Goal: Task Accomplishment & Management: Use online tool/utility

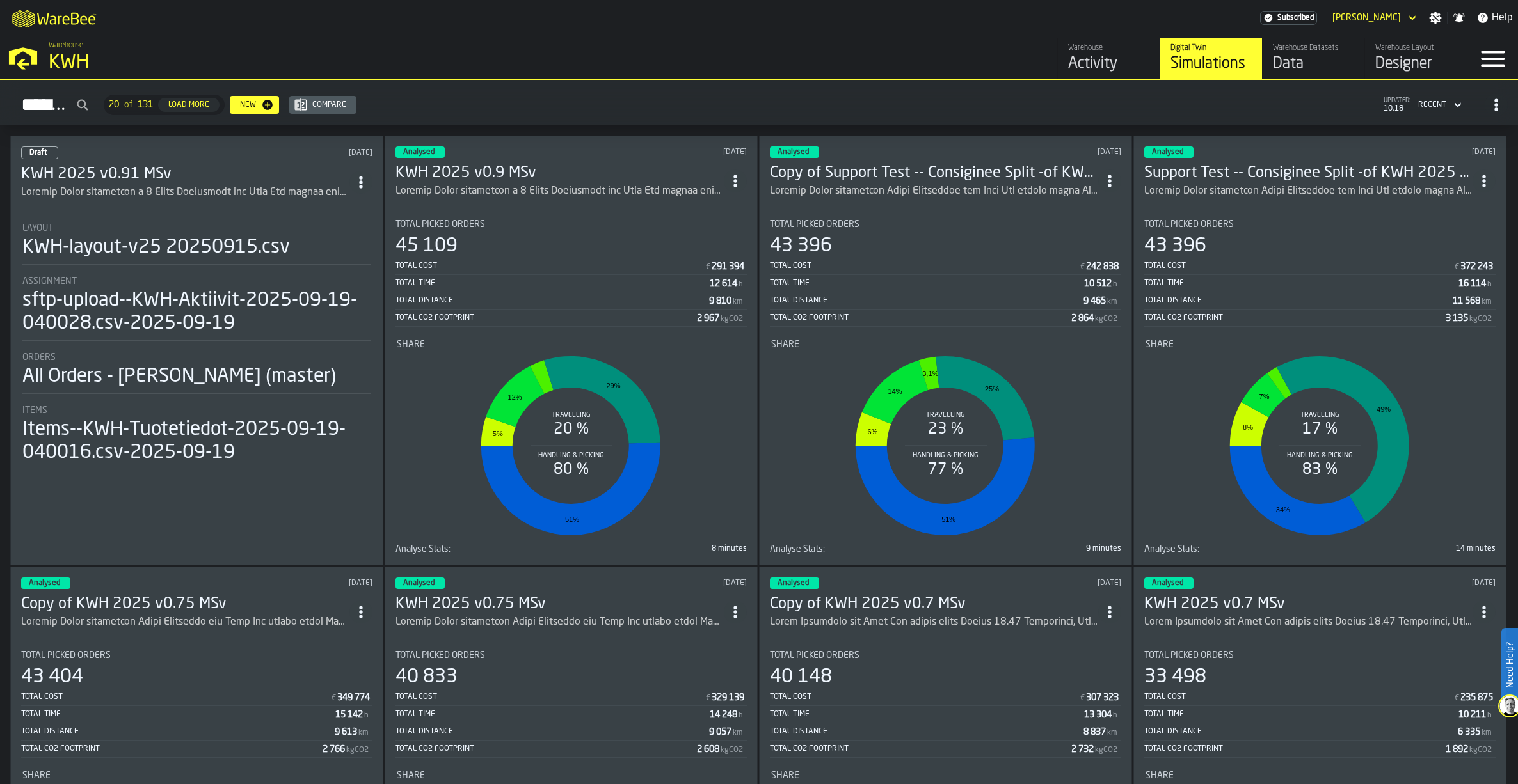
click at [1308, 57] on div "Data" at bounding box center [1313, 64] width 81 height 20
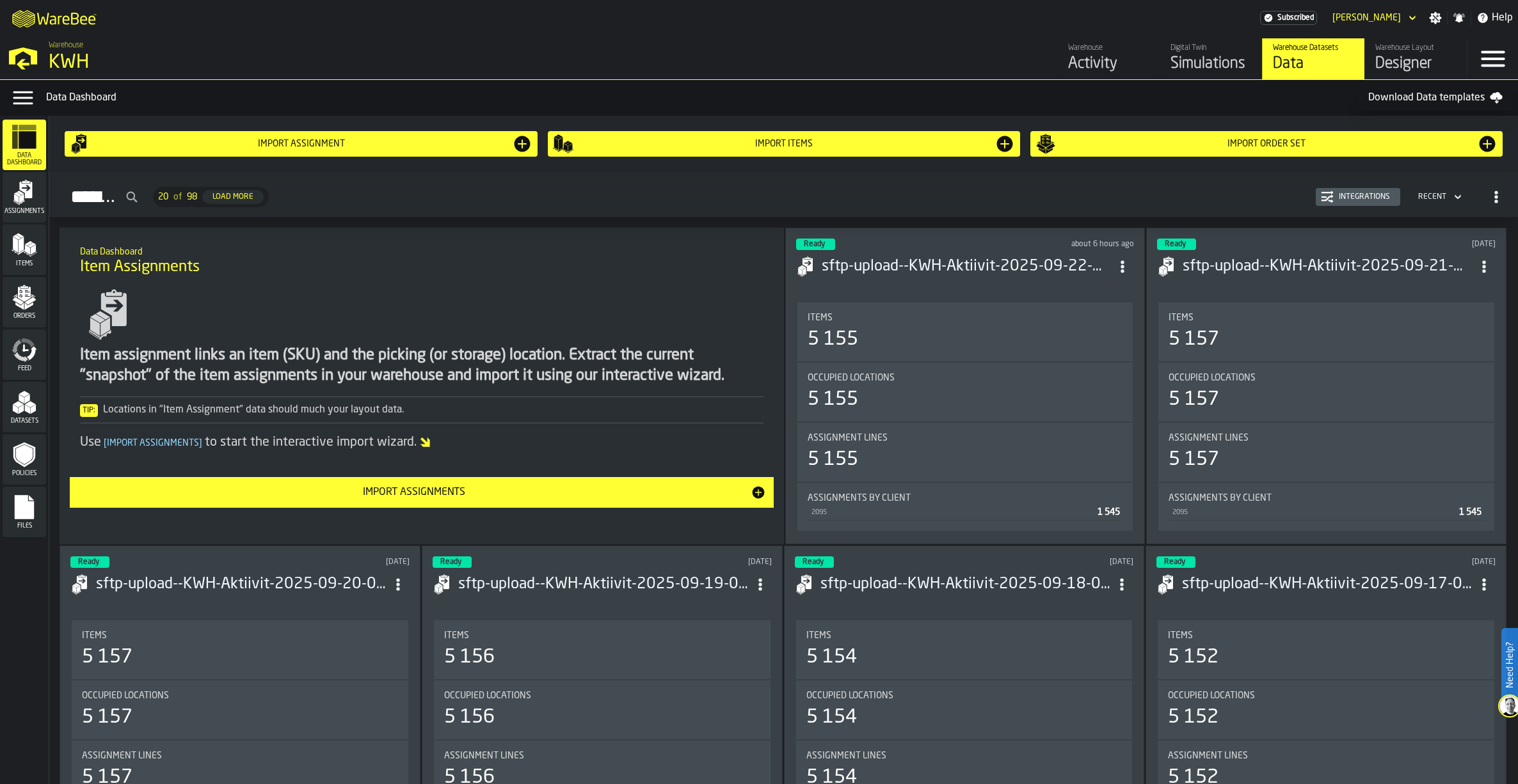
click at [31, 299] on icon "menu Orders" at bounding box center [24, 297] width 25 height 25
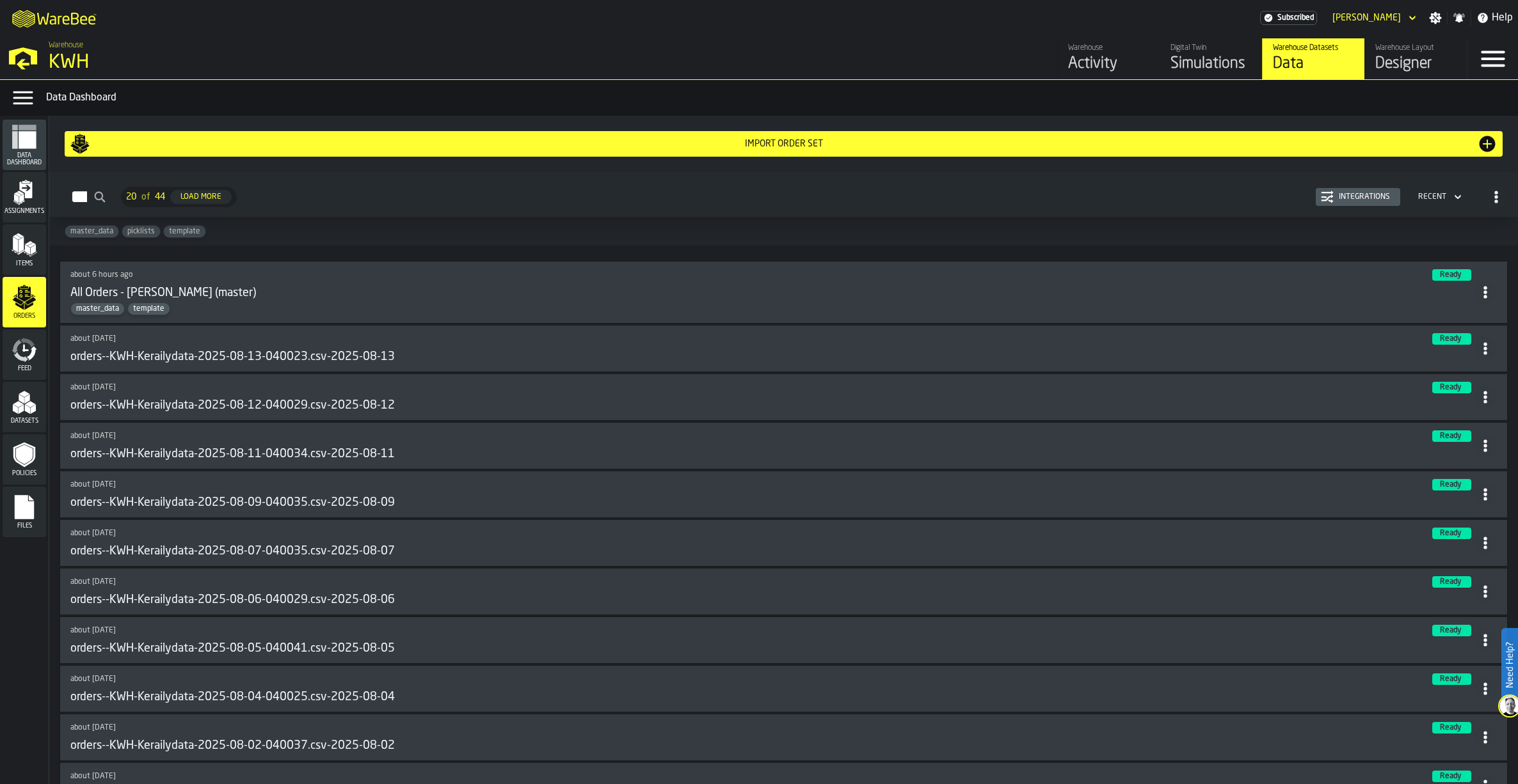
click at [1202, 61] on div "Simulations" at bounding box center [1210, 64] width 81 height 20
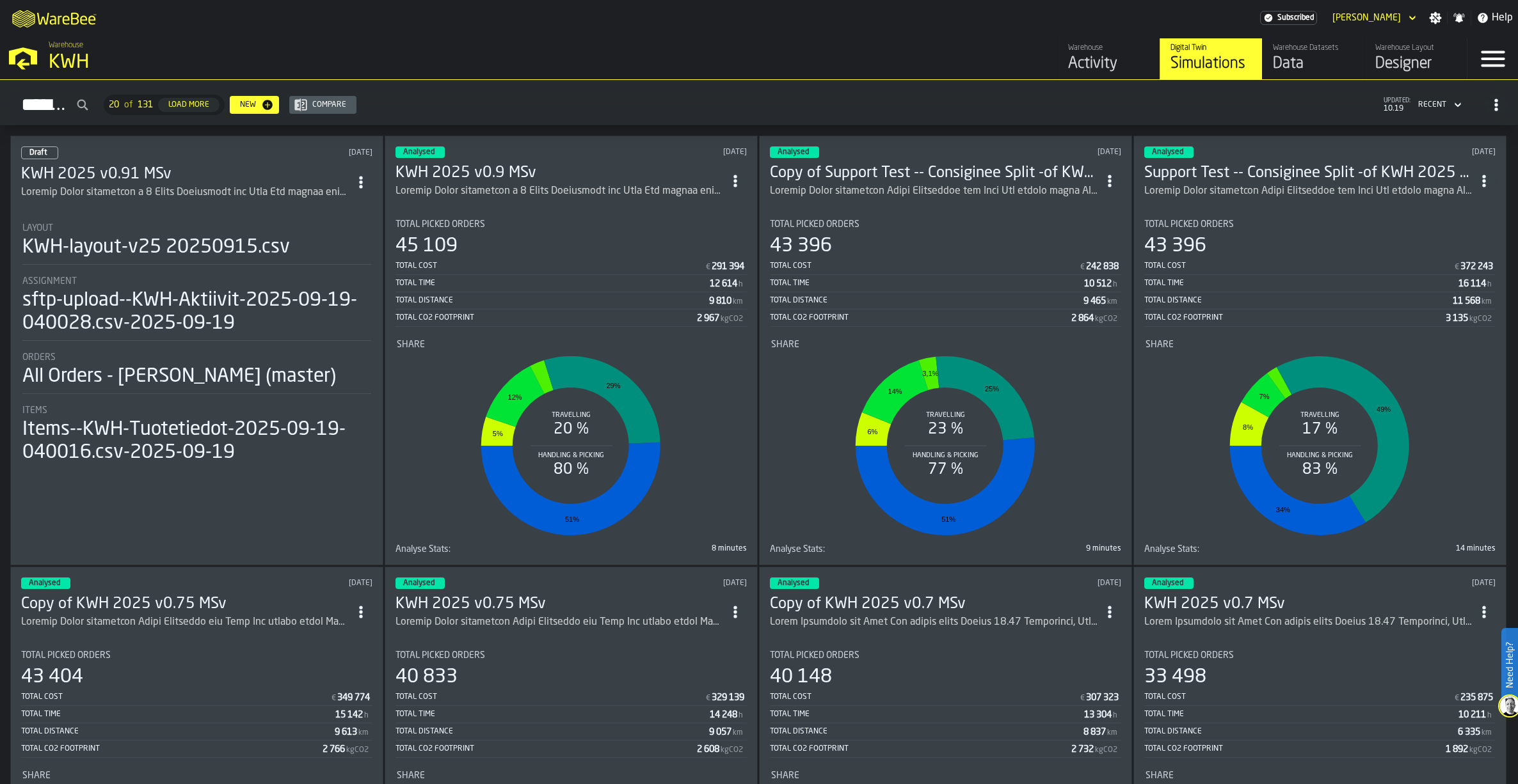
click at [476, 167] on h3 "KWH 2025 v0.9 MSv" at bounding box center [559, 172] width 329 height 20
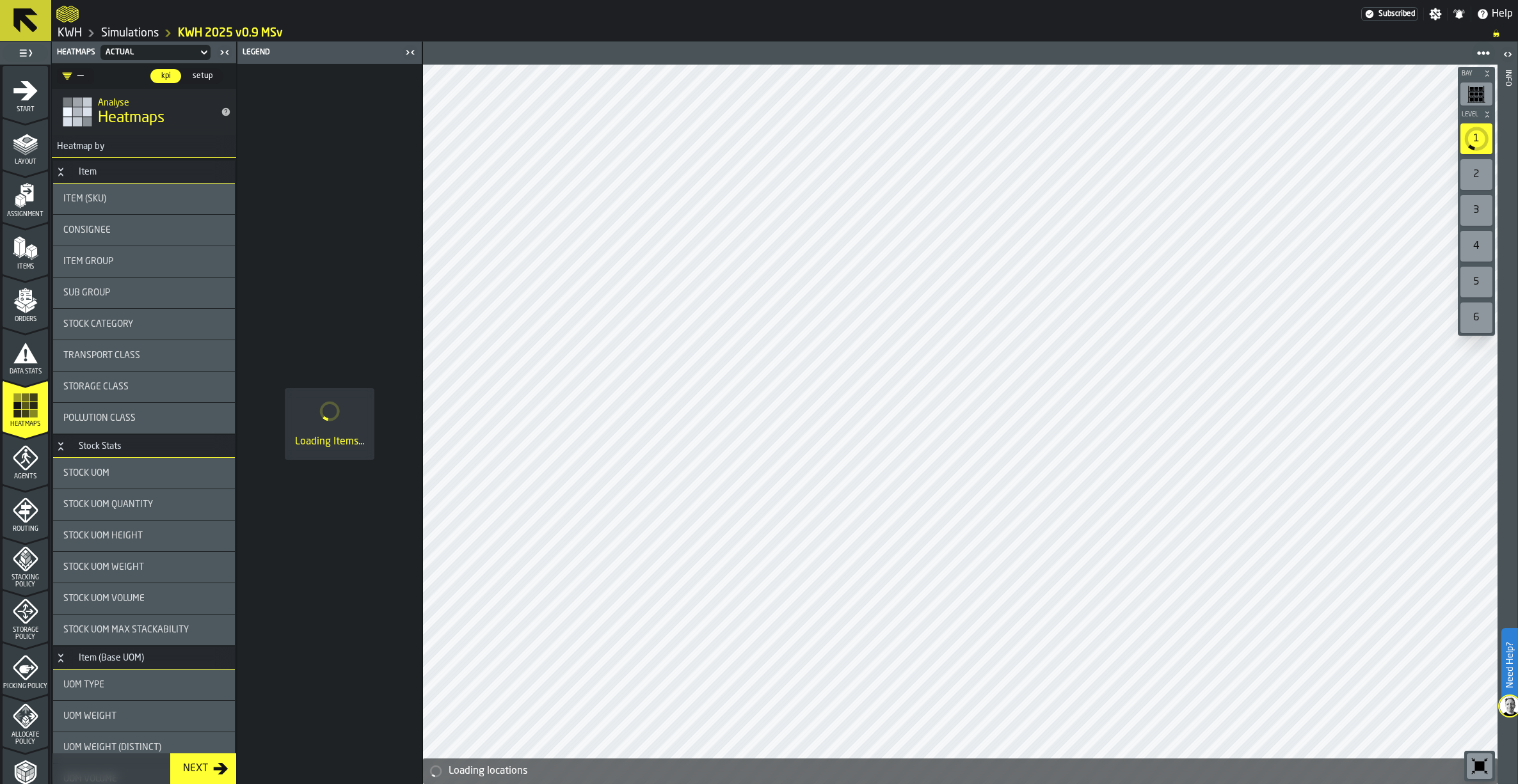
click at [27, 449] on icon "menu Agents" at bounding box center [25, 457] width 25 height 25
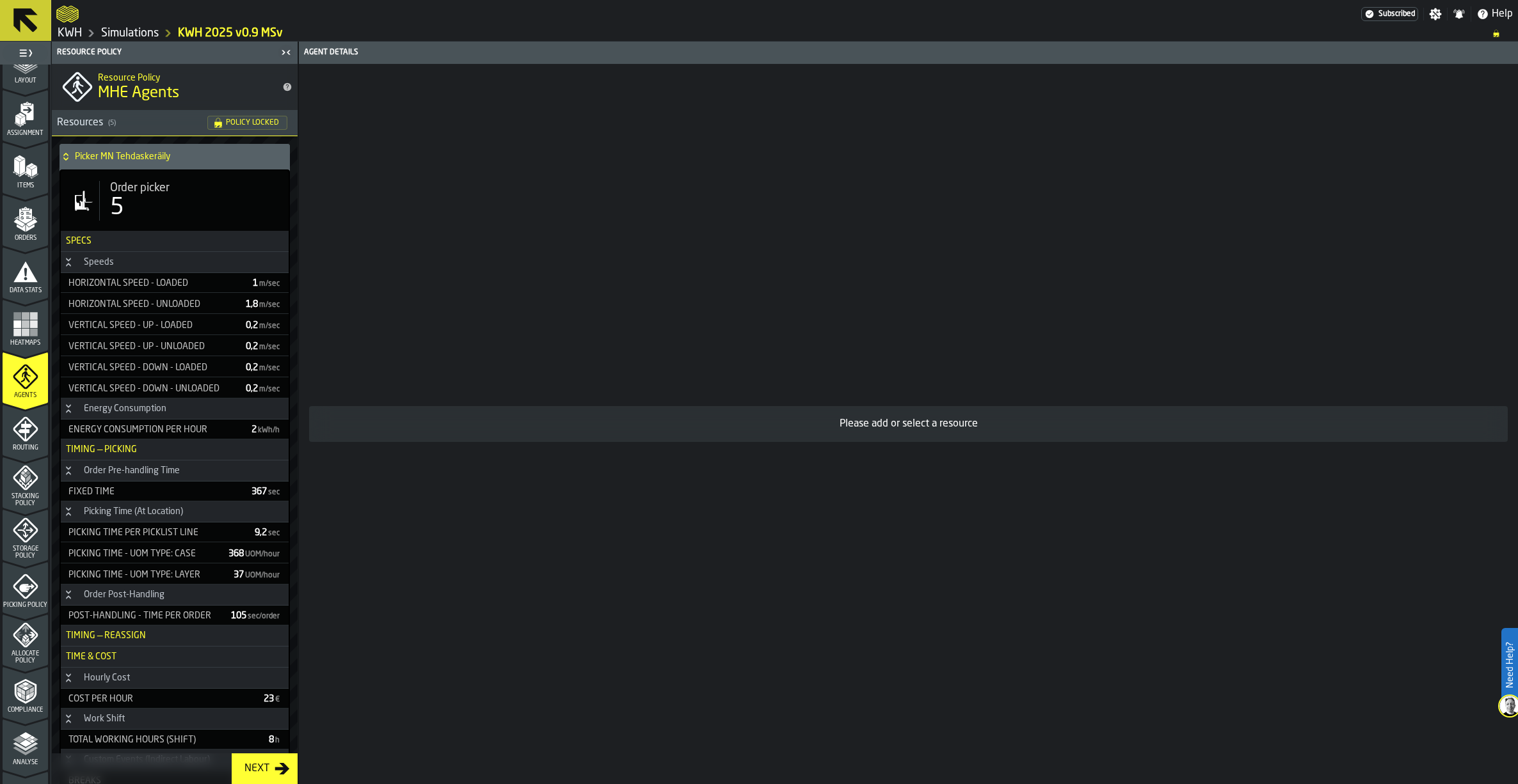
scroll to position [225, 0]
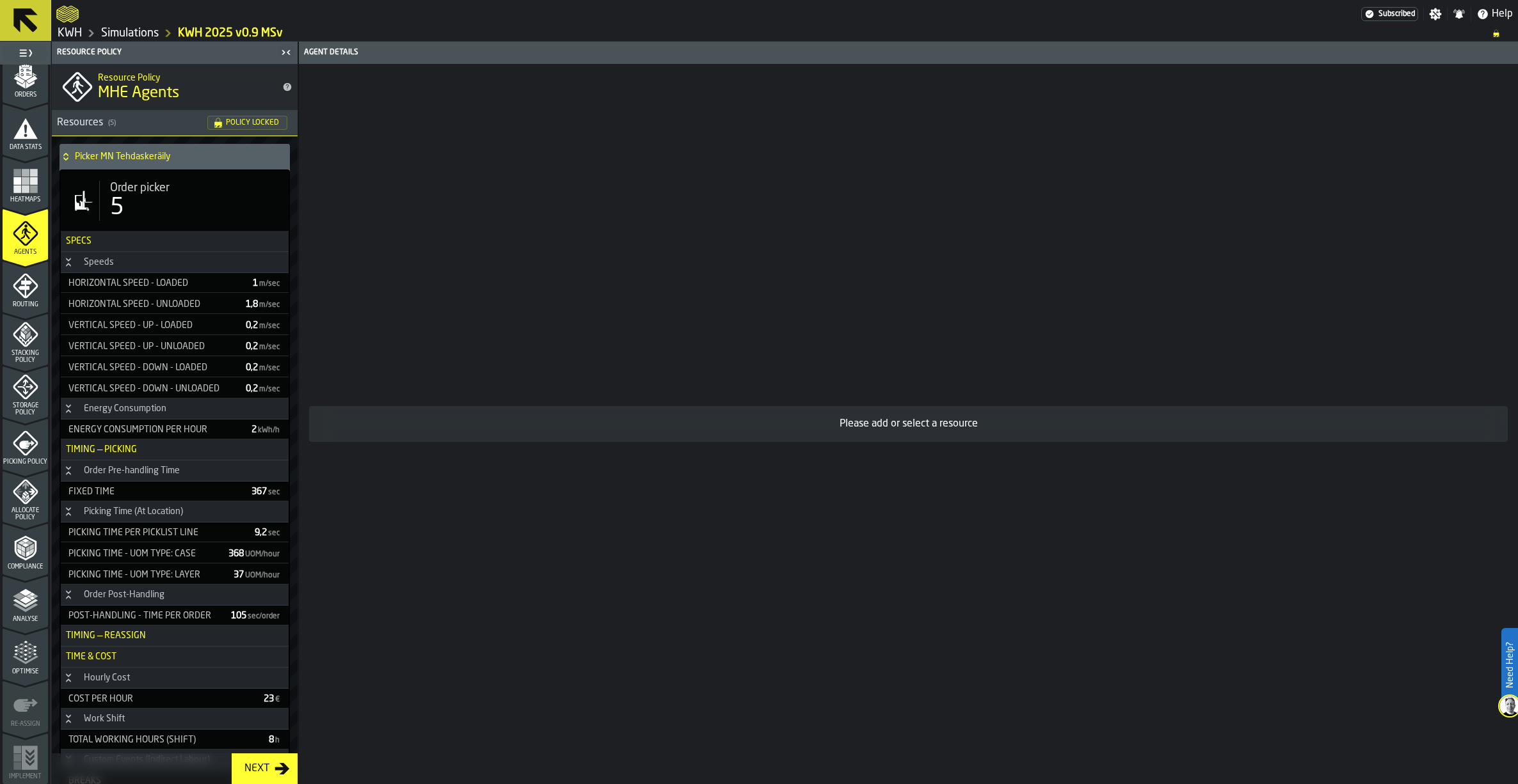
click at [31, 600] on polyline "menu Analyse" at bounding box center [25, 603] width 25 height 9
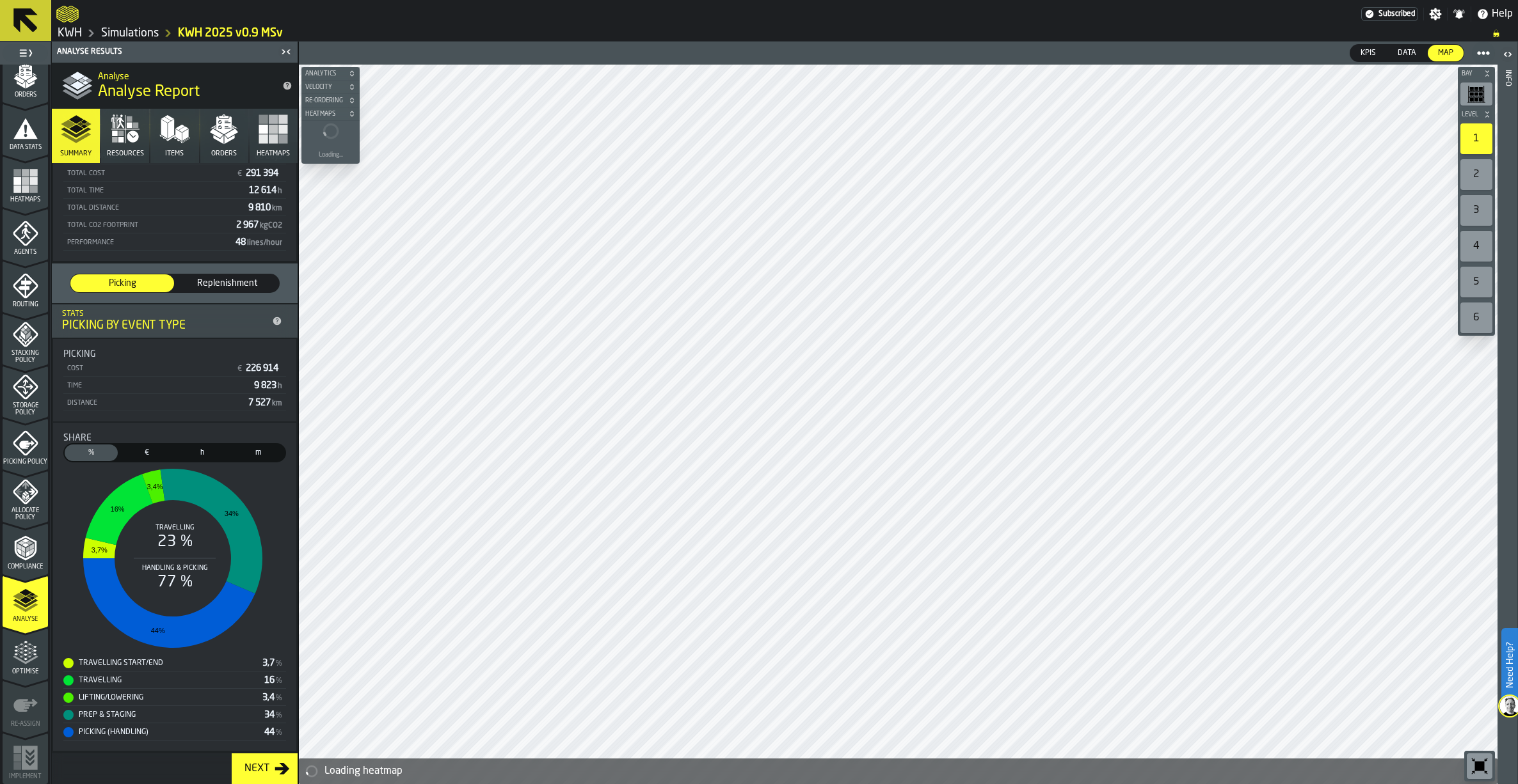
scroll to position [102, 0]
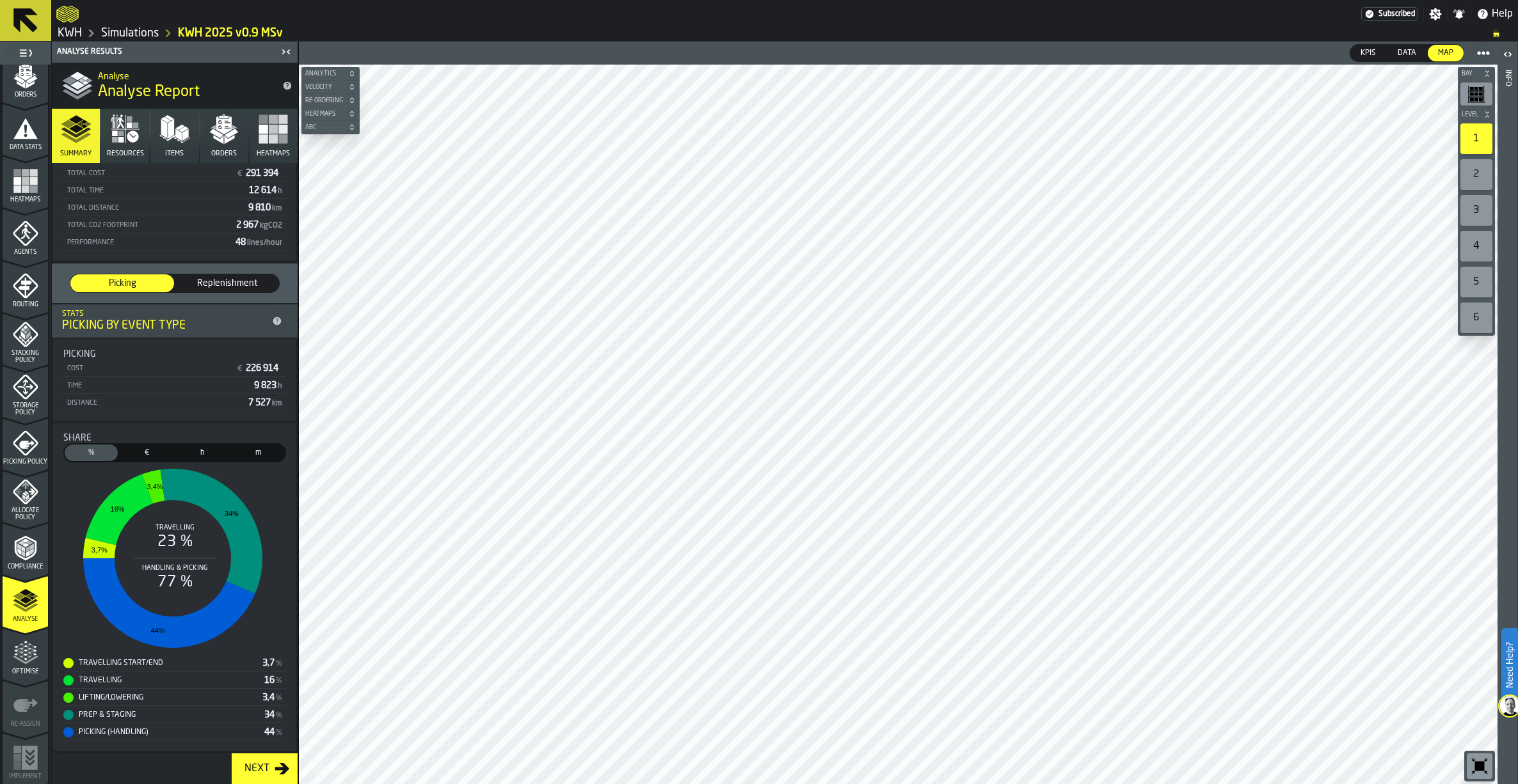
click at [132, 34] on link "Simulations" at bounding box center [130, 33] width 58 height 14
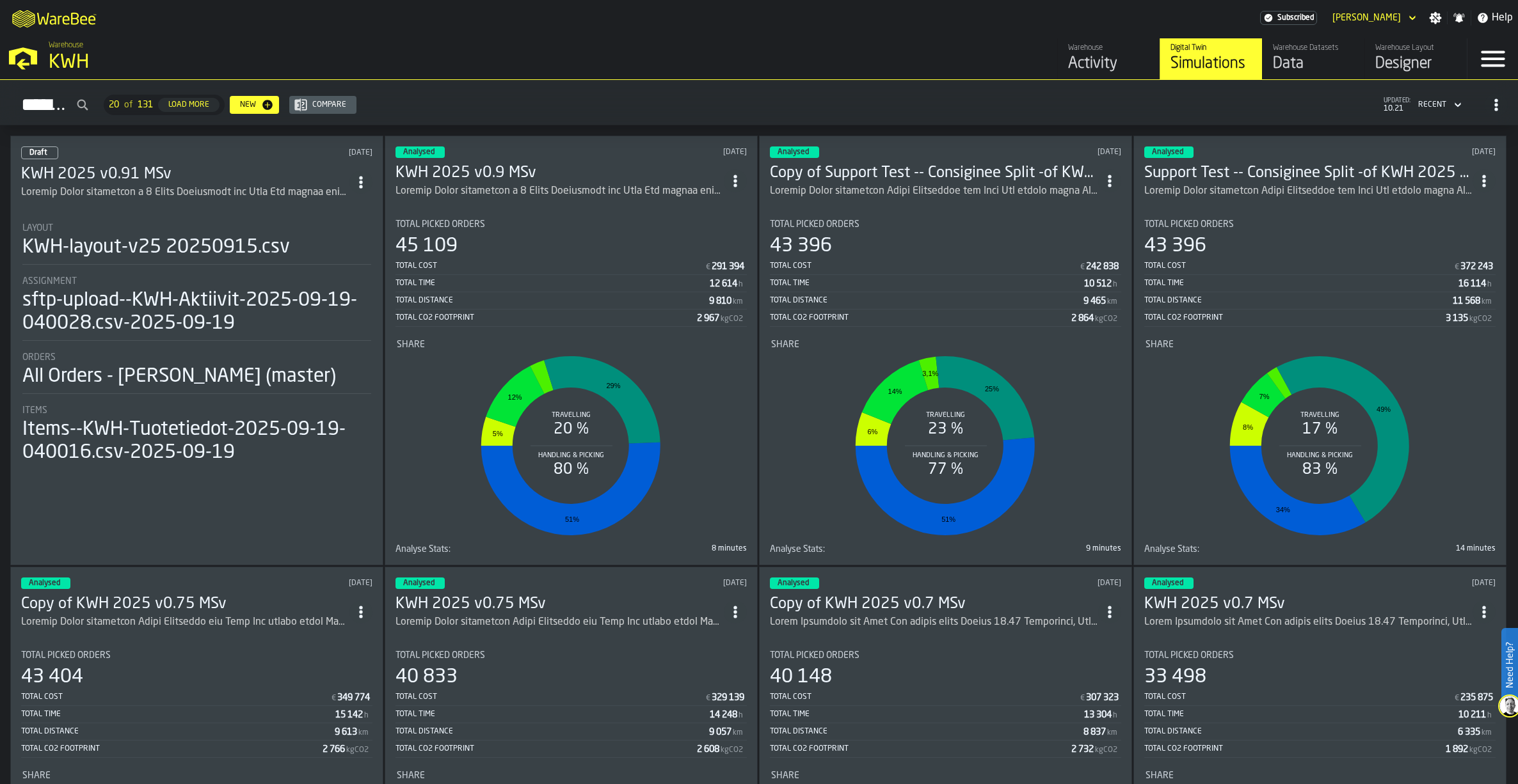
click at [152, 170] on h3 "KWH 2025 v0.91 MSv" at bounding box center [185, 174] width 329 height 20
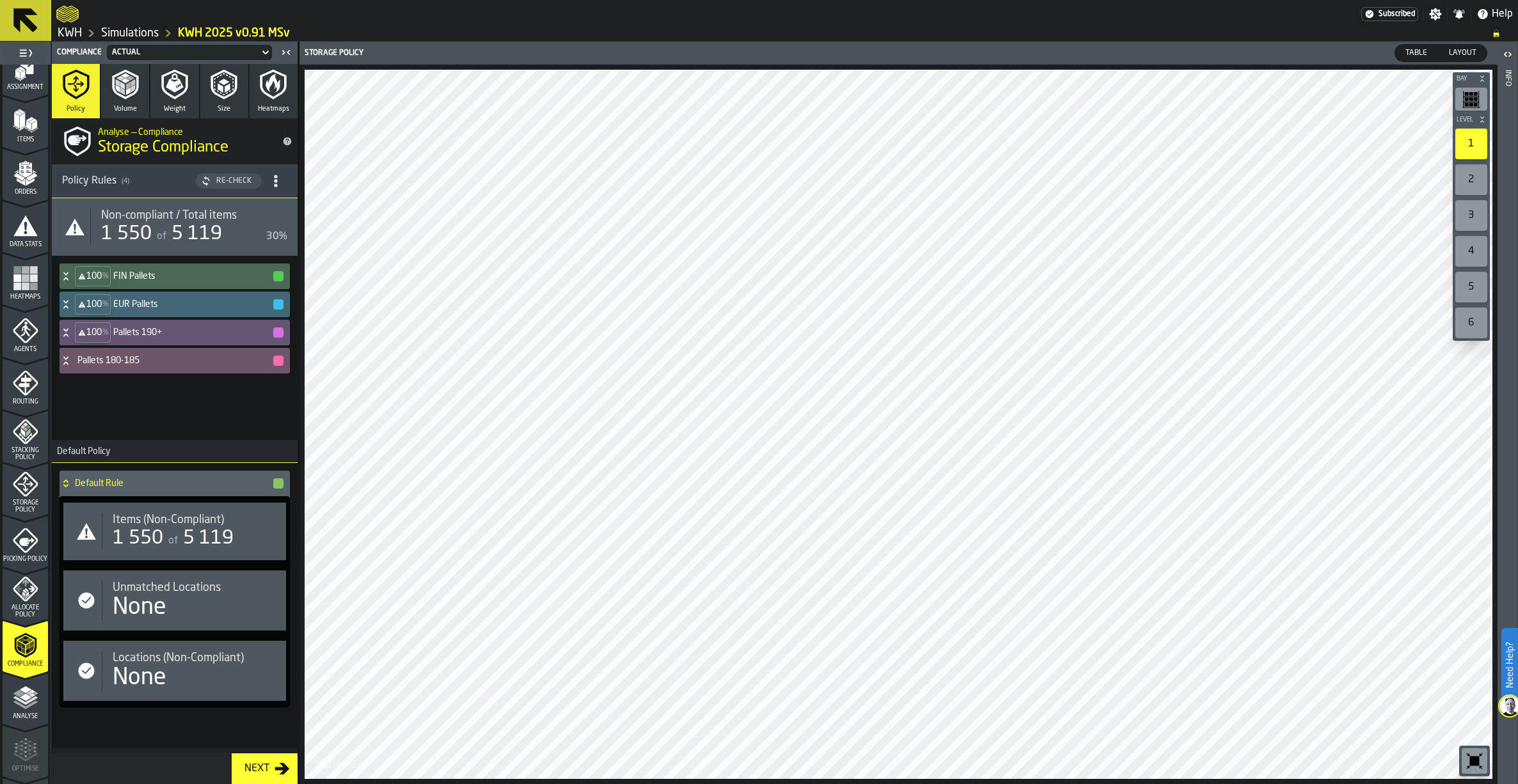
scroll to position [128, 0]
click at [136, 30] on link "Simulations" at bounding box center [130, 33] width 58 height 14
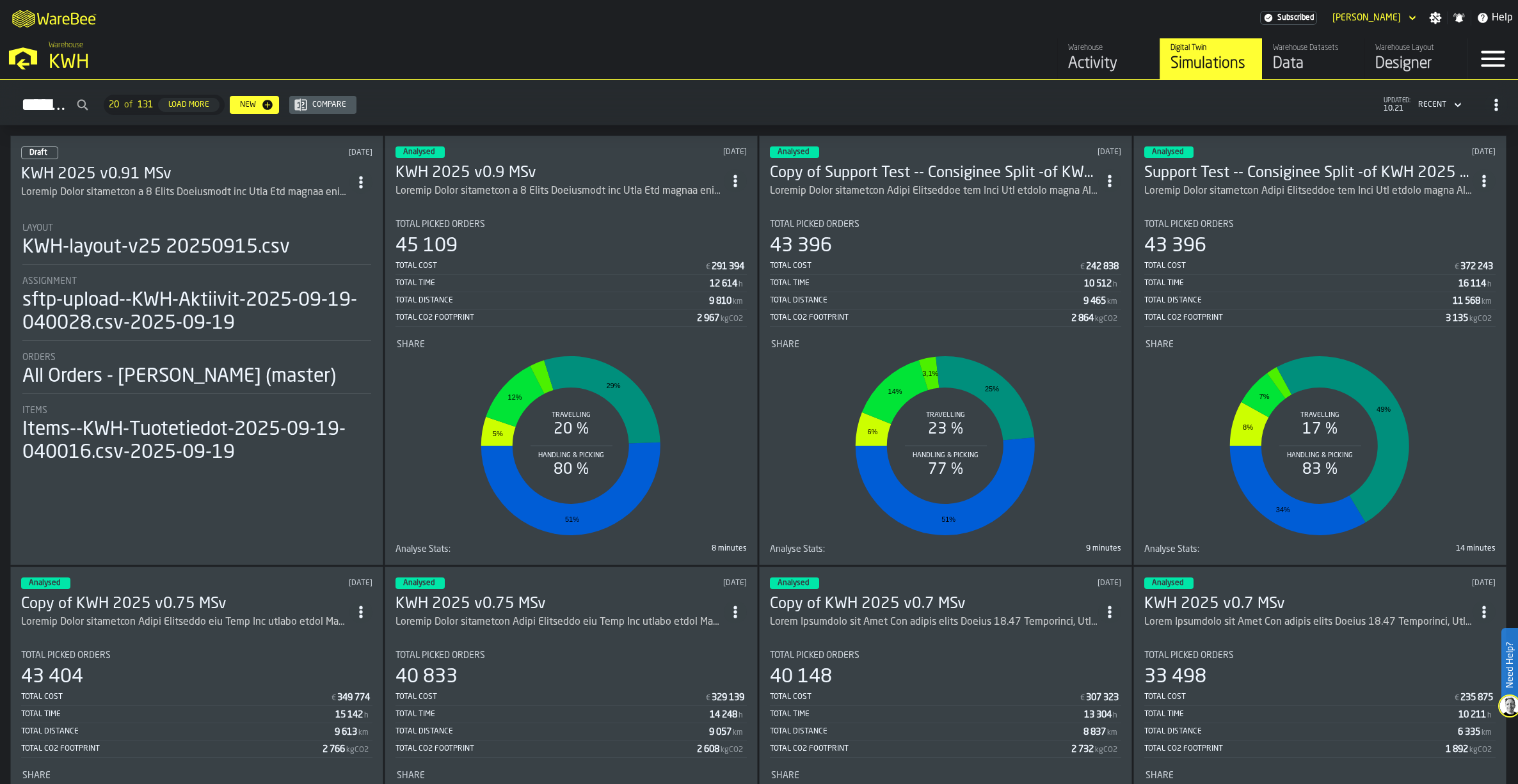
click at [474, 172] on h3 "KWH 2025 v0.9 MSv" at bounding box center [559, 172] width 329 height 20
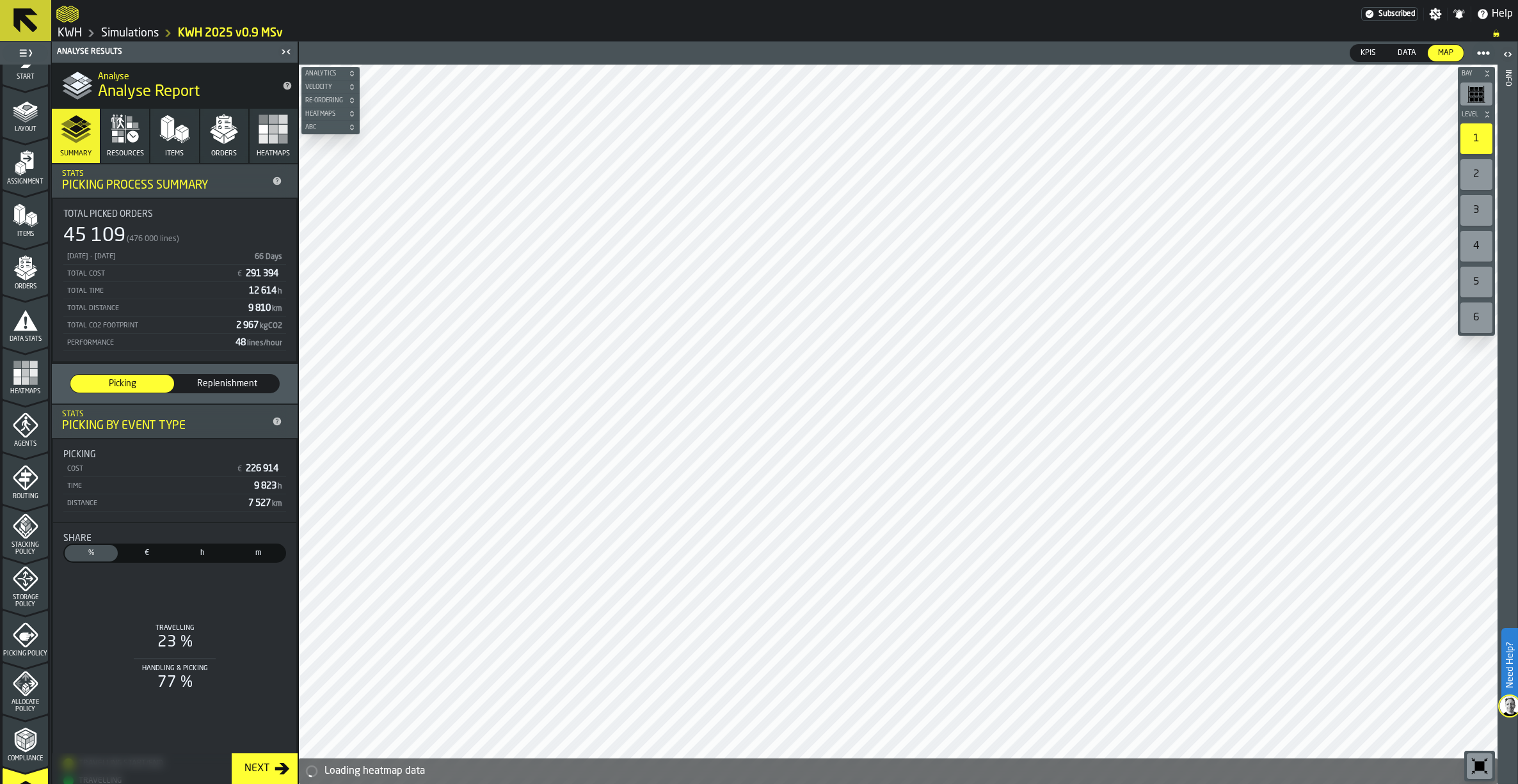
scroll to position [225, 0]
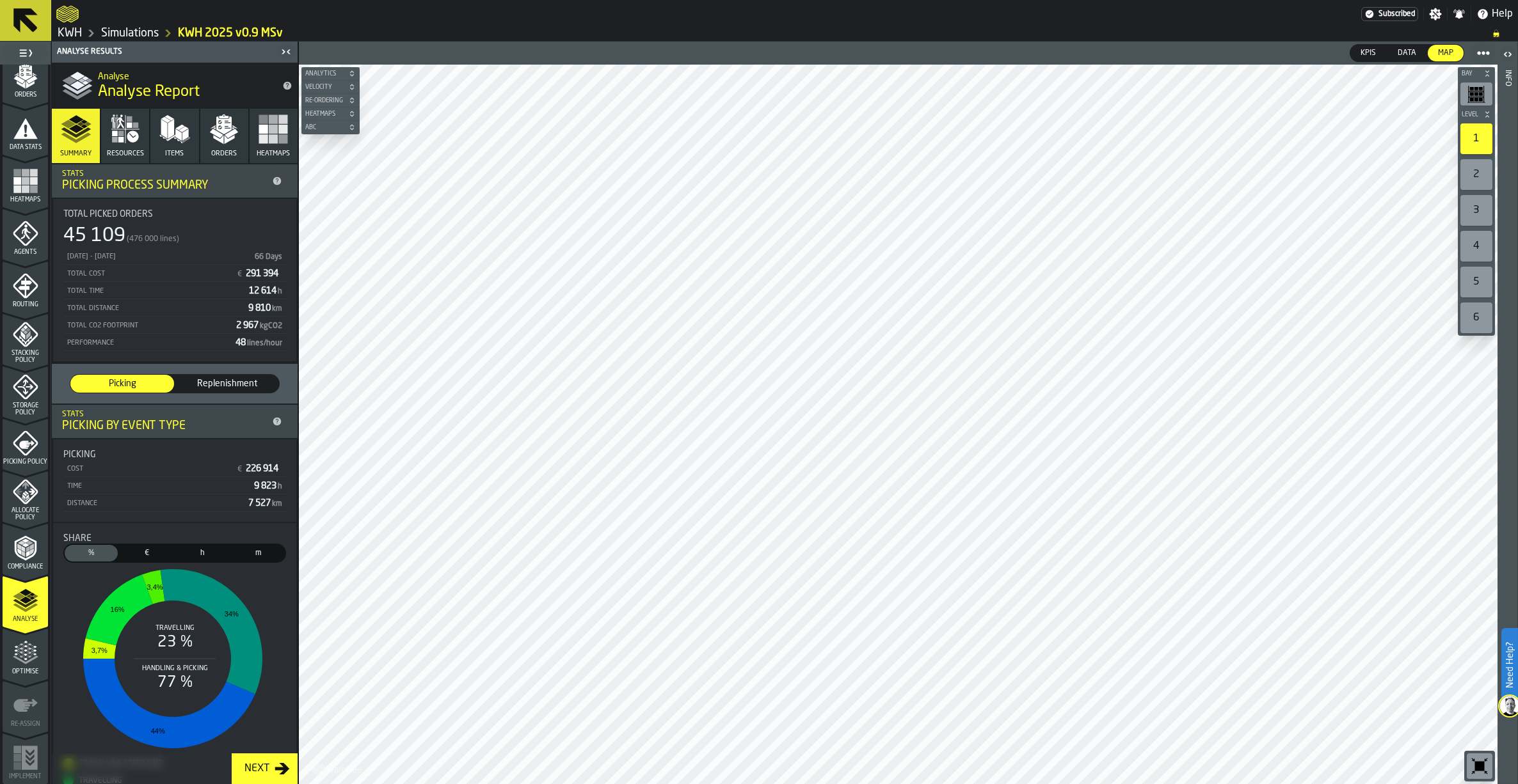
click at [133, 139] on icon "button" at bounding box center [132, 137] width 11 height 11
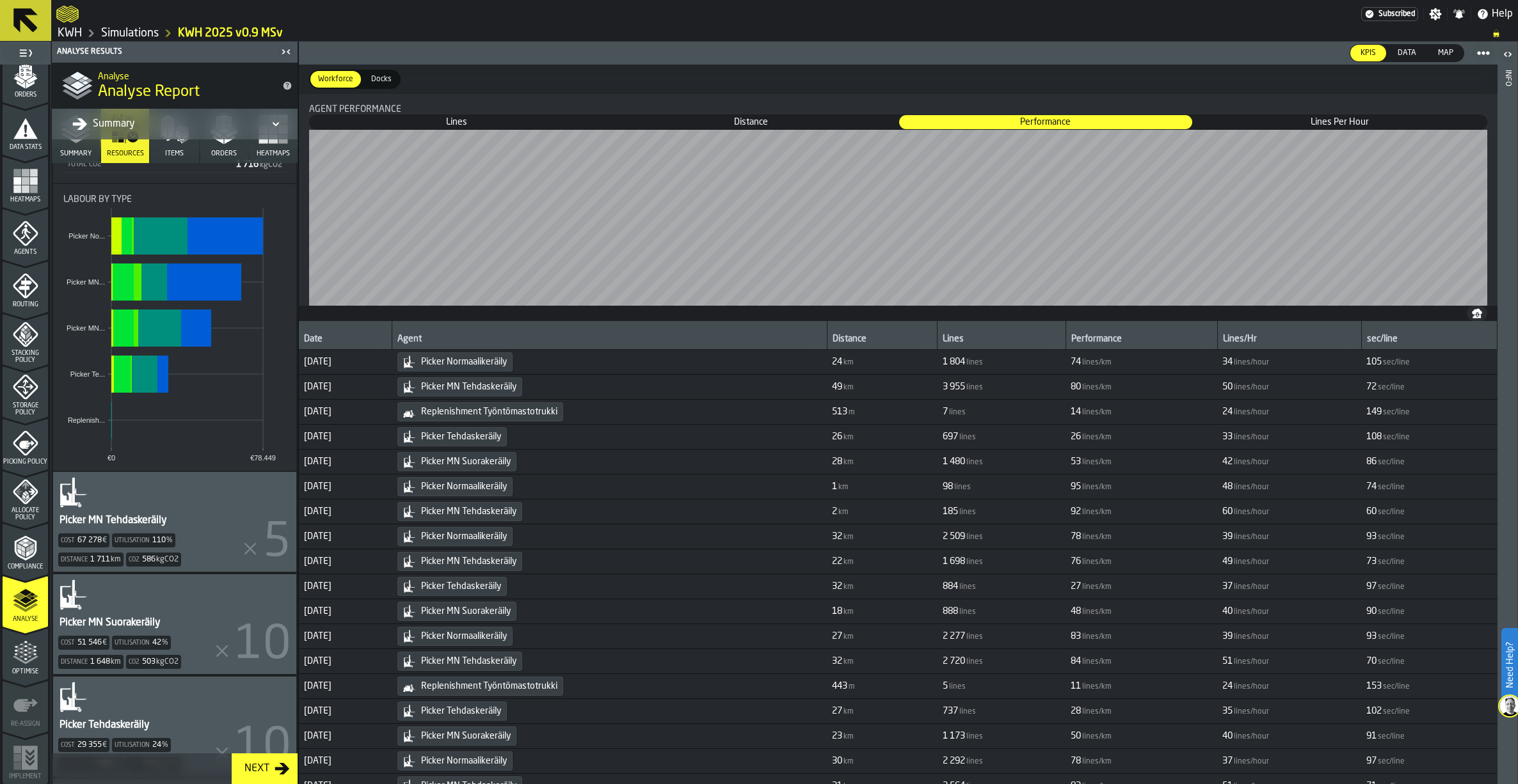
scroll to position [384, 0]
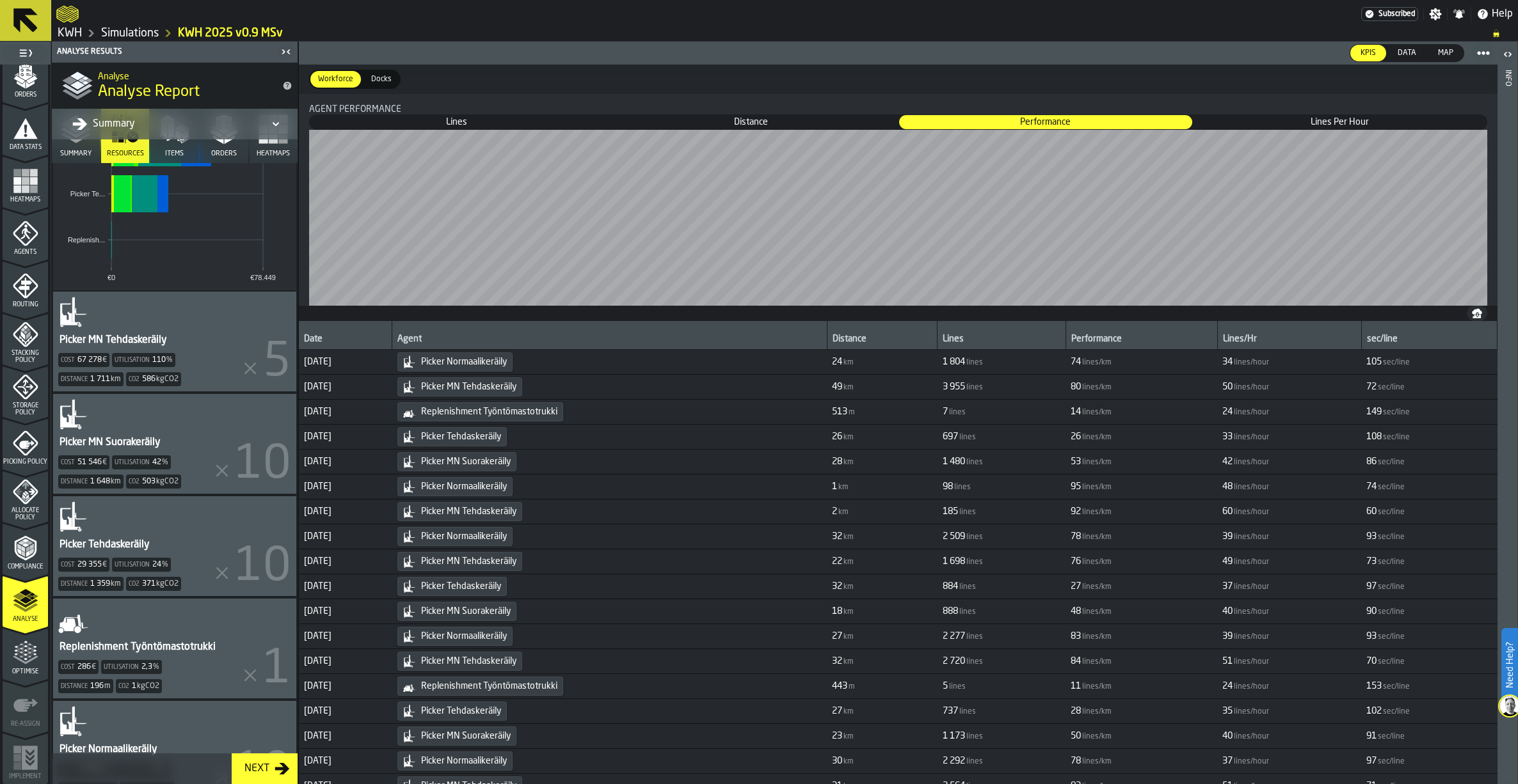
click at [120, 343] on div "Picker MN Tehdaskeräily" at bounding box center [113, 341] width 110 height 16
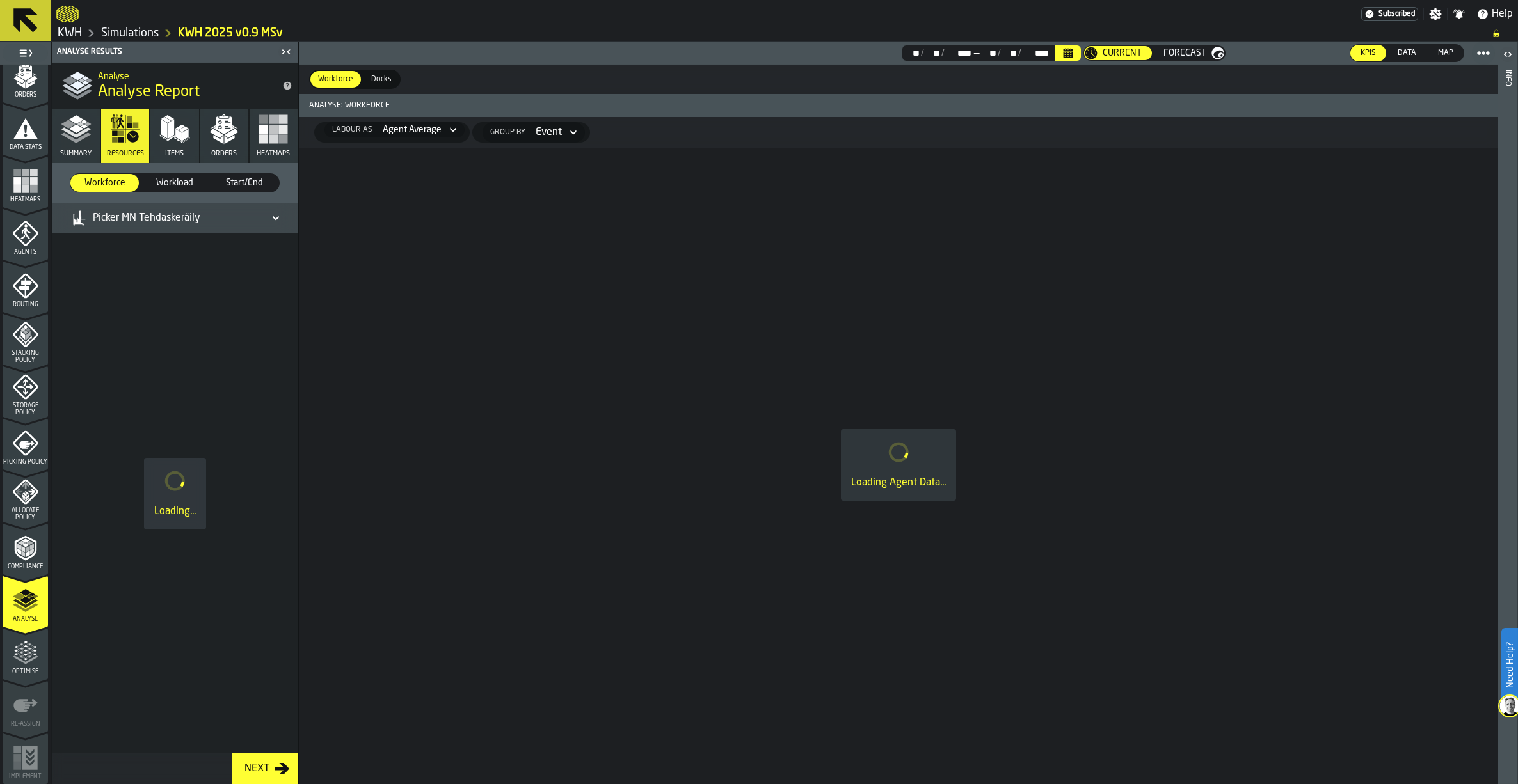
scroll to position [0, 0]
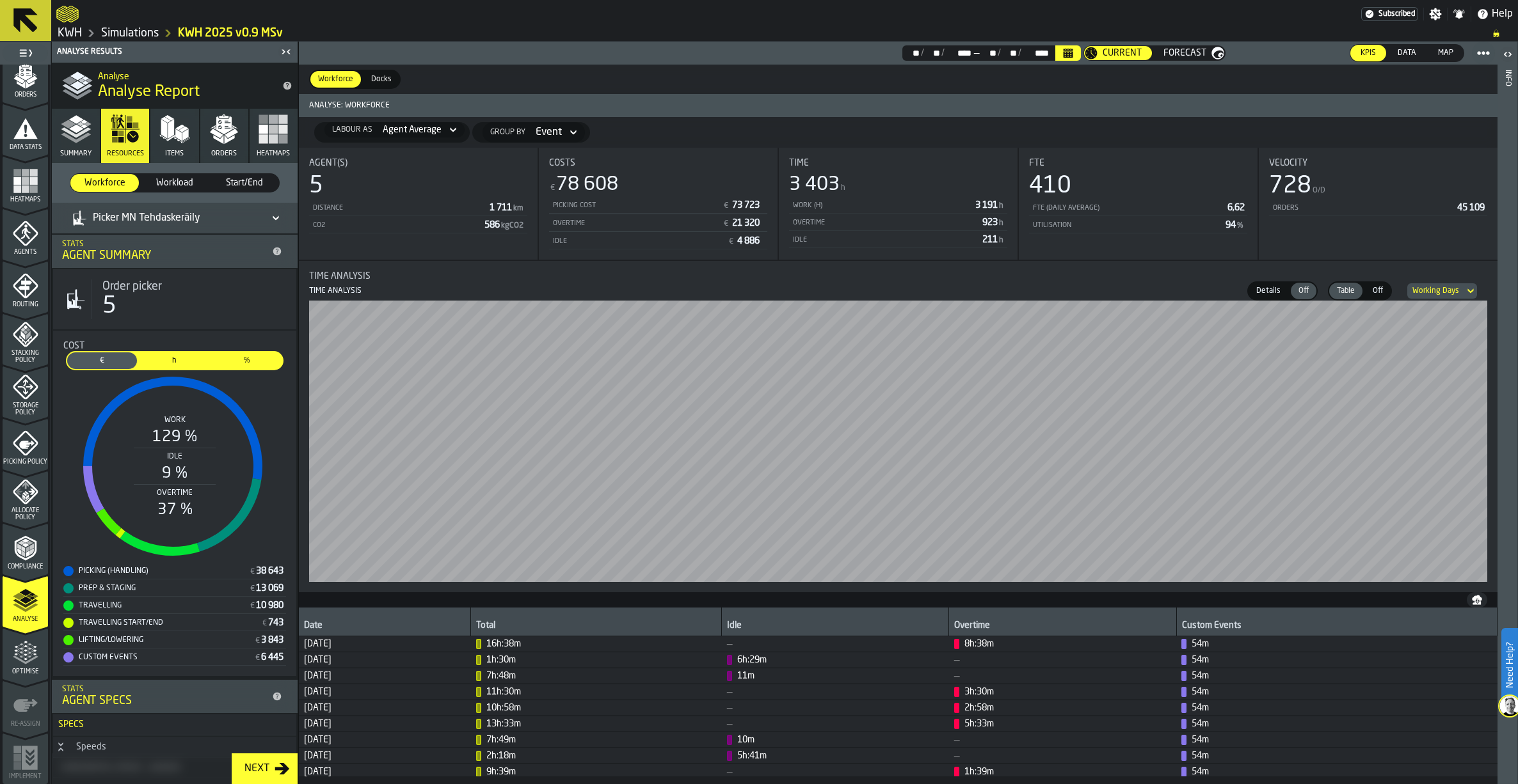
click at [169, 357] on span "h" at bounding box center [174, 361] width 64 height 11
click at [277, 213] on icon at bounding box center [275, 219] width 13 height 16
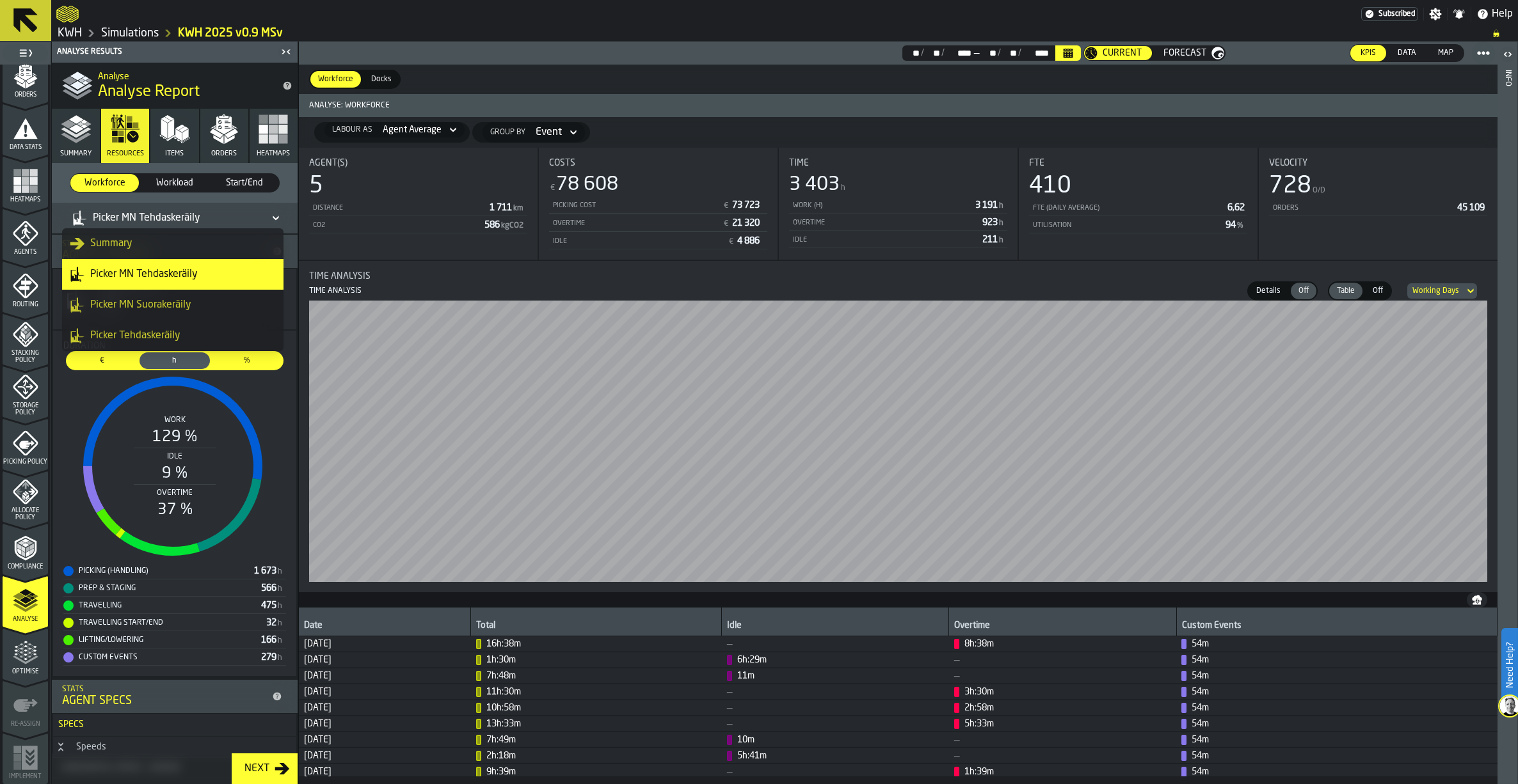
click at [274, 411] on rect "stat-Duration" at bounding box center [173, 466] width 219 height 192
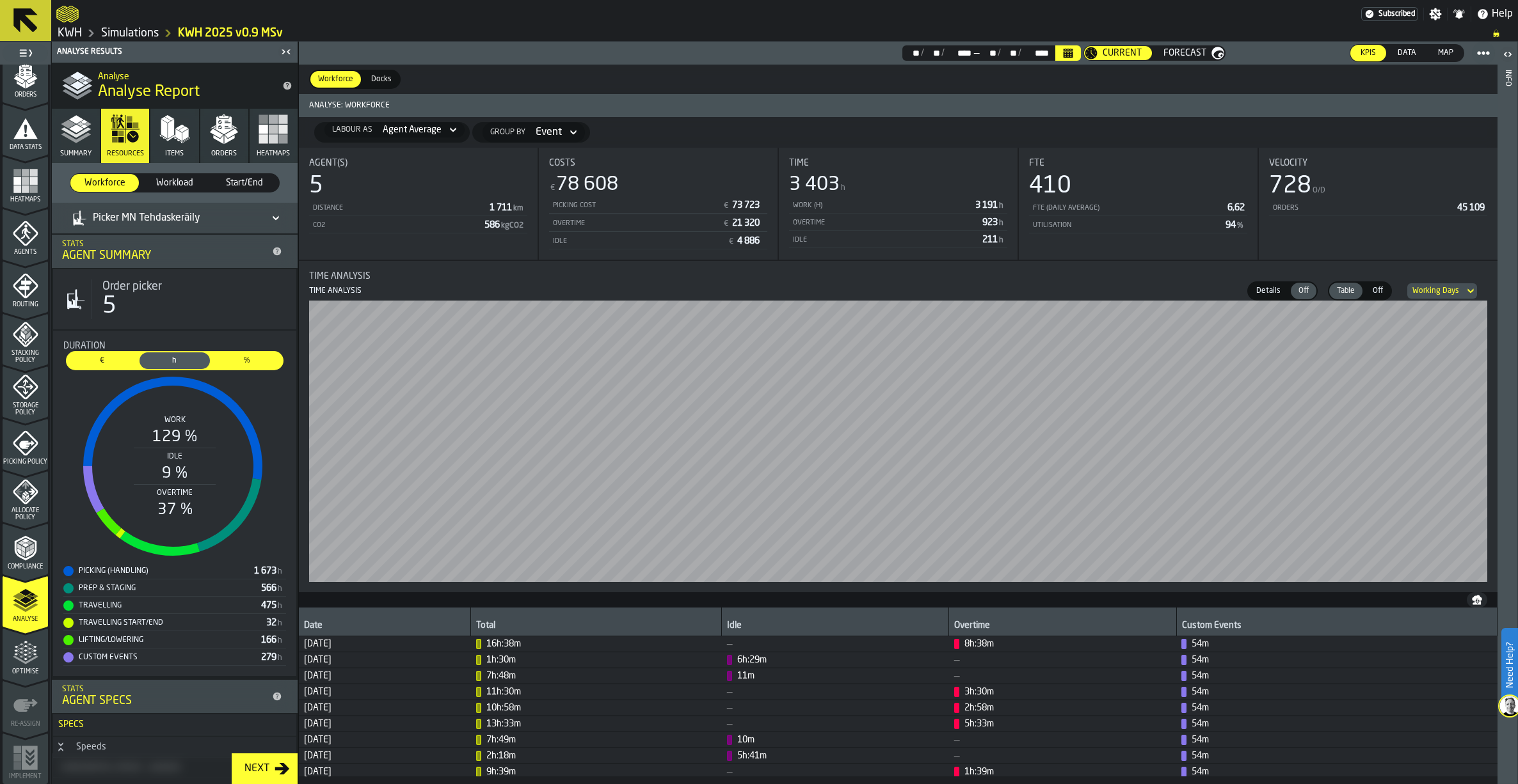
click at [167, 218] on div "Picker MN Tehdaskeräily" at bounding box center [136, 219] width 128 height 16
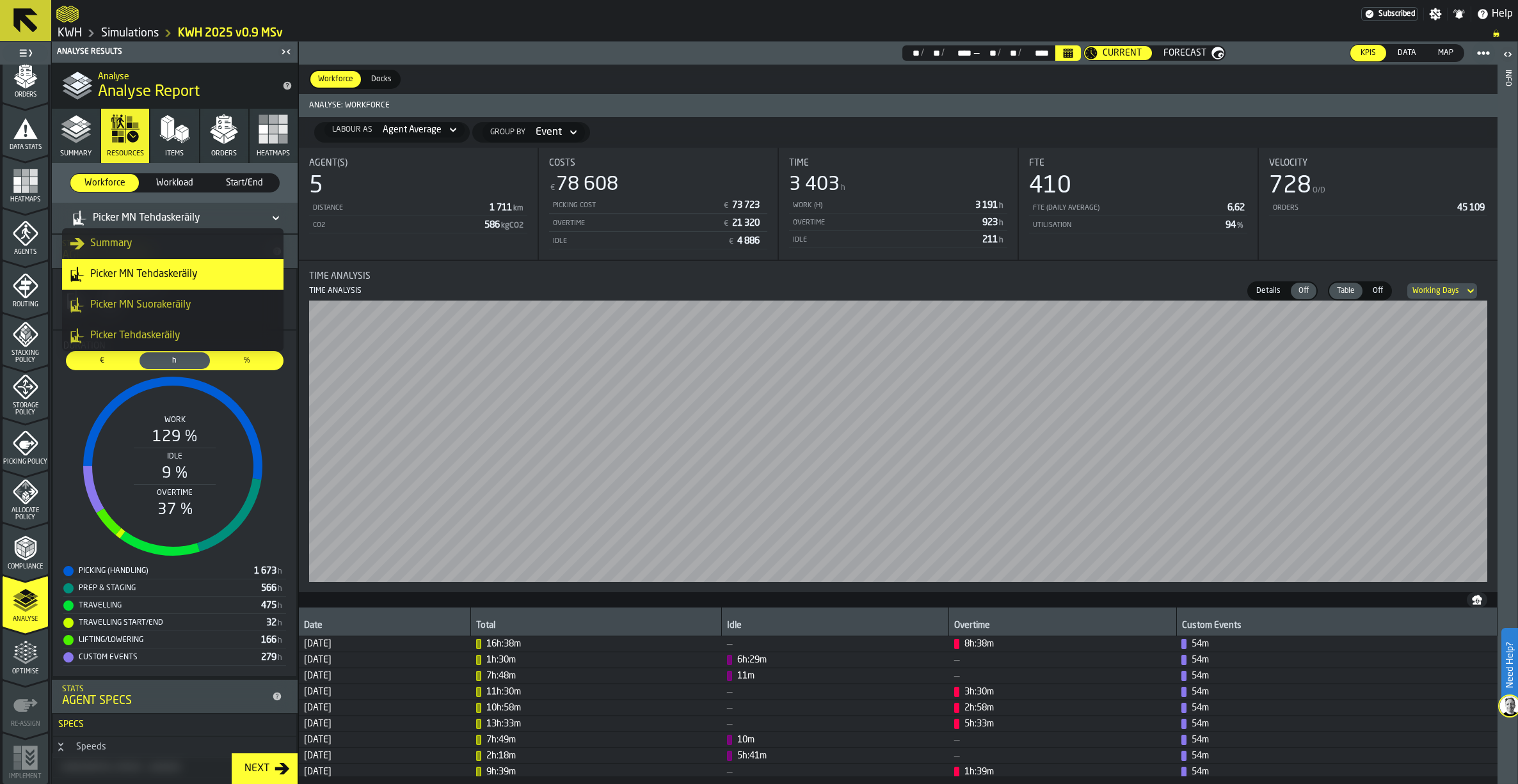
click at [160, 304] on div "Picker MN Suorakeräily" at bounding box center [173, 305] width 206 height 16
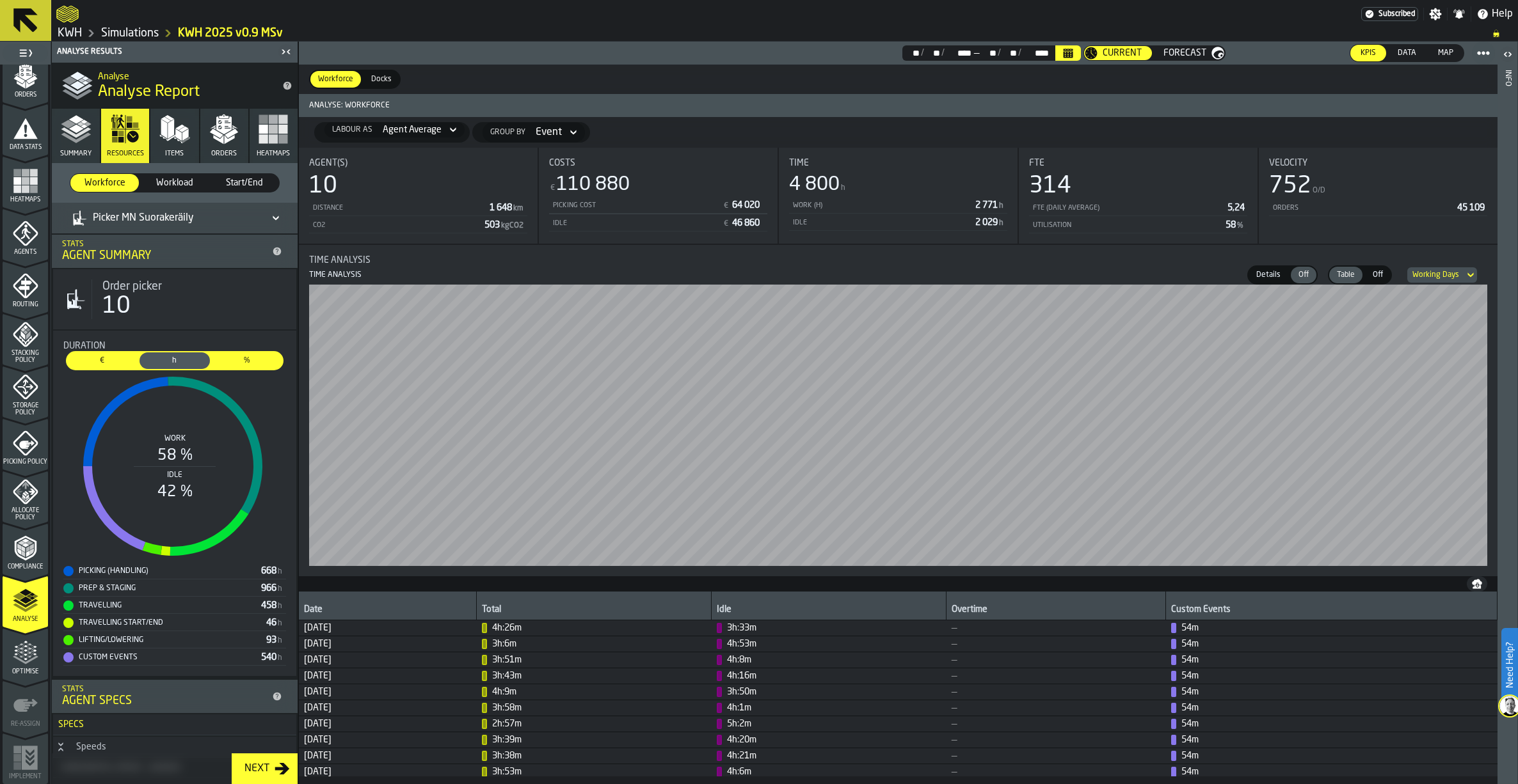
click at [276, 215] on icon at bounding box center [275, 219] width 13 height 16
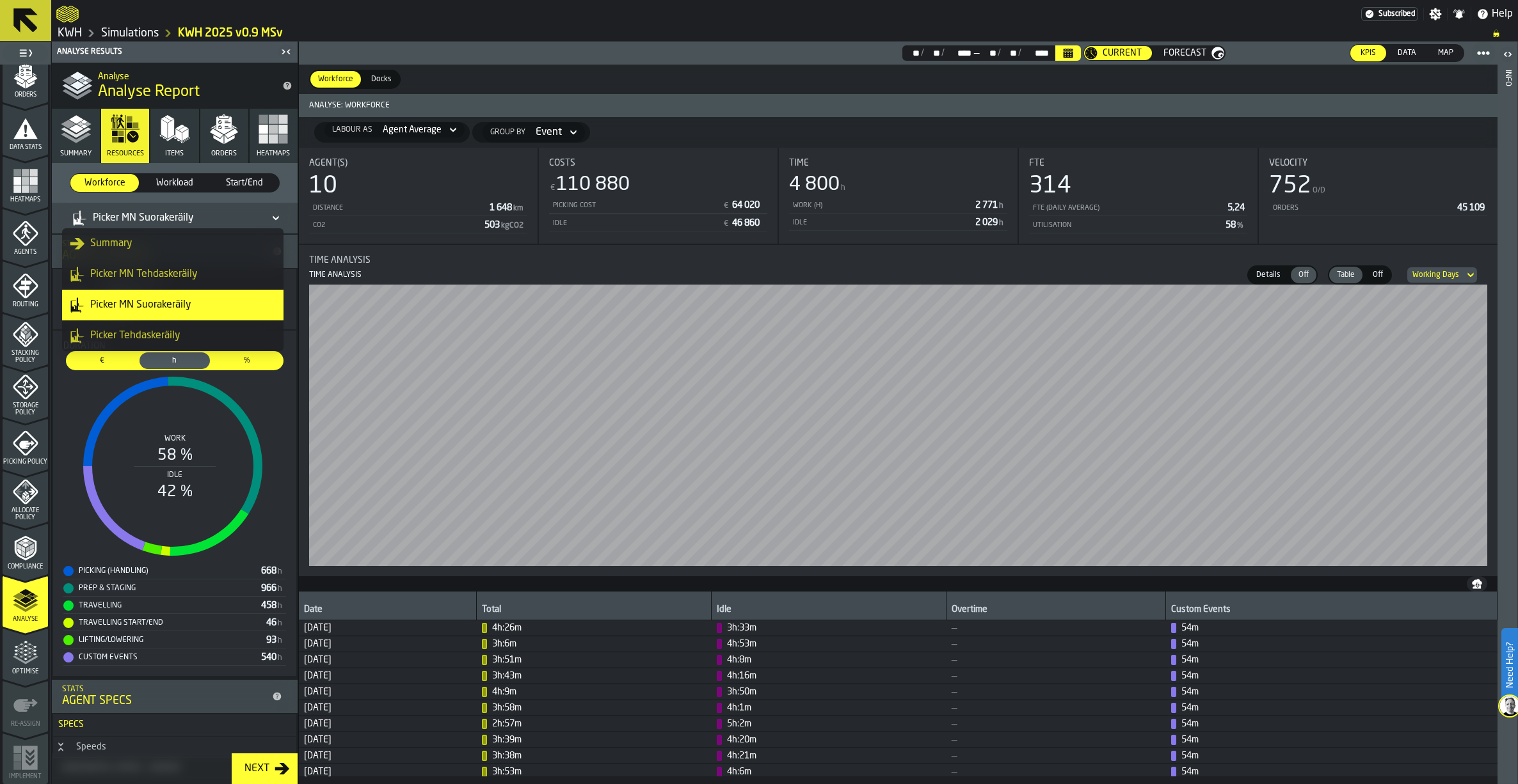
click at [160, 331] on div "Picker Tehdaskeräily" at bounding box center [173, 336] width 206 height 16
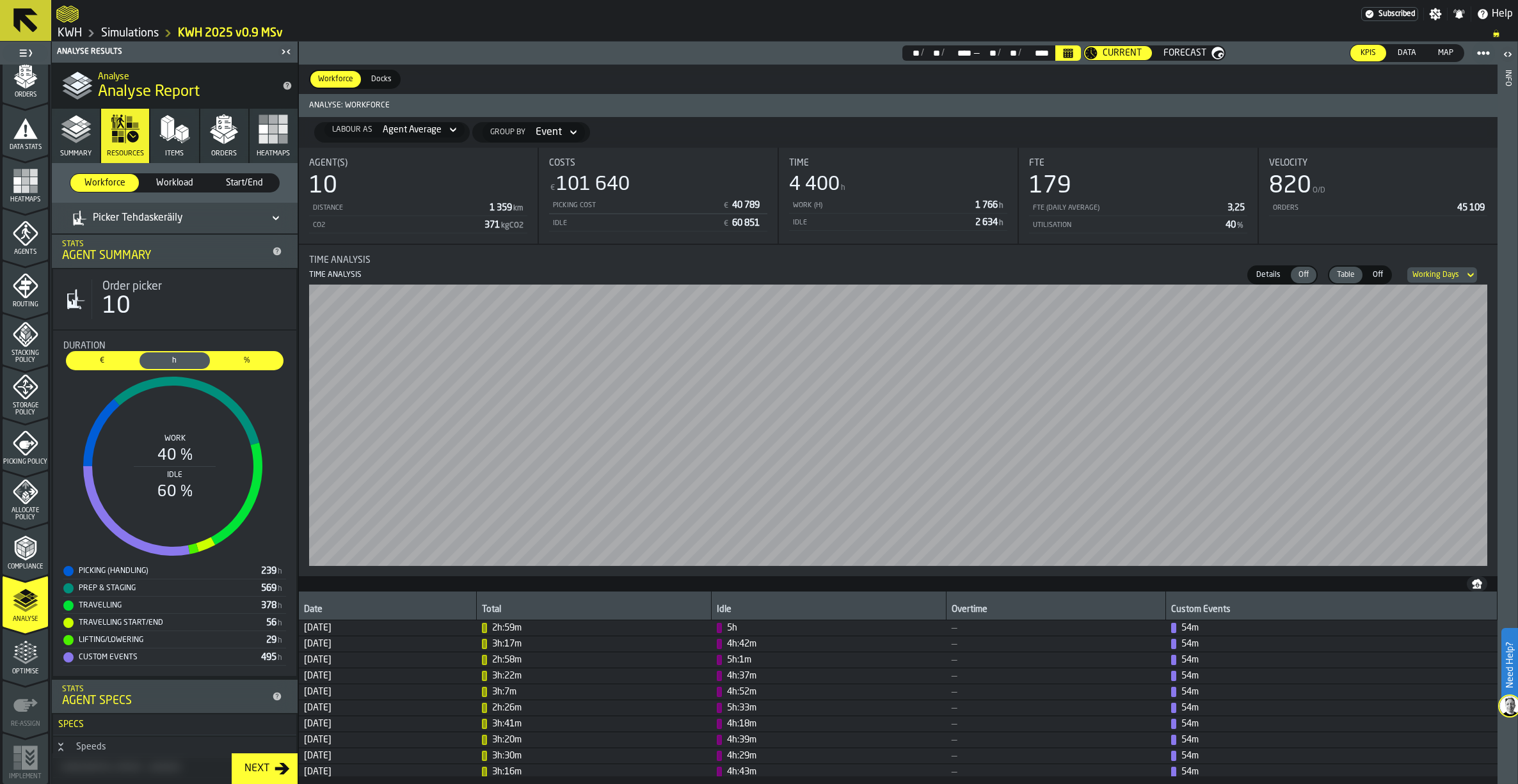
click at [269, 215] on icon at bounding box center [275, 219] width 13 height 16
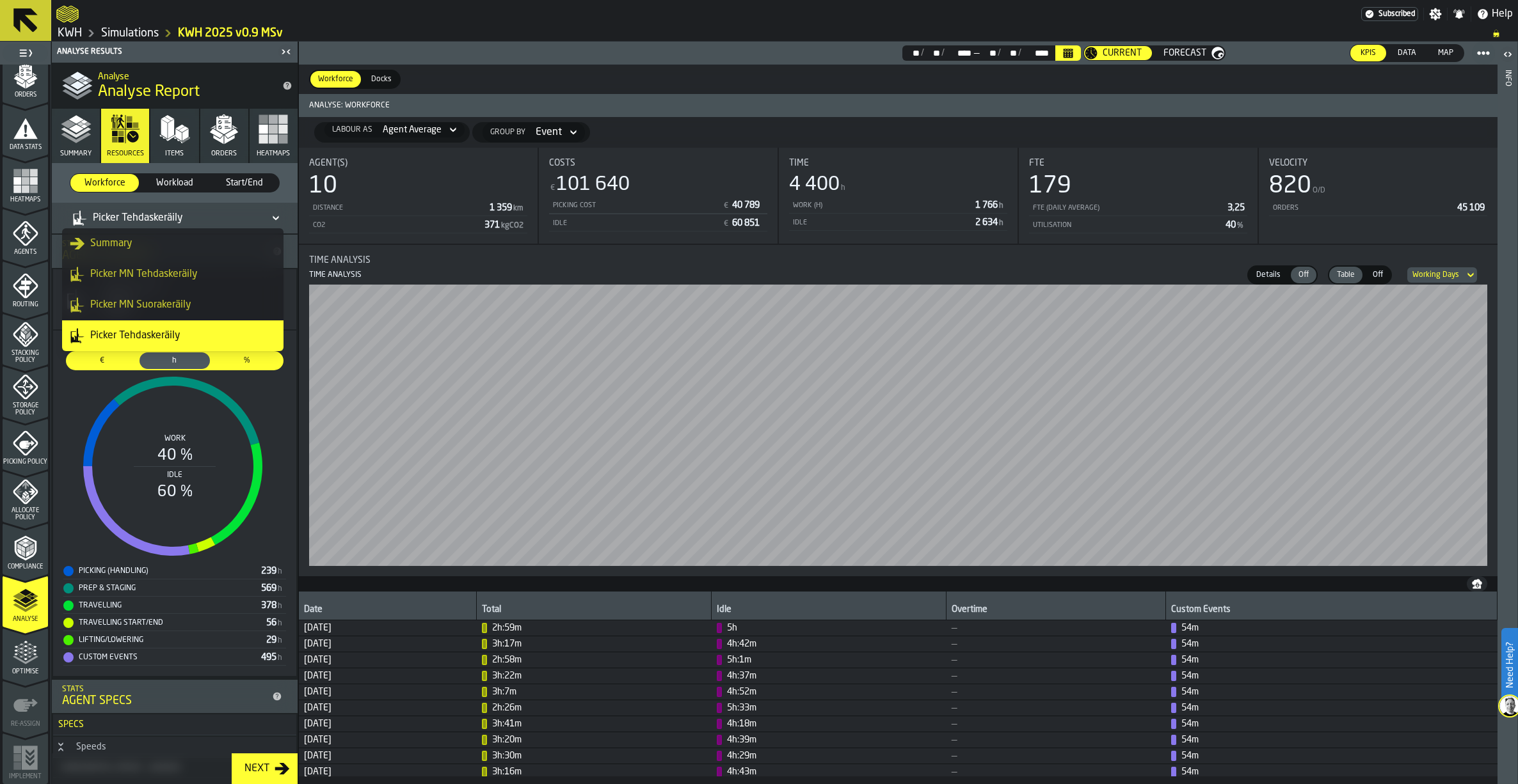
scroll to position [61, 0]
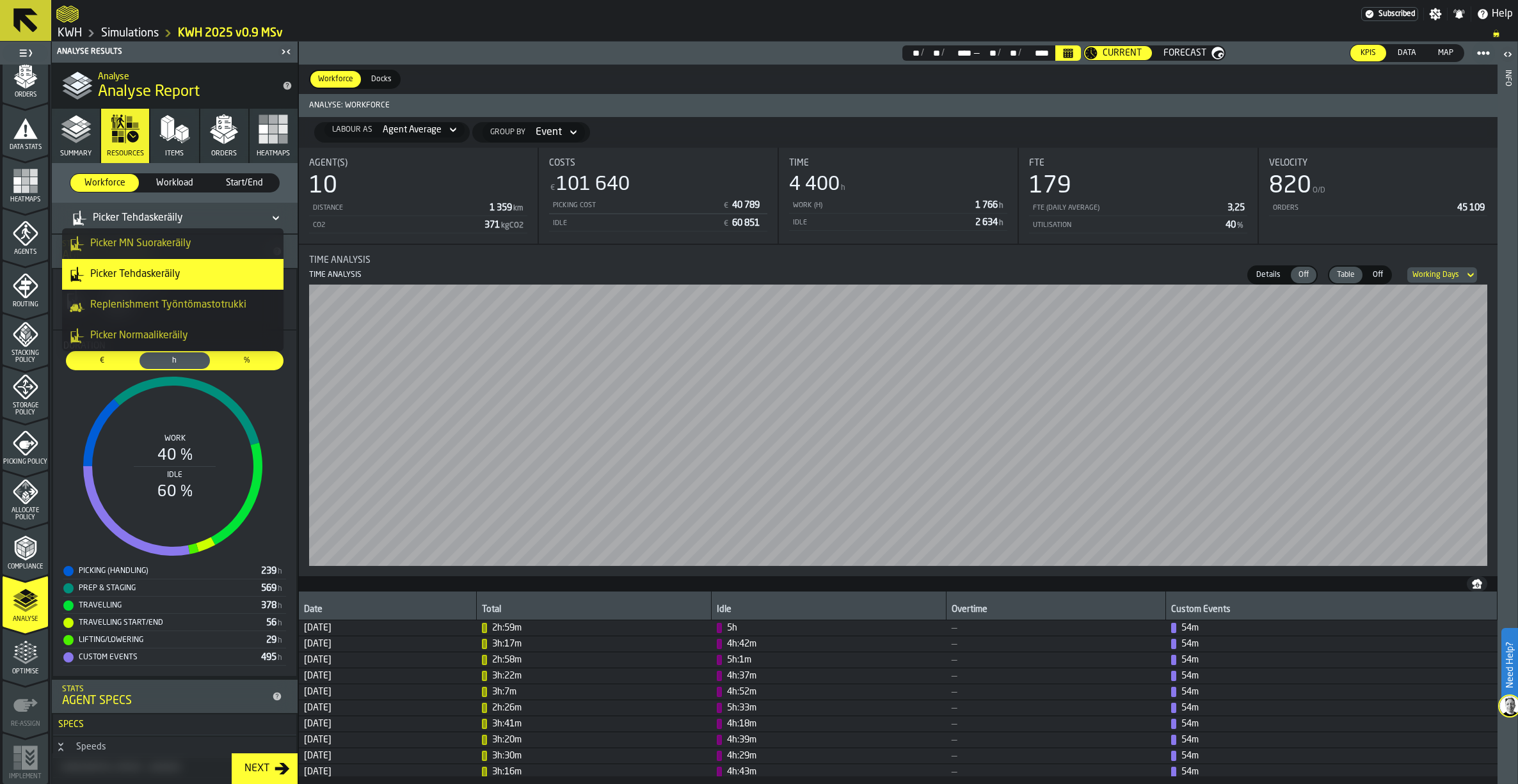
click at [156, 339] on div "Picker Normaalikeräily" at bounding box center [173, 336] width 206 height 16
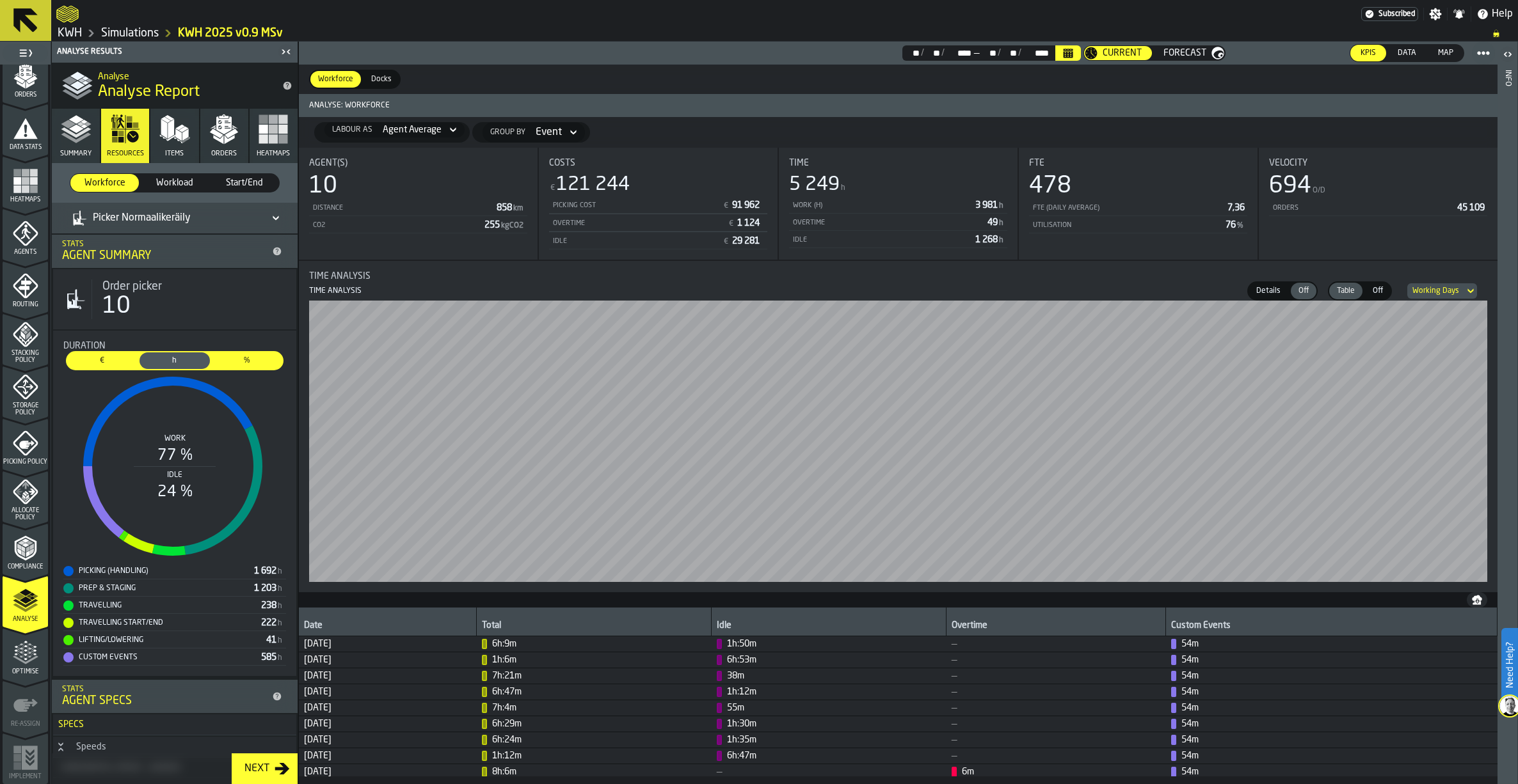
click at [269, 215] on icon at bounding box center [275, 219] width 13 height 16
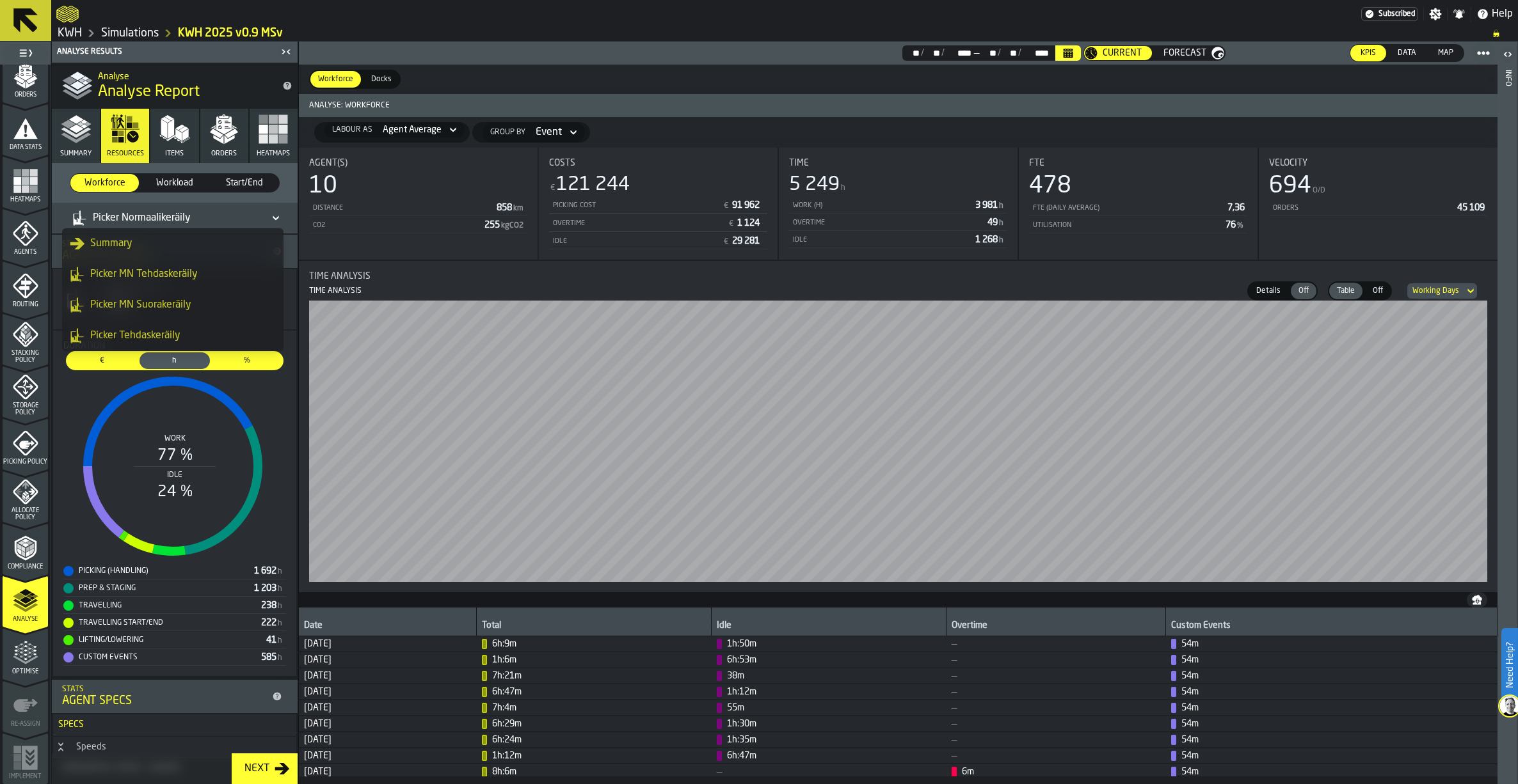
click at [139, 240] on div "Summary" at bounding box center [173, 244] width 206 height 16
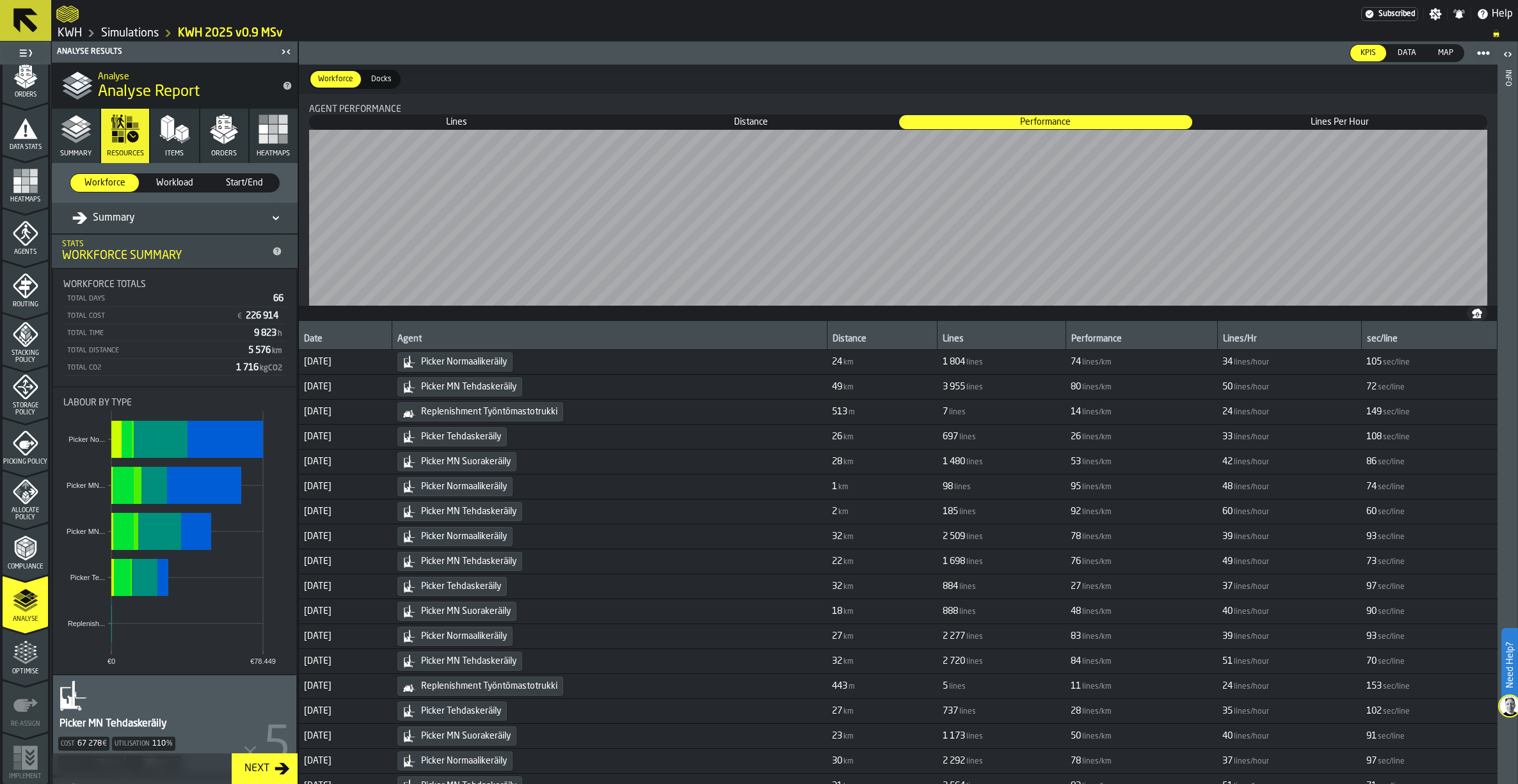
click at [76, 129] on polygon "button" at bounding box center [76, 129] width 15 height 9
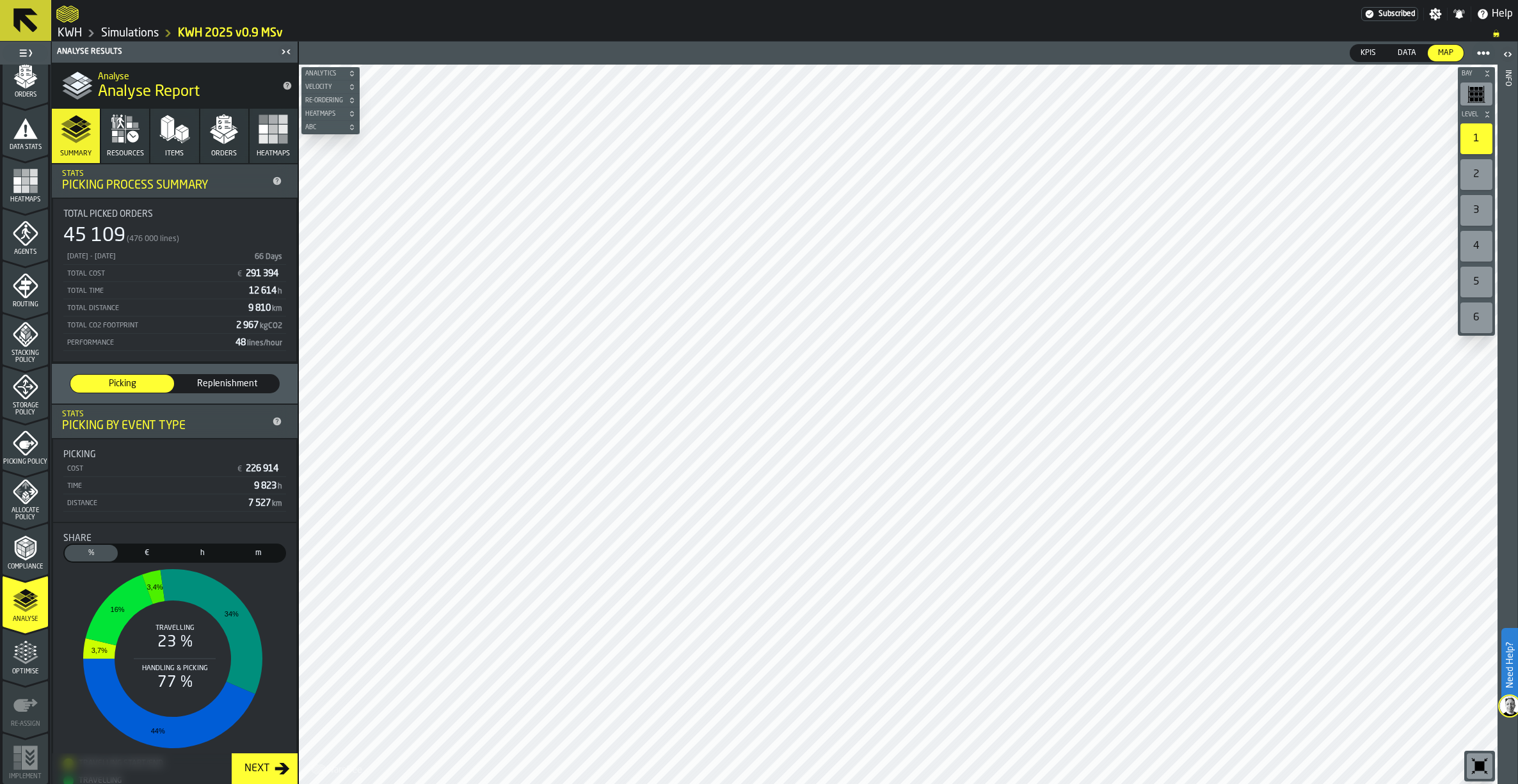
click at [135, 140] on icon "button" at bounding box center [132, 137] width 11 height 11
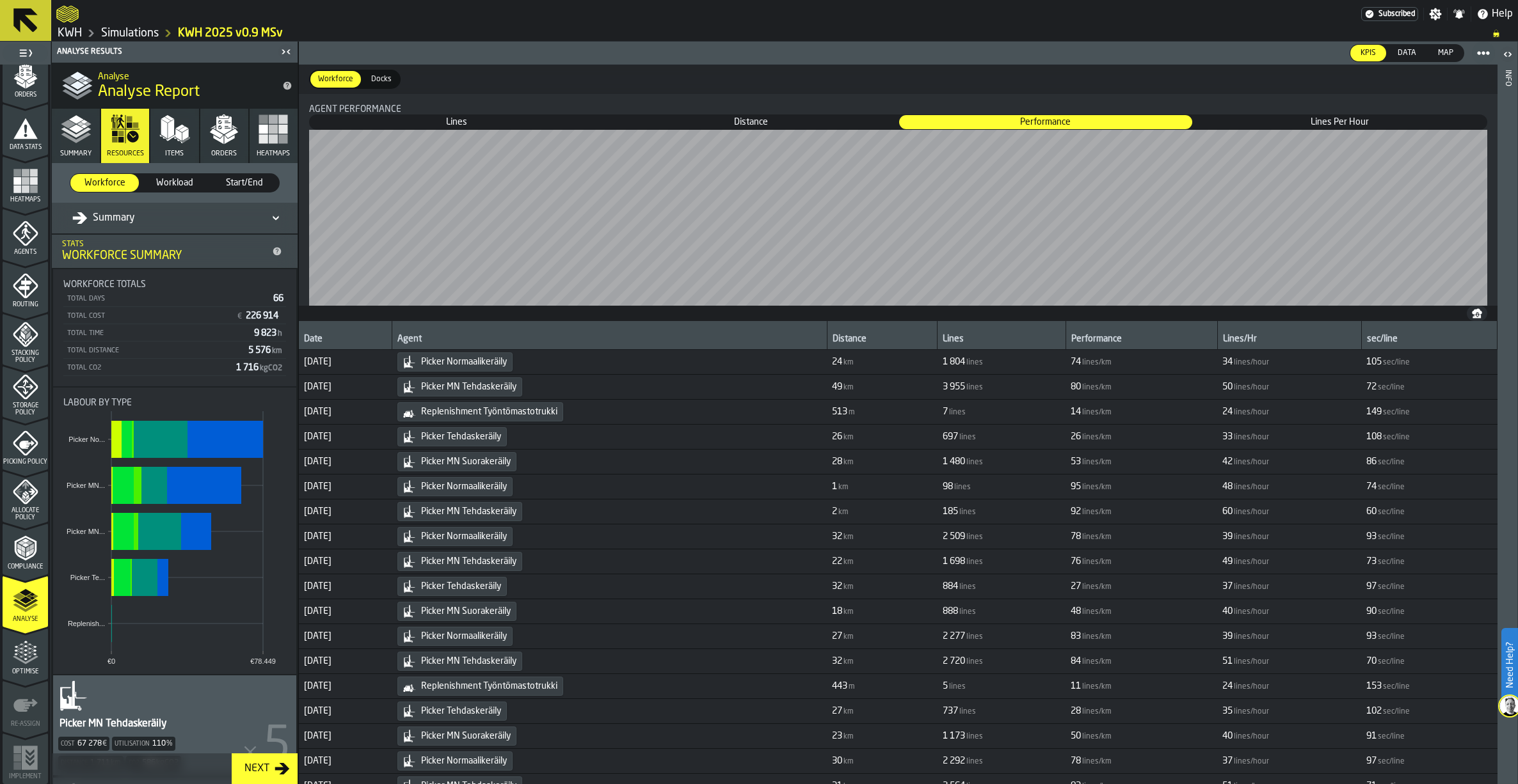
click at [177, 212] on div "Summary" at bounding box center [168, 219] width 192 height 16
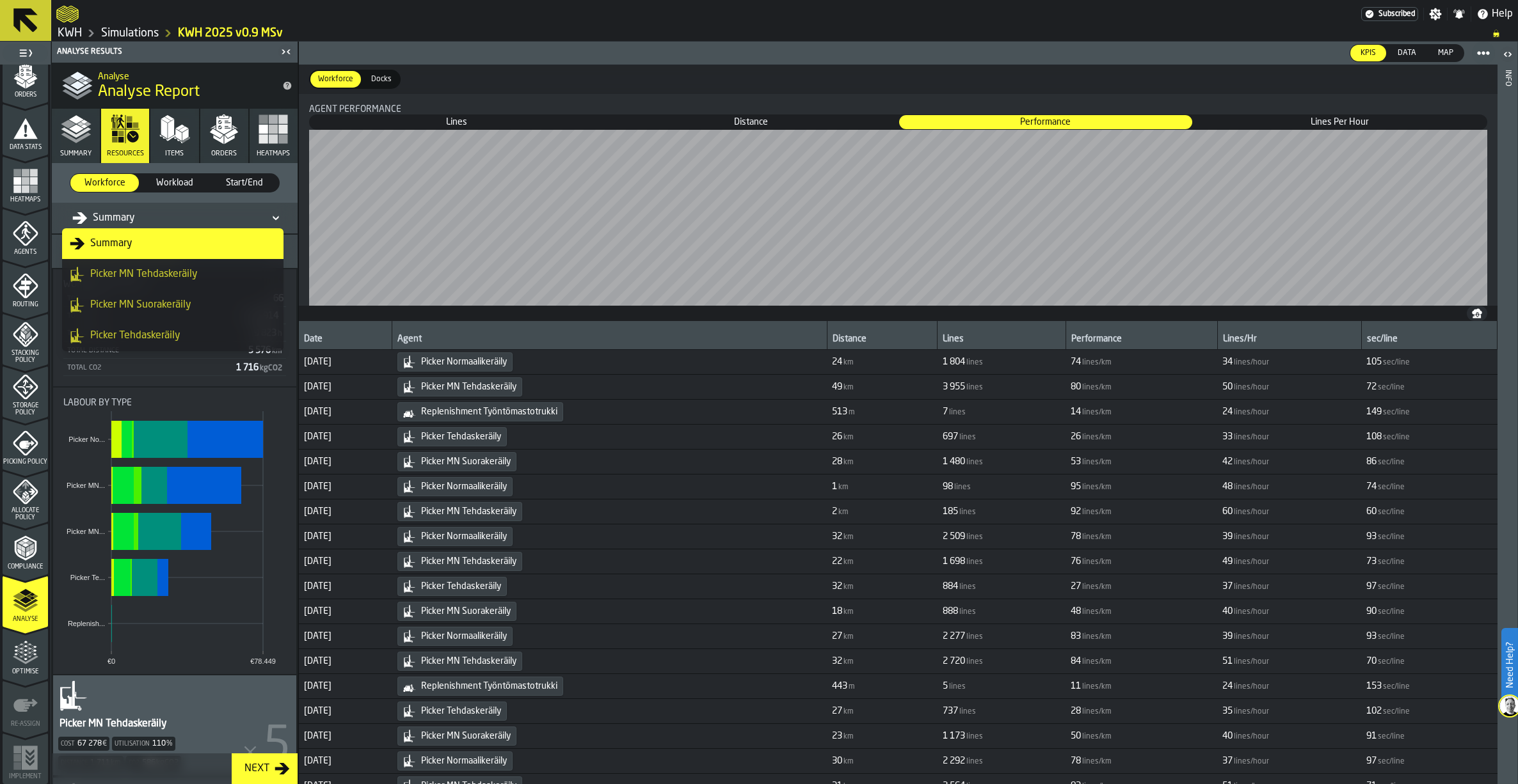
click at [126, 271] on div "Picker MN Tehdaskeräily" at bounding box center [173, 274] width 206 height 16
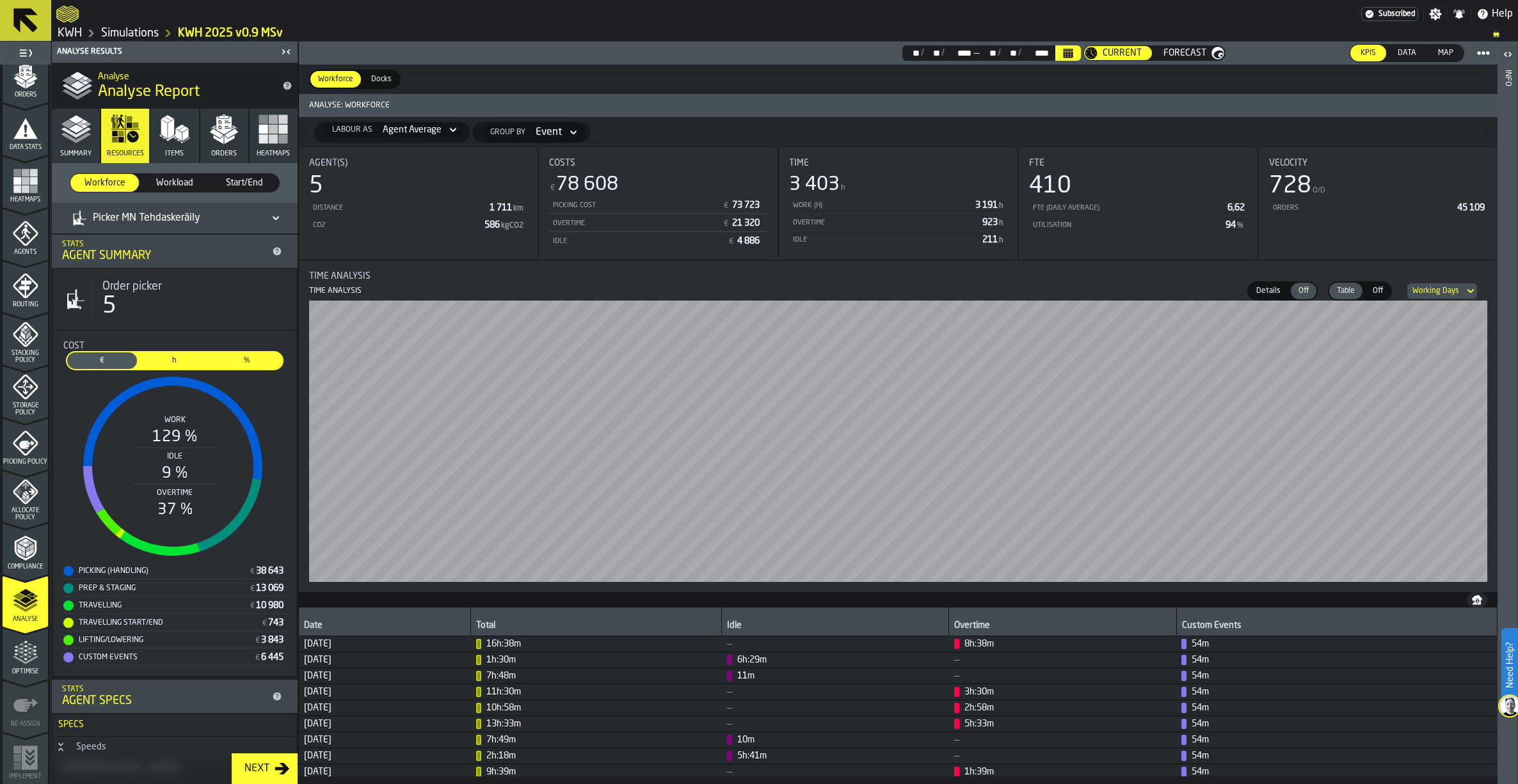
click at [174, 214] on div "Picker MN Tehdaskeräily" at bounding box center [136, 219] width 128 height 16
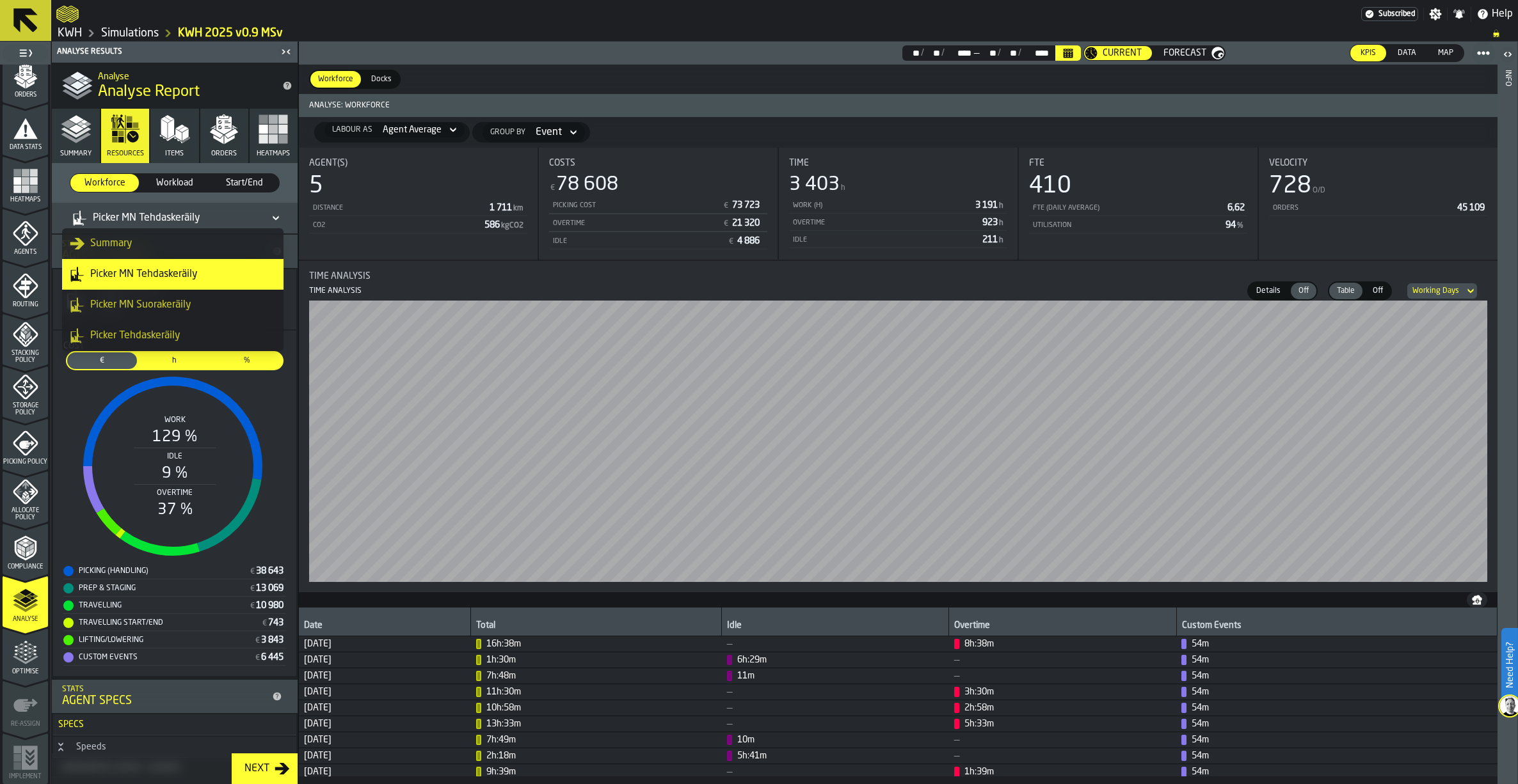
click at [133, 303] on div "Picker MN Suorakeräily" at bounding box center [173, 305] width 206 height 16
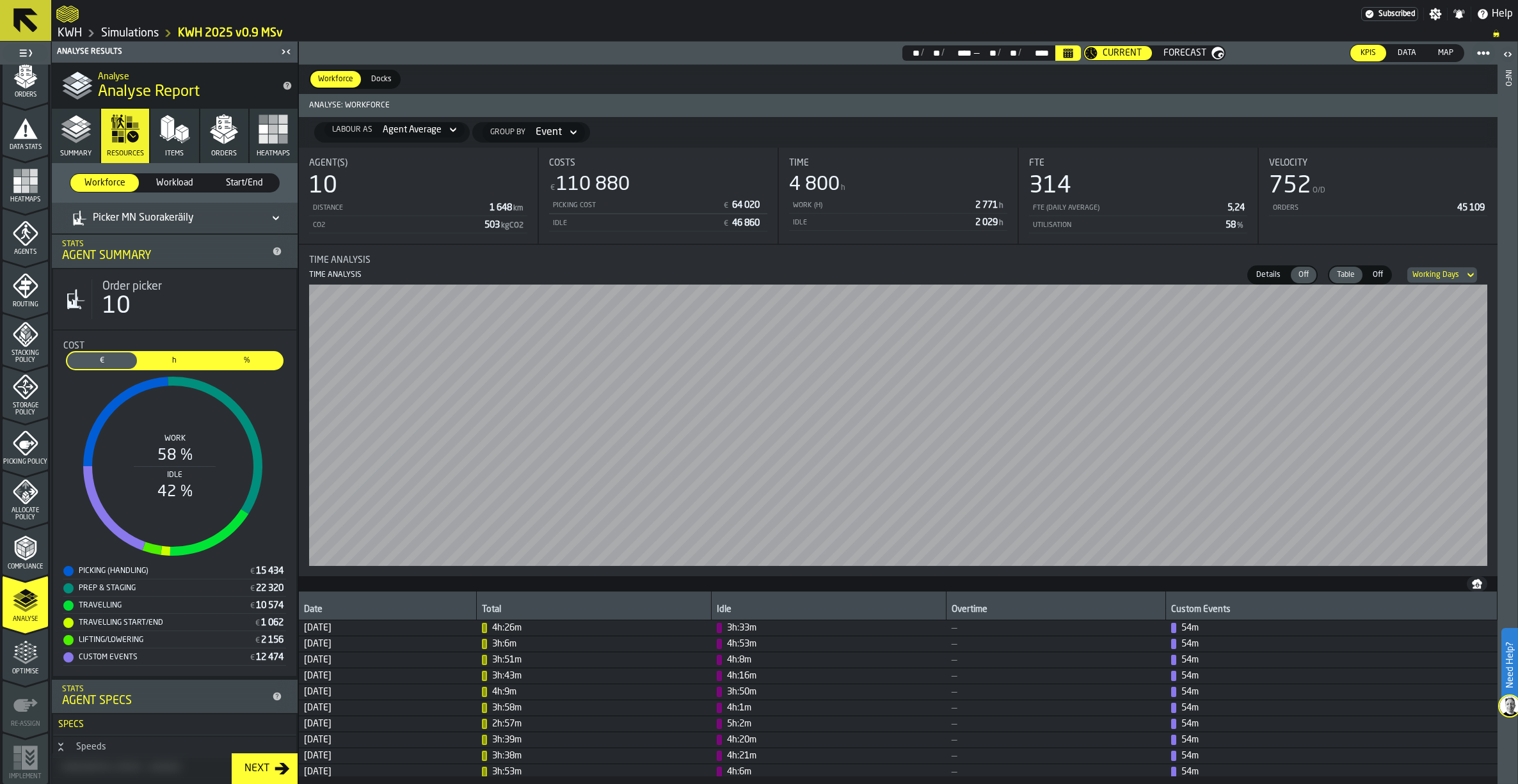
click at [204, 215] on div "Picker MN Suorakeräily" at bounding box center [168, 219] width 192 height 16
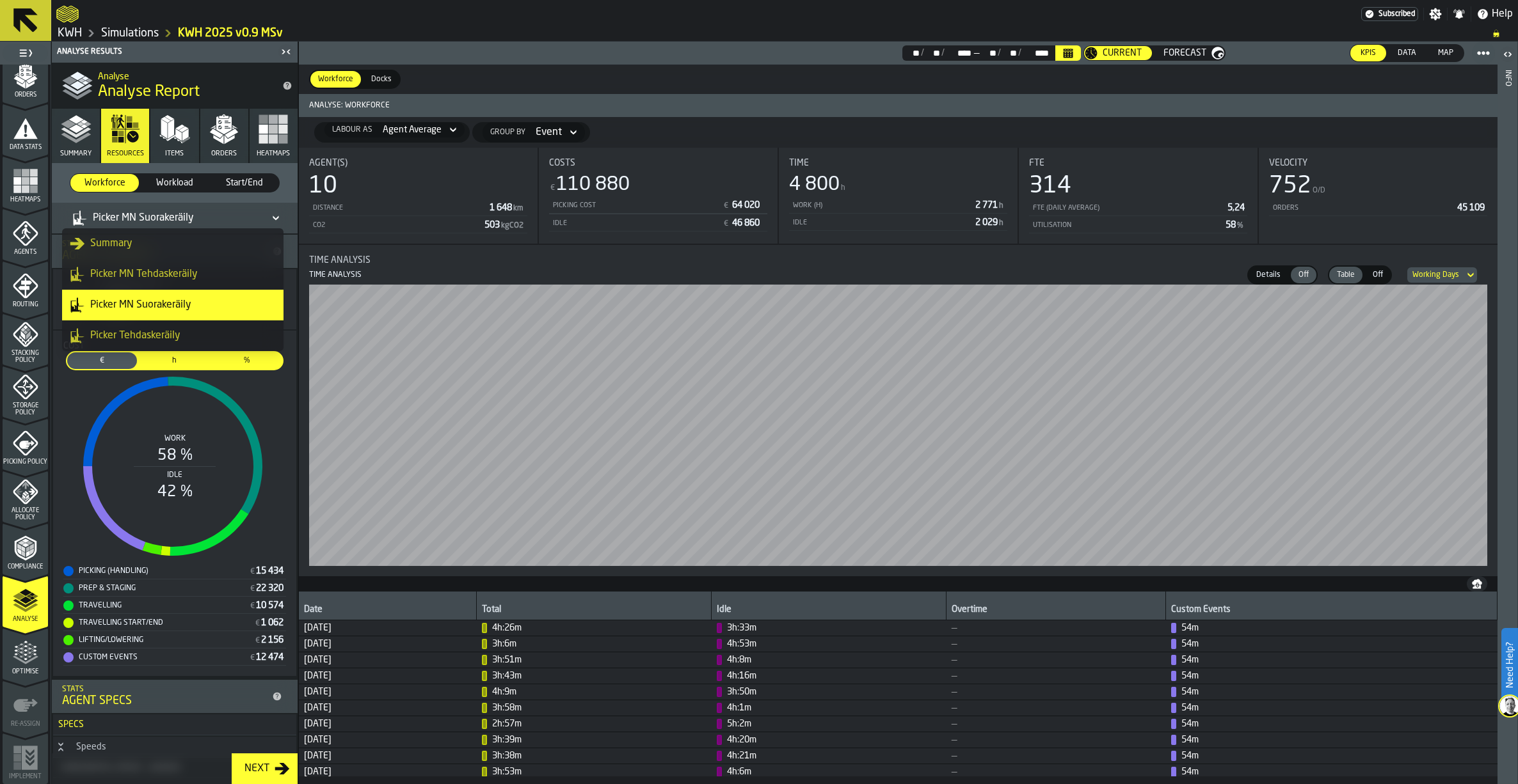
click at [128, 328] on li "Picker Tehdaskeräily" at bounding box center [173, 335] width 221 height 30
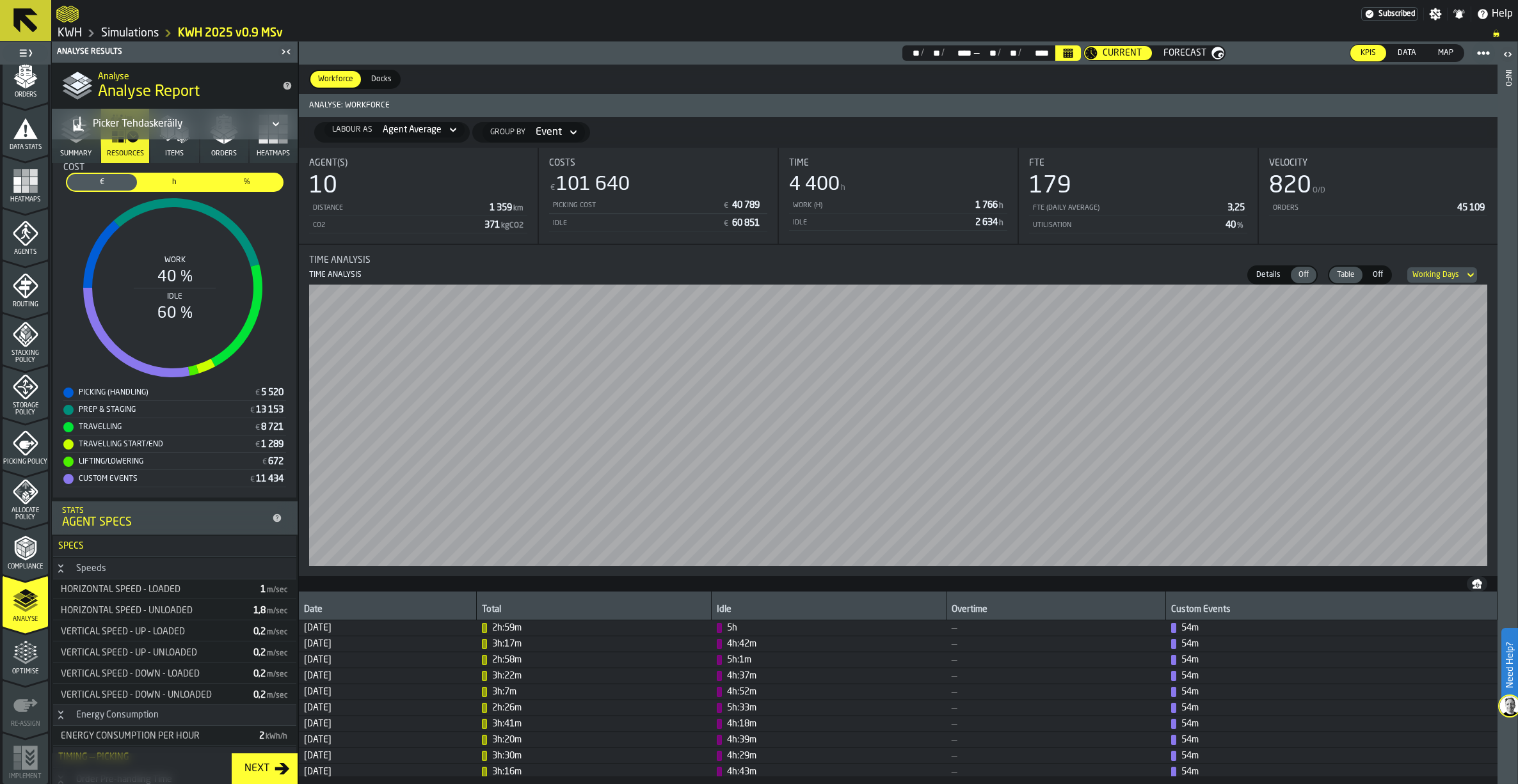
scroll to position [0, 0]
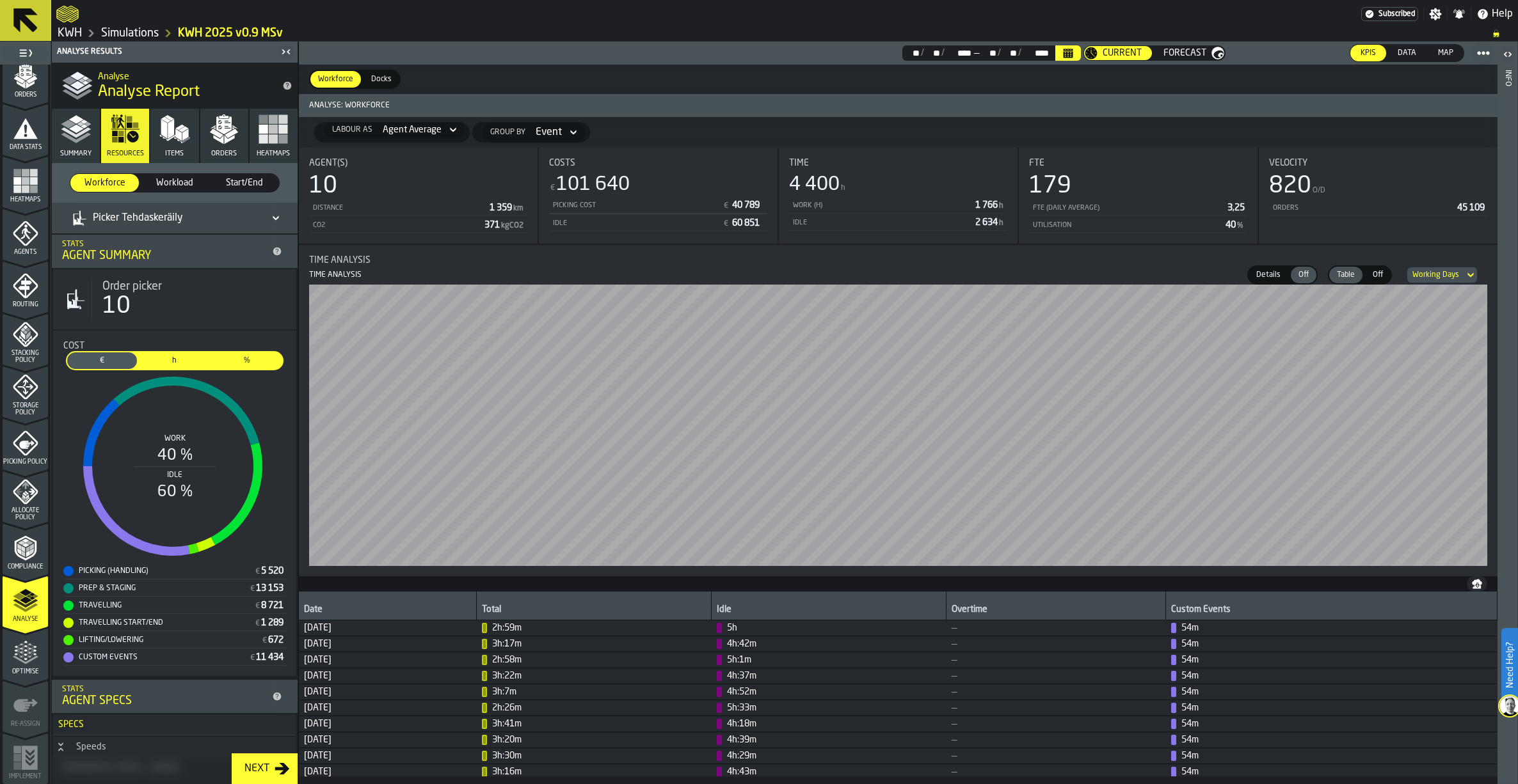
click at [173, 186] on span "Workload" at bounding box center [174, 183] width 58 height 13
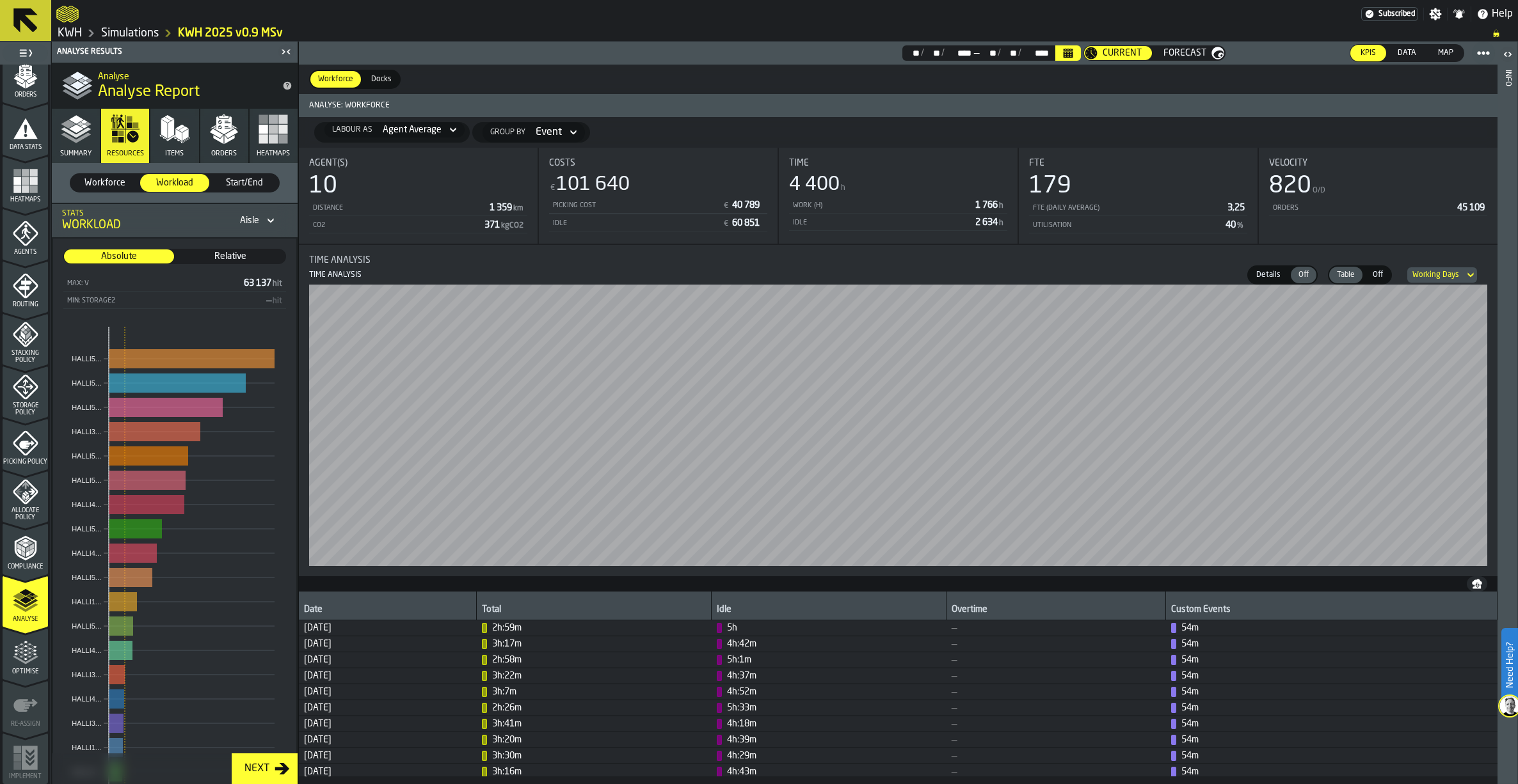
click at [102, 181] on span "Workforce" at bounding box center [105, 183] width 58 height 13
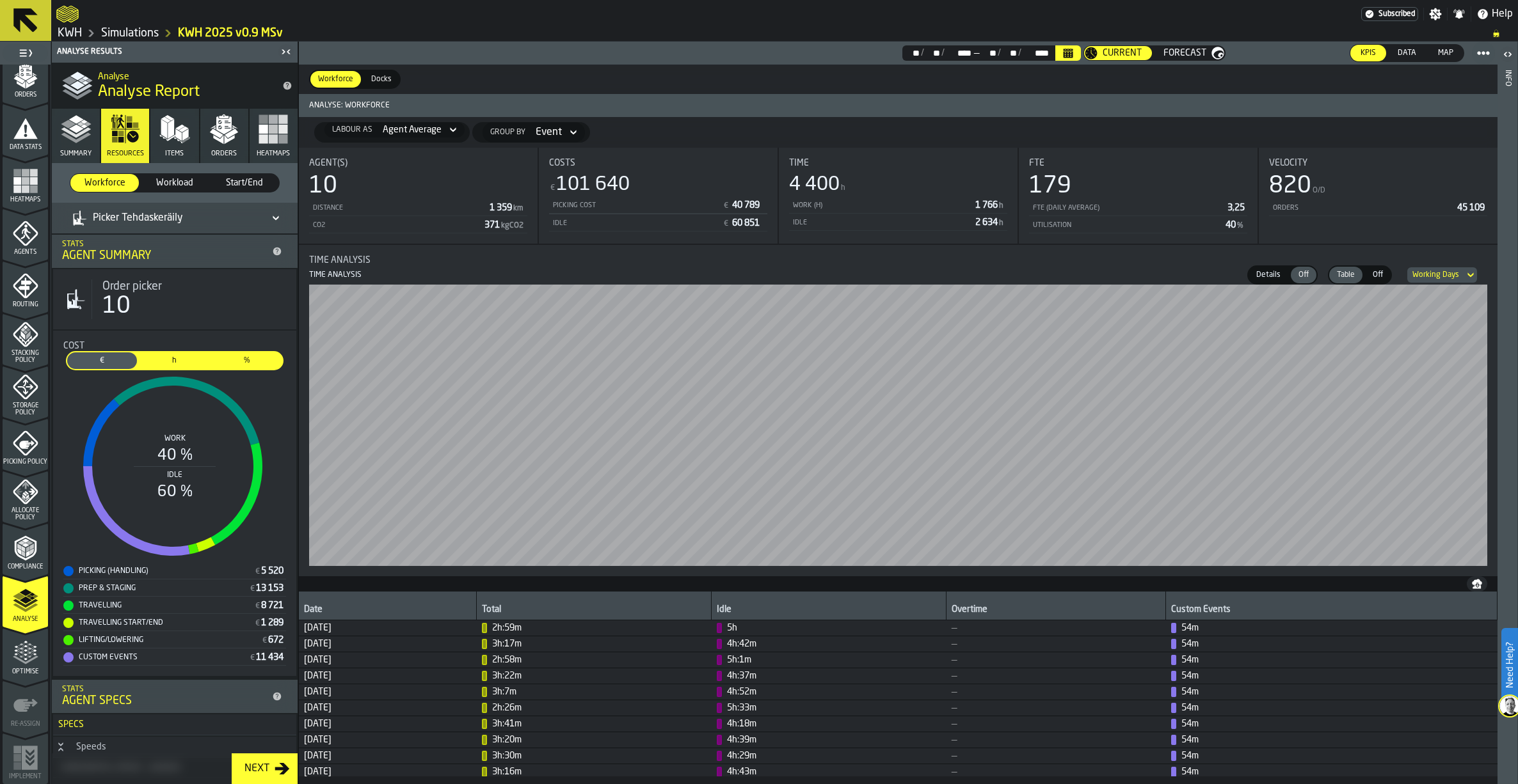
click at [257, 181] on span "Start/End" at bounding box center [244, 183] width 58 height 13
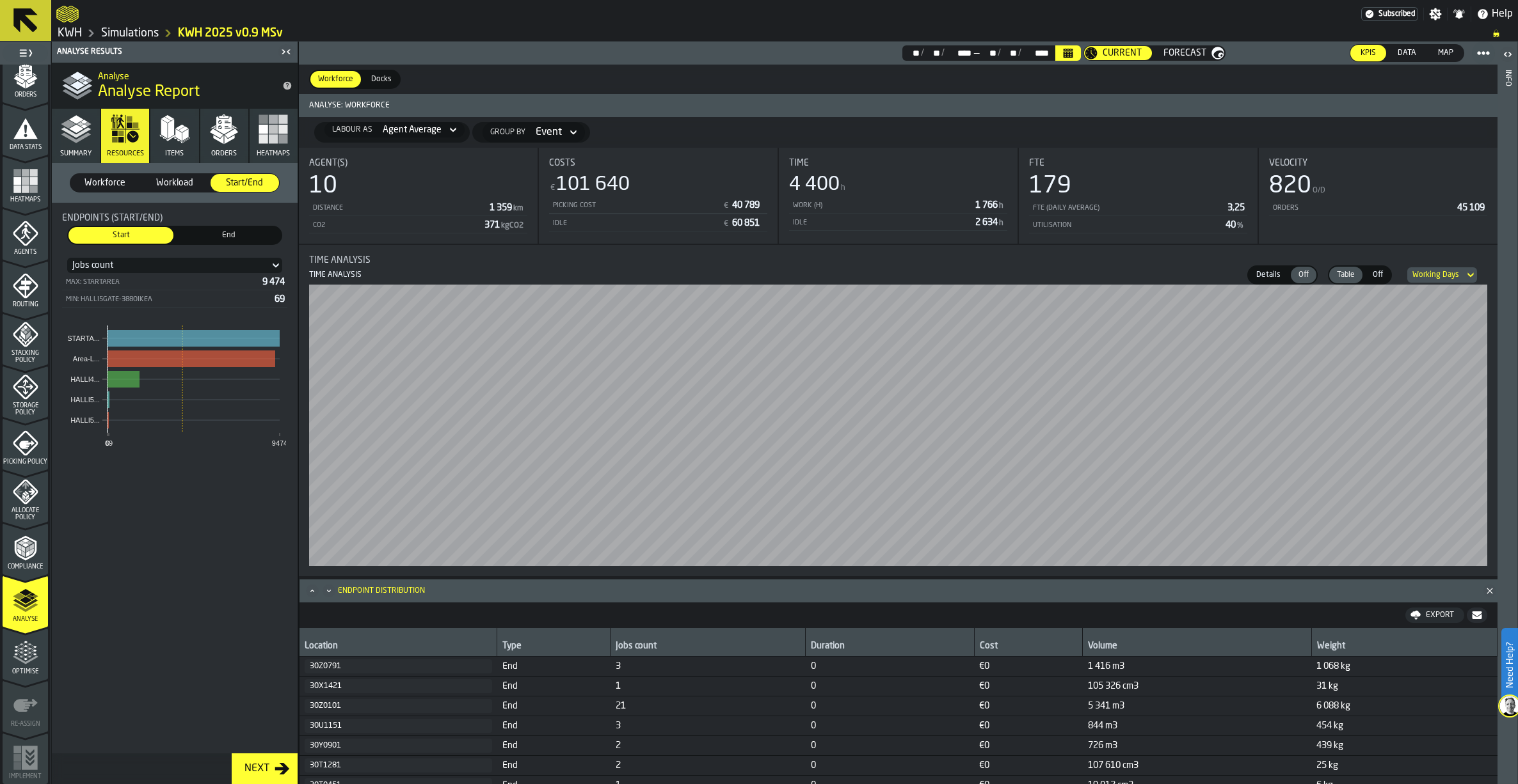
click at [105, 179] on span "Workforce" at bounding box center [105, 183] width 58 height 13
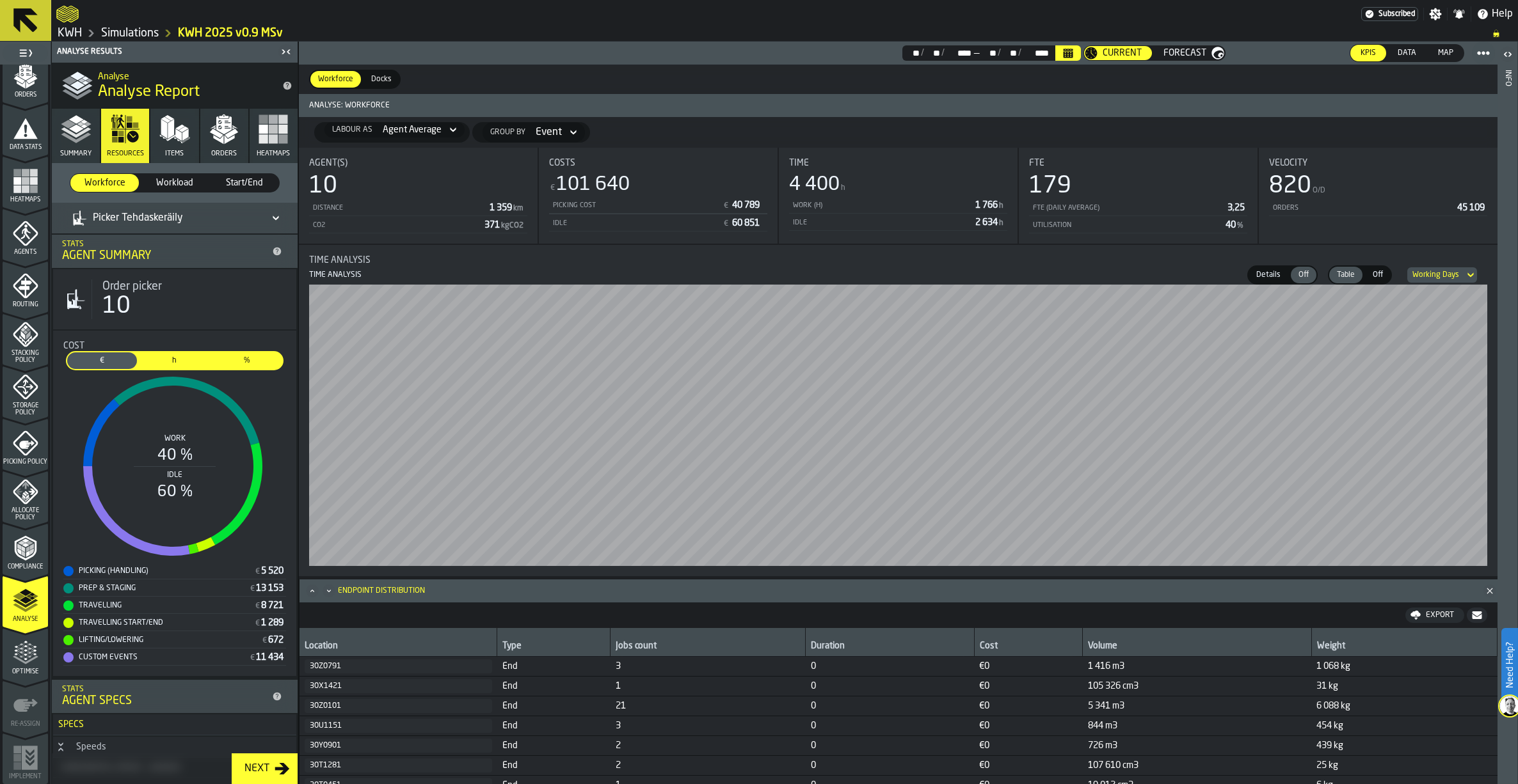
click at [180, 365] on span "h" at bounding box center [174, 361] width 64 height 11
click at [269, 211] on icon at bounding box center [275, 219] width 13 height 16
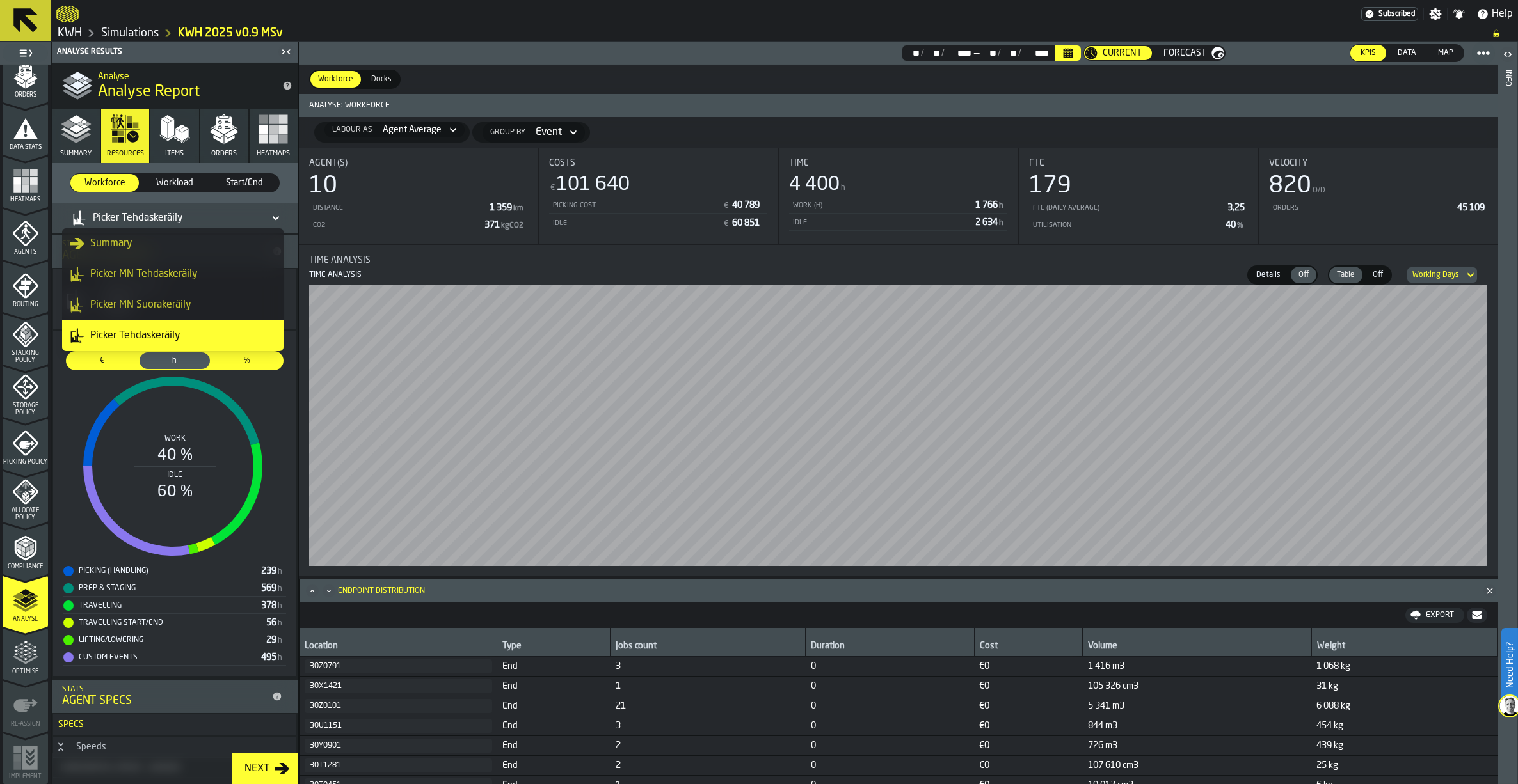
click at [139, 274] on div "Picker MN Tehdaskeräily" at bounding box center [173, 274] width 206 height 16
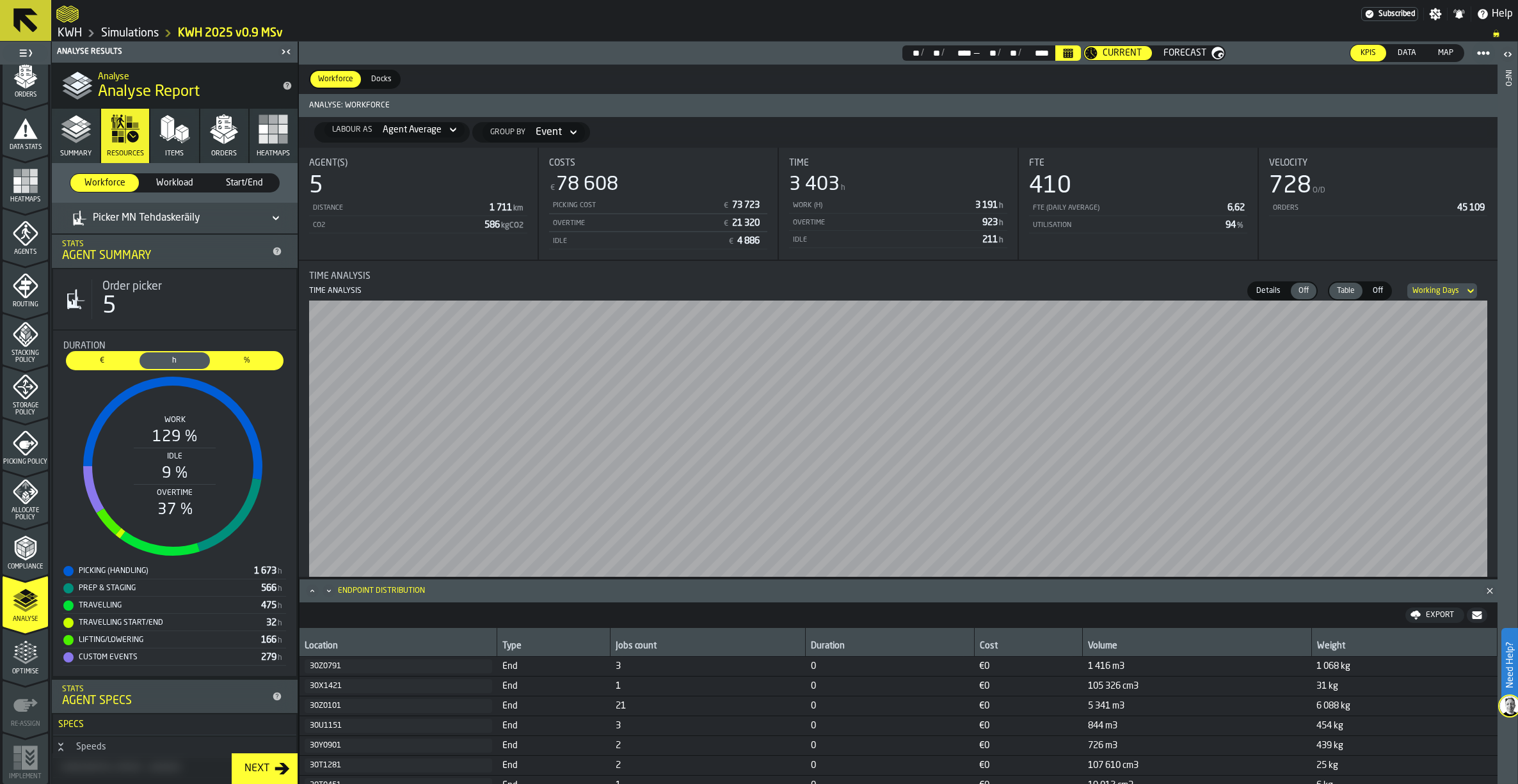
click at [270, 213] on icon at bounding box center [275, 219] width 13 height 16
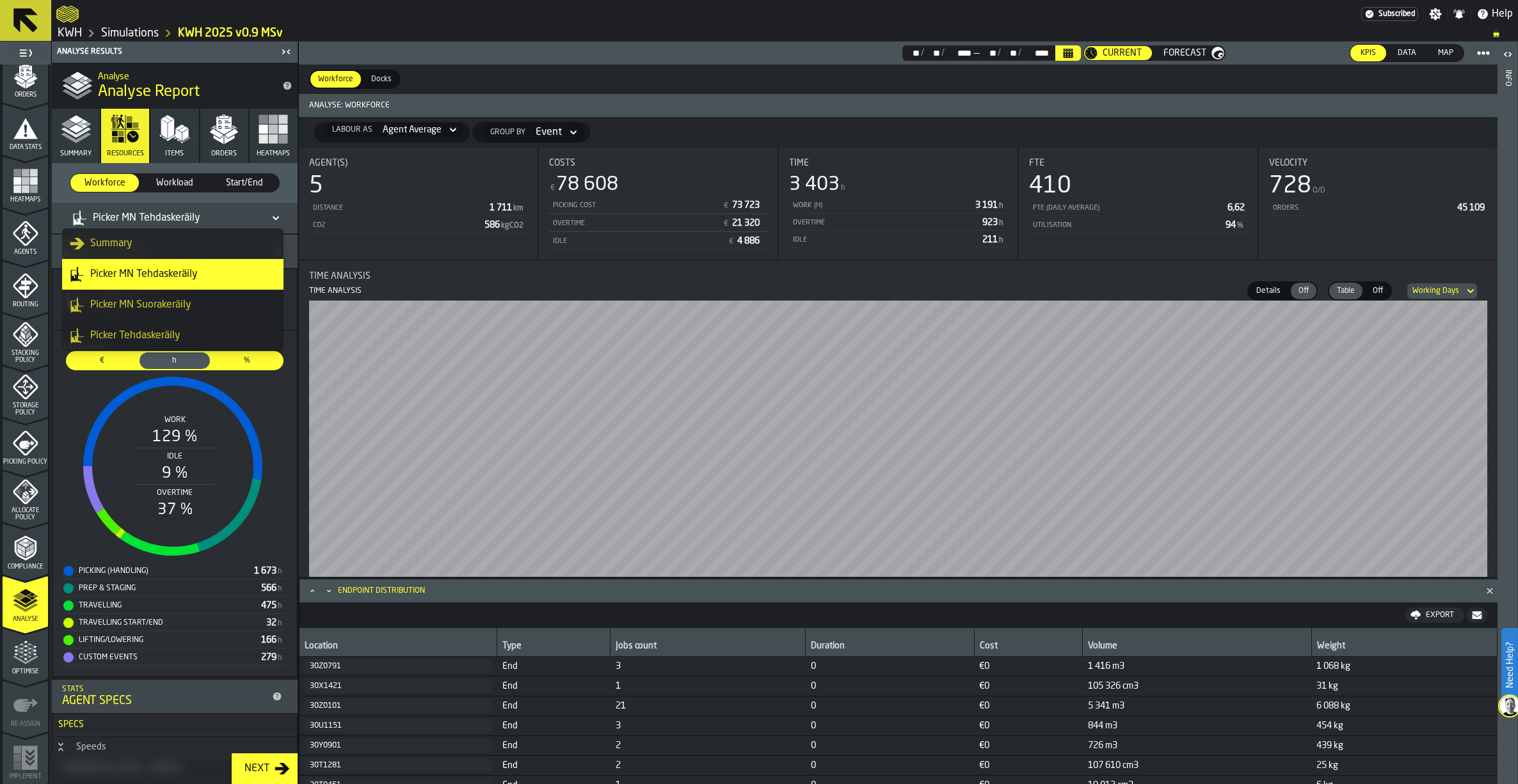
click at [160, 270] on div "Picker MN Tehdaskeräily" at bounding box center [173, 274] width 206 height 16
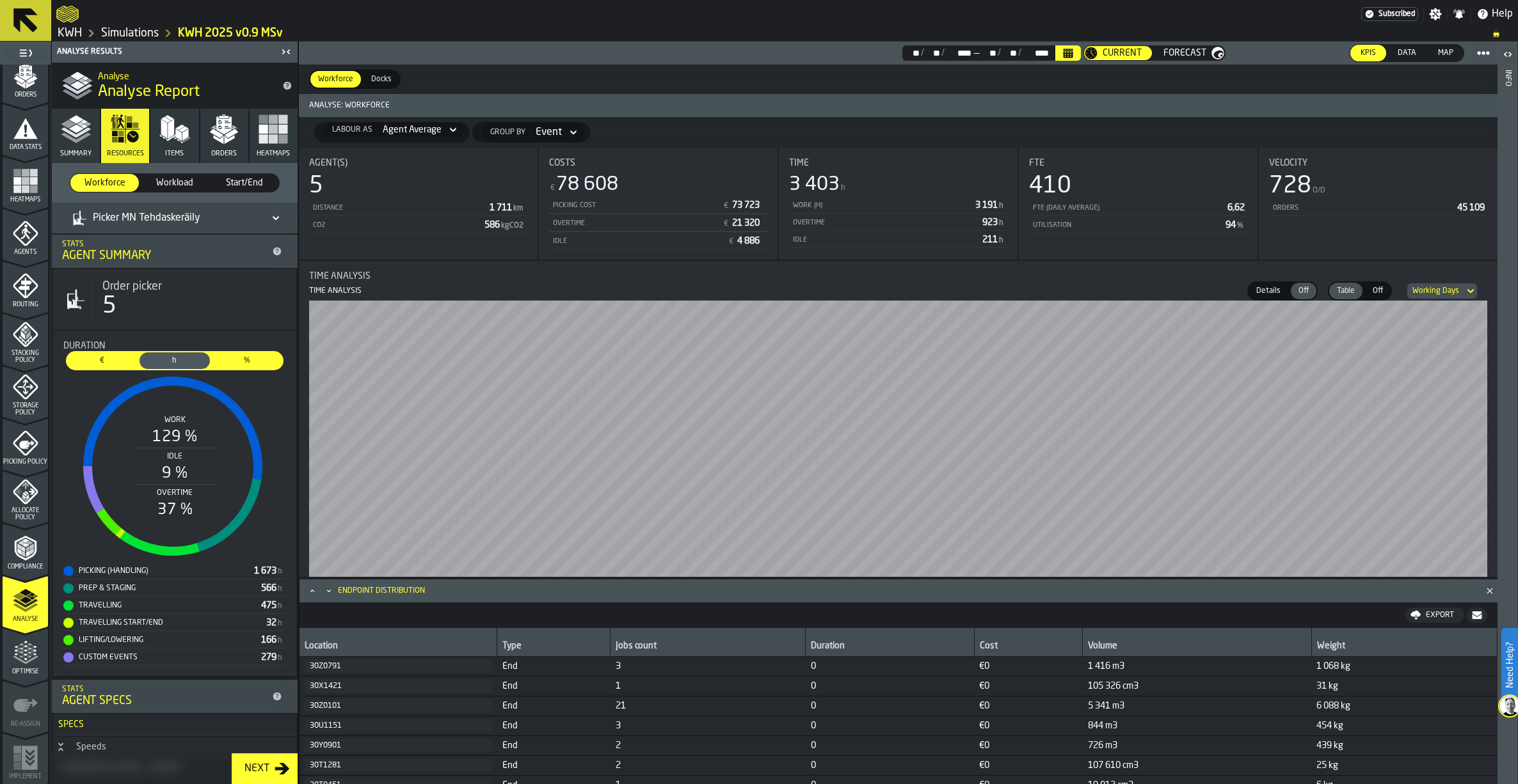
click at [220, 220] on div "Picker MN Tehdaskeräily" at bounding box center [168, 219] width 192 height 16
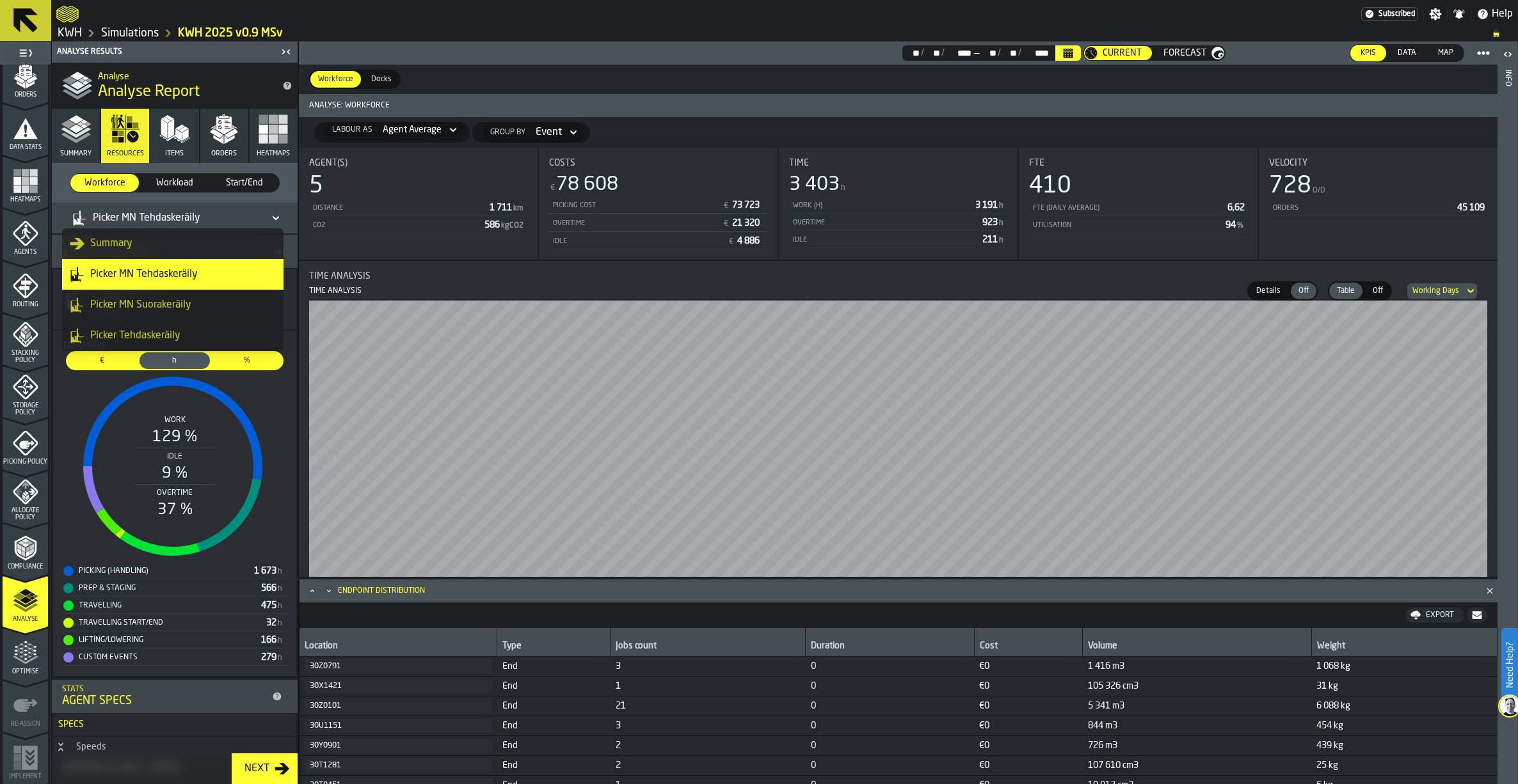
click at [151, 305] on div "Picker MN Suorakeräily" at bounding box center [173, 305] width 206 height 16
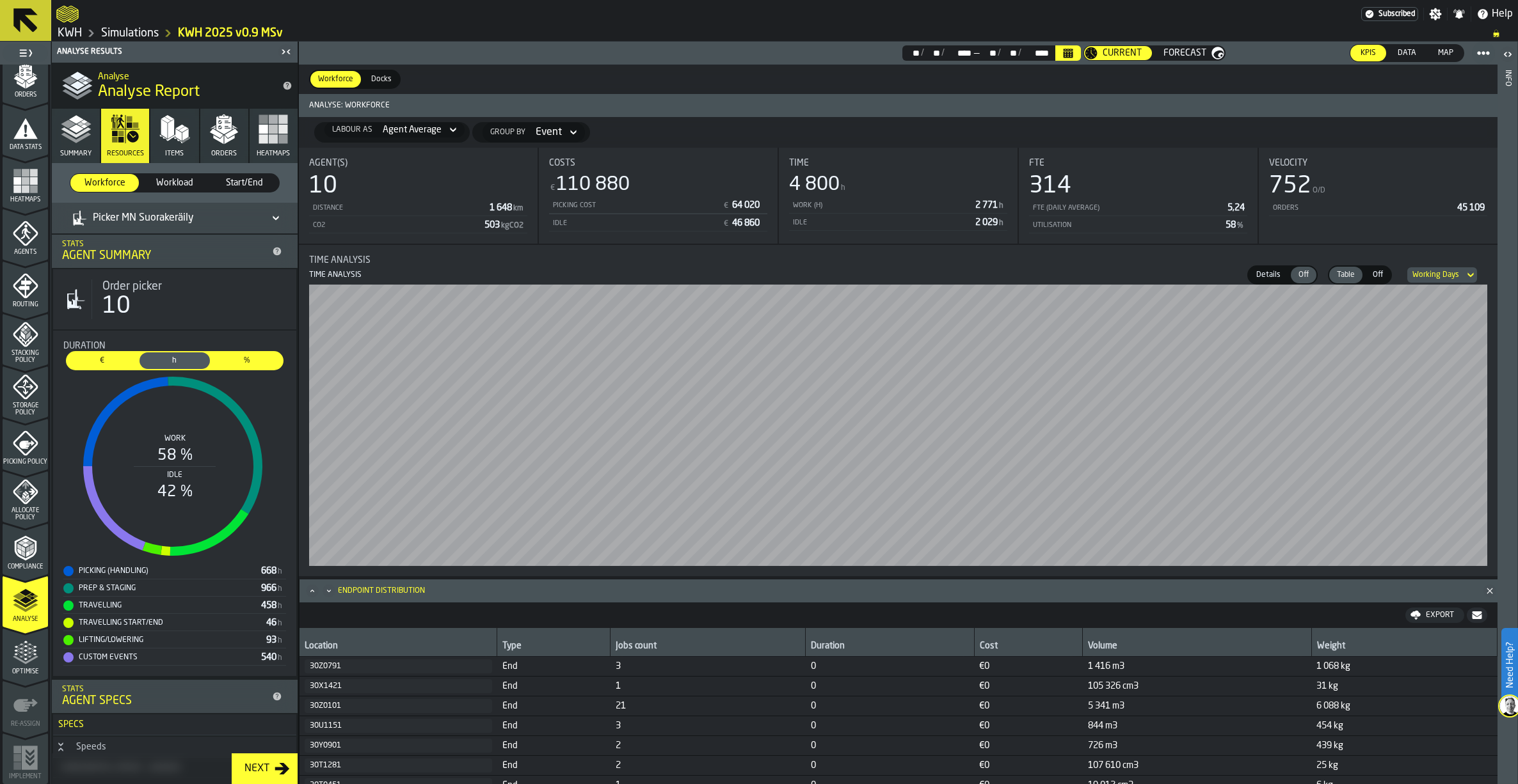
click at [206, 219] on div "Picker MN Suorakeräily" at bounding box center [168, 219] width 192 height 16
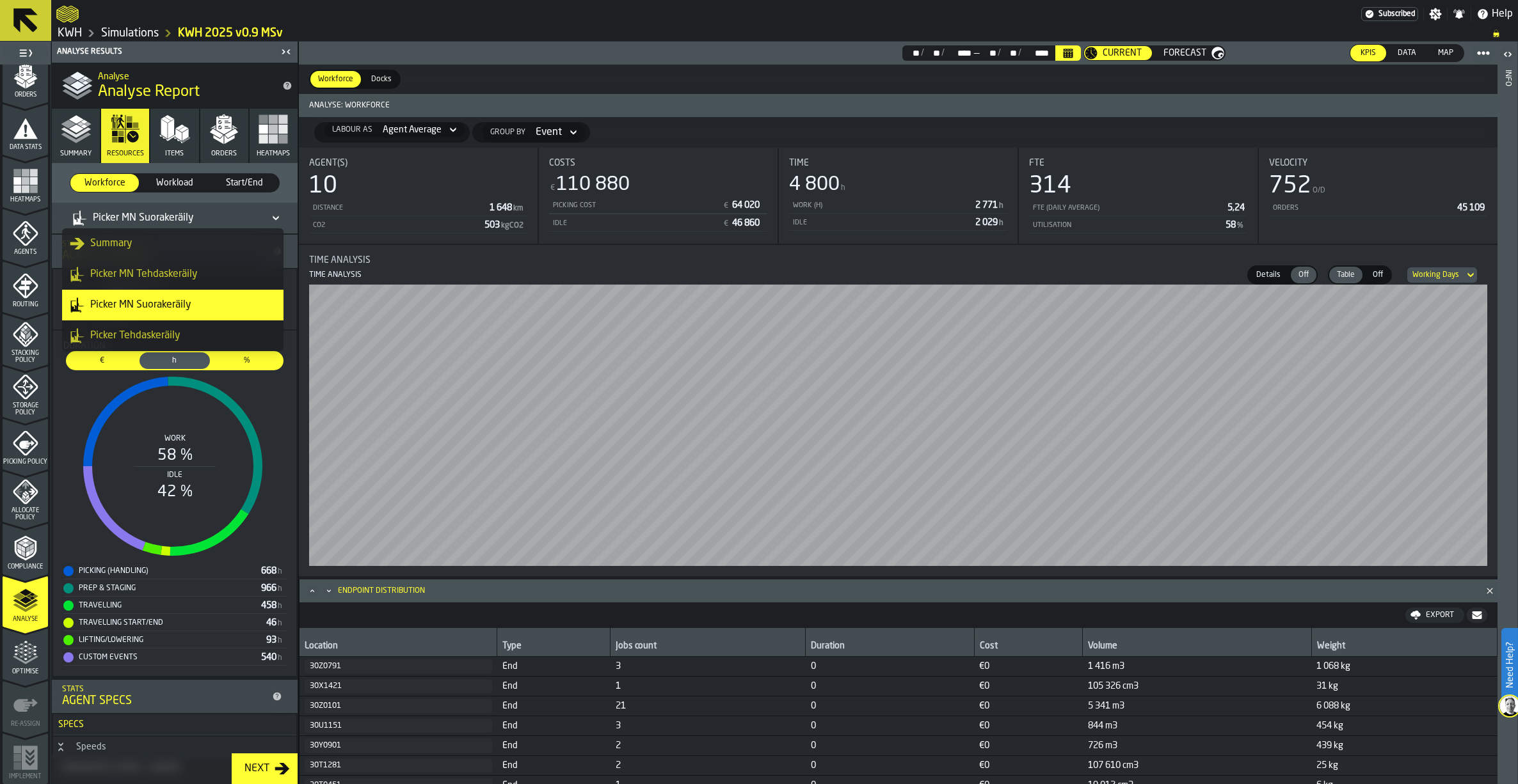
click at [147, 334] on div "Picker Tehdaskeräily" at bounding box center [173, 336] width 206 height 16
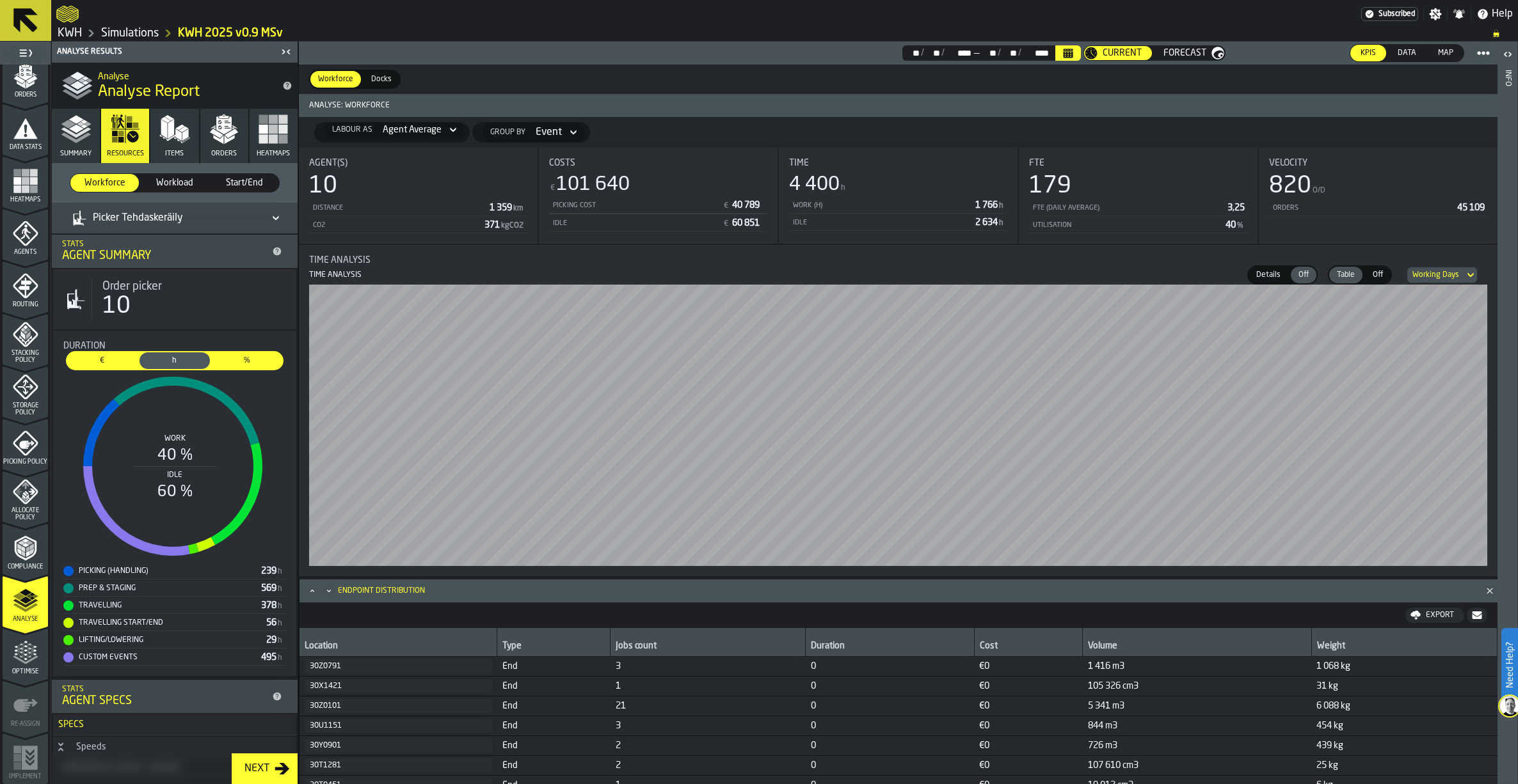
click at [127, 223] on div "Picker Tehdaskeräily" at bounding box center [127, 219] width 111 height 16
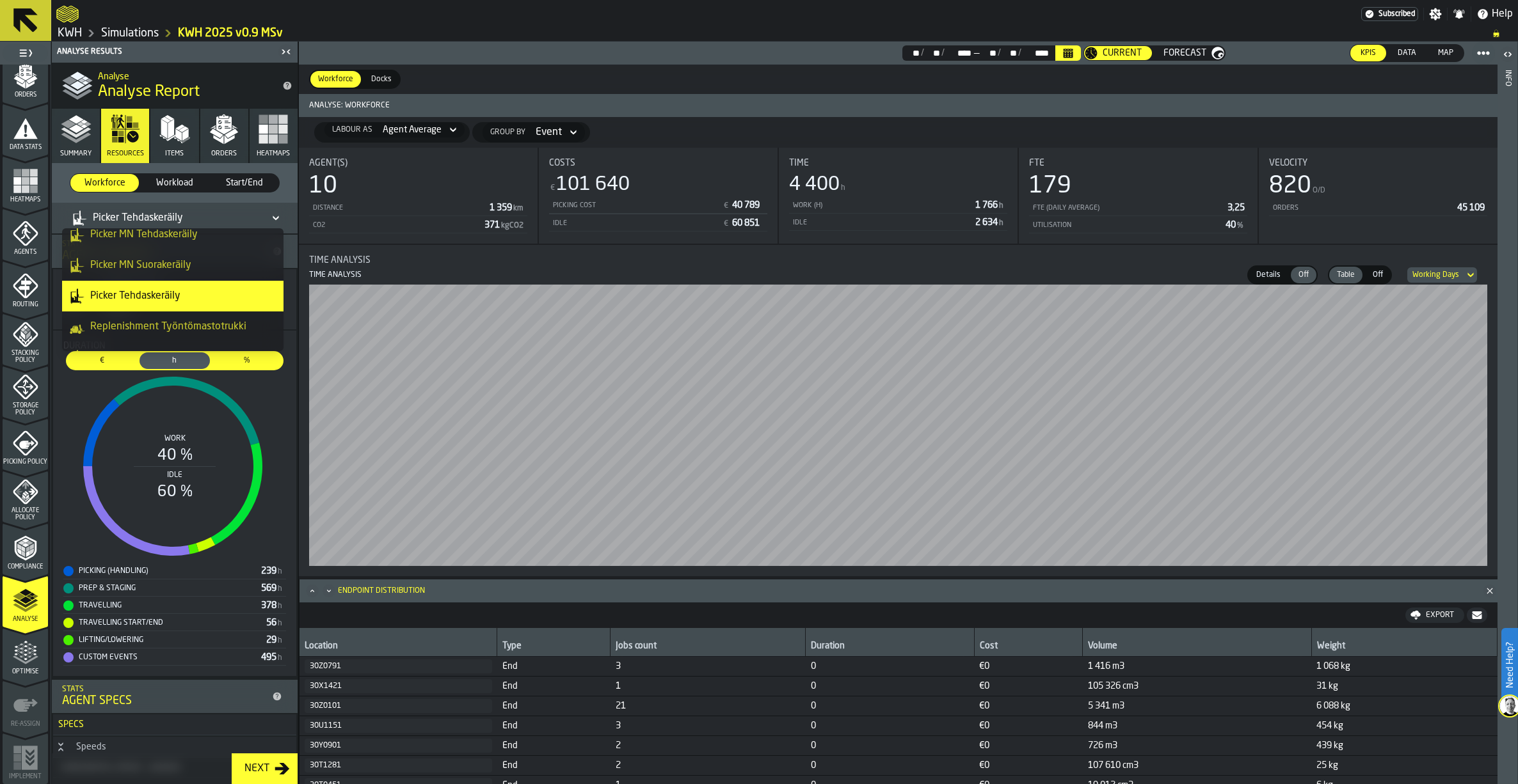
scroll to position [61, 0]
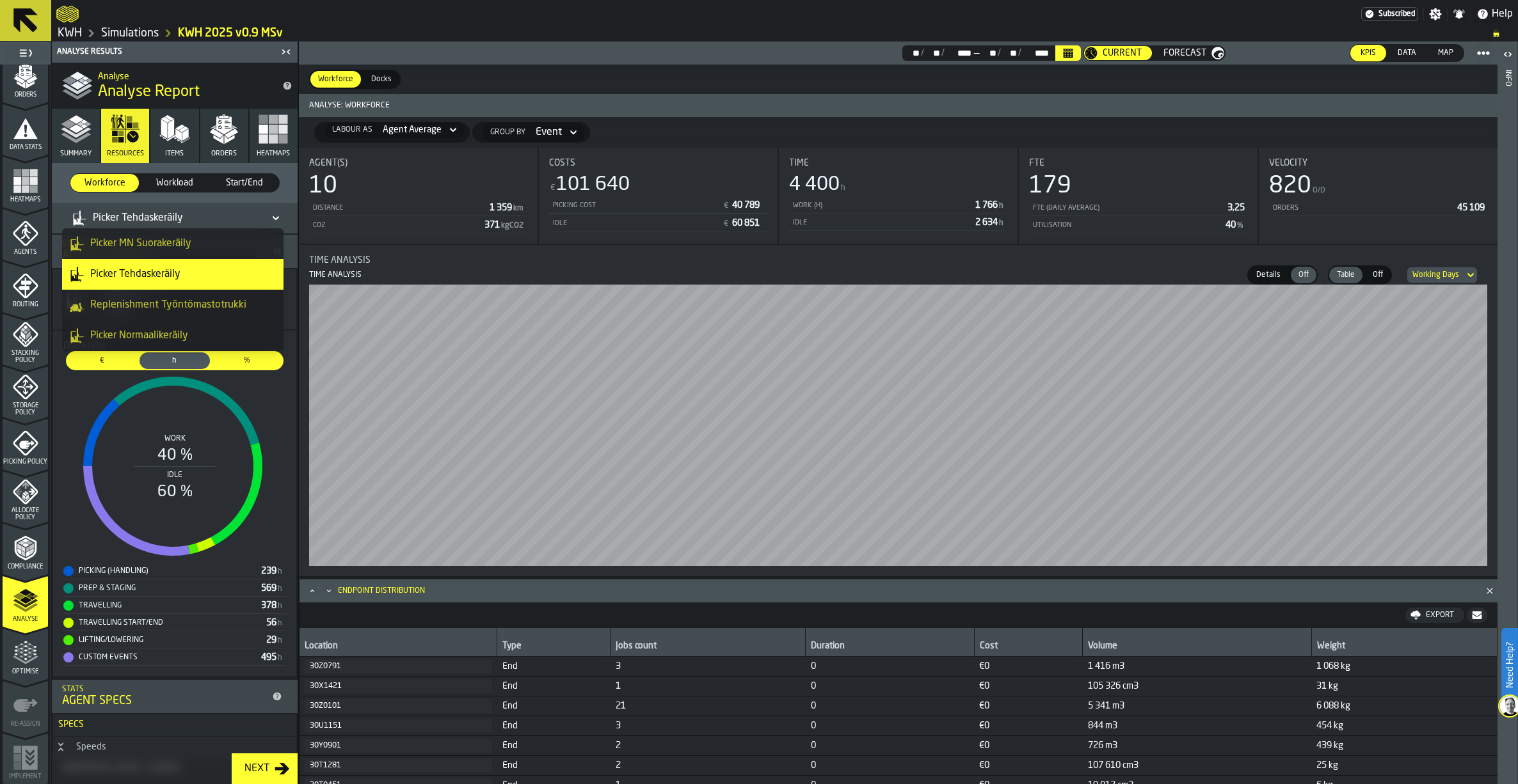
click at [116, 338] on div "Picker Normaalikeräily" at bounding box center [173, 336] width 206 height 16
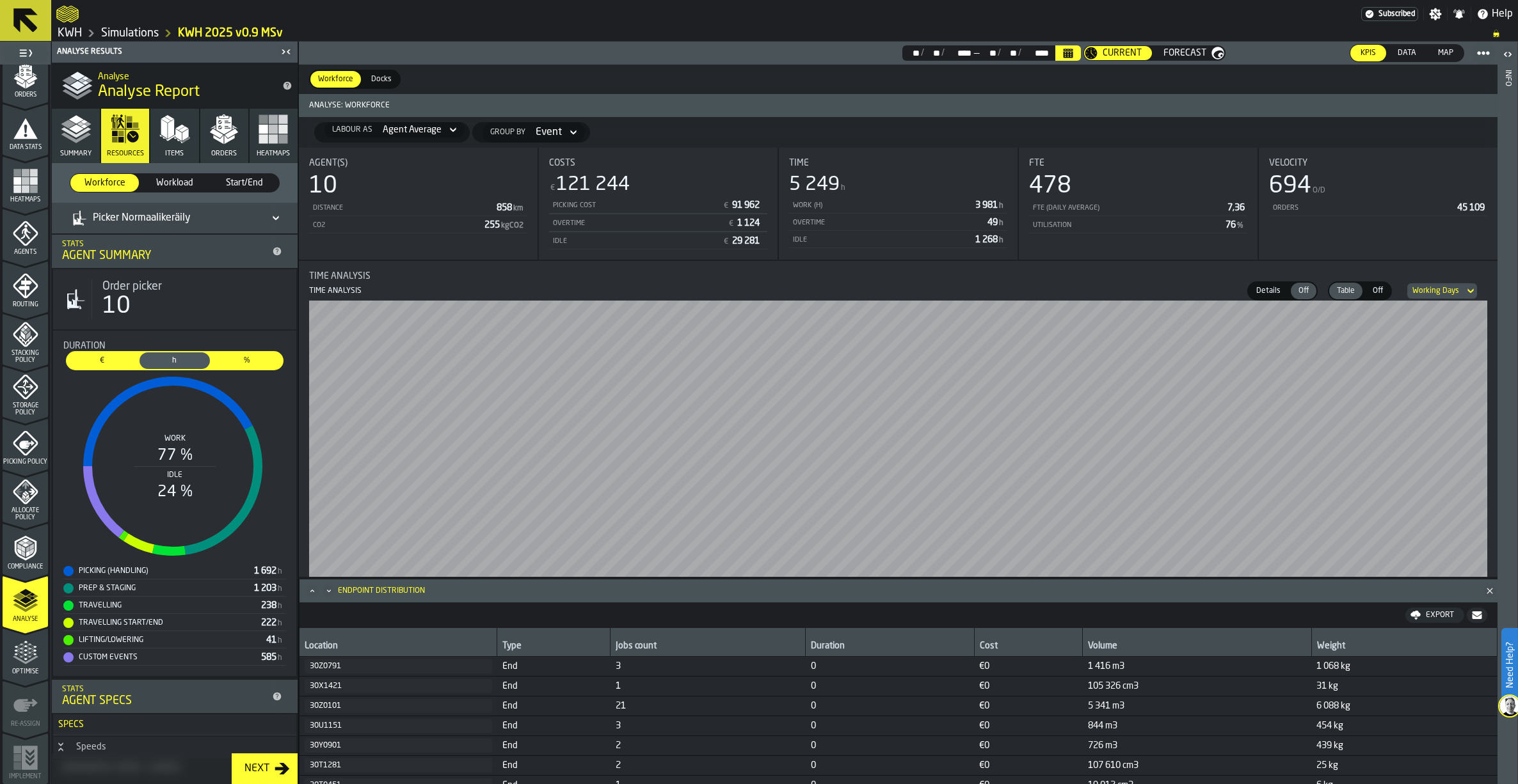
drag, startPoint x: 73, startPoint y: 125, endPoint x: 81, endPoint y: 131, distance: 10.0
click at [74, 125] on icon "button" at bounding box center [76, 129] width 30 height 30
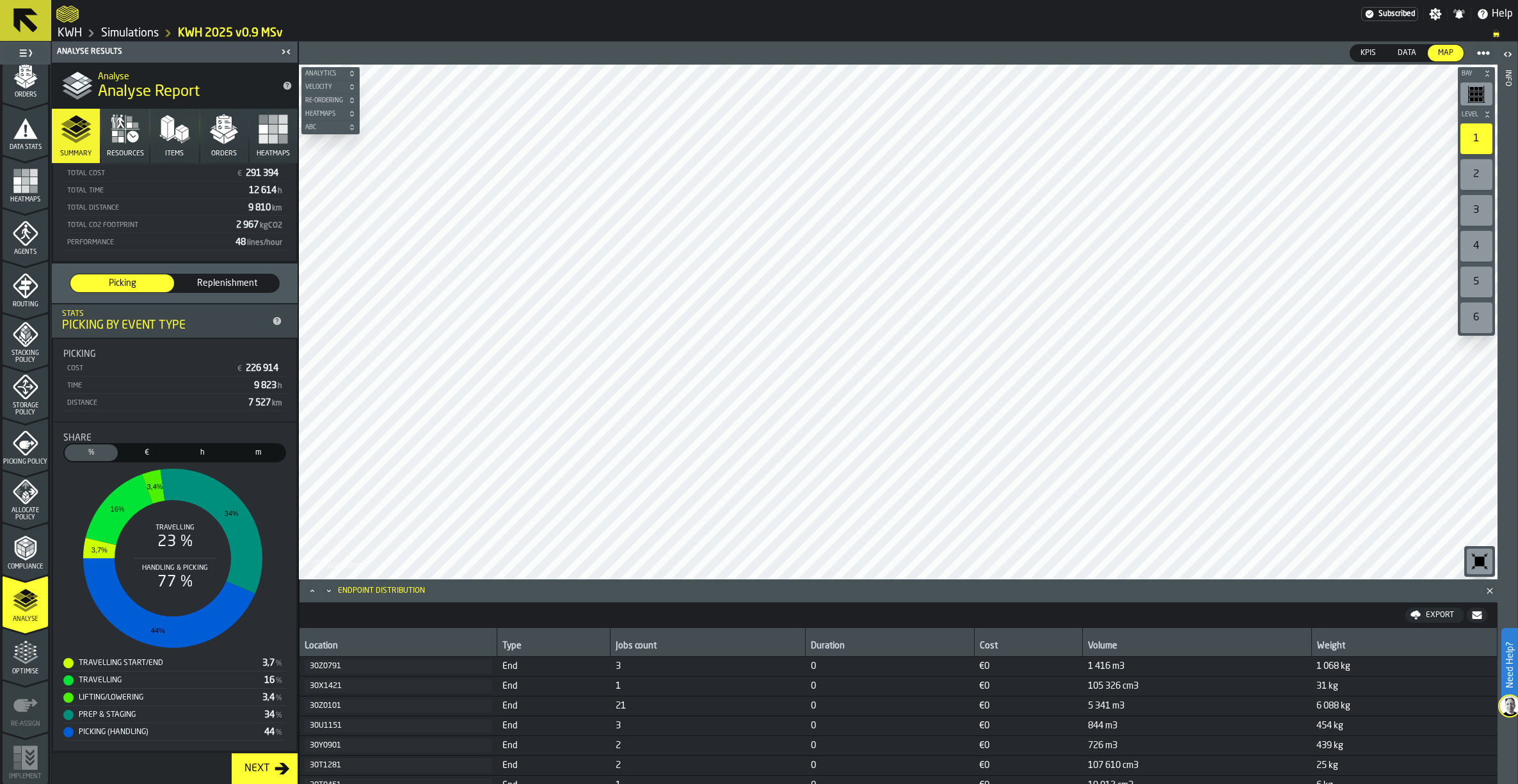
scroll to position [102, 0]
click at [199, 456] on span "h" at bounding box center [202, 452] width 48 height 11
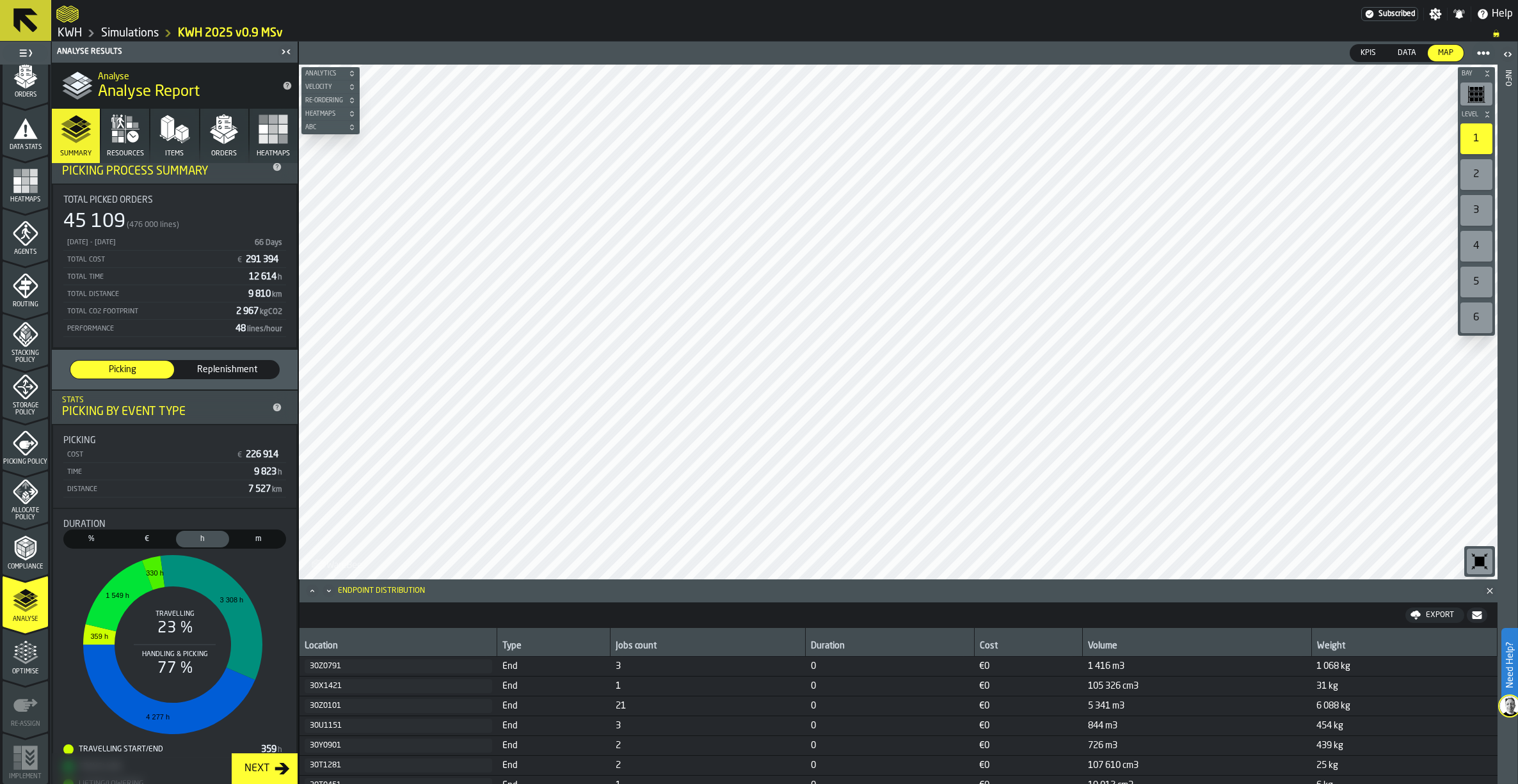
scroll to position [0, 0]
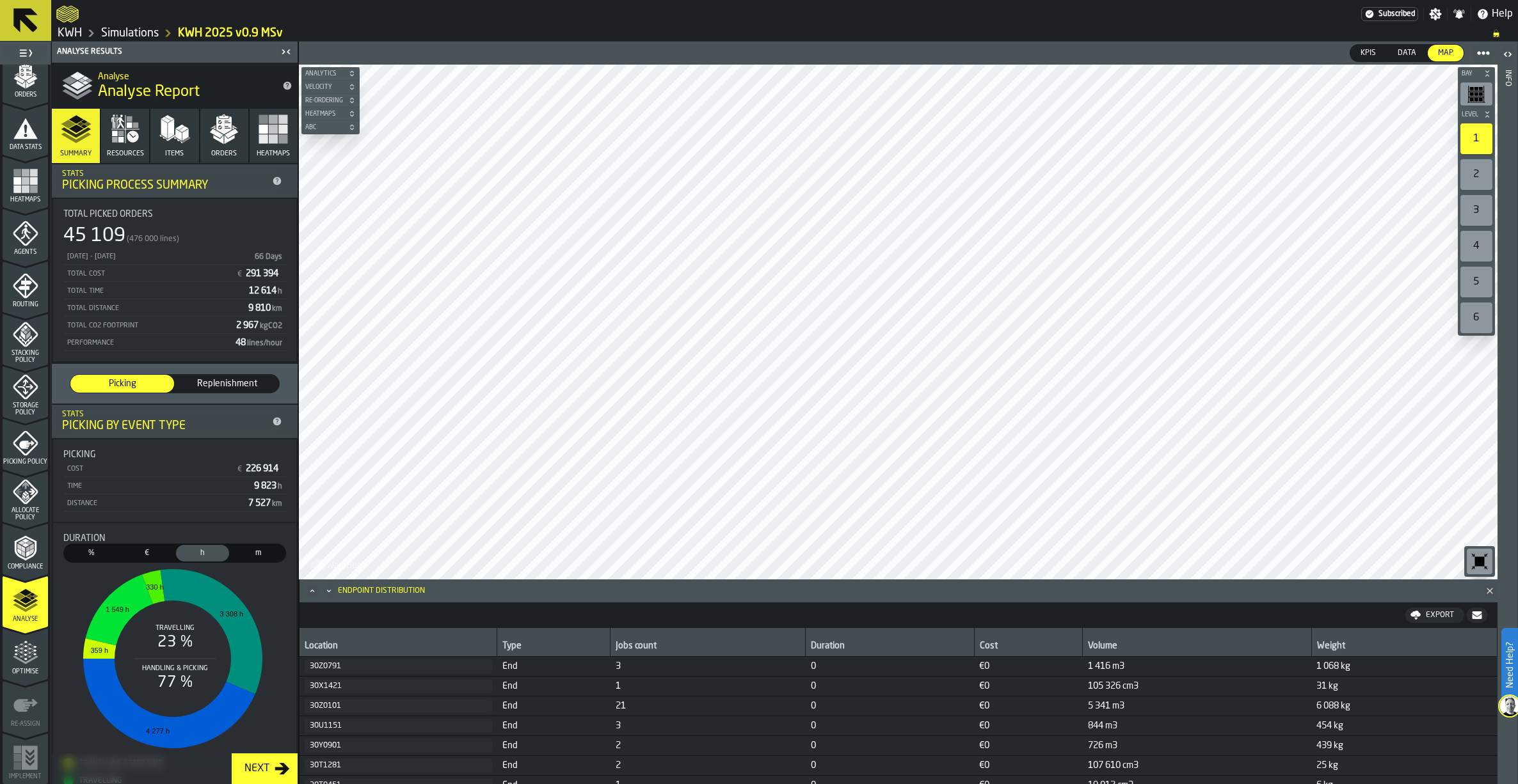
click at [127, 145] on button "Resources" at bounding box center [125, 136] width 48 height 54
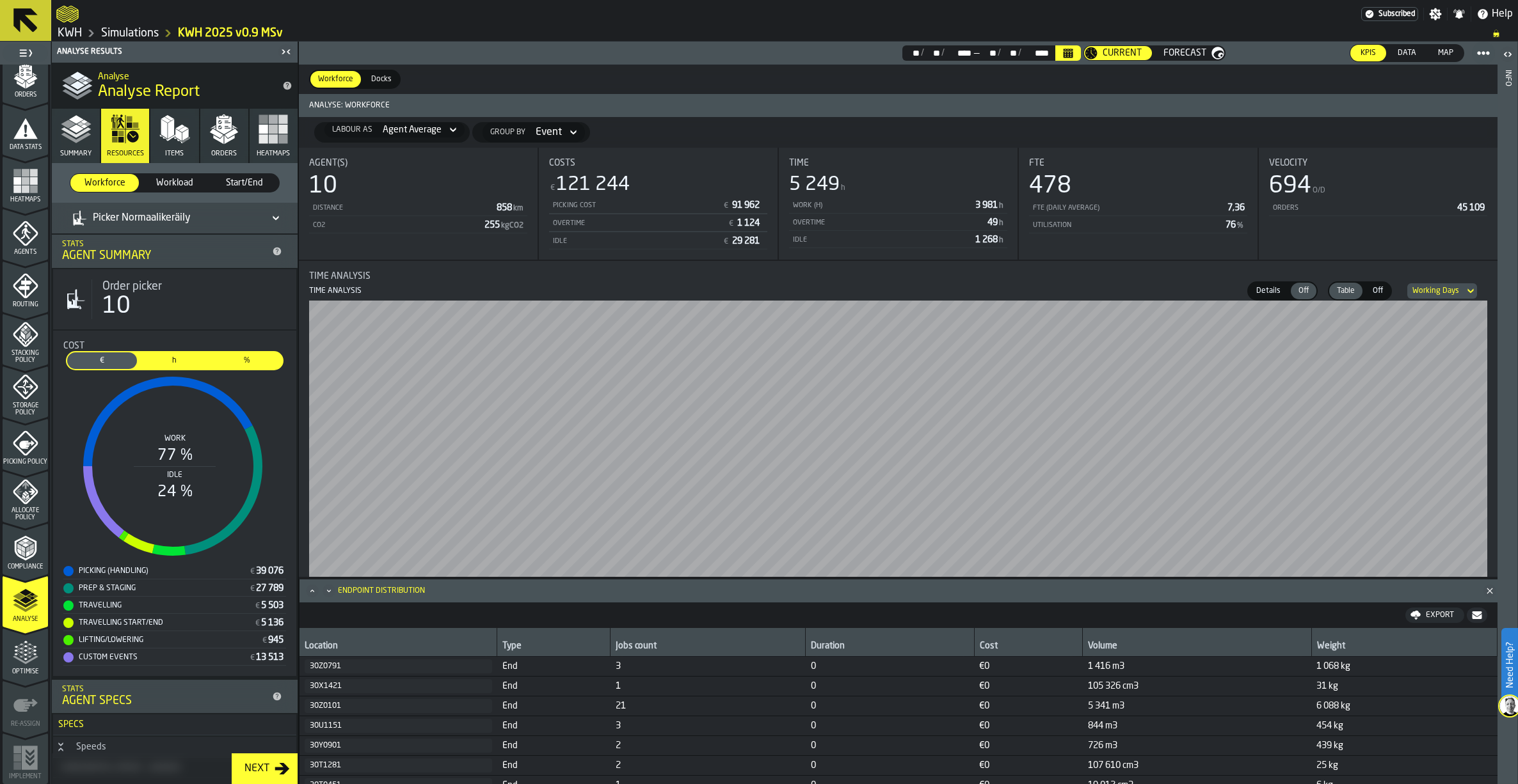
click at [275, 213] on icon at bounding box center [275, 219] width 13 height 16
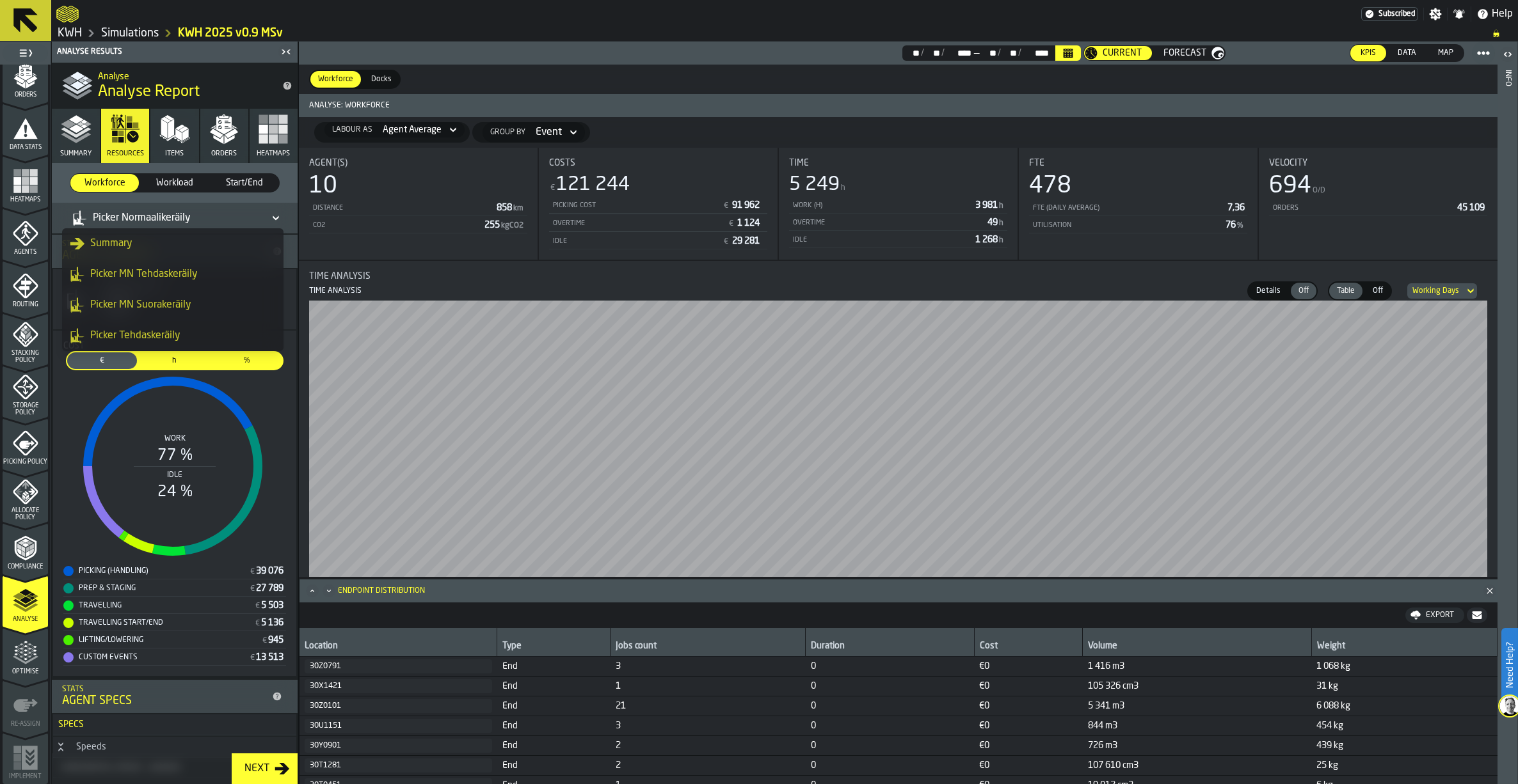
click at [115, 274] on div "Picker MN Tehdaskeräily" at bounding box center [173, 274] width 206 height 16
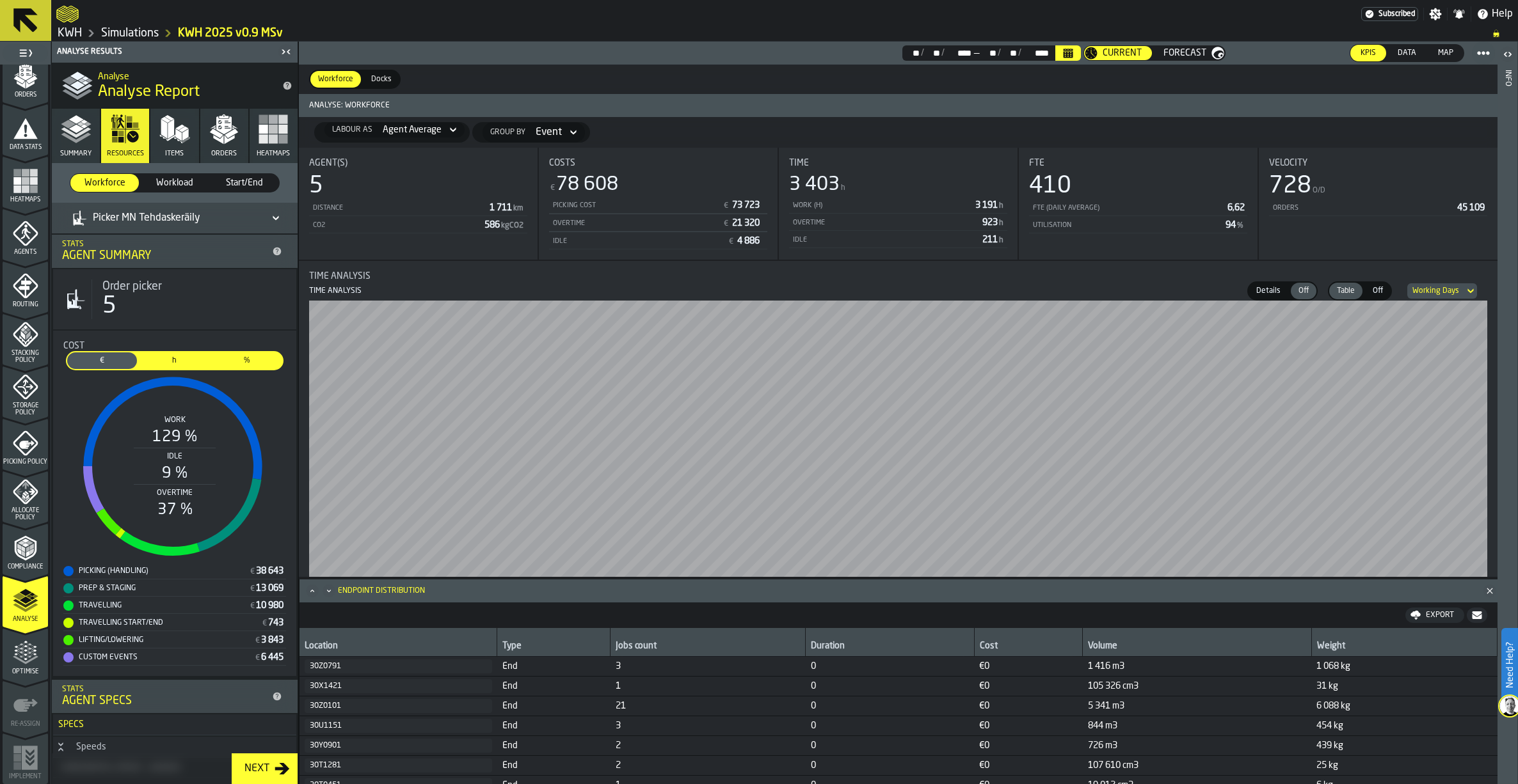
click at [173, 359] on span "h" at bounding box center [174, 361] width 64 height 11
click at [269, 211] on icon at bounding box center [275, 219] width 13 height 16
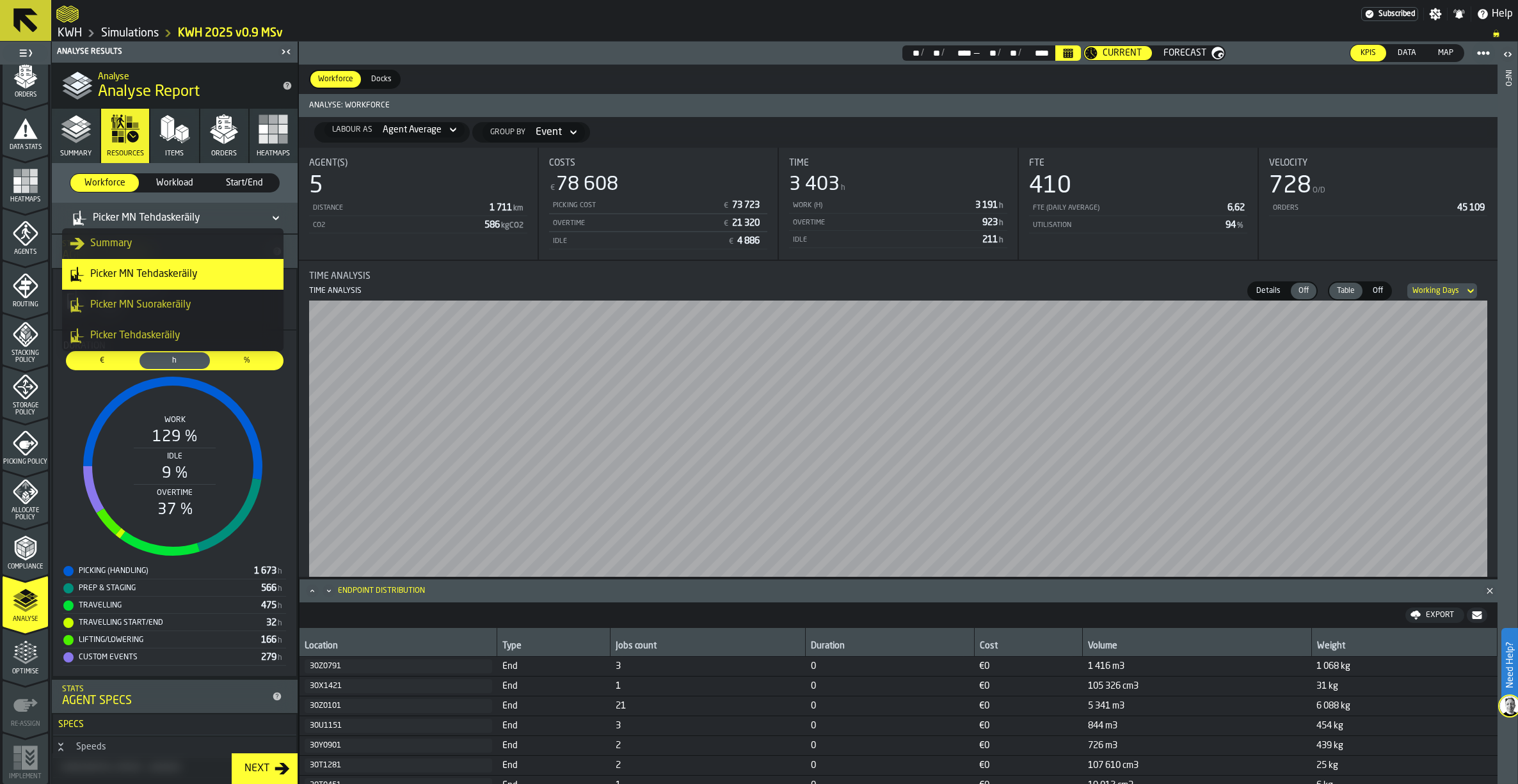
click at [85, 309] on icon "dropdown-item" at bounding box center [78, 305] width 16 height 16
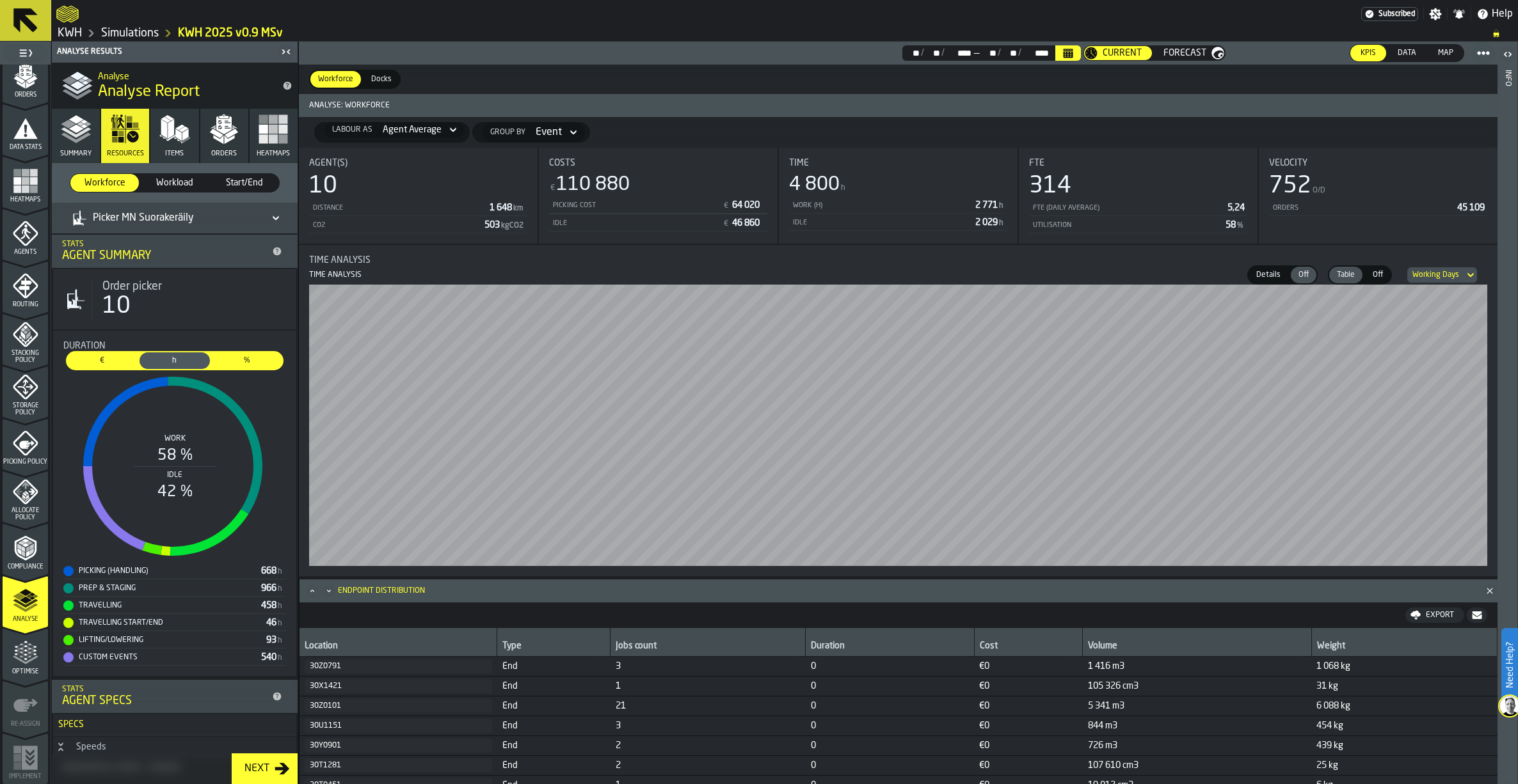
click at [185, 220] on div "Picker MN Suorakeräily" at bounding box center [133, 219] width 122 height 16
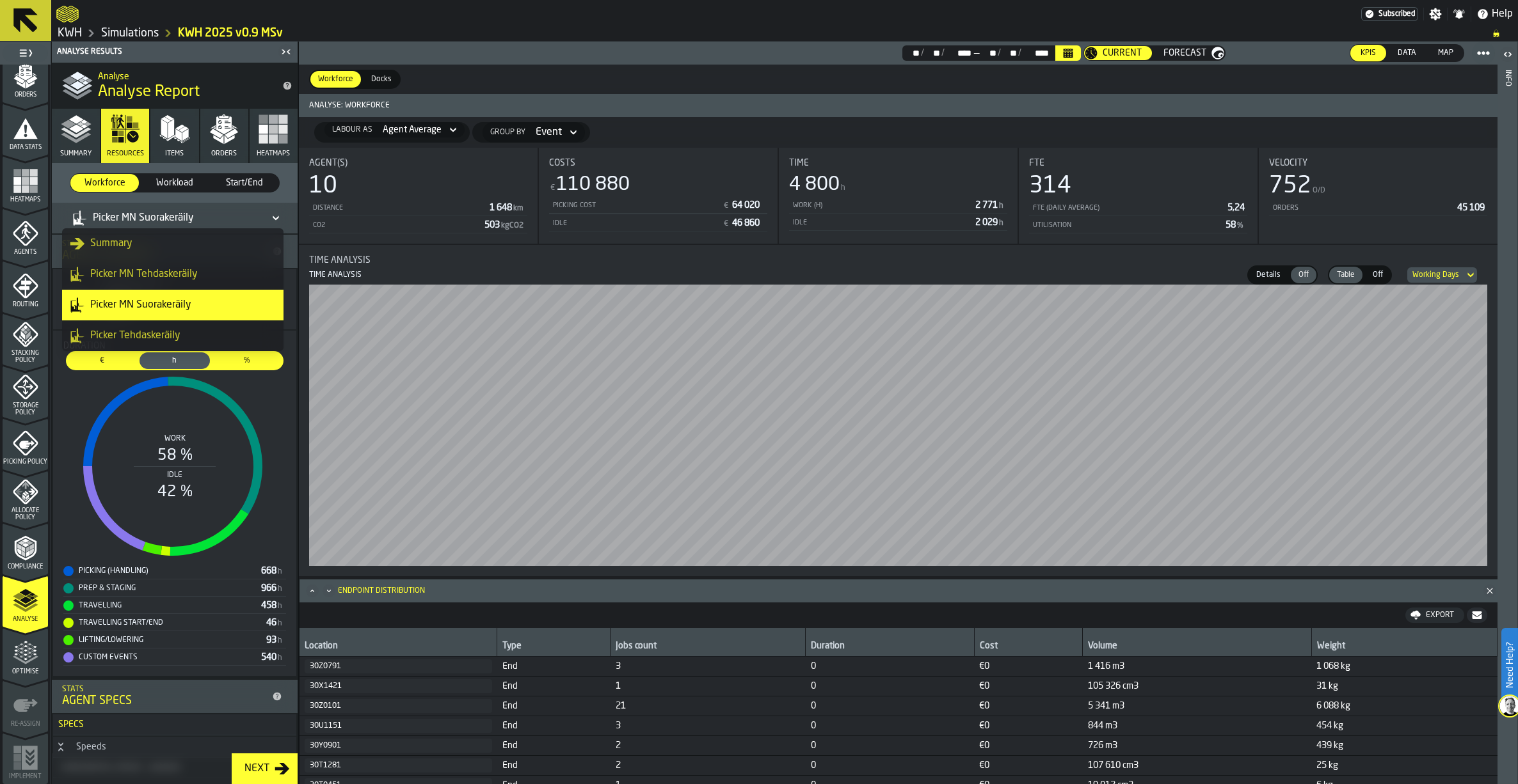
click at [160, 331] on div "Picker Tehdaskeräily" at bounding box center [173, 336] width 206 height 16
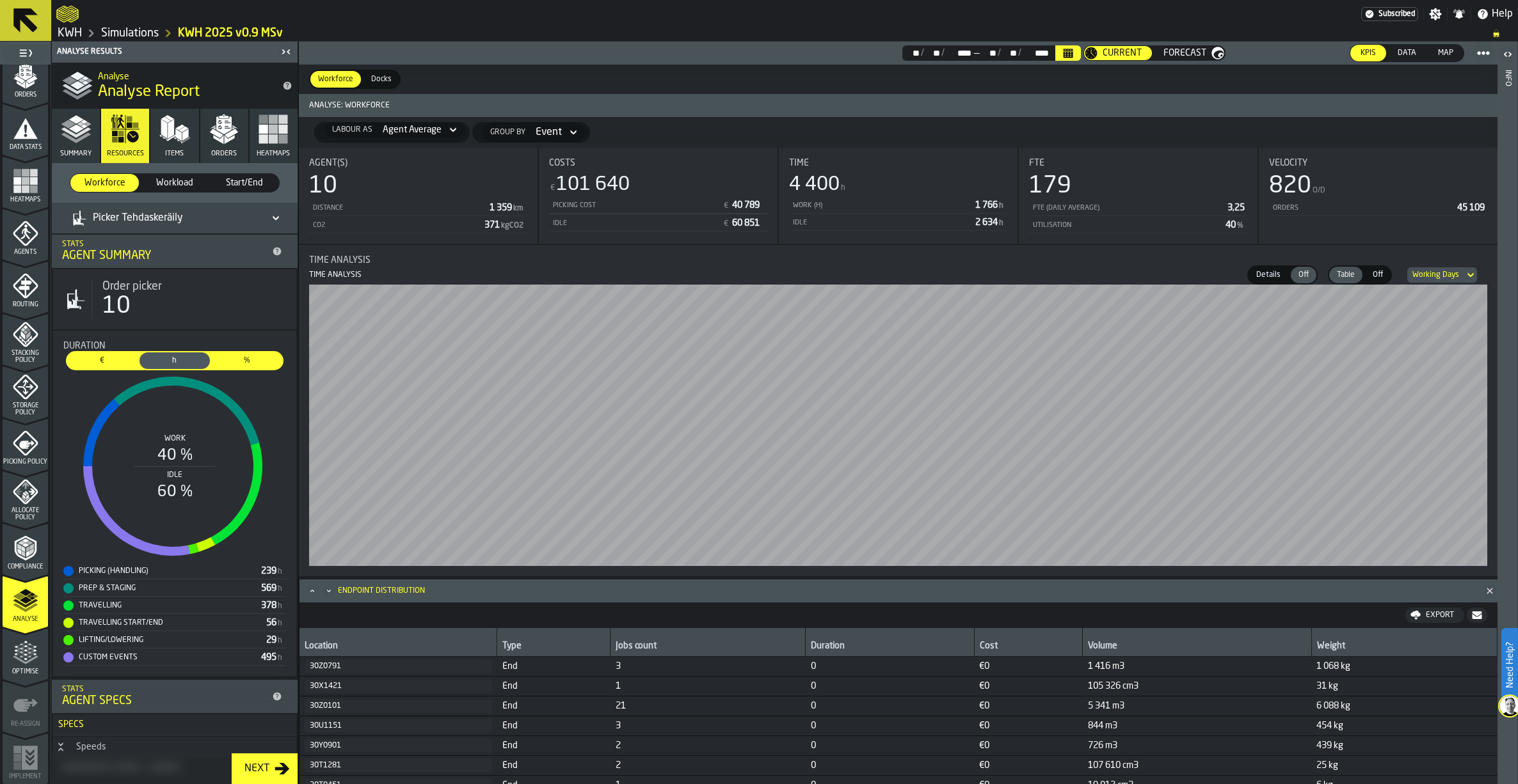
click at [141, 213] on div "Picker Tehdaskeräily" at bounding box center [127, 219] width 111 height 16
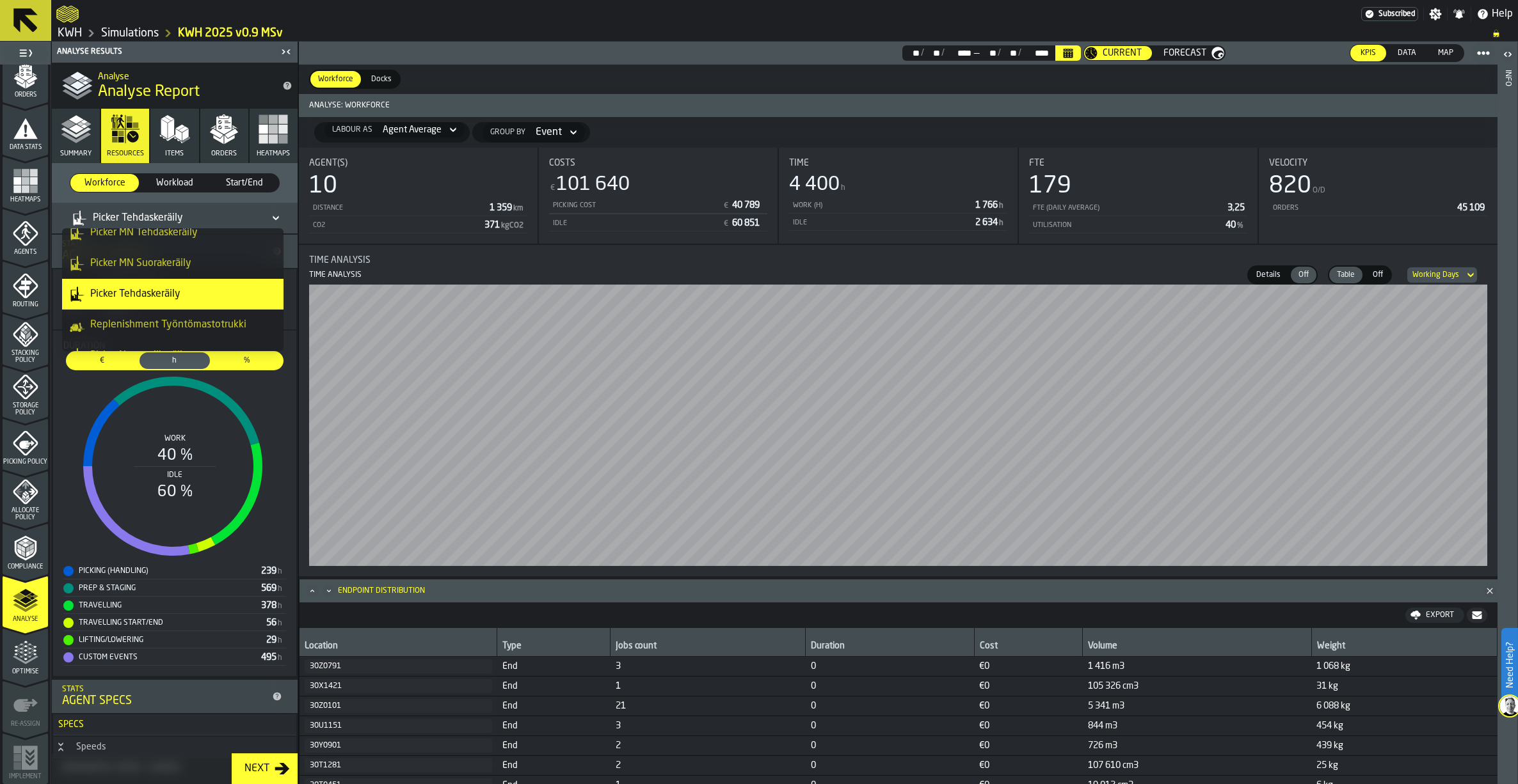
scroll to position [61, 0]
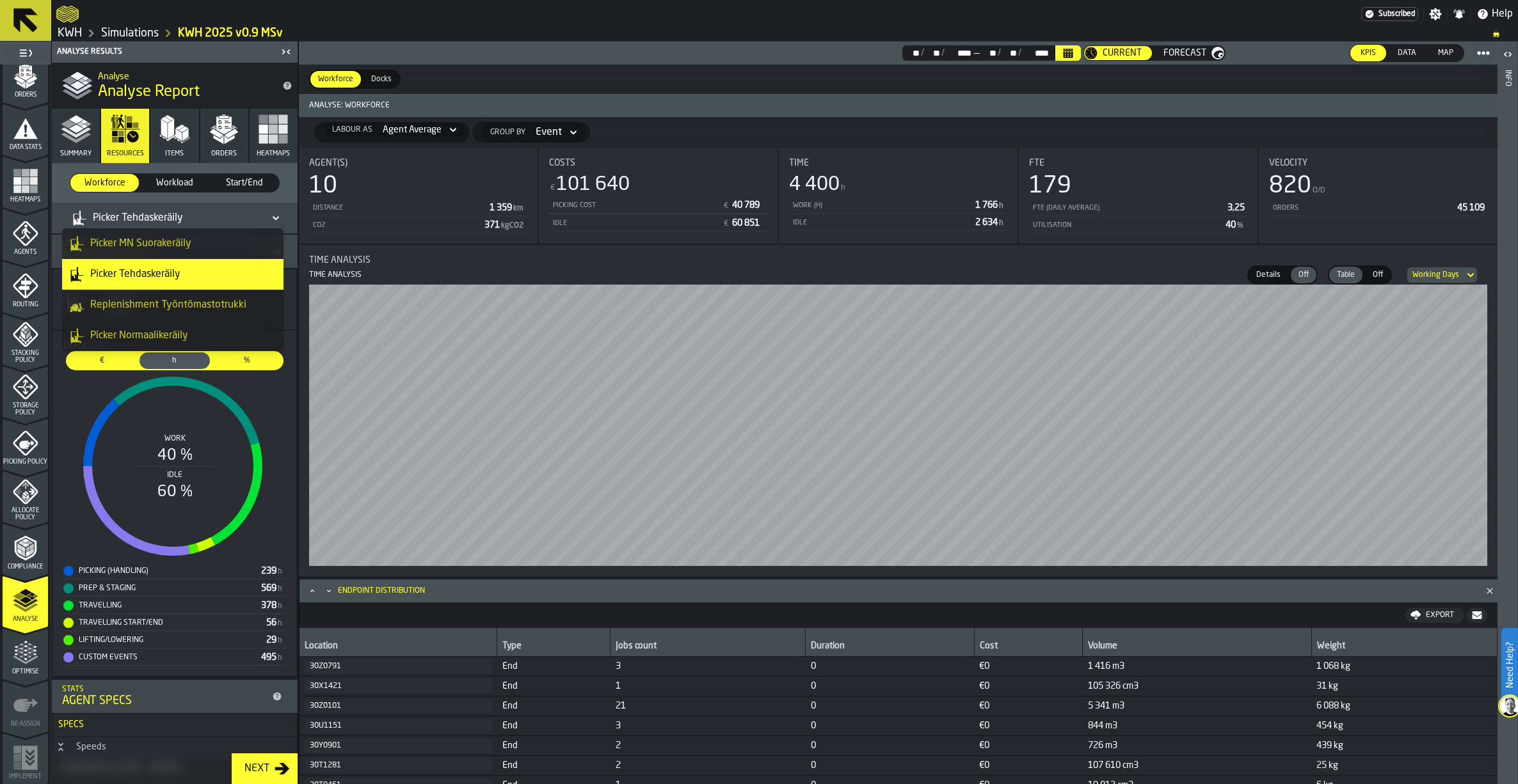
click at [131, 332] on div "Picker Normaalikeräily" at bounding box center [173, 336] width 206 height 16
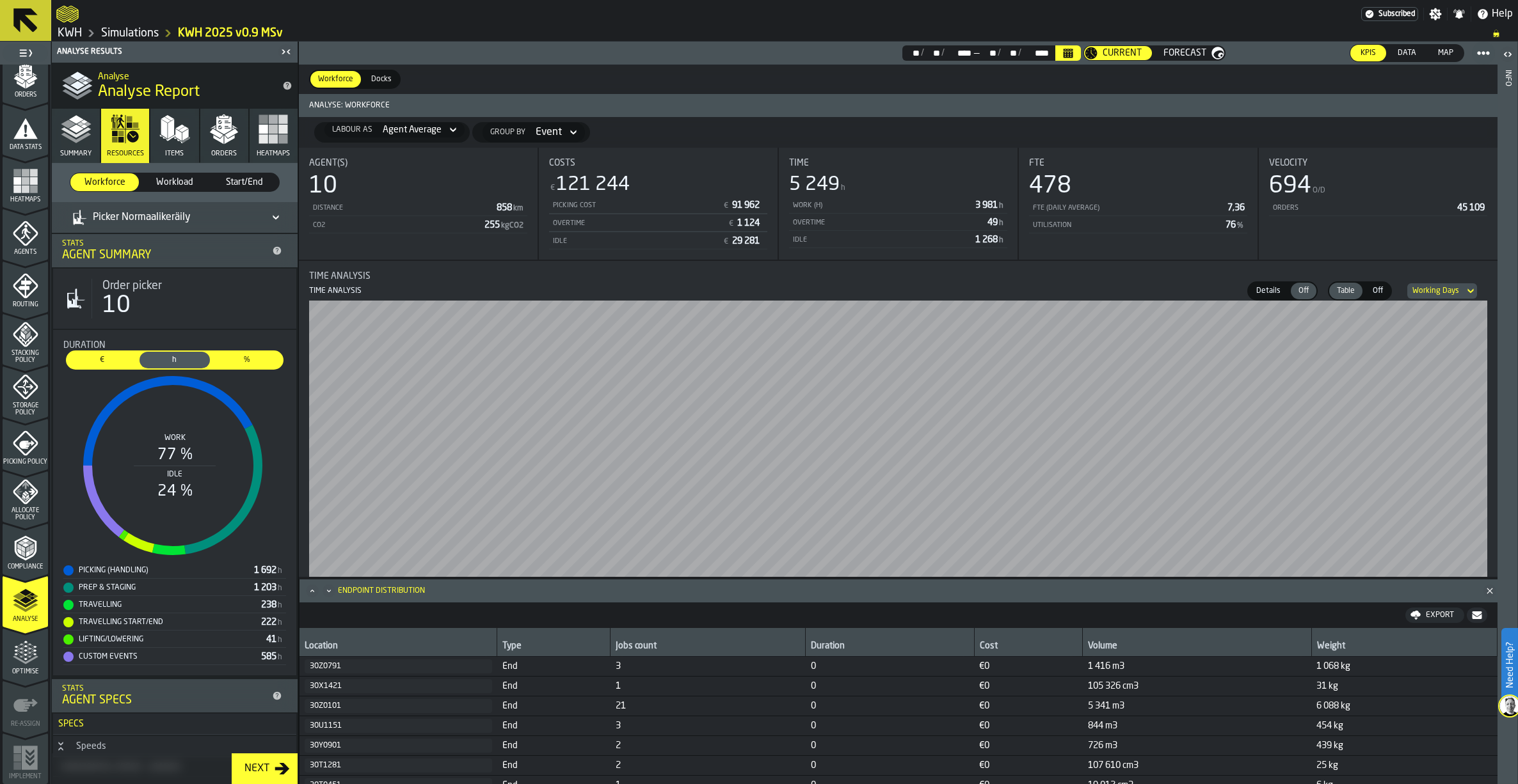
scroll to position [0, 0]
click at [1260, 288] on span "Details" at bounding box center [1269, 291] width 35 height 11
click at [1304, 294] on span "Off" at bounding box center [1303, 291] width 20 height 11
click at [1268, 289] on span "Details" at bounding box center [1269, 291] width 35 height 11
click at [1307, 294] on span "Off" at bounding box center [1303, 291] width 20 height 11
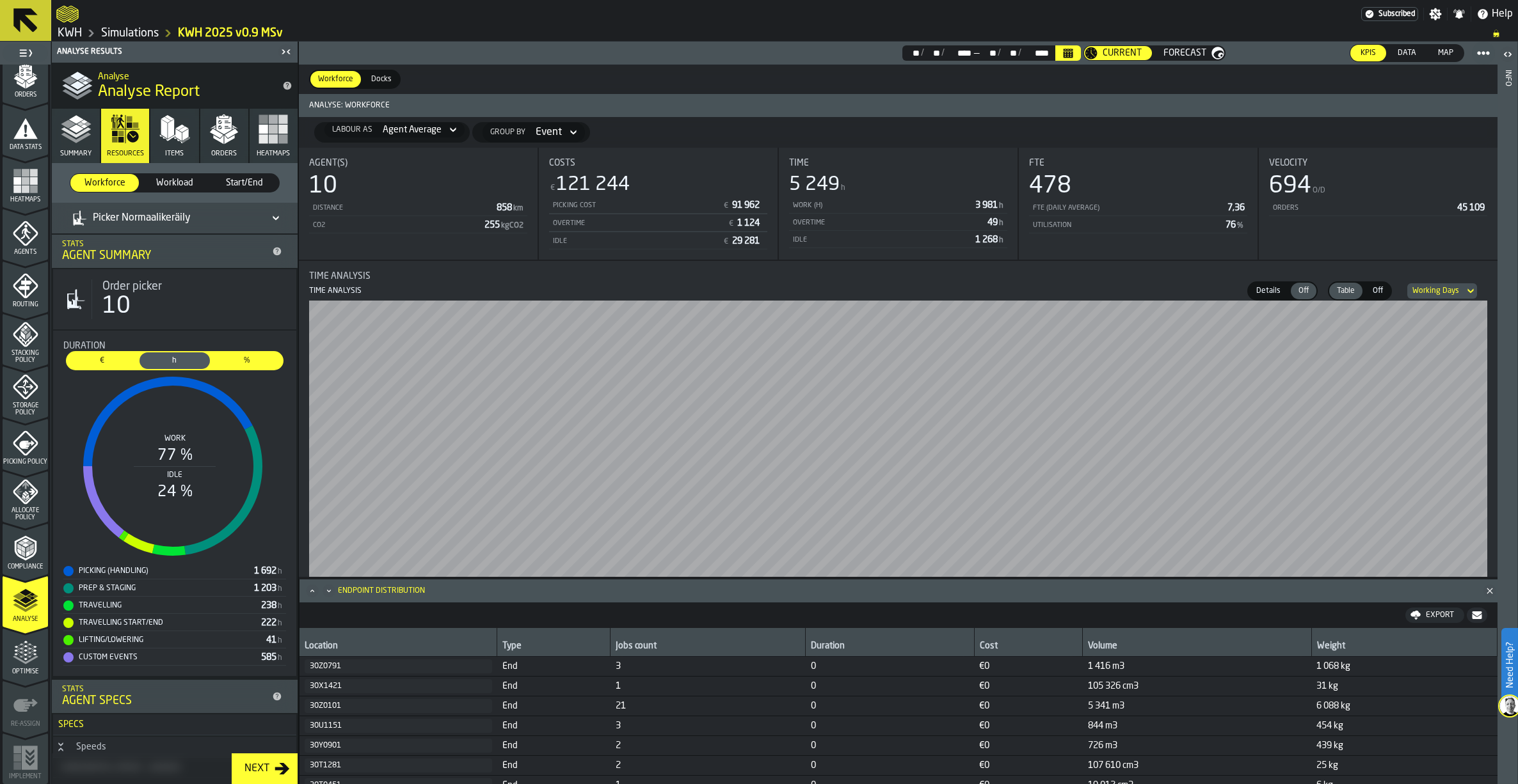
click at [80, 132] on icon "button" at bounding box center [76, 129] width 30 height 30
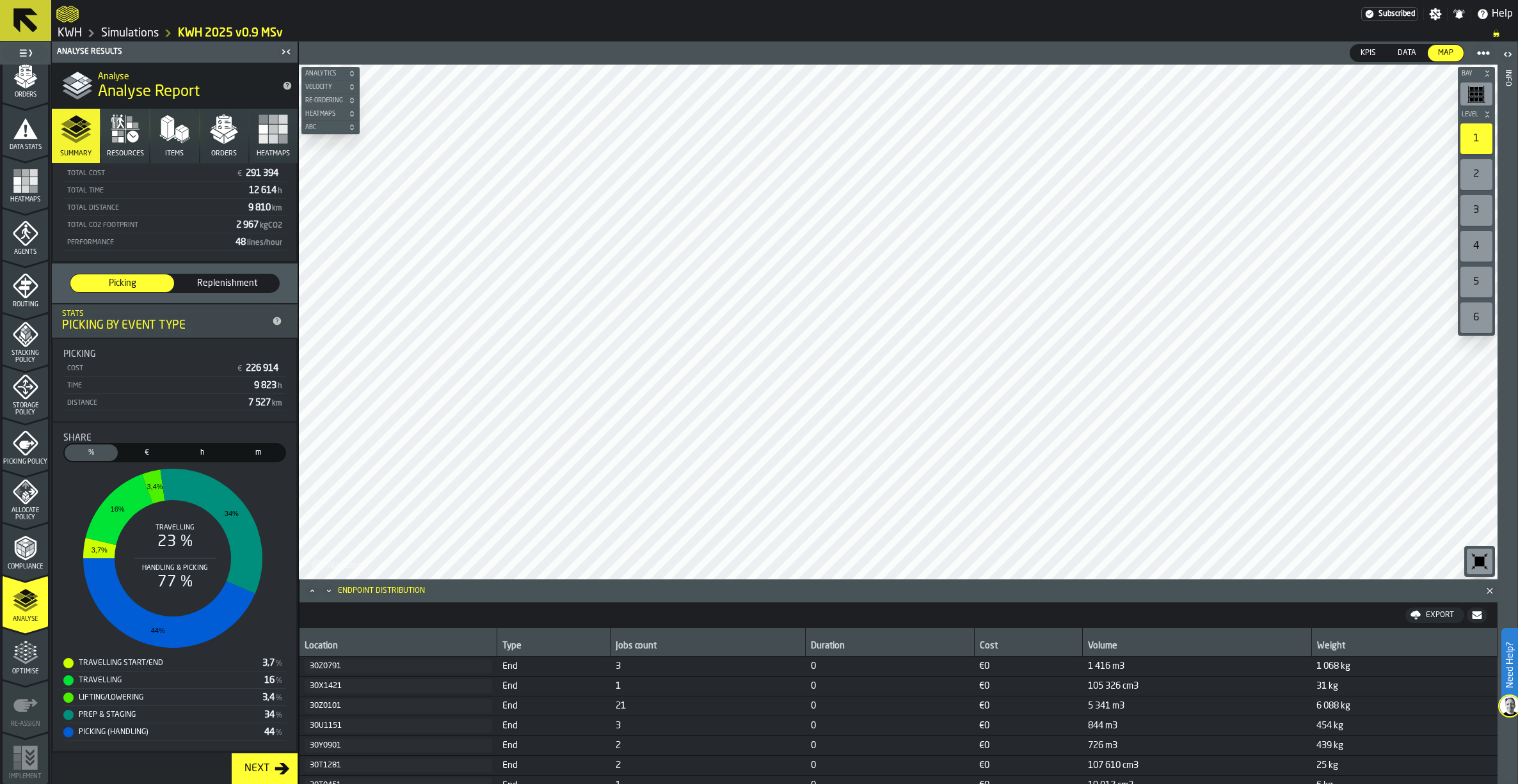
scroll to position [102, 0]
click at [126, 132] on icon "button" at bounding box center [125, 129] width 30 height 30
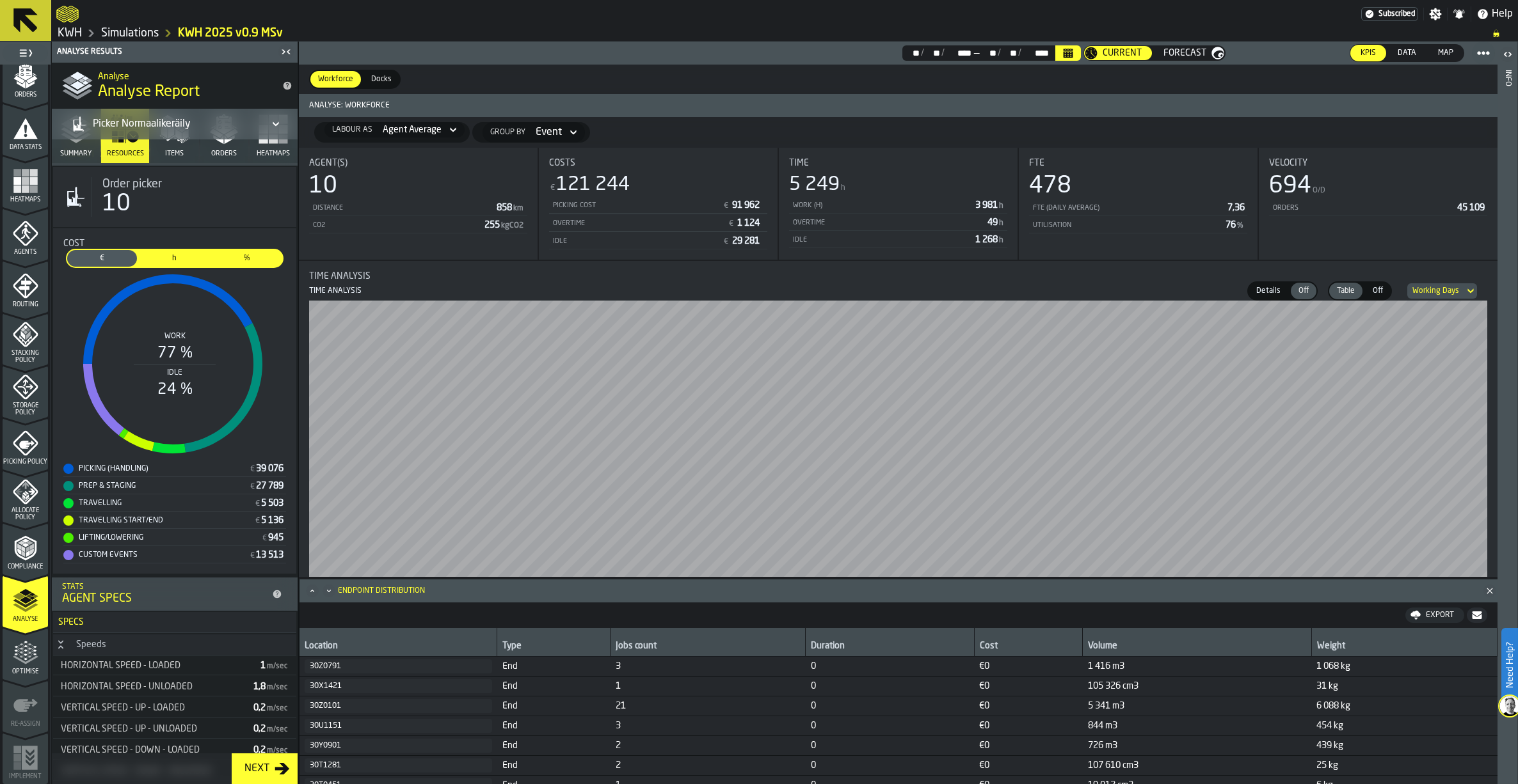
click at [174, 261] on span "h" at bounding box center [174, 258] width 64 height 11
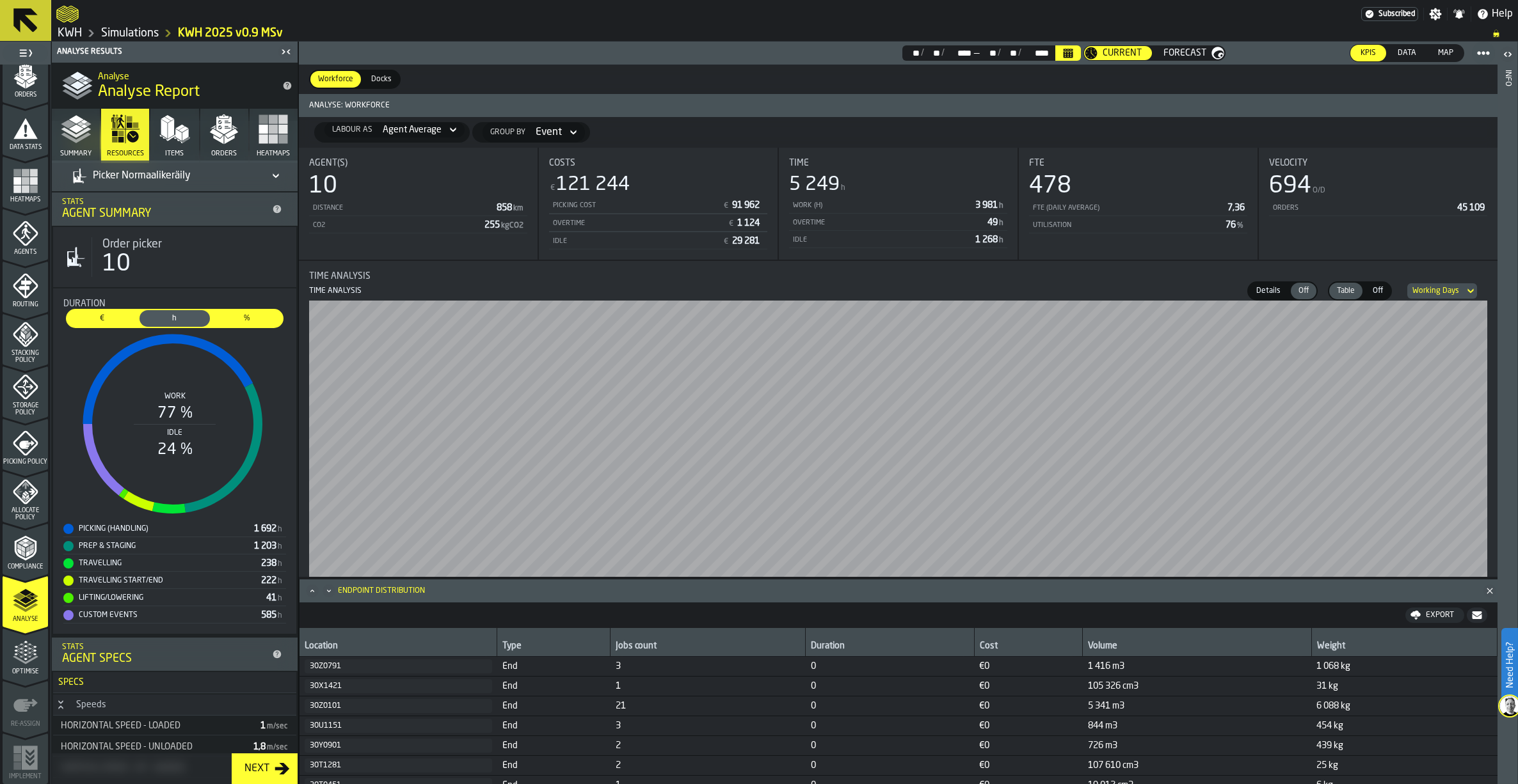
scroll to position [0, 0]
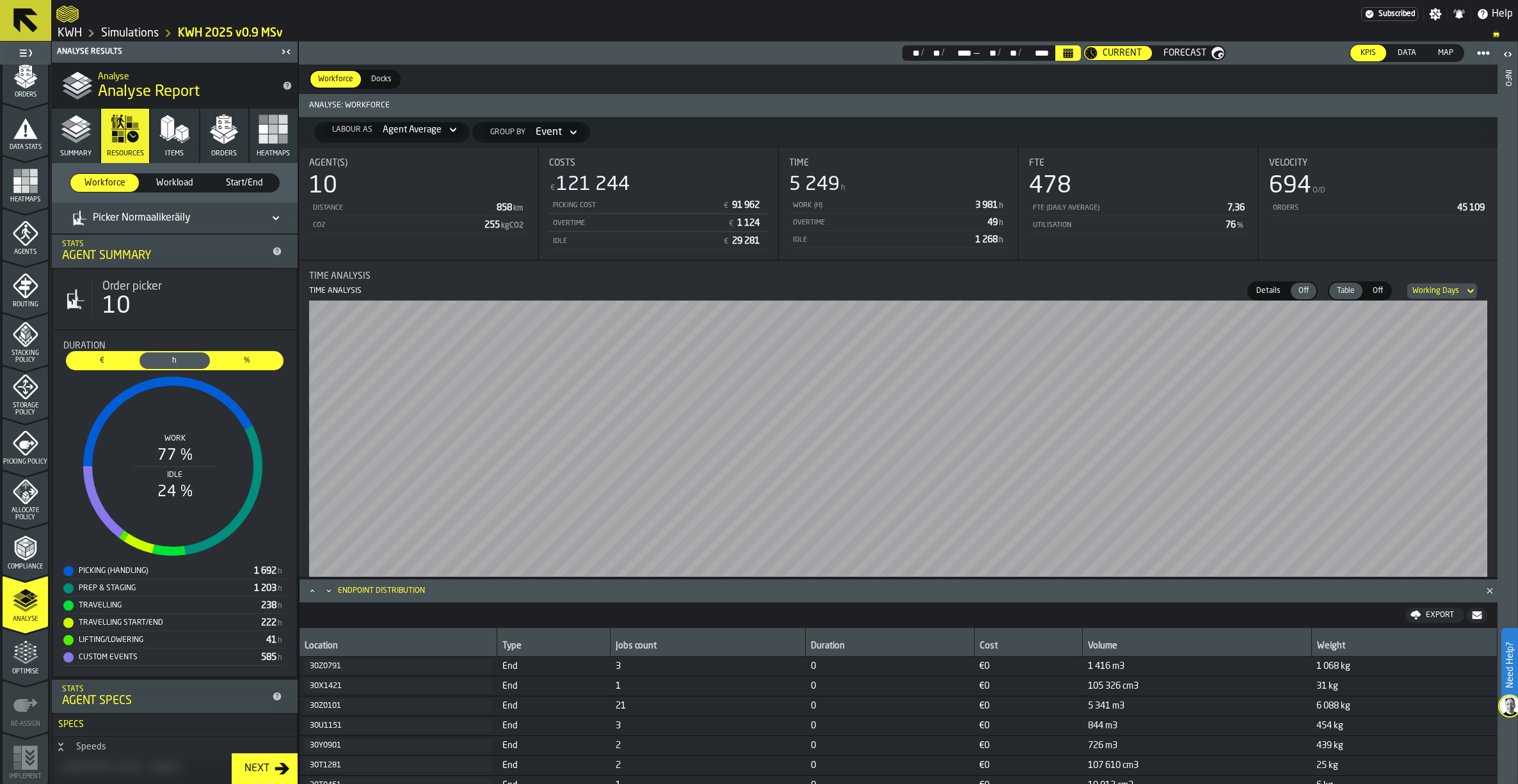
click at [182, 217] on div "Picker Normaalikeräily" at bounding box center [132, 219] width 119 height 16
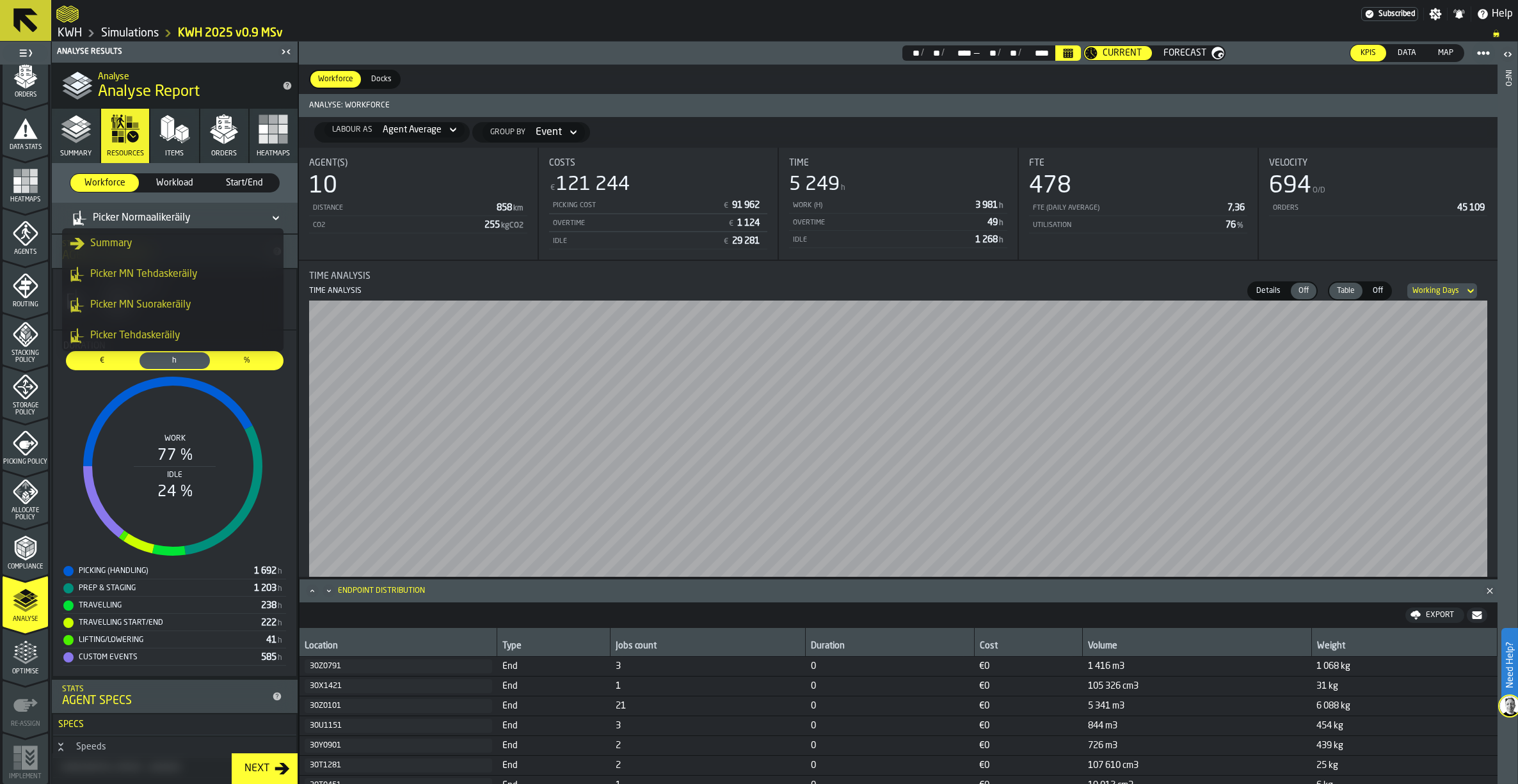
click at [139, 272] on div "Picker MN Tehdaskeräily" at bounding box center [173, 274] width 206 height 16
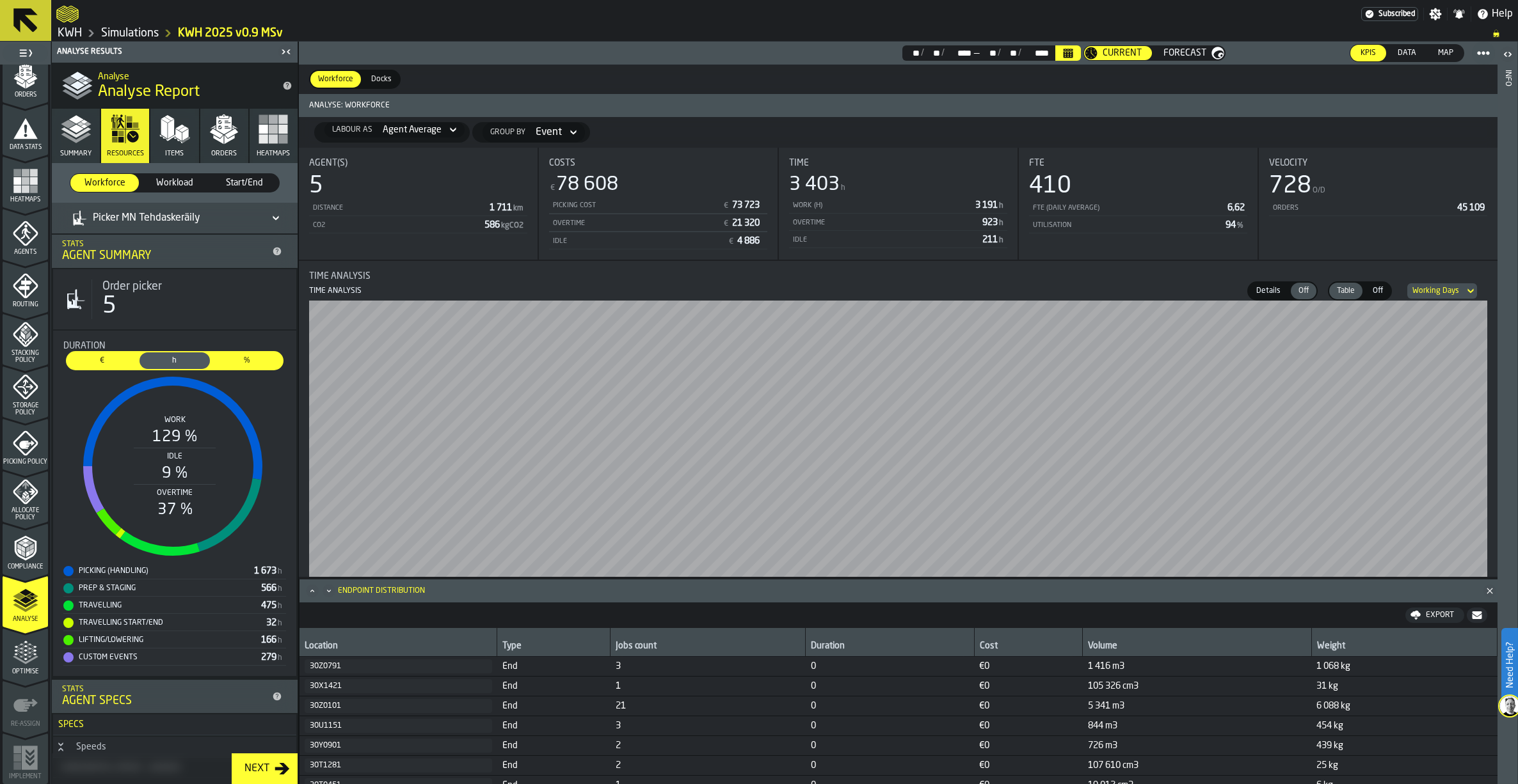
drag, startPoint x: 200, startPoint y: 219, endPoint x: 197, endPoint y: 211, distance: 8.5
click at [199, 215] on div "Picker MN Tehdaskeräily" at bounding box center [136, 219] width 128 height 16
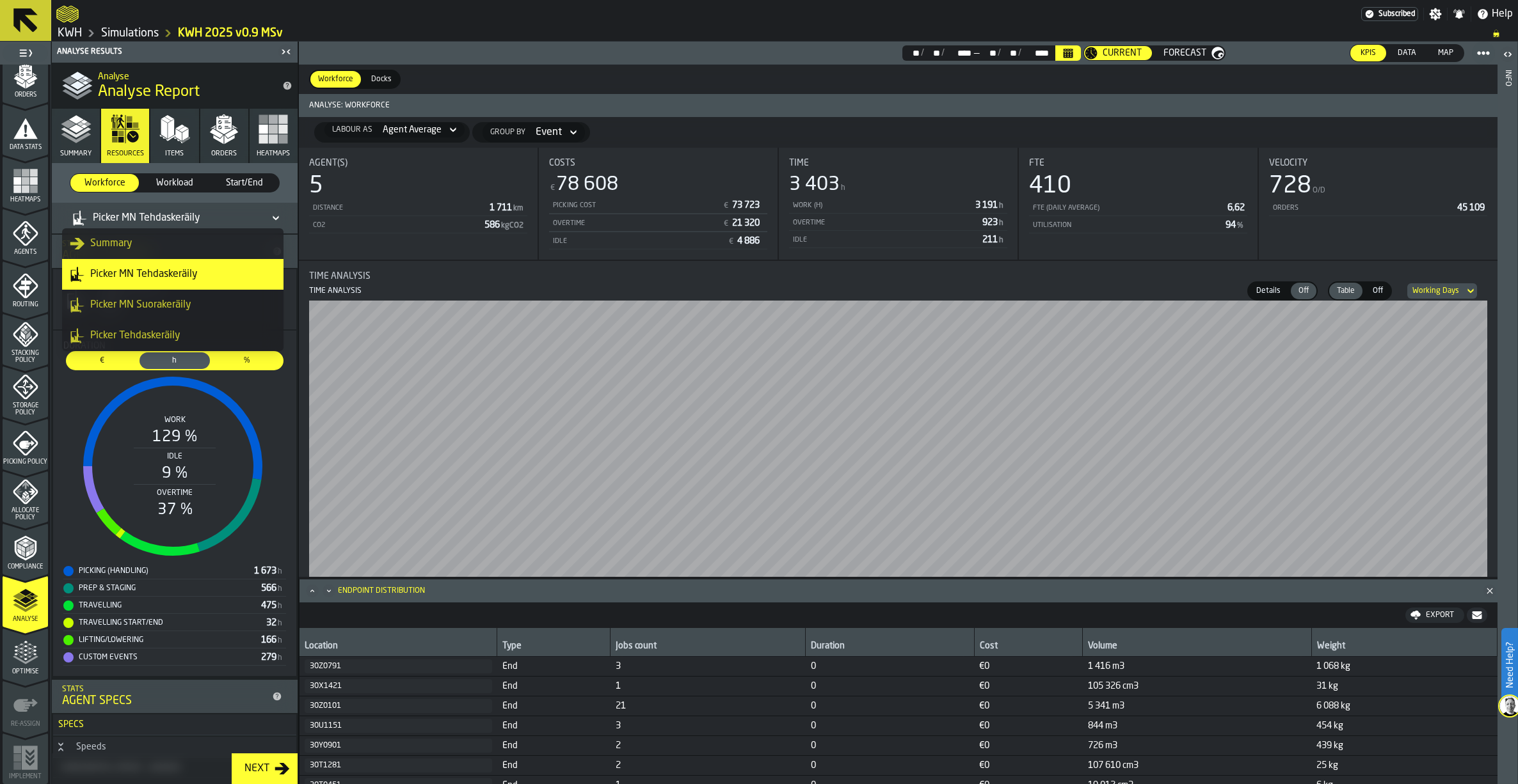
click at [123, 306] on div "Picker MN Suorakeräily" at bounding box center [173, 305] width 206 height 16
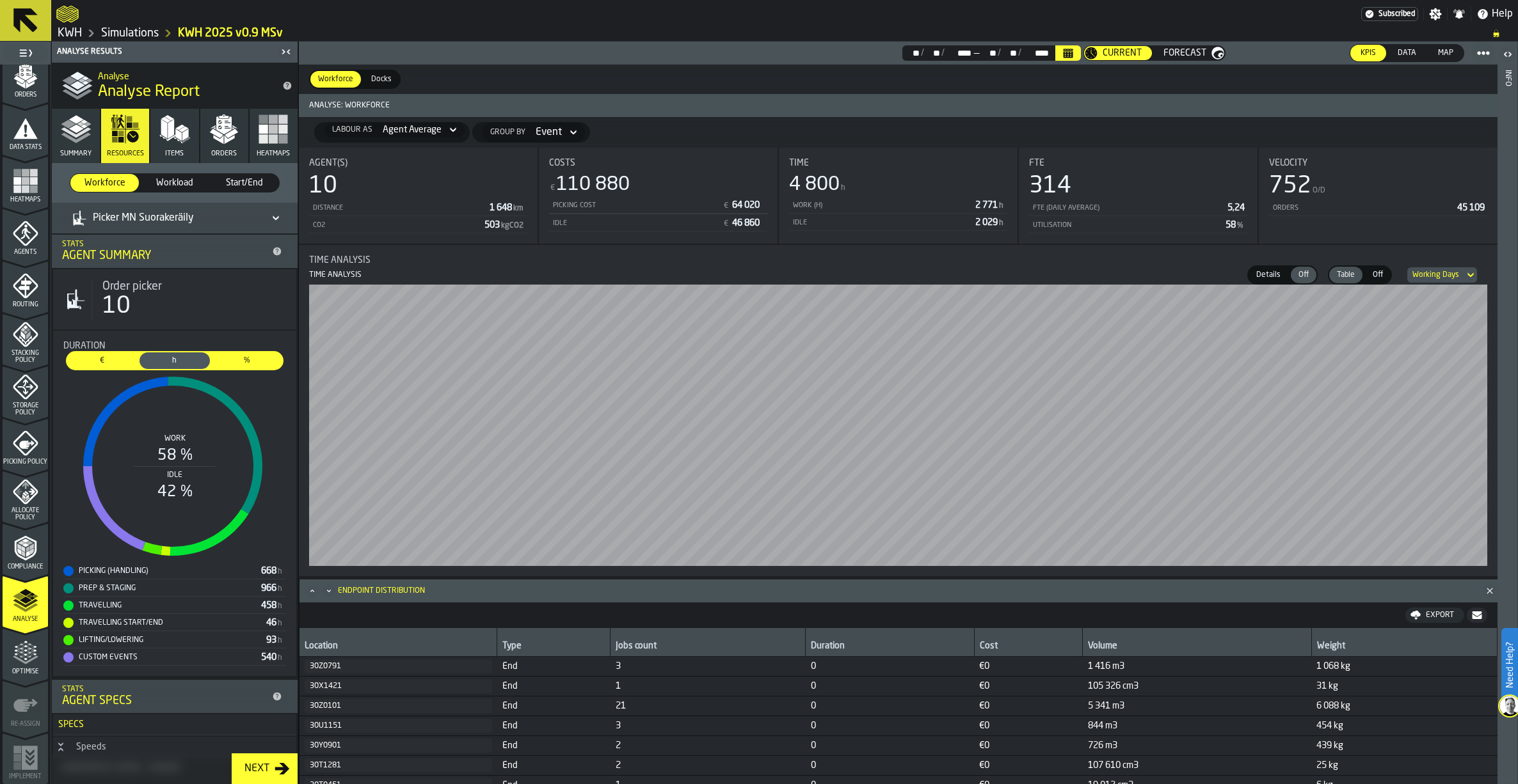
click at [111, 218] on div "Picker MN Suorakeräily" at bounding box center [133, 219] width 122 height 16
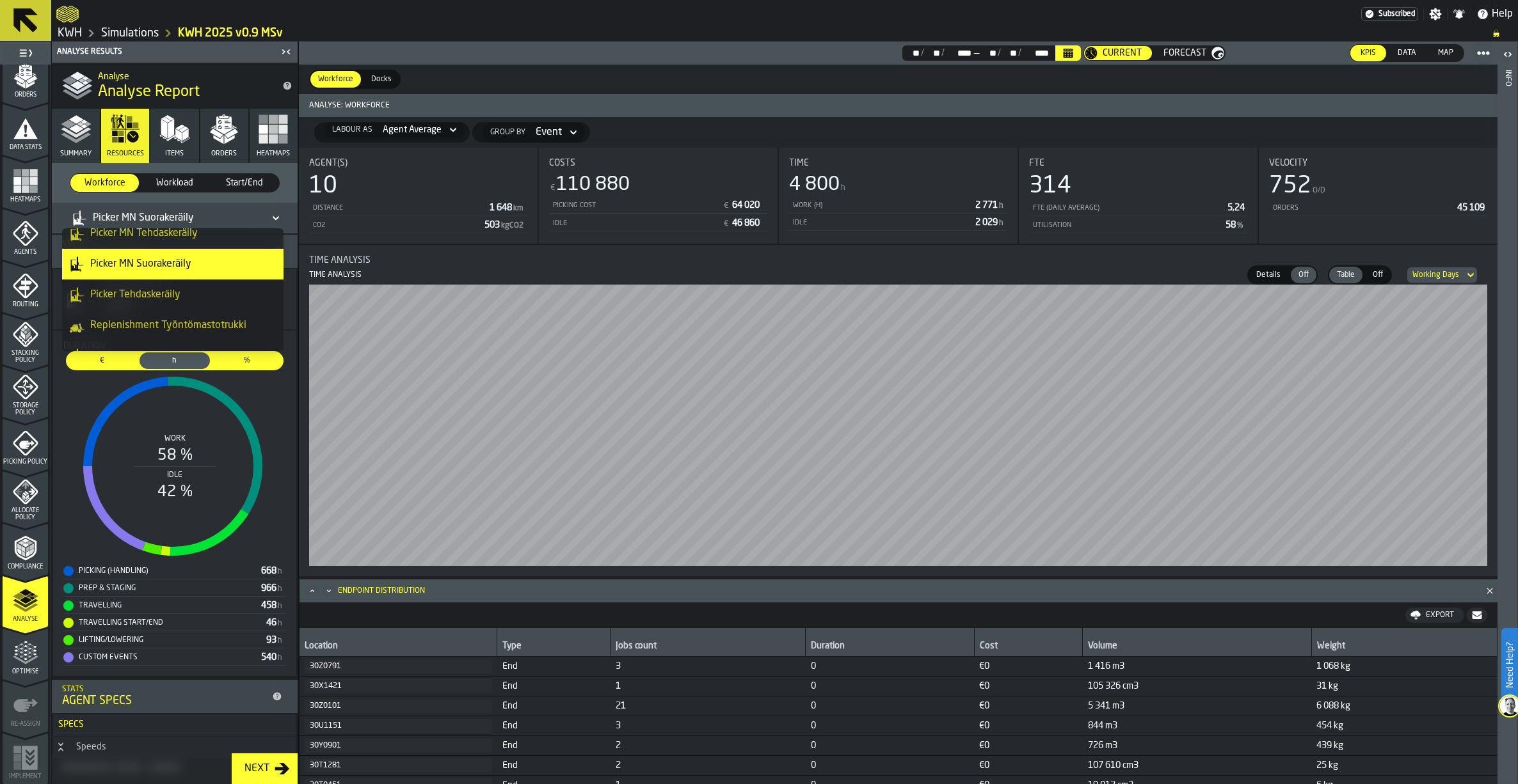
scroll to position [61, 0]
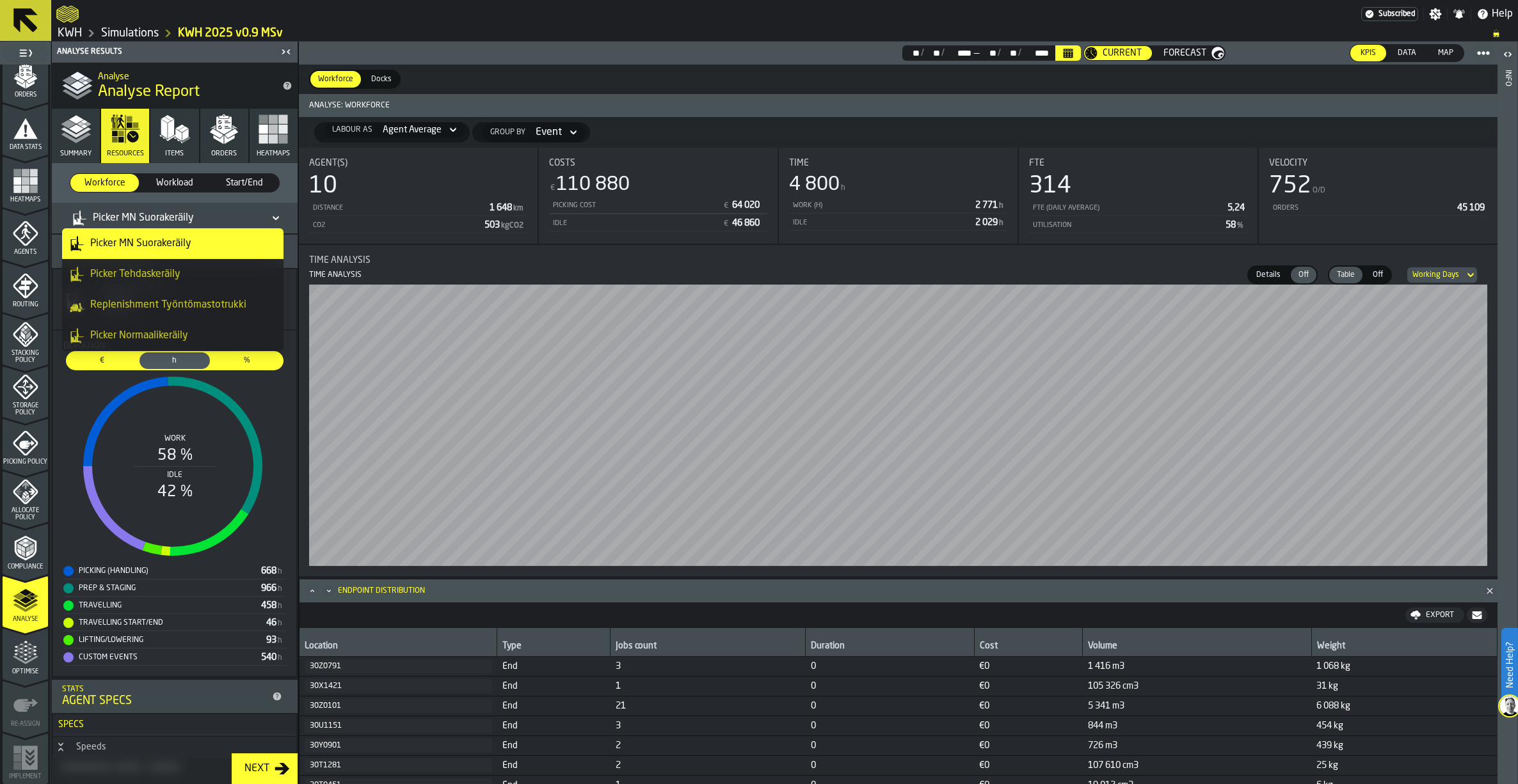
click at [135, 264] on li "Picker Tehdaskeräily" at bounding box center [173, 274] width 221 height 30
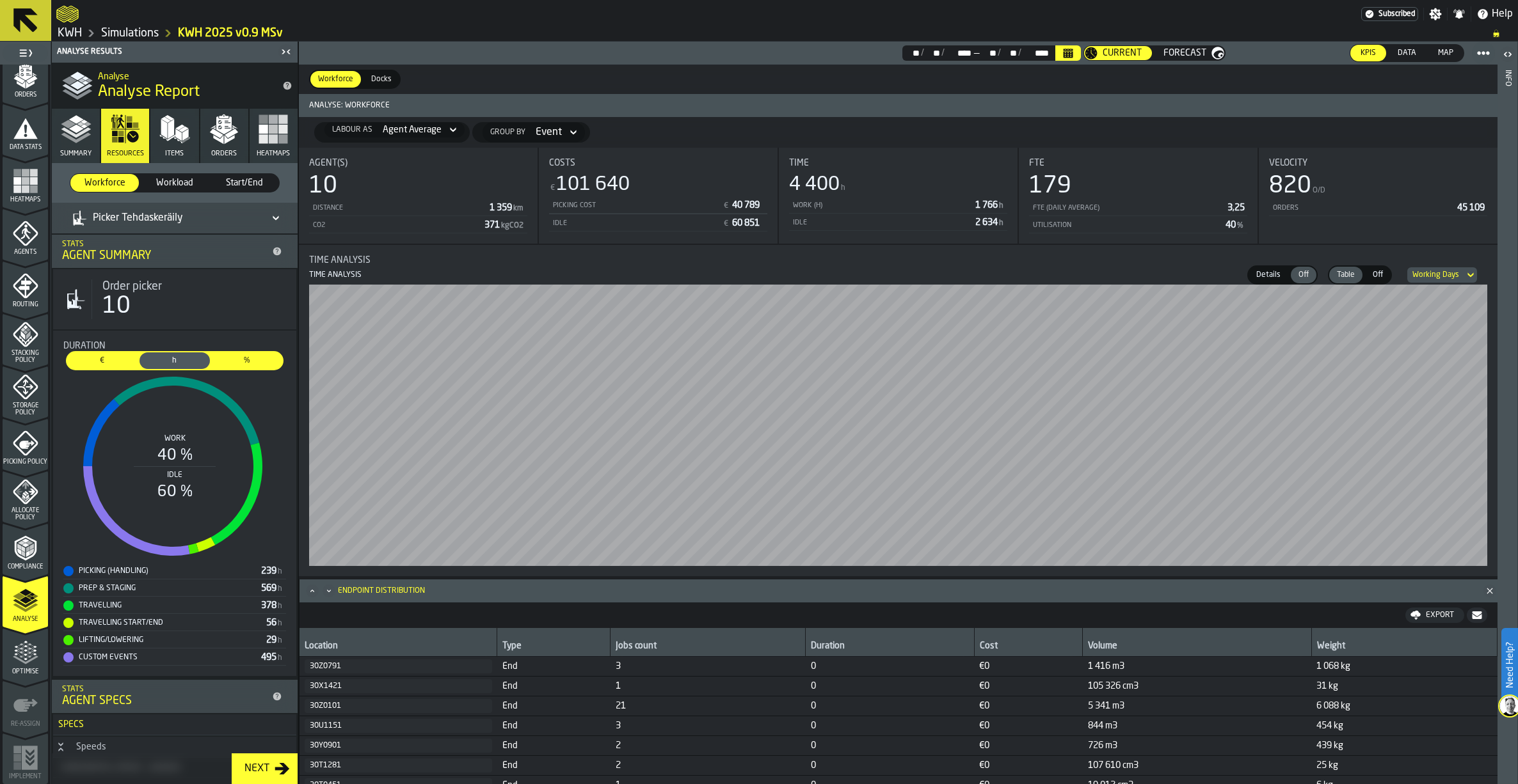
click at [226, 211] on div "Picker Tehdaskeräily" at bounding box center [168, 219] width 192 height 16
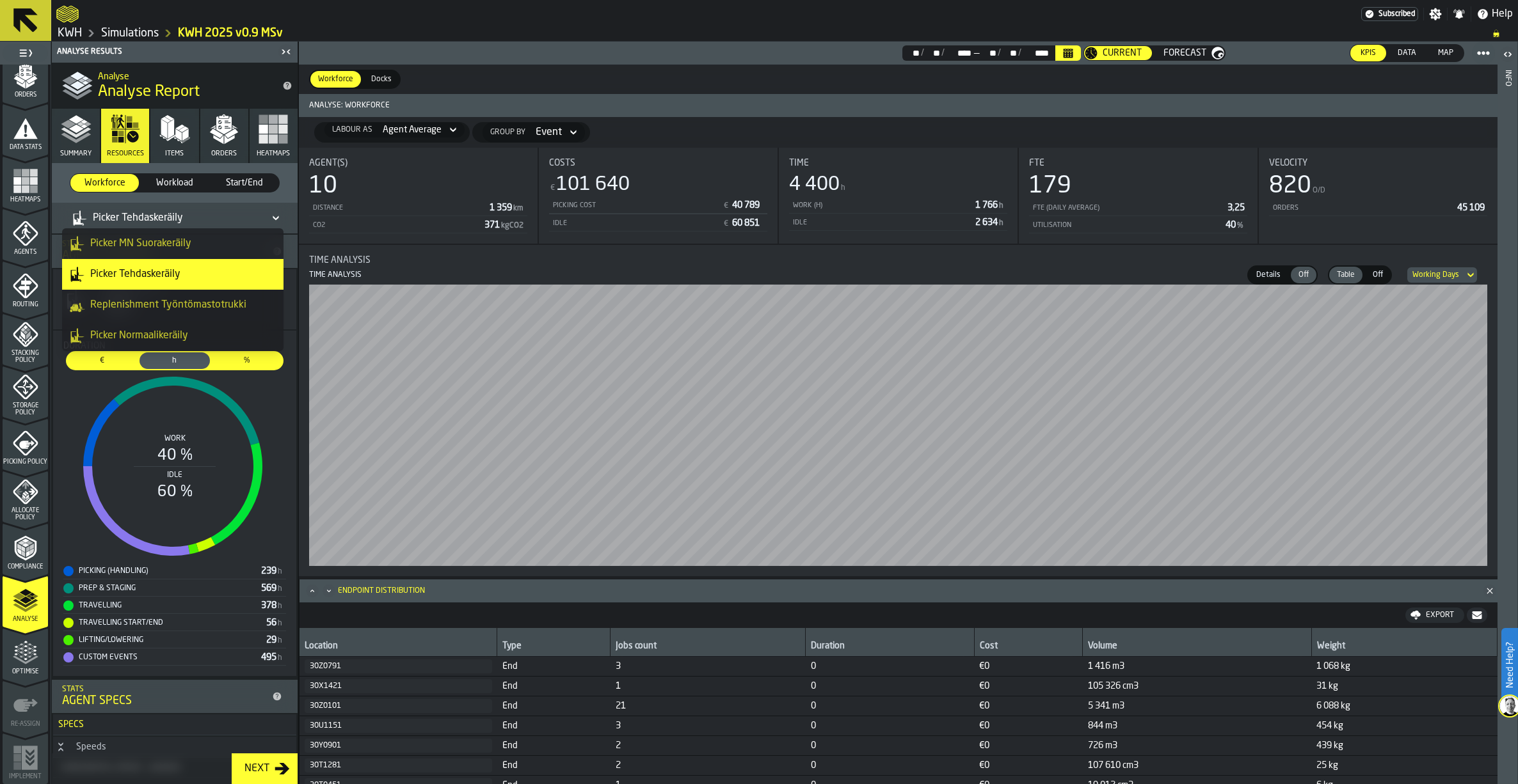
click at [142, 331] on div "Picker Normaalikeräily" at bounding box center [173, 336] width 206 height 16
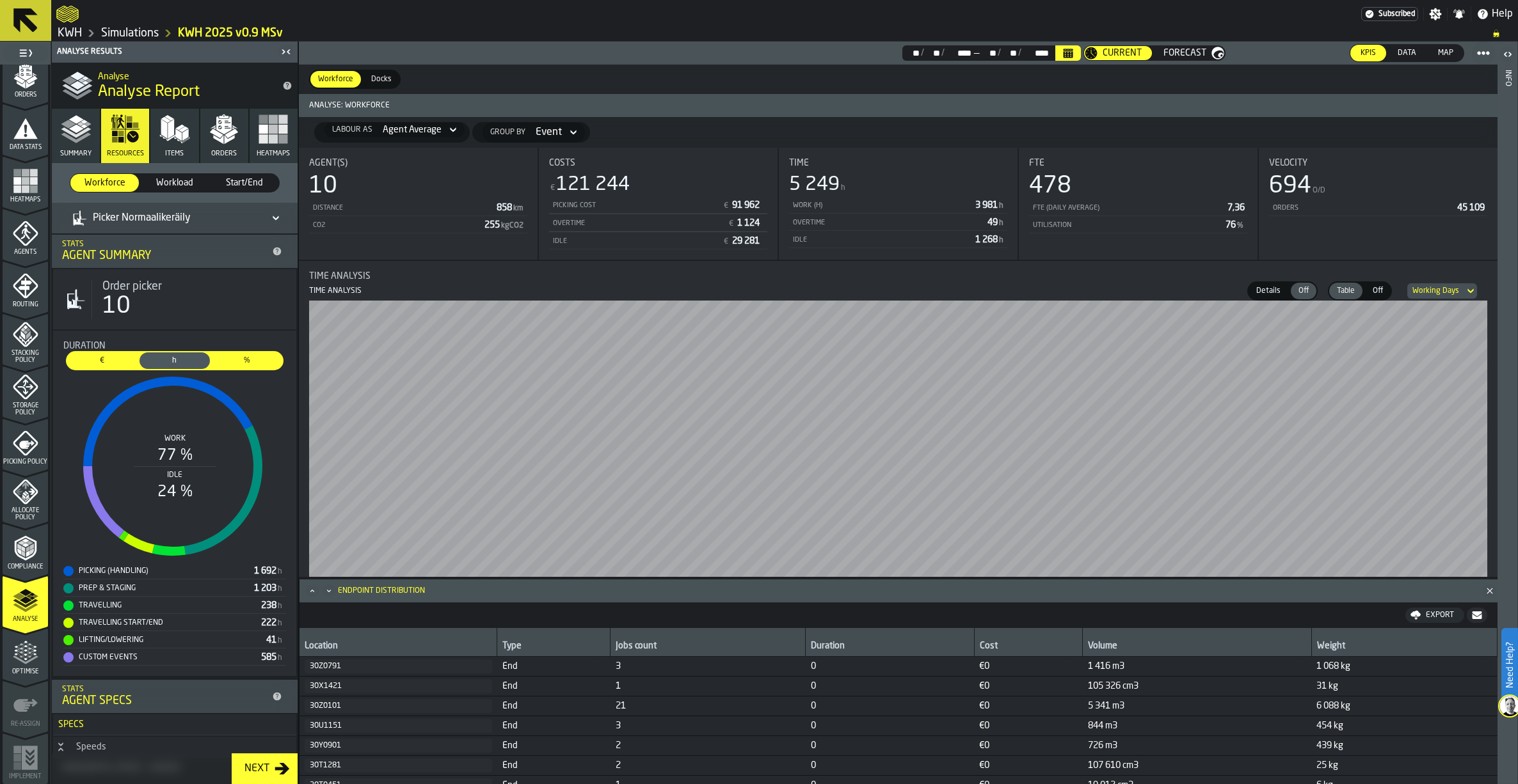
click at [63, 145] on button "Summary" at bounding box center [75, 136] width 48 height 54
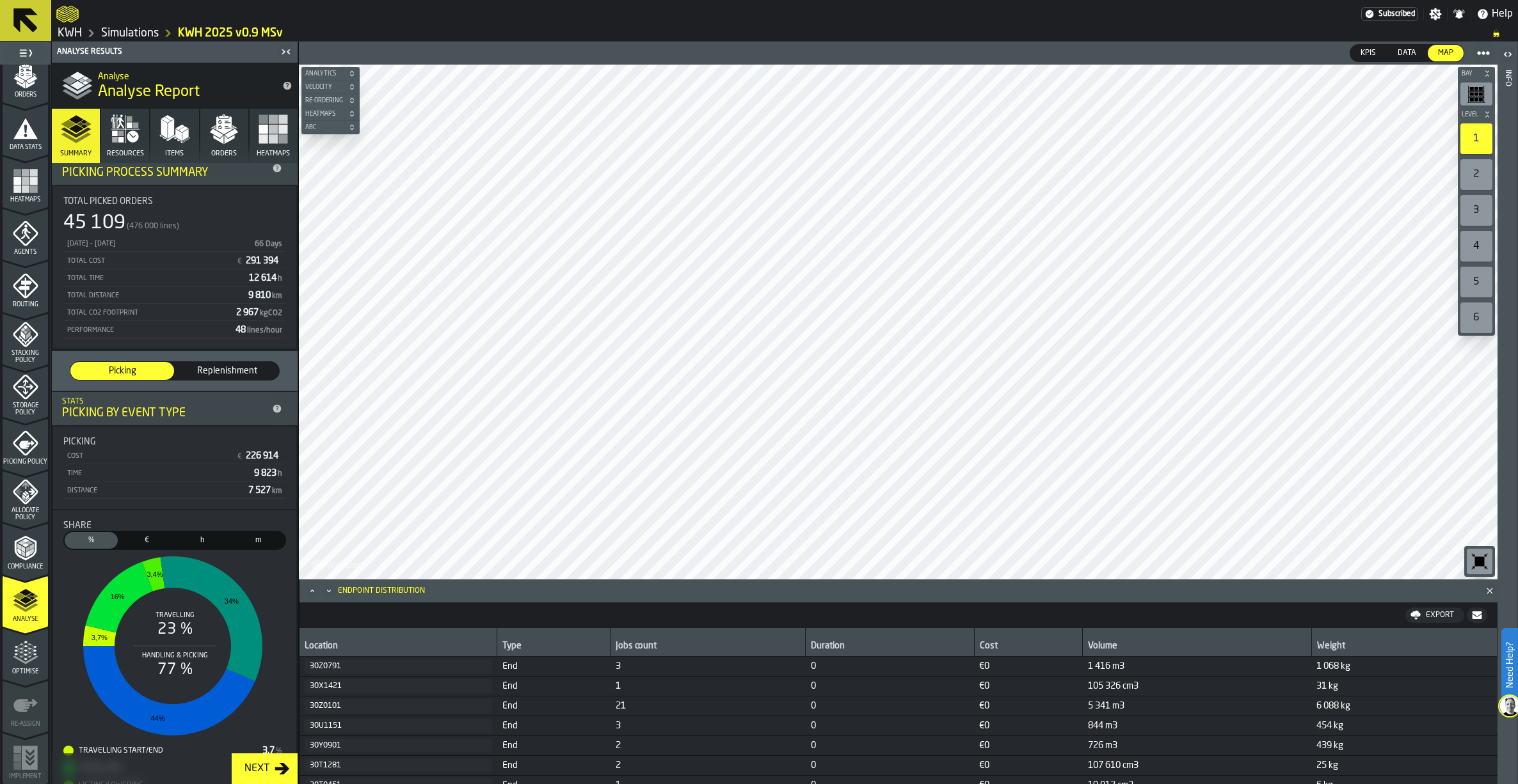
scroll to position [0, 0]
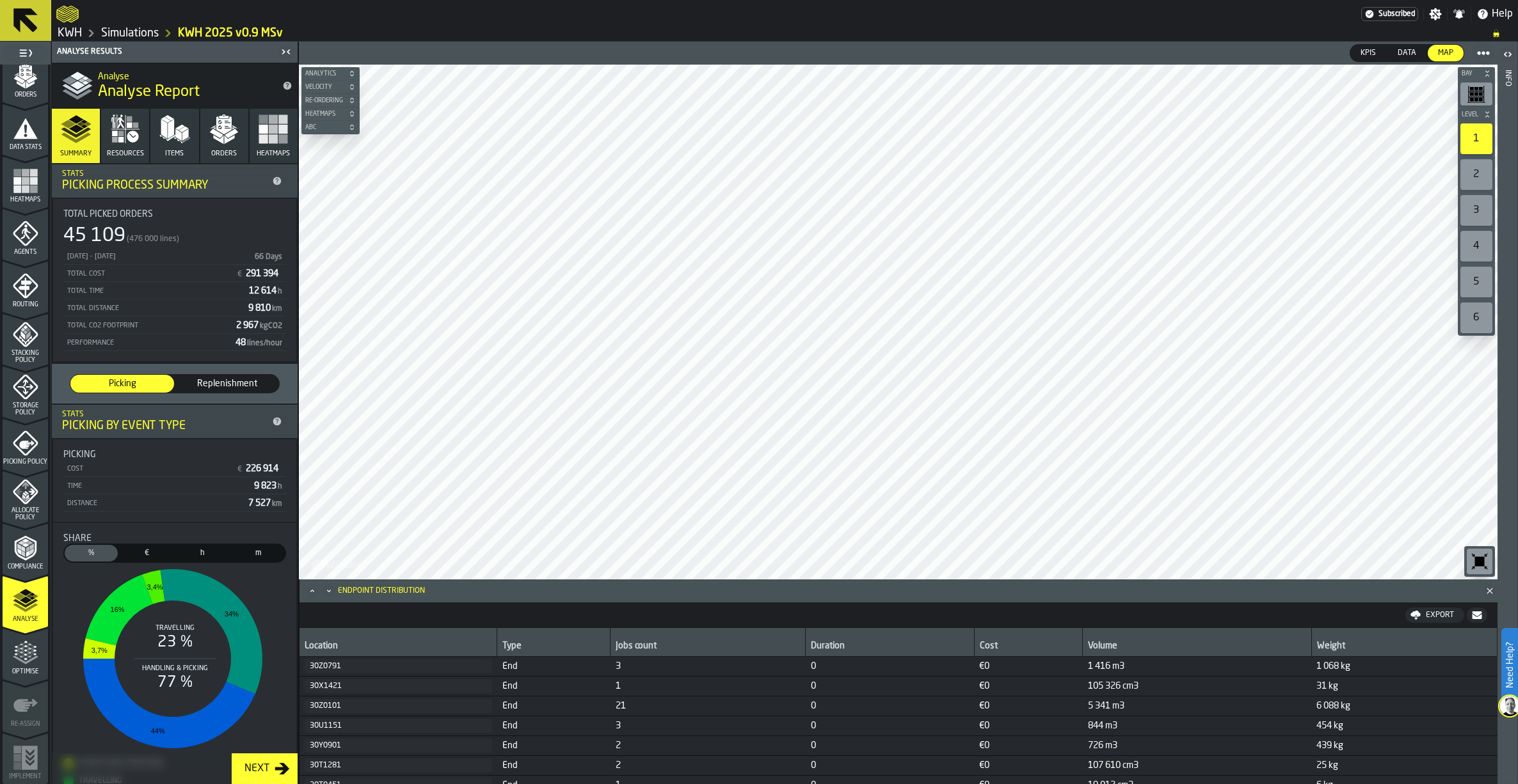
click at [132, 139] on icon "button" at bounding box center [132, 137] width 11 height 11
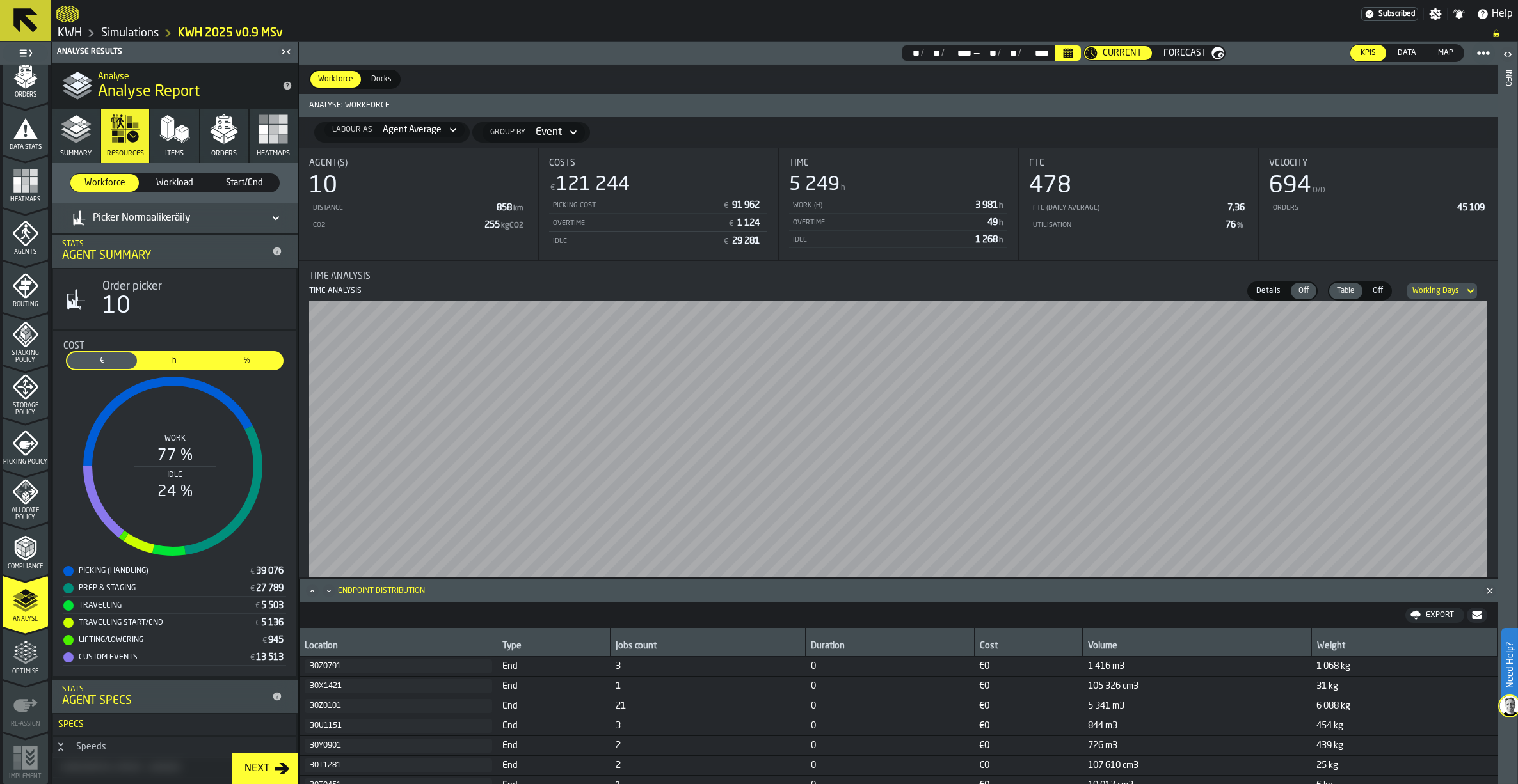
drag, startPoint x: 177, startPoint y: 362, endPoint x: 201, endPoint y: 409, distance: 52.8
click at [177, 363] on span "h" at bounding box center [174, 361] width 64 height 11
click at [125, 30] on link "Simulations" at bounding box center [130, 33] width 58 height 14
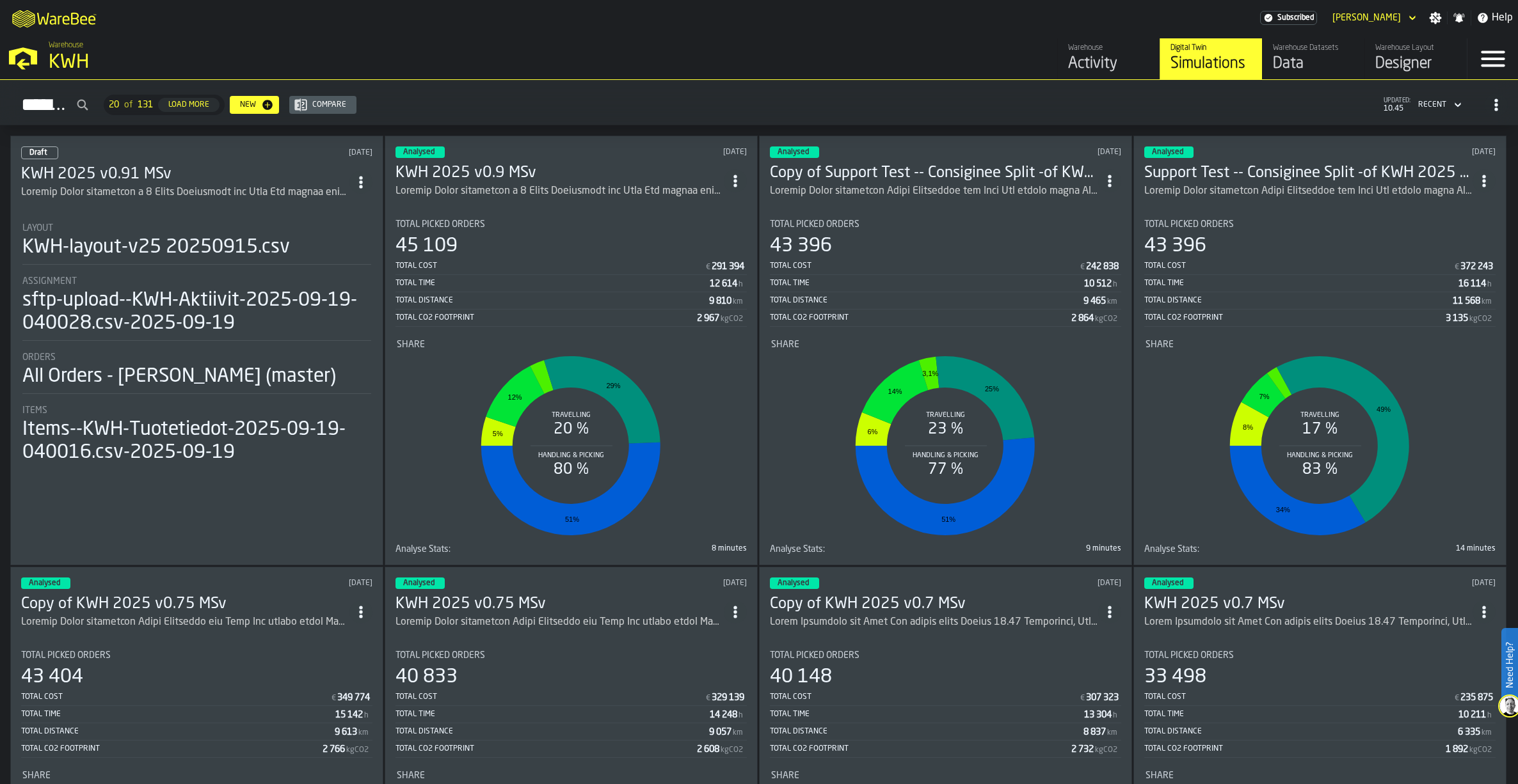
click at [1445, 105] on div "Recent" at bounding box center [1432, 105] width 38 height 14
click at [1220, 107] on div "Simulations 20 of 131 Load More New Compare updated: 10.45 Recent" at bounding box center [759, 105] width 1497 height 30
click at [214, 110] on div "Load More" at bounding box center [188, 105] width 51 height 9
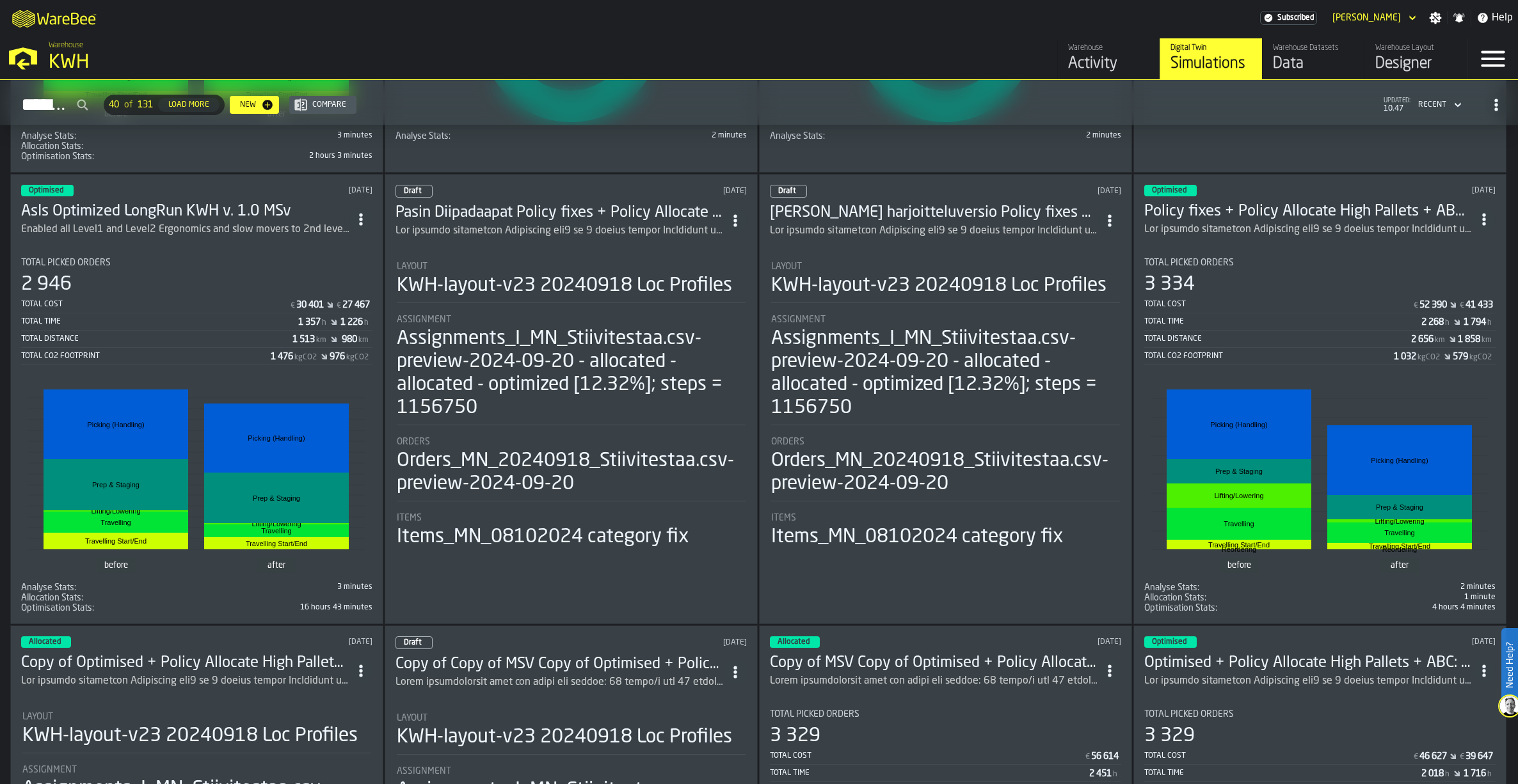
scroll to position [1599, 0]
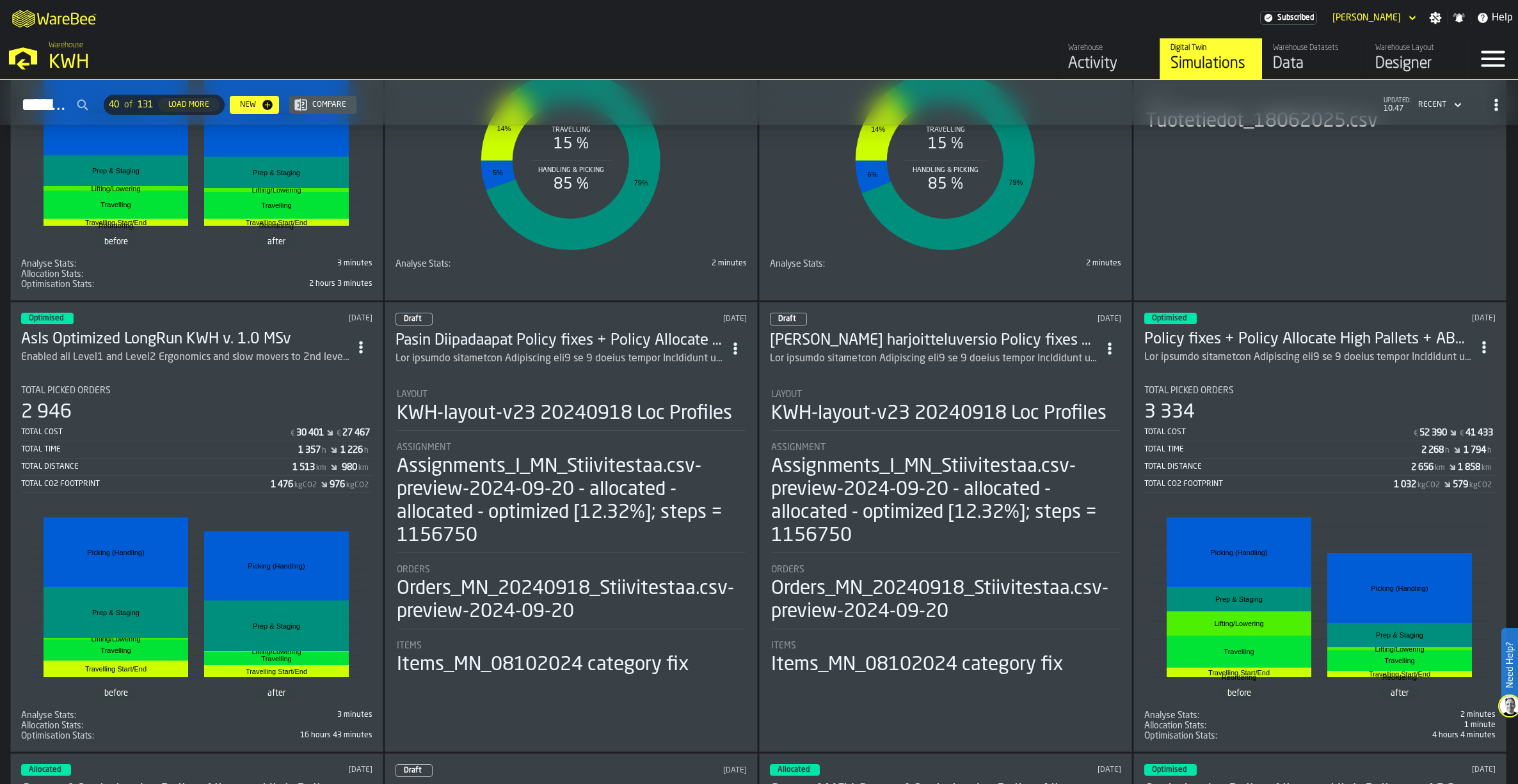
click at [186, 341] on h3 "AsIs Optimized LongRun KWH v. 1.0 MSv" at bounding box center [185, 339] width 329 height 20
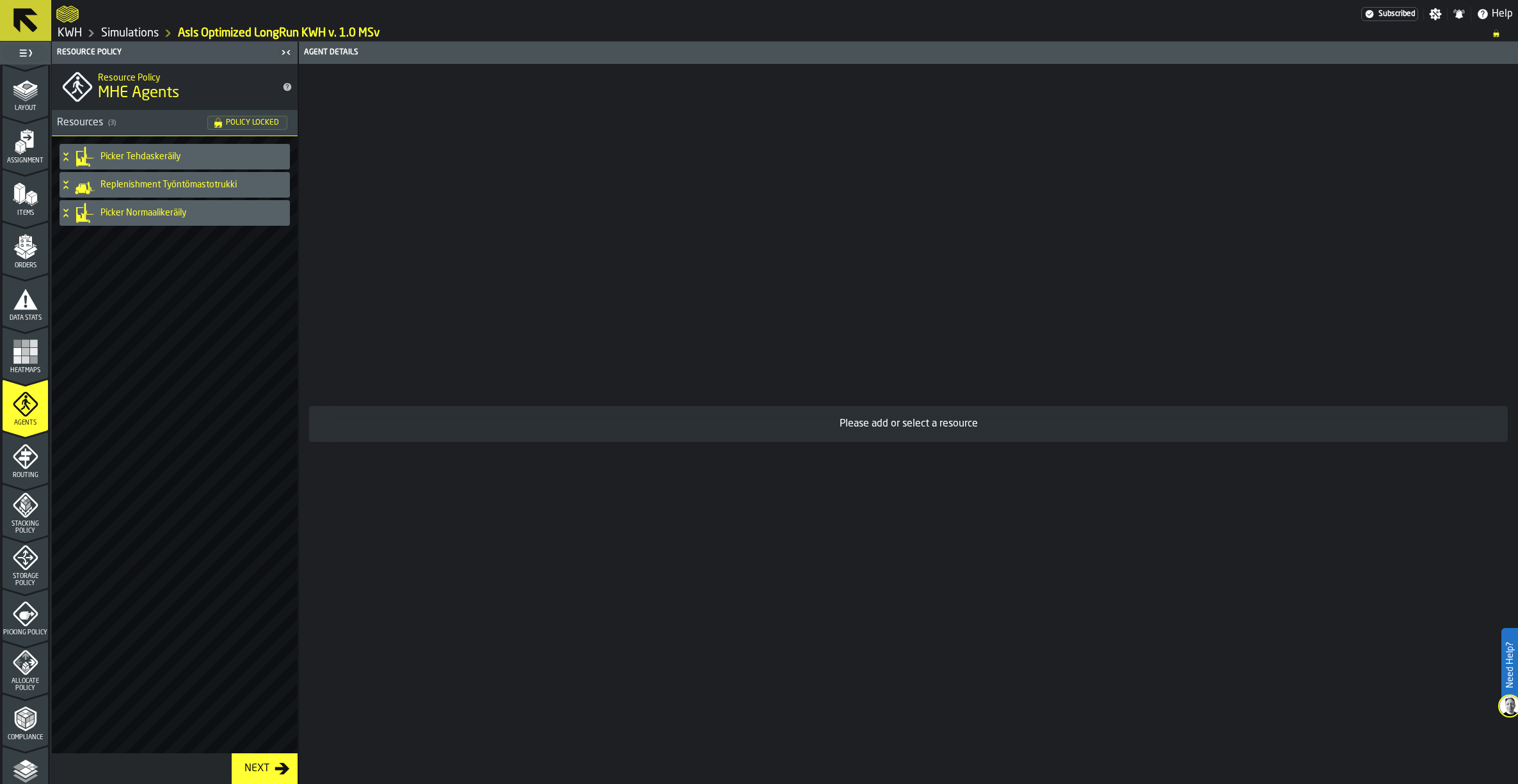
scroll to position [128, 0]
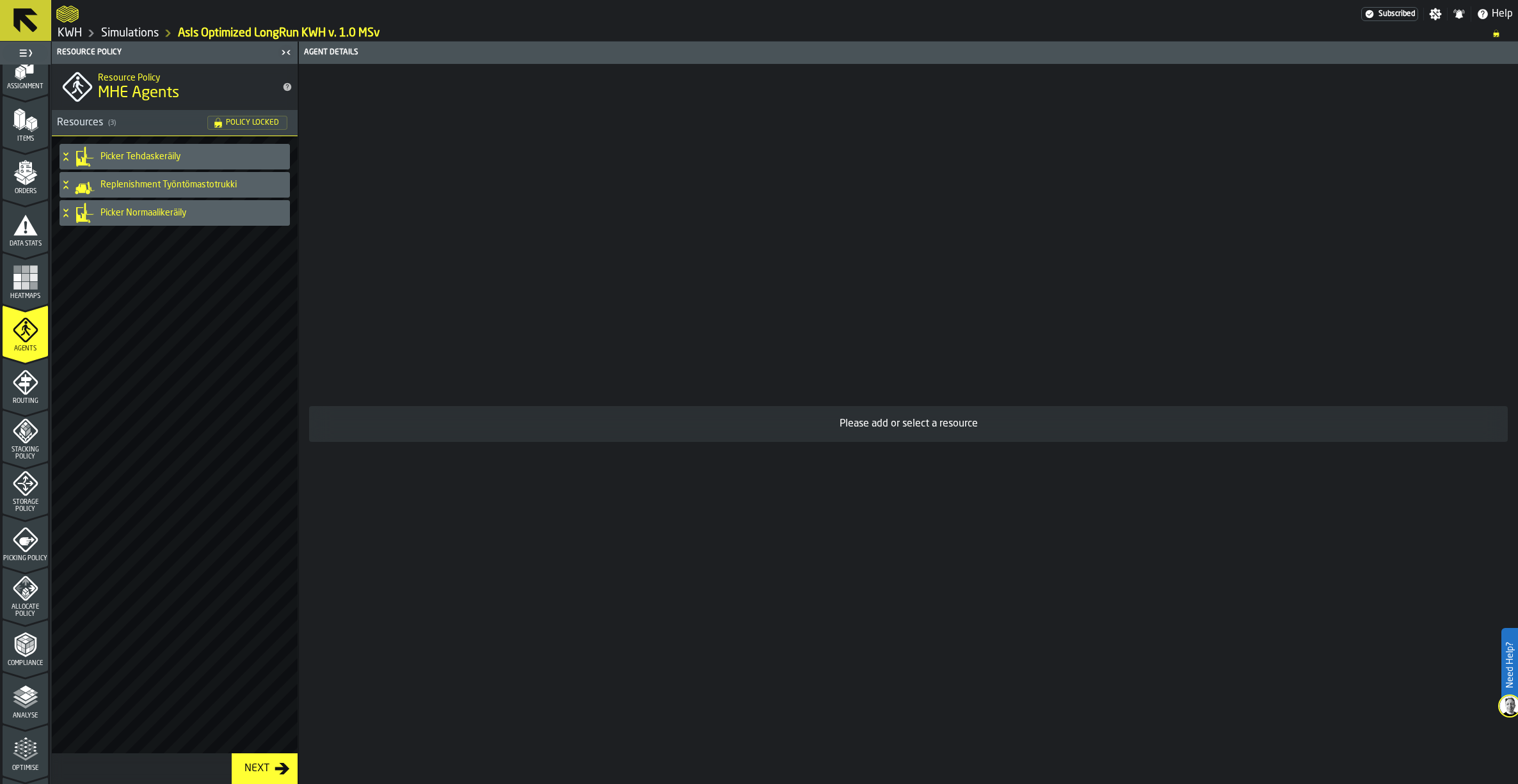
click at [19, 703] on icon "menu Analyse" at bounding box center [25, 697] width 25 height 25
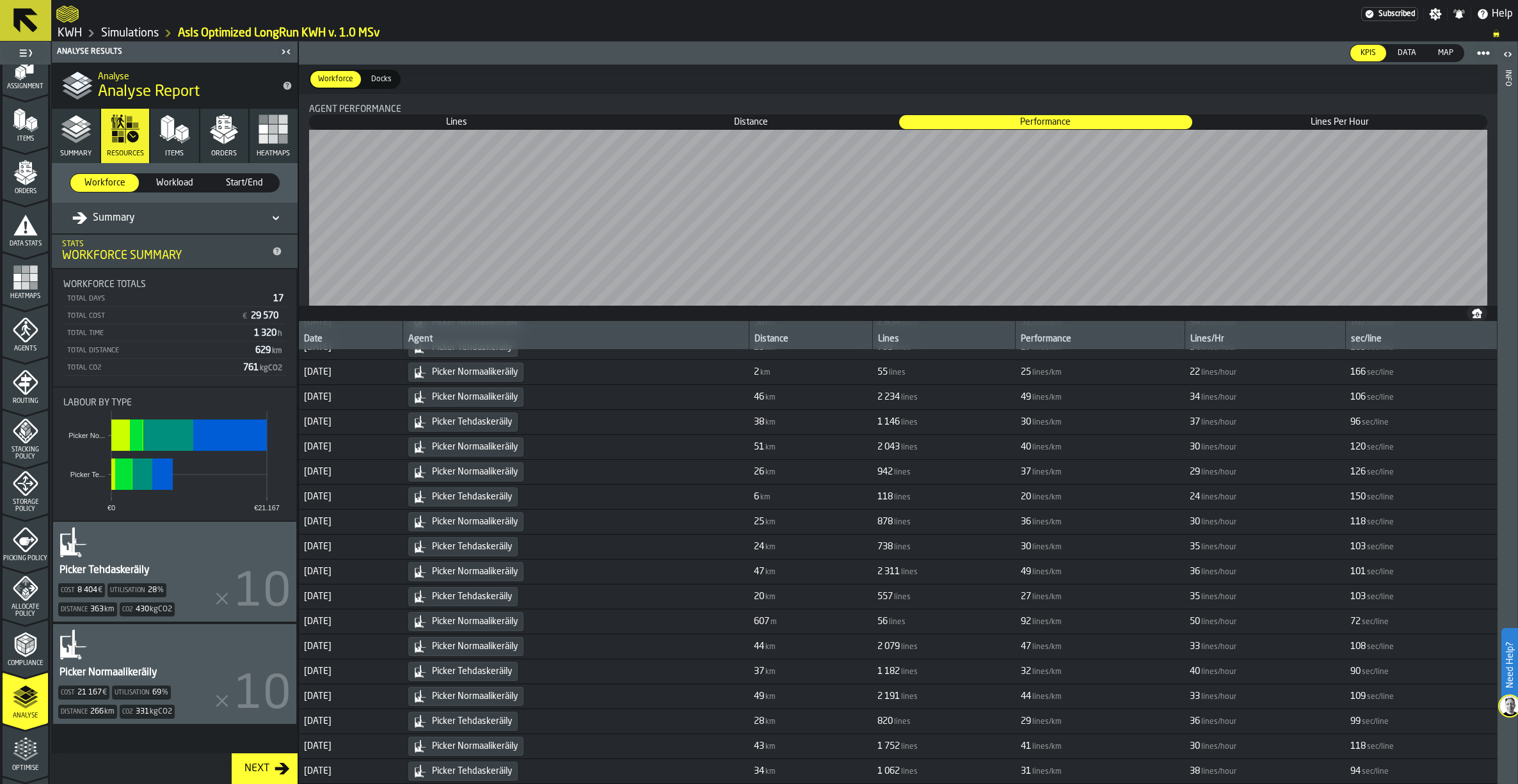
scroll to position [0, 0]
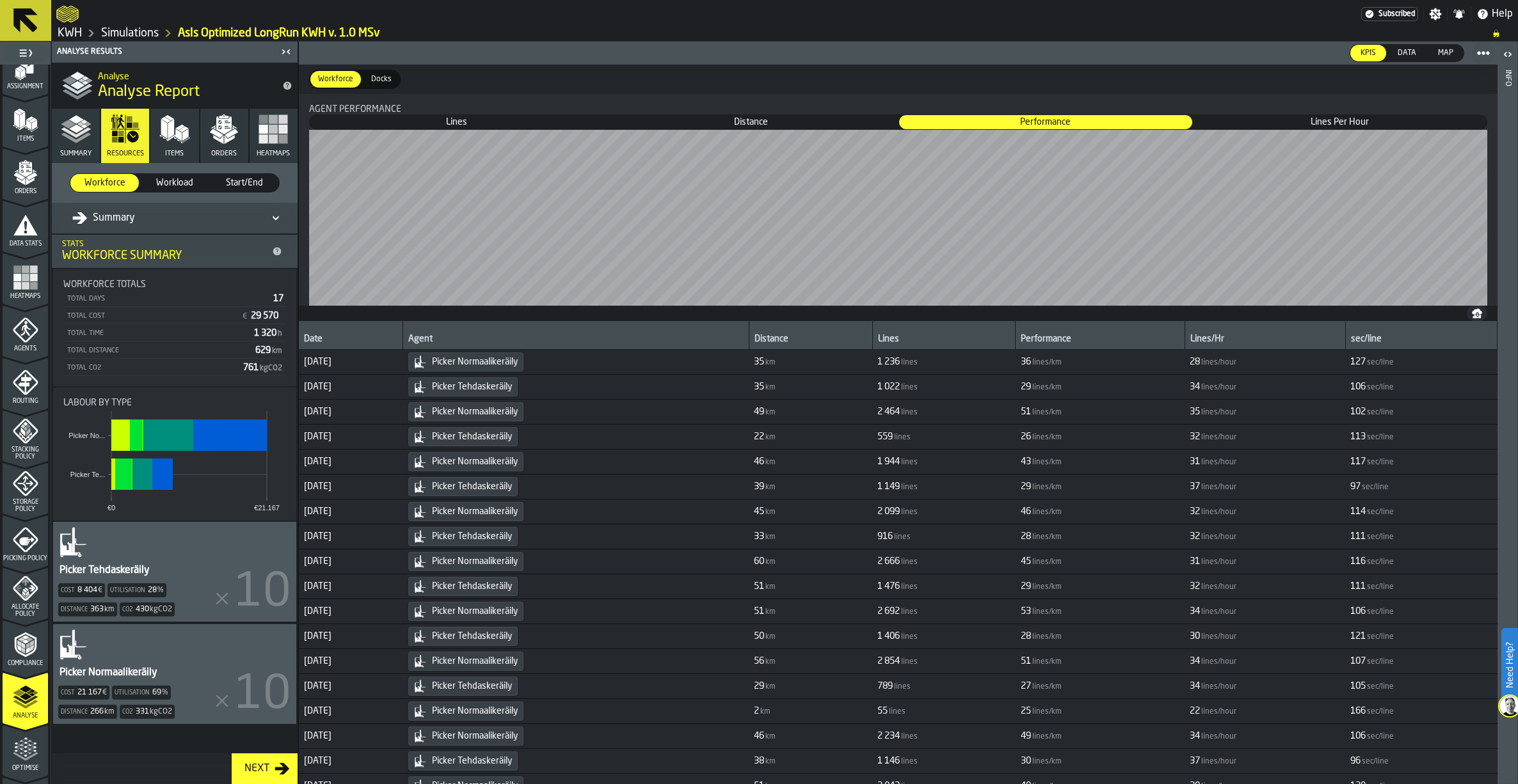
click at [157, 37] on link "Simulations" at bounding box center [130, 33] width 58 height 14
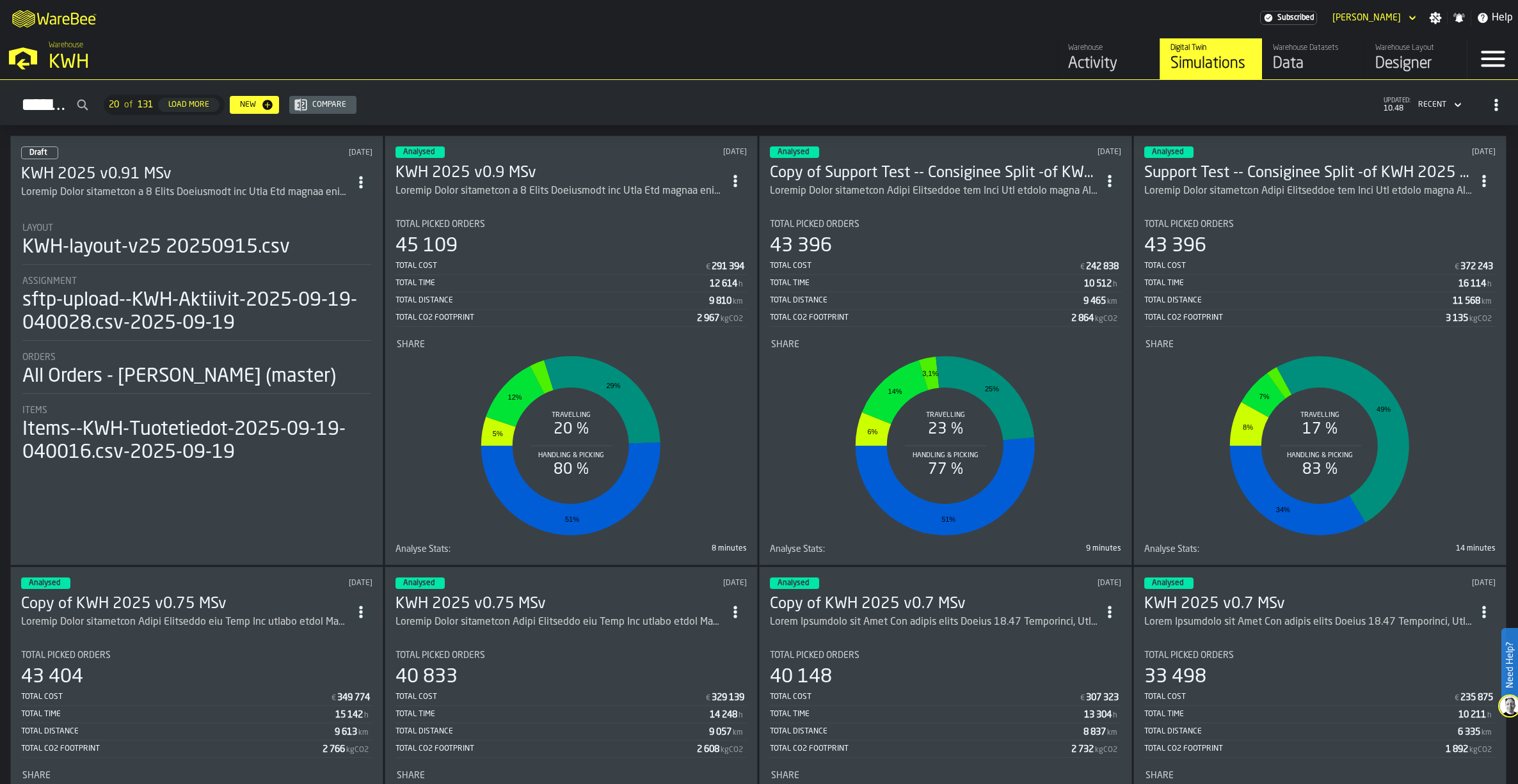
click at [214, 101] on div "Load More" at bounding box center [188, 105] width 51 height 9
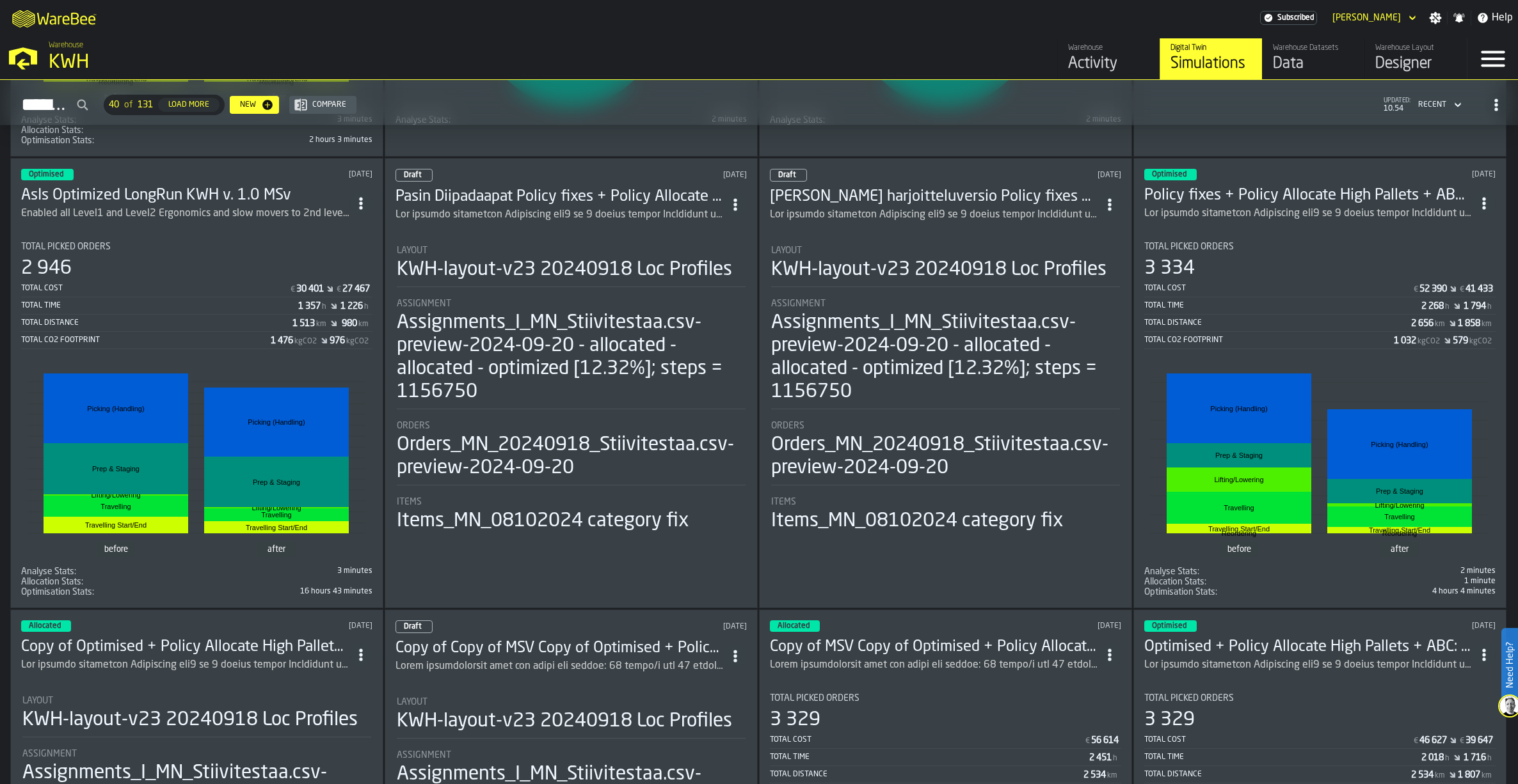
scroll to position [1727, 0]
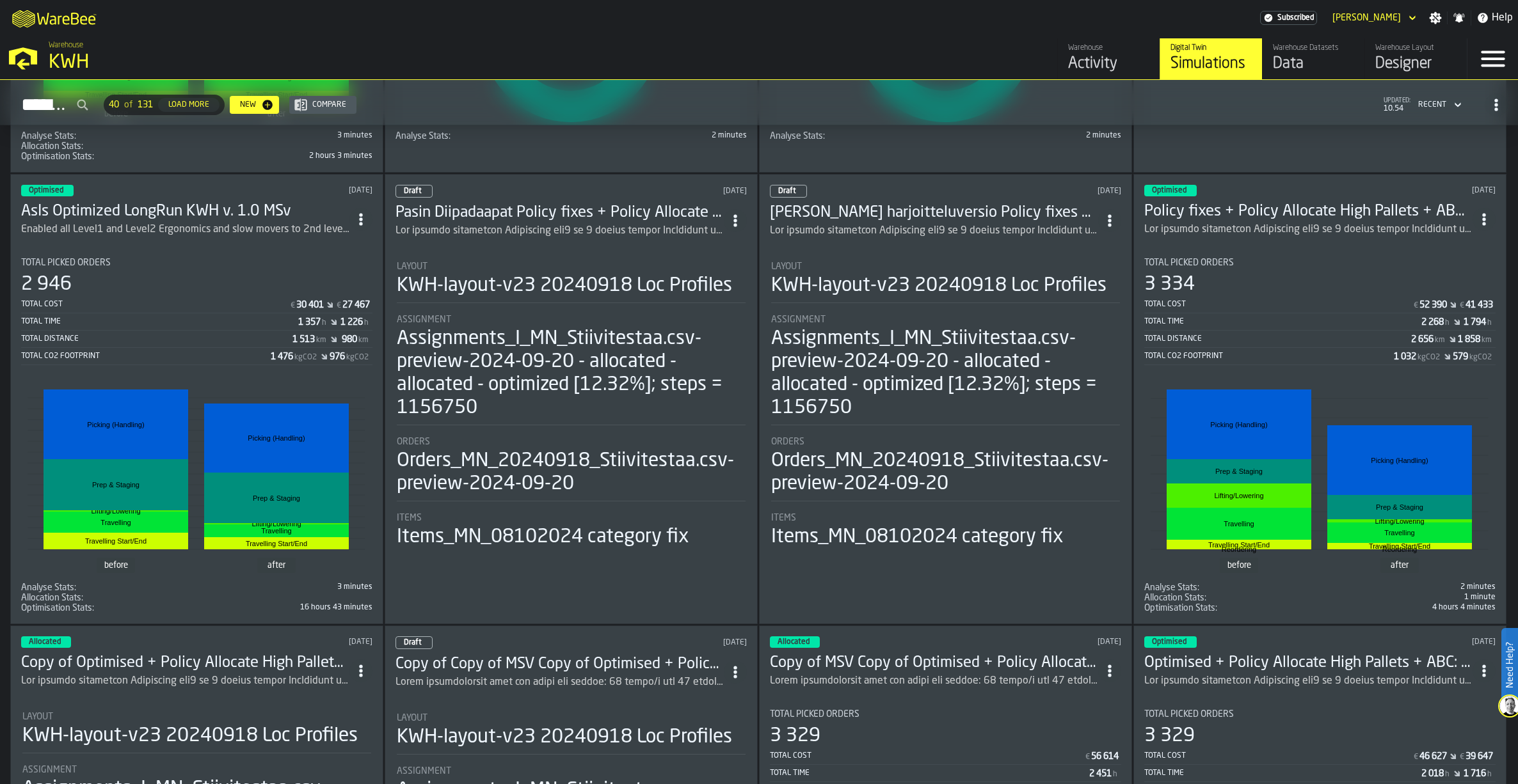
click at [1363, 211] on h3 "Policy fixes + Policy Allocate High Pallets + ABC: Only Pallet/UOM Split: Alloc…" at bounding box center [1308, 211] width 329 height 20
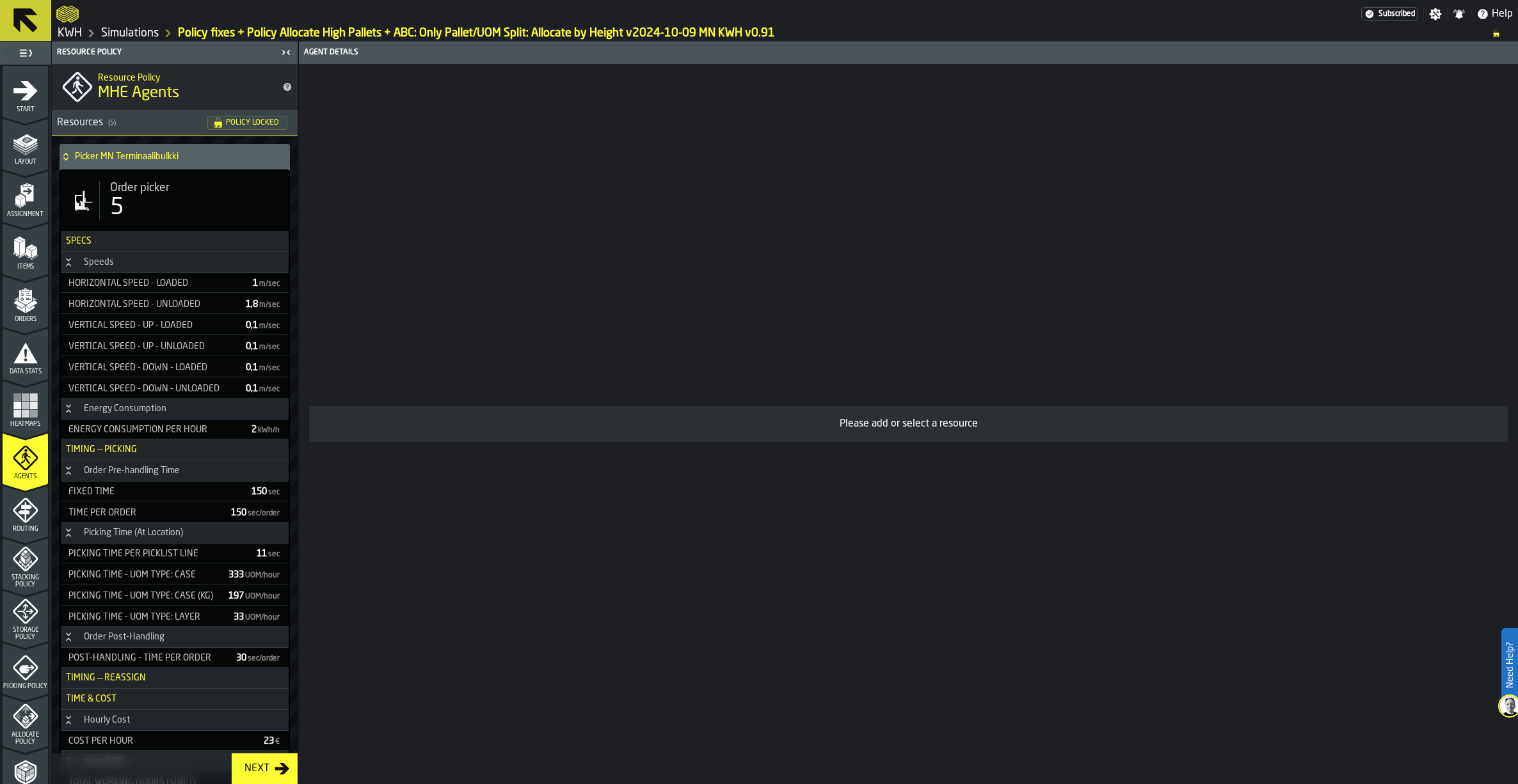
click at [2, 303] on ul "1 Start 1.1 Layout 1.2 Assignment 1.3 Items 1.4 Orders 1.5 Data Stats 1.6 Heatm…" at bounding box center [25, 537] width 51 height 944
click at [19, 305] on polygon "menu Orders" at bounding box center [18, 303] width 10 height 8
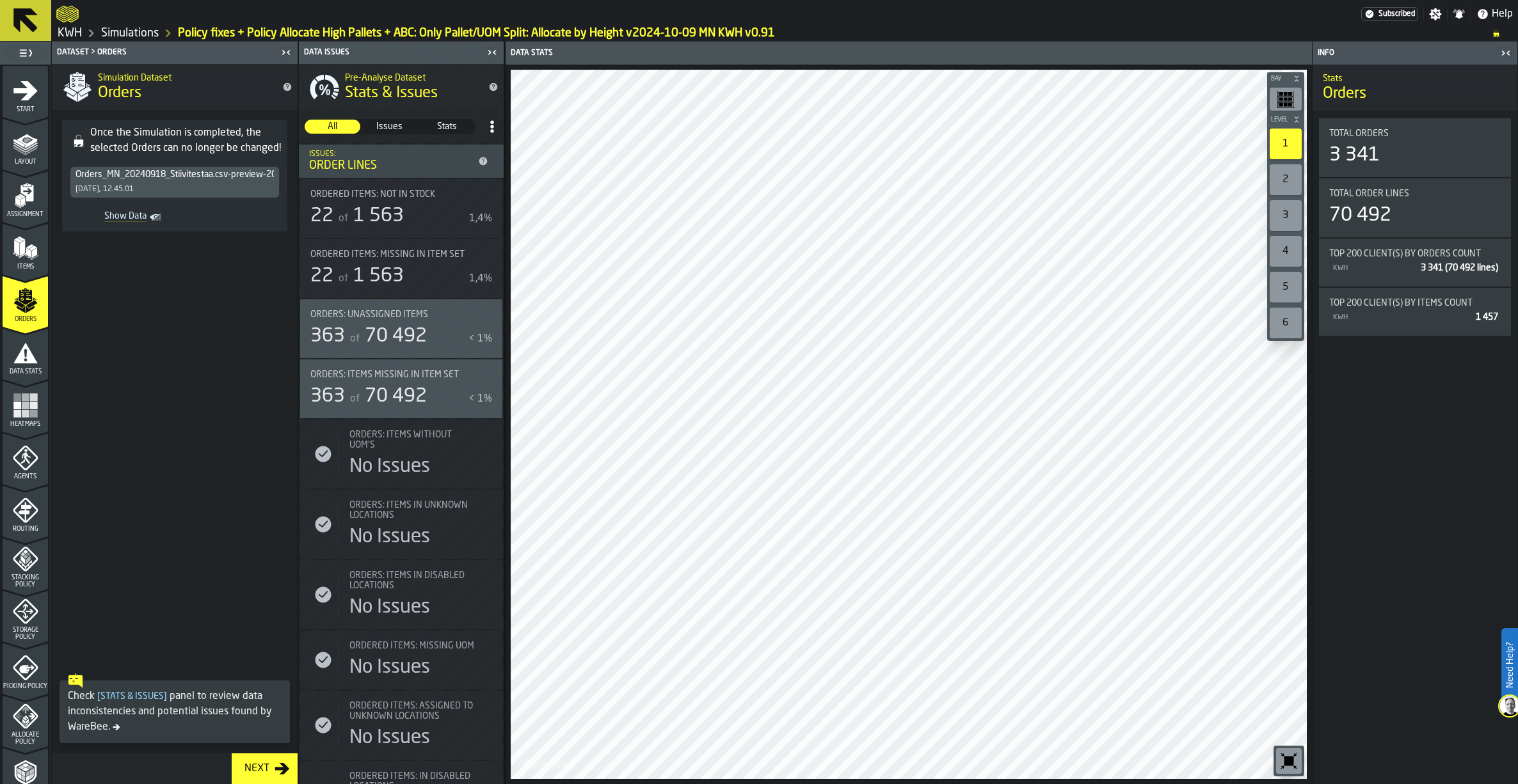
click at [132, 29] on link "Simulations" at bounding box center [130, 33] width 58 height 14
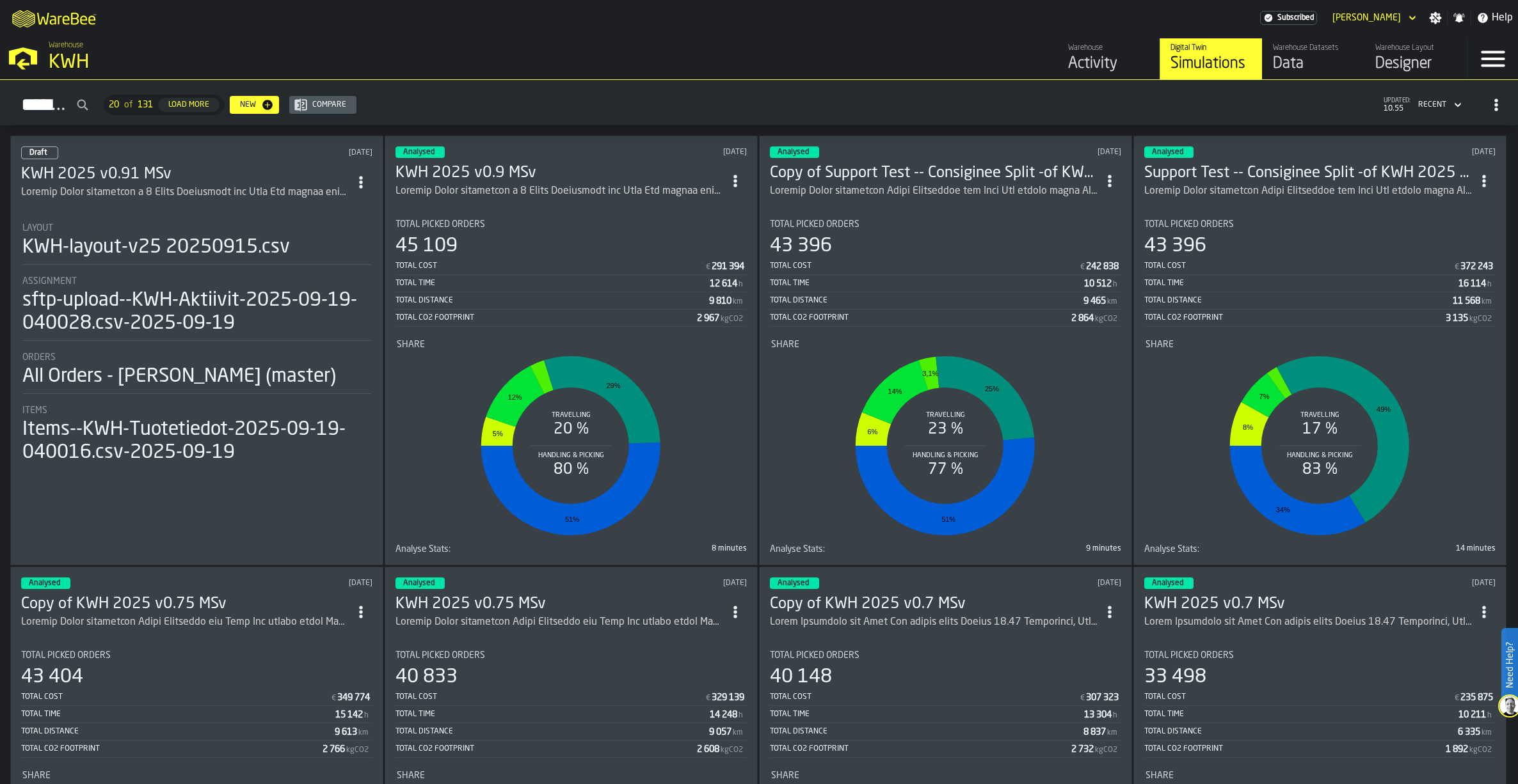
click at [499, 169] on h3 "KWH 2025 v0.9 MSv" at bounding box center [559, 172] width 329 height 20
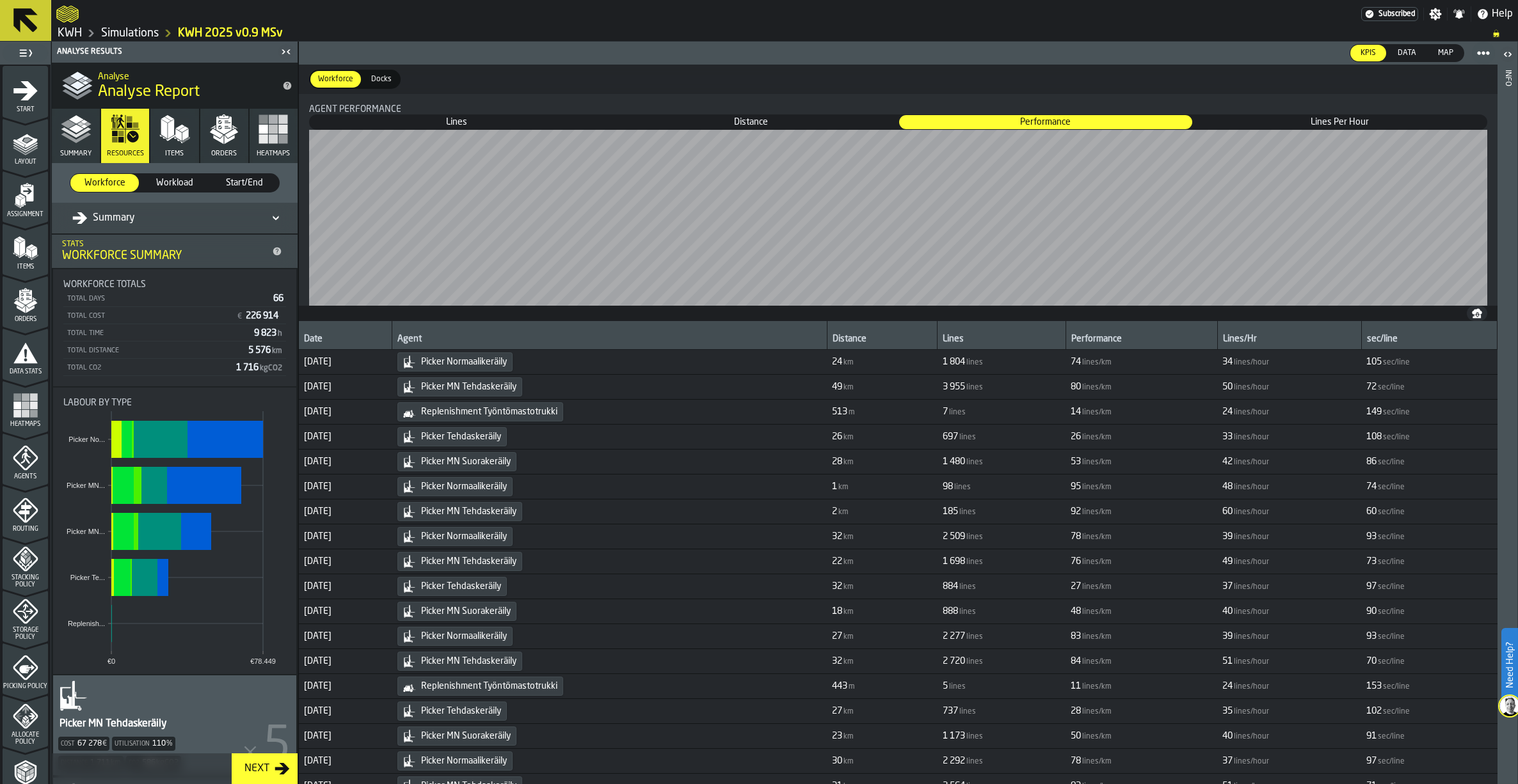
click at [274, 216] on icon at bounding box center [275, 219] width 13 height 16
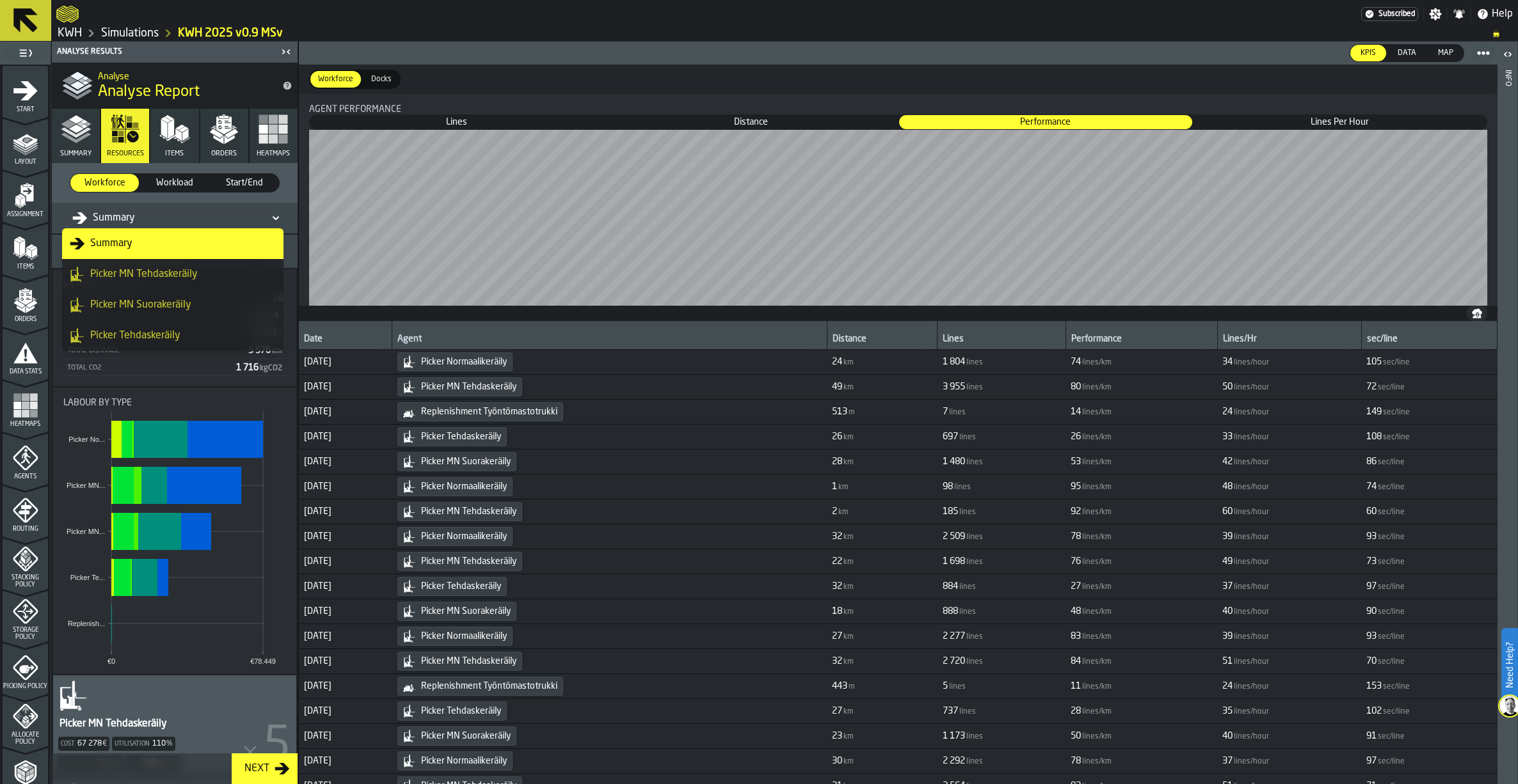
click at [163, 276] on div "Picker MN Tehdaskeräily" at bounding box center [173, 274] width 206 height 16
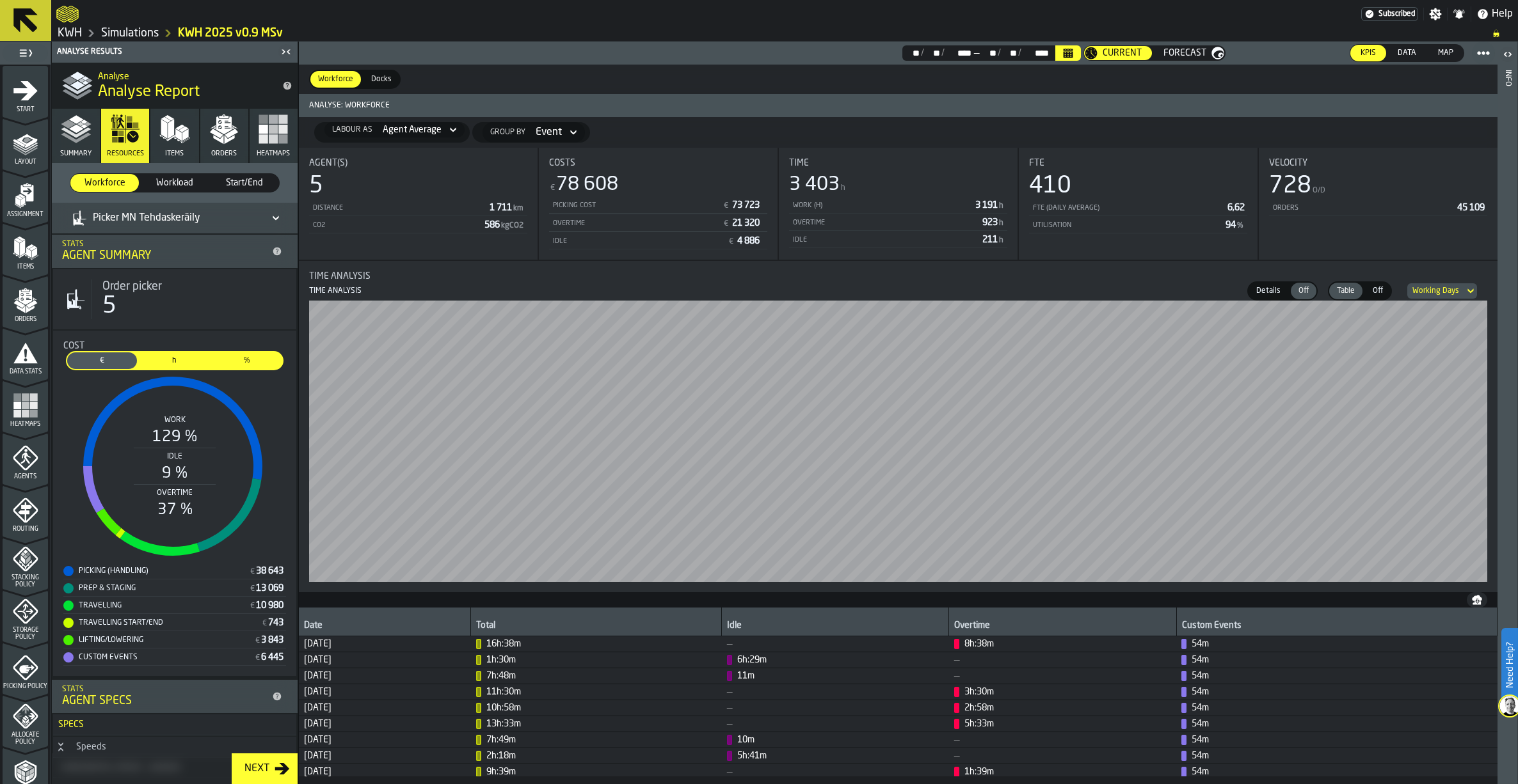
click at [165, 356] on span "h" at bounding box center [174, 361] width 64 height 11
click at [225, 135] on polygon "button" at bounding box center [231, 133] width 13 height 10
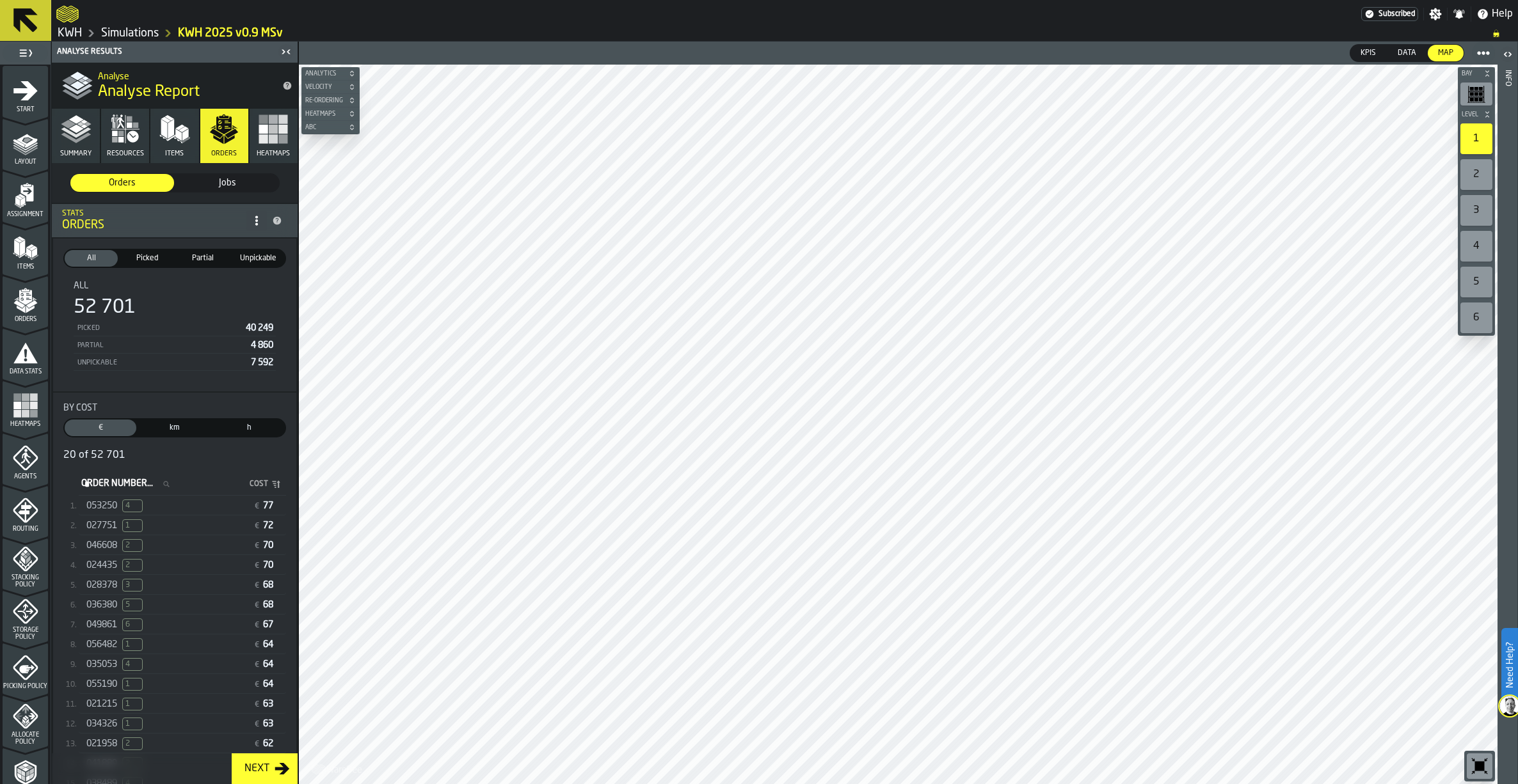
click at [116, 489] on label "Order Number... Order Number..." at bounding box center [129, 483] width 101 height 17
click at [116, 489] on input "Order Number... Order Number..." at bounding box center [129, 483] width 101 height 17
paste input "******"
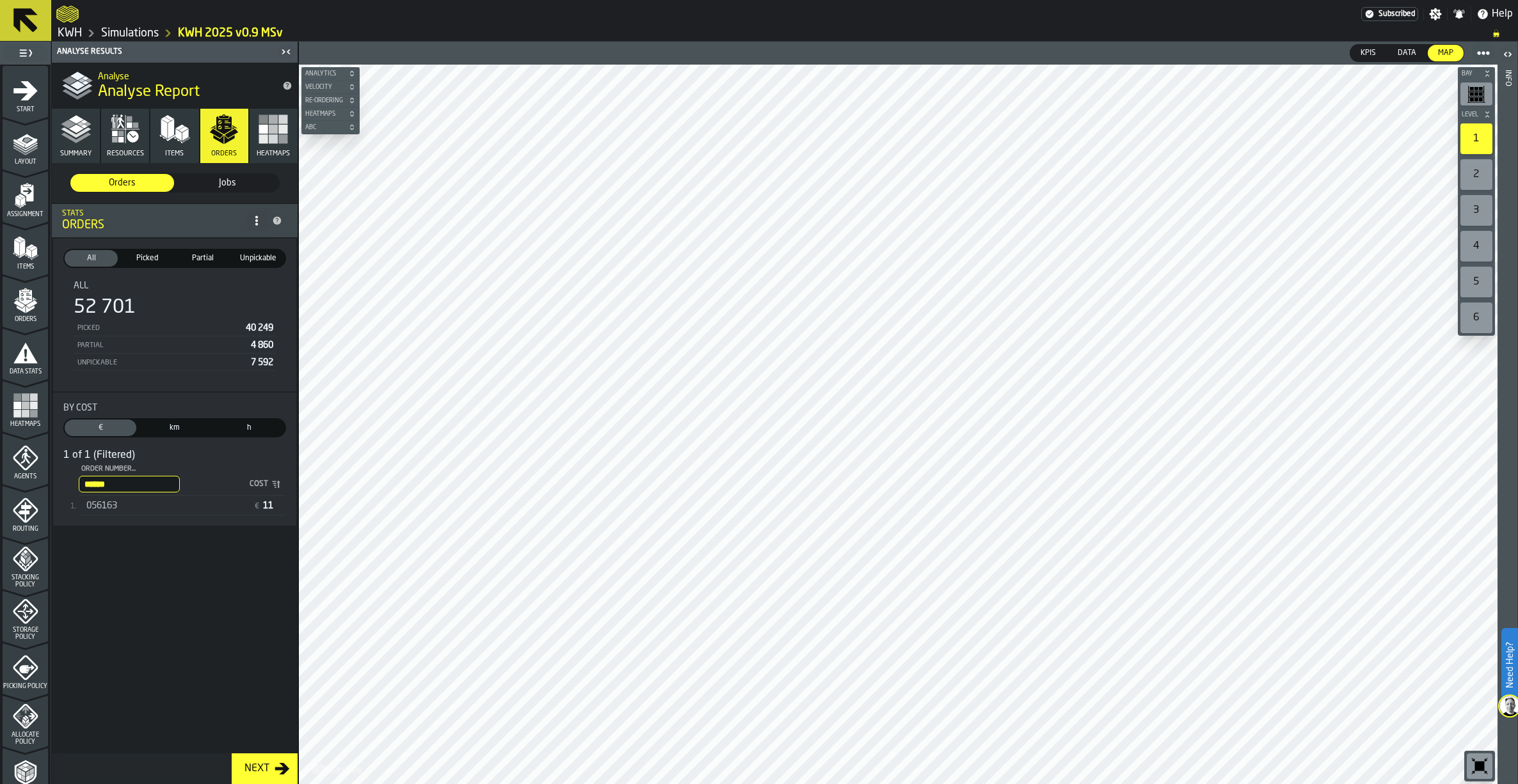
type input "******"
click at [100, 504] on span "056163" at bounding box center [101, 506] width 30 height 10
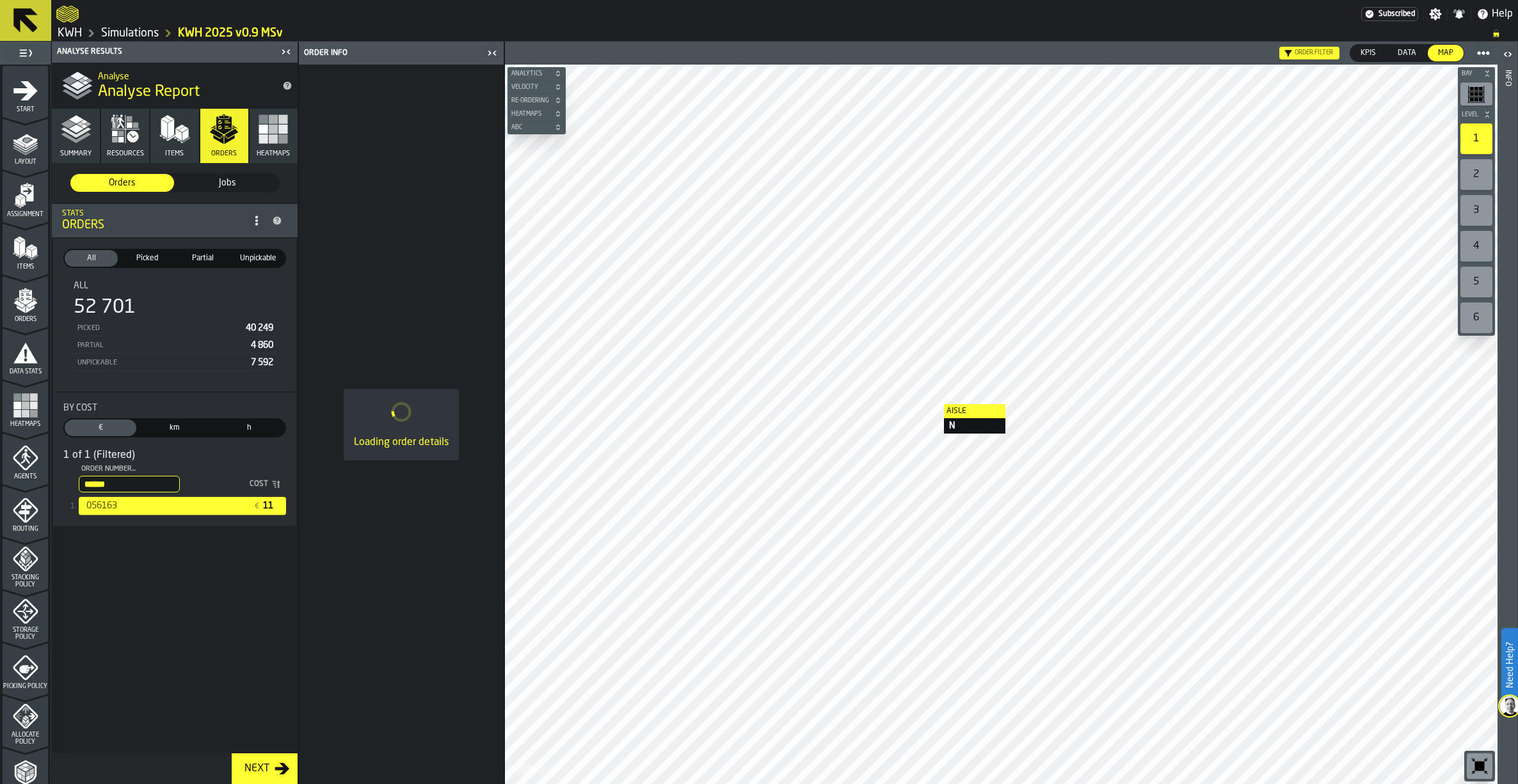
click at [931, 401] on div at bounding box center [1000, 424] width 993 height 720
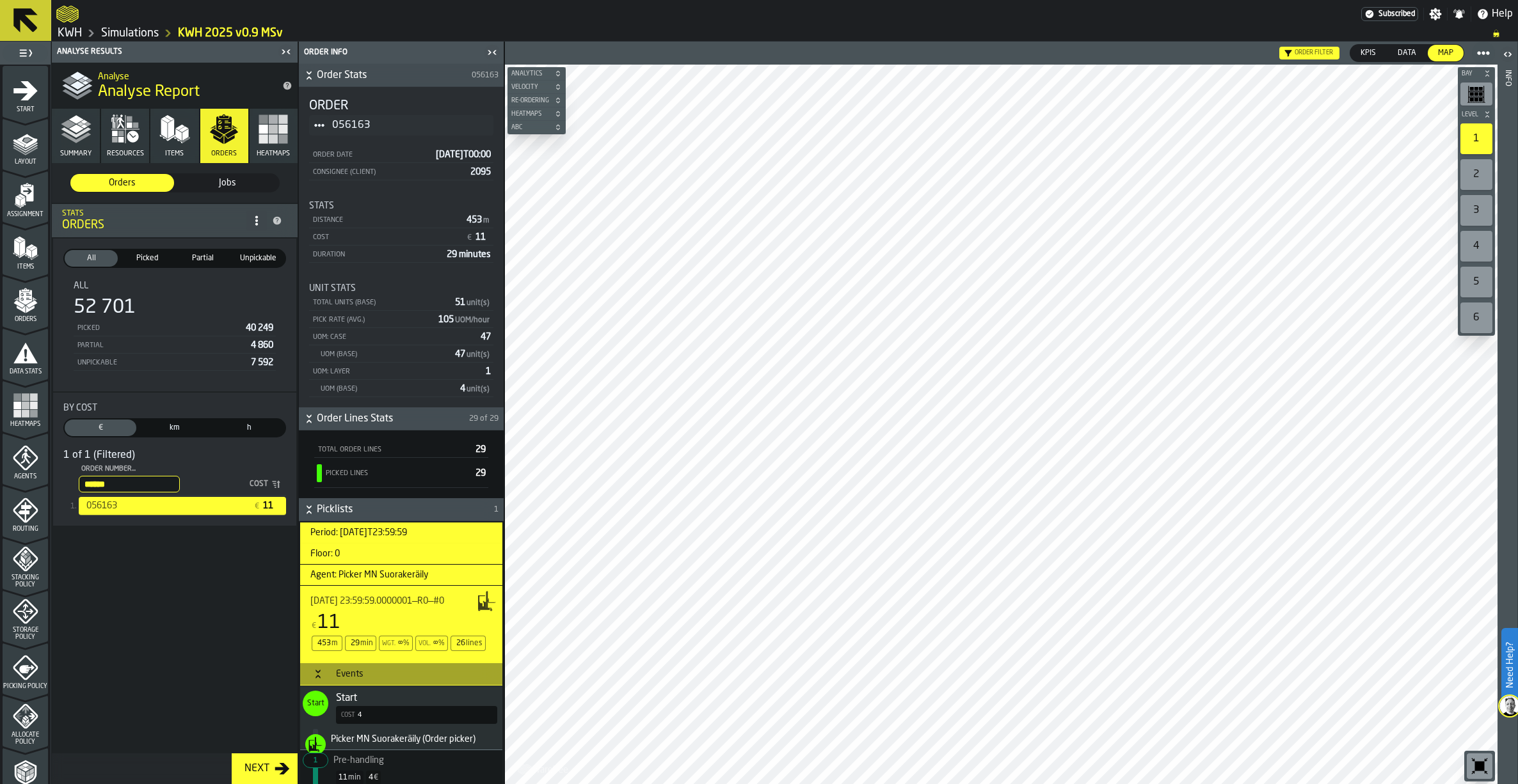
drag, startPoint x: 115, startPoint y: 484, endPoint x: 158, endPoint y: 517, distance: 54.2
click at [78, 490] on input "******" at bounding box center [129, 483] width 101 height 17
click at [136, 29] on link "Simulations" at bounding box center [130, 33] width 58 height 14
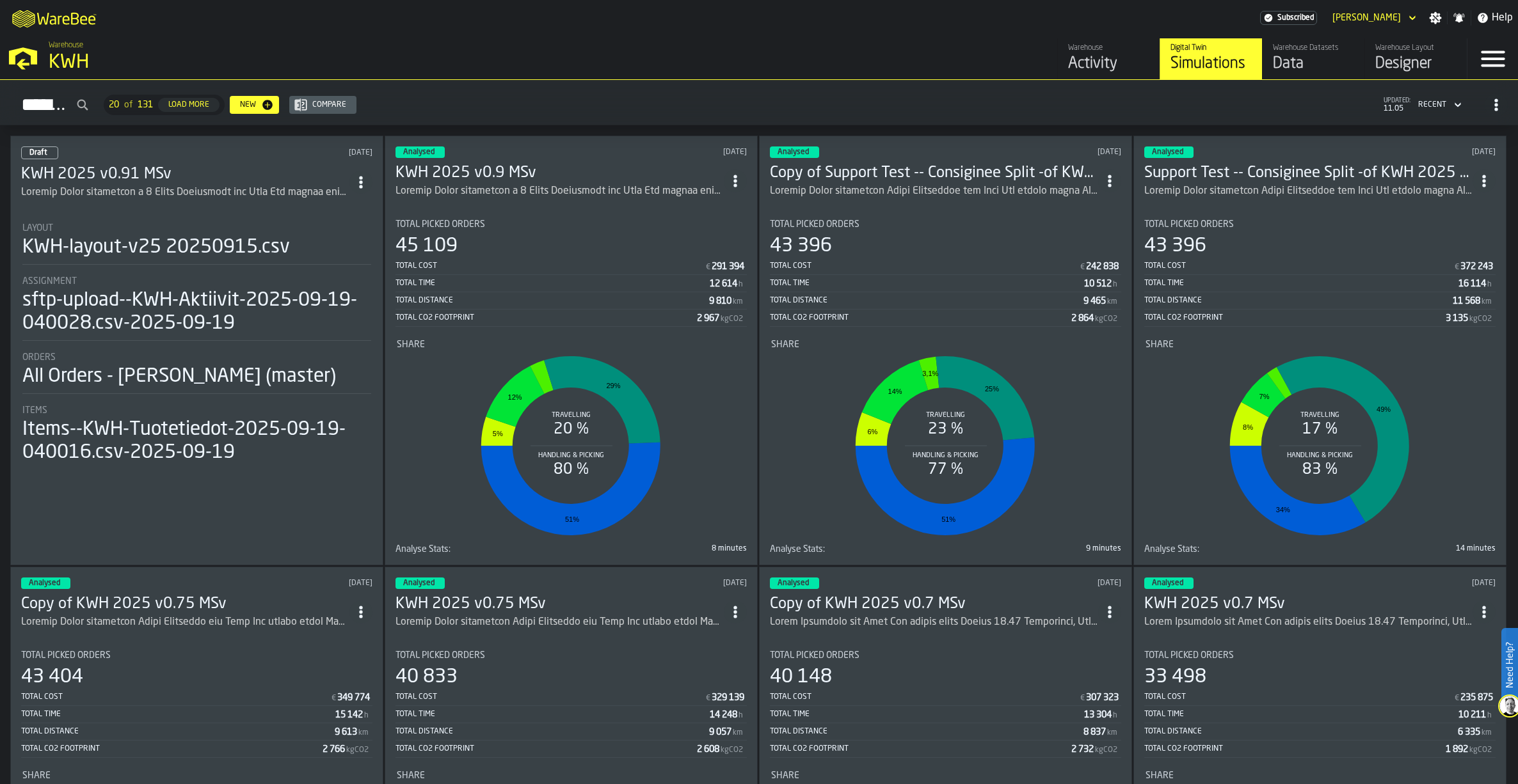
click at [112, 172] on h3 "KWH 2025 v0.91 MSv" at bounding box center [185, 174] width 329 height 20
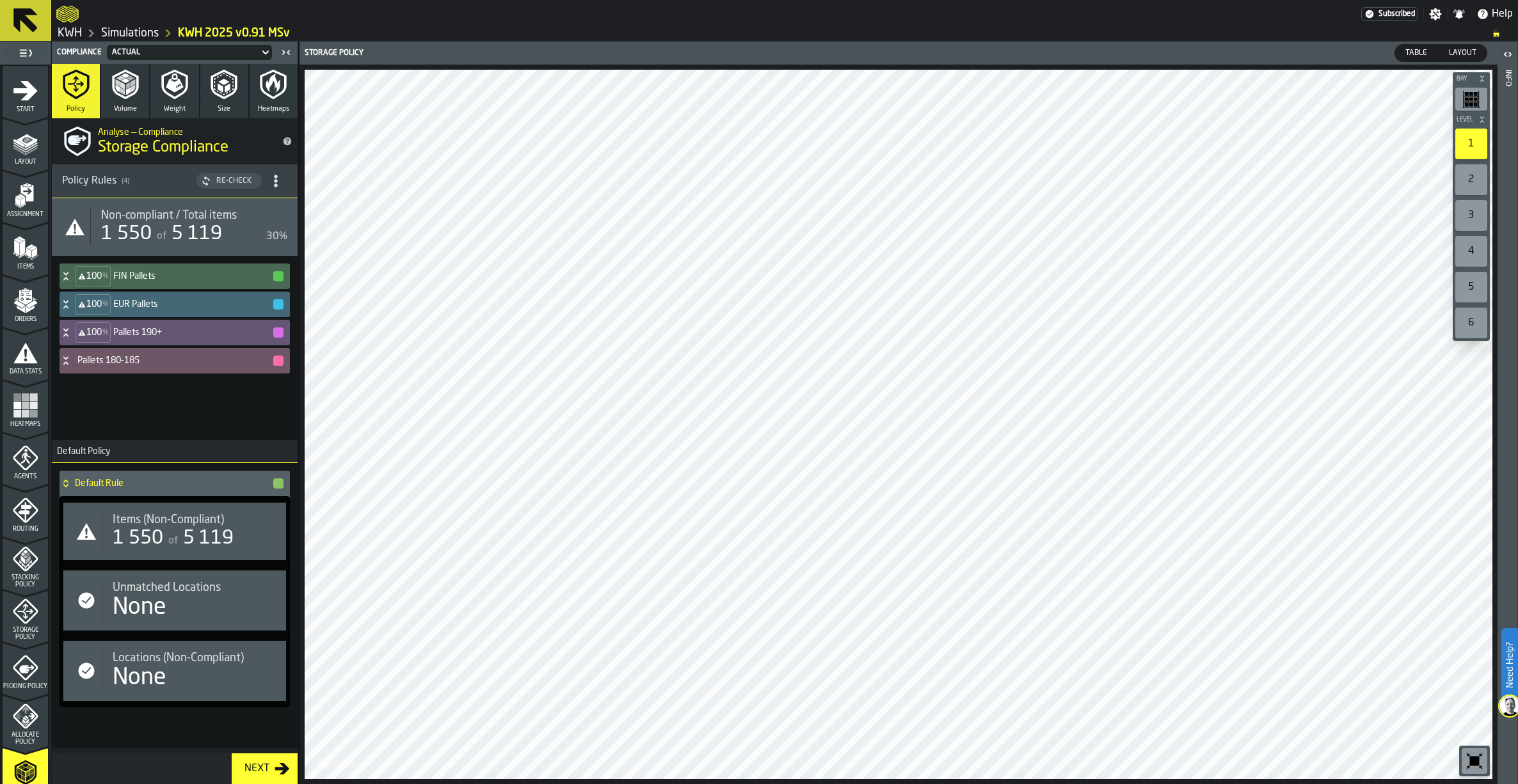
click at [28, 306] on polygon "menu Orders" at bounding box center [31, 303] width 10 height 8
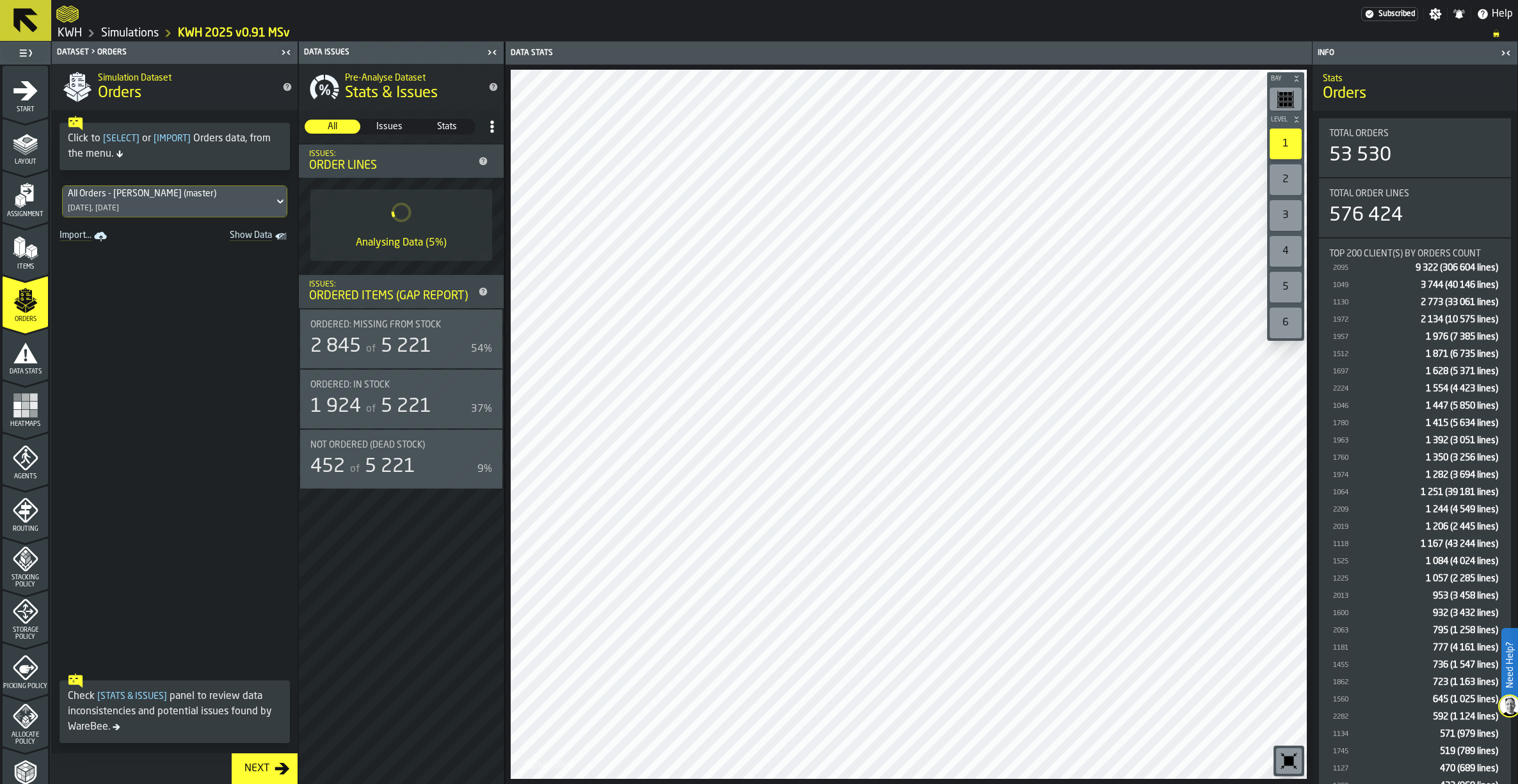
click at [23, 470] on icon "menu Agents" at bounding box center [25, 457] width 25 height 25
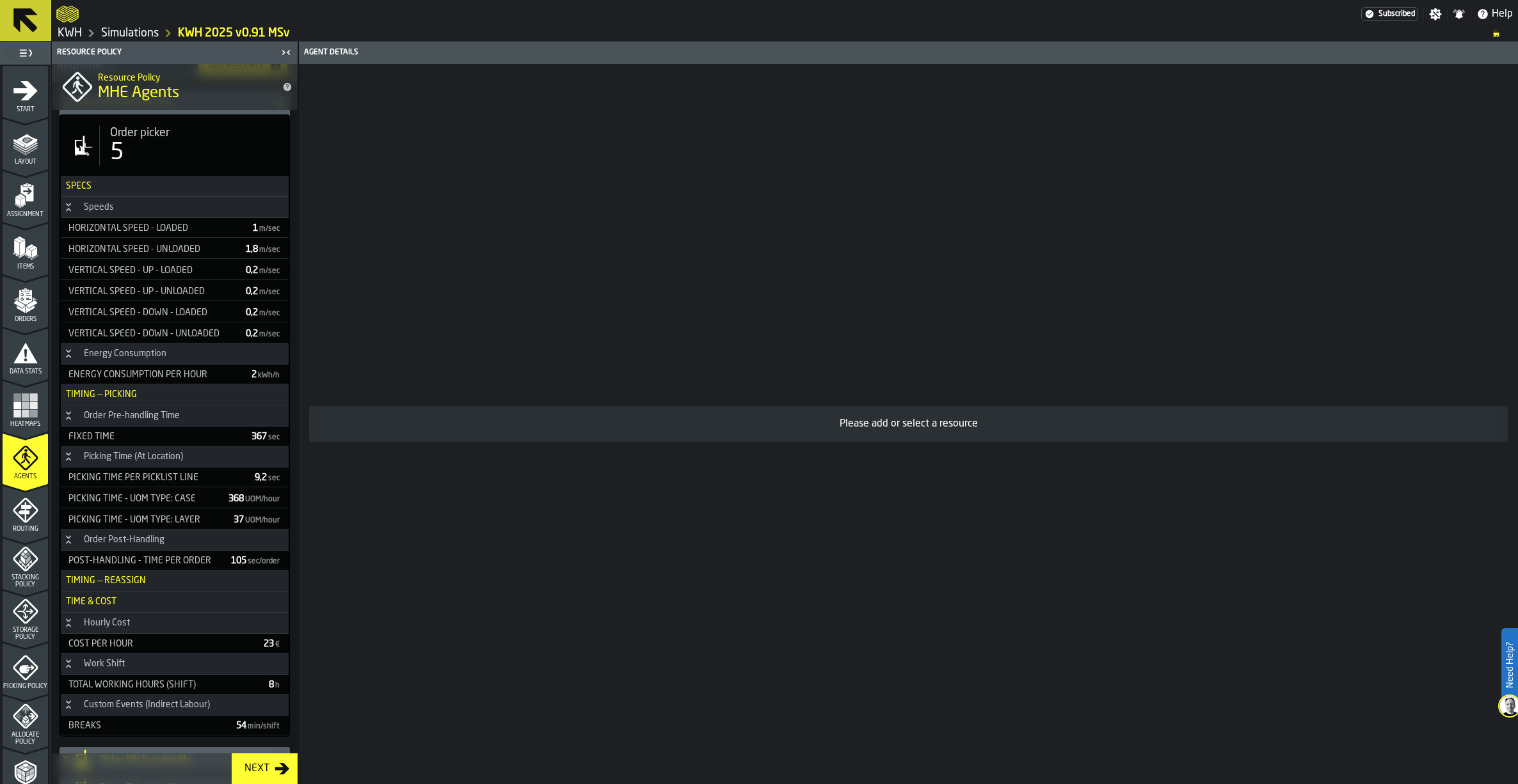
scroll to position [128, 0]
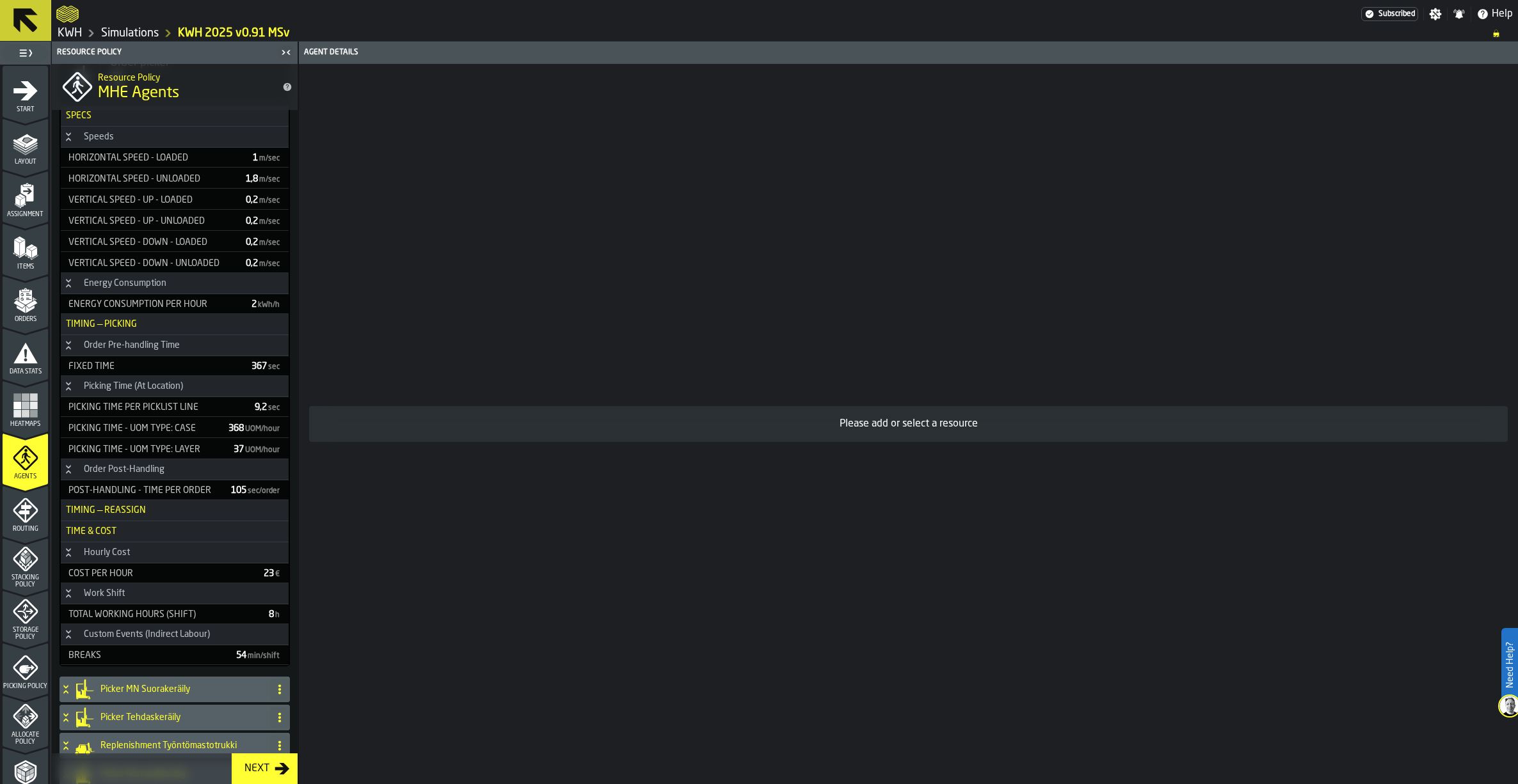
click at [64, 685] on icon at bounding box center [65, 690] width 13 height 10
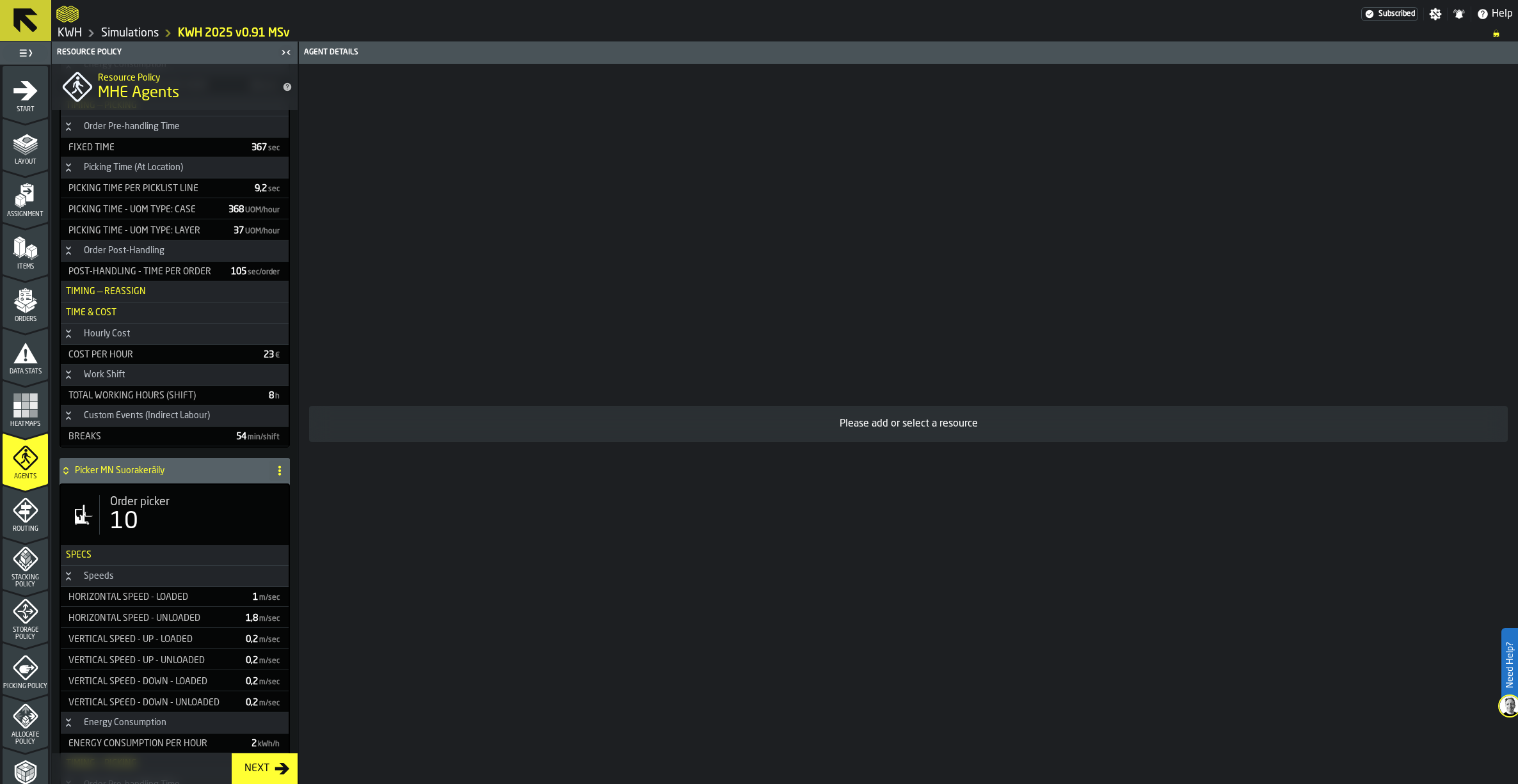
scroll to position [511, 0]
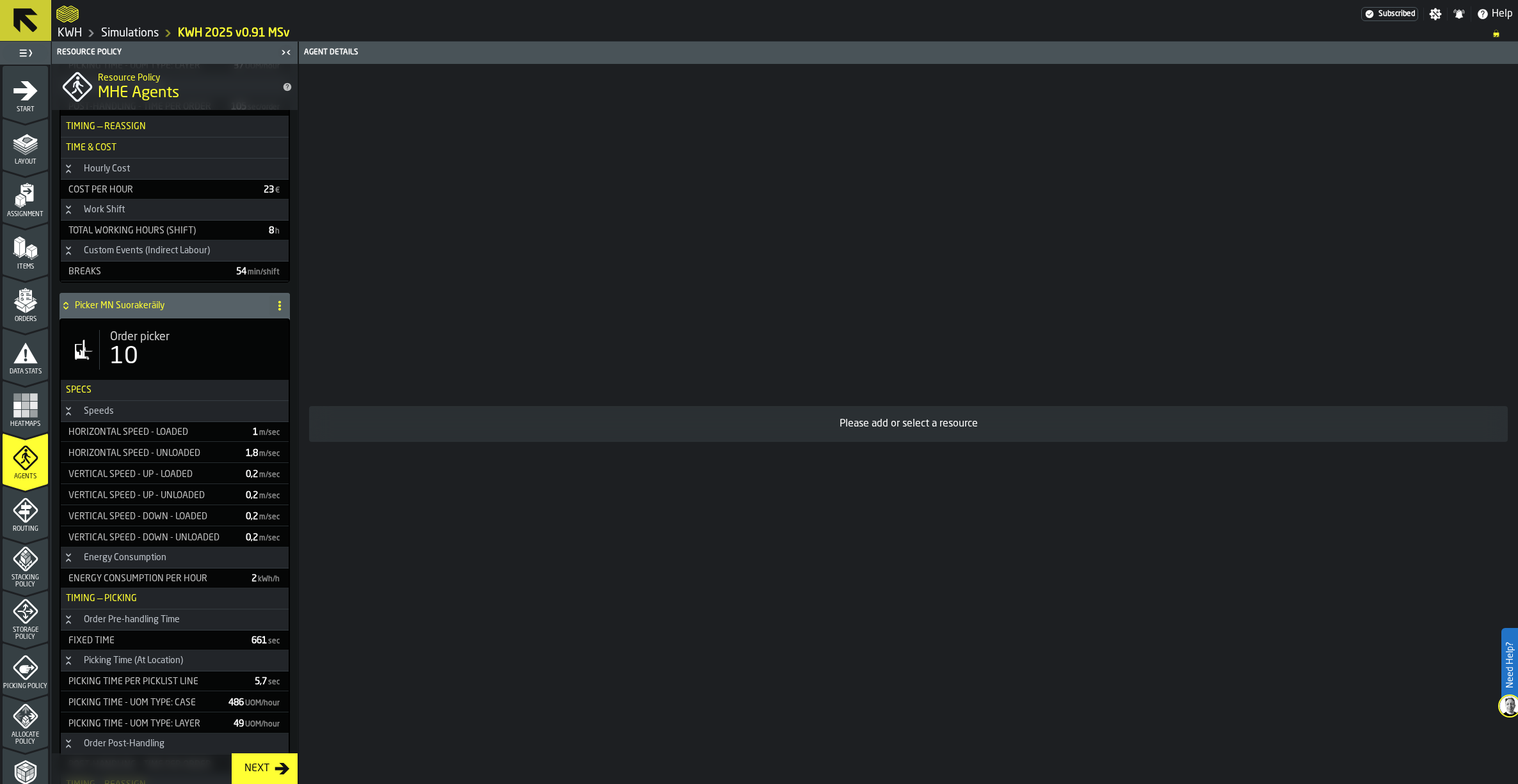
click at [31, 305] on polygon "menu Orders" at bounding box center [31, 303] width 10 height 8
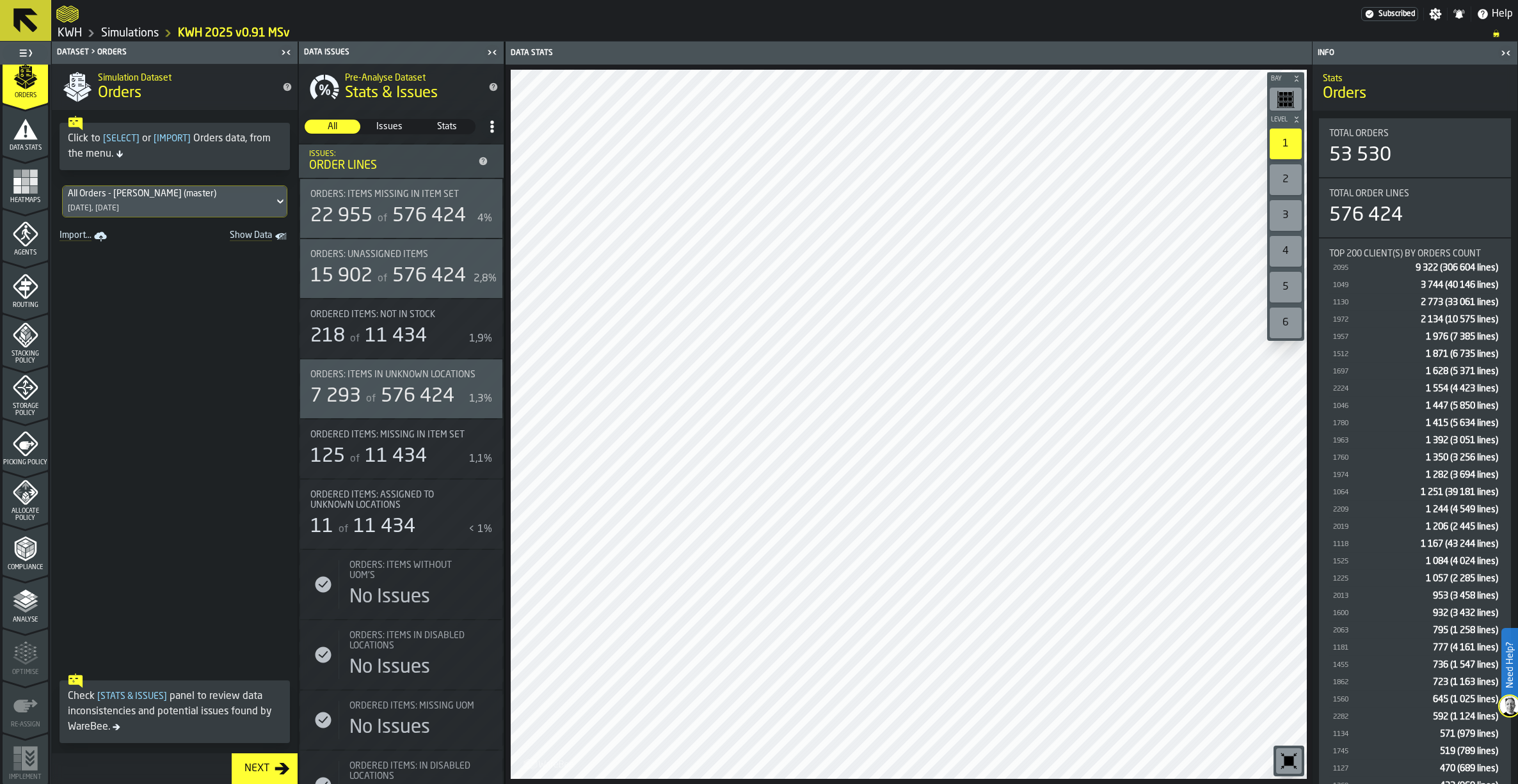
scroll to position [225, 0]
click at [28, 603] on polyline "menu Analyse" at bounding box center [25, 603] width 25 height 9
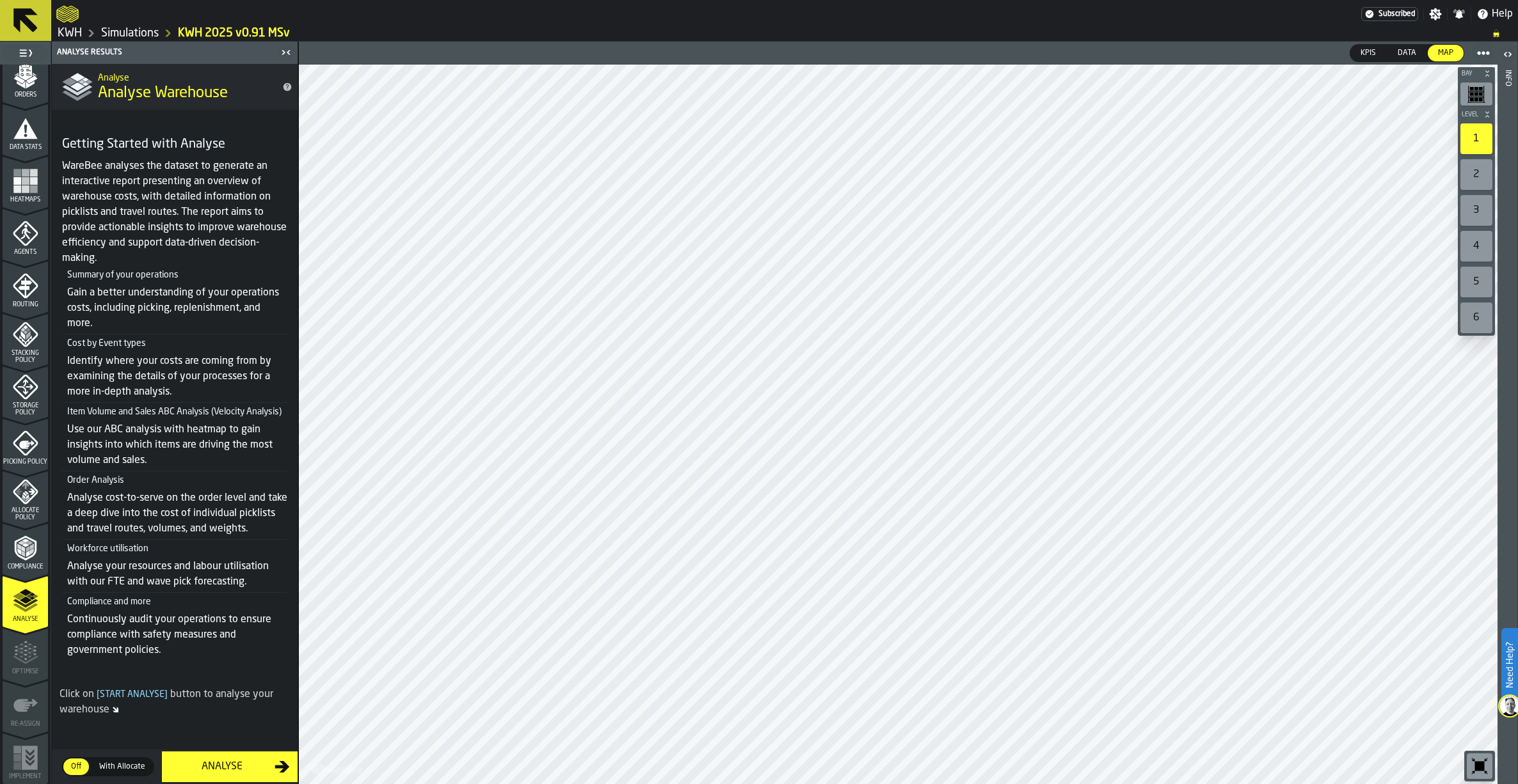
click at [220, 764] on div "Analyse" at bounding box center [222, 767] width 105 height 16
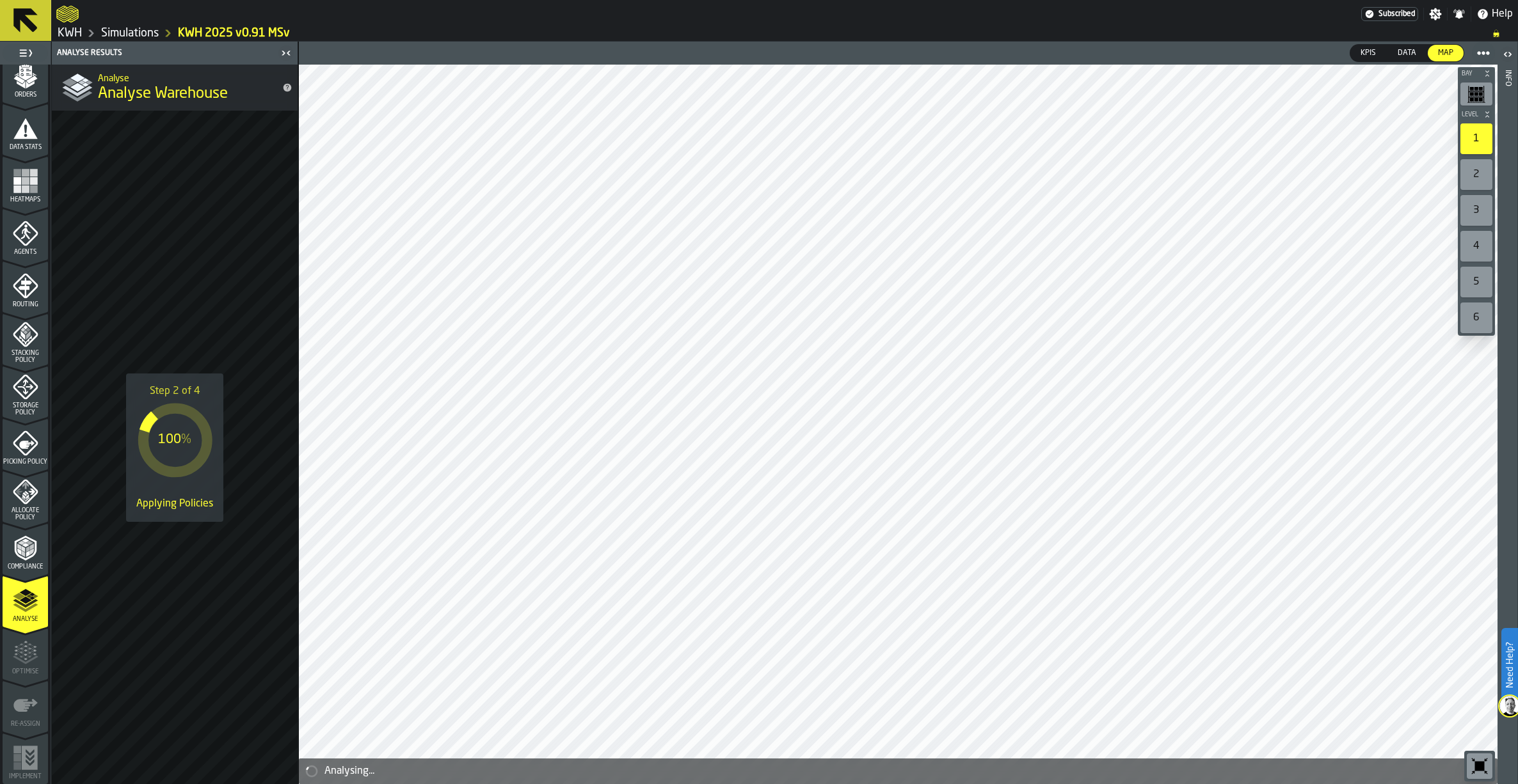
click at [137, 38] on link "Simulations" at bounding box center [130, 33] width 58 height 14
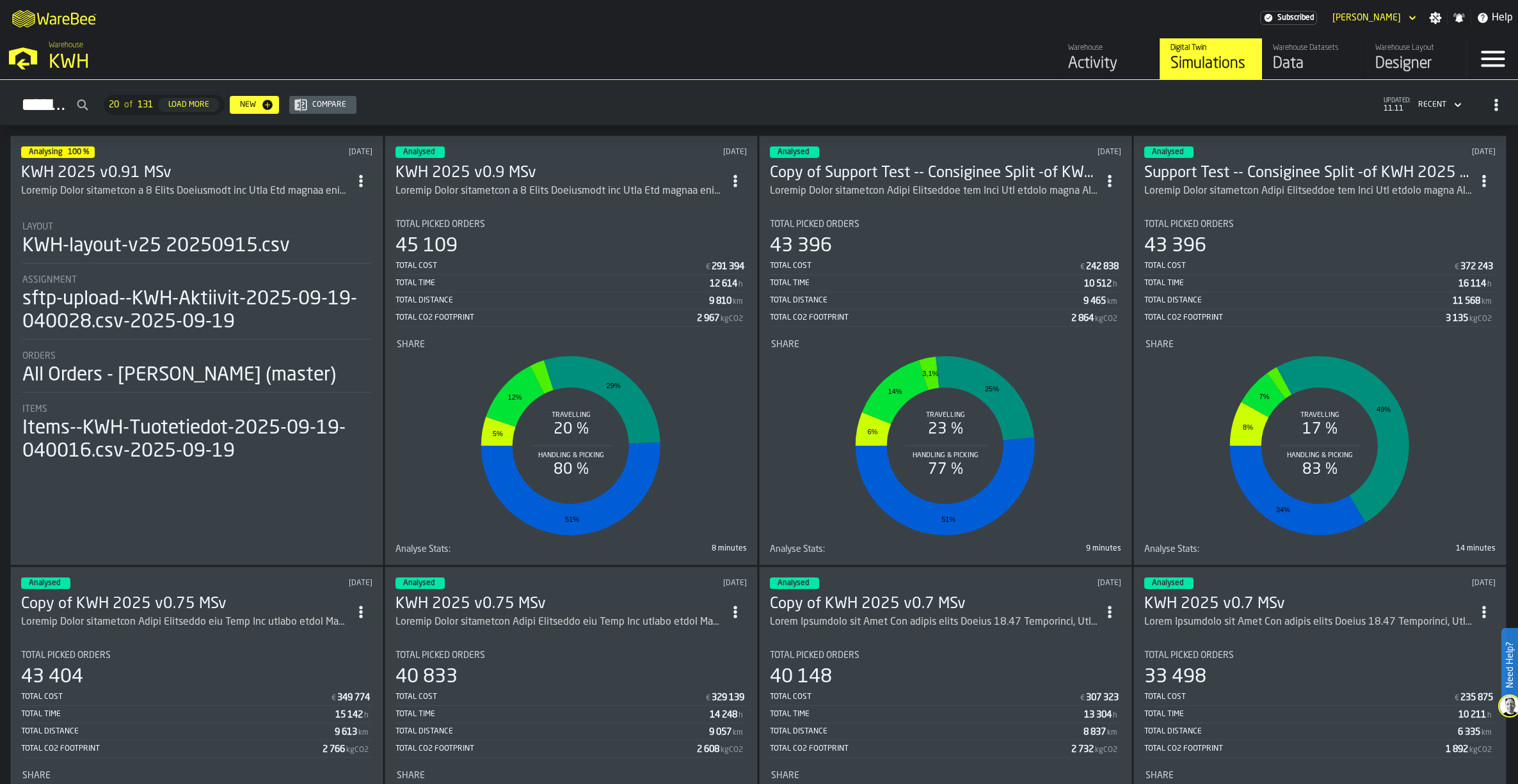
click at [492, 171] on h3 "KWH 2025 v0.9 MSv" at bounding box center [559, 172] width 329 height 20
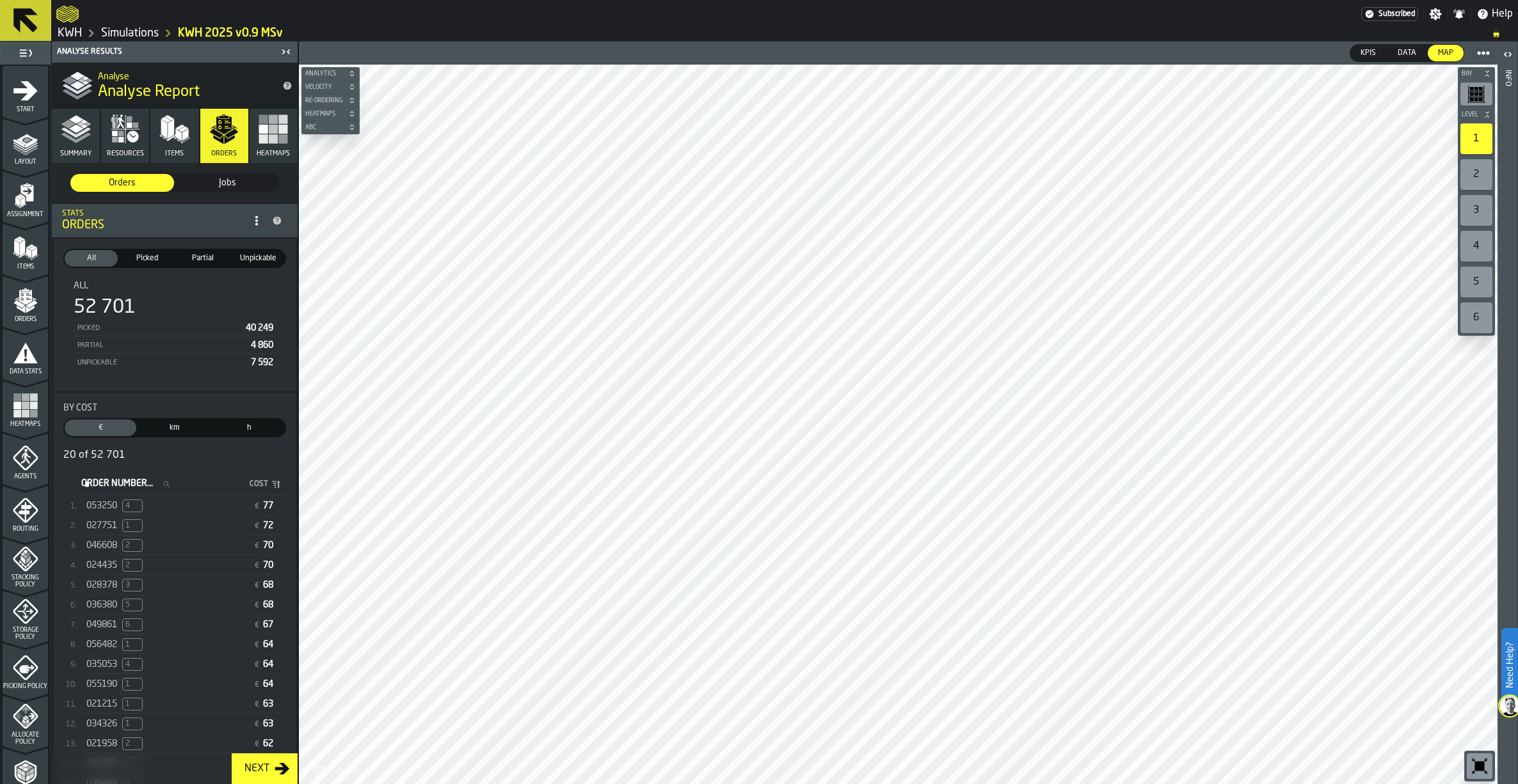
click at [104, 487] on label "Order Number... Order Number..." at bounding box center [129, 483] width 101 height 17
click at [104, 487] on input "Order Number... Order Number..." at bounding box center [129, 483] width 101 height 17
paste input "*******"
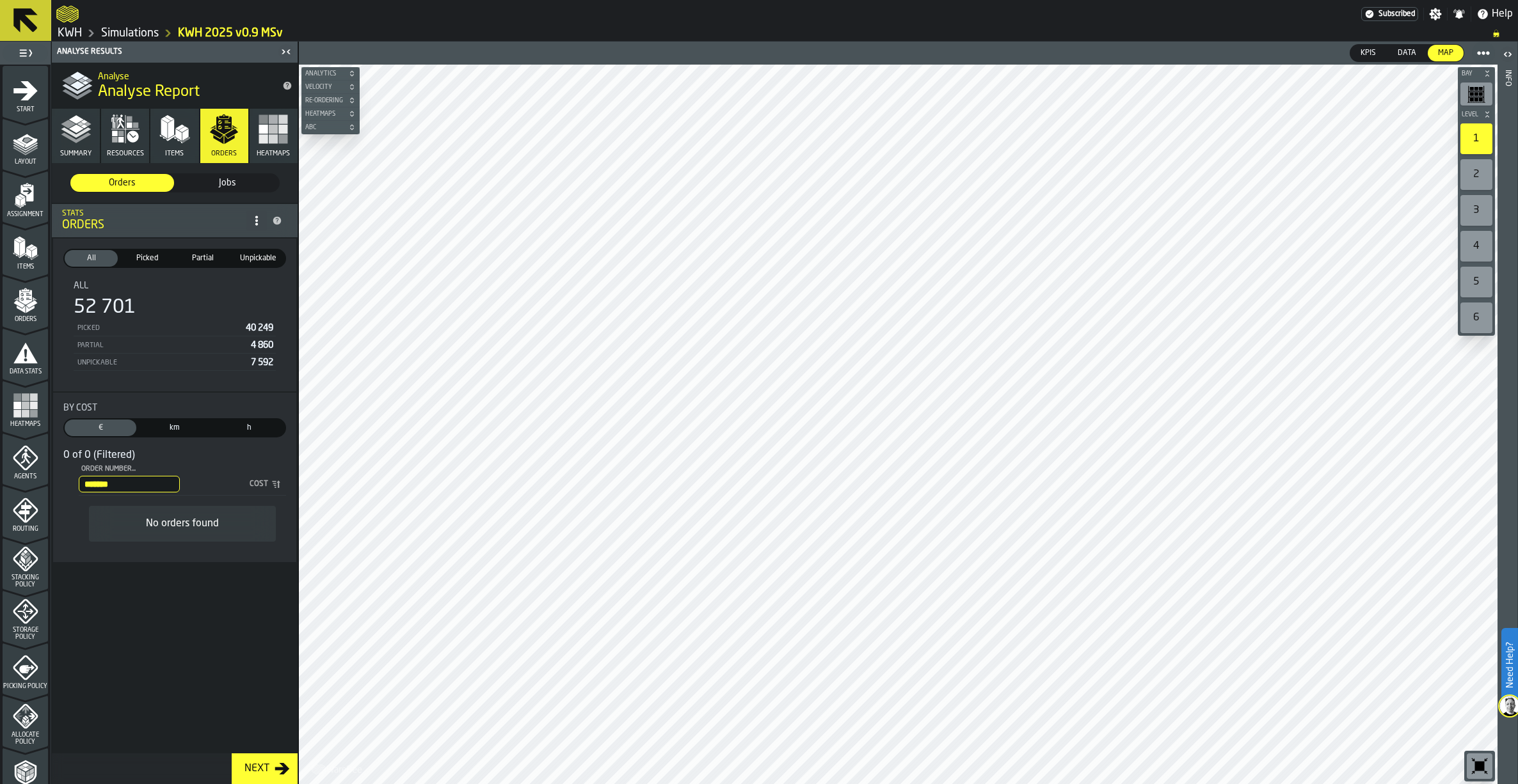
drag, startPoint x: 84, startPoint y: 488, endPoint x: 96, endPoint y: 521, distance: 35.1
click at [85, 489] on input "*******" at bounding box center [129, 483] width 101 height 17
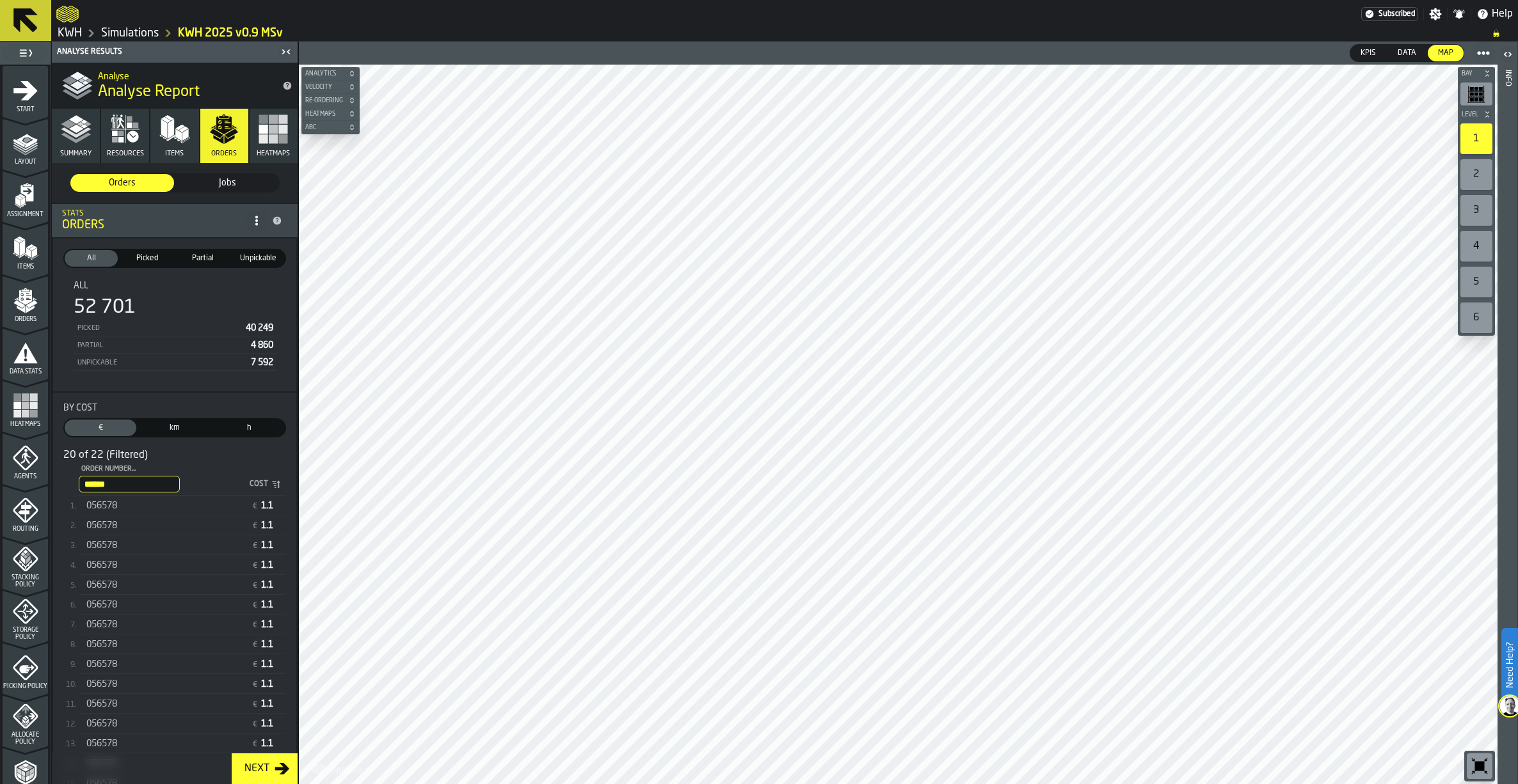
type input "******"
click at [134, 502] on div "056578 € 1.1" at bounding box center [182, 506] width 207 height 18
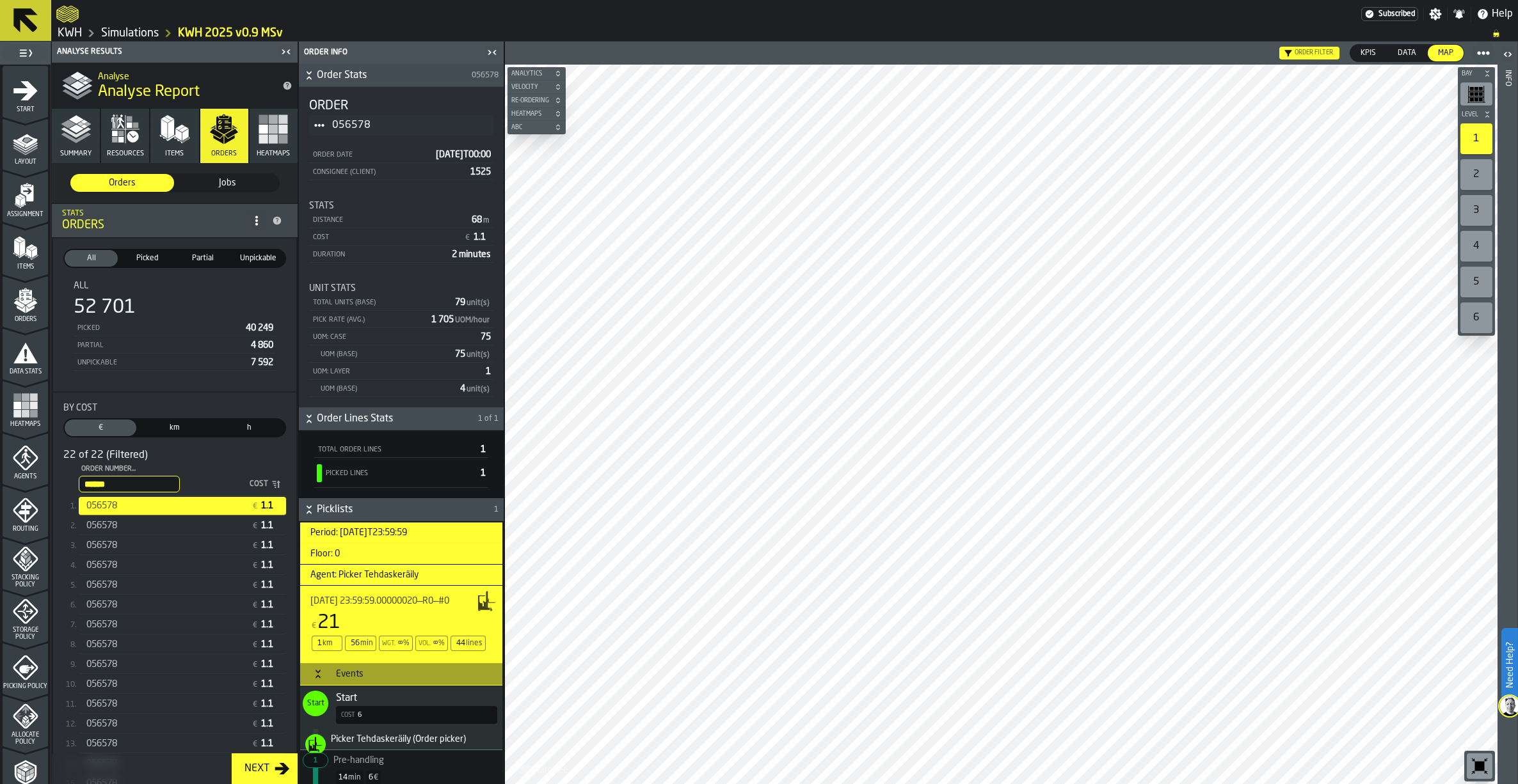
scroll to position [64, 0]
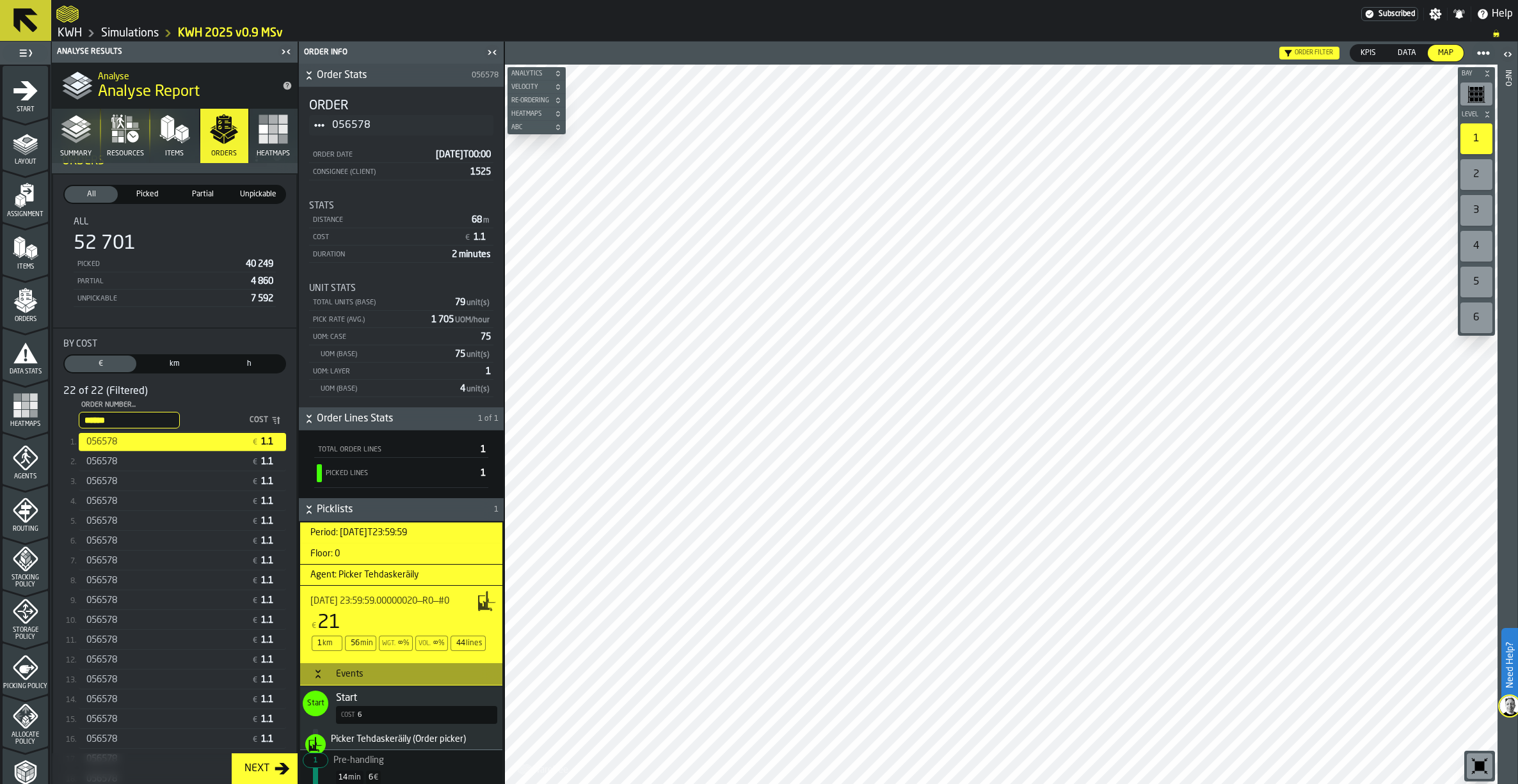
click at [206, 464] on div "056578" at bounding box center [166, 462] width 160 height 10
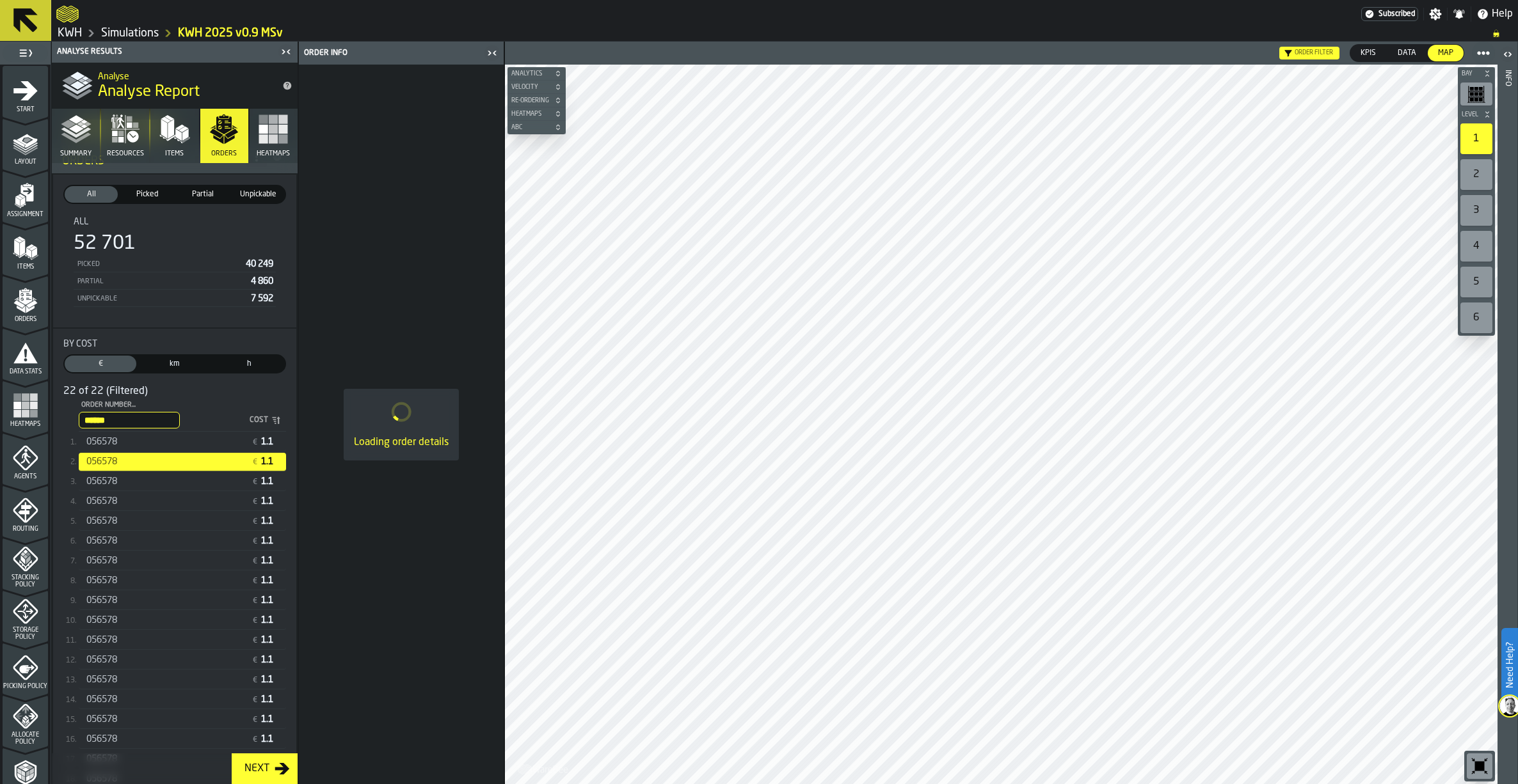
click at [153, 440] on div "056578" at bounding box center [166, 443] width 160 height 10
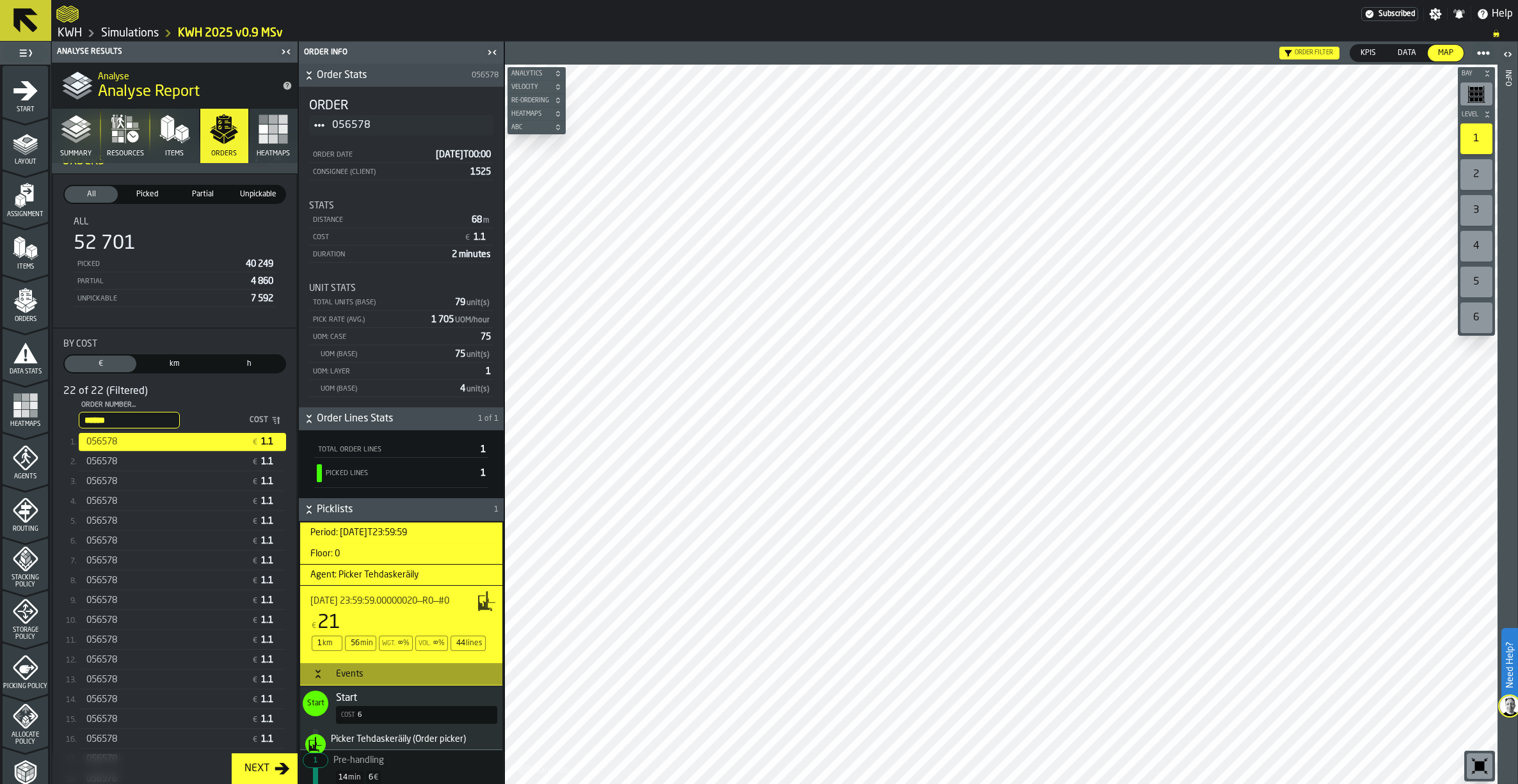
click at [119, 523] on div "056578" at bounding box center [166, 522] width 160 height 10
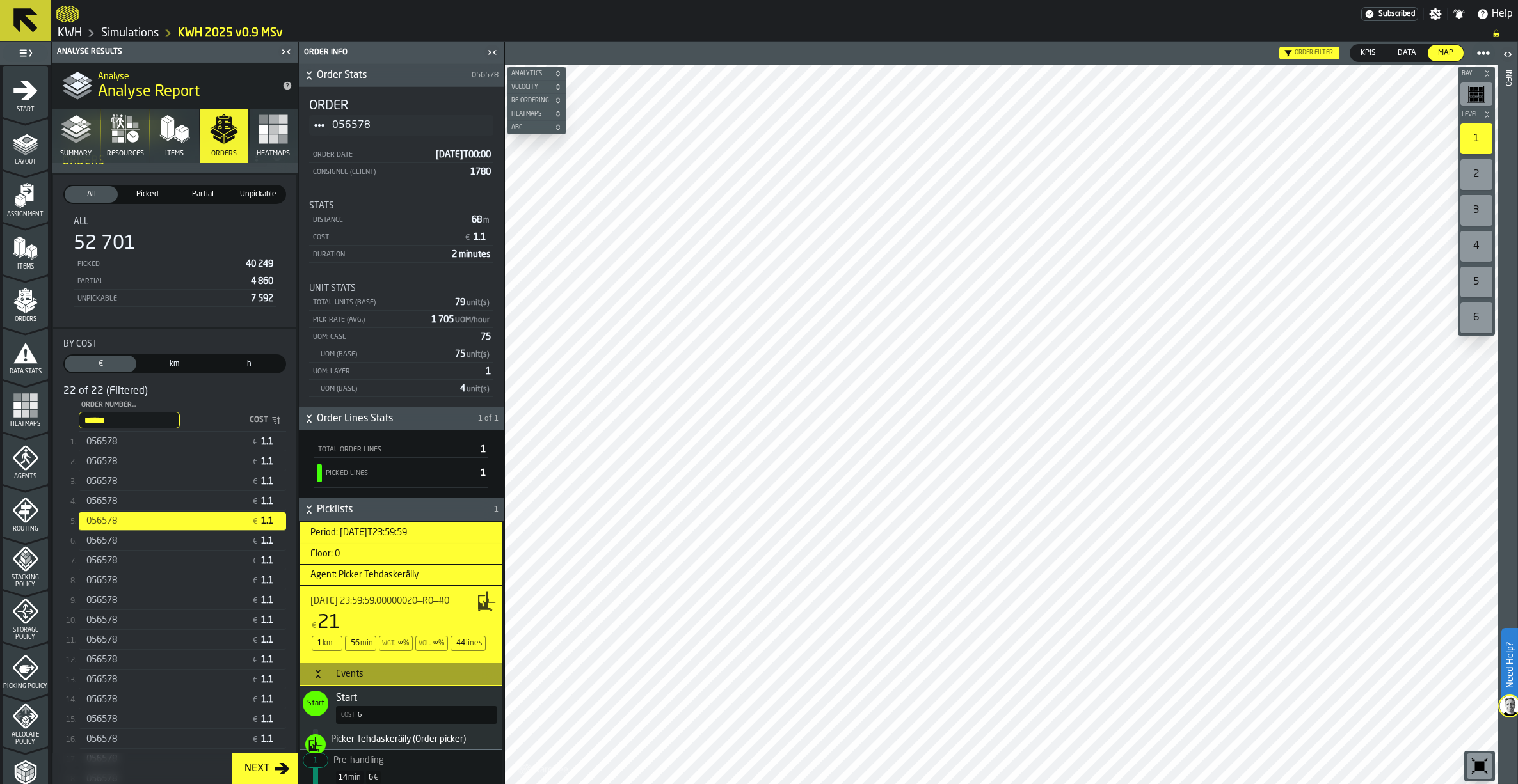
drag, startPoint x: 125, startPoint y: 420, endPoint x: 76, endPoint y: 422, distance: 49.0
click at [76, 422] on ul "****** Order Number... 056578 Cost 056578 € 1.1 056578 € 1.1 056578 € 1.1 05657…" at bounding box center [175, 633] width 223 height 469
click at [17, 313] on icon "menu Orders" at bounding box center [25, 300] width 25 height 25
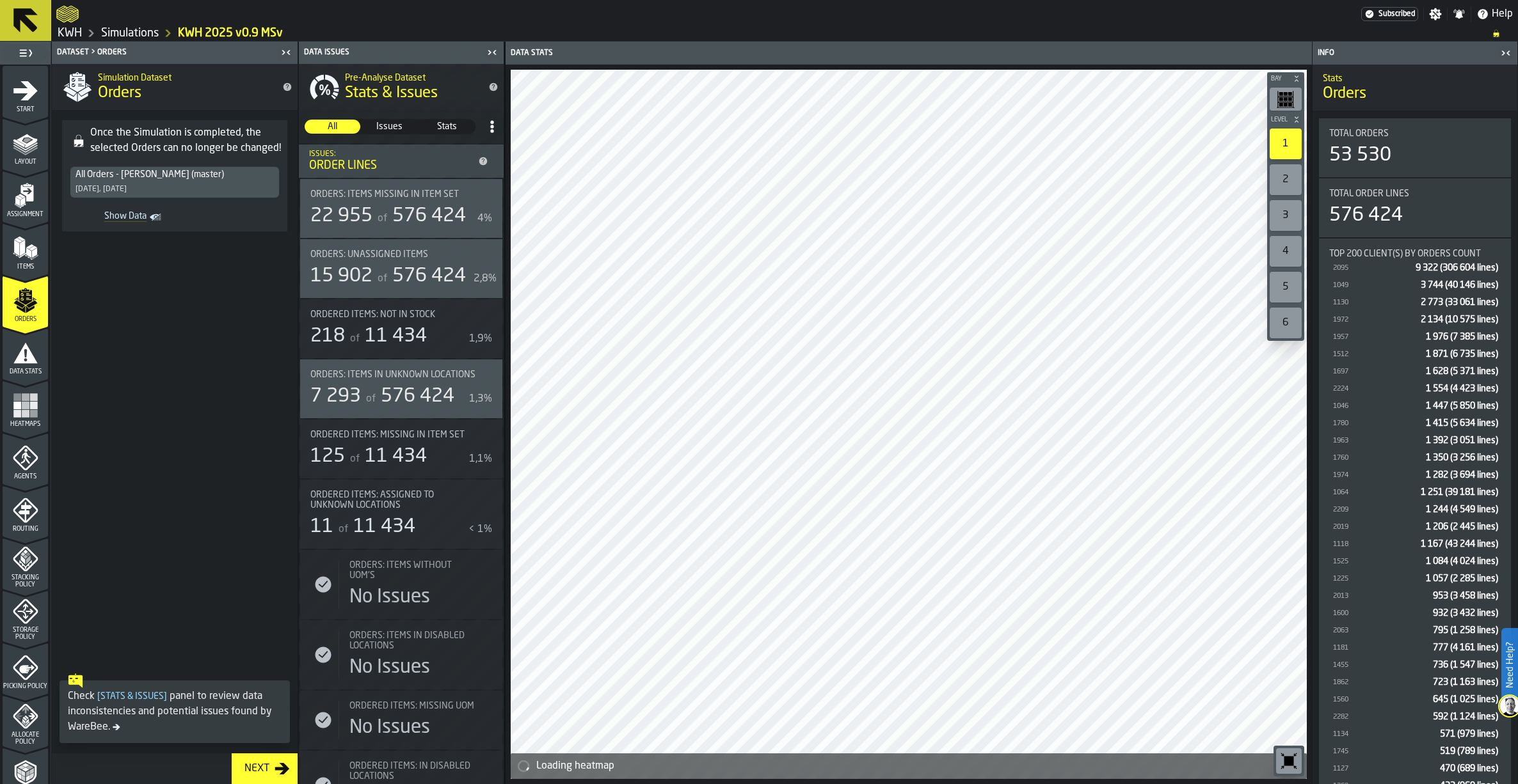
click at [127, 216] on span "Show Data" at bounding box center [111, 217] width 71 height 13
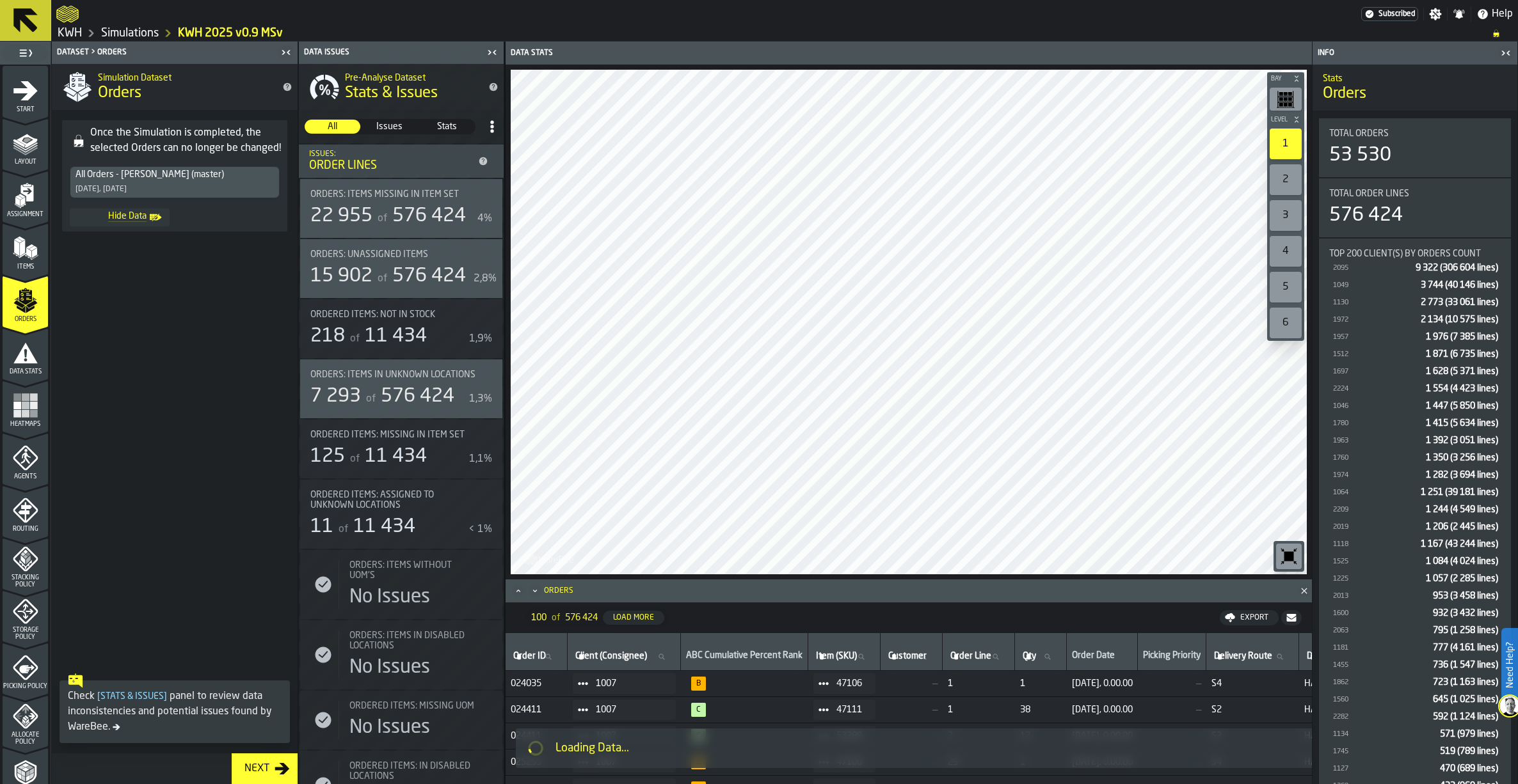
click at [1503, 699] on img at bounding box center [1509, 706] width 20 height 20
click at [24, 472] on div "Agents" at bounding box center [25, 463] width 45 height 35
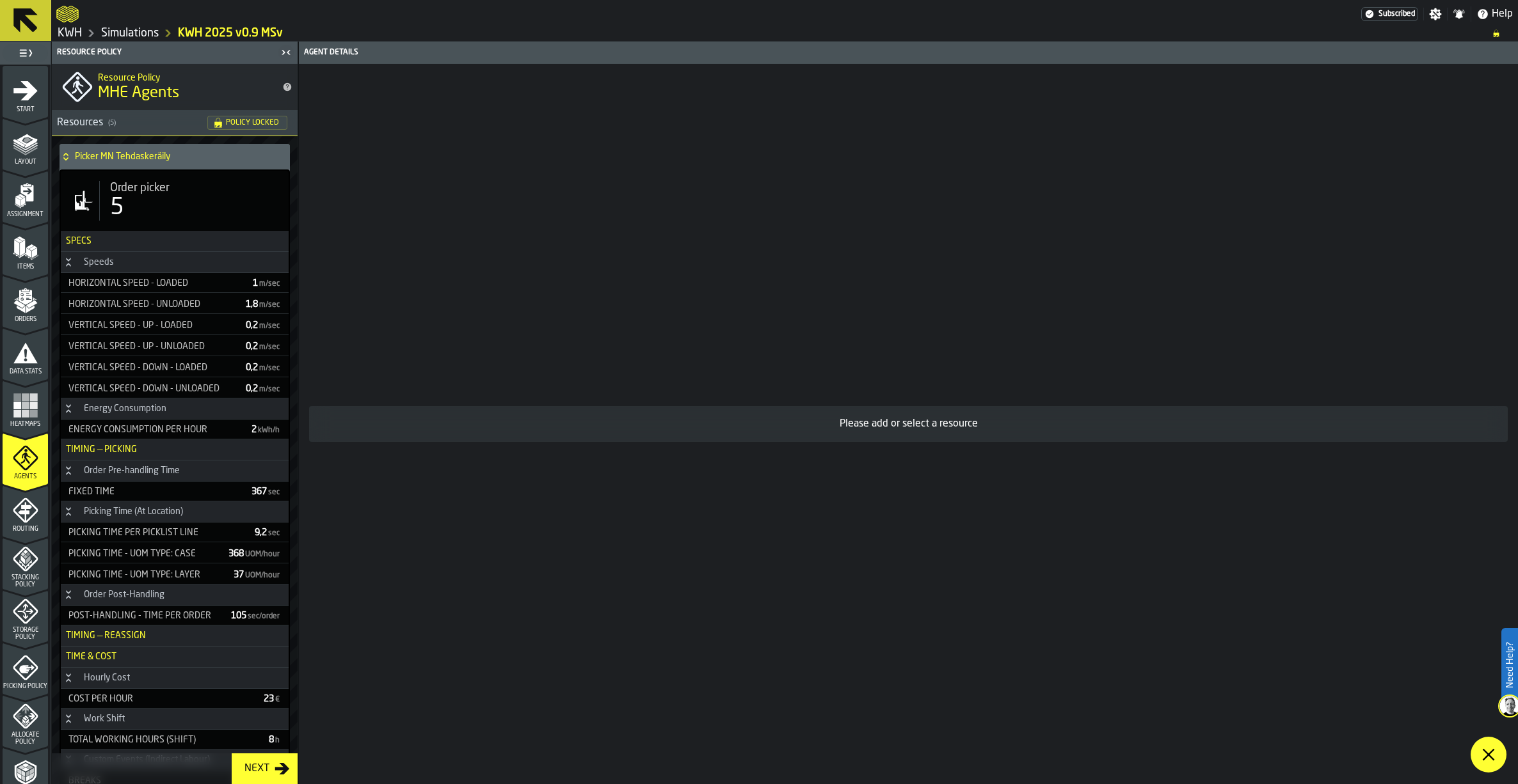
drag, startPoint x: 10, startPoint y: 511, endPoint x: 19, endPoint y: 502, distance: 12.7
click at [10, 511] on div "Routing" at bounding box center [25, 515] width 45 height 35
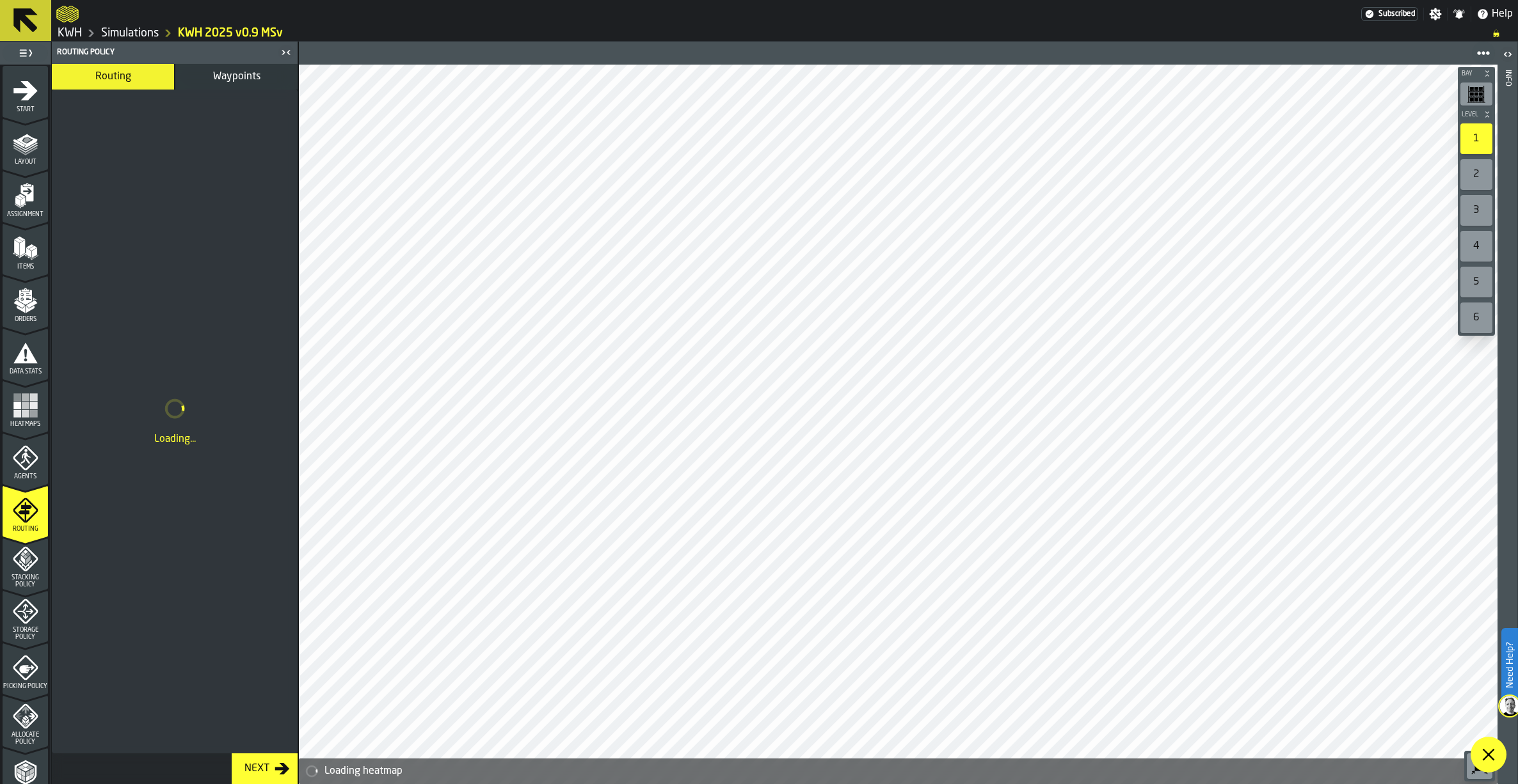
click at [225, 76] on span "Waypoints" at bounding box center [237, 77] width 47 height 10
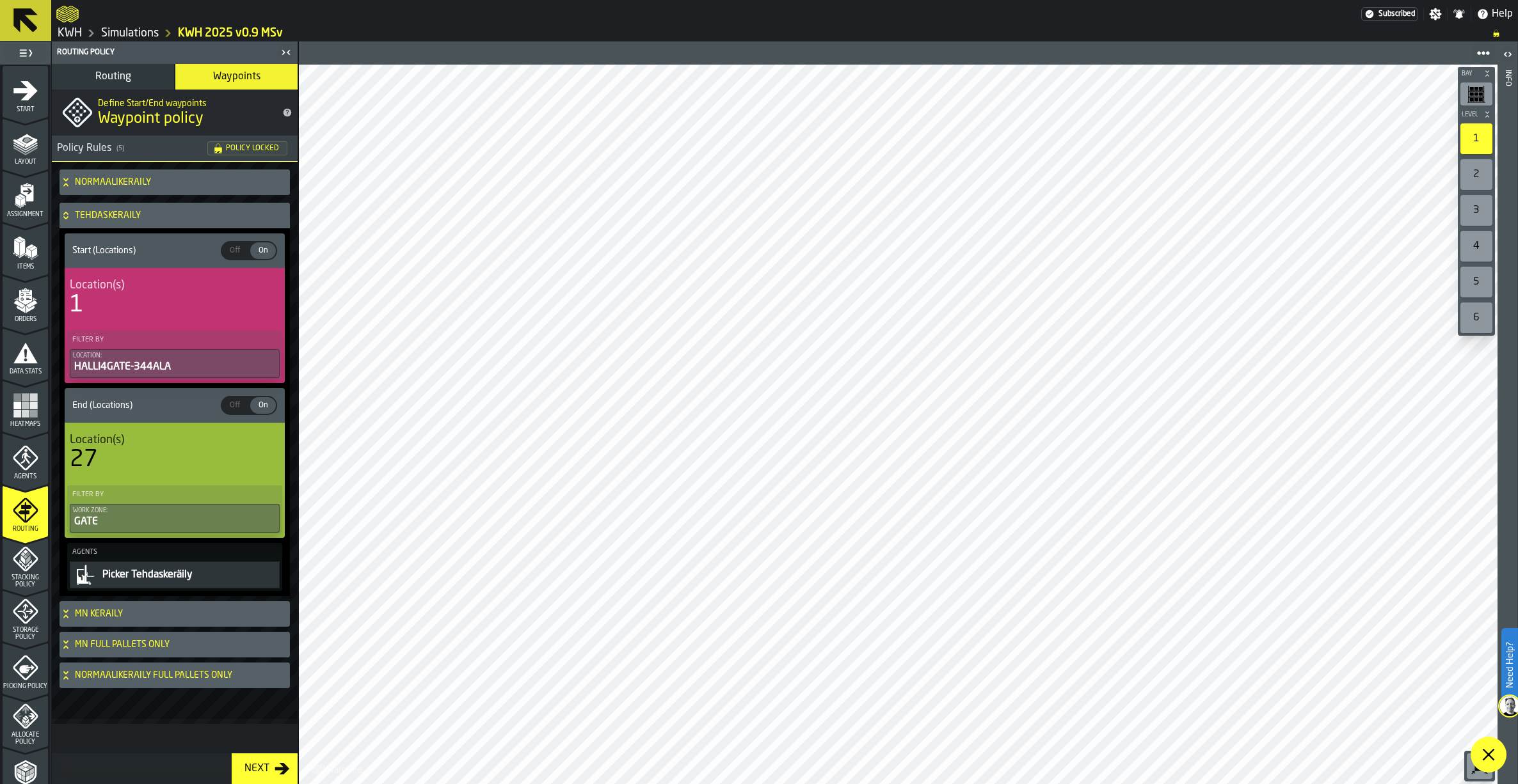
click at [71, 217] on icon at bounding box center [65, 216] width 13 height 10
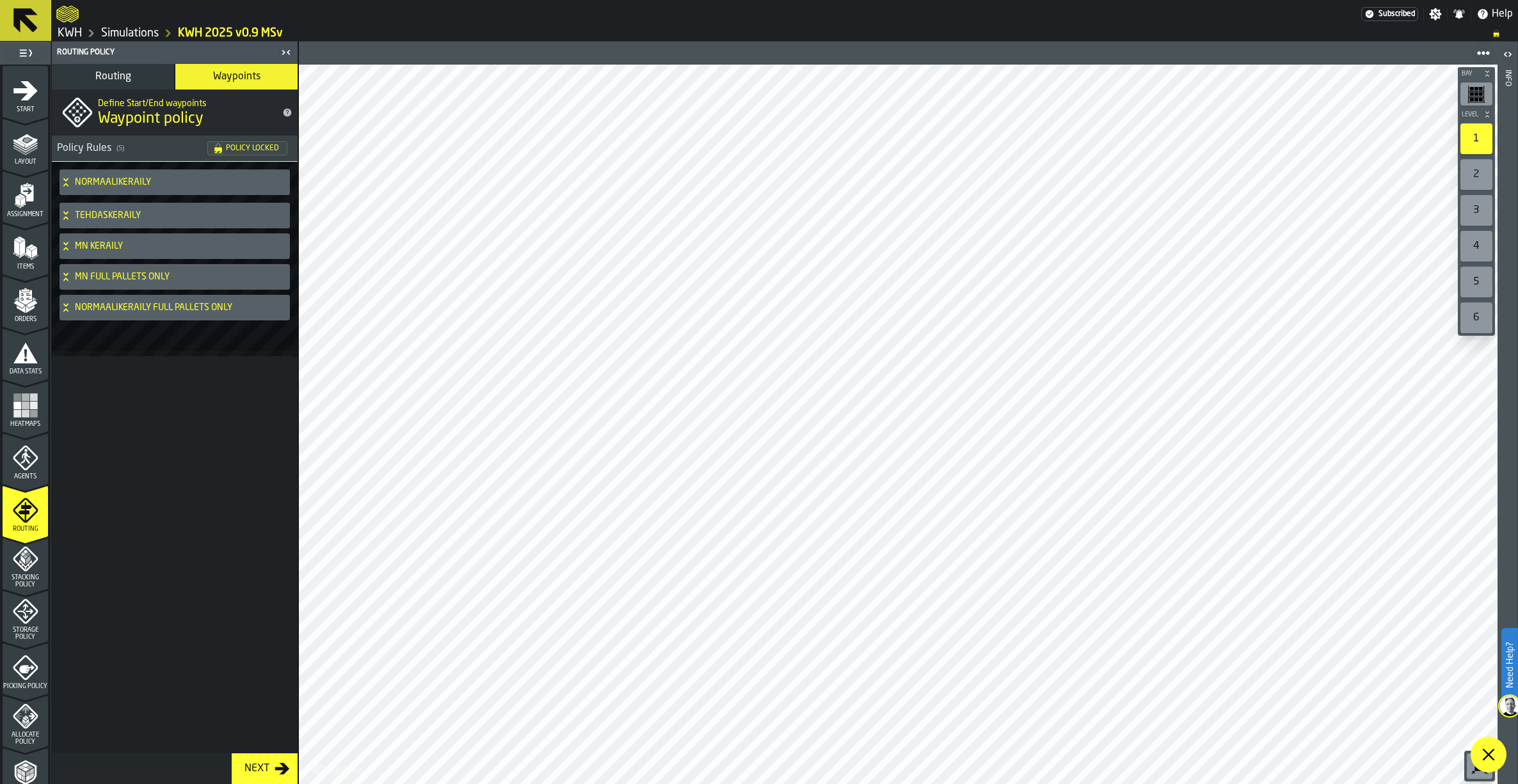
click at [63, 246] on icon at bounding box center [65, 247] width 13 height 10
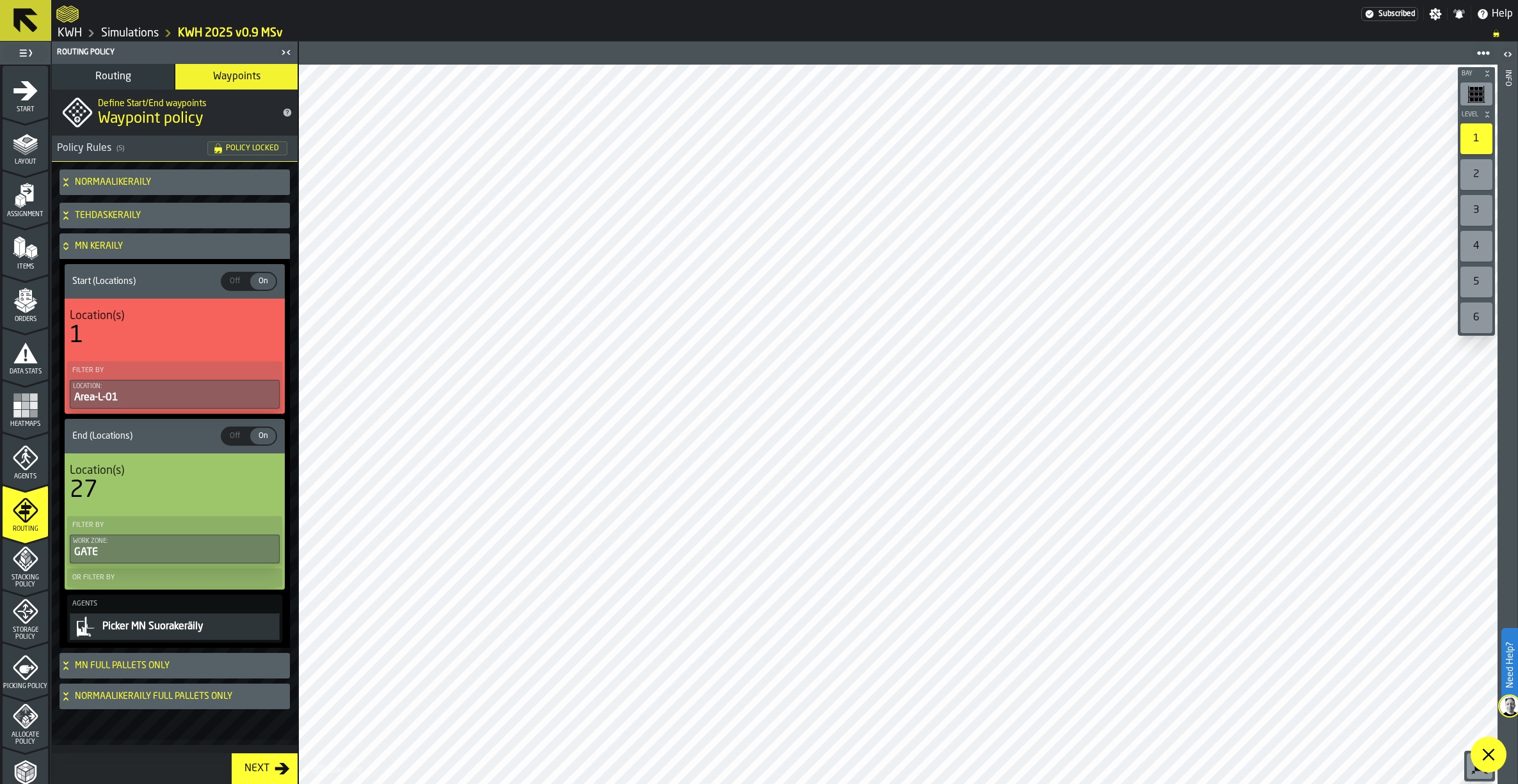
click at [66, 242] on icon at bounding box center [65, 247] width 13 height 10
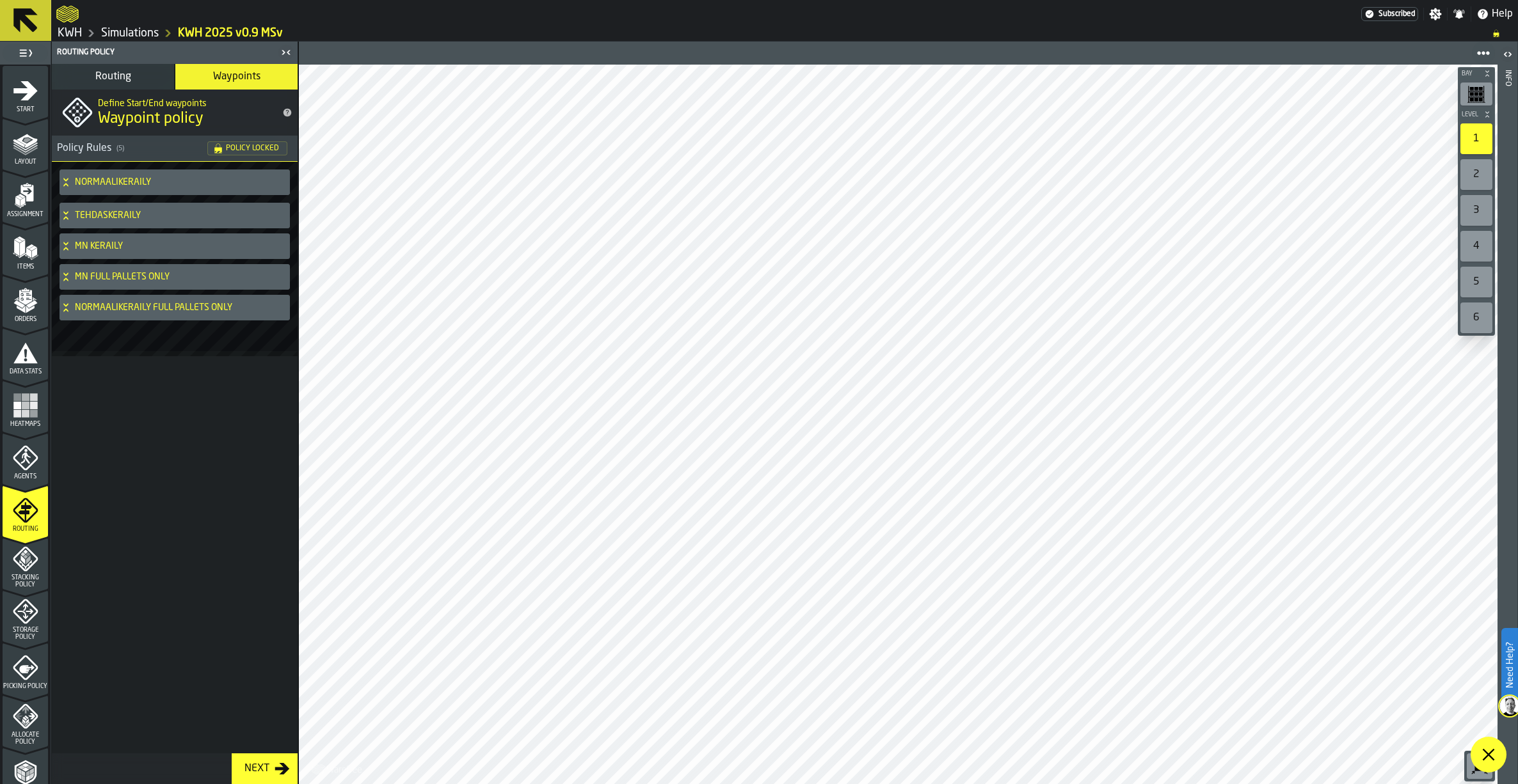
click at [62, 215] on icon at bounding box center [65, 216] width 13 height 10
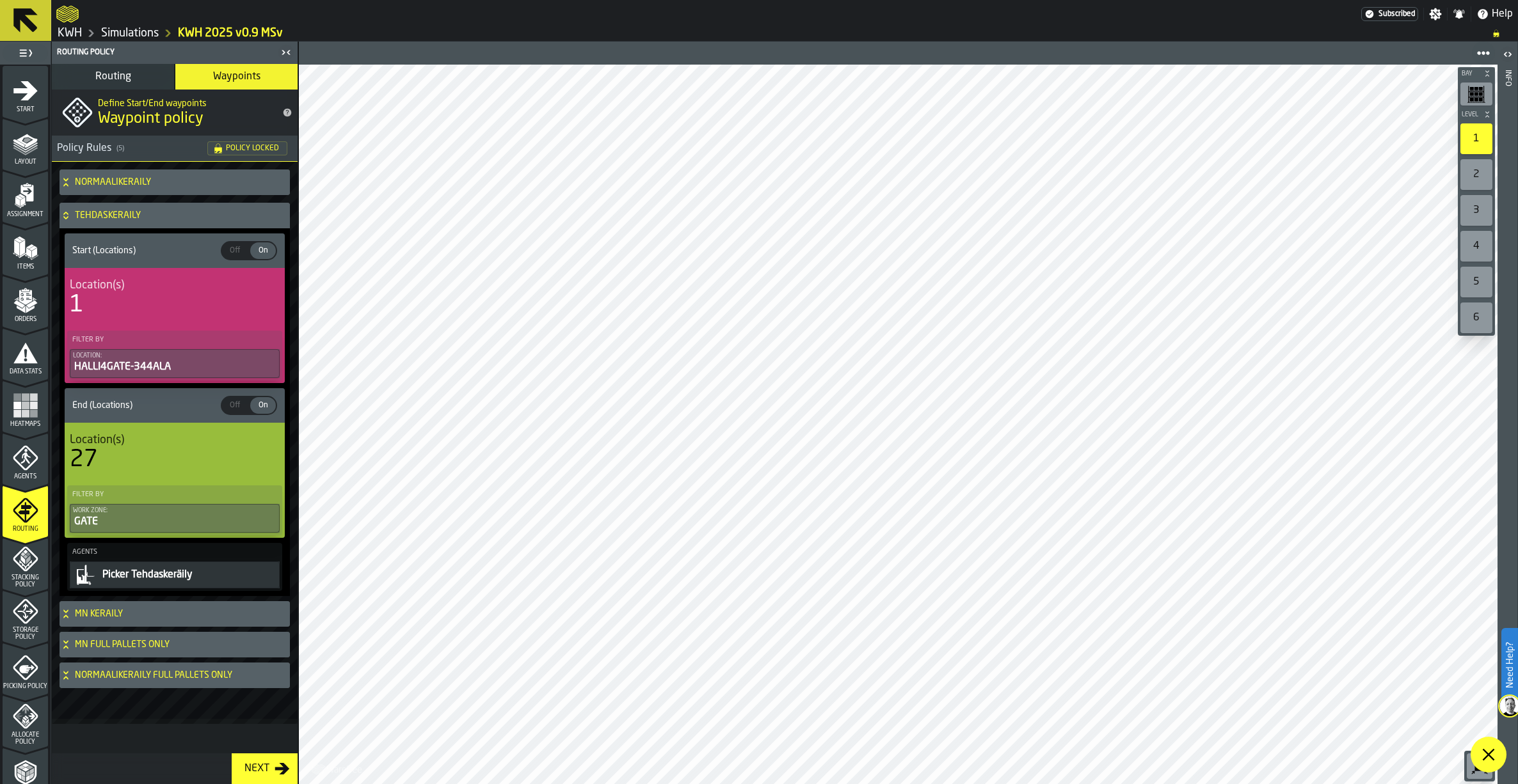
click at [61, 214] on icon at bounding box center [65, 216] width 13 height 10
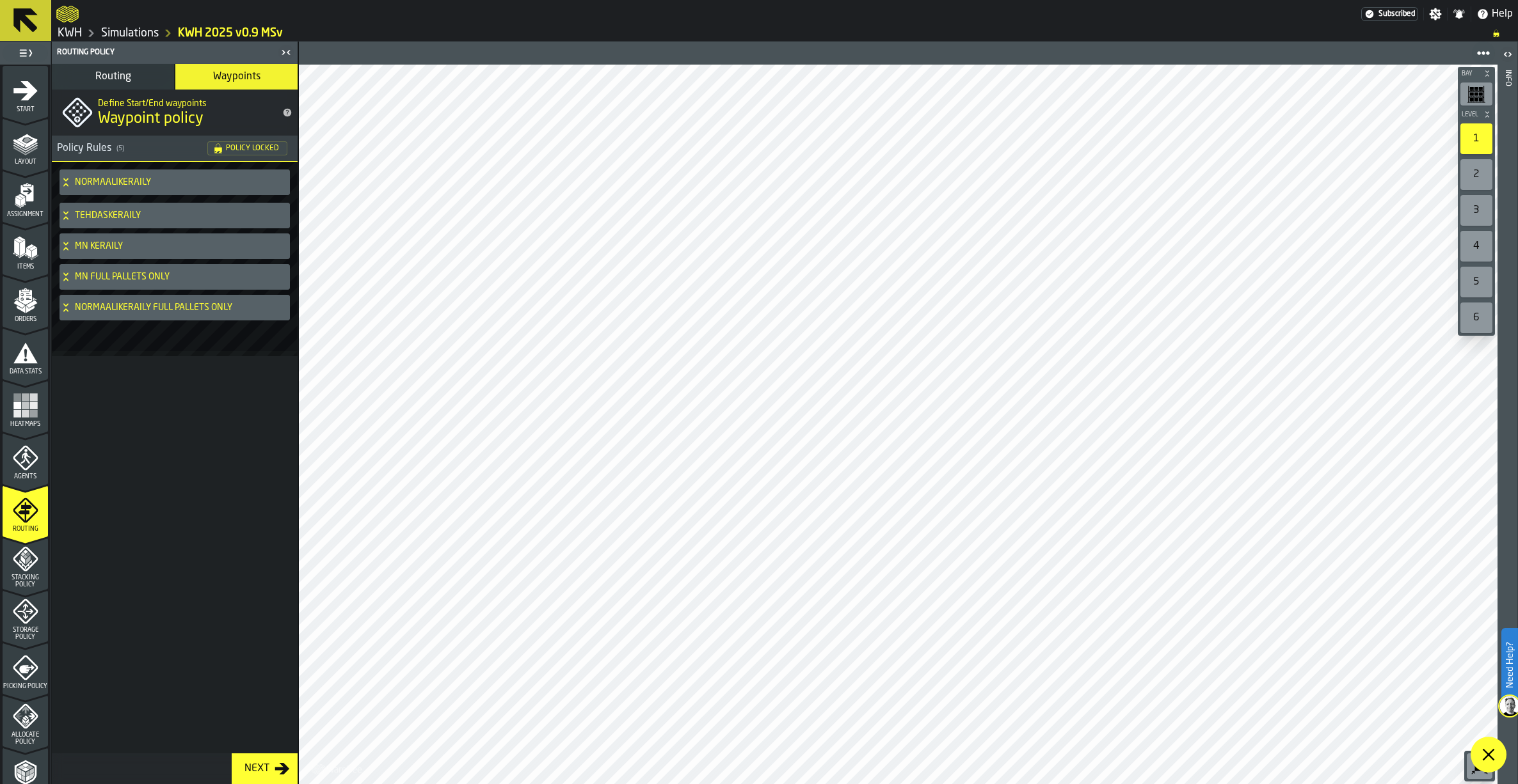
click at [67, 182] on icon at bounding box center [65, 182] width 13 height 10
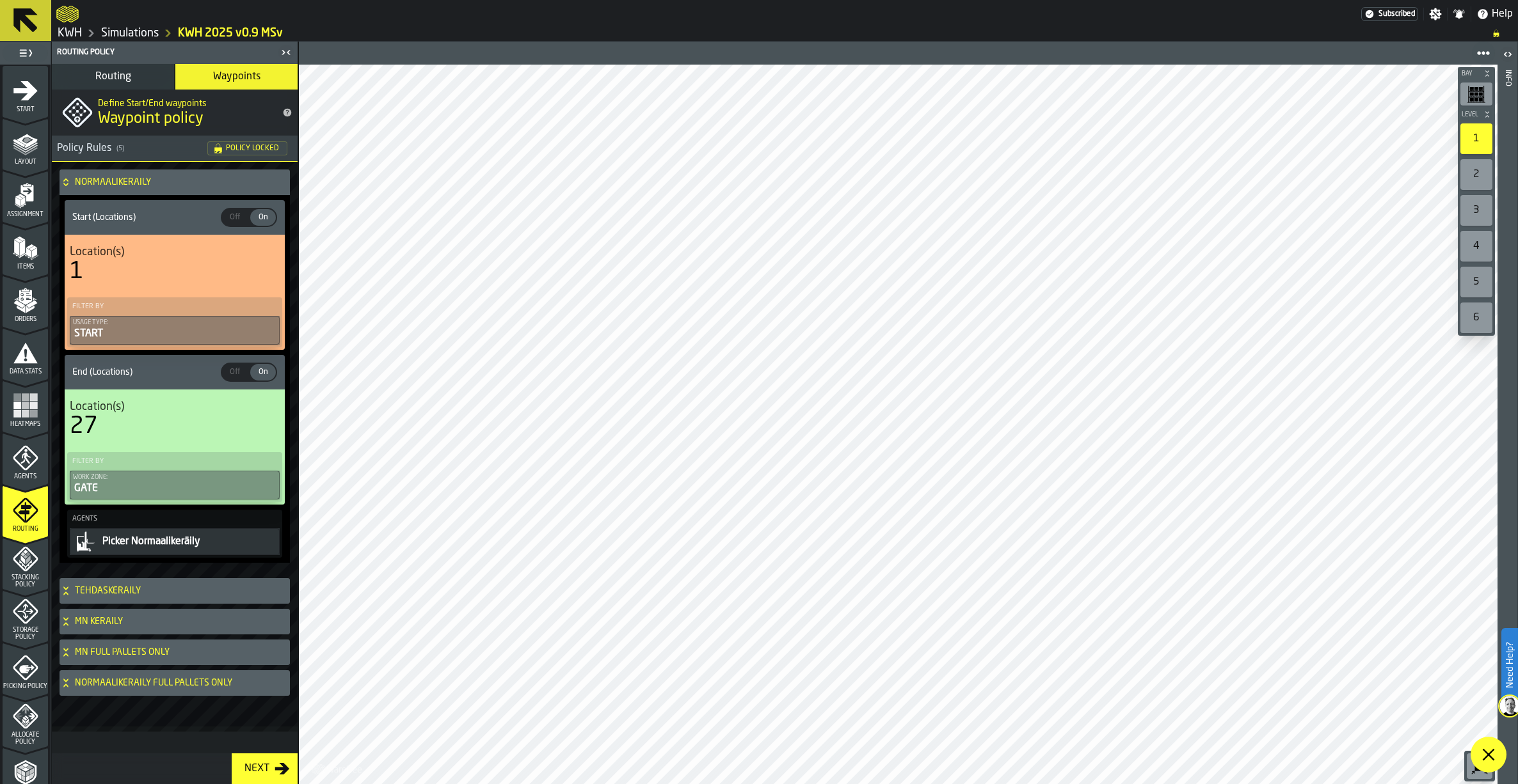
click at [63, 183] on icon at bounding box center [65, 182] width 13 height 10
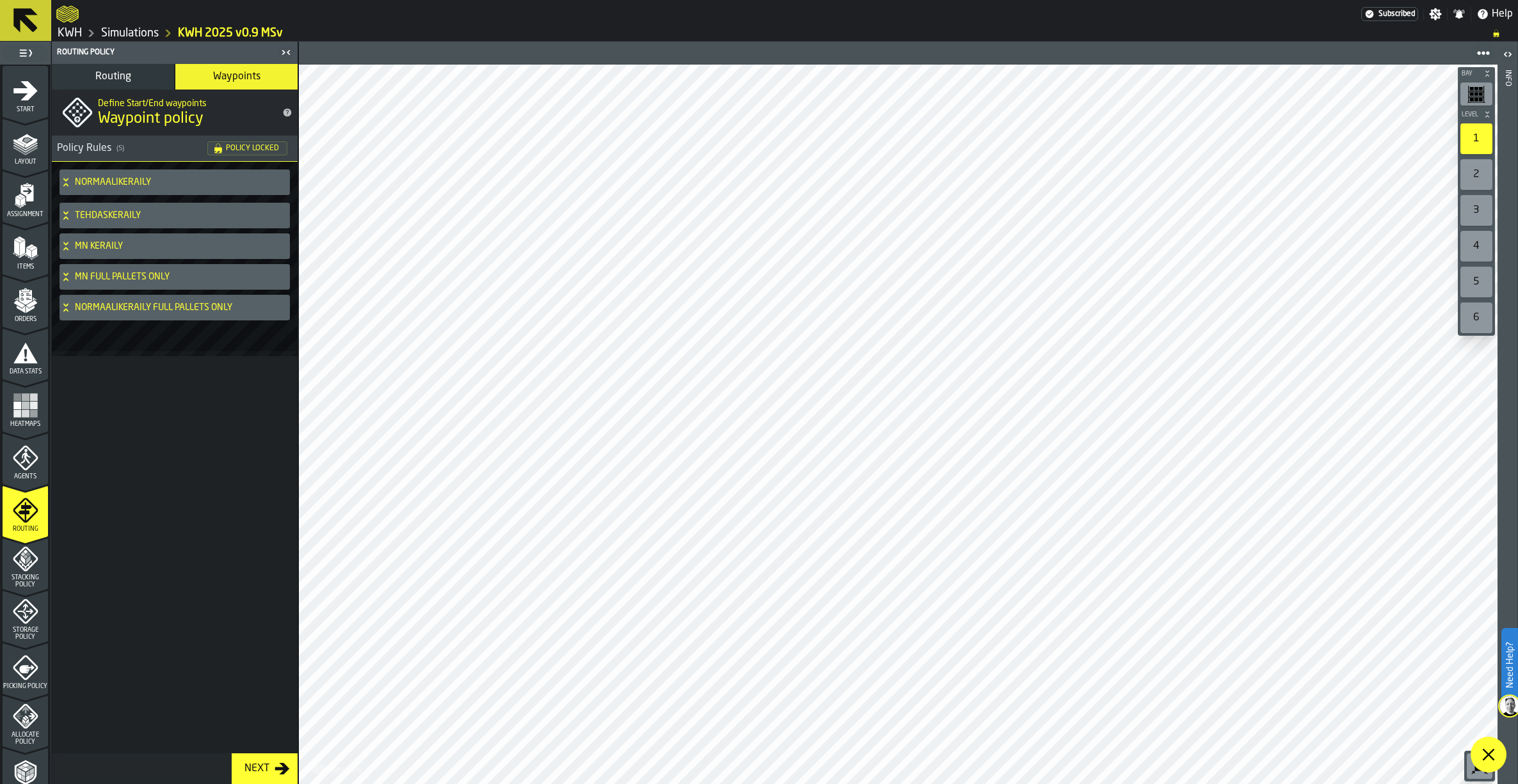
click at [61, 213] on icon at bounding box center [65, 216] width 13 height 10
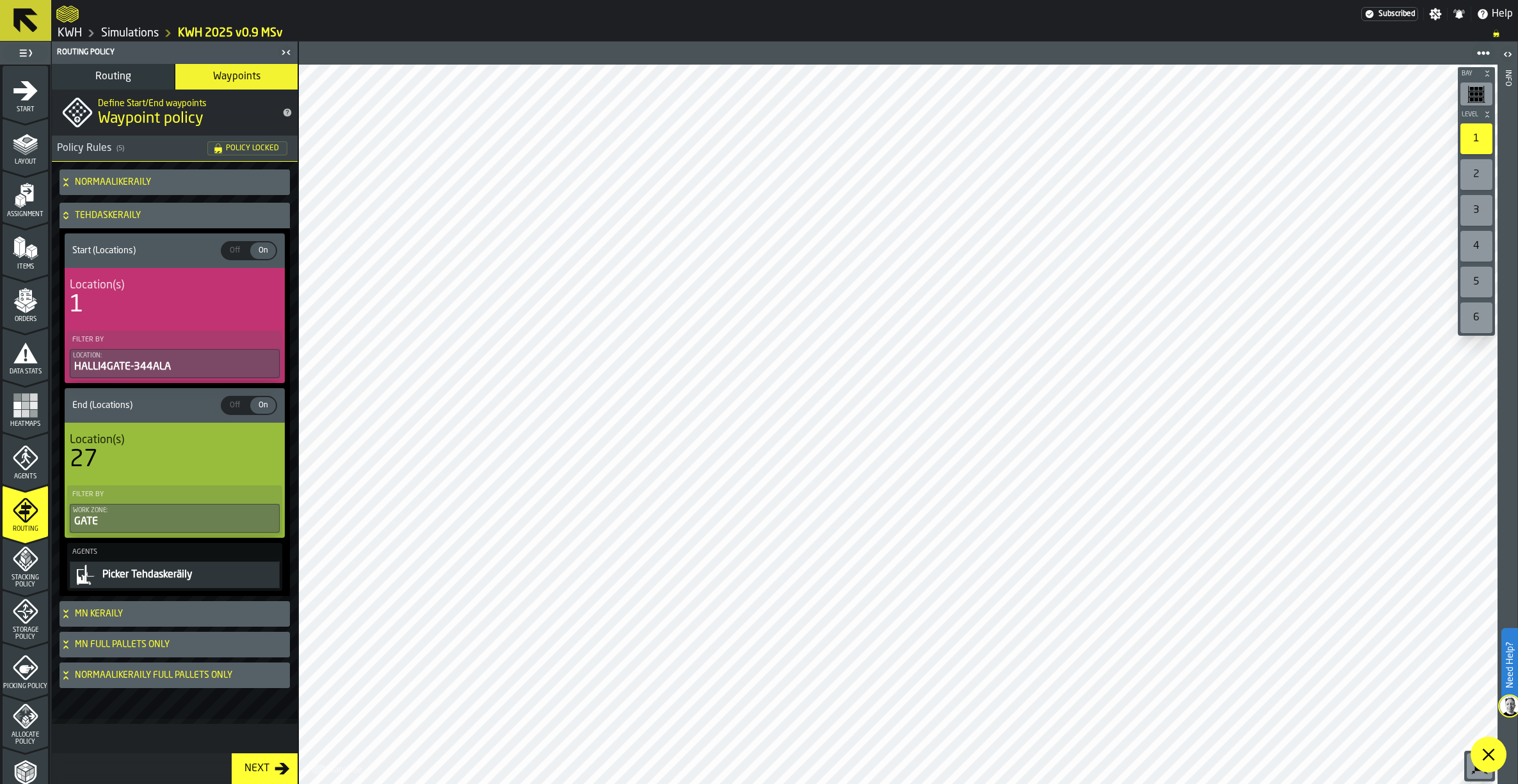
click at [61, 214] on icon at bounding box center [65, 216] width 13 height 10
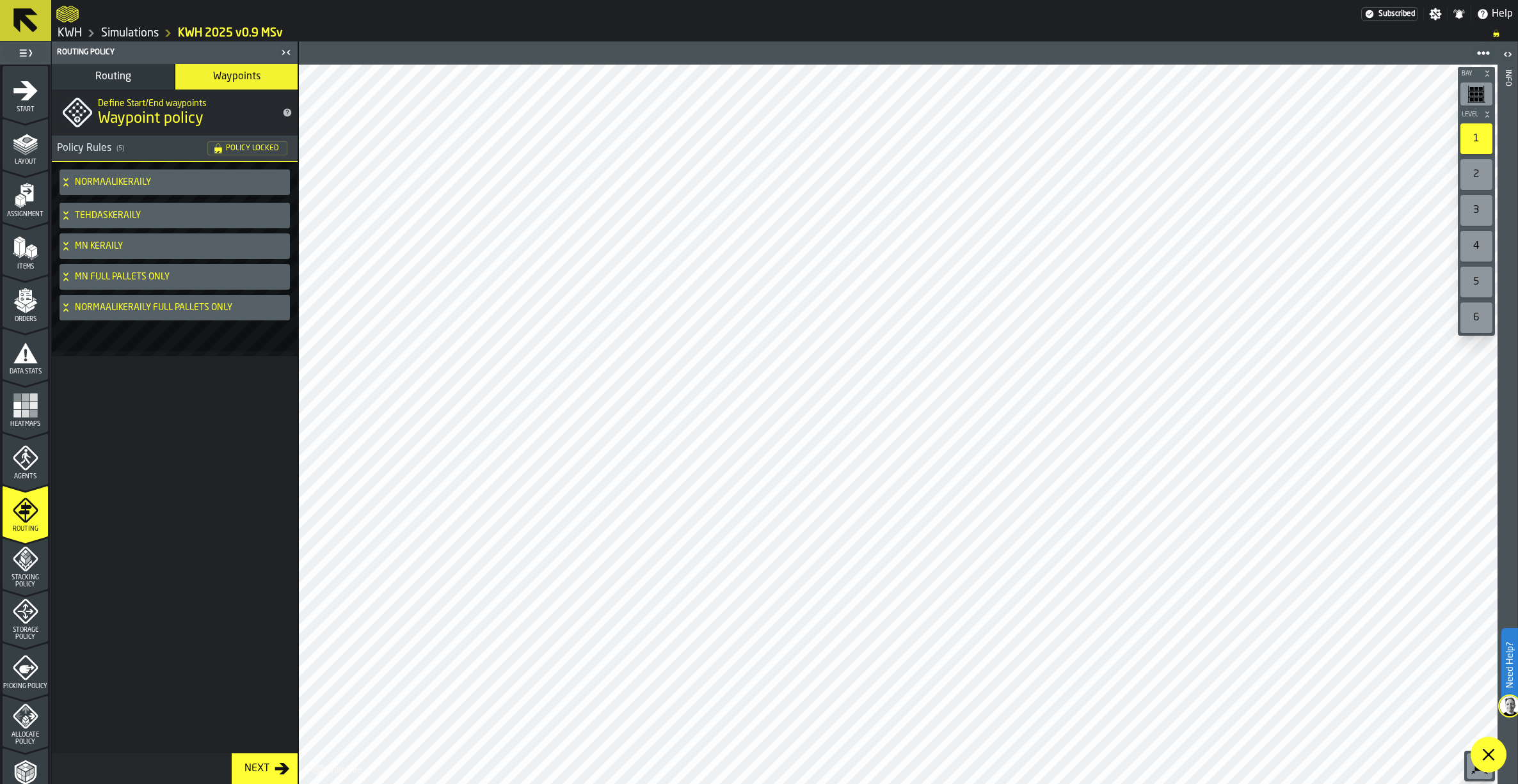
click at [69, 250] on icon at bounding box center [65, 247] width 13 height 10
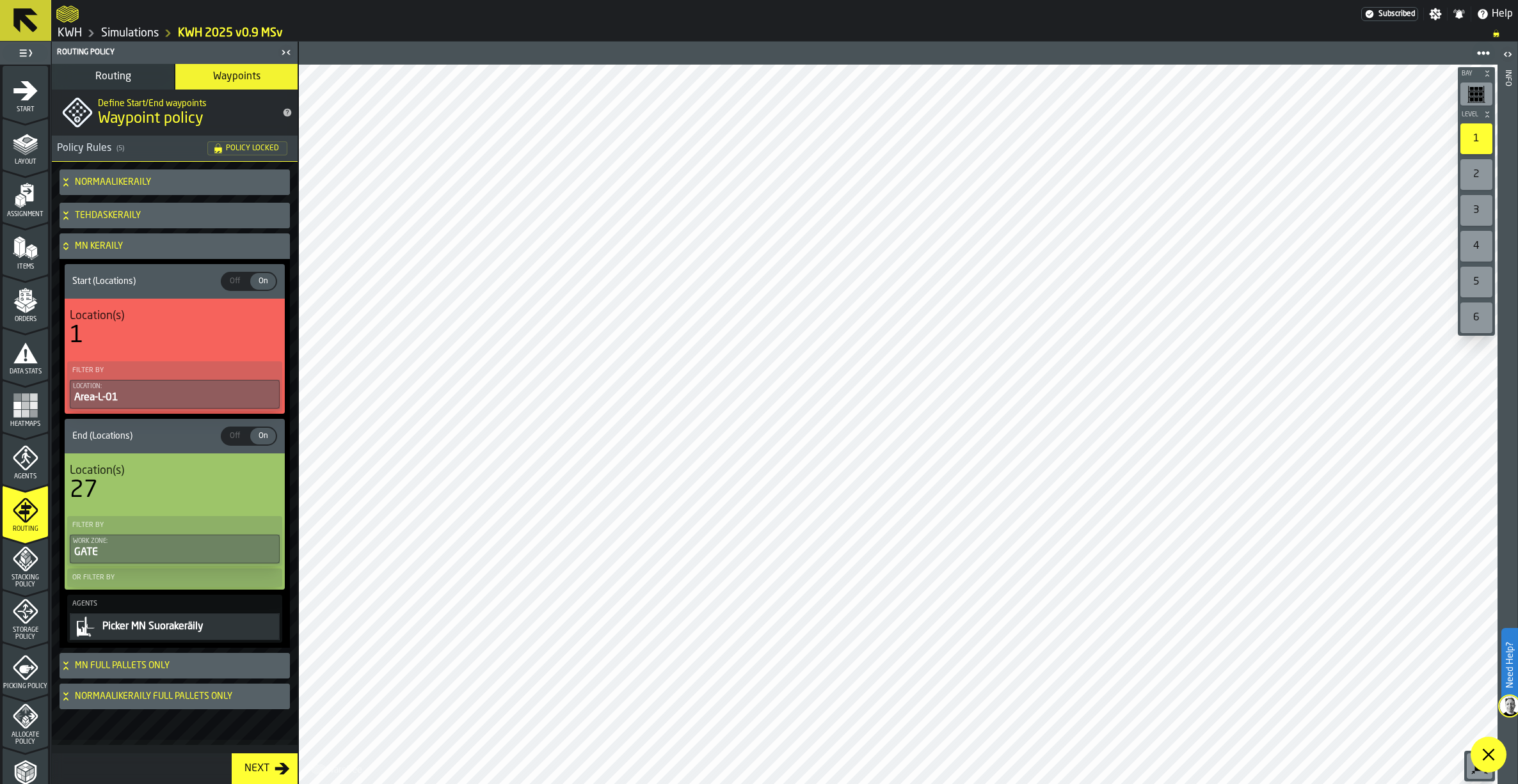
click at [70, 248] on icon at bounding box center [65, 247] width 13 height 10
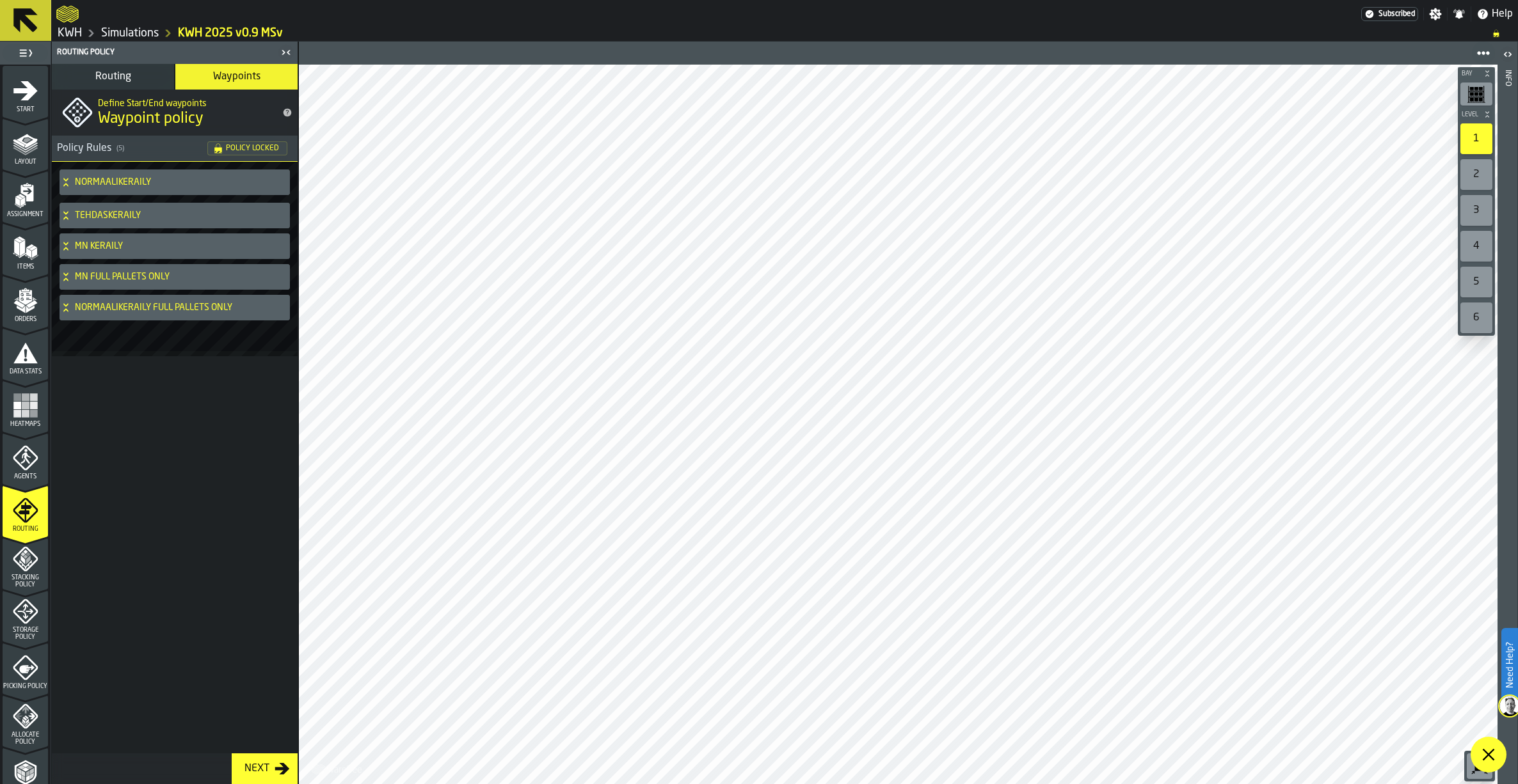
click at [14, 461] on icon "menu Agents" at bounding box center [25, 457] width 25 height 25
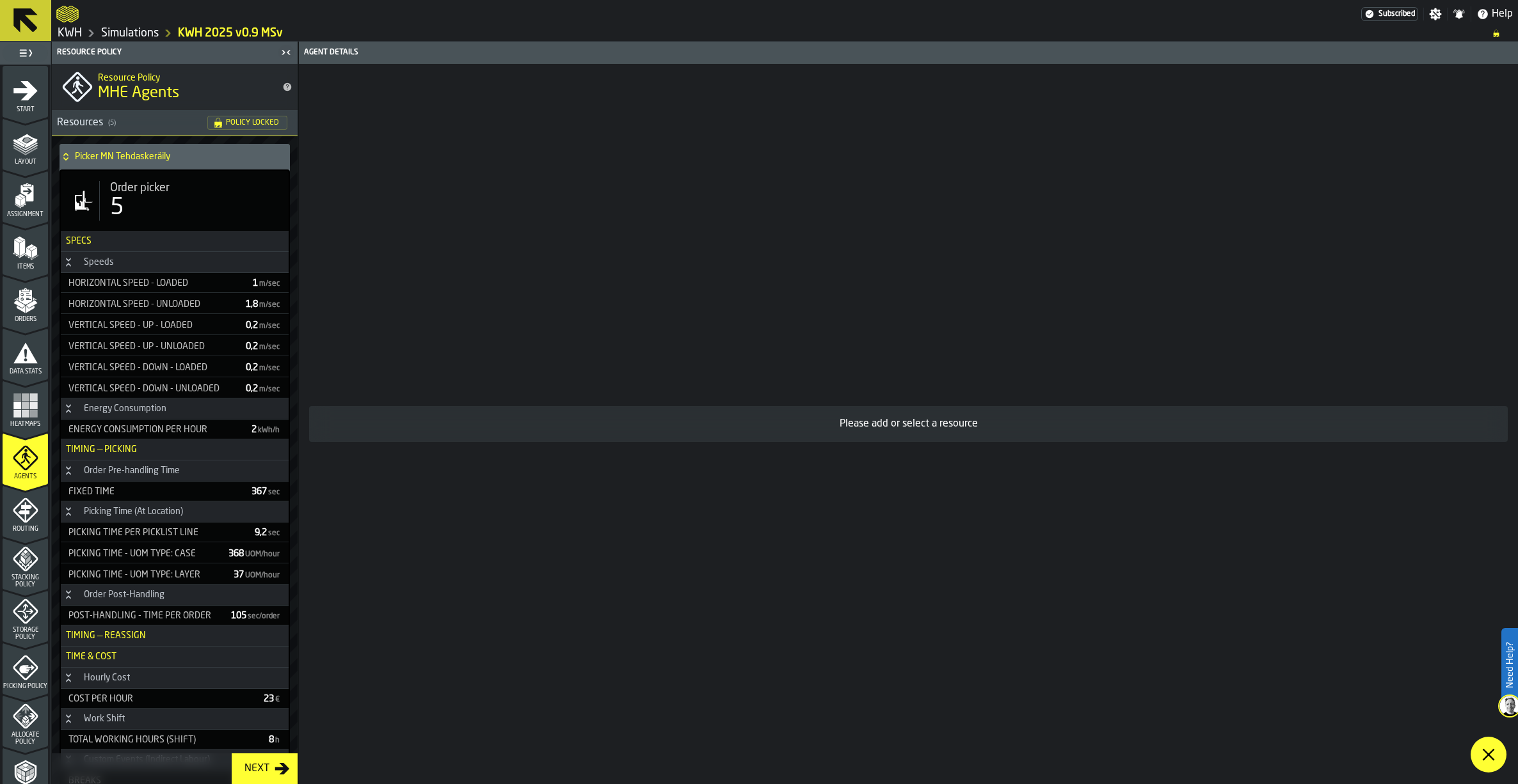
click at [65, 155] on icon at bounding box center [65, 157] width 13 height 10
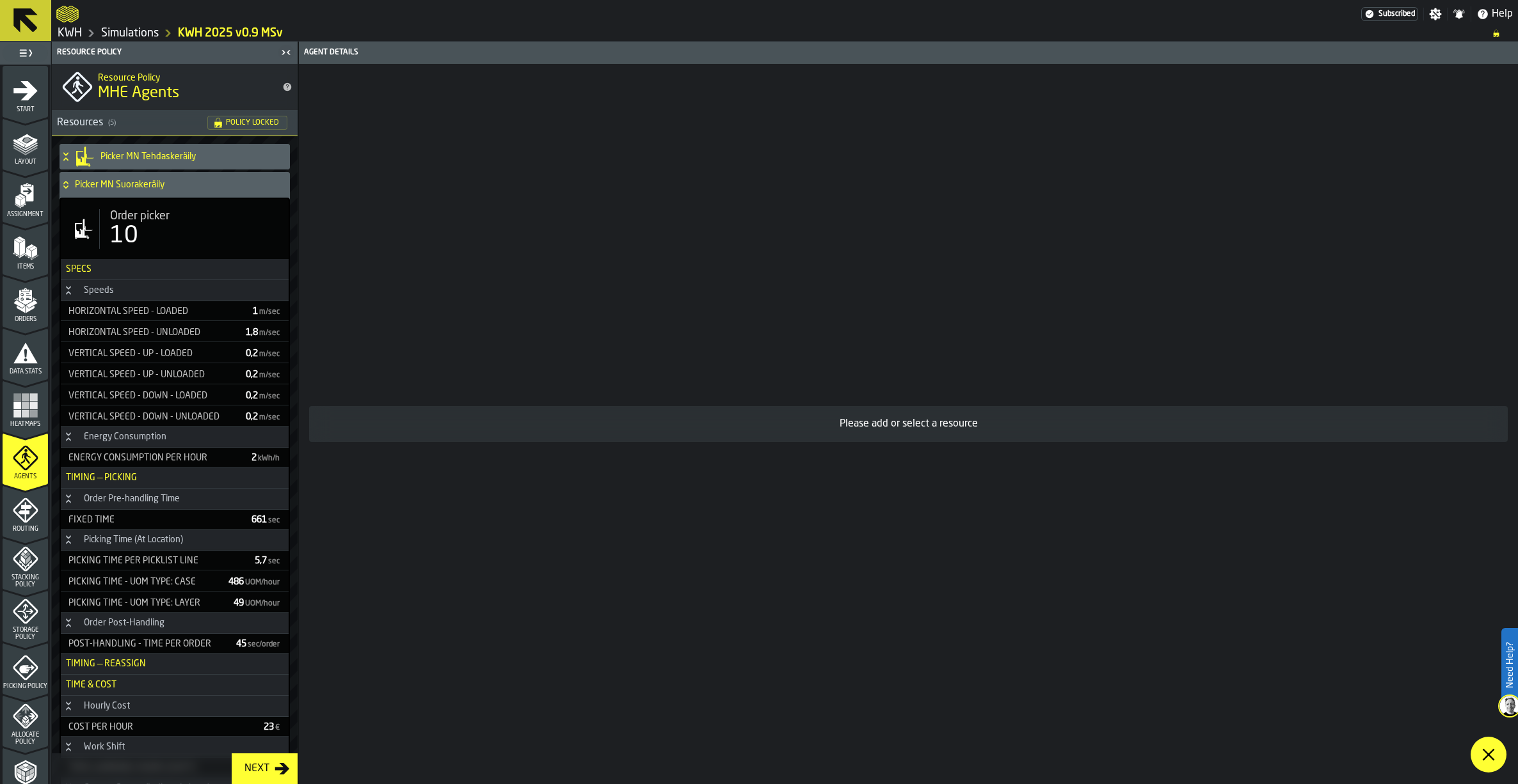
click at [67, 185] on icon at bounding box center [65, 185] width 13 height 10
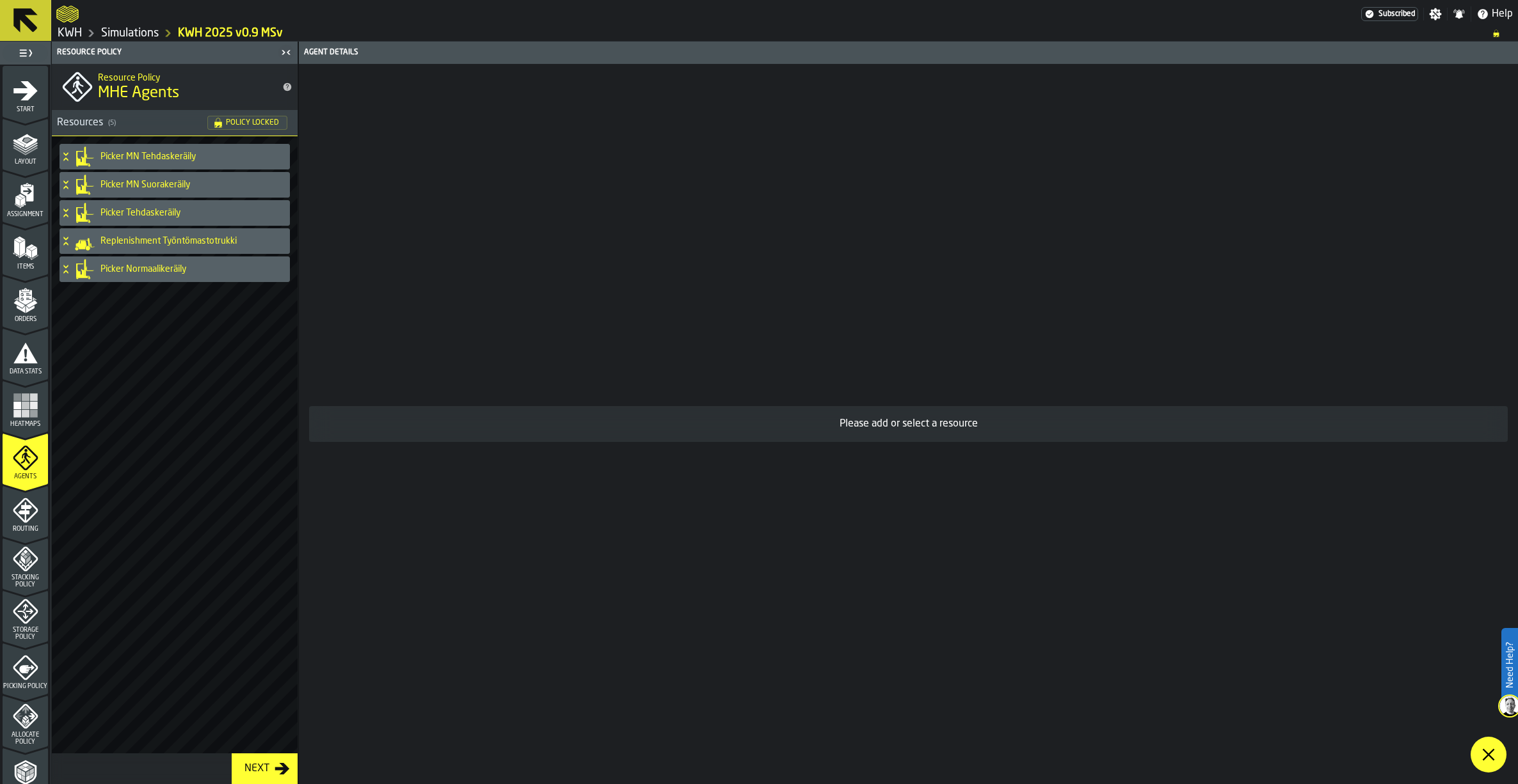
click at [122, 35] on link "Simulations" at bounding box center [130, 33] width 58 height 14
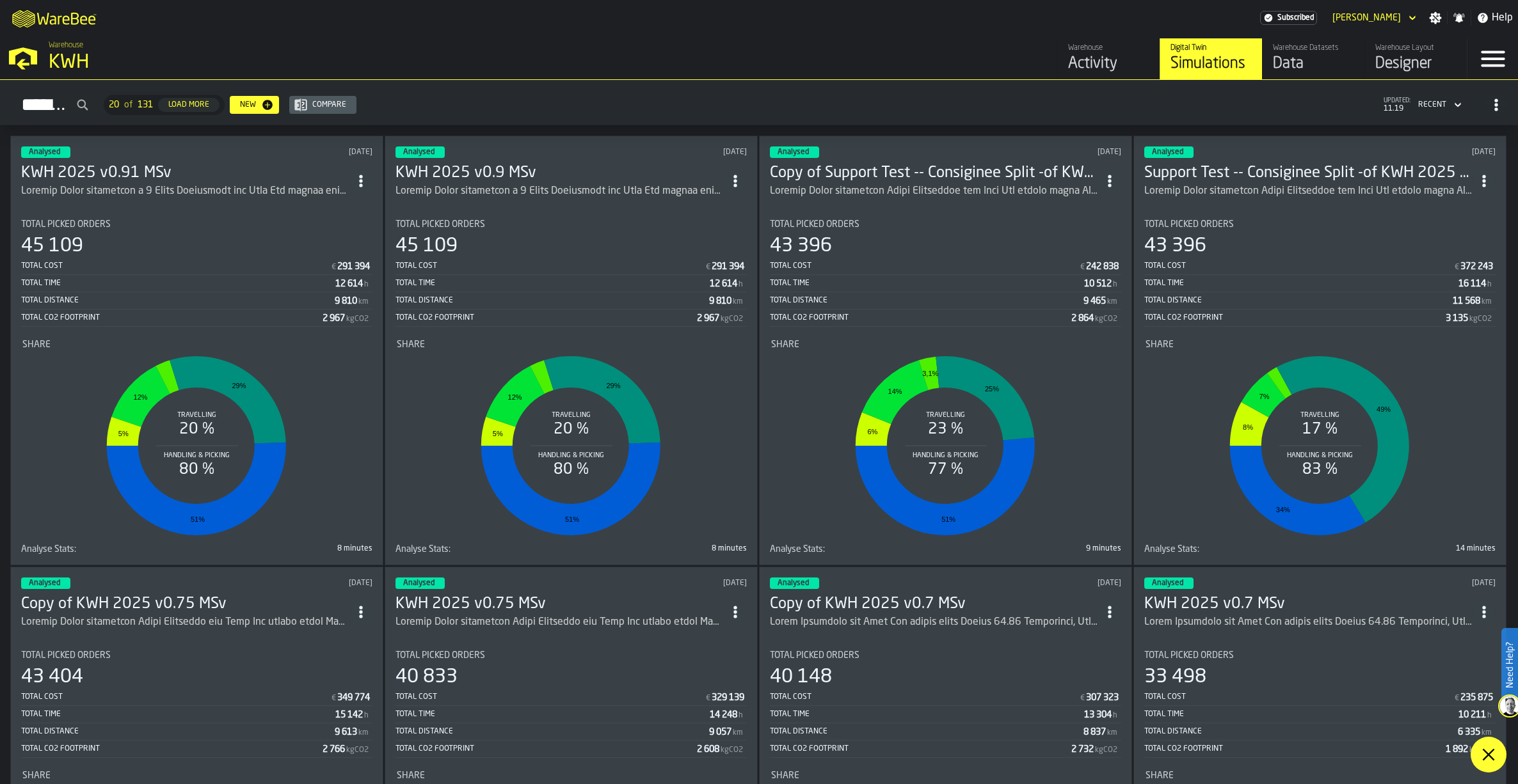
click at [127, 172] on h3 "KWH 2025 v0.91 MSv" at bounding box center [185, 172] width 329 height 20
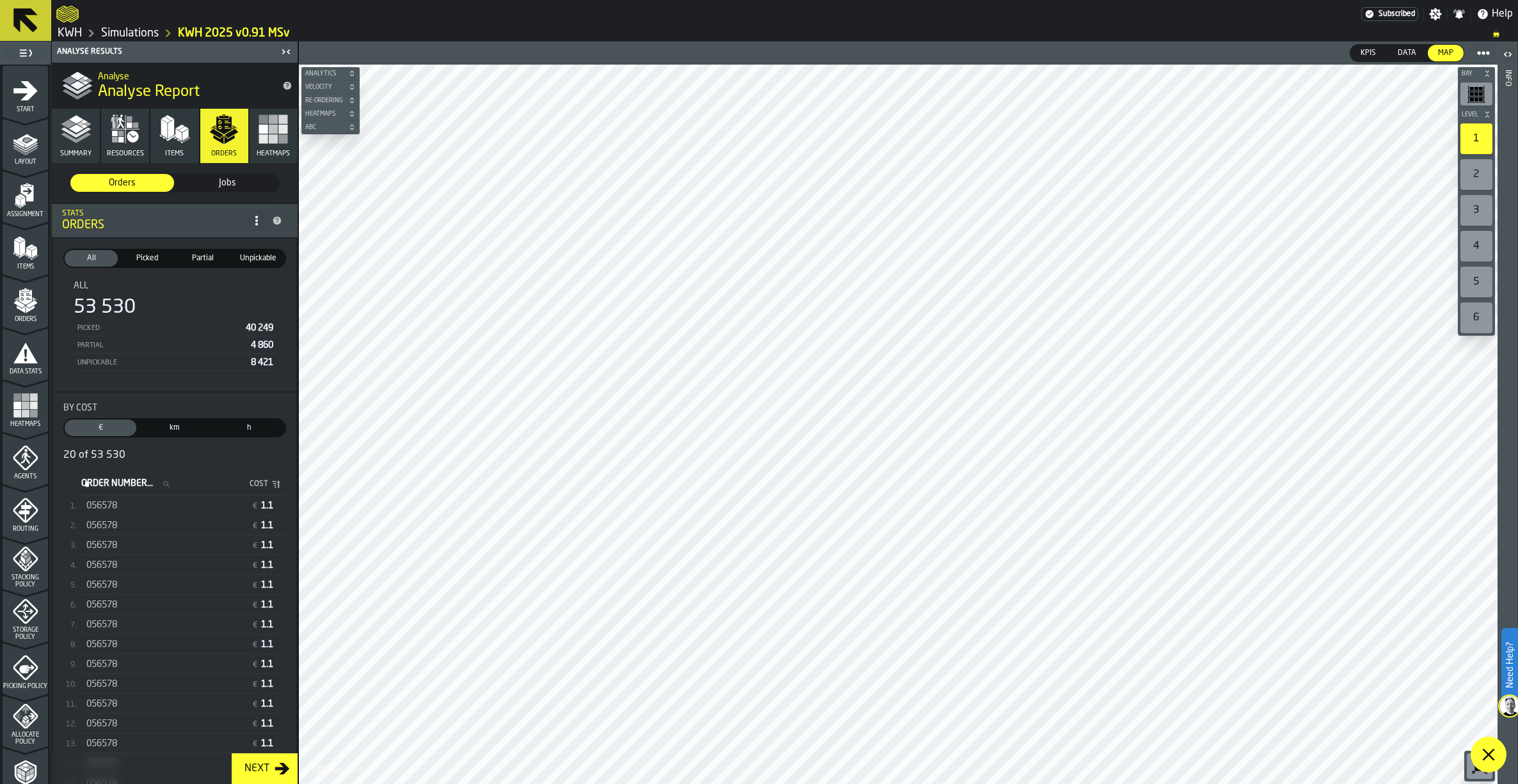
click at [137, 32] on link "Simulations" at bounding box center [130, 33] width 58 height 14
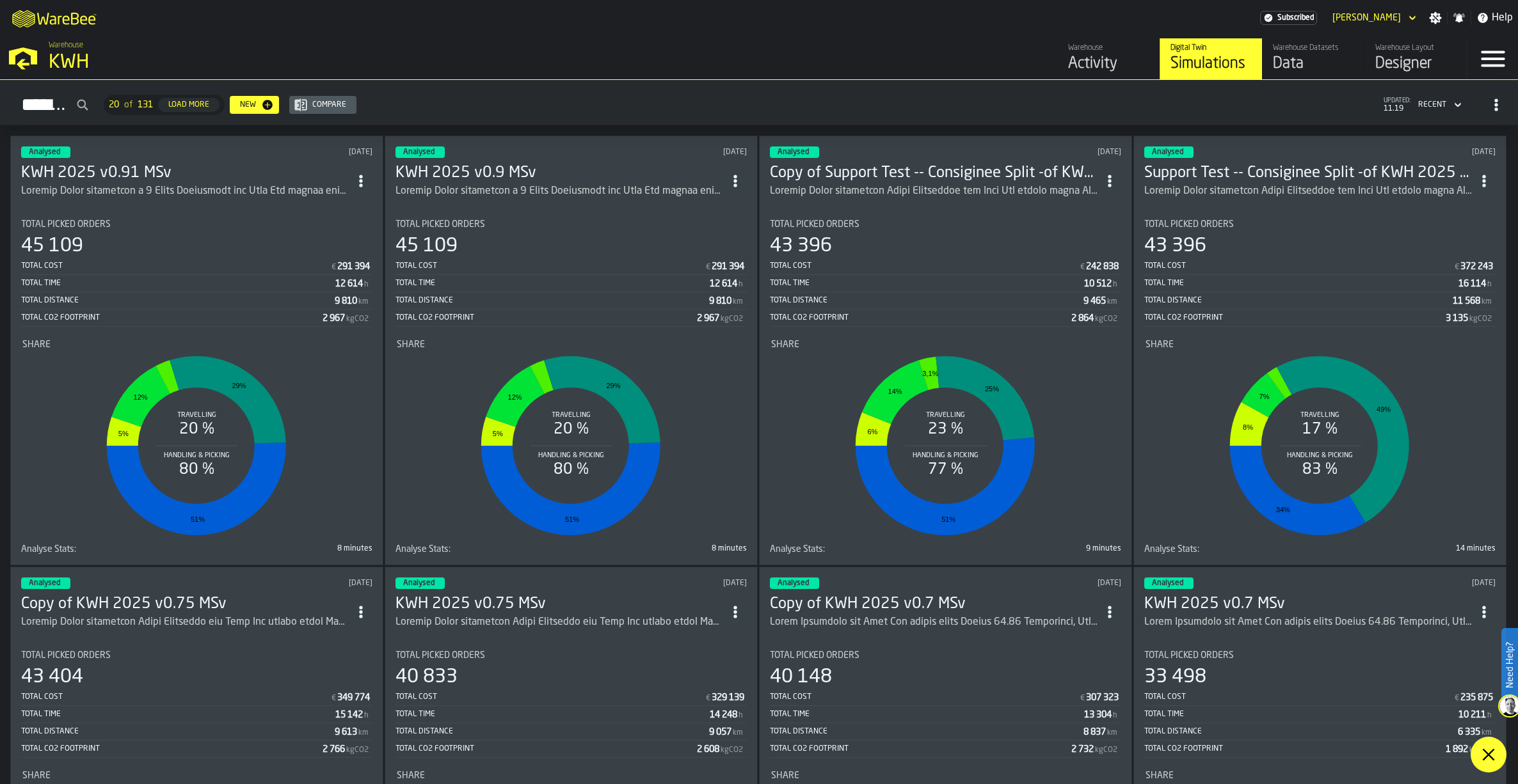
click at [139, 177] on h3 "KWH 2025 v0.91 MSv" at bounding box center [185, 172] width 329 height 20
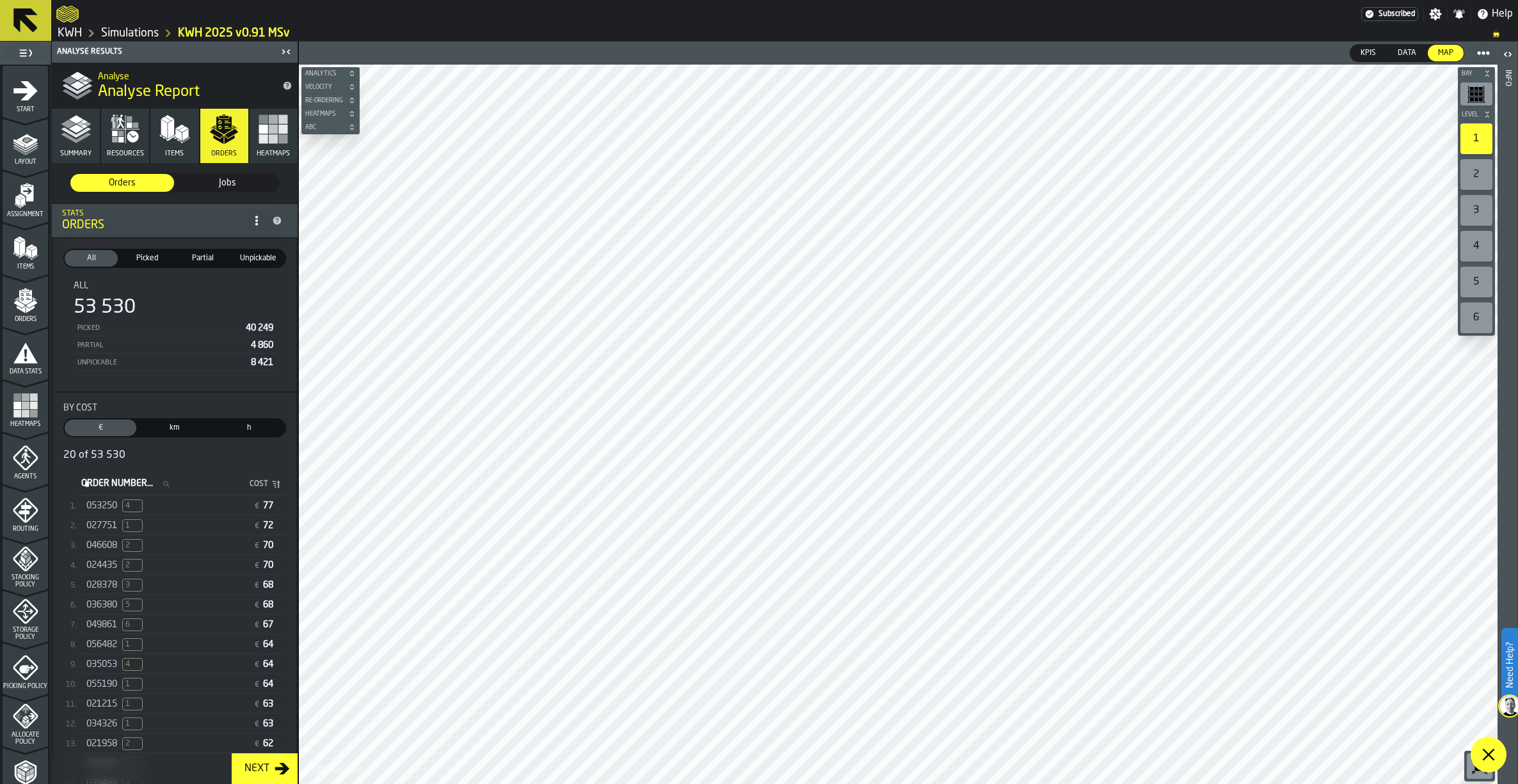
click at [108, 490] on label "Order Number... Order Number..." at bounding box center [129, 483] width 101 height 17
click at [108, 490] on input "Order Number... Order Number..." at bounding box center [129, 483] width 101 height 17
paste input "******"
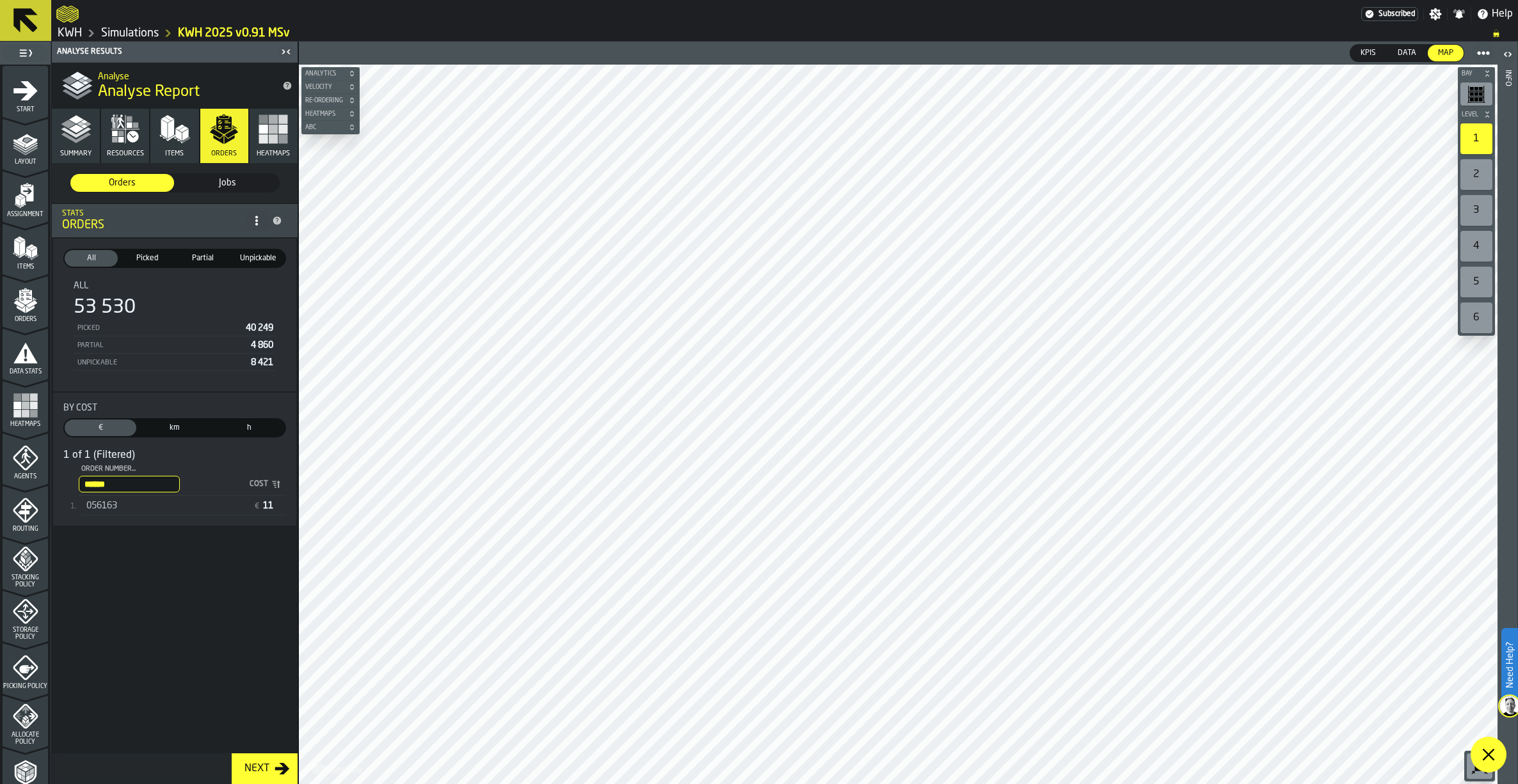
type input "******"
click at [102, 508] on span "056163" at bounding box center [101, 506] width 30 height 10
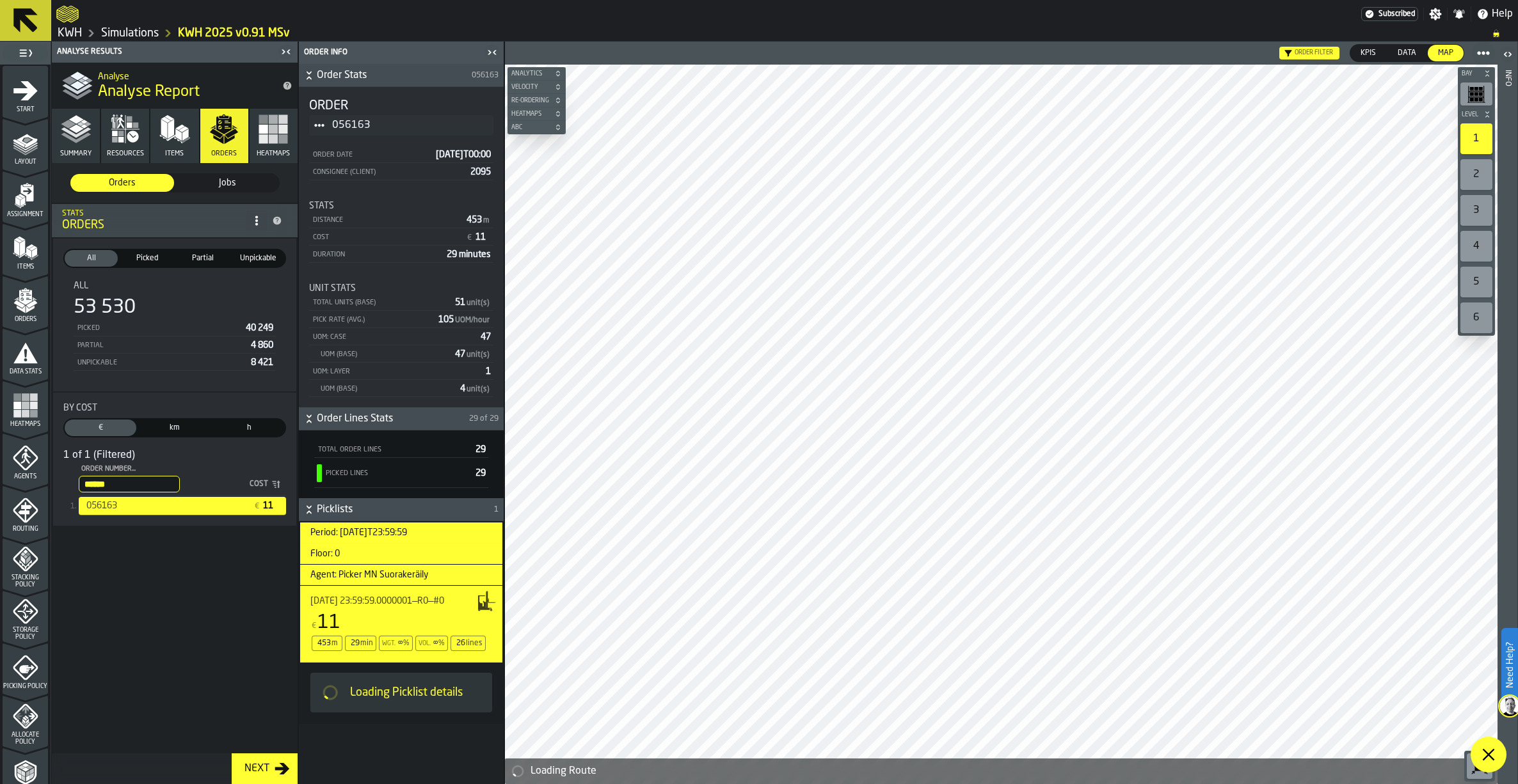
click at [1486, 753] on polygon at bounding box center [1488, 755] width 12 height 12
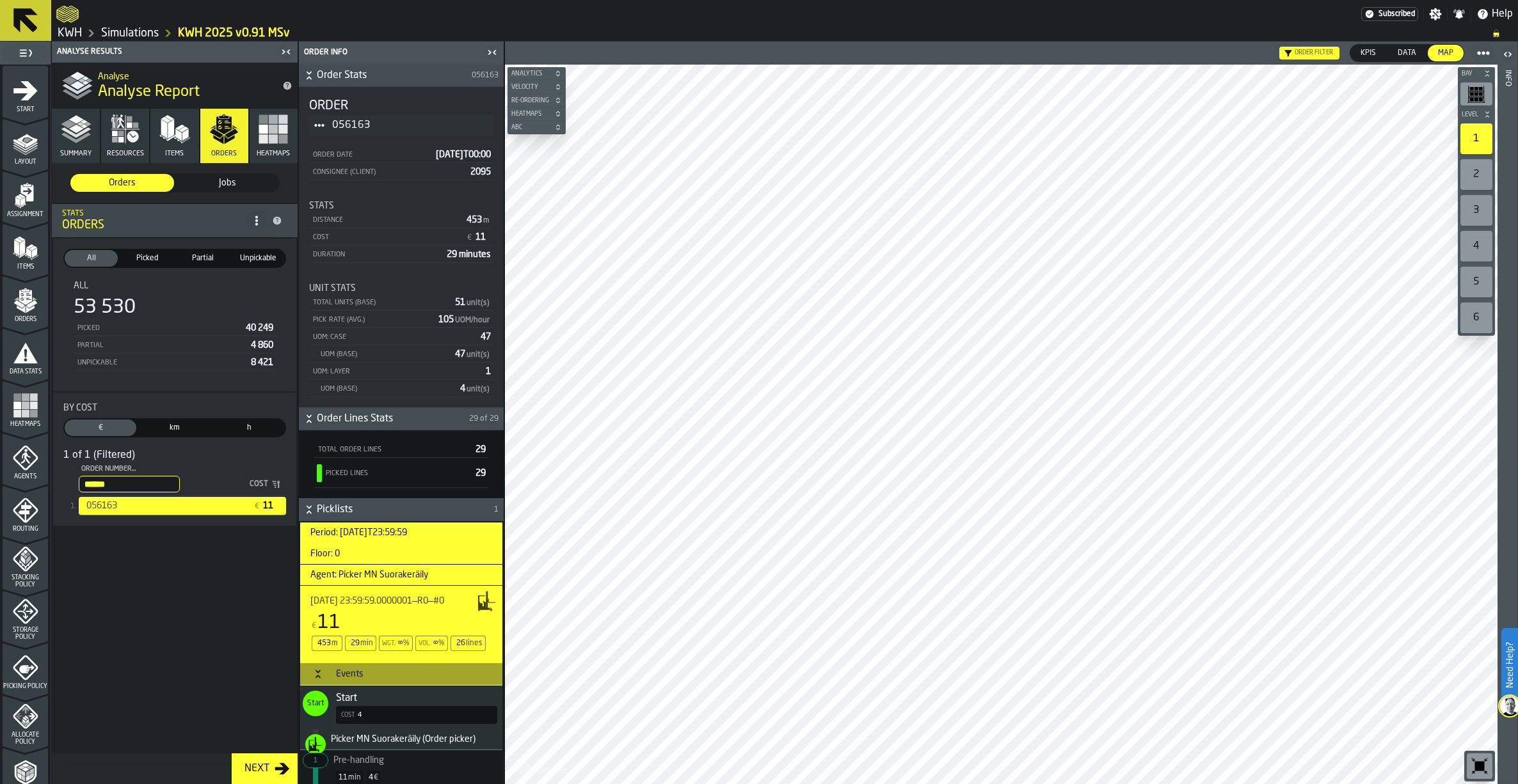
click at [133, 30] on link "Simulations" at bounding box center [130, 33] width 58 height 14
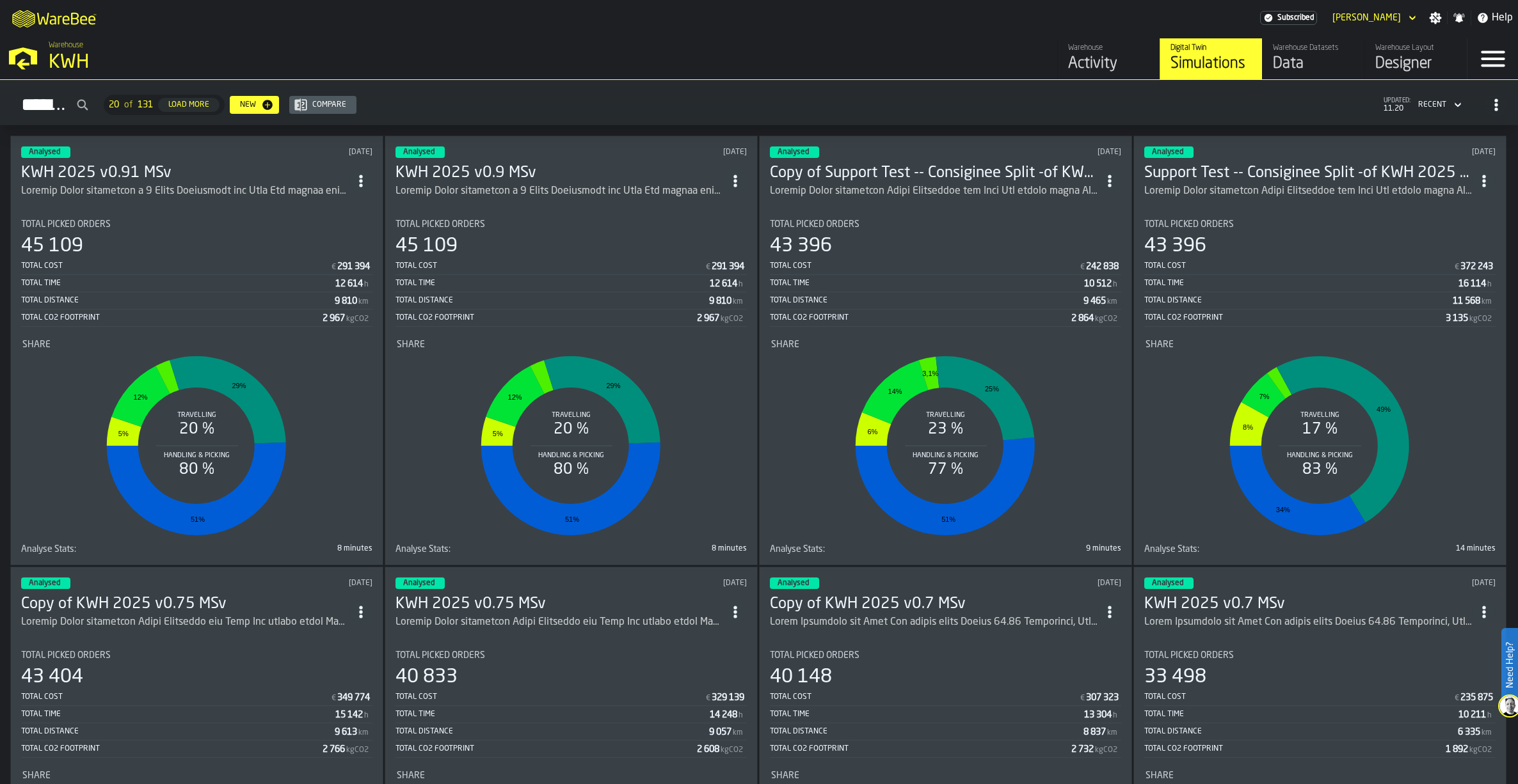
click at [365, 174] on icon "ItemListCard-DashboardItemContainer" at bounding box center [361, 180] width 13 height 13
click at [331, 265] on div "Duplicate" at bounding box center [335, 267] width 66 height 16
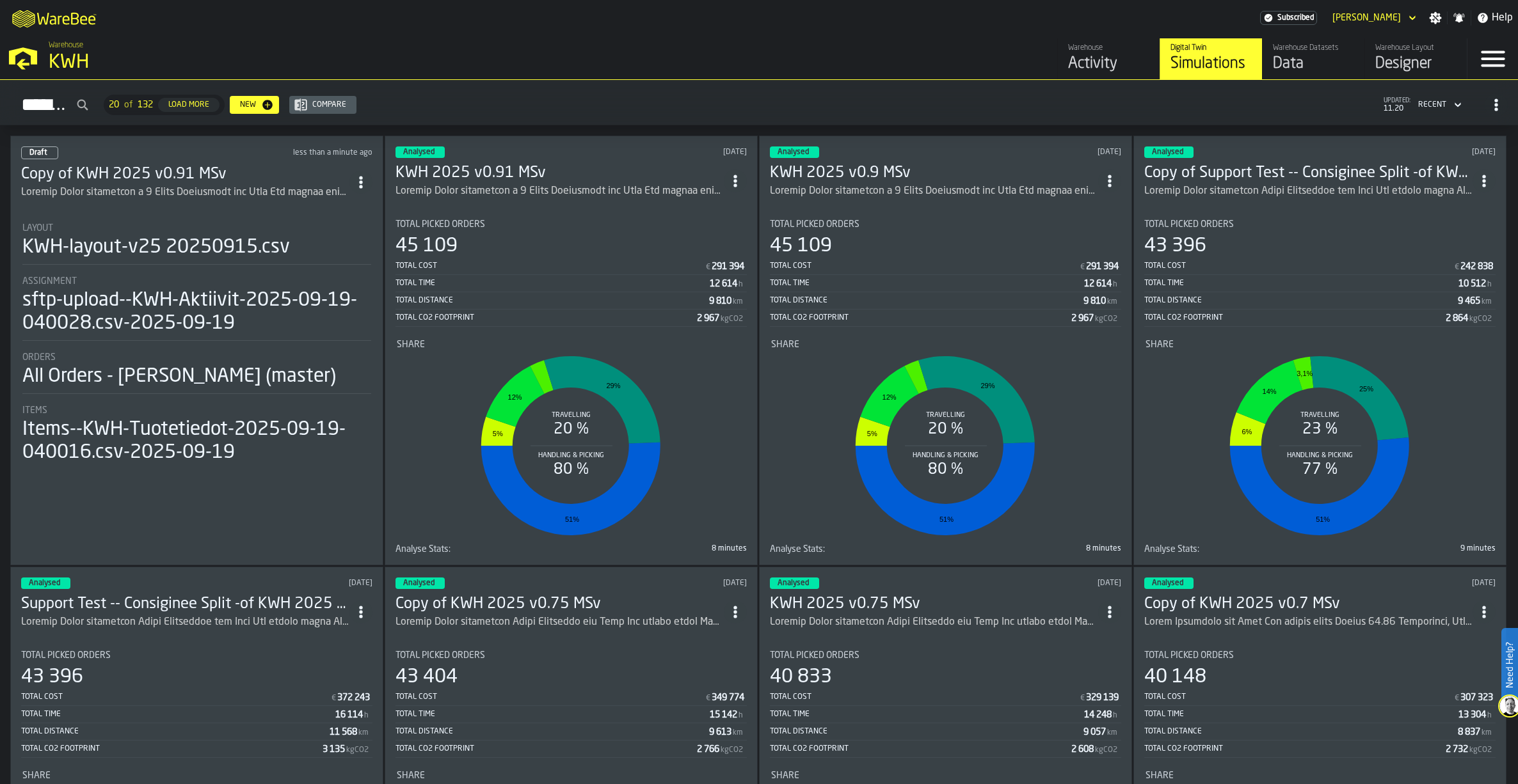
click at [134, 173] on h3 "Copy of KWH 2025 v0.91 MSv" at bounding box center [185, 174] width 329 height 20
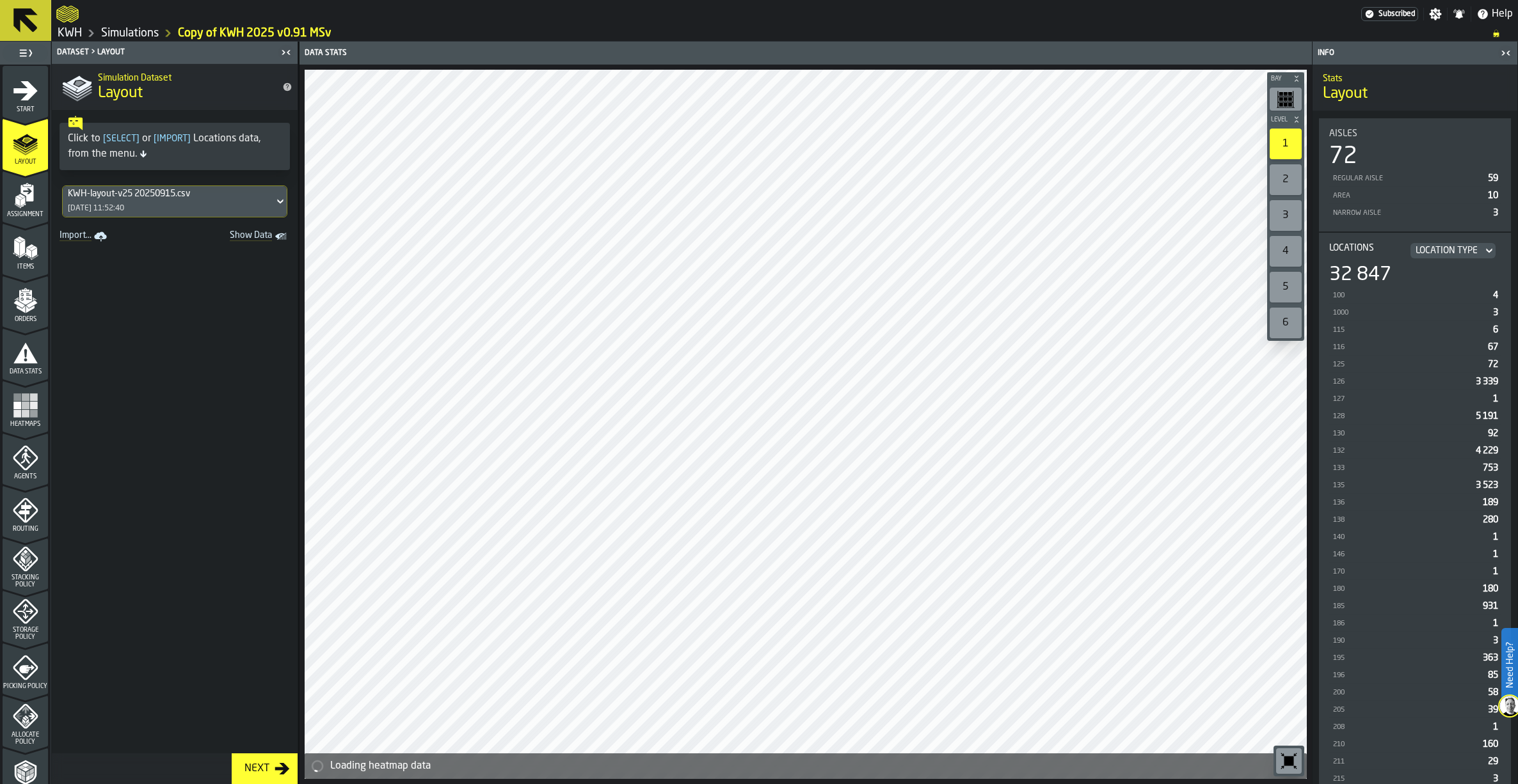
click at [18, 193] on icon "menu Assignment" at bounding box center [25, 195] width 25 height 25
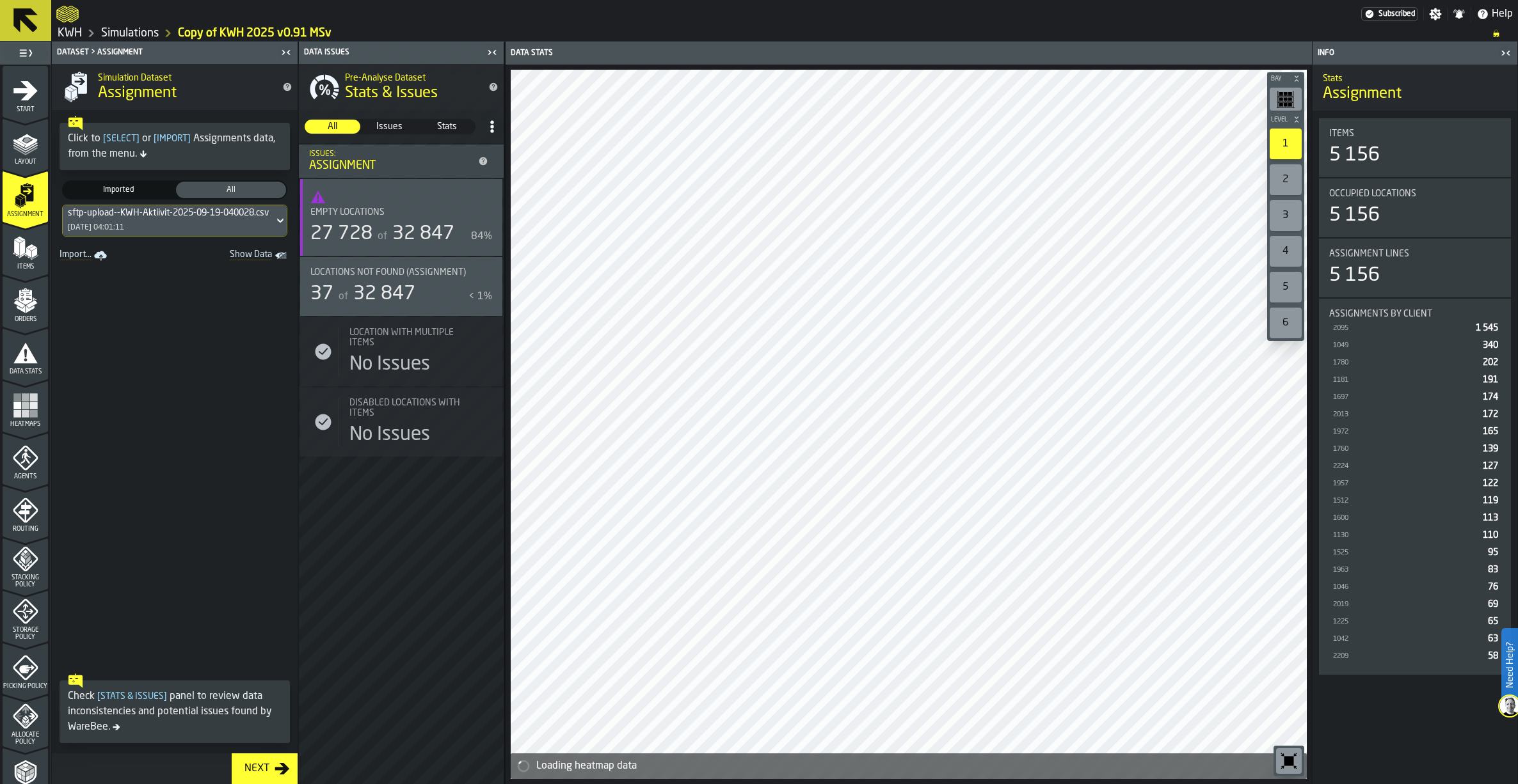
click at [126, 220] on div "sftp-upload--KWH-Aktiivit-2025-09-19-040028.csv-2025-09-19 19/09/2025, 04:01:11" at bounding box center [168, 220] width 211 height 30
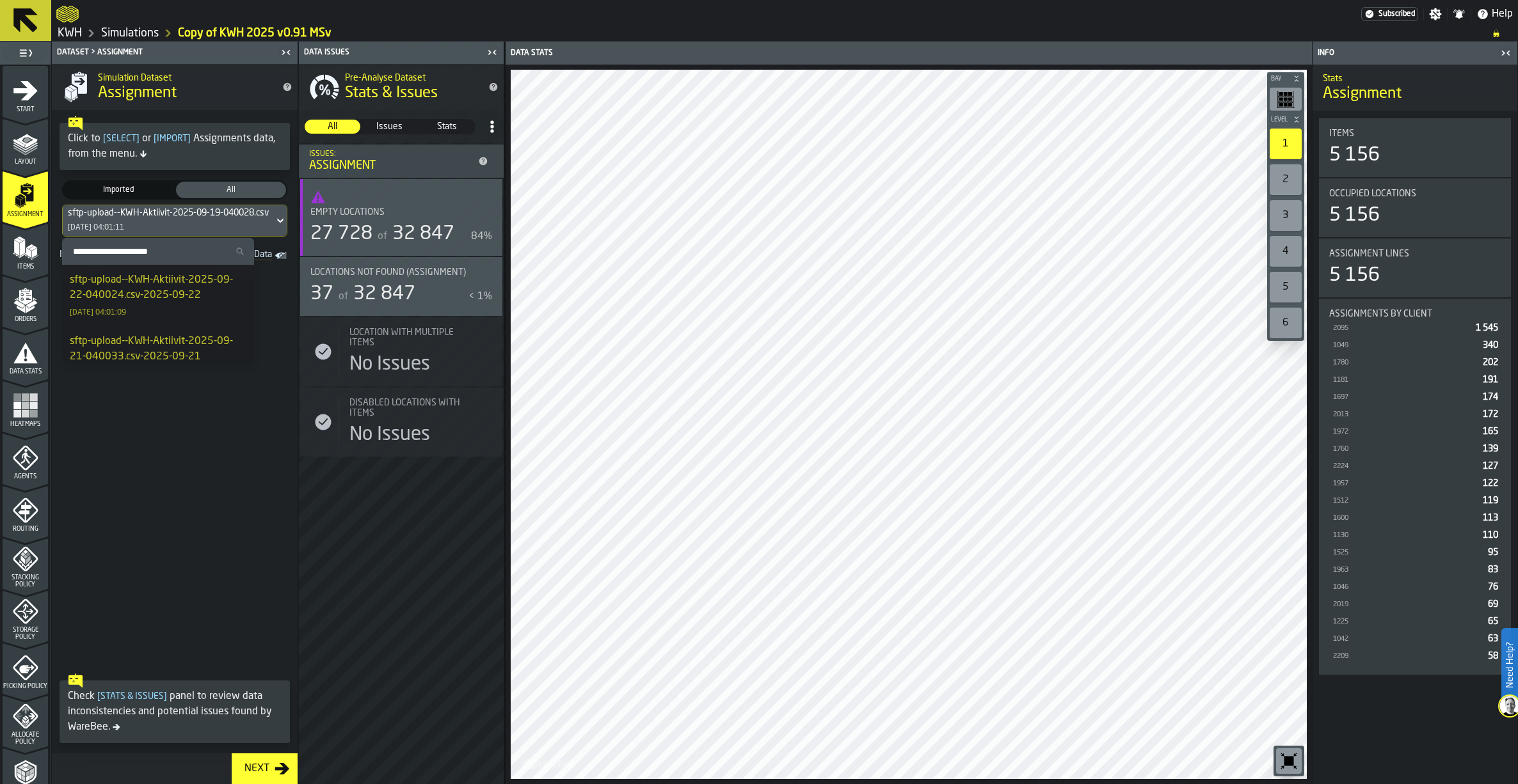
click at [136, 274] on div "sftp-upload--KWH-Aktiivit-2025-09-22-040024.csv-2025-09-22" at bounding box center [158, 287] width 177 height 30
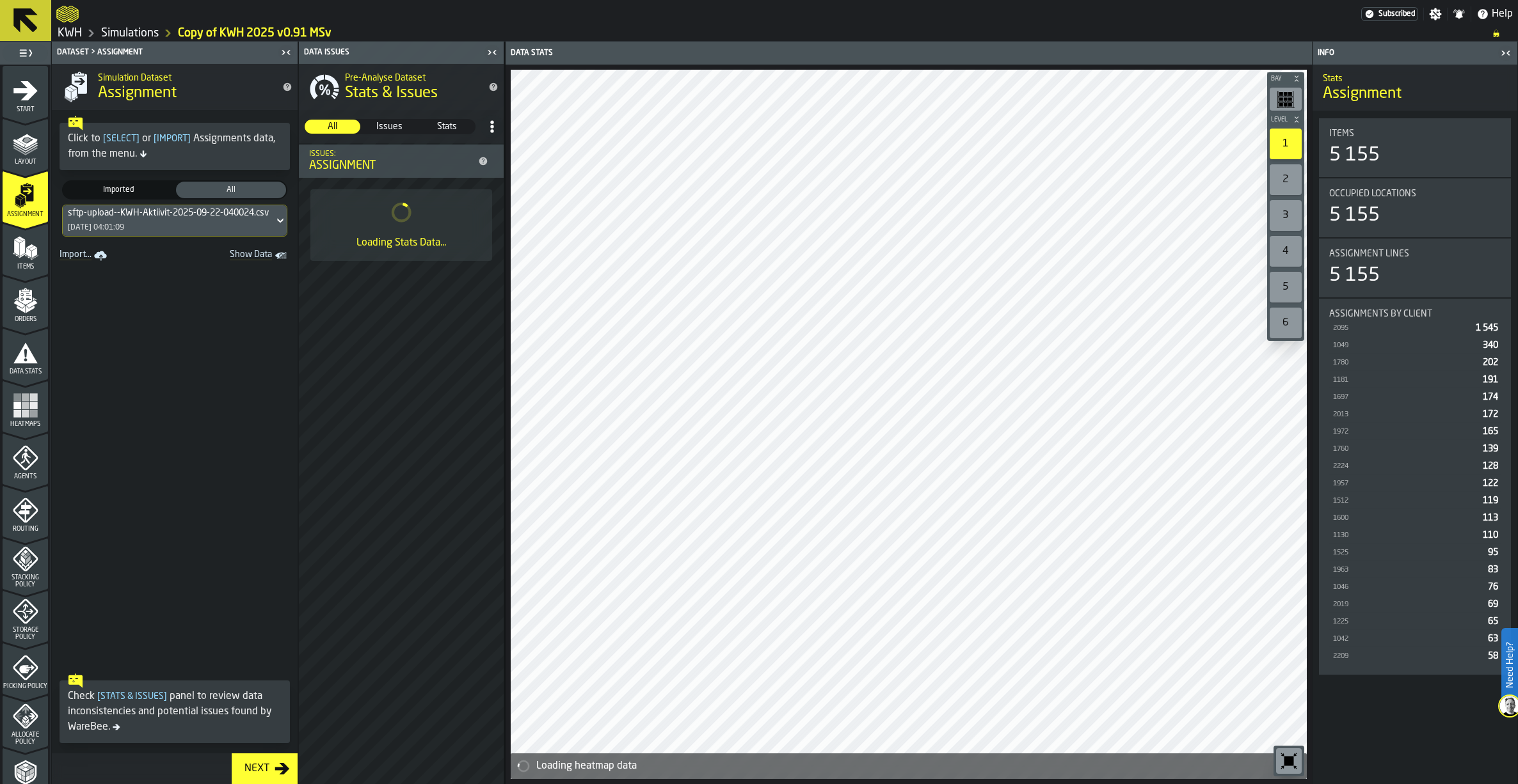
click at [28, 253] on polygon "menu Items" at bounding box center [28, 253] width 5 height 10
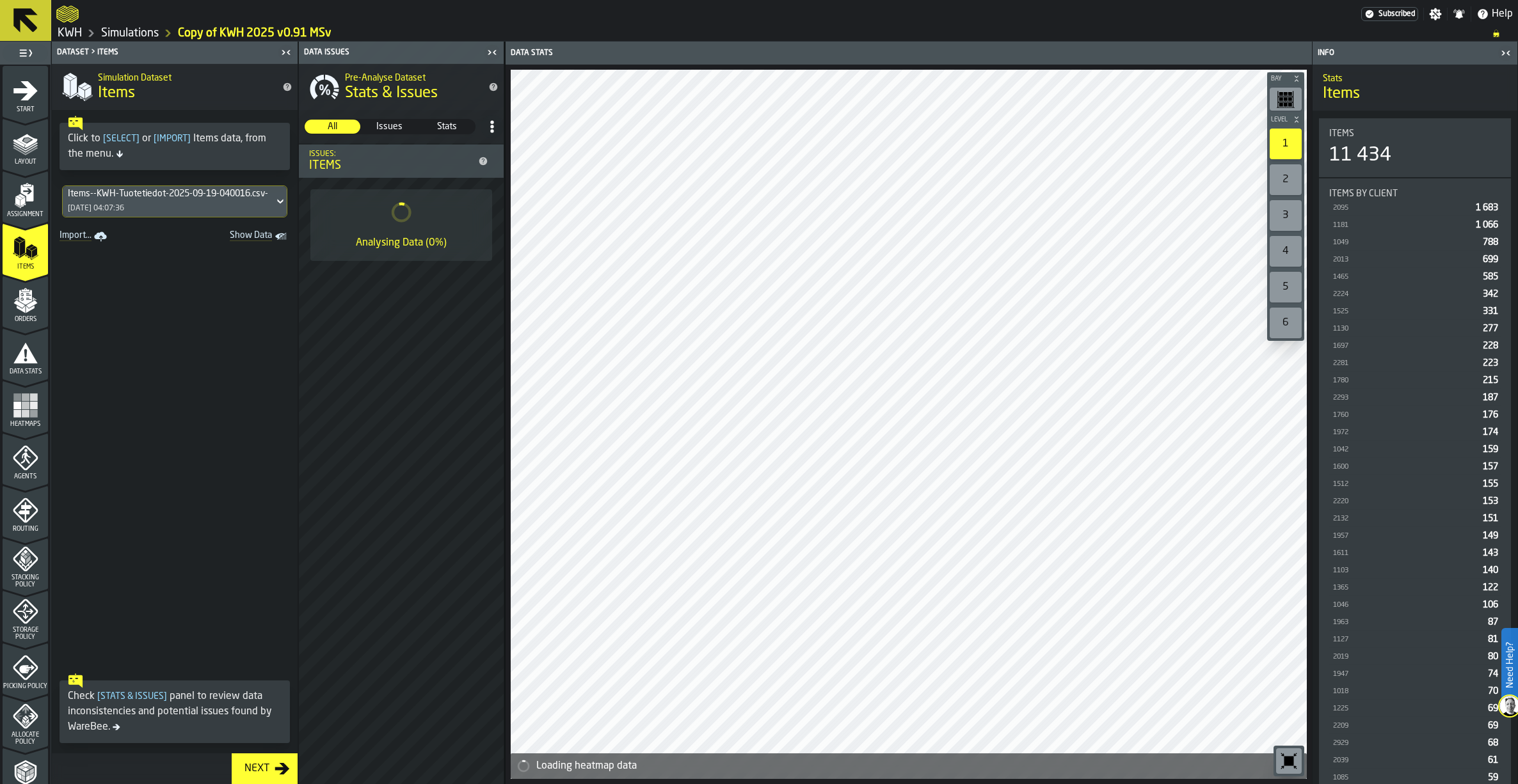
click at [139, 199] on div "Items--KWH-Tuotetiedot-2025-09-19-040016.csv-2025-09-19" at bounding box center [168, 194] width 201 height 10
click at [139, 274] on div "Items--KWH-Tuotetiedot-2025-09-22-040010.csv-2025-09-22" at bounding box center [158, 267] width 177 height 30
click at [25, 302] on icon "menu Orders" at bounding box center [24, 297] width 13 height 15
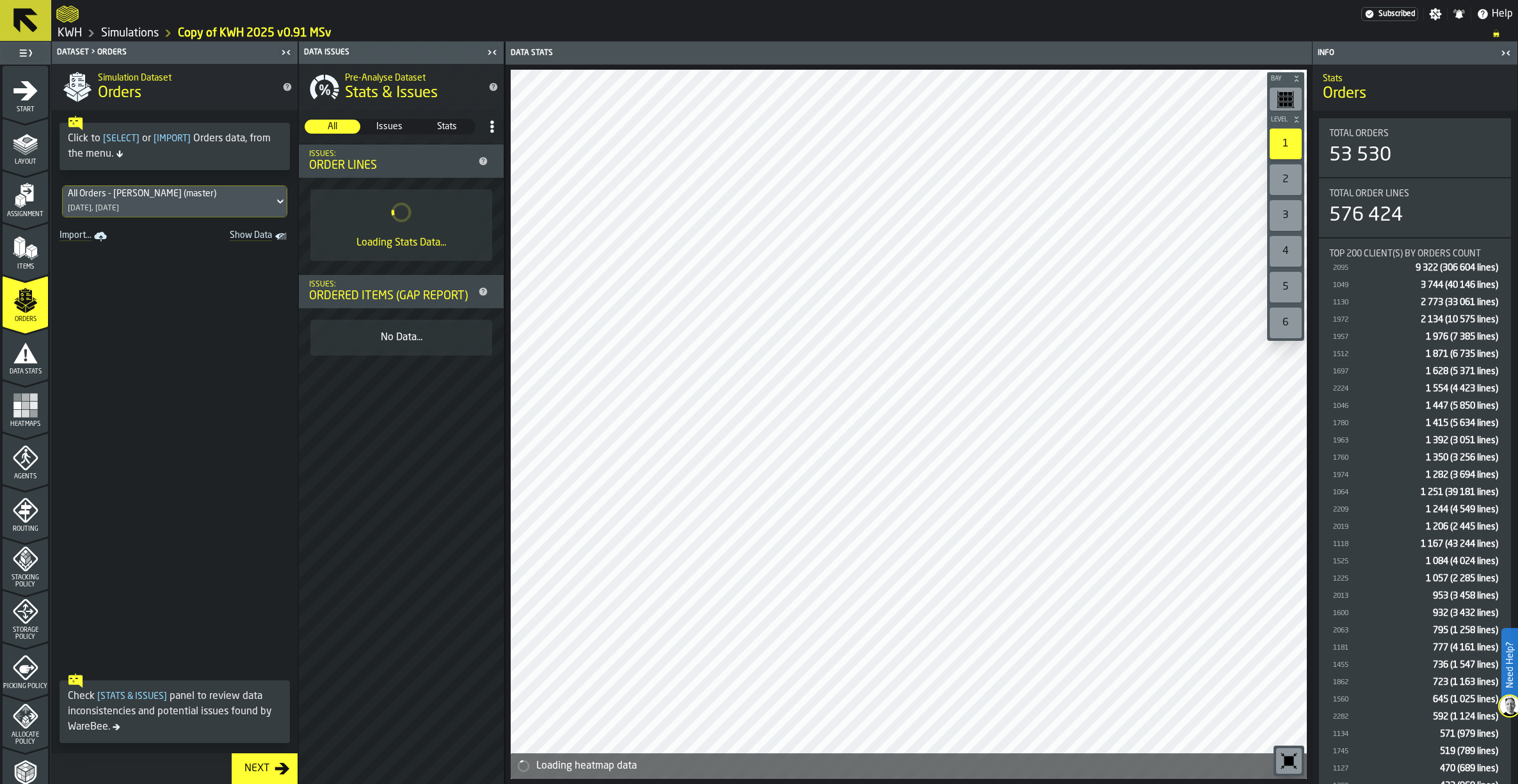
click at [165, 199] on div "All Orders - [PERSON_NAME] (master)" at bounding box center [168, 194] width 201 height 10
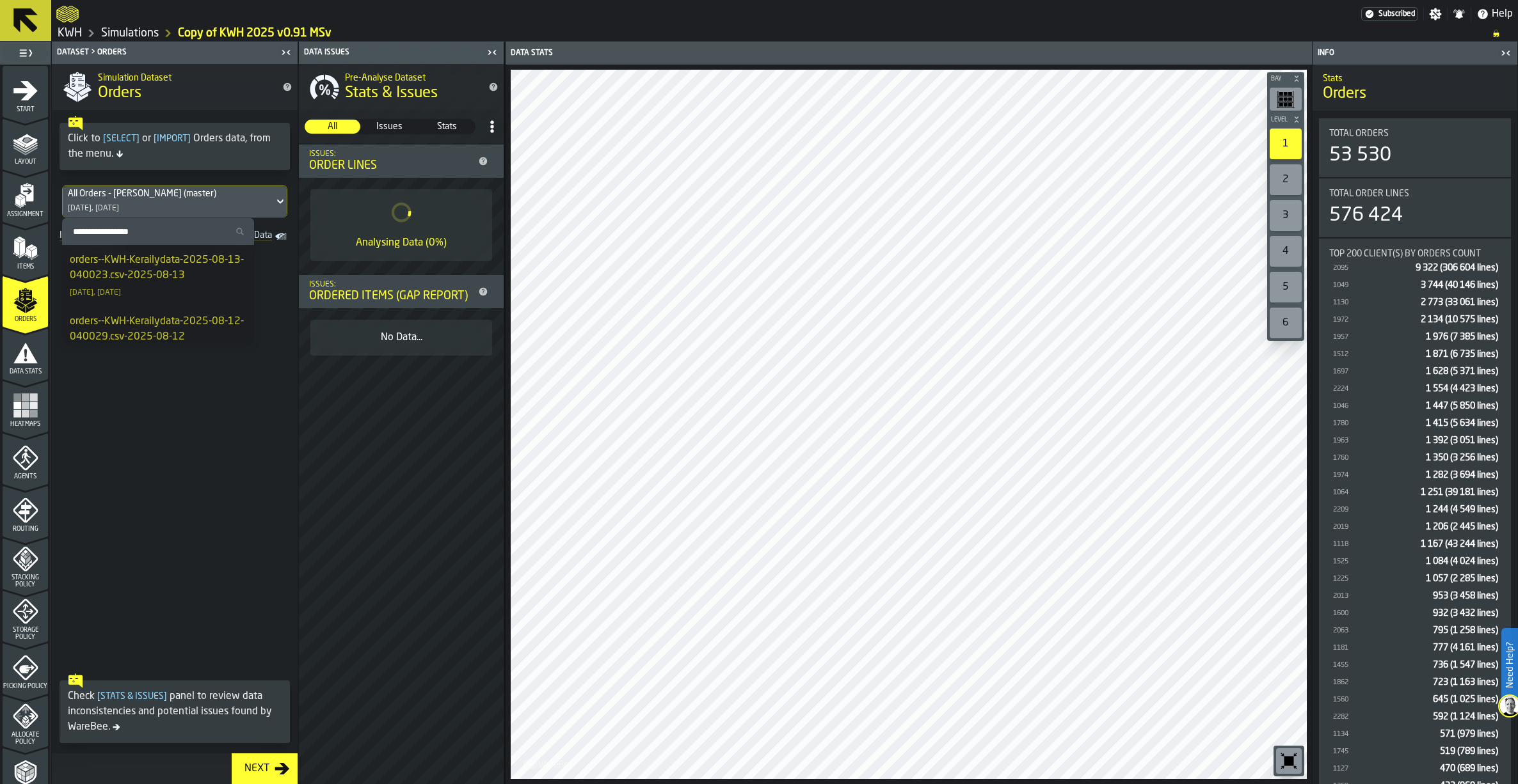
click at [281, 446] on span at bounding box center [174, 456] width 246 height 422
click at [30, 192] on icon "menu Assignment" at bounding box center [26, 193] width 13 height 17
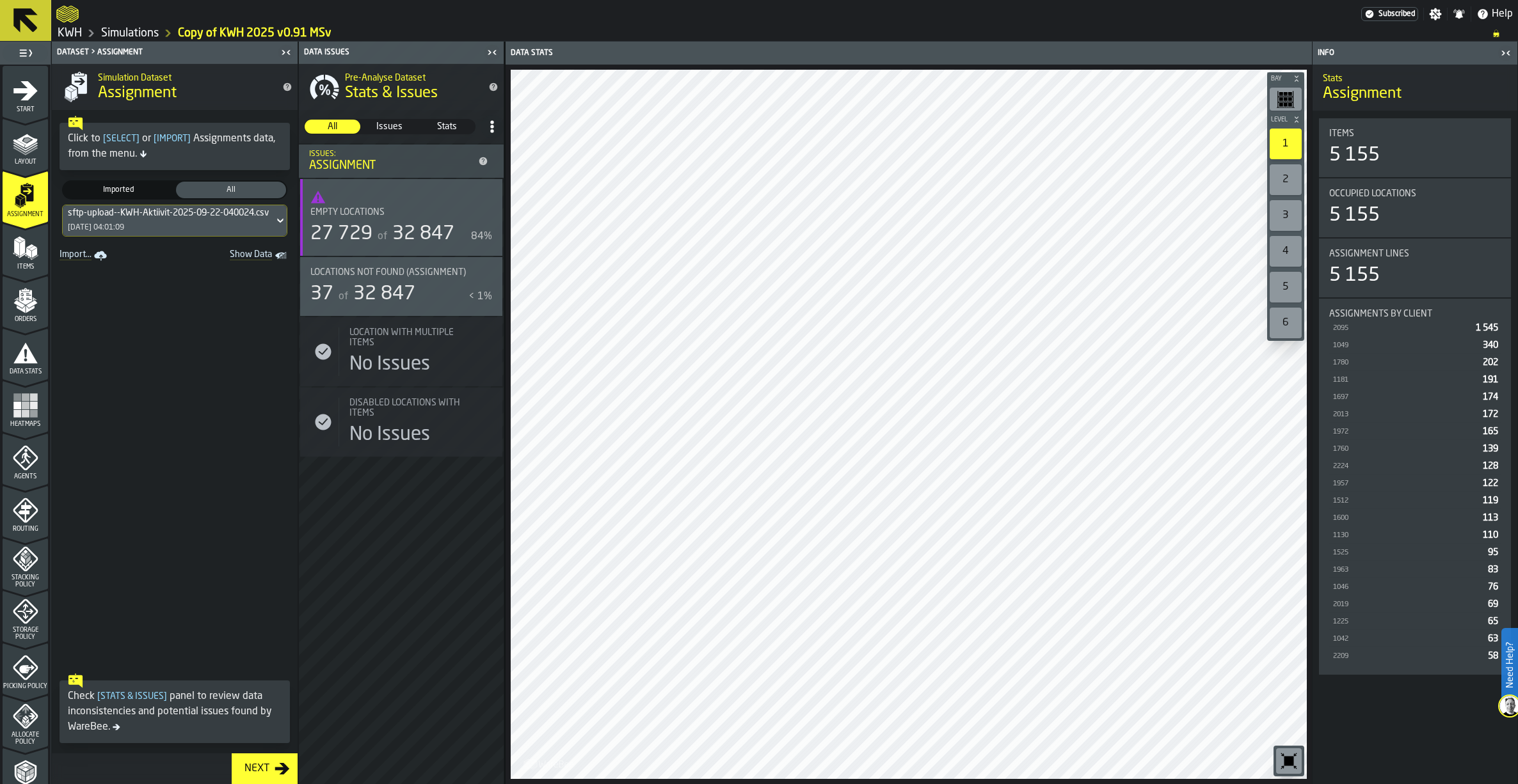
click at [398, 298] on span "32 847" at bounding box center [383, 294] width 62 height 19
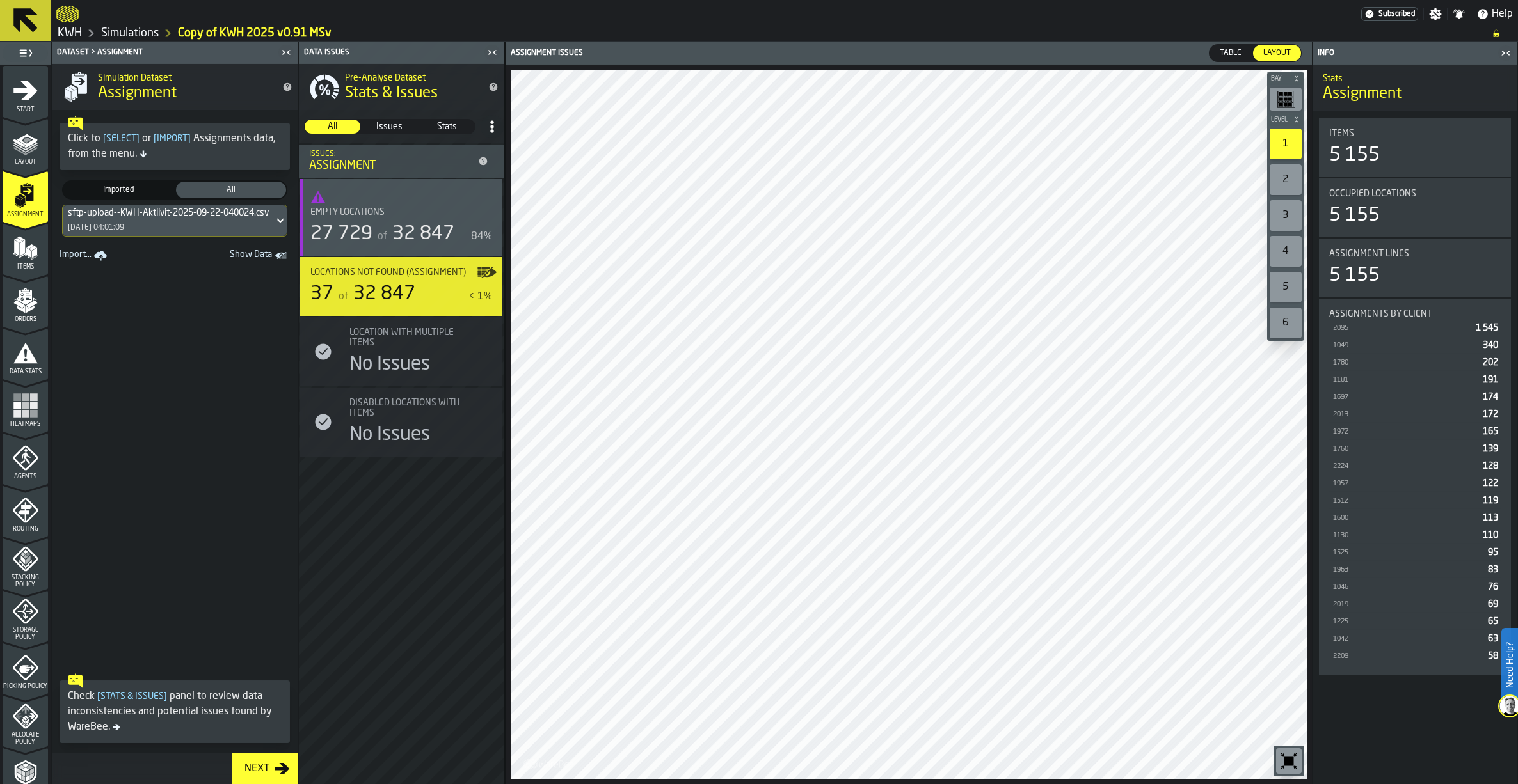
click at [1221, 59] on div "Table" at bounding box center [1230, 52] width 42 height 17
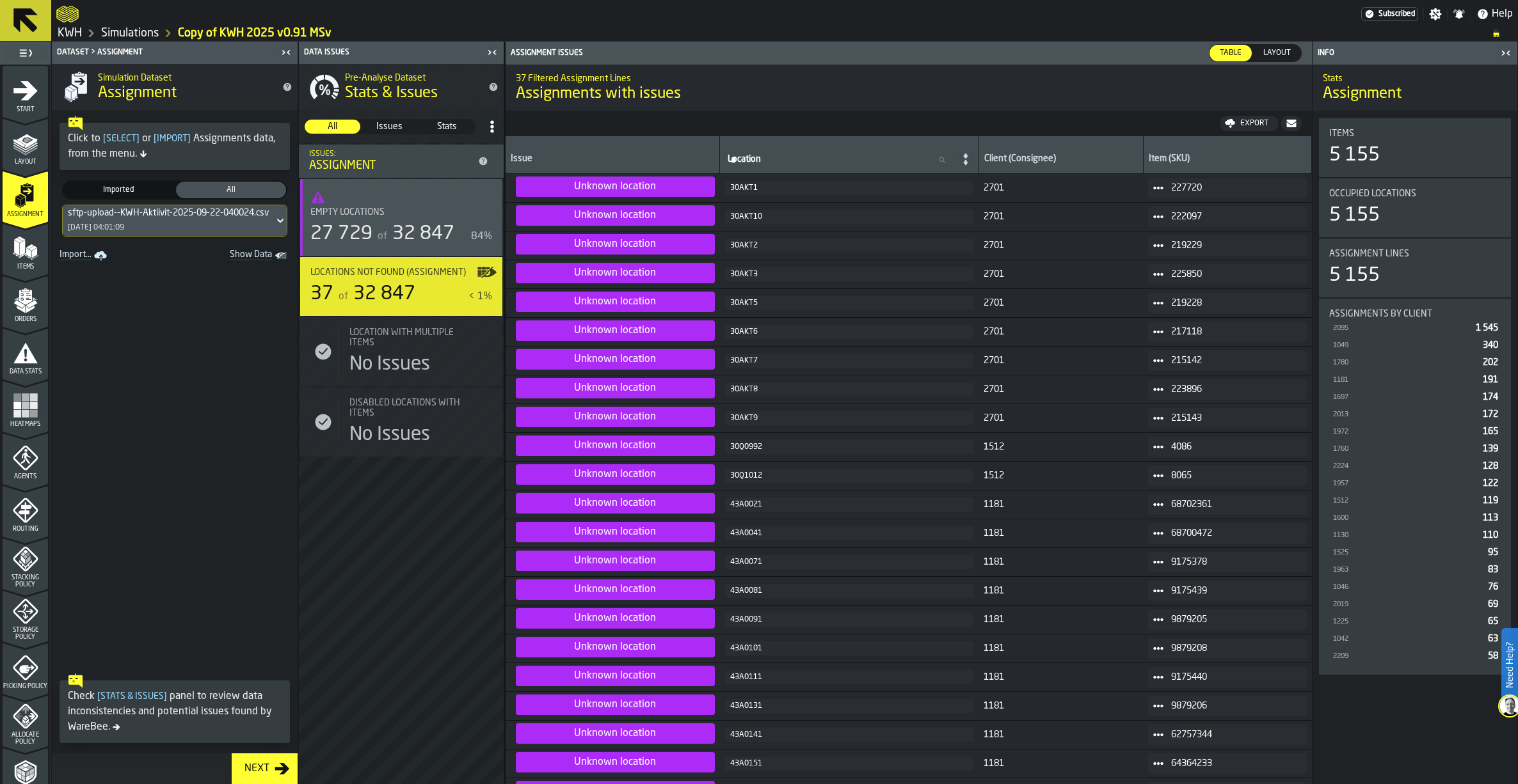
click at [24, 154] on polygon "menu Layout" at bounding box center [25, 151] width 25 height 8
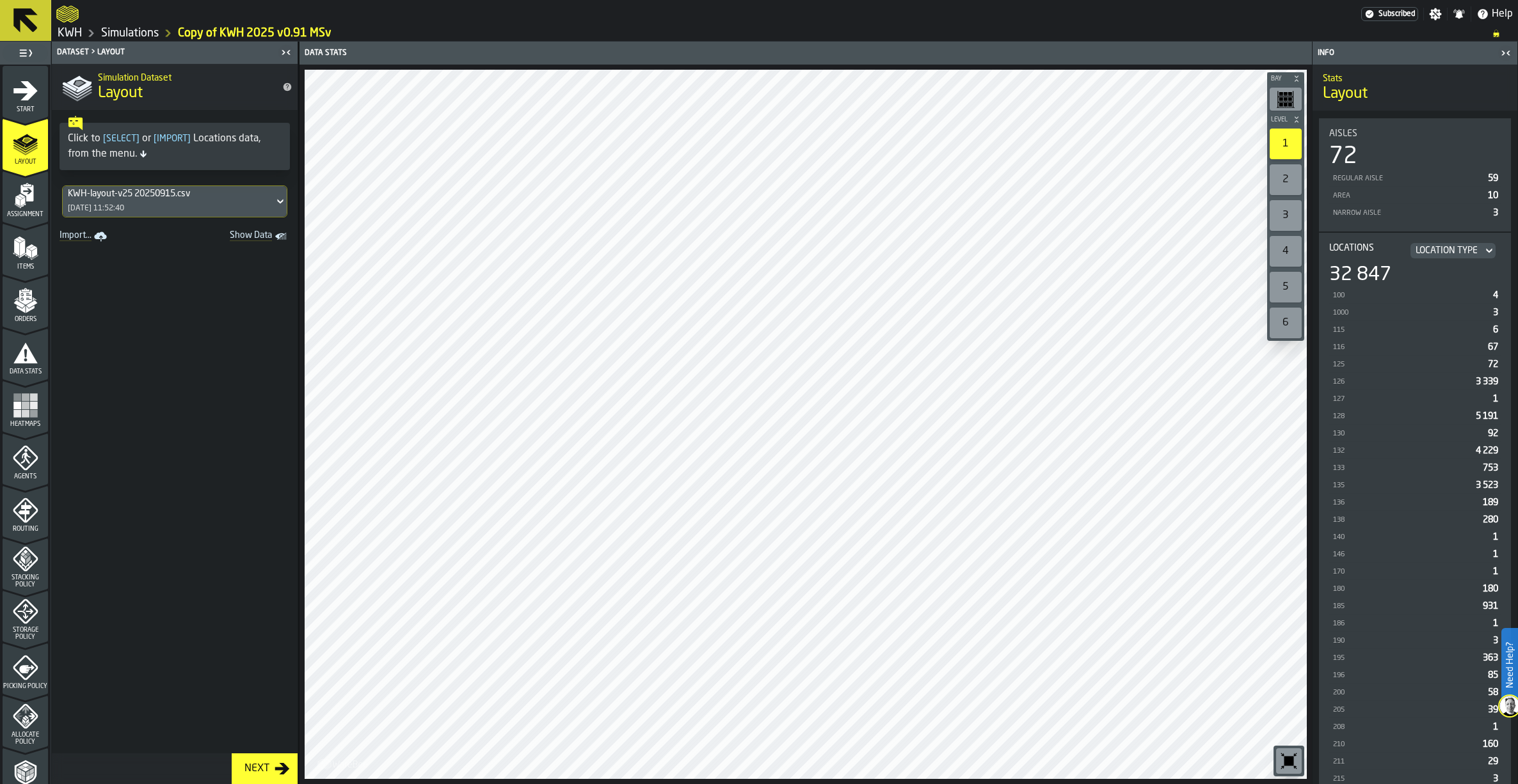
click at [155, 199] on div "KWH-layout-v25 20250915.csv" at bounding box center [168, 194] width 201 height 10
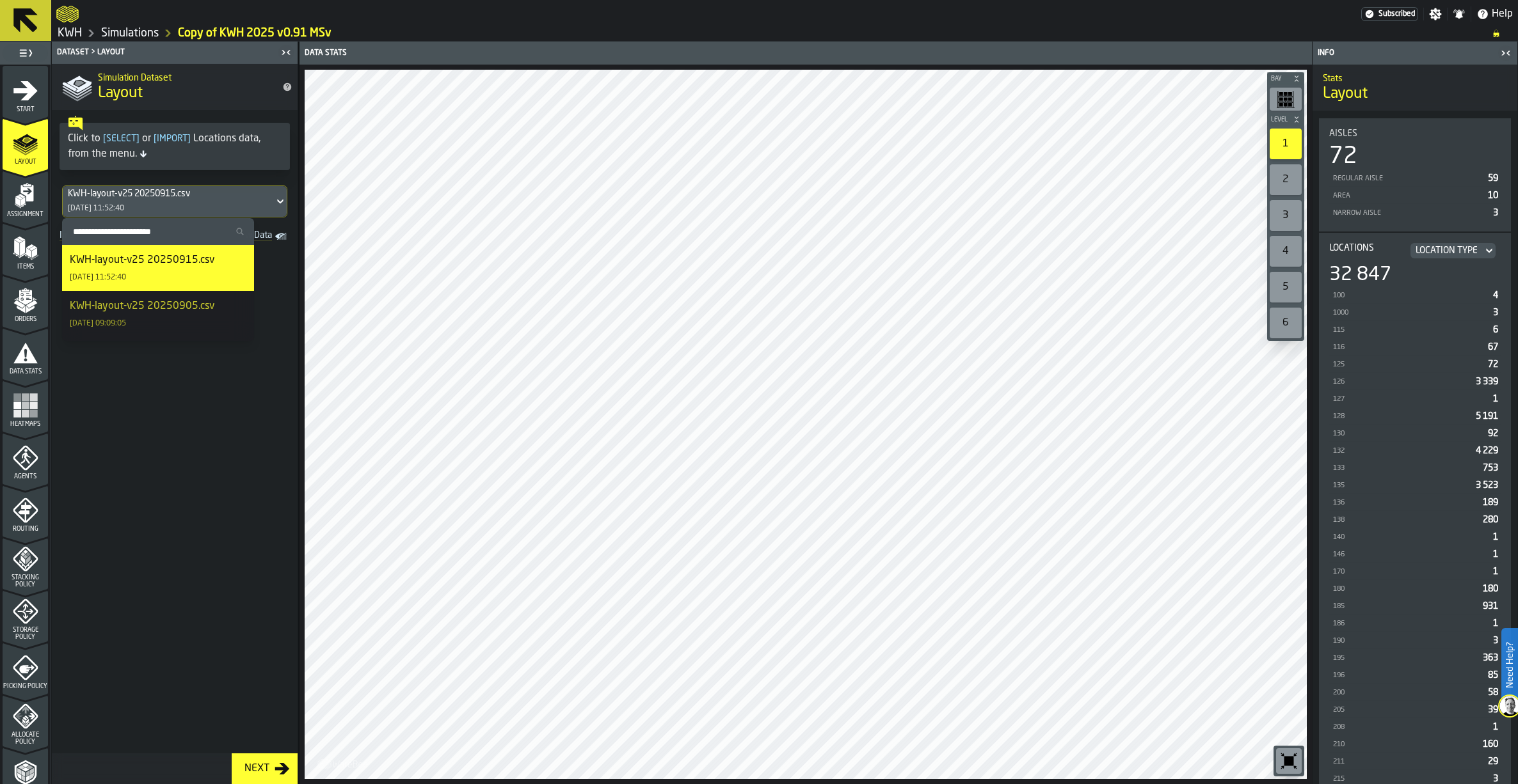
click at [136, 28] on link "Simulations" at bounding box center [130, 33] width 58 height 14
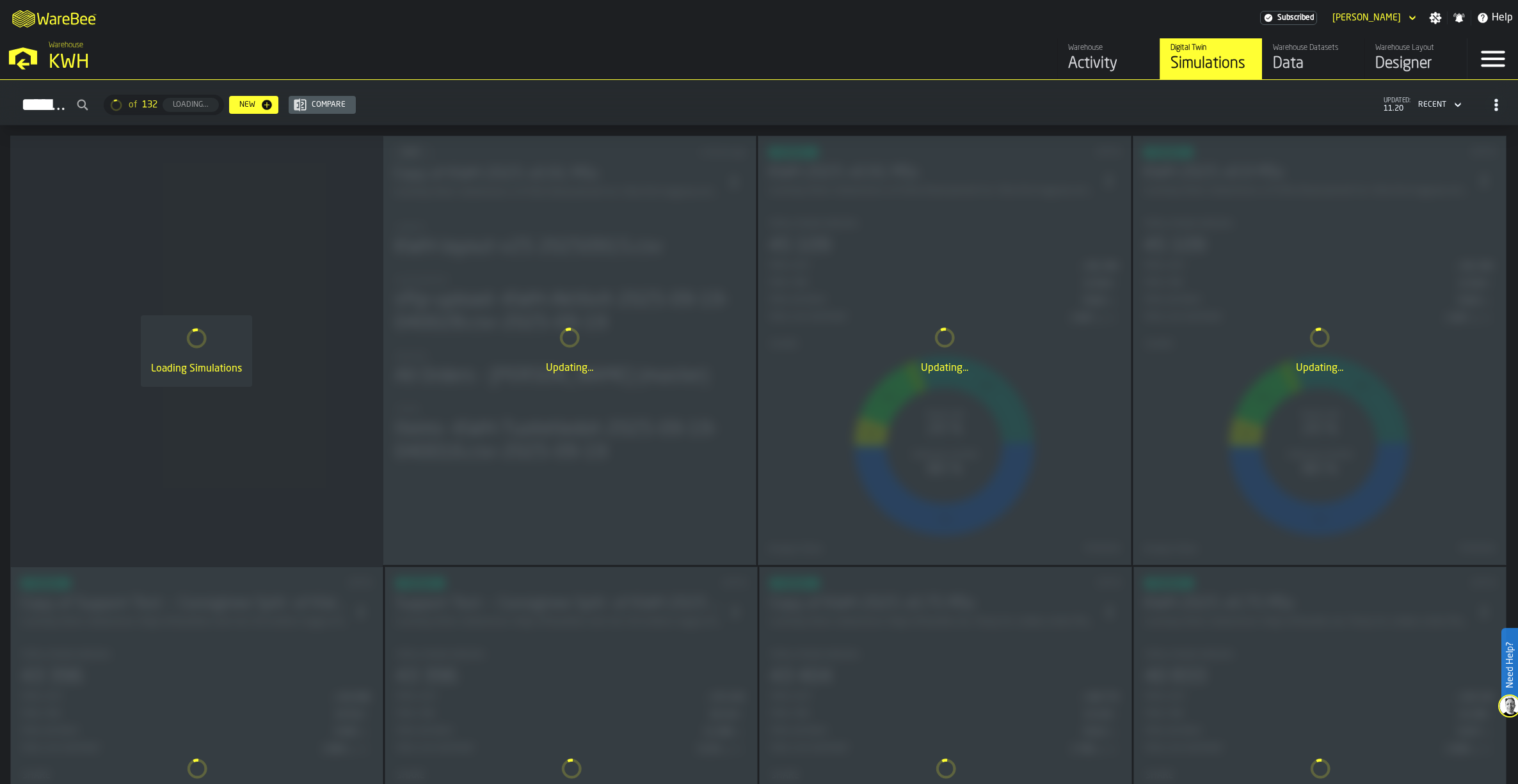
click at [1397, 39] on link "Warehouse Layout Designer" at bounding box center [1415, 58] width 102 height 41
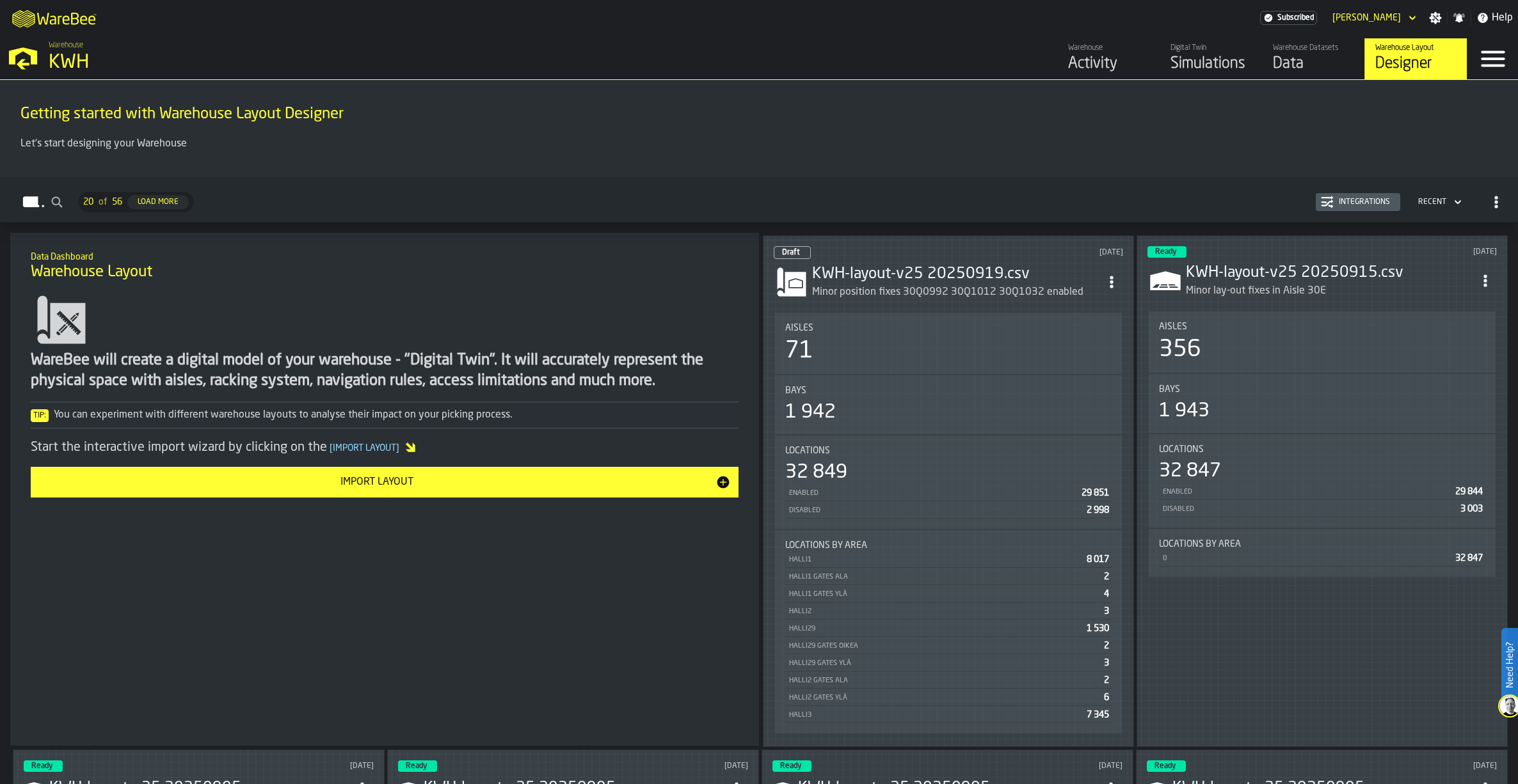
click at [940, 274] on h3 "KWH-layout-v25 20250919.csv" at bounding box center [956, 274] width 288 height 20
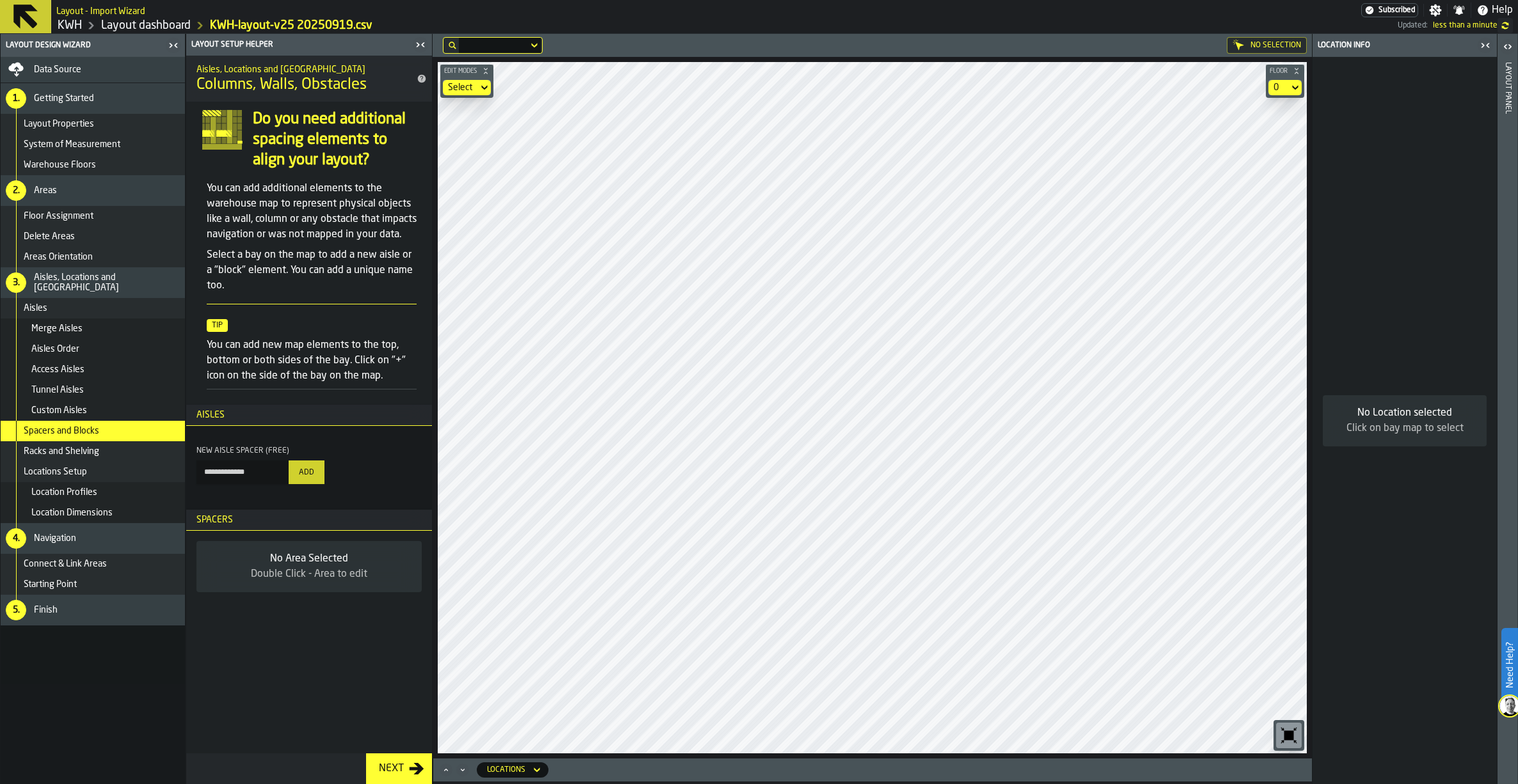
click at [387, 773] on div "Next" at bounding box center [391, 769] width 35 height 16
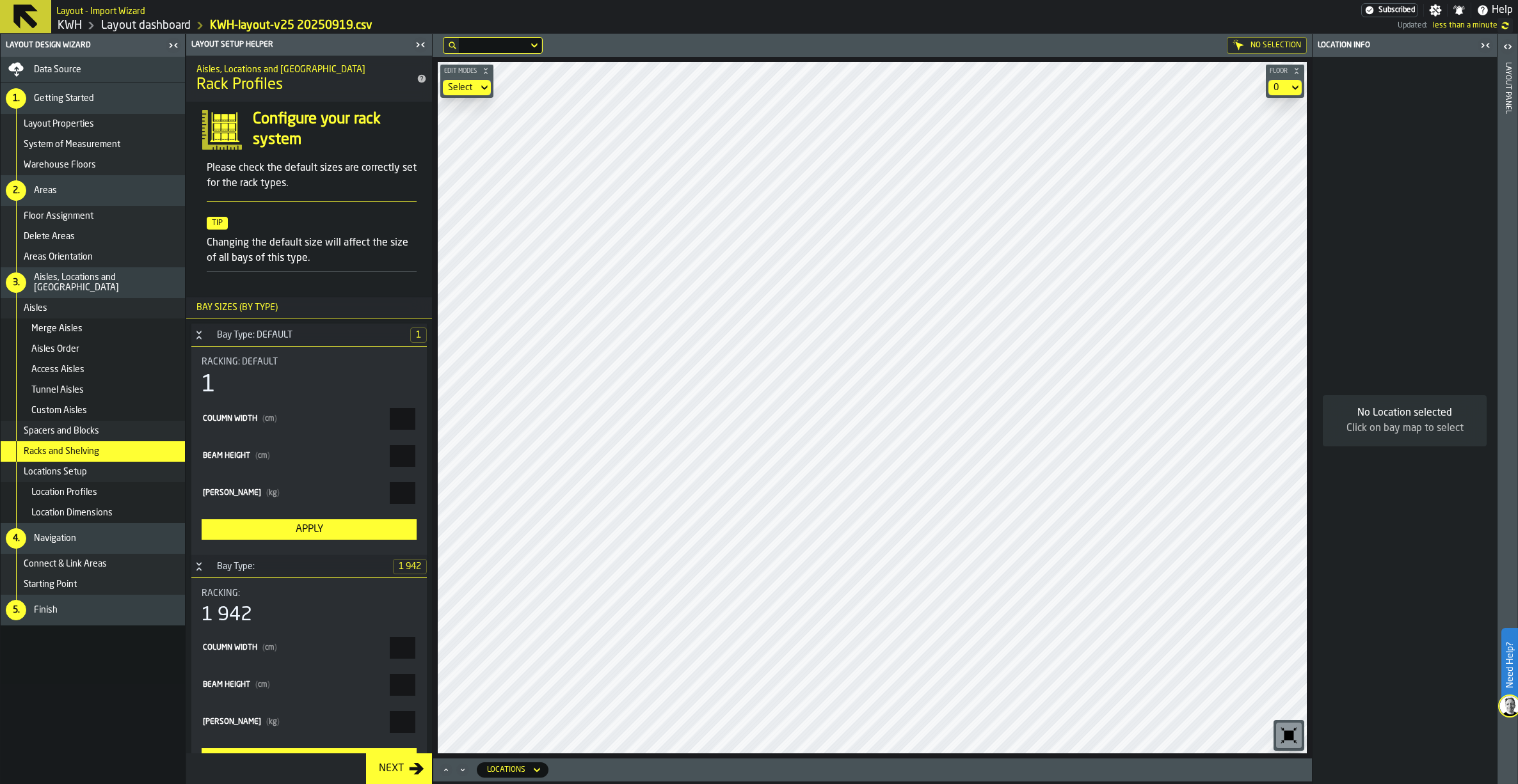
click at [391, 762] on div "Next" at bounding box center [391, 769] width 35 height 16
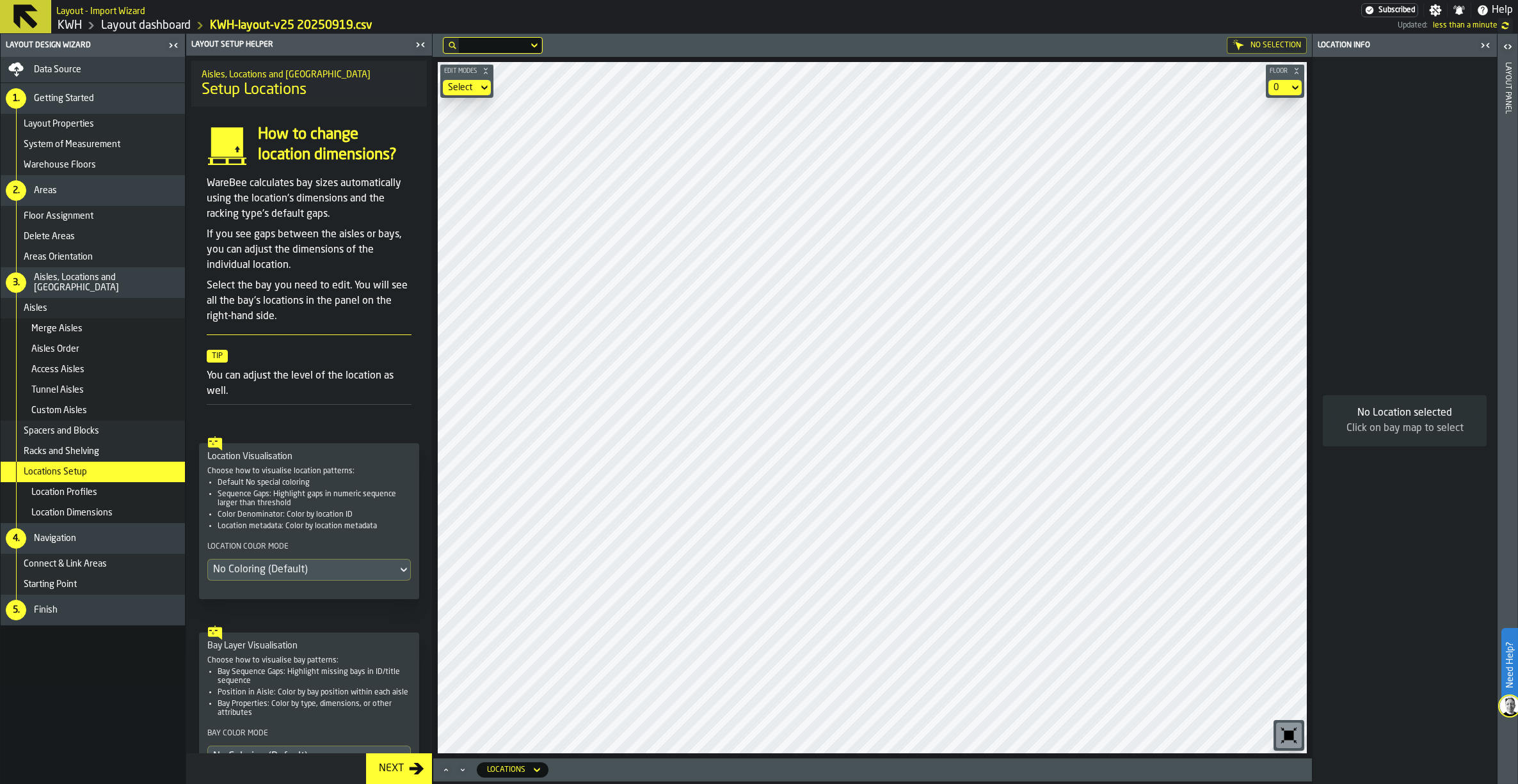
click at [391, 762] on div "Next" at bounding box center [391, 769] width 35 height 16
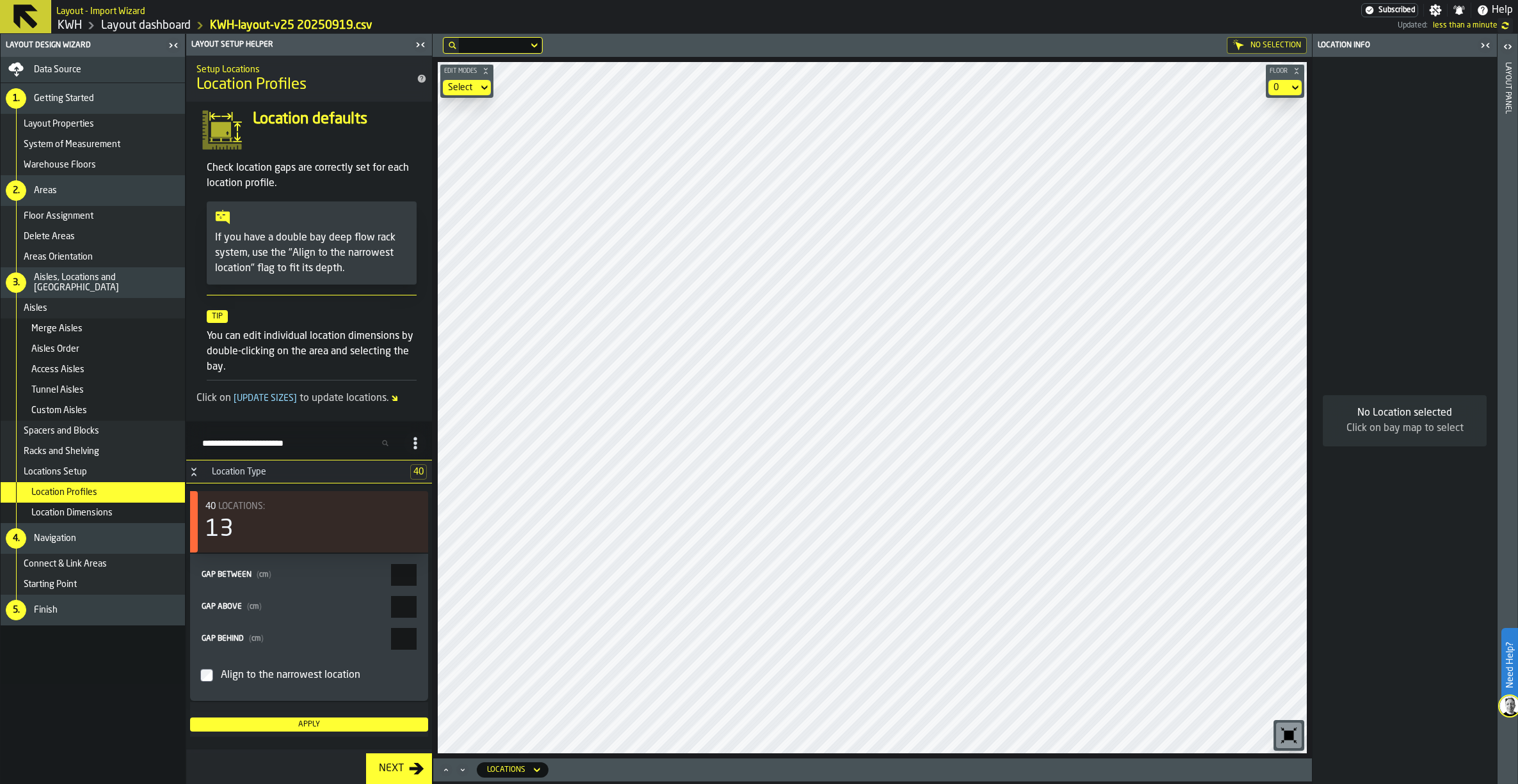
click at [391, 762] on div "Next" at bounding box center [391, 769] width 35 height 16
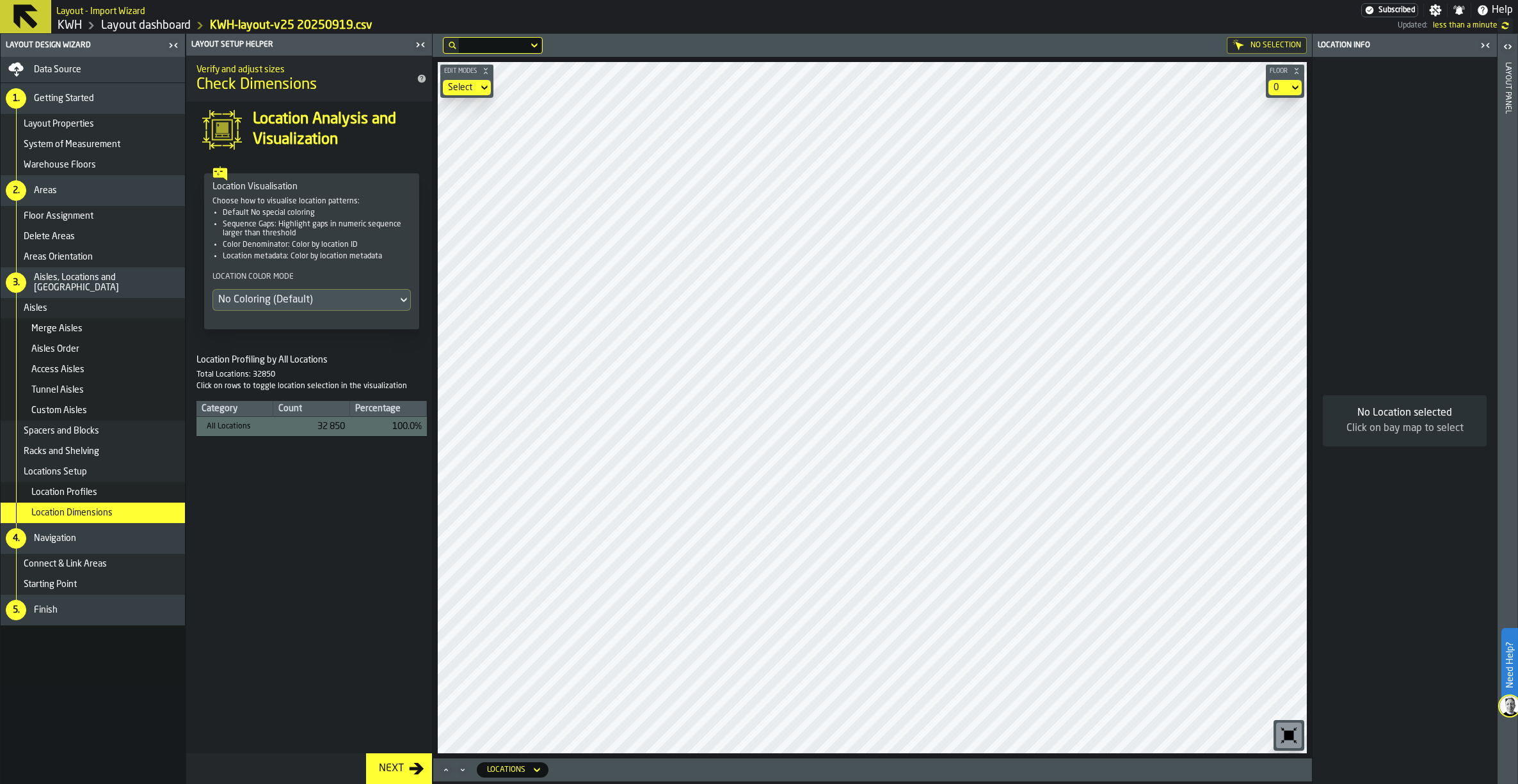
click at [391, 762] on div "Next" at bounding box center [391, 769] width 35 height 16
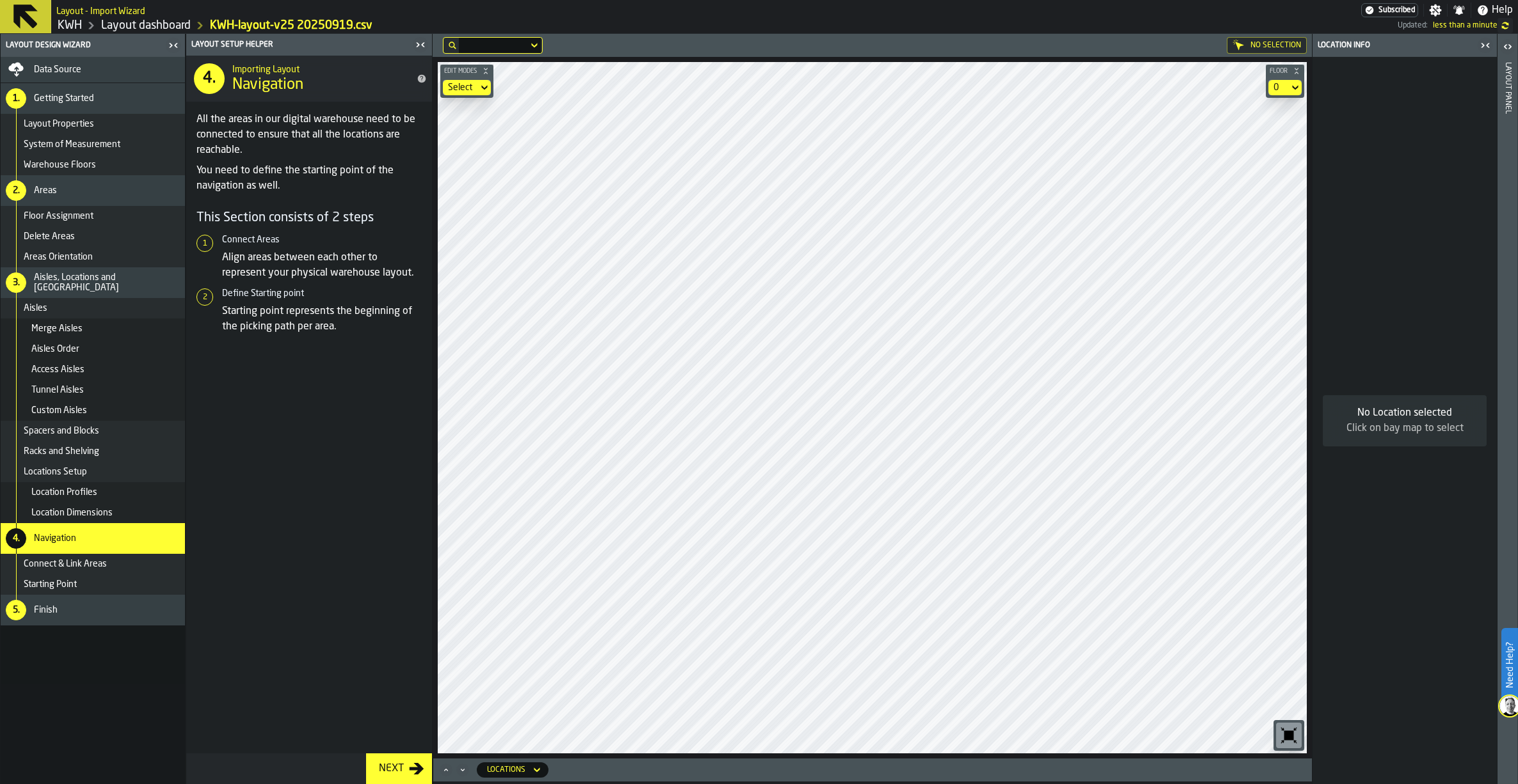
click at [391, 762] on div "Next" at bounding box center [391, 769] width 35 height 16
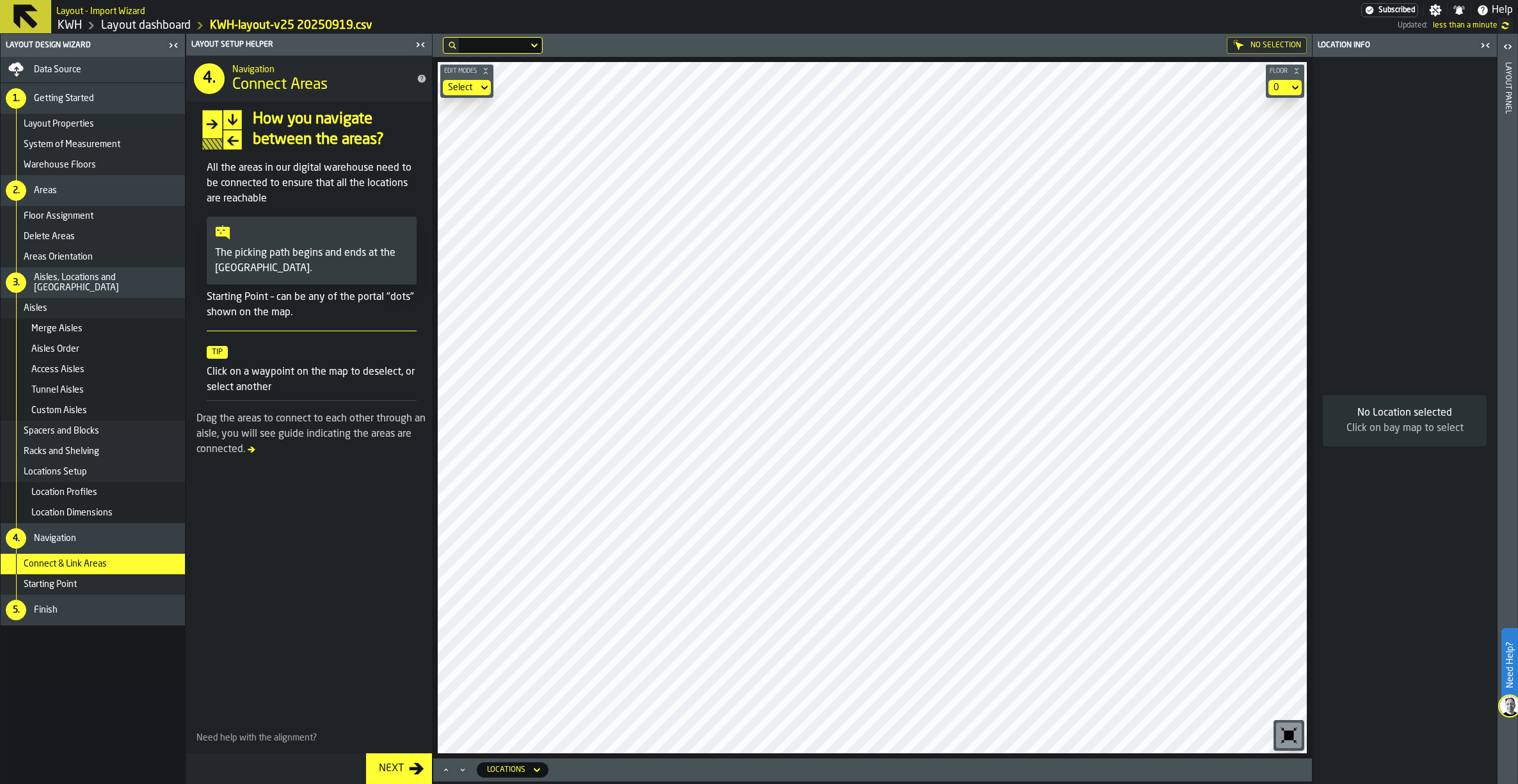
click at [391, 762] on div "Next" at bounding box center [391, 769] width 35 height 16
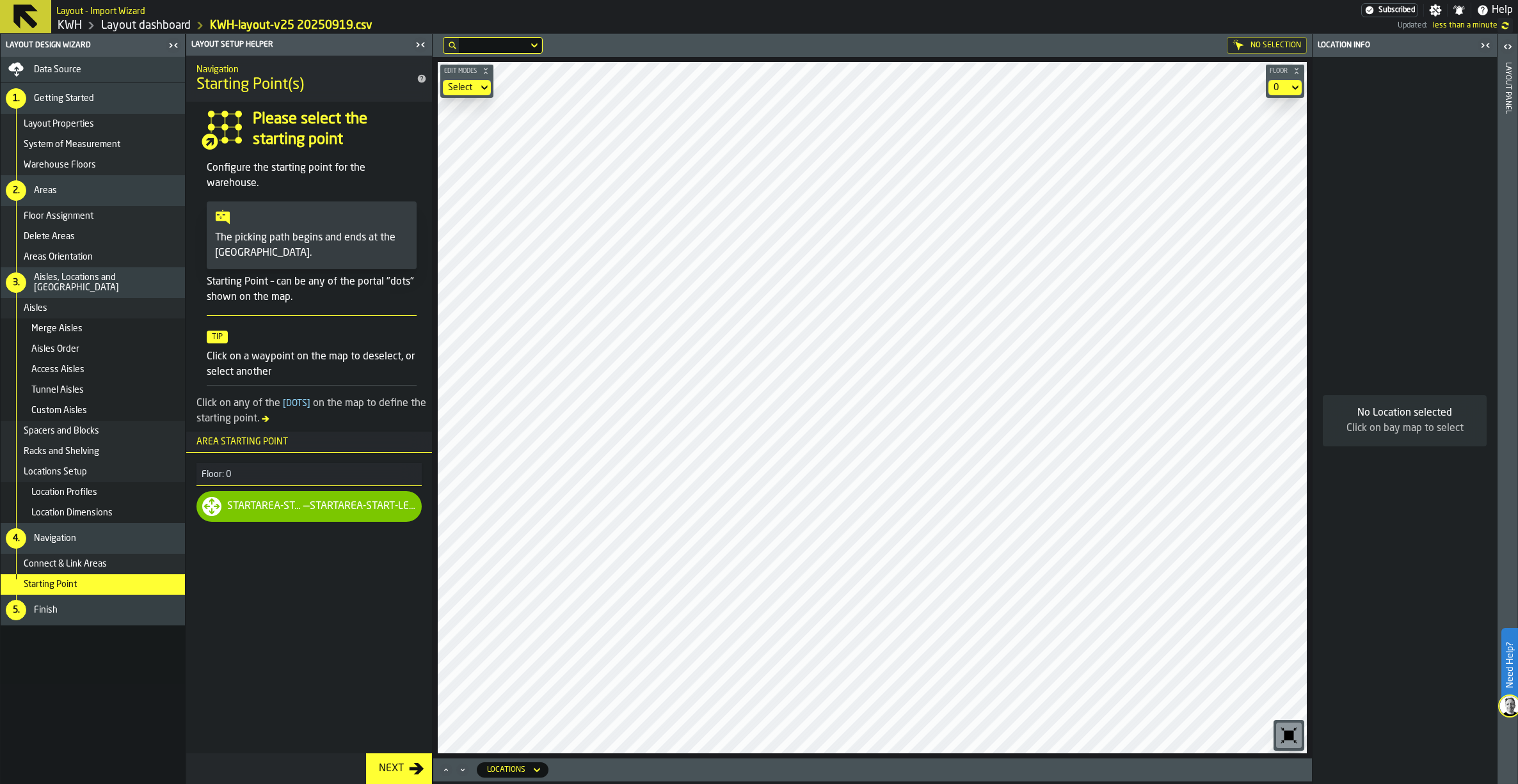
click at [391, 762] on div "Next" at bounding box center [391, 769] width 35 height 16
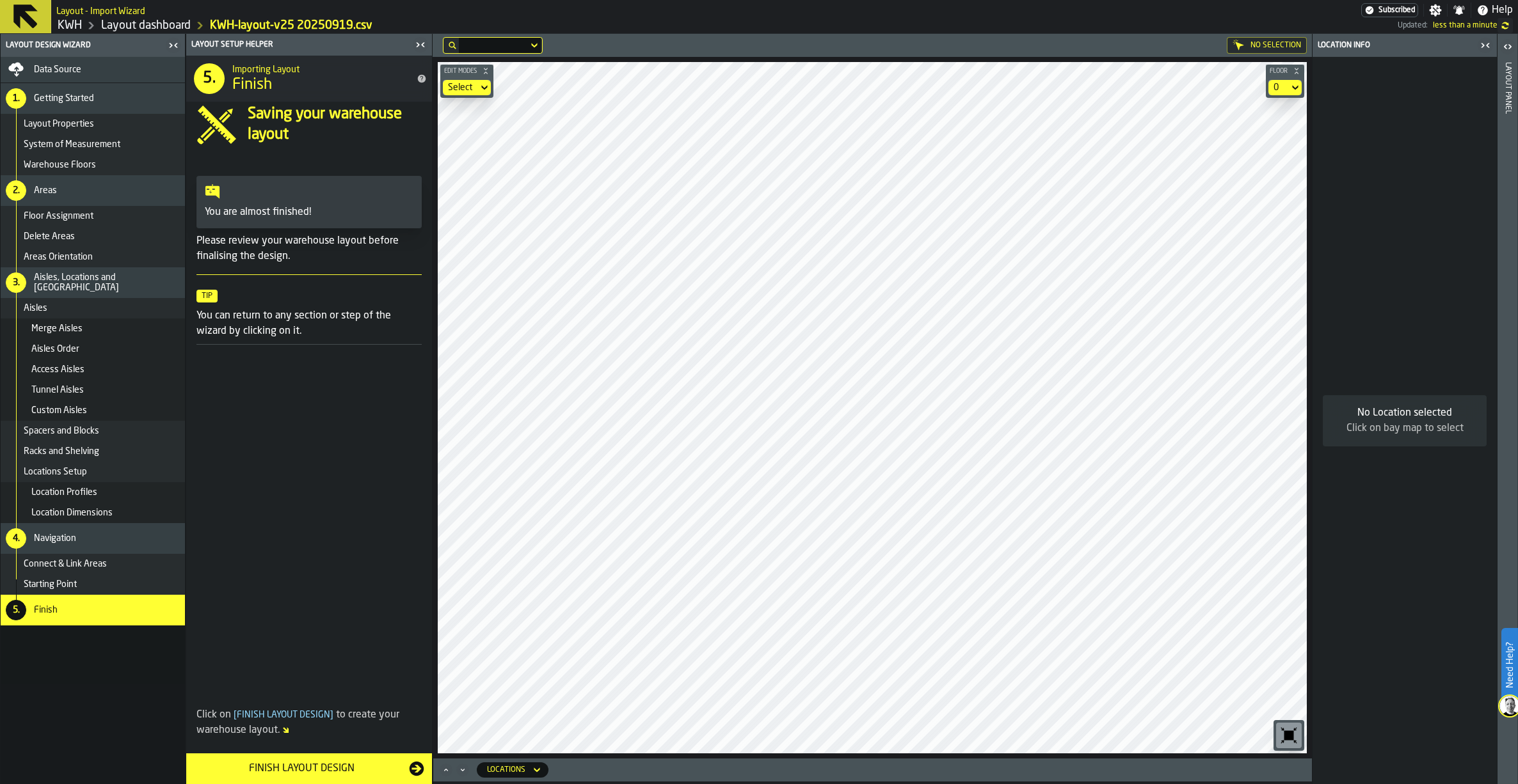
click at [335, 762] on div "Finish Layout Design" at bounding box center [301, 769] width 215 height 16
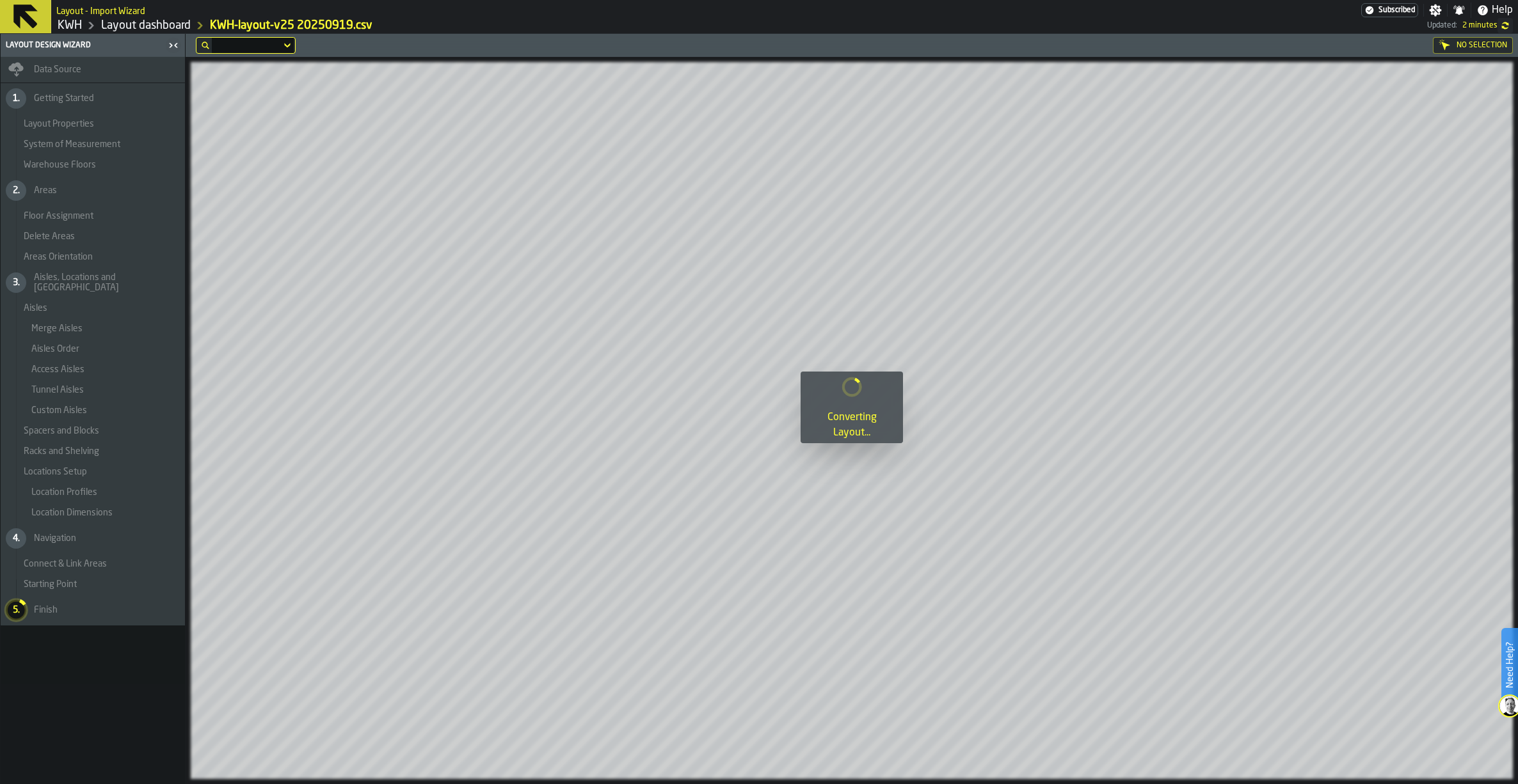
click at [163, 32] on div "Layout dashboard" at bounding box center [136, 26] width 109 height 16
click at [168, 28] on link "Layout dashboard" at bounding box center [146, 25] width 90 height 14
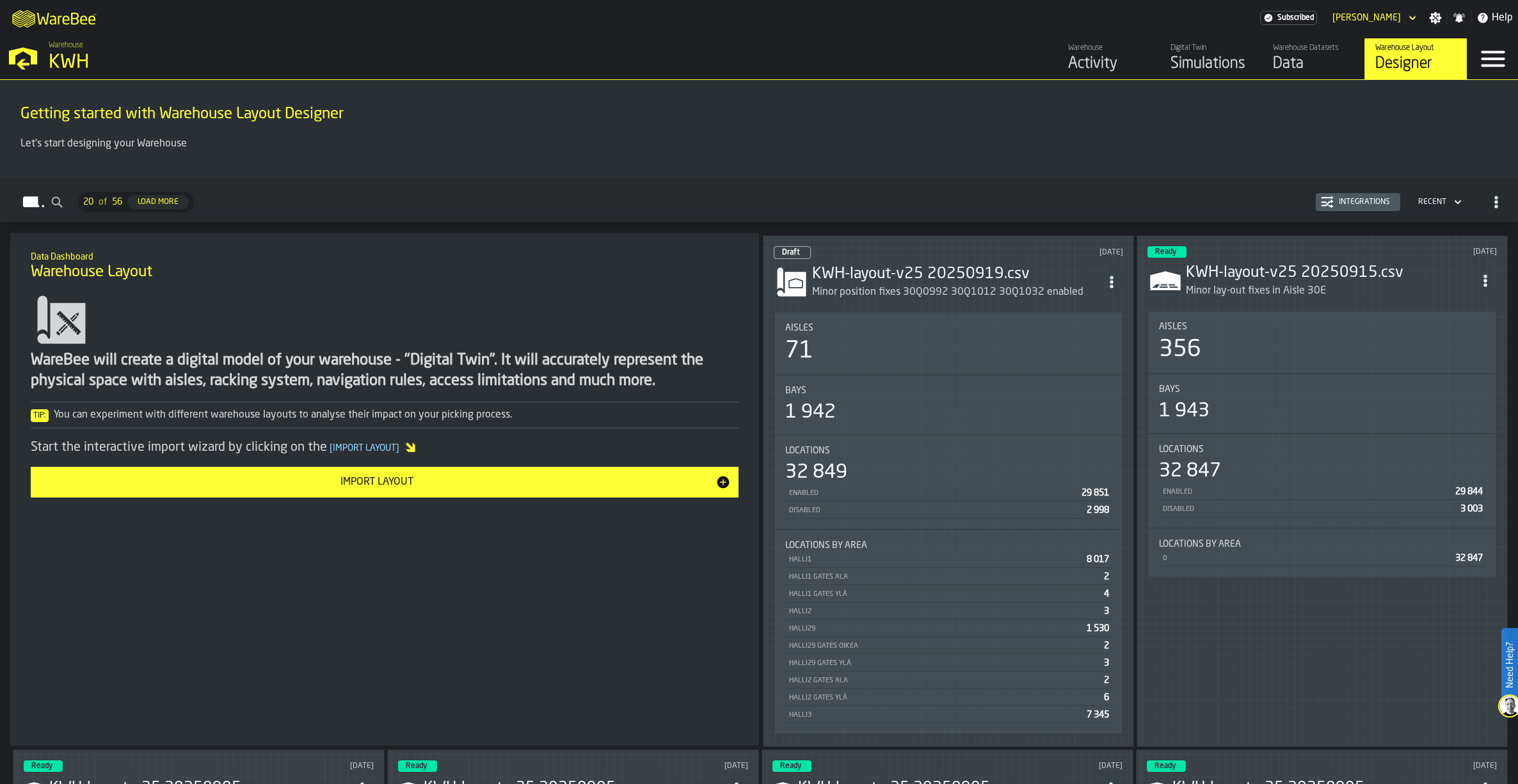
click at [915, 285] on div "Minor position fixes 30Q0992 30Q1012 30Q1032 enabled" at bounding box center [947, 293] width 271 height 16
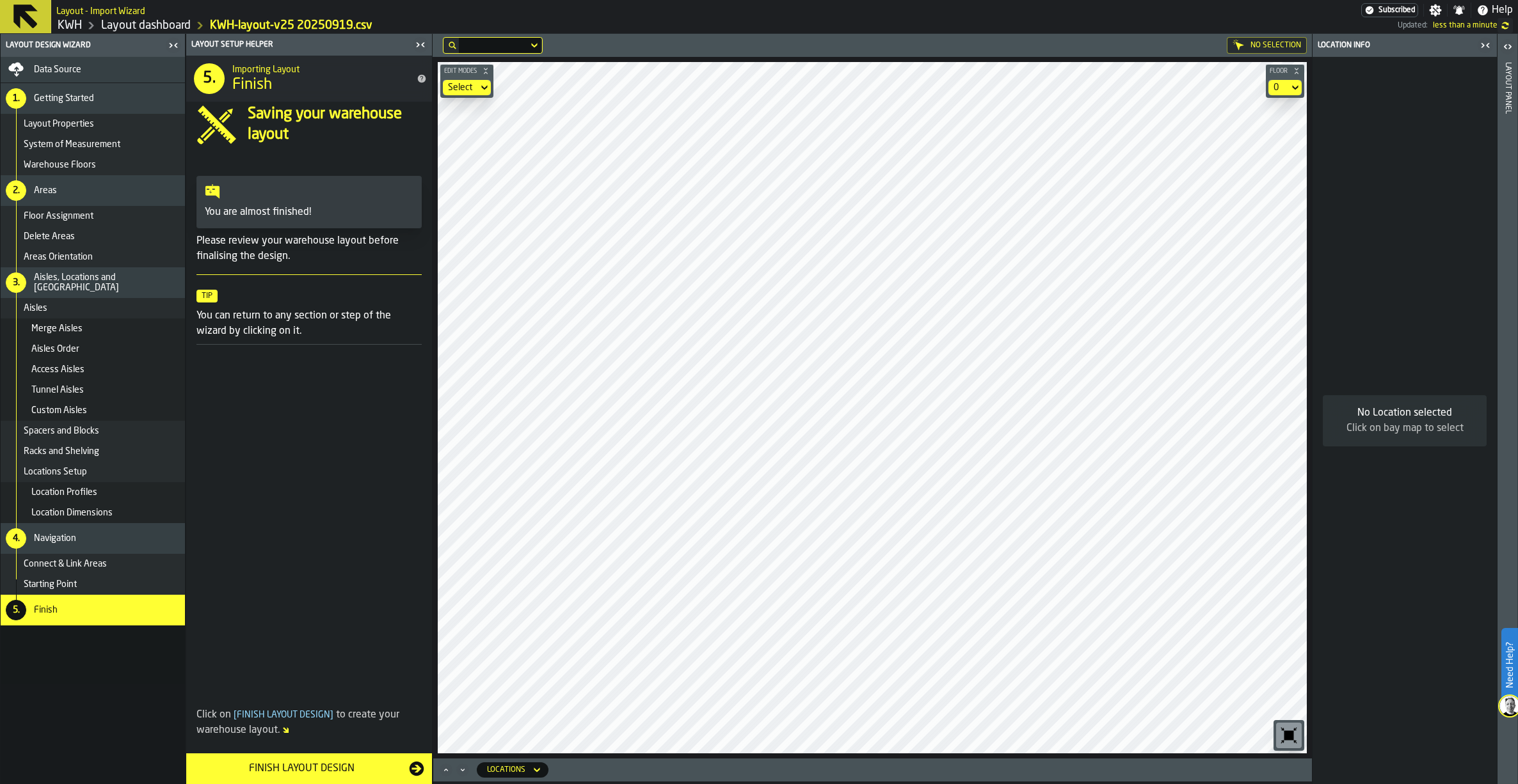
click at [300, 769] on div "Finish Layout Design" at bounding box center [301, 769] width 215 height 16
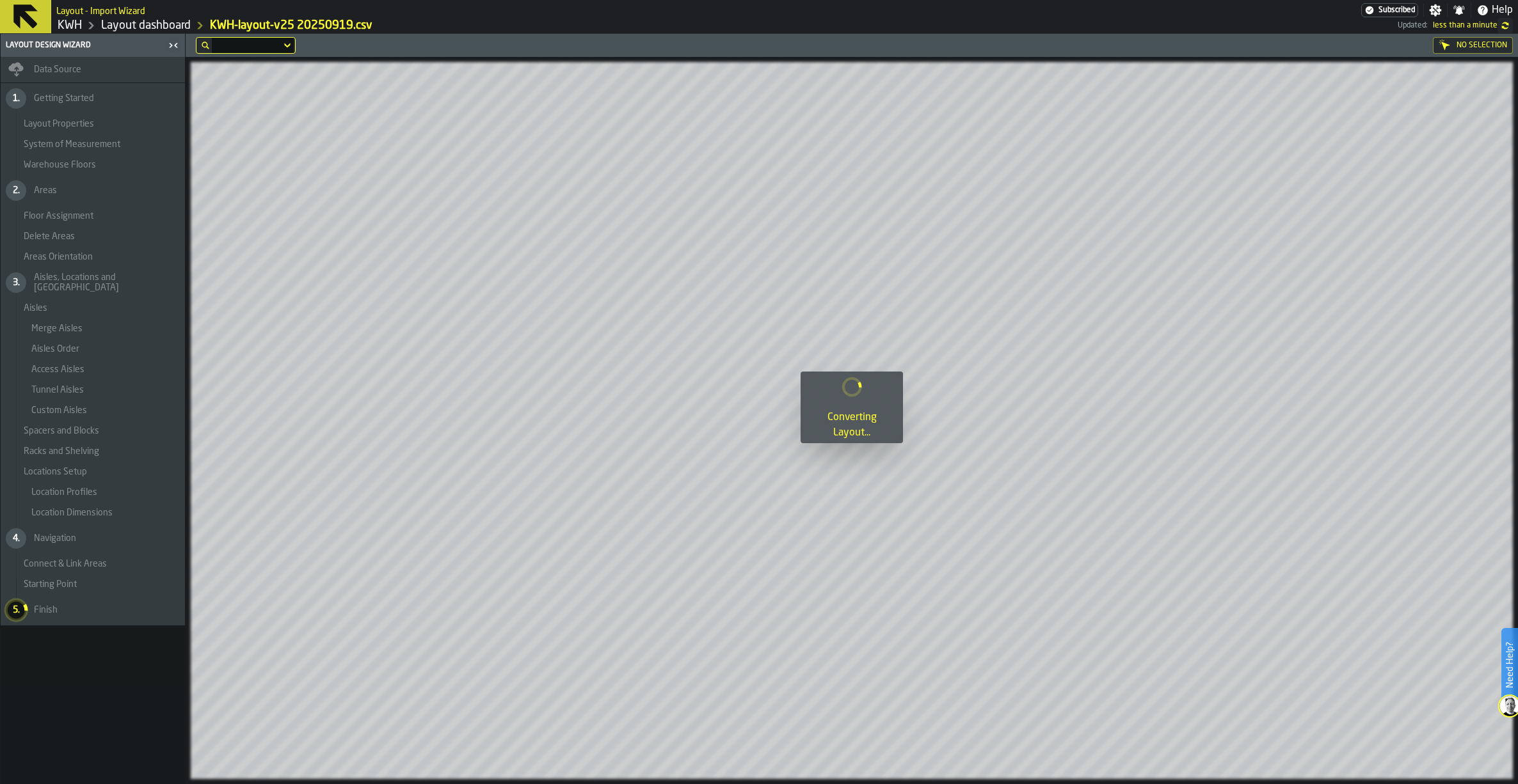
click at [166, 23] on link "Layout dashboard" at bounding box center [146, 25] width 90 height 14
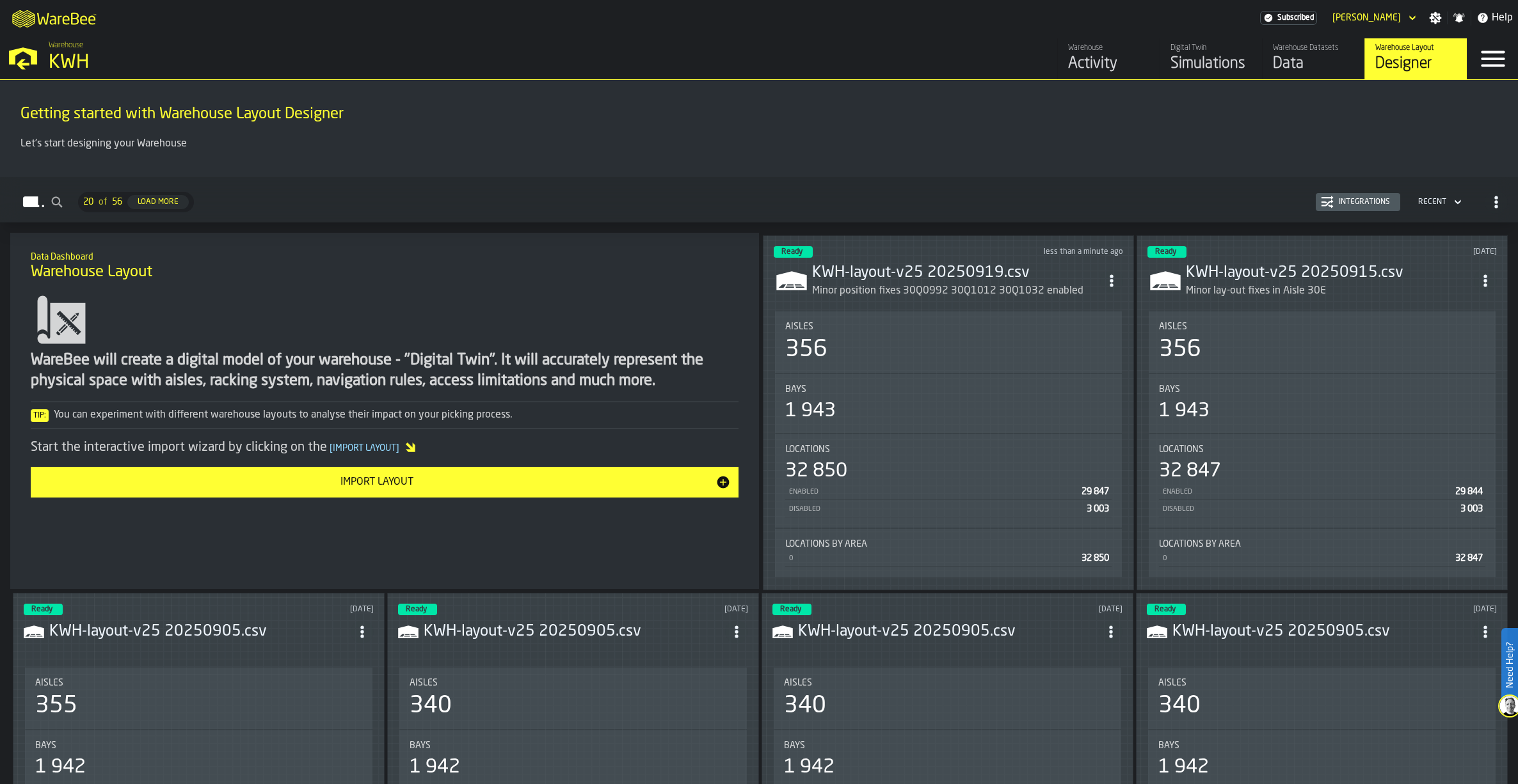
click at [1183, 57] on div "Simulations" at bounding box center [1210, 64] width 81 height 20
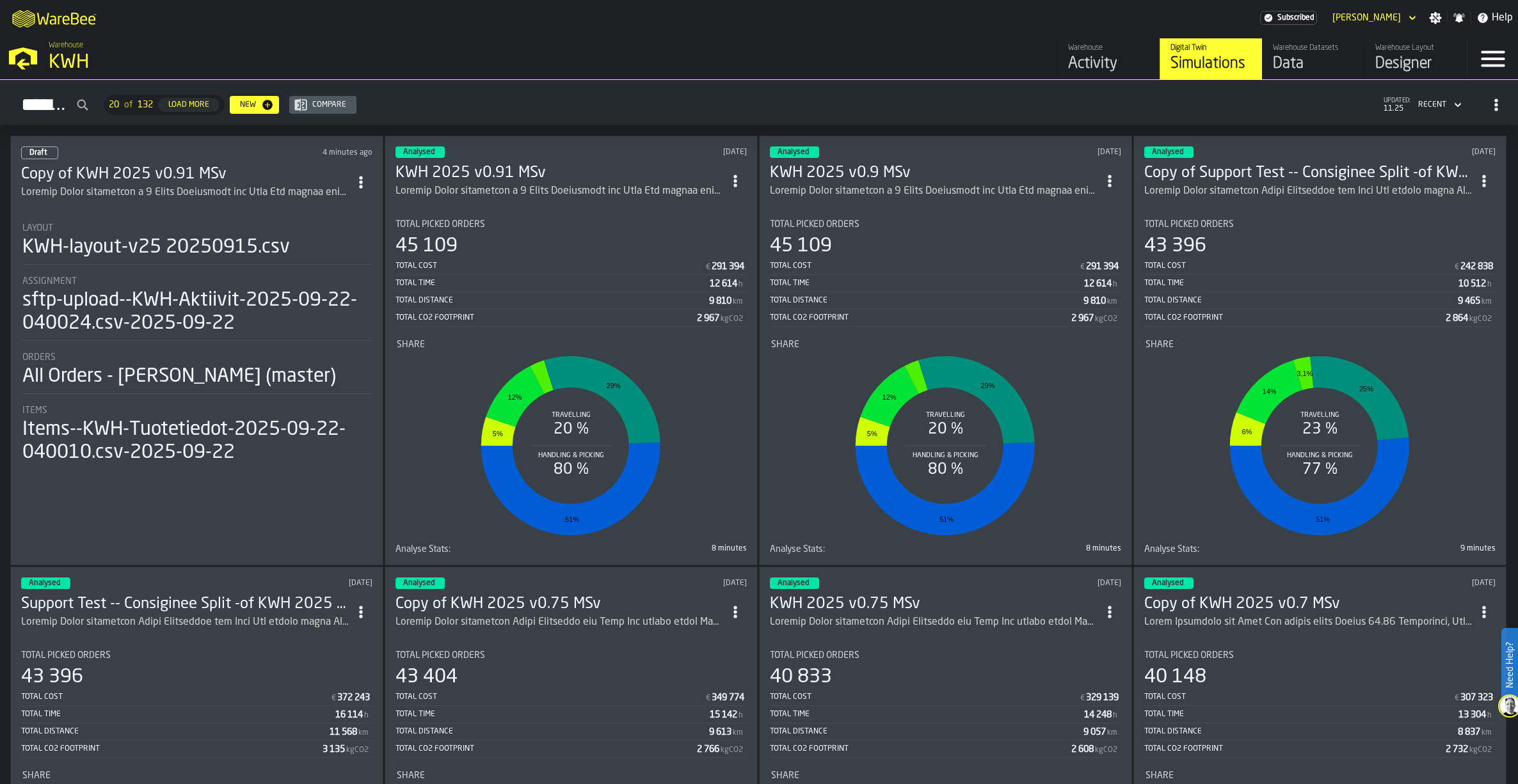
click at [170, 174] on h3 "Copy of KWH 2025 v0.91 MSv" at bounding box center [185, 174] width 329 height 20
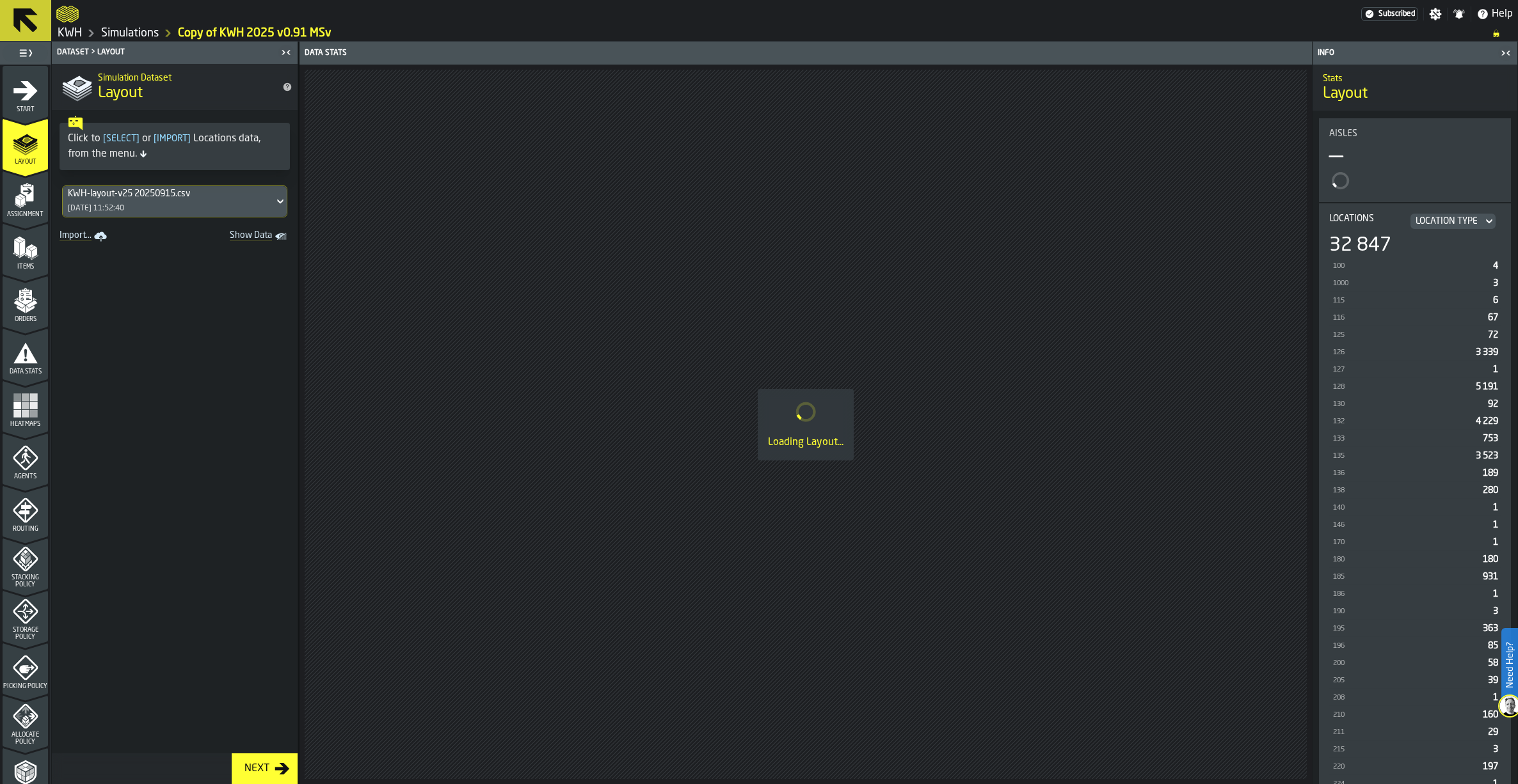
click at [124, 206] on div "15/09/2025, 11:52:40" at bounding box center [96, 208] width 57 height 9
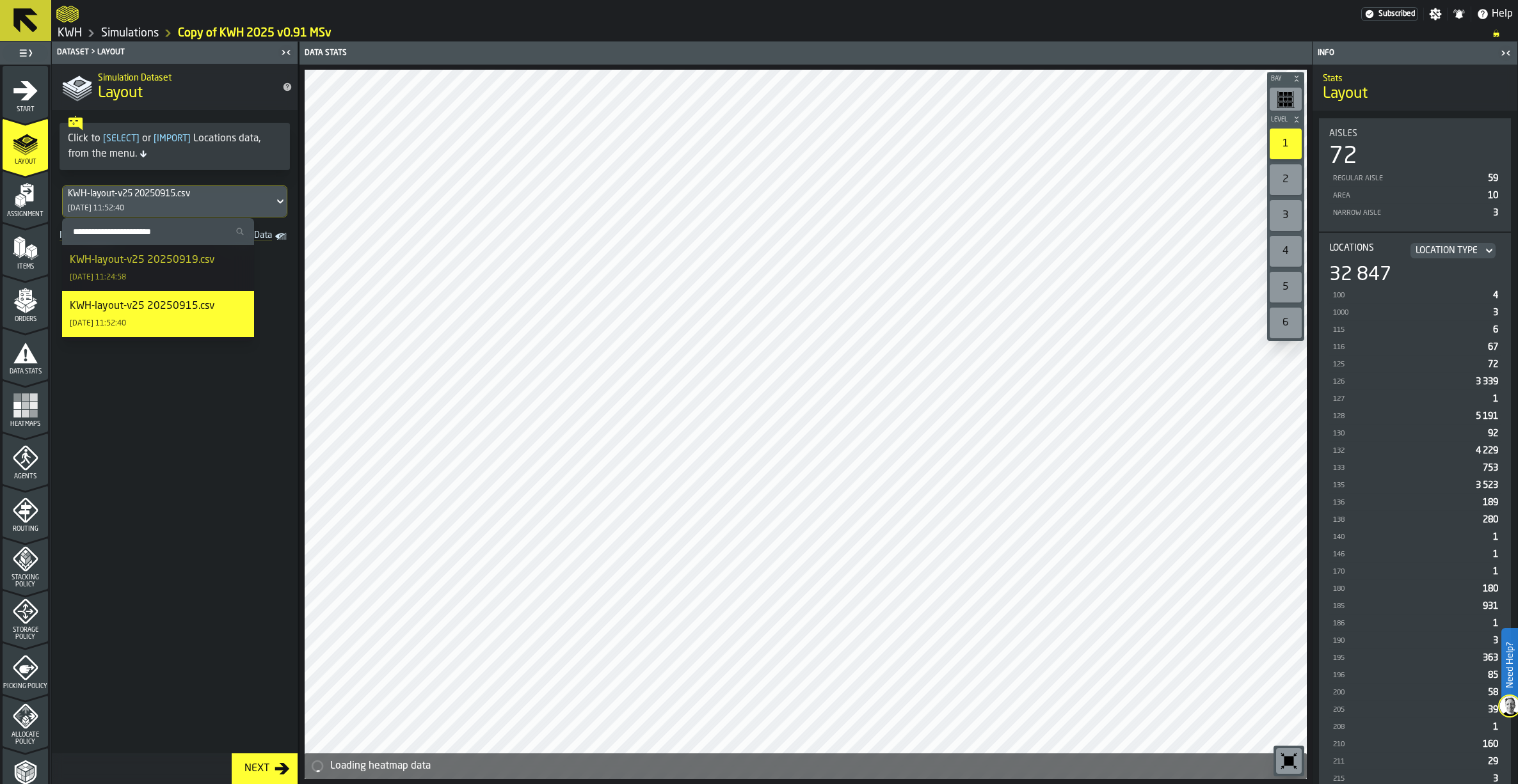
click at [139, 267] on div "KWH-layout-v25 20250919.csv" at bounding box center [142, 260] width 145 height 16
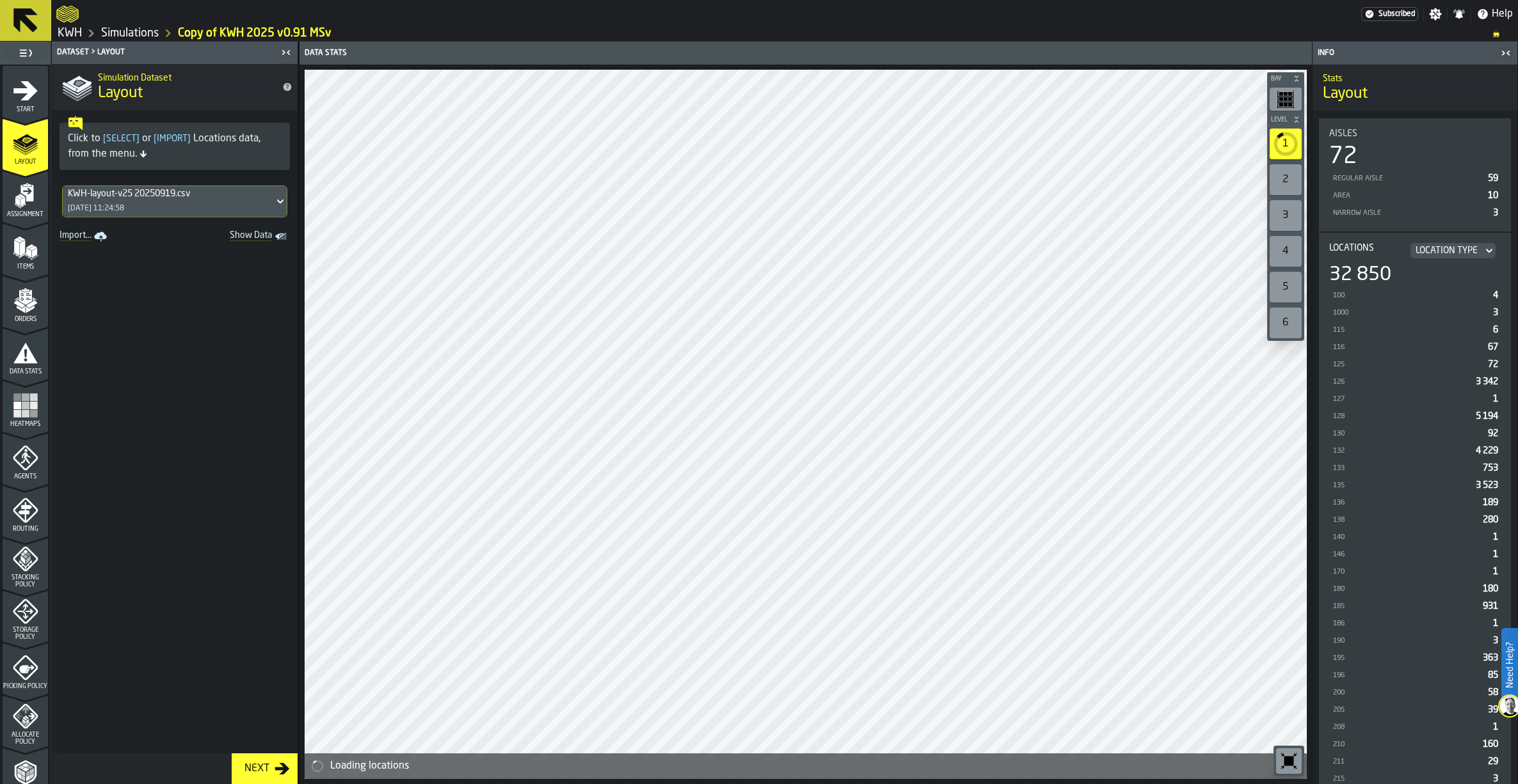
click at [24, 199] on icon "menu Assignment" at bounding box center [25, 195] width 25 height 25
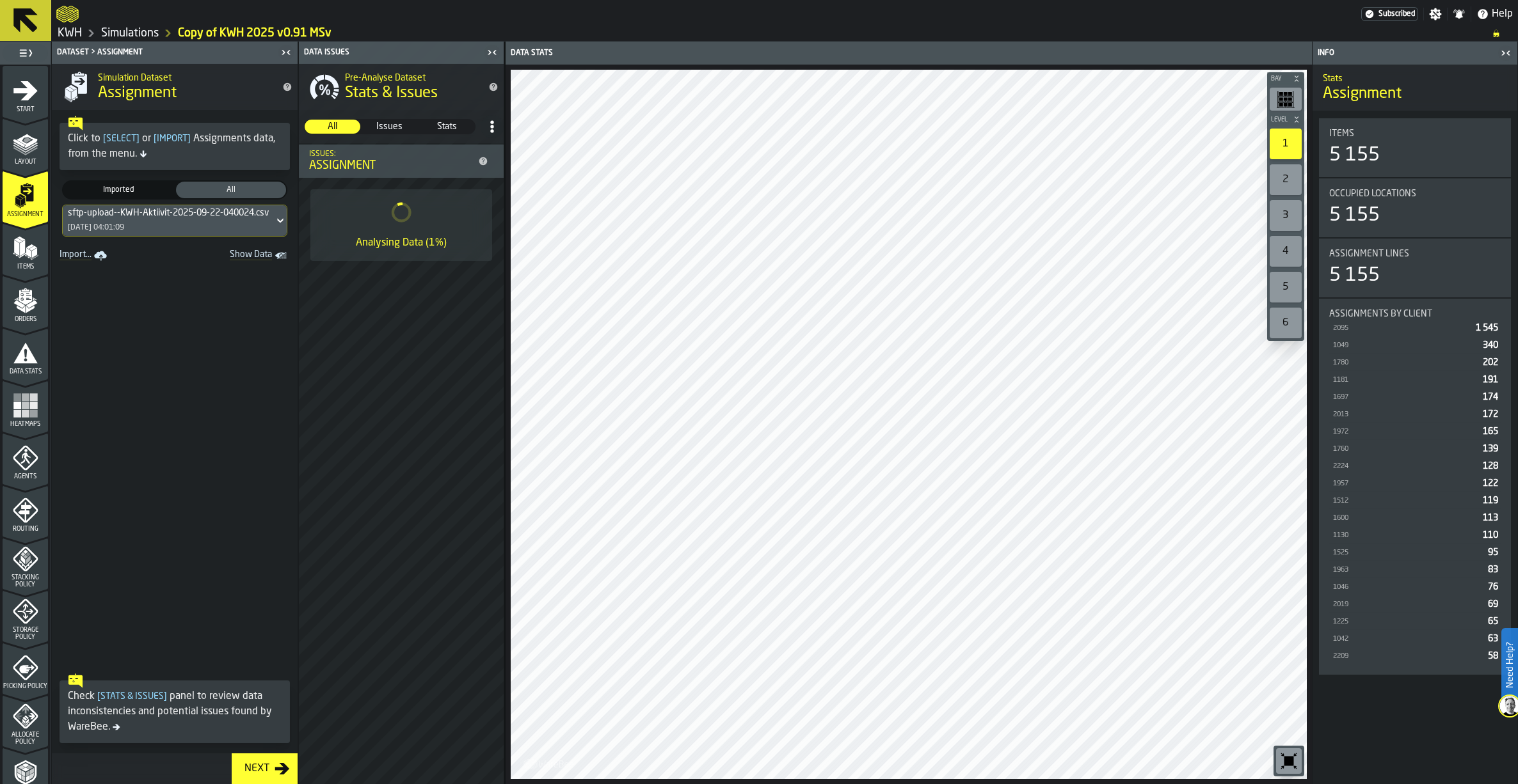
click at [23, 247] on icon "menu Items" at bounding box center [25, 247] width 25 height 25
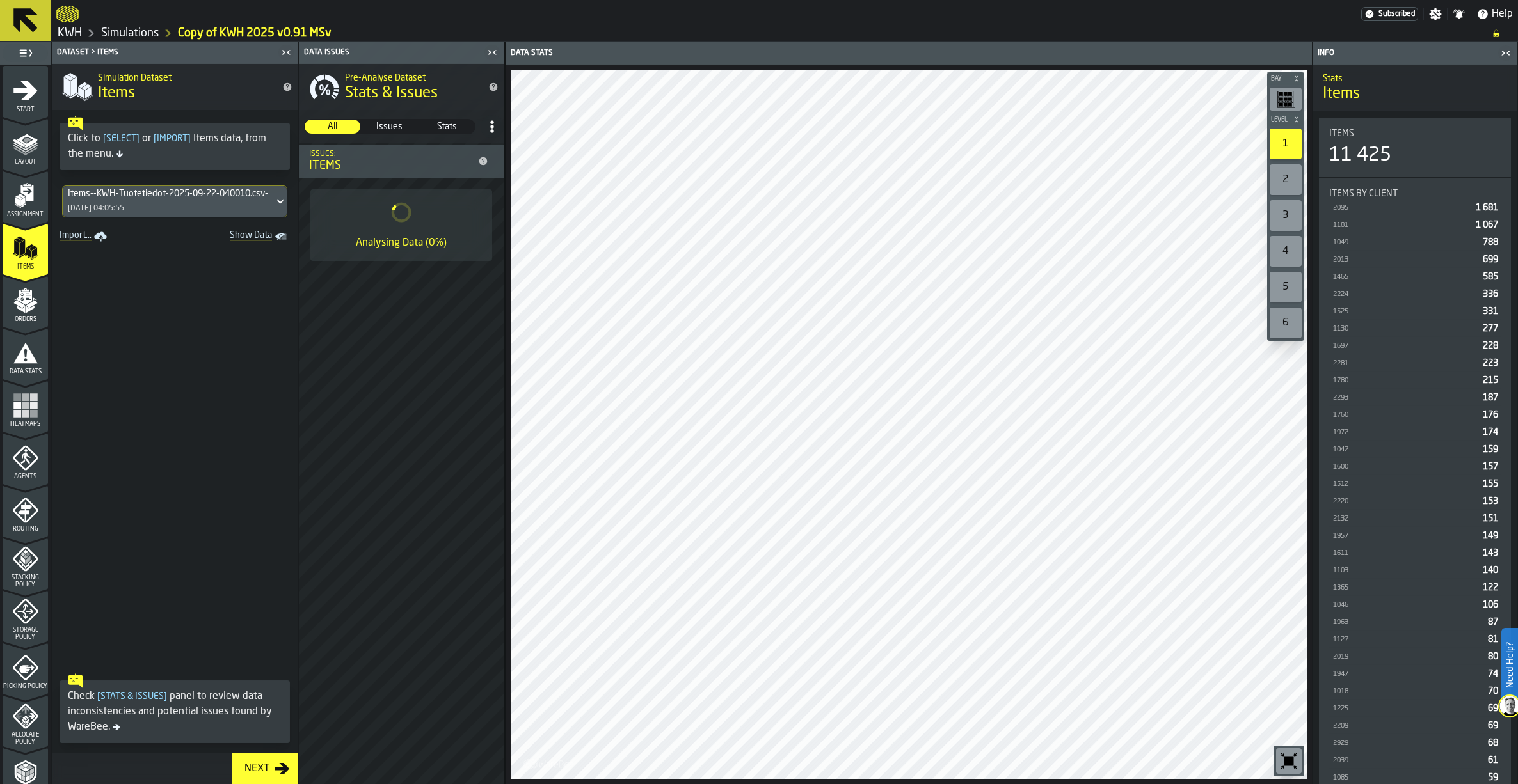
click at [28, 302] on icon "menu Orders" at bounding box center [25, 300] width 25 height 25
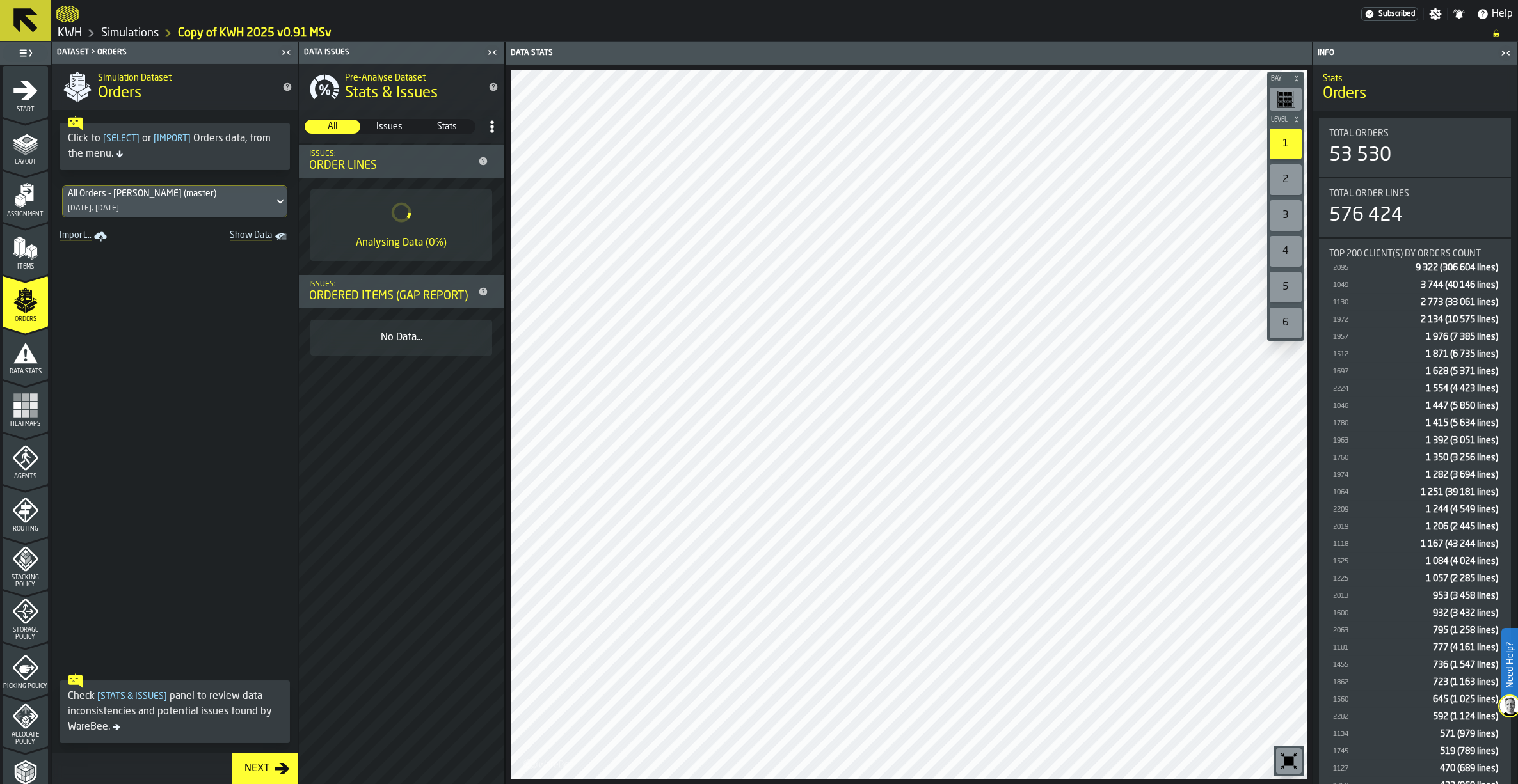
click at [24, 101] on icon "menu Start" at bounding box center [25, 91] width 25 height 25
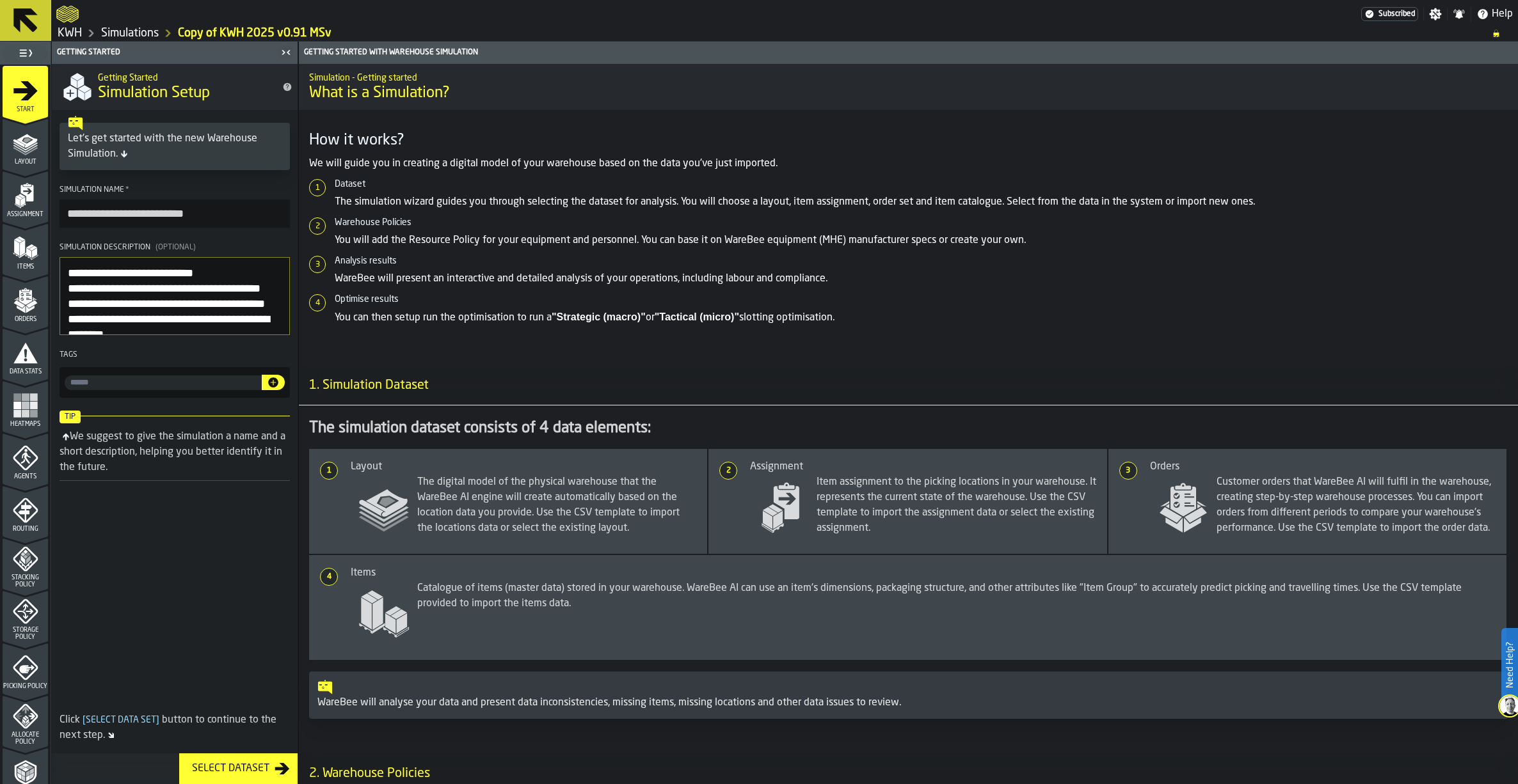
click at [100, 216] on input "**********" at bounding box center [174, 213] width 230 height 28
drag, startPoint x: 107, startPoint y: 213, endPoint x: 47, endPoint y: 196, distance: 62.4
click at [46, 209] on aside "**********" at bounding box center [149, 413] width 298 height 743
type input "**********"
click at [67, 278] on textarea "Simulation Description (Optional)" at bounding box center [174, 296] width 230 height 78
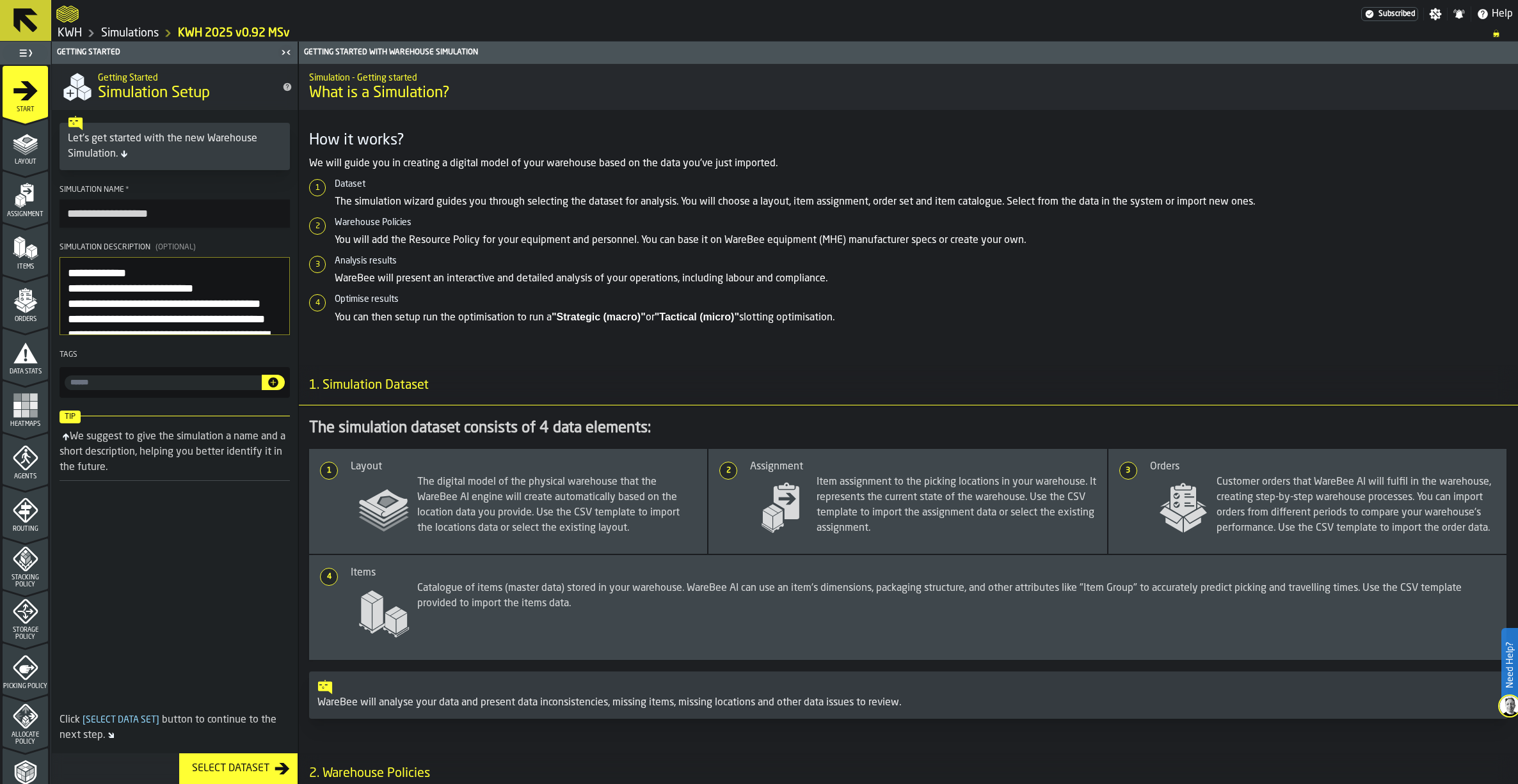
type textarea "**********"
click at [29, 151] on polygon "menu Layout" at bounding box center [25, 151] width 25 height 8
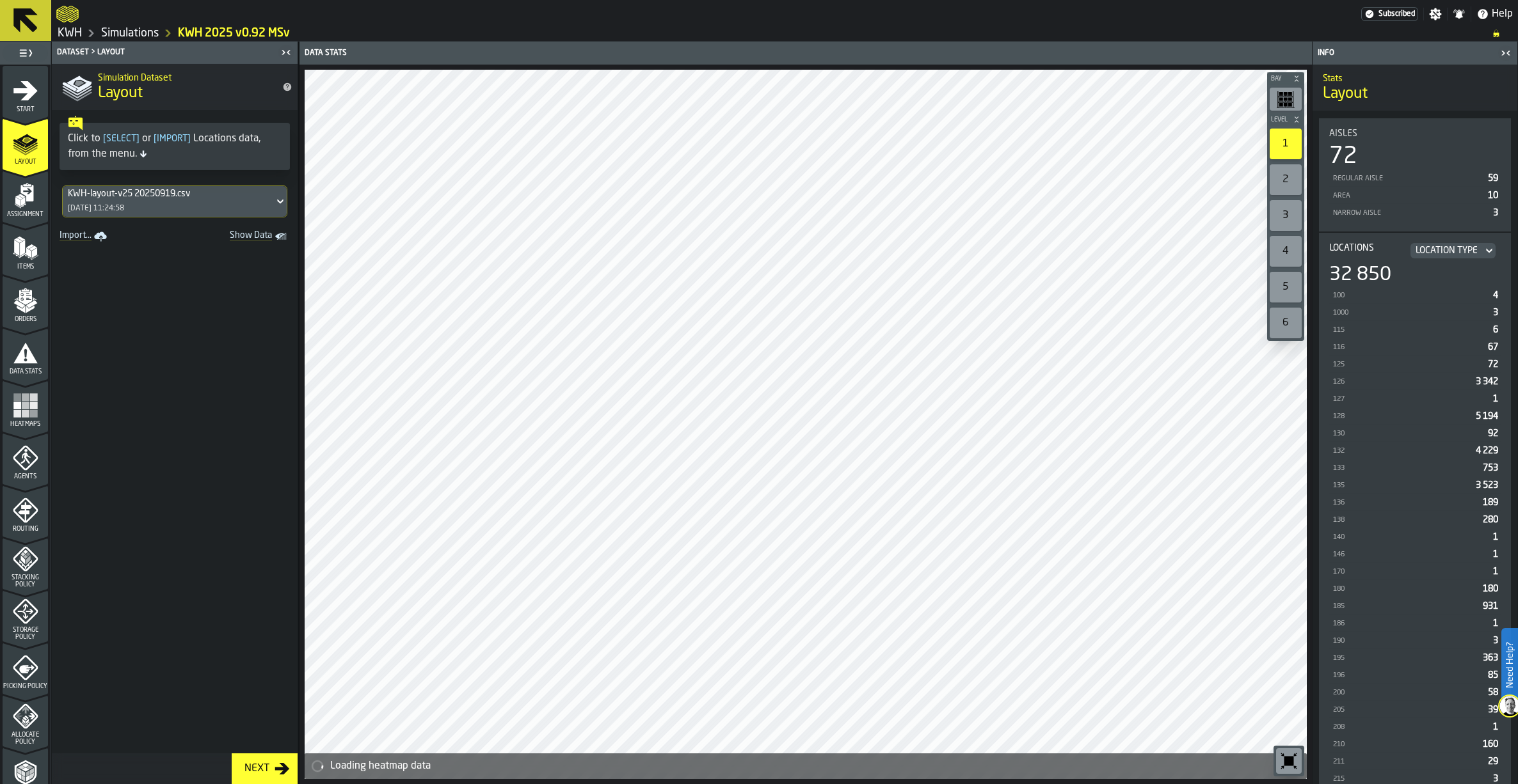
click at [16, 199] on polygon "menu Assignment" at bounding box center [17, 201] width 5 height 9
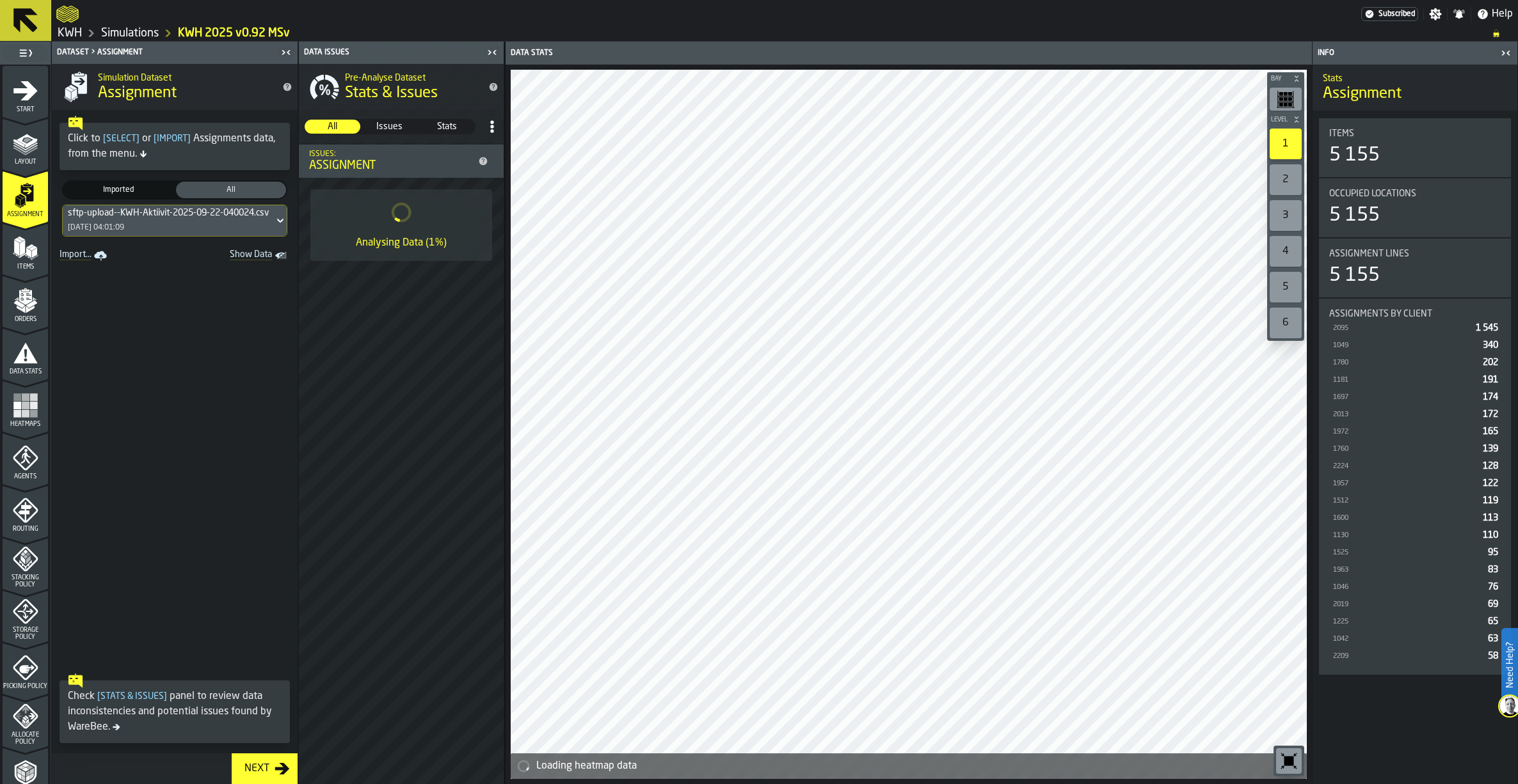
click at [25, 255] on polygon "menu Items" at bounding box center [28, 257] width 6 height 5
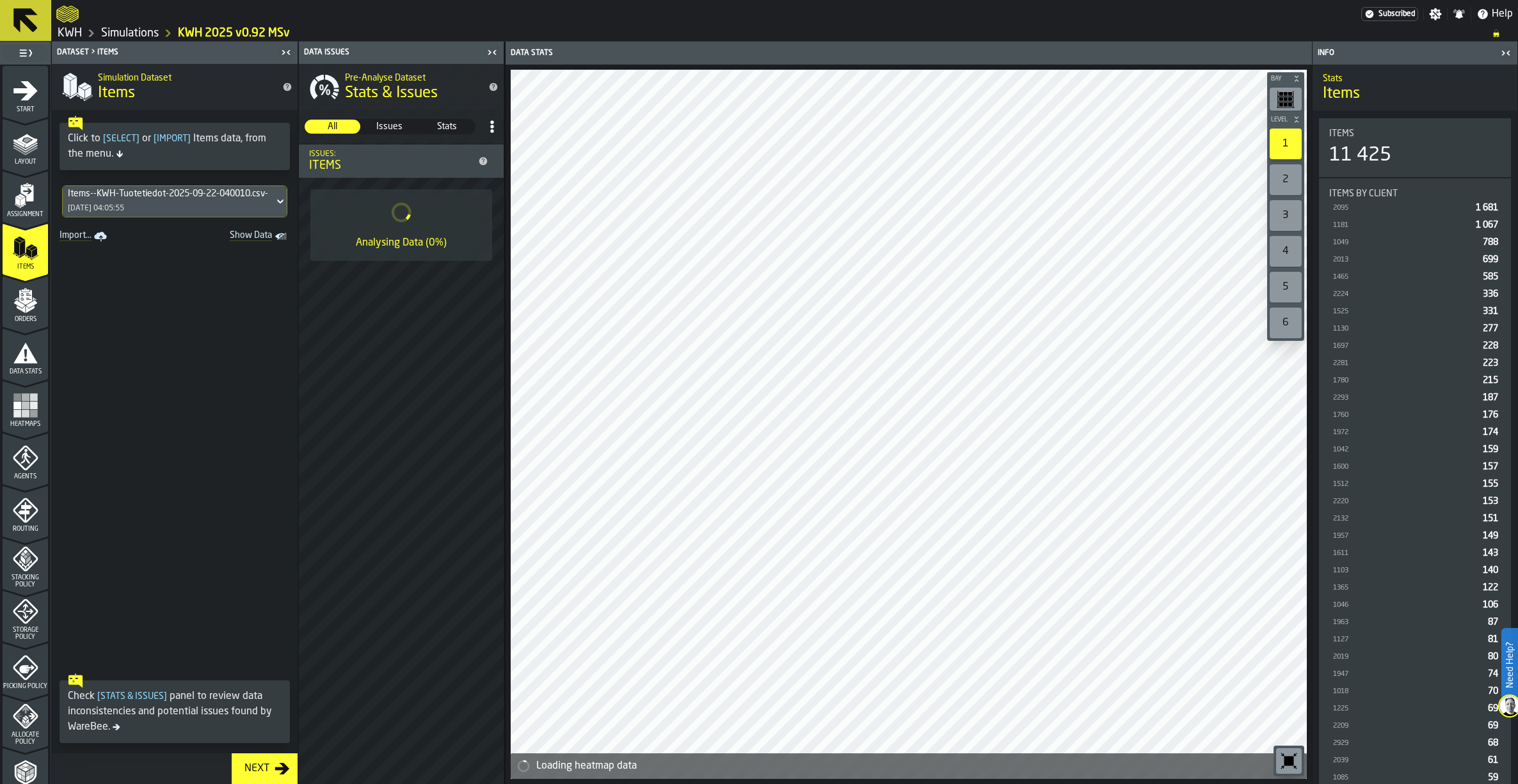
click at [18, 303] on polygon "menu Orders" at bounding box center [18, 303] width 10 height 8
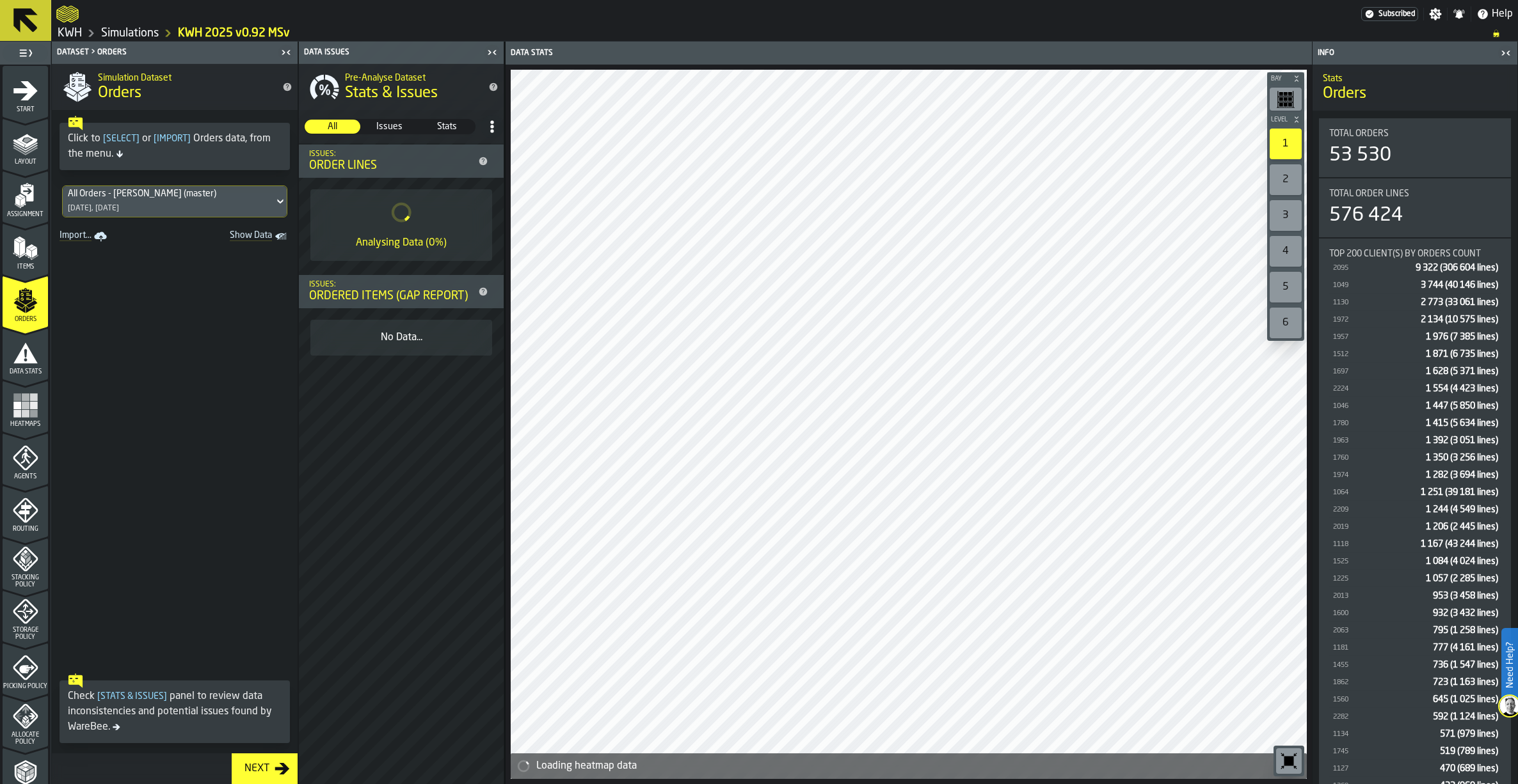
click at [27, 362] on icon "menu Data Stats" at bounding box center [25, 352] width 24 height 20
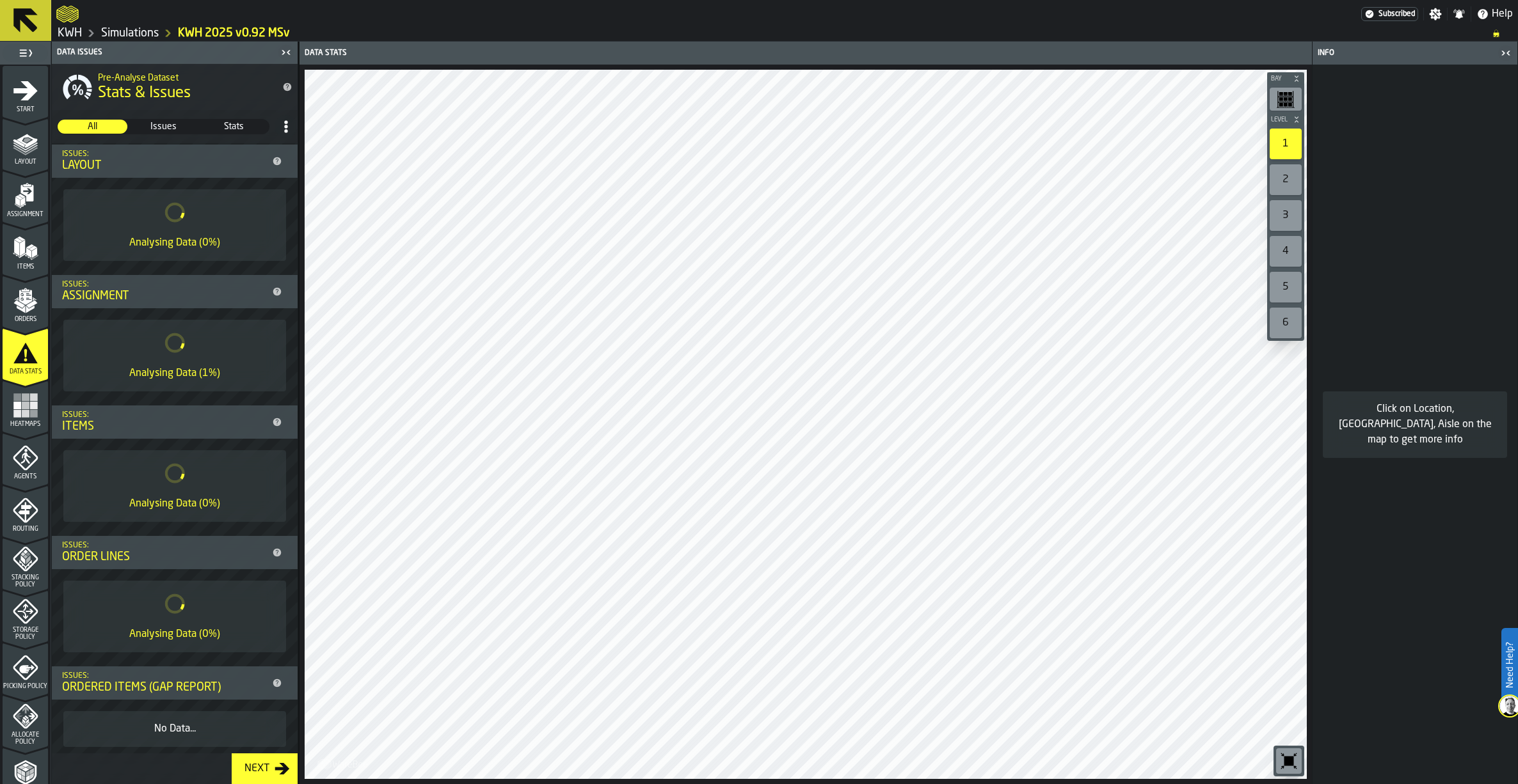
click at [30, 186] on icon "menu Assignment" at bounding box center [26, 193] width 13 height 17
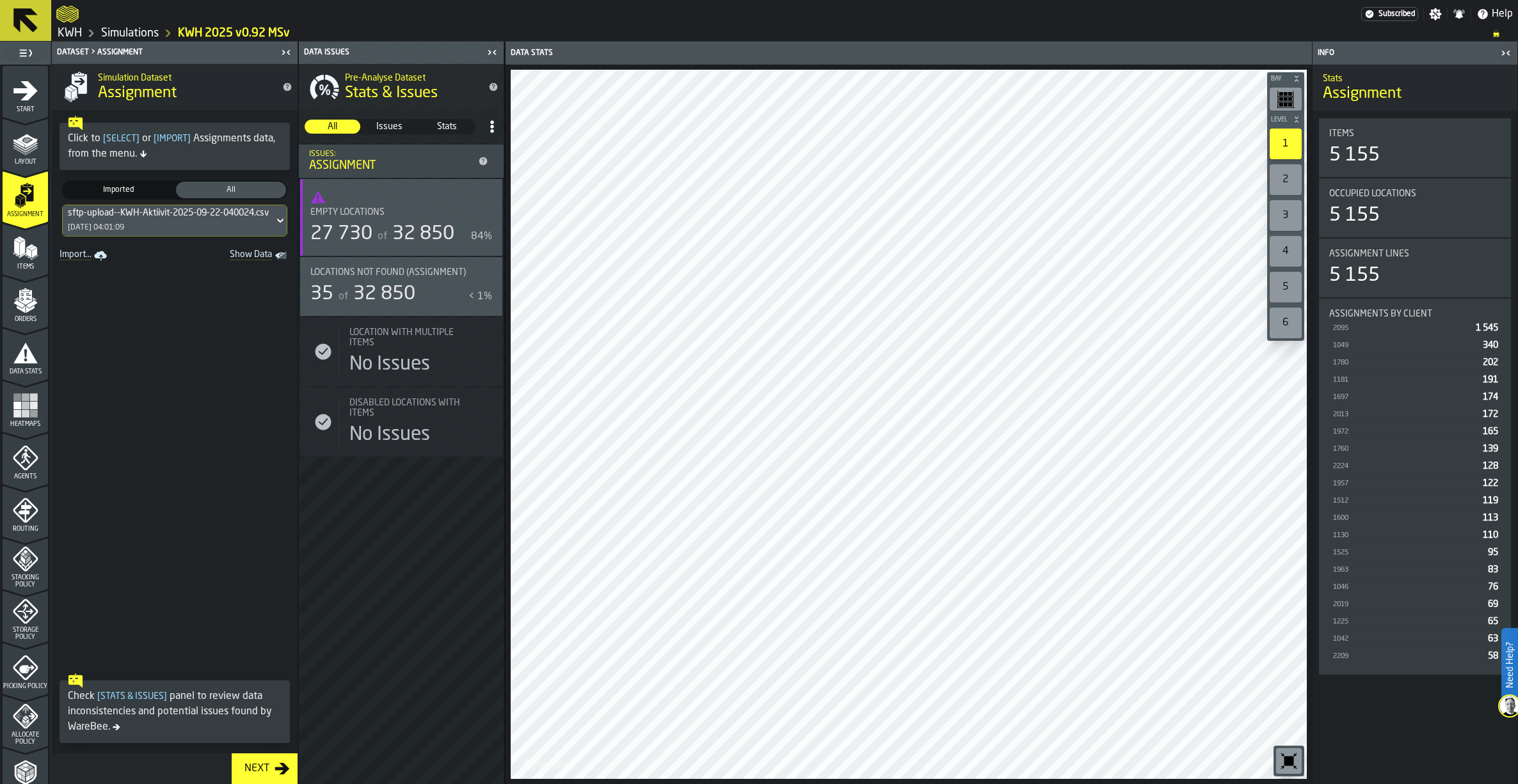
click at [20, 252] on polygon "menu Items" at bounding box center [23, 247] width 5 height 16
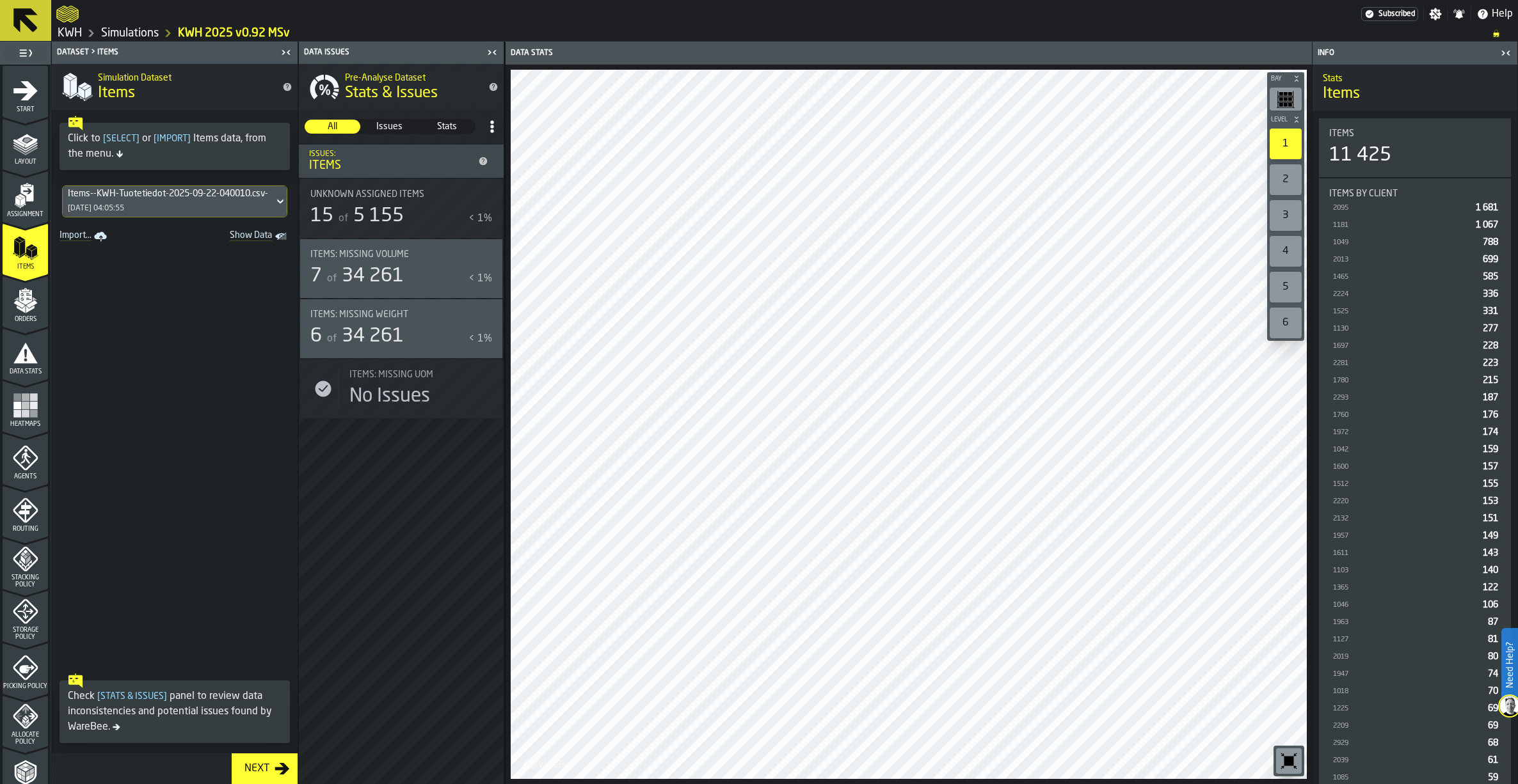
click at [19, 183] on icon "menu Assignment" at bounding box center [25, 195] width 25 height 25
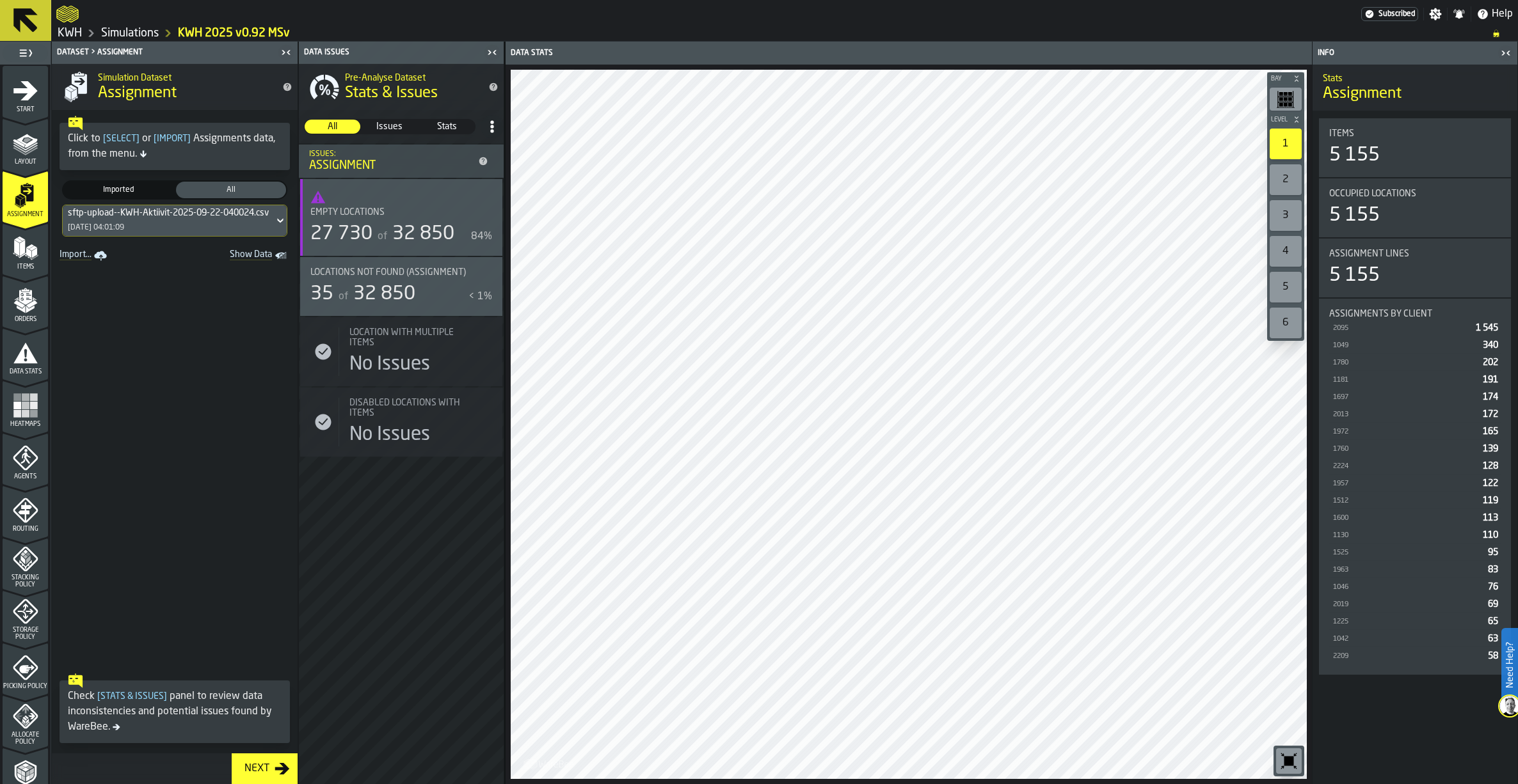
click at [476, 287] on div "35 of 32 850 < 1%" at bounding box center [401, 294] width 182 height 23
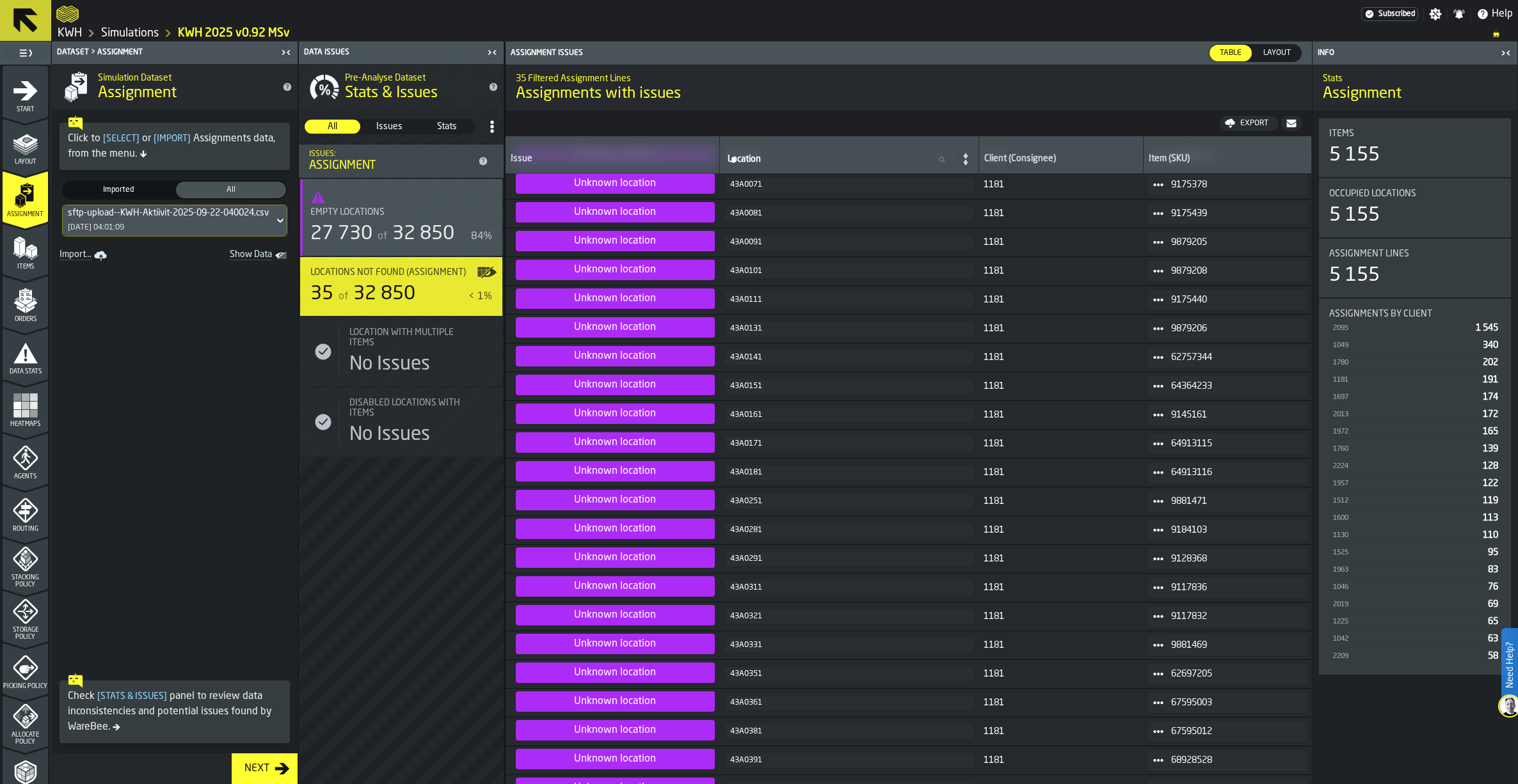
scroll to position [397, 0]
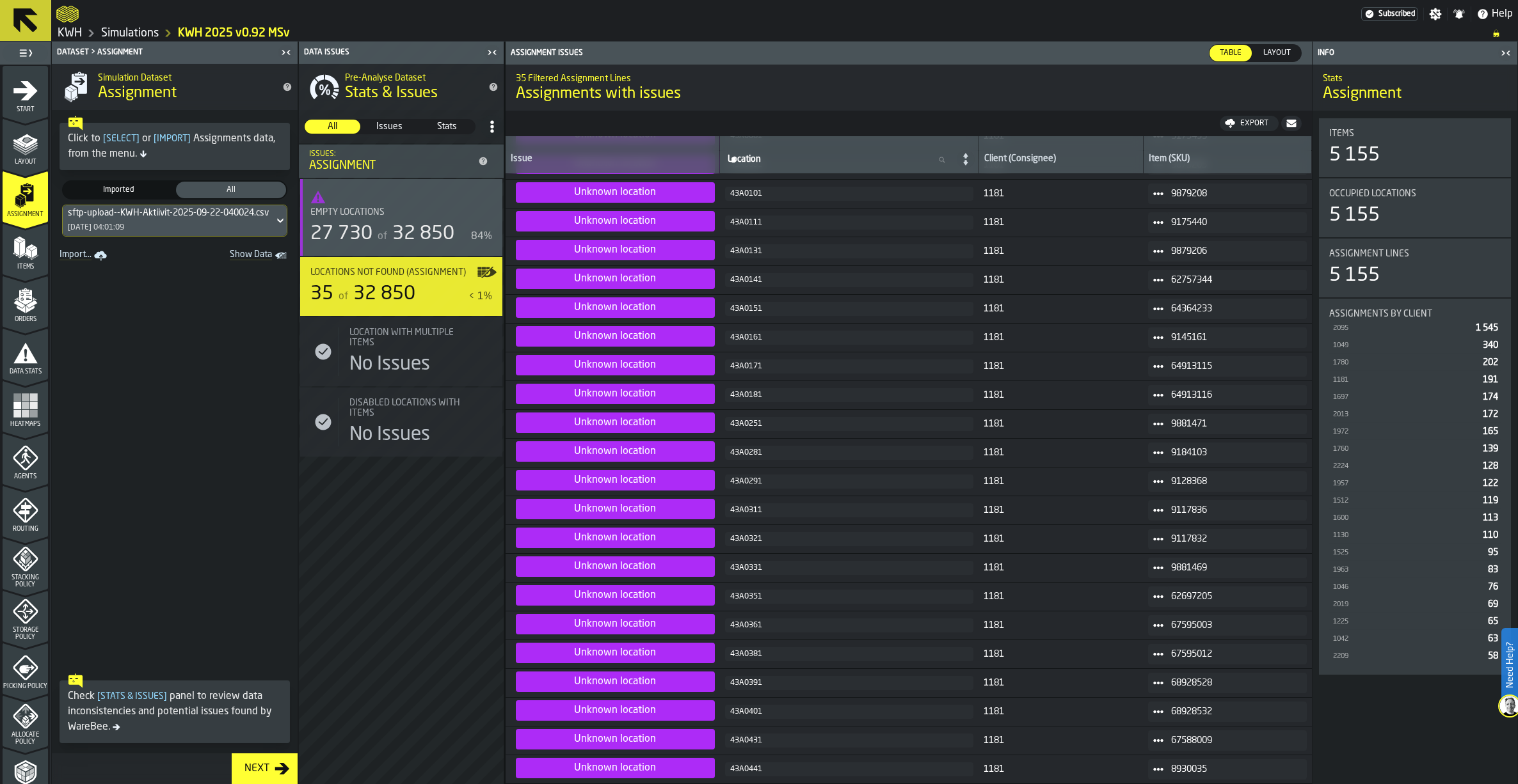
click at [20, 253] on polygon "menu Items" at bounding box center [23, 247] width 5 height 16
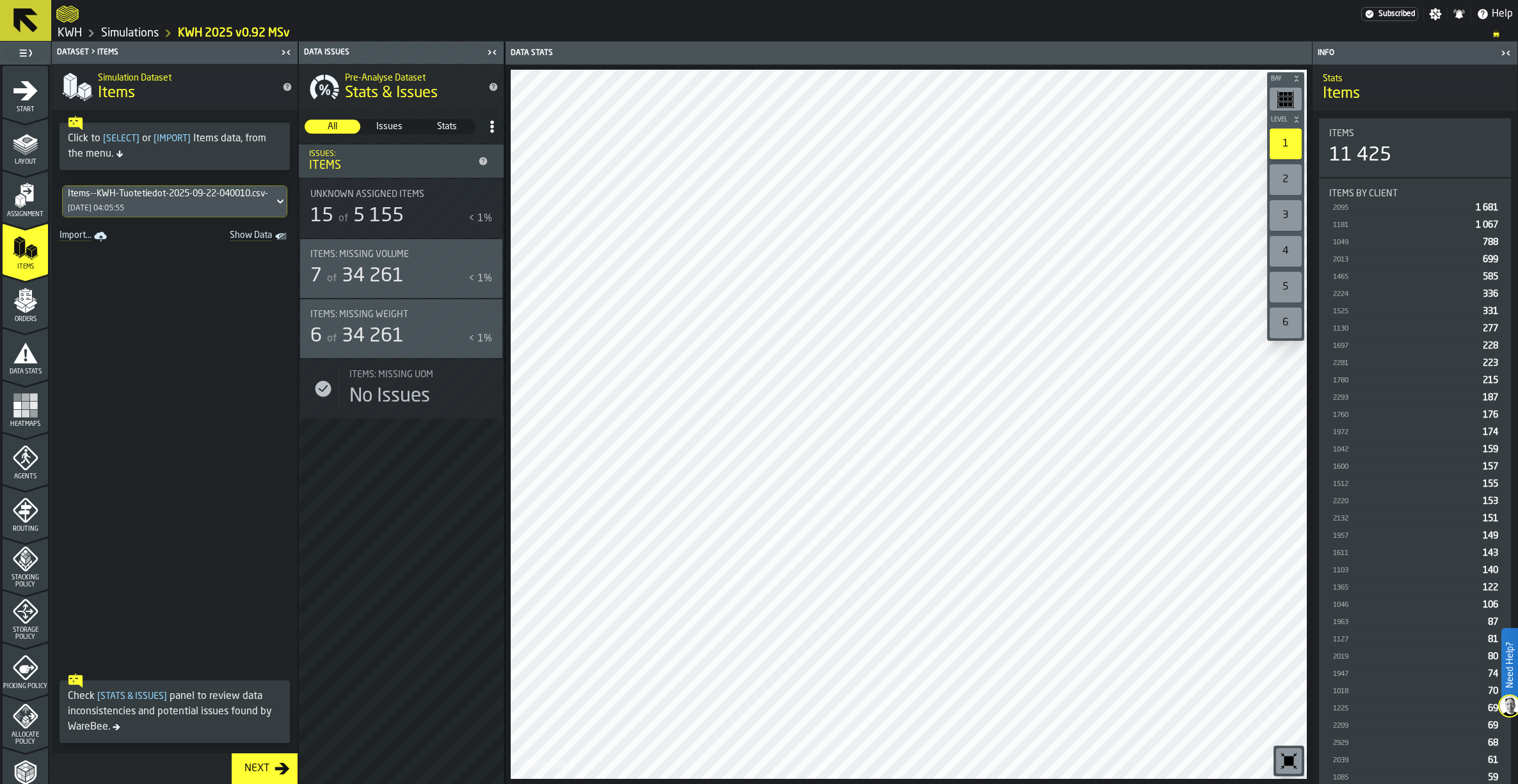
click at [29, 293] on icon "menu Orders" at bounding box center [24, 297] width 13 height 15
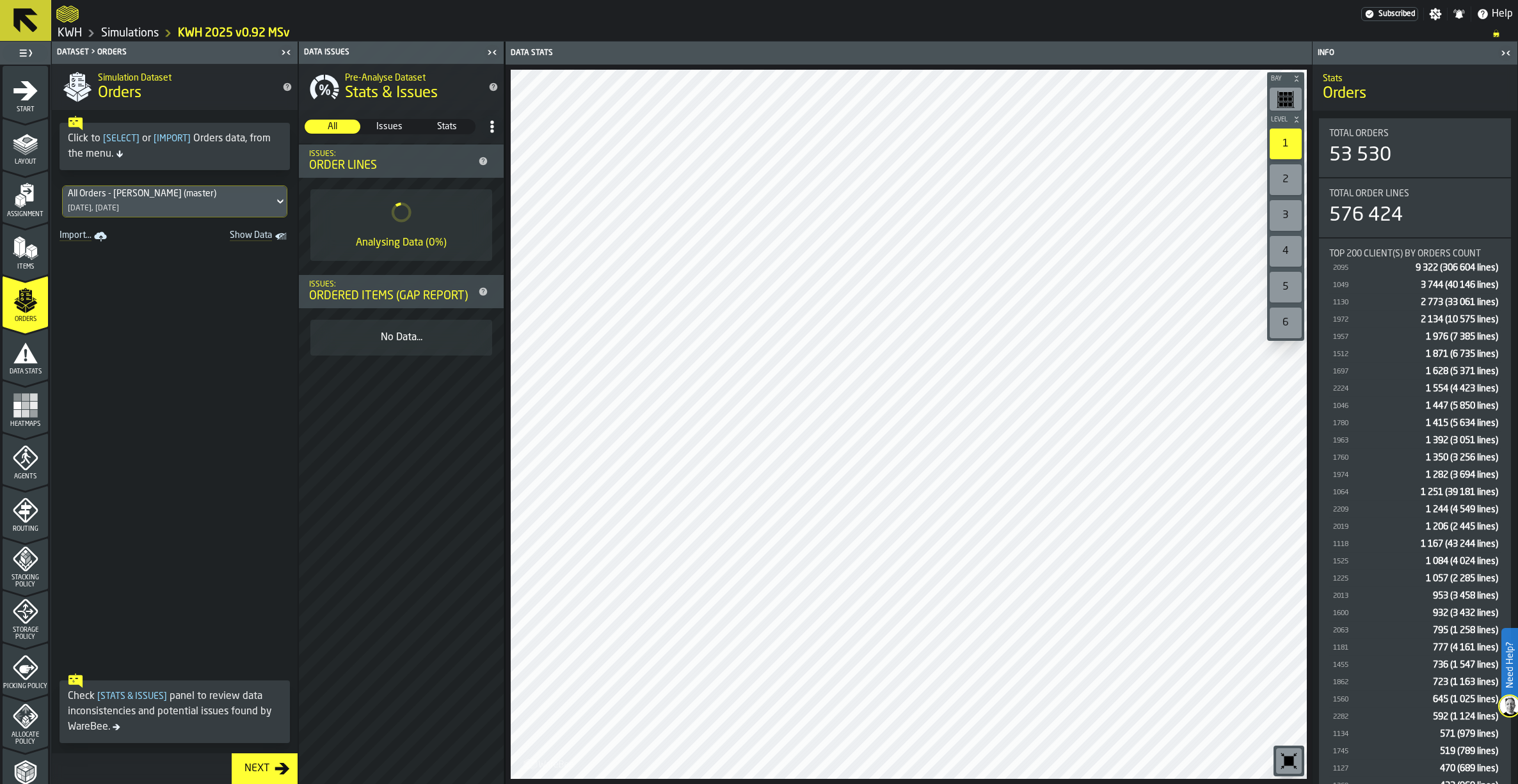
click at [15, 254] on icon "menu Items" at bounding box center [25, 247] width 25 height 25
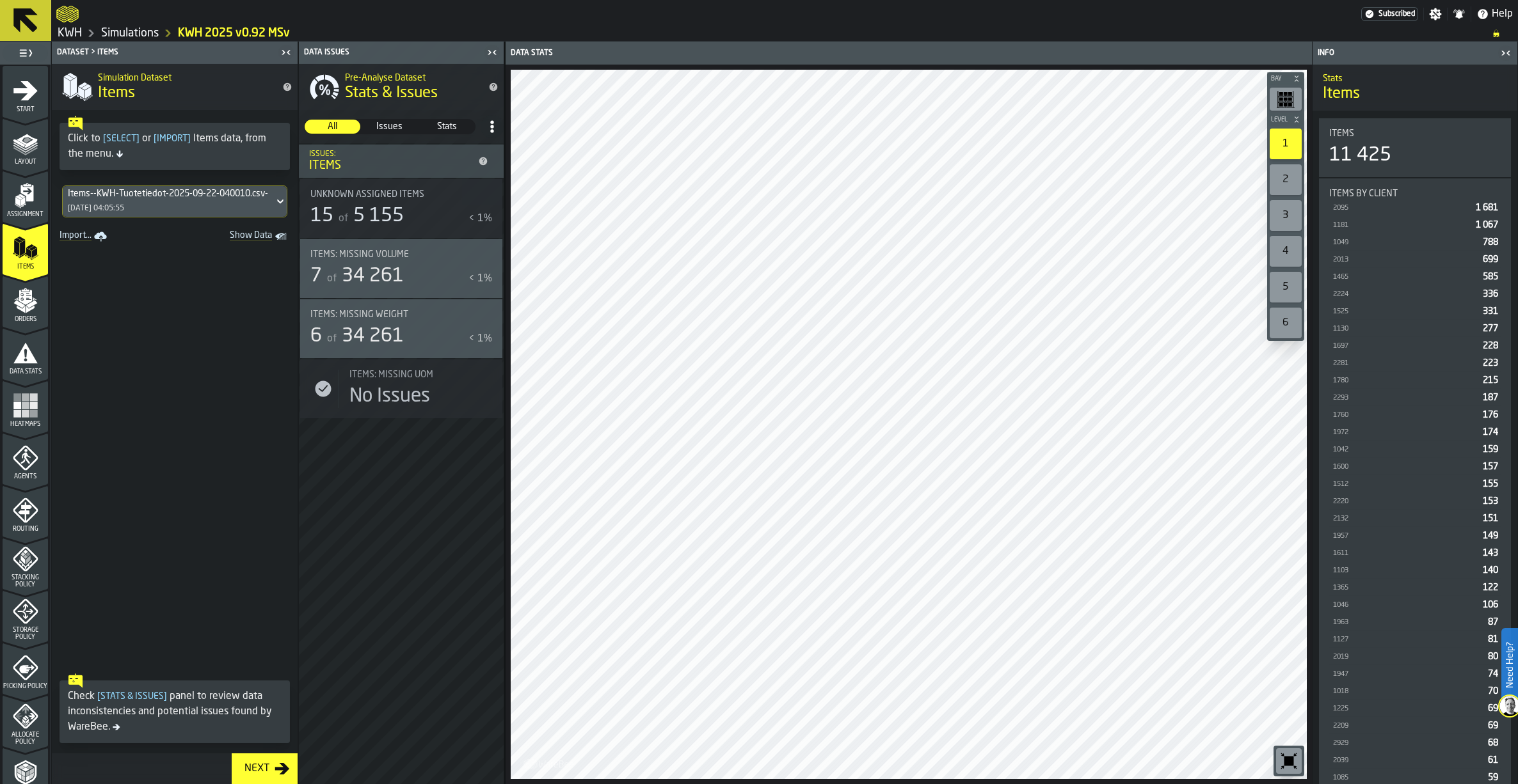
click at [368, 256] on span "Items: Missing Volume" at bounding box center [359, 254] width 98 height 10
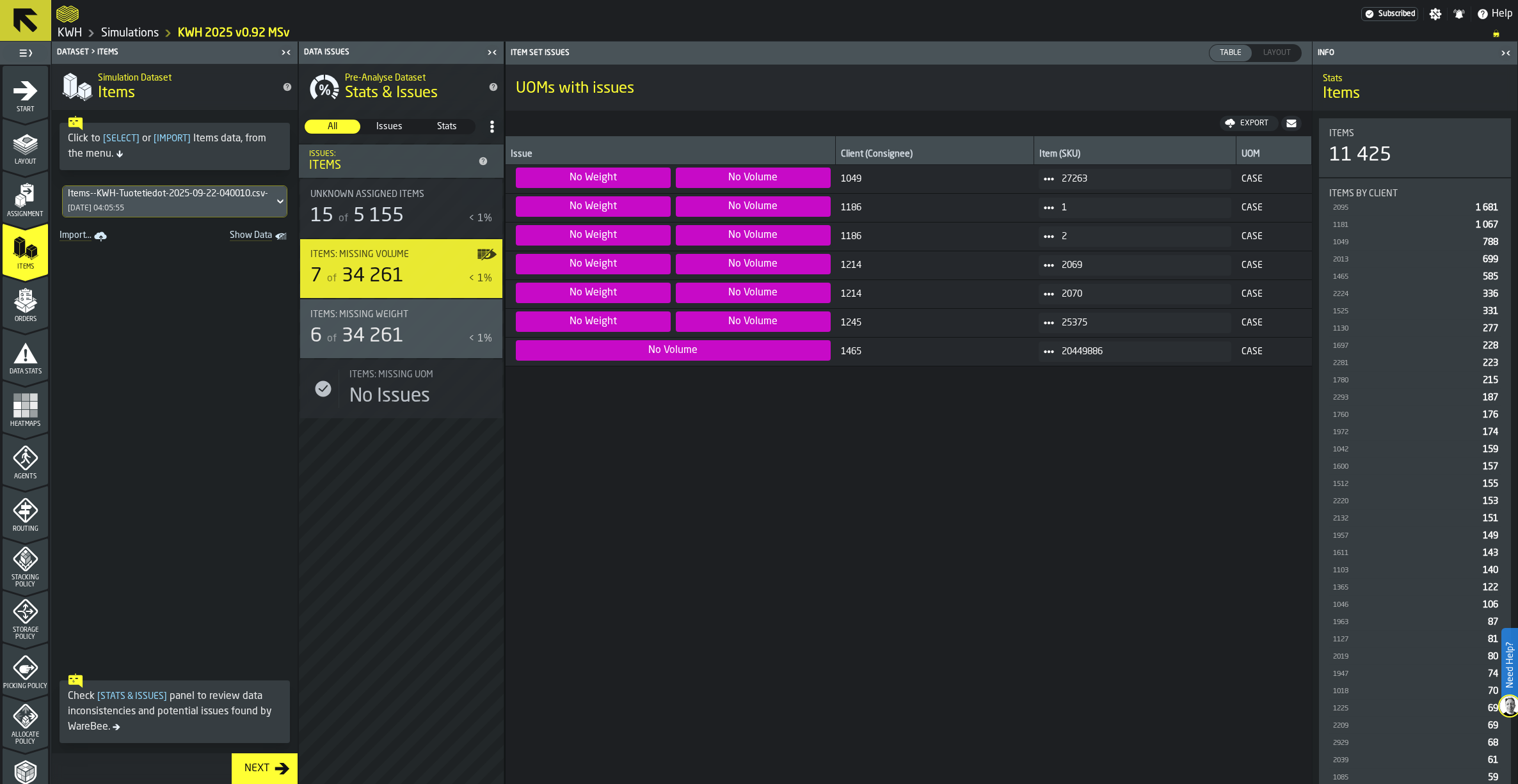
click at [376, 215] on span "5 155" at bounding box center [378, 216] width 51 height 19
click at [359, 334] on span "34 261" at bounding box center [372, 336] width 62 height 19
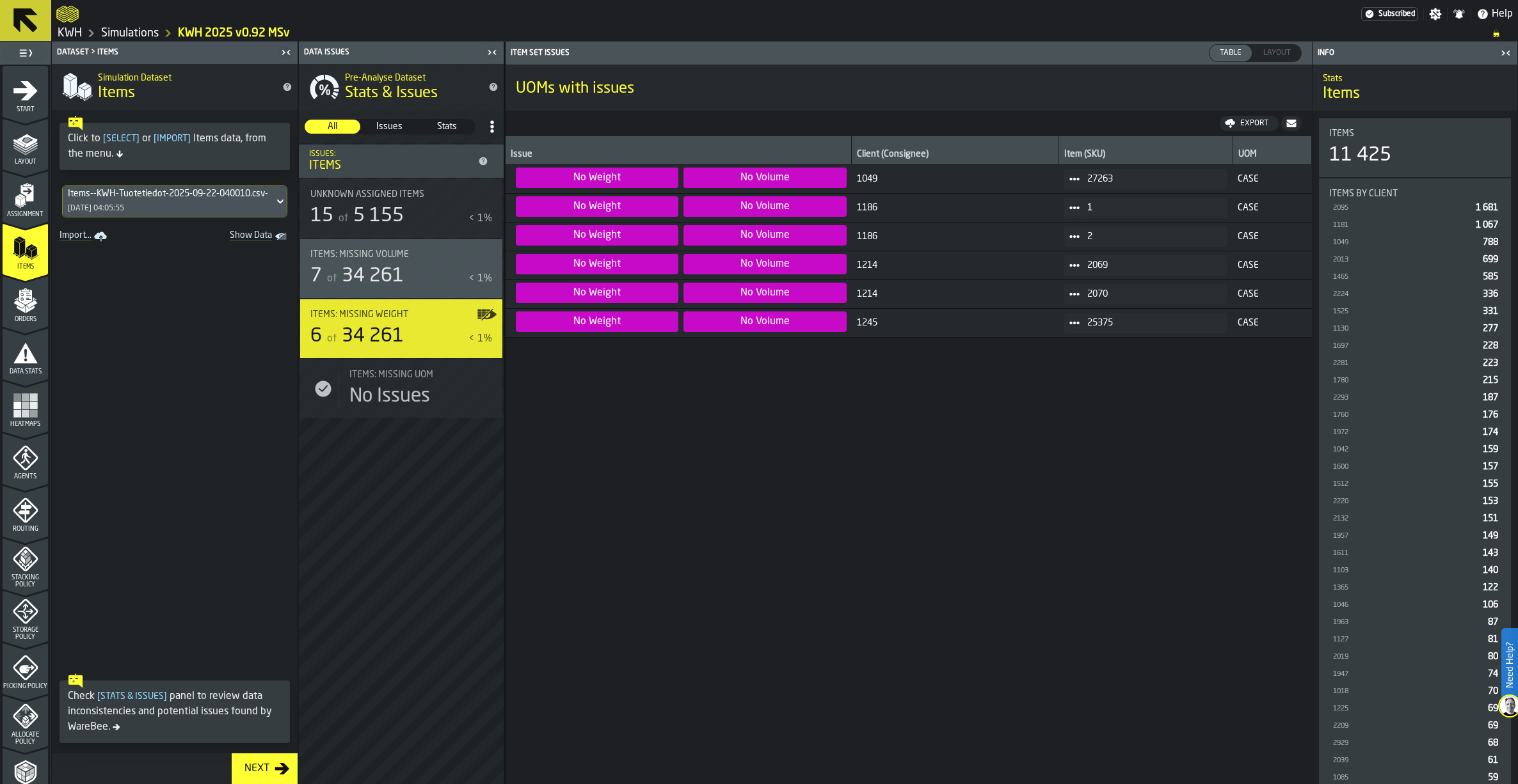
click at [25, 309] on polygon "menu Orders" at bounding box center [30, 308] width 9 height 8
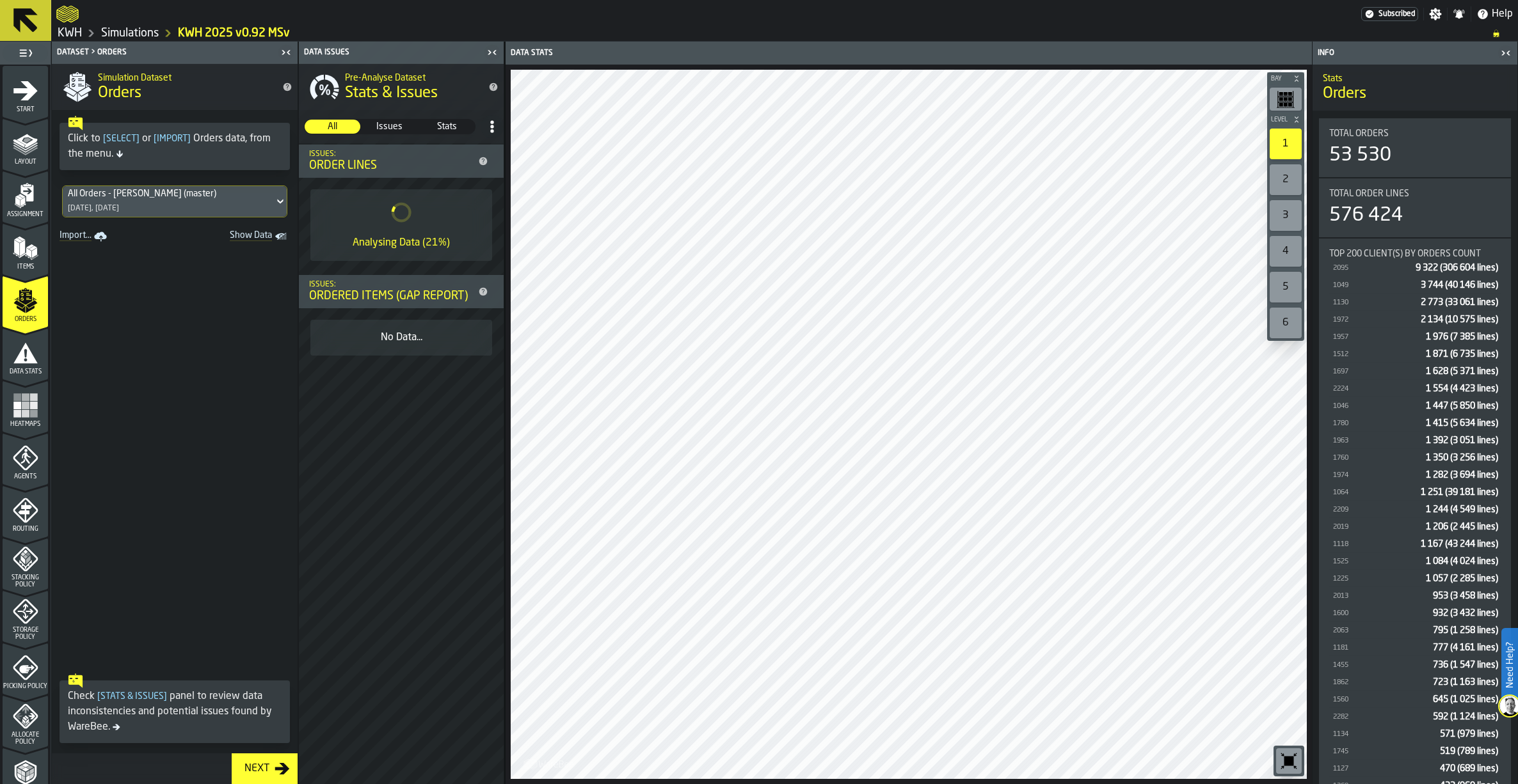
click at [1507, 706] on img at bounding box center [1509, 706] width 20 height 20
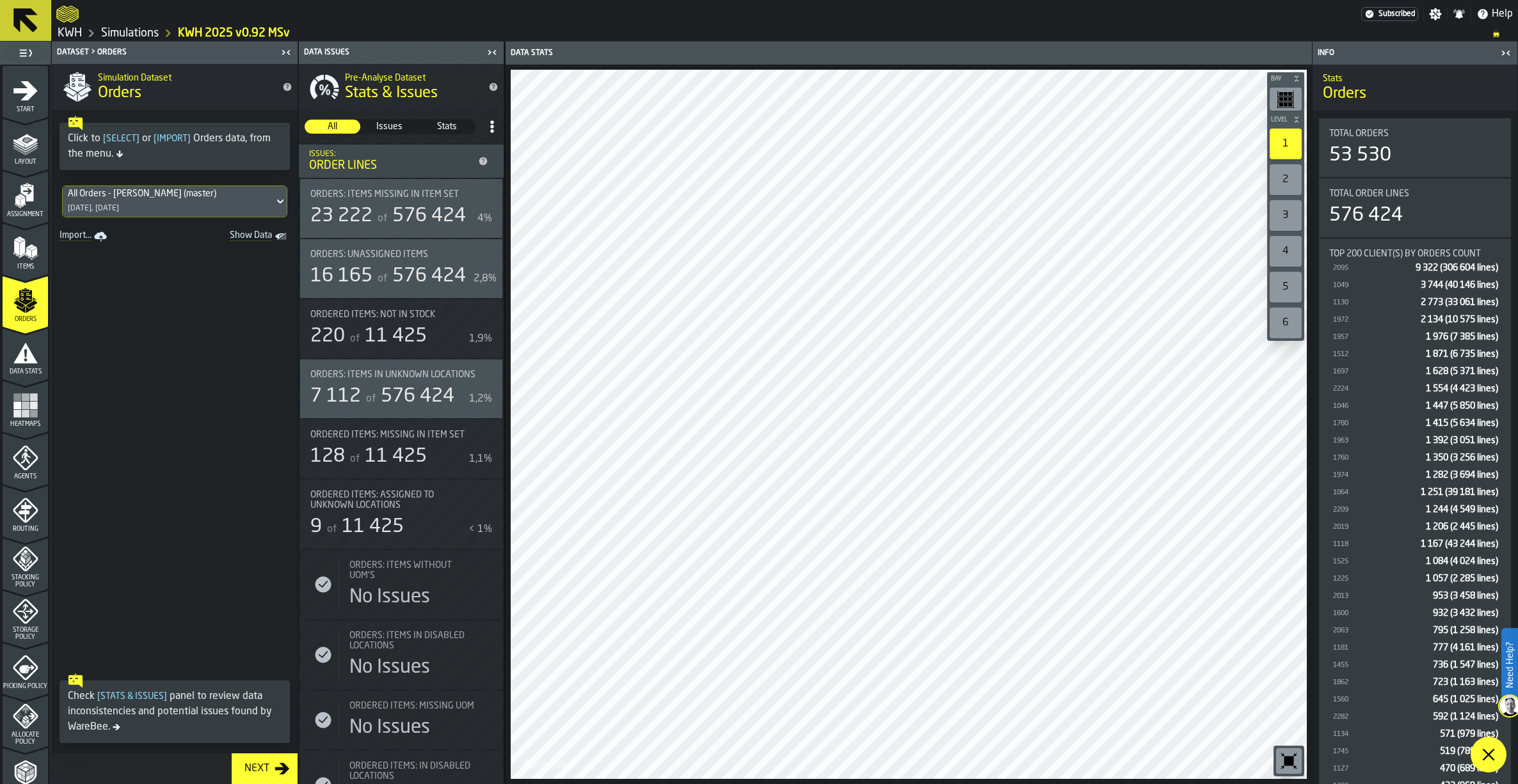
click at [32, 351] on icon "menu Data Stats" at bounding box center [25, 353] width 25 height 25
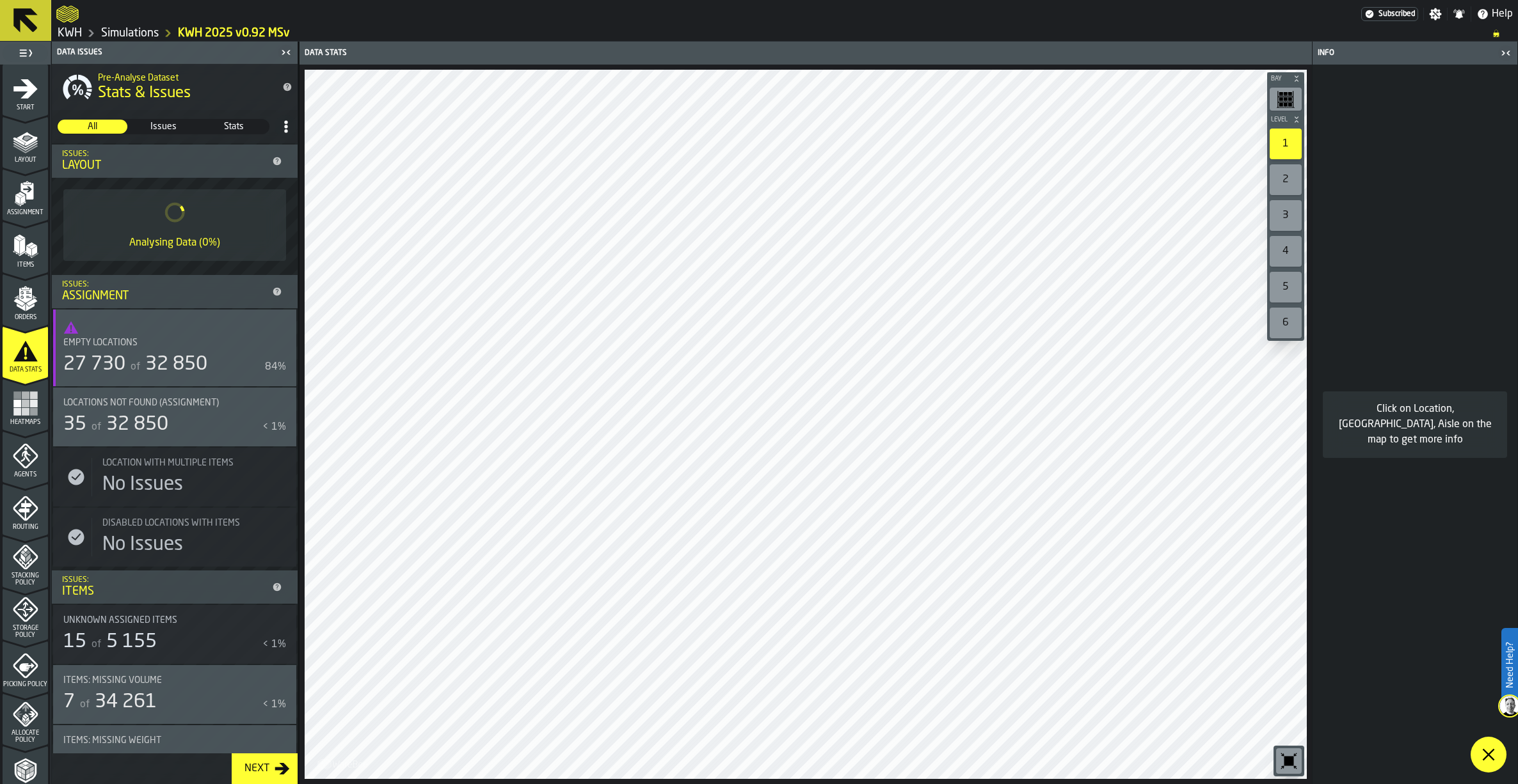
scroll to position [0, 0]
click at [19, 461] on icon "menu Agents" at bounding box center [25, 457] width 25 height 25
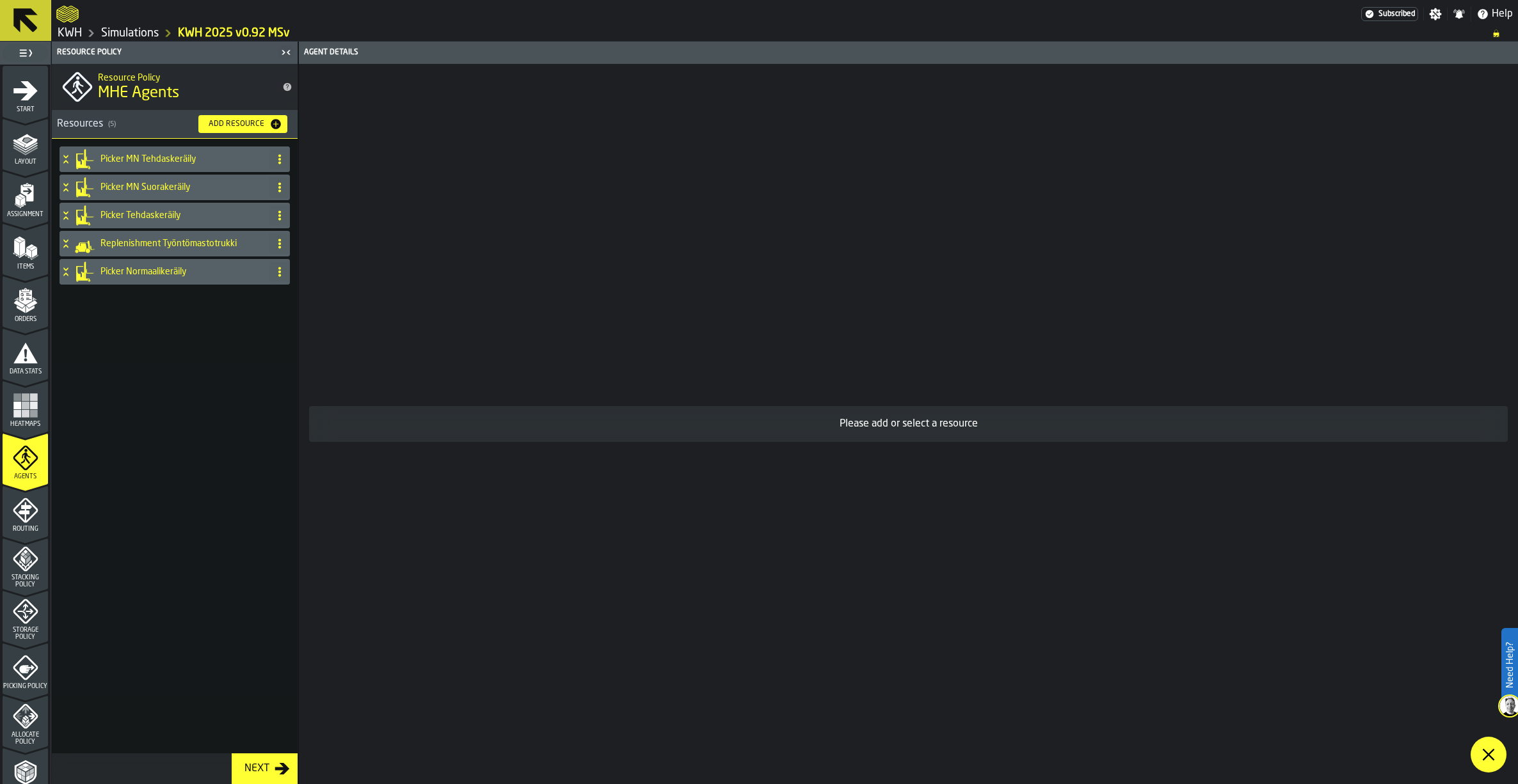
click at [20, 513] on icon "menu Routing" at bounding box center [24, 511] width 13 height 20
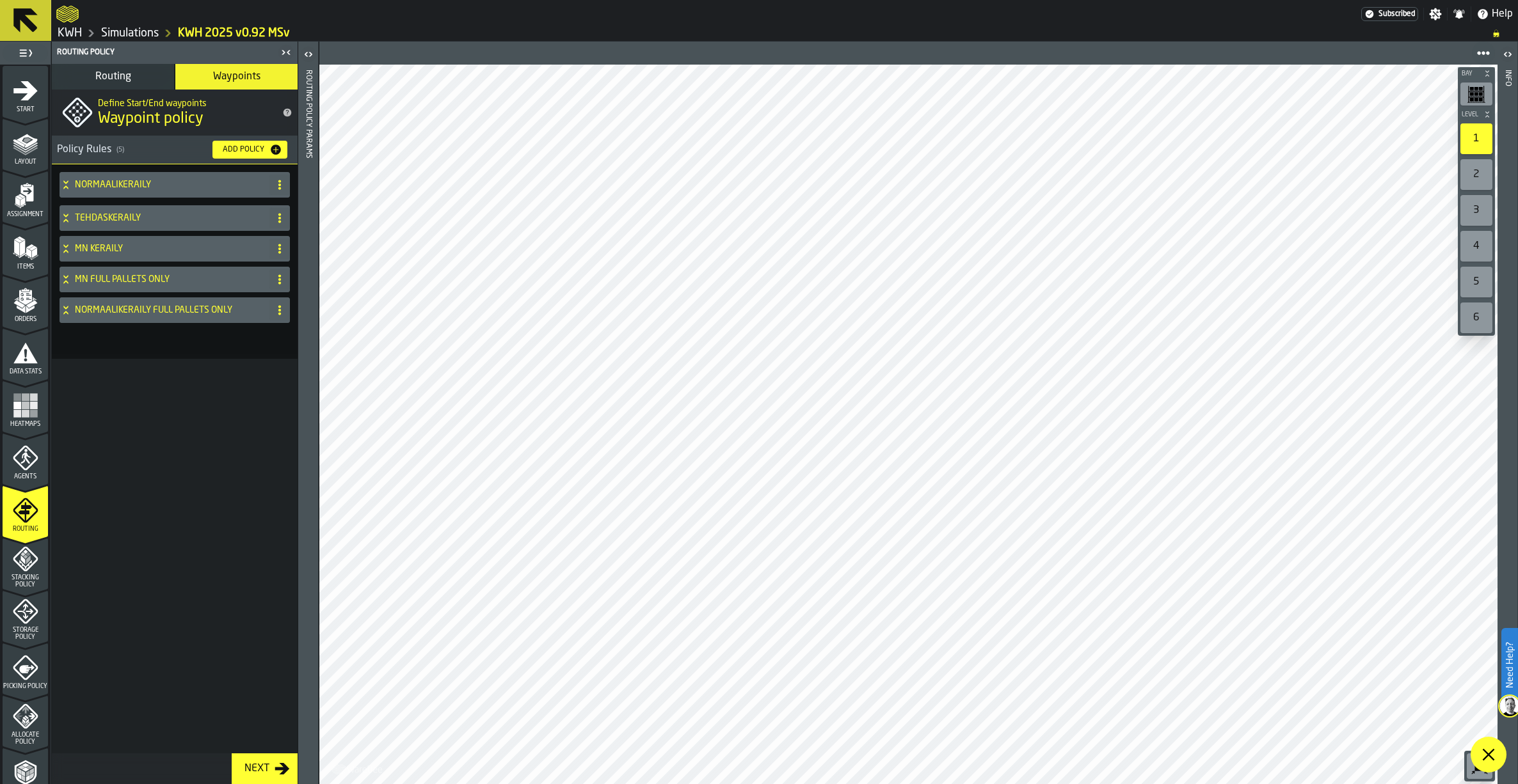
click at [61, 245] on icon at bounding box center [65, 249] width 13 height 10
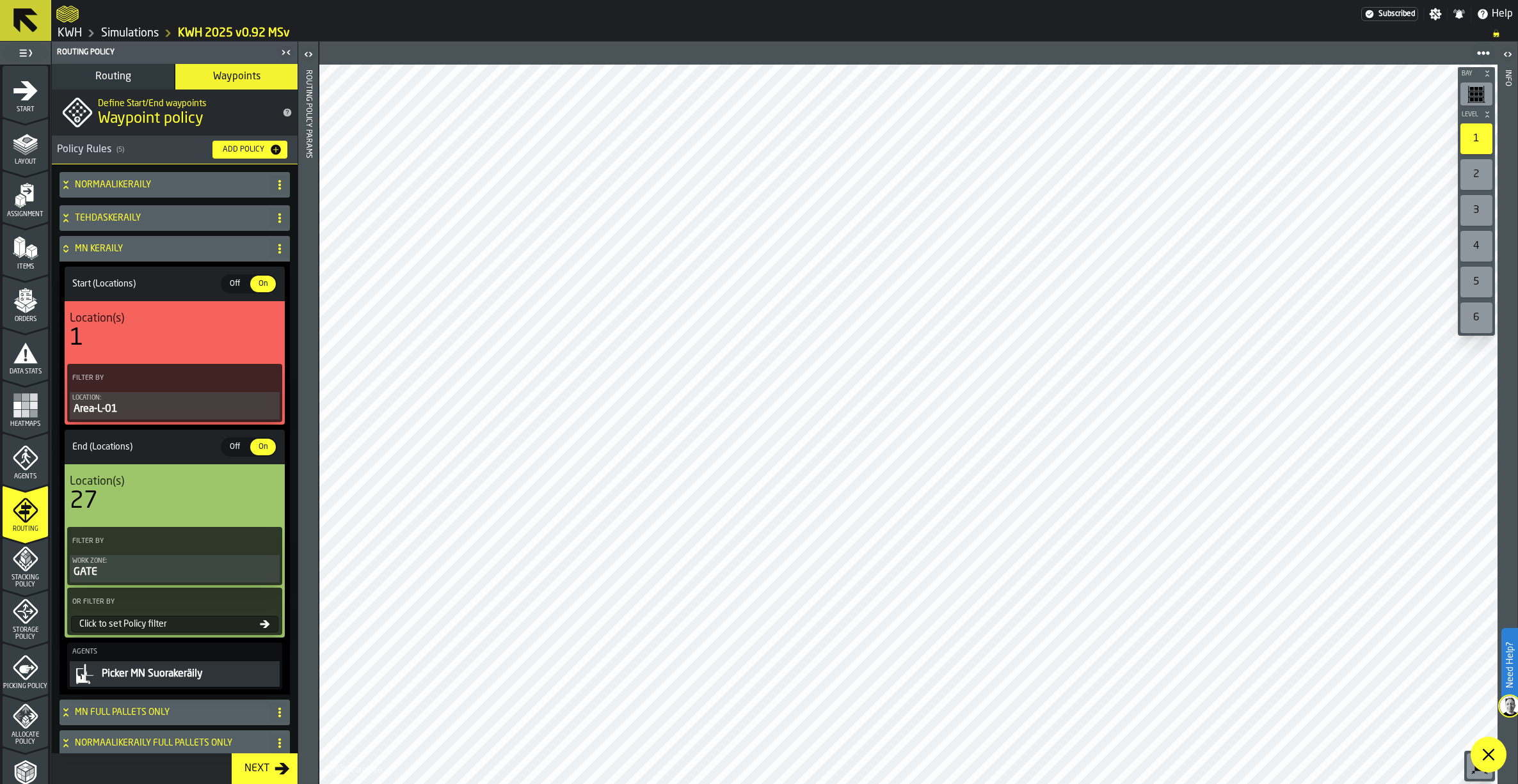
click at [143, 247] on h4 "MN KERÄILY" at bounding box center [169, 249] width 189 height 10
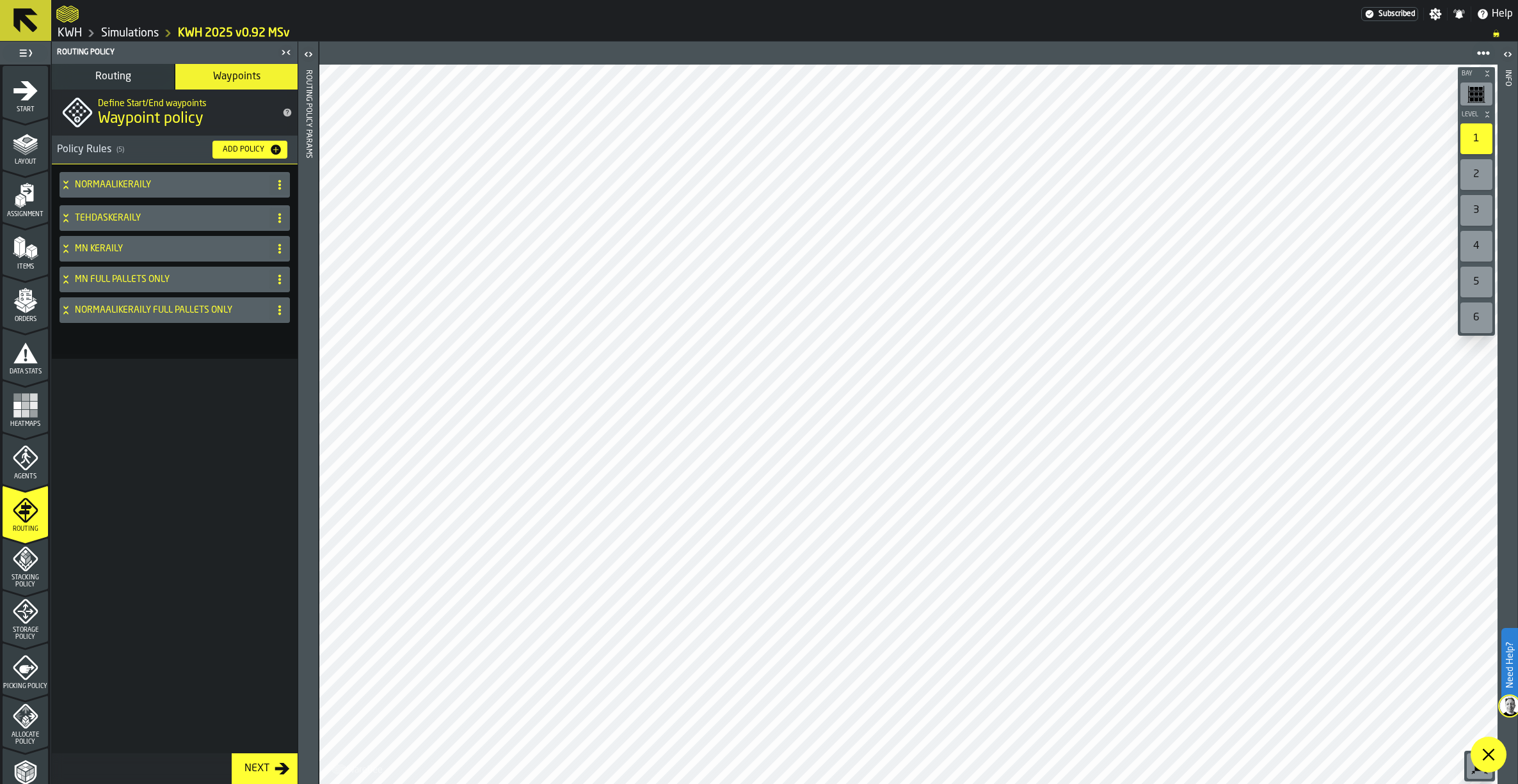
click at [78, 247] on h4 "MN KERÄILY" at bounding box center [169, 249] width 189 height 10
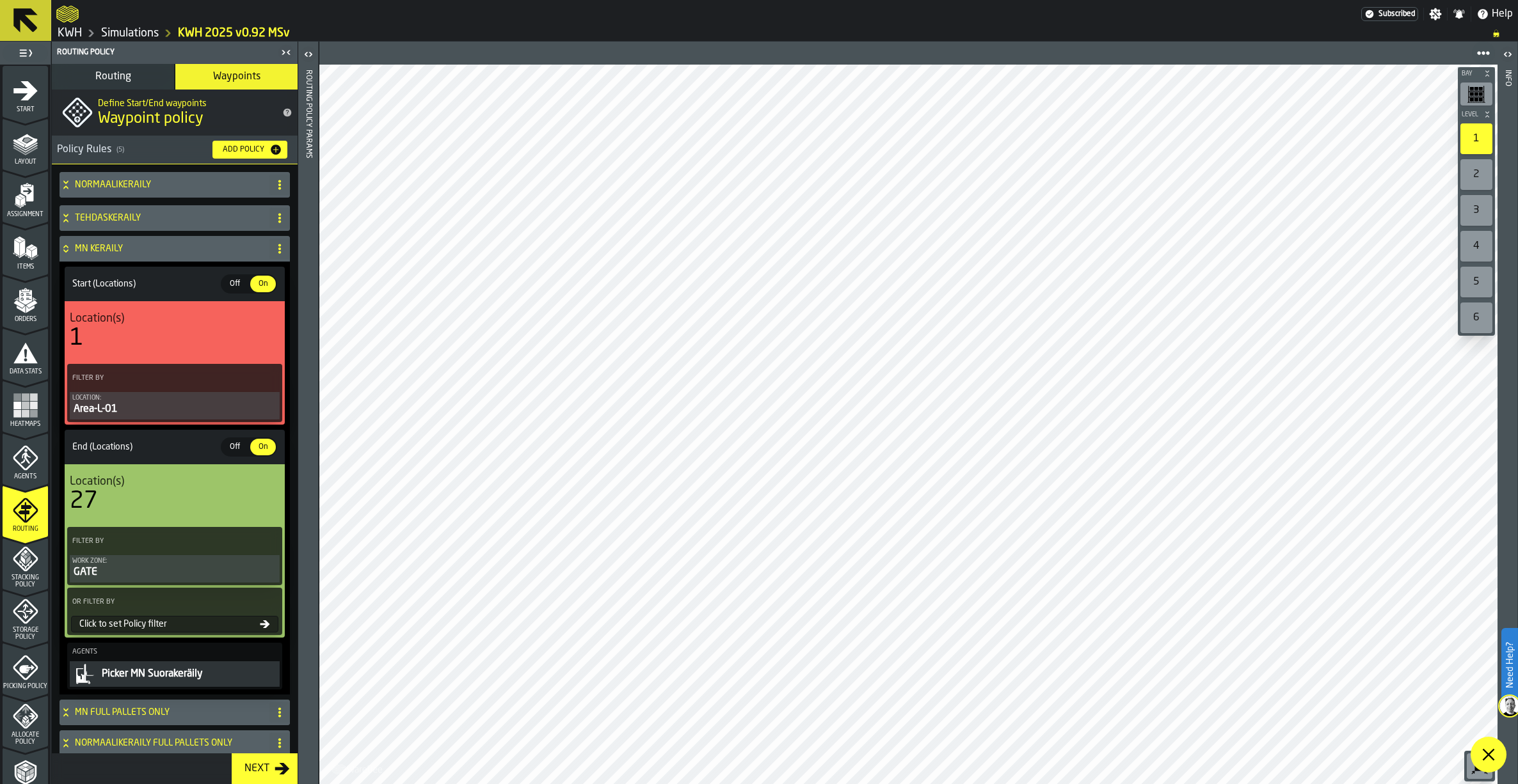
click at [122, 677] on div "Picker MN Suorakeräily" at bounding box center [188, 674] width 177 height 16
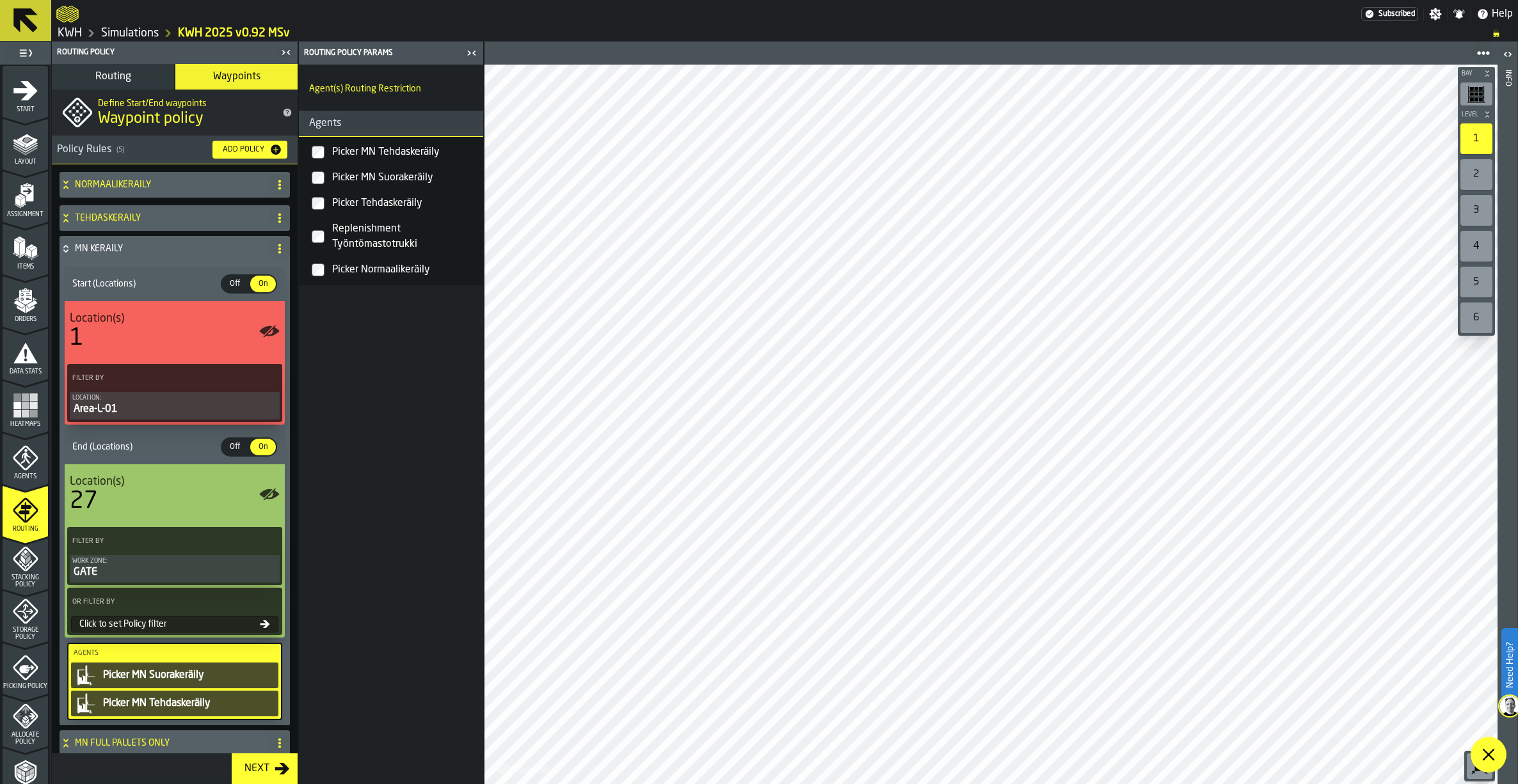
click at [136, 77] on button "Routing" at bounding box center [112, 76] width 122 height 25
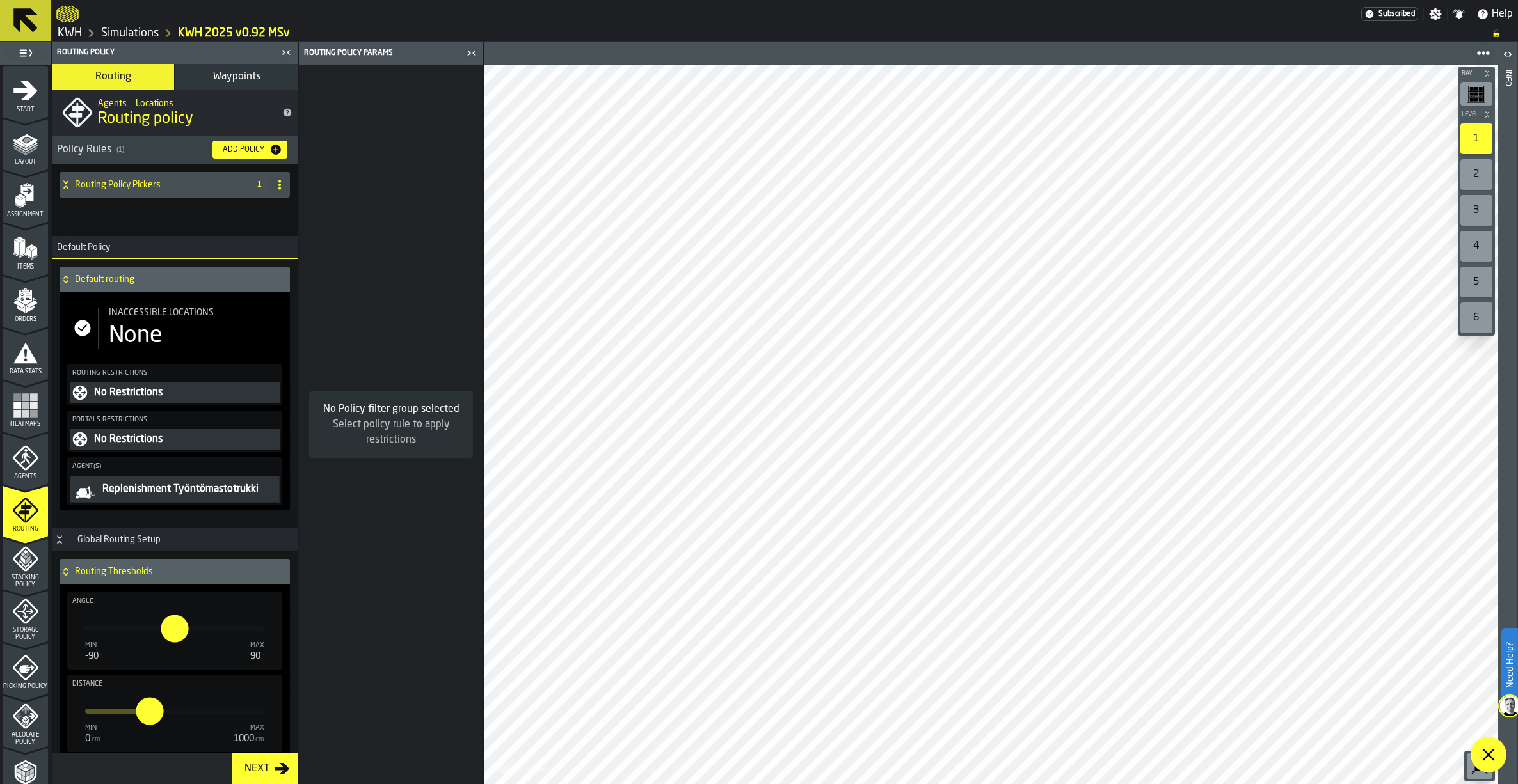
click at [234, 73] on span "Waypoints" at bounding box center [237, 77] width 47 height 10
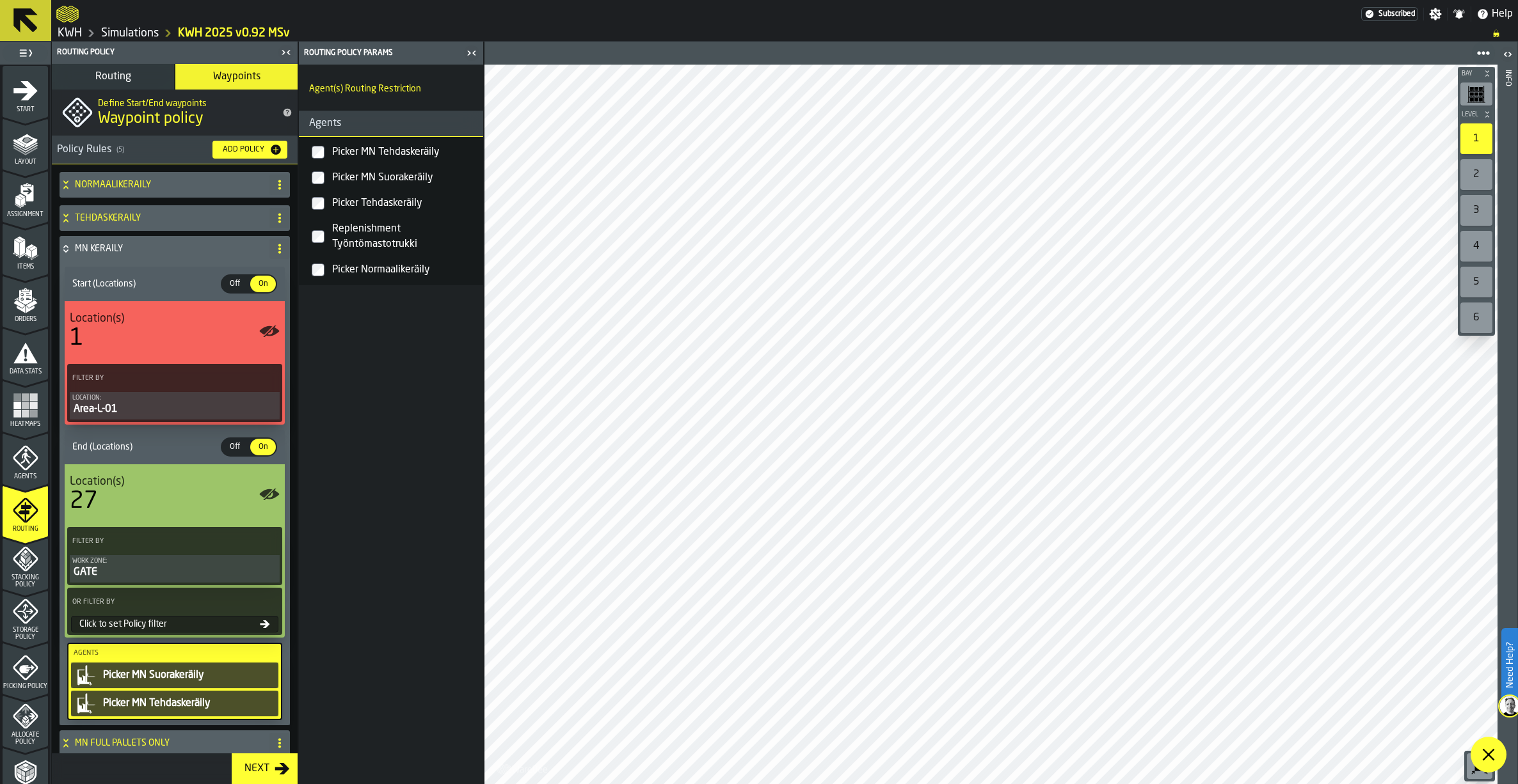
click at [68, 250] on icon at bounding box center [65, 251] width 4 height 3
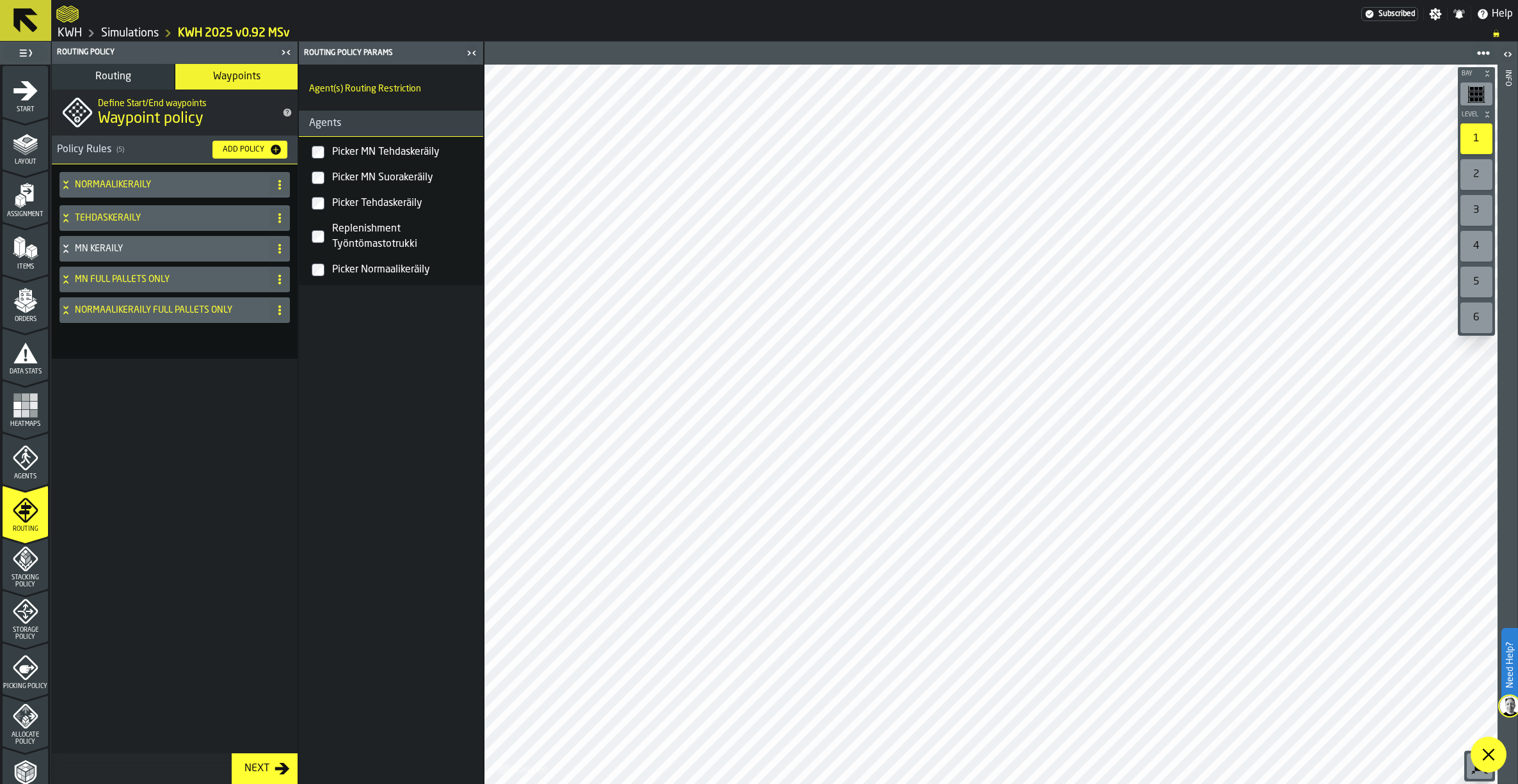
click at [68, 276] on icon at bounding box center [65, 277] width 4 height 3
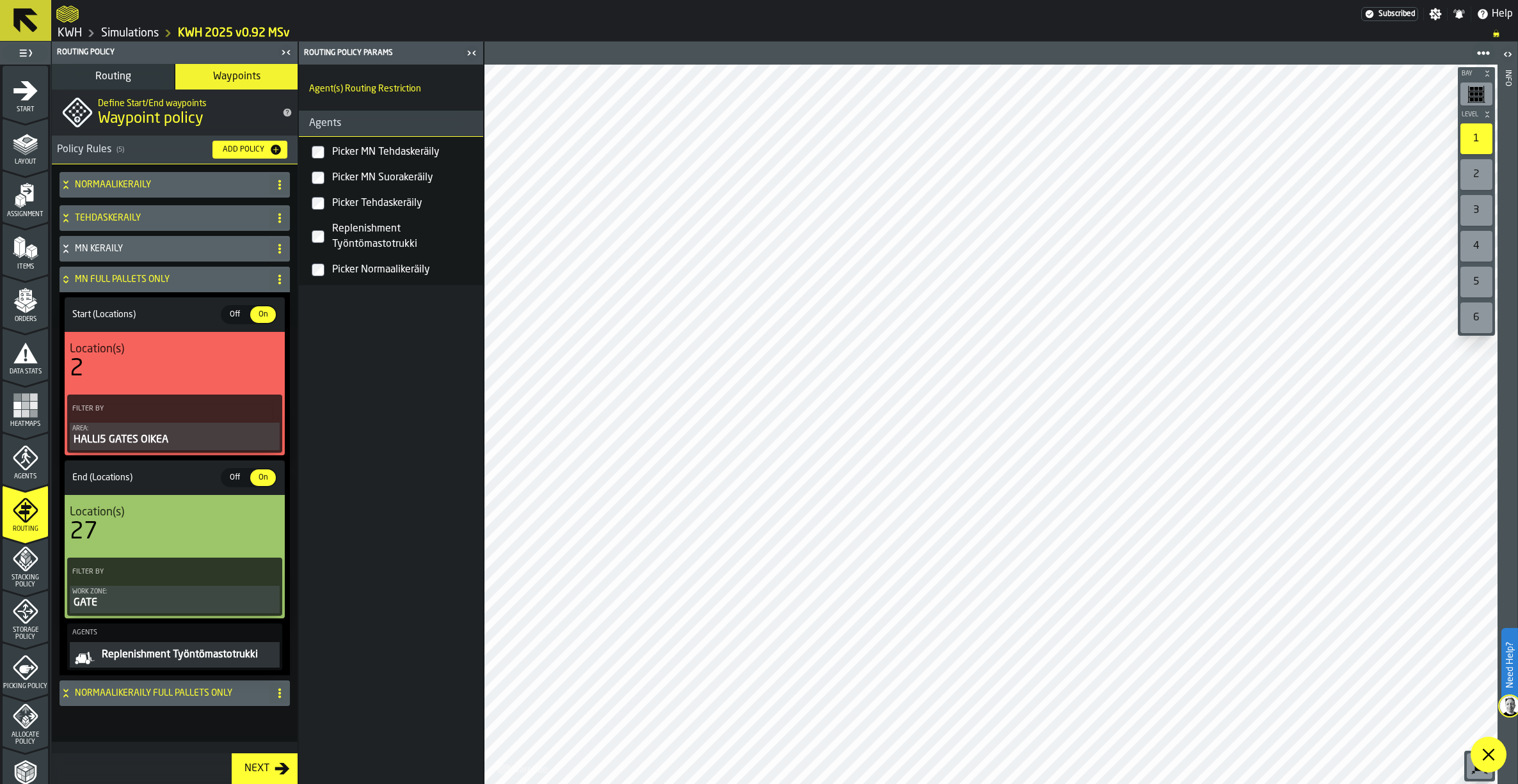
click at [68, 276] on icon at bounding box center [65, 280] width 13 height 10
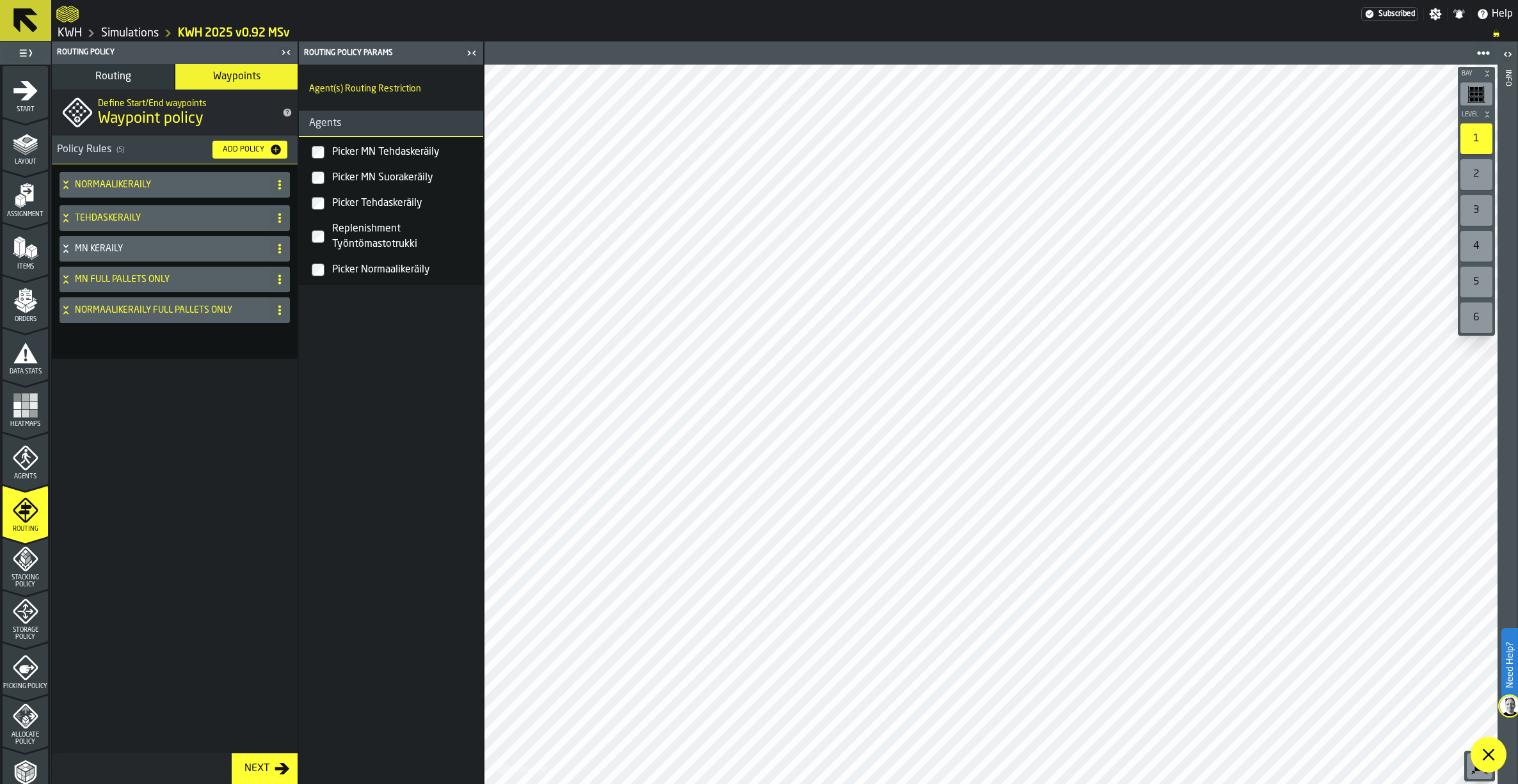
click at [64, 310] on icon at bounding box center [65, 310] width 13 height 10
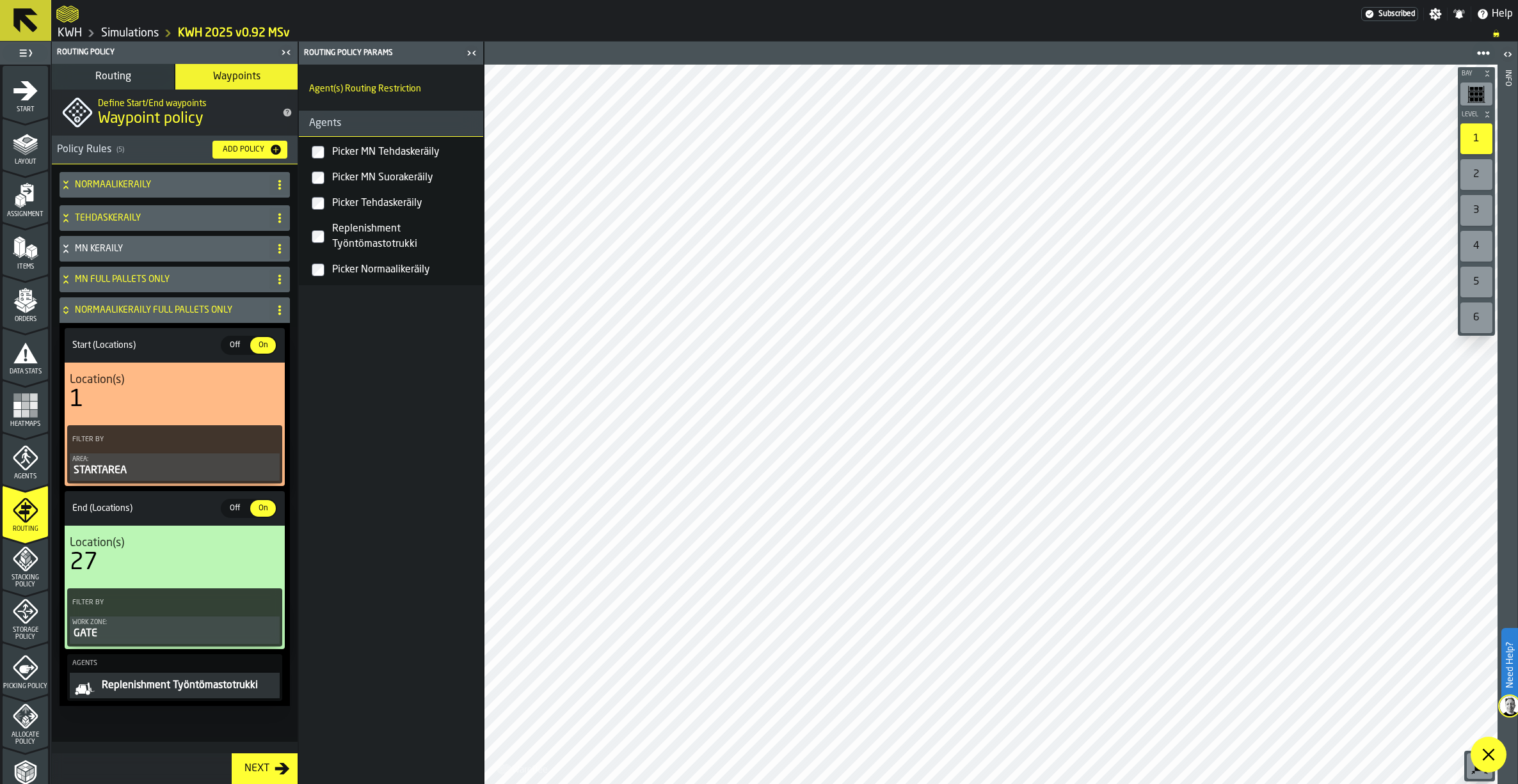
click at [64, 310] on icon at bounding box center [65, 310] width 13 height 10
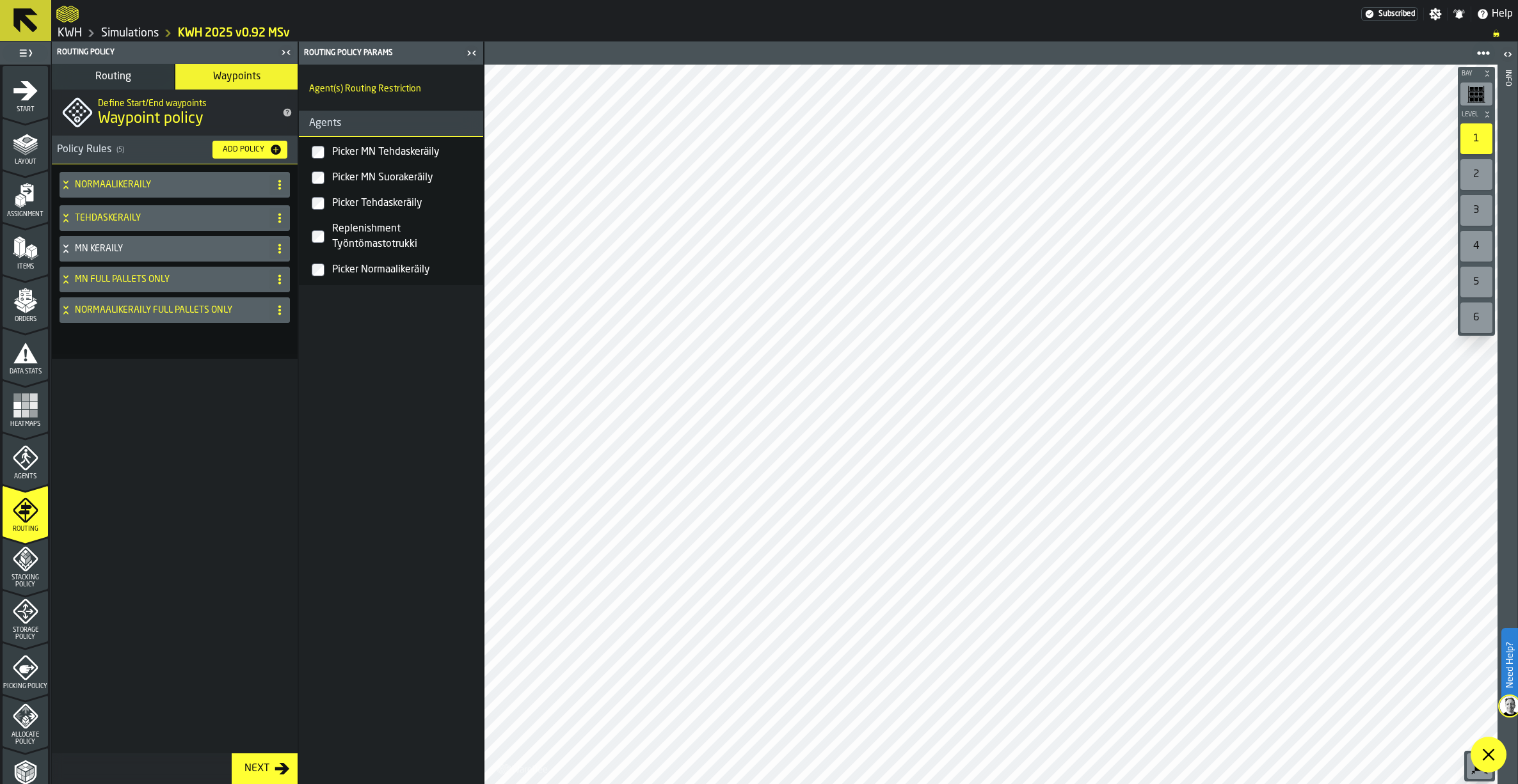
click at [66, 216] on icon at bounding box center [65, 215] width 4 height 3
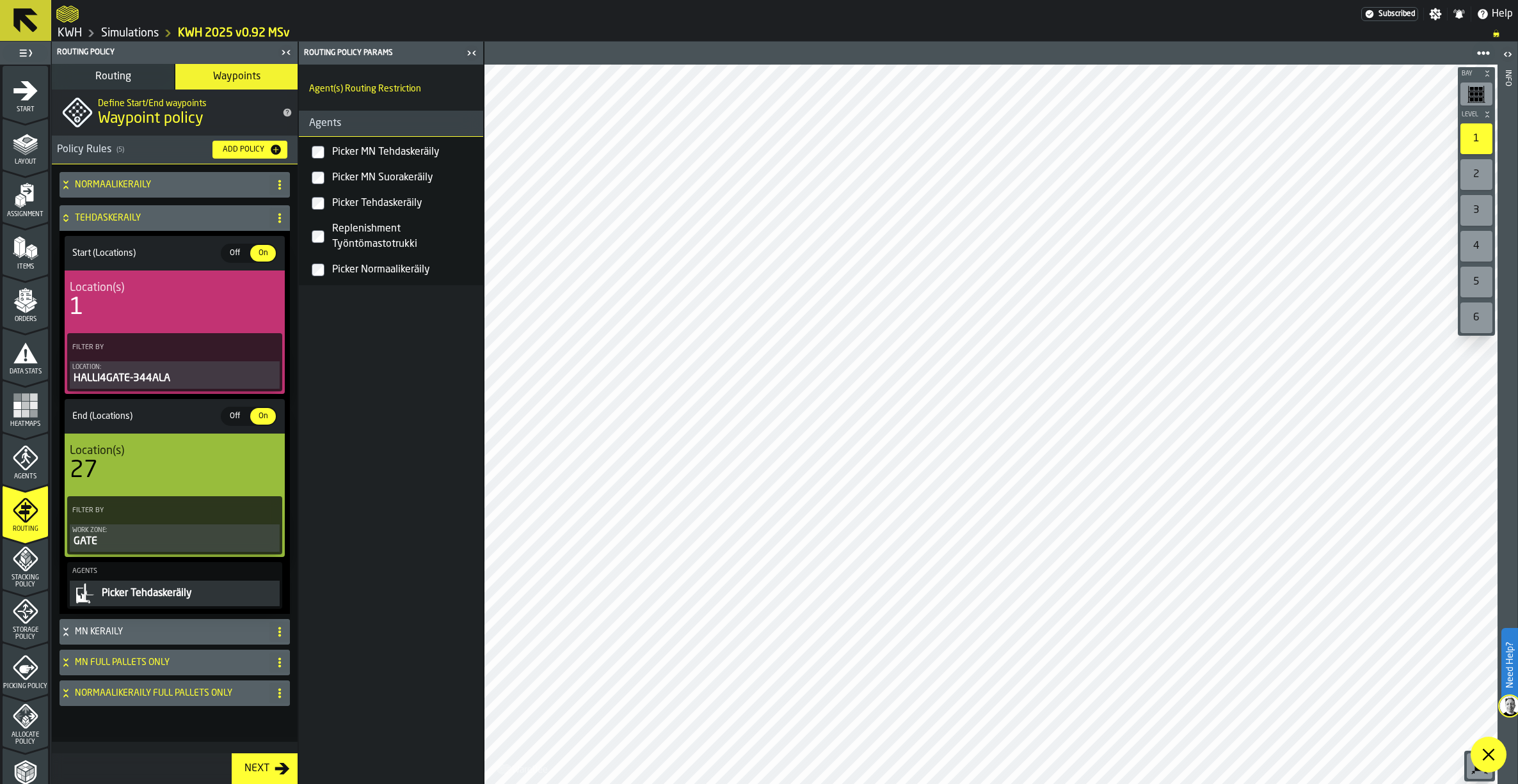
click at [64, 216] on icon at bounding box center [65, 216] width 4 height 3
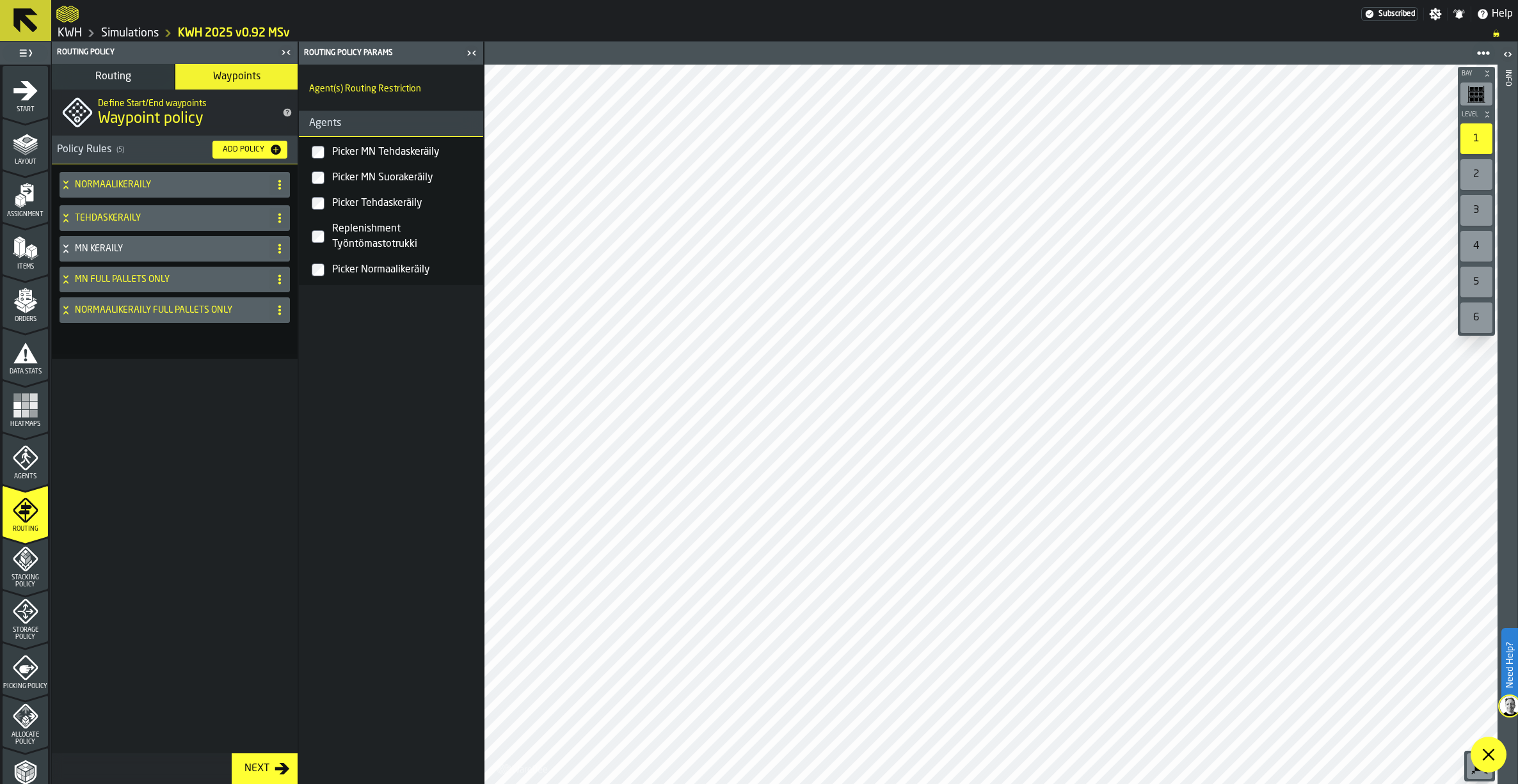
click at [64, 184] on icon at bounding box center [65, 185] width 13 height 10
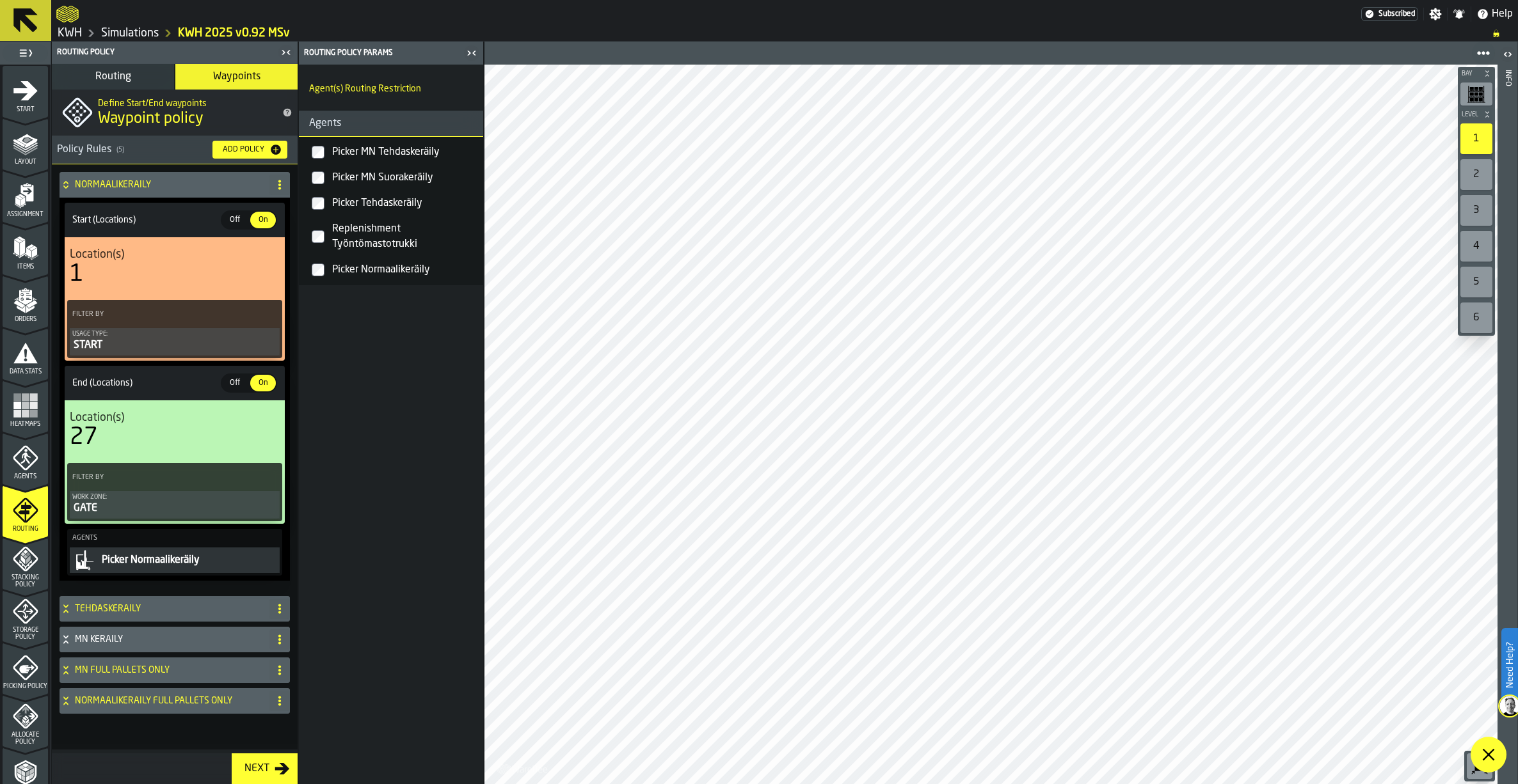
click at [64, 184] on icon at bounding box center [65, 183] width 4 height 3
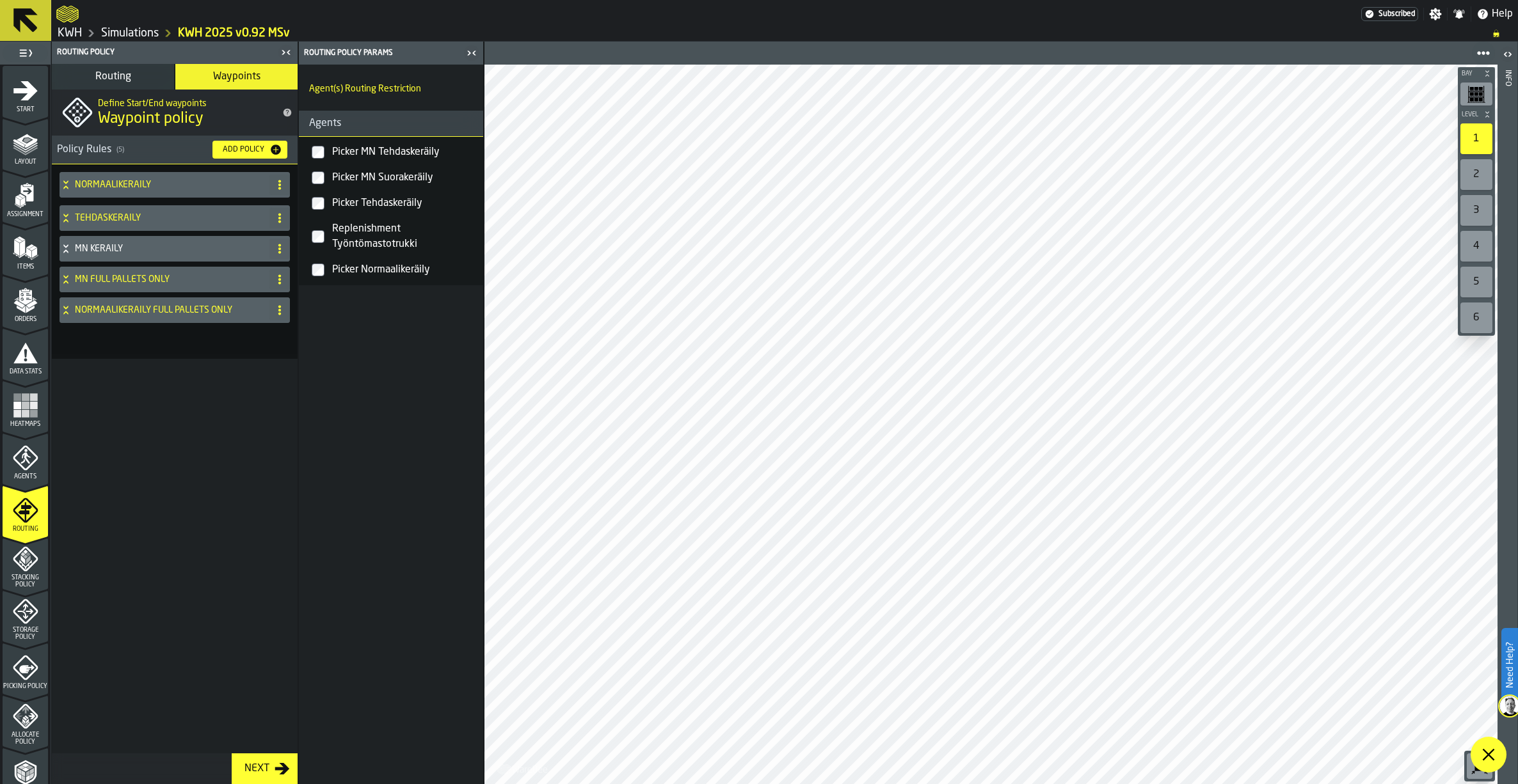
click at [119, 69] on button "Routing" at bounding box center [112, 76] width 122 height 25
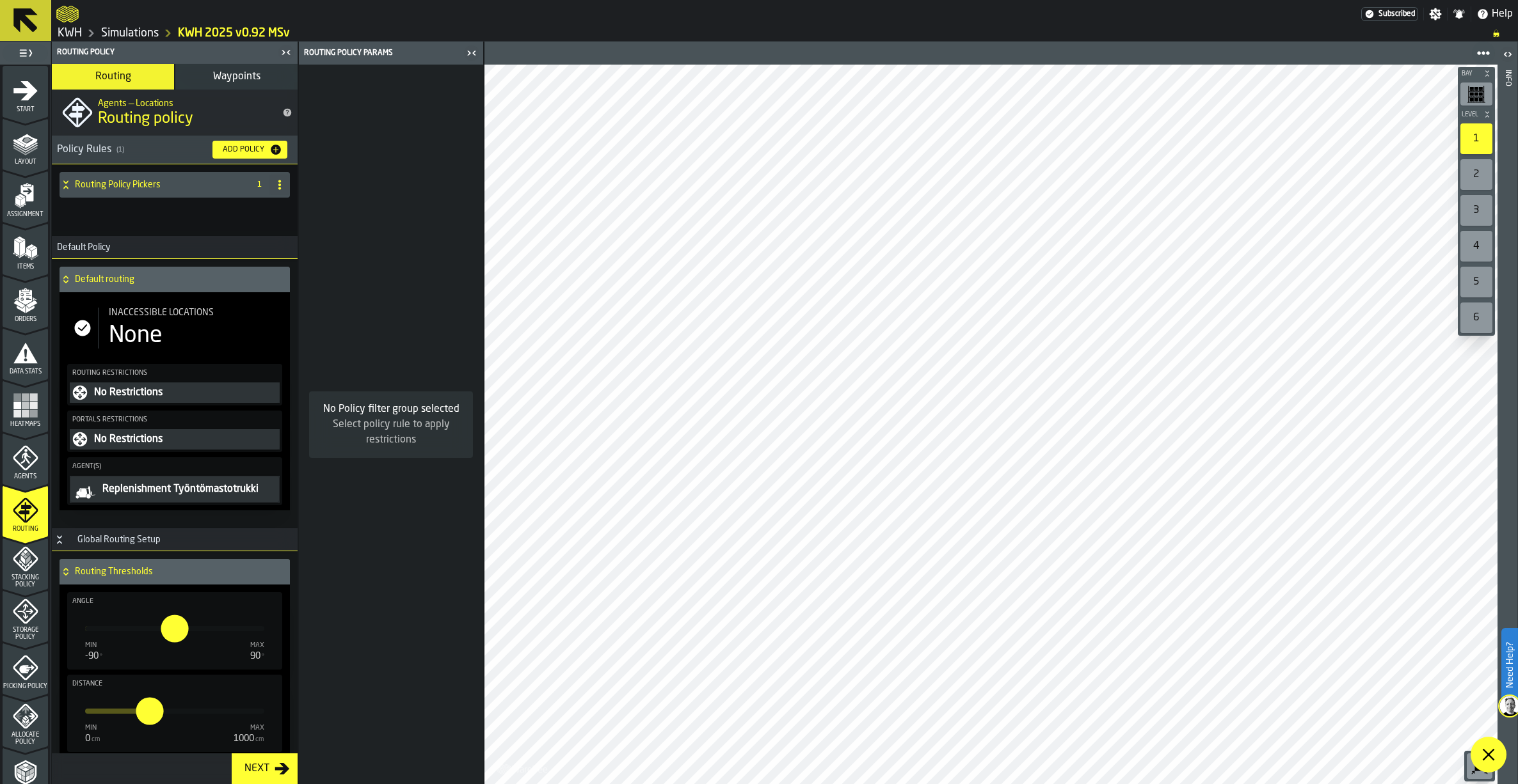
click at [69, 284] on icon at bounding box center [65, 280] width 13 height 10
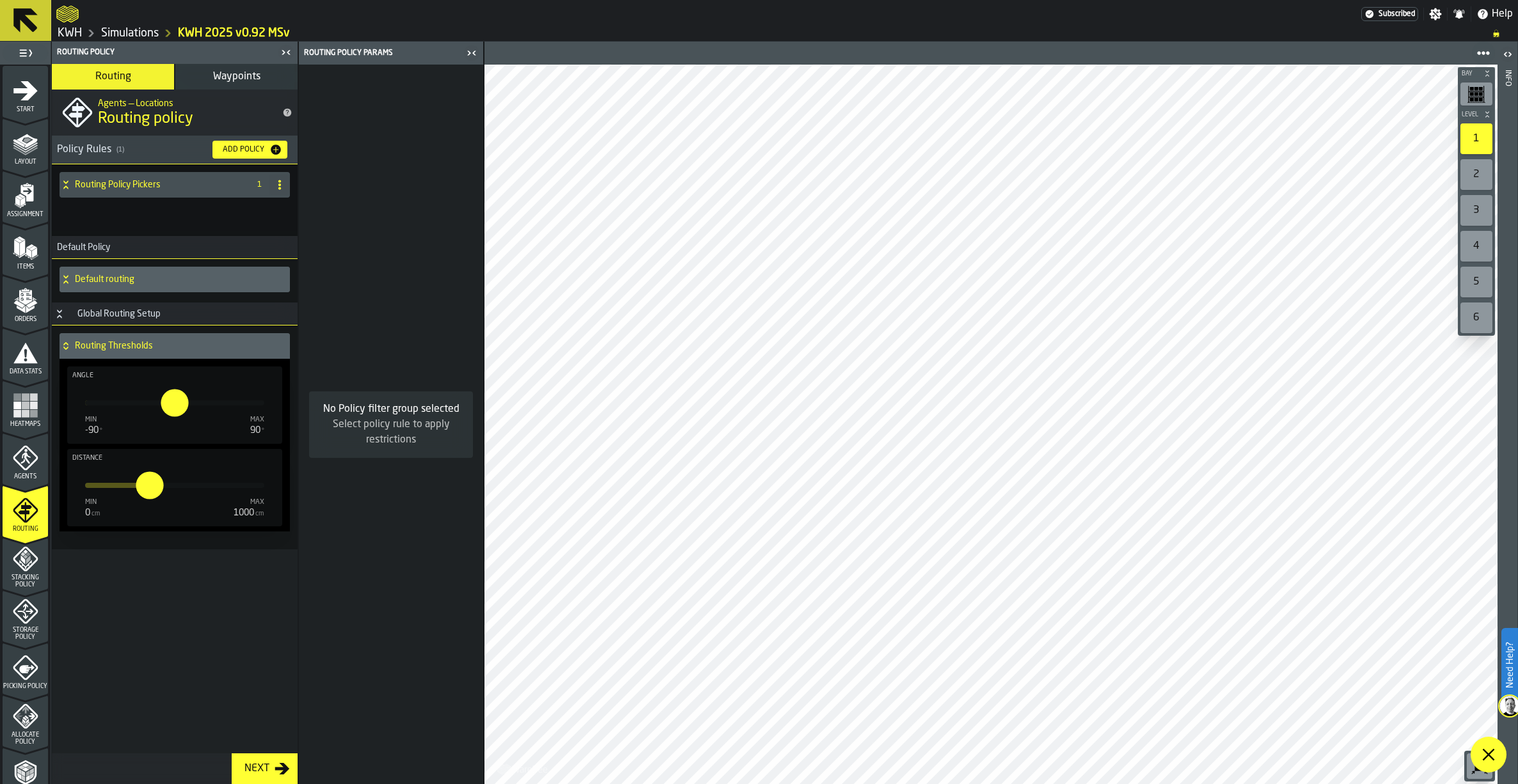
click at [63, 276] on icon at bounding box center [65, 280] width 13 height 10
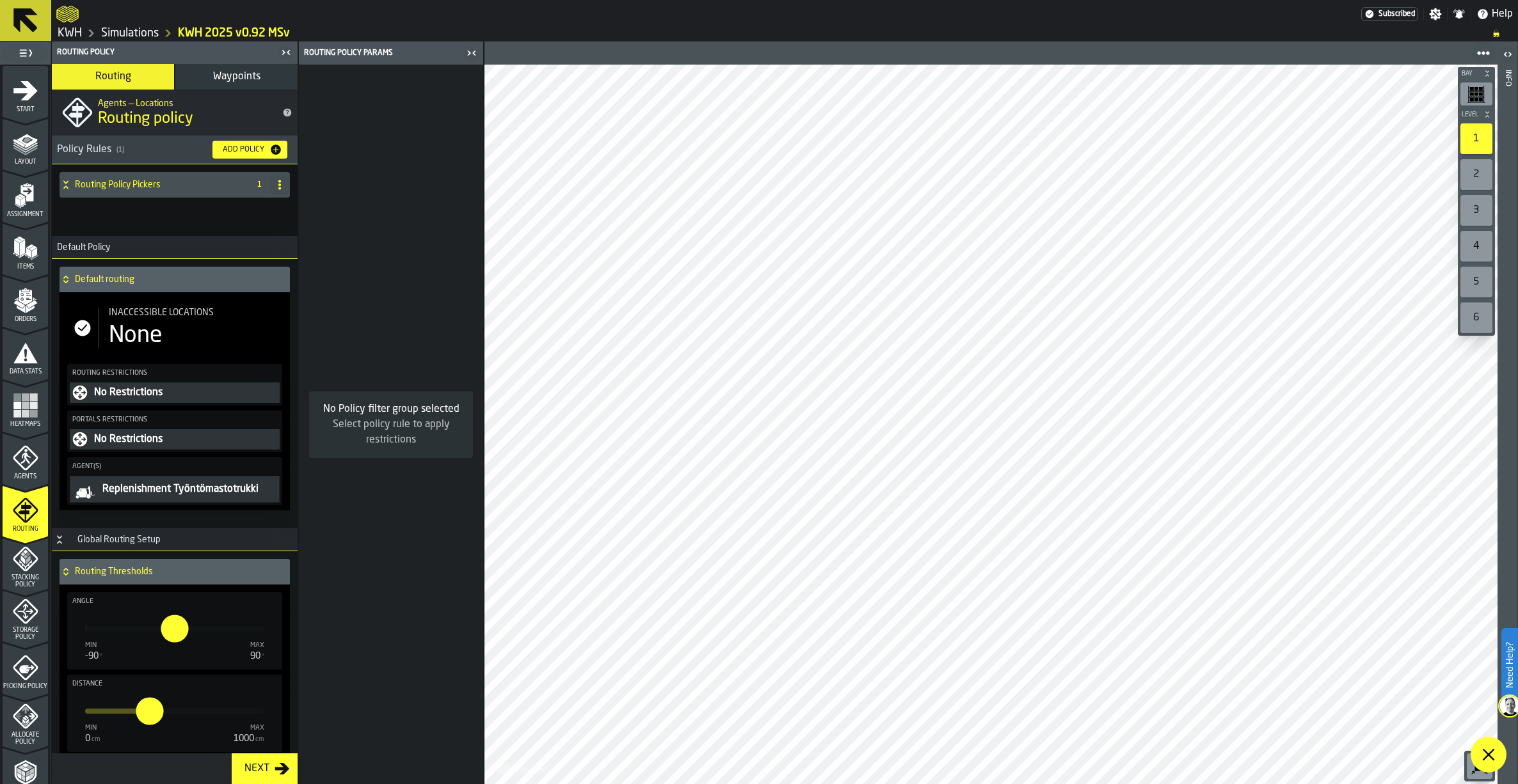
click at [67, 184] on icon at bounding box center [65, 185] width 13 height 10
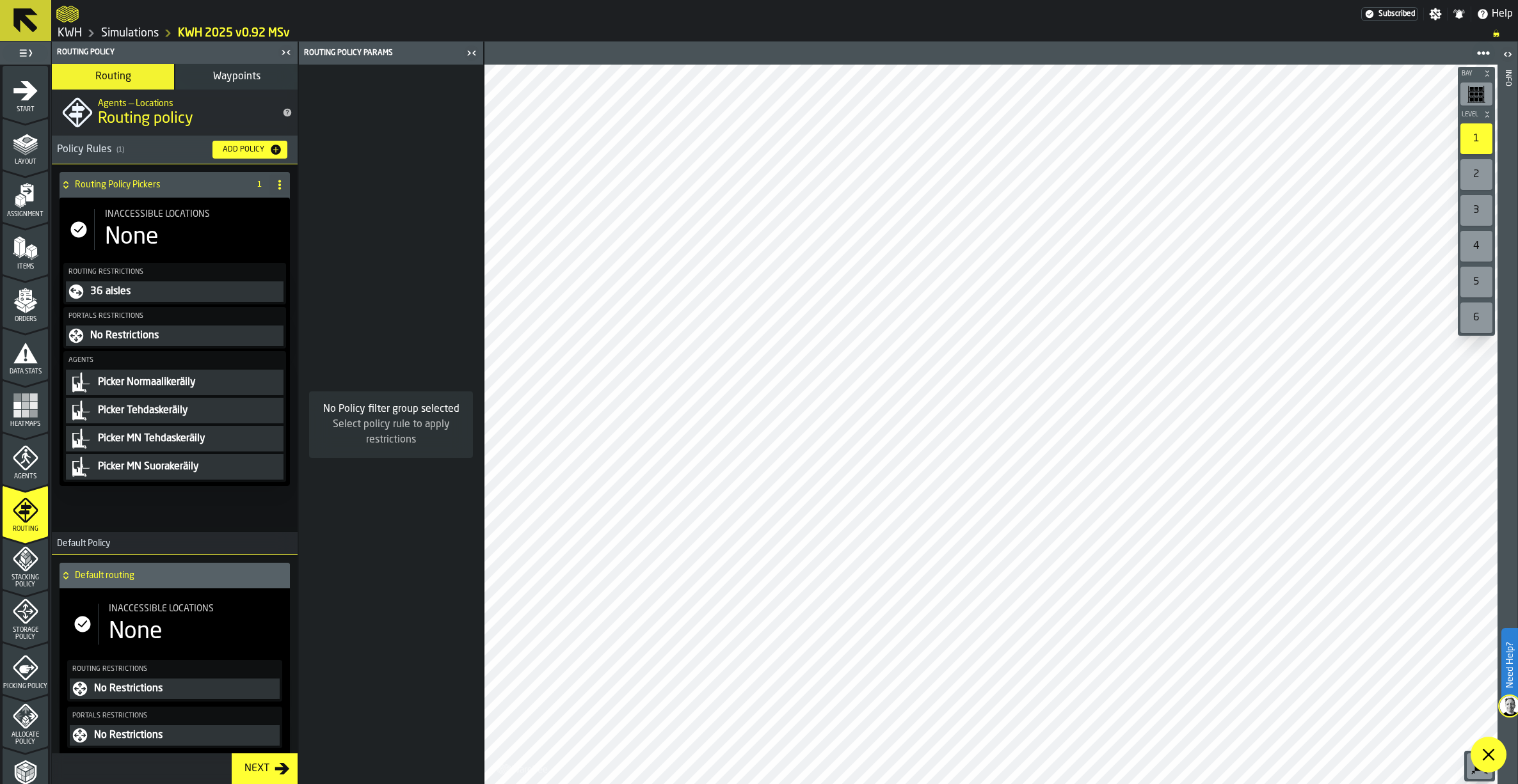
click at [71, 188] on icon at bounding box center [65, 185] width 13 height 10
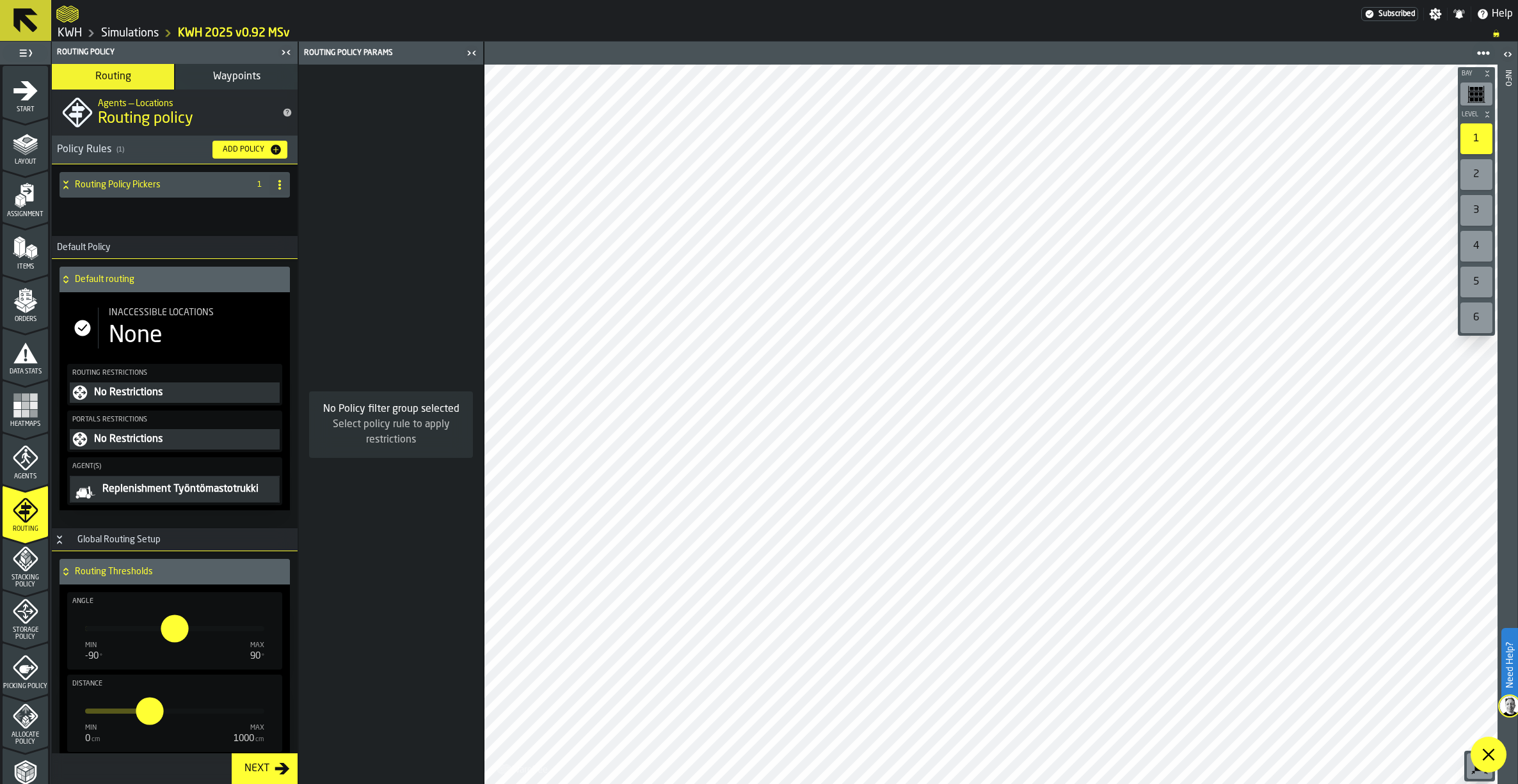
click at [27, 579] on span "Stacking Policy" at bounding box center [25, 581] width 45 height 14
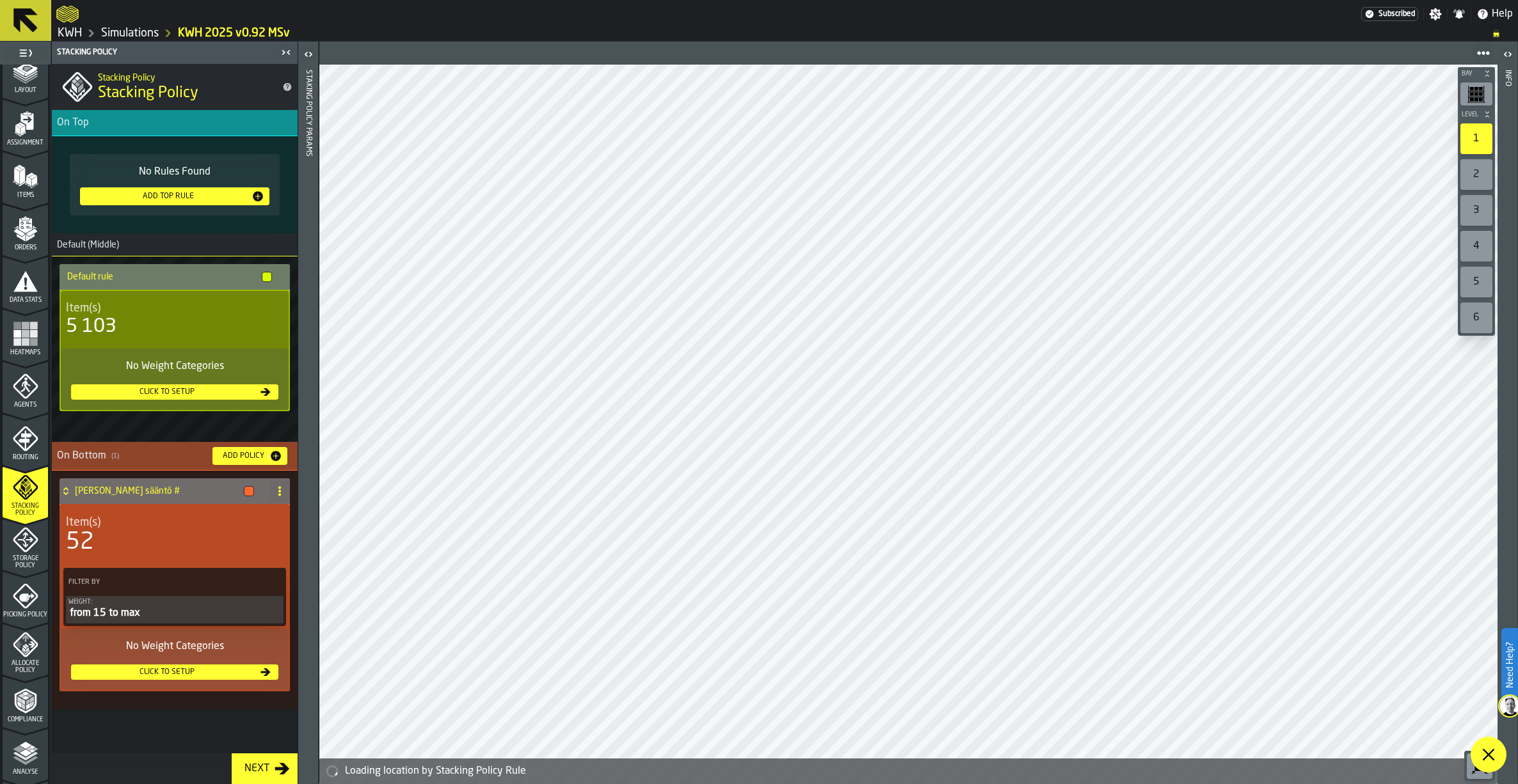
scroll to position [225, 0]
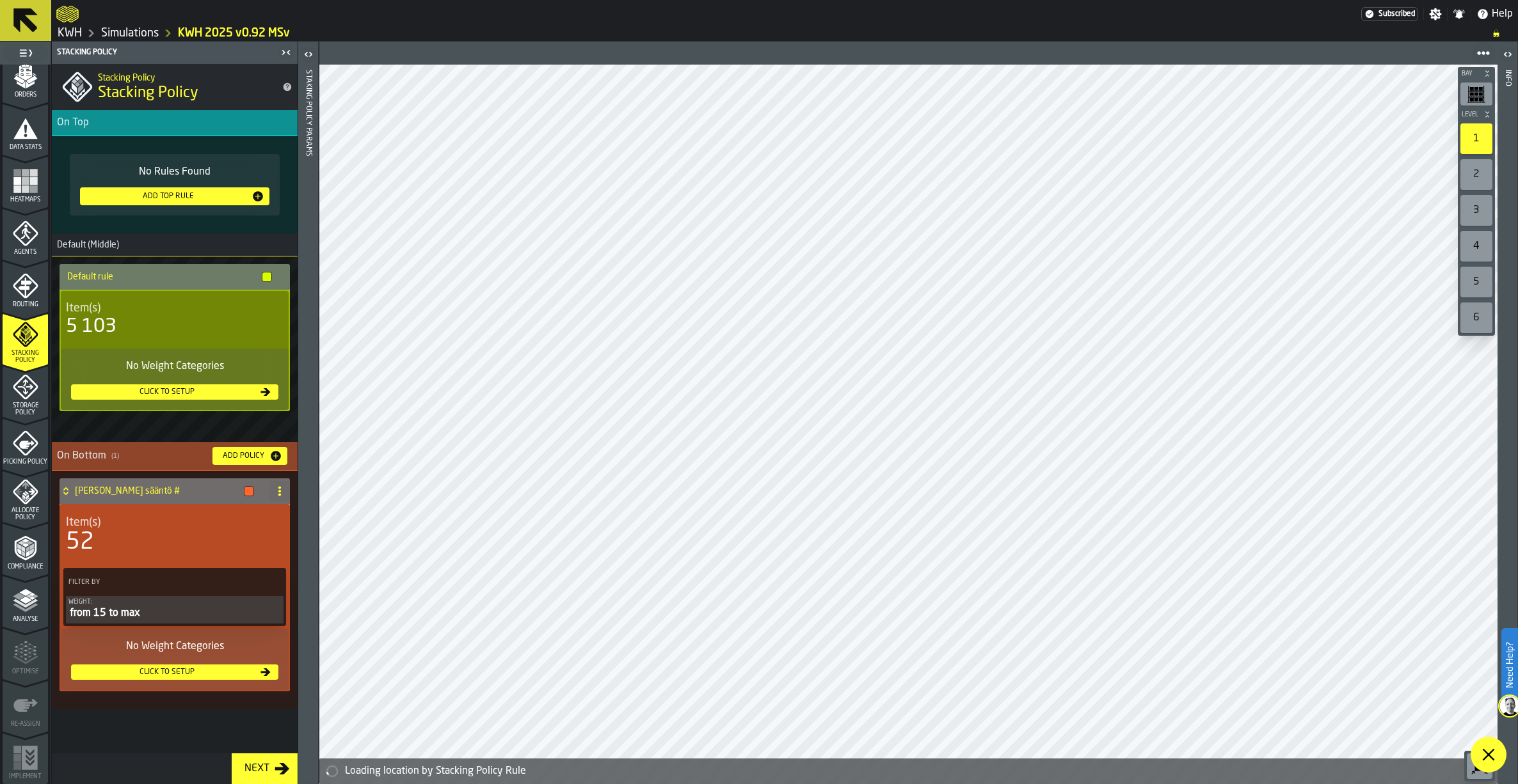
click at [18, 389] on icon "menu Storage Policy" at bounding box center [25, 387] width 25 height 25
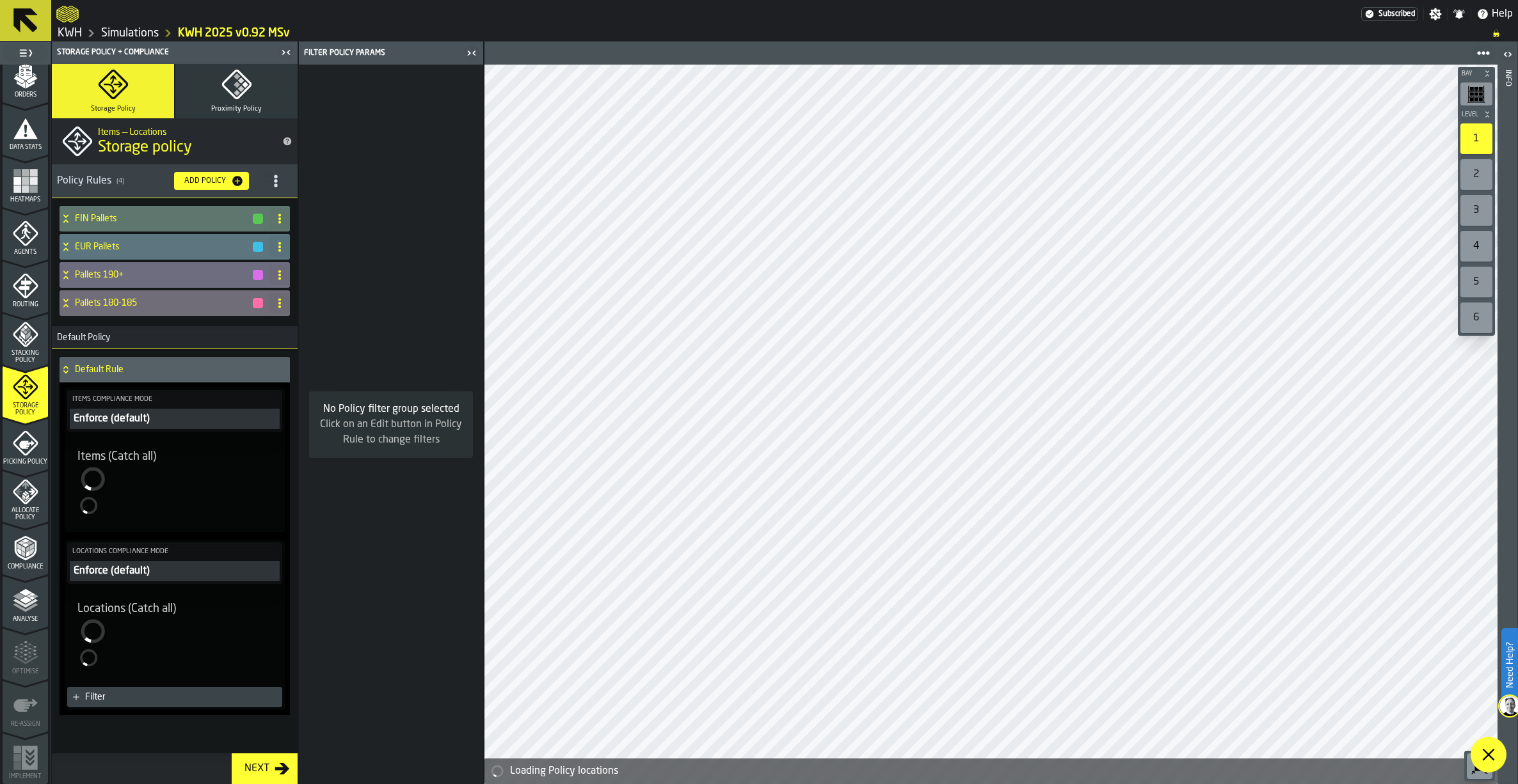
click at [18, 445] on icon "menu Picking Policy" at bounding box center [25, 443] width 25 height 25
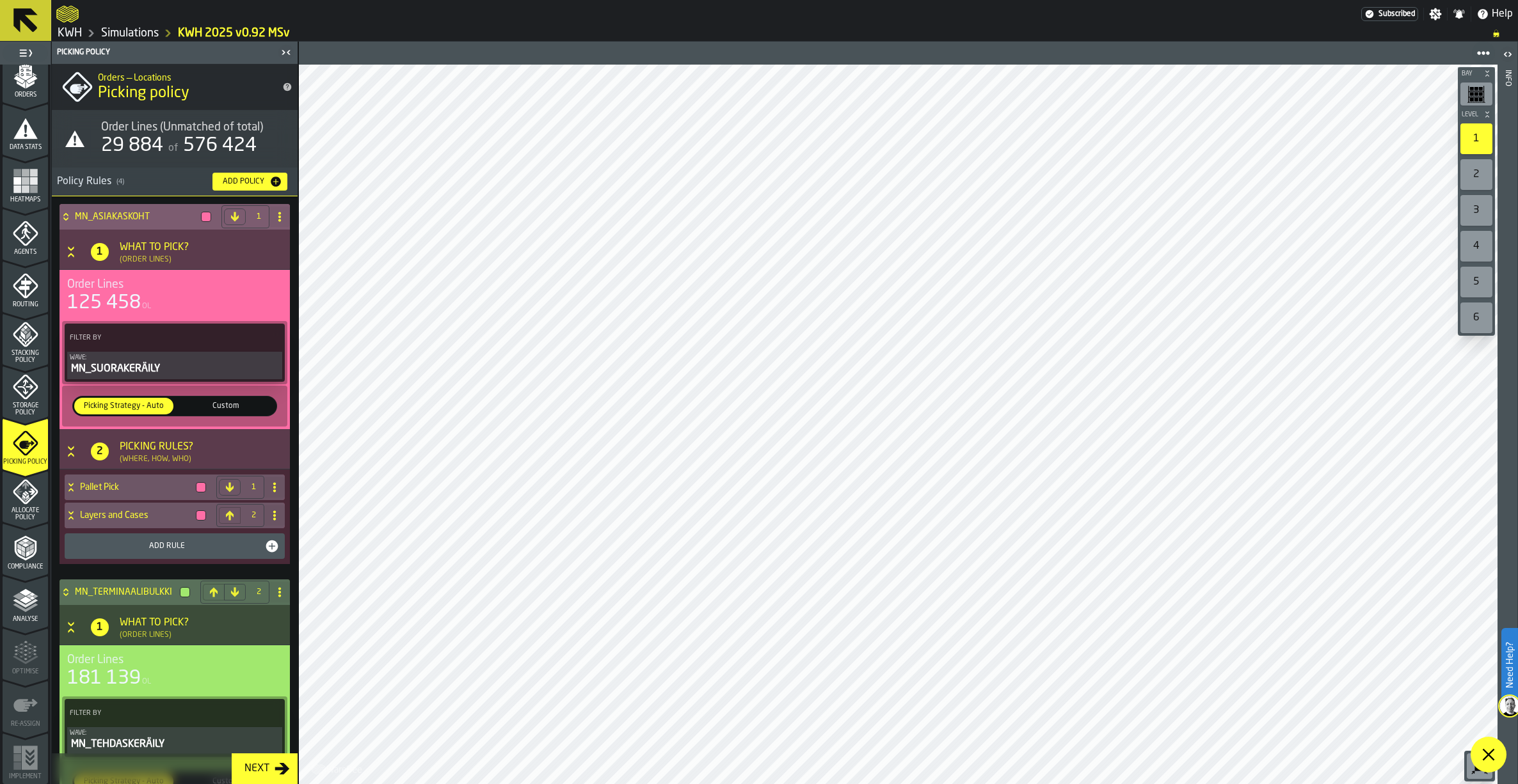
click at [65, 218] on icon at bounding box center [65, 217] width 13 height 10
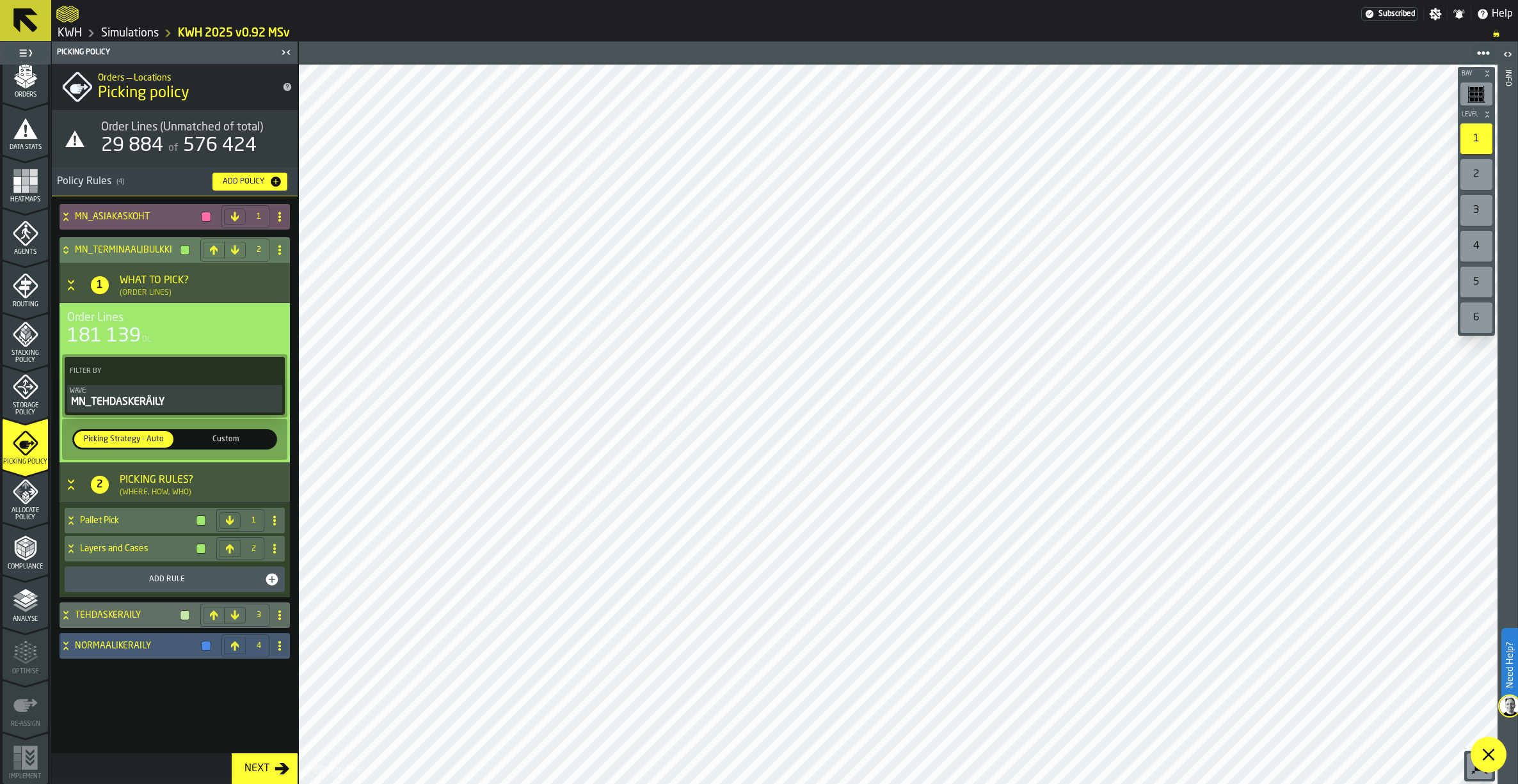
click at [63, 247] on icon at bounding box center [65, 250] width 13 height 10
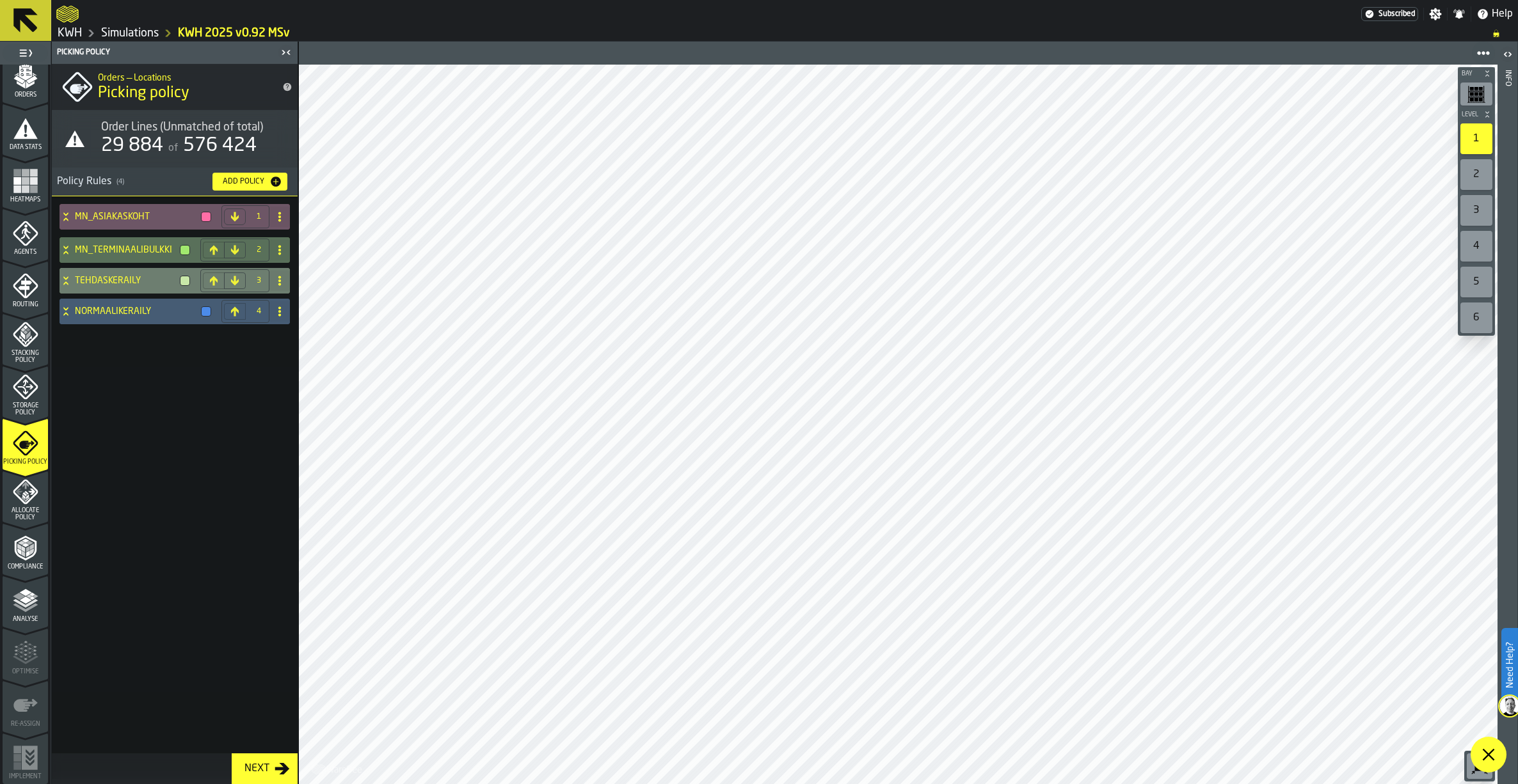
click at [66, 276] on icon at bounding box center [65, 280] width 13 height 10
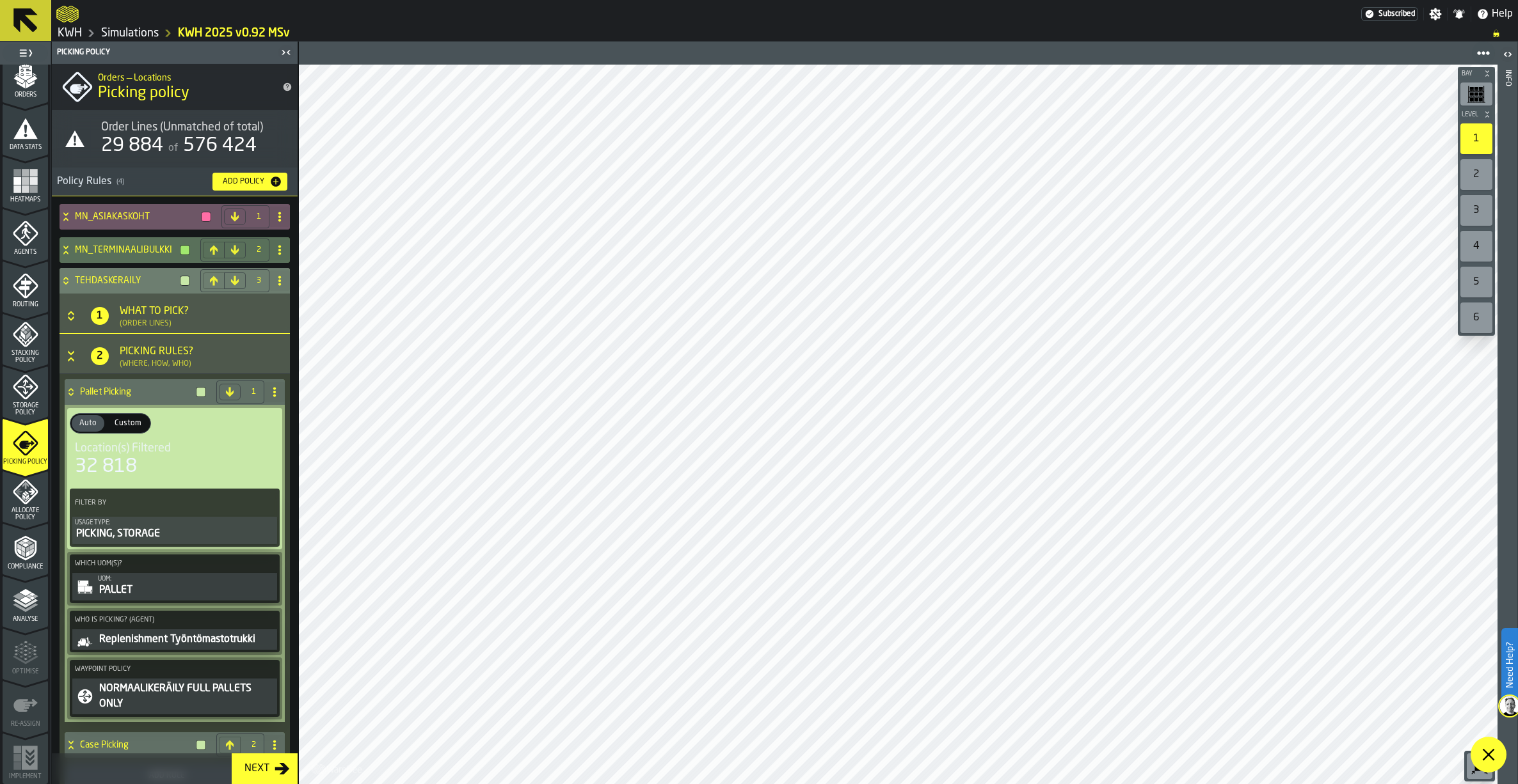
click at [69, 275] on div "TEHDASKERÄILY" at bounding box center [127, 280] width 136 height 25
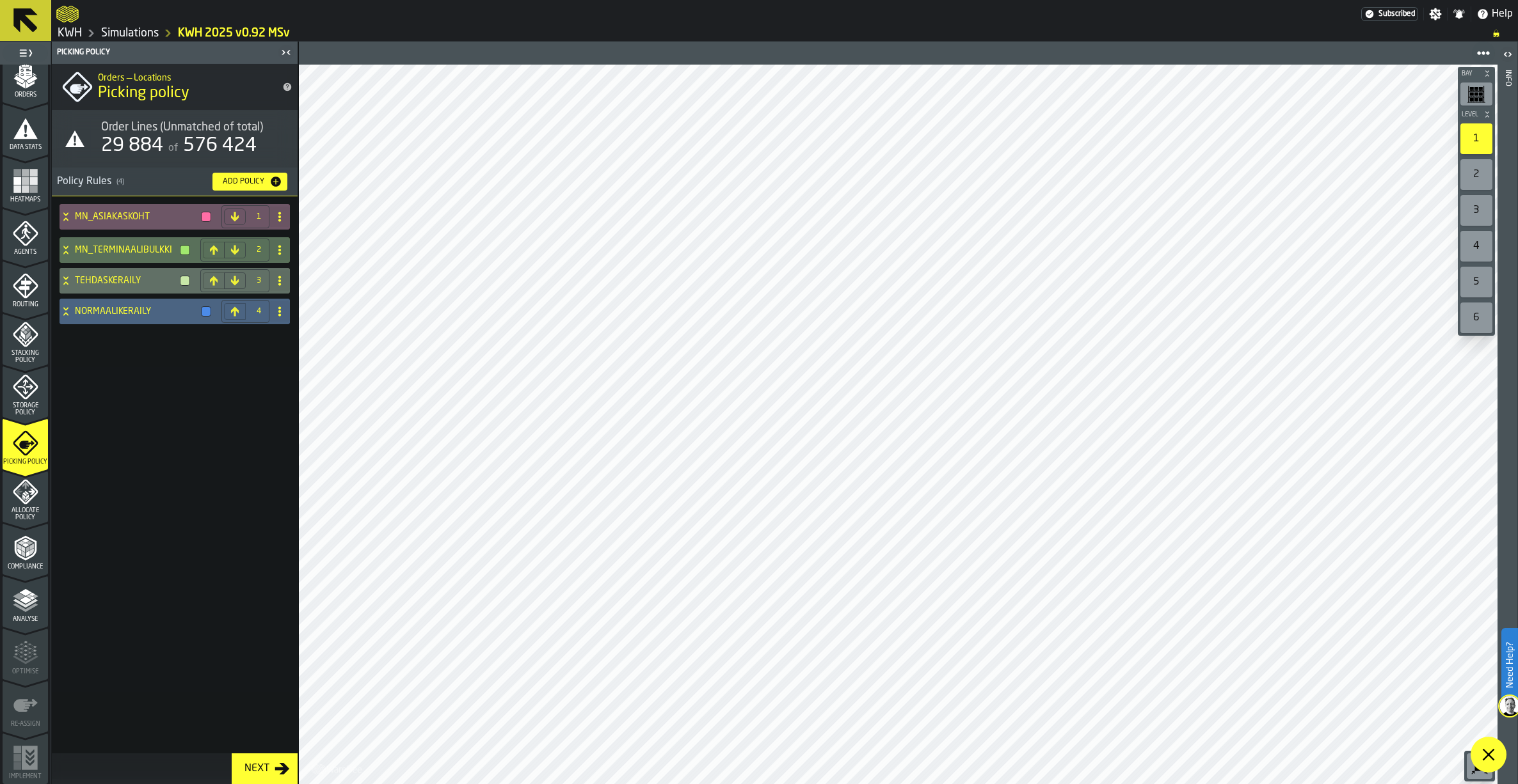
click at [69, 308] on icon at bounding box center [65, 312] width 13 height 10
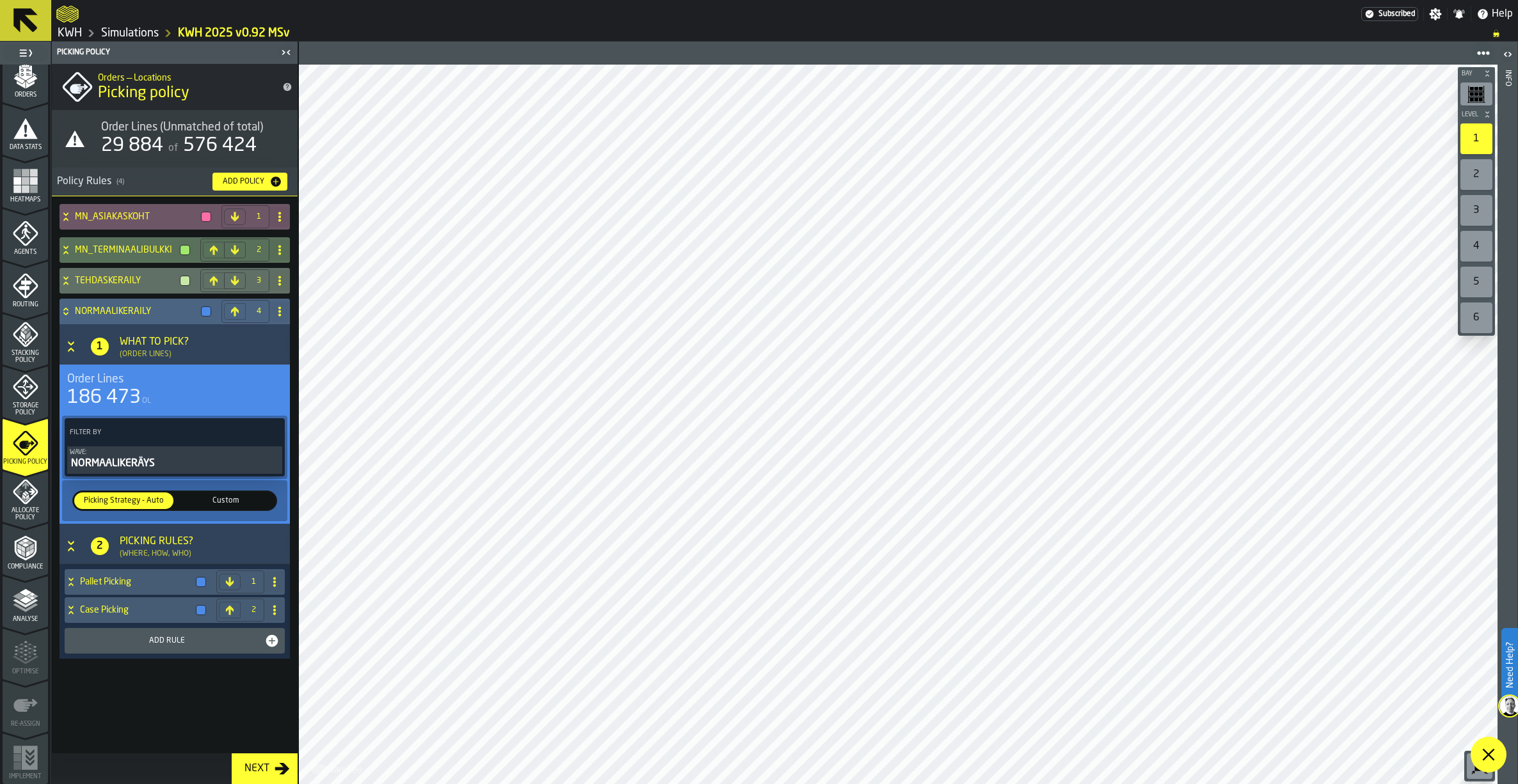
click at [69, 308] on icon at bounding box center [65, 312] width 13 height 10
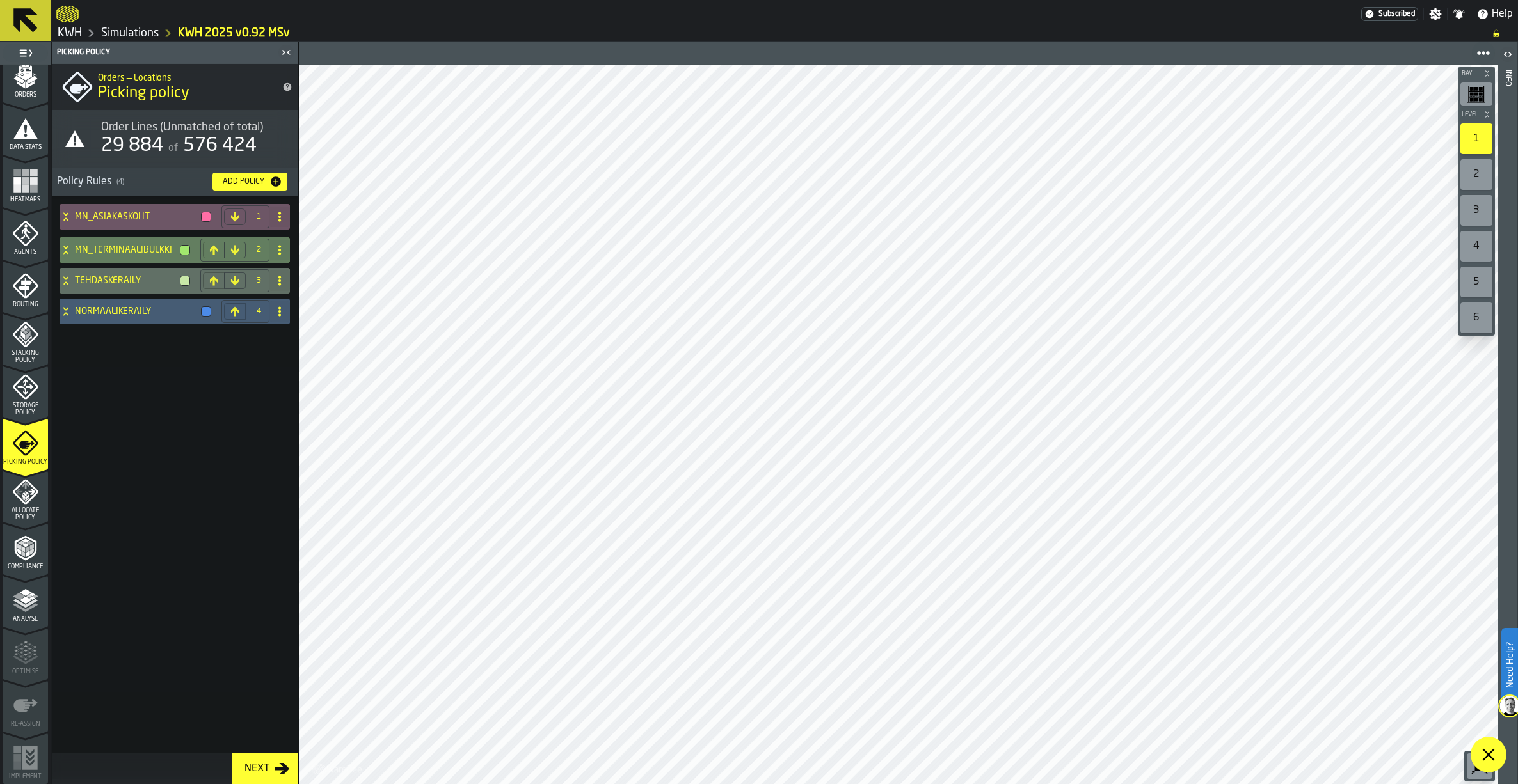
click at [67, 248] on icon at bounding box center [65, 247] width 4 height 3
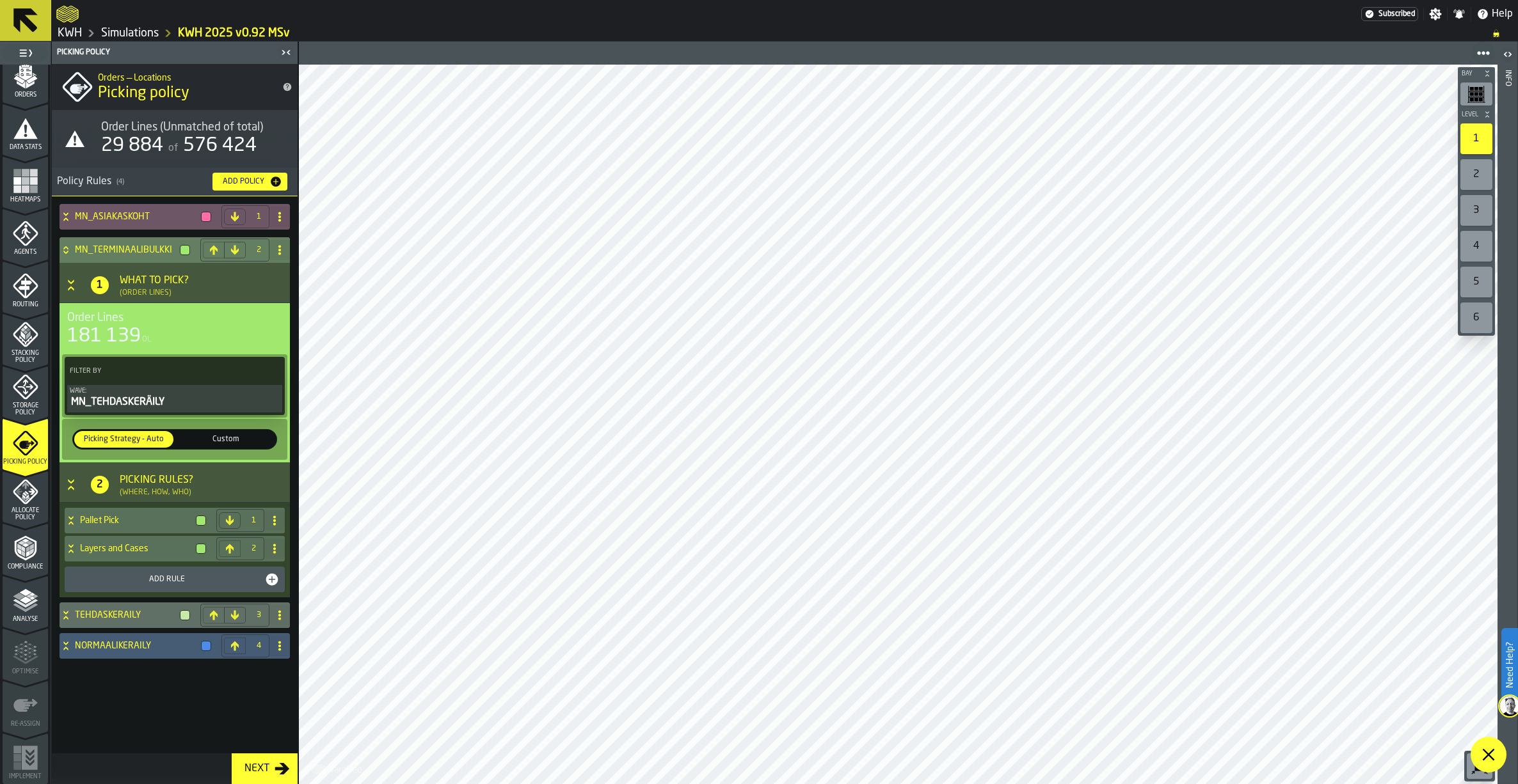
click at [67, 248] on icon at bounding box center [65, 248] width 4 height 3
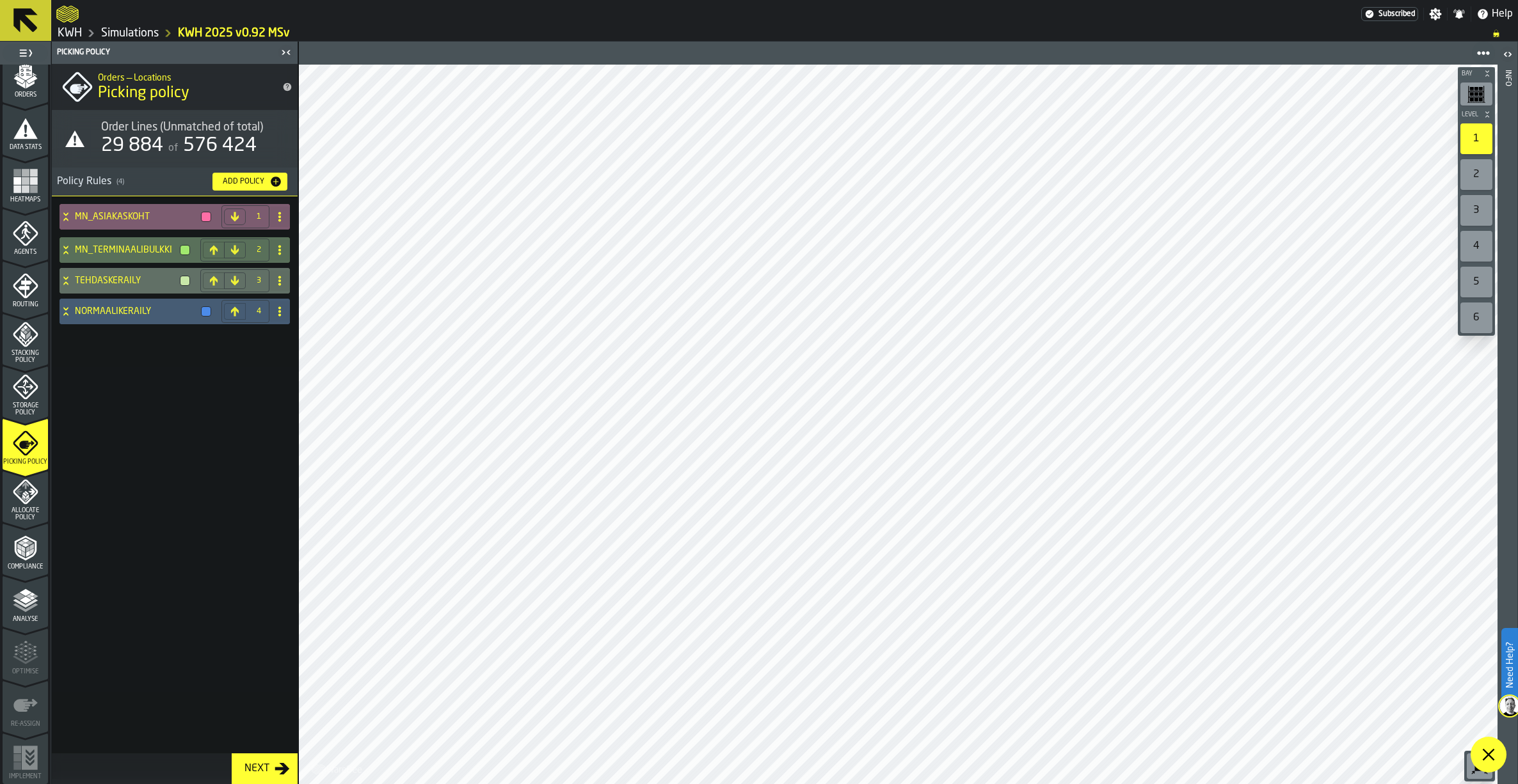
click at [66, 214] on icon at bounding box center [65, 217] width 13 height 10
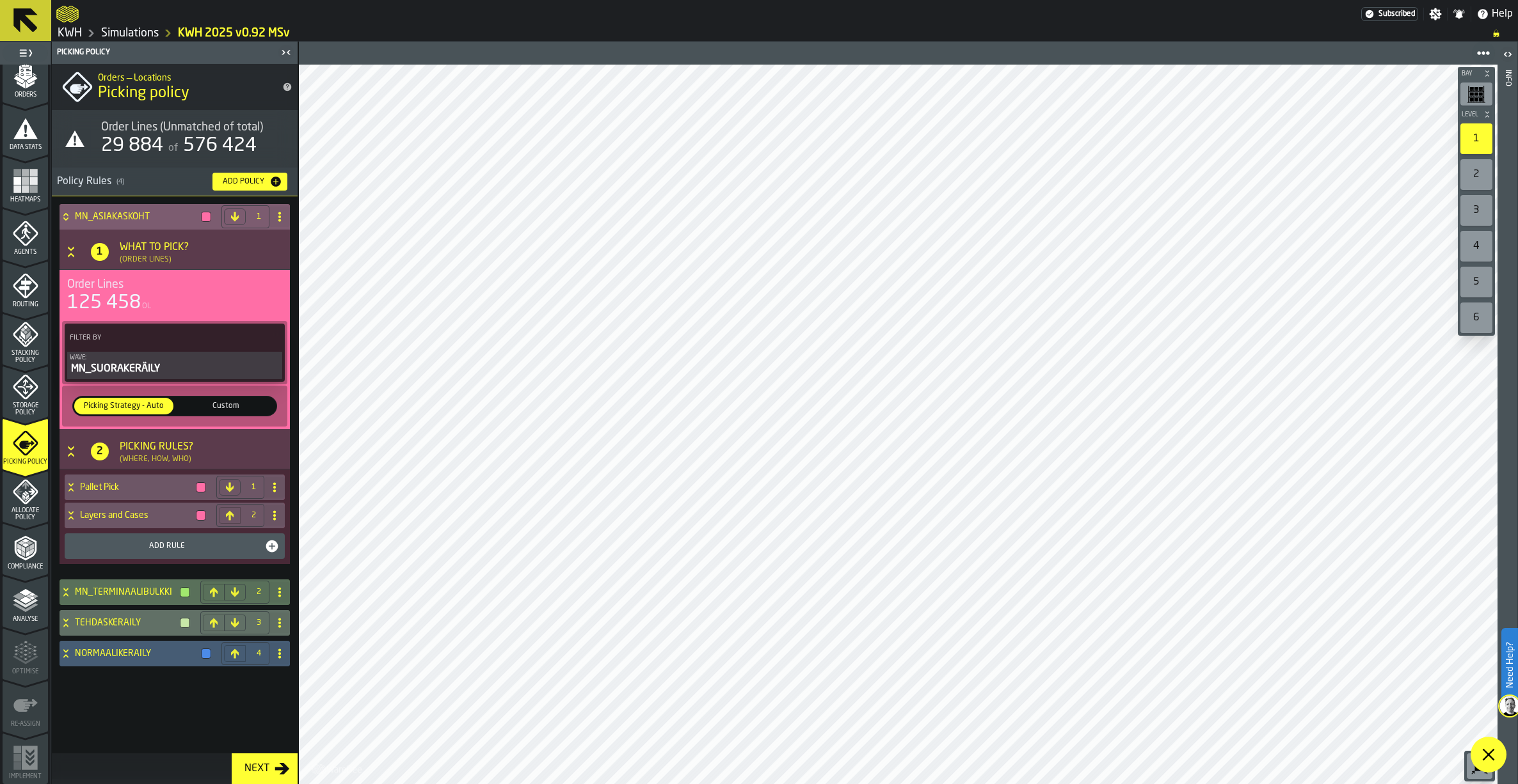
click at [66, 214] on icon at bounding box center [65, 215] width 4 height 3
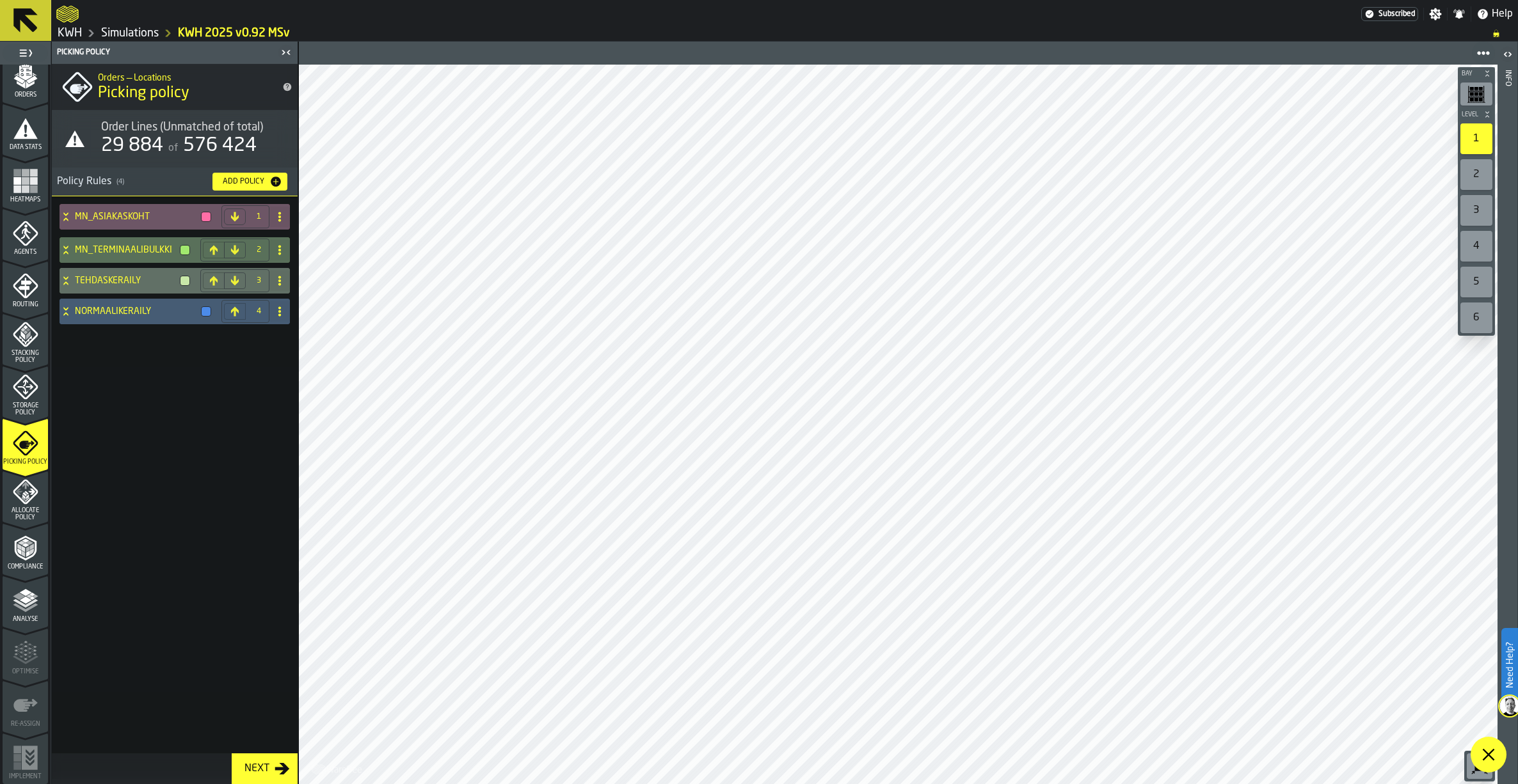
click at [19, 601] on icon "menu Analyse" at bounding box center [25, 600] width 25 height 25
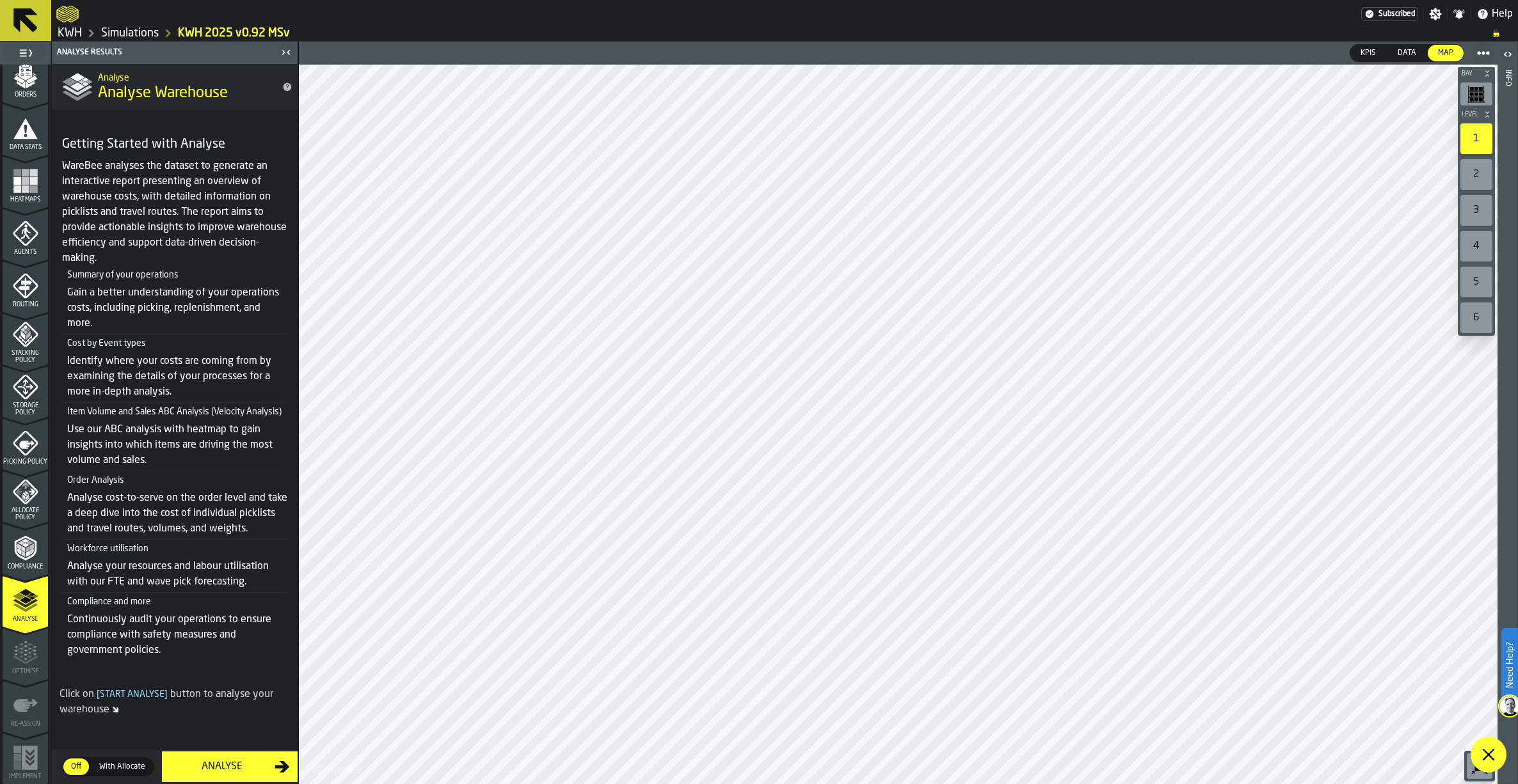
click at [229, 765] on div "Analyse" at bounding box center [222, 767] width 105 height 16
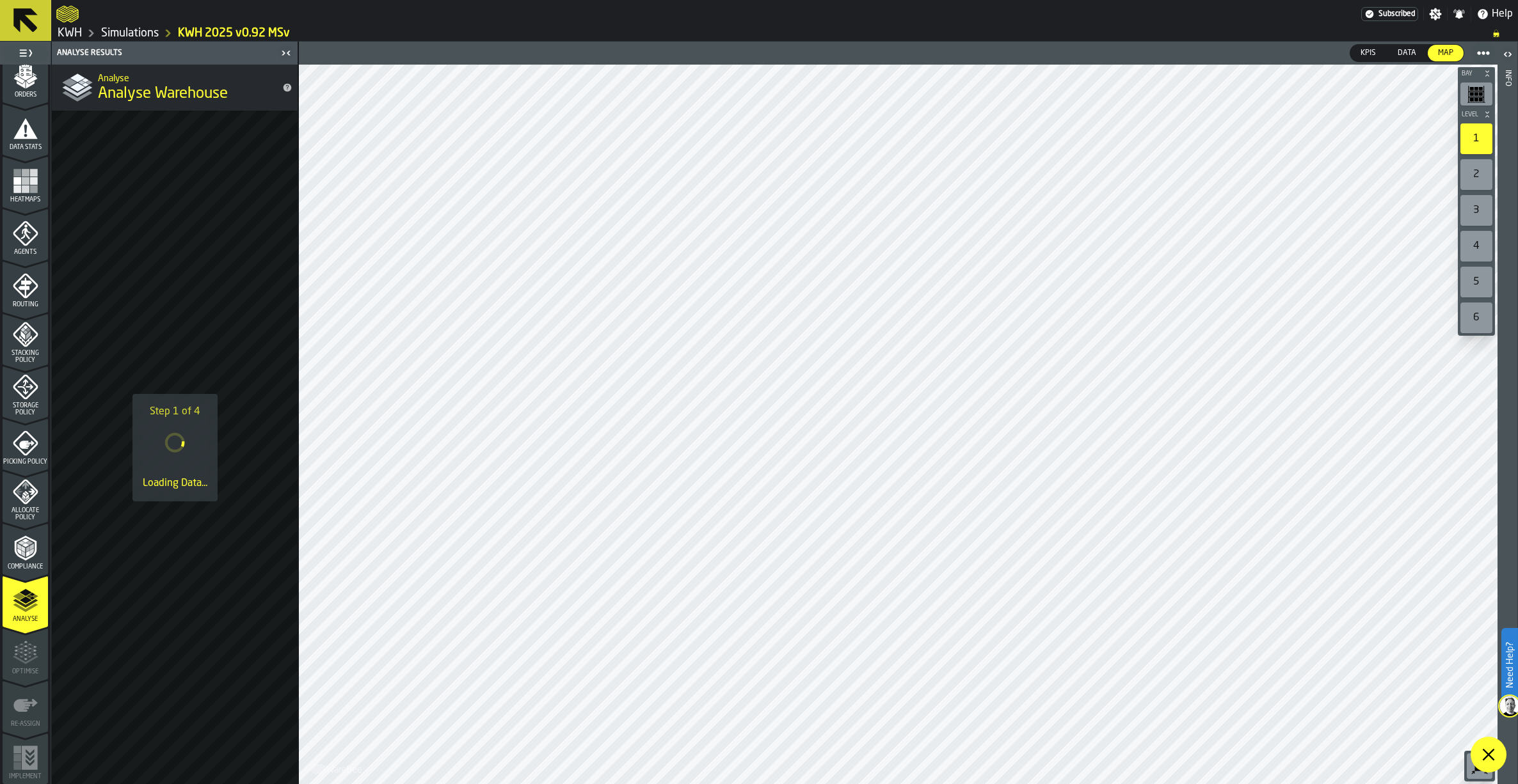
click at [1489, 751] on icon at bounding box center [1488, 755] width 16 height 16
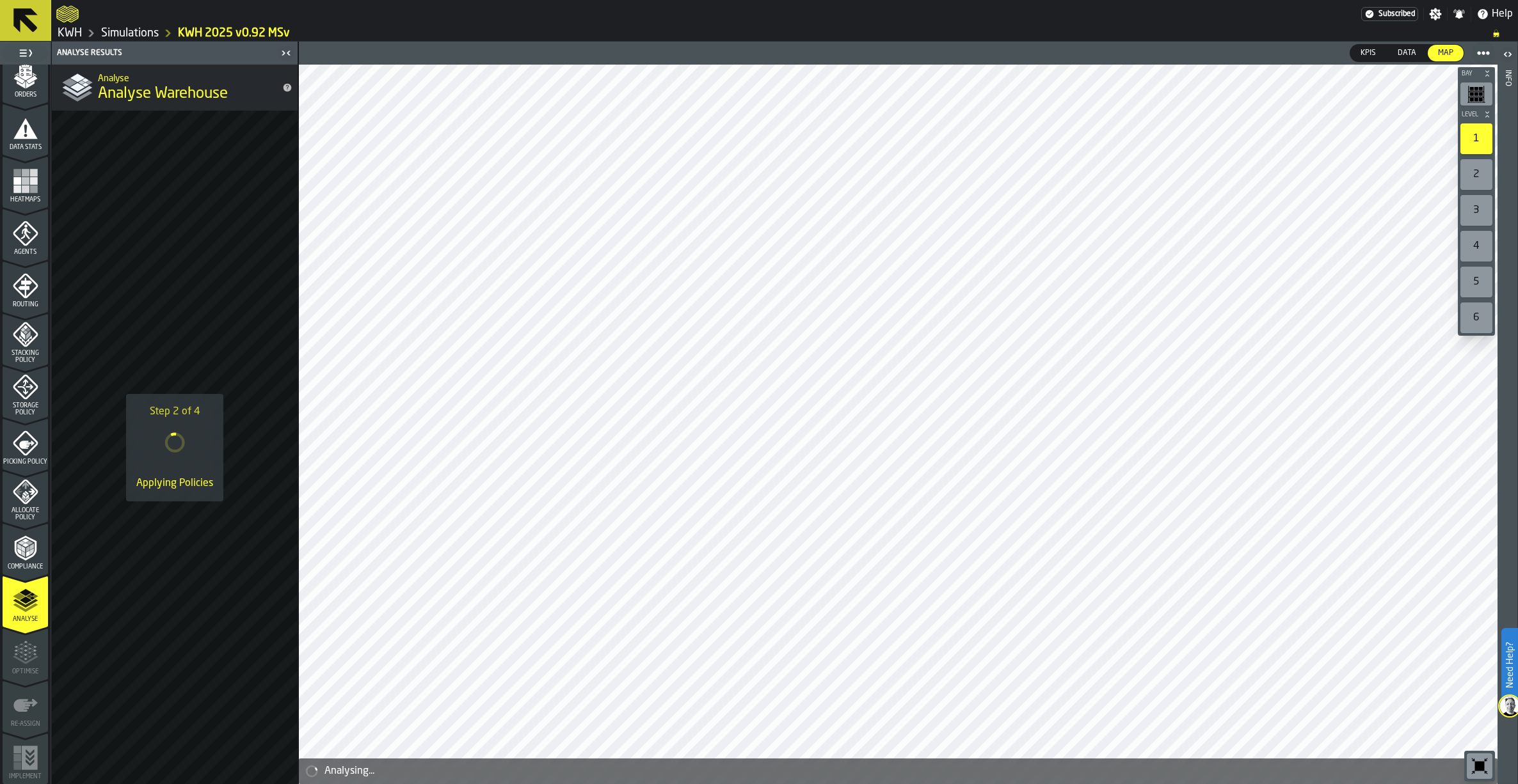
click at [20, 283] on icon "menu Routing" at bounding box center [24, 287] width 13 height 20
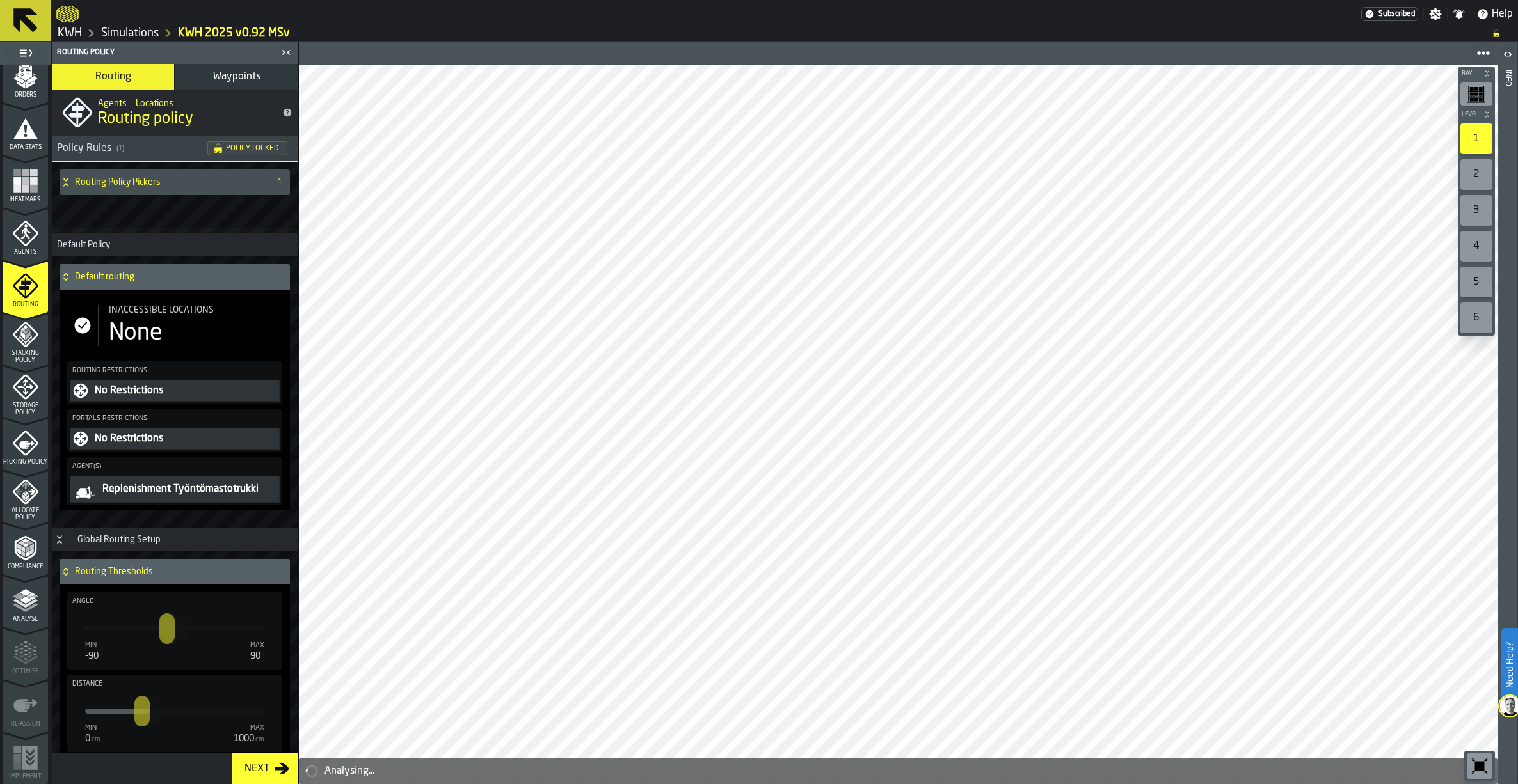
click at [227, 77] on span "Waypoints" at bounding box center [237, 77] width 47 height 10
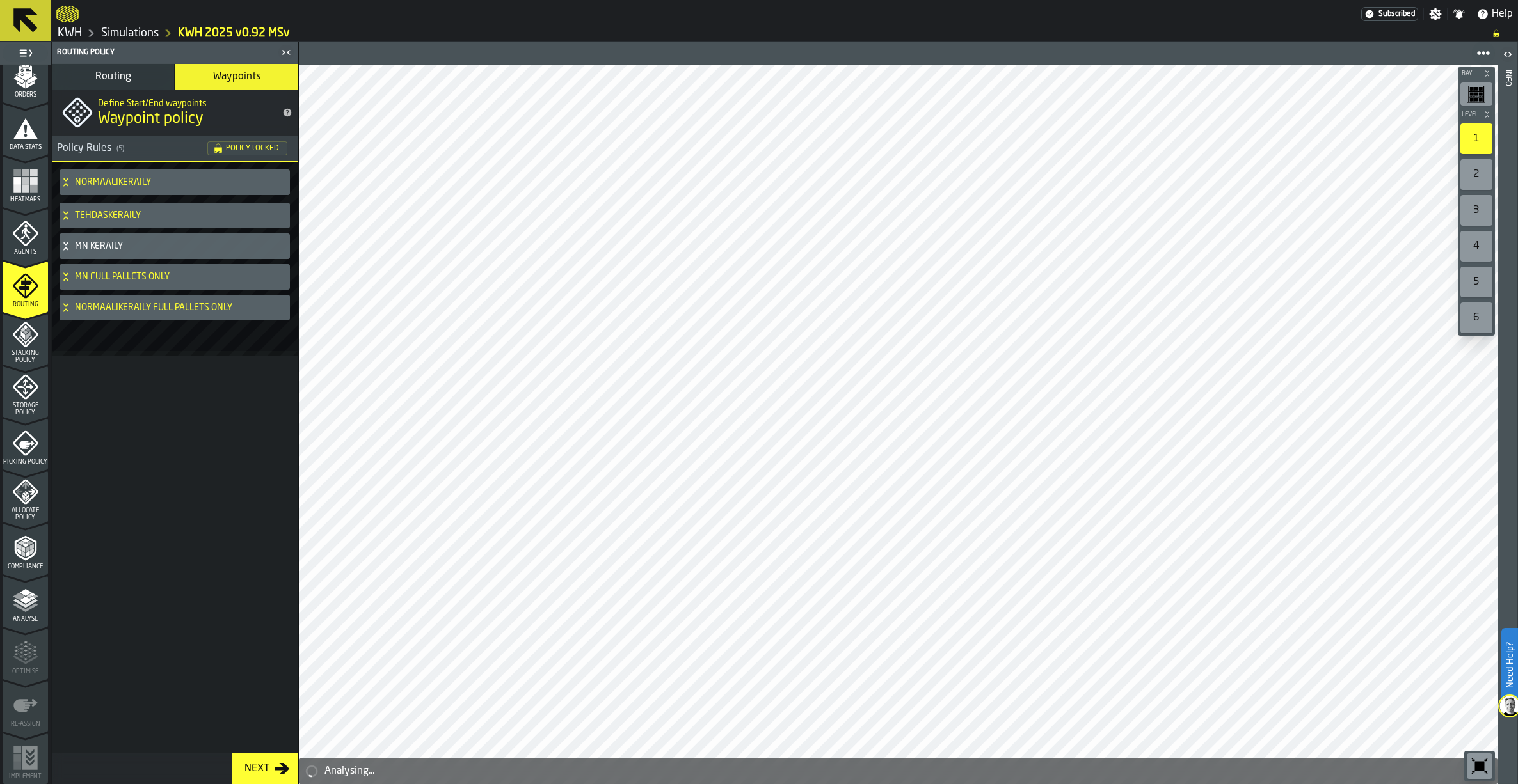
click at [66, 246] on icon at bounding box center [65, 247] width 13 height 10
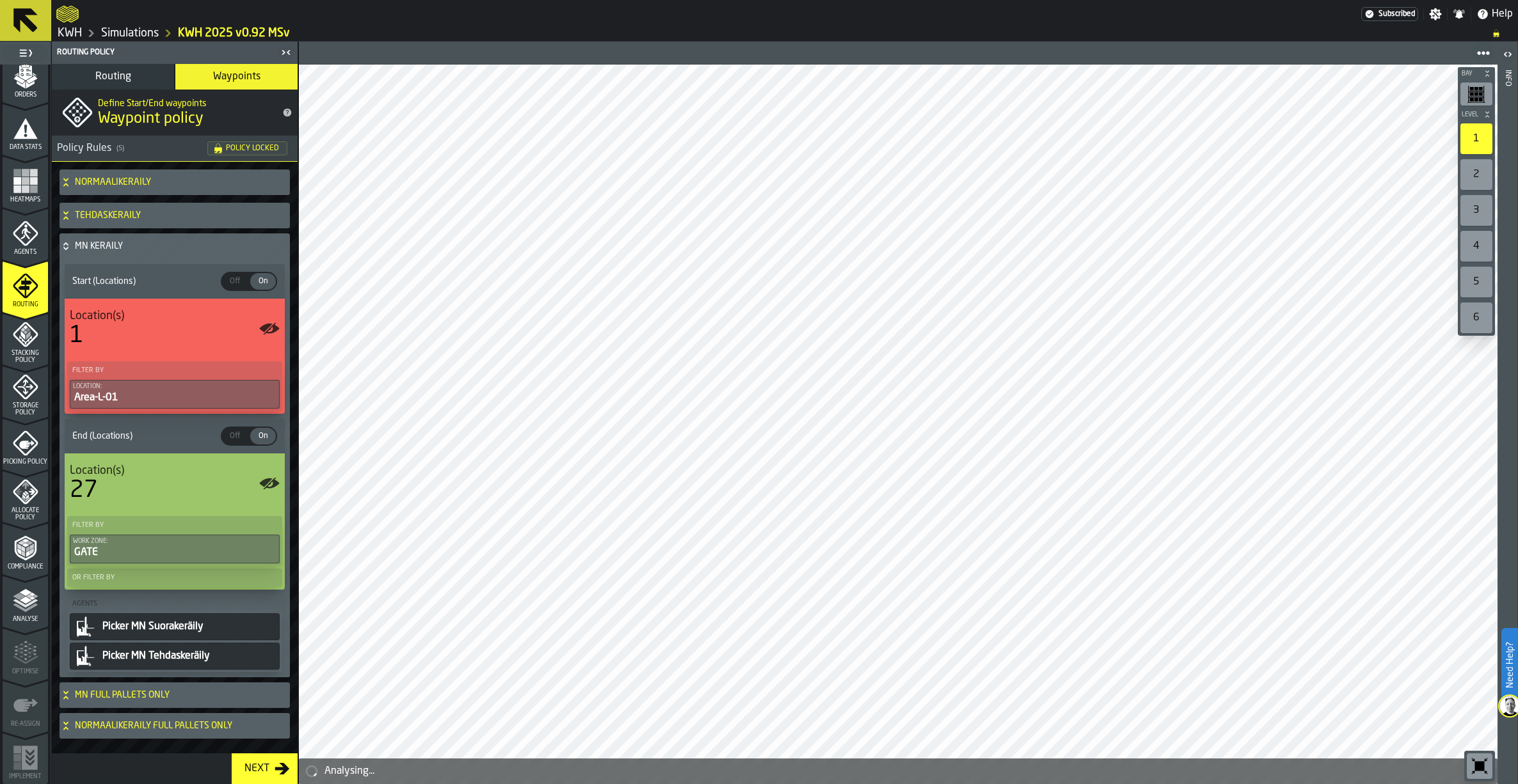
click at [66, 246] on icon at bounding box center [65, 247] width 13 height 10
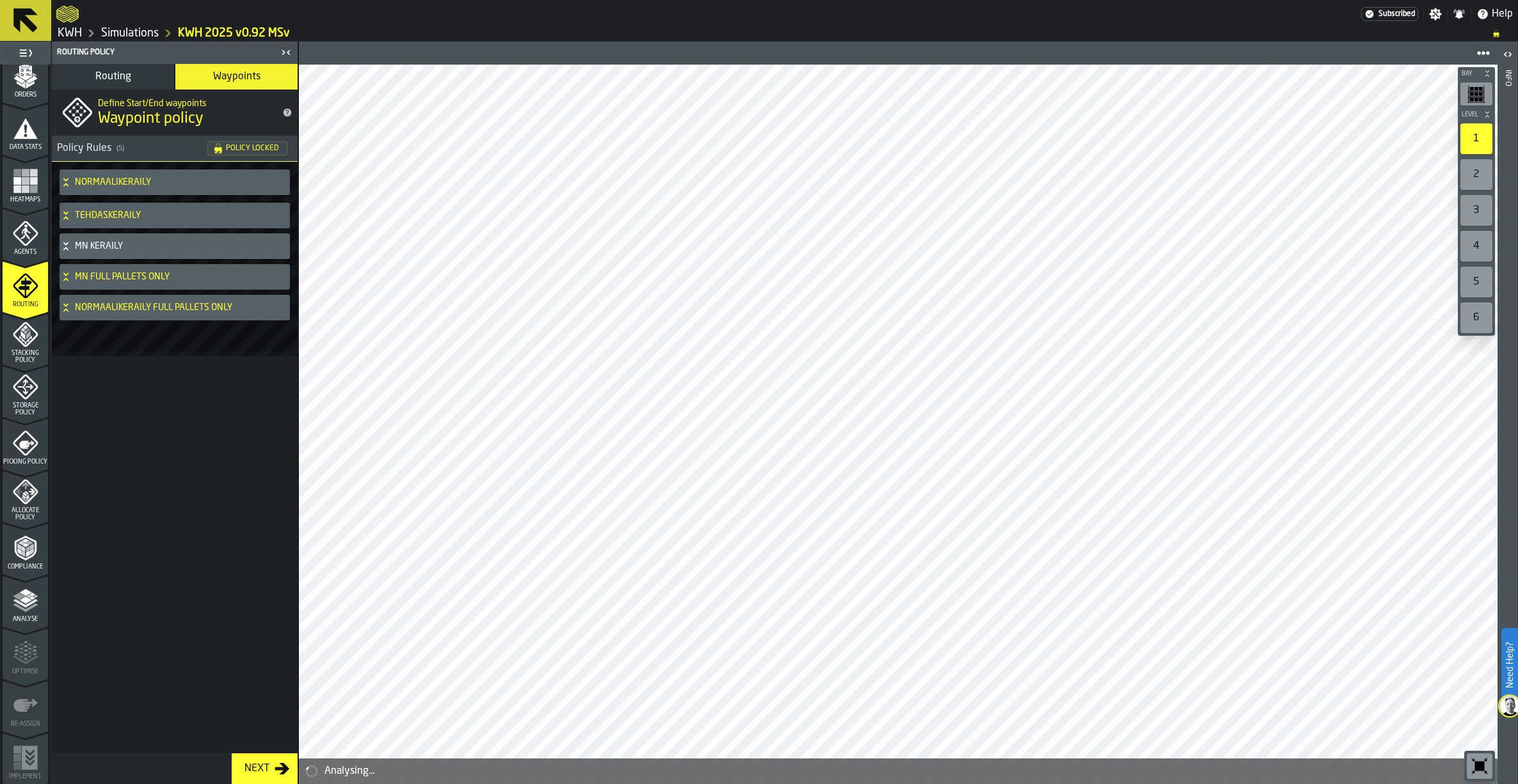
click at [139, 31] on link "Simulations" at bounding box center [130, 33] width 58 height 14
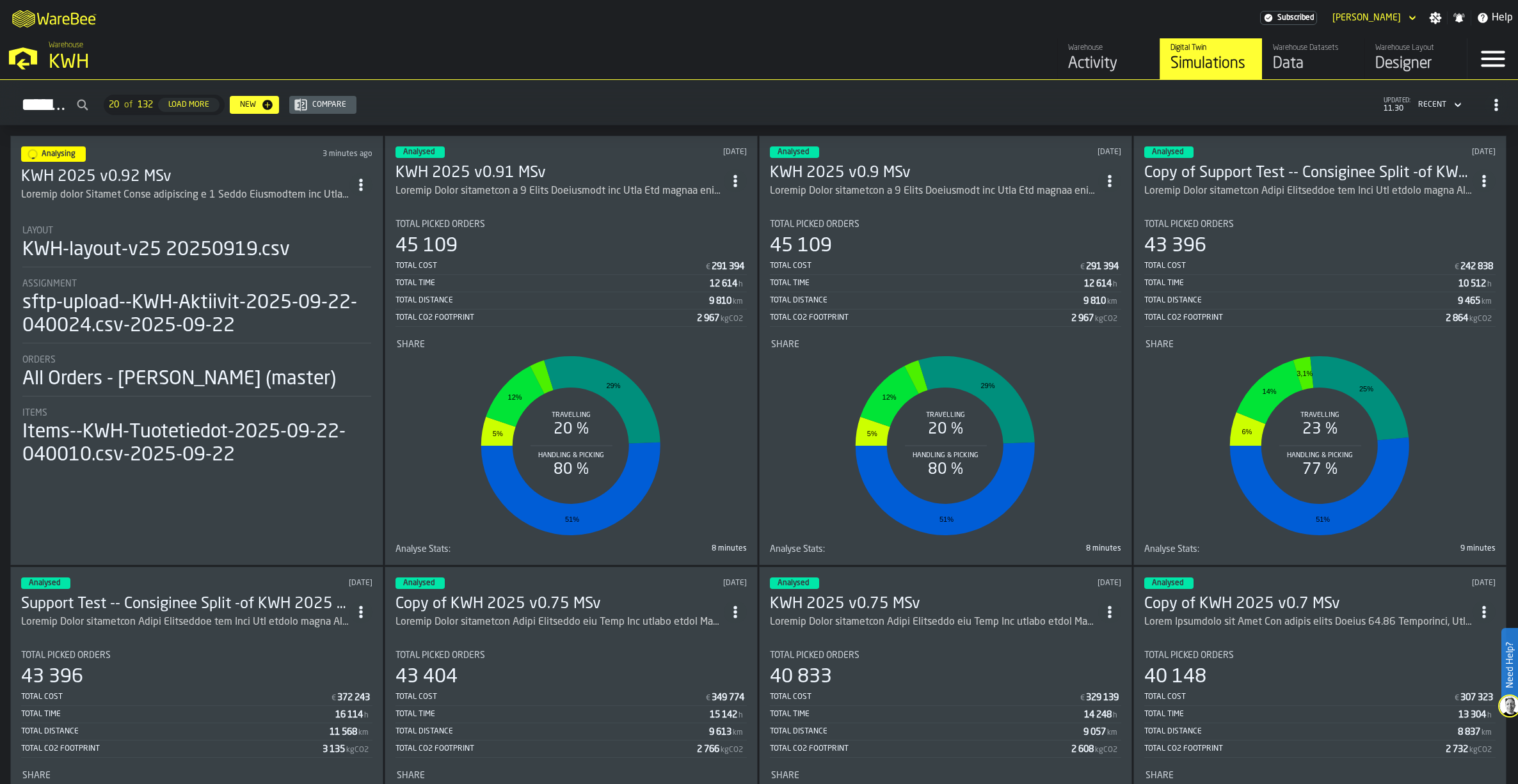
click at [490, 170] on h3 "KWH 2025 v0.91 MSv" at bounding box center [559, 172] width 329 height 20
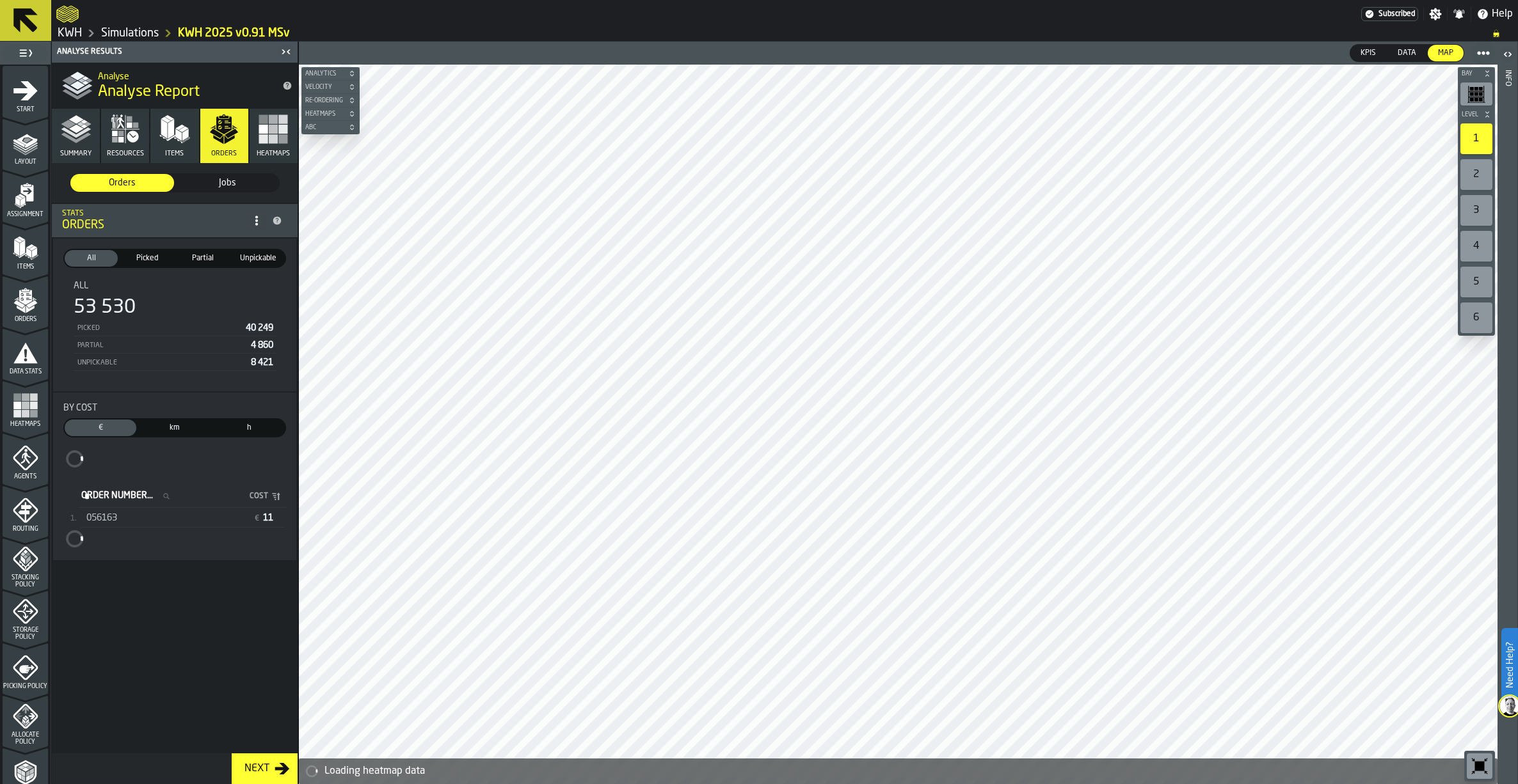
scroll to position [192, 0]
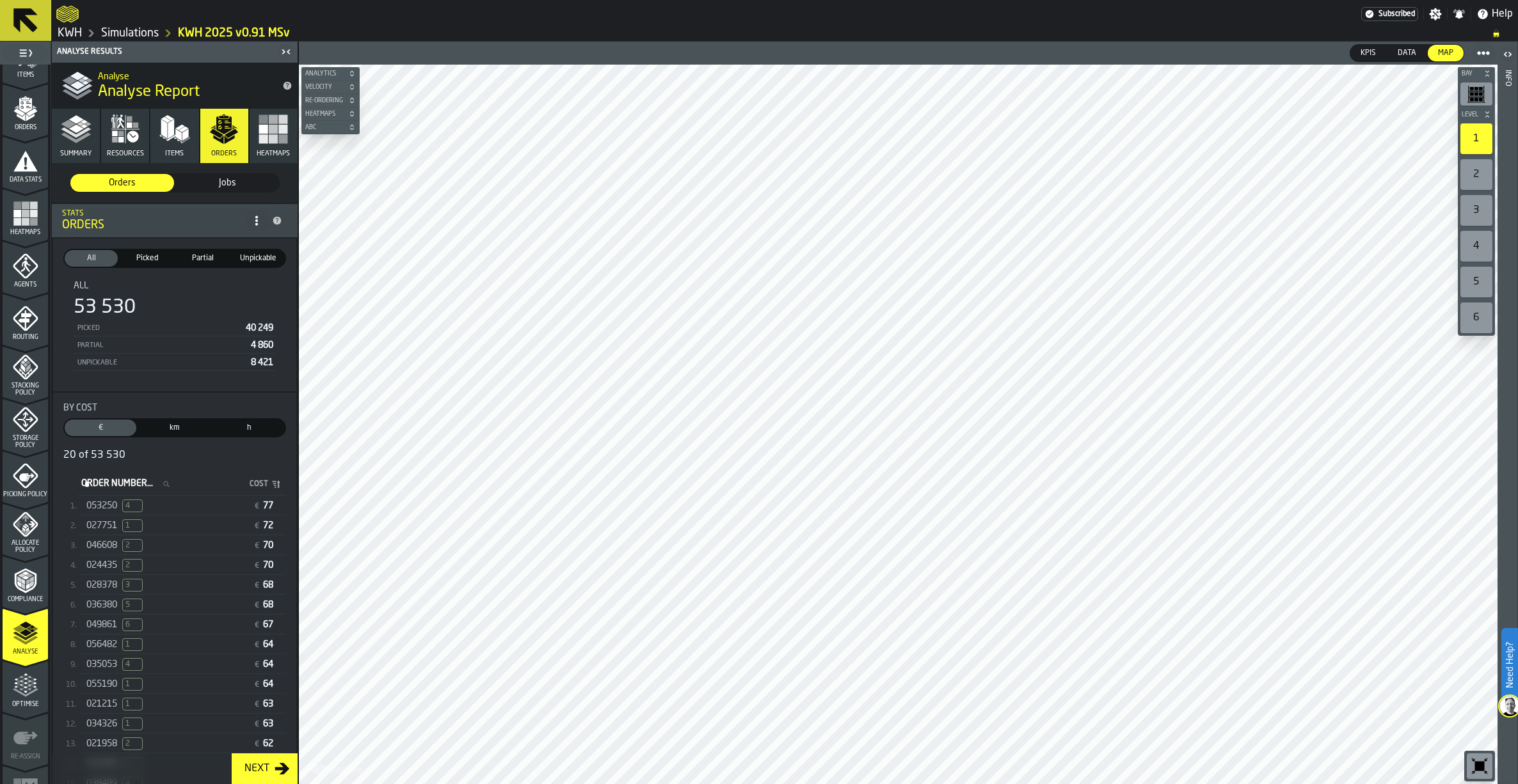
click at [193, 124] on button "Items" at bounding box center [174, 136] width 48 height 54
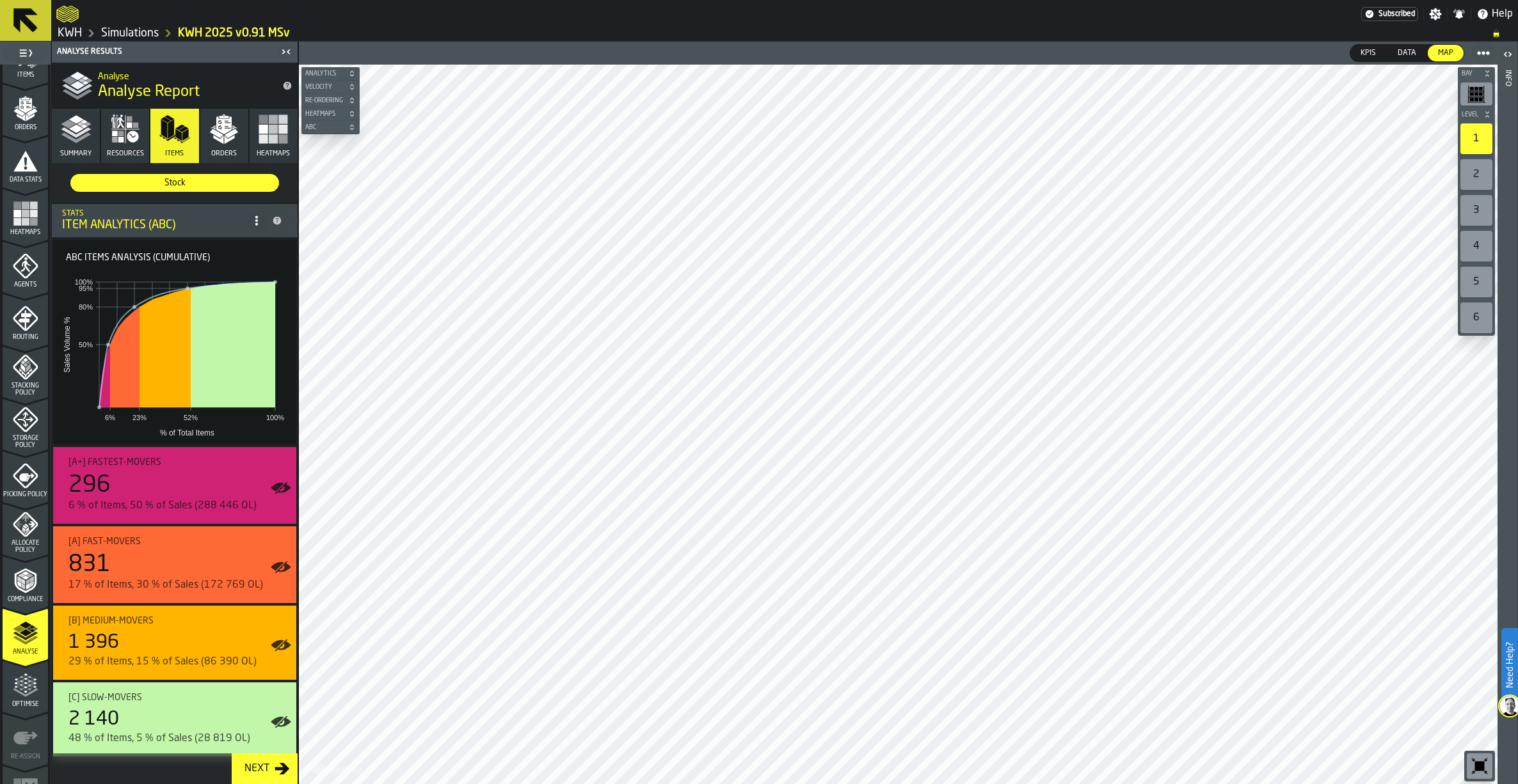
click at [220, 133] on icon "button" at bounding box center [224, 125] width 16 height 18
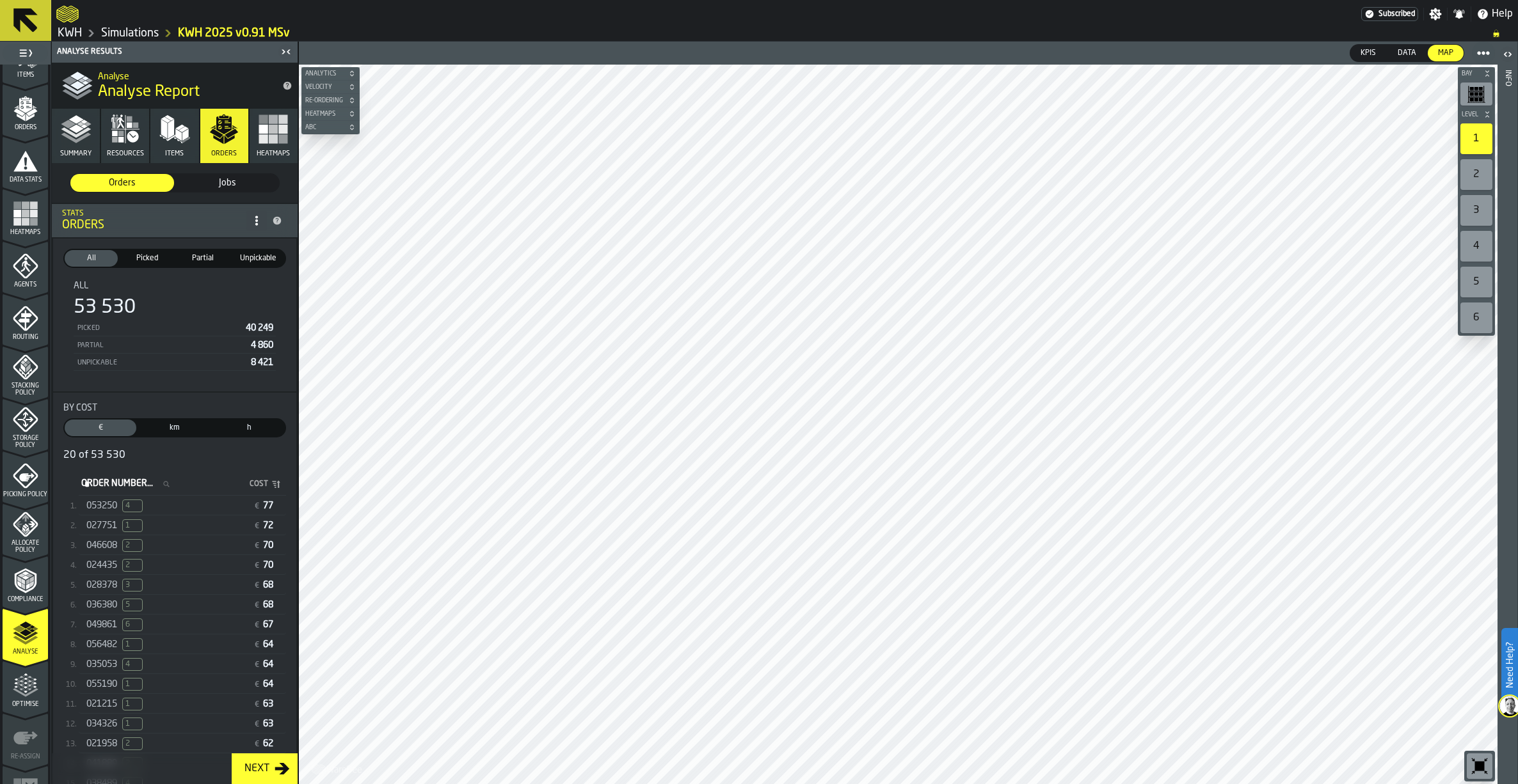
click at [95, 481] on label "Order Number... Order Number..." at bounding box center [129, 483] width 101 height 17
click at [95, 481] on input "Order Number... Order Number..." at bounding box center [129, 483] width 101 height 17
paste input "*******"
type input "*******"
click at [81, 485] on span "Order Number..." at bounding box center [108, 482] width 54 height 9
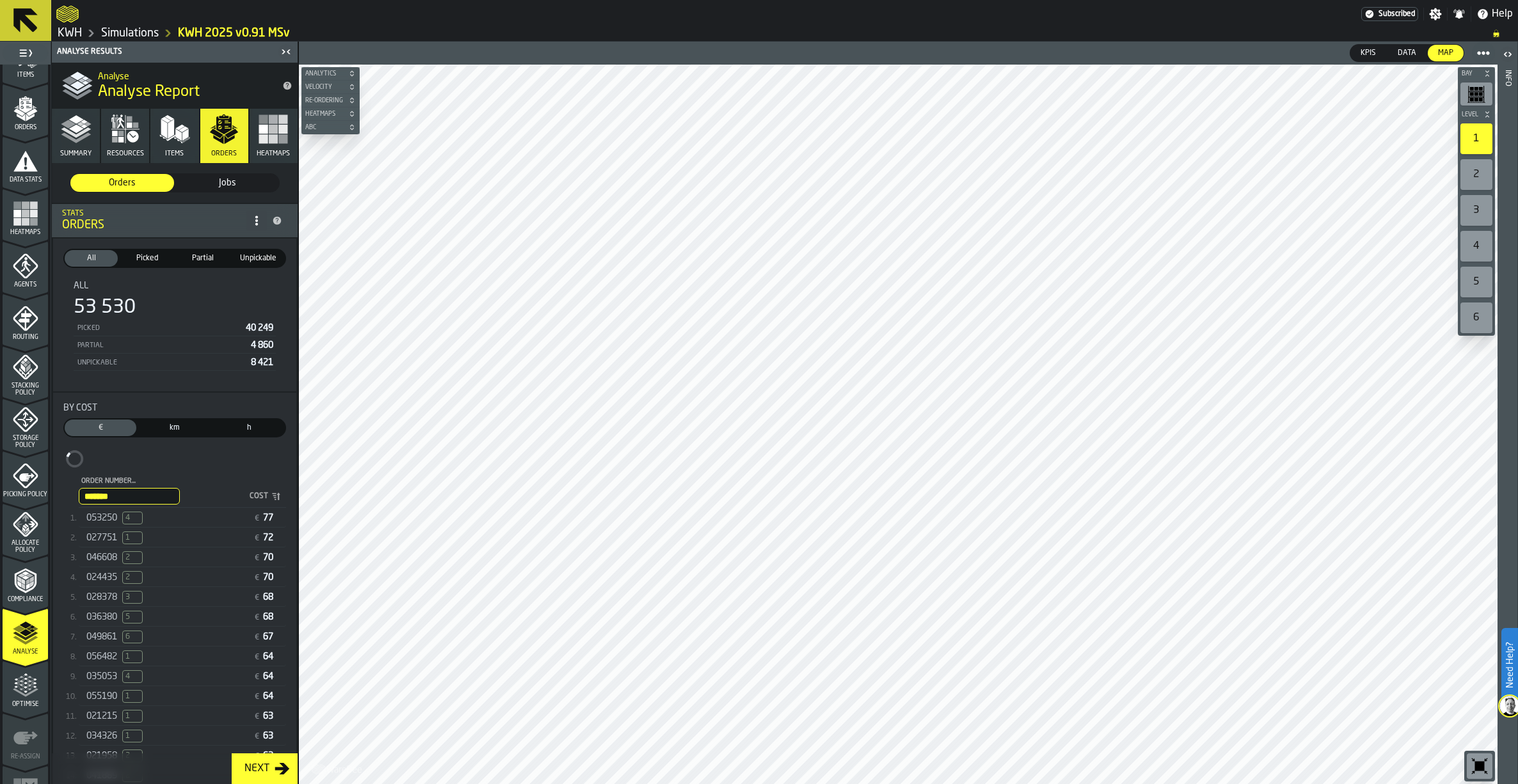
click at [81, 488] on input "*******" at bounding box center [129, 496] width 101 height 17
click at [98, 485] on input "Order Number... Order Number..." at bounding box center [129, 483] width 101 height 17
paste input "******"
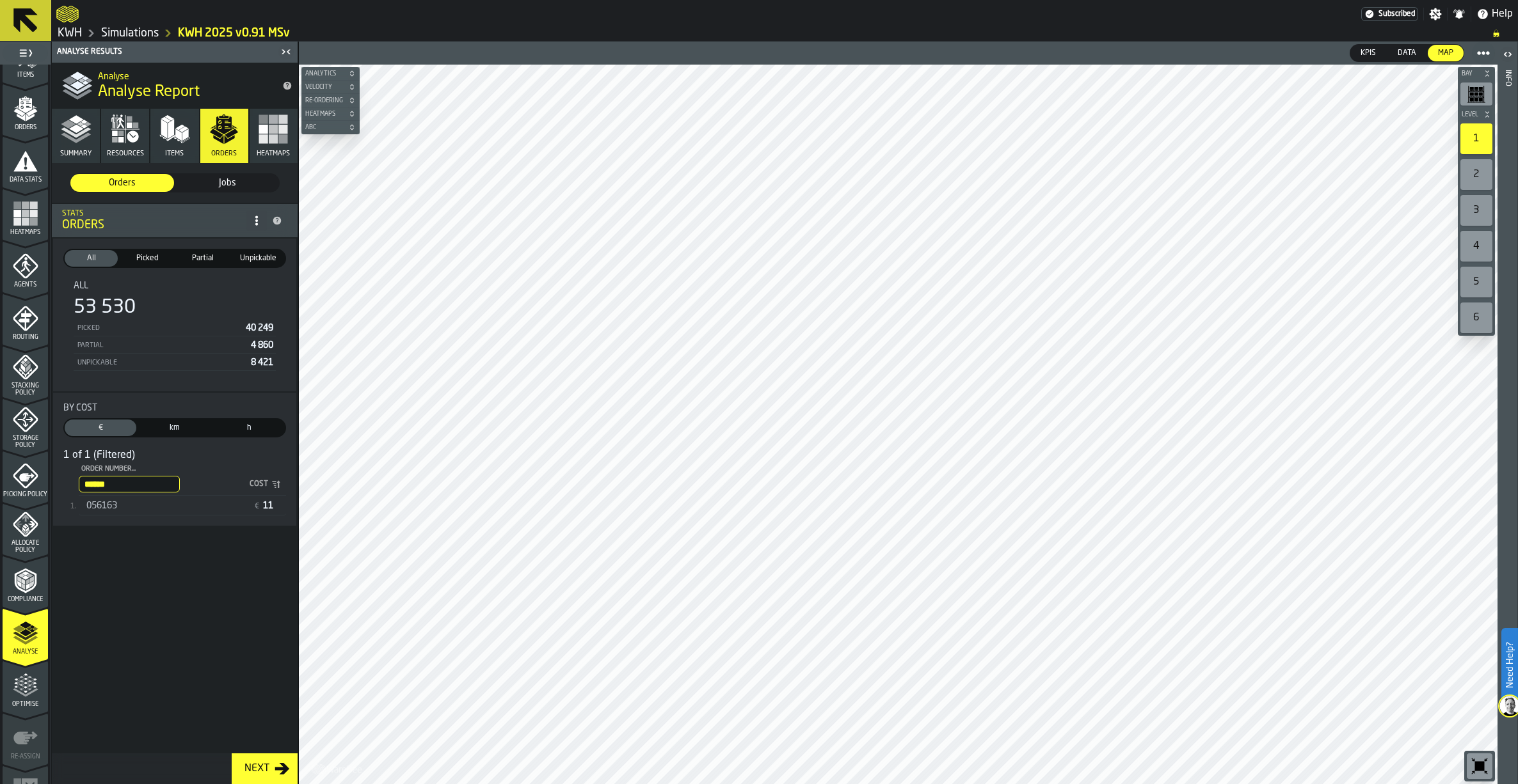
type input "******"
click at [102, 509] on span "056163" at bounding box center [101, 506] width 30 height 10
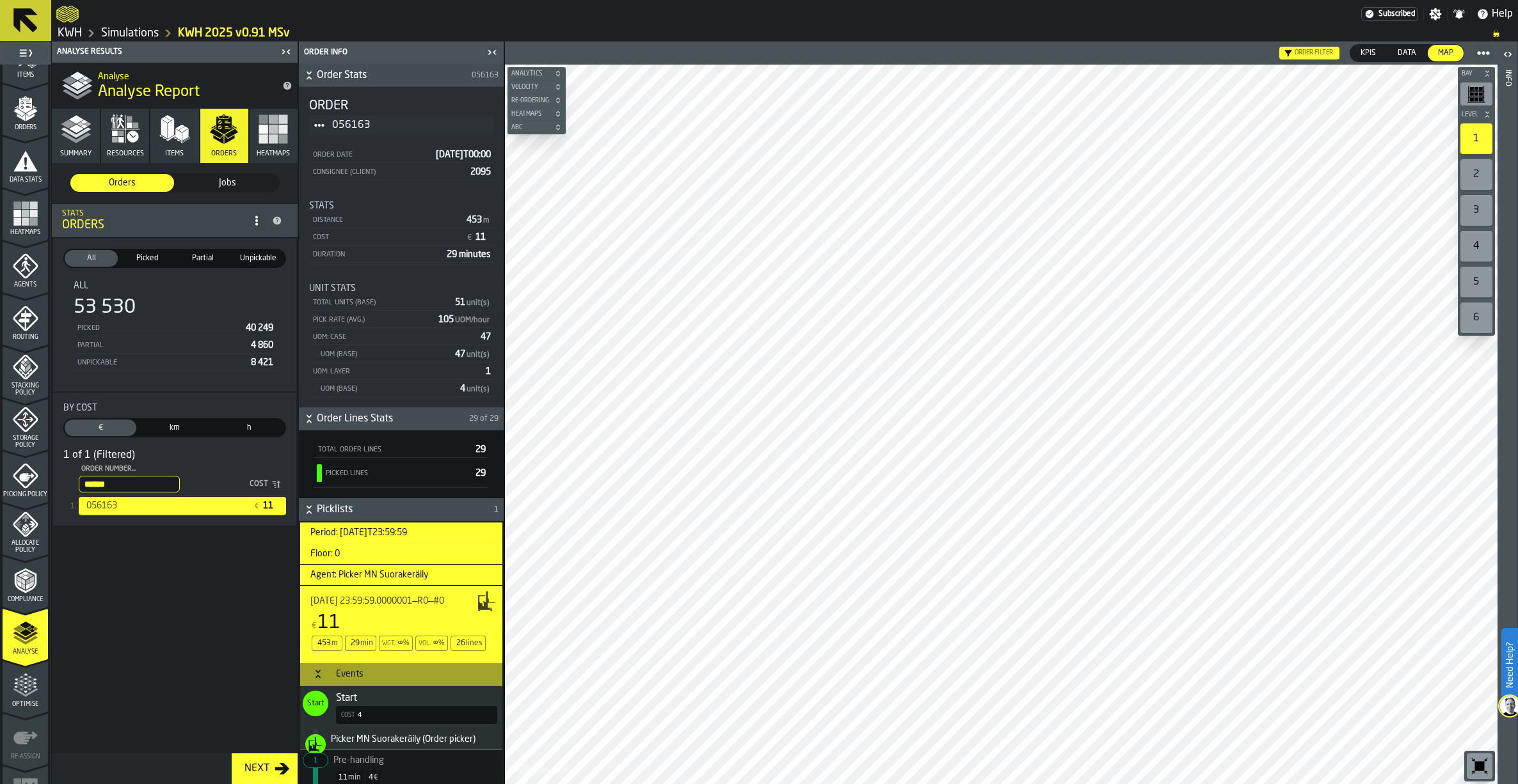
click at [180, 126] on polygon "button" at bounding box center [180, 127] width 10 height 6
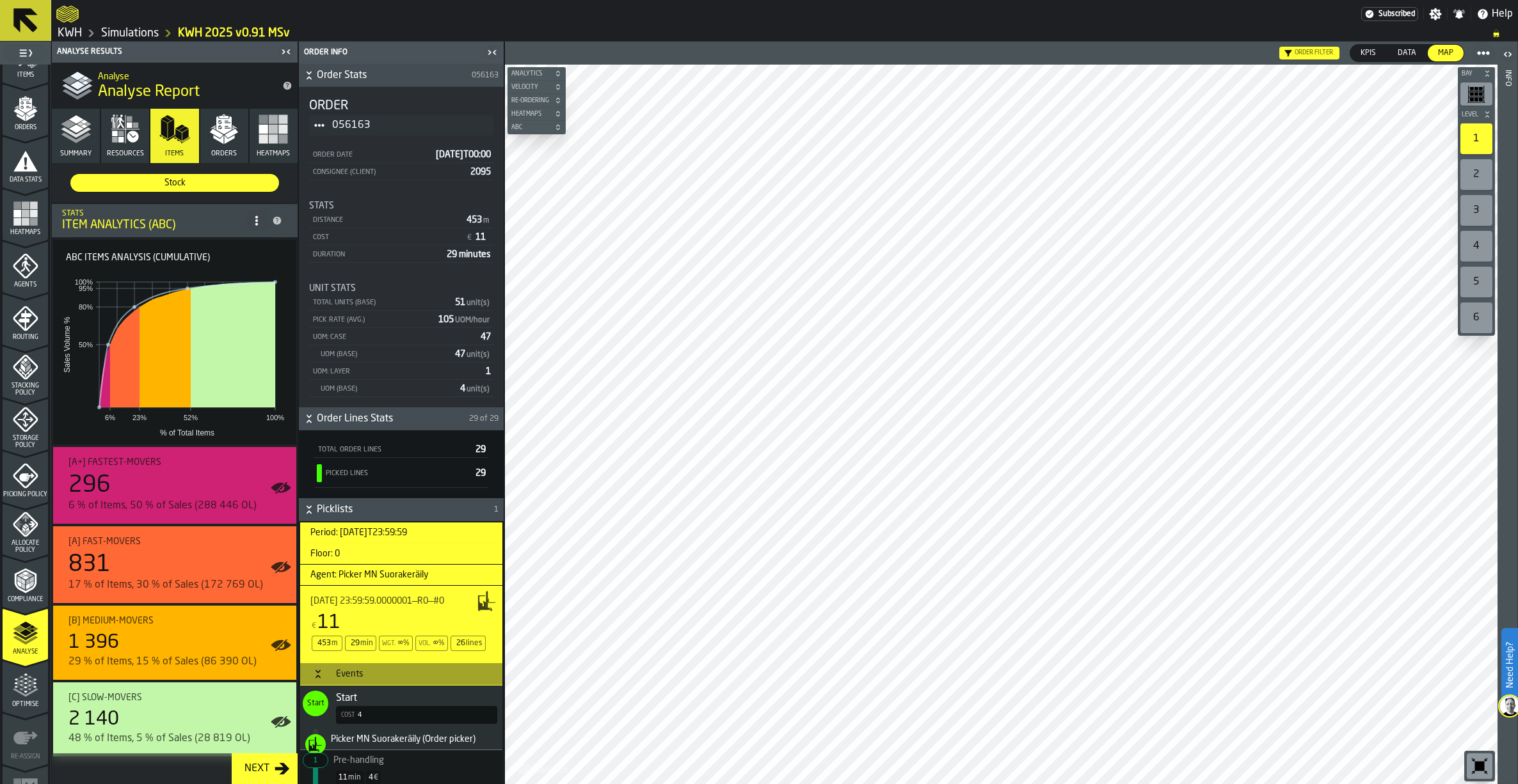
click at [232, 133] on polygon "button" at bounding box center [231, 133] width 13 height 10
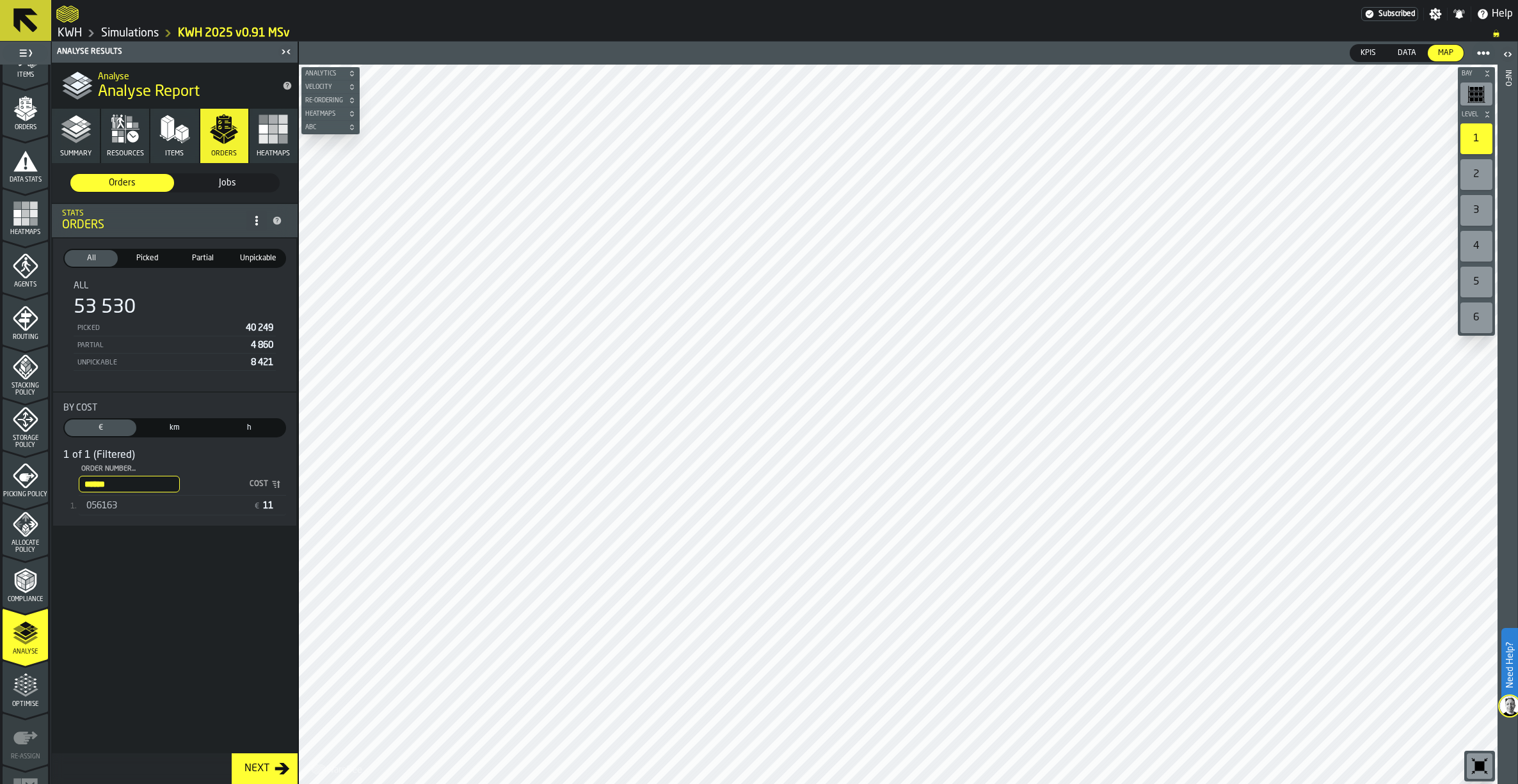
click at [180, 488] on input "******" at bounding box center [129, 483] width 101 height 17
click at [180, 482] on input "******" at bounding box center [129, 483] width 101 height 17
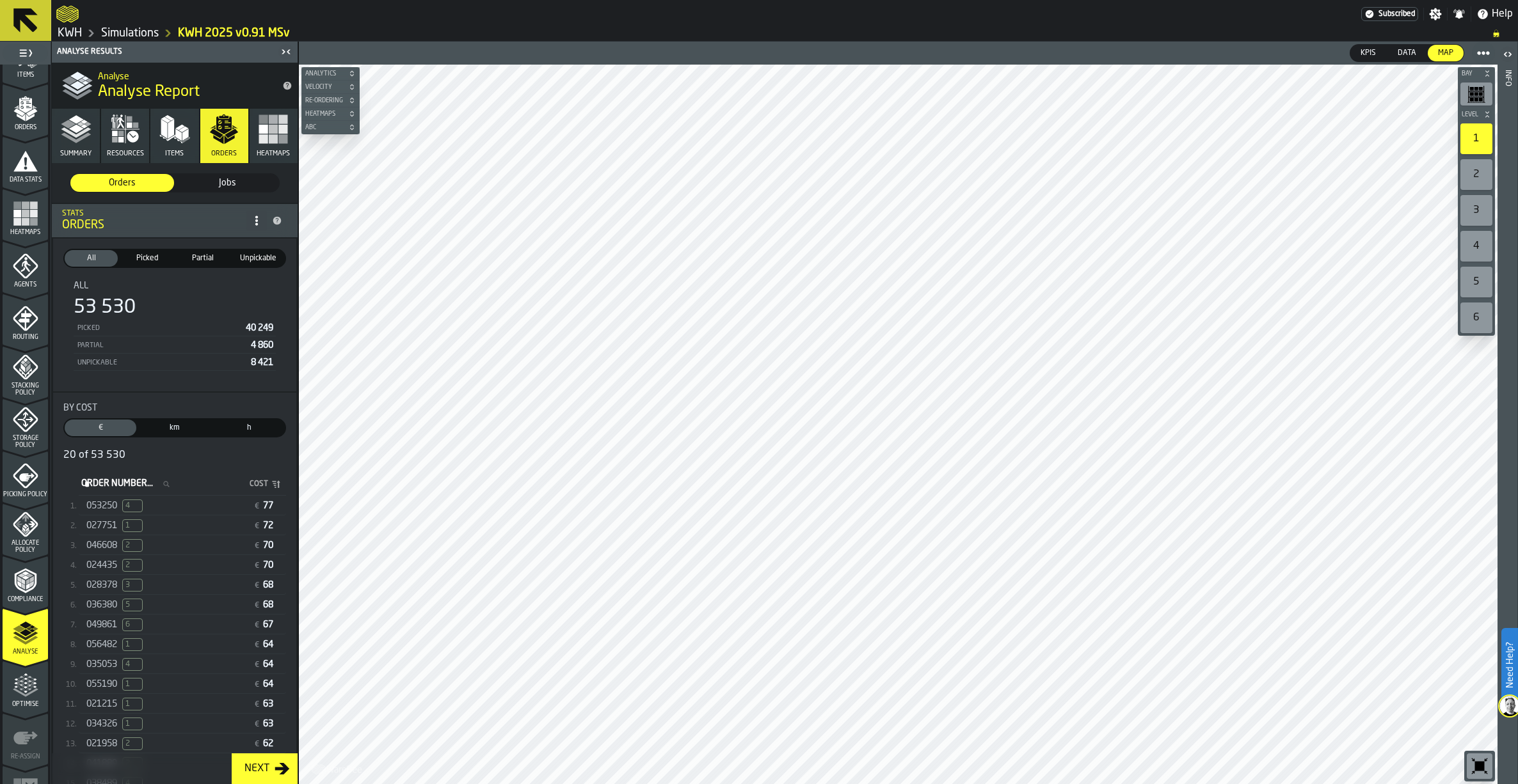
click at [88, 488] on input "Order Number... Order Number..." at bounding box center [129, 483] width 101 height 17
paste input "******"
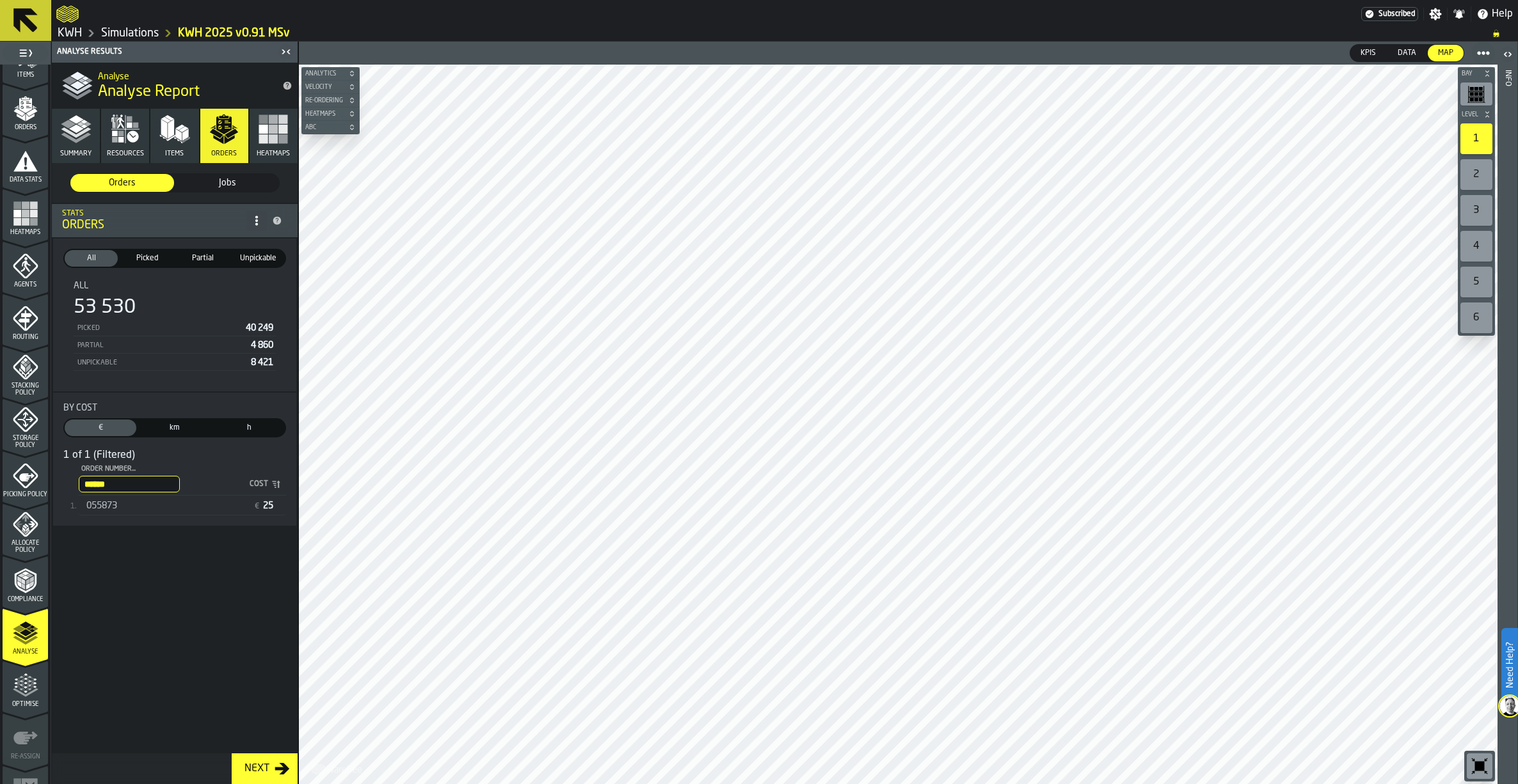
type input "******"
click at [97, 507] on span "055873" at bounding box center [101, 506] width 30 height 10
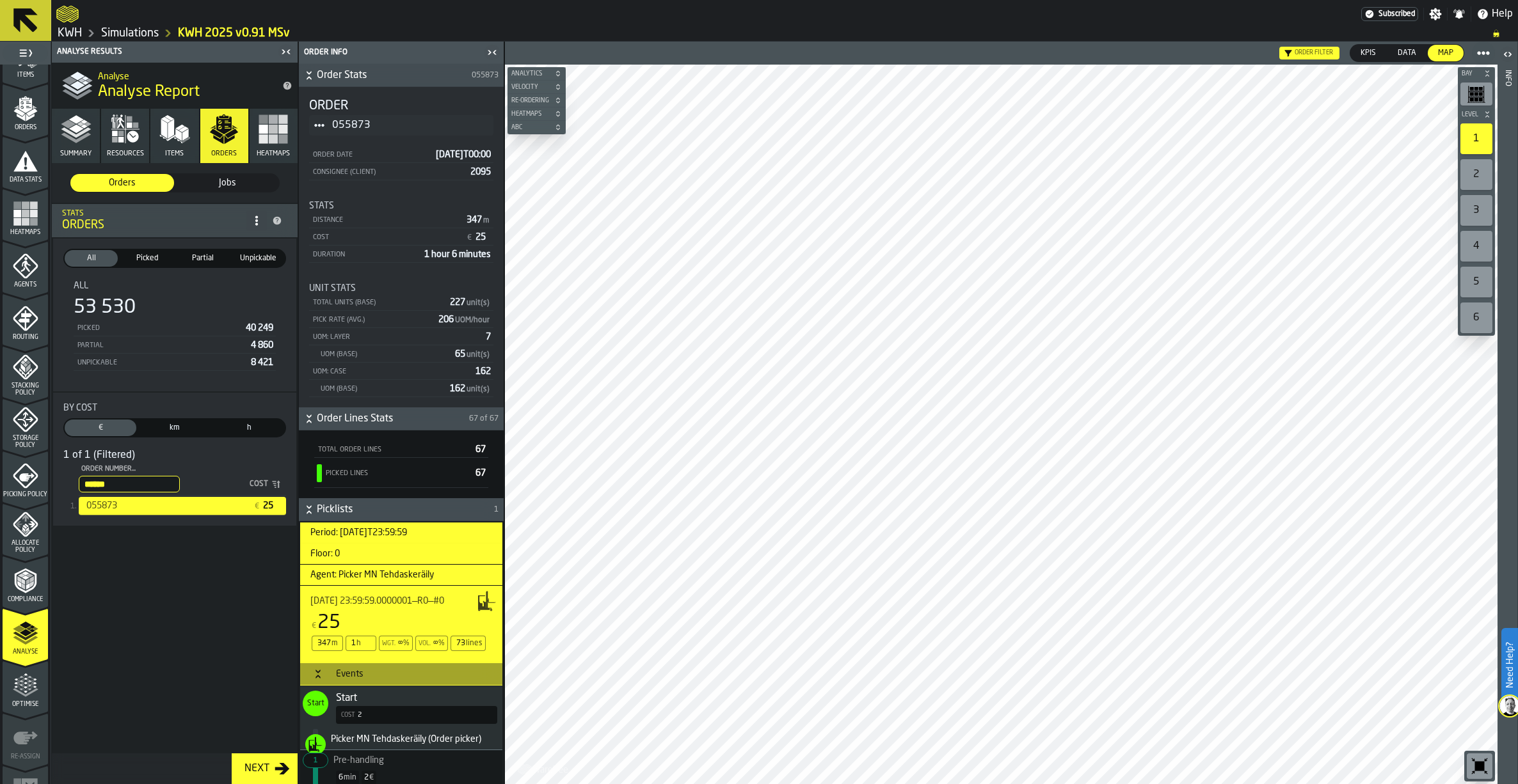
drag, startPoint x: 132, startPoint y: 30, endPoint x: 259, endPoint y: 55, distance: 129.4
click at [132, 30] on link "Simulations" at bounding box center [130, 33] width 58 height 14
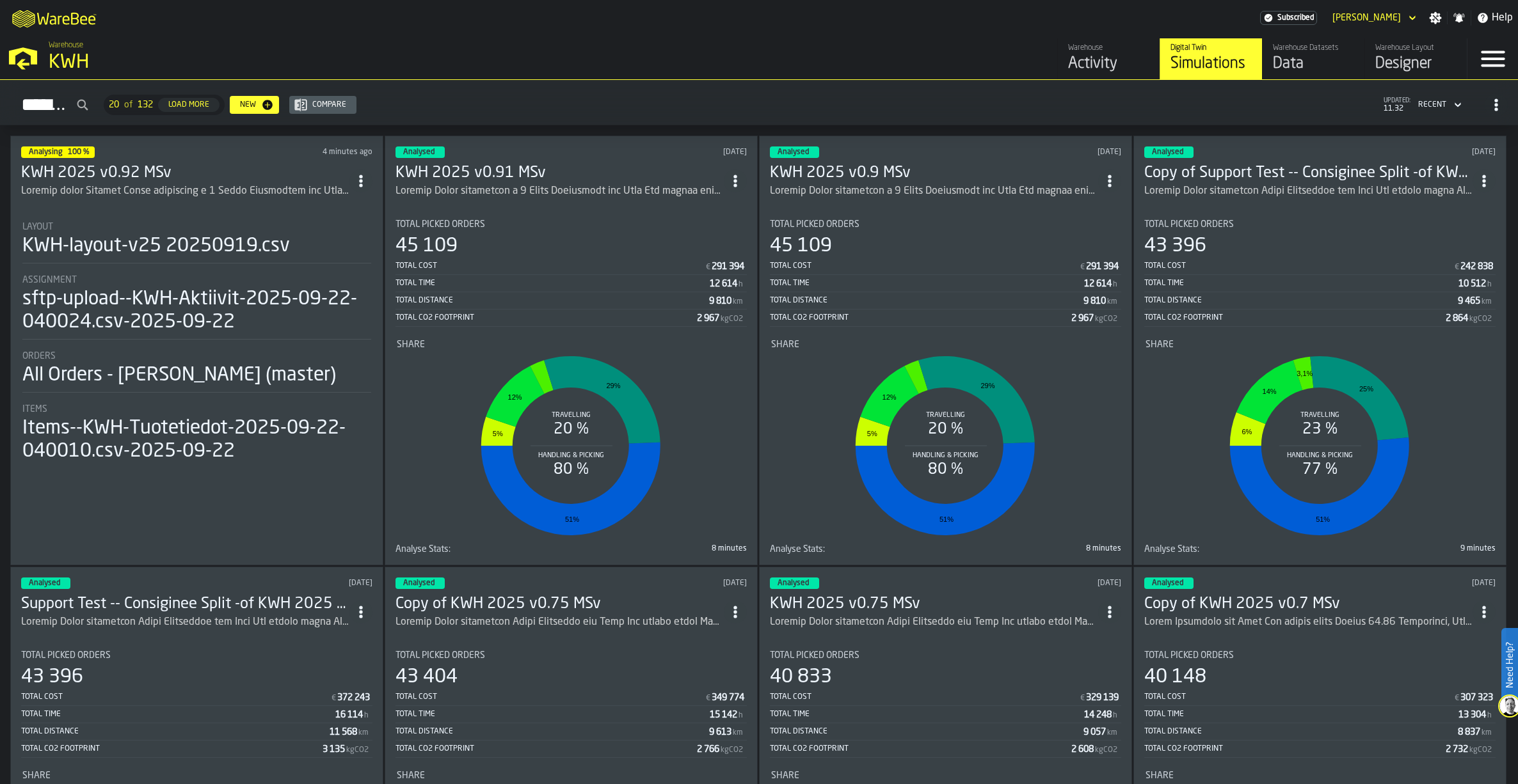
click at [119, 167] on h3 "KWH 2025 v0.92 MSv" at bounding box center [185, 172] width 329 height 20
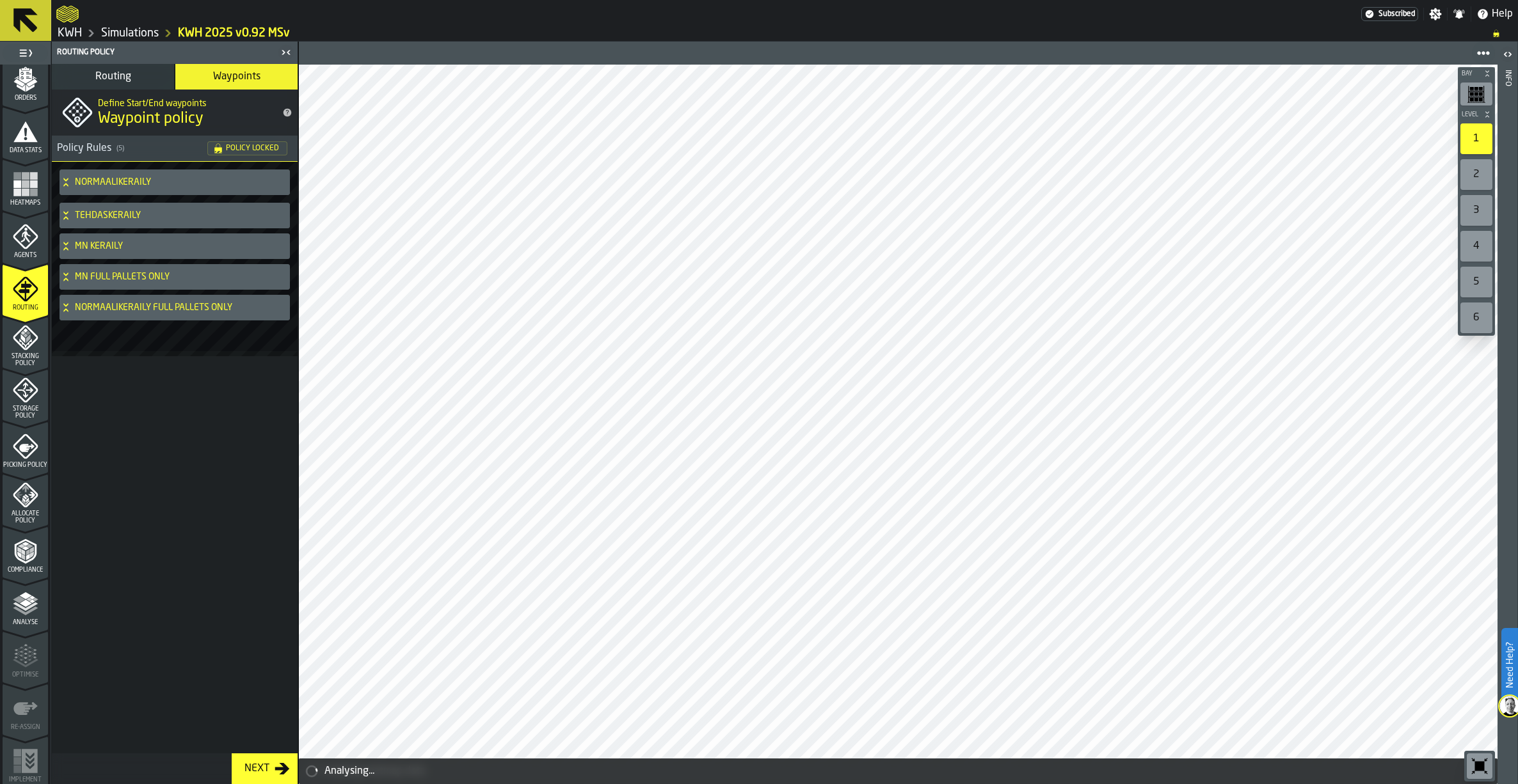
scroll to position [225, 0]
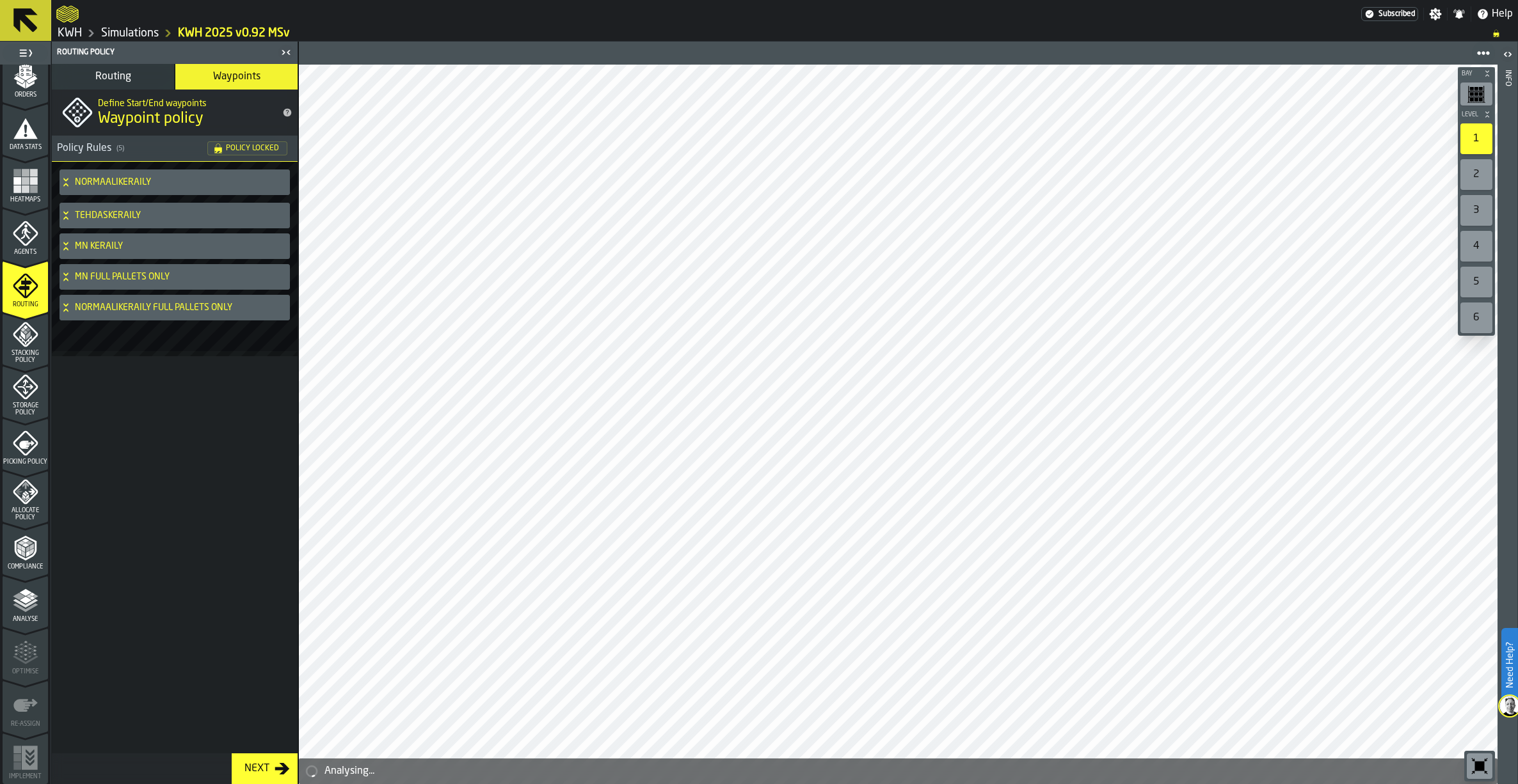
click at [28, 605] on polyline "menu Analyse" at bounding box center [25, 603] width 25 height 9
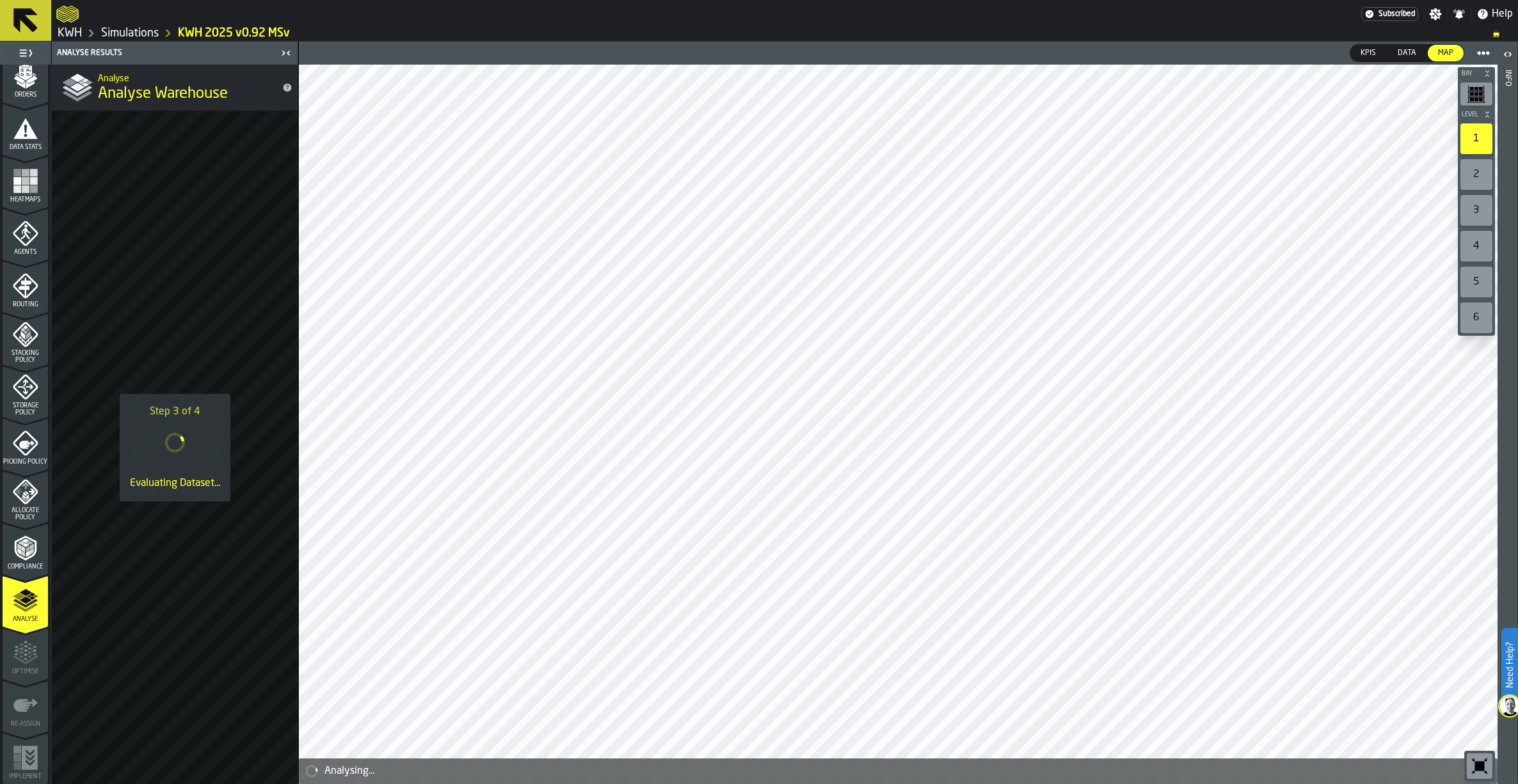
click at [137, 34] on link "Simulations" at bounding box center [130, 33] width 58 height 14
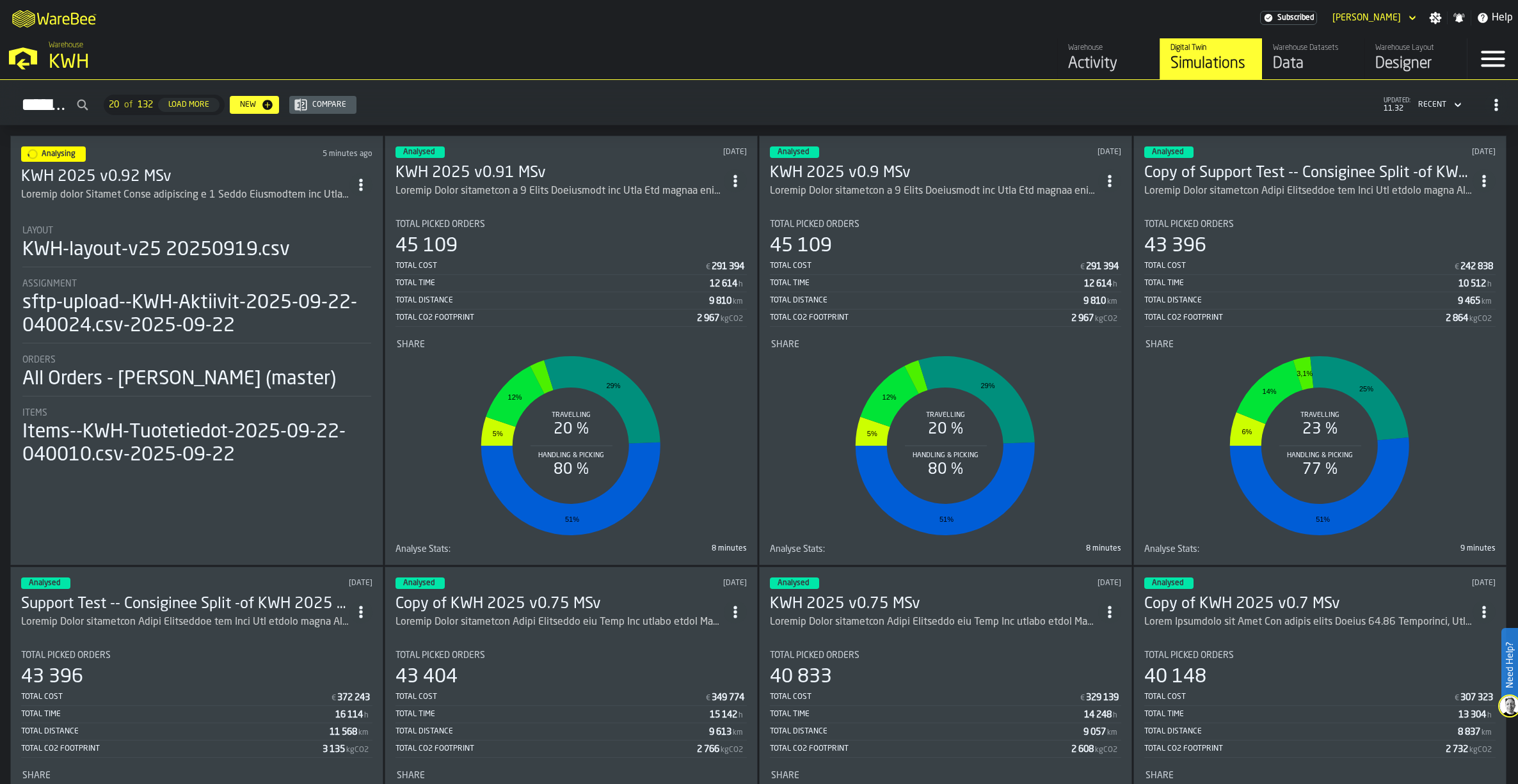
click at [526, 172] on h3 "KWH 2025 v0.91 MSv" at bounding box center [559, 172] width 329 height 20
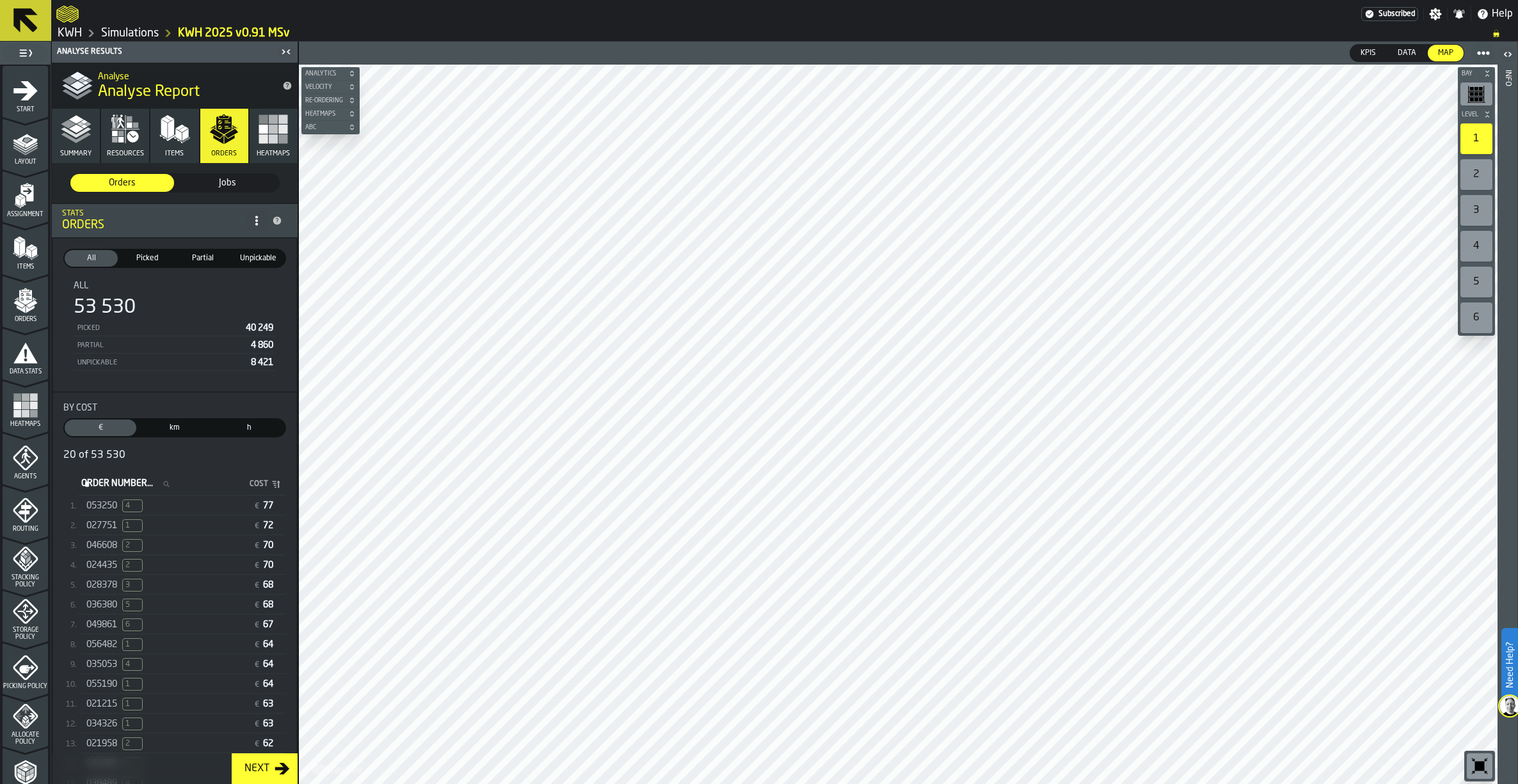
click at [134, 485] on label "Order Number... Order Number..." at bounding box center [129, 483] width 101 height 17
click at [134, 485] on input "Order Number... Order Number..." at bounding box center [129, 483] width 101 height 17
paste input "******"
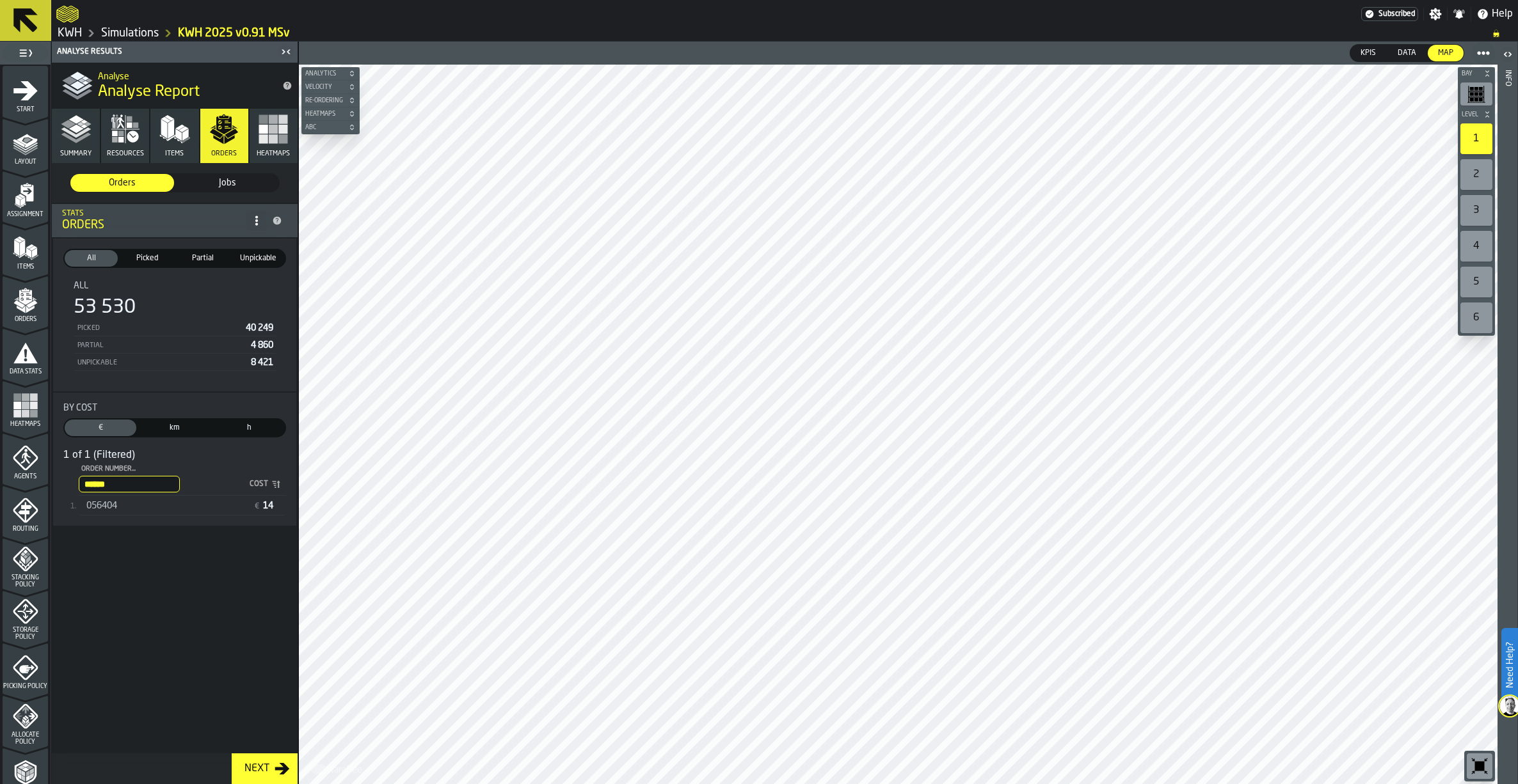
type input "******"
click at [100, 508] on span "056404" at bounding box center [101, 506] width 30 height 10
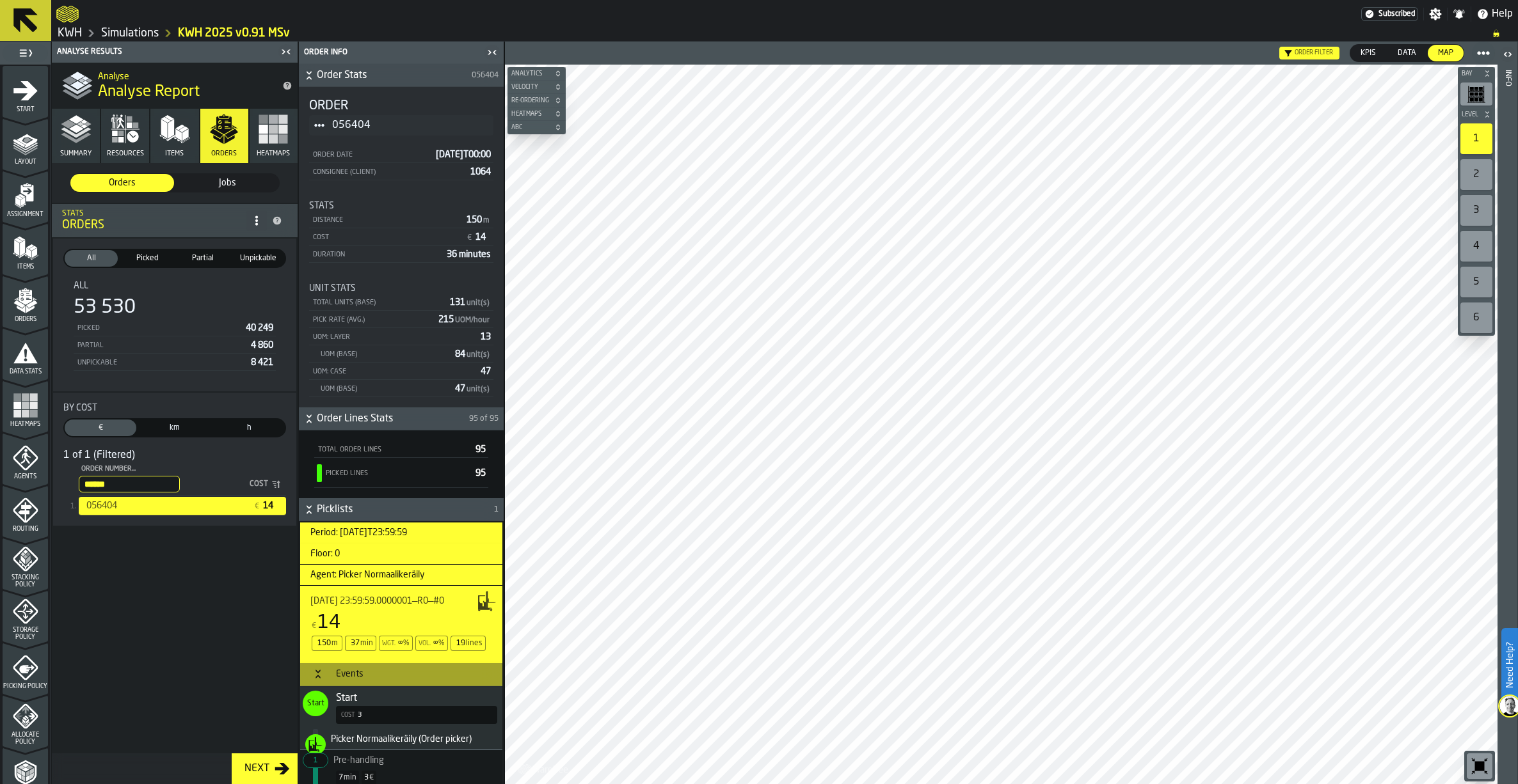
click at [25, 148] on polygon "menu Layout" at bounding box center [25, 145] width 25 height 8
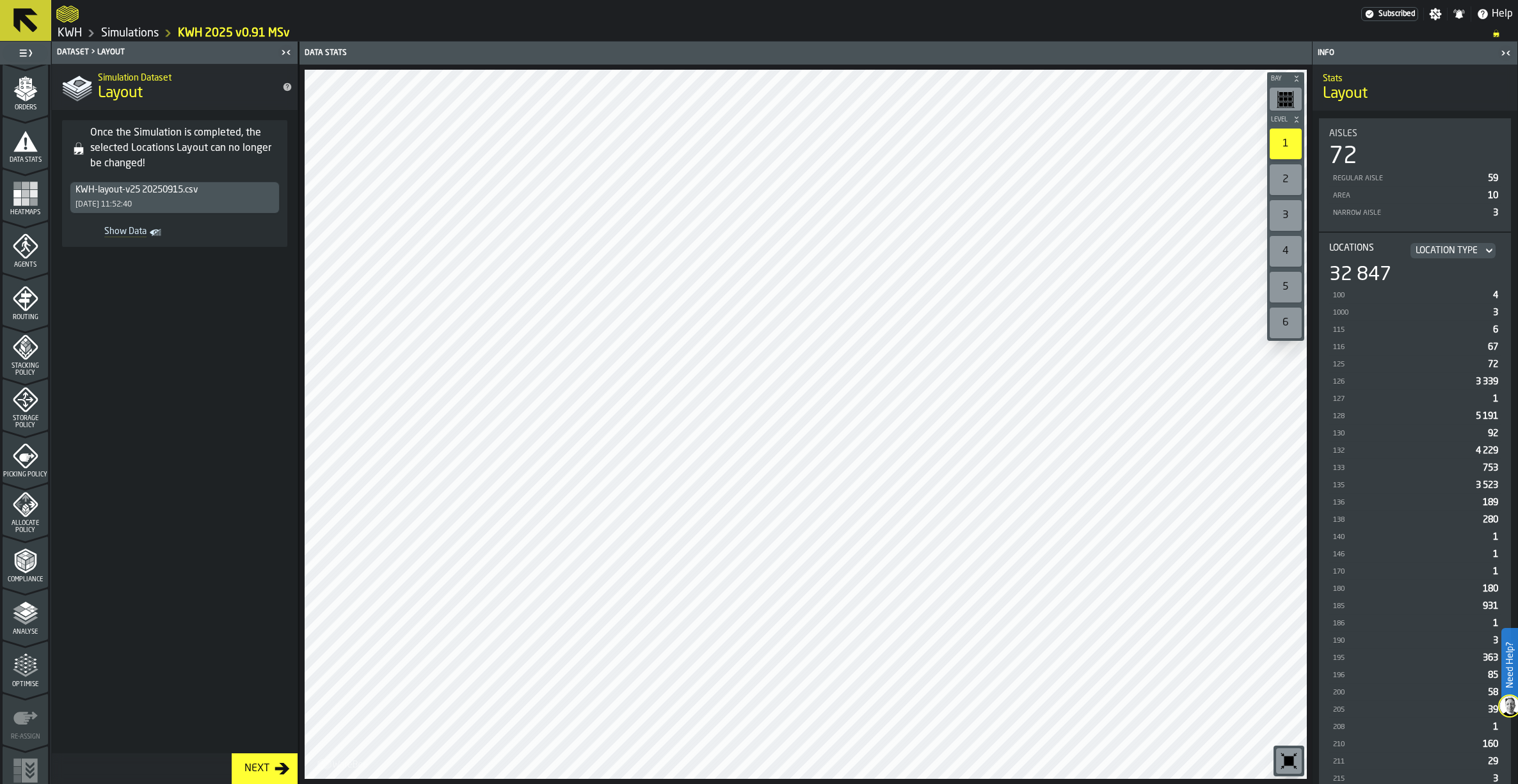
scroll to position [225, 0]
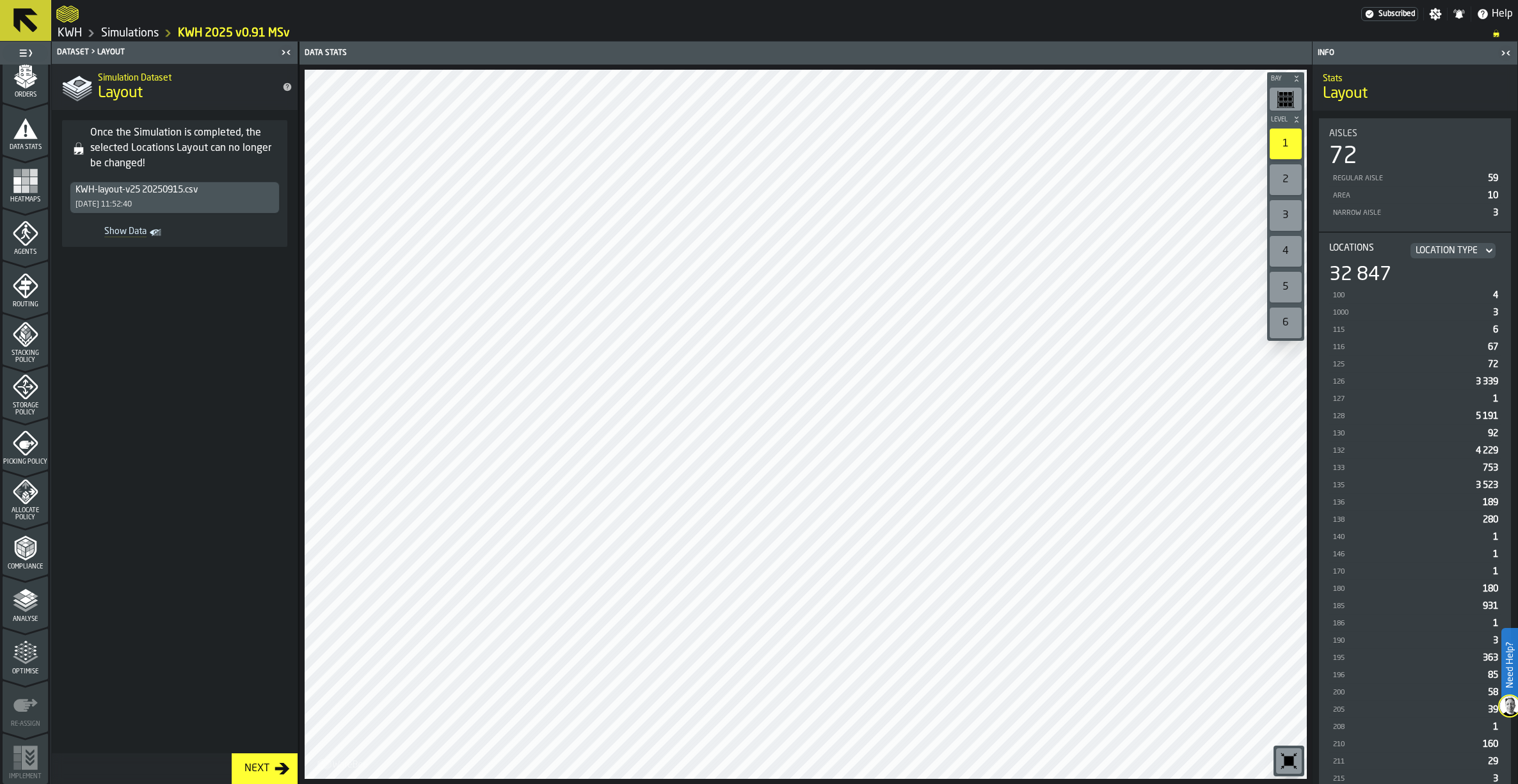
click at [23, 603] on polygon "menu Analyse" at bounding box center [25, 599] width 12 height 7
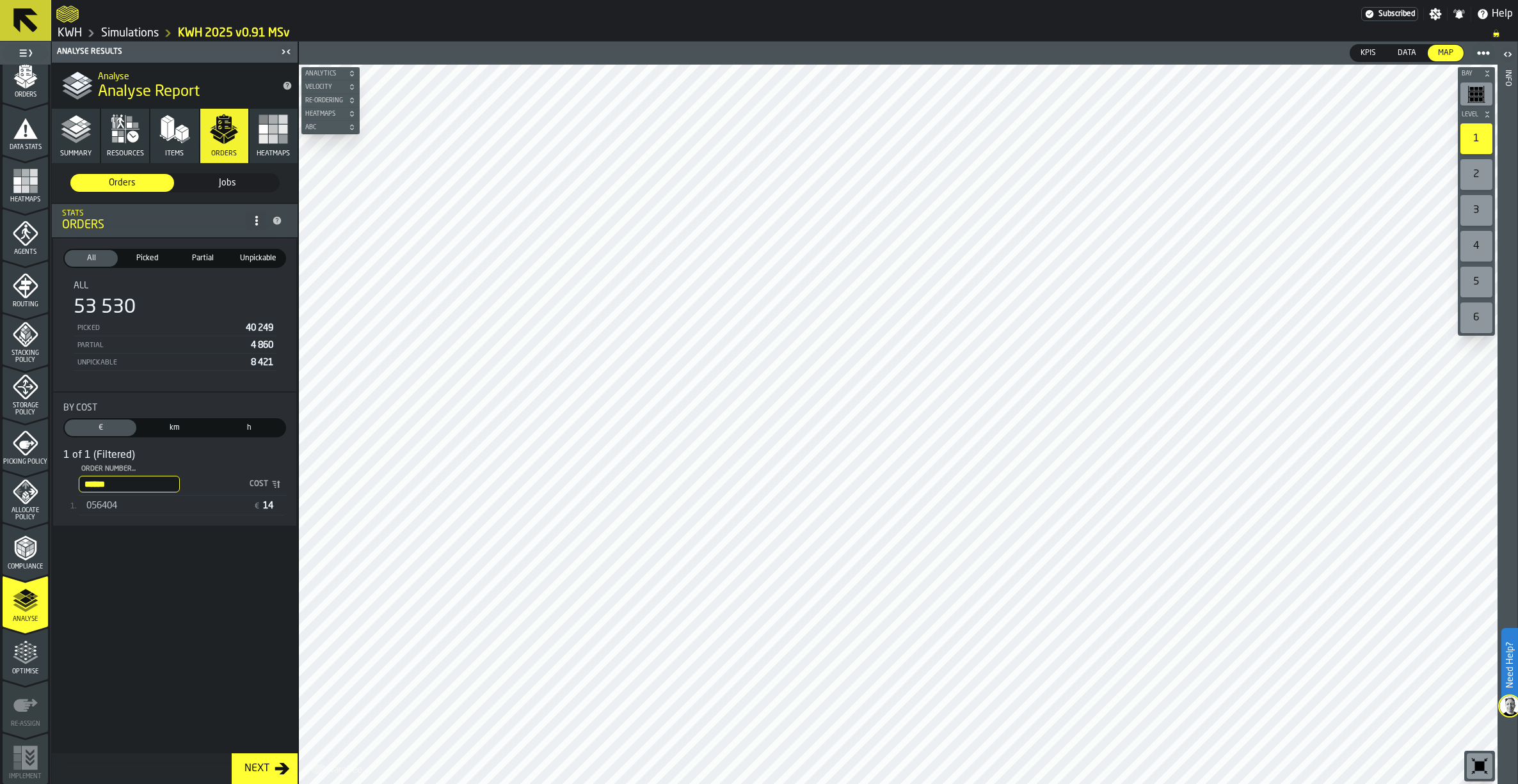
click at [102, 505] on span "056404" at bounding box center [101, 506] width 30 height 10
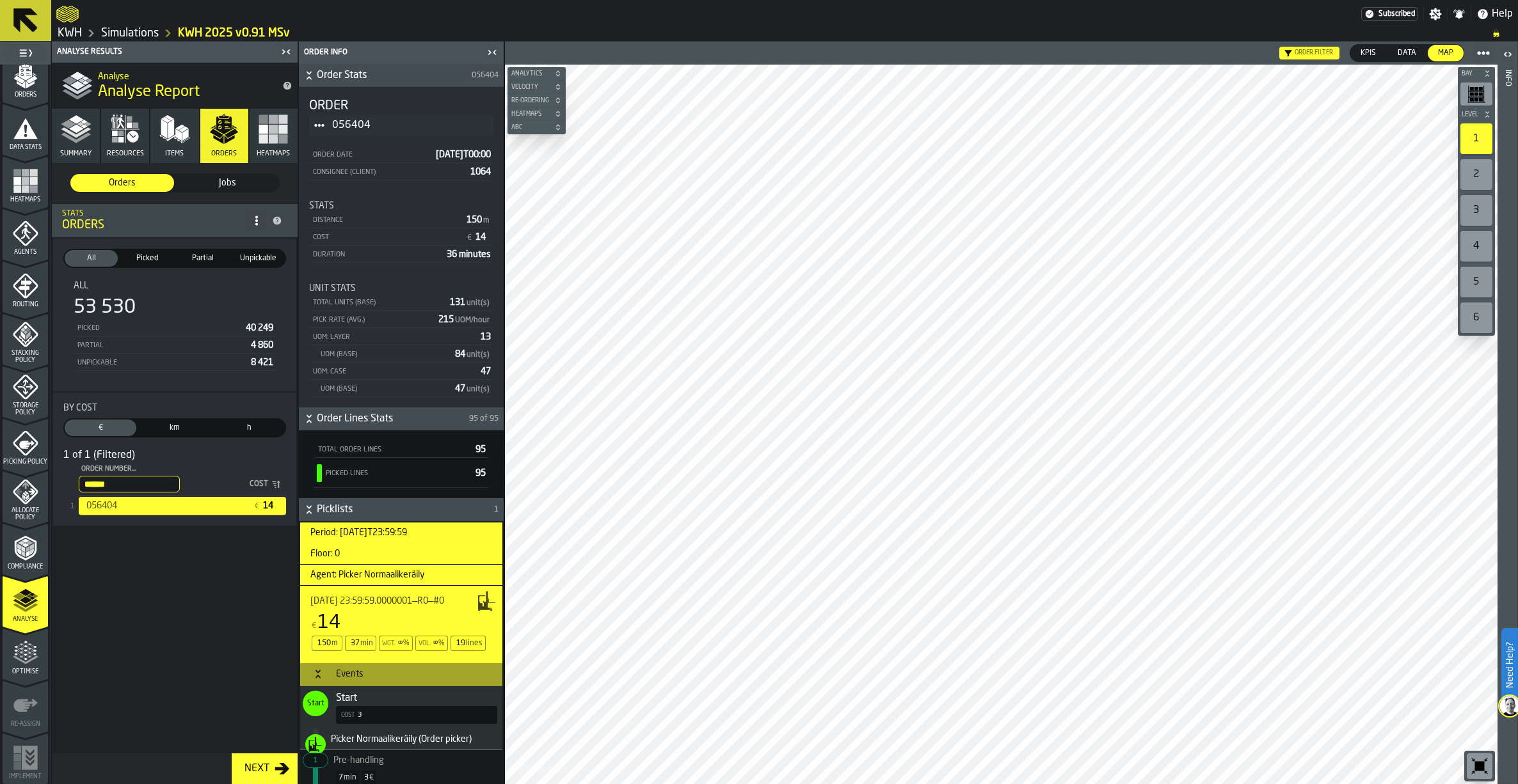
drag, startPoint x: 134, startPoint y: 479, endPoint x: 125, endPoint y: 489, distance: 13.5
click at [132, 483] on div "****** Order Number... 056404 Cost" at bounding box center [182, 484] width 207 height 23
drag, startPoint x: 120, startPoint y: 488, endPoint x: -1, endPoint y: 487, distance: 121.0
click at [0, 487] on html "Need Help? Subscribed Settings Notifications Help KWH Simulations KWH 2025 v0.9…" at bounding box center [759, 392] width 1518 height 784
paste input "stat-By Cost"
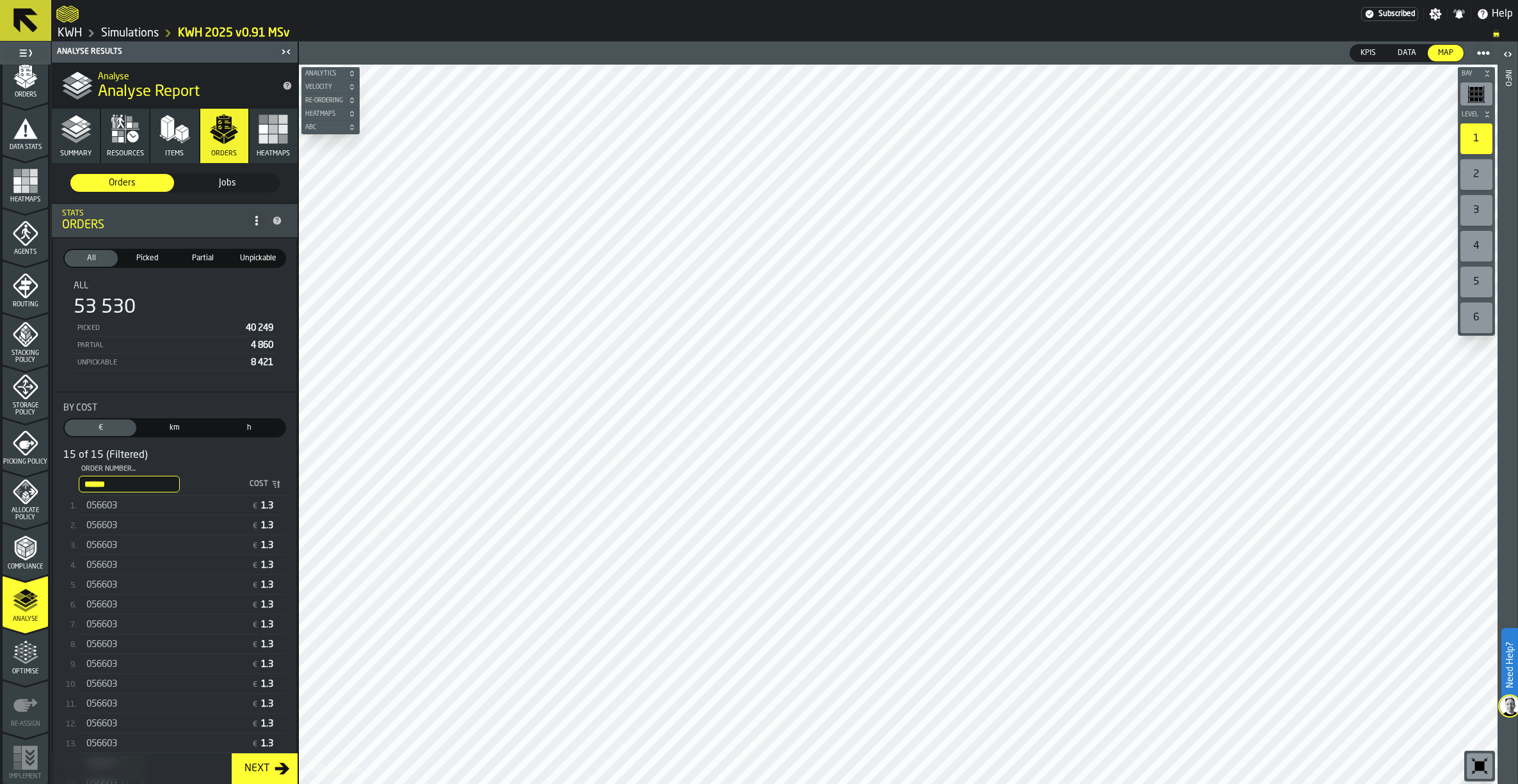
type input "******"
click at [93, 504] on span "056603" at bounding box center [101, 506] width 30 height 10
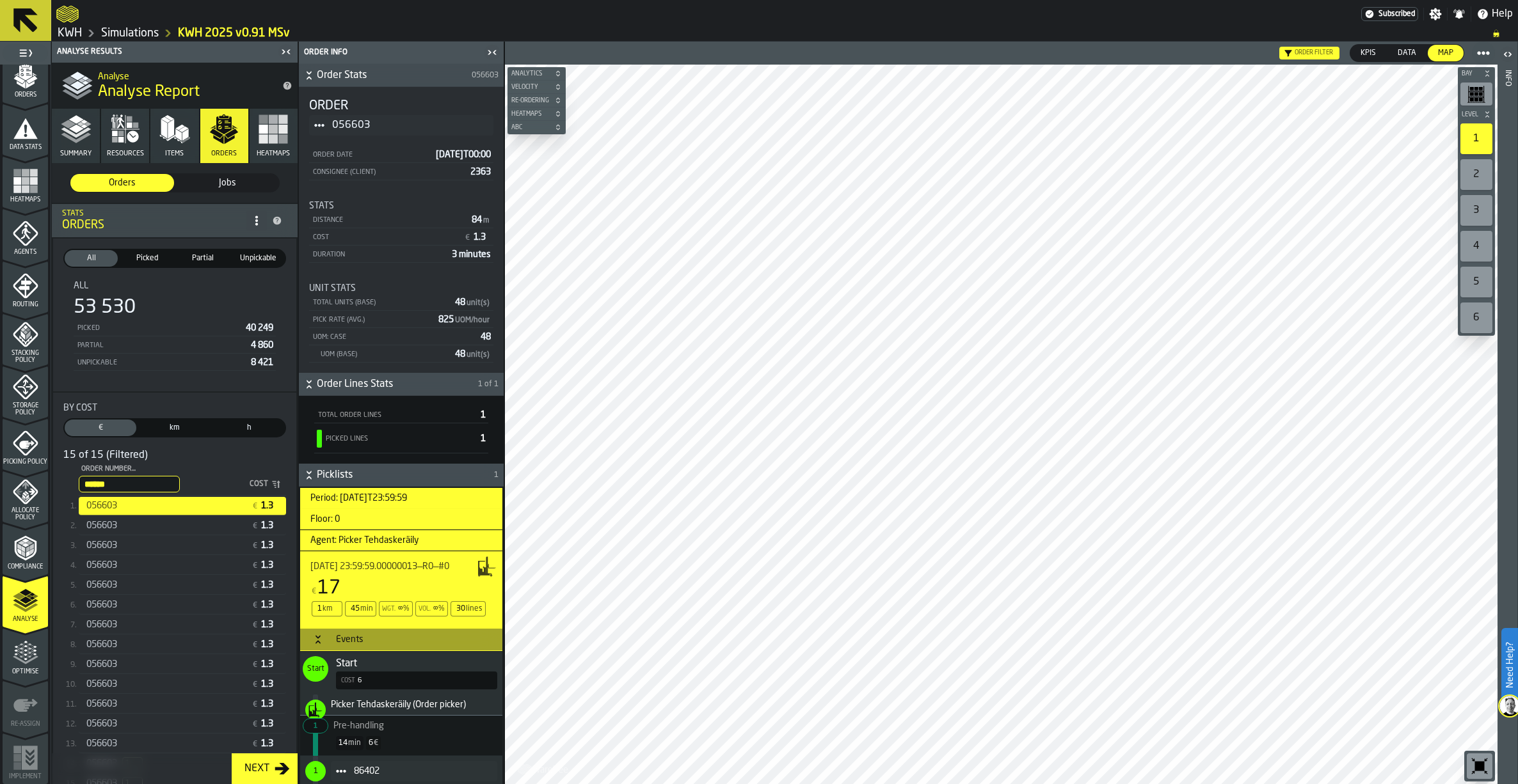
click at [135, 29] on link "Simulations" at bounding box center [130, 33] width 58 height 14
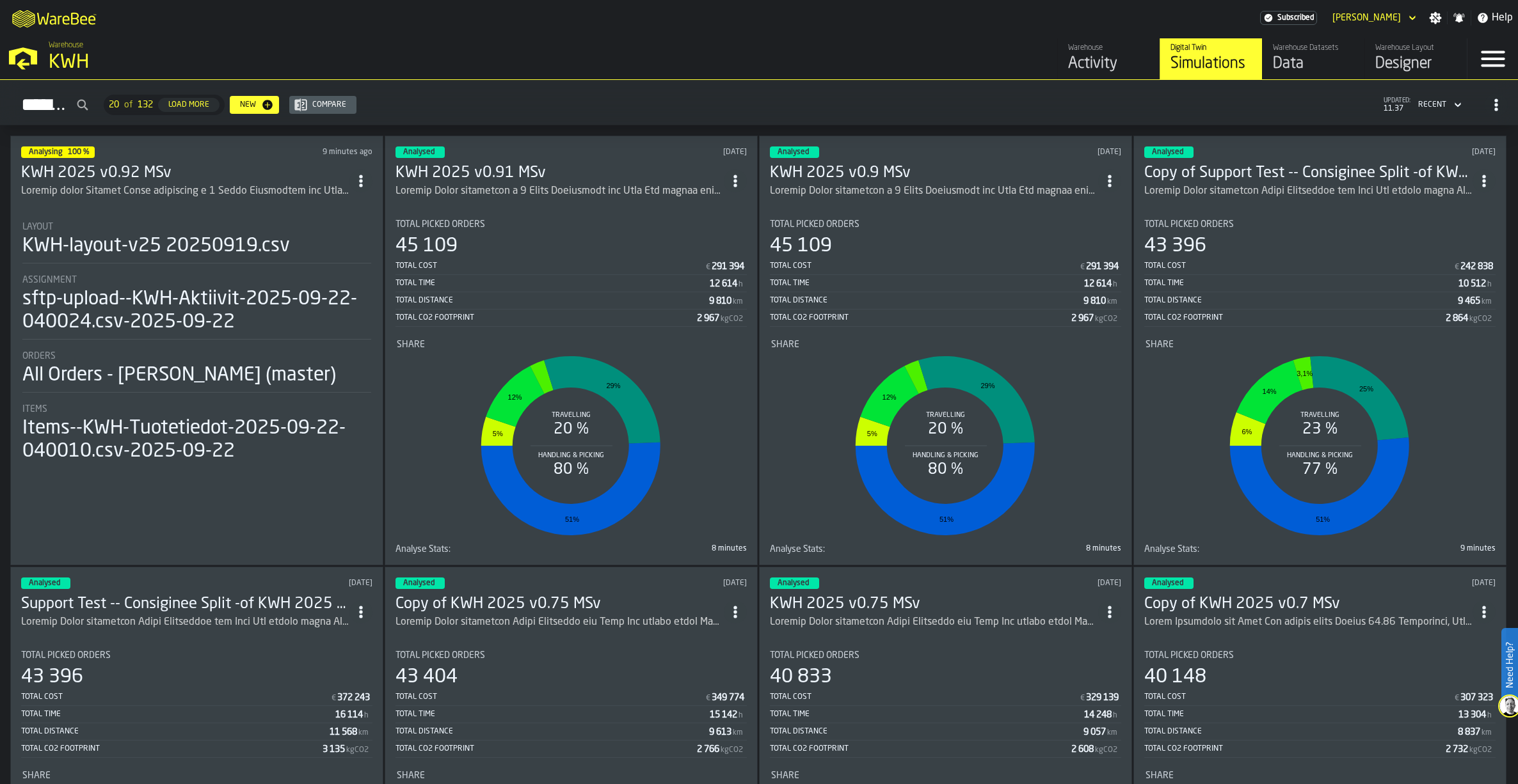
click at [1304, 55] on div "Data" at bounding box center [1313, 64] width 81 height 20
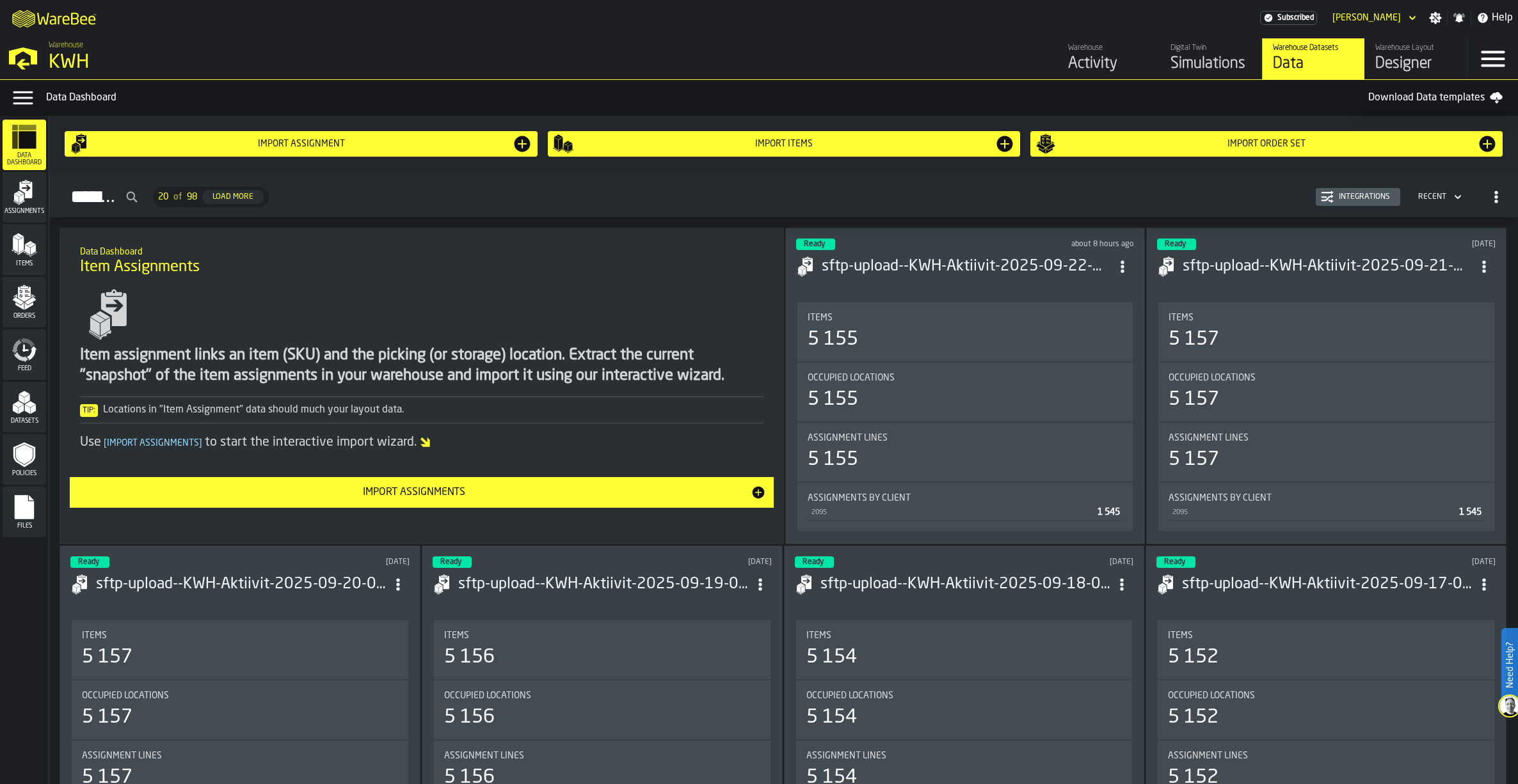
click at [24, 413] on icon "menu Datasets" at bounding box center [24, 402] width 25 height 25
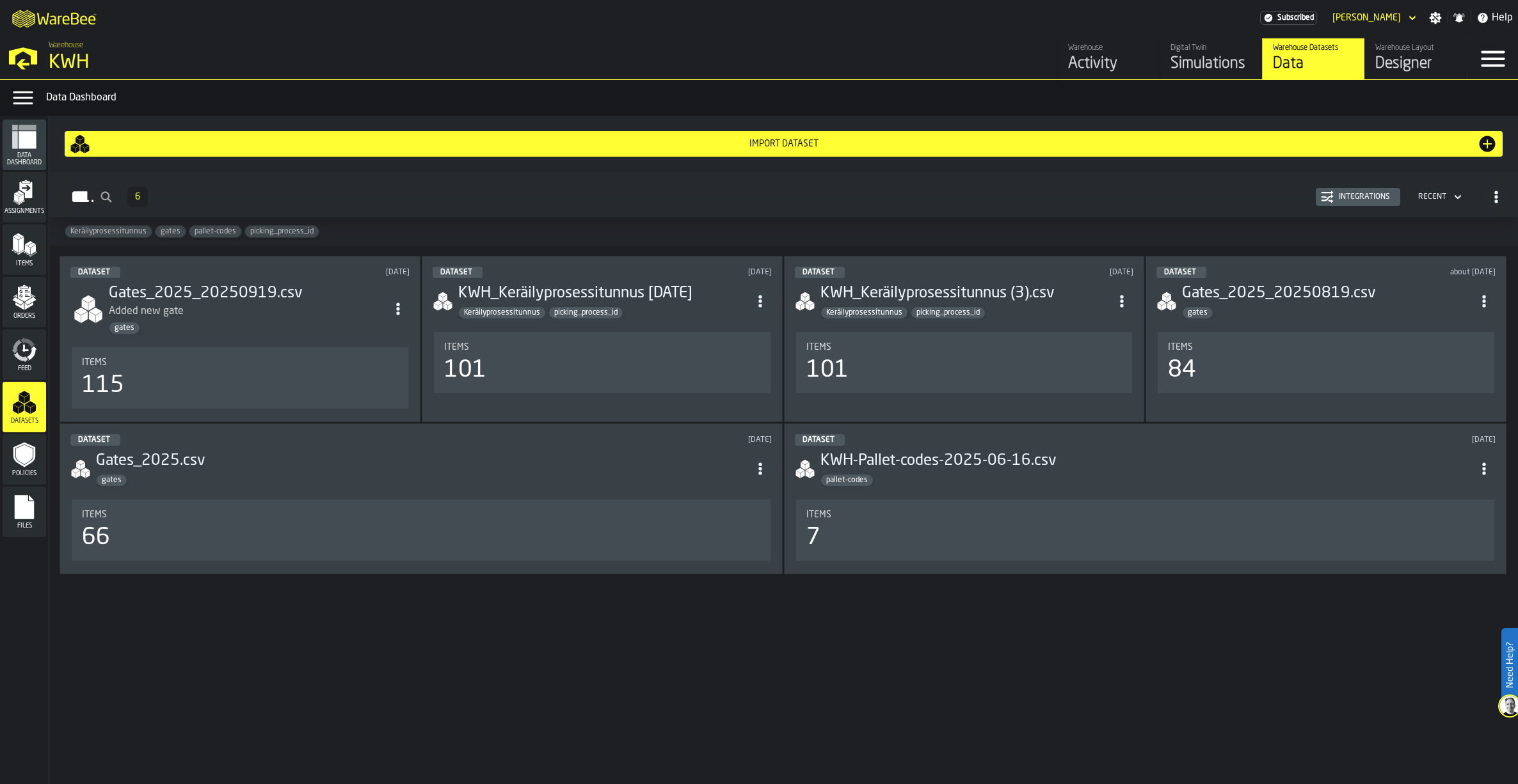
click at [254, 294] on h3 "Gates_2025_20250919.csv" at bounding box center [247, 293] width 278 height 20
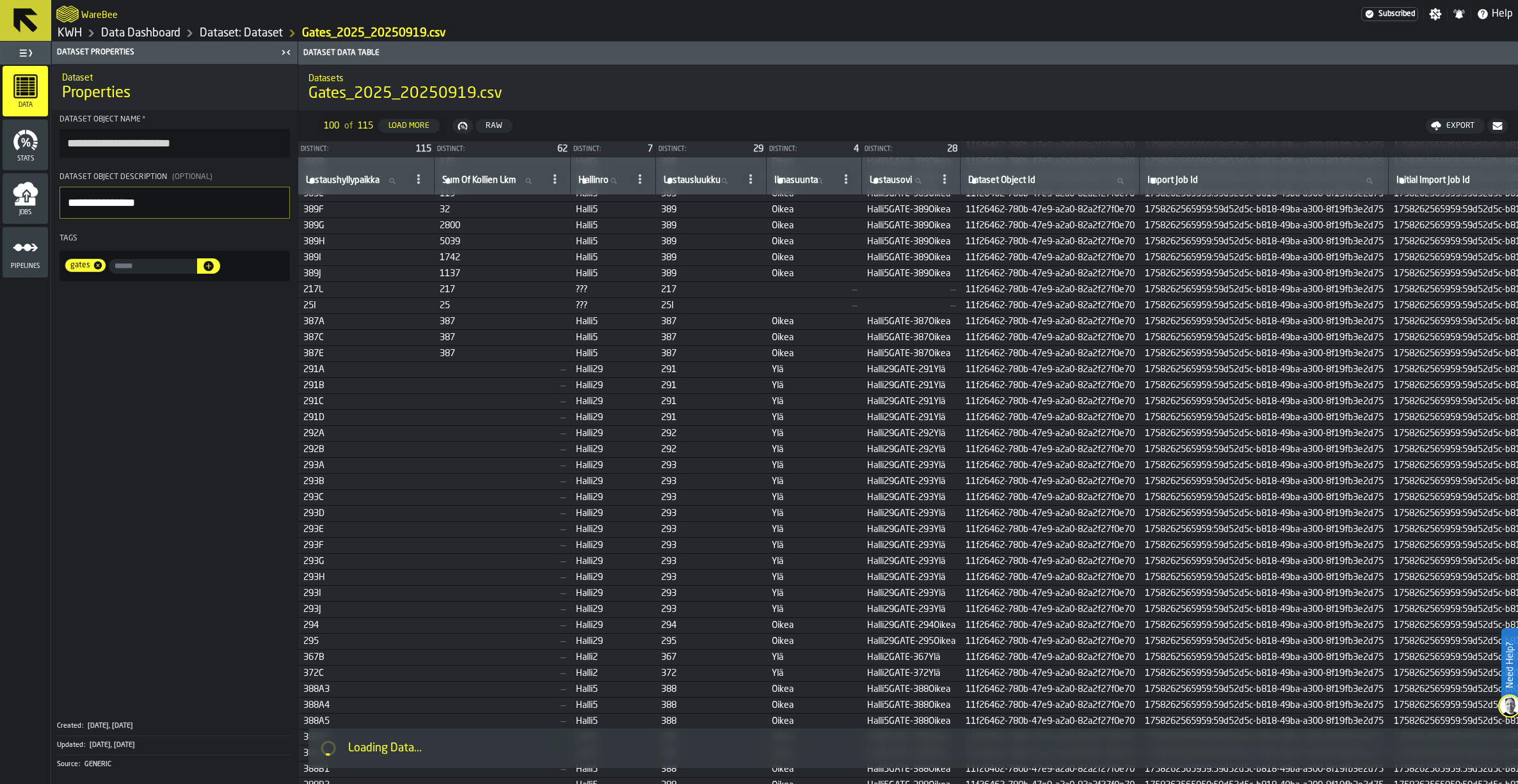
scroll to position [896, 0]
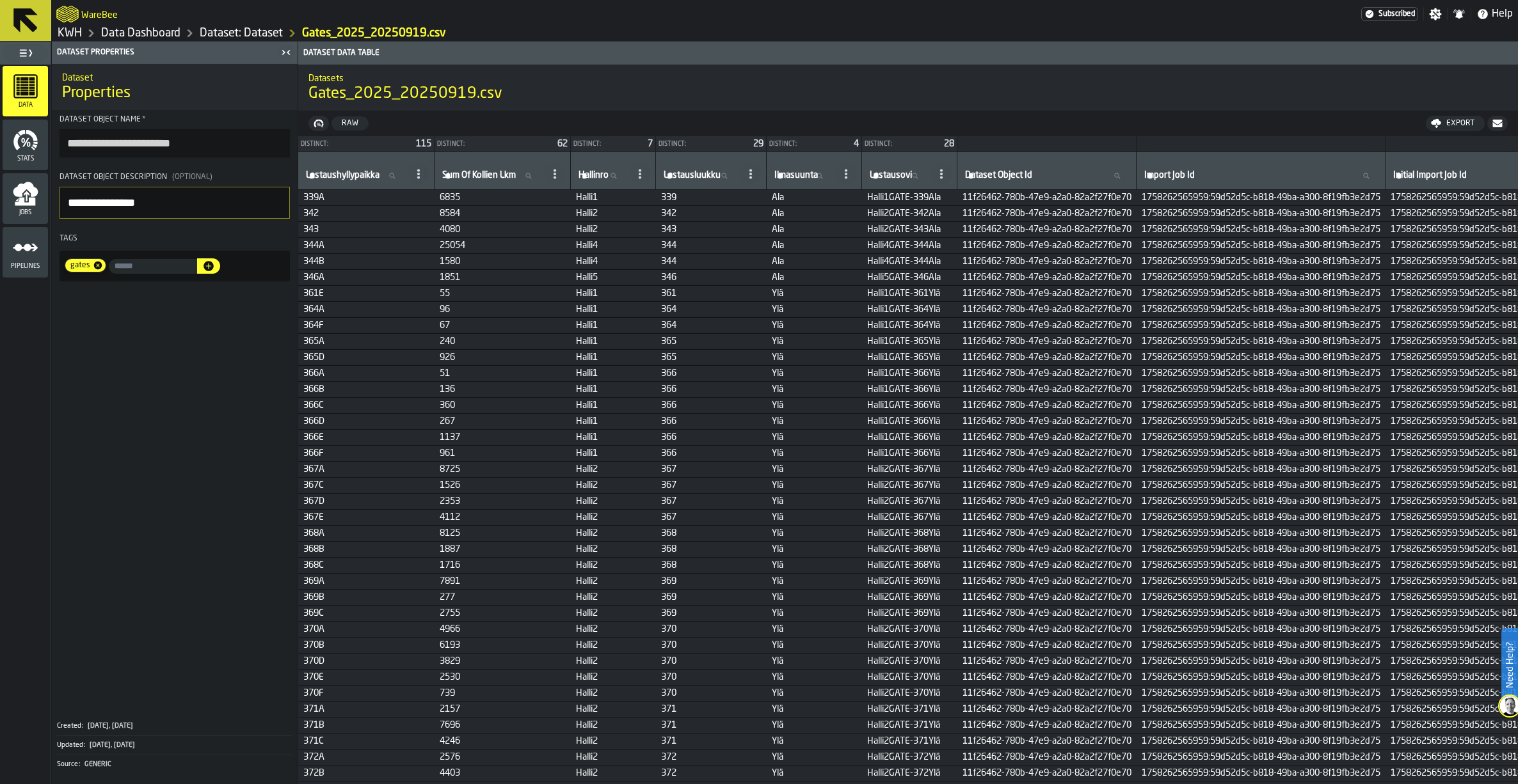
click at [69, 32] on link "KWH" at bounding box center [70, 33] width 24 height 14
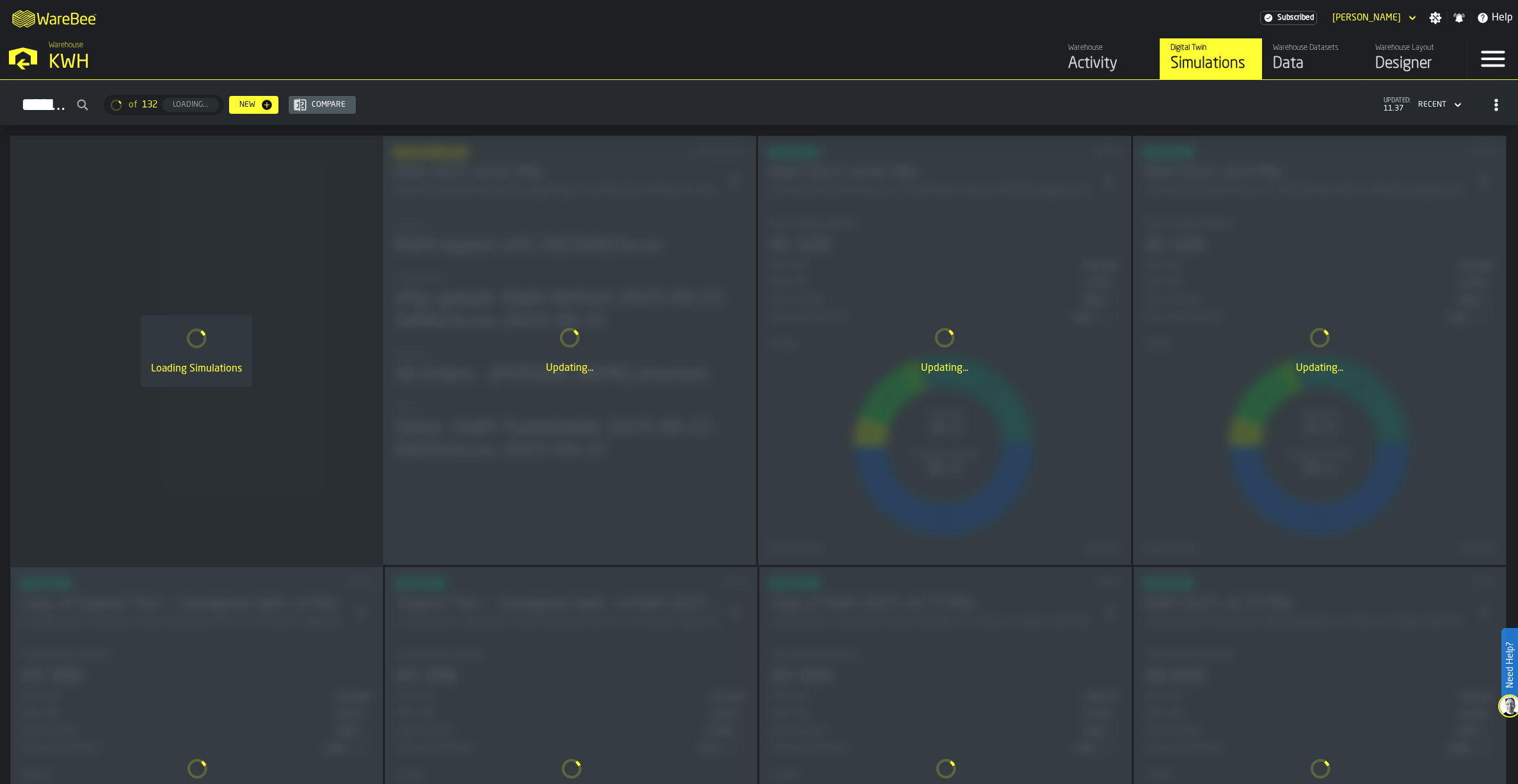
click at [1509, 706] on img at bounding box center [1509, 706] width 20 height 20
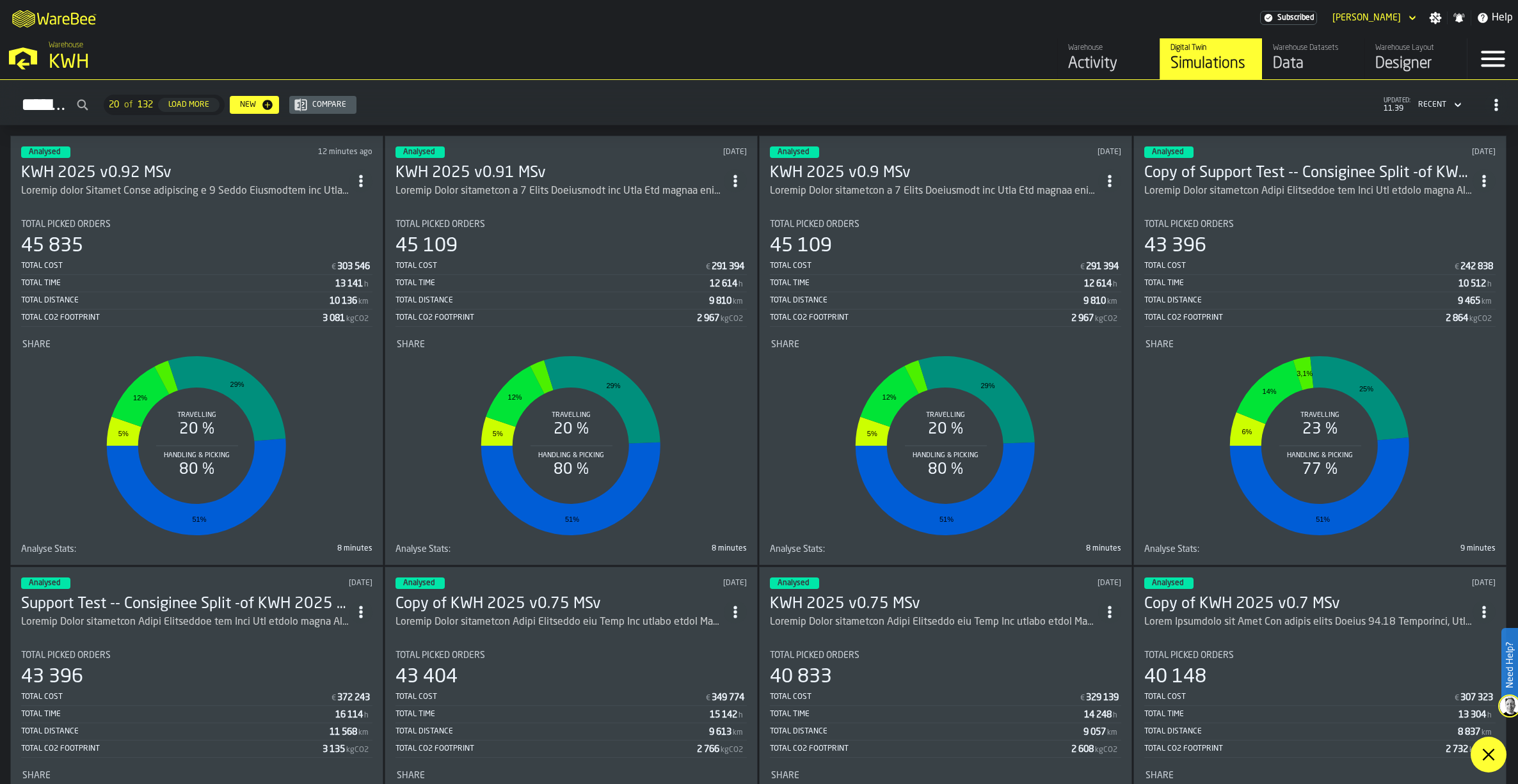
click at [81, 166] on h3 "KWH 2025 v0.92 MSv" at bounding box center [185, 172] width 329 height 20
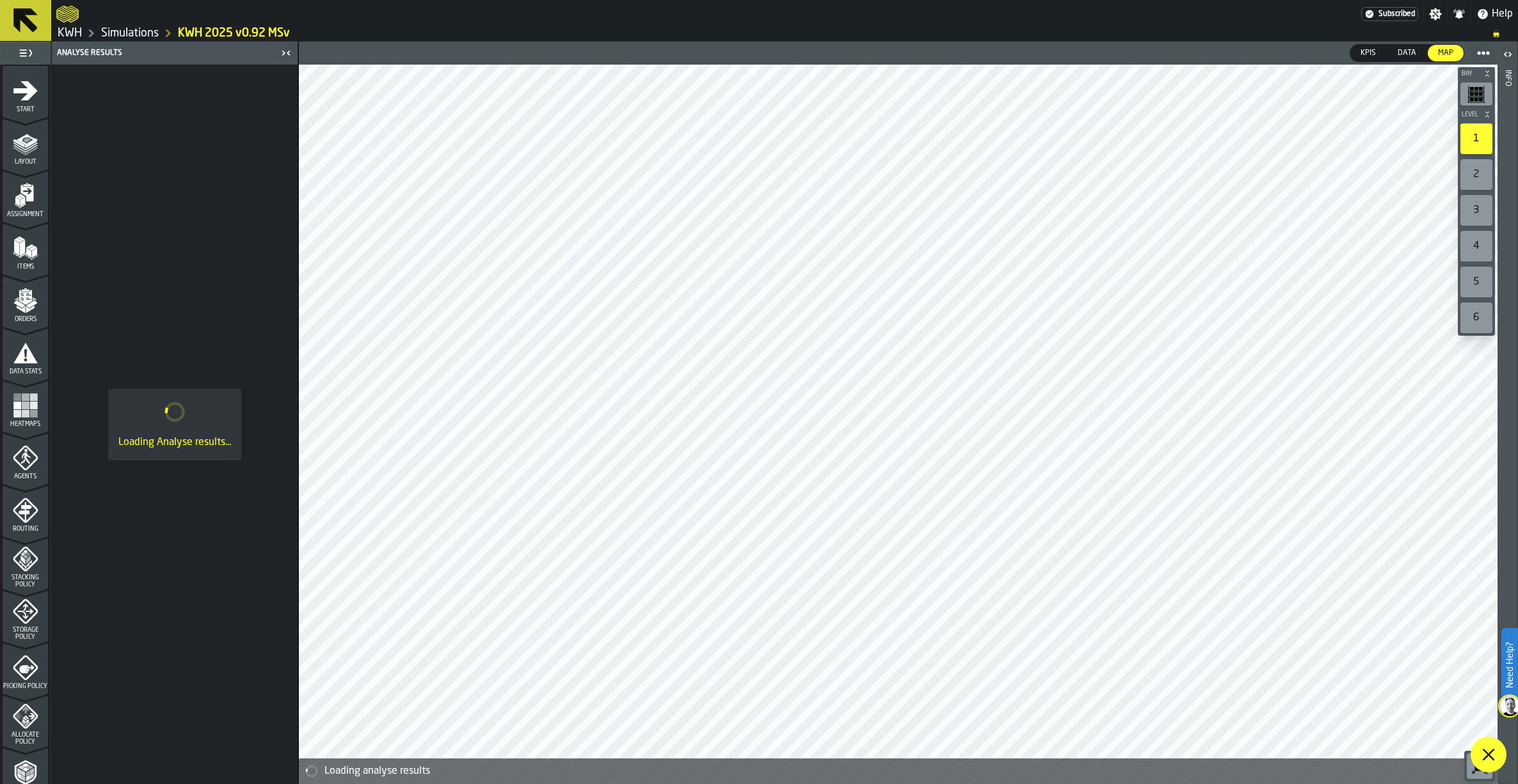
click at [1491, 756] on icon at bounding box center [1488, 755] width 16 height 16
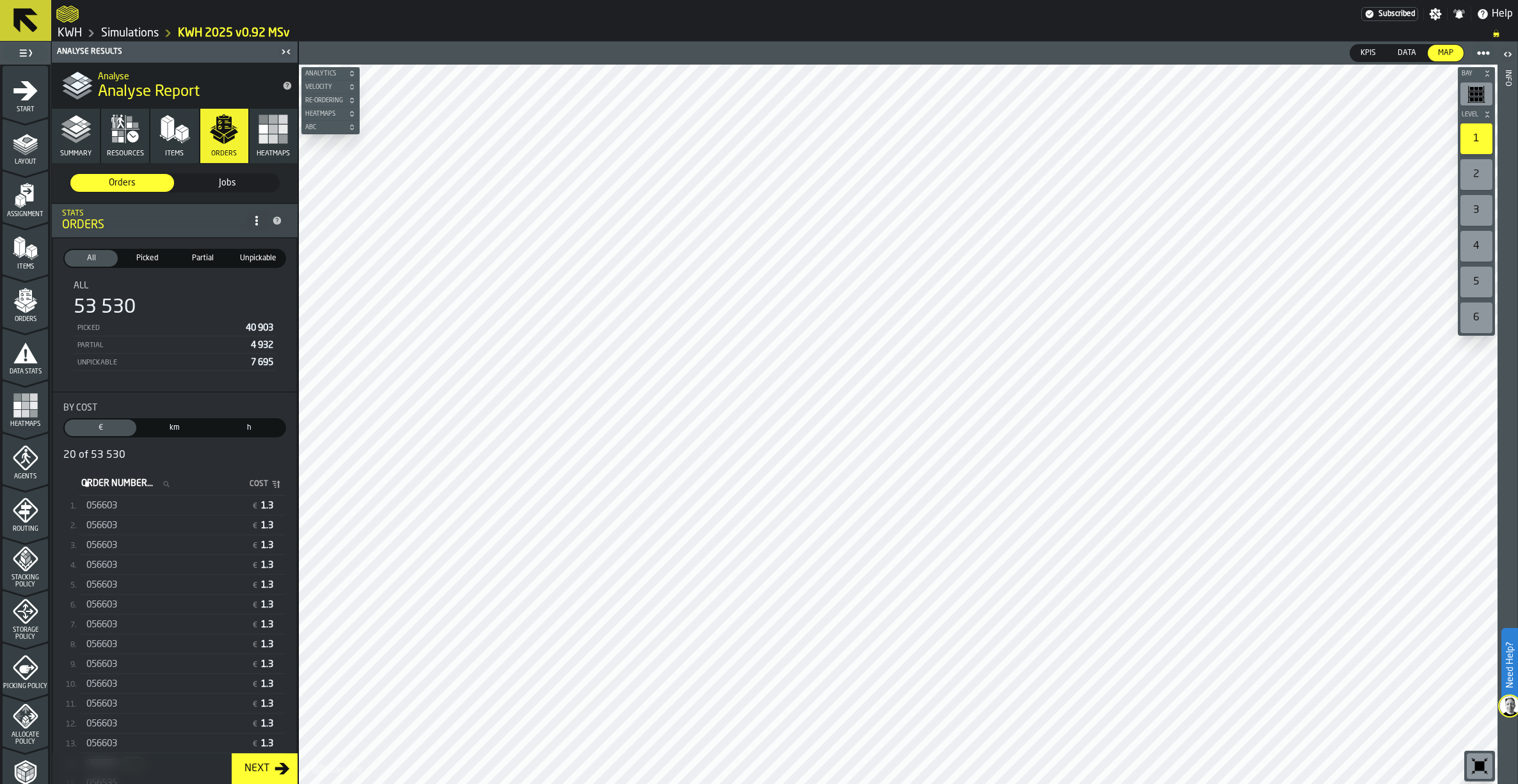
click at [117, 490] on label "Order Number... Order Number..." at bounding box center [129, 483] width 101 height 17
click at [117, 490] on input "Order Number... Order Number..." at bounding box center [129, 483] width 101 height 17
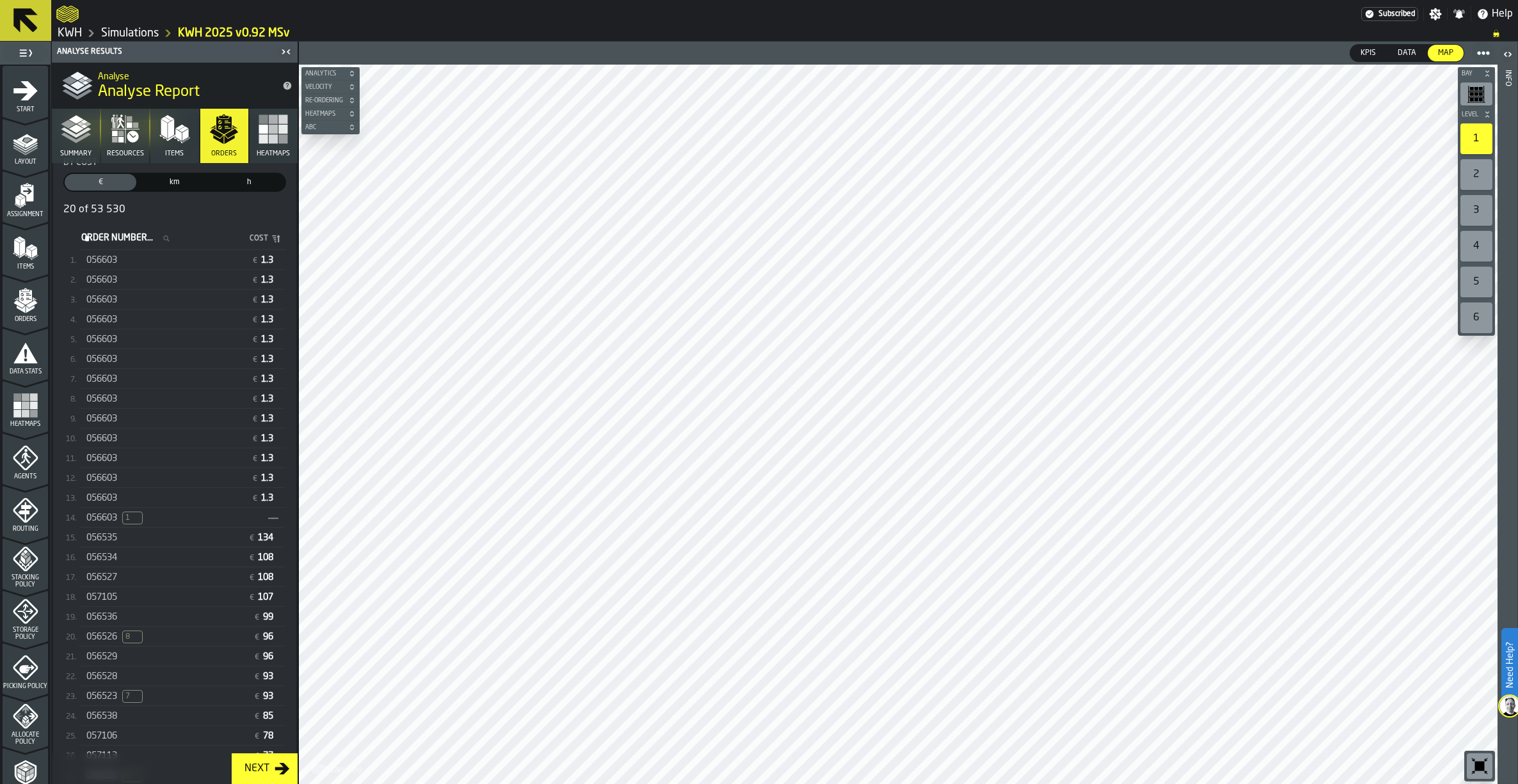
scroll to position [256, 0]
click at [75, 135] on polyline "button" at bounding box center [76, 133] width 30 height 10
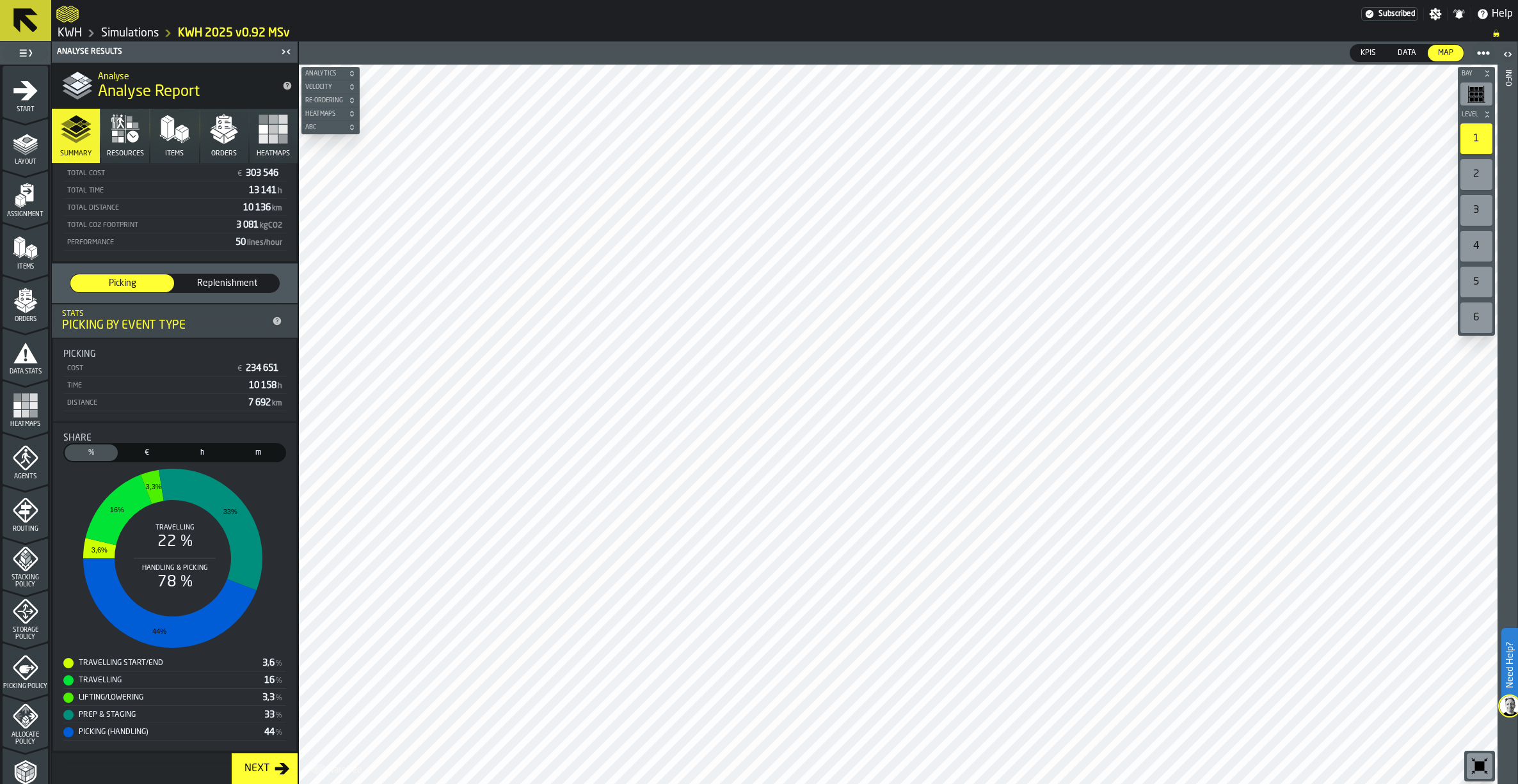
scroll to position [102, 0]
click at [122, 32] on link "Simulations" at bounding box center [130, 33] width 58 height 14
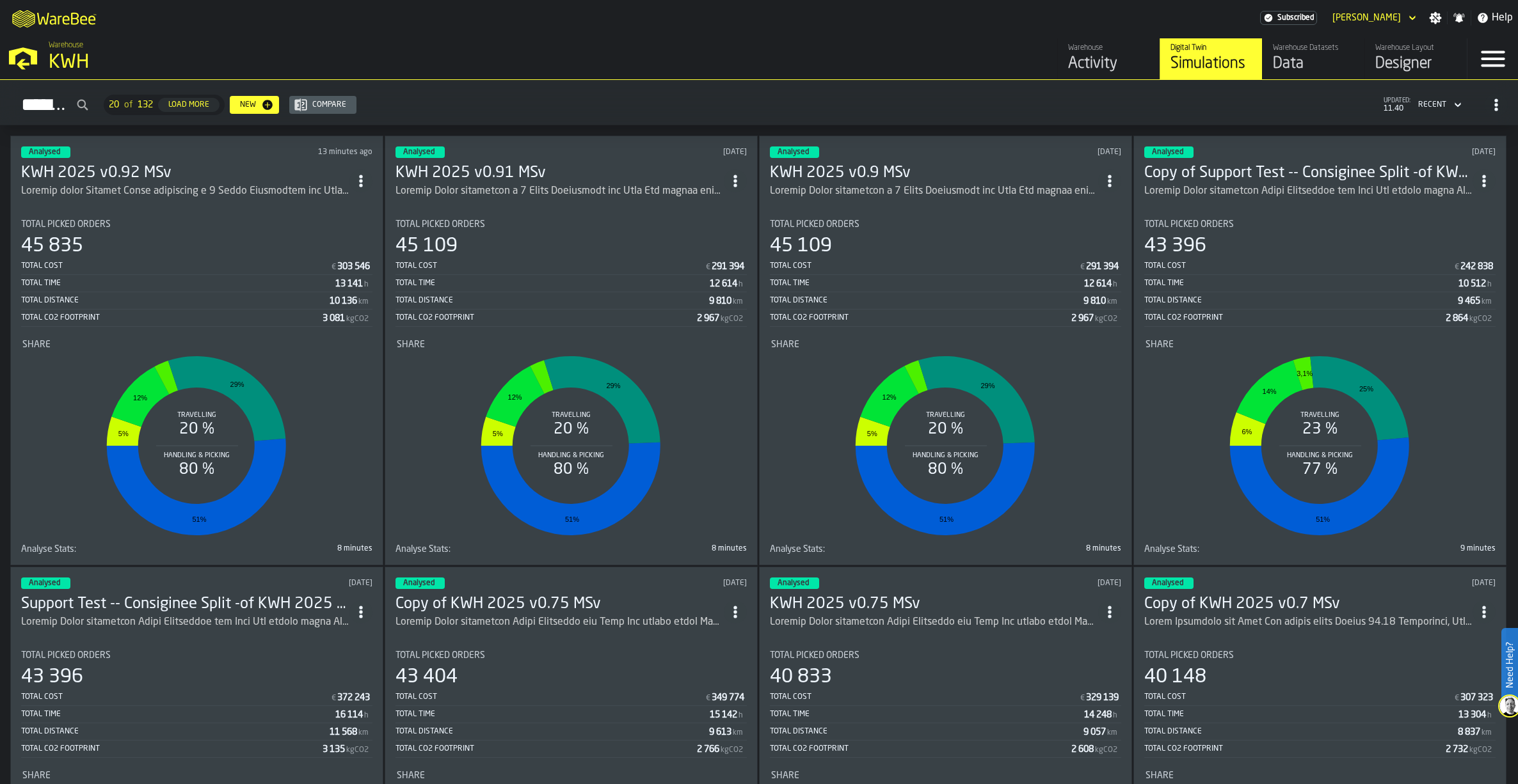
click at [105, 184] on div "ItemListCard-DashboardItemContainer" at bounding box center [185, 192] width 329 height 16
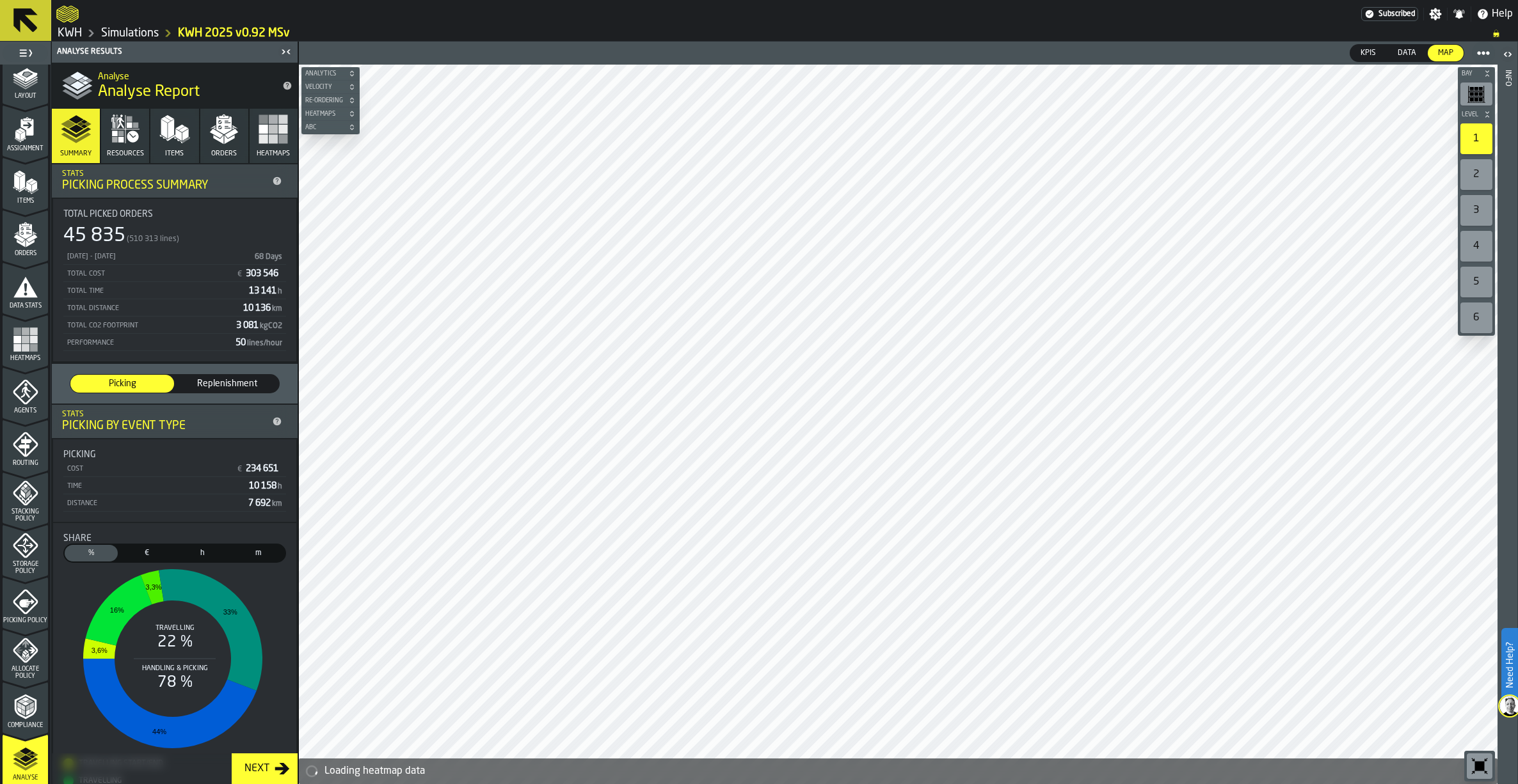
scroll to position [225, 0]
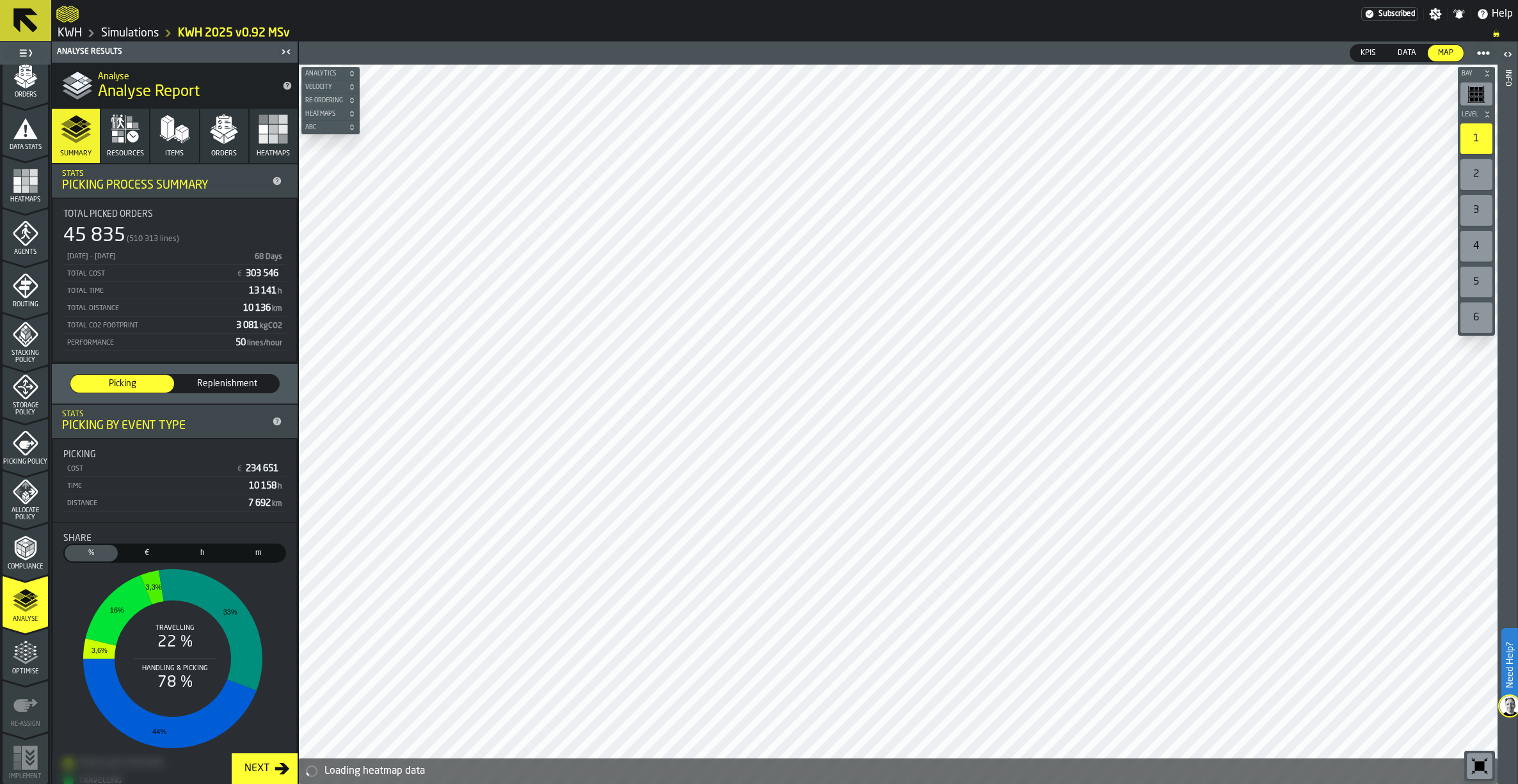
click at [218, 139] on polygon "button" at bounding box center [219, 140] width 10 height 9
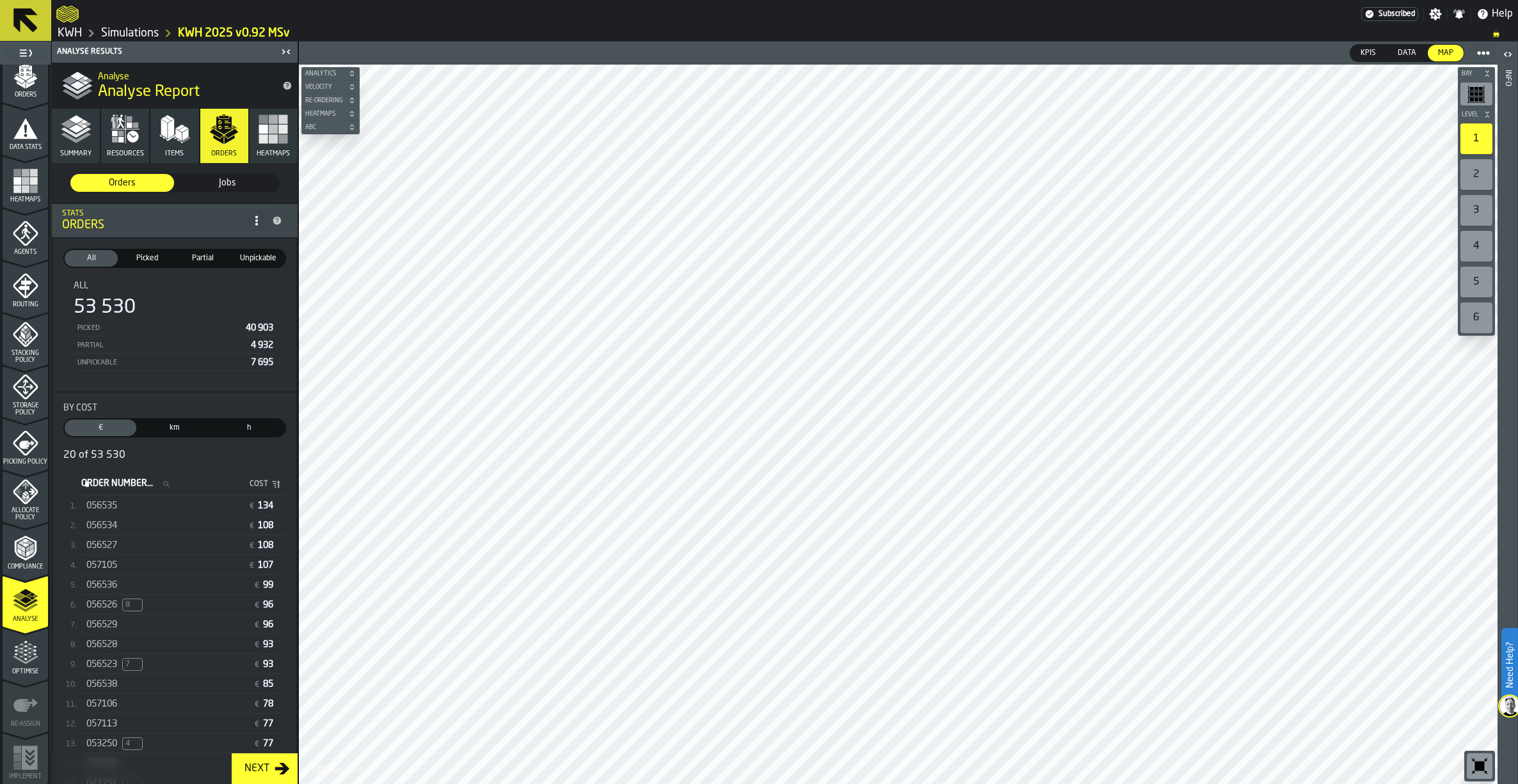
click at [107, 489] on label "Order Number... Order Number..." at bounding box center [129, 483] width 101 height 17
click at [107, 489] on input "Order Number... Order Number..." at bounding box center [129, 483] width 101 height 17
paste input "******"
type input "******"
click at [151, 510] on div "056603" at bounding box center [166, 506] width 160 height 10
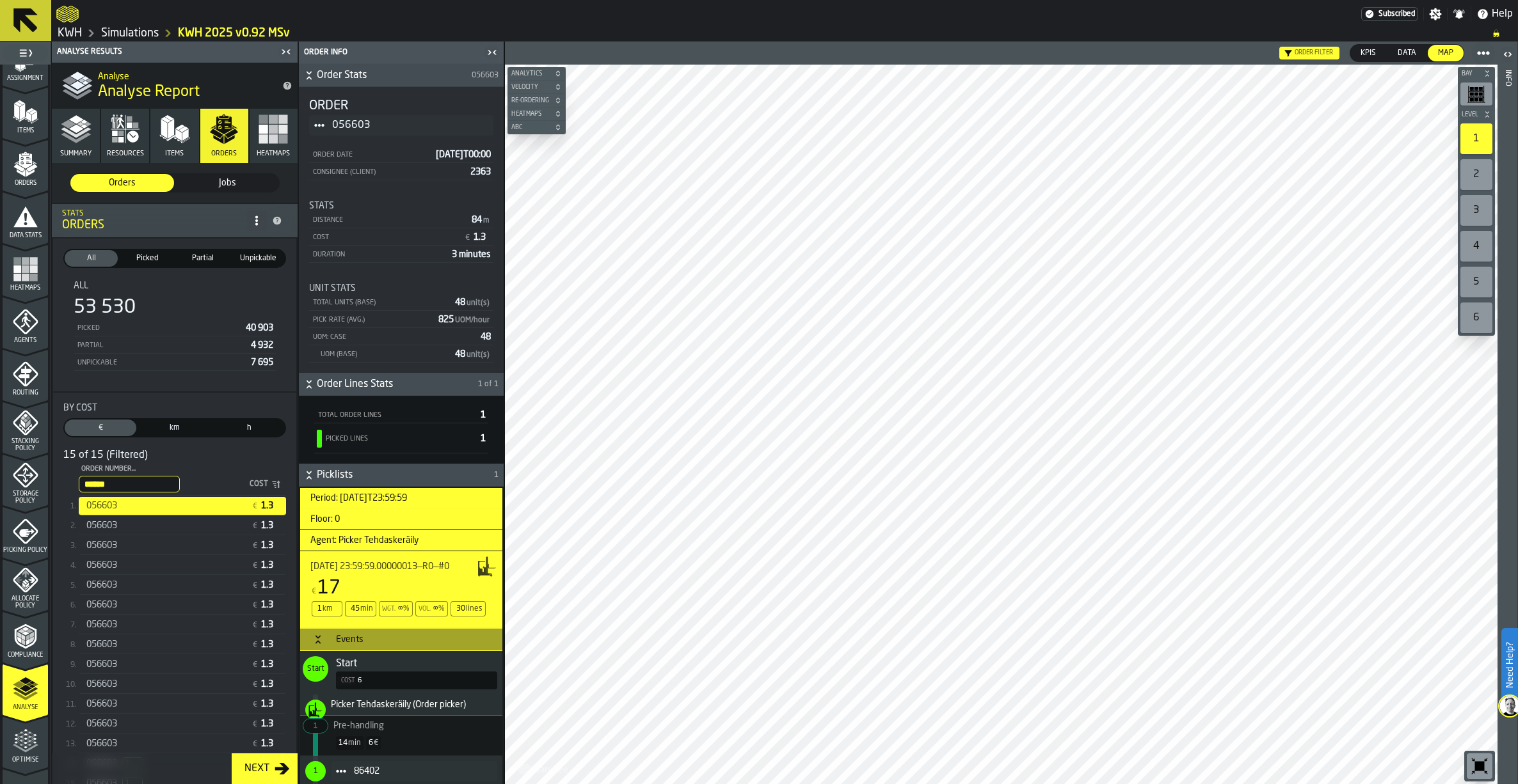
scroll to position [0, 0]
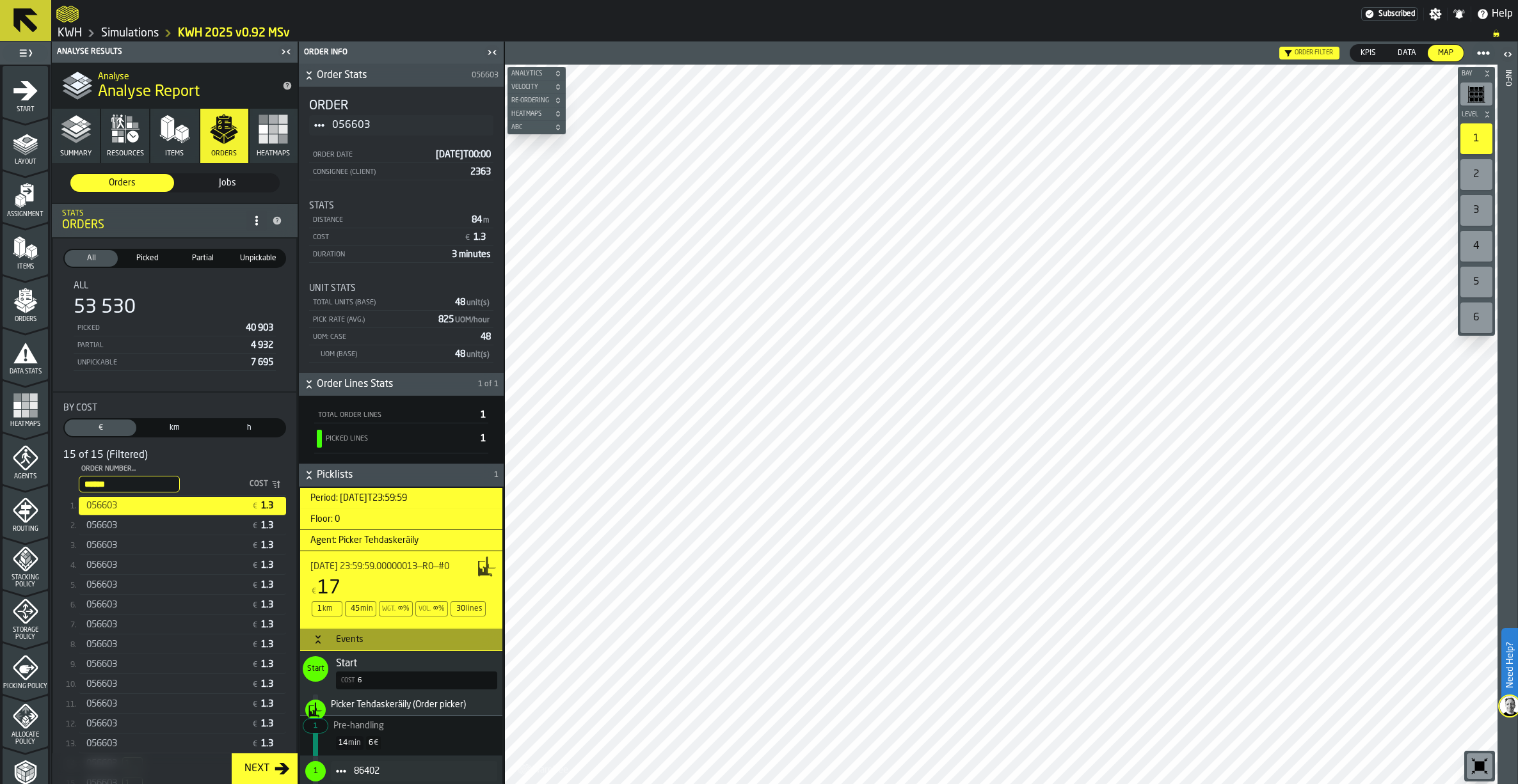
click at [25, 308] on polygon "menu Orders" at bounding box center [30, 308] width 9 height 8
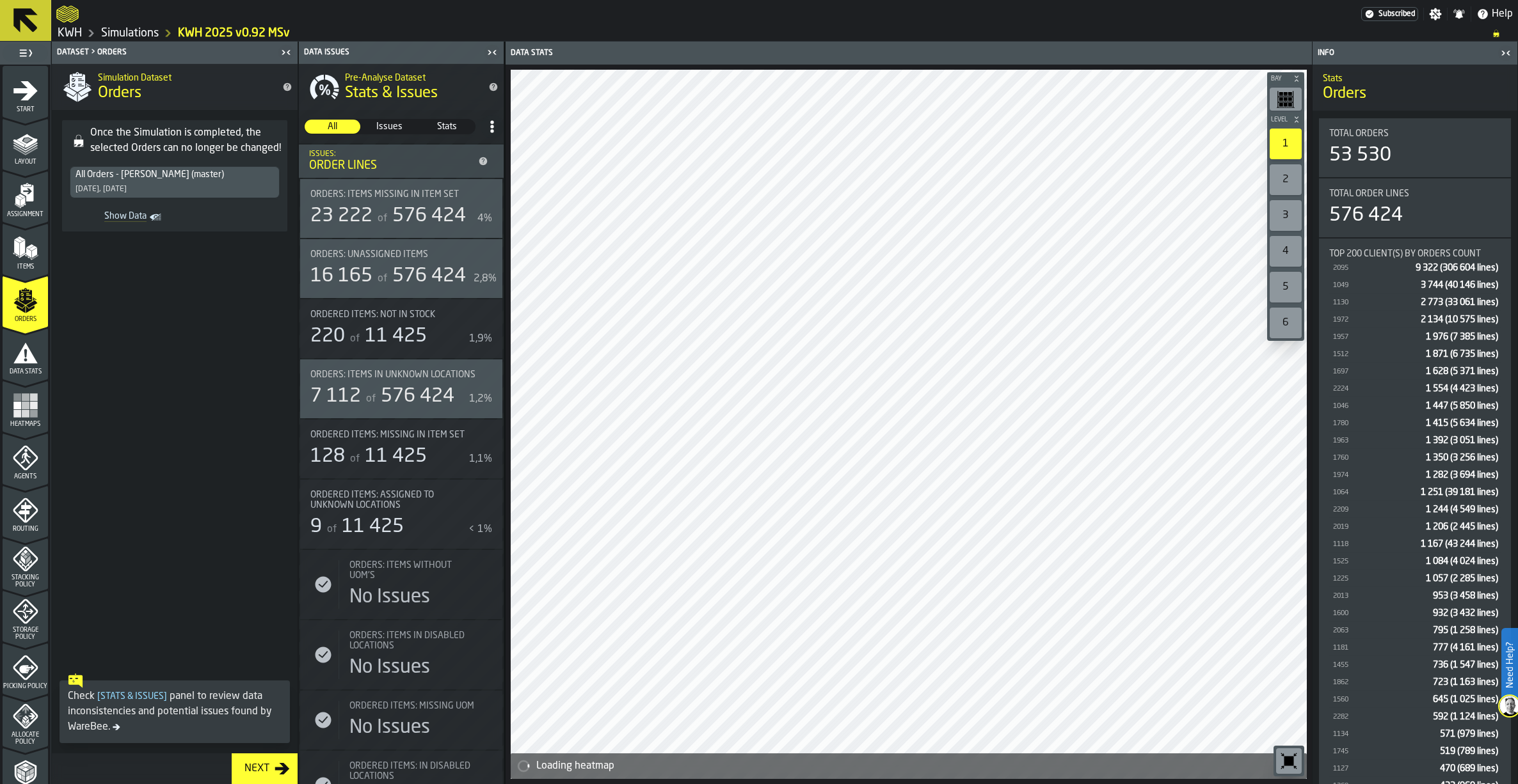
click at [130, 215] on span "Show Data" at bounding box center [111, 217] width 71 height 13
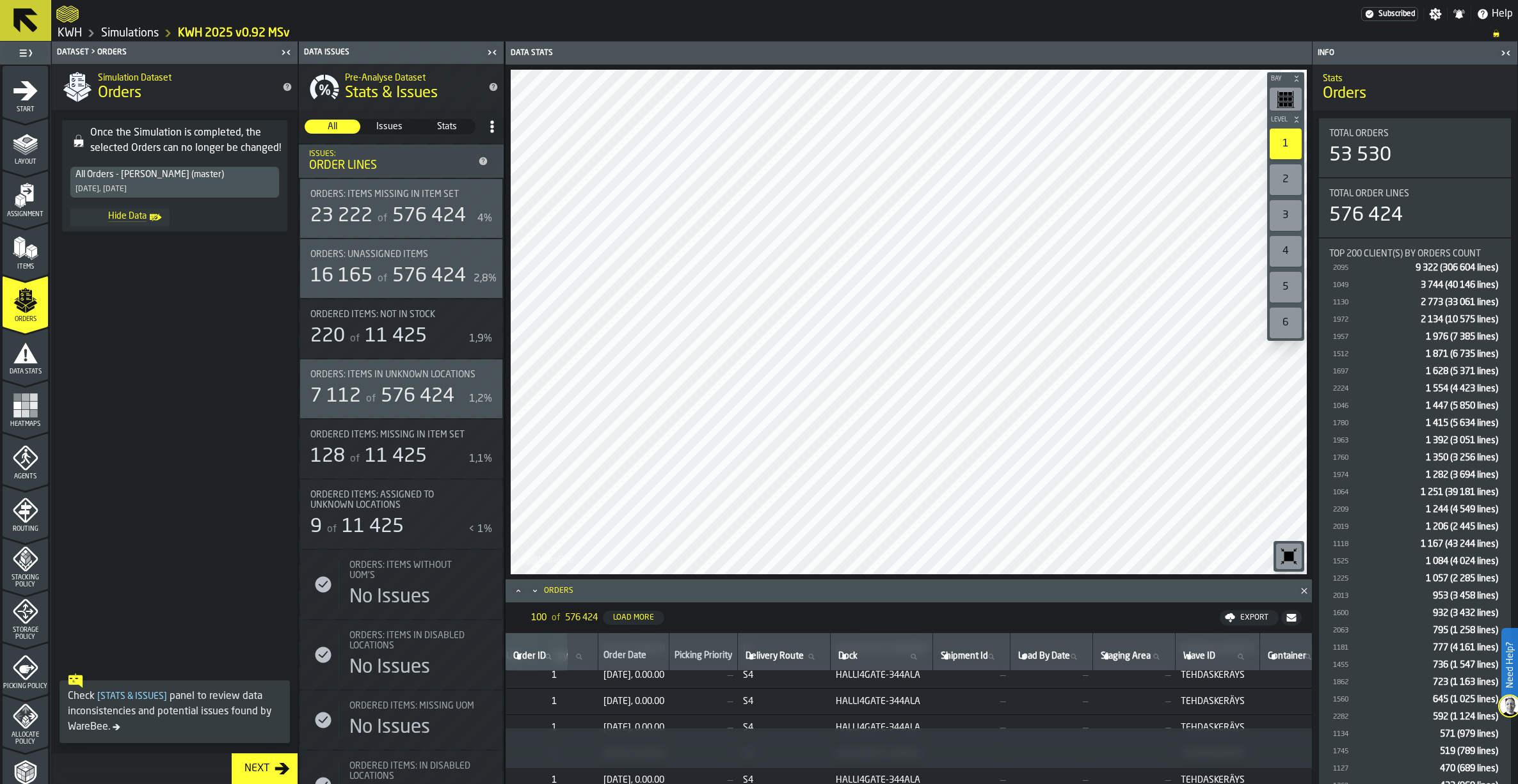
scroll to position [192, 0]
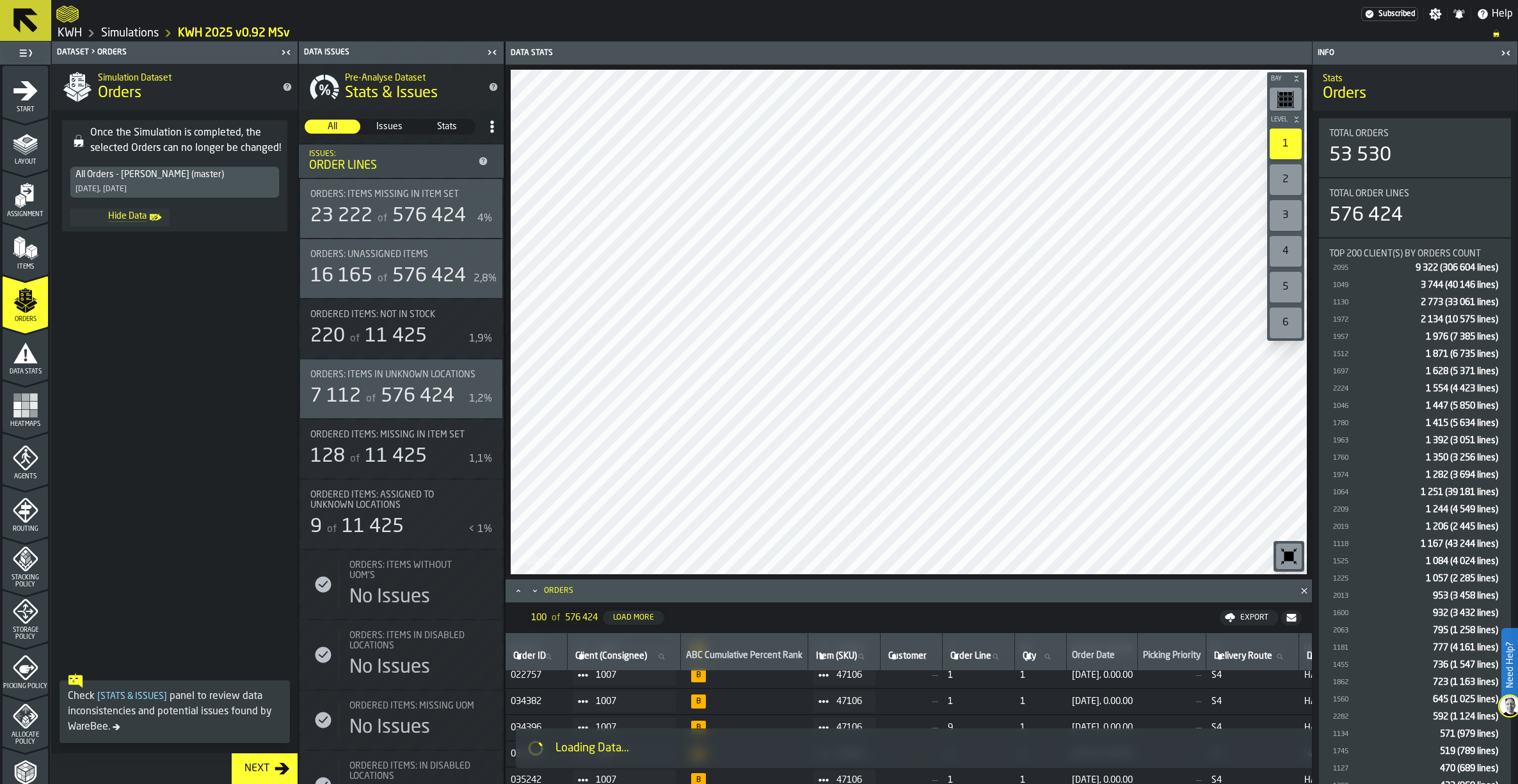
click at [1503, 703] on img at bounding box center [1509, 706] width 20 height 20
click at [1485, 747] on icon at bounding box center [1488, 755] width 16 height 16
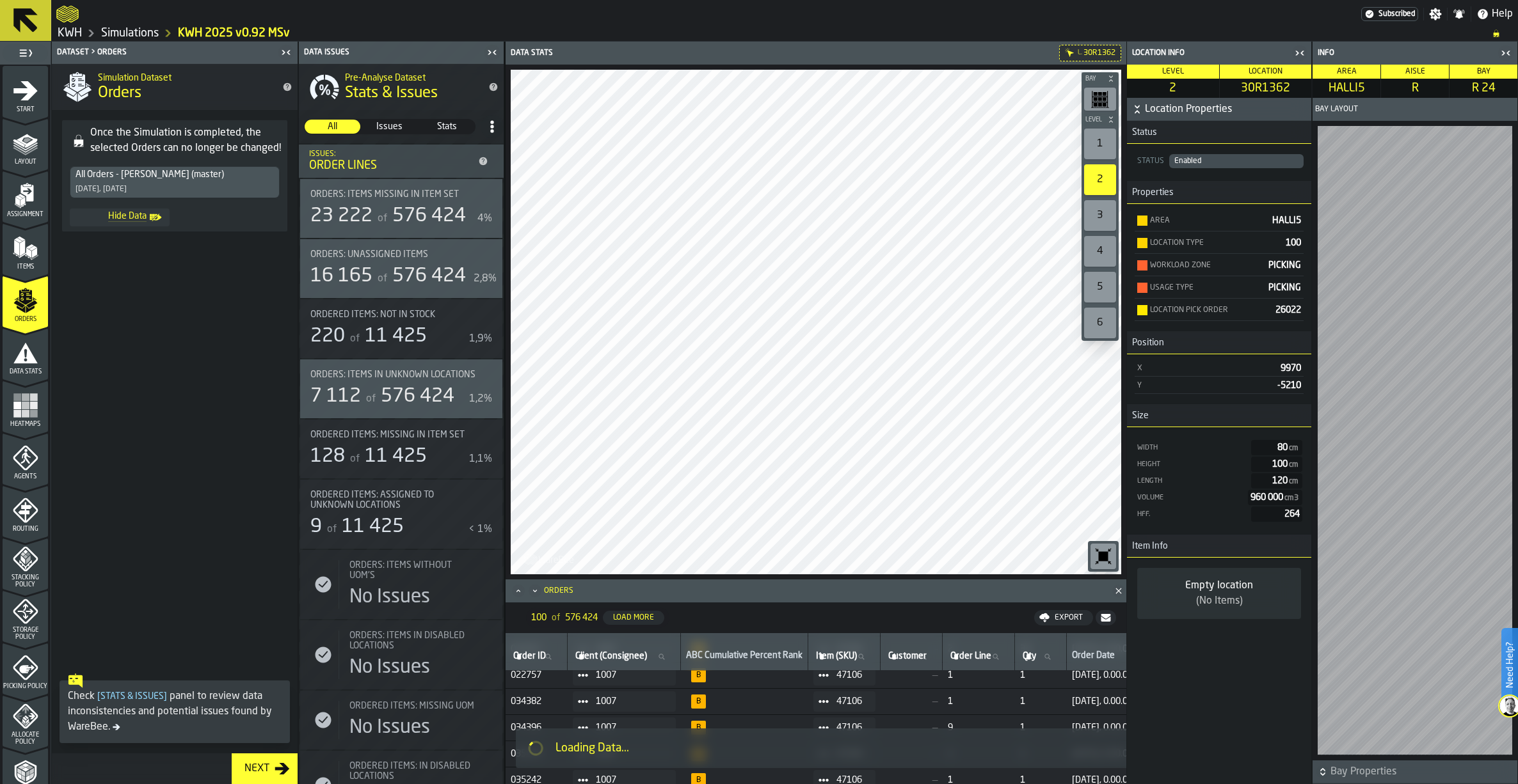
click at [21, 355] on icon "menu Data Stats" at bounding box center [25, 352] width 24 height 20
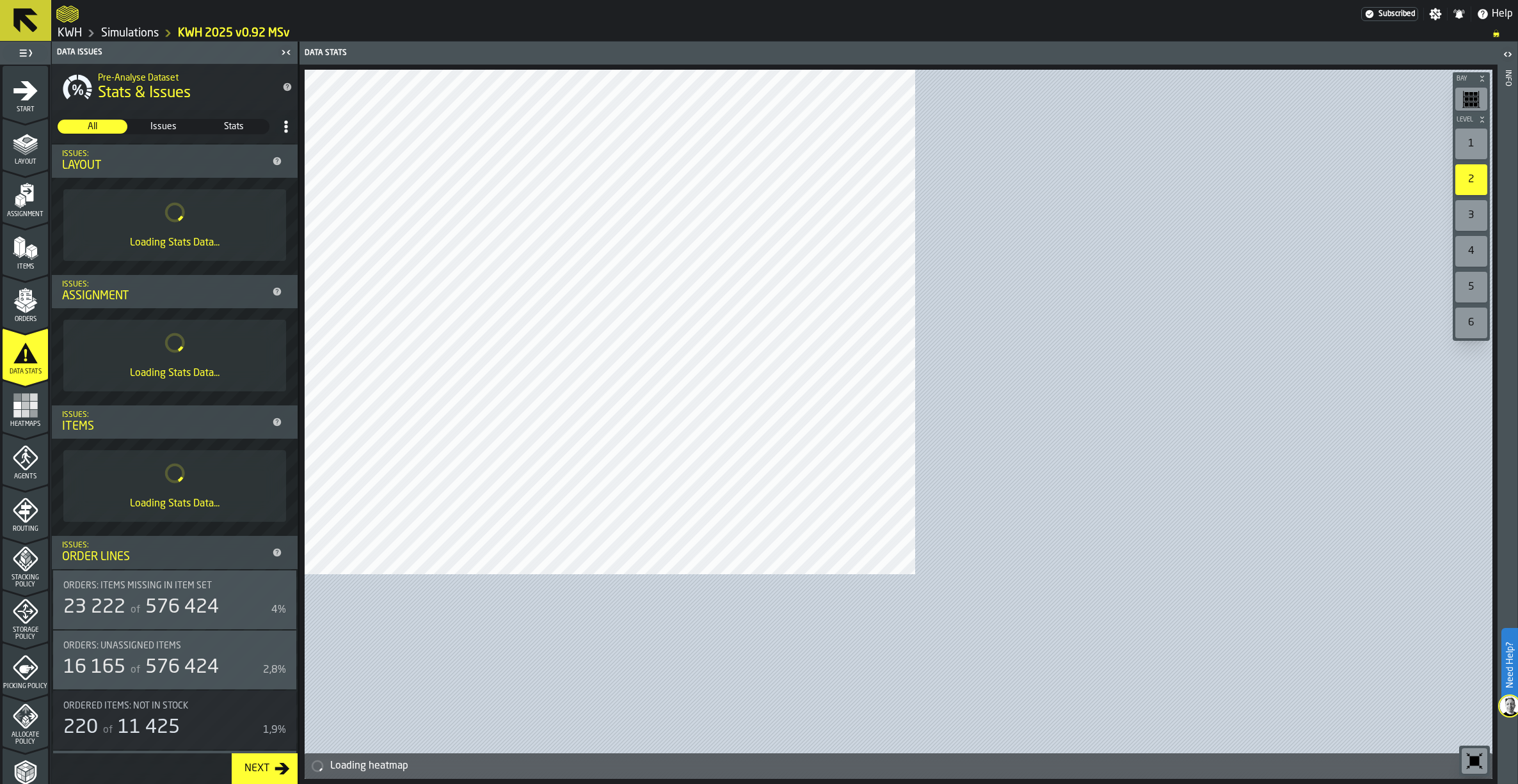
click at [16, 314] on div "Orders" at bounding box center [25, 305] width 45 height 35
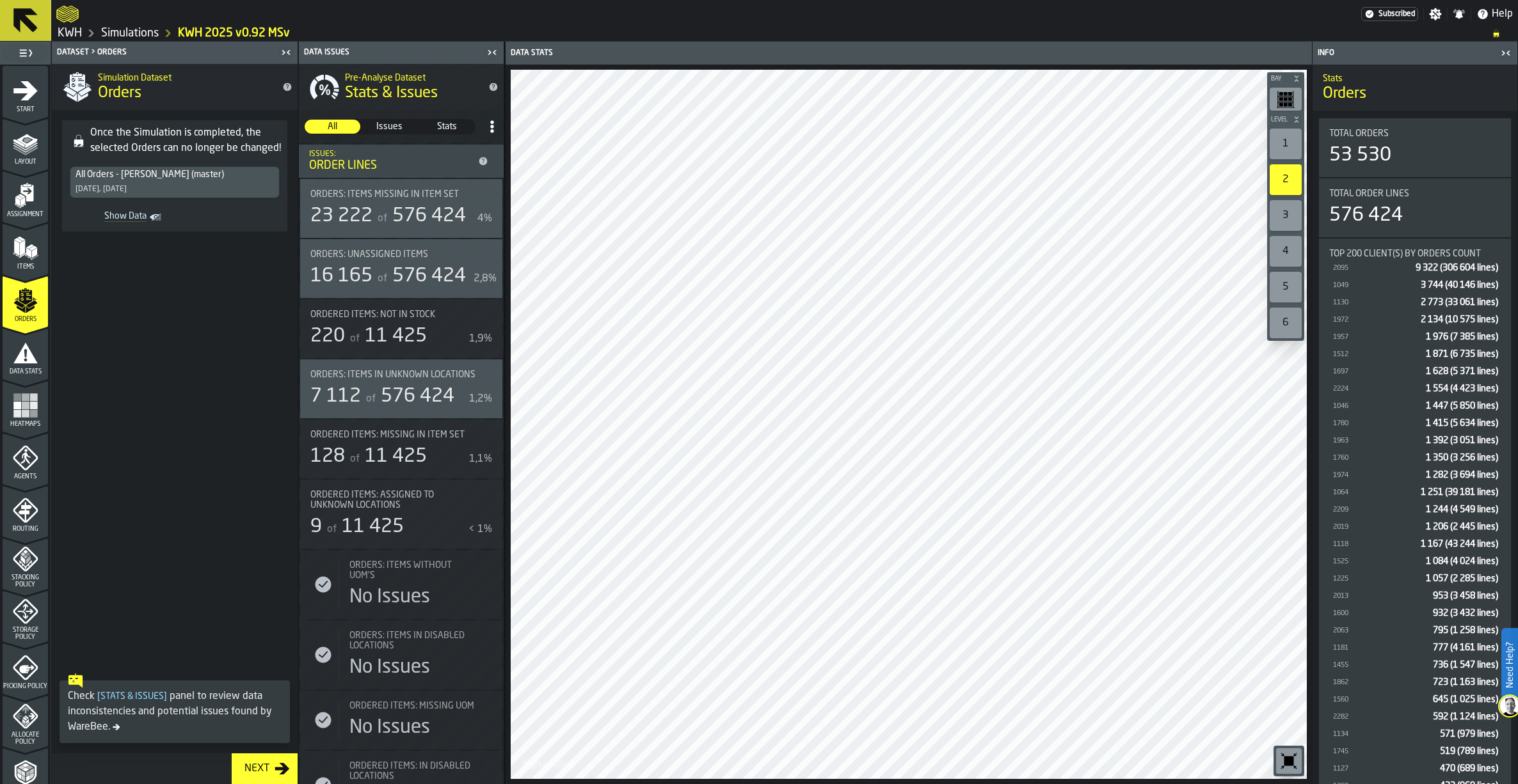
drag, startPoint x: 124, startPoint y: 213, endPoint x: 211, endPoint y: 237, distance: 90.2
click at [124, 213] on span "Show Data" at bounding box center [111, 217] width 71 height 13
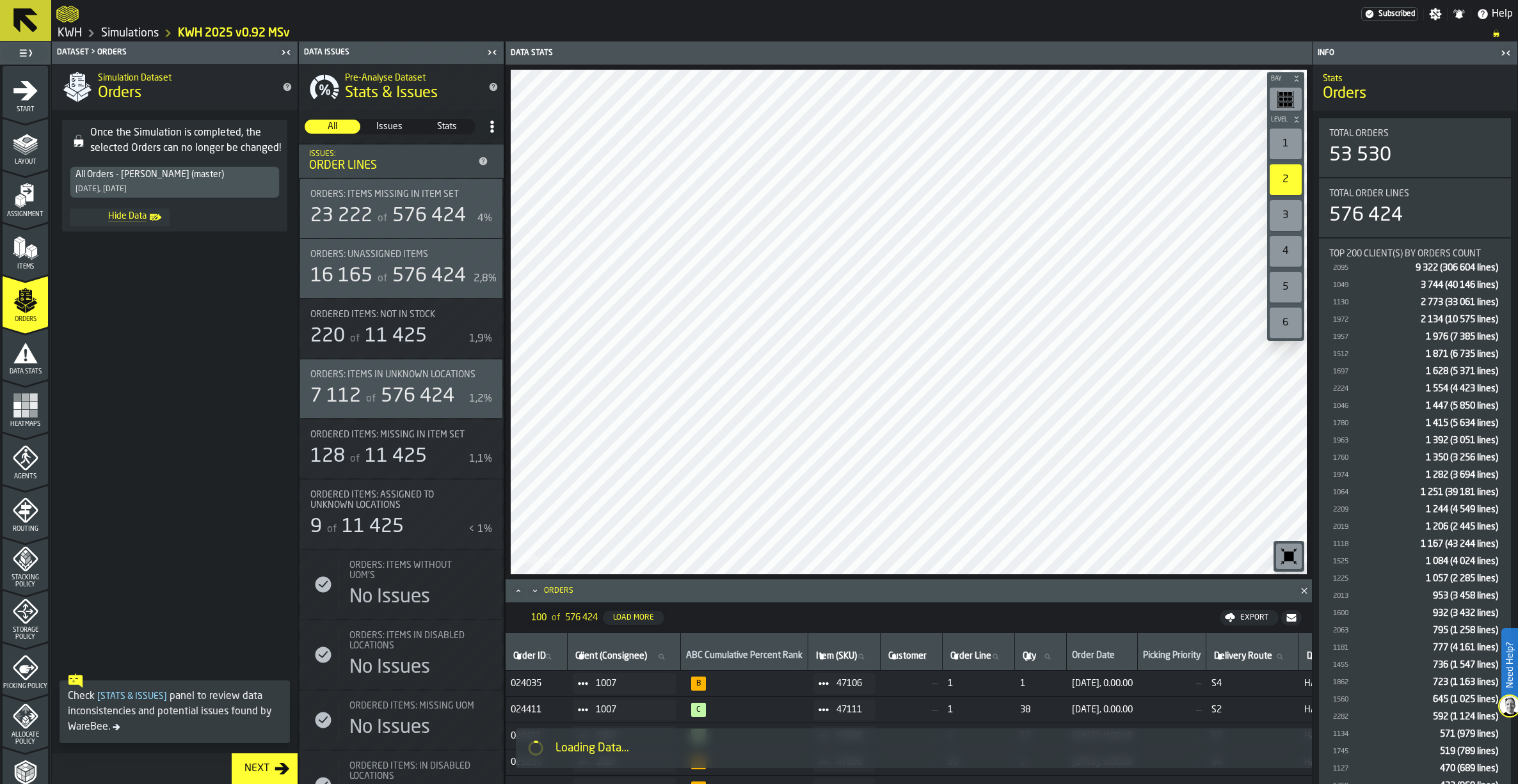
click at [1244, 615] on div "Export" at bounding box center [1254, 618] width 38 height 9
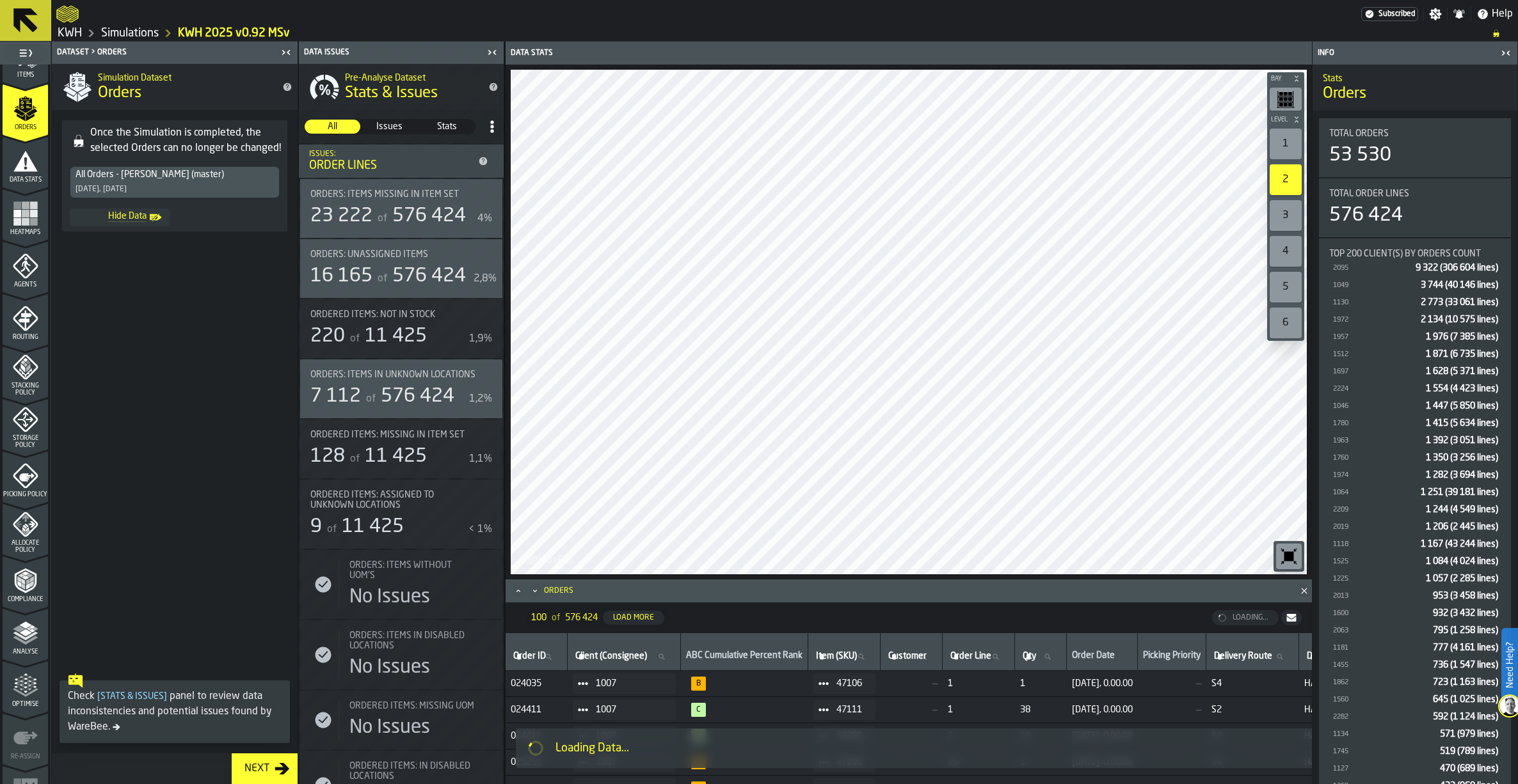
click at [17, 645] on icon "menu Analyse" at bounding box center [25, 632] width 25 height 25
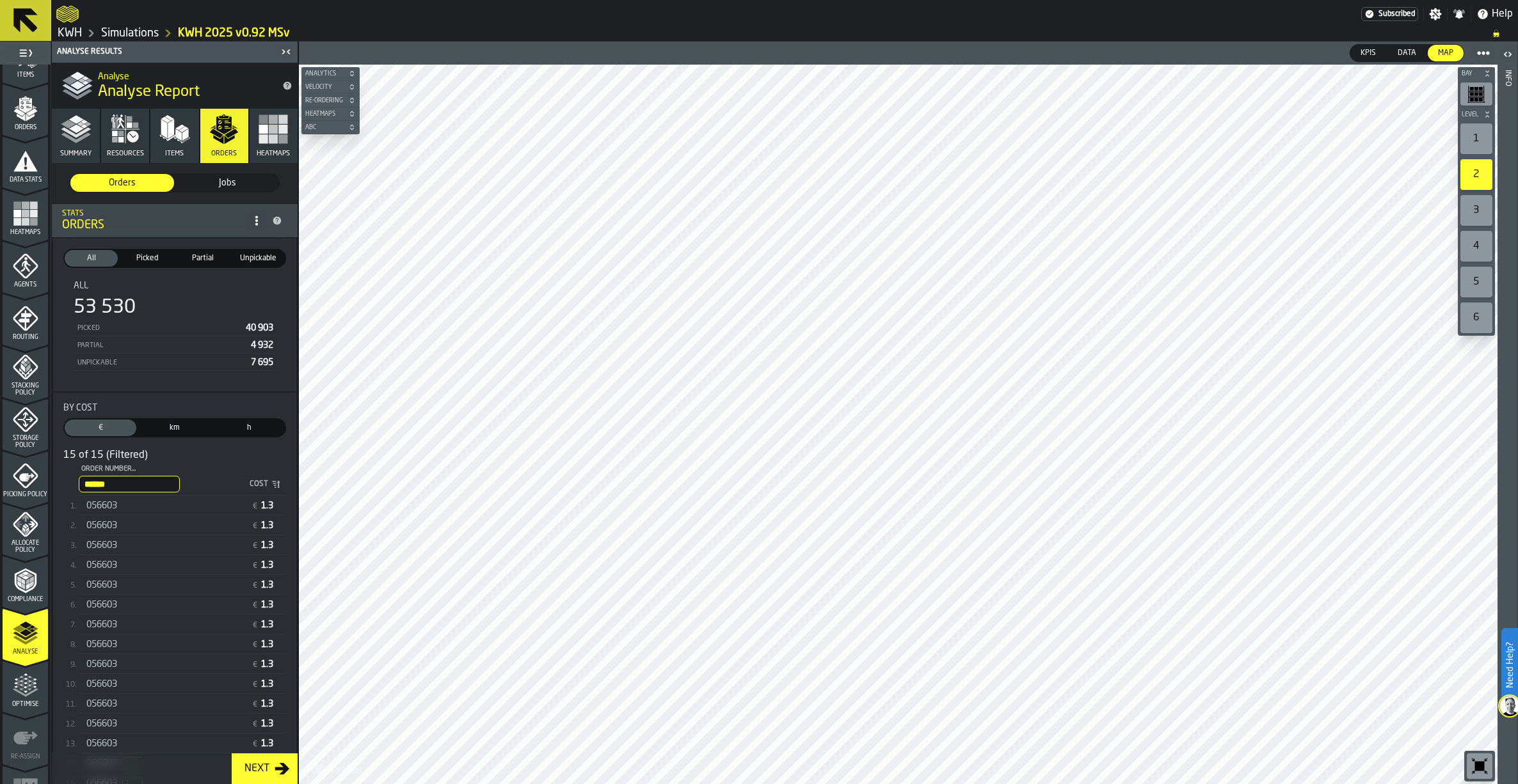
click at [259, 264] on span "Unpickable" at bounding box center [258, 258] width 48 height 11
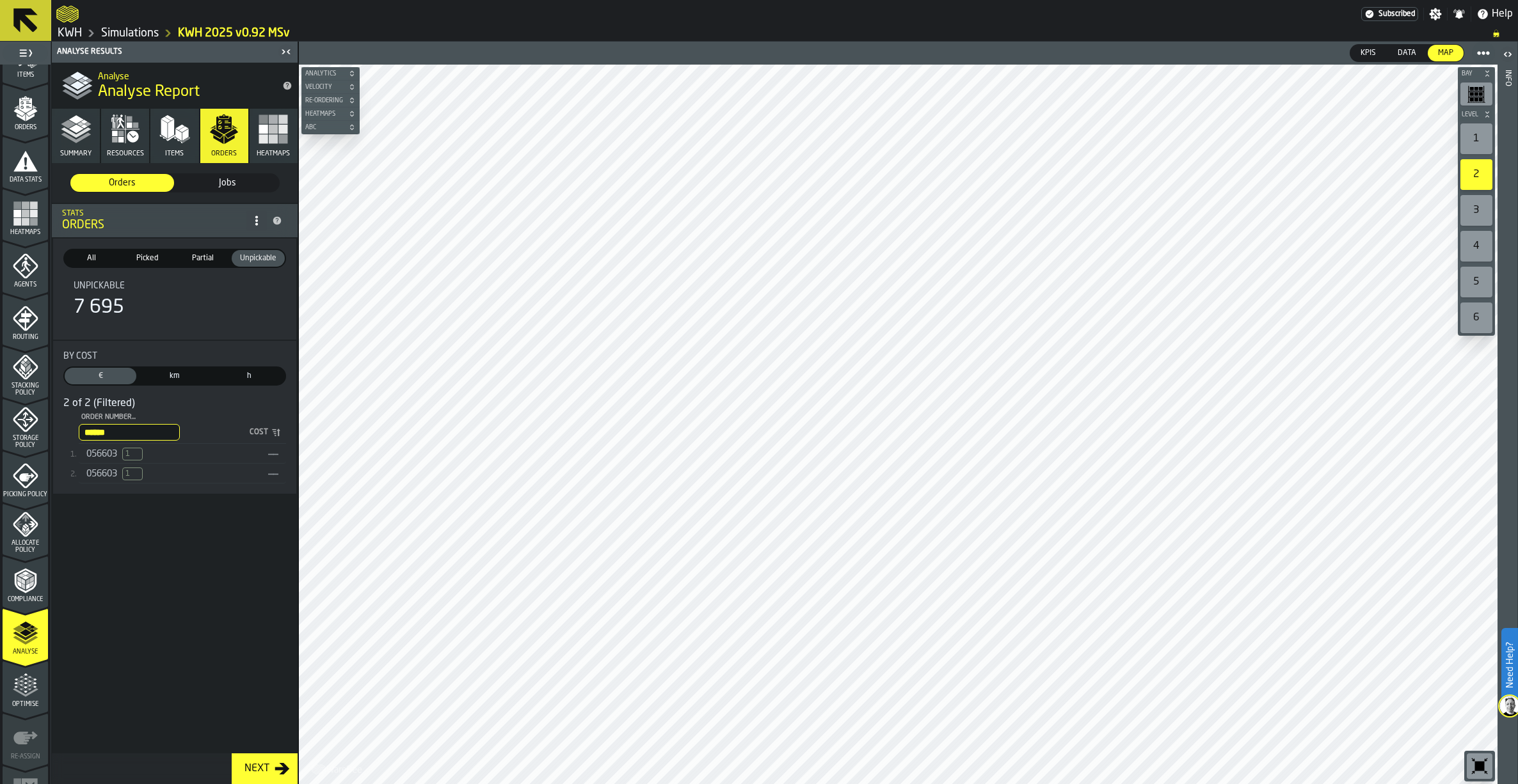
click at [102, 456] on span "056603" at bounding box center [101, 454] width 30 height 10
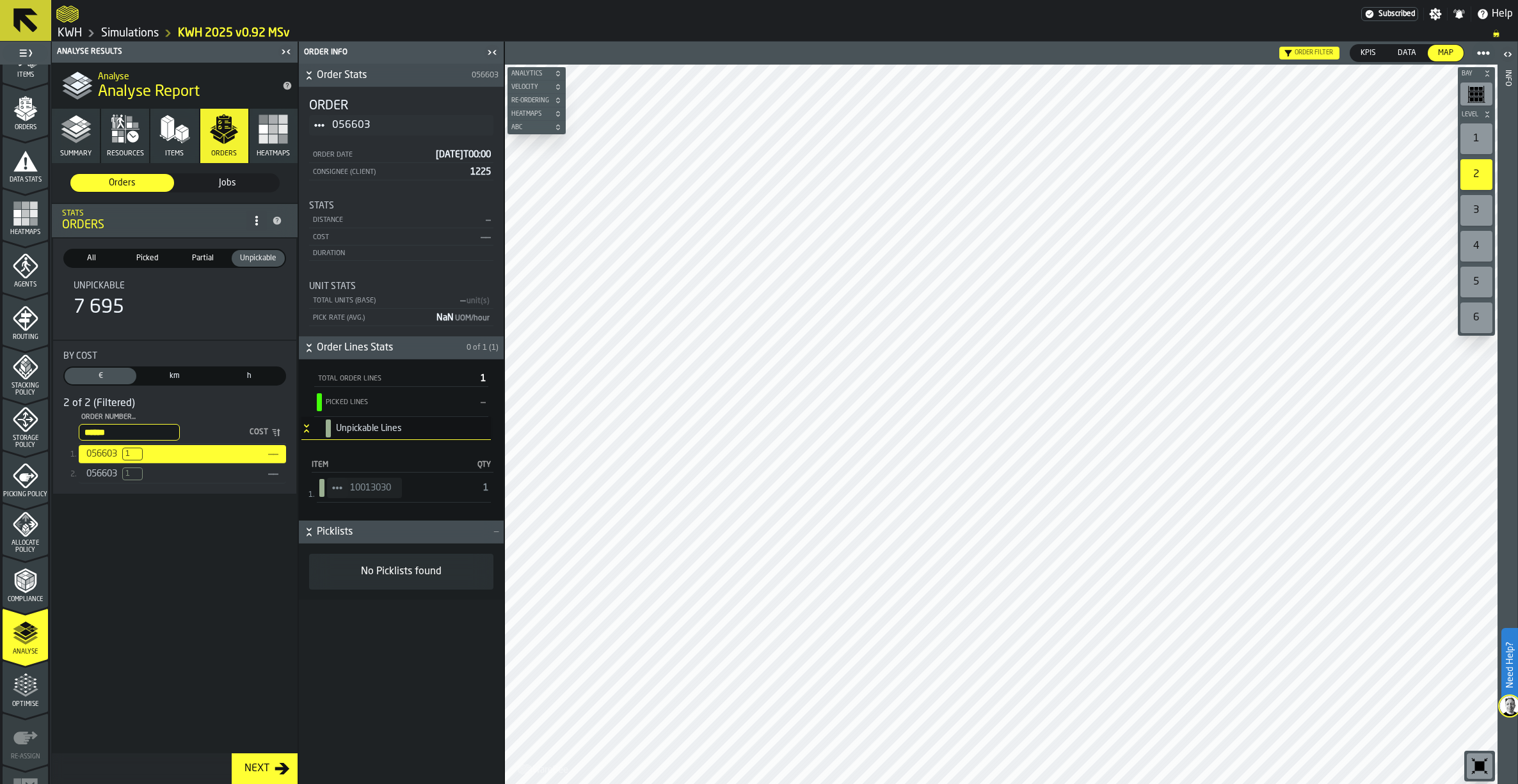
click at [197, 263] on span "Partial" at bounding box center [202, 258] width 48 height 11
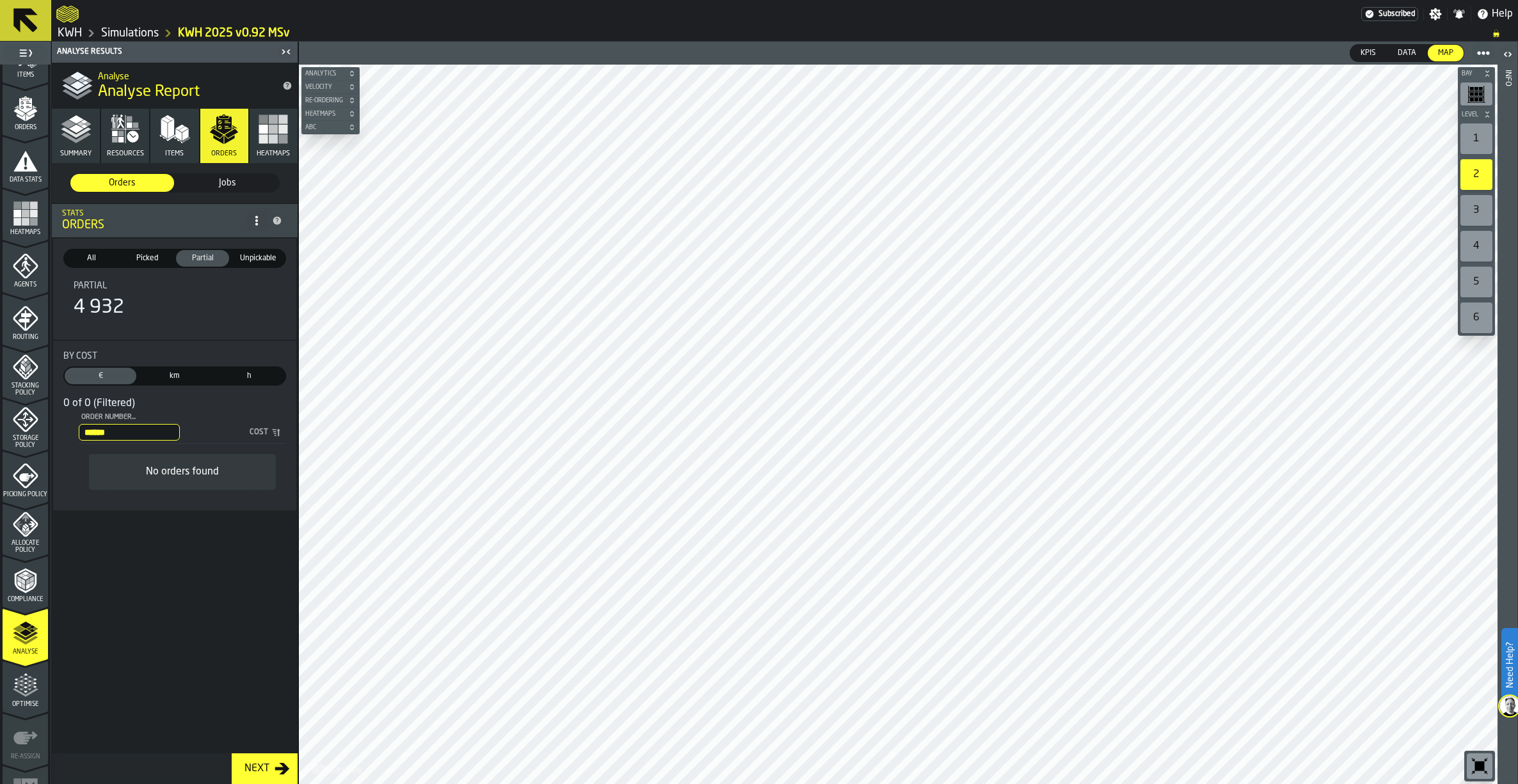
click at [180, 432] on input "******" at bounding box center [129, 432] width 101 height 17
click at [180, 434] on input "******" at bounding box center [129, 432] width 101 height 17
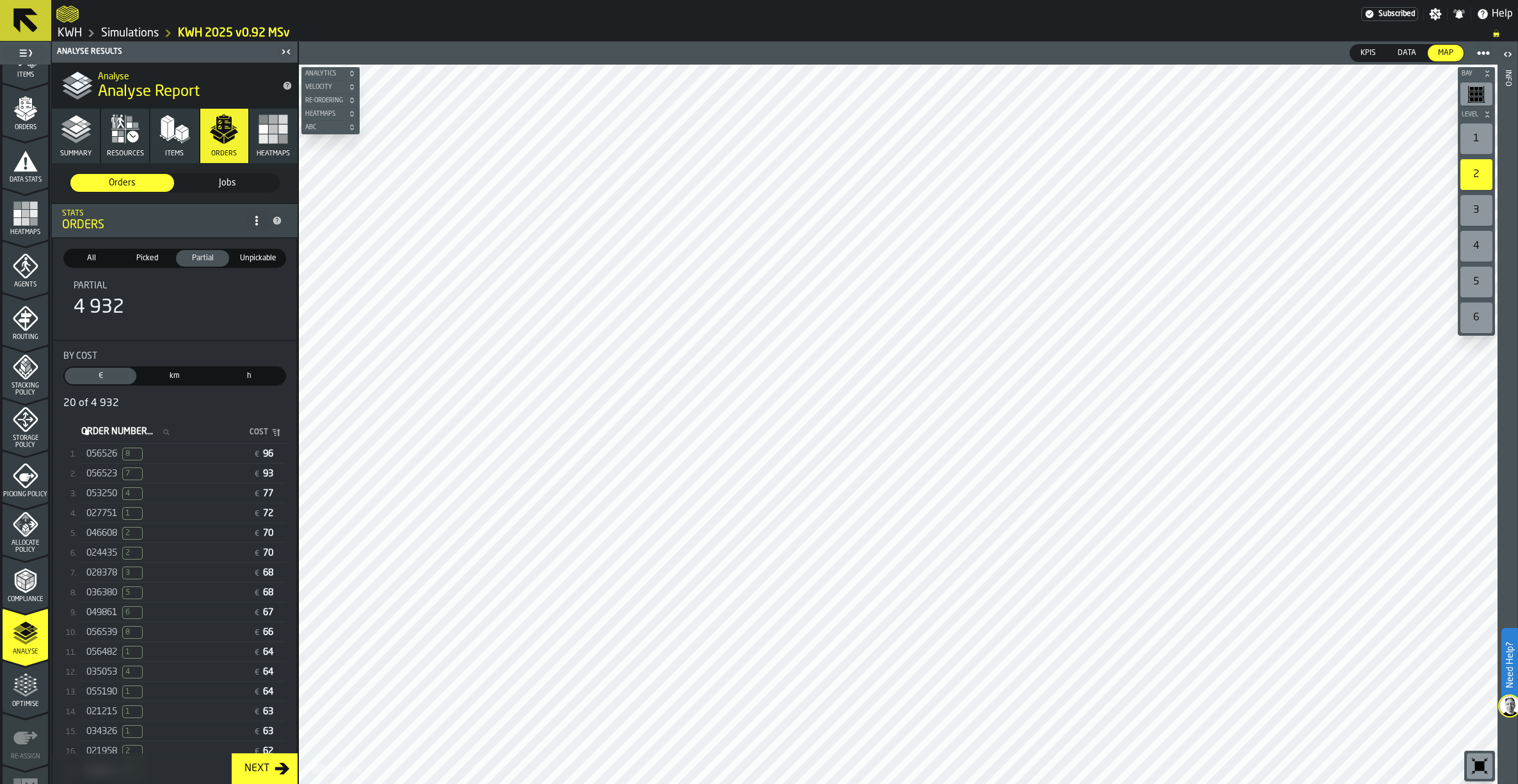
click at [144, 255] on span "Picked" at bounding box center [146, 258] width 48 height 11
click at [83, 259] on span "All" at bounding box center [91, 258] width 48 height 11
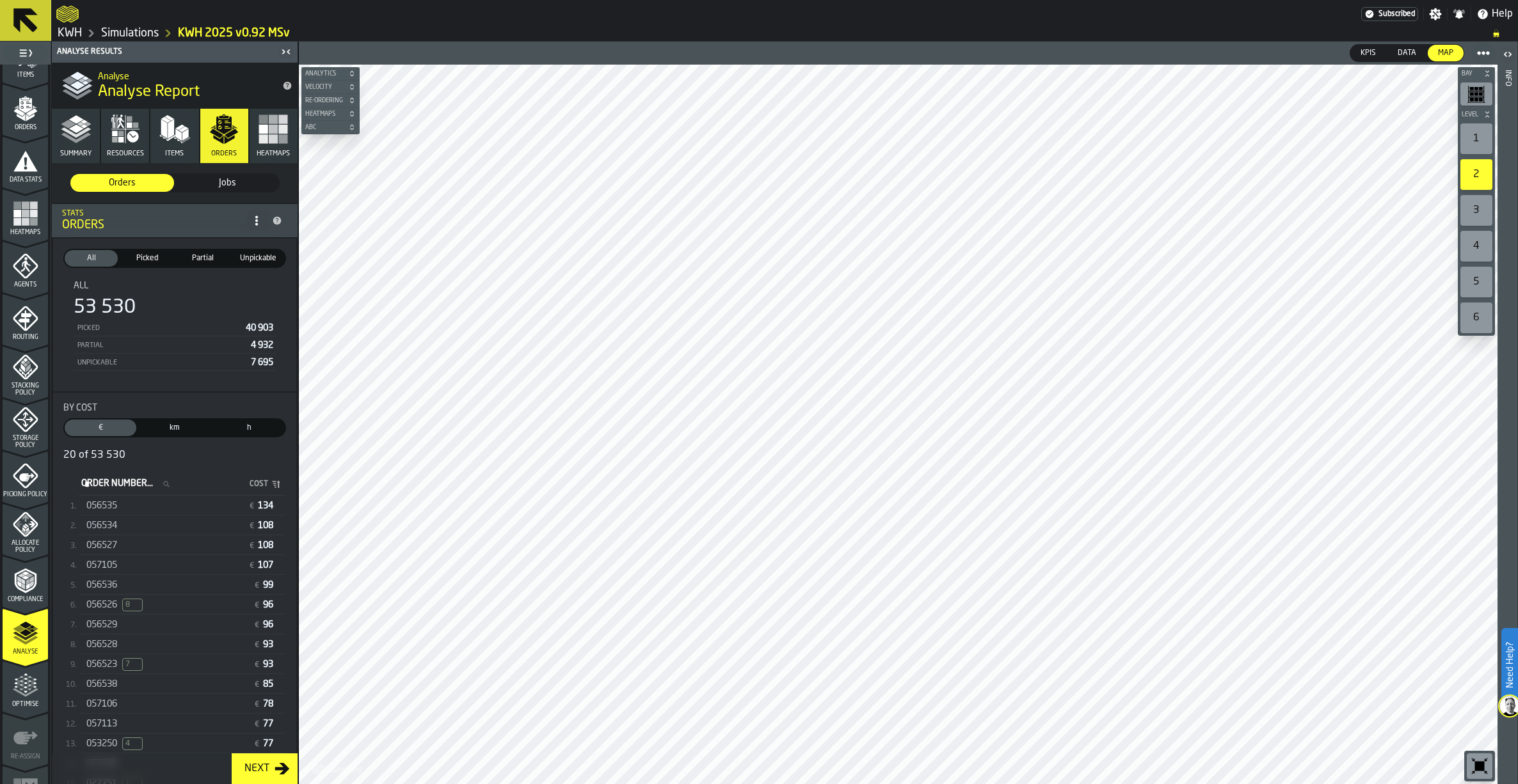
click at [255, 260] on span "Unpickable" at bounding box center [258, 258] width 48 height 11
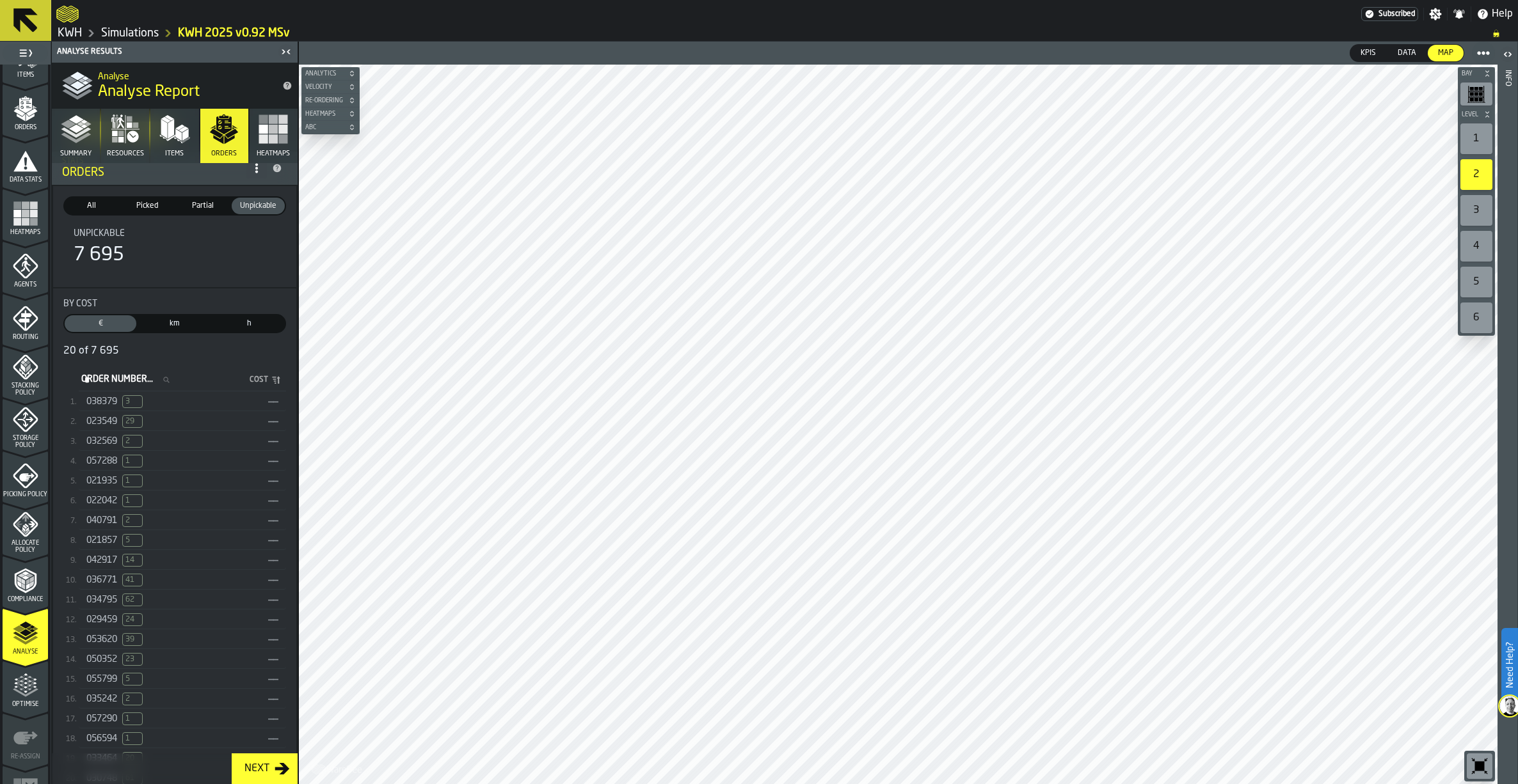
scroll to position [116, 0]
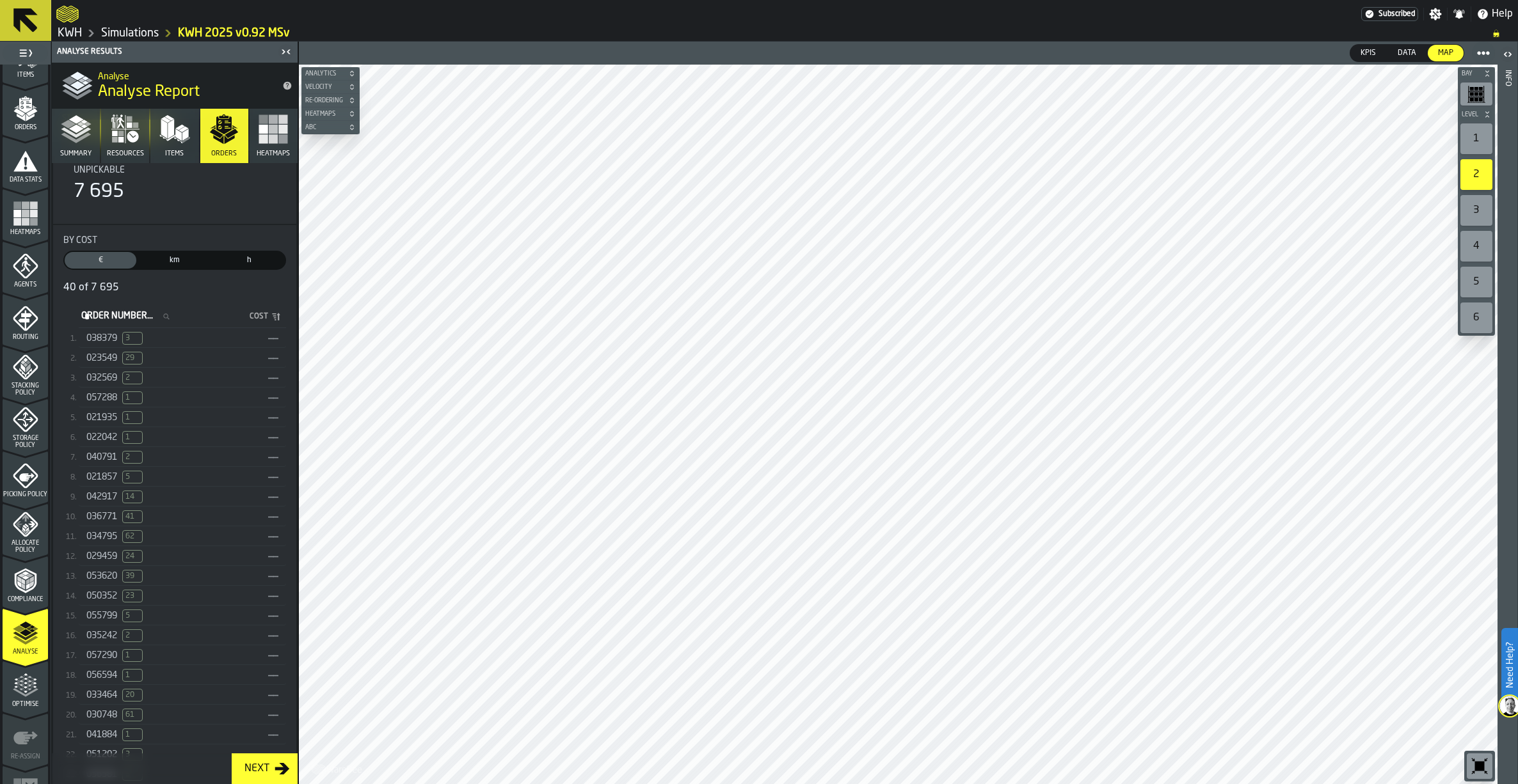
click at [116, 601] on span "050352" at bounding box center [101, 597] width 30 height 10
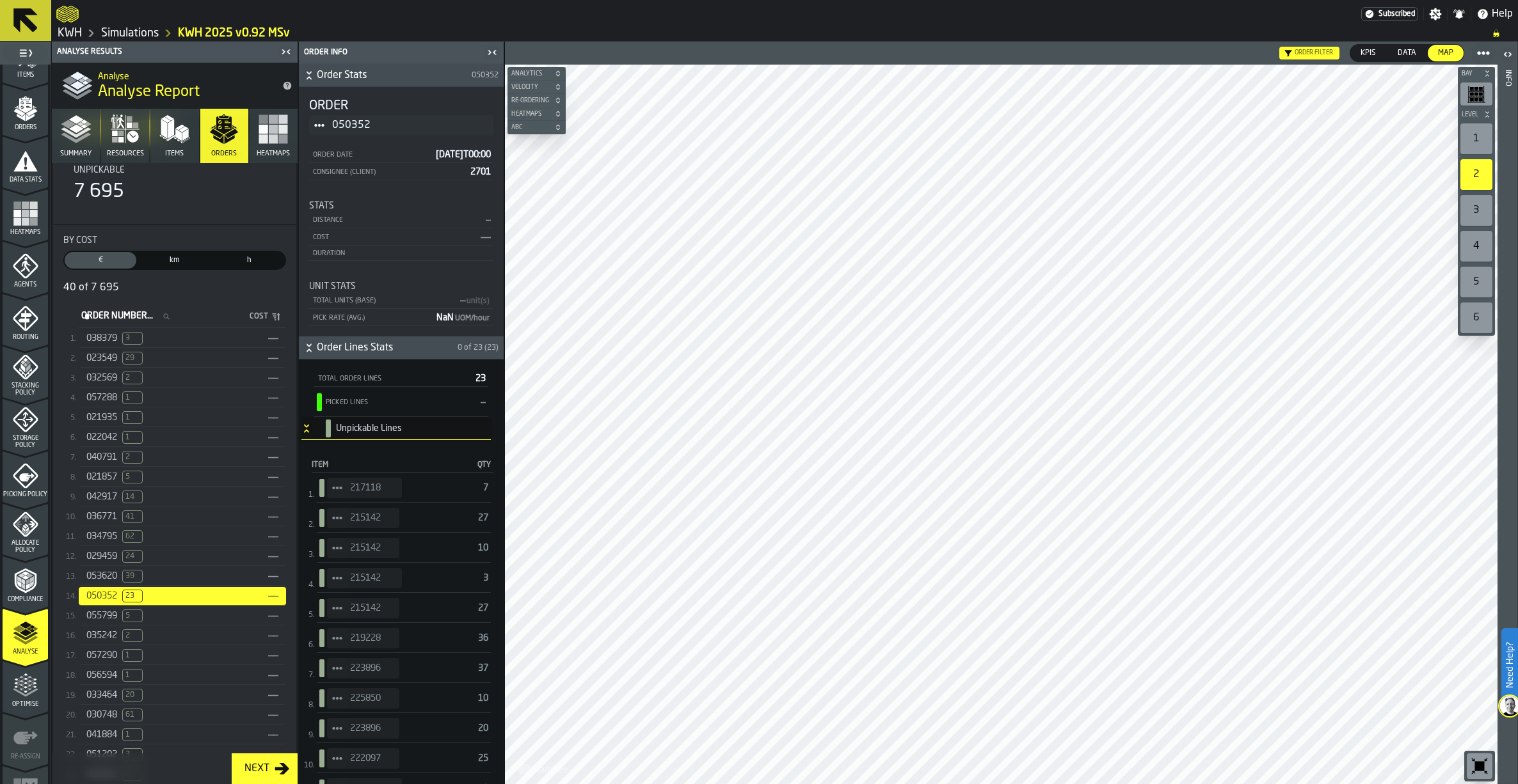
click at [112, 463] on span "040791" at bounding box center [101, 457] width 30 height 10
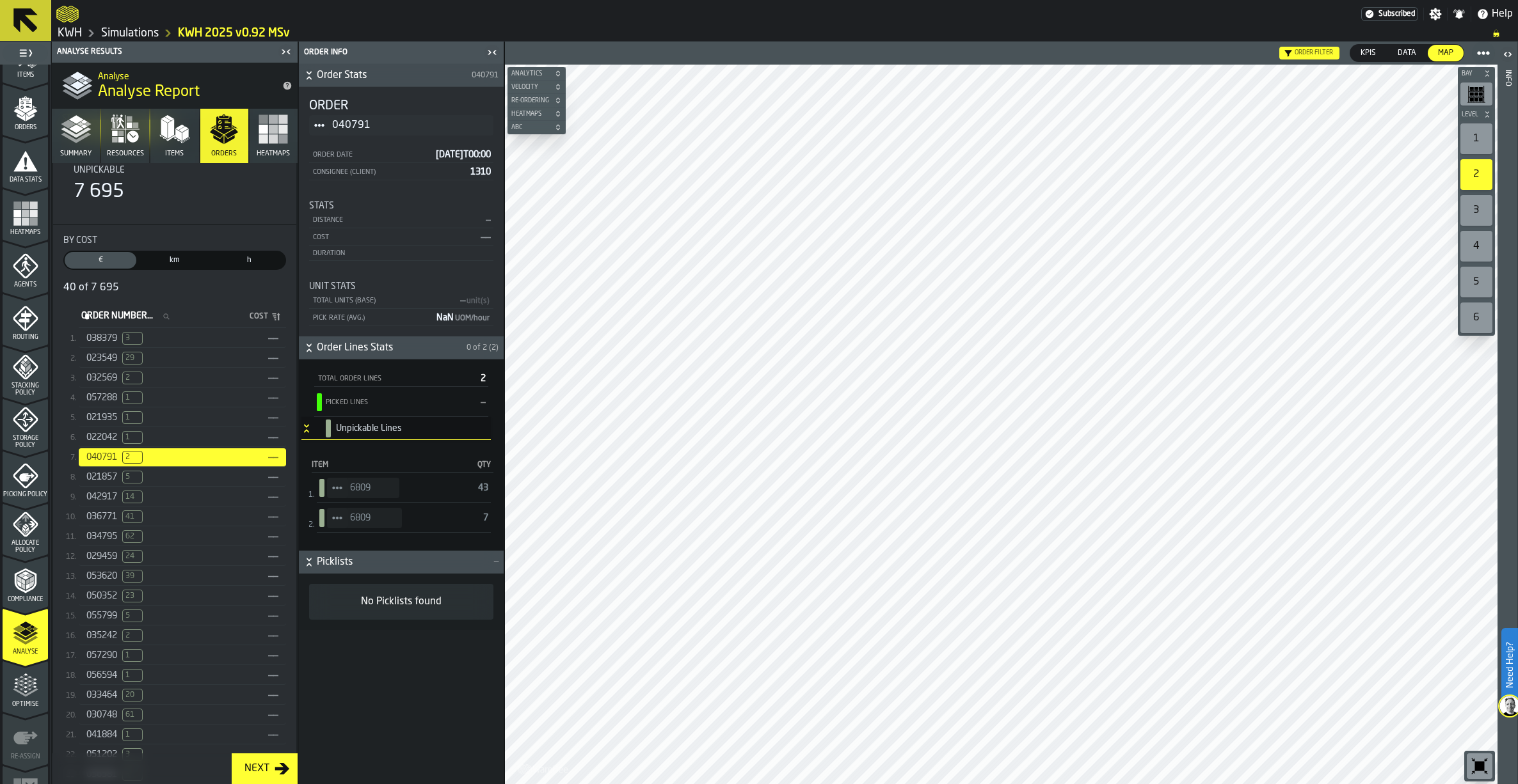
click at [133, 444] on span "1" at bounding box center [132, 437] width 20 height 13
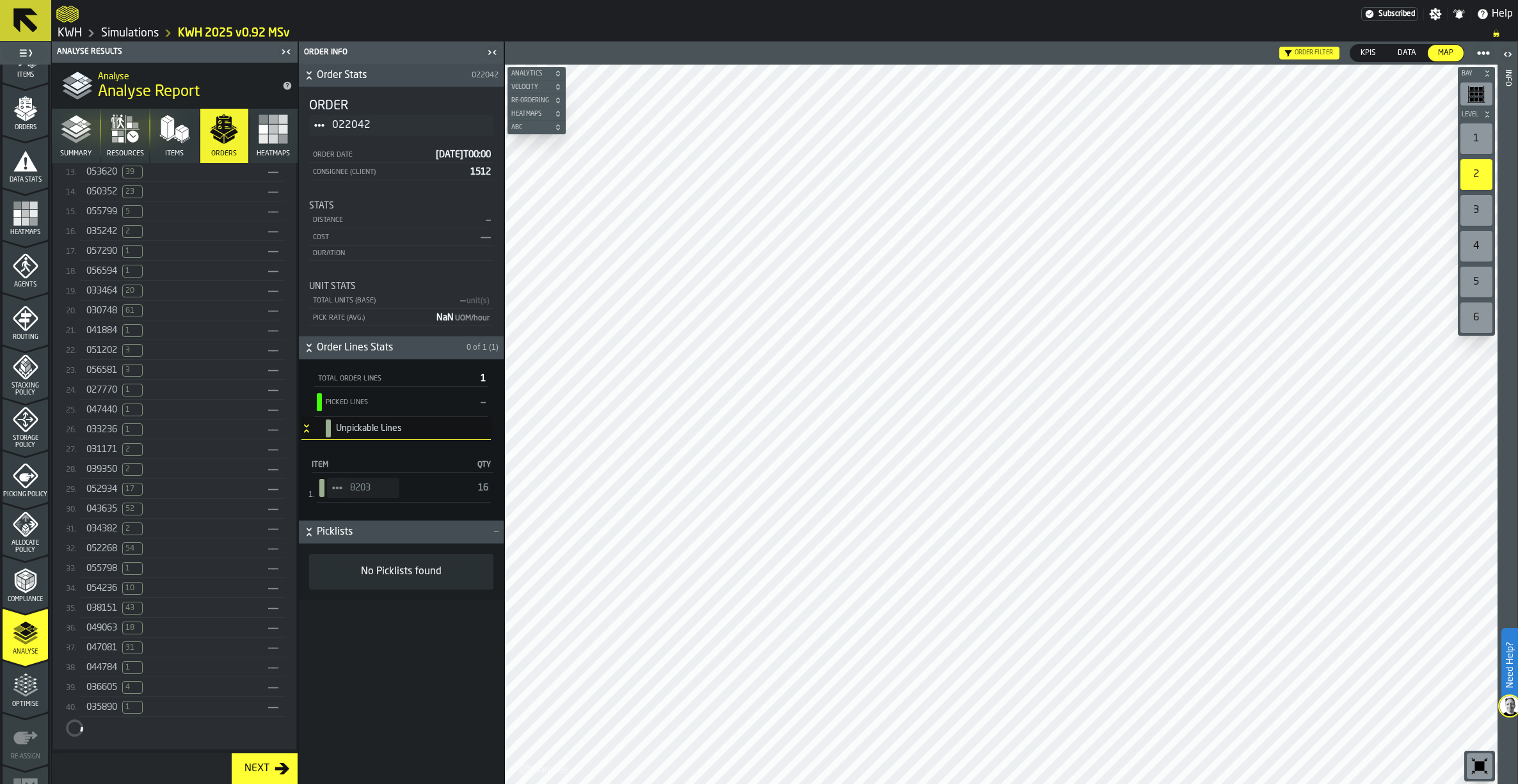
scroll to position [525, 0]
click at [115, 610] on div "038151 43" at bounding box center [174, 603] width 177 height 13
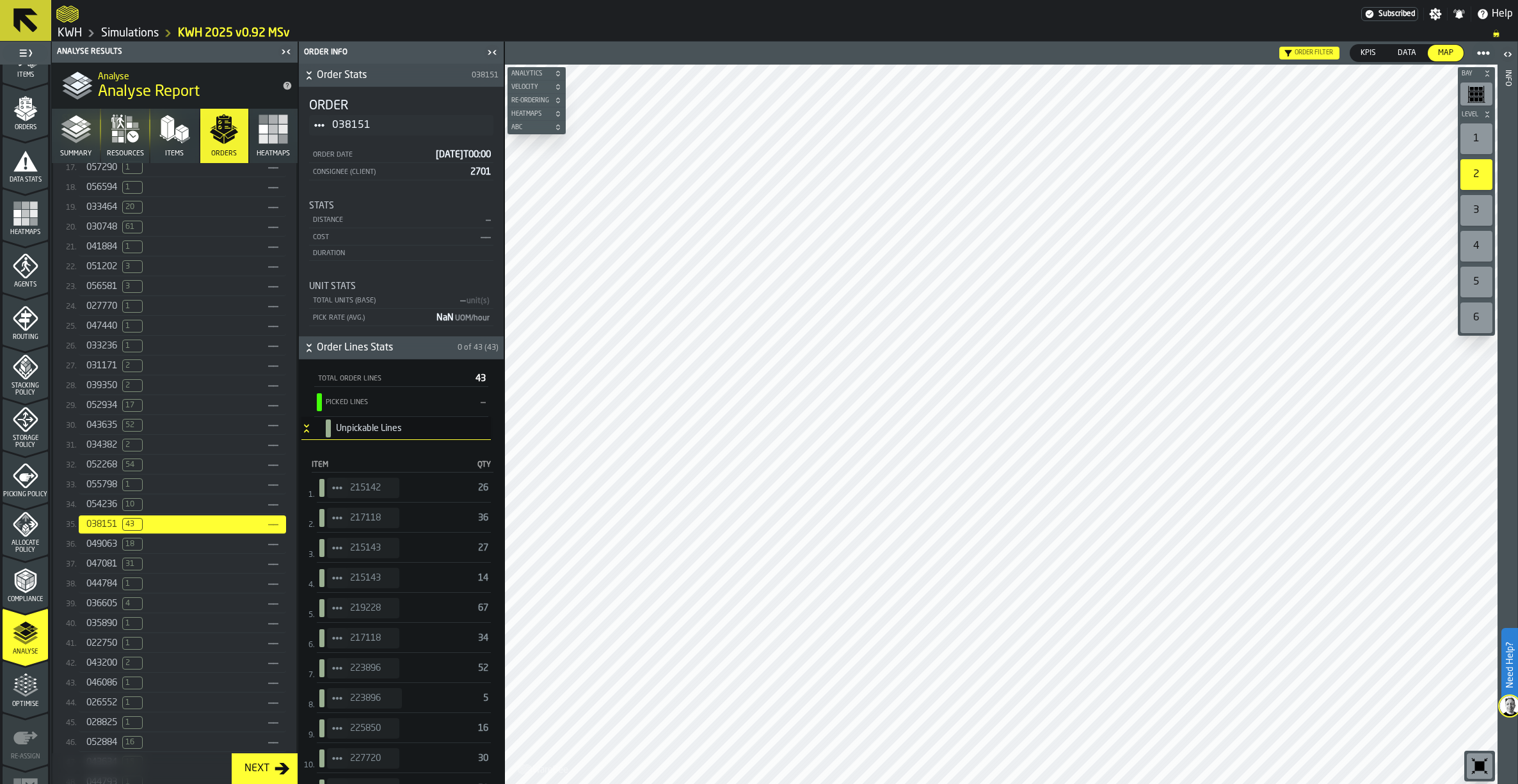
scroll to position [781, 0]
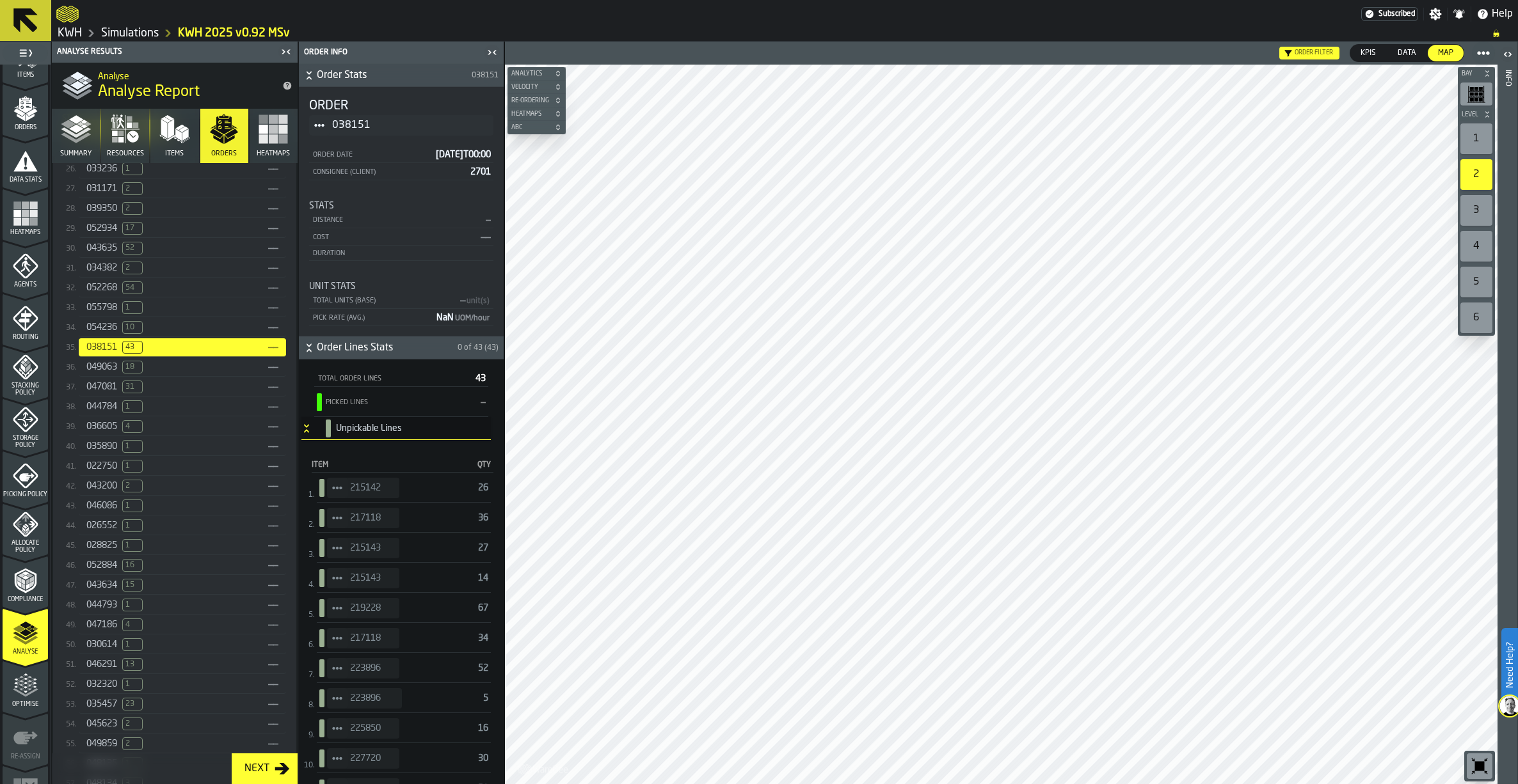
click at [118, 591] on div "043634 15" at bounding box center [174, 585] width 177 height 13
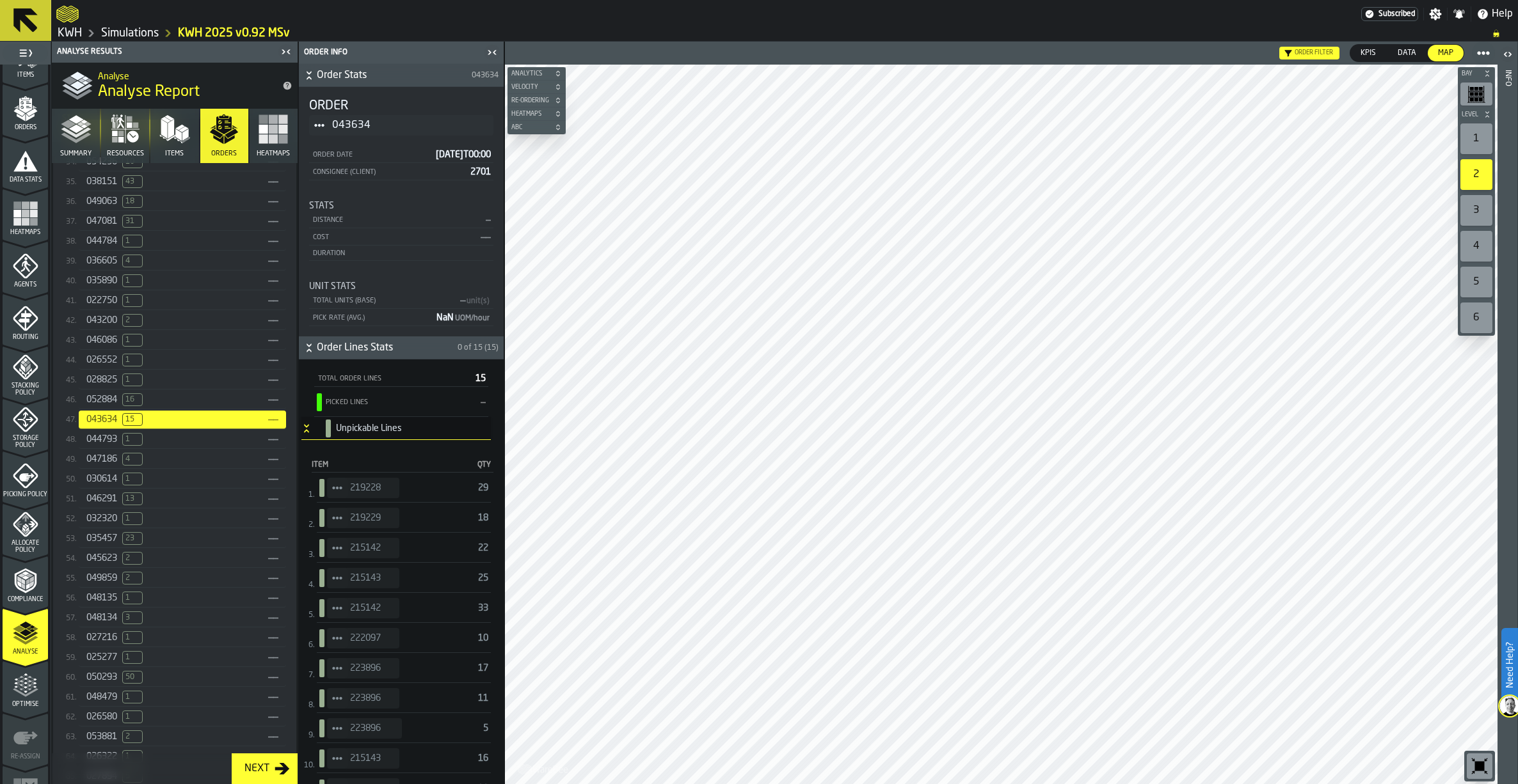
scroll to position [935, 0]
click at [119, 577] on div "045623 2" at bounding box center [174, 571] width 177 height 13
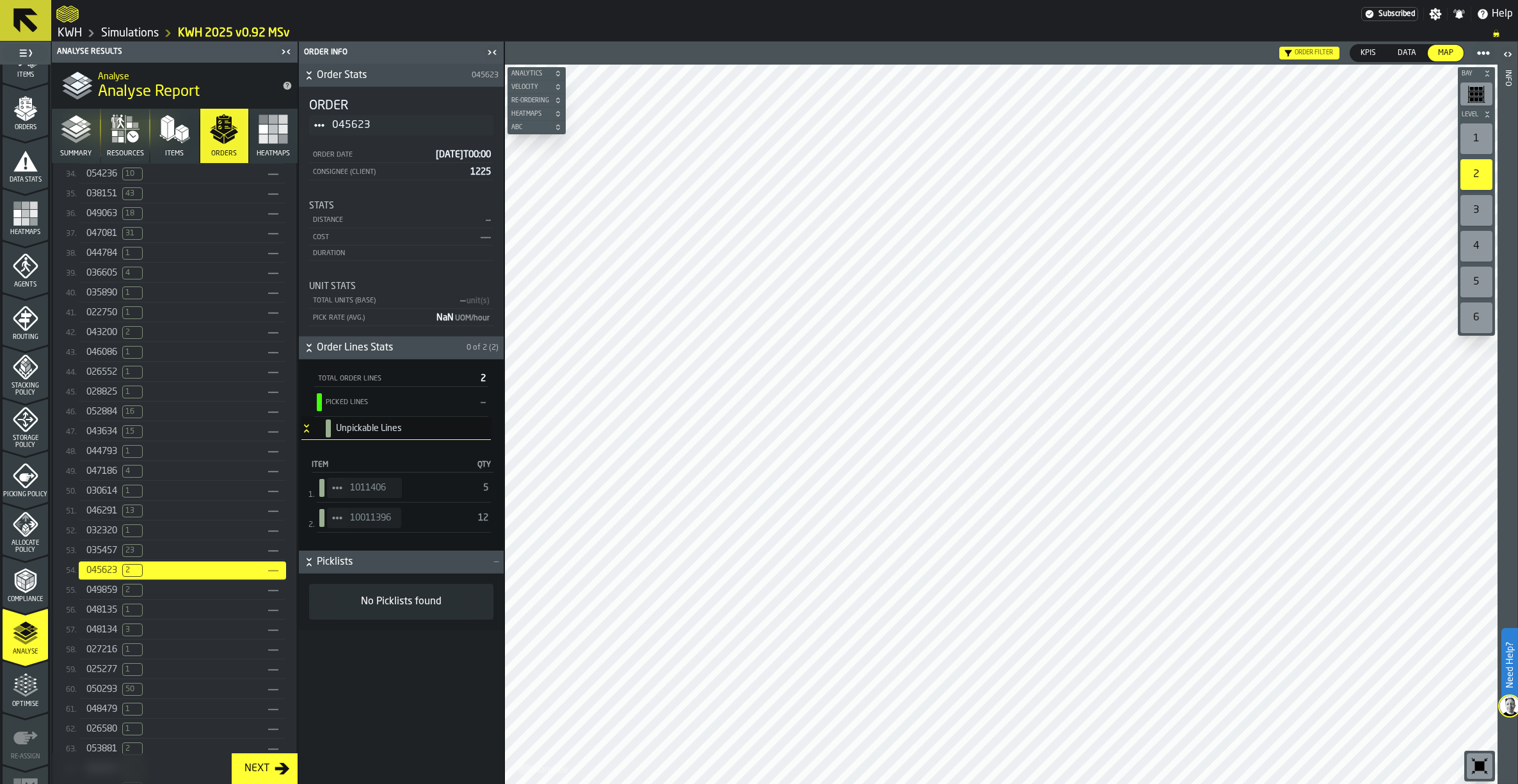
click at [336, 483] on span "StatList-item-1011406" at bounding box center [336, 488] width 20 height 20
click at [361, 533] on div "Show Orders" at bounding box center [372, 535] width 76 height 9
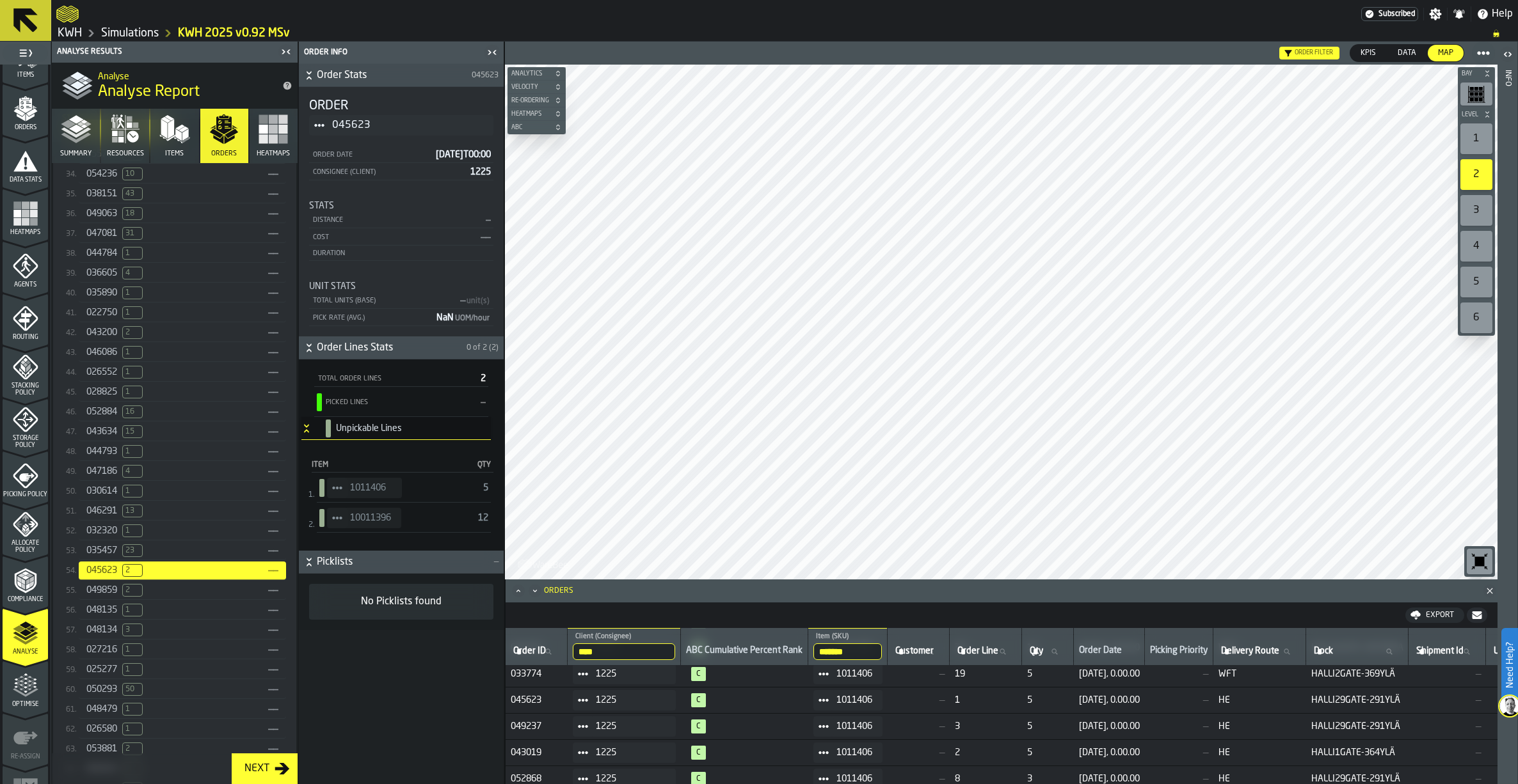
scroll to position [436, 0]
click at [829, 687] on icon at bounding box center [823, 693] width 10 height 10
click at [842, 756] on div "Show Items" at bounding box center [867, 758] width 76 height 9
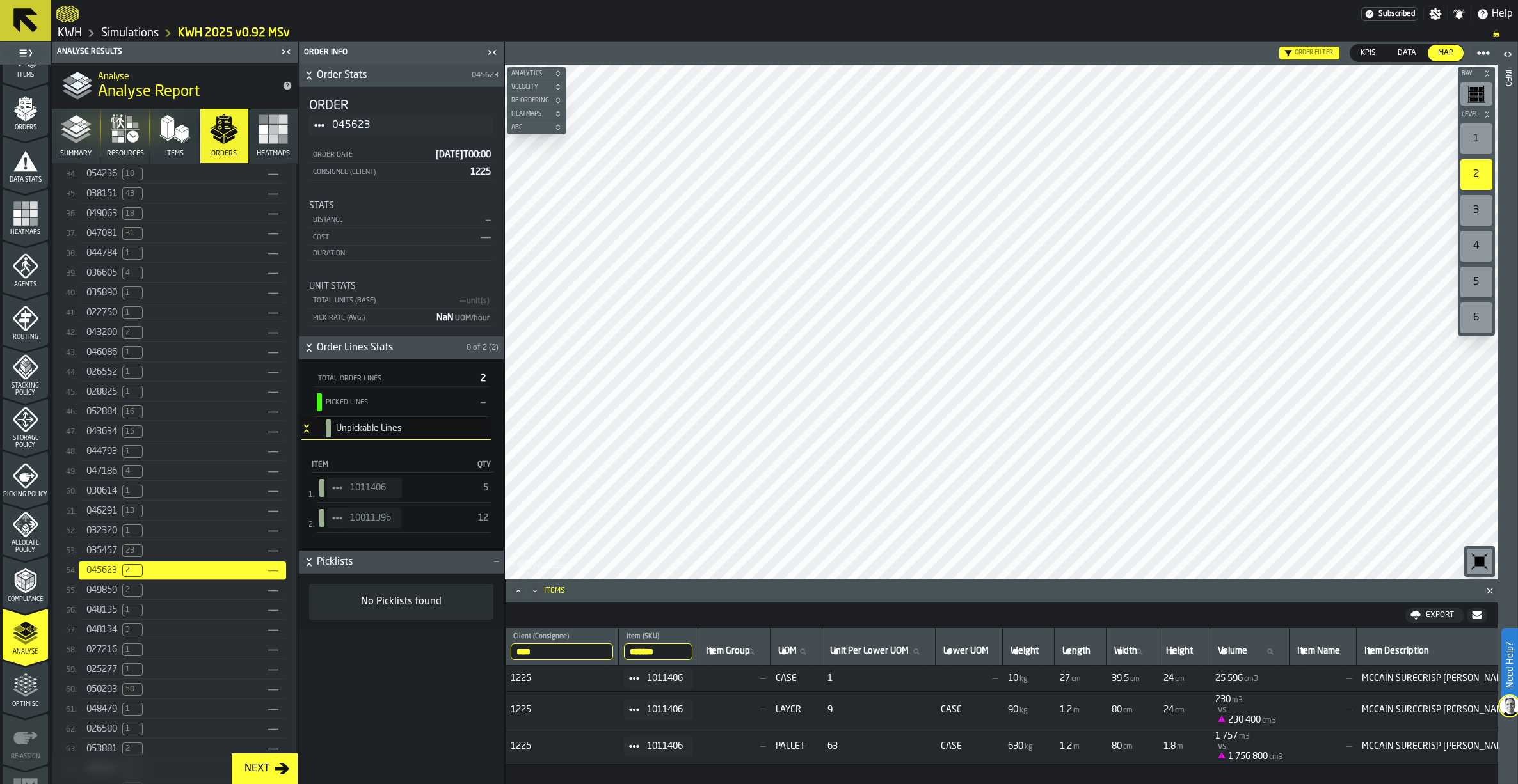
click at [160, 577] on div "045623 2" at bounding box center [174, 571] width 177 height 13
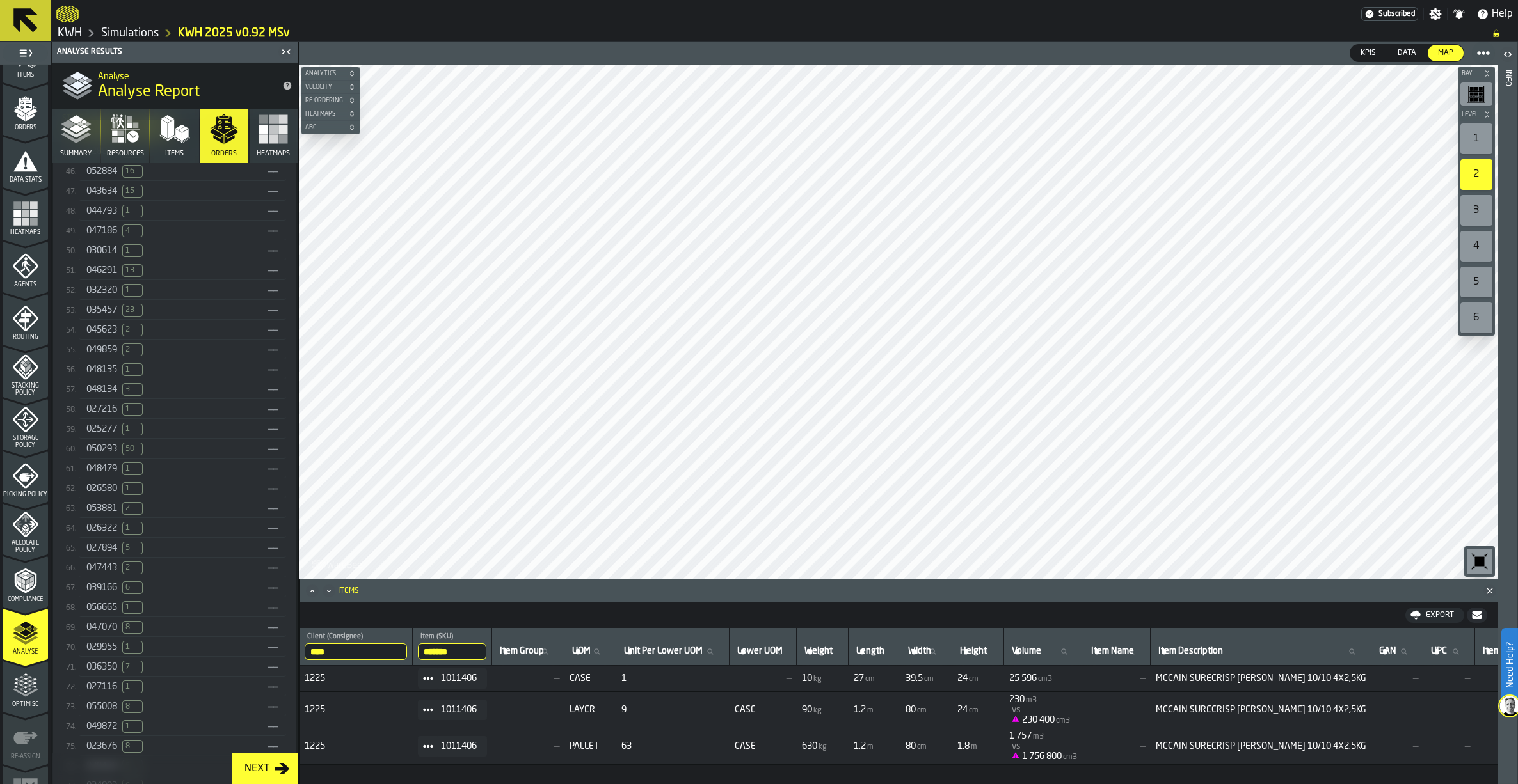
scroll to position [1191, 0]
click at [104, 483] on div "026580 1 ——" at bounding box center [182, 473] width 207 height 18
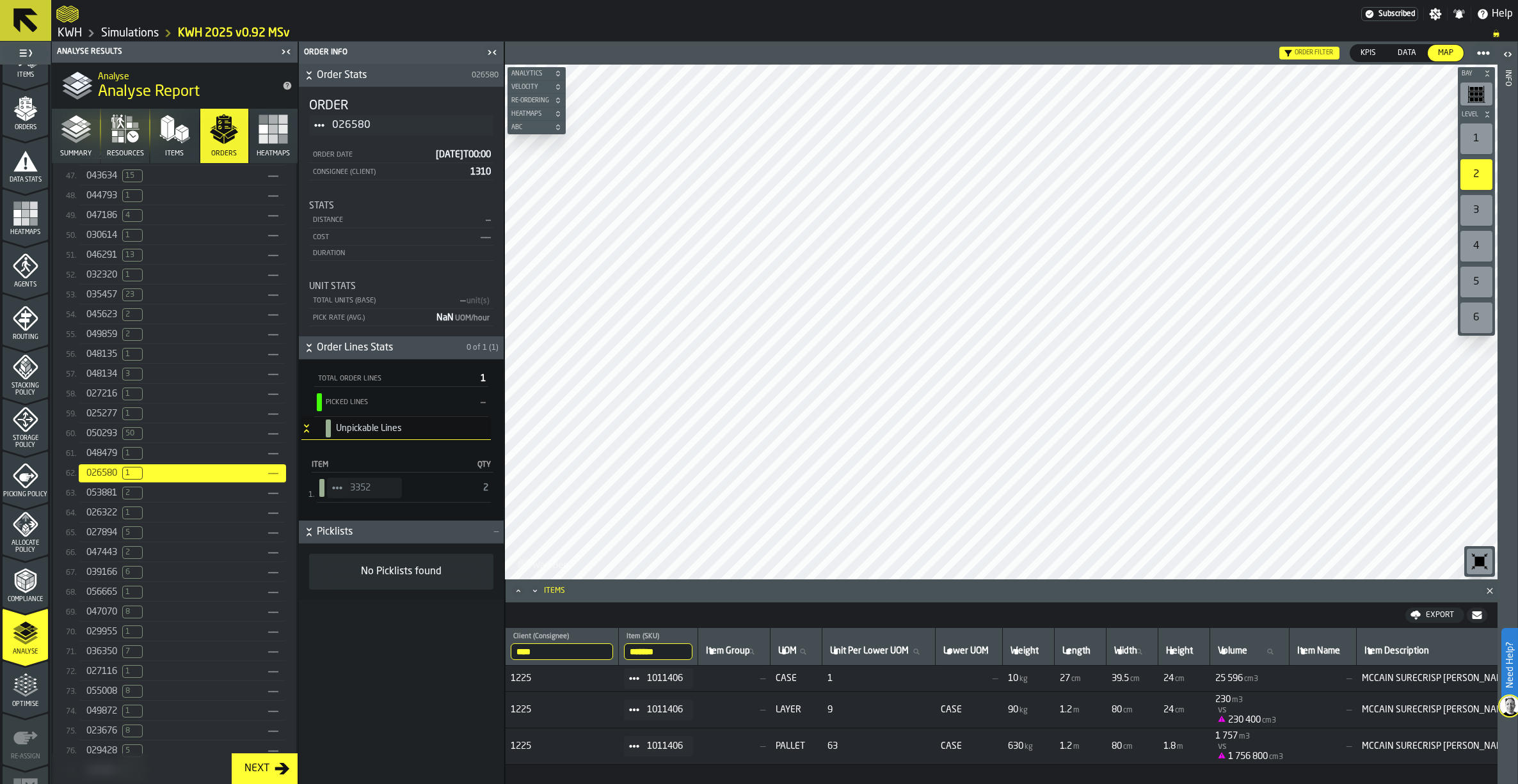
click at [1491, 589] on icon "Close" at bounding box center [1489, 591] width 13 height 13
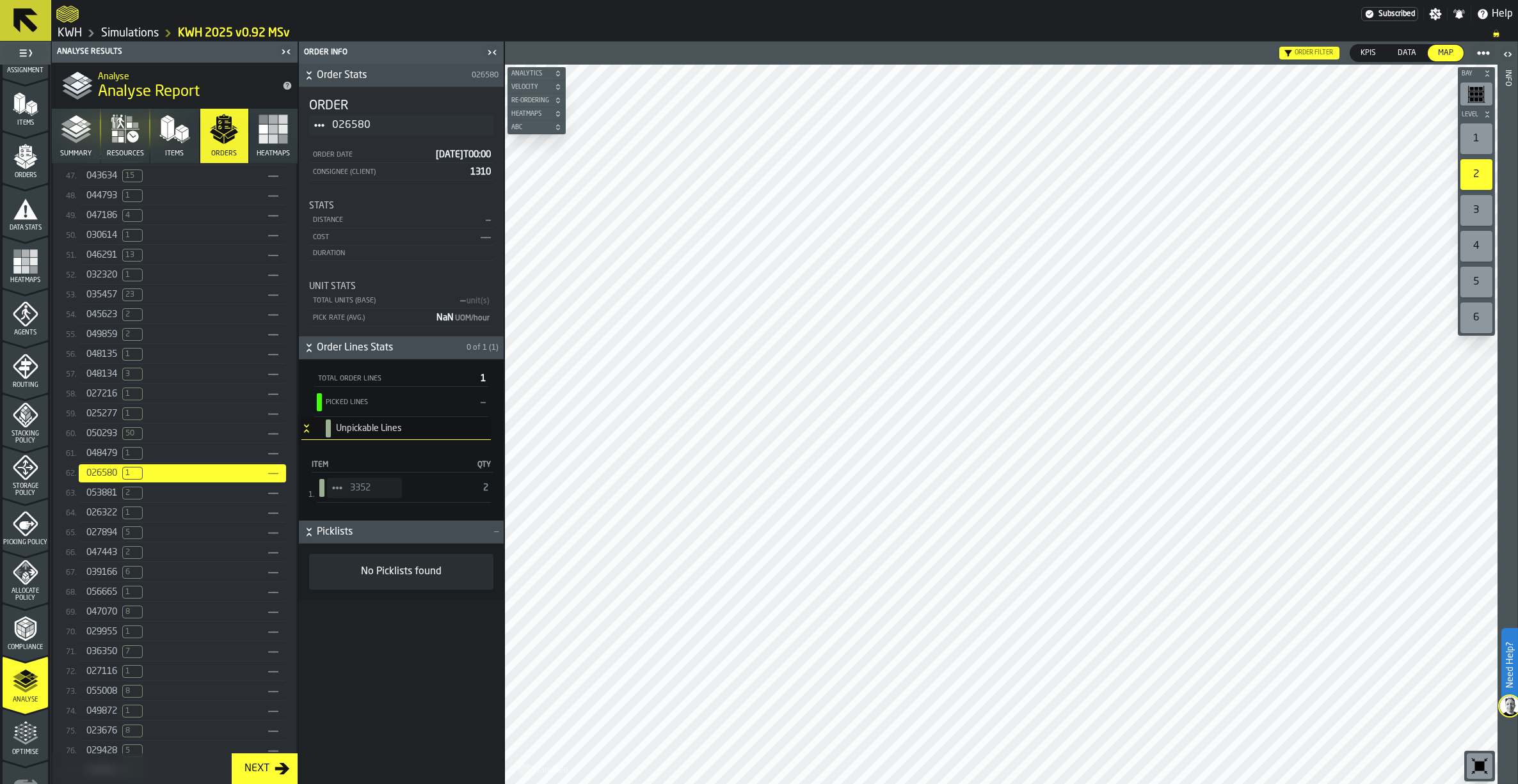
scroll to position [64, 0]
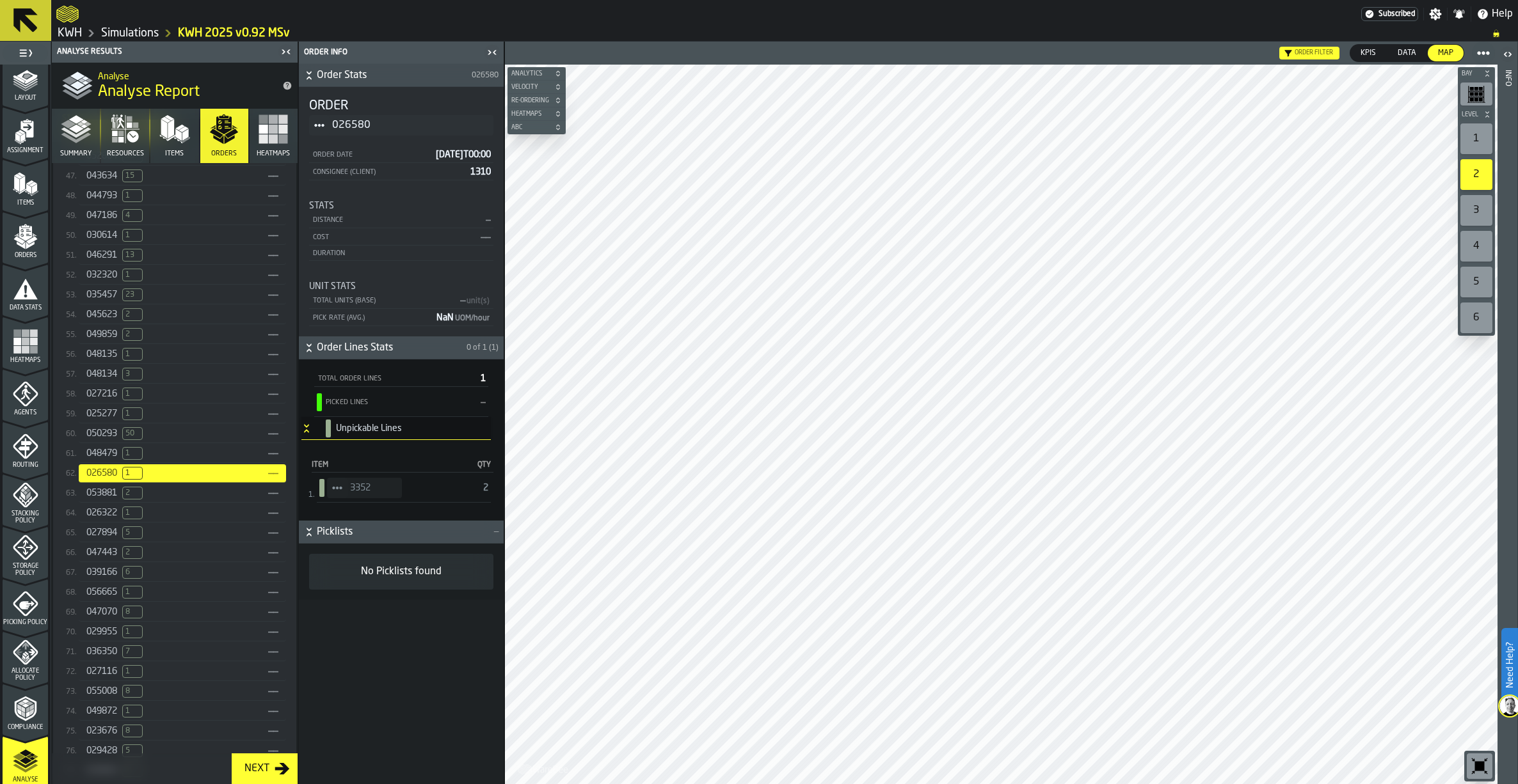
click at [17, 290] on icon "menu Data Stats" at bounding box center [25, 287] width 24 height 20
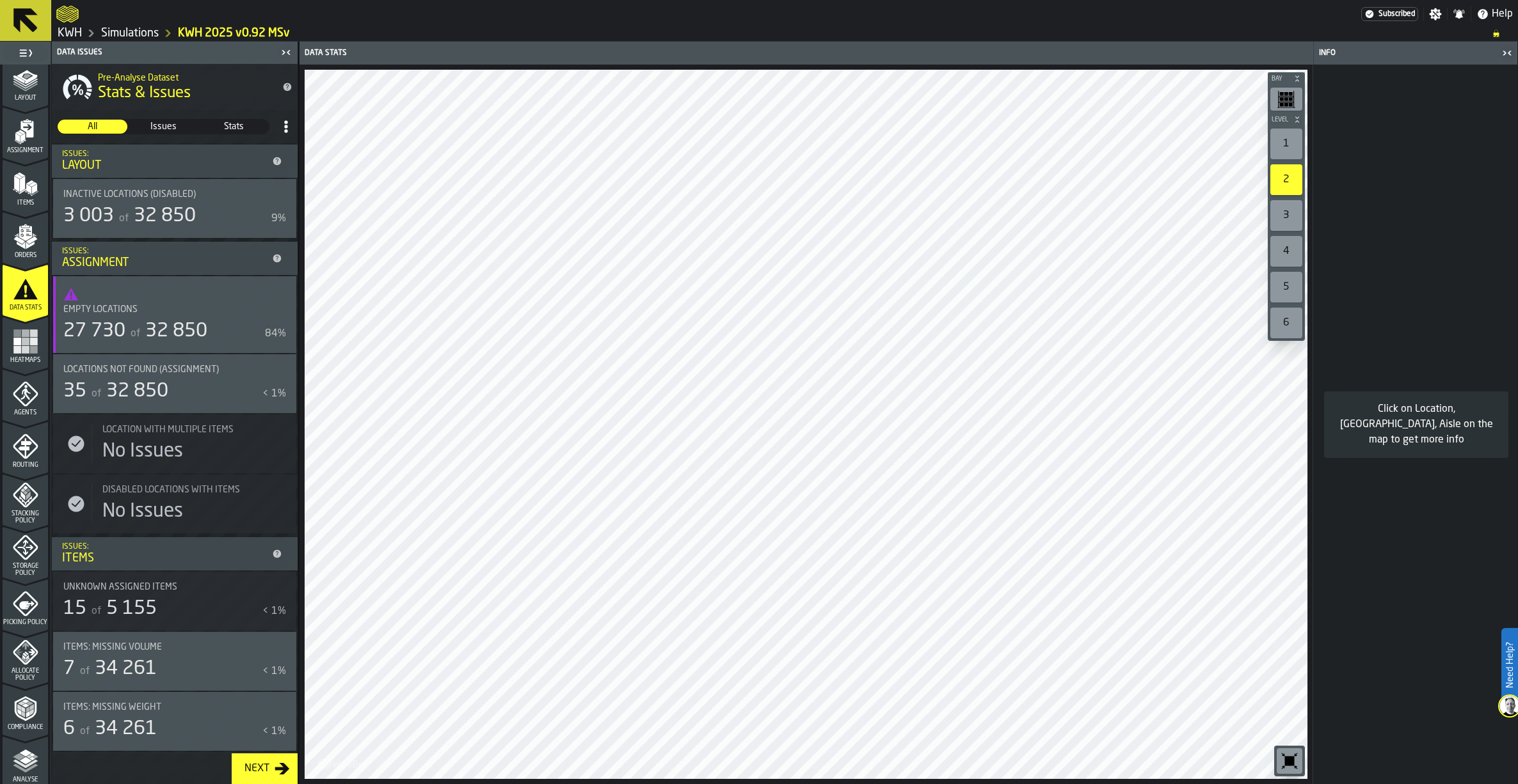
click at [16, 234] on polygon "menu Orders" at bounding box center [15, 233] width 4 height 3
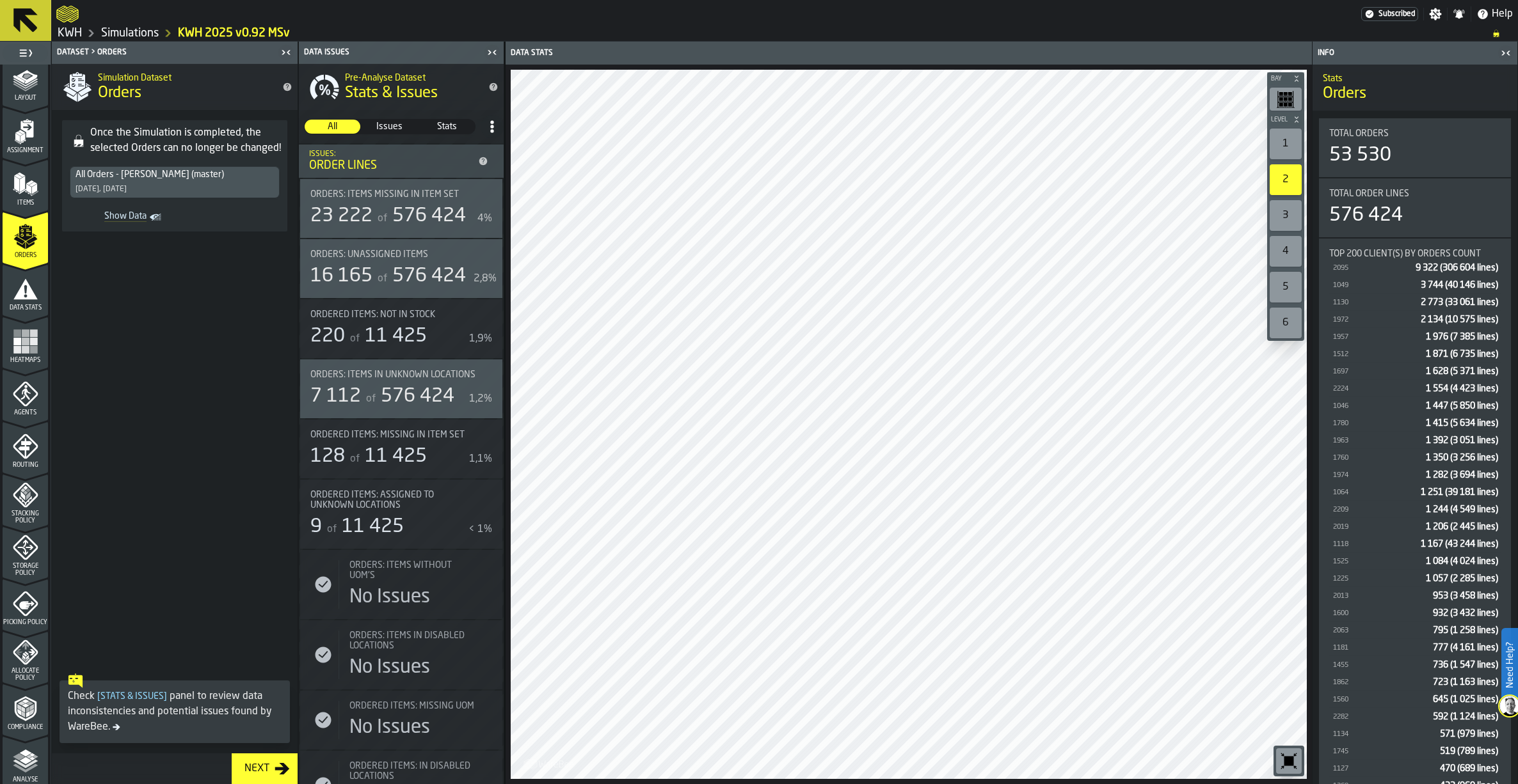
click at [133, 212] on span "Show Data" at bounding box center [111, 217] width 71 height 13
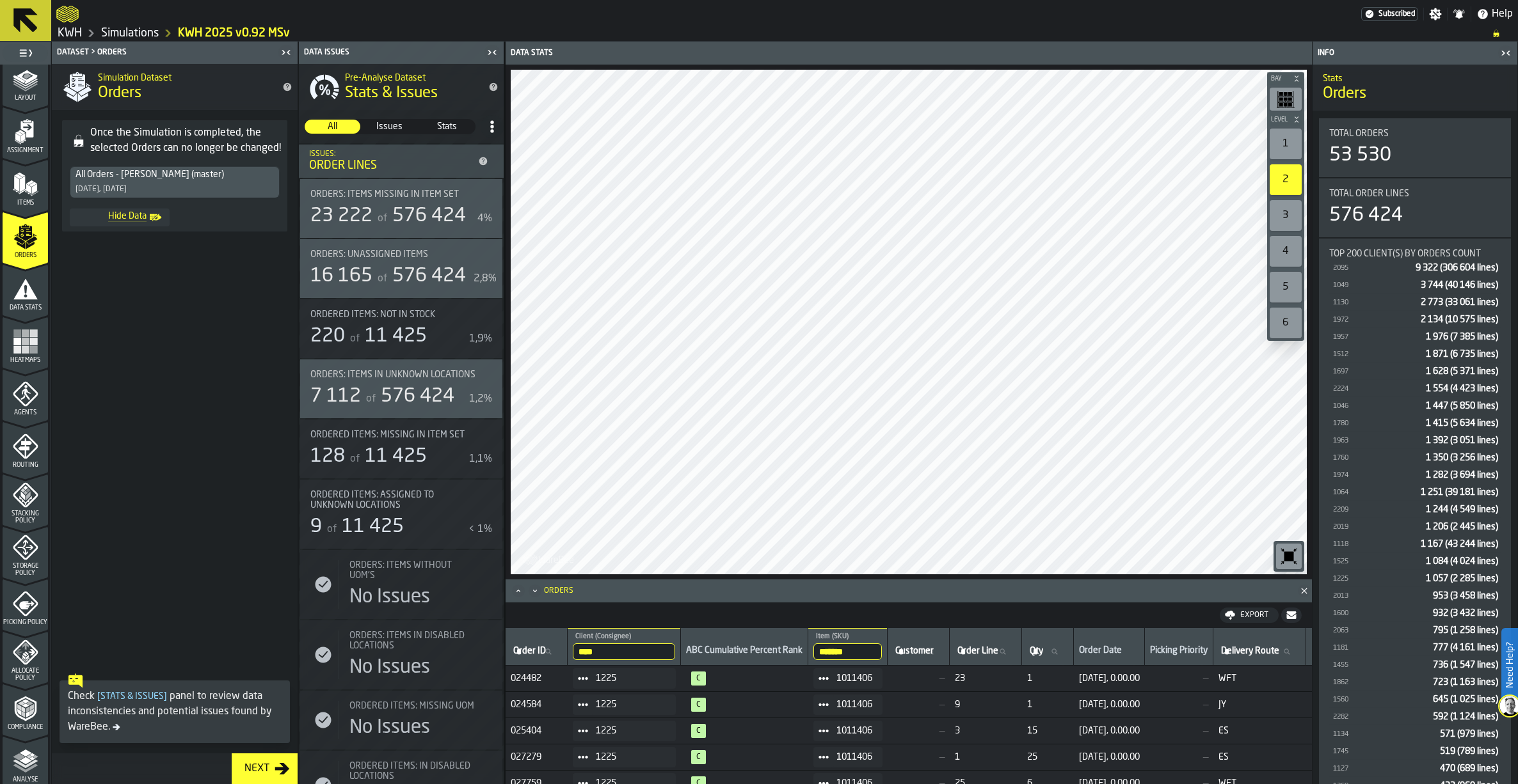
click at [121, 26] on link "Simulations" at bounding box center [130, 33] width 58 height 14
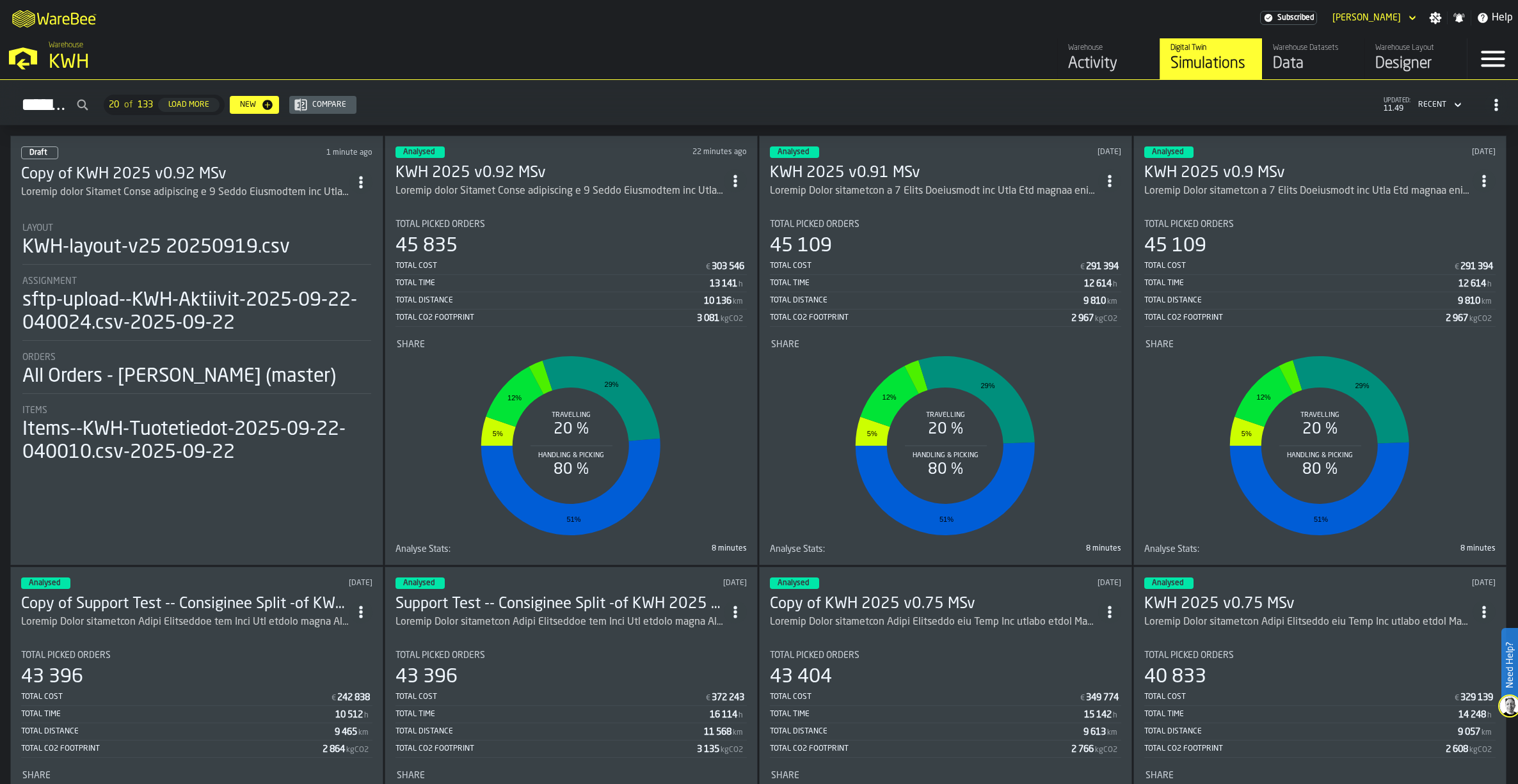
click at [1291, 52] on div "Warehouse Datasets" at bounding box center [1313, 48] width 81 height 9
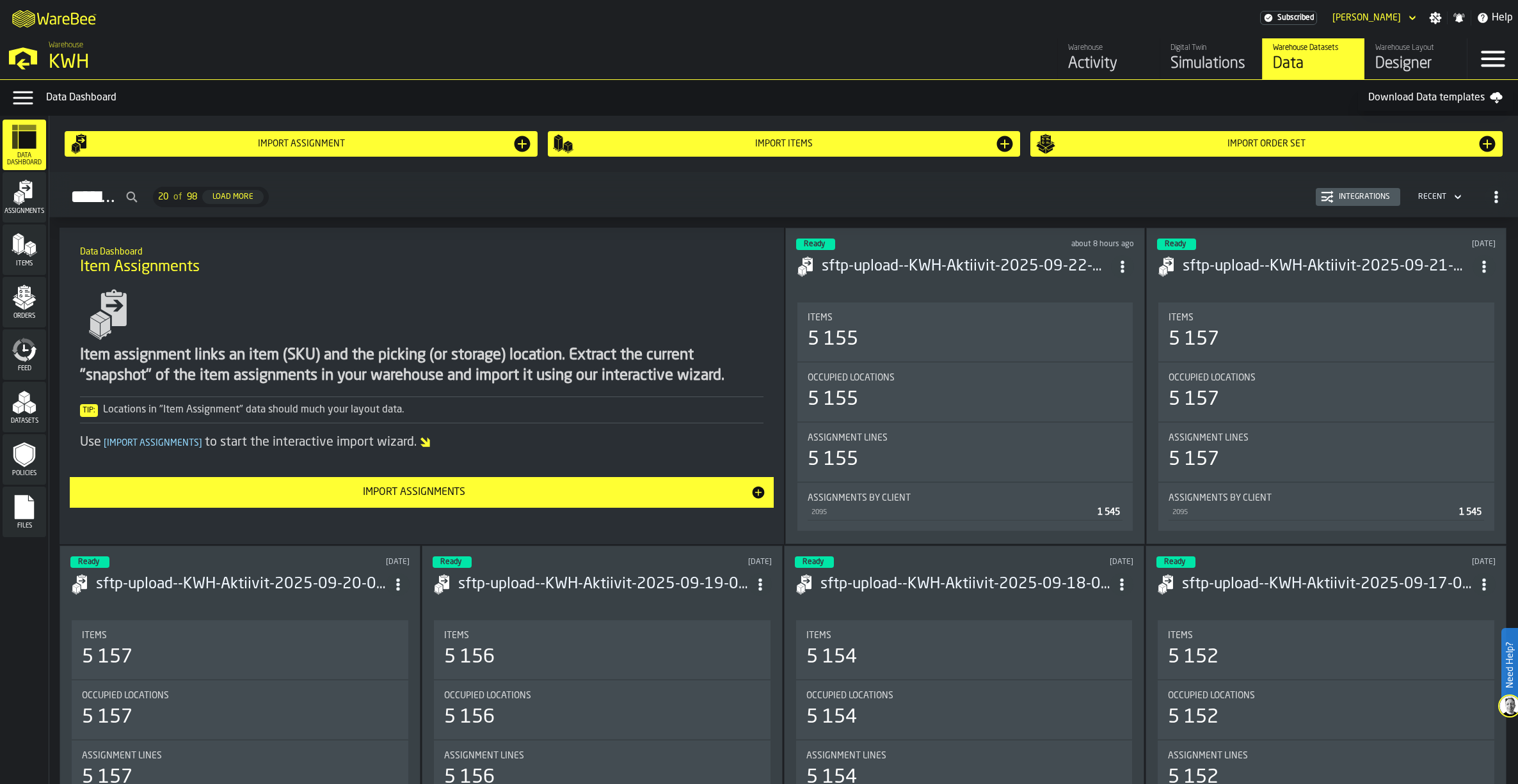
click at [18, 500] on icon "menu Files" at bounding box center [24, 507] width 19 height 24
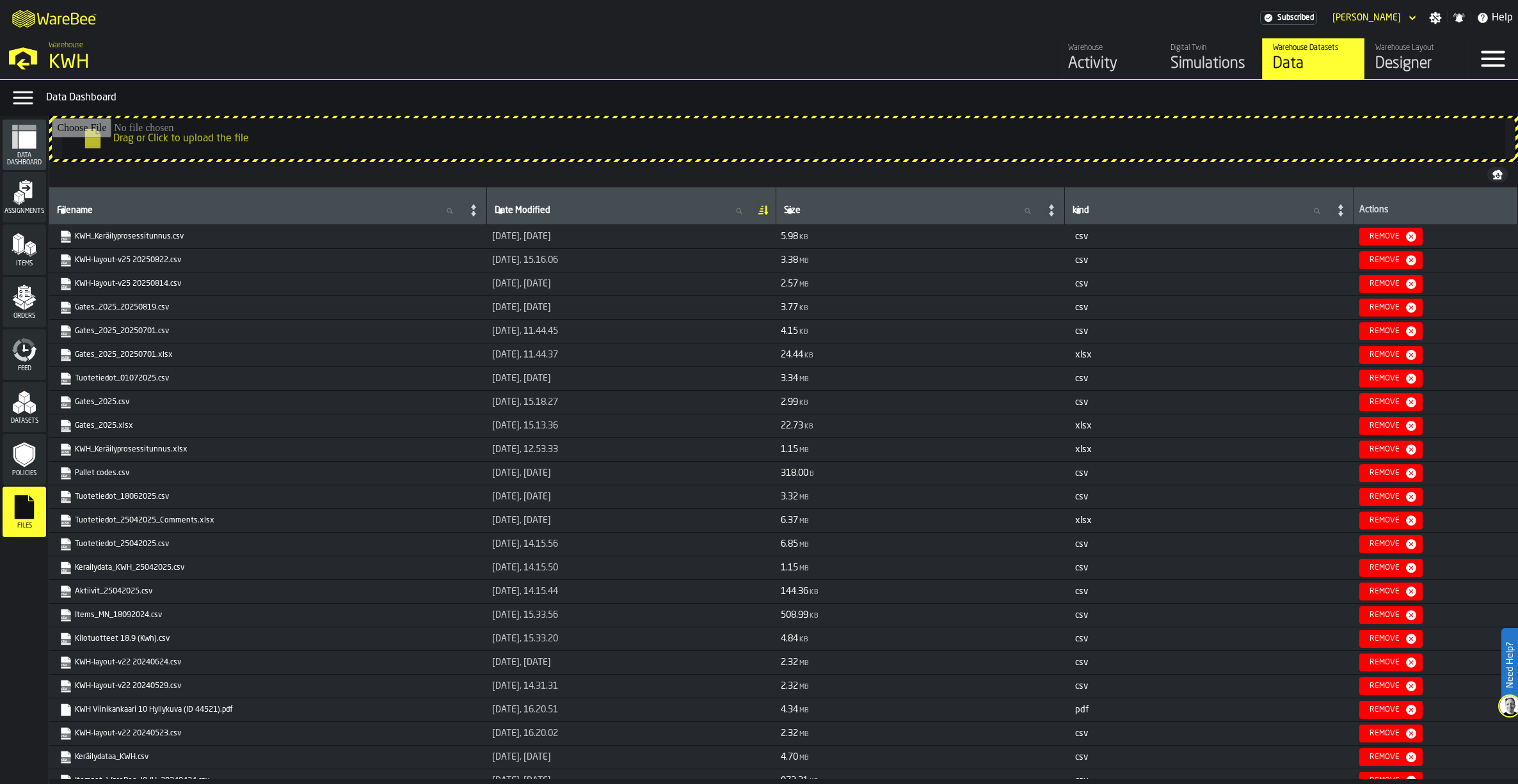
click at [17, 456] on icon "menu Policies" at bounding box center [24, 455] width 17 height 20
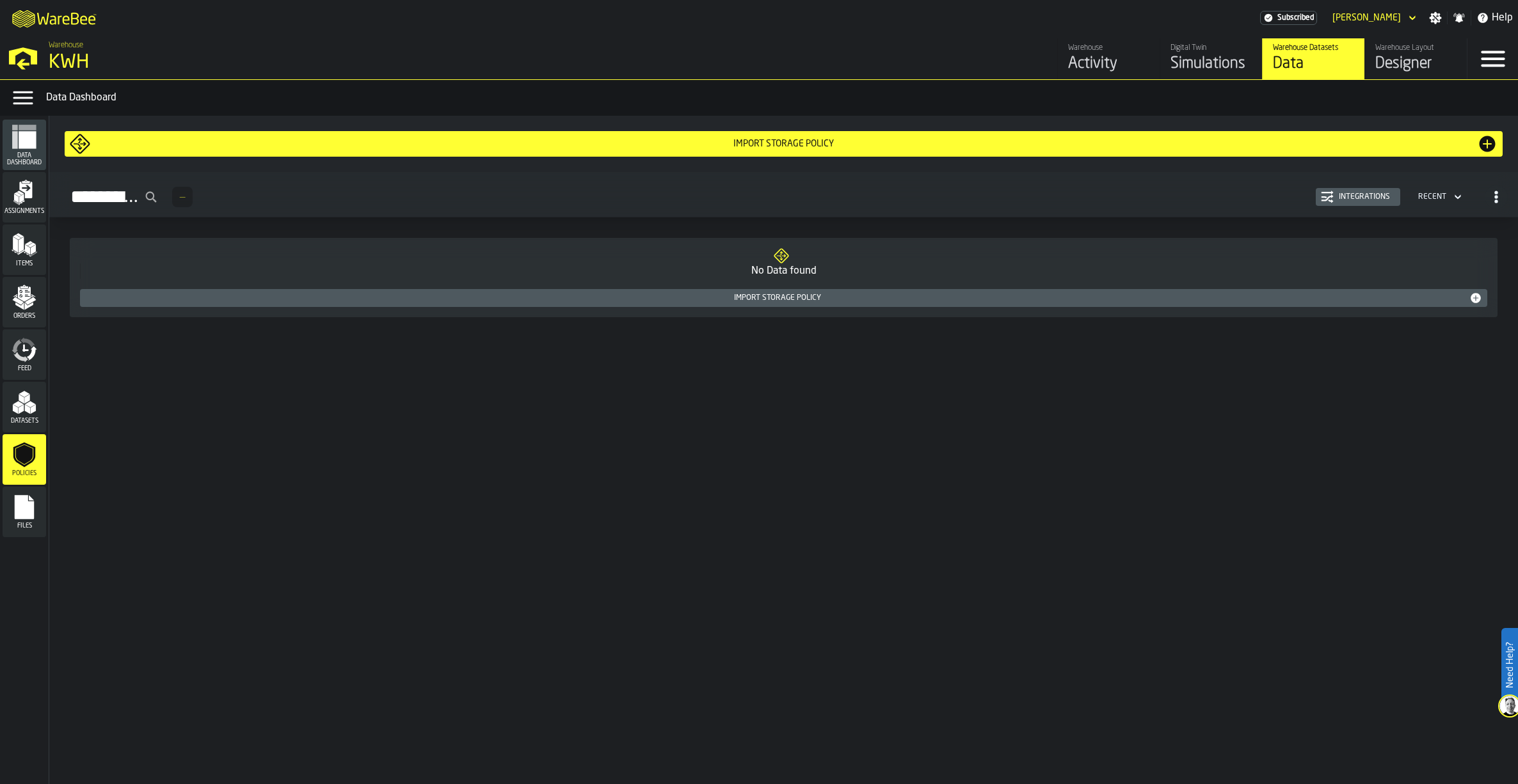
click at [18, 397] on icon "menu Datasets" at bounding box center [24, 402] width 25 height 25
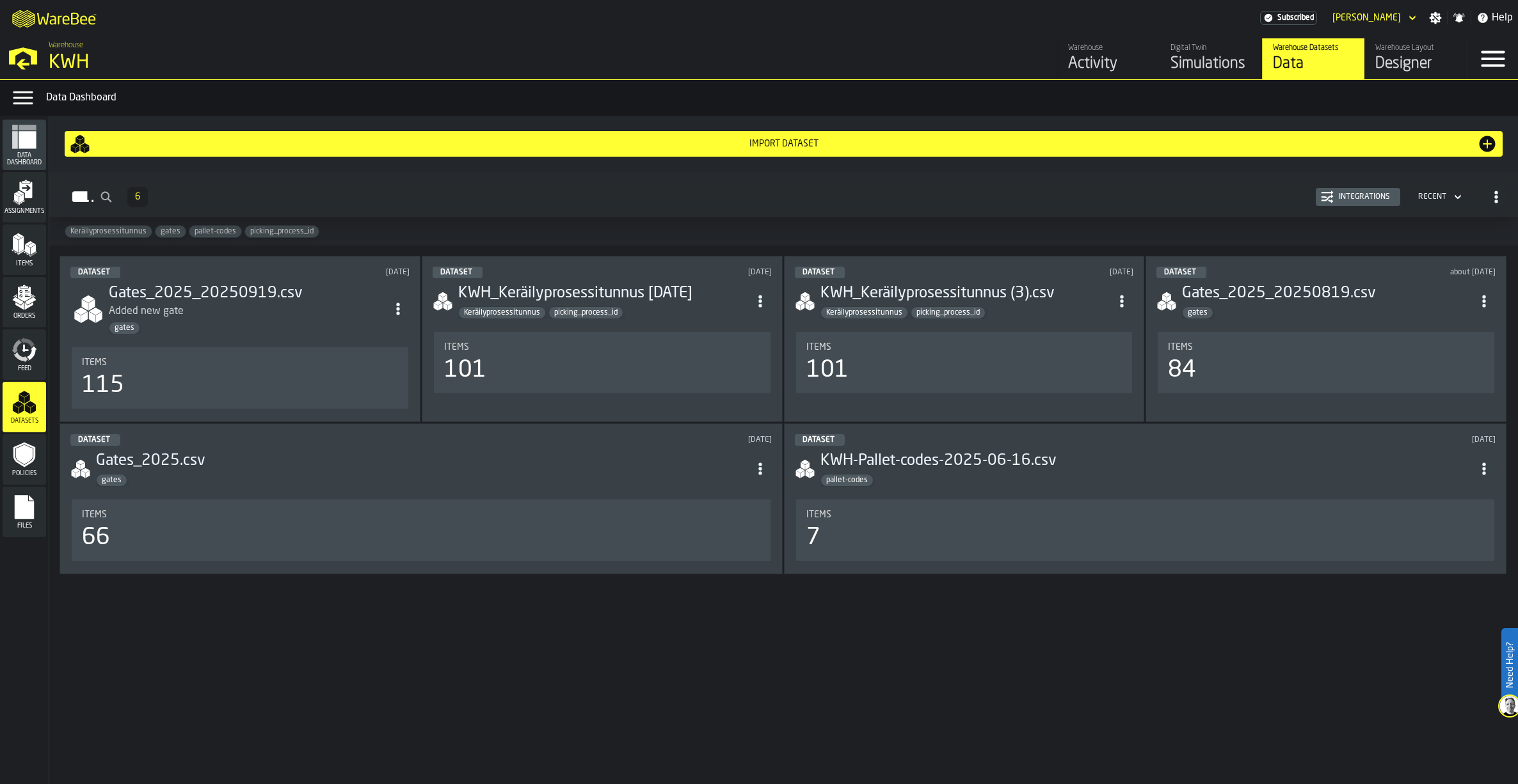
click at [26, 144] on icon "menu Data Dashboard" at bounding box center [27, 140] width 17 height 17
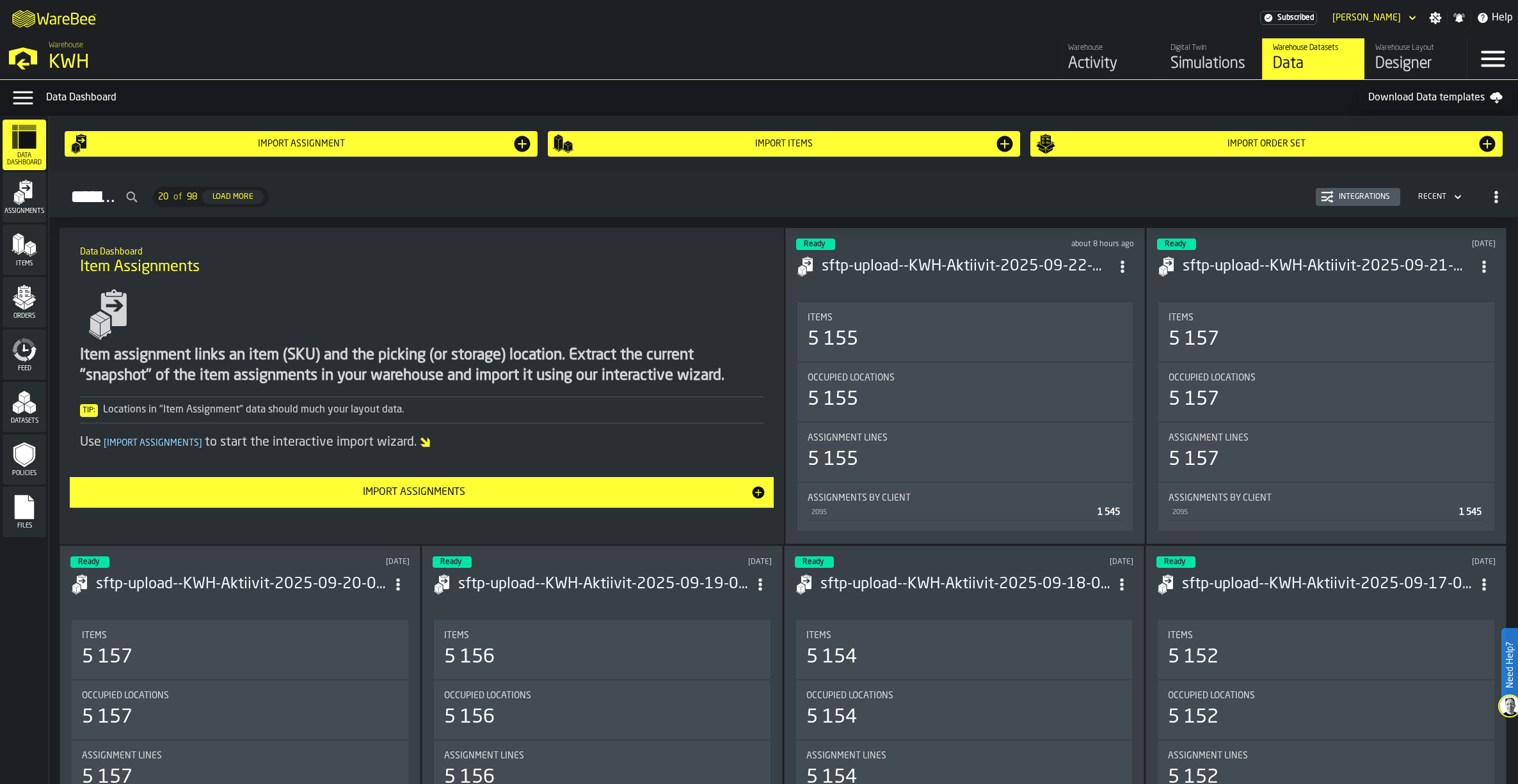
click at [30, 318] on span "Orders" at bounding box center [24, 316] width 44 height 7
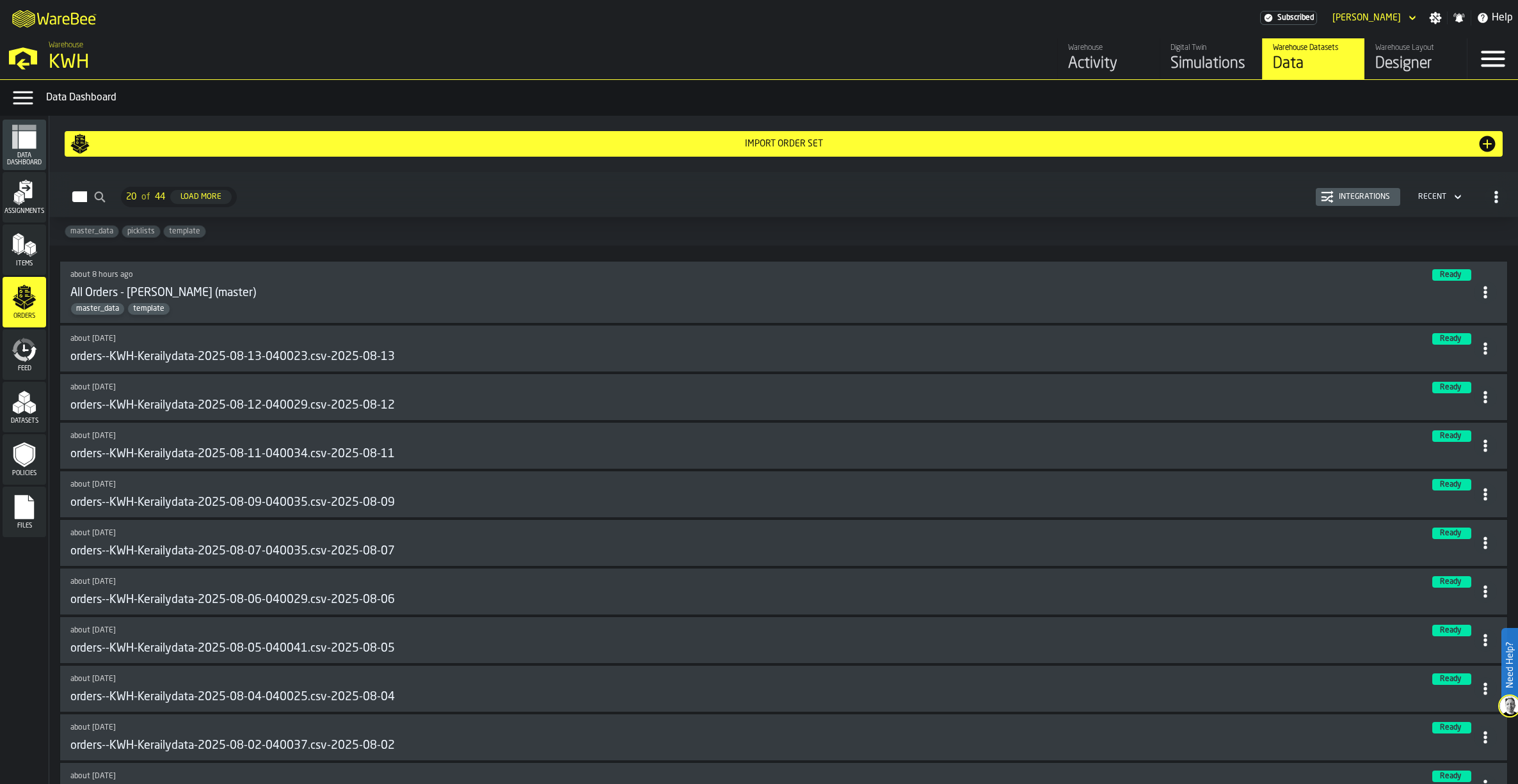
click at [1484, 295] on icon at bounding box center [1485, 292] width 13 height 13
click at [1433, 319] on div "Open" at bounding box center [1452, 321] width 66 height 16
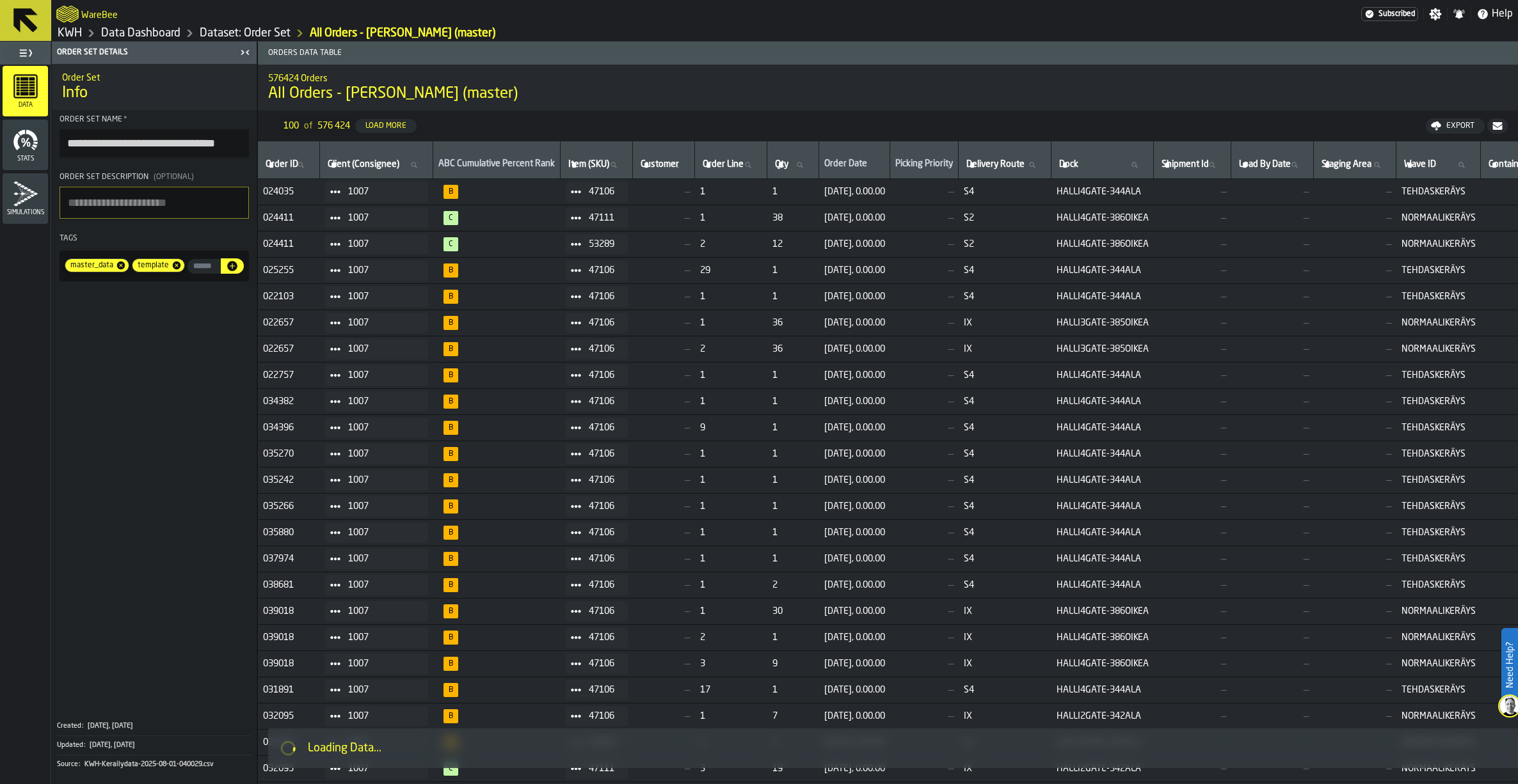
click at [1456, 124] on div "Export" at bounding box center [1460, 126] width 38 height 9
click at [1434, 122] on span "Download (csv)" at bounding box center [1449, 126] width 59 height 10
click at [1076, 20] on div "WareBee" at bounding box center [708, 14] width 1305 height 23
click at [167, 35] on link "Data Dashboard" at bounding box center [140, 33] width 79 height 14
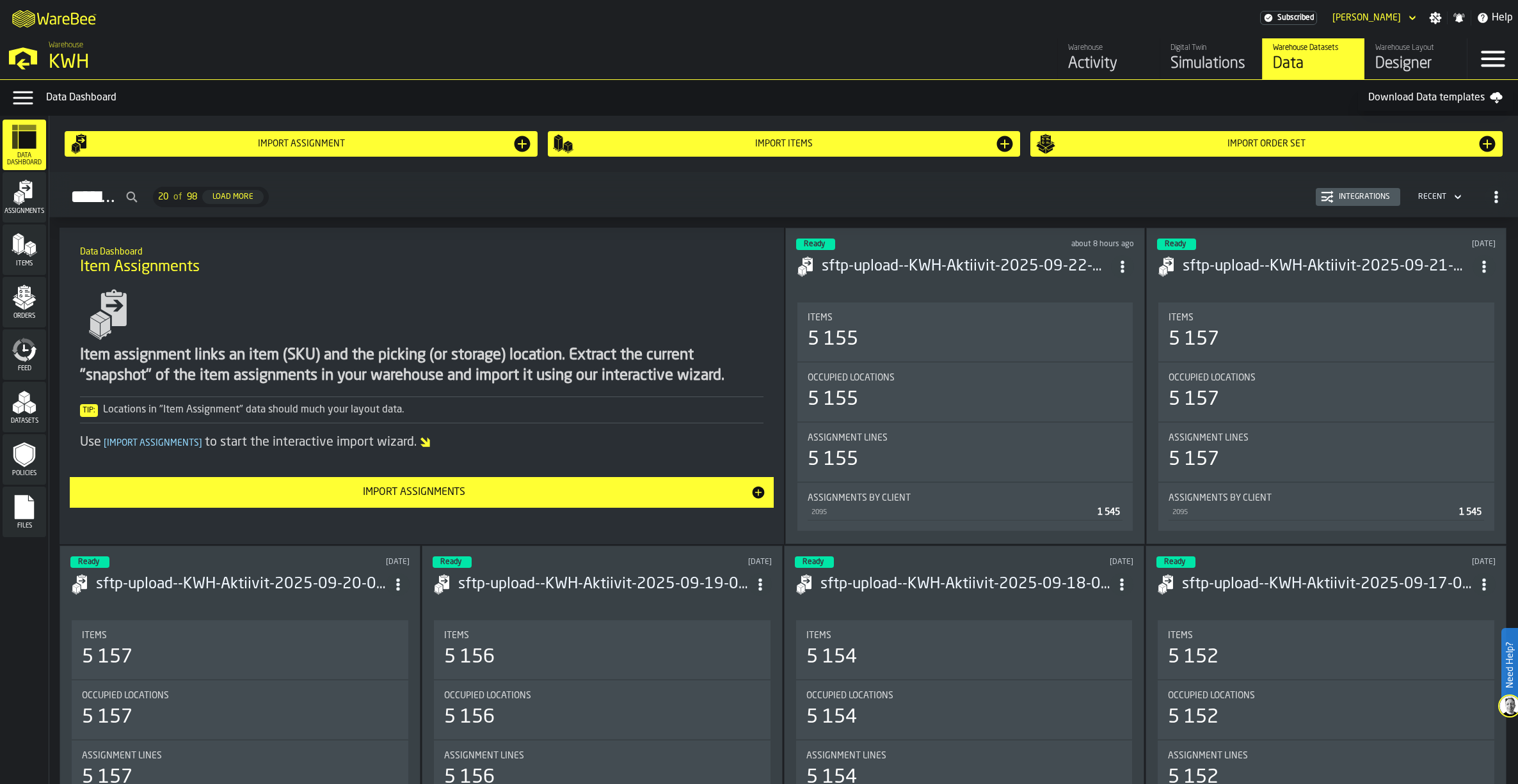
click at [20, 253] on icon "menu Items" at bounding box center [21, 252] width 6 height 5
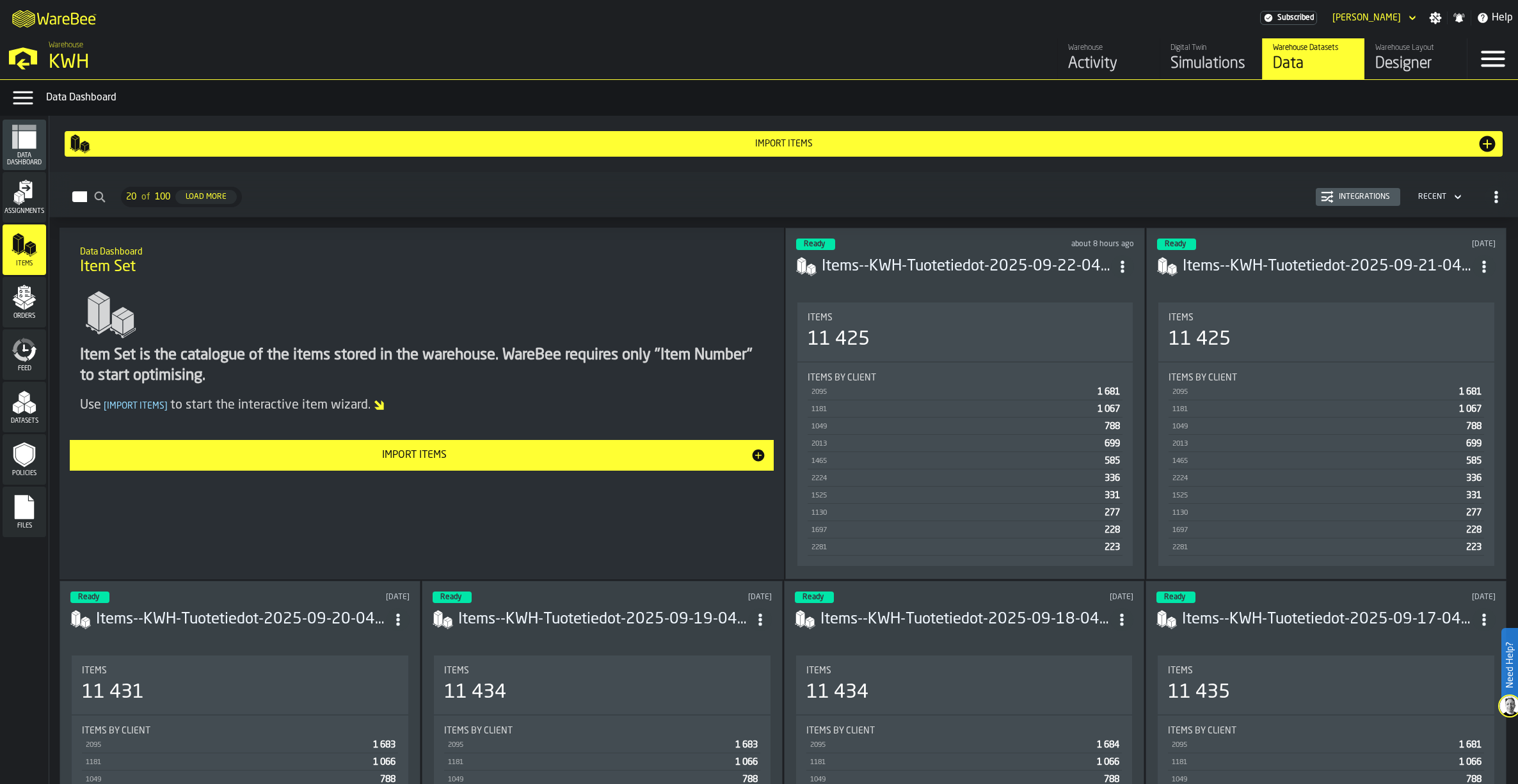
click at [960, 263] on h3 "Items--KWH-Tuotetiedot-2025-09-22-040010.csv-2025-09-22" at bounding box center [966, 266] width 290 height 20
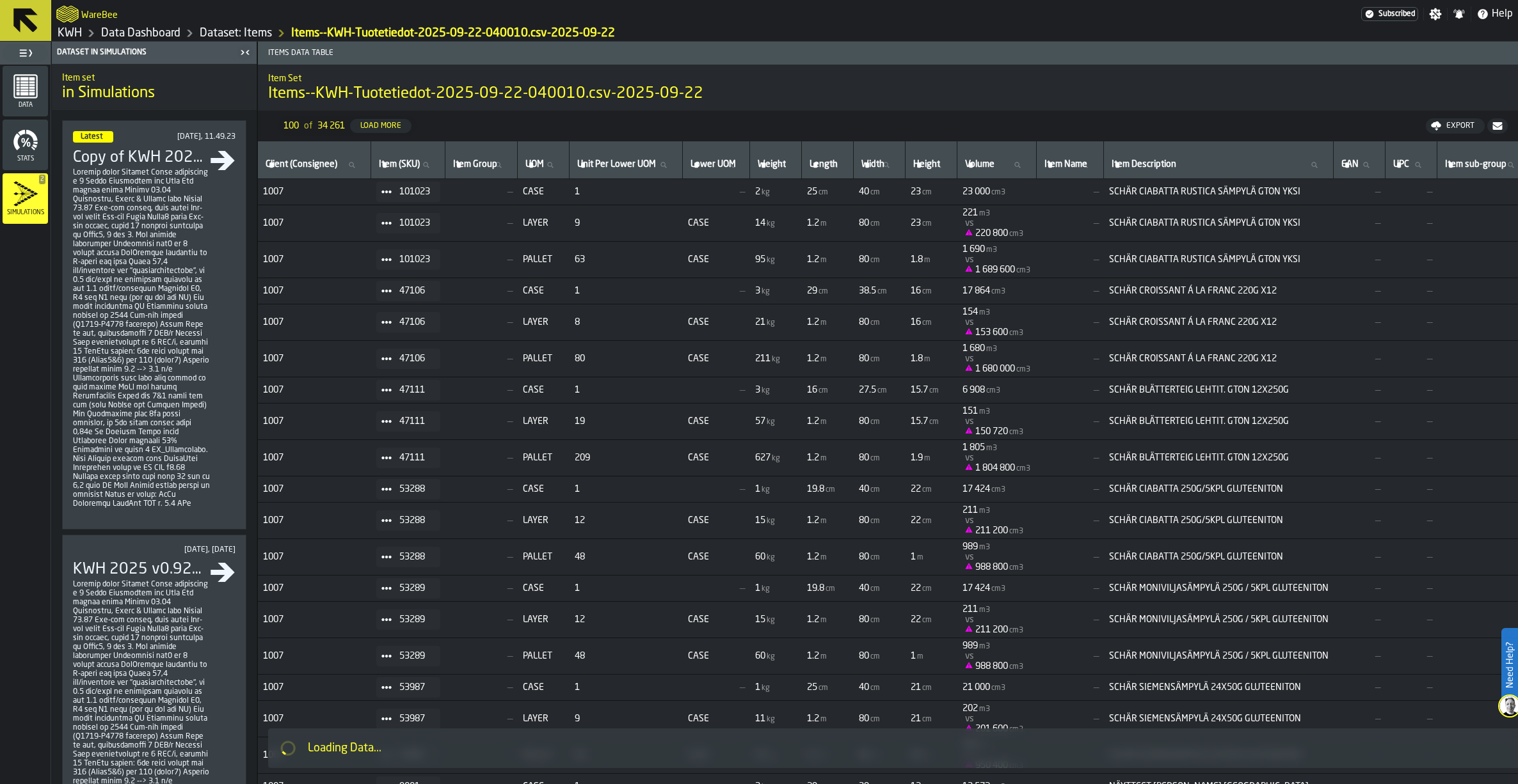
click at [237, 34] on link "Dataset: Items" at bounding box center [235, 33] width 72 height 14
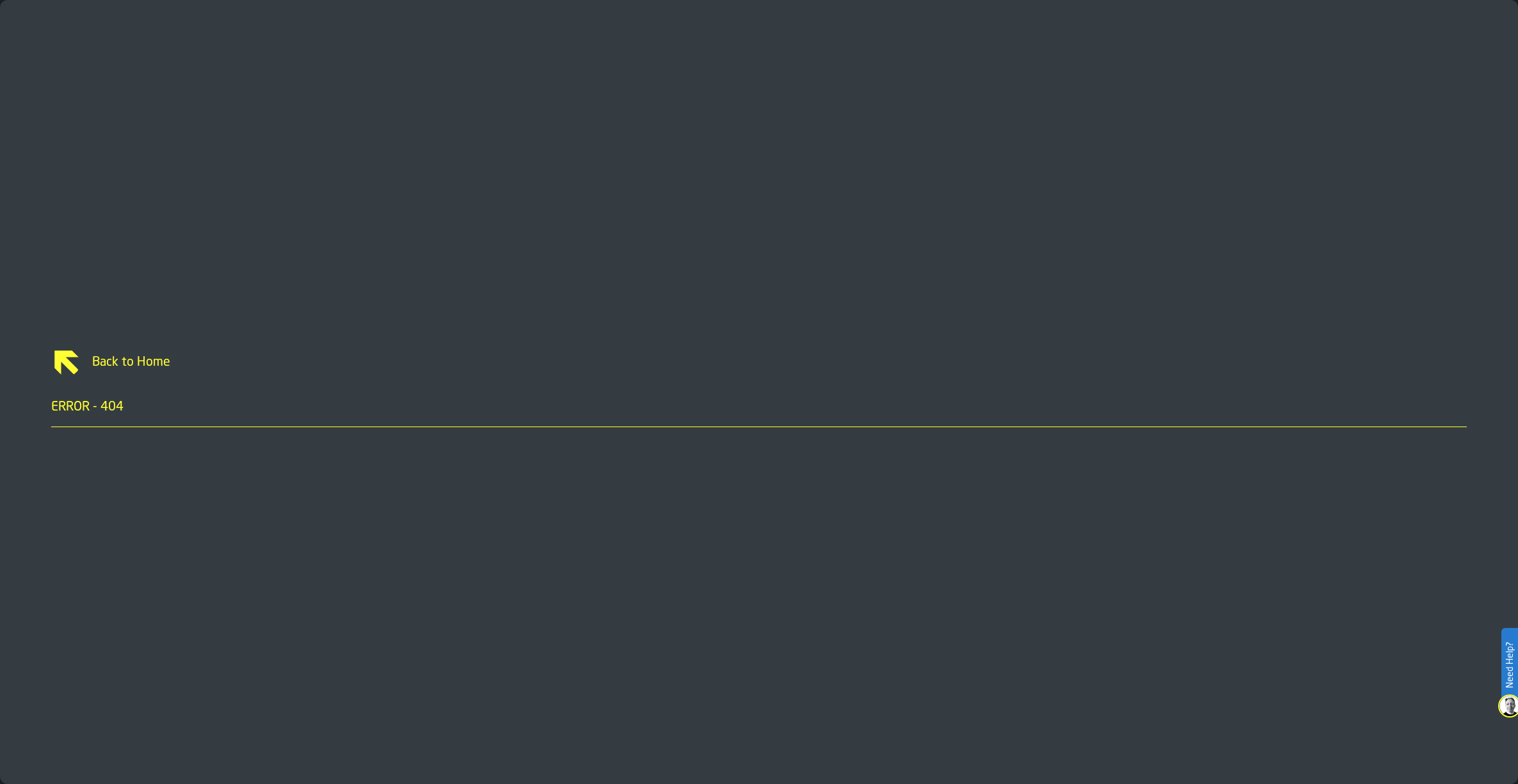
click at [110, 357] on span "Back to Home" at bounding box center [774, 362] width 1385 height 18
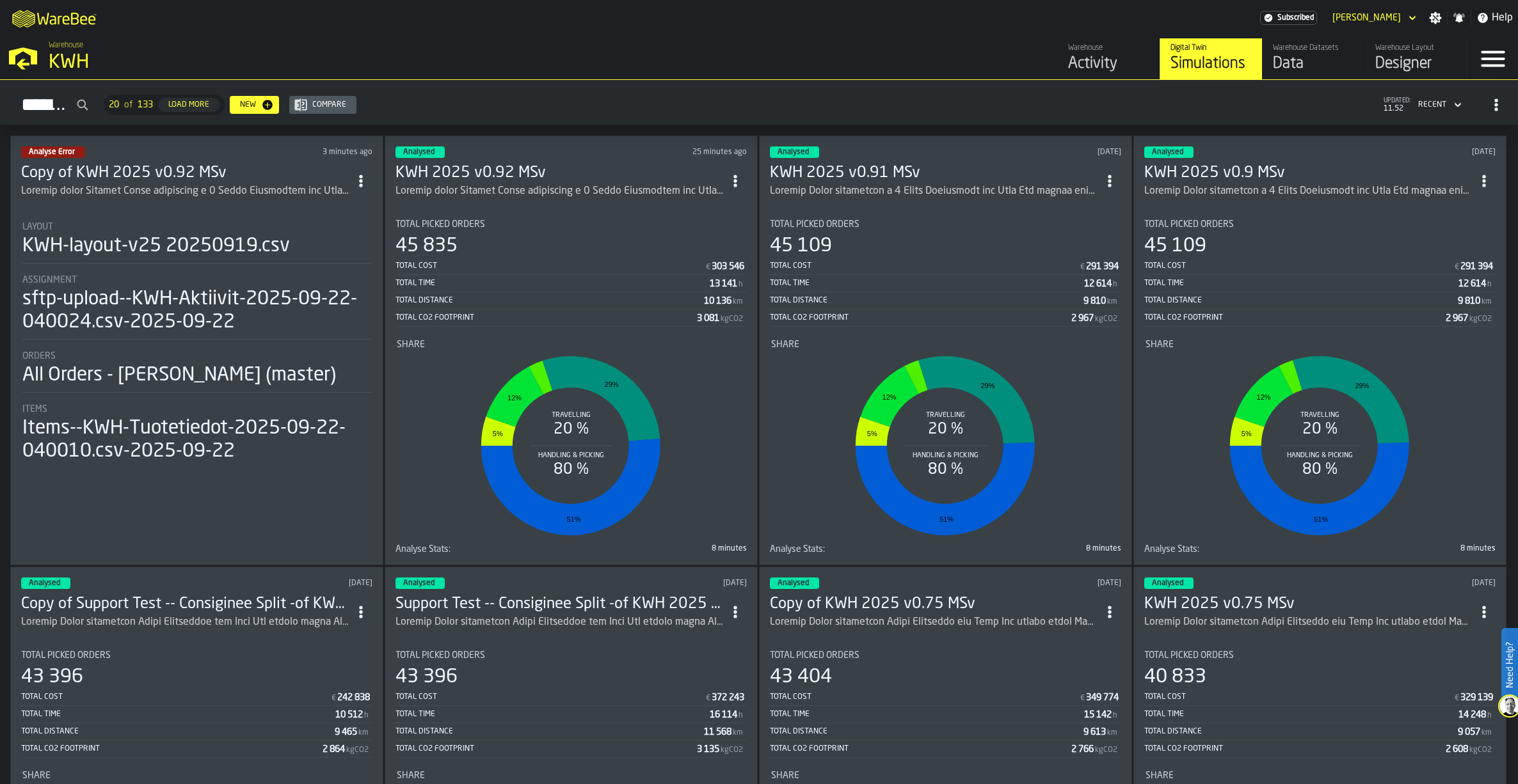
click at [107, 166] on h3 "Copy of KWH 2025 v0.92 MSv" at bounding box center [185, 172] width 329 height 20
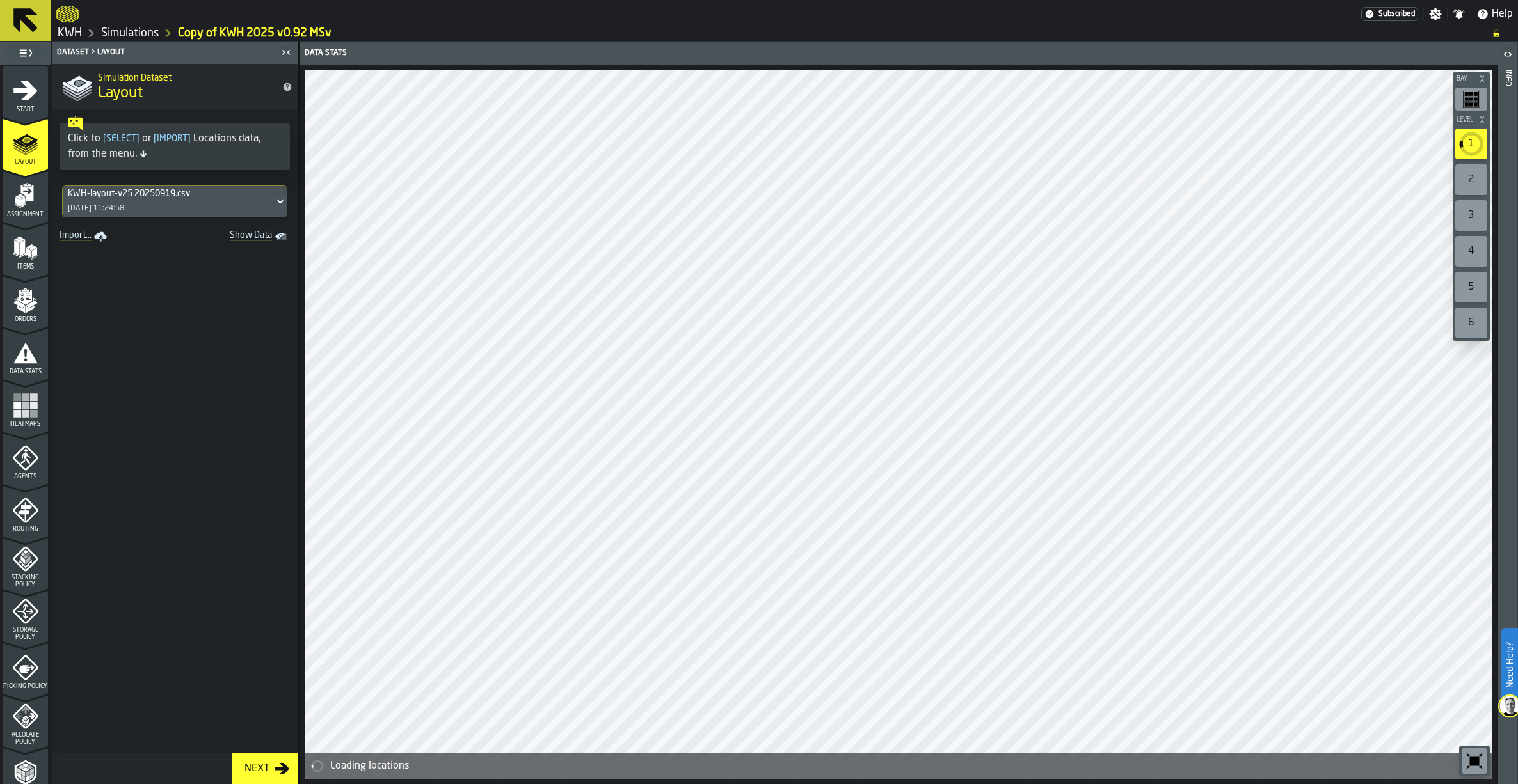
click at [139, 33] on link "Simulations" at bounding box center [130, 33] width 58 height 14
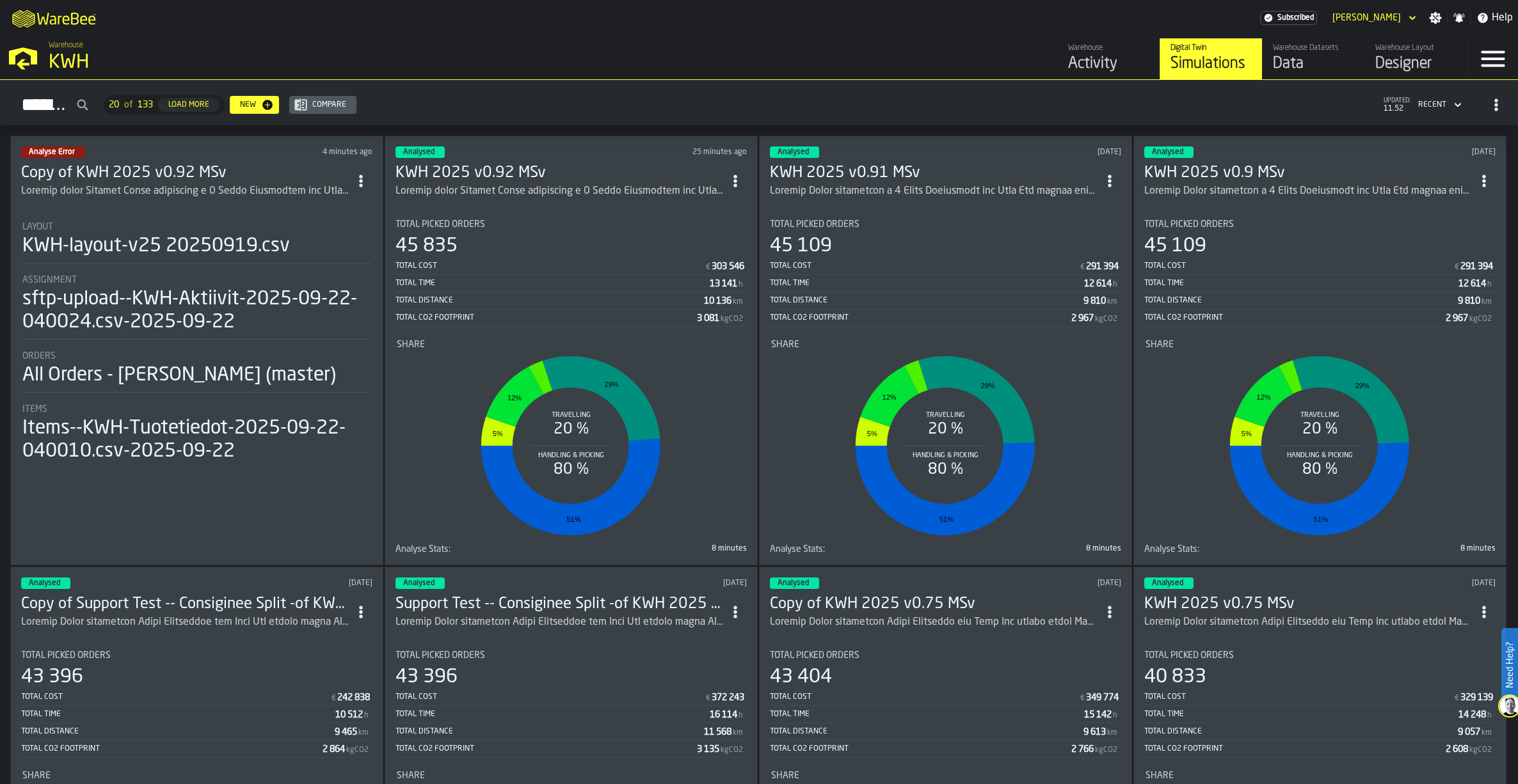
click at [552, 184] on div "ItemListCard-DashboardItemContainer" at bounding box center [559, 192] width 329 height 16
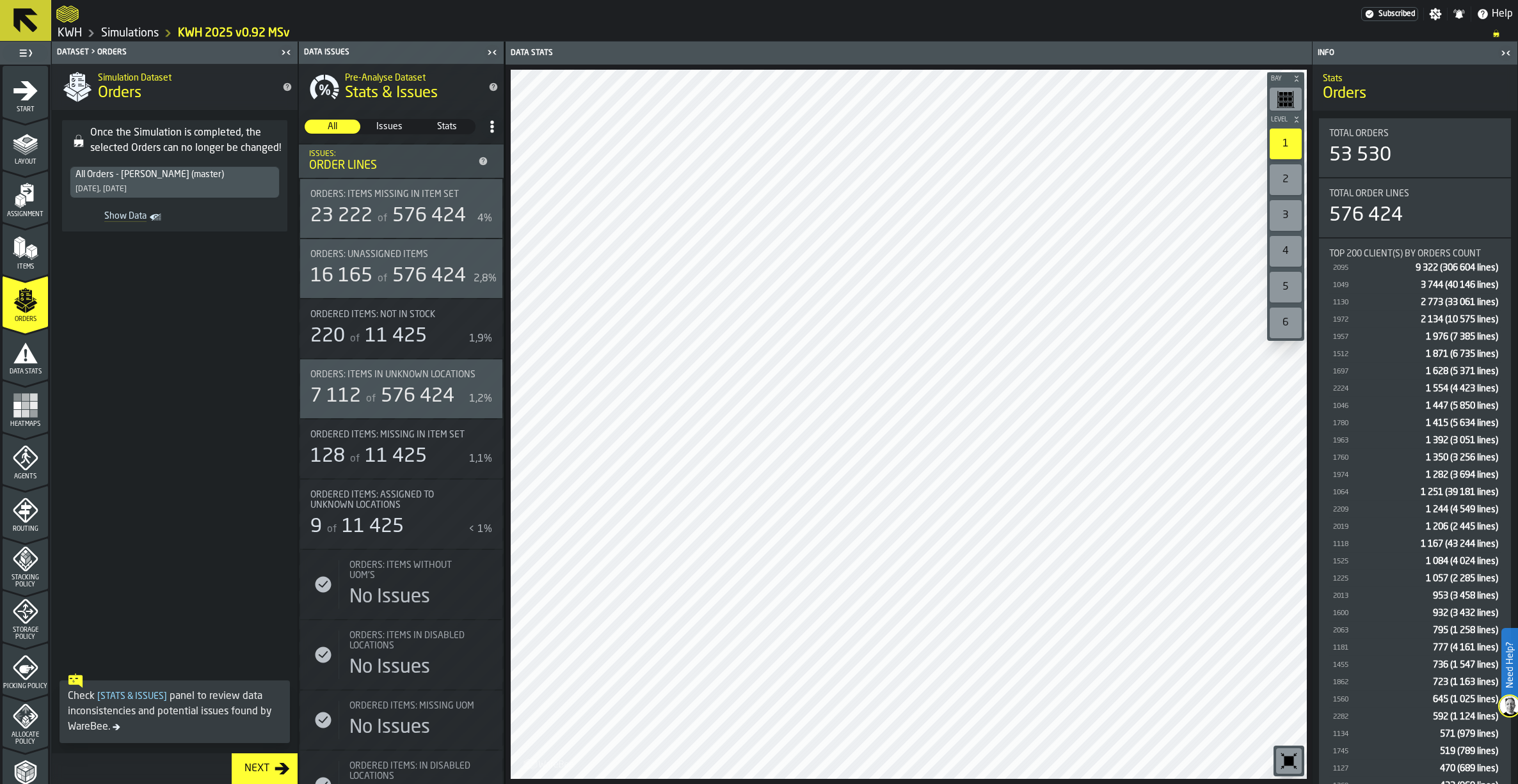
click at [27, 255] on polygon "menu Items" at bounding box center [28, 253] width 5 height 10
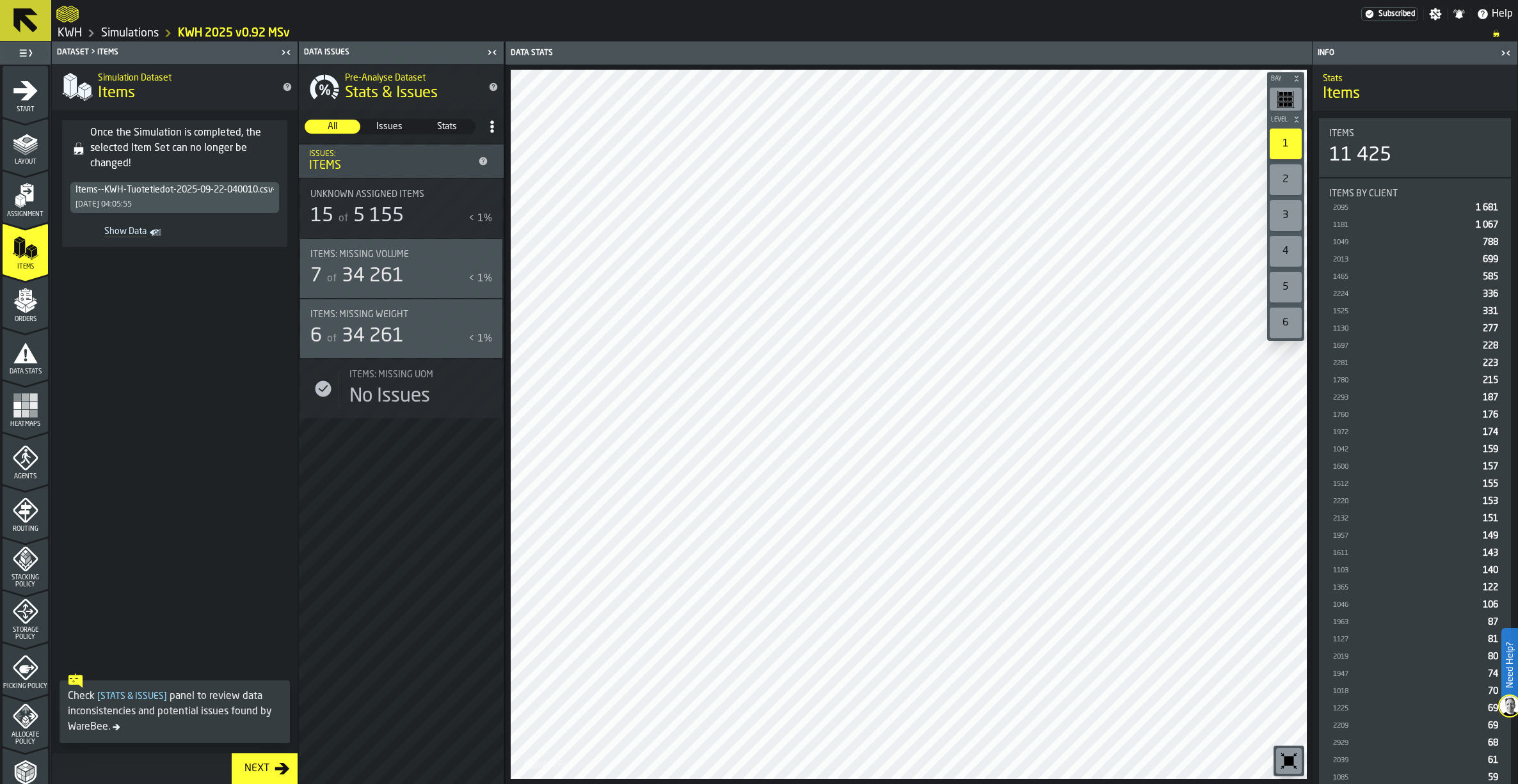
click at [143, 31] on link "Simulations" at bounding box center [130, 33] width 58 height 14
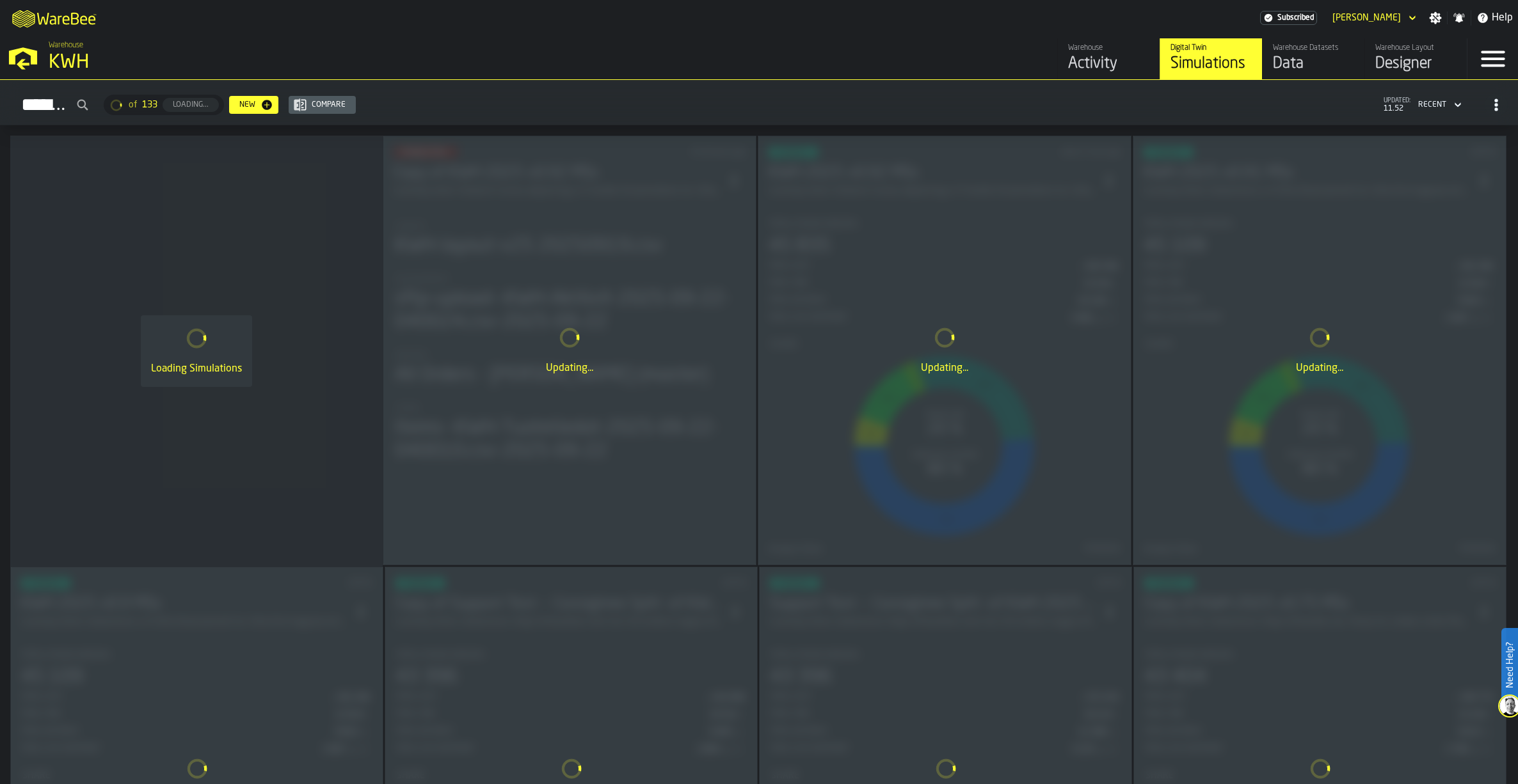
click at [1303, 52] on div "Warehouse Datasets" at bounding box center [1313, 48] width 81 height 9
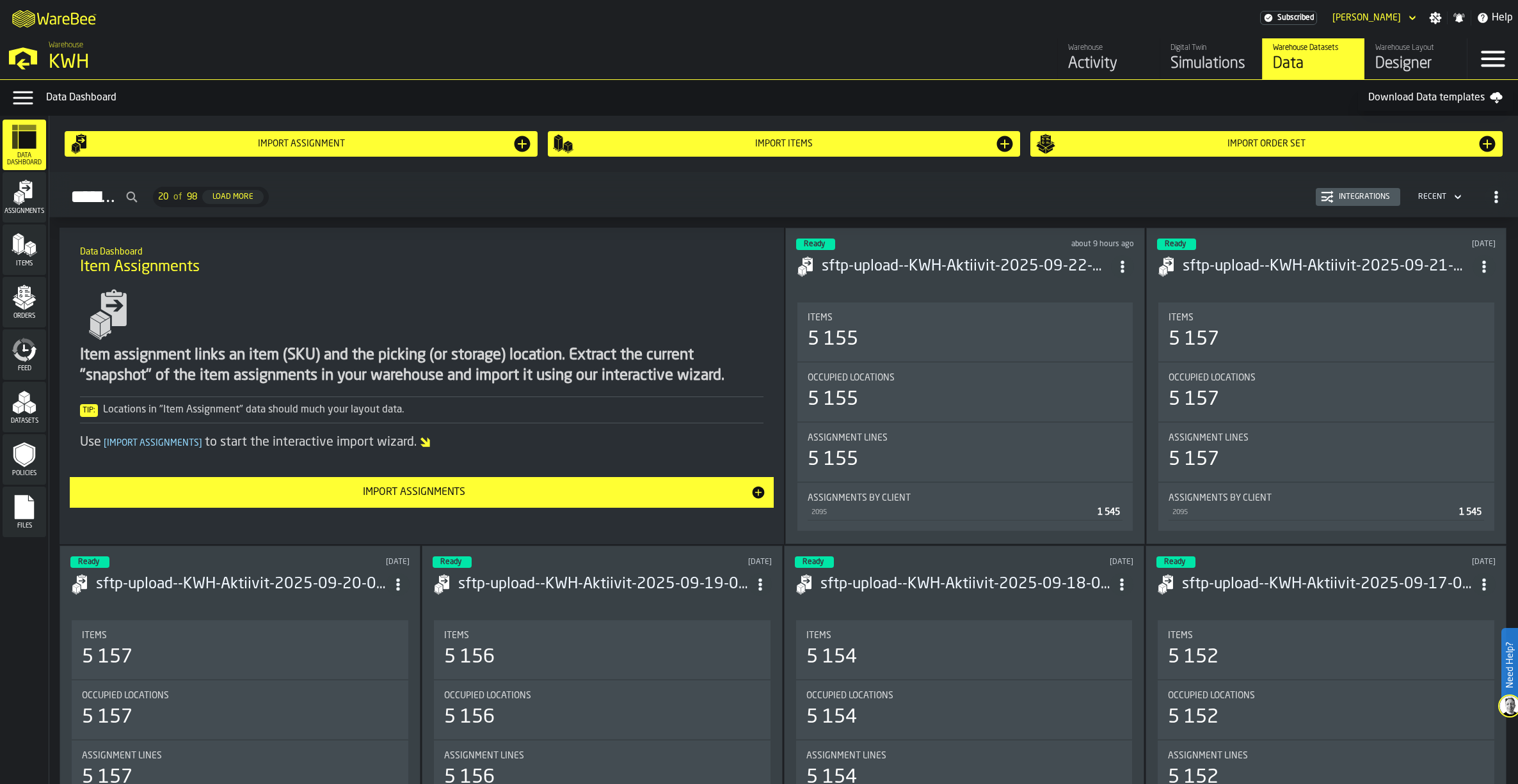
click at [1086, 264] on h3 "sftp-upload--KWH-Aktiivit-2025-09-22-040024.csv-2025-09-22" at bounding box center [966, 266] width 290 height 20
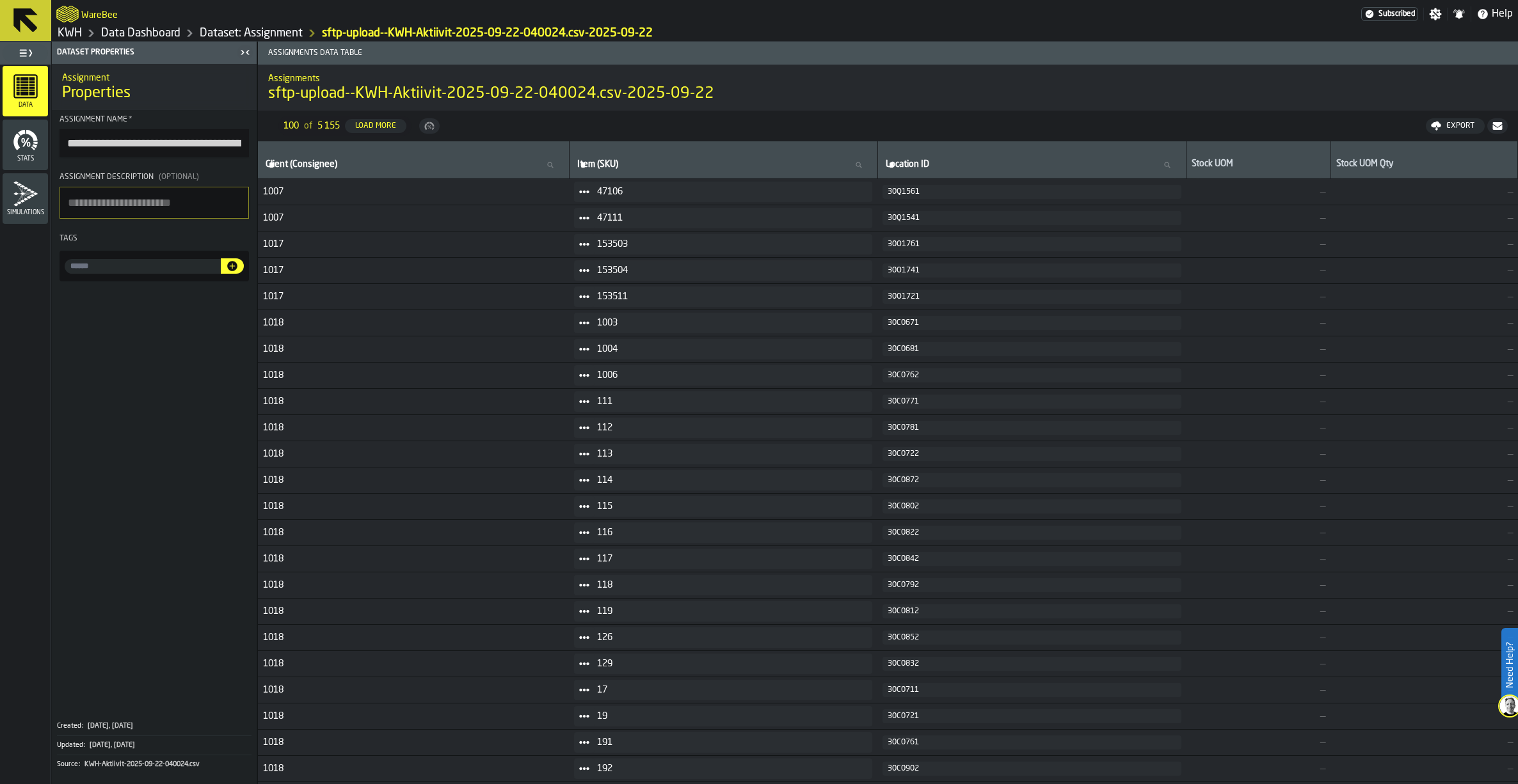
click at [160, 30] on link "Data Dashboard" at bounding box center [140, 33] width 79 height 14
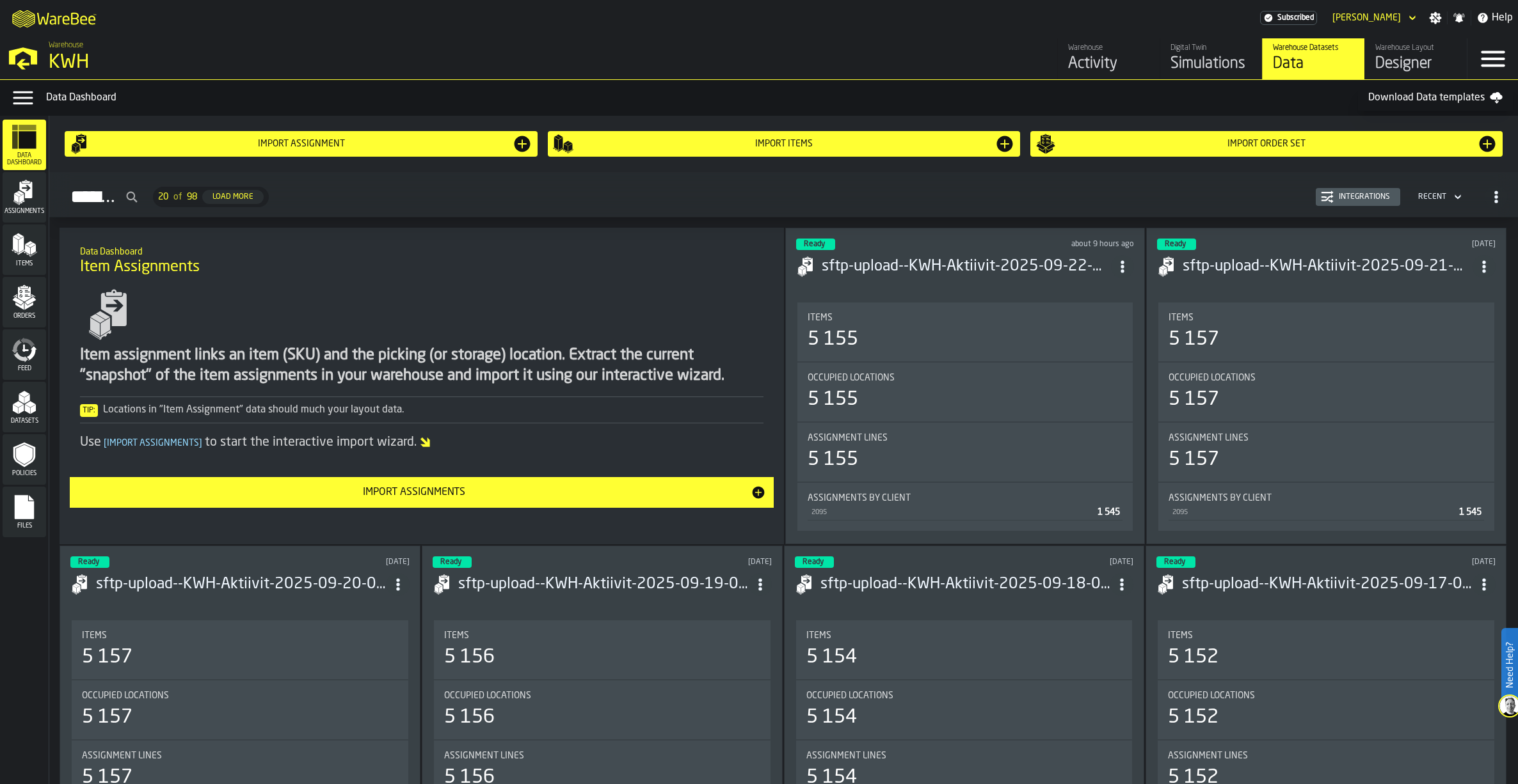
click at [740, 148] on div "Import Items" at bounding box center [783, 144] width 421 height 10
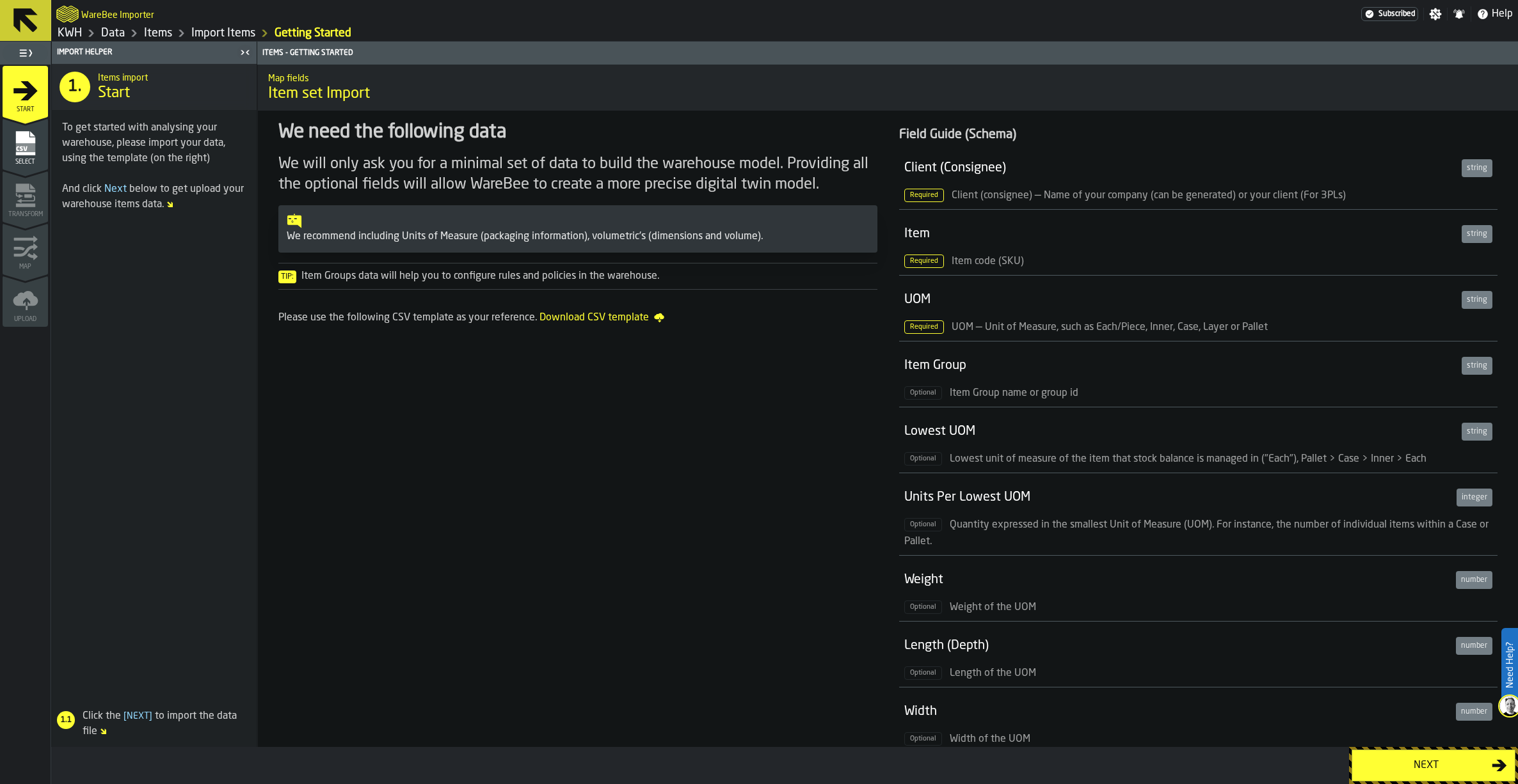
click at [158, 34] on link "Items" at bounding box center [158, 33] width 28 height 14
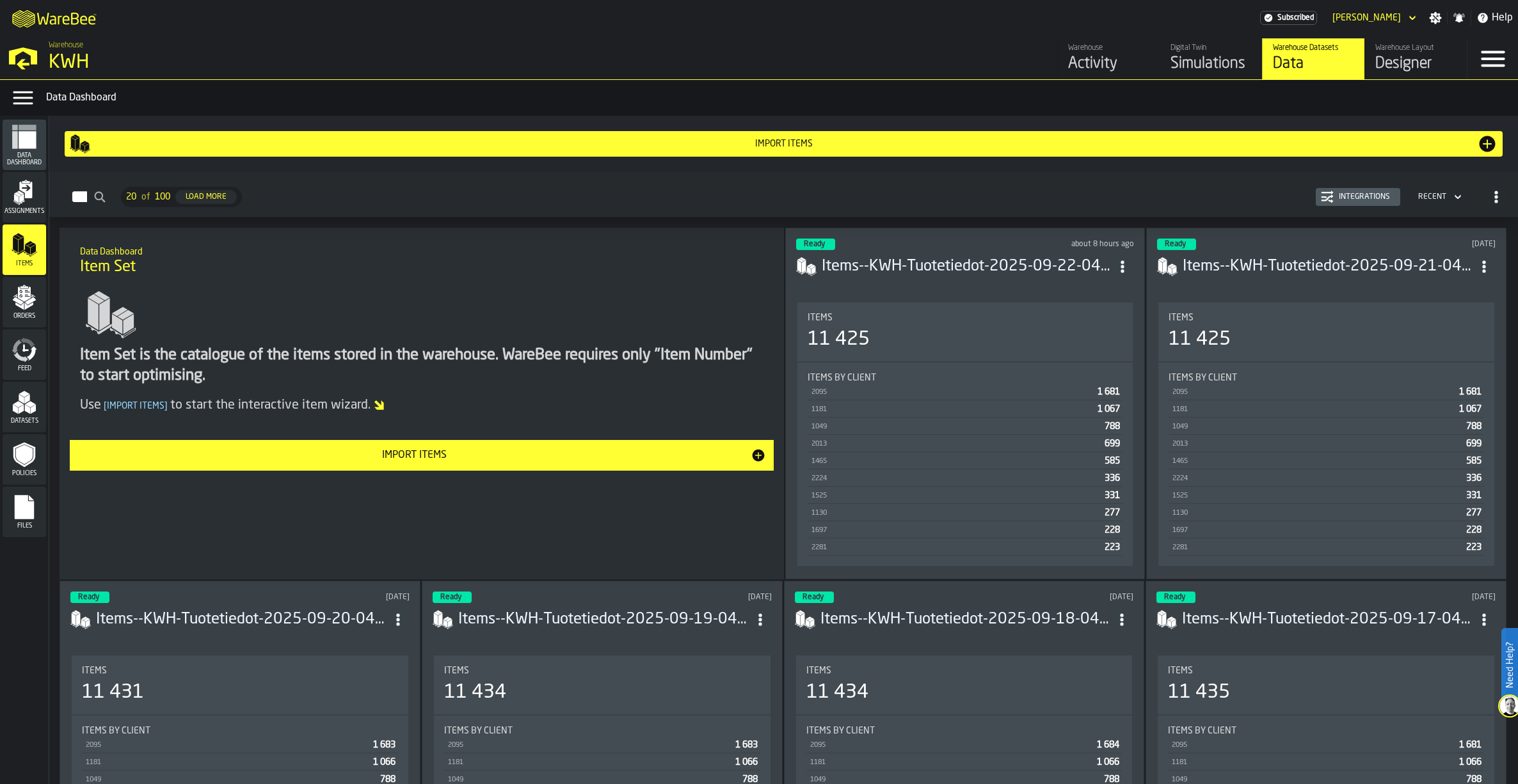
click at [892, 260] on h3 "Items--KWH-Tuotetiedot-2025-09-22-040010.csv-2025-09-22" at bounding box center [966, 266] width 290 height 20
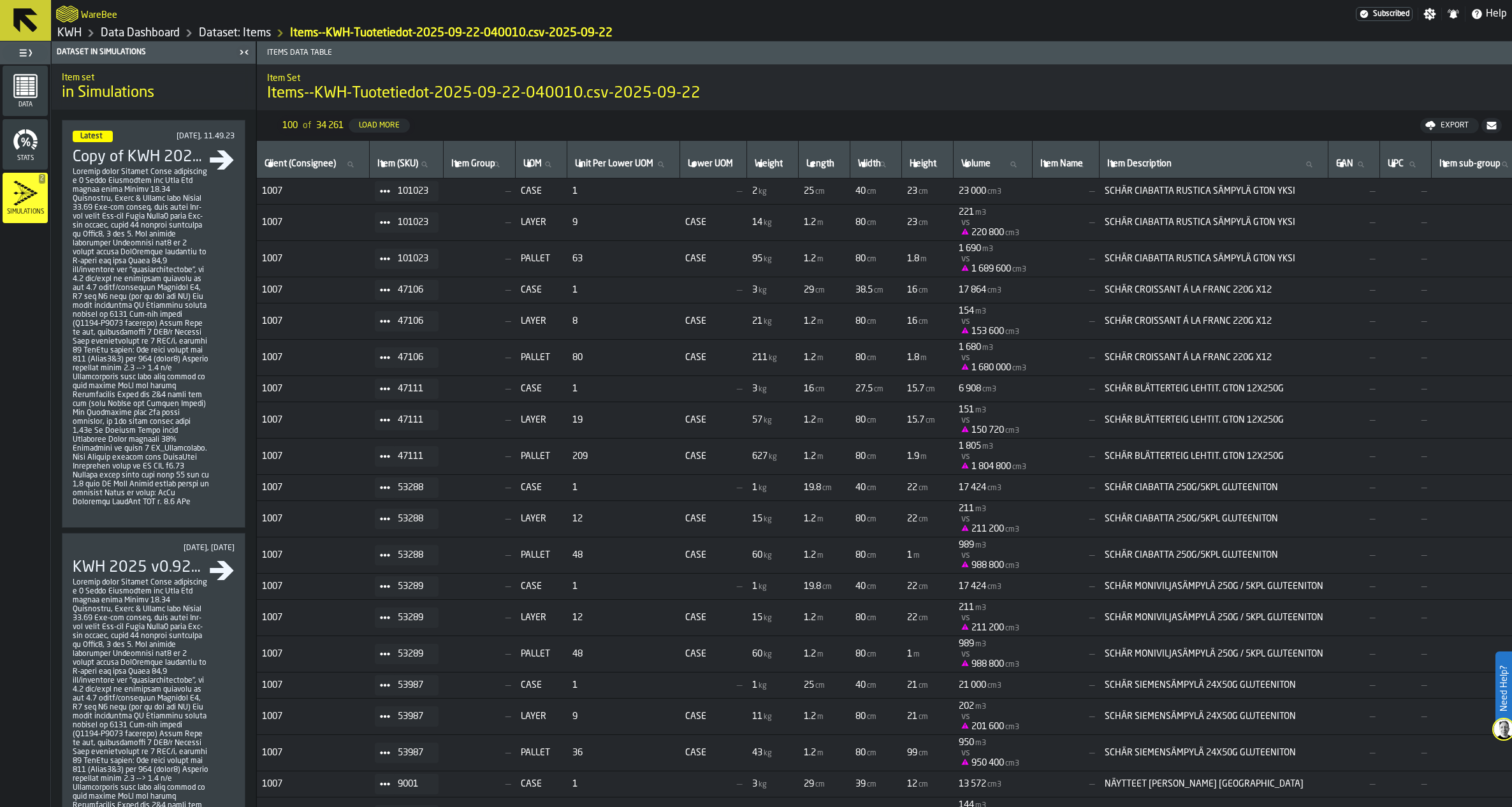
drag, startPoint x: 1162, startPoint y: 165, endPoint x: 1420, endPoint y: 177, distance: 258.3
click at [1328, 167] on th "Item Description Item Description" at bounding box center [1214, 159] width 229 height 37
click at [1431, 174] on th "UPC UPC" at bounding box center [1405, 159] width 51 height 37
click at [1426, 169] on input "UPC UPC" at bounding box center [1405, 164] width 41 height 16
click at [256, 30] on link "Dataset: Items" at bounding box center [234, 33] width 72 height 14
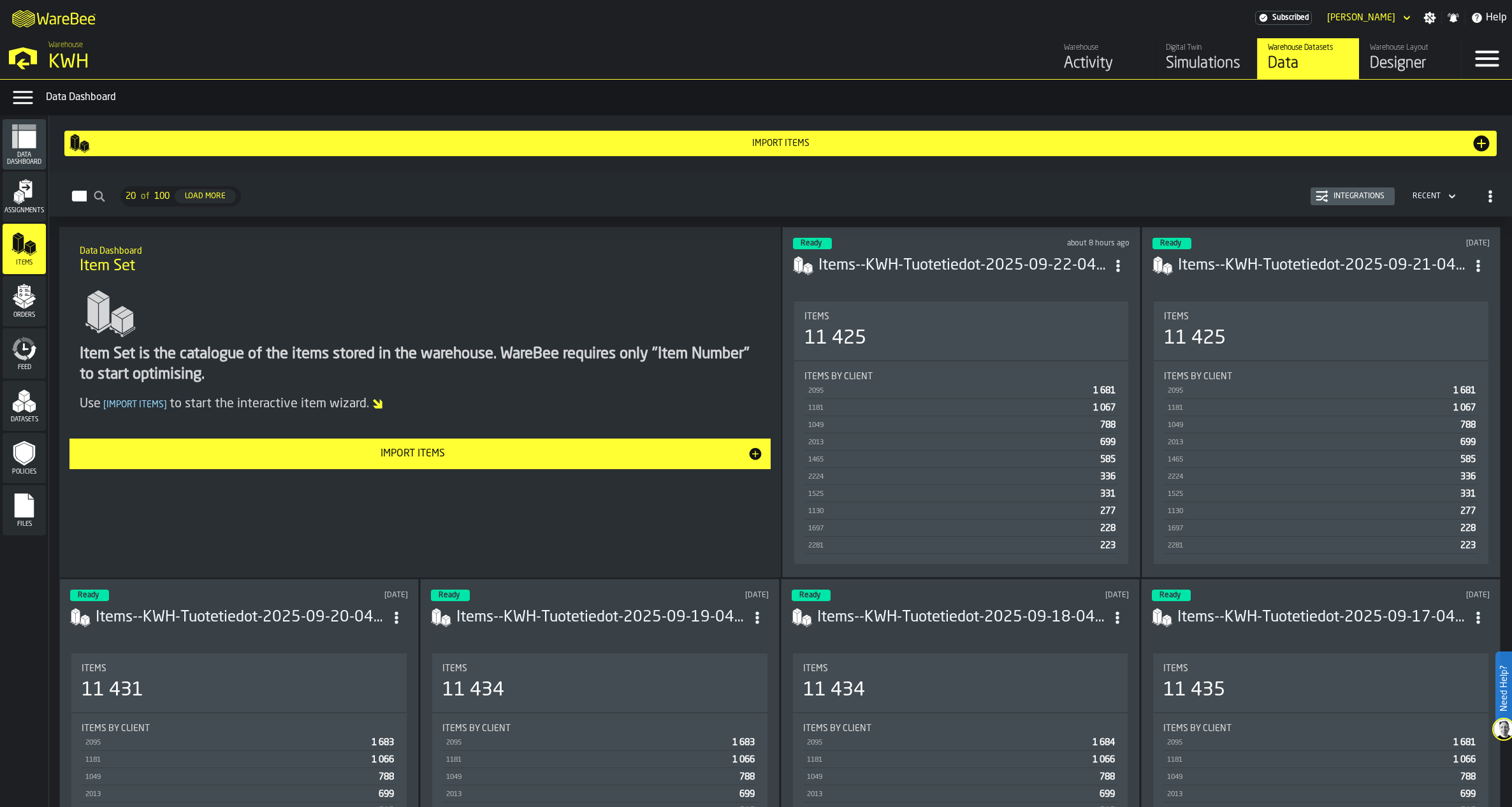
click at [33, 515] on rect "menu Files" at bounding box center [24, 509] width 19 height 9
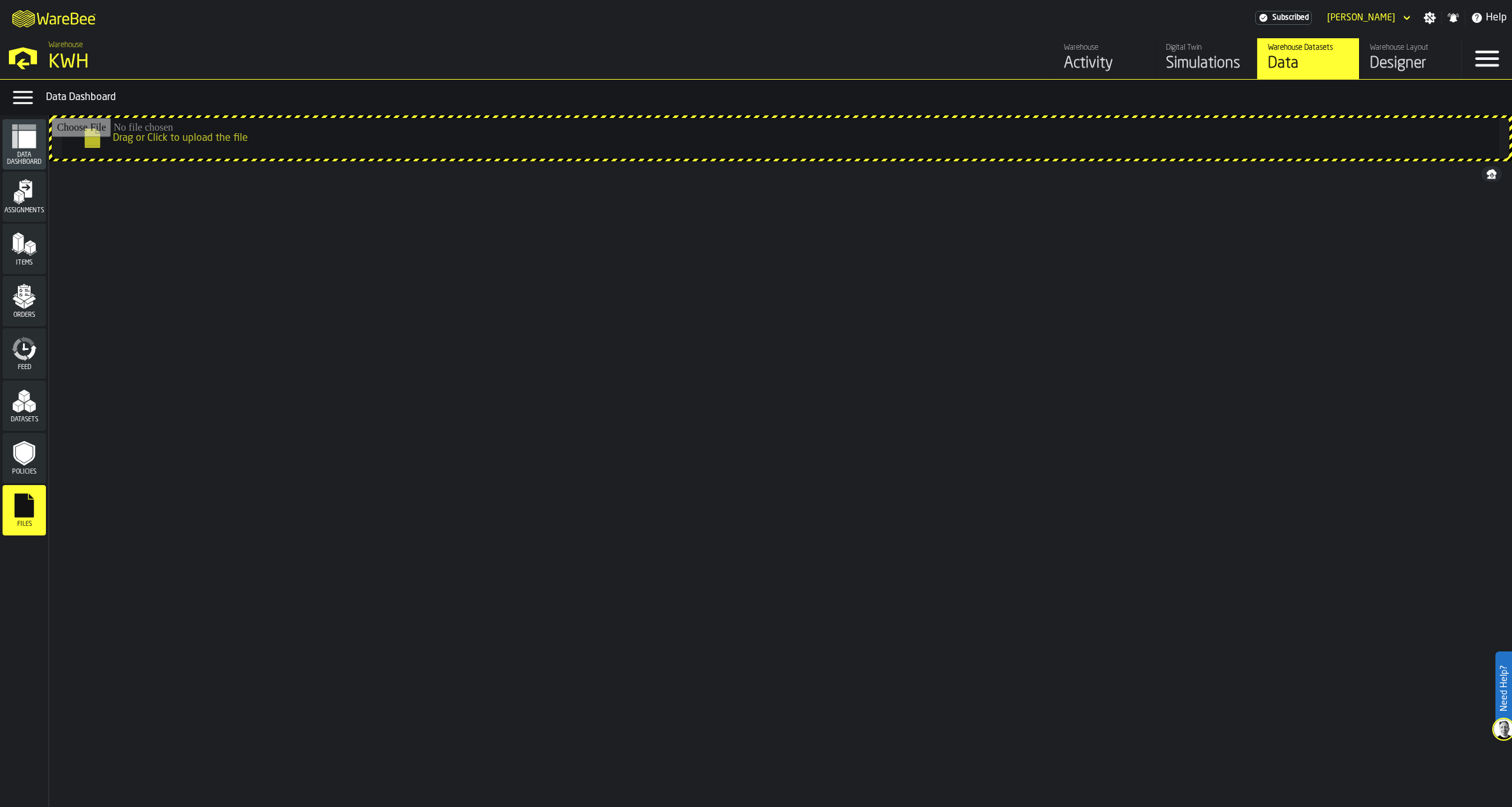
click at [25, 403] on icon "menu Datasets" at bounding box center [23, 400] width 25 height 25
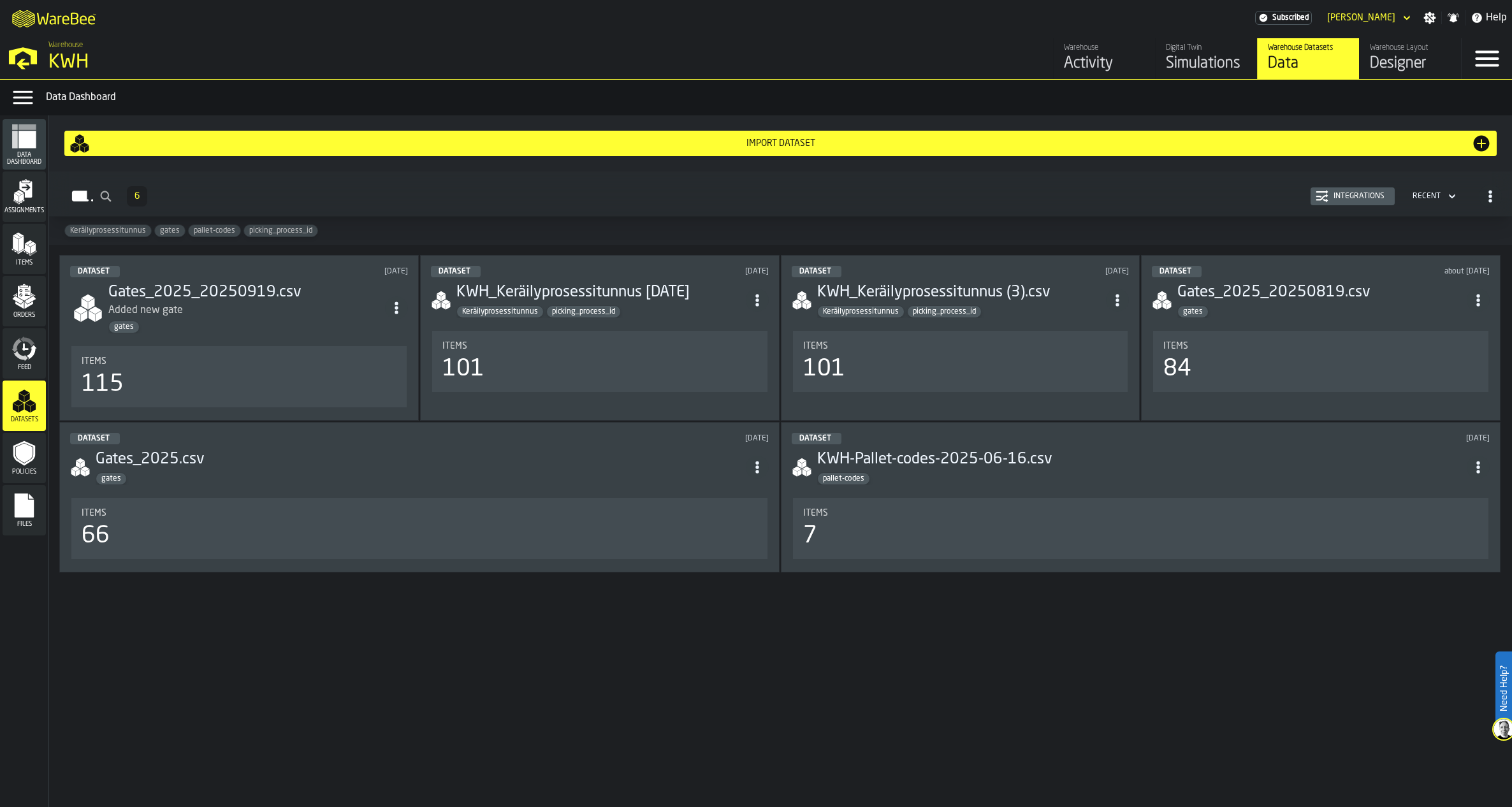
click at [32, 358] on icon "menu Feed" at bounding box center [23, 348] width 25 height 25
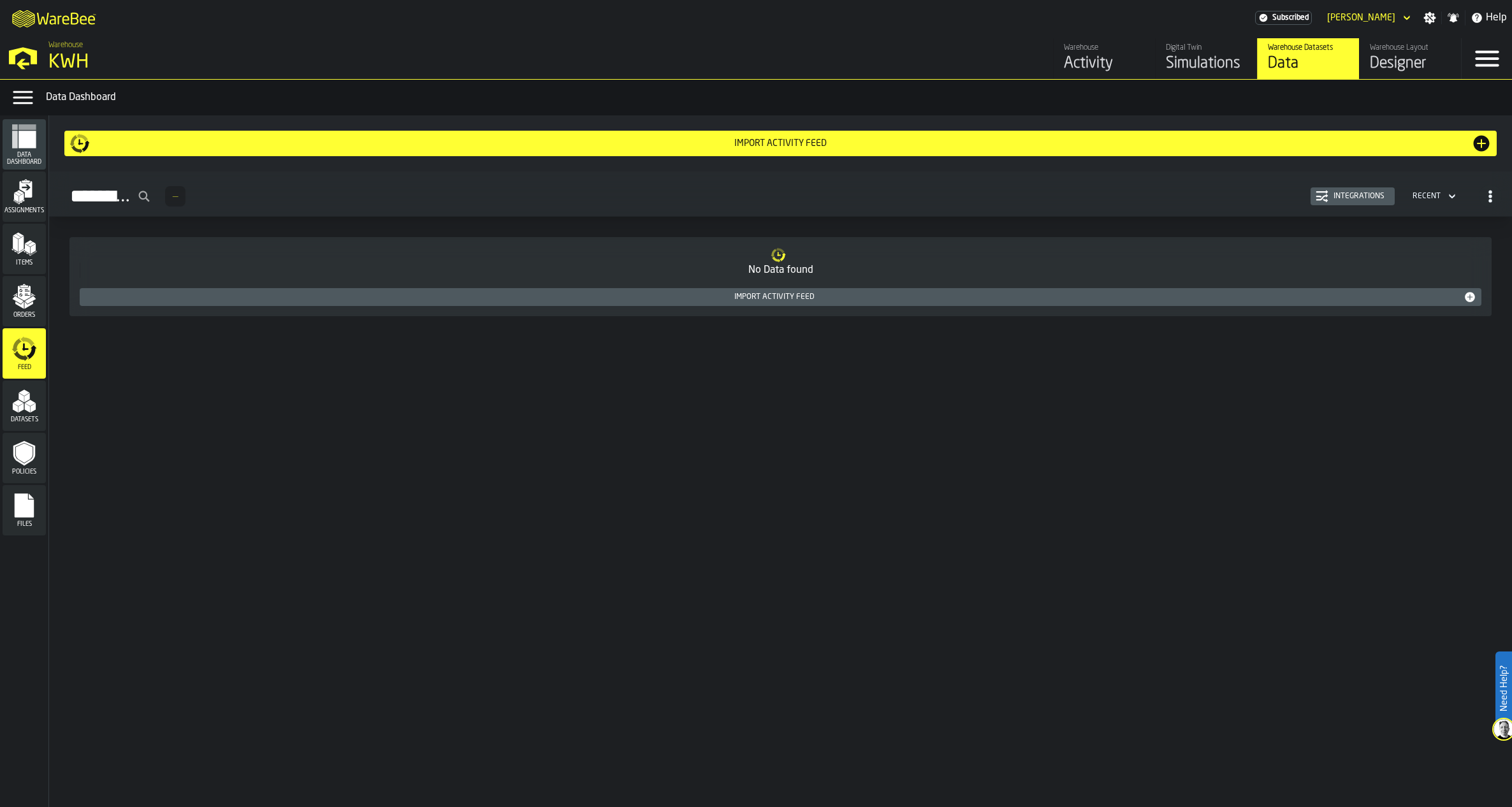
click at [1207, 68] on div "Simulations" at bounding box center [1206, 63] width 81 height 20
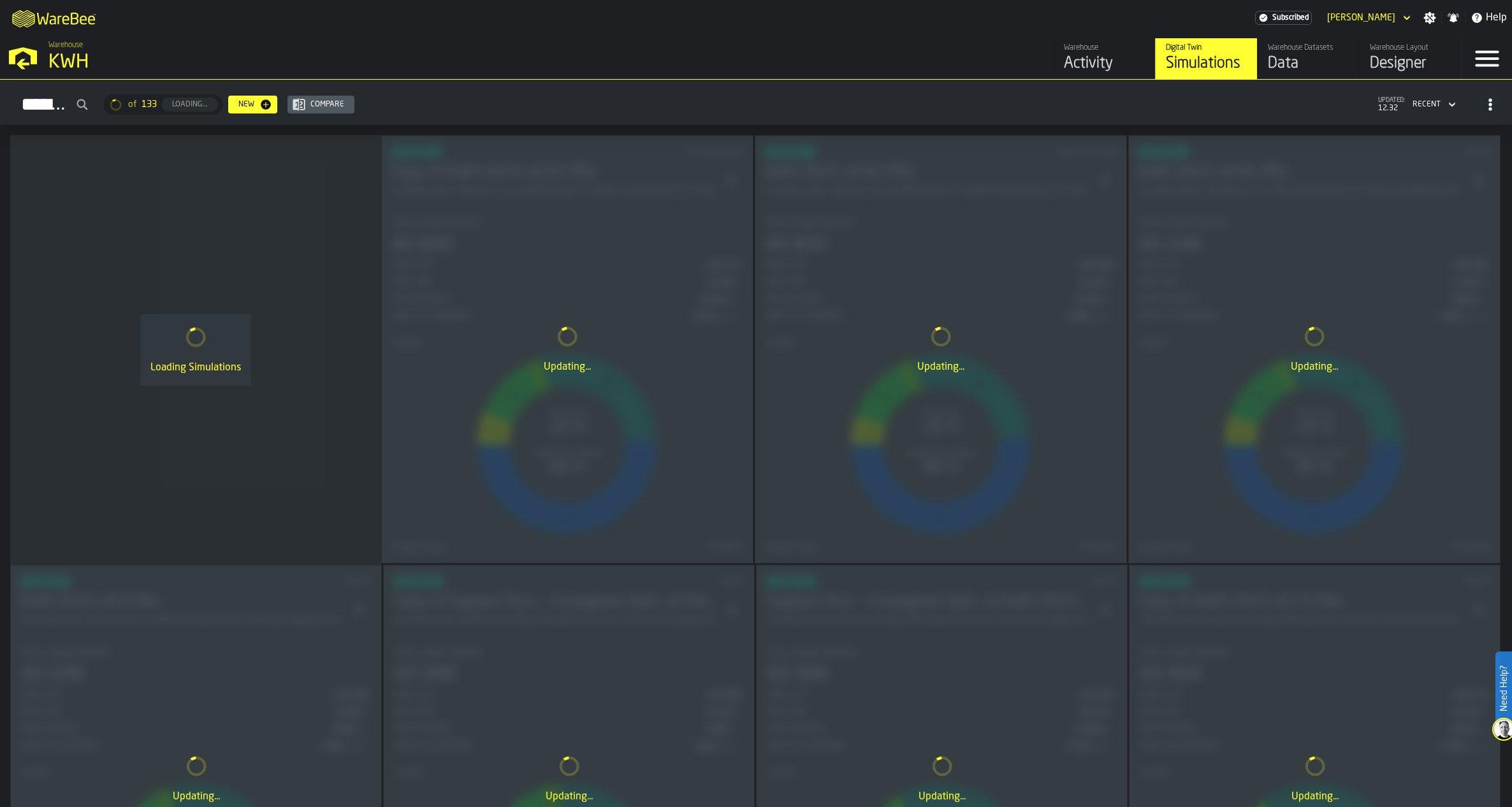
click at [1290, 54] on div "Data" at bounding box center [1308, 63] width 81 height 20
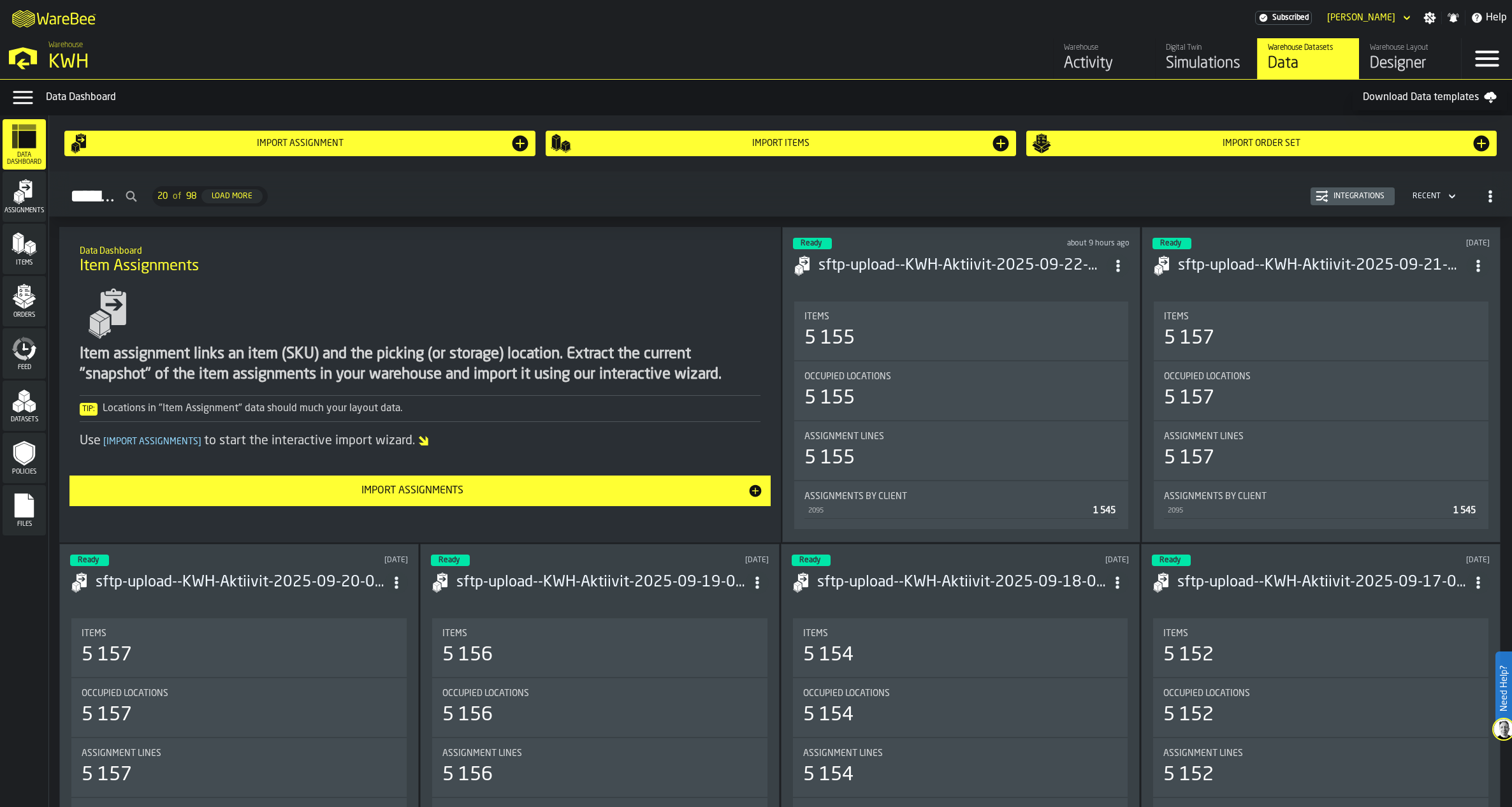
click at [35, 249] on polygon "menu Items" at bounding box center [33, 249] width 5 height 10
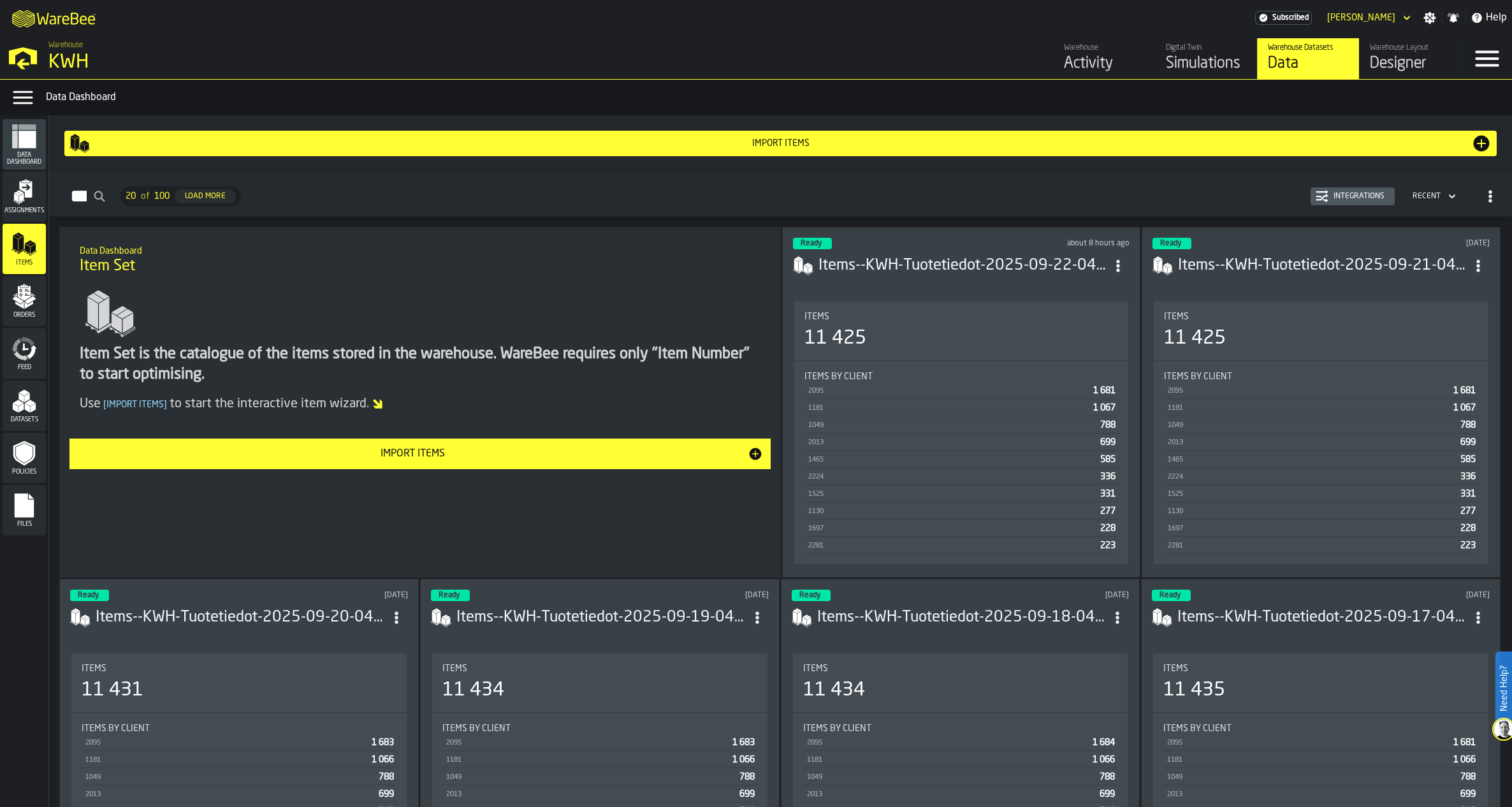
click at [1200, 54] on div "Simulations" at bounding box center [1206, 63] width 81 height 20
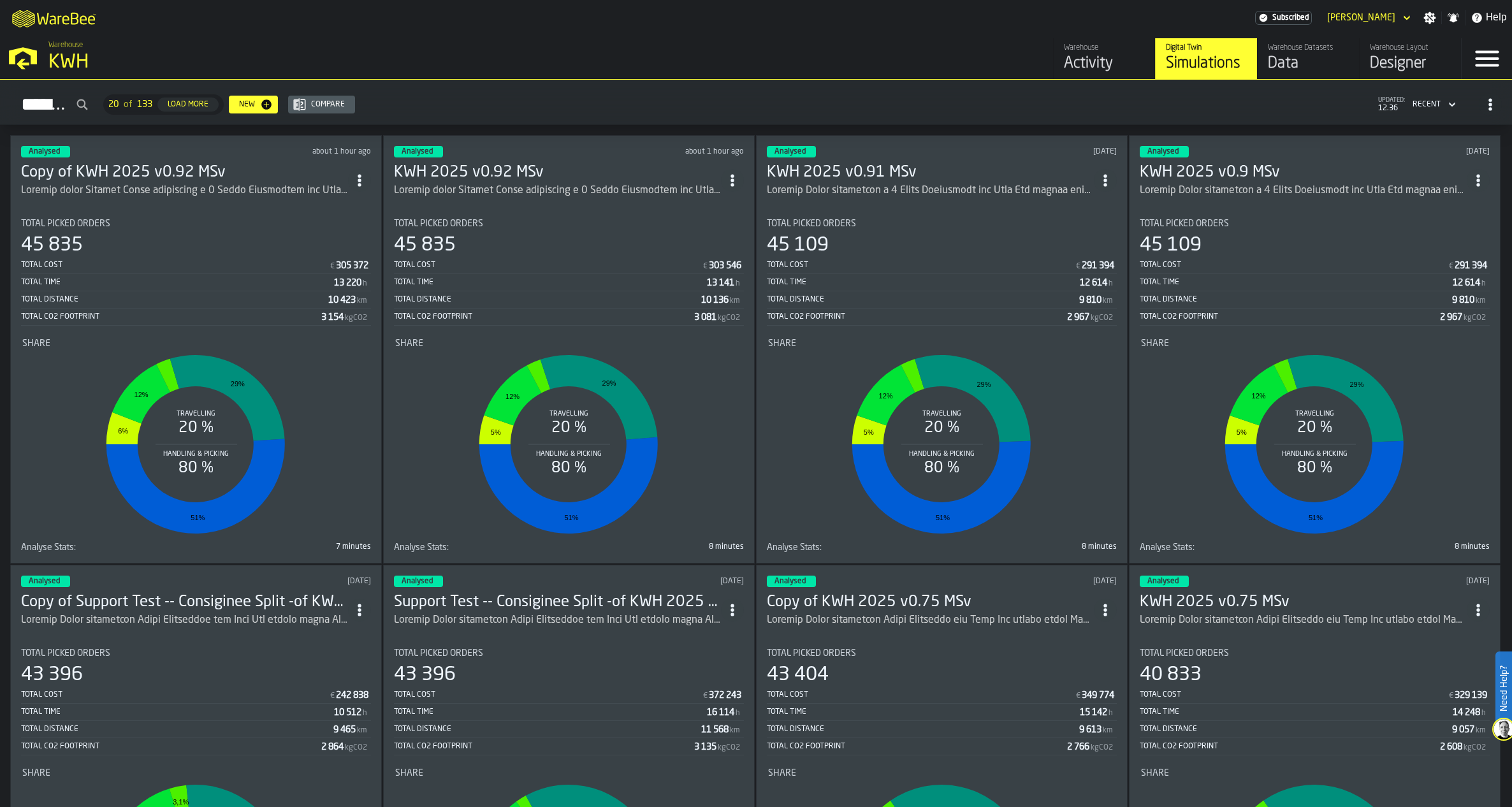
click at [361, 174] on icon "ItemListCard-DashboardItemContainer" at bounding box center [359, 180] width 13 height 13
click at [336, 259] on div "Duplicate" at bounding box center [334, 266] width 66 height 16
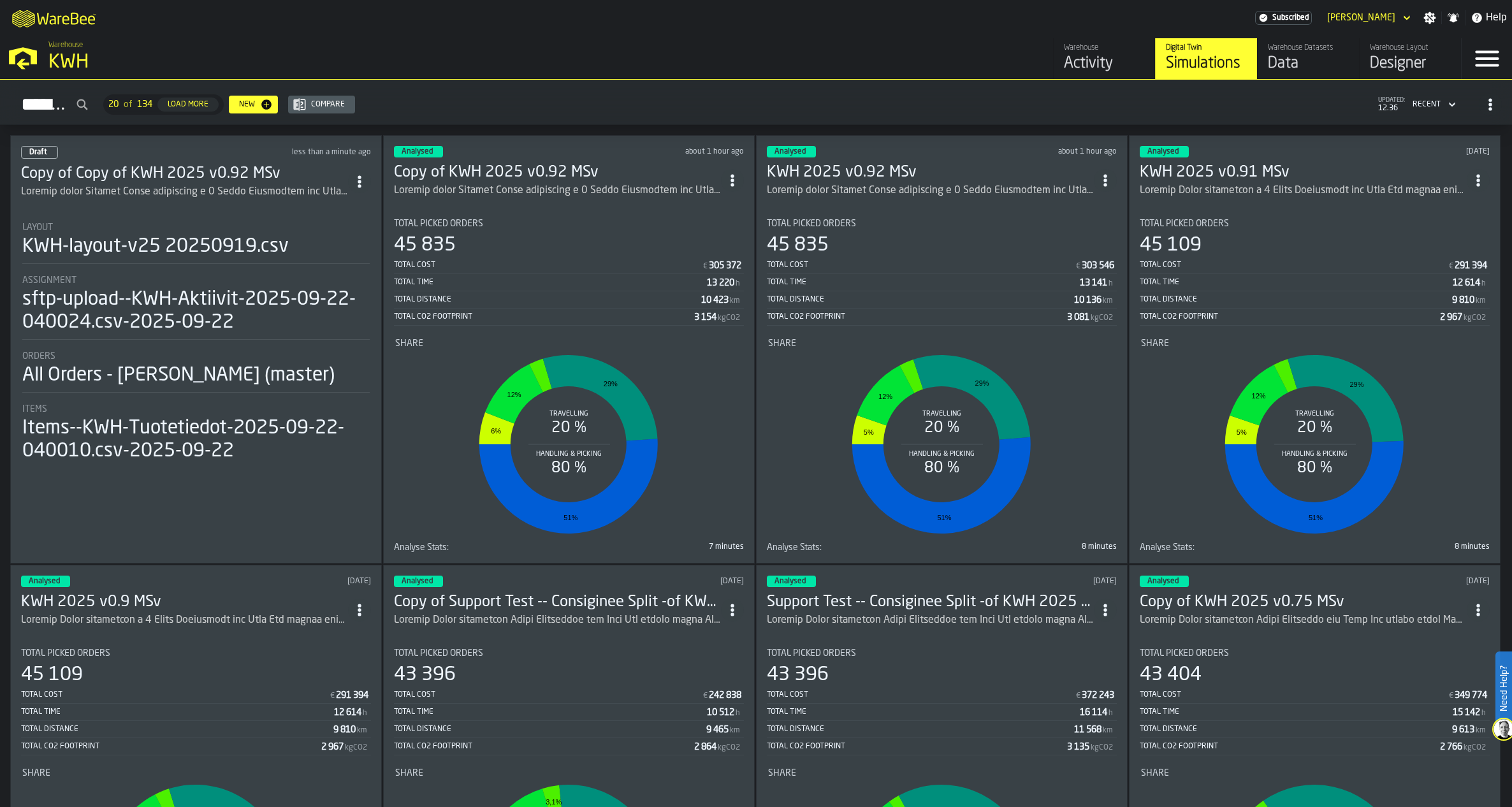
click at [177, 186] on div "ItemListCard-DashboardItemContainer" at bounding box center [184, 192] width 327 height 16
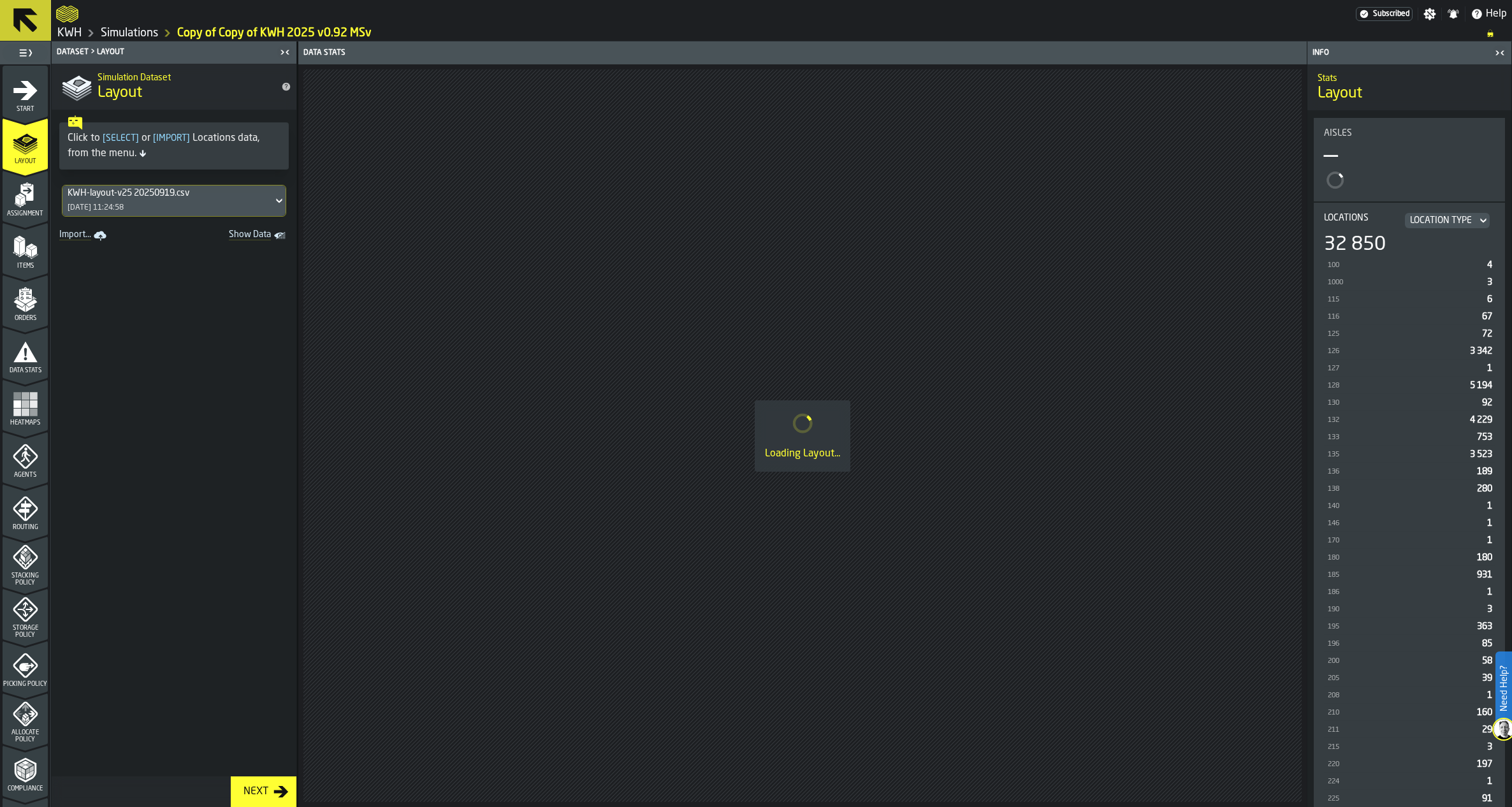
click at [28, 109] on span "Start" at bounding box center [25, 109] width 45 height 7
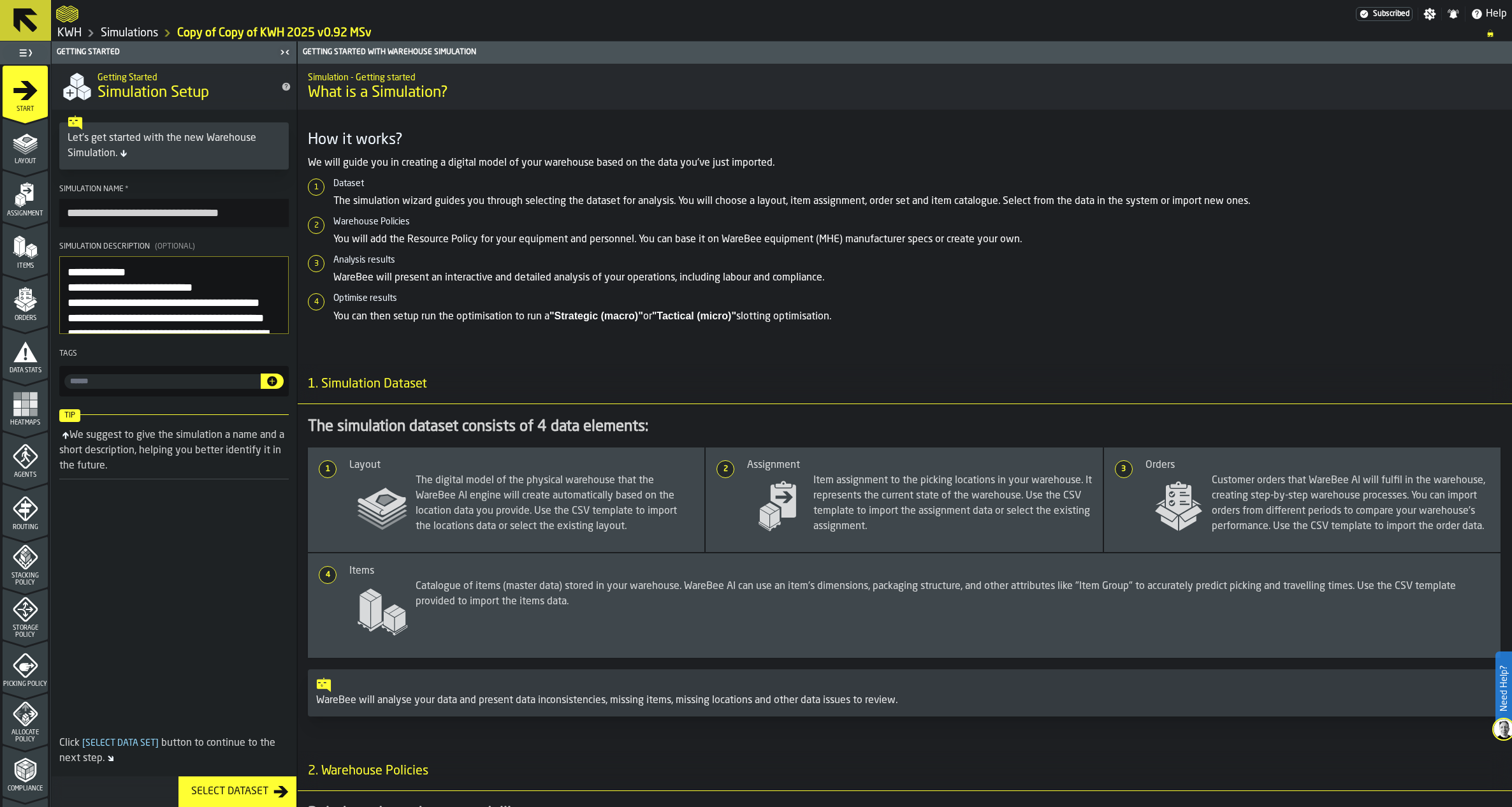
click at [147, 209] on input "**********" at bounding box center [174, 213] width 229 height 28
drag, startPoint x: 149, startPoint y: 213, endPoint x: 26, endPoint y: 207, distance: 123.1
click at [26, 207] on aside "**********" at bounding box center [148, 424] width 297 height 765
click at [152, 211] on input "**********" at bounding box center [174, 213] width 229 height 28
type input "**********"
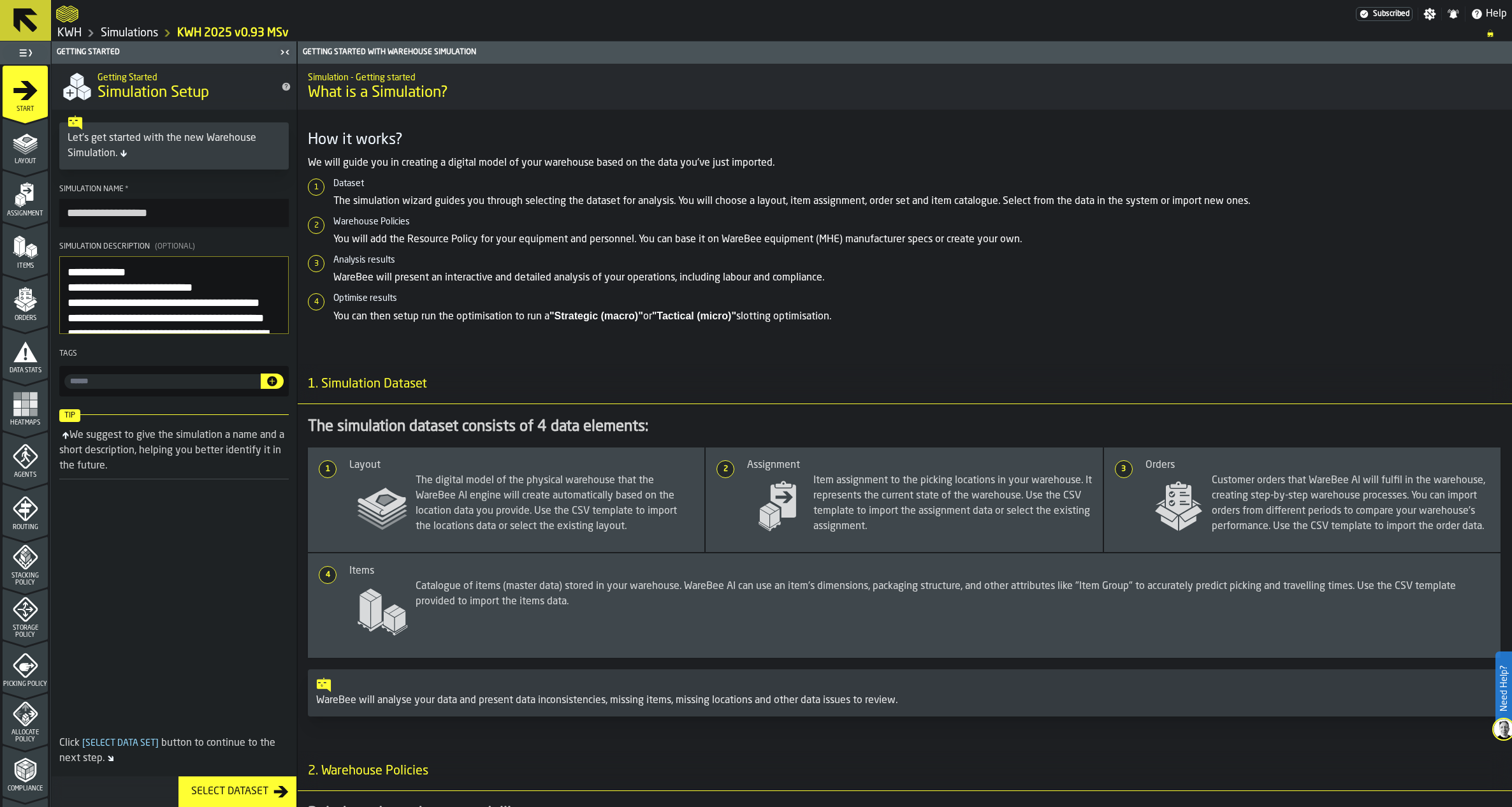
click at [69, 277] on textarea "Simulation Description (Optional)" at bounding box center [174, 295] width 229 height 78
type textarea "**********"
click at [13, 464] on icon "menu Agents" at bounding box center [25, 456] width 25 height 25
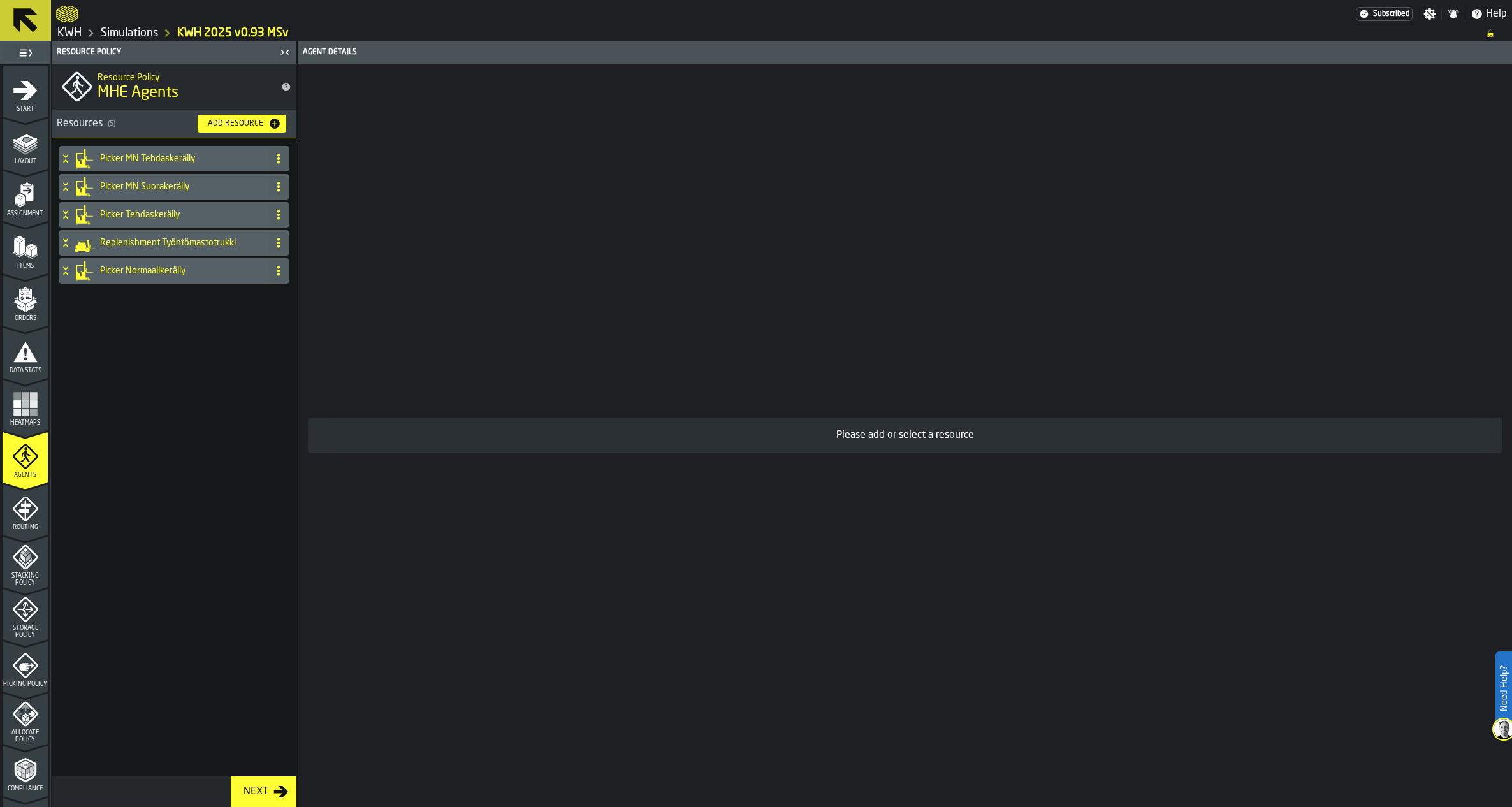
click at [24, 534] on icon "menu Routing" at bounding box center [25, 535] width 45 height 12
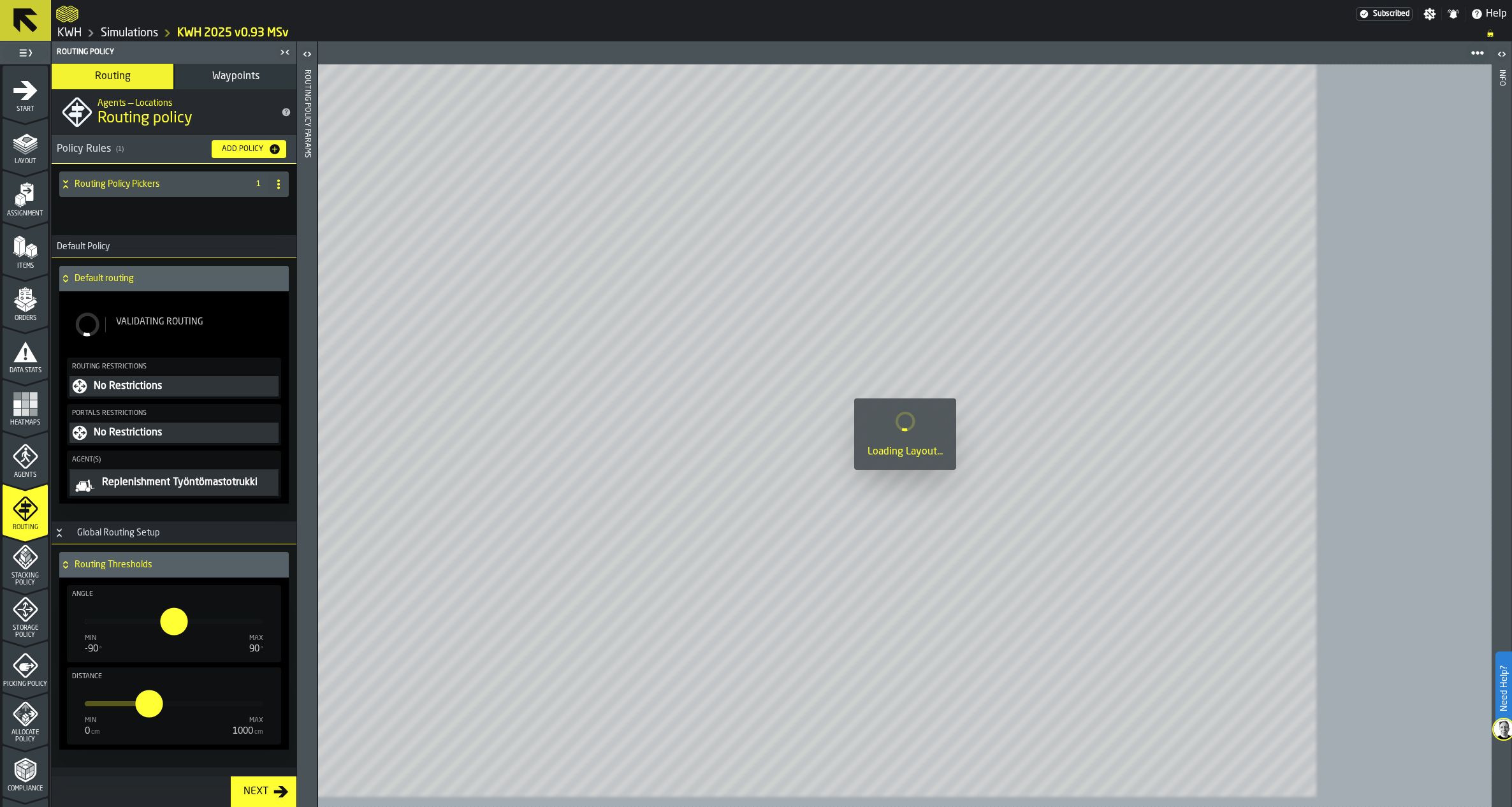
click at [260, 72] on button "Waypoints" at bounding box center [235, 75] width 122 height 25
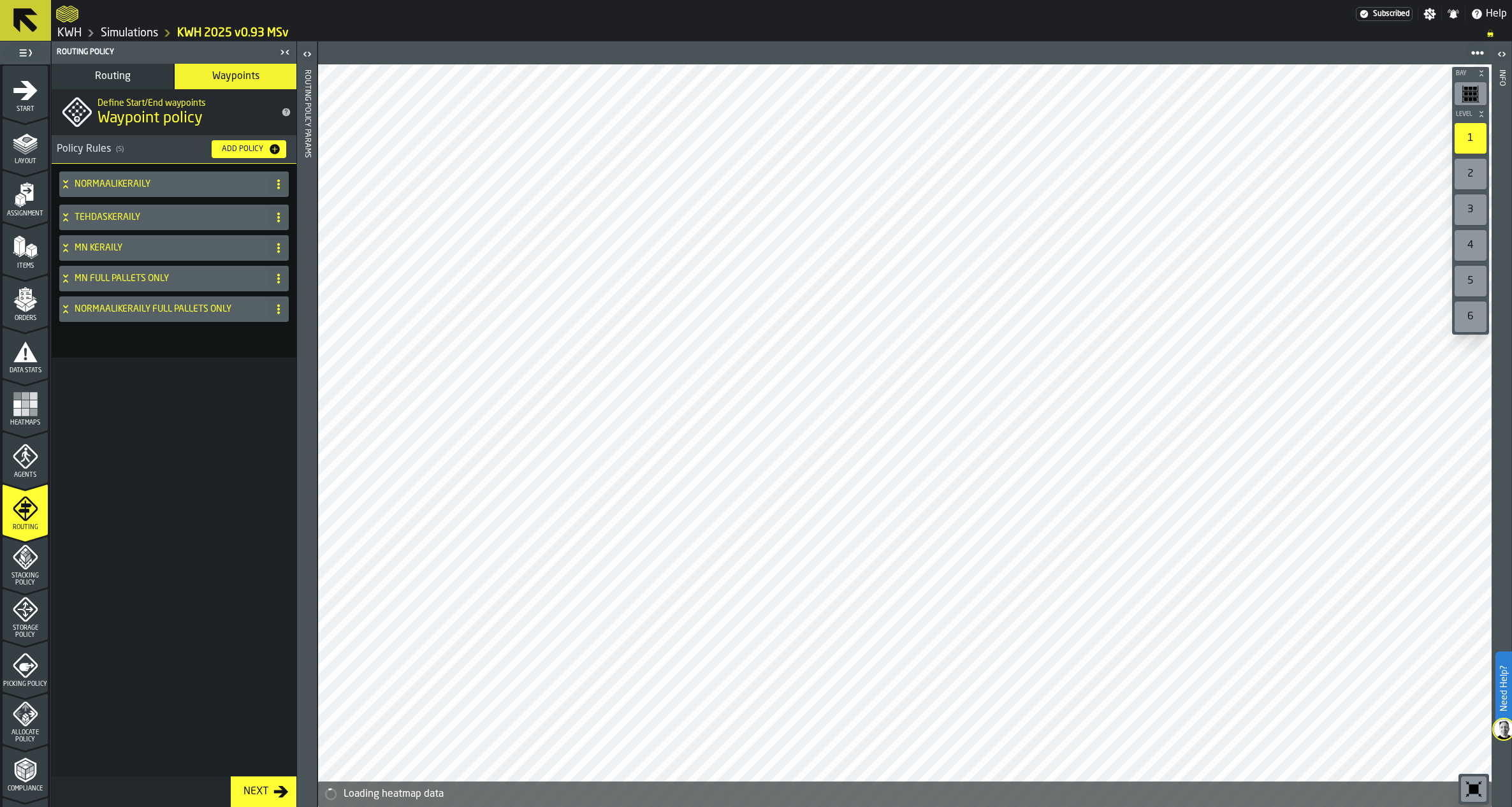
click at [65, 242] on div "MN KERÄILY" at bounding box center [161, 247] width 204 height 25
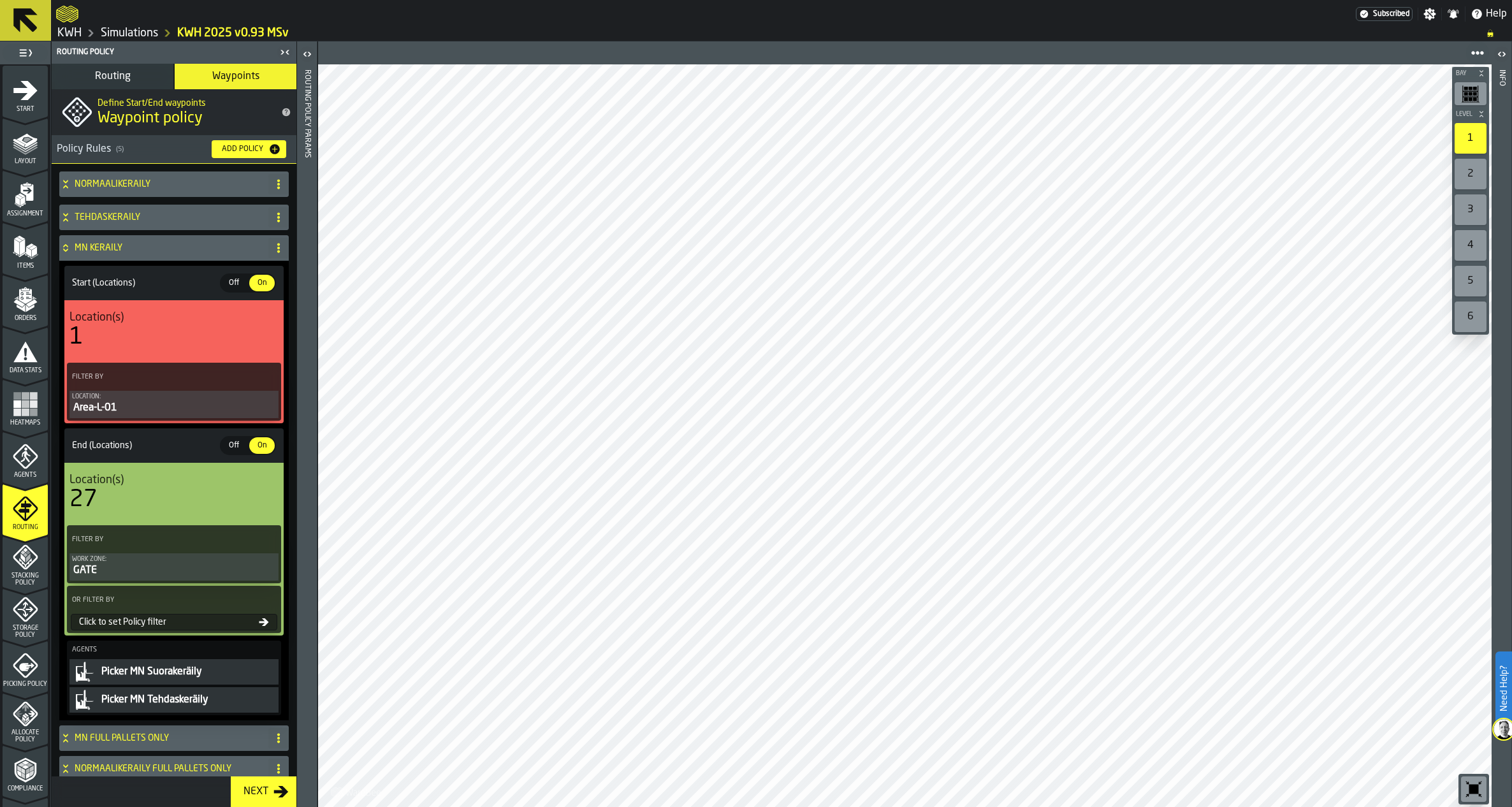
scroll to position [42, 0]
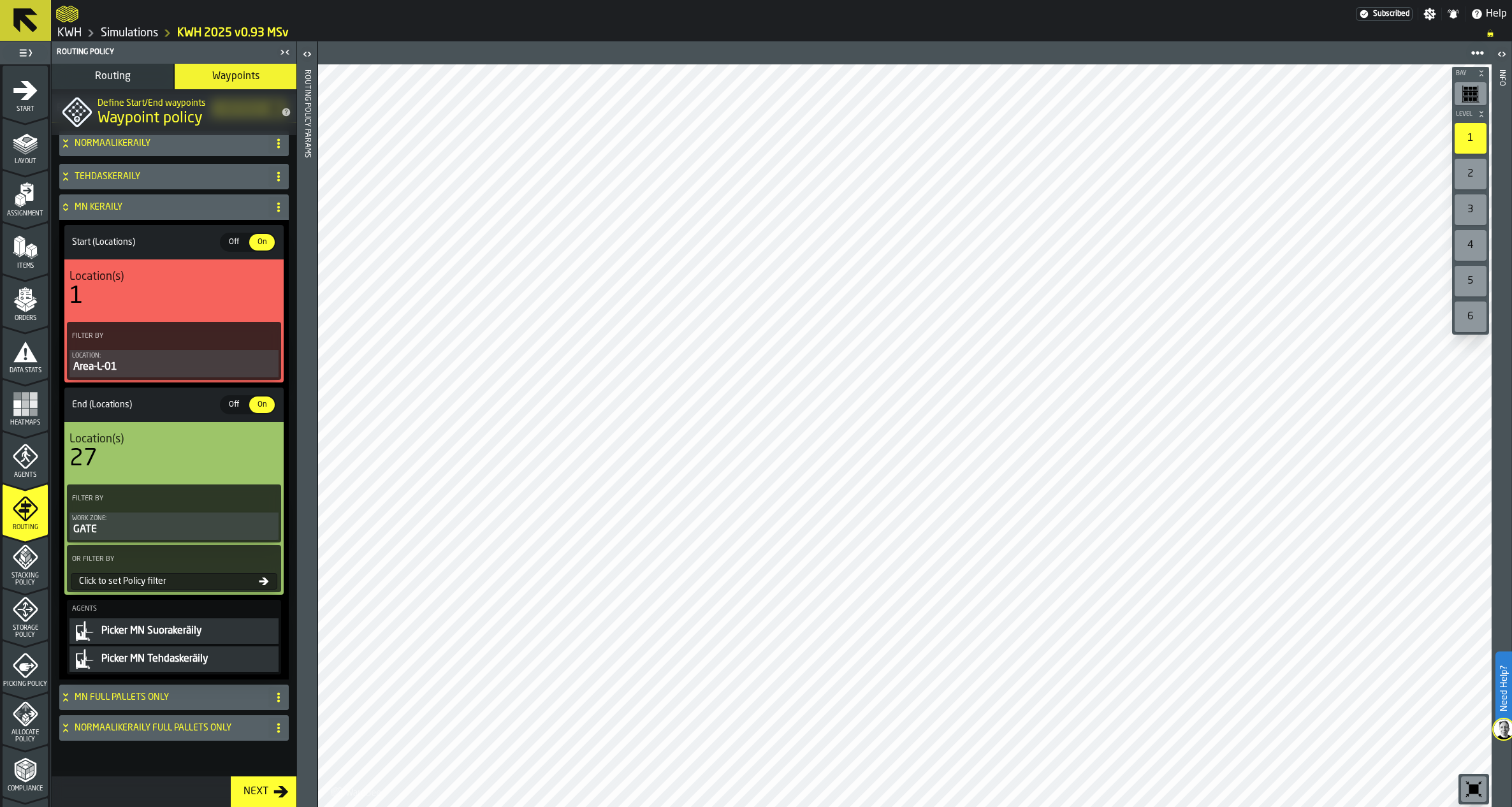
click at [69, 205] on icon at bounding box center [65, 207] width 13 height 10
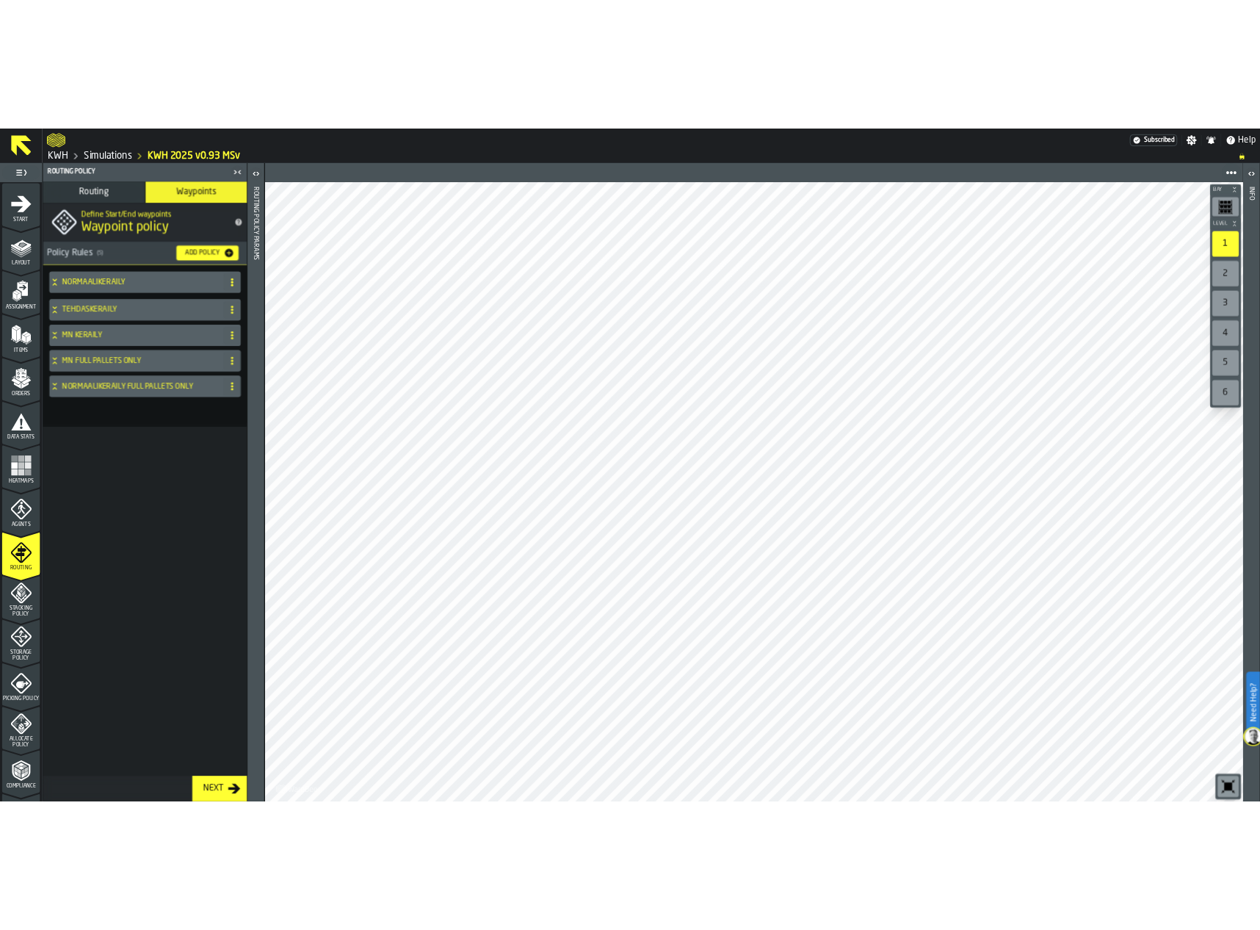
scroll to position [0, 0]
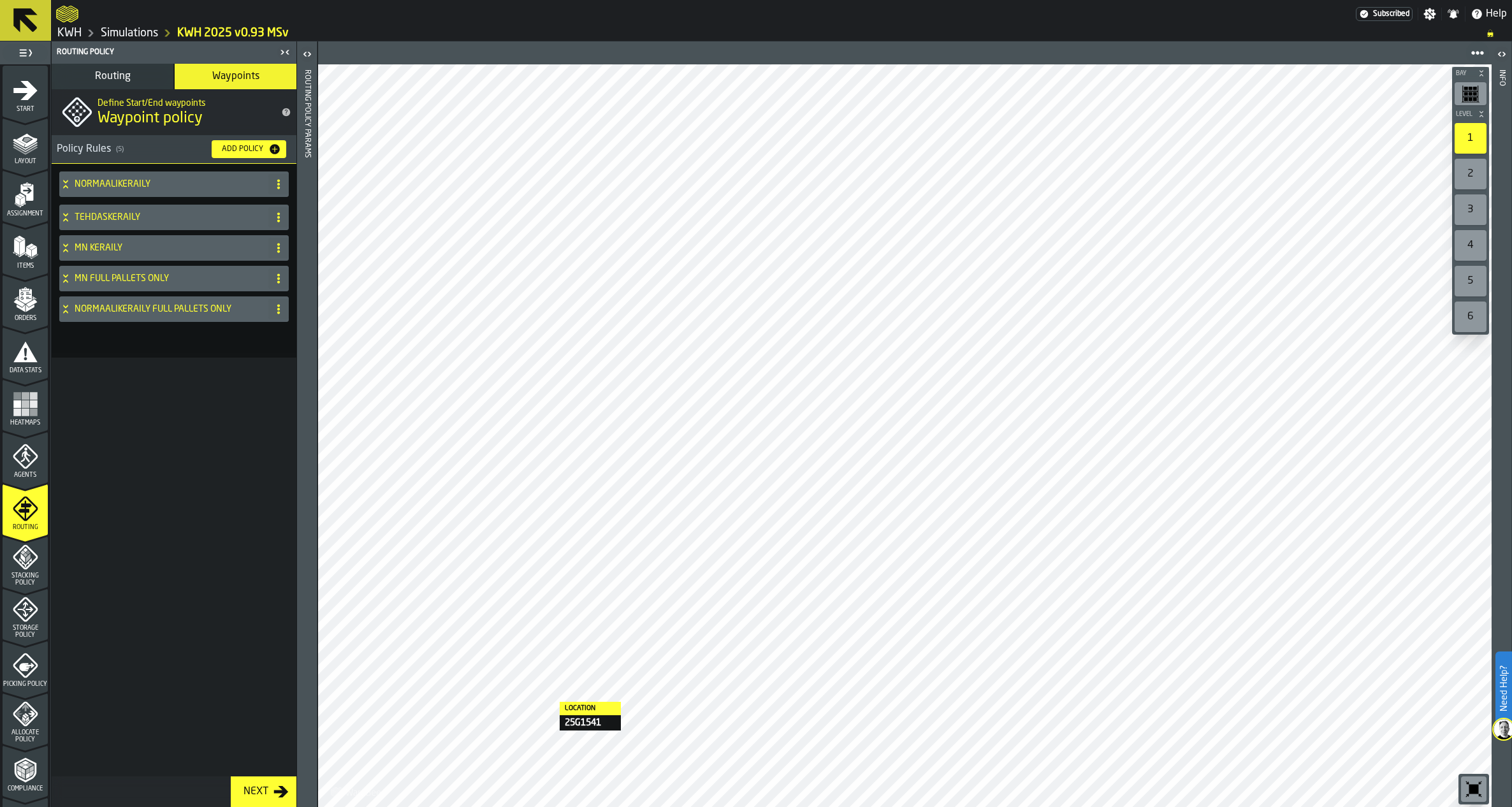
click at [23, 461] on icon "menu Agents" at bounding box center [25, 456] width 25 height 25
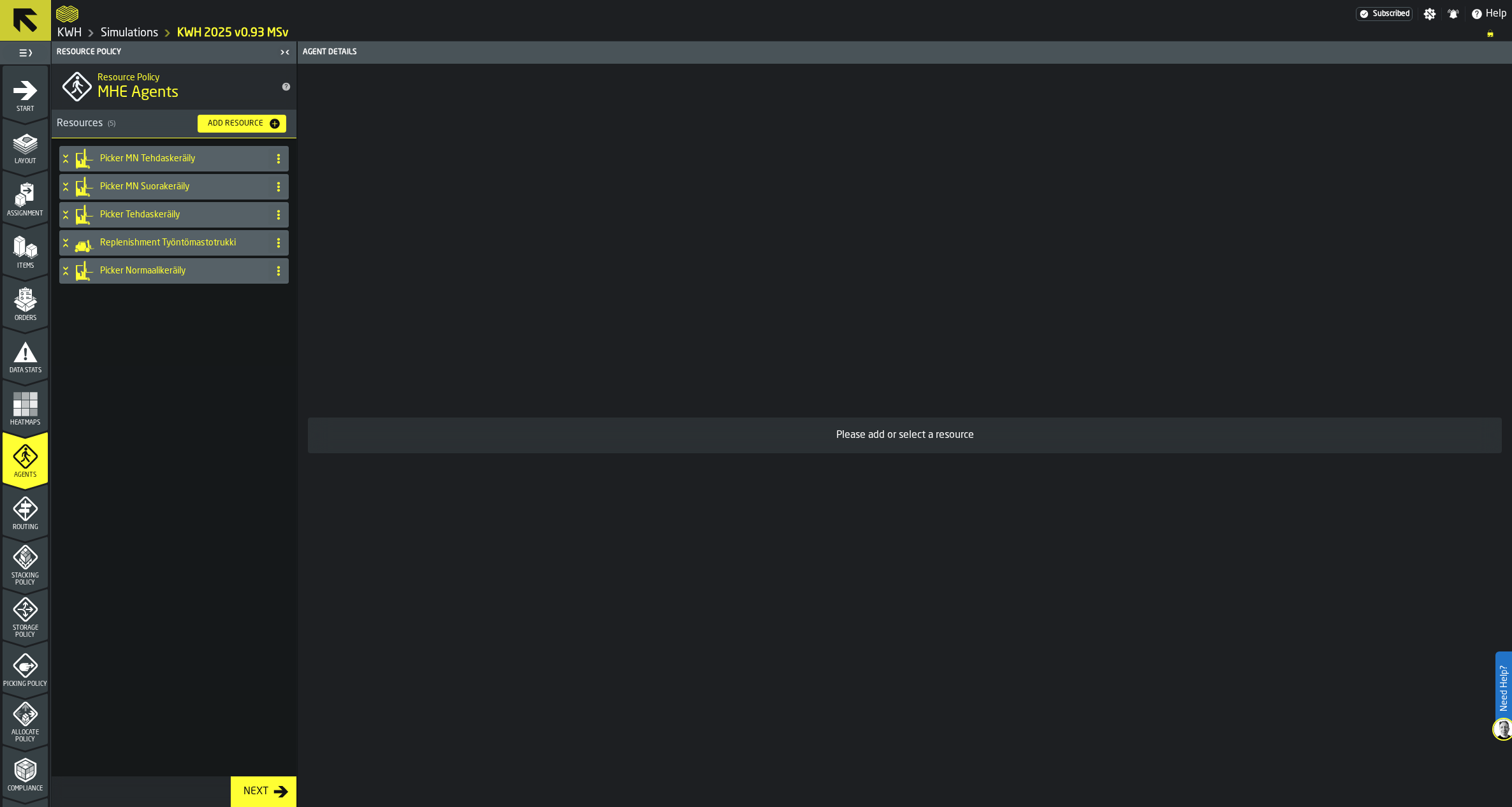
click at [66, 157] on icon at bounding box center [65, 156] width 4 height 3
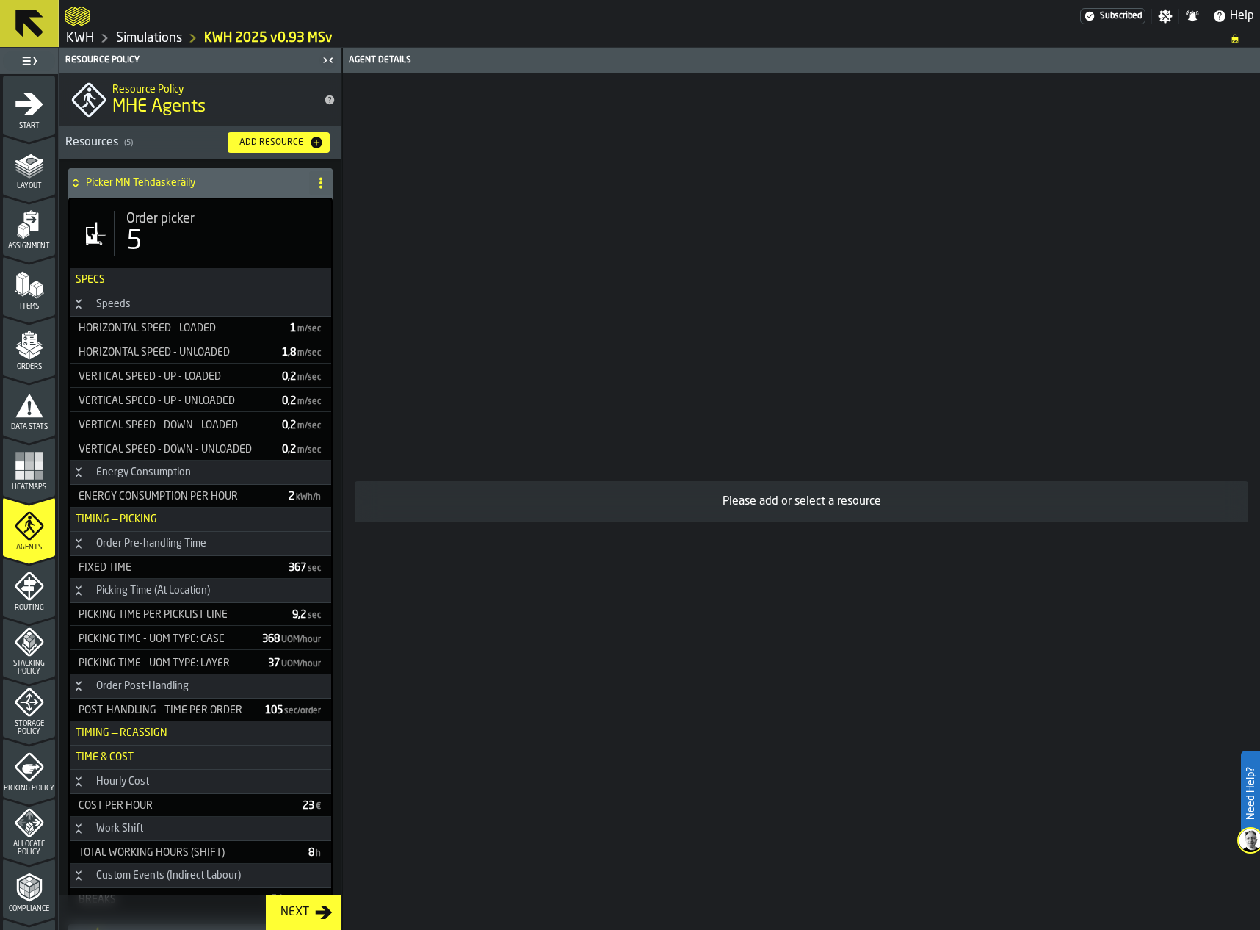
click at [75, 181] on icon at bounding box center [75, 183] width 15 height 12
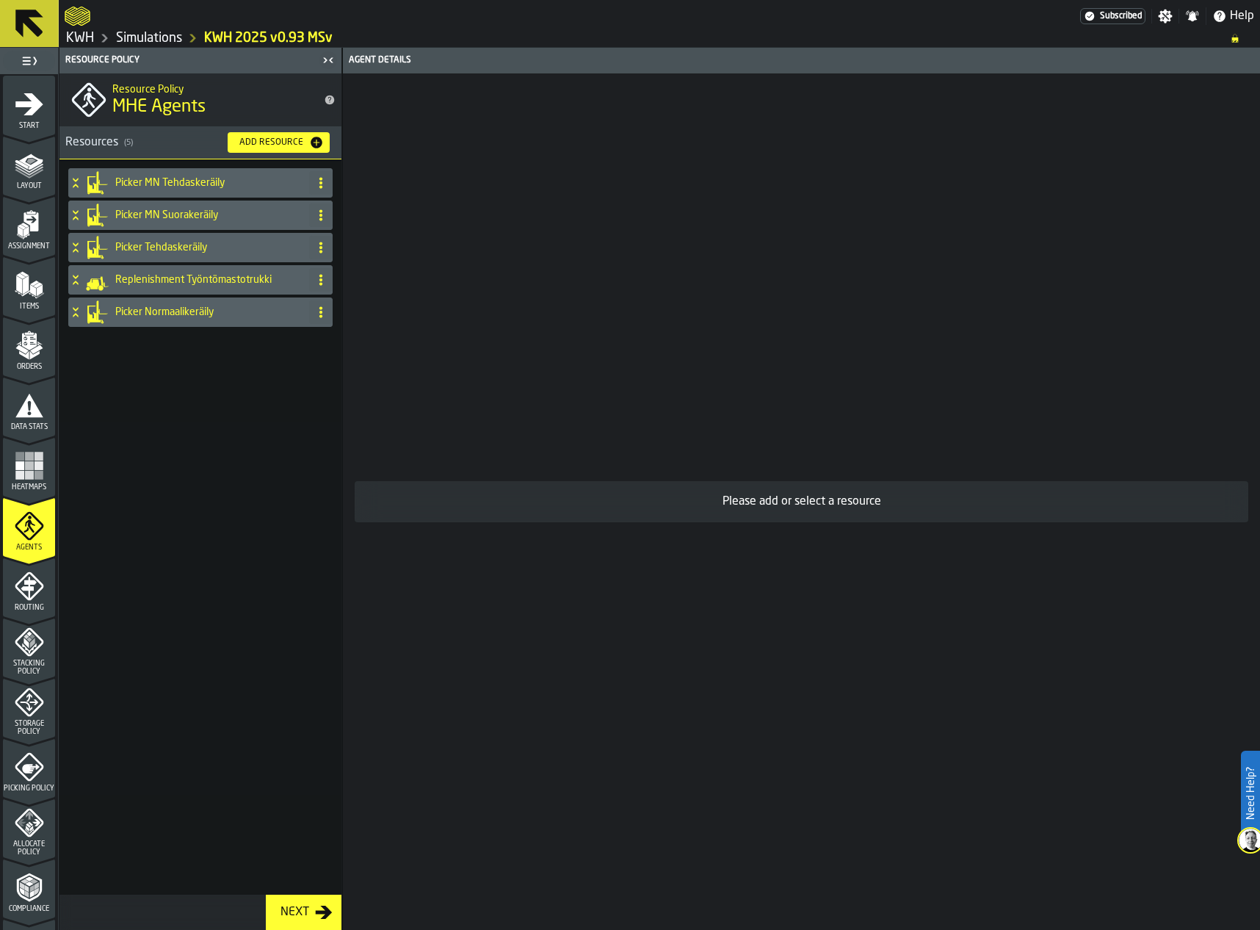
click at [74, 181] on icon at bounding box center [75, 180] width 5 height 4
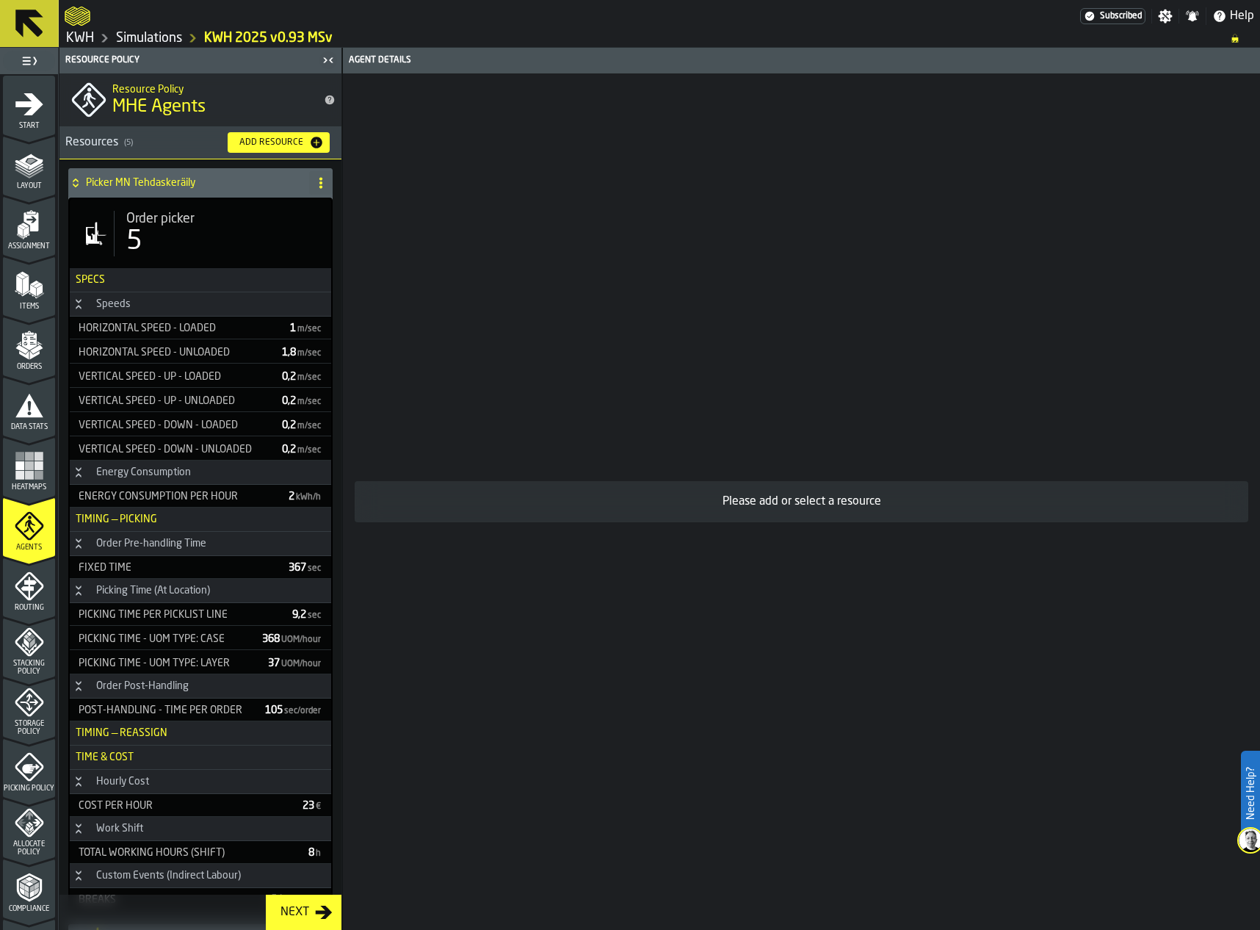
drag, startPoint x: 167, startPoint y: 230, endPoint x: 189, endPoint y: 230, distance: 22.8
click at [167, 230] on div "5" at bounding box center [222, 241] width 193 height 29
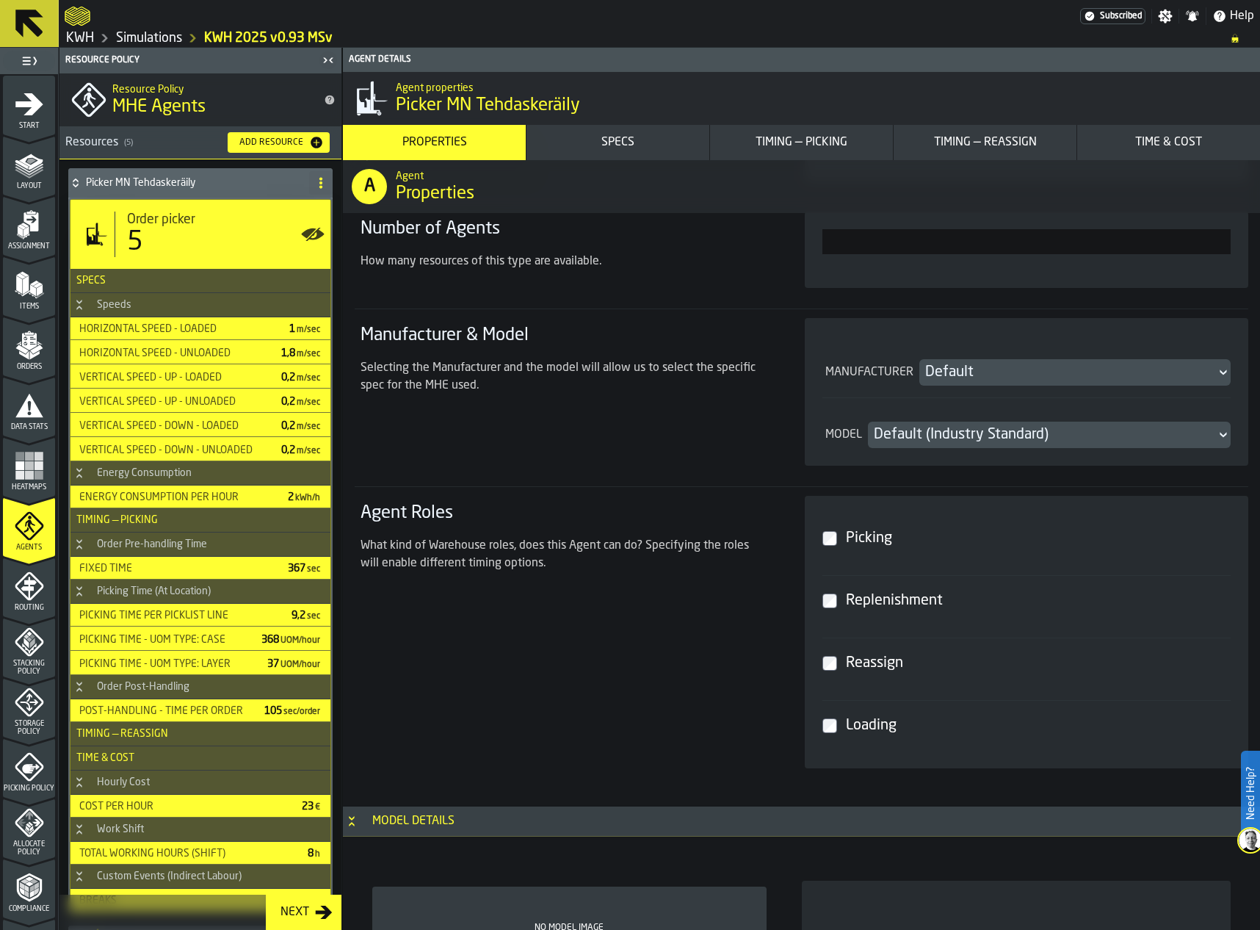
scroll to position [661, 0]
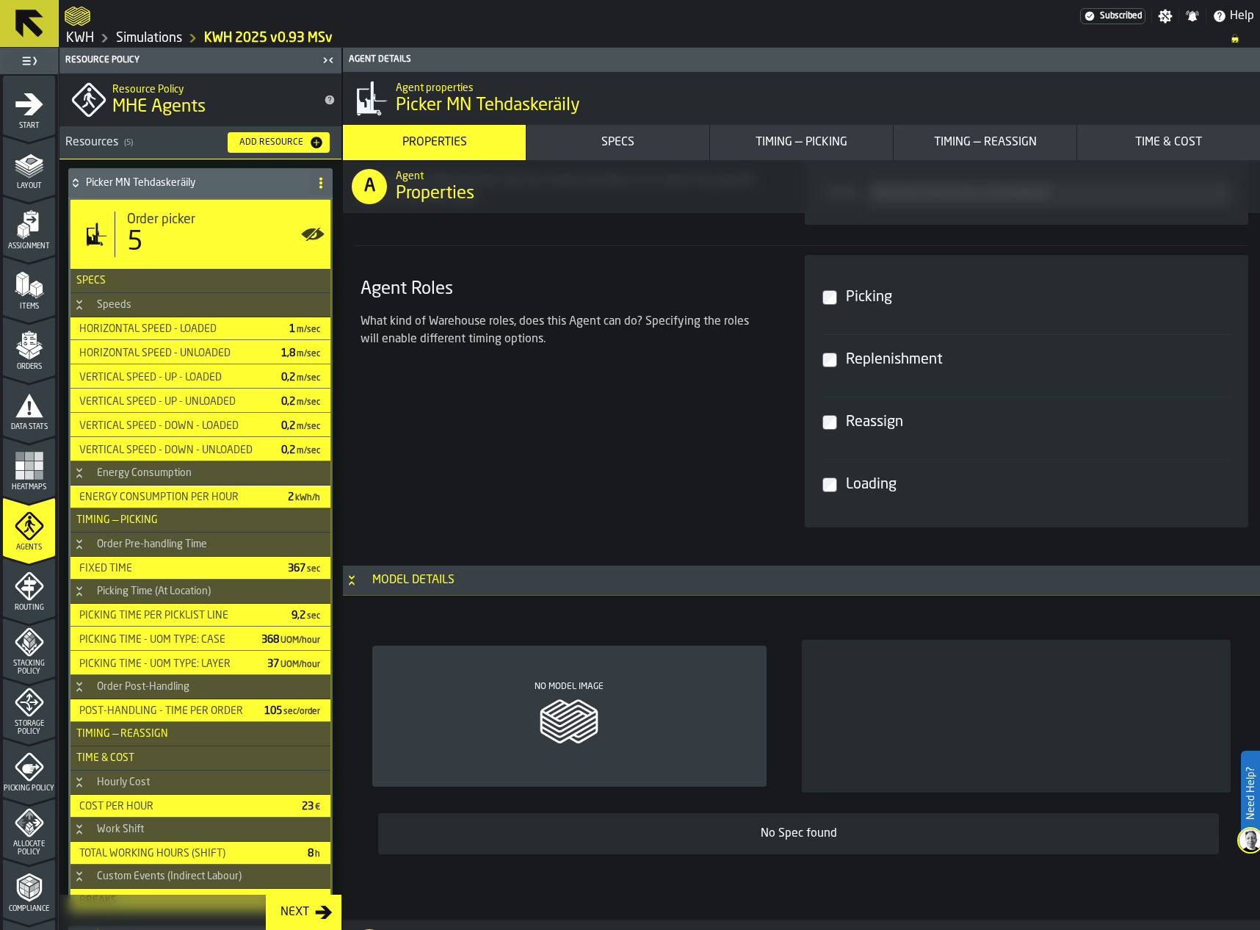
click at [607, 145] on div "Specs" at bounding box center [617, 143] width 171 height 18
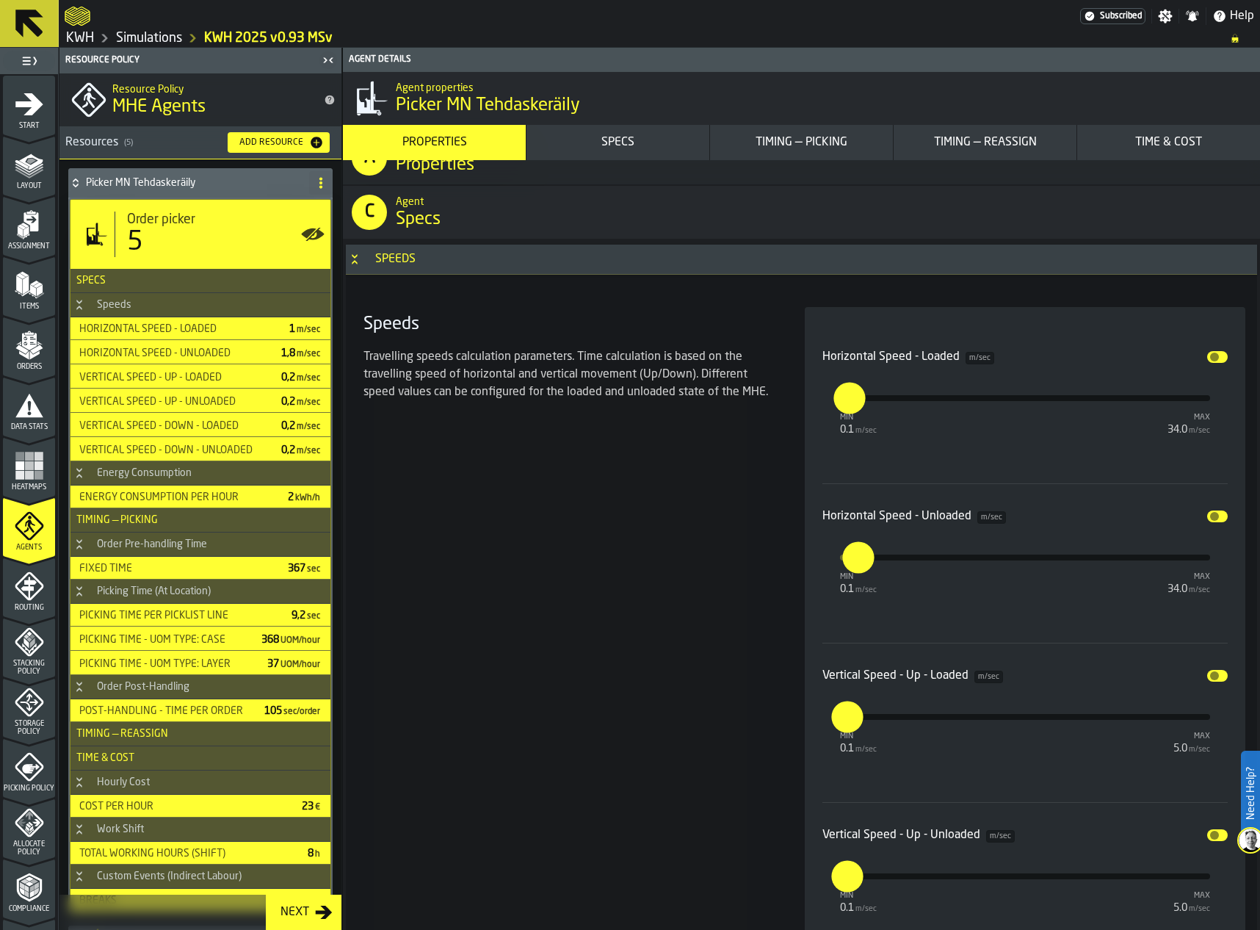
scroll to position [1421, 0]
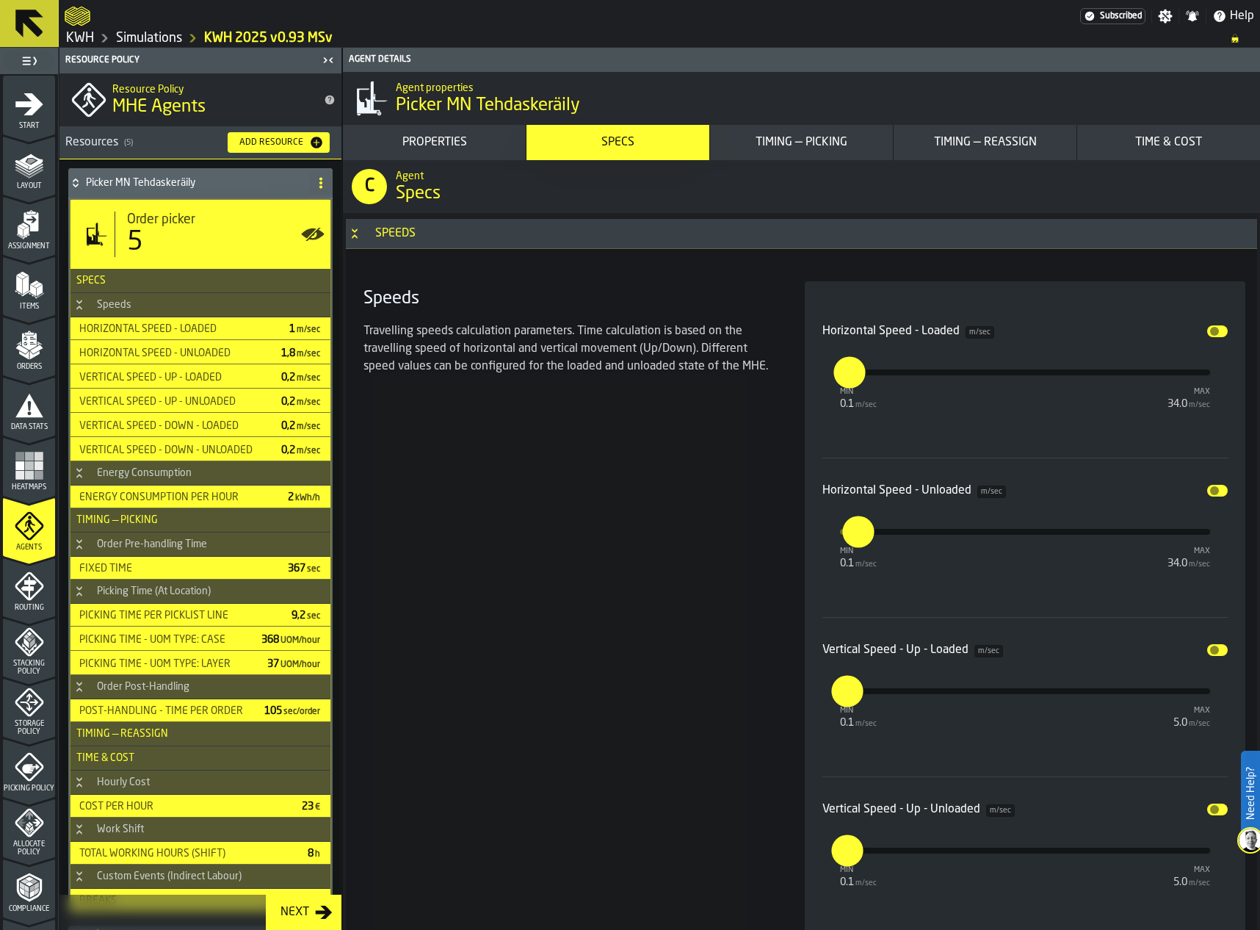
click at [776, 141] on div "Timing — Picking" at bounding box center [801, 143] width 171 height 18
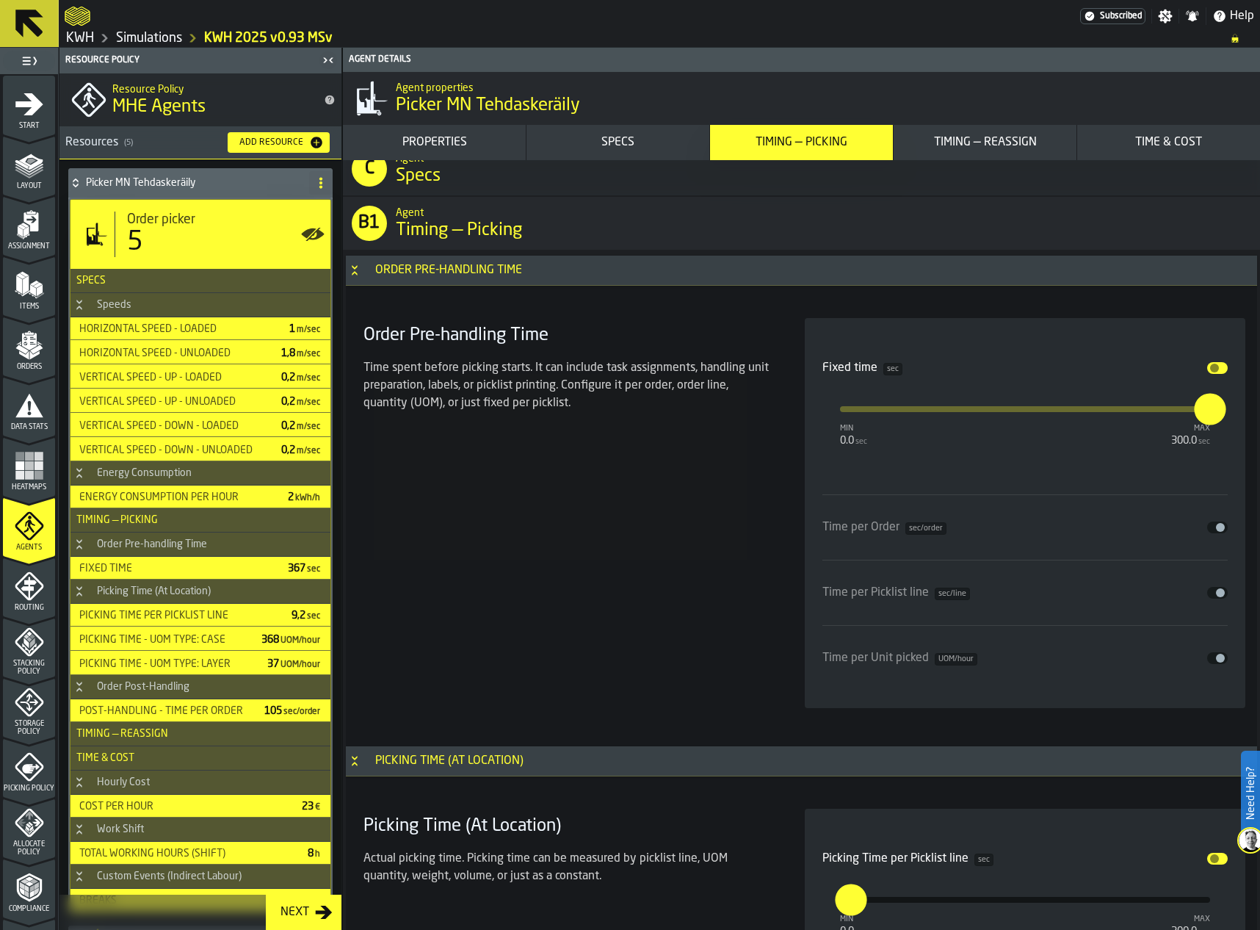
scroll to position [3666, 0]
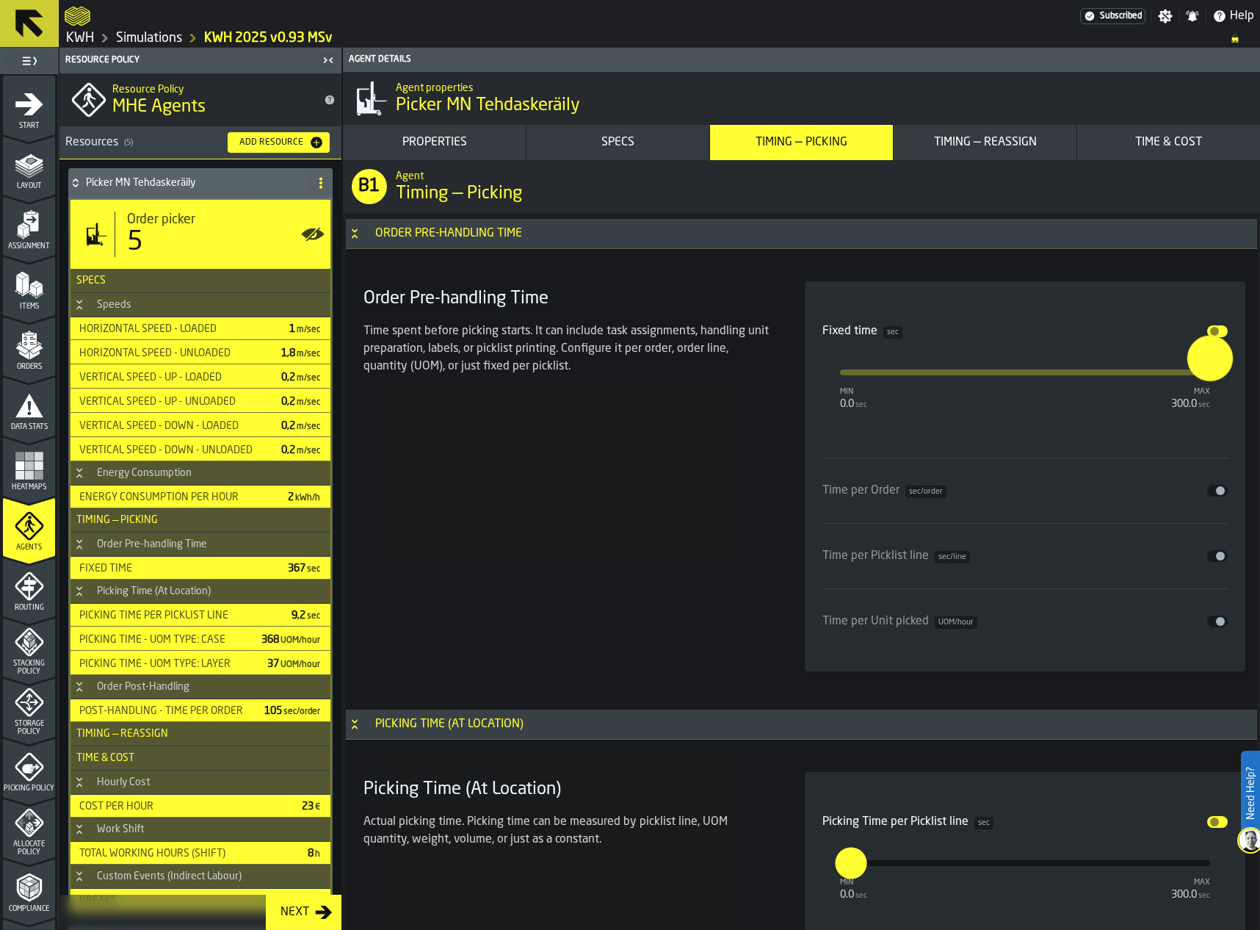
click at [1210, 369] on input "***" at bounding box center [1198, 358] width 23 height 46
type input "*"
type input "**"
click at [744, 433] on div "Order Pre-handling Time Time spent before picking starts. It can include task a…" at bounding box center [567, 476] width 418 height 390
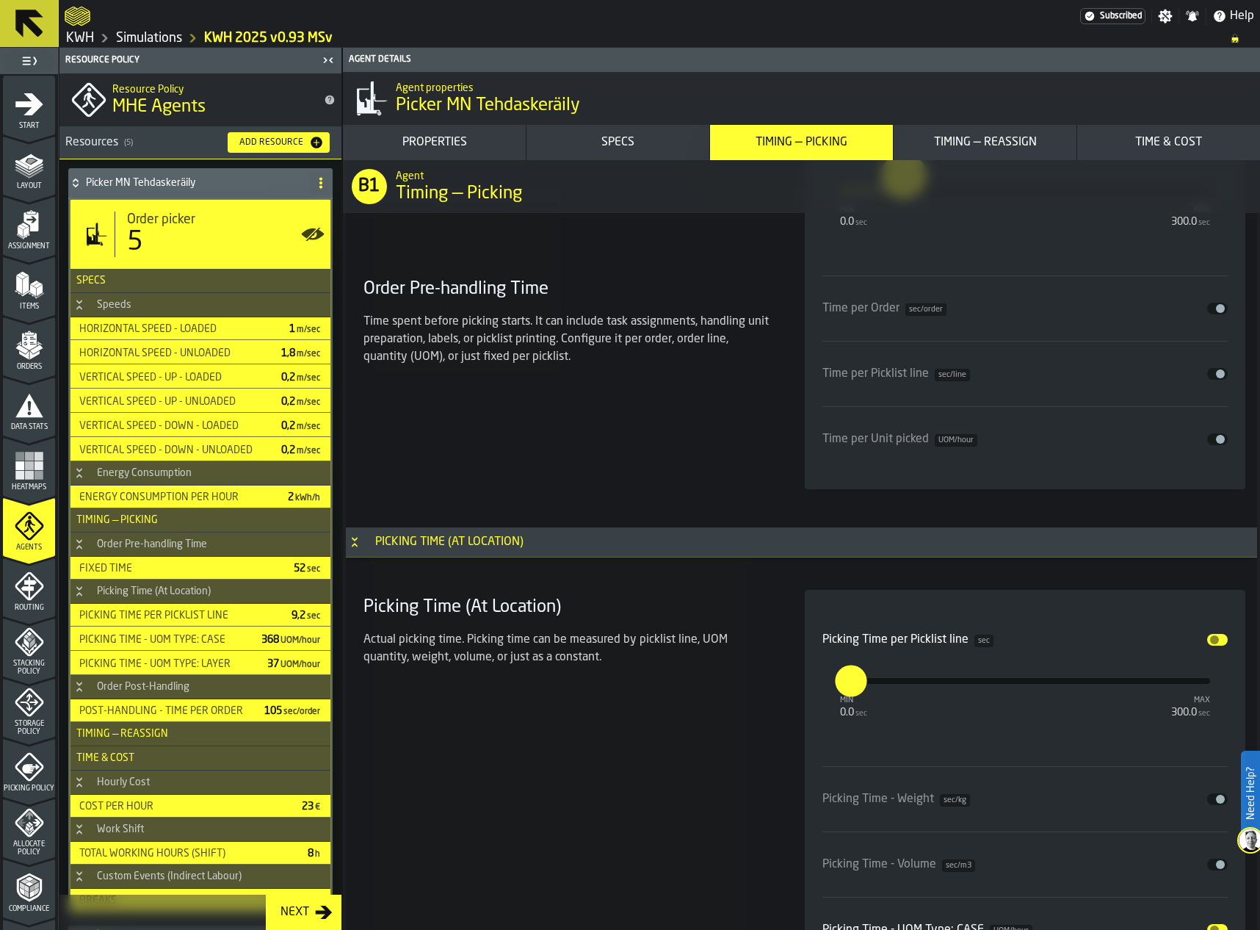
scroll to position [3886, 0]
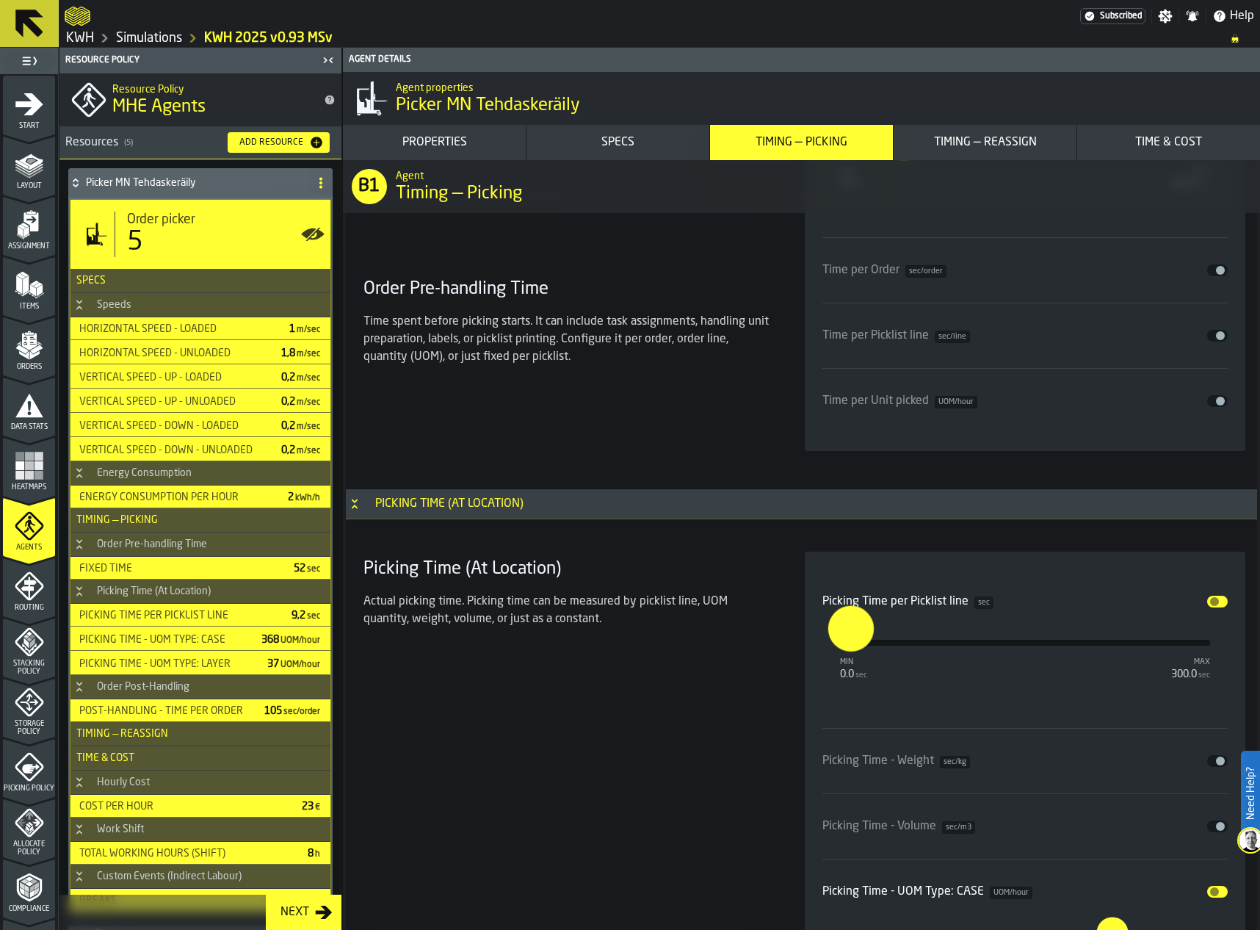
click at [845, 648] on input "***" at bounding box center [836, 628] width 17 height 46
type input "****"
click at [767, 759] on div "Picking Time (At Location) Actual picking time. Picking time can be measured by…" at bounding box center [567, 905] width 418 height 709
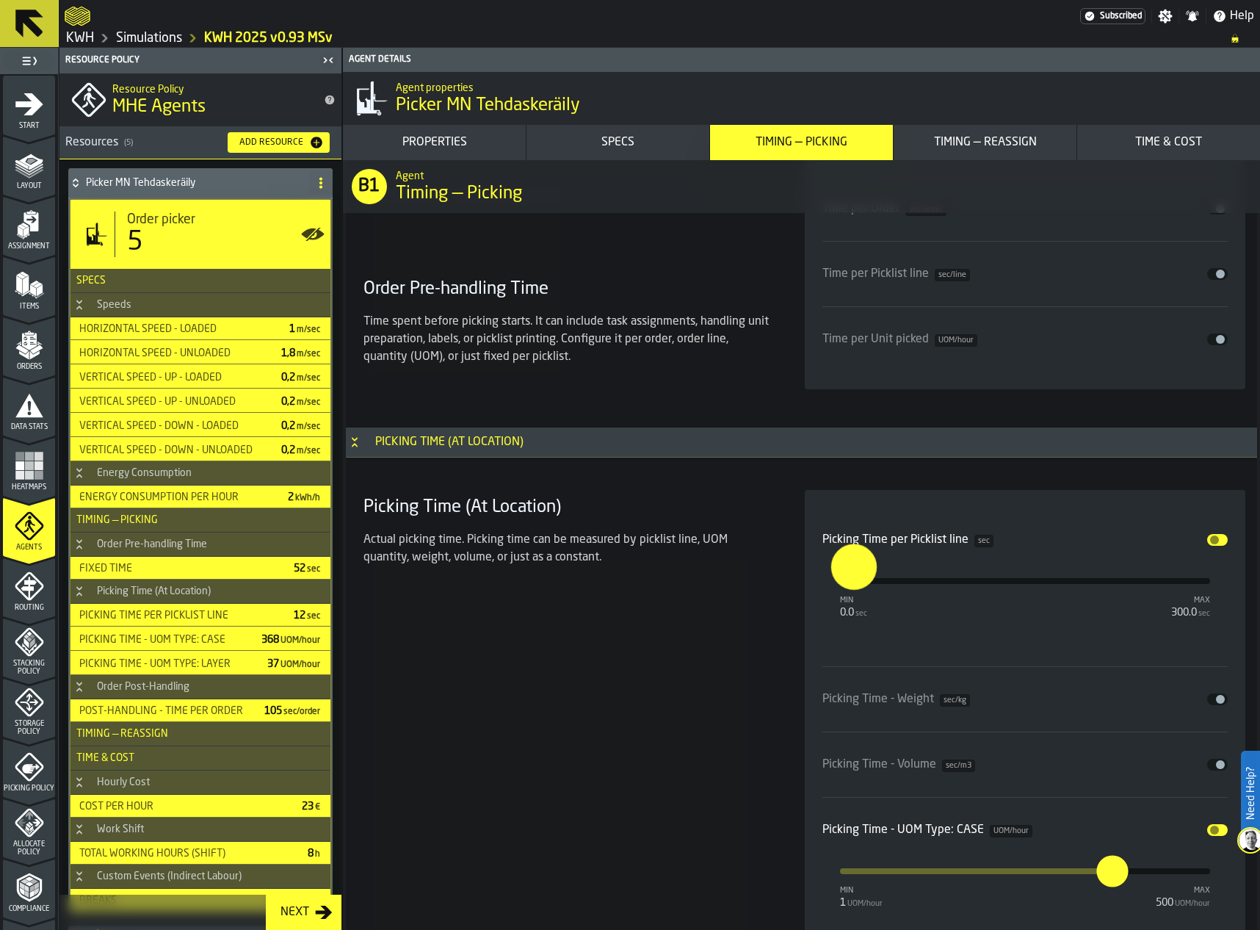
scroll to position [4033, 0]
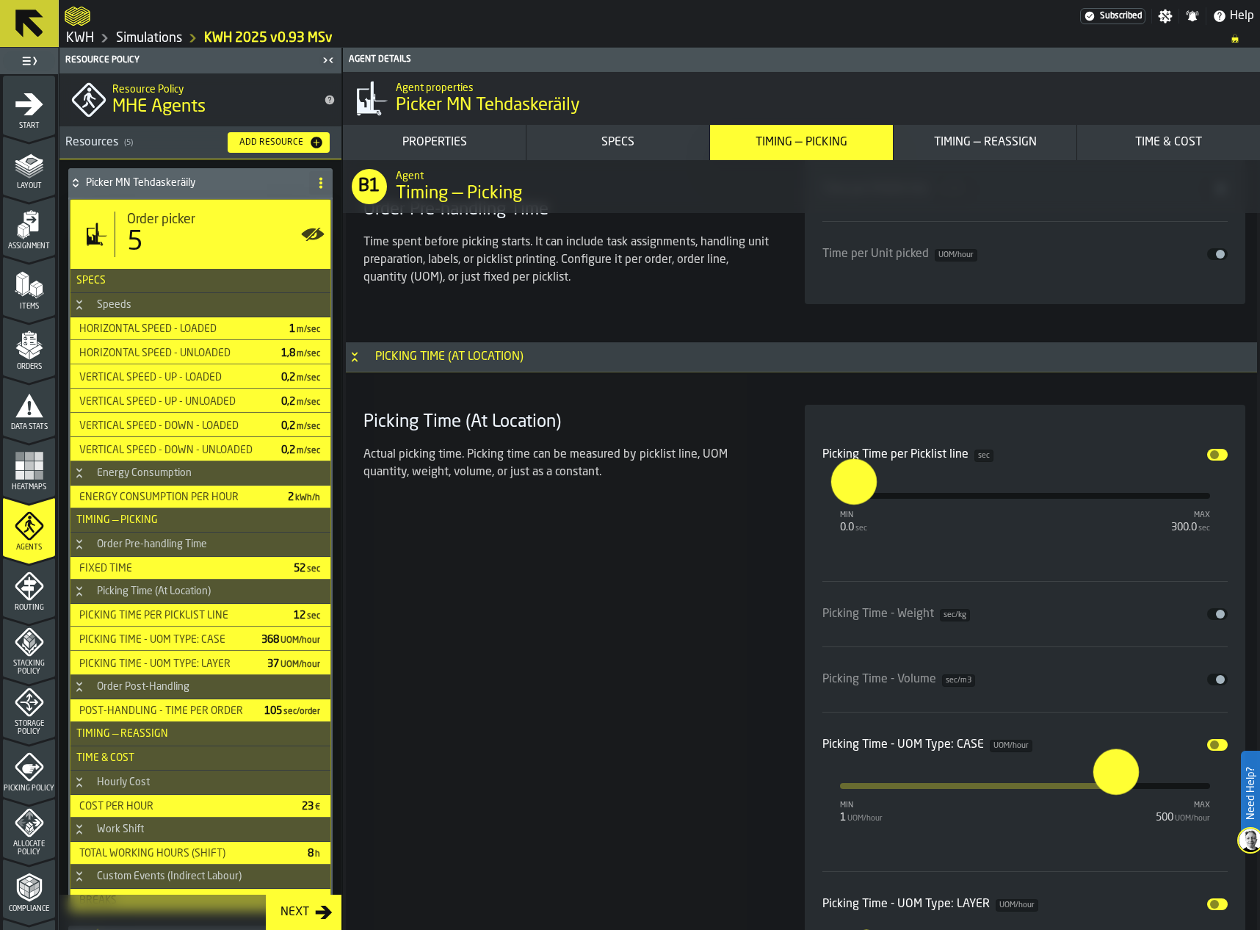
click at [1112, 794] on input "***" at bounding box center [1104, 771] width 23 height 46
type input "***"
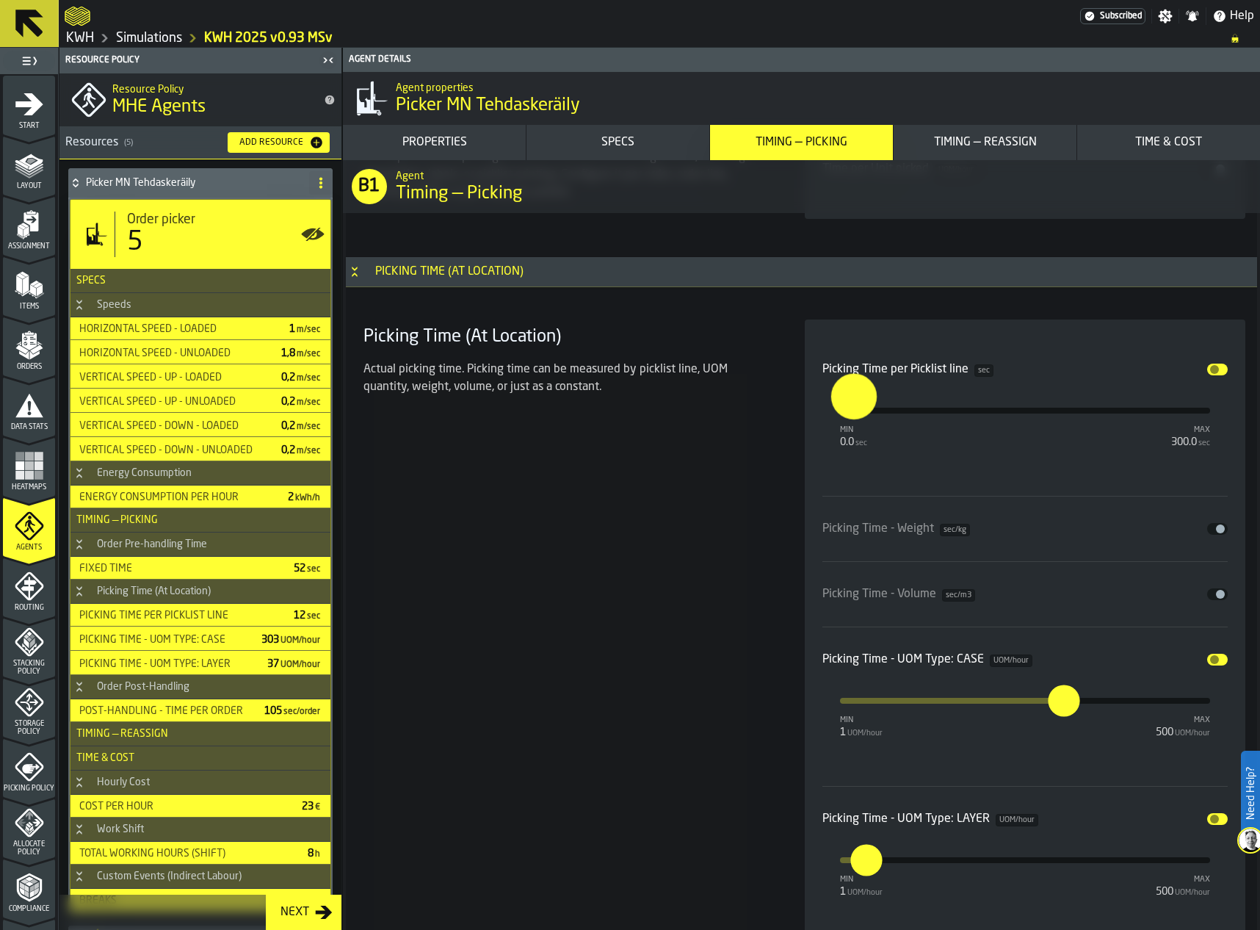
scroll to position [4253, 0]
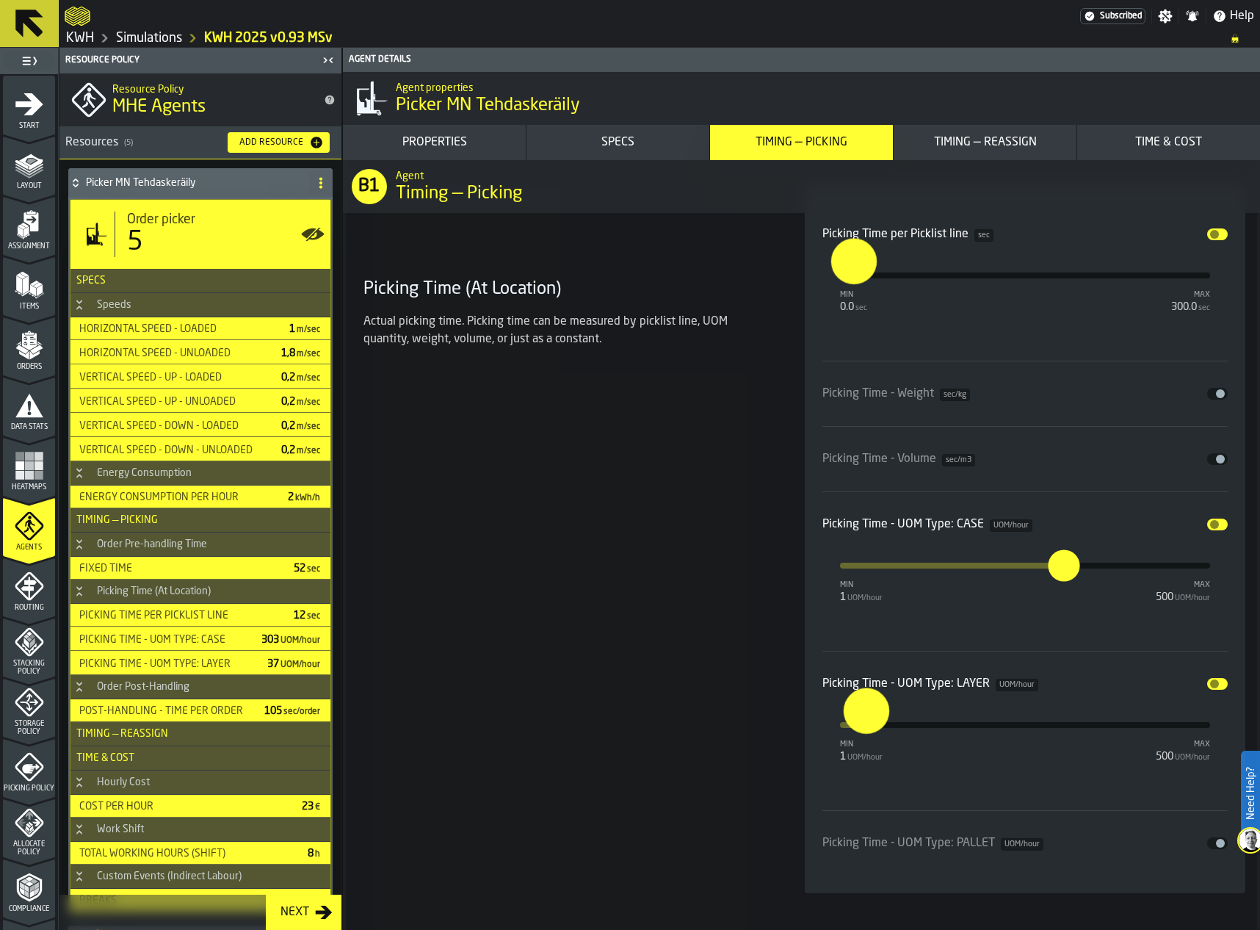
click at [866, 723] on input "**" at bounding box center [855, 710] width 23 height 46
type input "**"
click at [750, 662] on div "Picking Time (At Location) Actual picking time. Picking time can be measured by…" at bounding box center [567, 538] width 418 height 709
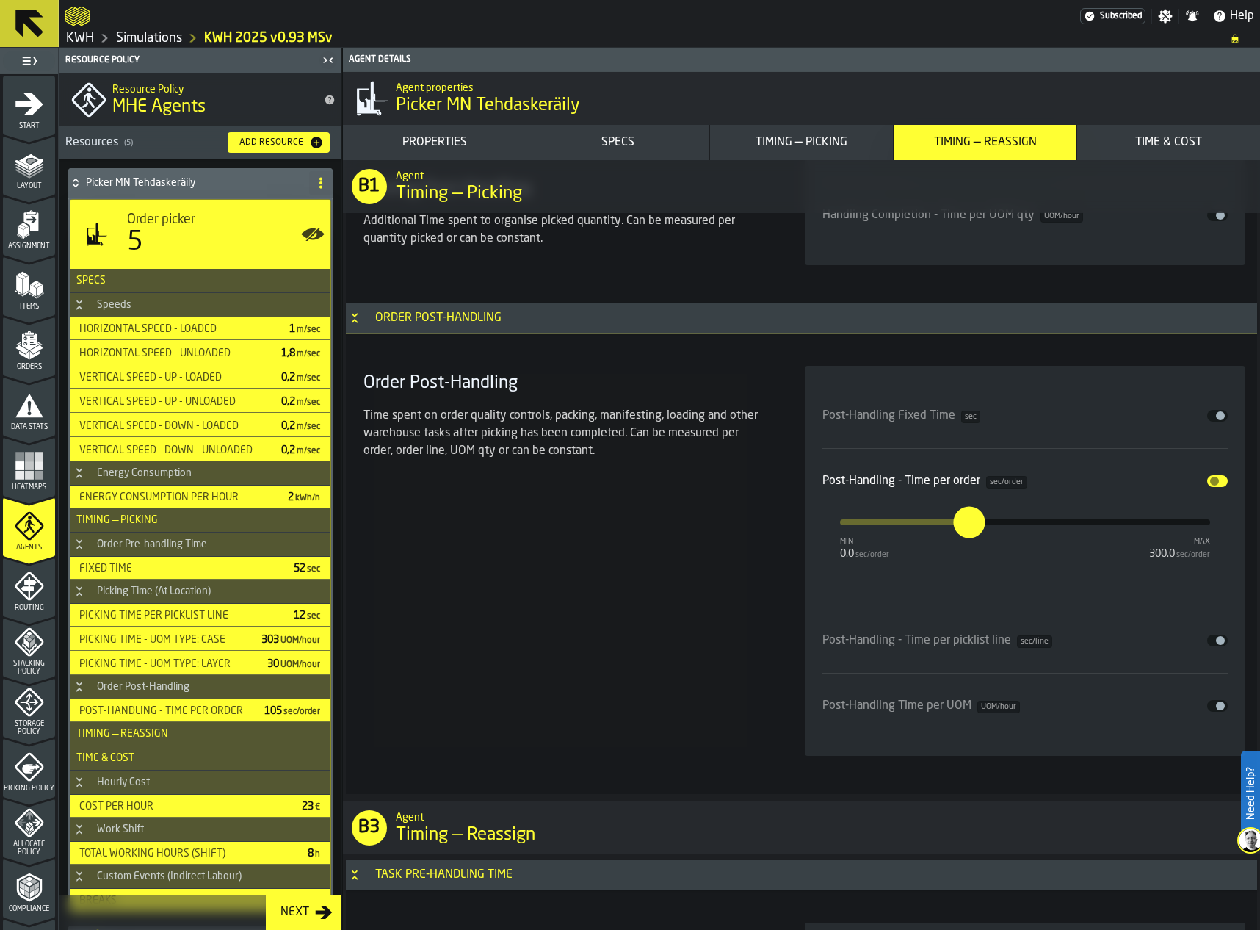
scroll to position [6162, 0]
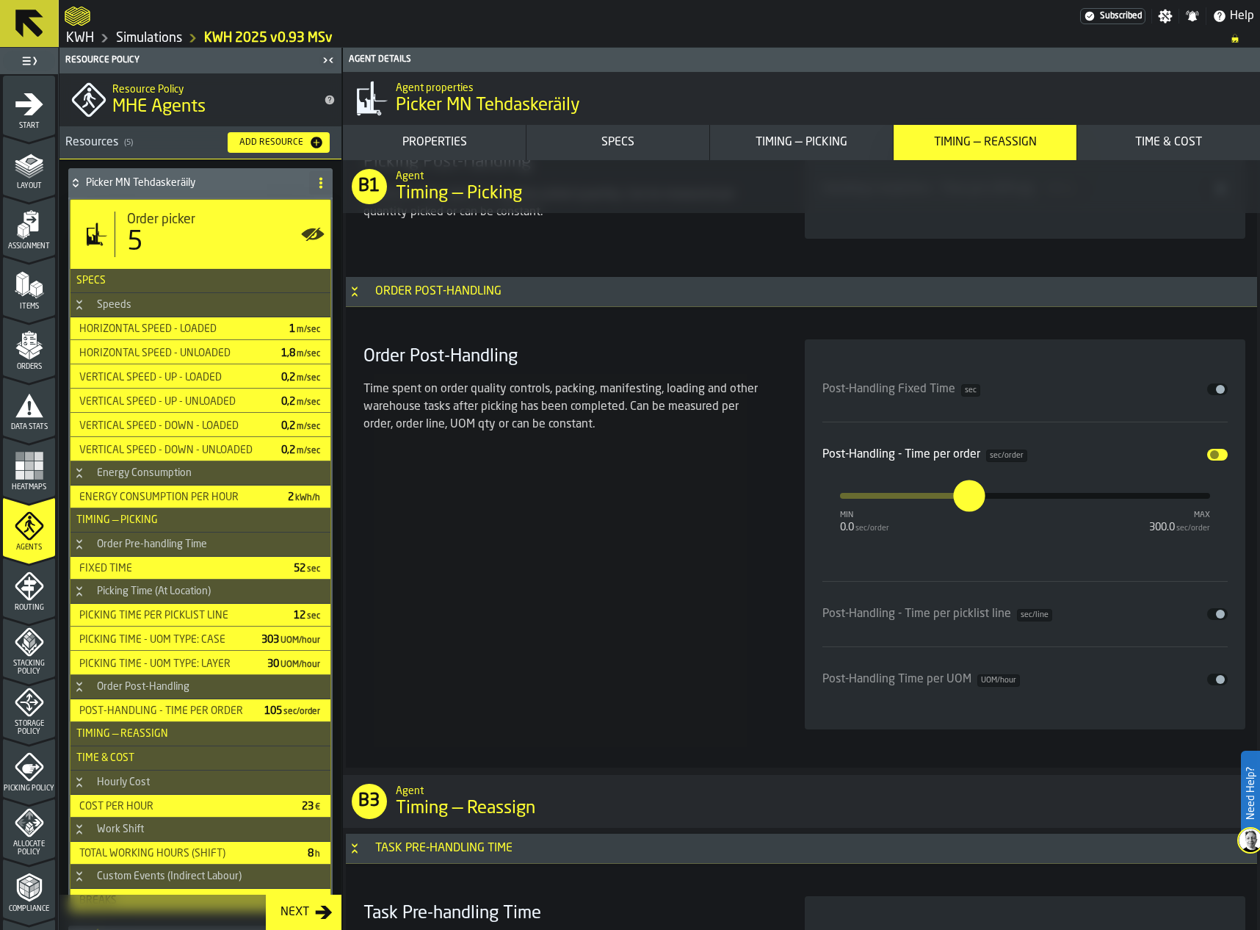
click at [693, 517] on div "Order Post-Handling Time spent on order quality controls, packing, manifesting,…" at bounding box center [567, 534] width 418 height 390
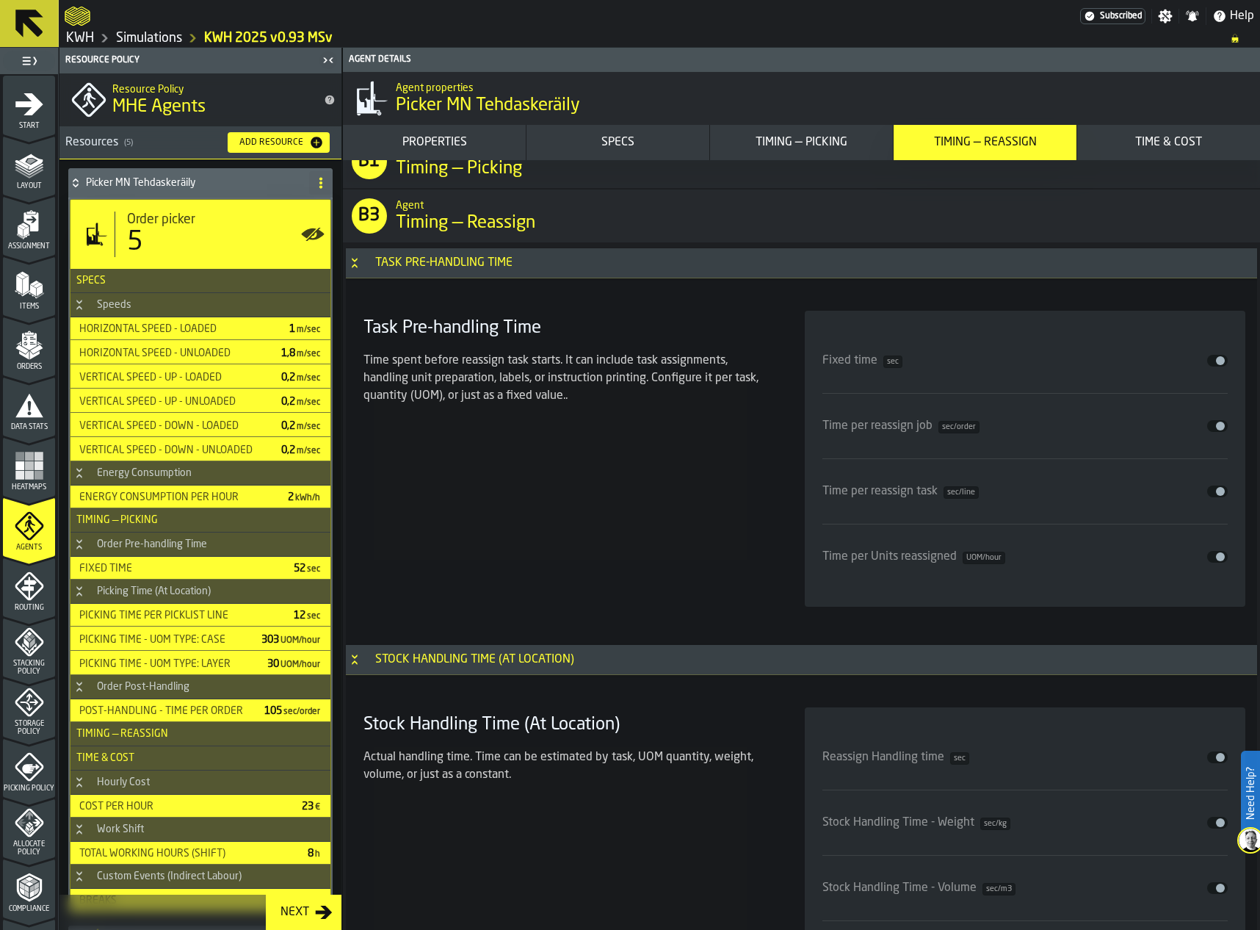
scroll to position [6750, 0]
click at [76, 181] on icon at bounding box center [75, 180] width 5 height 4
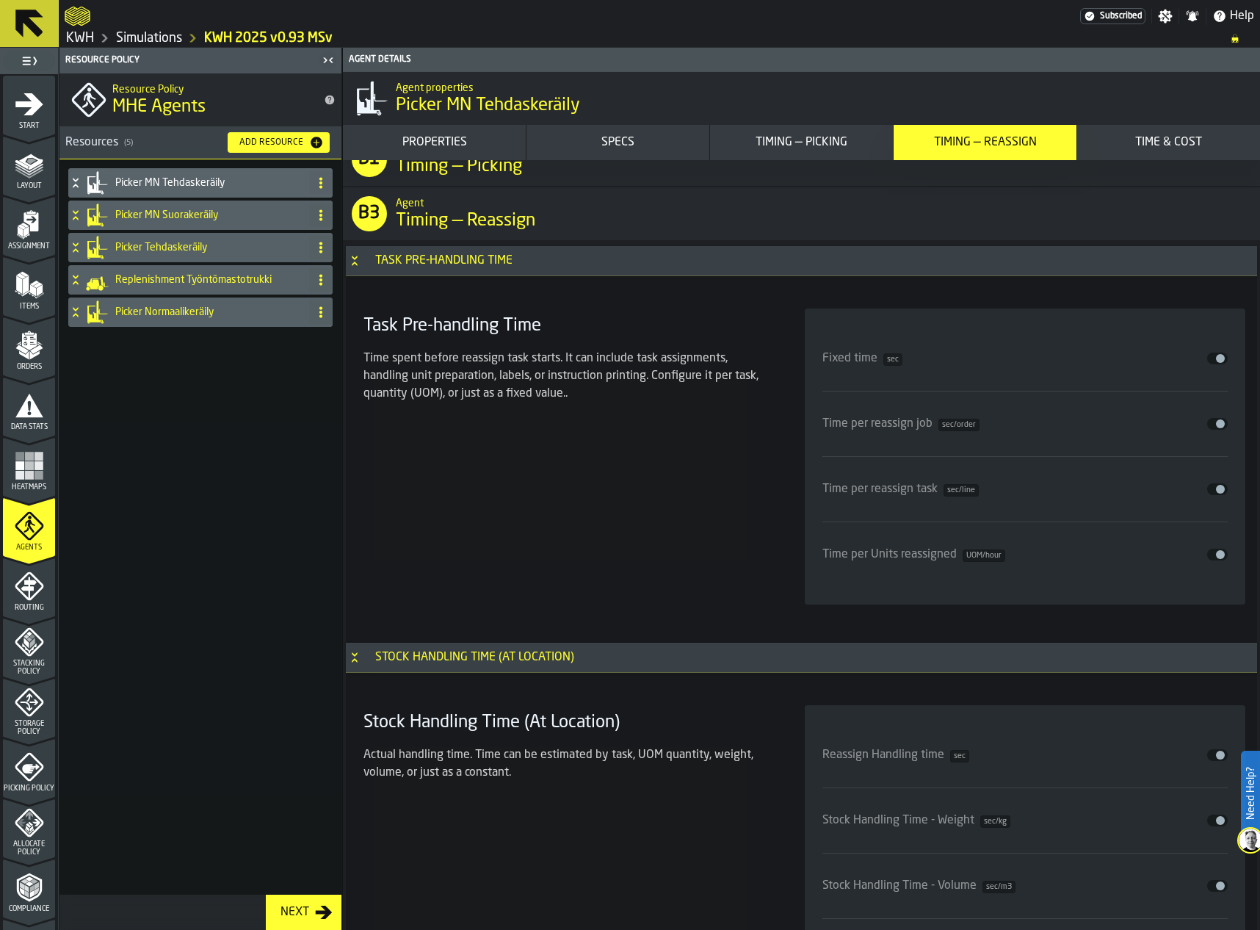
click at [71, 217] on icon at bounding box center [75, 215] width 15 height 12
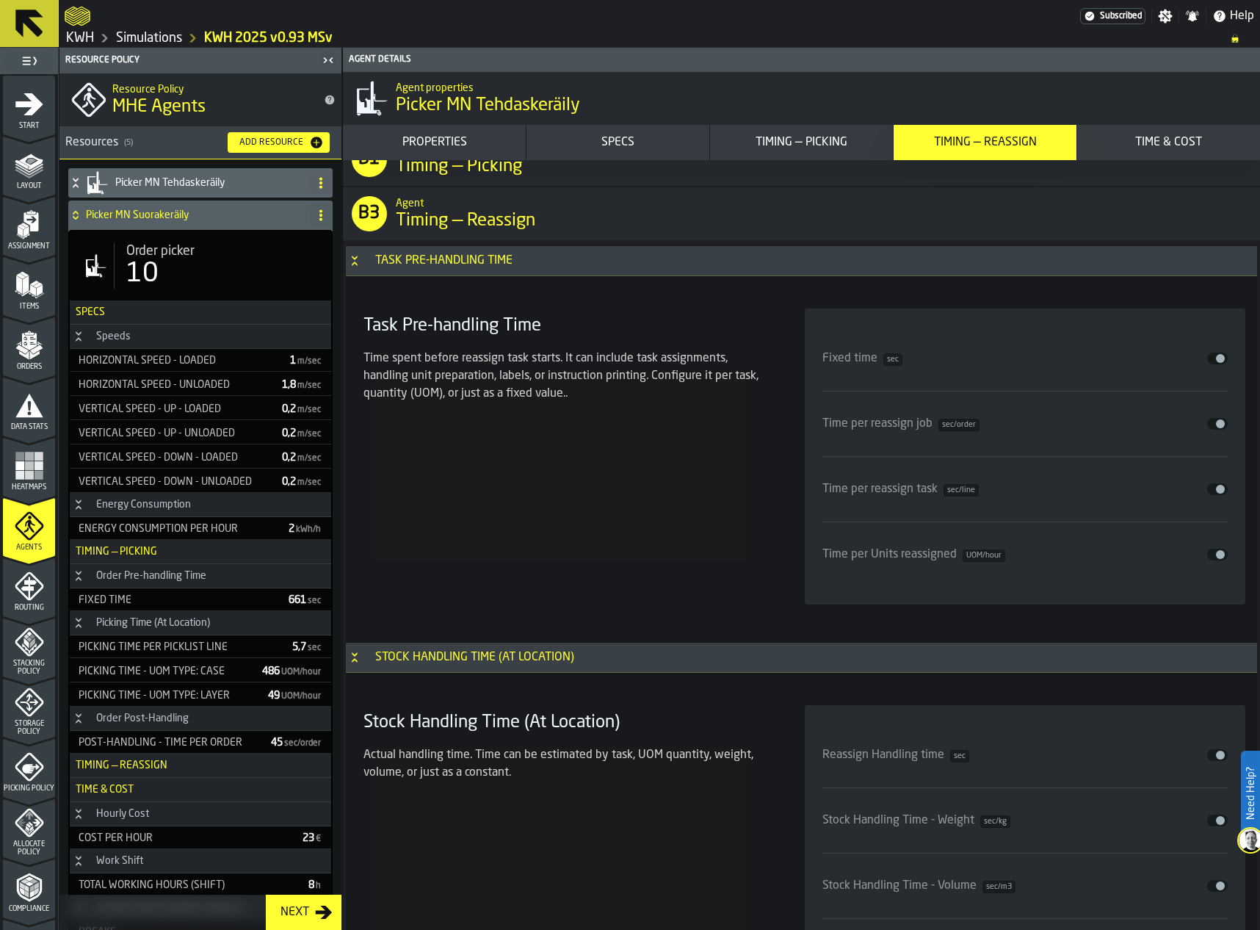
drag, startPoint x: 163, startPoint y: 269, endPoint x: 173, endPoint y: 275, distance: 11.8
click at [164, 269] on div "10" at bounding box center [222, 273] width 193 height 29
type input "**********"
type input "**"
type input "***"
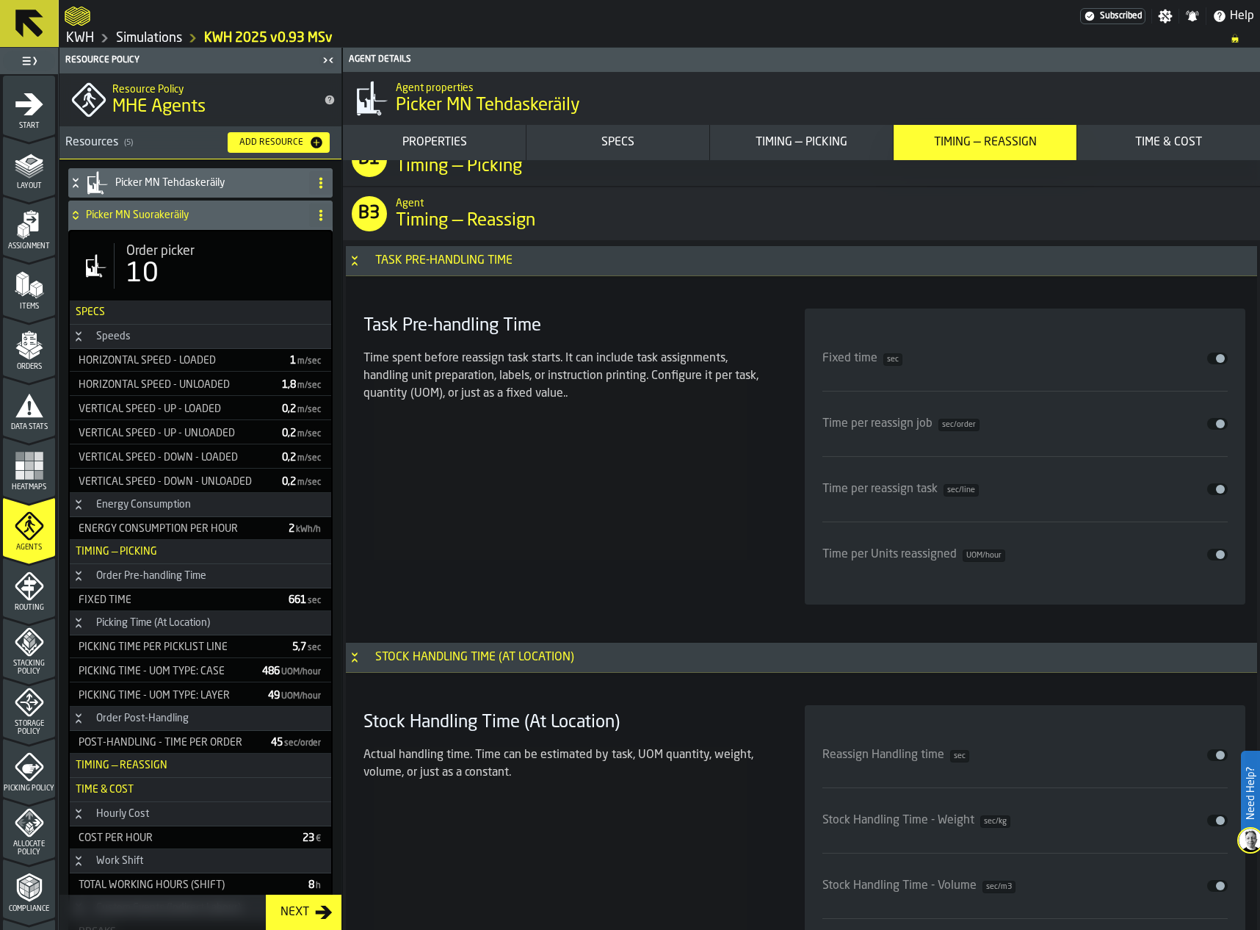
type input "***"
type input "**"
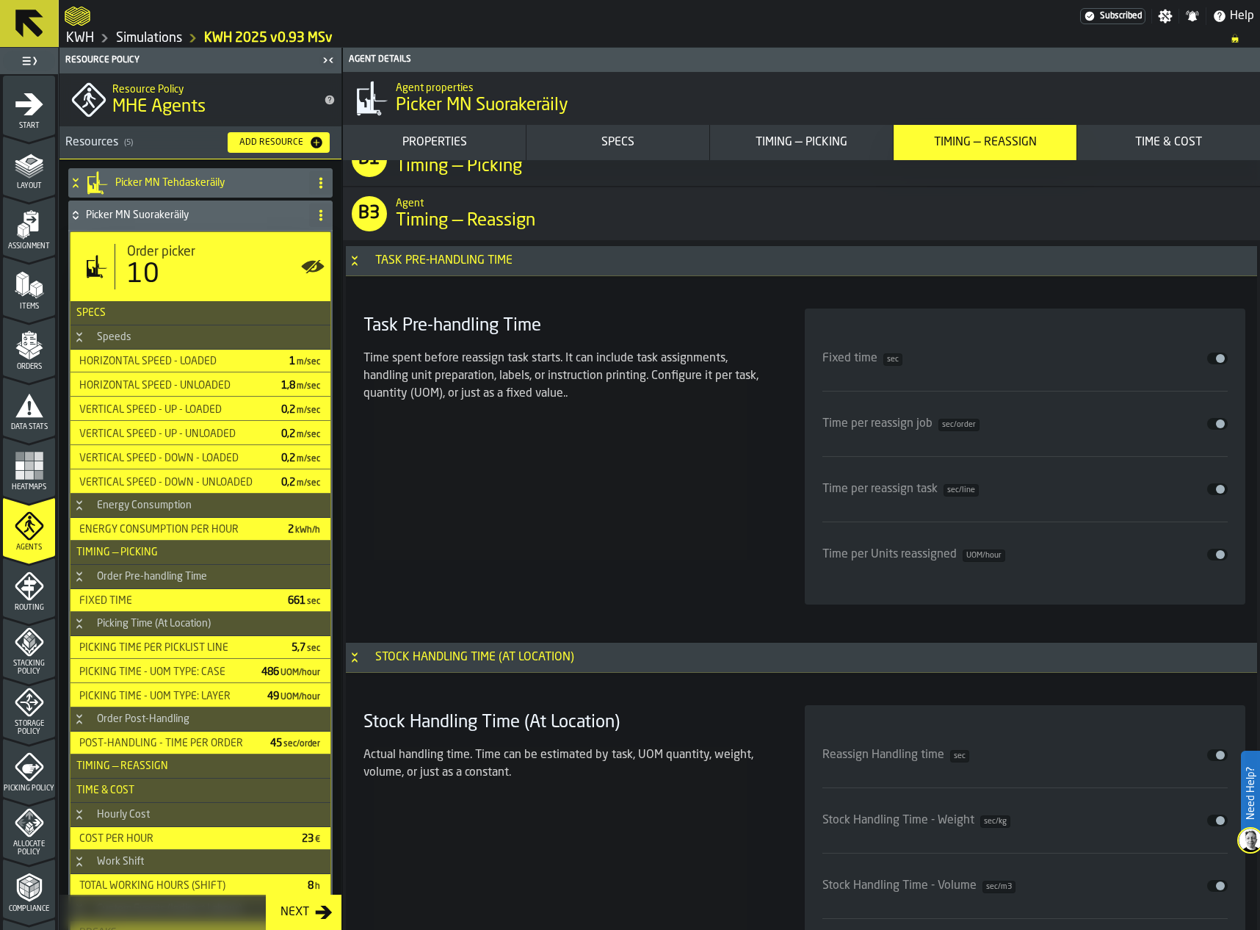
click at [827, 144] on div "Timing — Picking" at bounding box center [801, 143] width 171 height 18
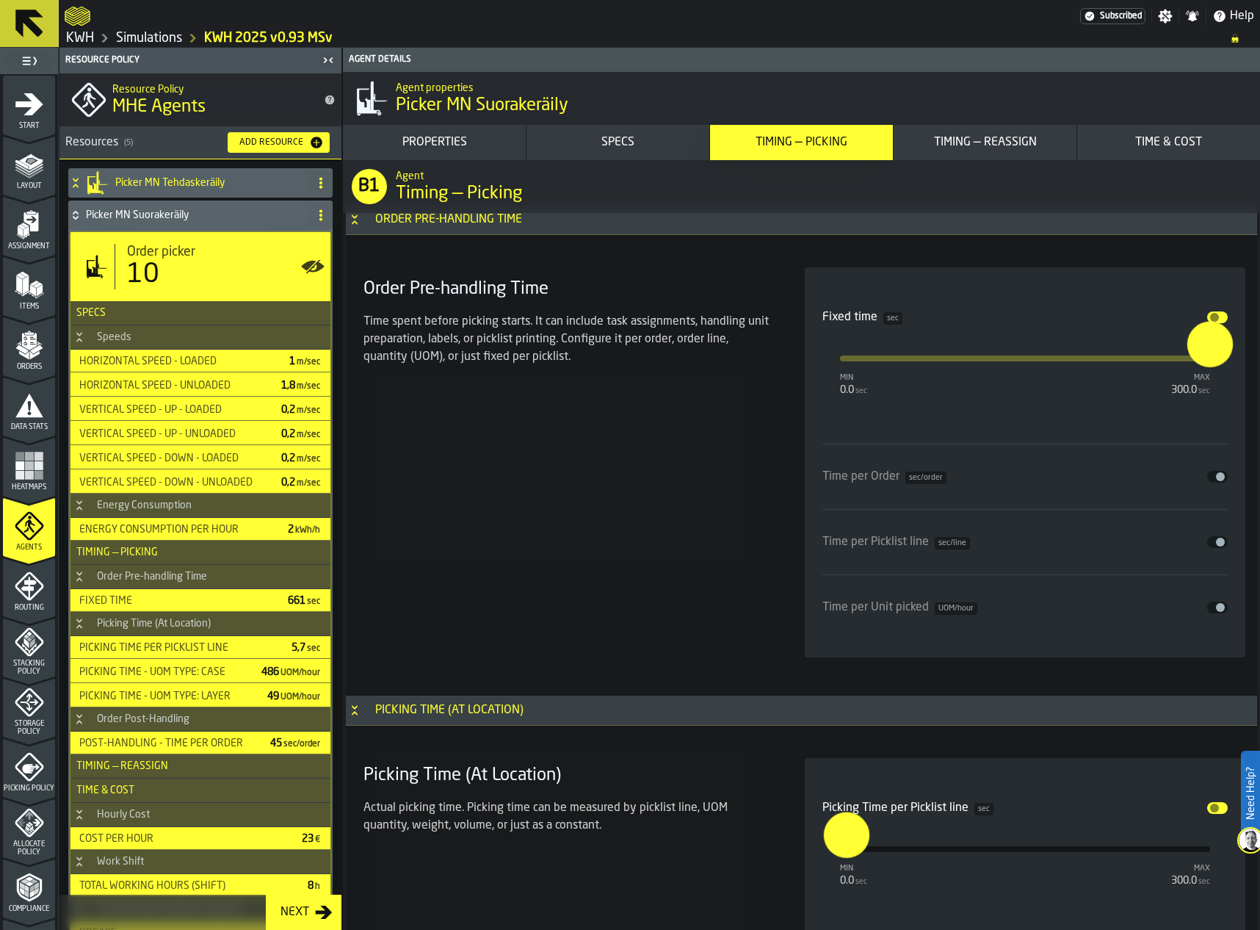
scroll to position [3666, 0]
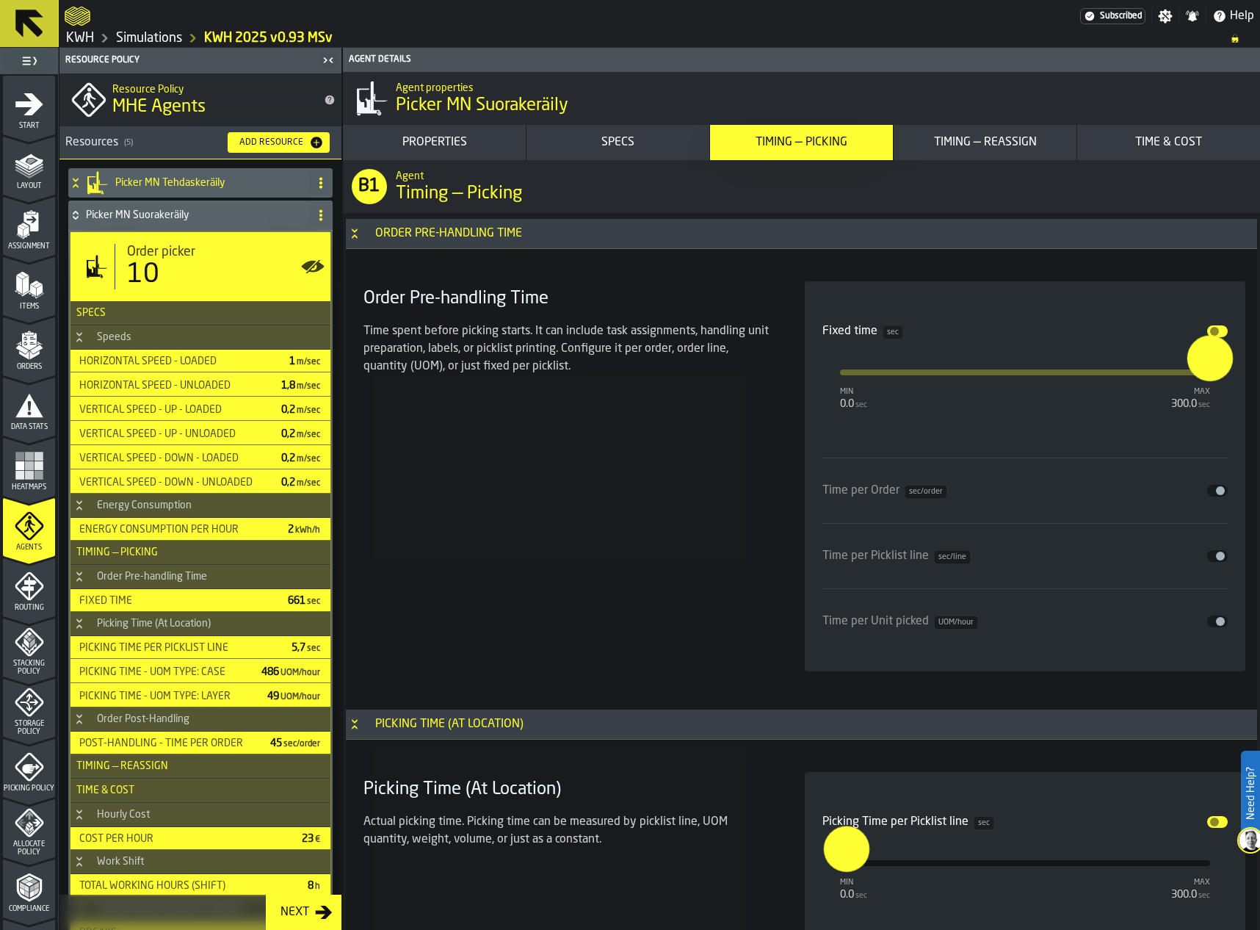
drag, startPoint x: 1195, startPoint y: 356, endPoint x: 1255, endPoint y: 356, distance: 60.2
type input "***"
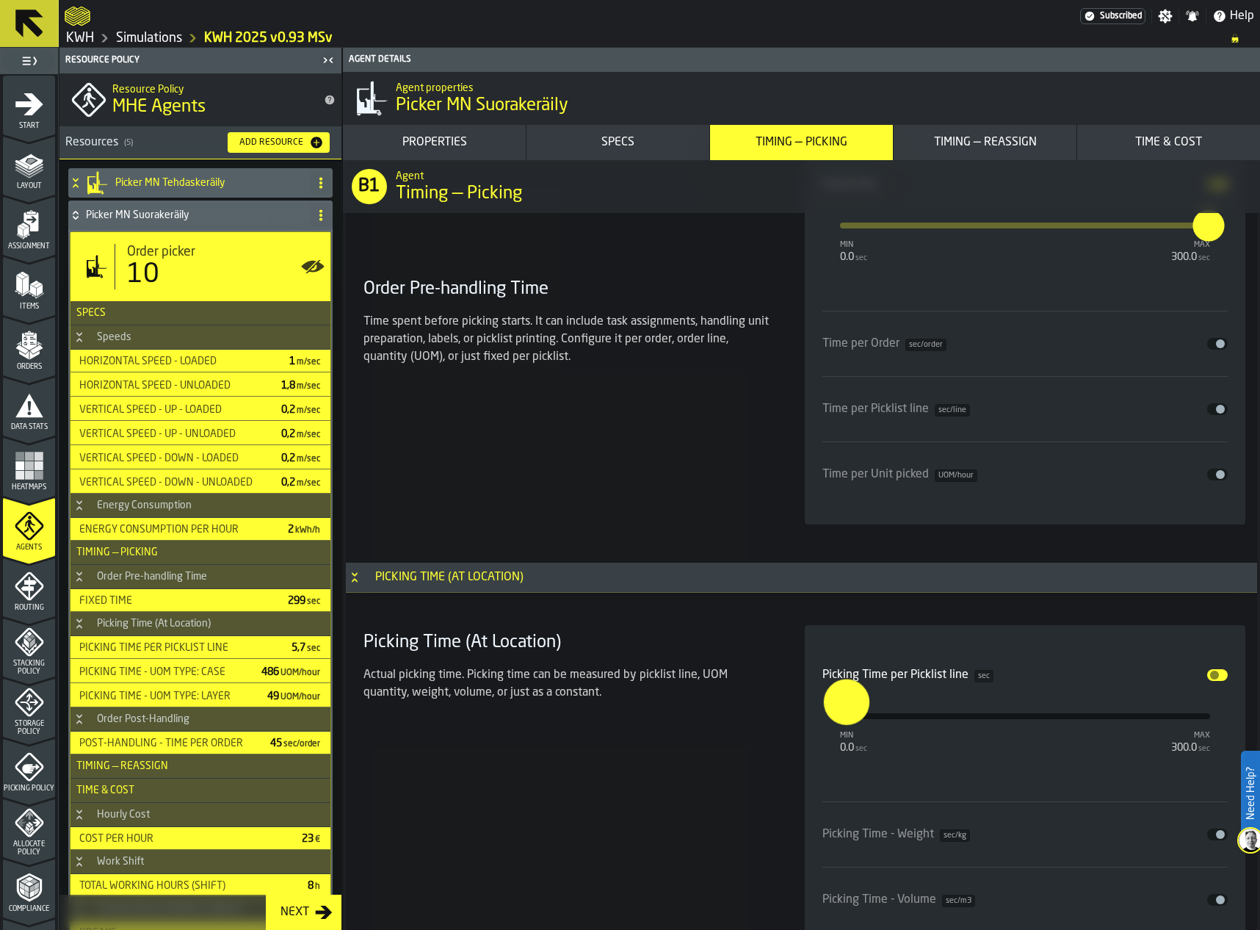
click at [841, 697] on input "***" at bounding box center [832, 702] width 17 height 46
type input "****"
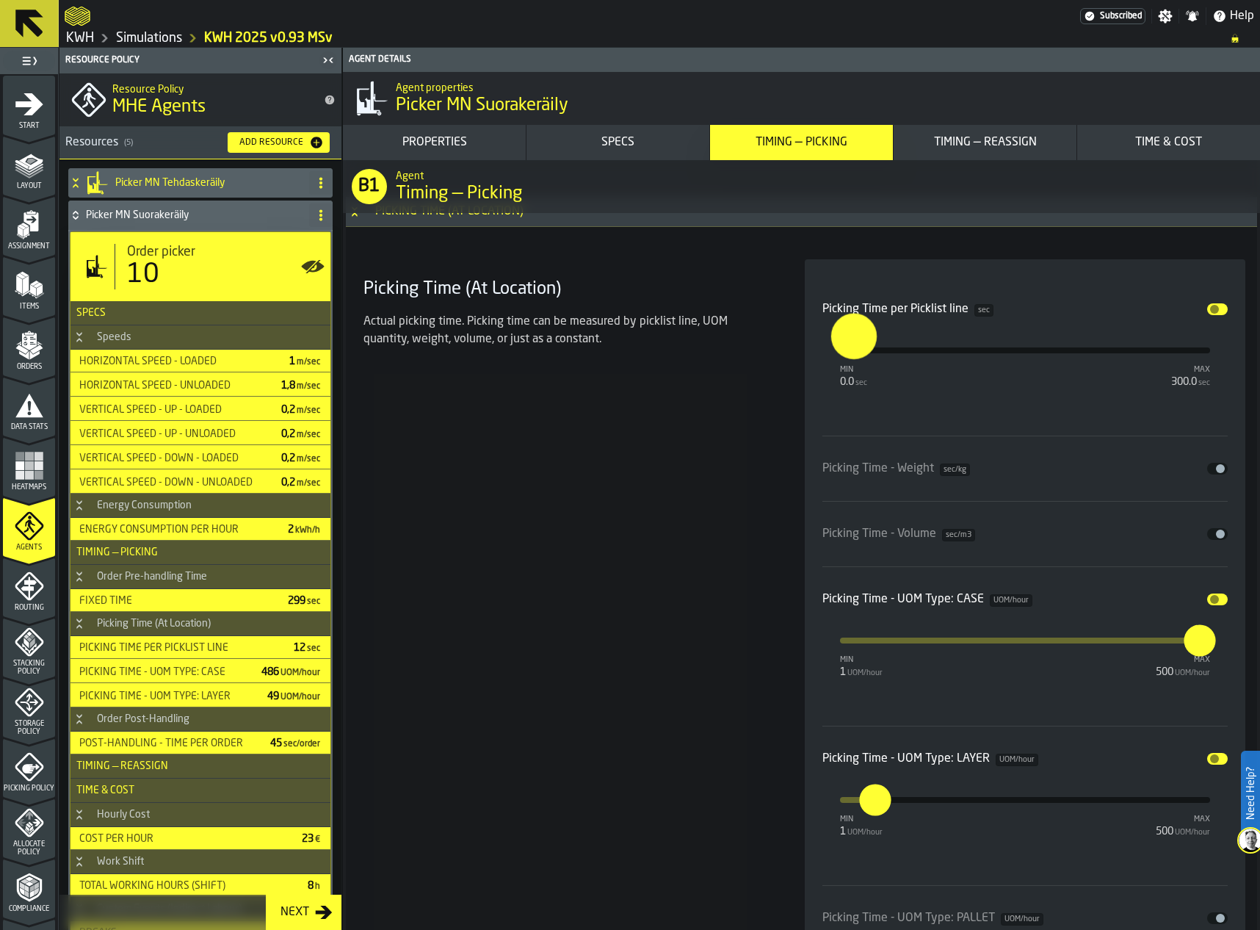
scroll to position [4180, 0]
click at [1193, 639] on input "***" at bounding box center [1188, 624] width 23 height 46
type input "*"
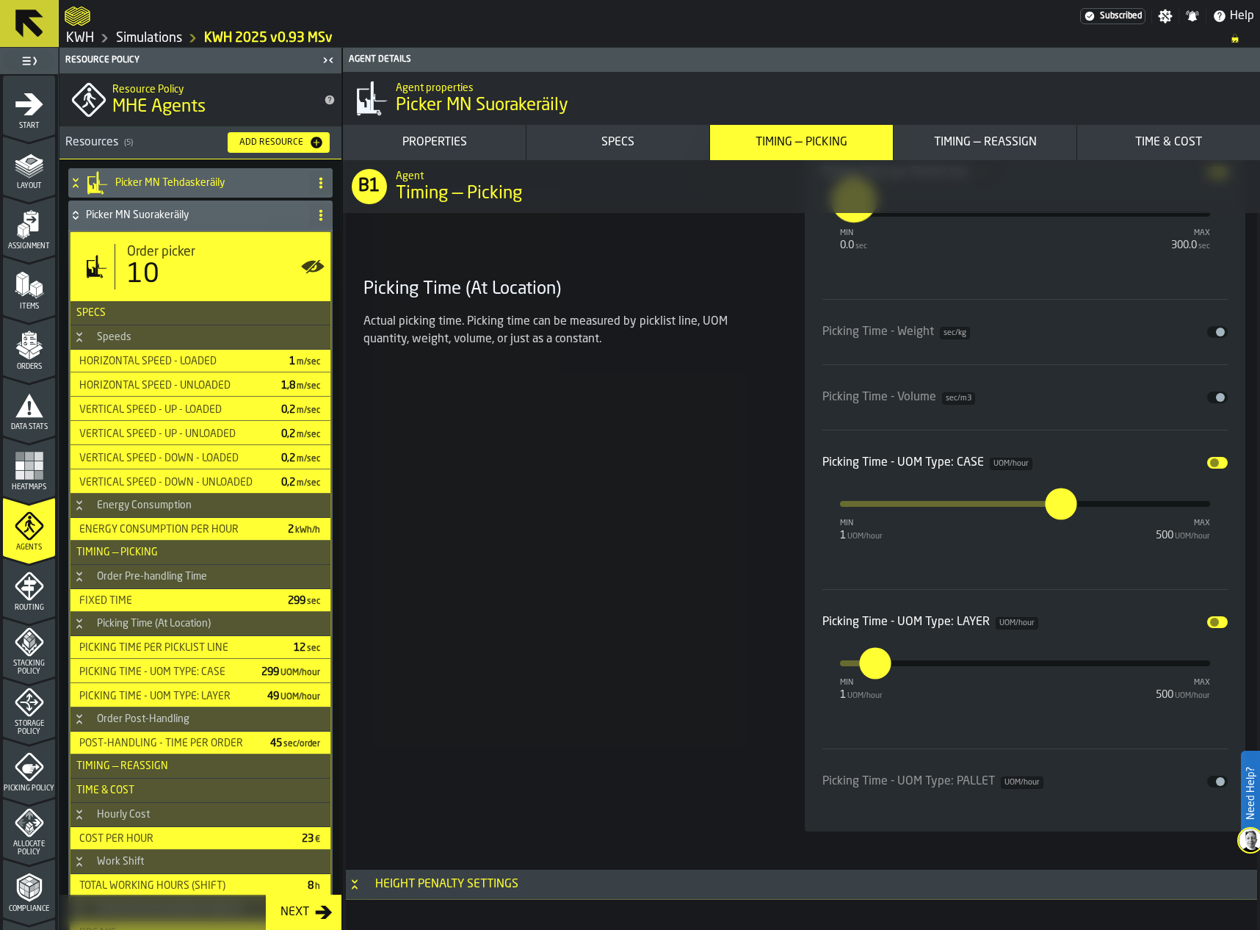
scroll to position [4327, 0]
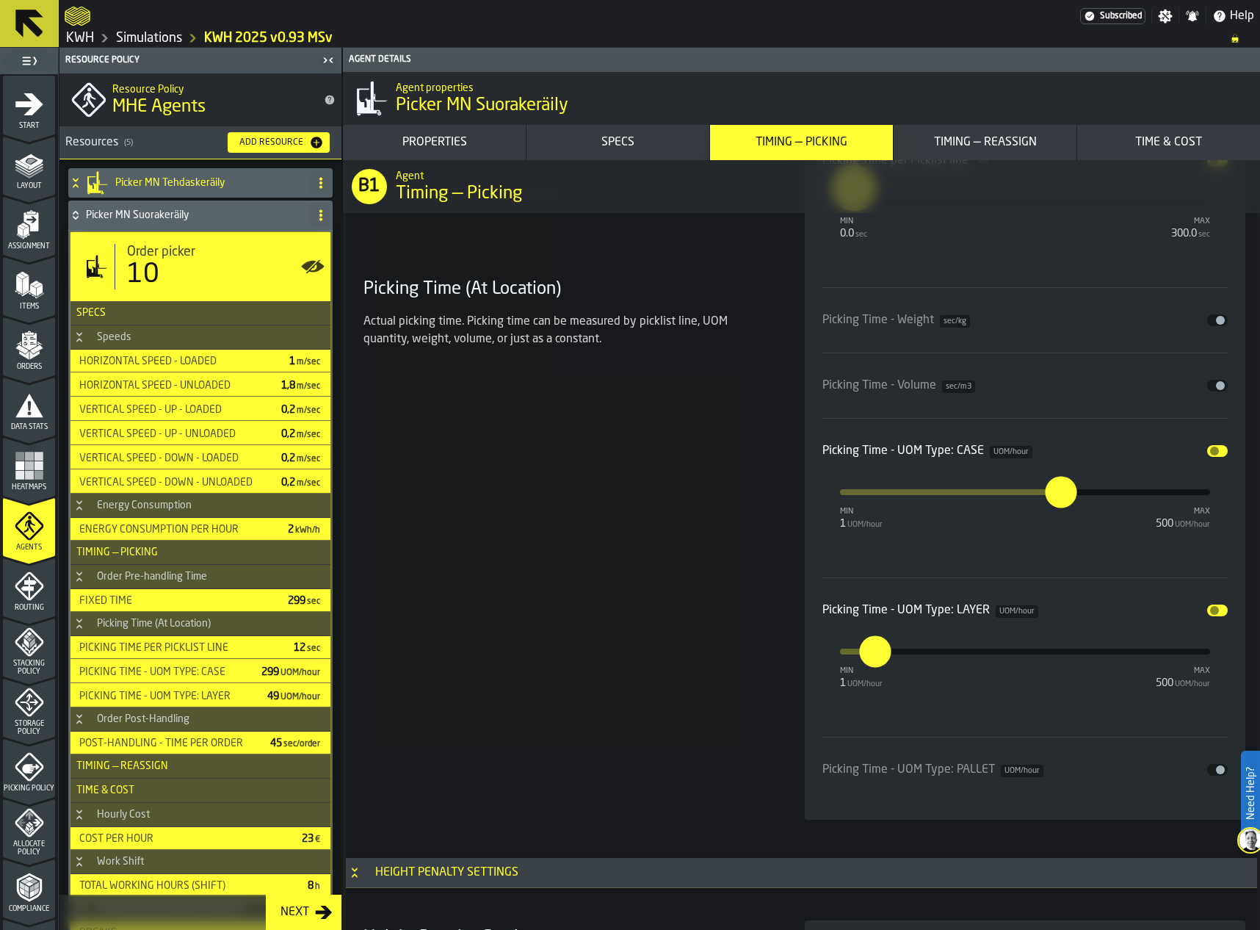
type input "***"
click at [871, 647] on input "**" at bounding box center [865, 651] width 12 height 32
type input "*"
type input "**"
drag, startPoint x: 679, startPoint y: 632, endPoint x: 687, endPoint y: 632, distance: 8.1
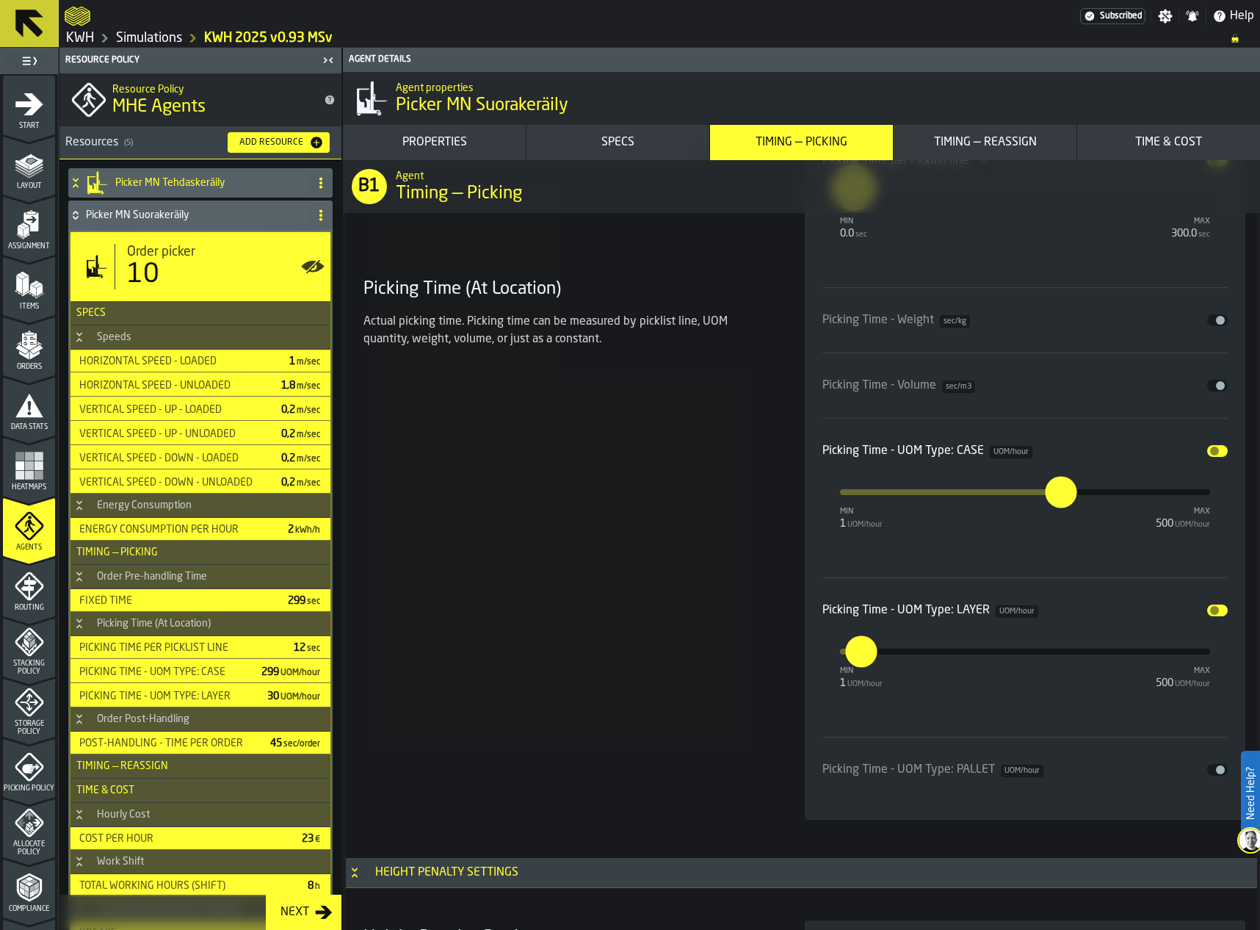
click at [687, 632] on div "Picking Time (At Location) Actual picking time. Picking time can be measured by…" at bounding box center [567, 465] width 418 height 709
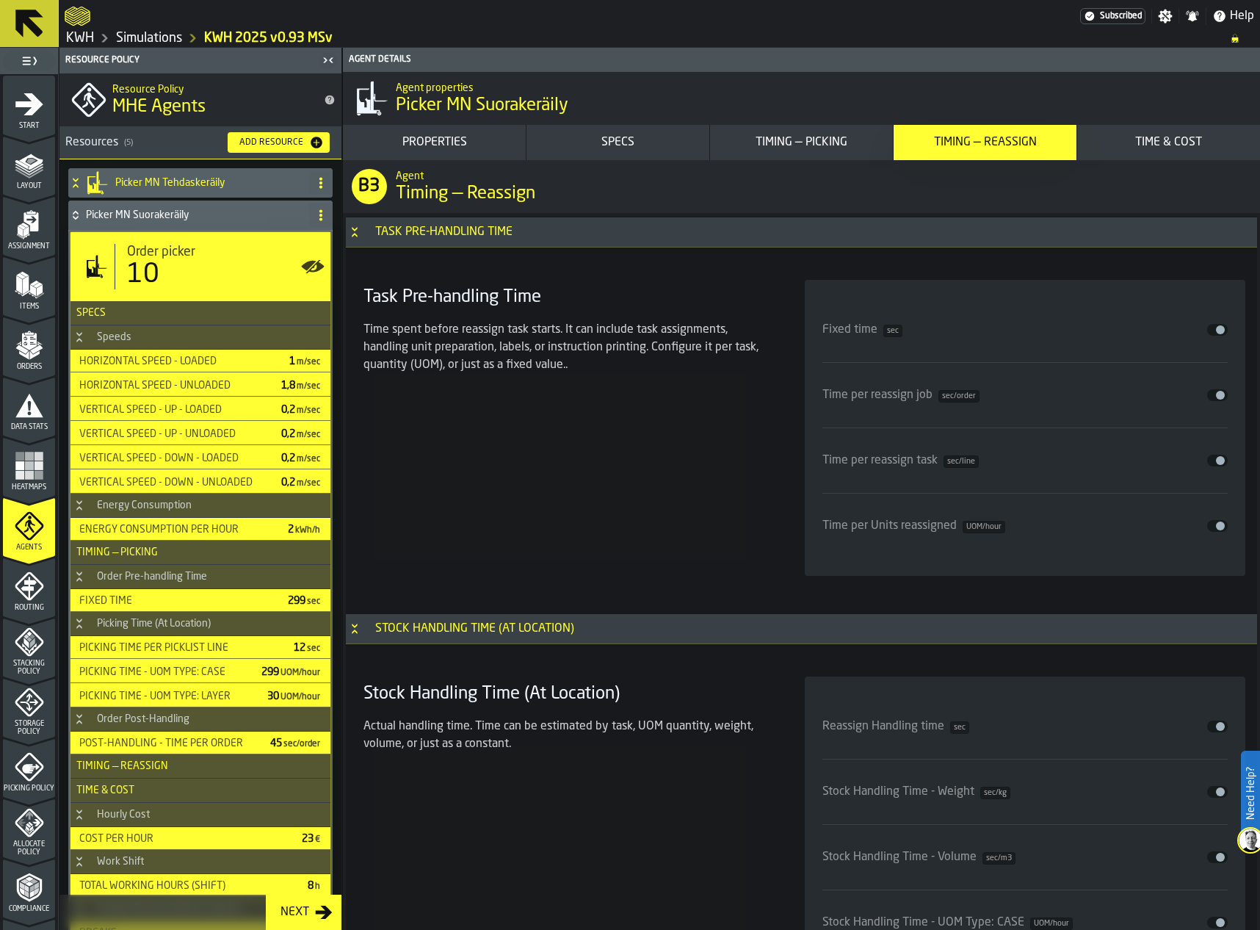
scroll to position [6823, 0]
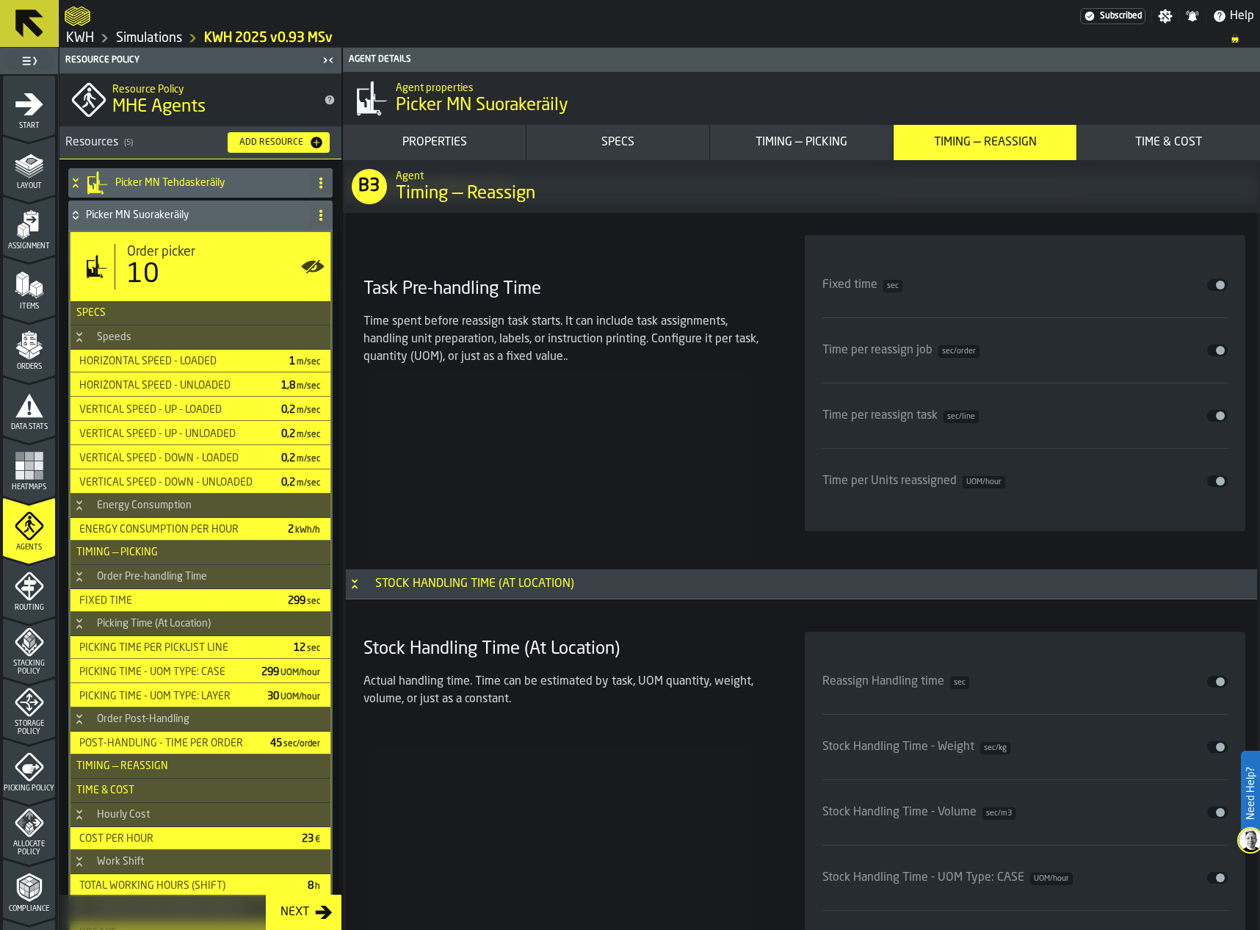
click at [74, 213] on icon at bounding box center [75, 213] width 5 height 4
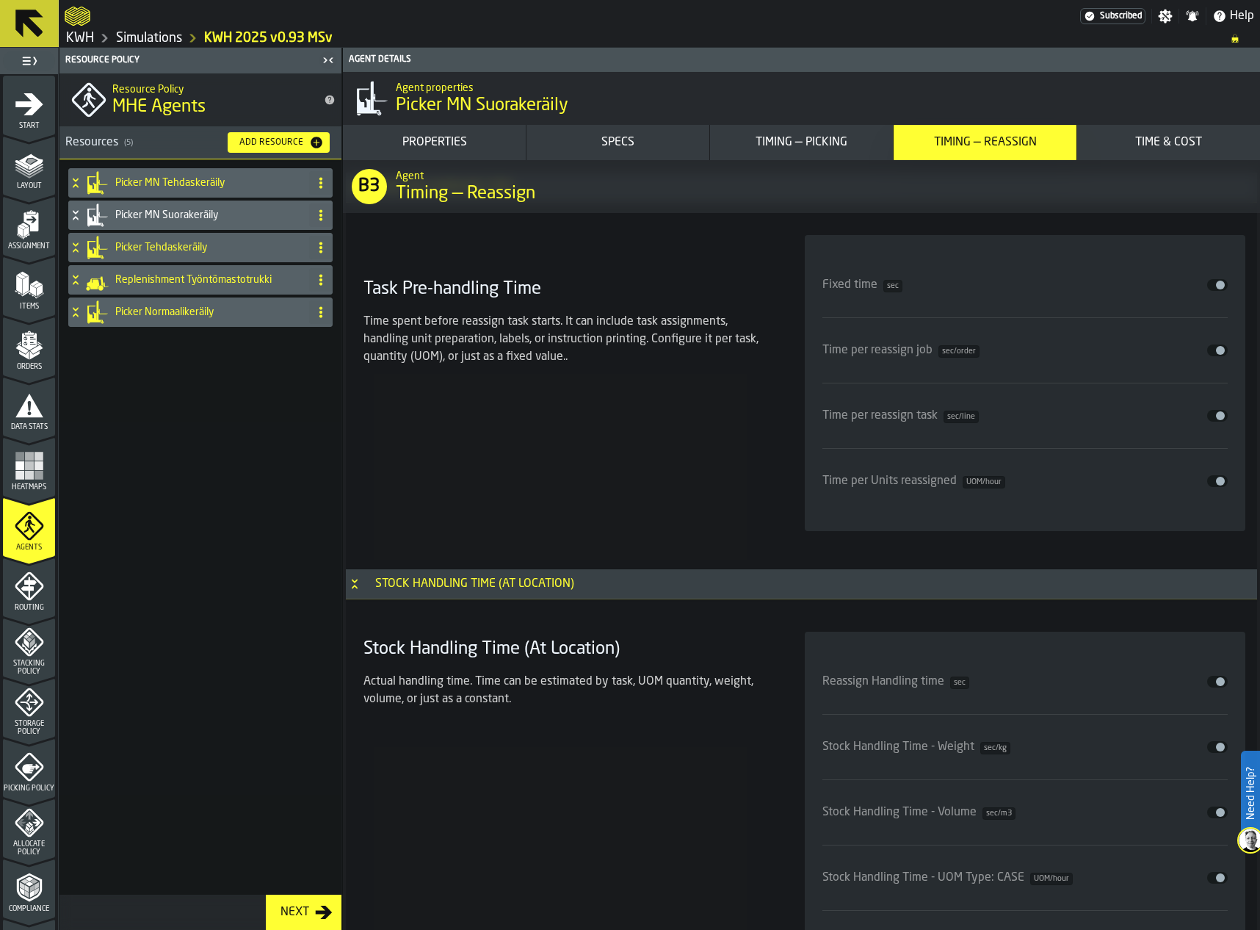
click at [80, 246] on icon at bounding box center [75, 248] width 15 height 12
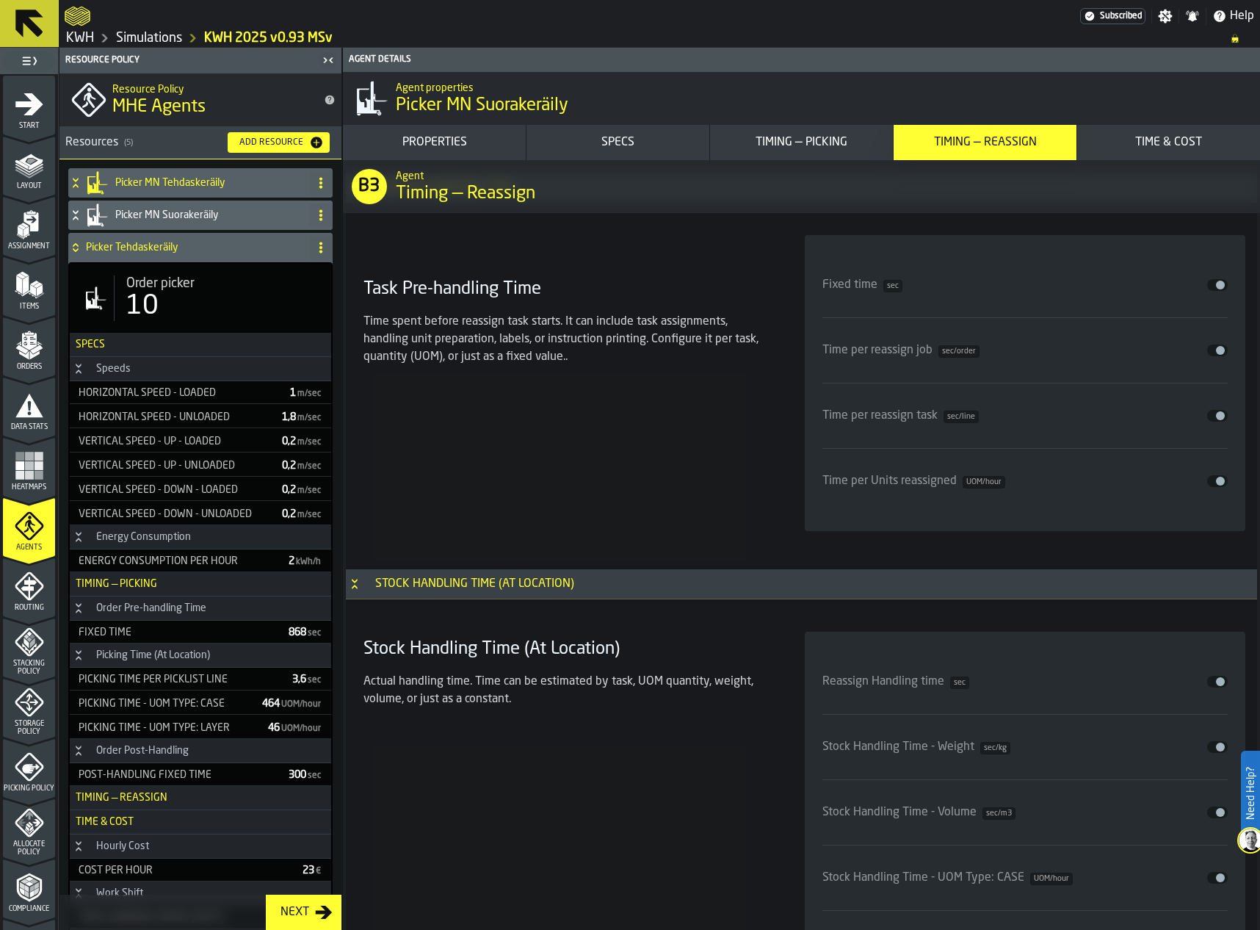
click at [784, 135] on div "Timing — Picking" at bounding box center [801, 143] width 171 height 18
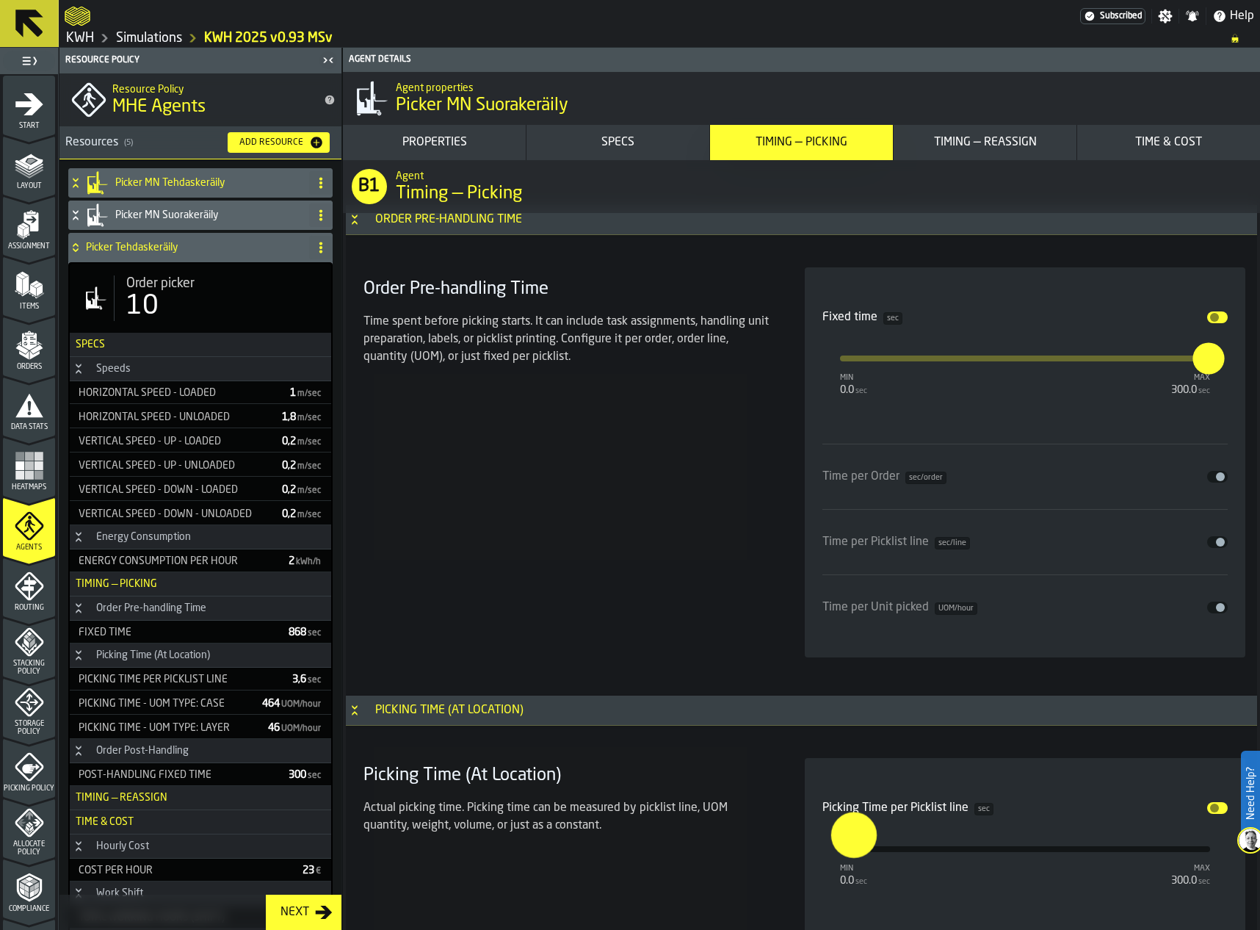
scroll to position [3666, 0]
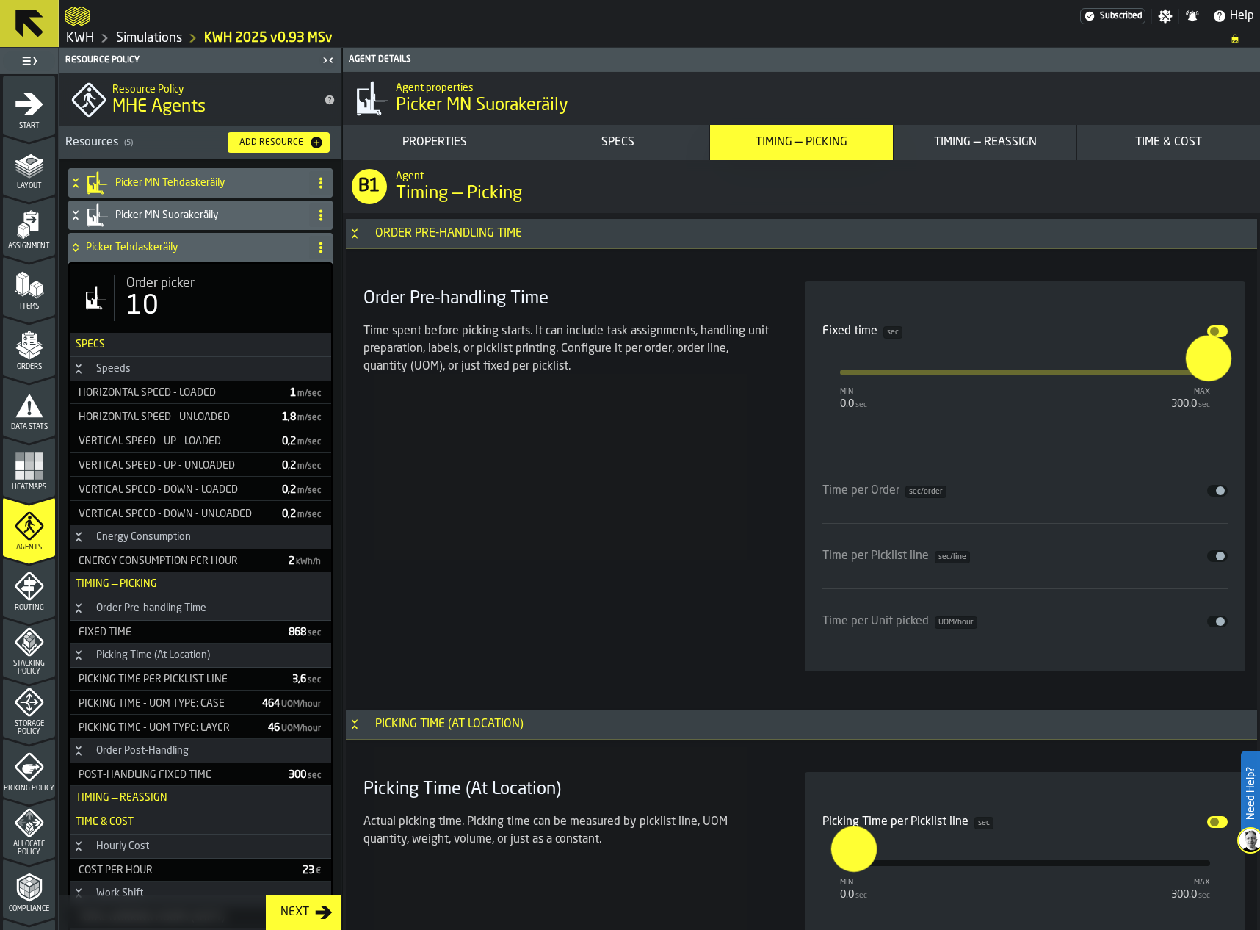
click at [1205, 380] on input "***" at bounding box center [1197, 358] width 23 height 46
type input "*"
type input "***"
click at [741, 454] on div "Order Pre-handling Time Time spent before picking starts. It can include task a…" at bounding box center [567, 476] width 418 height 390
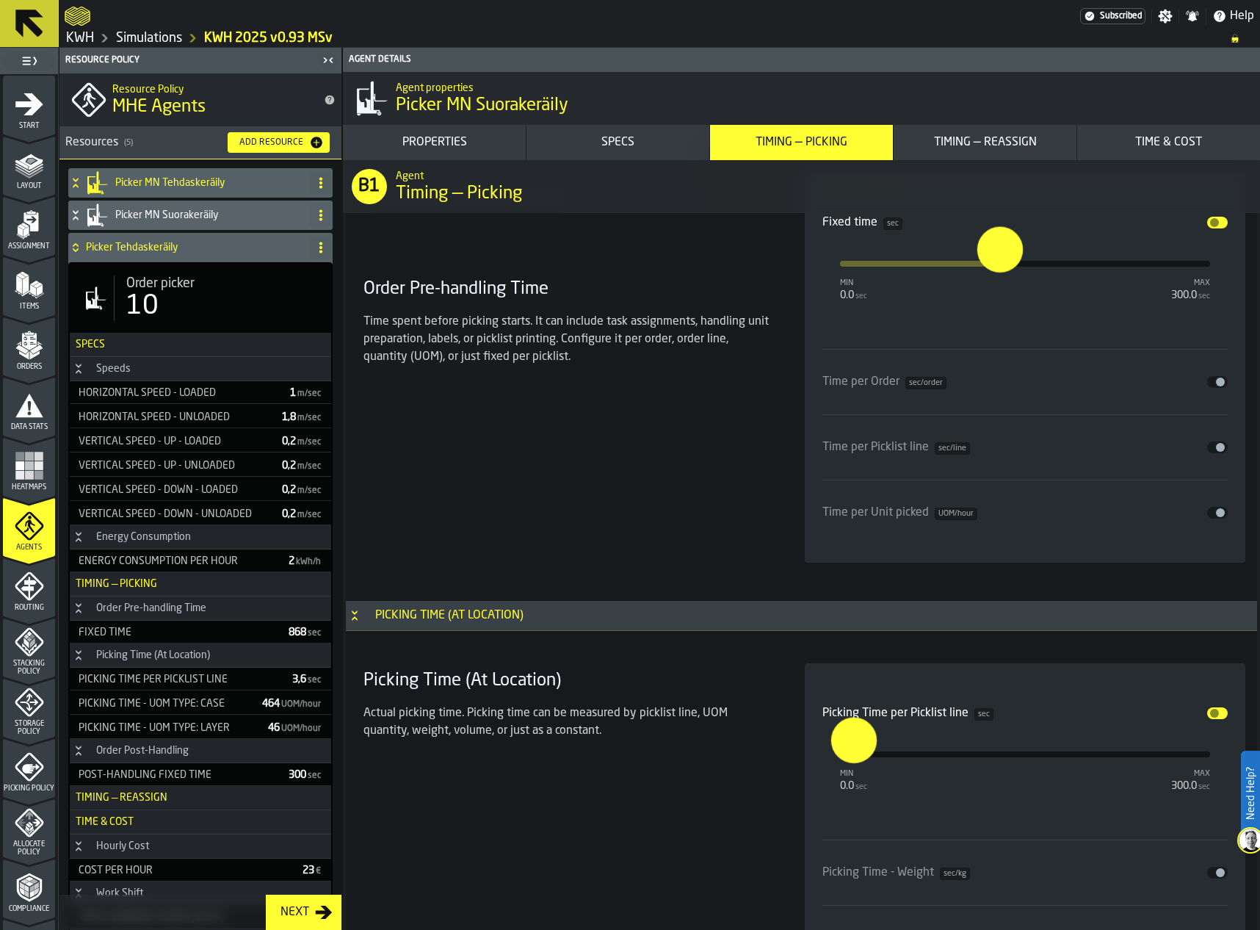
scroll to position [3886, 0]
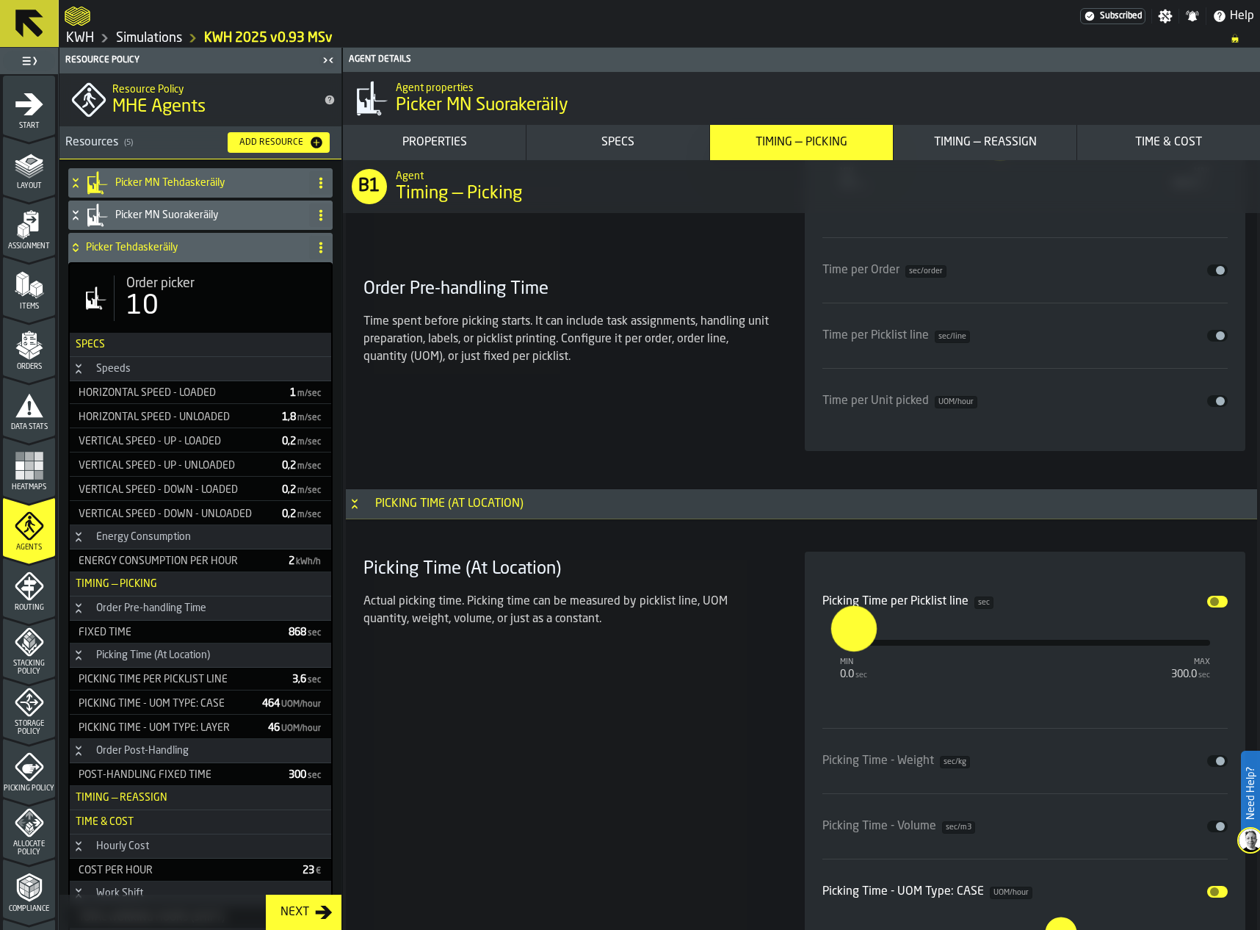
click at [848, 626] on input "****" at bounding box center [839, 628] width 17 height 46
type input "****"
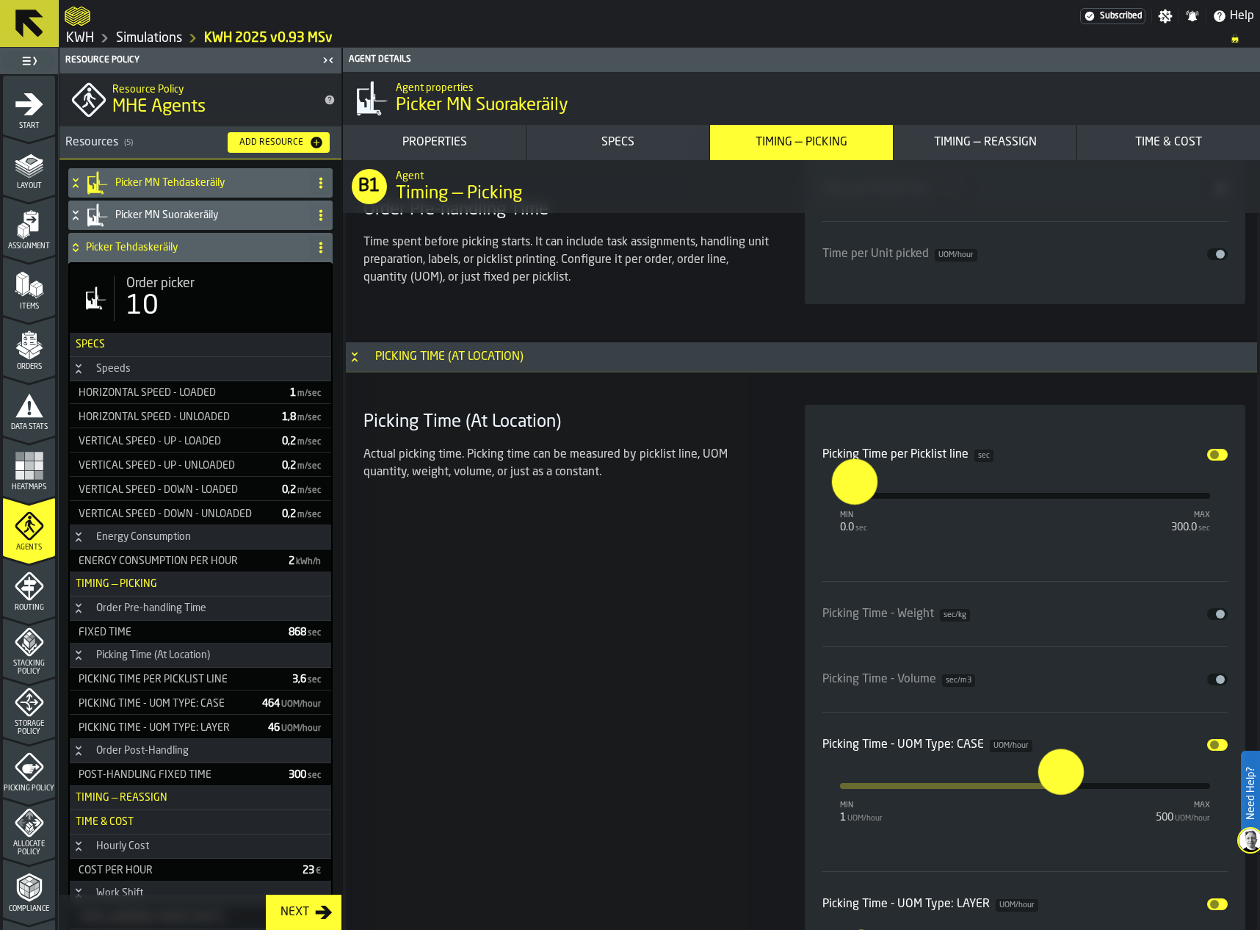
click at [1061, 784] on input "***" at bounding box center [1049, 771] width 23 height 46
drag, startPoint x: 1054, startPoint y: 789, endPoint x: 1068, endPoint y: 787, distance: 13.3
click at [1068, 787] on input "***" at bounding box center [1059, 771] width 23 height 46
type input "*"
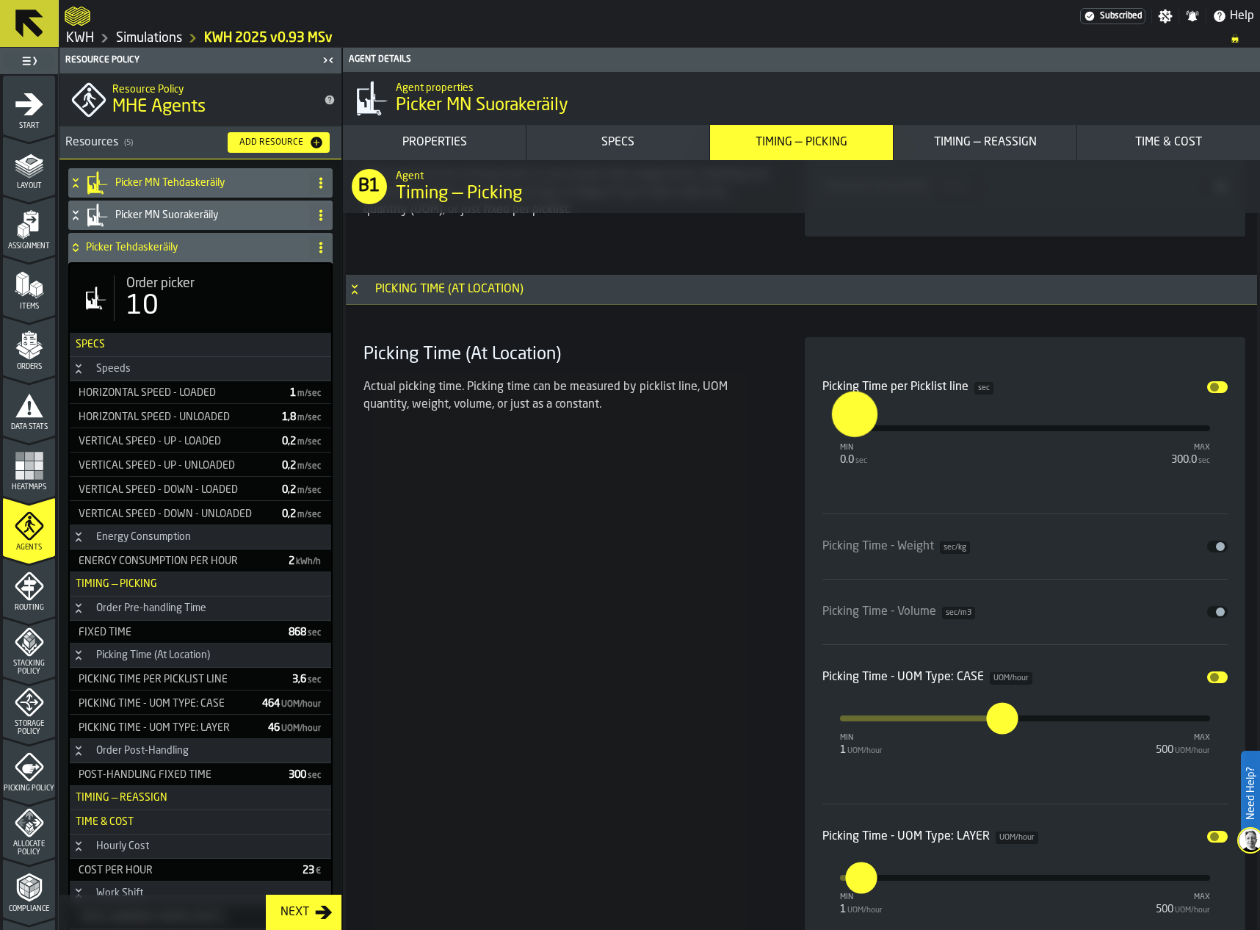
scroll to position [4180, 0]
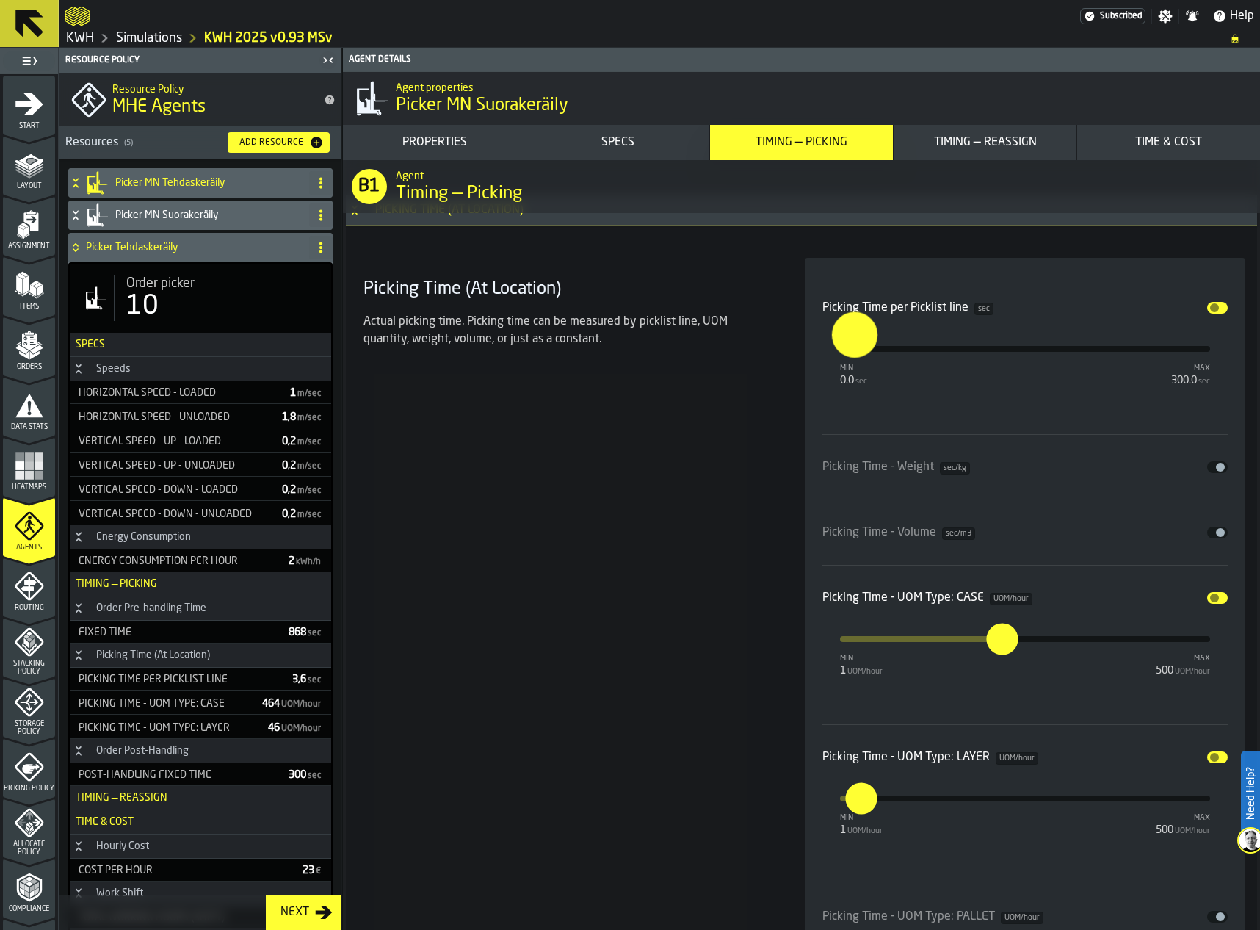
type input "***"
click at [861, 804] on input "**" at bounding box center [853, 798] width 16 height 32
type input "*"
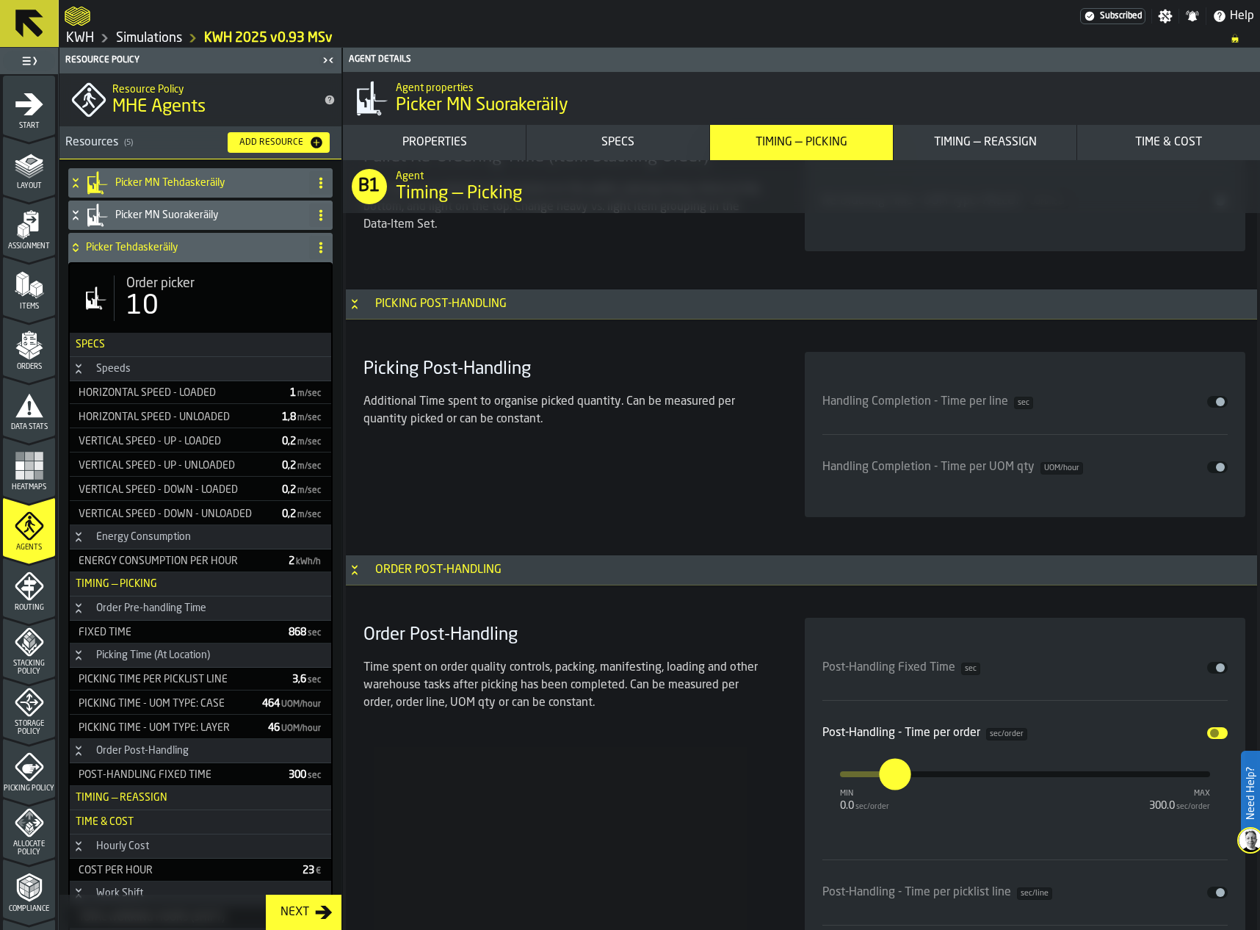
scroll to position [6016, 0]
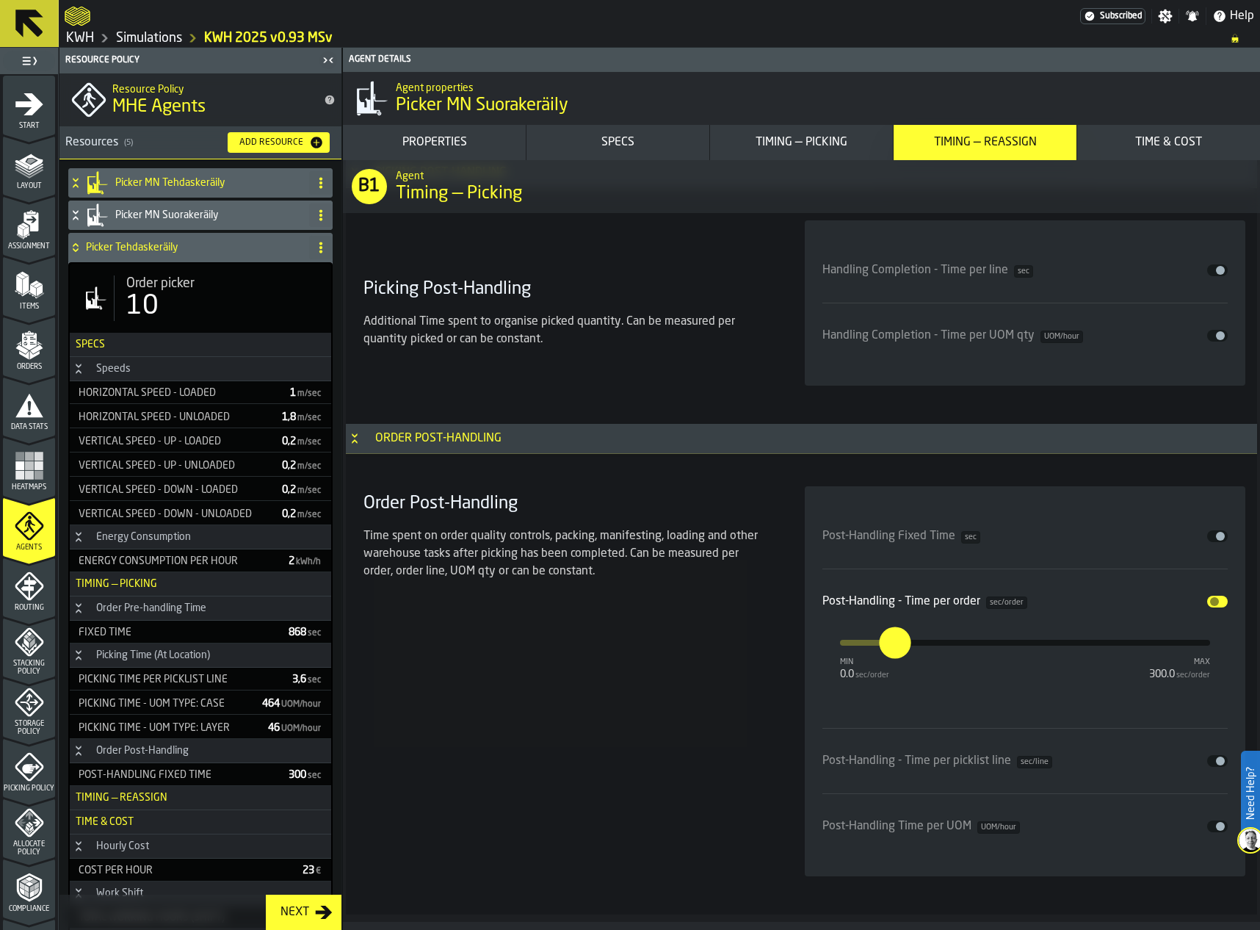
type input "**"
click at [207, 291] on div "Order picker" at bounding box center [222, 283] width 193 height 16
type input "**********"
type input "***"
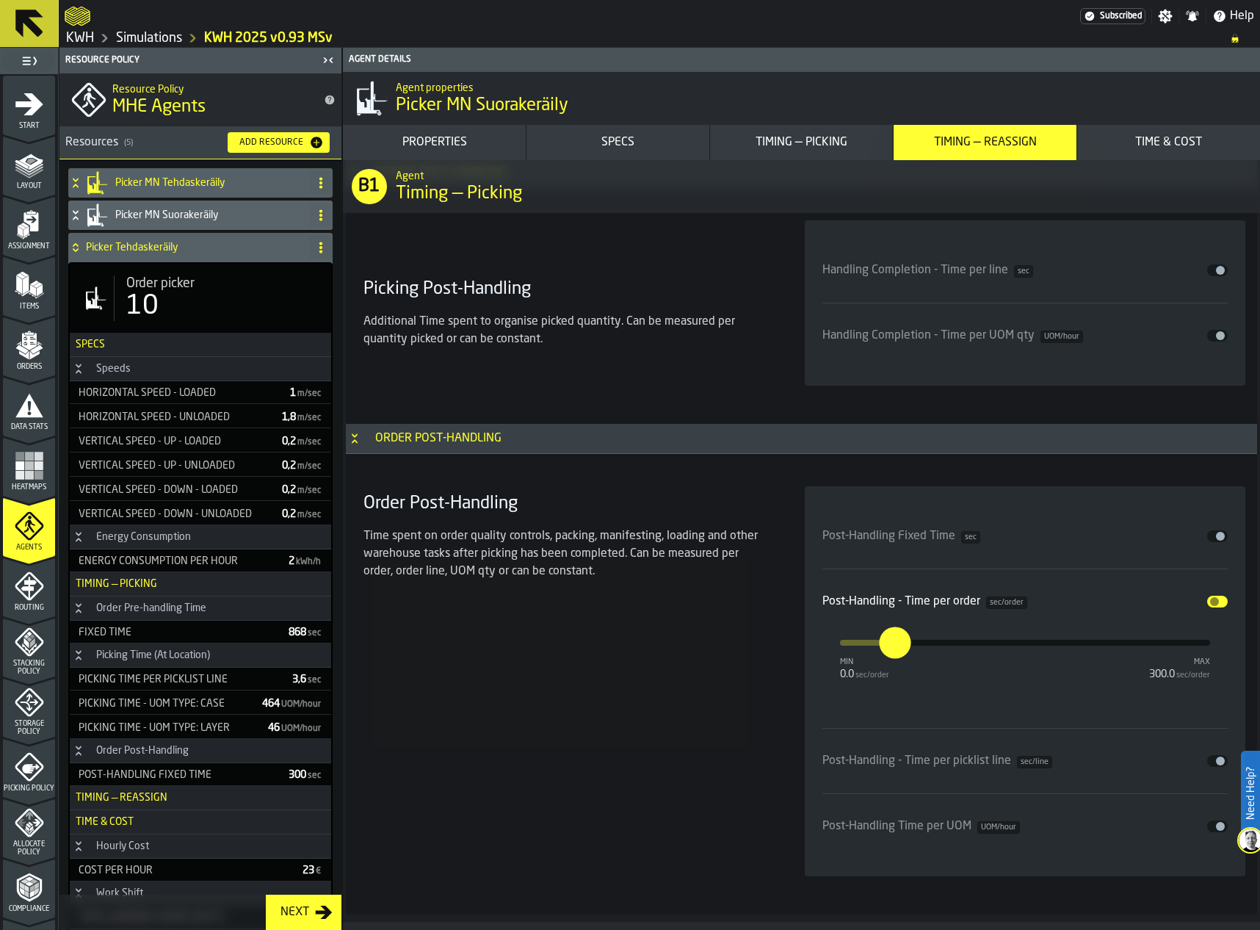
type input "***"
type input "**"
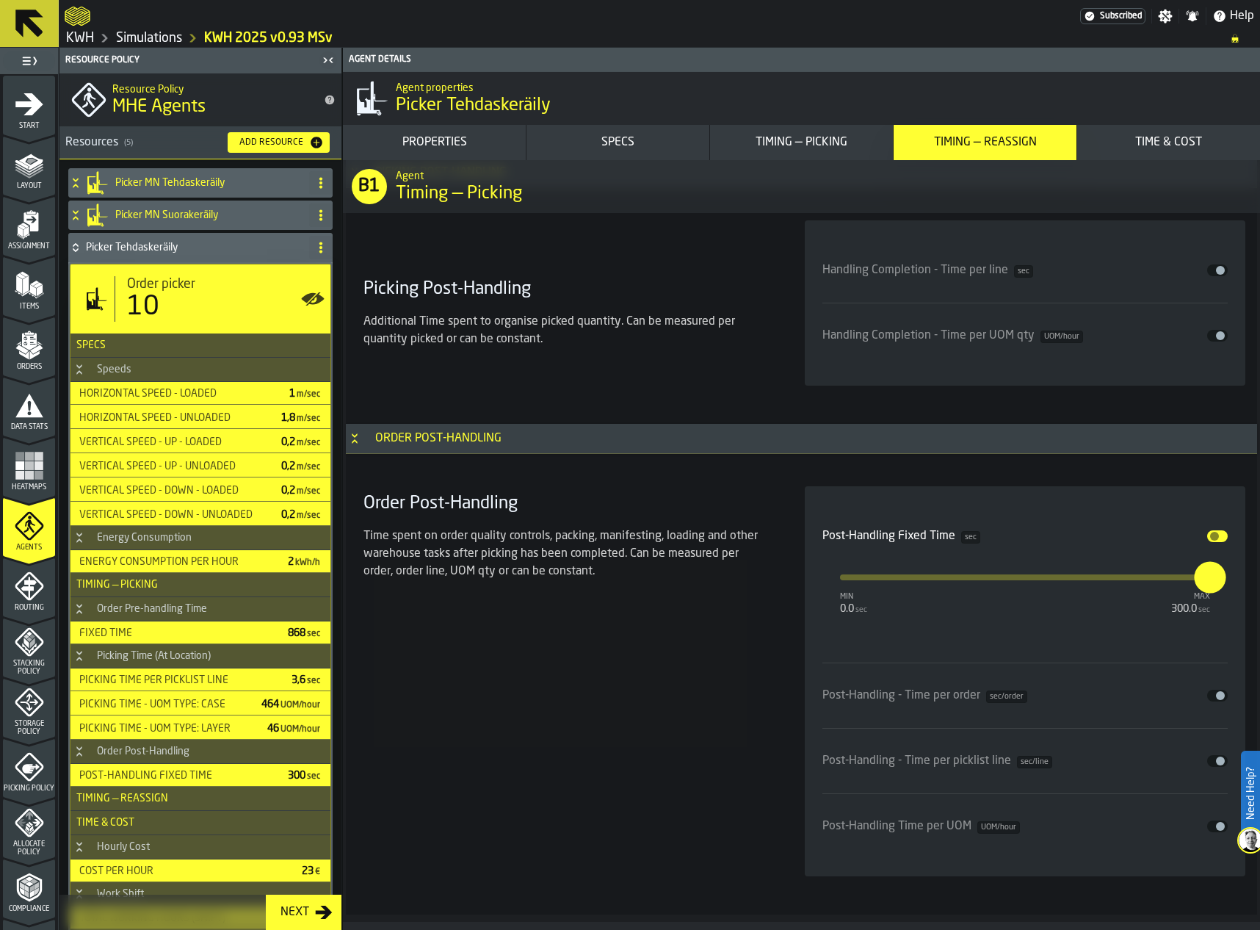
click at [63, 205] on div "Picker MN Tehdaskeräily Picker MN Suorakeräily Picker Tehdaskeräily Order picke…" at bounding box center [200, 611] width 282 height 904
click at [74, 211] on icon at bounding box center [75, 215] width 15 height 12
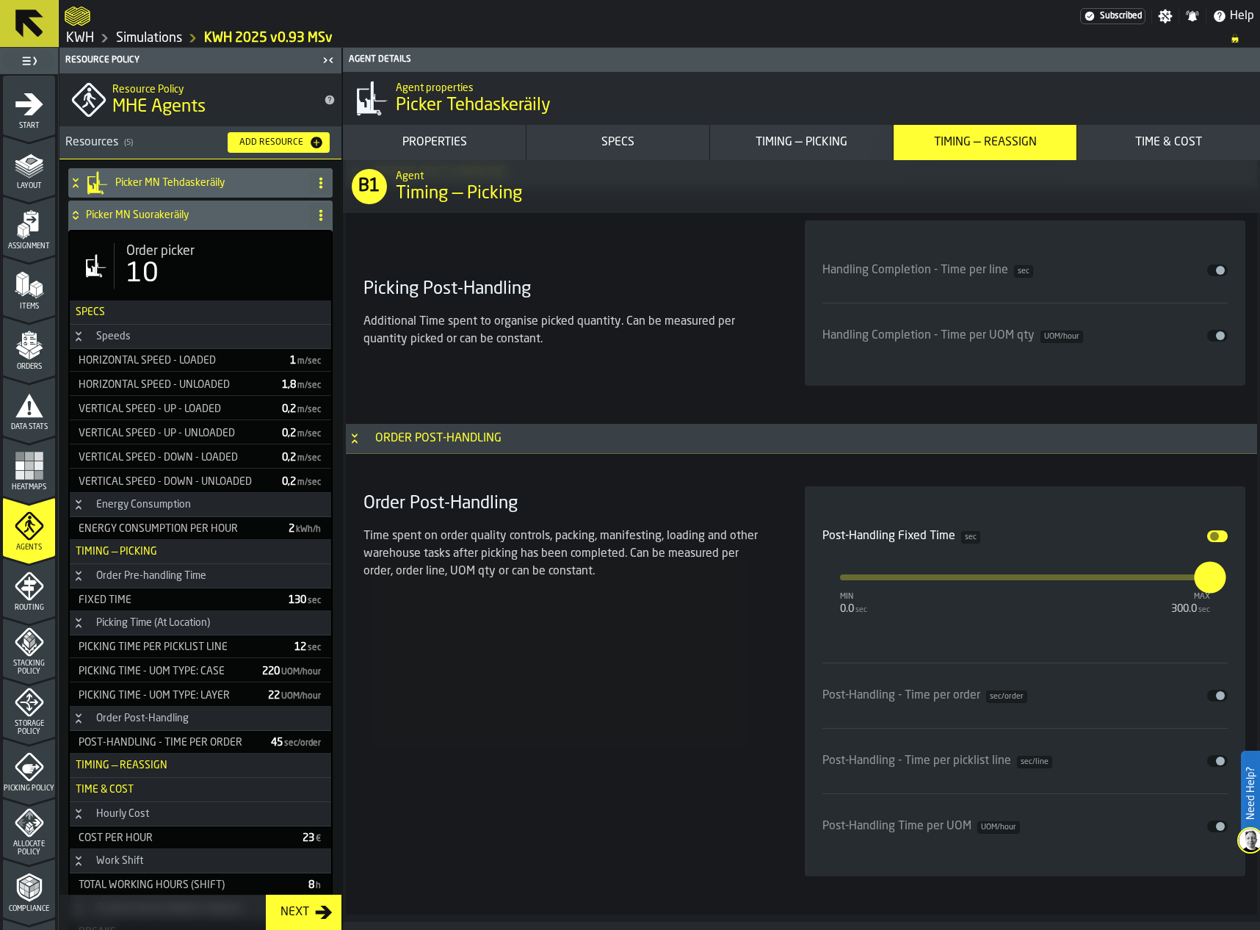
click at [195, 256] on span "Order picker" at bounding box center [160, 251] width 68 height 16
type input "**********"
type input "***"
type input "****"
type input "***"
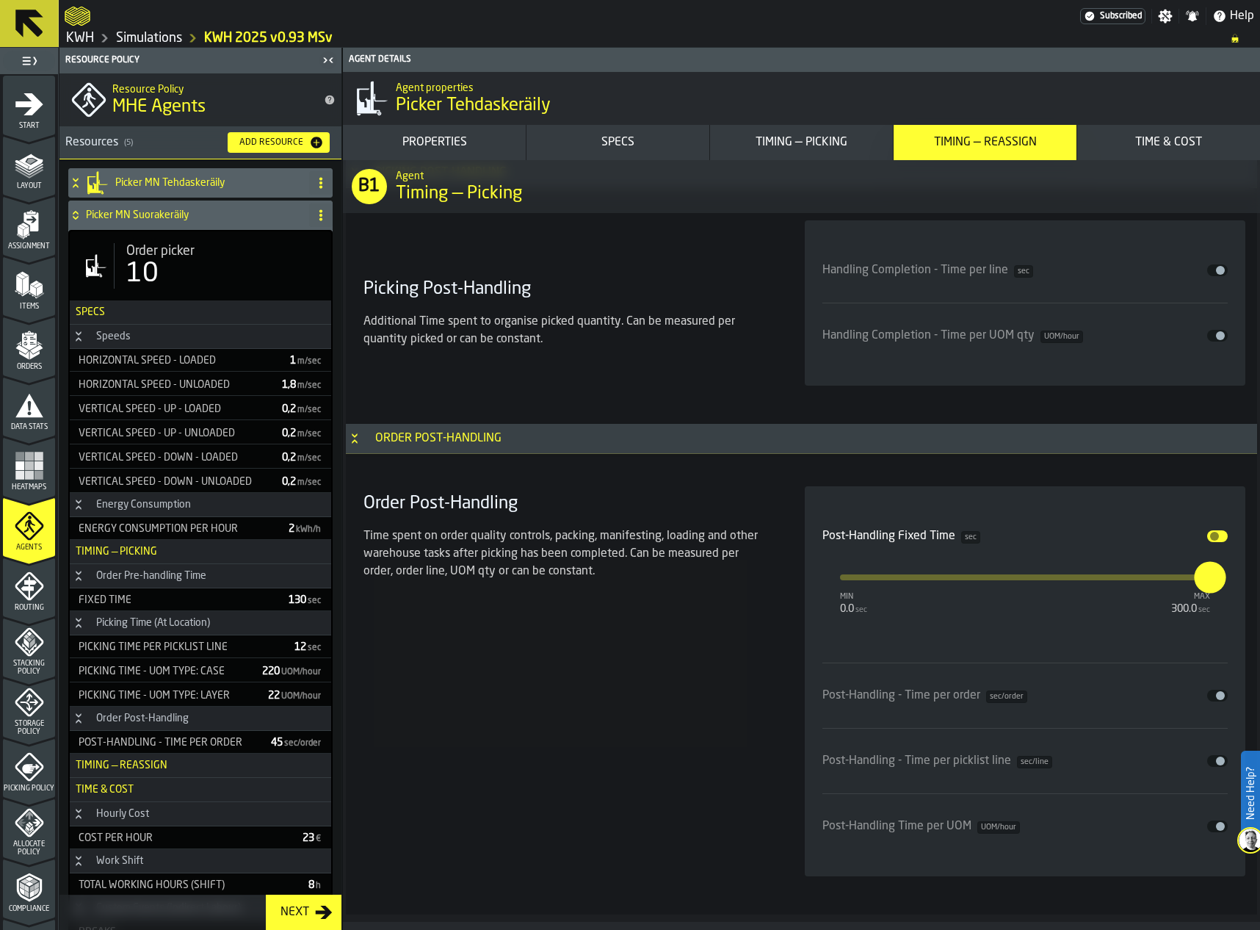
type input "**"
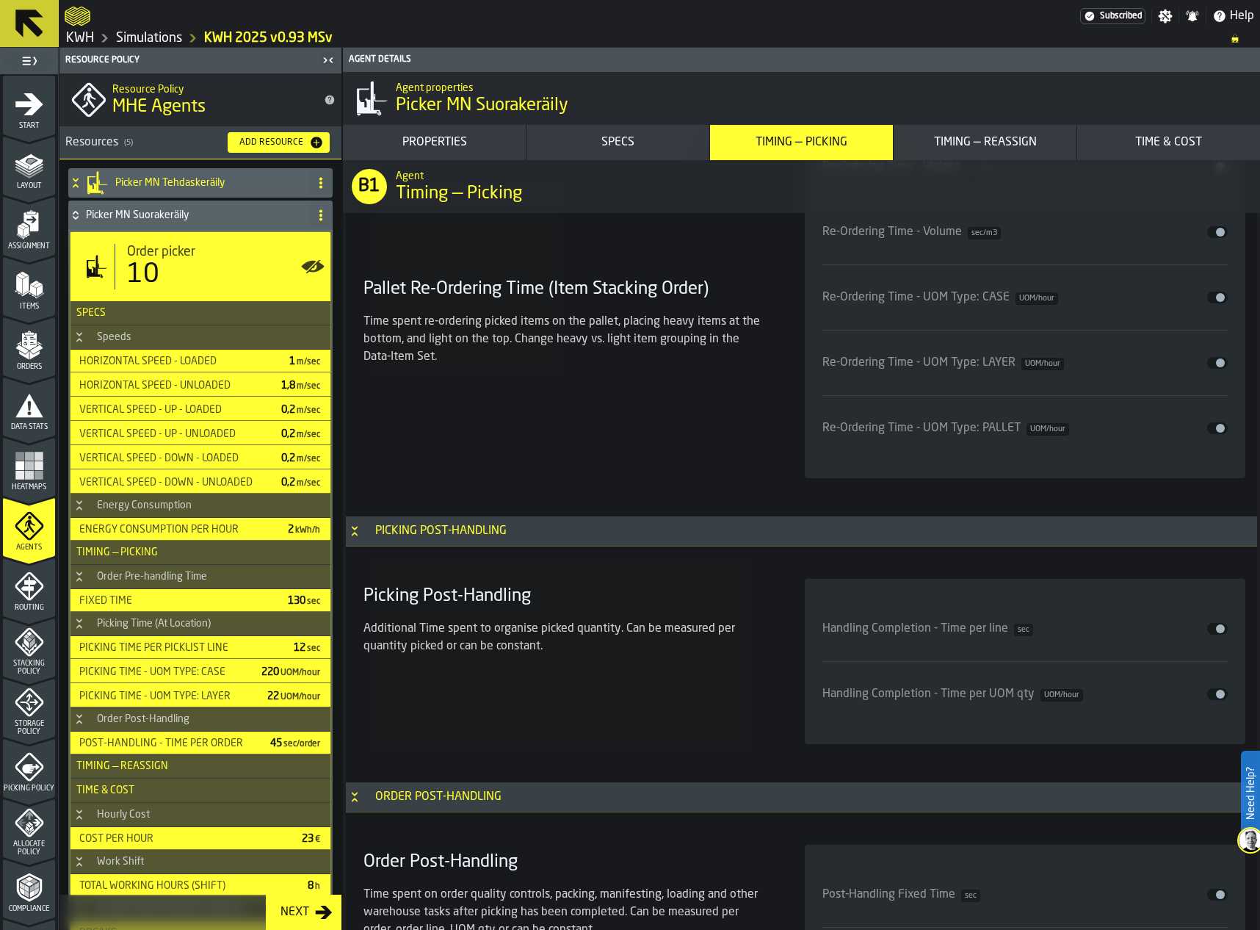
scroll to position [5648, 0]
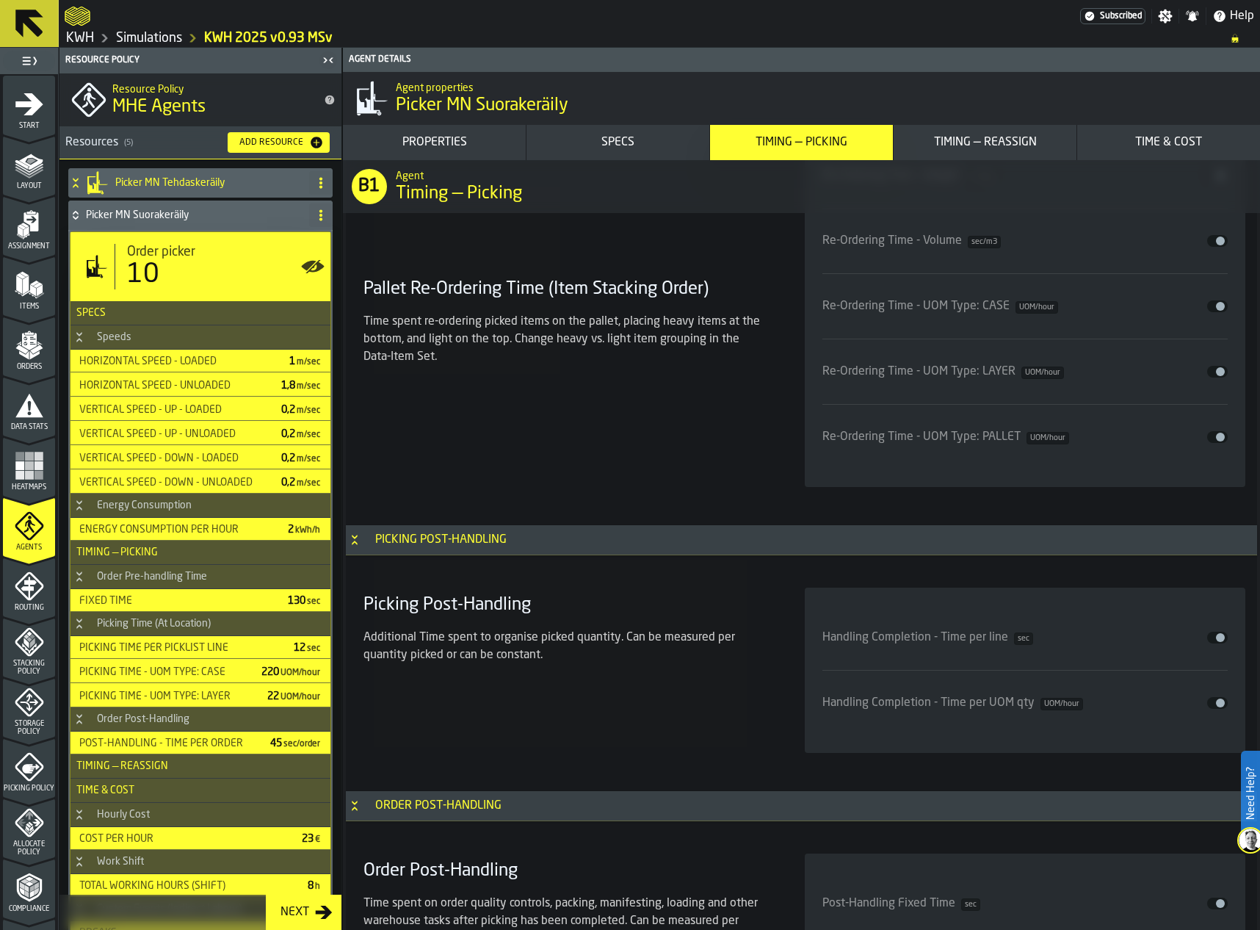
click at [698, 440] on div "Pallet Re-Ordering Time (Item Stacking Order) Time spent re-ordering picked ite…" at bounding box center [567, 273] width 418 height 427
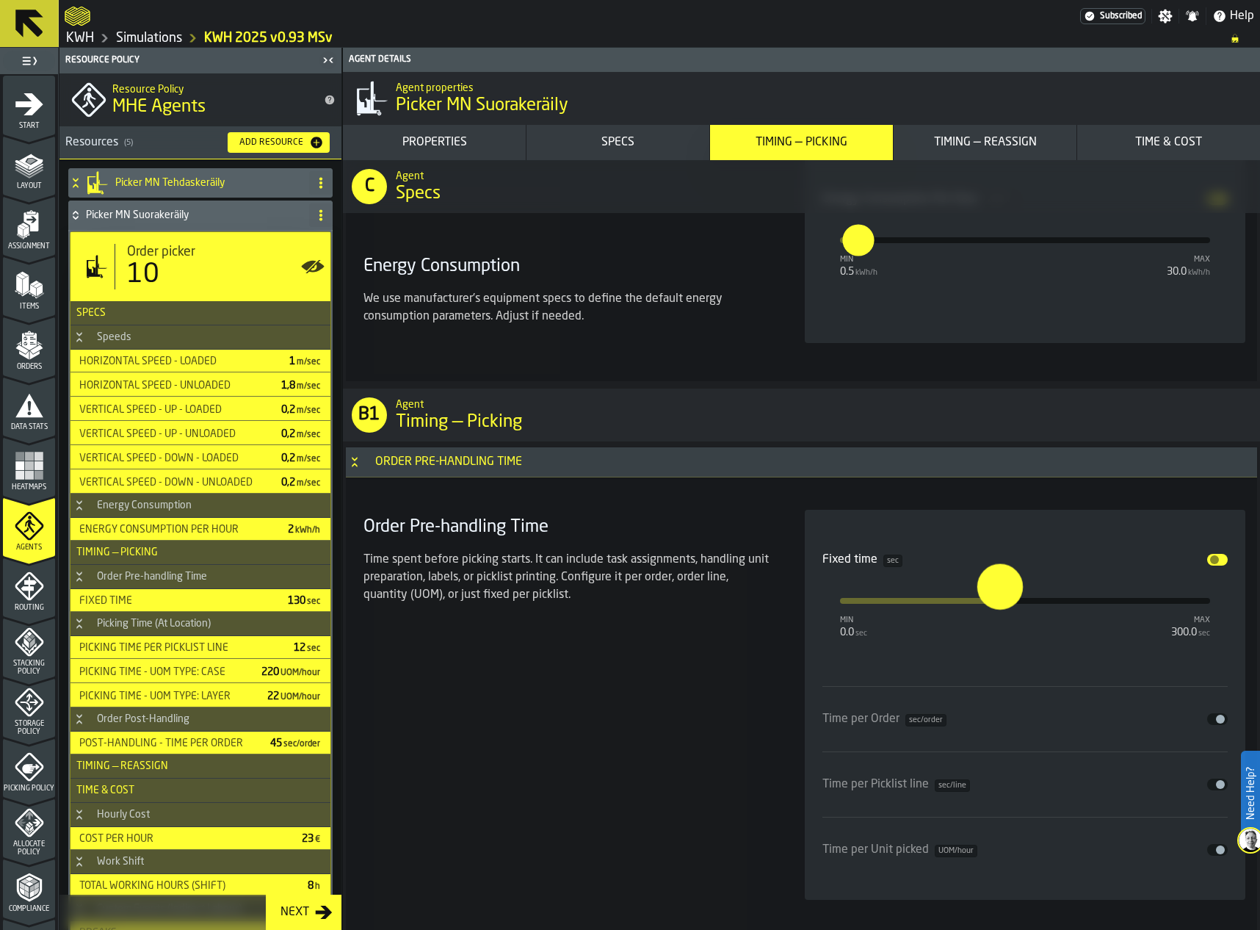
scroll to position [3445, 0]
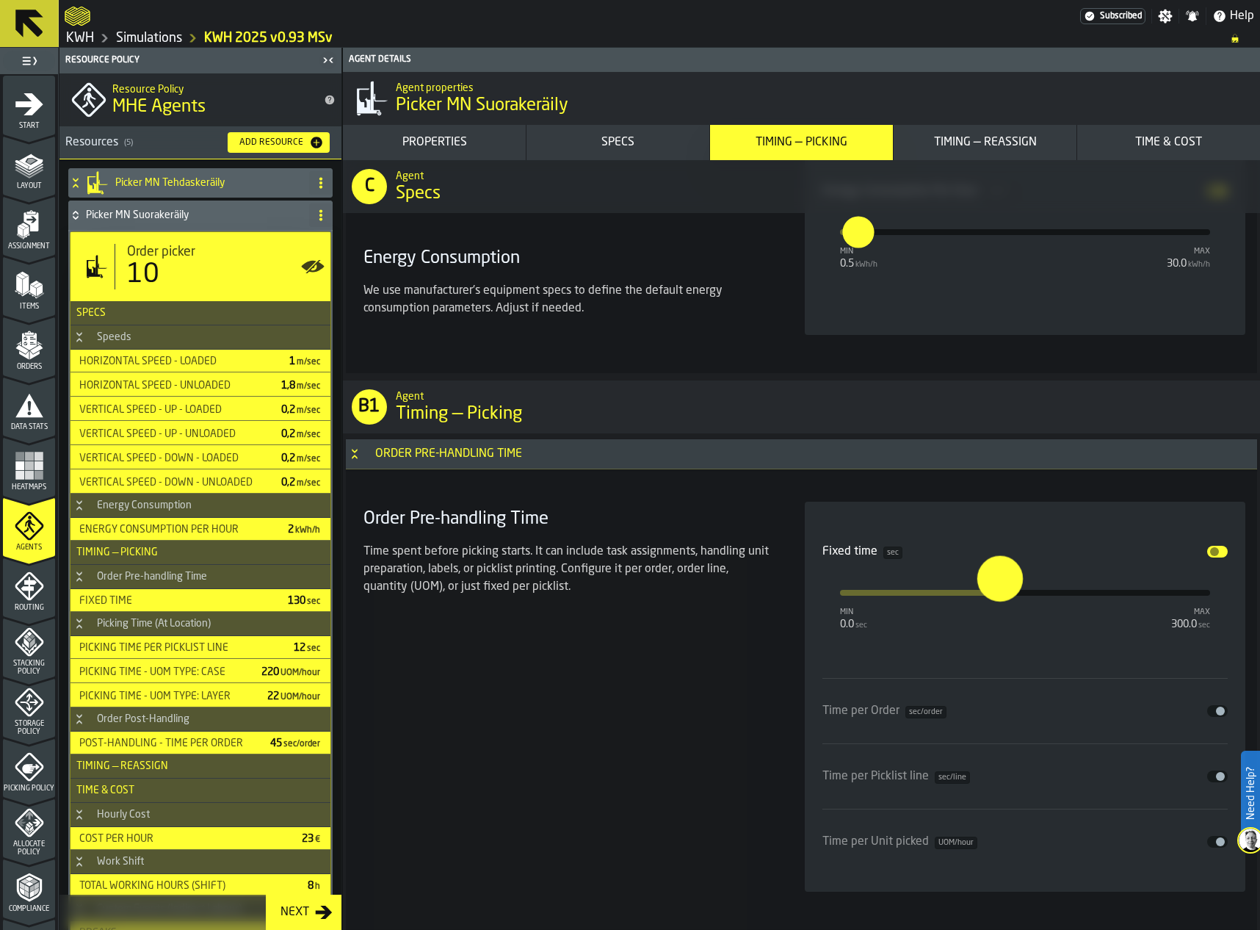
click at [1000, 579] on input "***" at bounding box center [988, 578] width 23 height 46
type input "*"
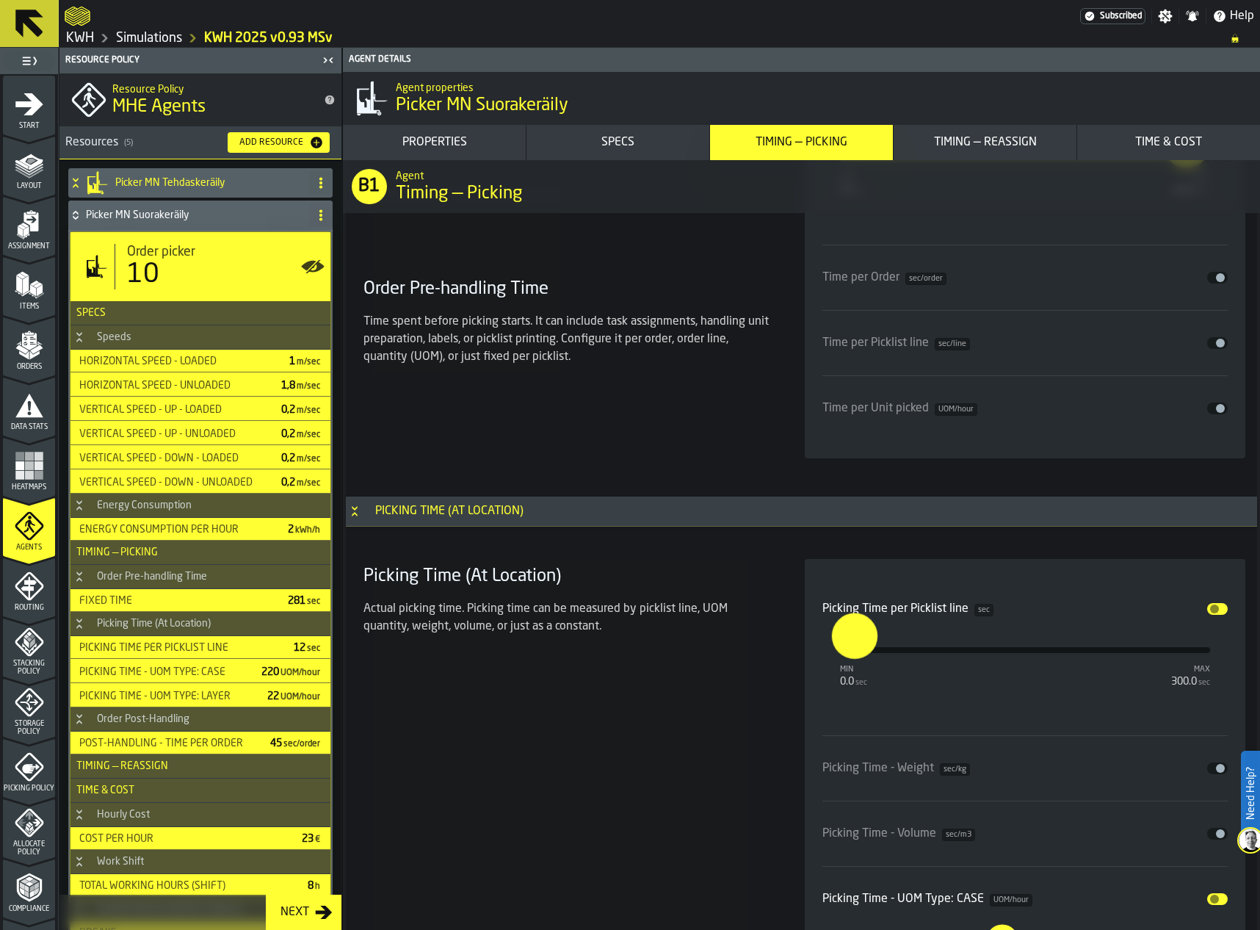
scroll to position [3886, 0]
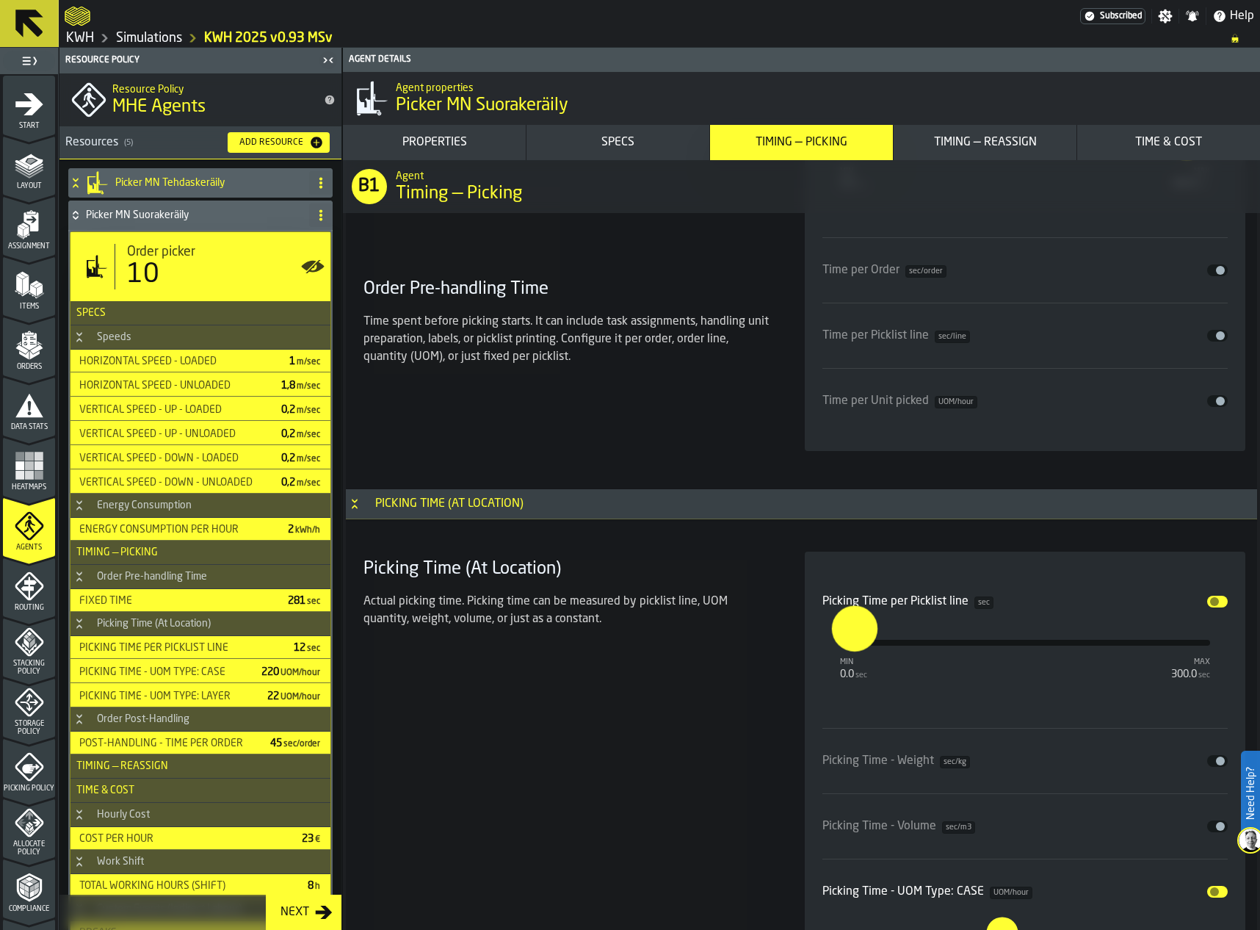
type input "***"
click at [849, 634] on input "****" at bounding box center [840, 628] width 17 height 46
type input "****"
click at [750, 711] on div "Picking Time (At Location) Actual picking time. Picking time can be measured by…" at bounding box center [567, 905] width 418 height 709
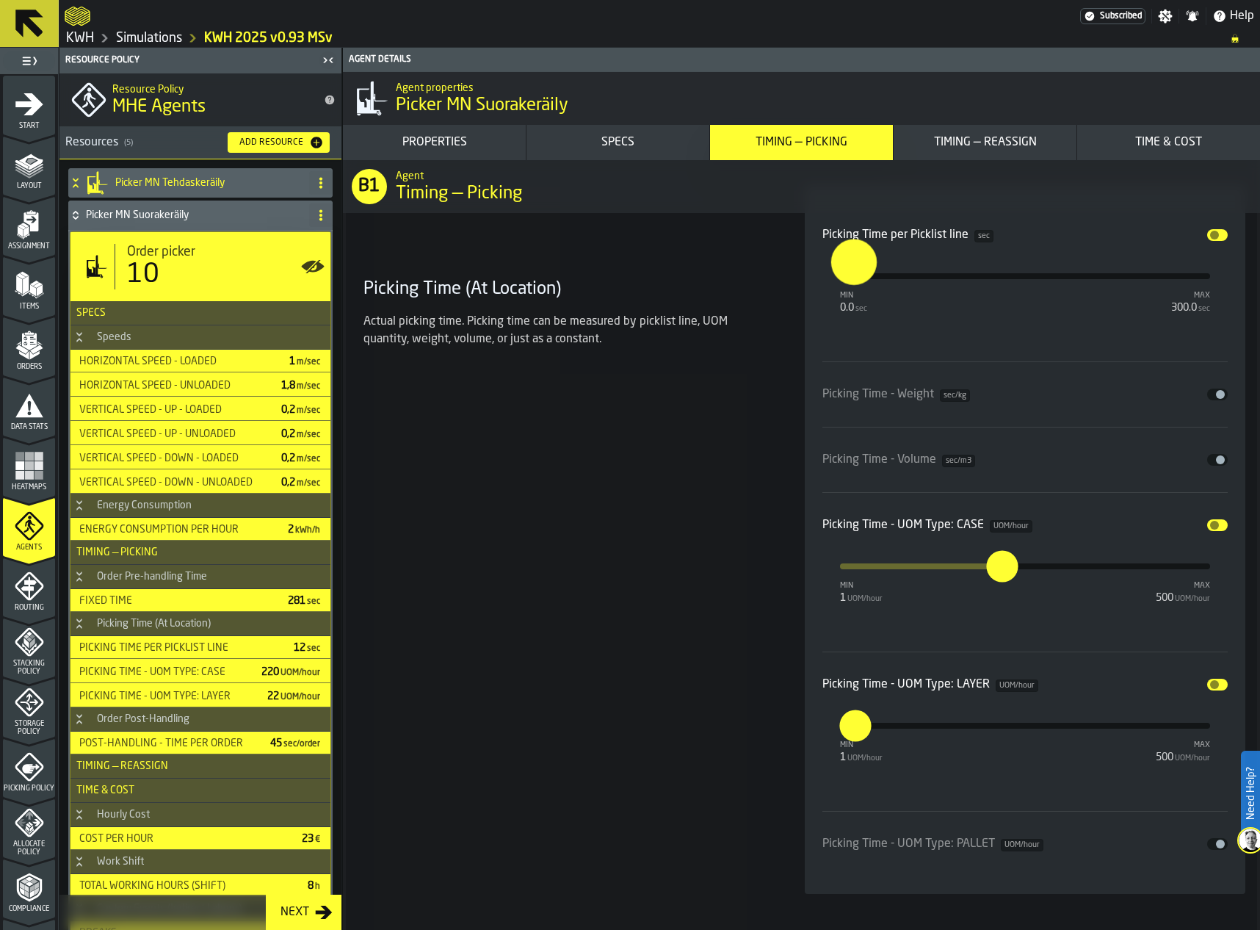
scroll to position [4253, 0]
click at [1002, 576] on input "***" at bounding box center [994, 565] width 16 height 32
type input "***"
click at [855, 726] on input "**" at bounding box center [844, 710] width 23 height 46
type input "*"
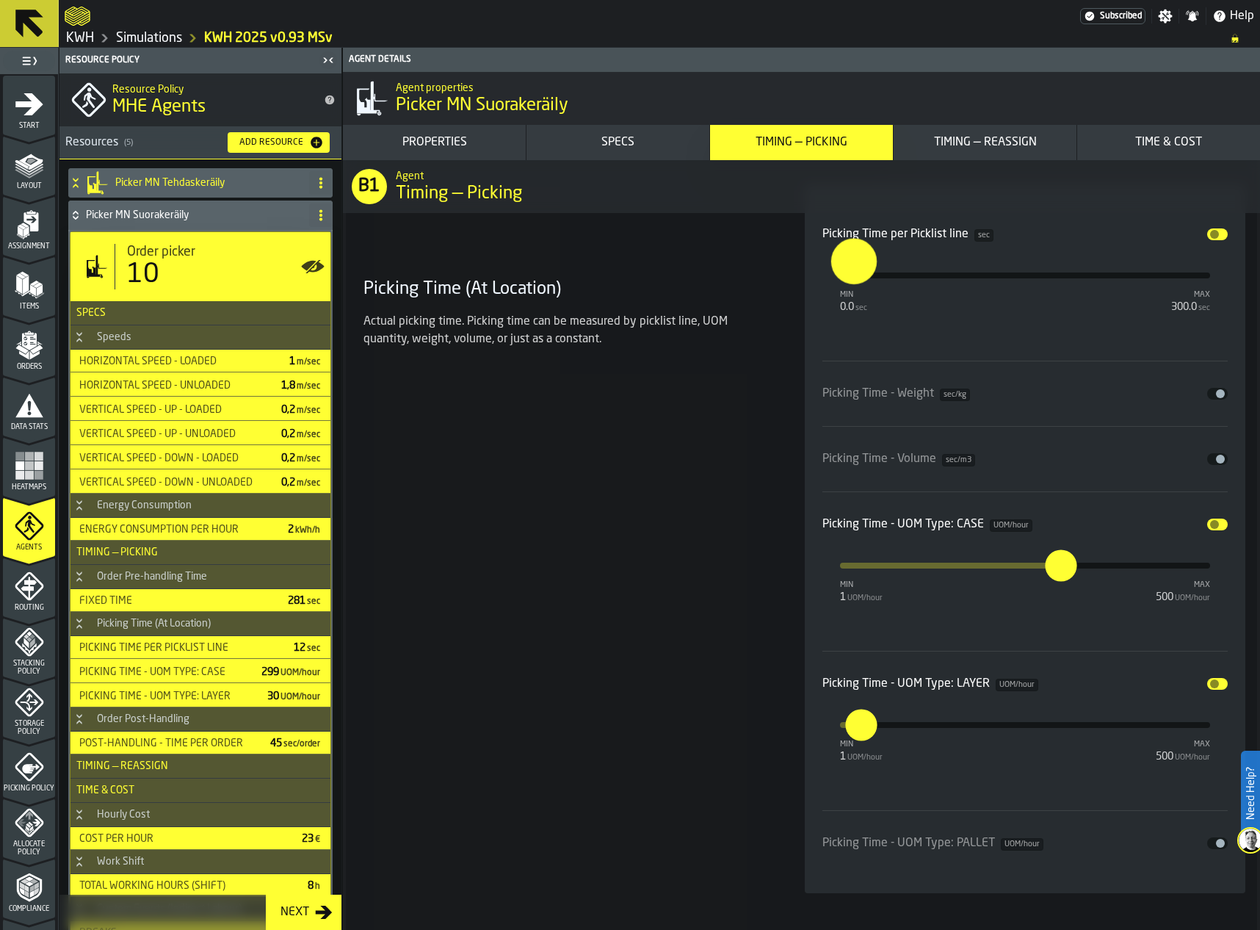
type input "**"
click at [714, 726] on div "Picking Time (At Location) Actual picking time. Picking time can be measured by…" at bounding box center [567, 538] width 418 height 709
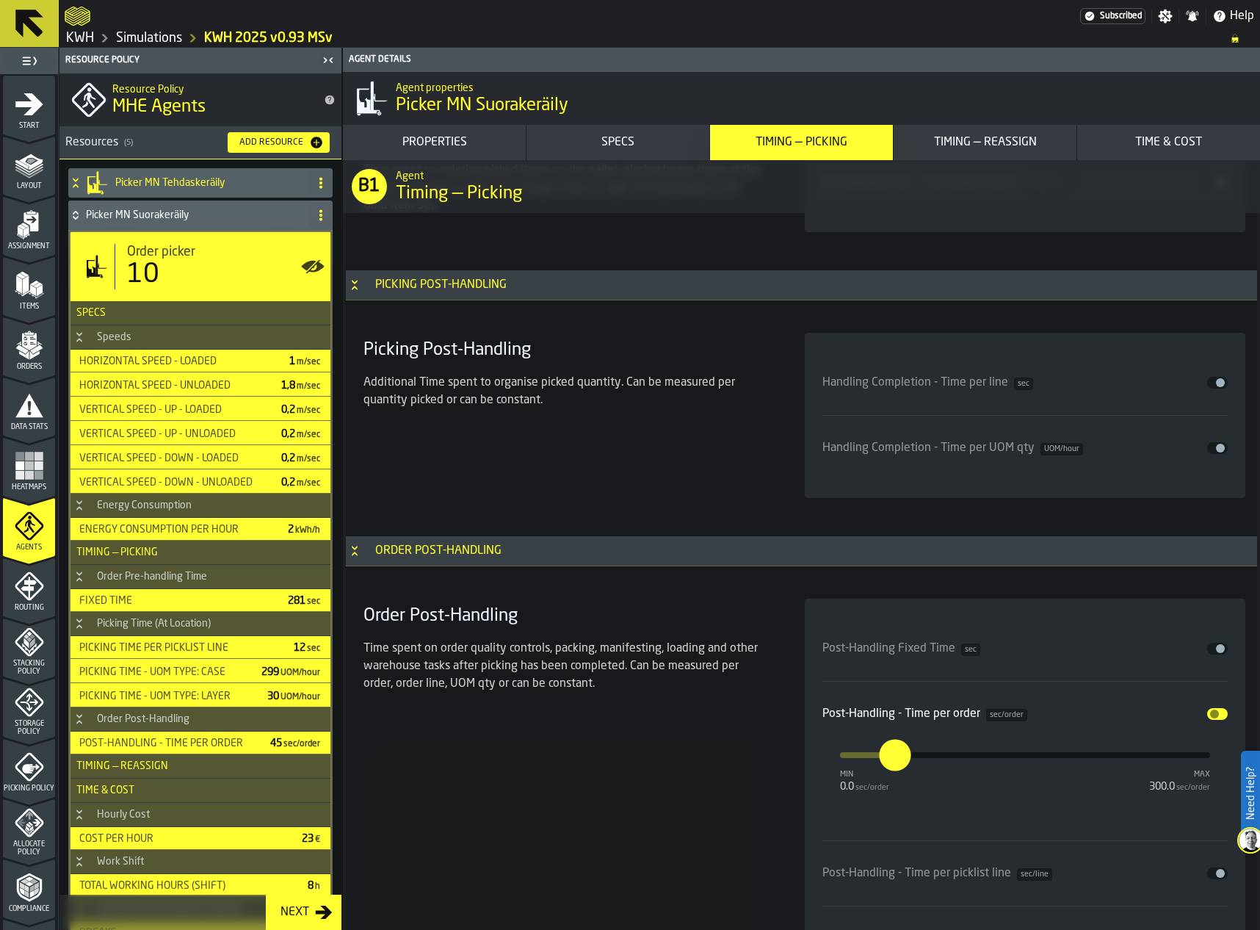
scroll to position [6016, 0]
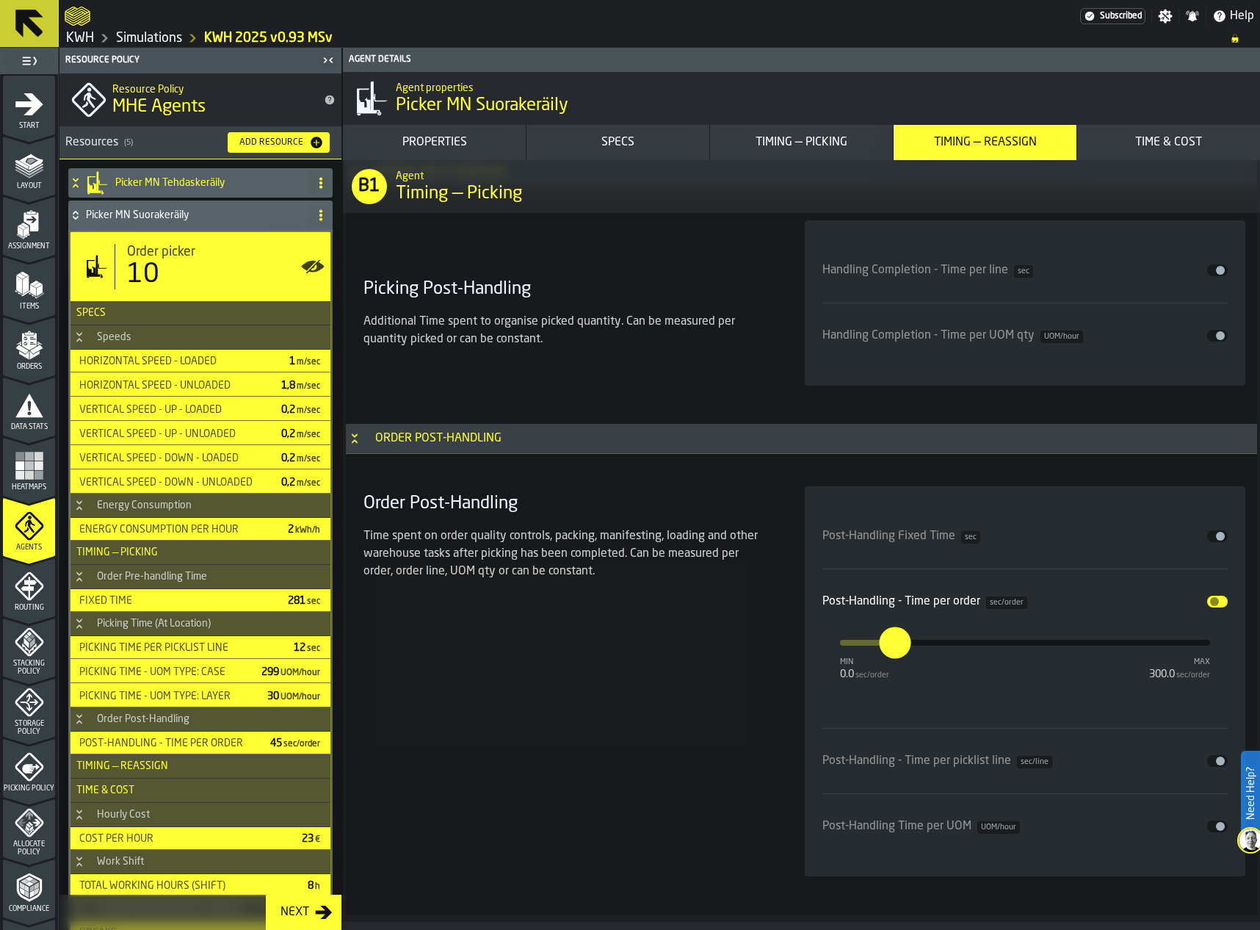
click at [616, 648] on div "Order Post-Handling Time spent on order quality controls, packing, manifesting,…" at bounding box center [567, 681] width 418 height 390
click at [73, 207] on div "Picker MN Suorakeräily" at bounding box center [185, 214] width 235 height 29
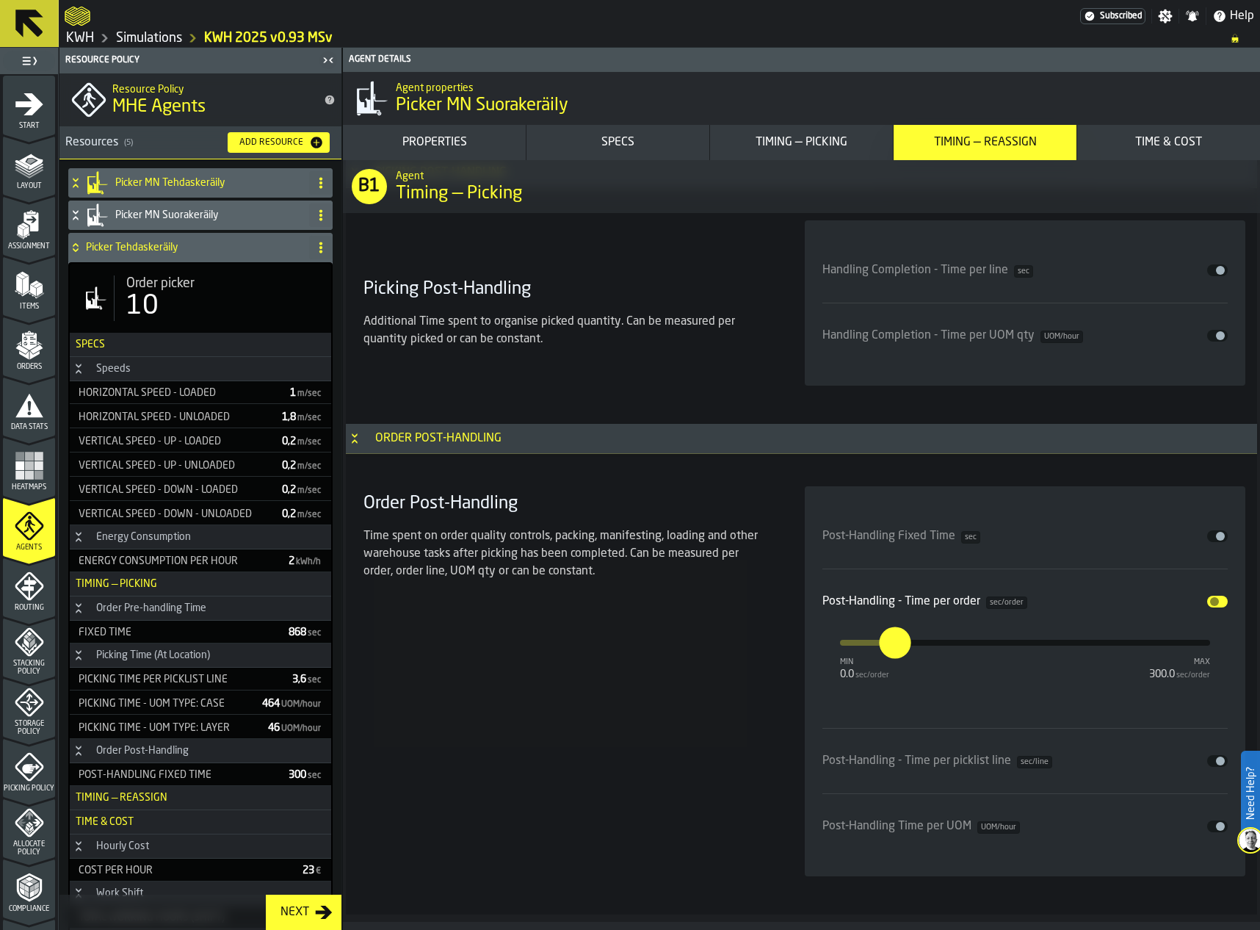
click at [194, 300] on div "10" at bounding box center [222, 306] width 193 height 29
type input "**********"
type input "***"
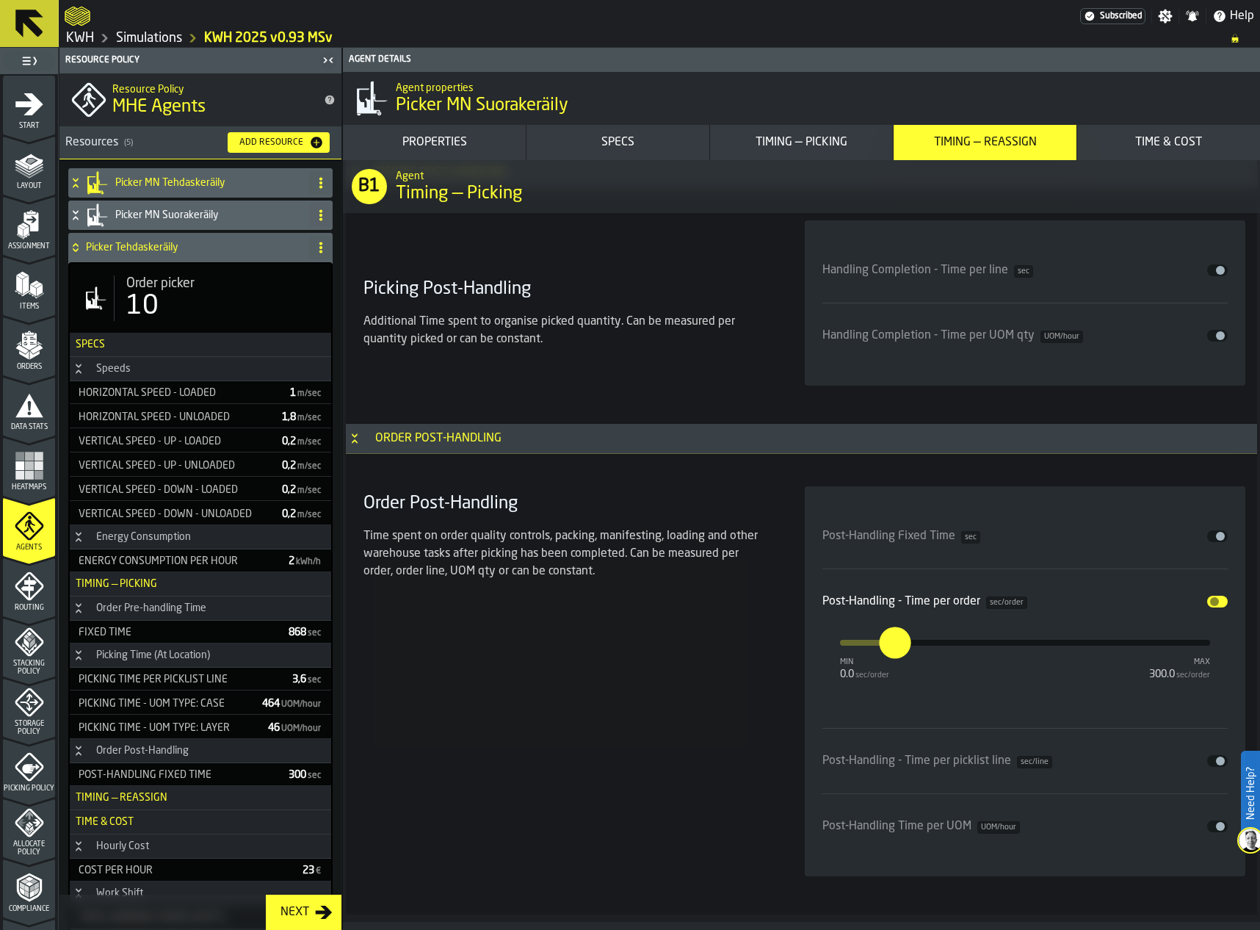
type input "**"
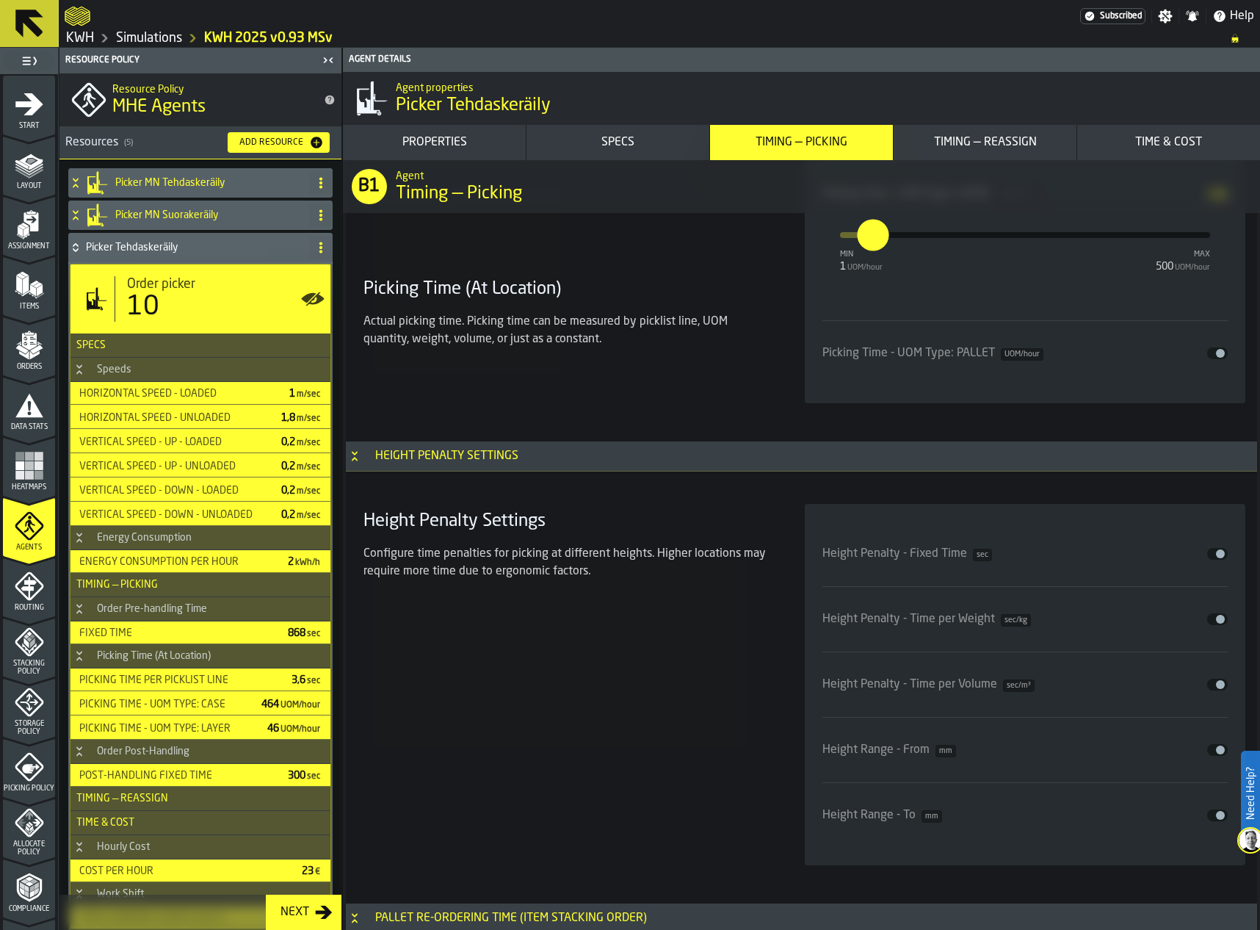
scroll to position [4327, 0]
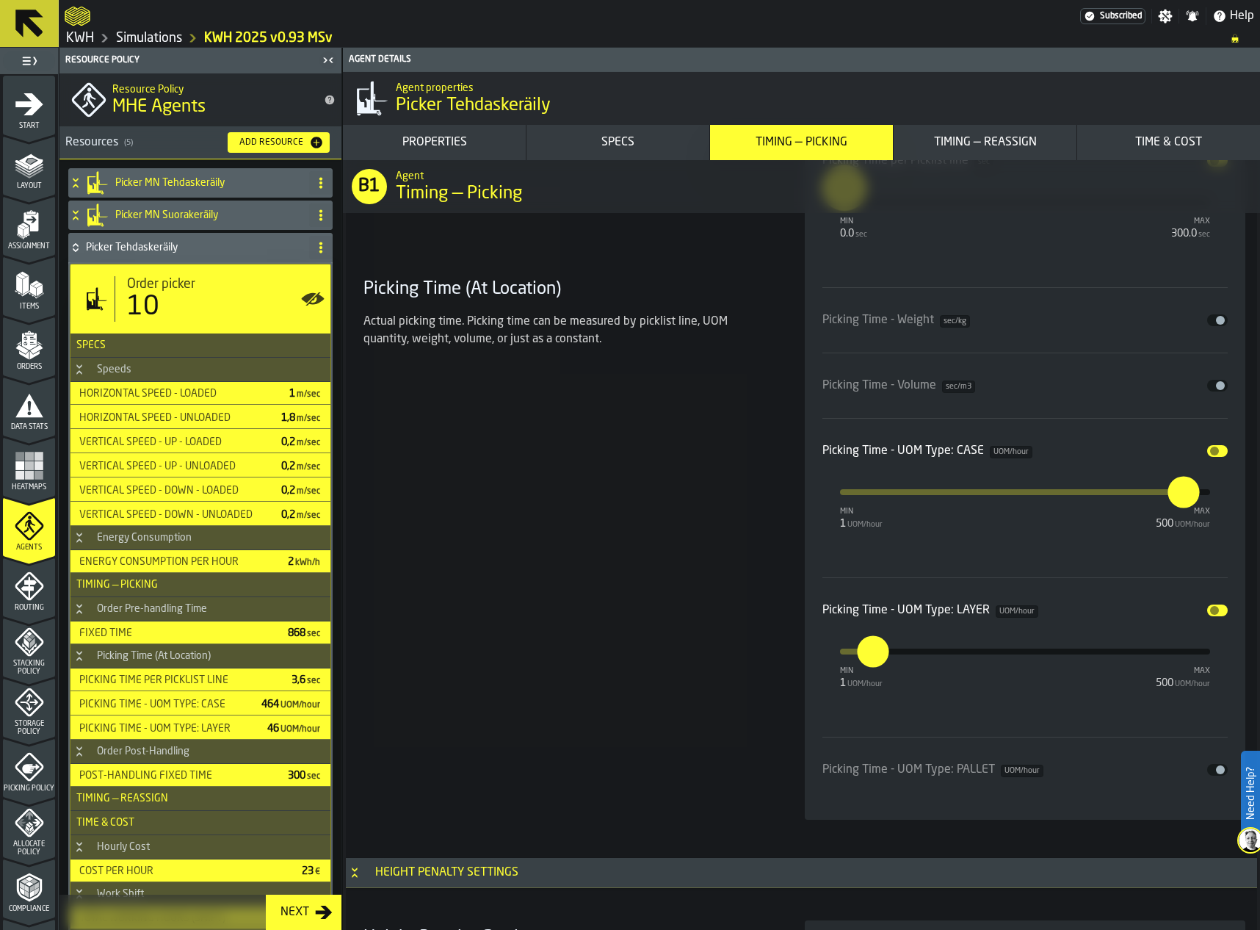
click at [848, 139] on div "Timing — Picking" at bounding box center [801, 143] width 171 height 18
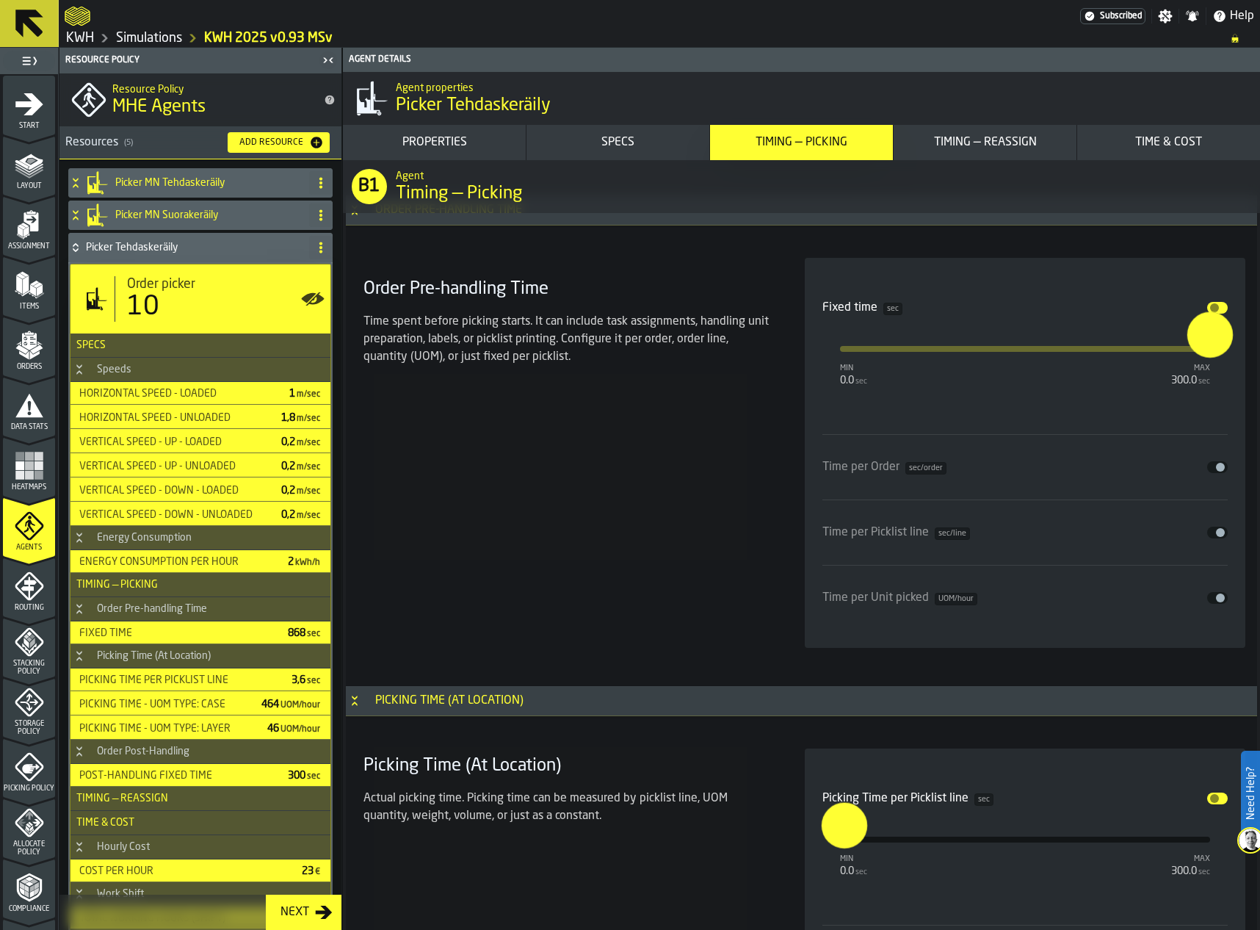
scroll to position [3666, 0]
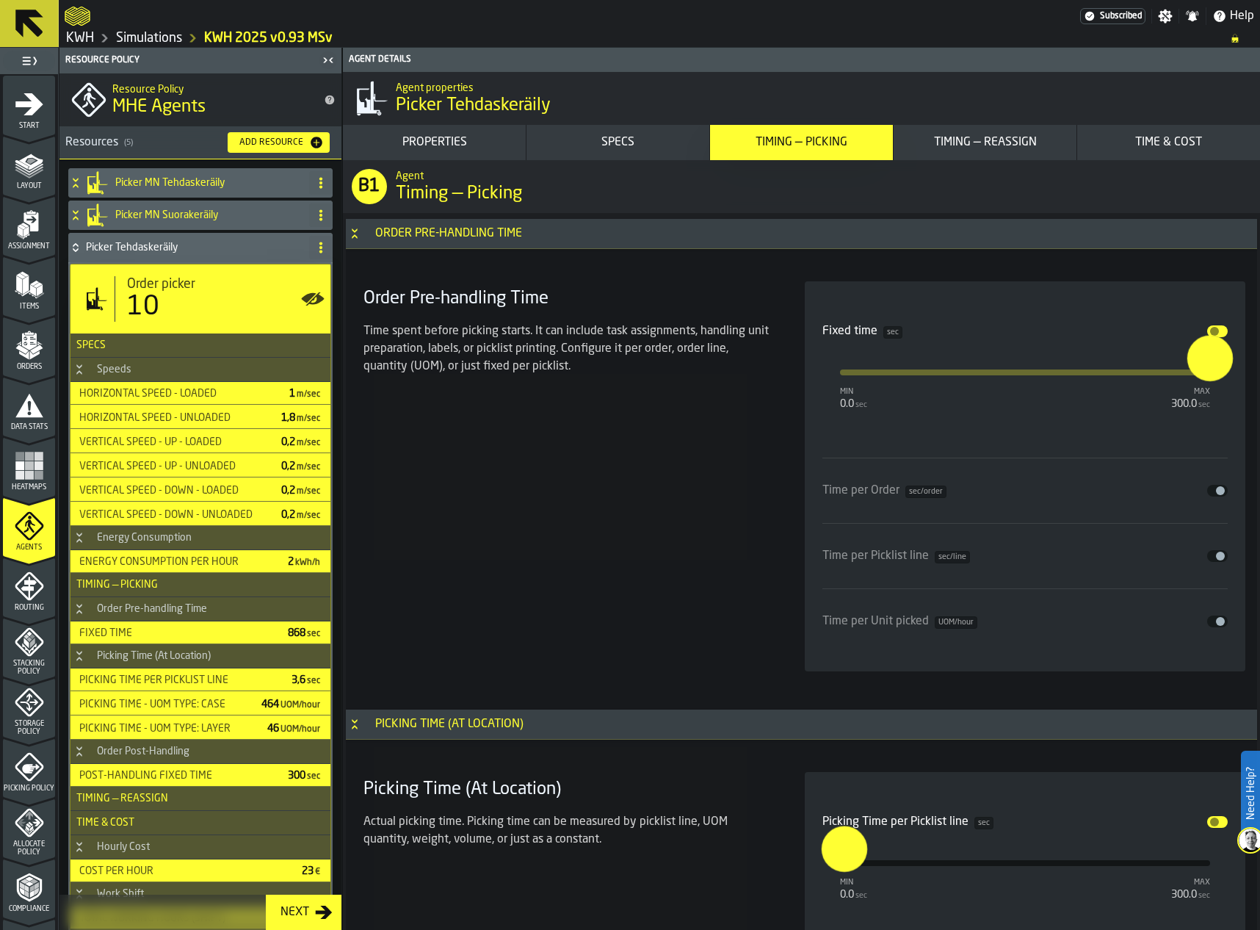
click at [1208, 355] on input "***" at bounding box center [1198, 358] width 23 height 46
type input "***"
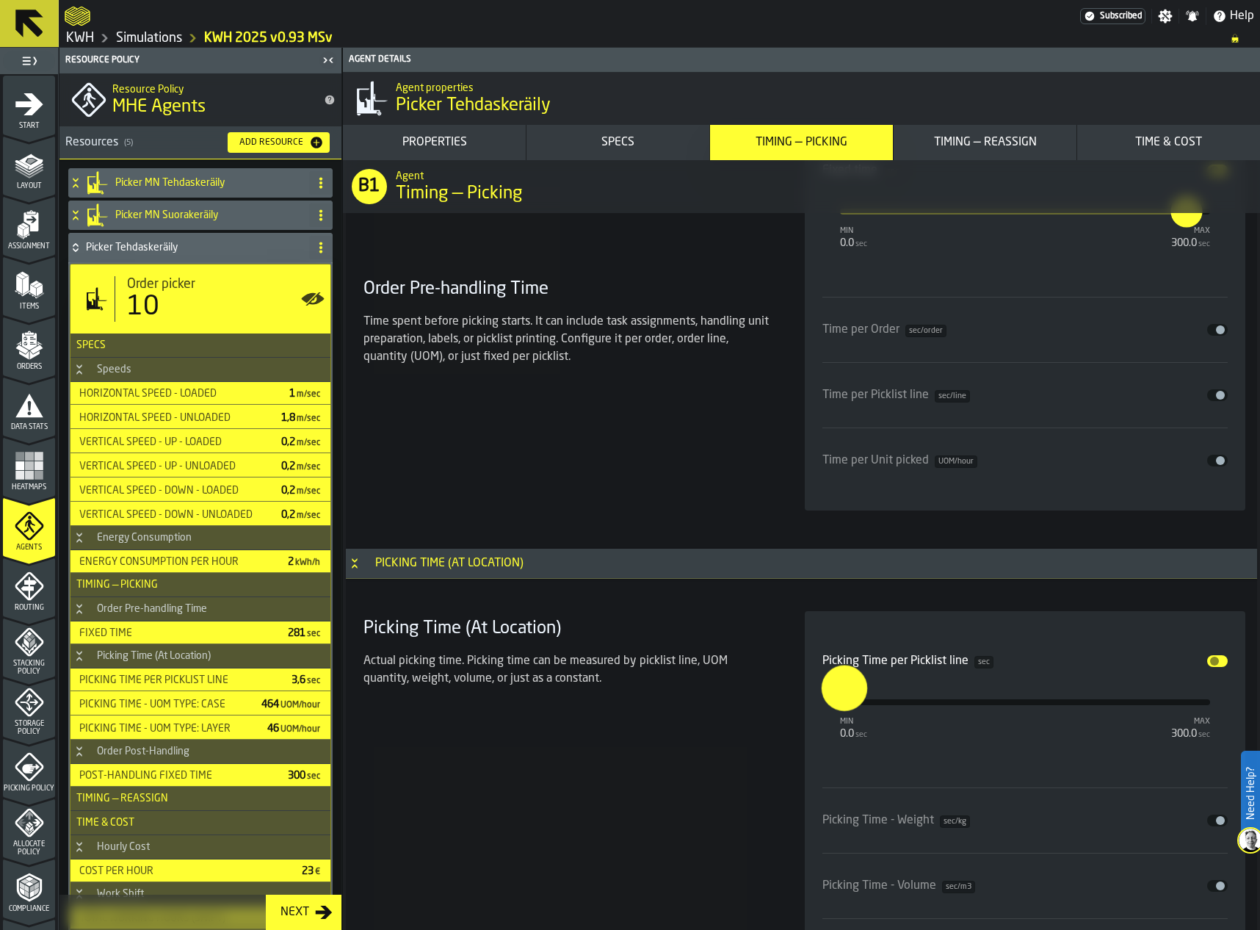
scroll to position [3886, 0]
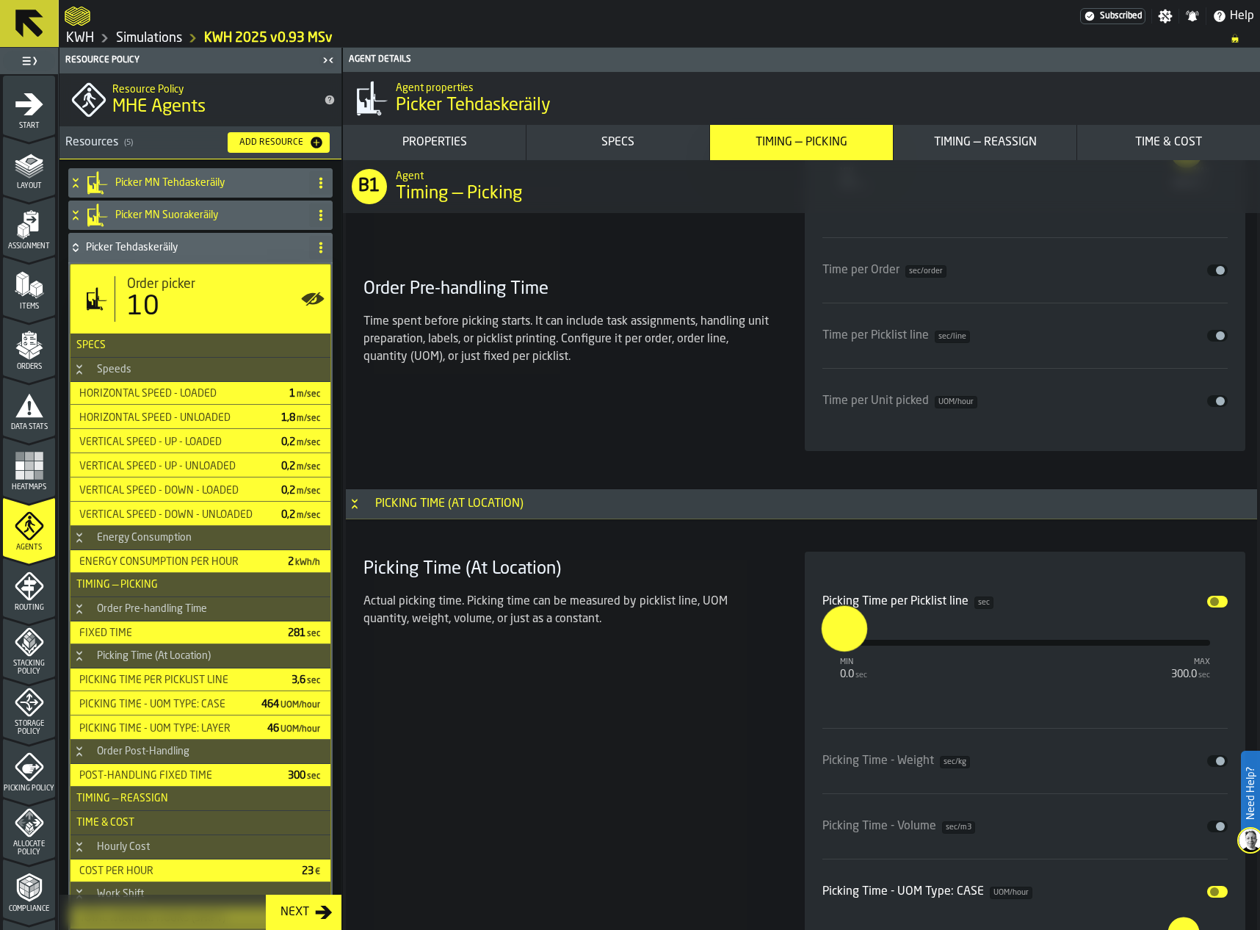
click at [838, 630] on input "***" at bounding box center [829, 628] width 17 height 46
type input "****"
click at [704, 689] on div "Picking Time (At Location) Actual picking time. Picking time can be measured by…" at bounding box center [567, 905] width 418 height 709
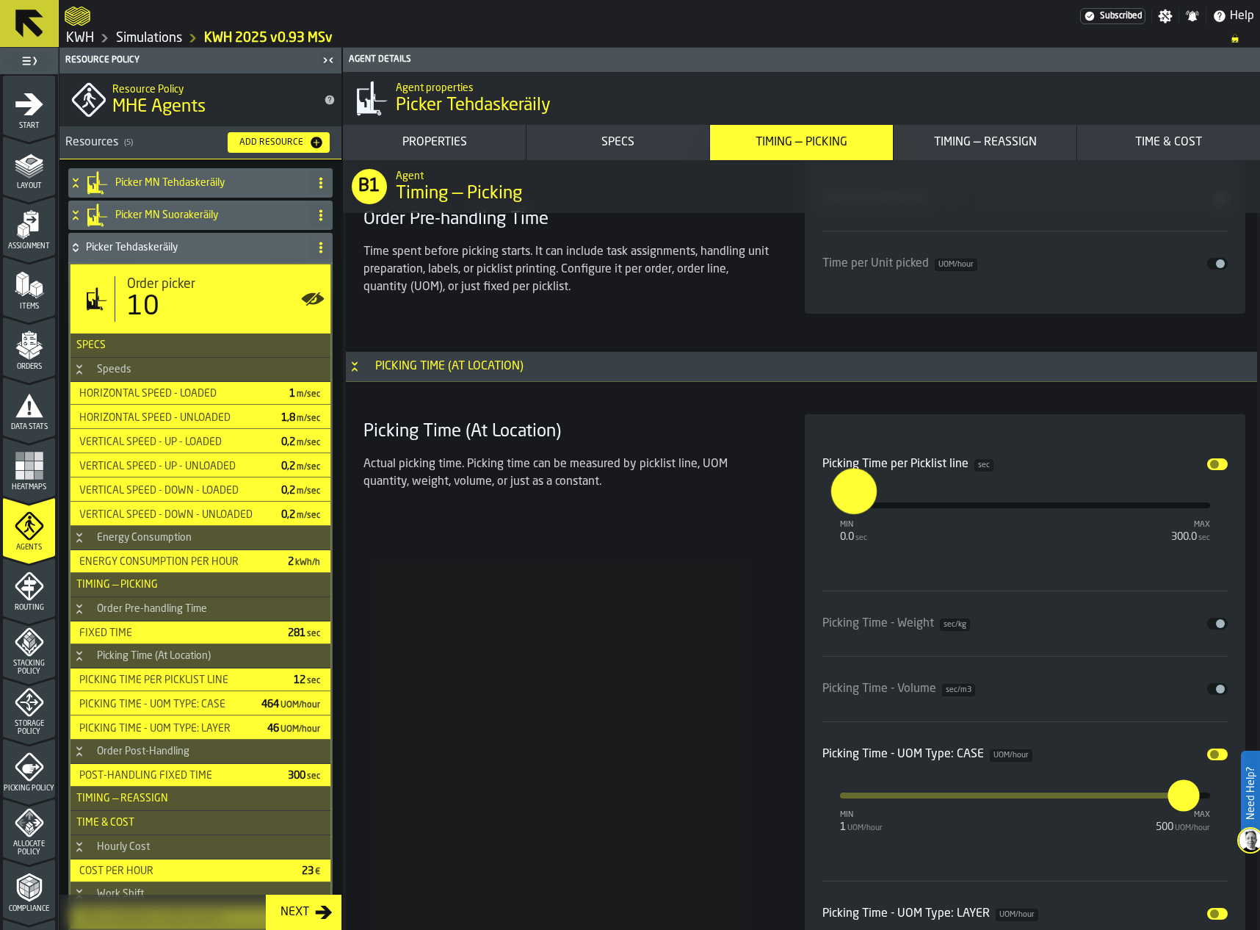
scroll to position [4033, 0]
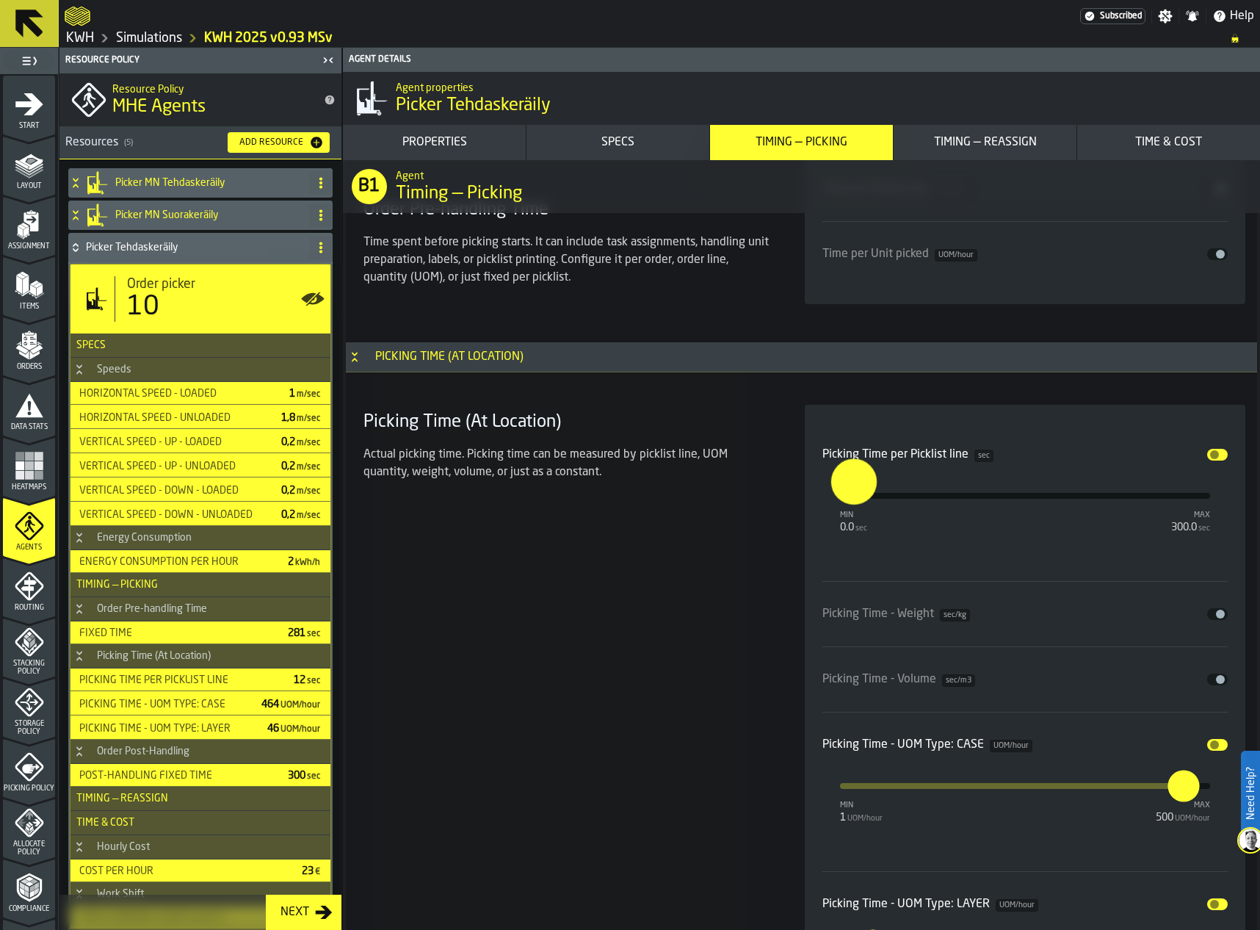
click at [1179, 800] on button "***" at bounding box center [1183, 785] width 35 height 35
type input "*"
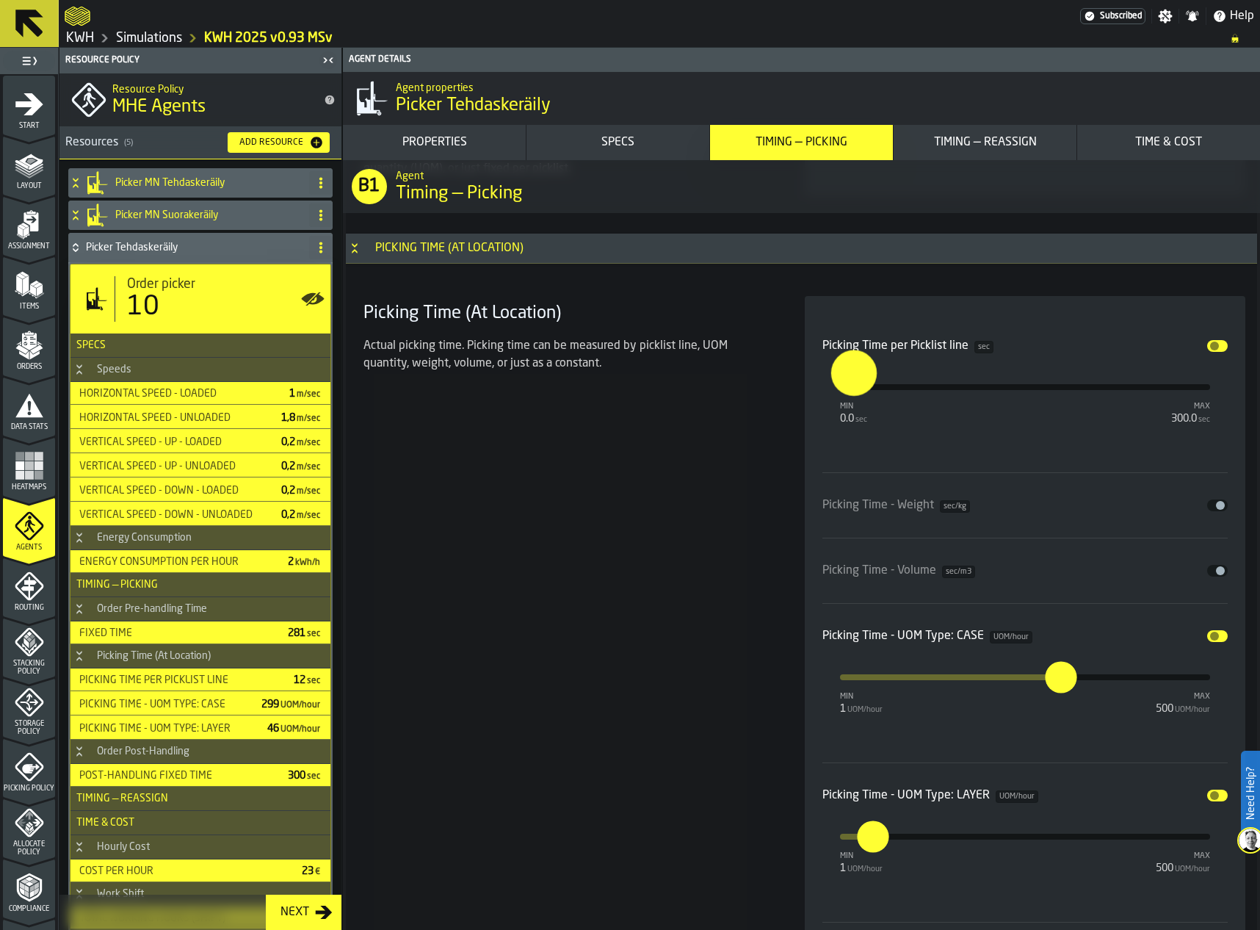
scroll to position [4327, 0]
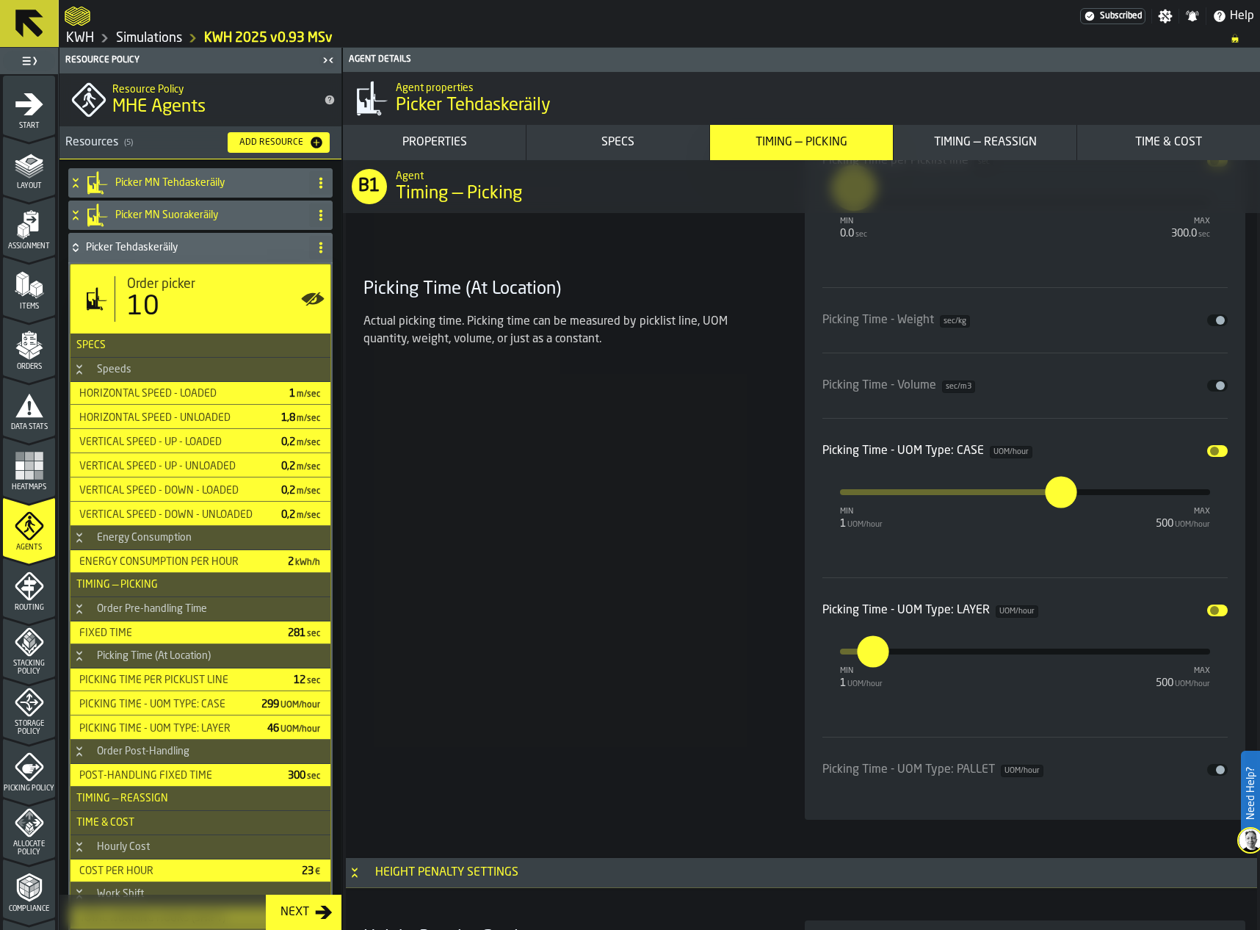
type input "***"
click at [873, 656] on input "**" at bounding box center [861, 637] width 23 height 46
type input "*"
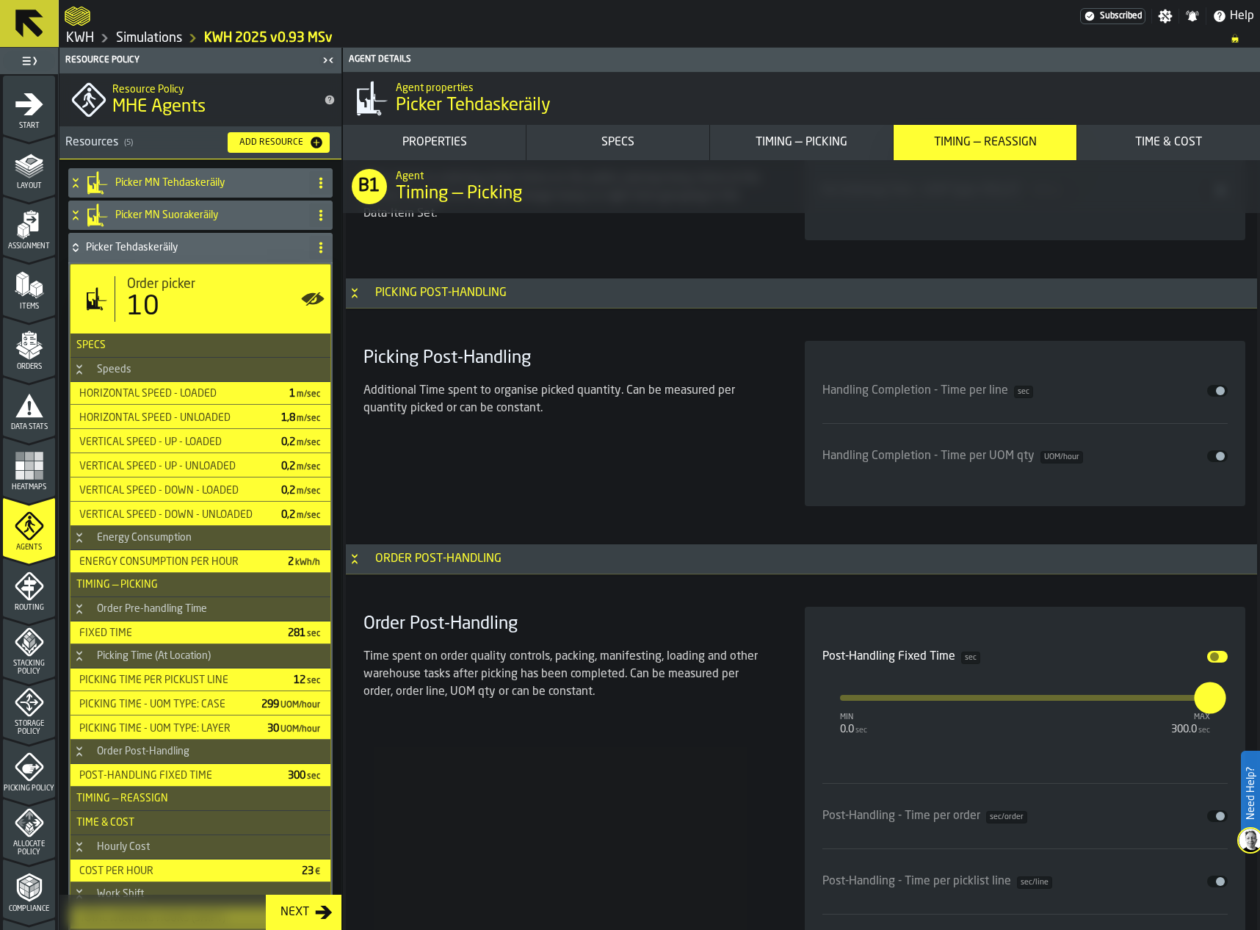
scroll to position [6089, 0]
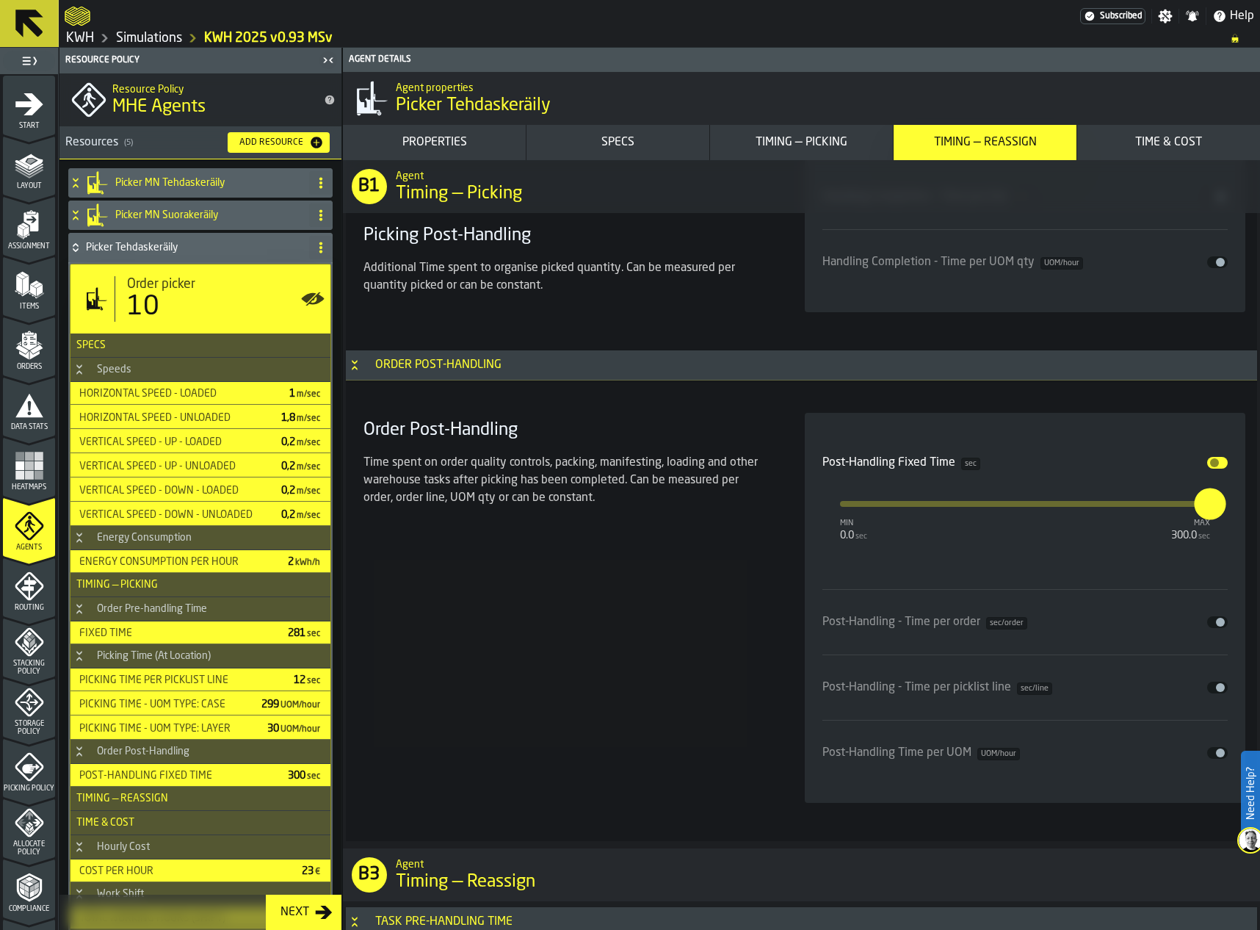
type input "**"
click at [1210, 496] on input "***" at bounding box center [1198, 489] width 23 height 46
type input "*"
type input "**"
click at [724, 560] on div "Order Post-Handling Time spent on order quality controls, packing, manifesting,…" at bounding box center [567, 608] width 418 height 390
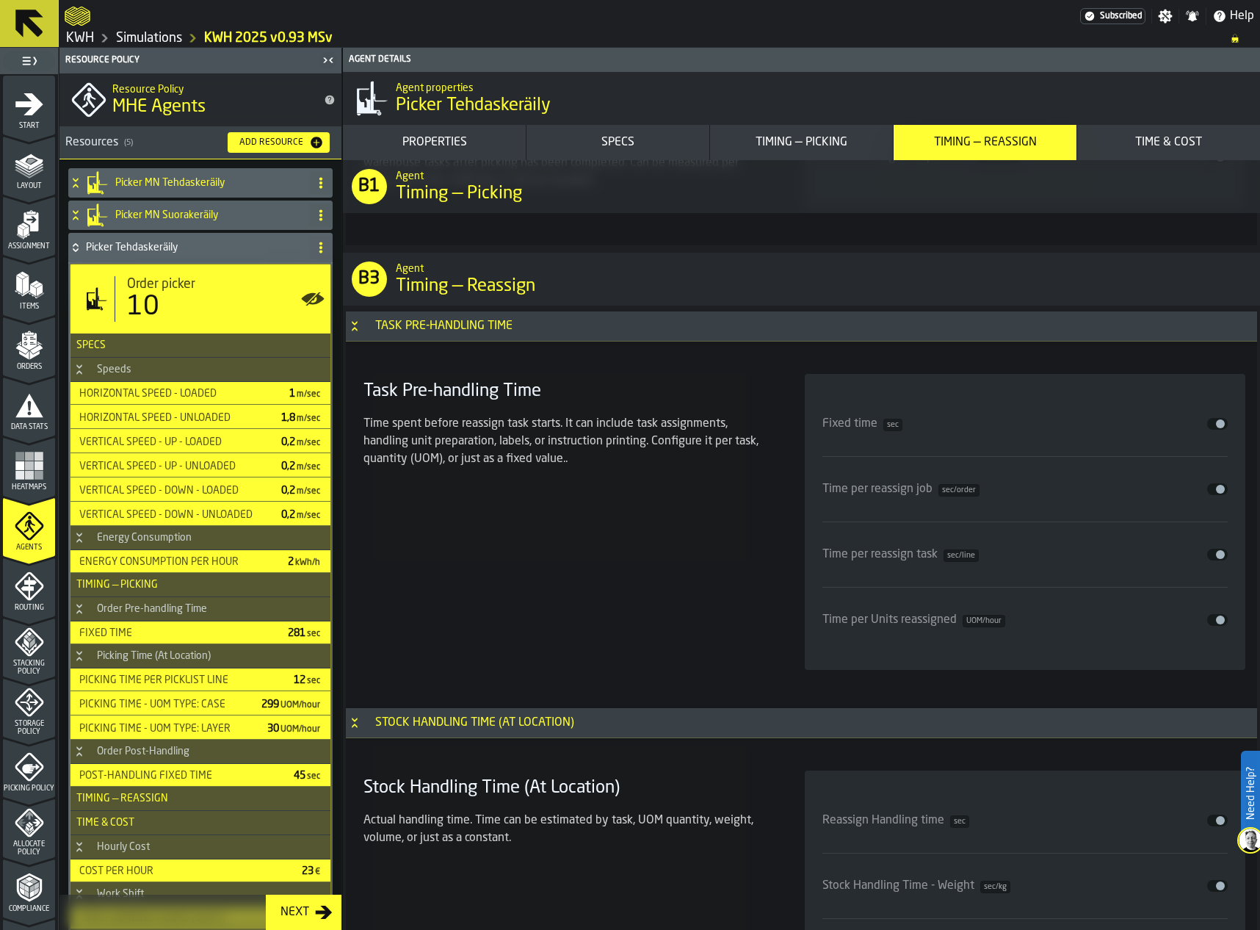
scroll to position [6897, 0]
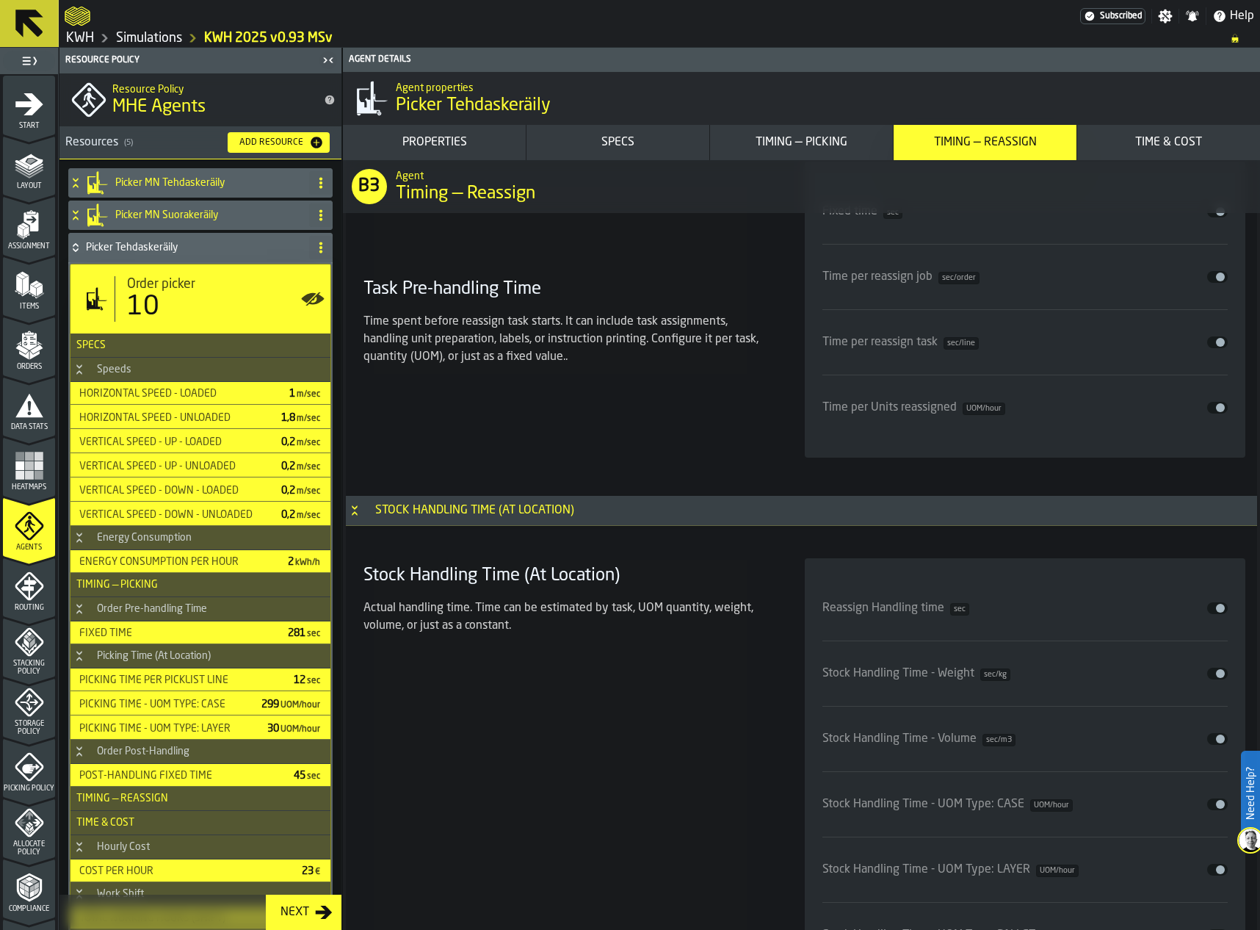
click at [721, 372] on div "Time spent before reassign task starts. It can include task assignments, handli…" at bounding box center [566, 345] width 406 height 65
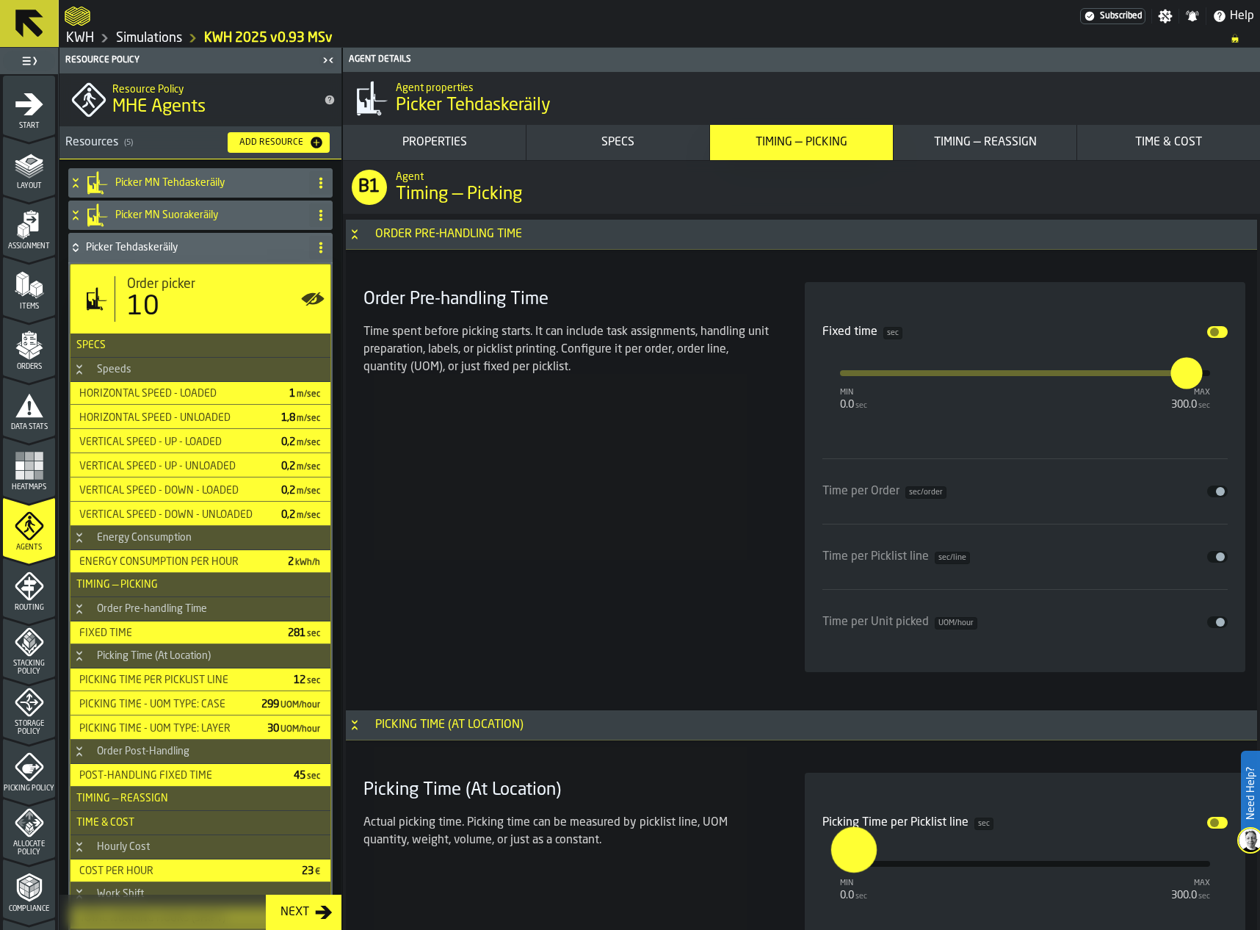
scroll to position [3666, 0]
click at [1182, 366] on input "***" at bounding box center [1175, 358] width 23 height 46
type input "*"
type input "***"
click at [743, 433] on div "Order Pre-handling Time Time spent before picking starts. It can include task a…" at bounding box center [567, 476] width 418 height 390
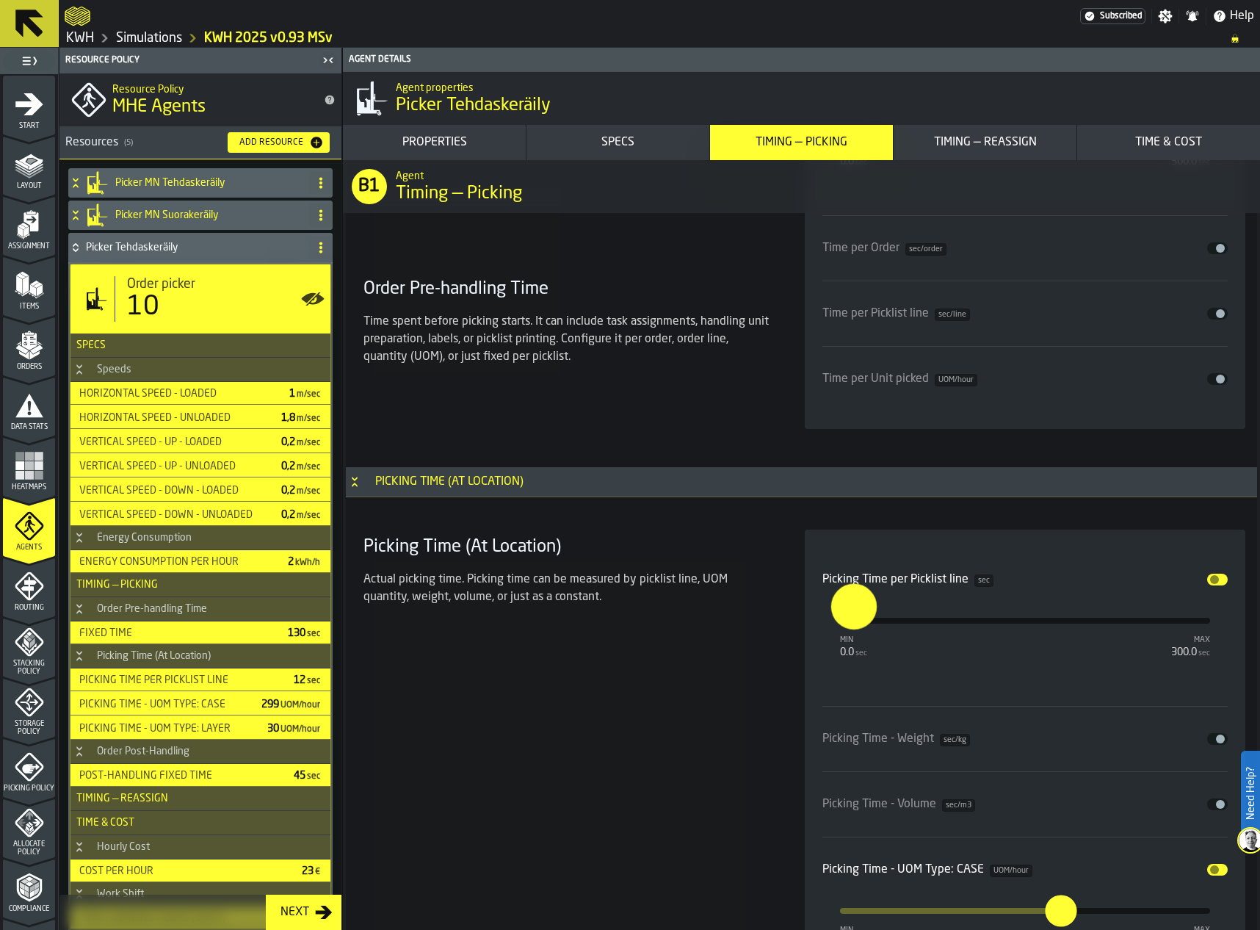
scroll to position [4033, 0]
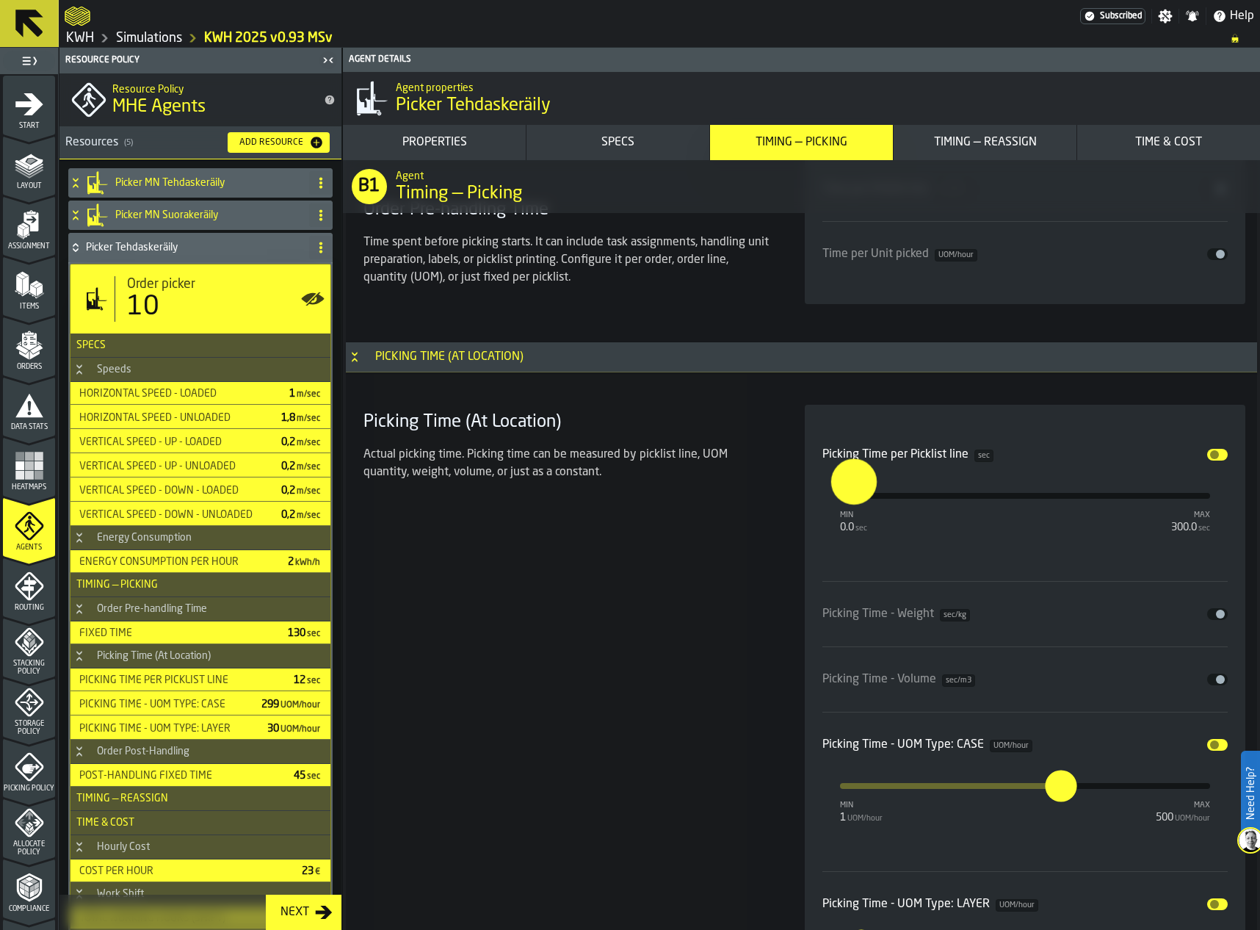
click at [840, 478] on input "****" at bounding box center [839, 481] width 17 height 46
type input "****"
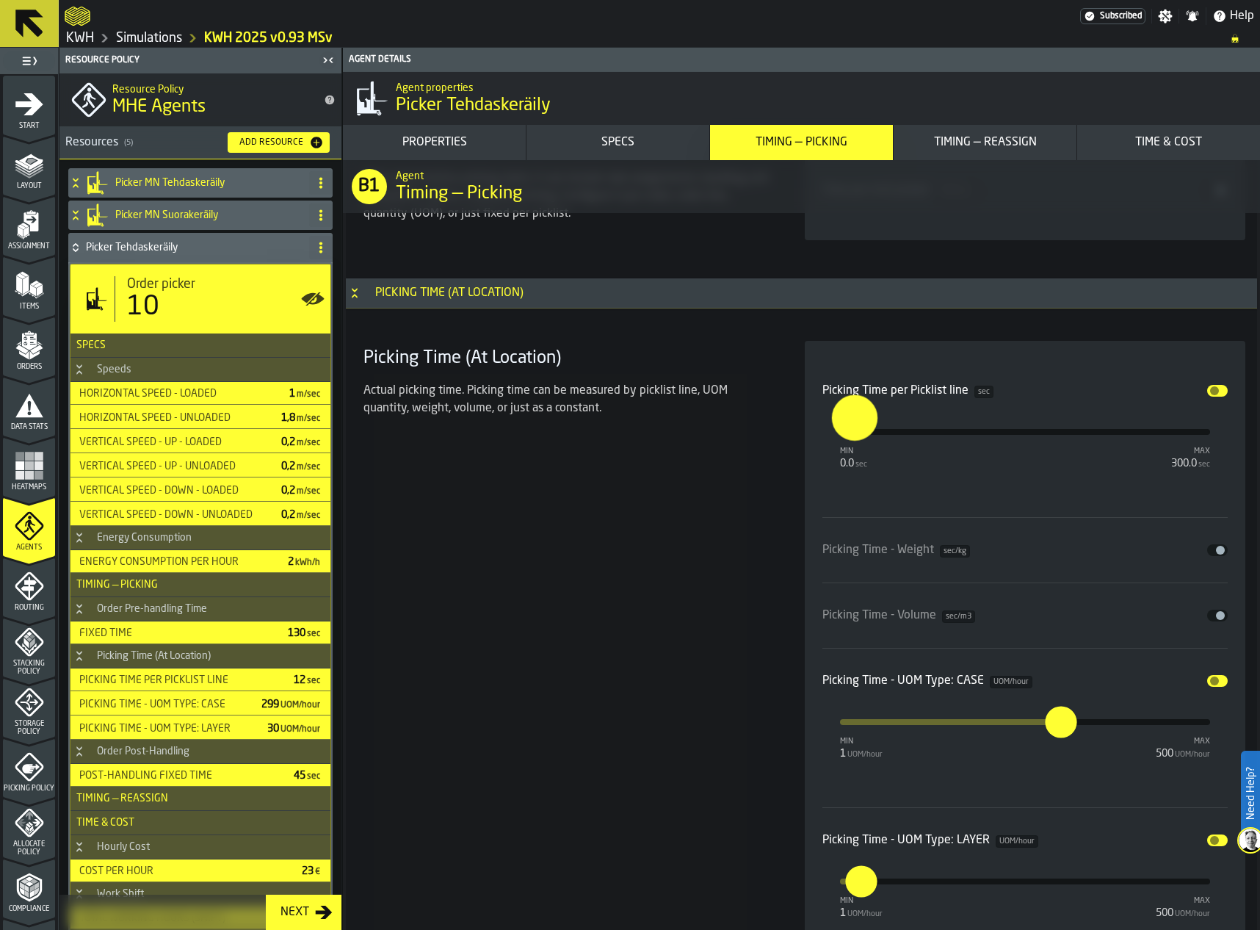
scroll to position [4180, 0]
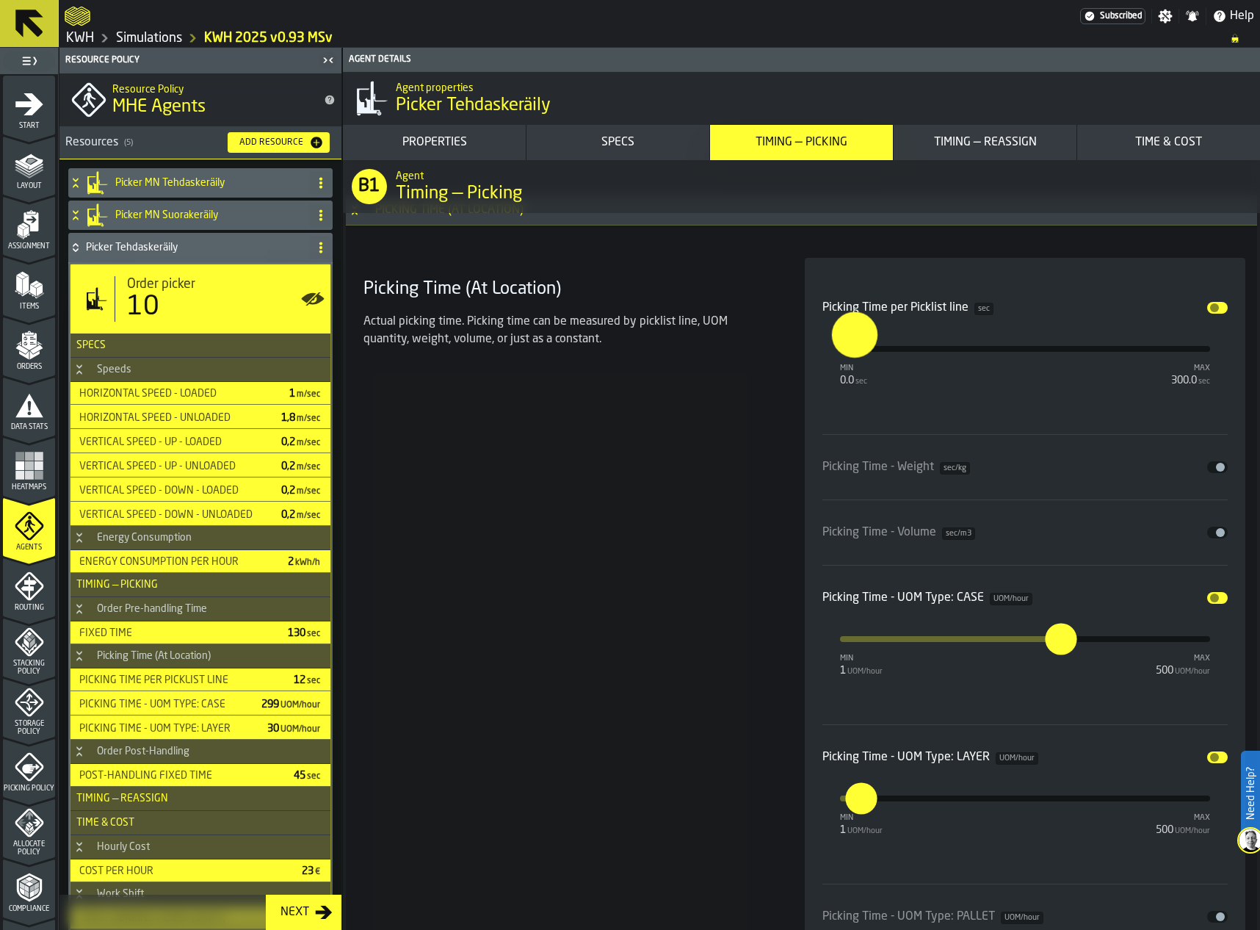
click at [1061, 635] on input "***" at bounding box center [1053, 639] width 16 height 32
type input "***"
click at [856, 806] on input "**" at bounding box center [850, 784] width 23 height 46
type input "**"
click at [776, 724] on section "Picking Time (At Location) Actual picking time. Picking time can be measured by…" at bounding box center [802, 612] width 888 height 726
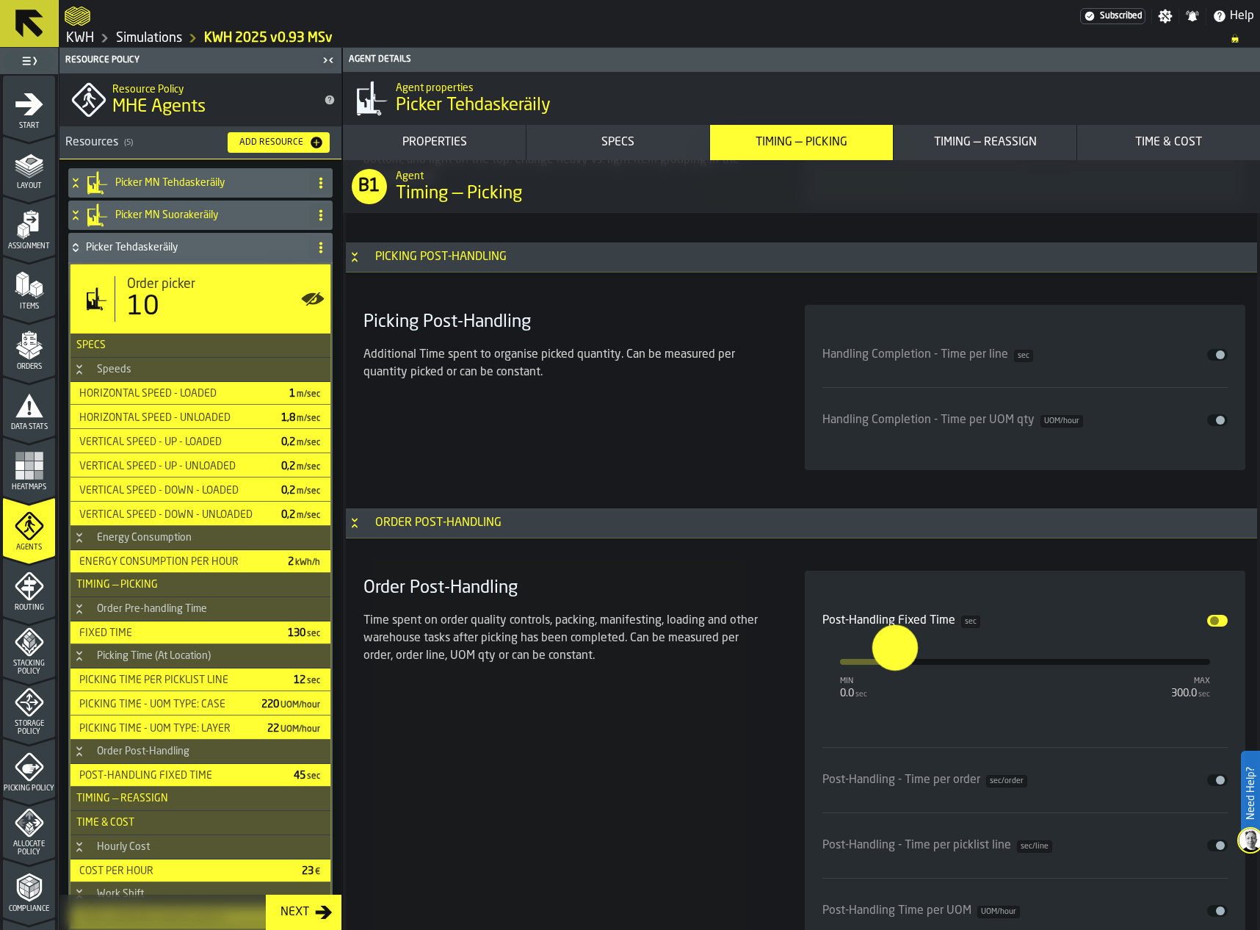
scroll to position [5942, 0]
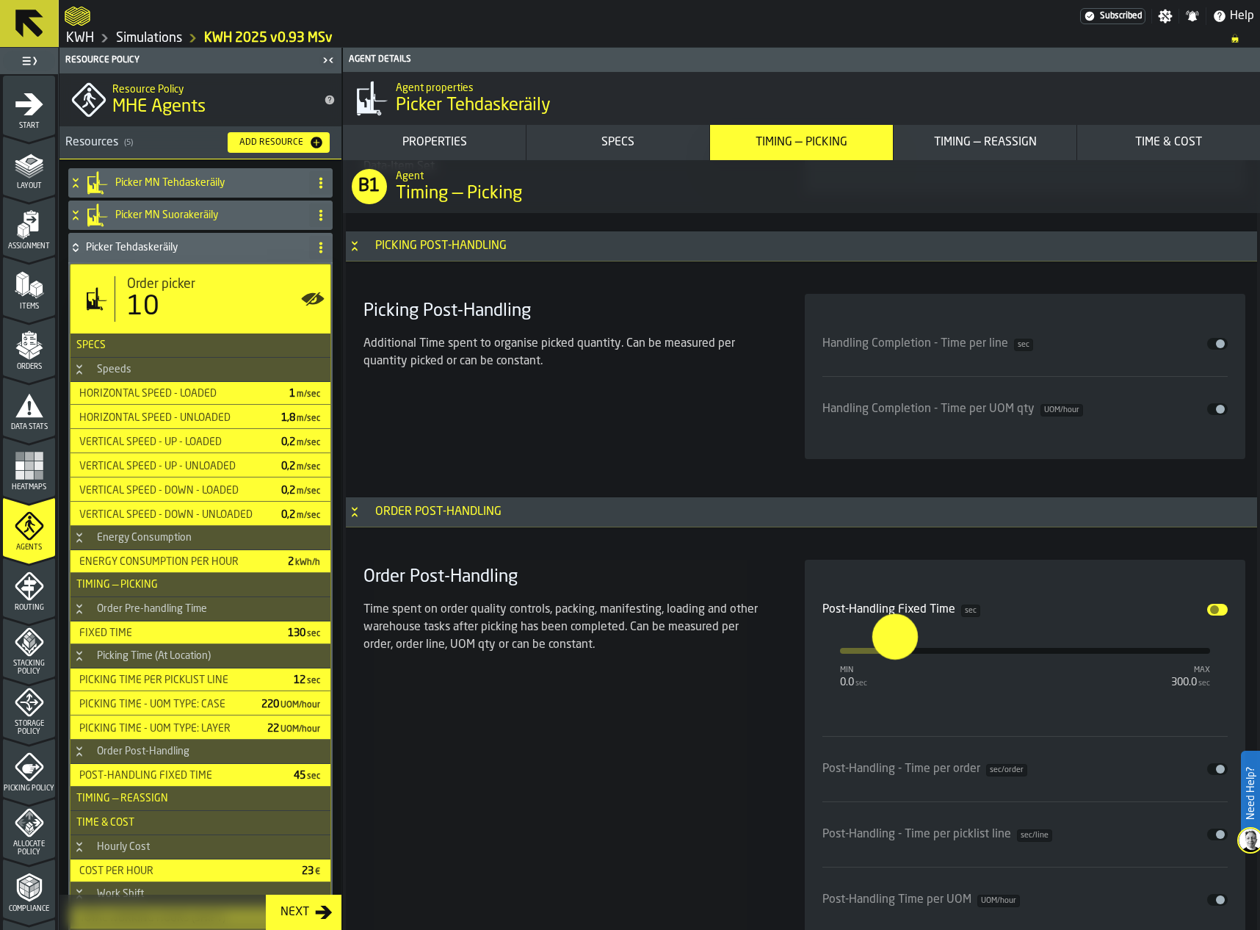
click at [891, 645] on input "**" at bounding box center [883, 636] width 23 height 46
type input "*"
type input "***"
click at [578, 684] on div "Order Post-Handling Time spent on order quality controls, packing, manifesting,…" at bounding box center [567, 755] width 418 height 390
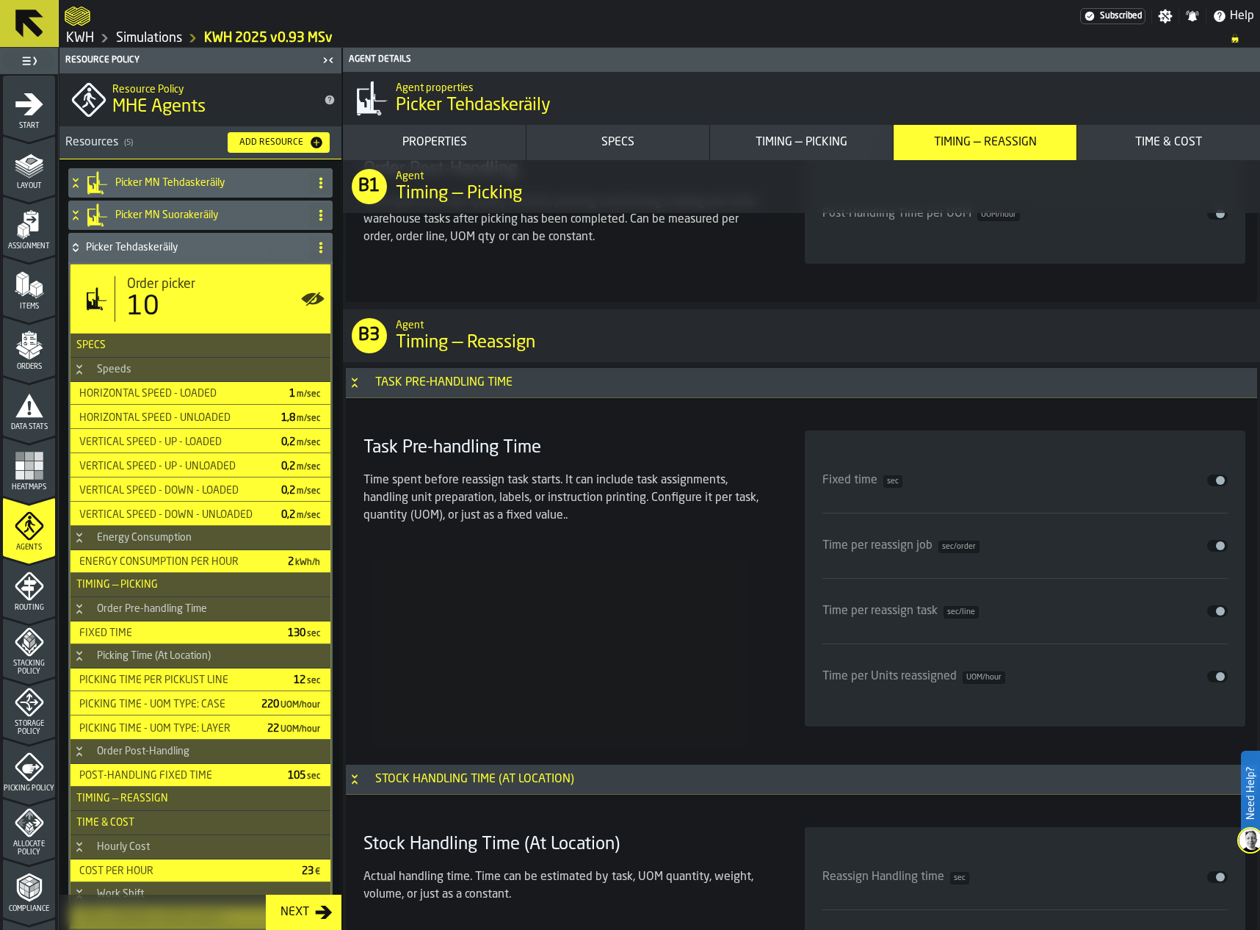
scroll to position [6823, 0]
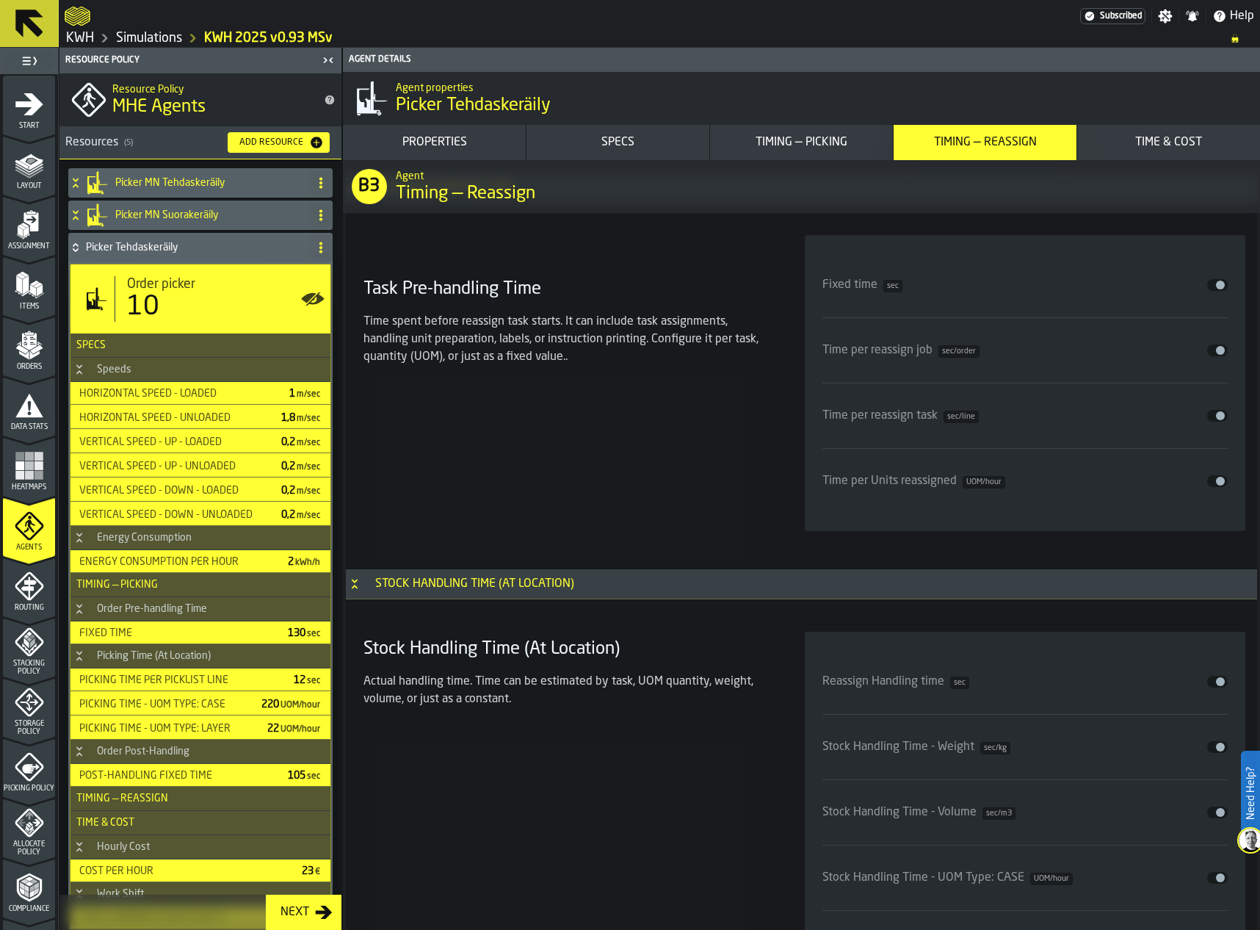
click at [116, 247] on h4 "Picker Tehdaskeräily" at bounding box center [194, 248] width 217 height 12
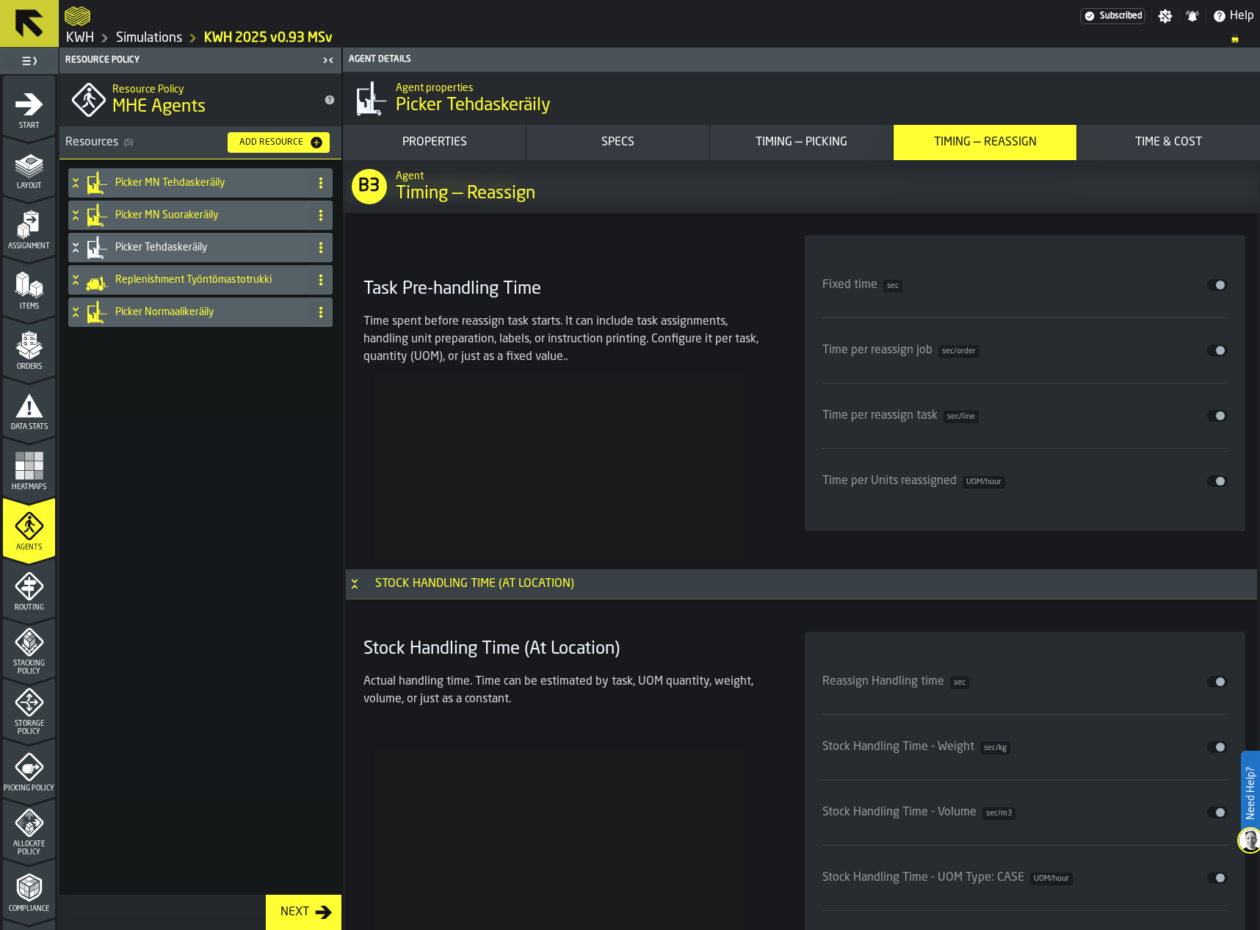
click at [71, 314] on icon at bounding box center [75, 312] width 15 height 12
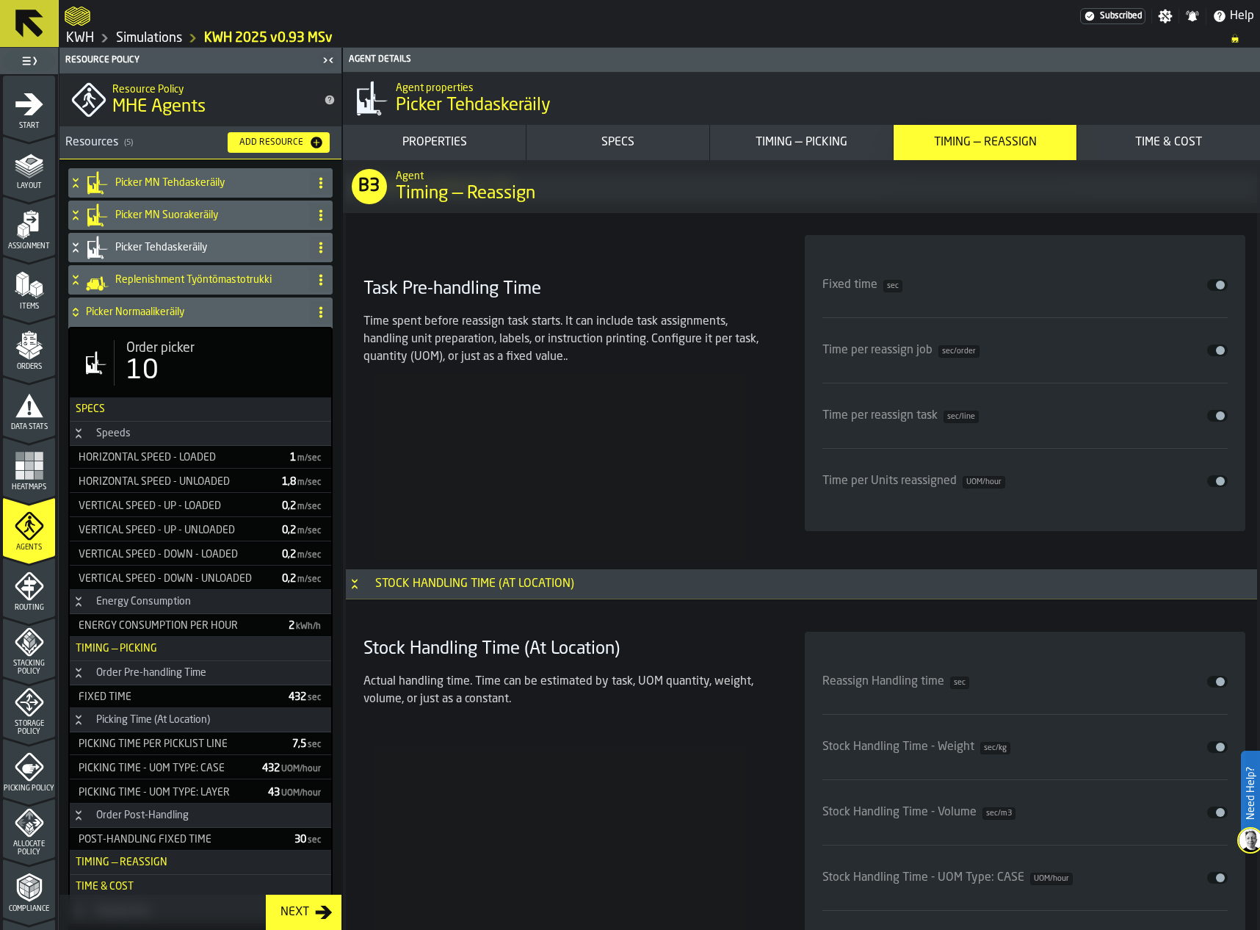
click at [155, 366] on div "10" at bounding box center [142, 370] width 32 height 29
type input "**********"
type input "***"
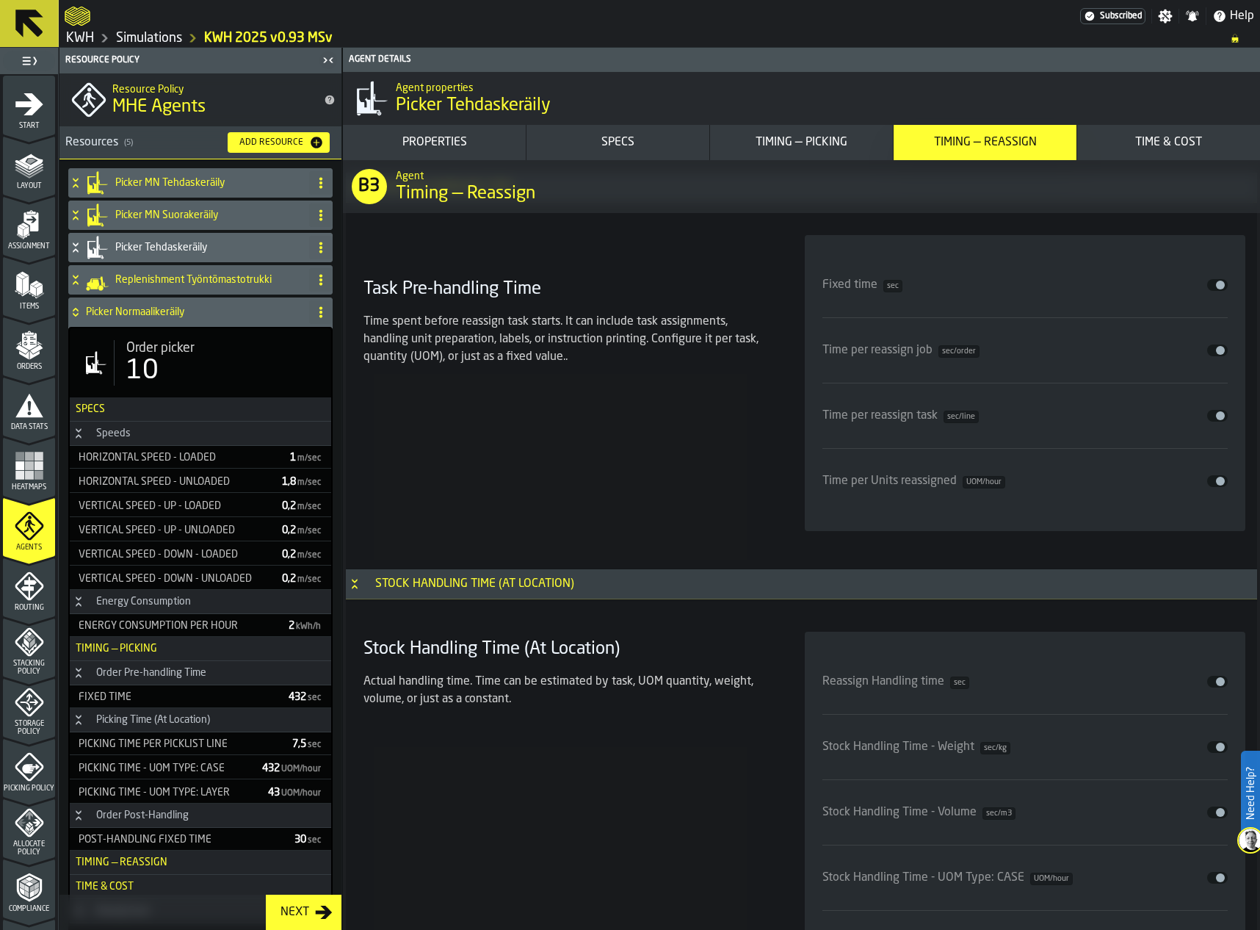
type input "**"
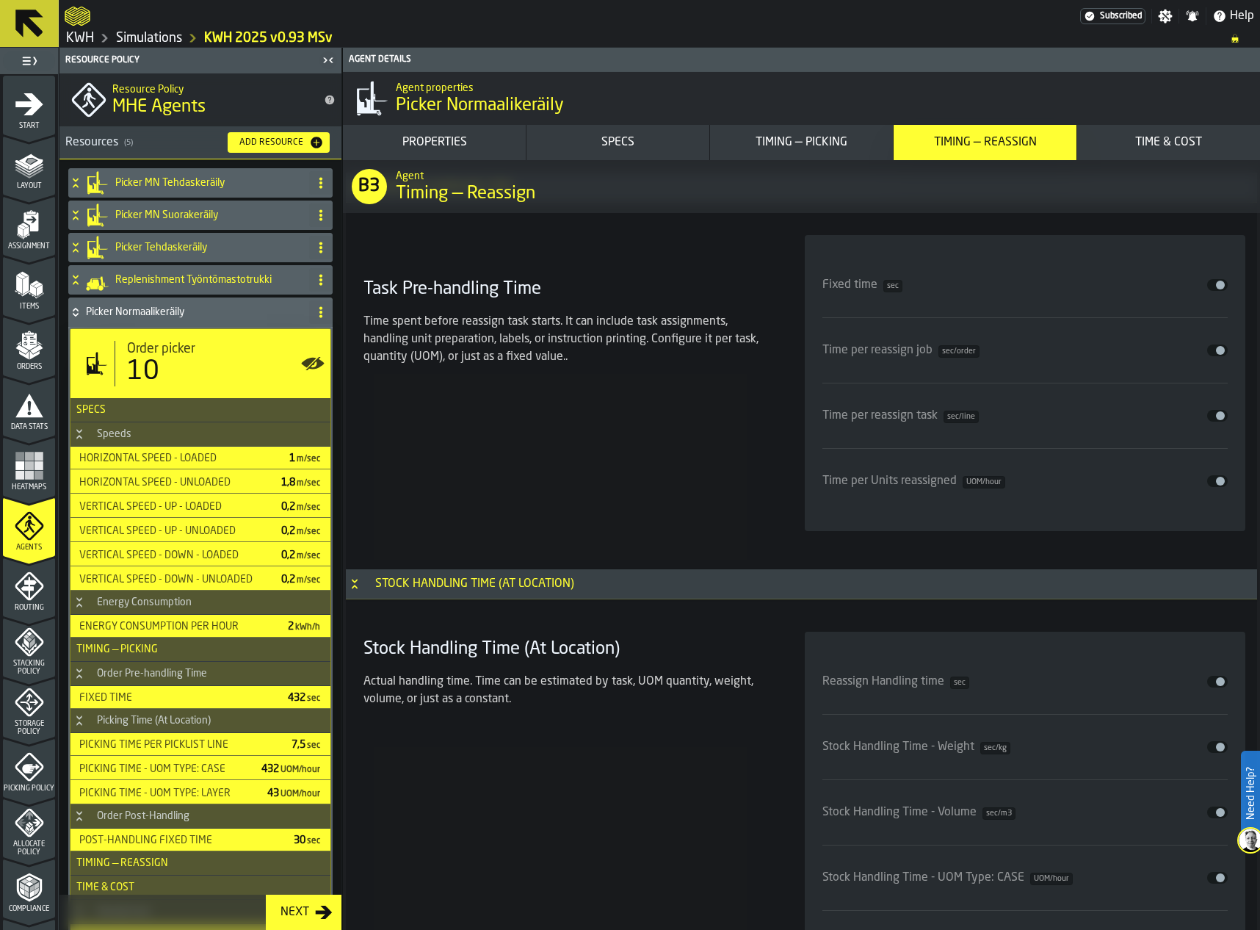
click at [798, 134] on div "Timing — Picking" at bounding box center [801, 143] width 171 height 18
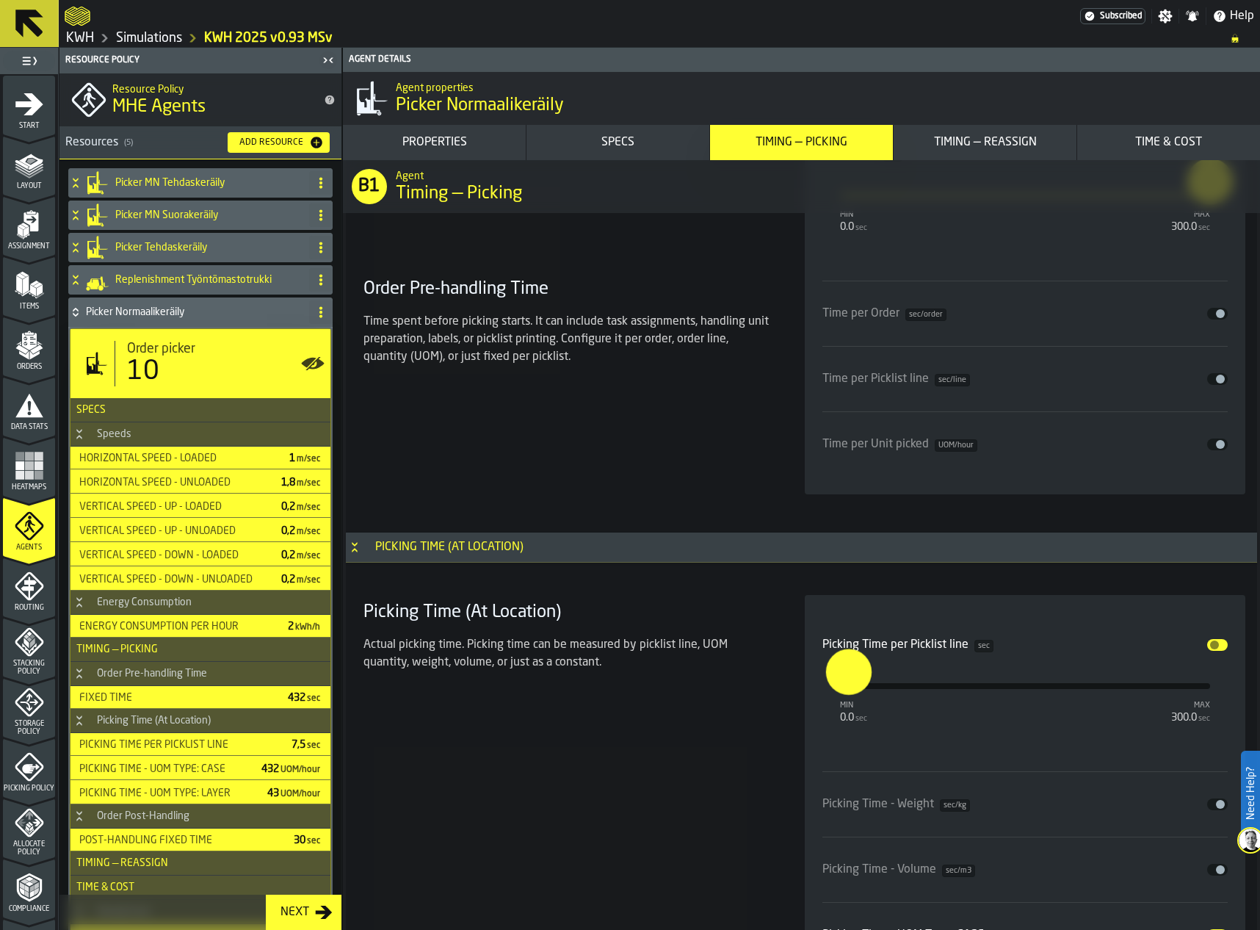
scroll to position [3666, 0]
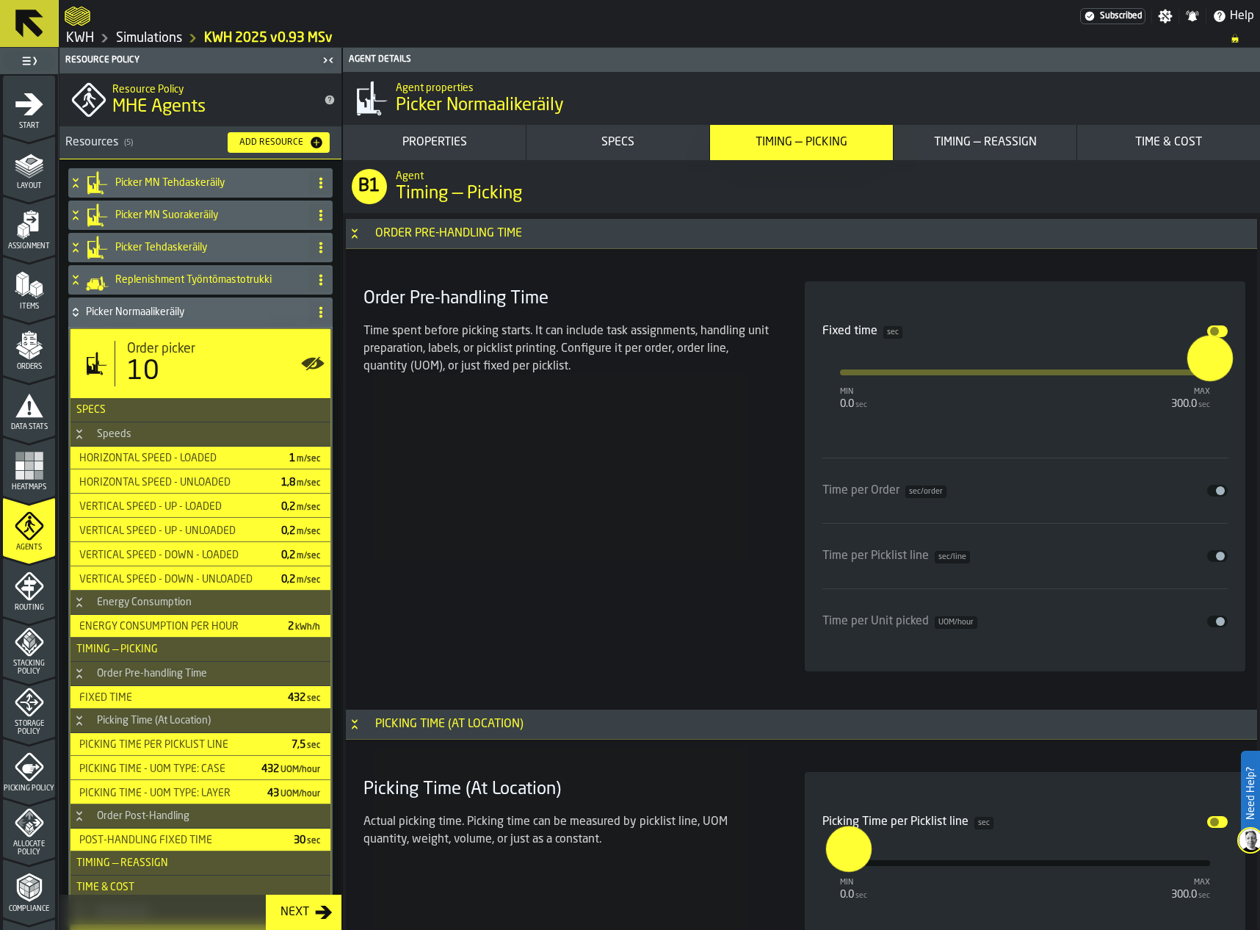
click at [733, 463] on div "Order Pre-handling Time Time spent before picking starts. It can include task a…" at bounding box center [567, 476] width 418 height 390
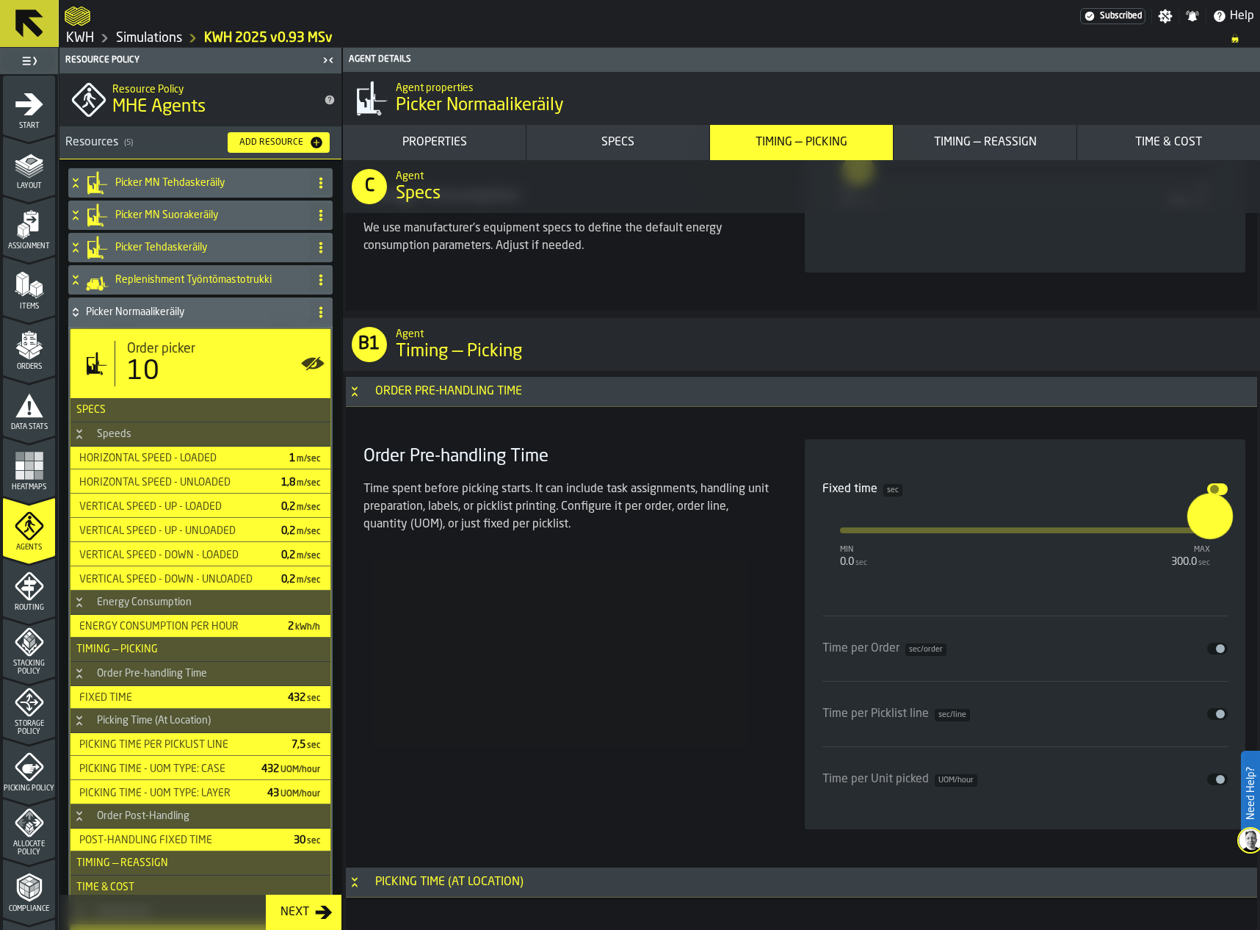
scroll to position [3519, 0]
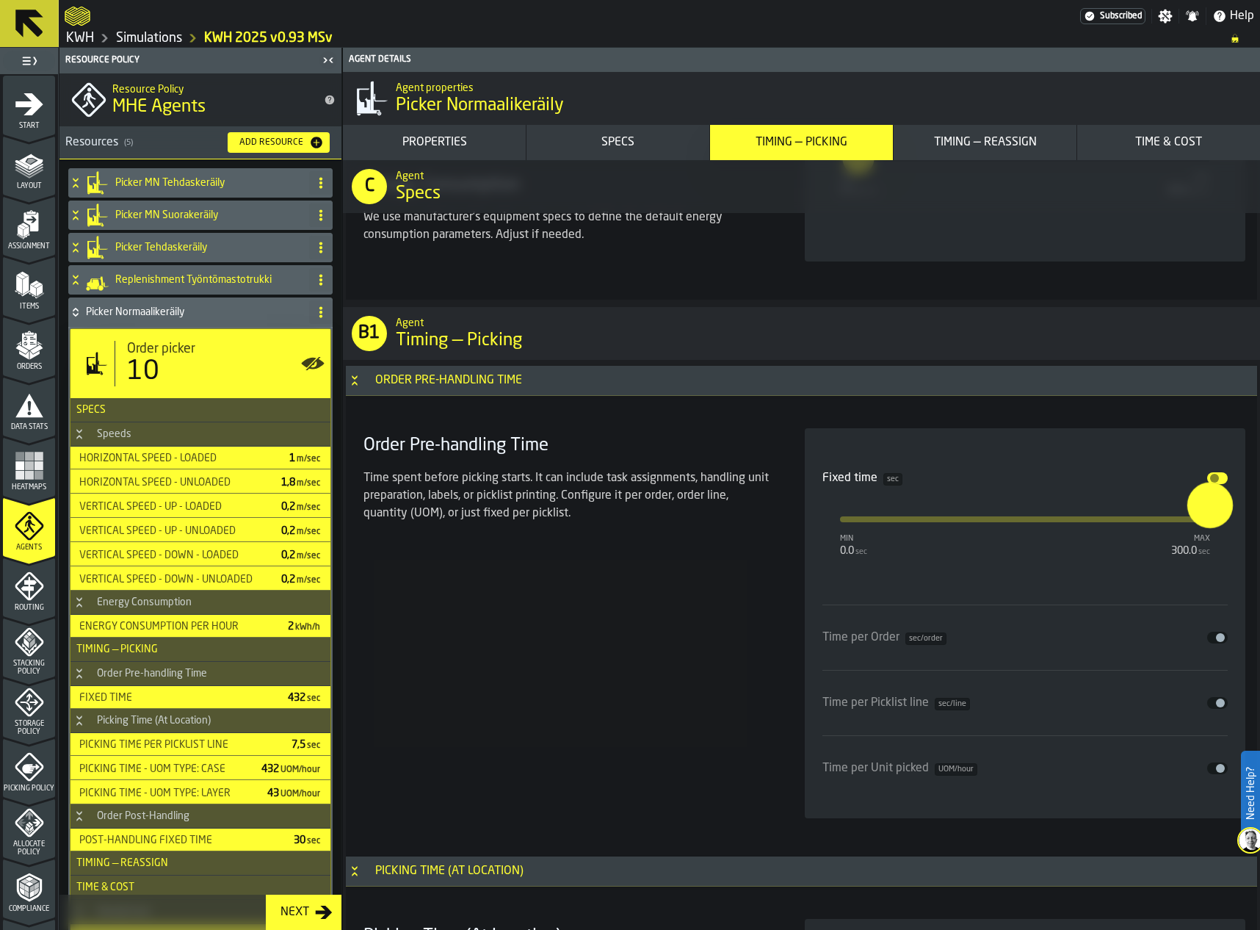
click at [1199, 508] on input "***" at bounding box center [1198, 505] width 23 height 46
type input "*"
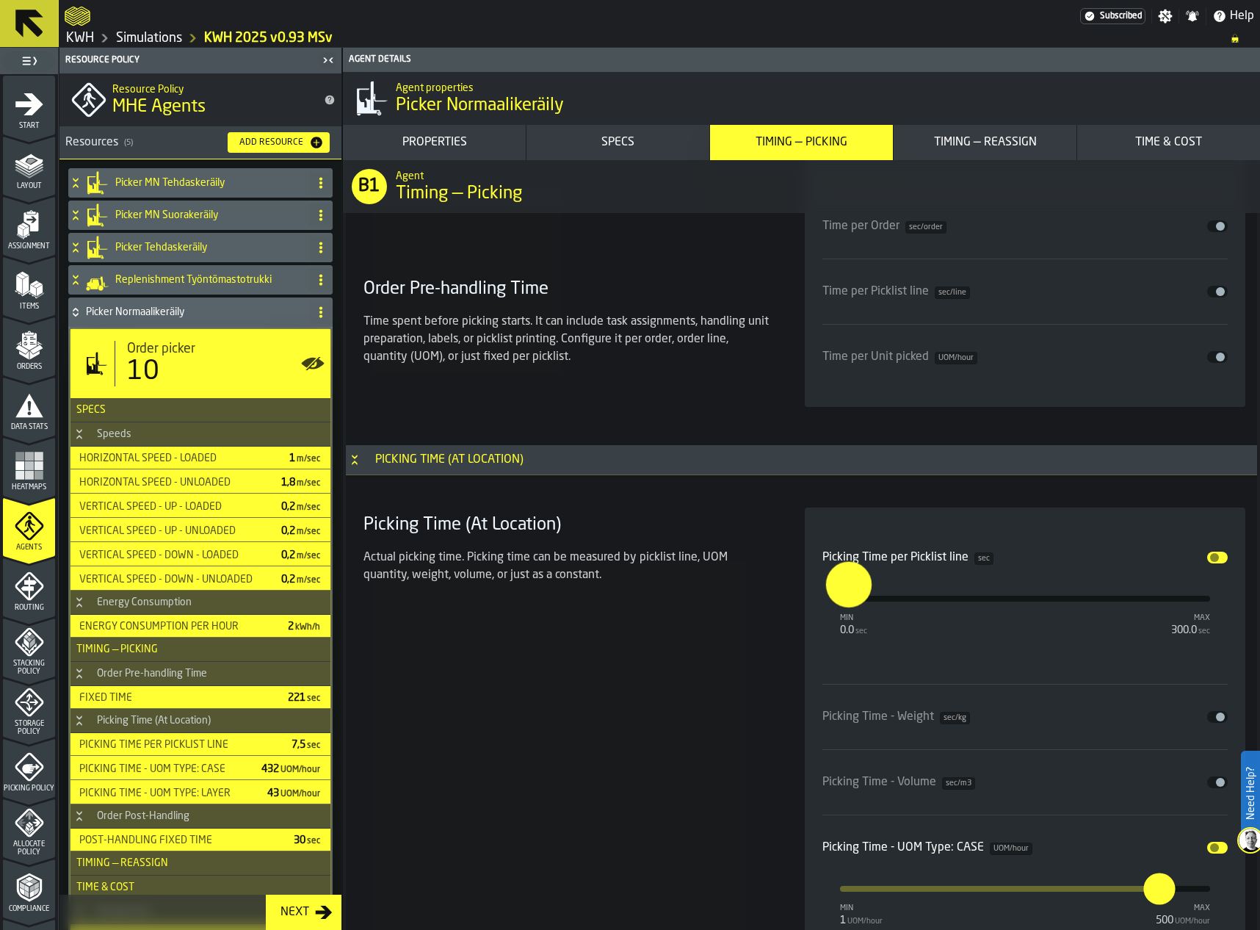
scroll to position [3959, 0]
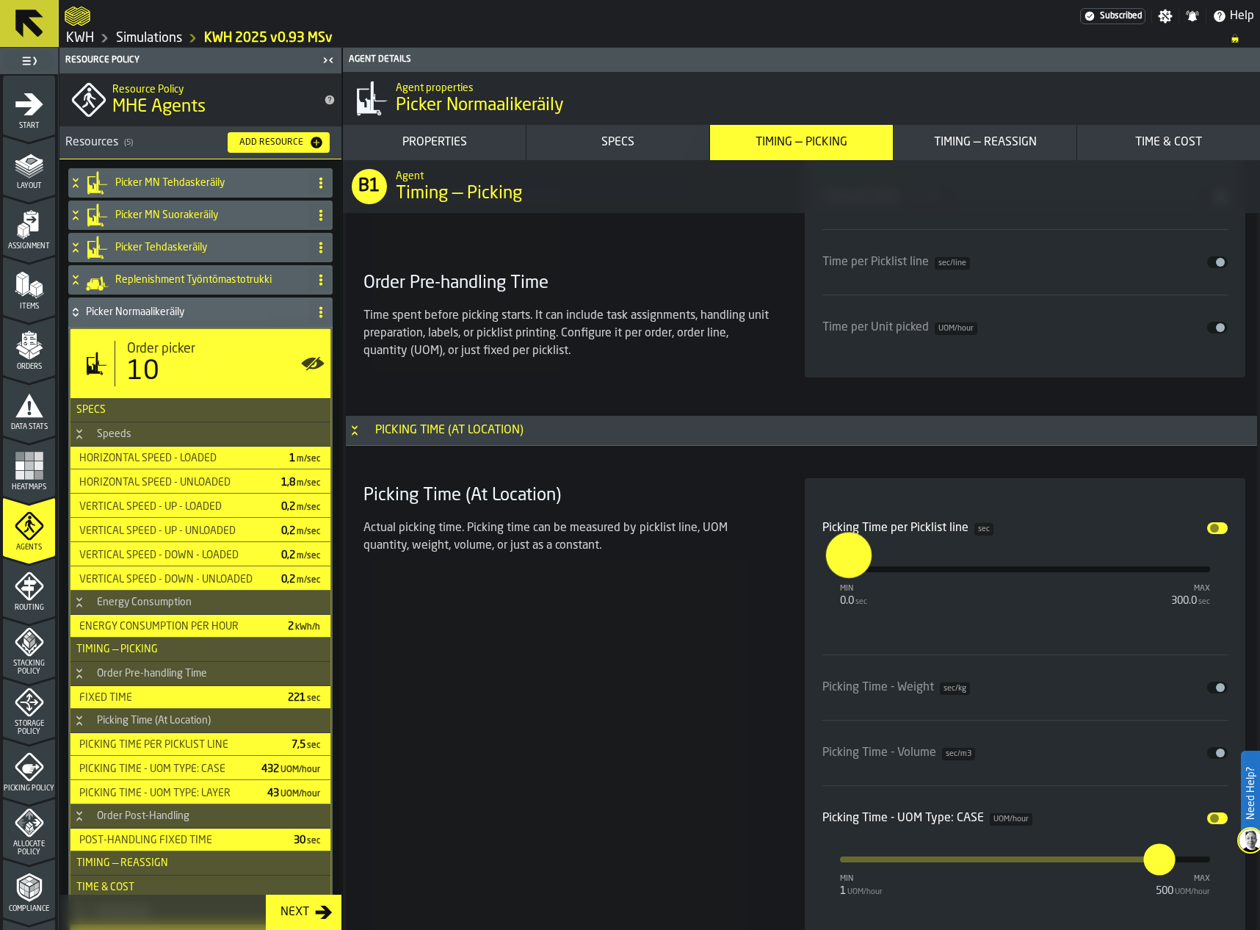
type input "***"
click at [843, 565] on input "***" at bounding box center [834, 555] width 17 height 46
type input "****"
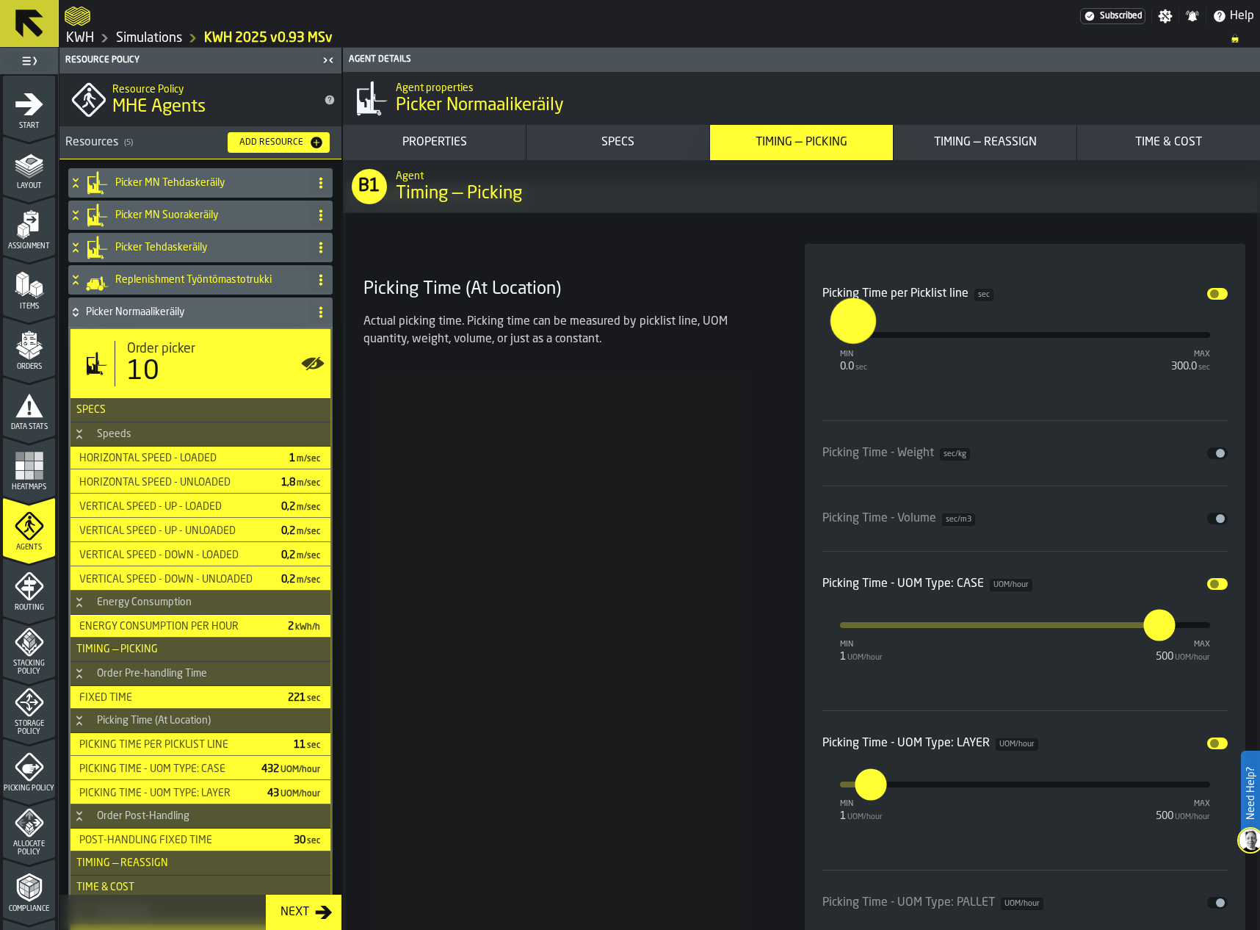
scroll to position [4253, 0]
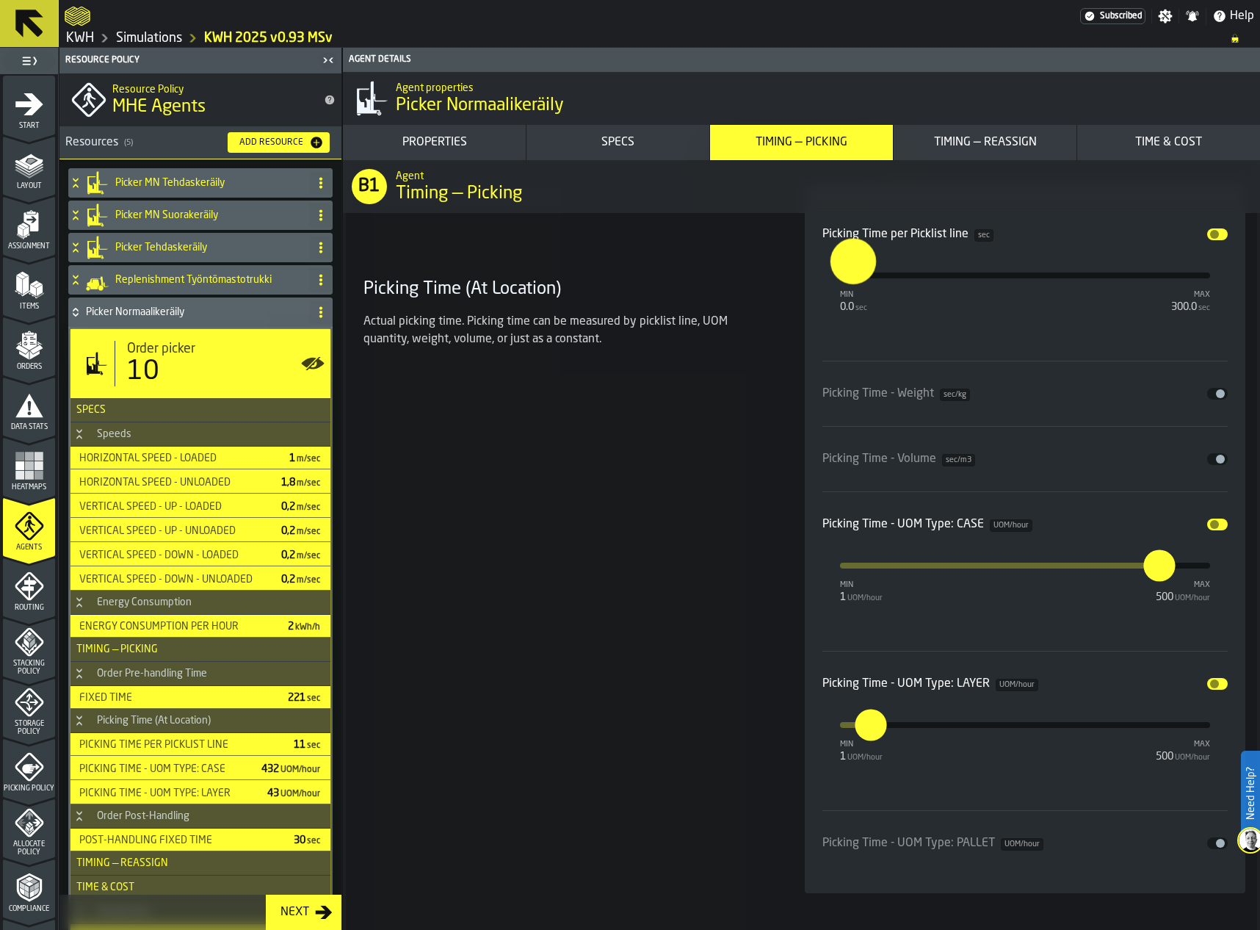
click at [1153, 567] on input "***" at bounding box center [1150, 565] width 12 height 32
type input "*"
type input "***"
click at [866, 727] on input "**" at bounding box center [863, 725] width 16 height 32
type input "**"
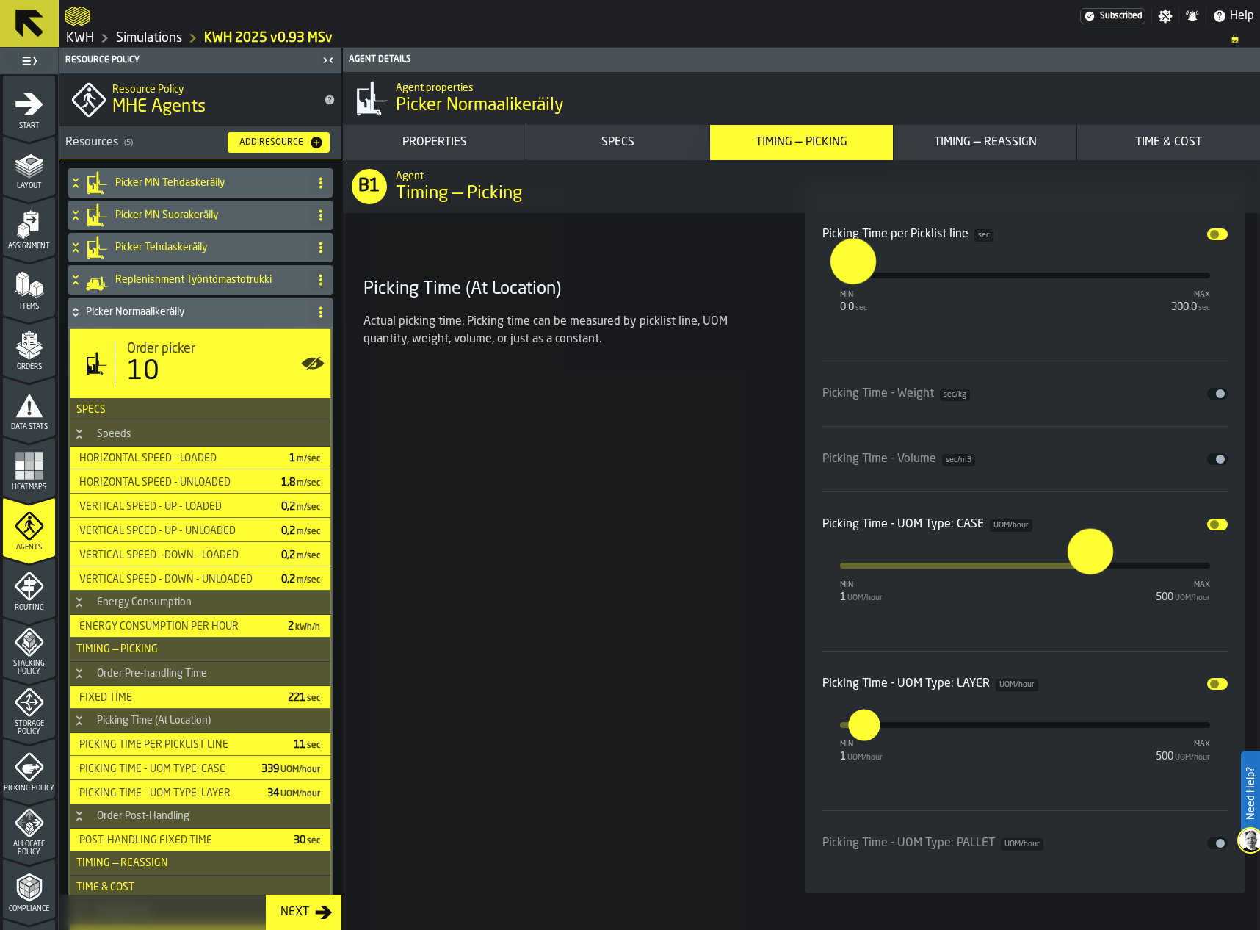
click at [770, 652] on div "Picking Time (At Location) Actual picking time. Picking time can be measured by…" at bounding box center [567, 538] width 418 height 709
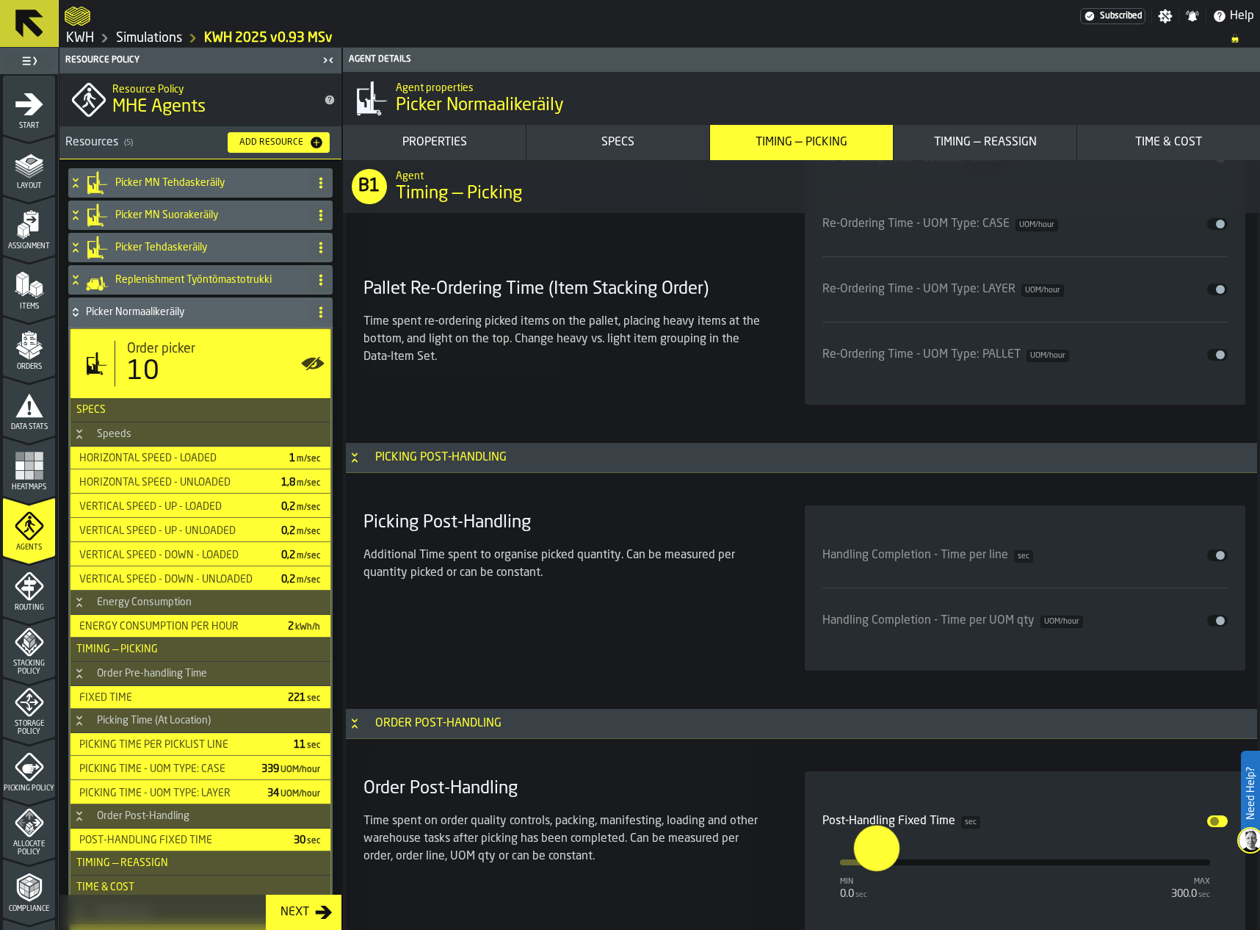
scroll to position [5942, 0]
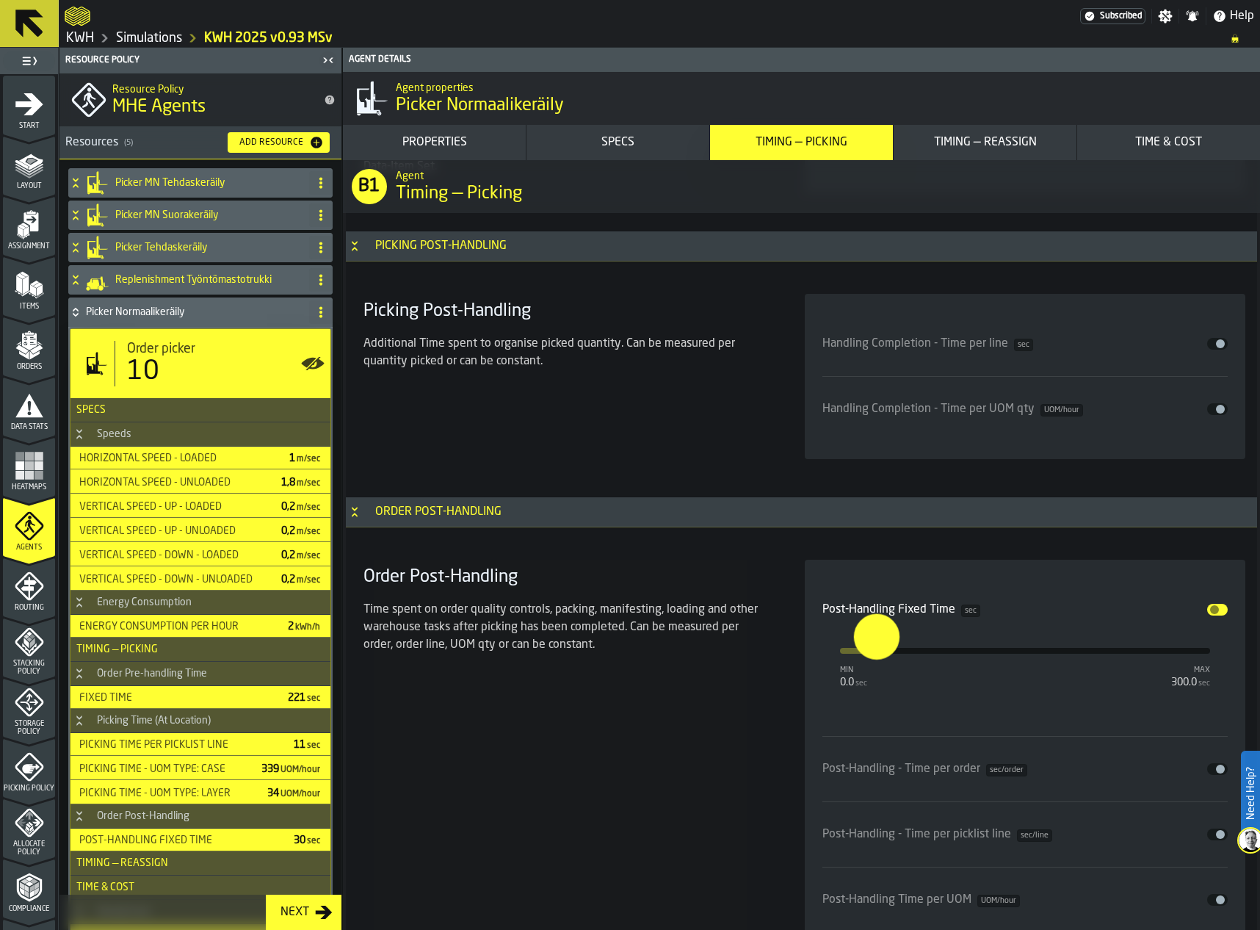
click at [877, 645] on input "**" at bounding box center [865, 636] width 23 height 46
type input "**"
click at [628, 703] on div "Order Post-Handling Time spent on order quality controls, packing, manifesting,…" at bounding box center [567, 755] width 418 height 390
click at [76, 310] on icon at bounding box center [75, 310] width 5 height 4
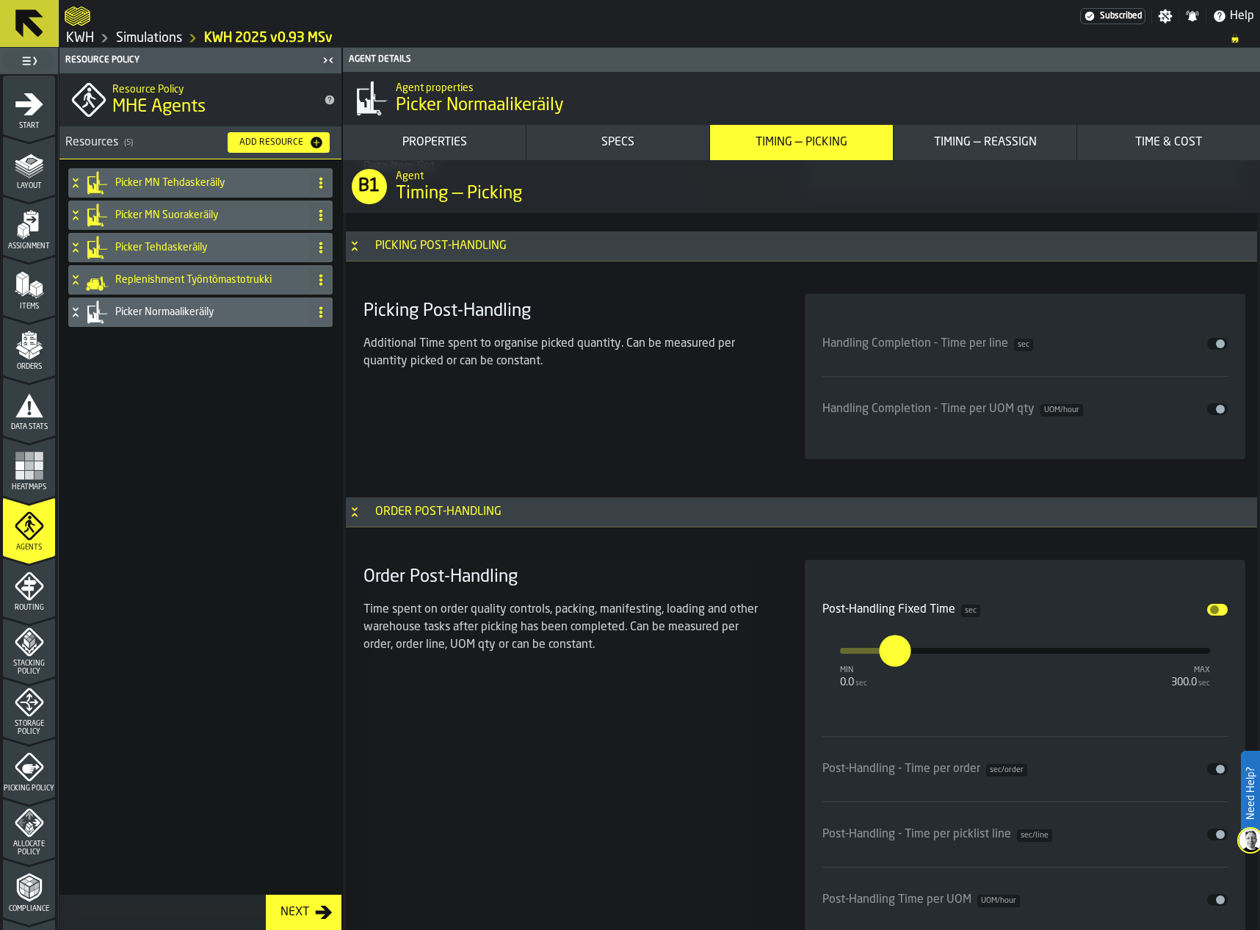
click at [32, 601] on div "Routing" at bounding box center [29, 591] width 52 height 40
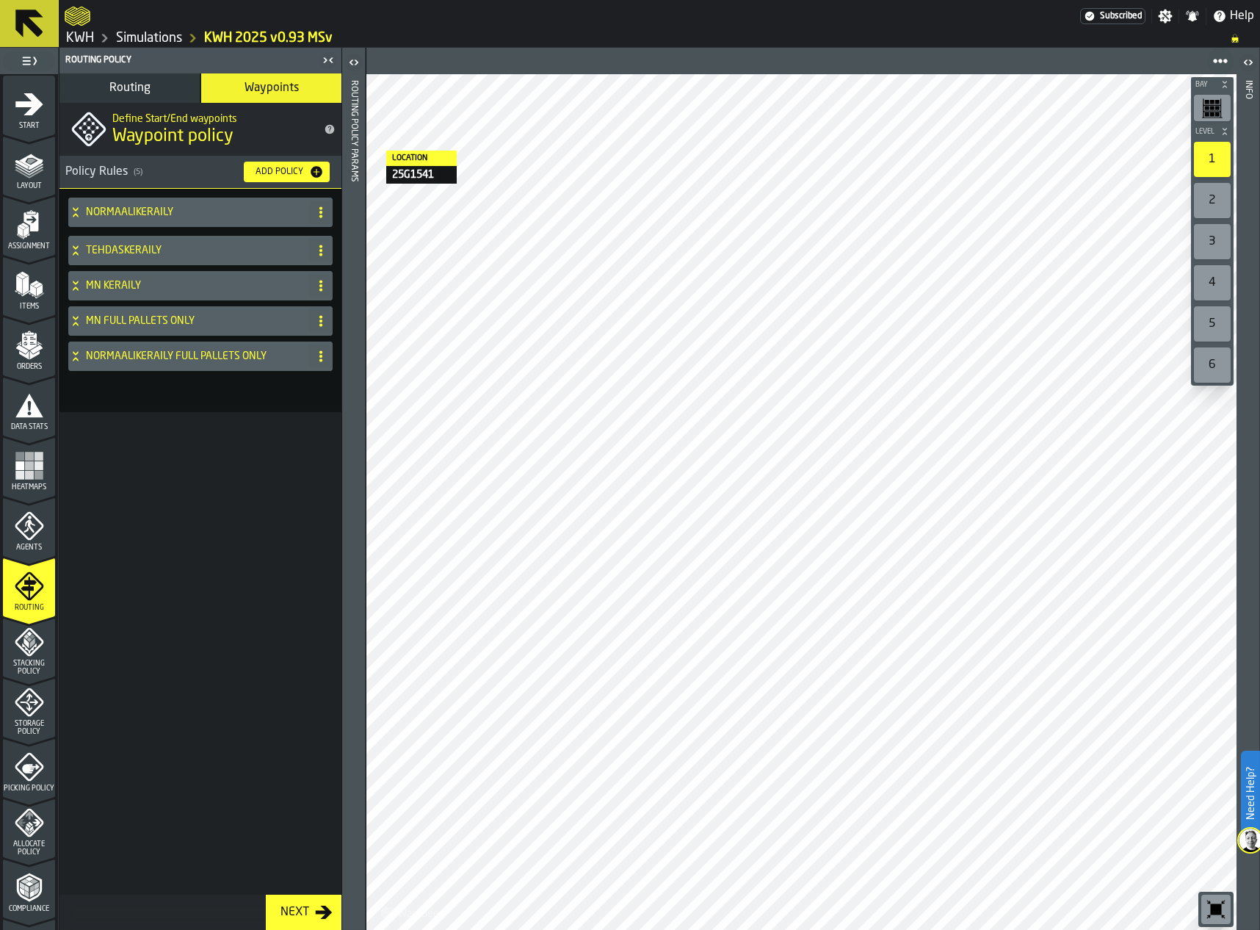
click at [76, 286] on icon at bounding box center [75, 286] width 15 height 12
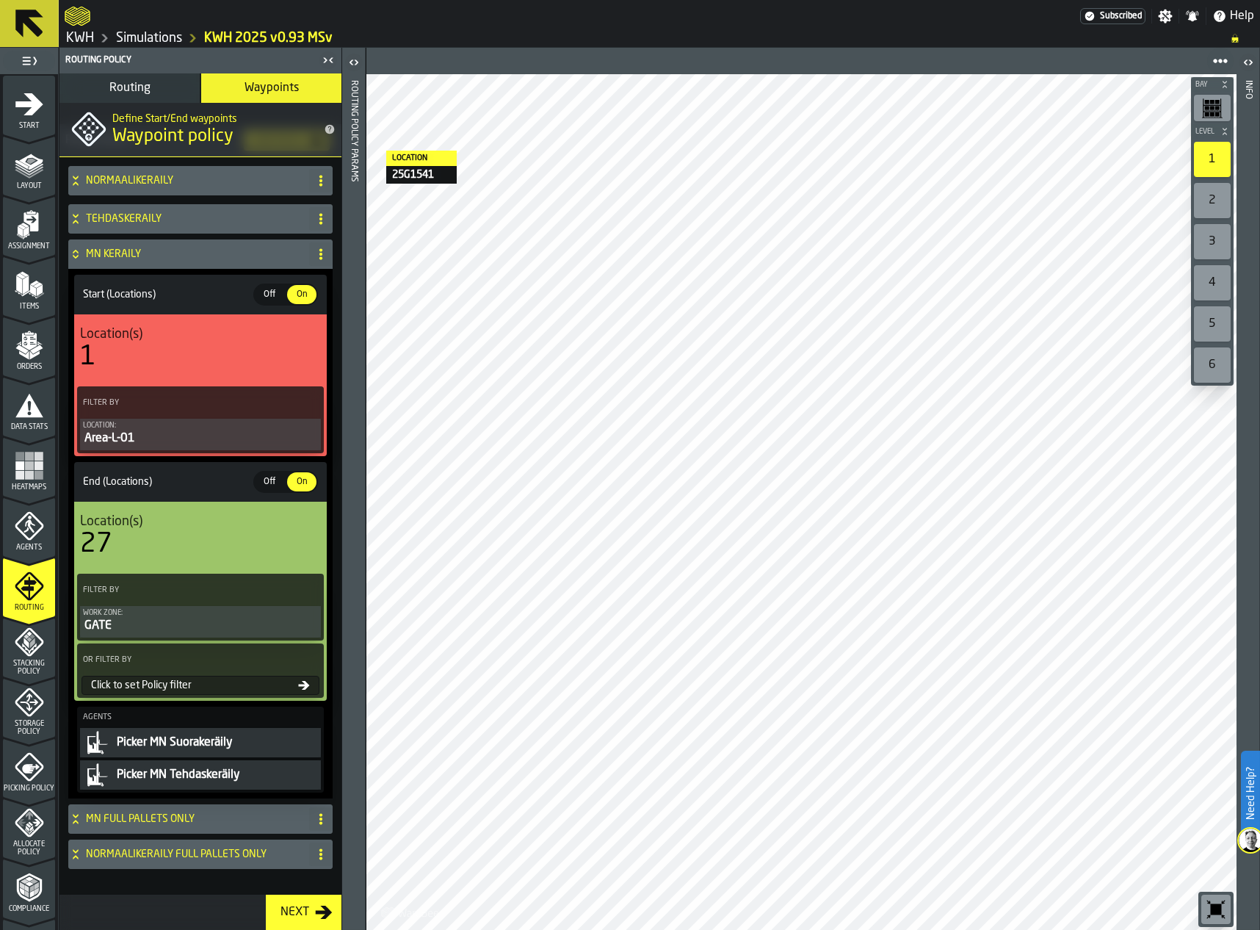
scroll to position [48, 0]
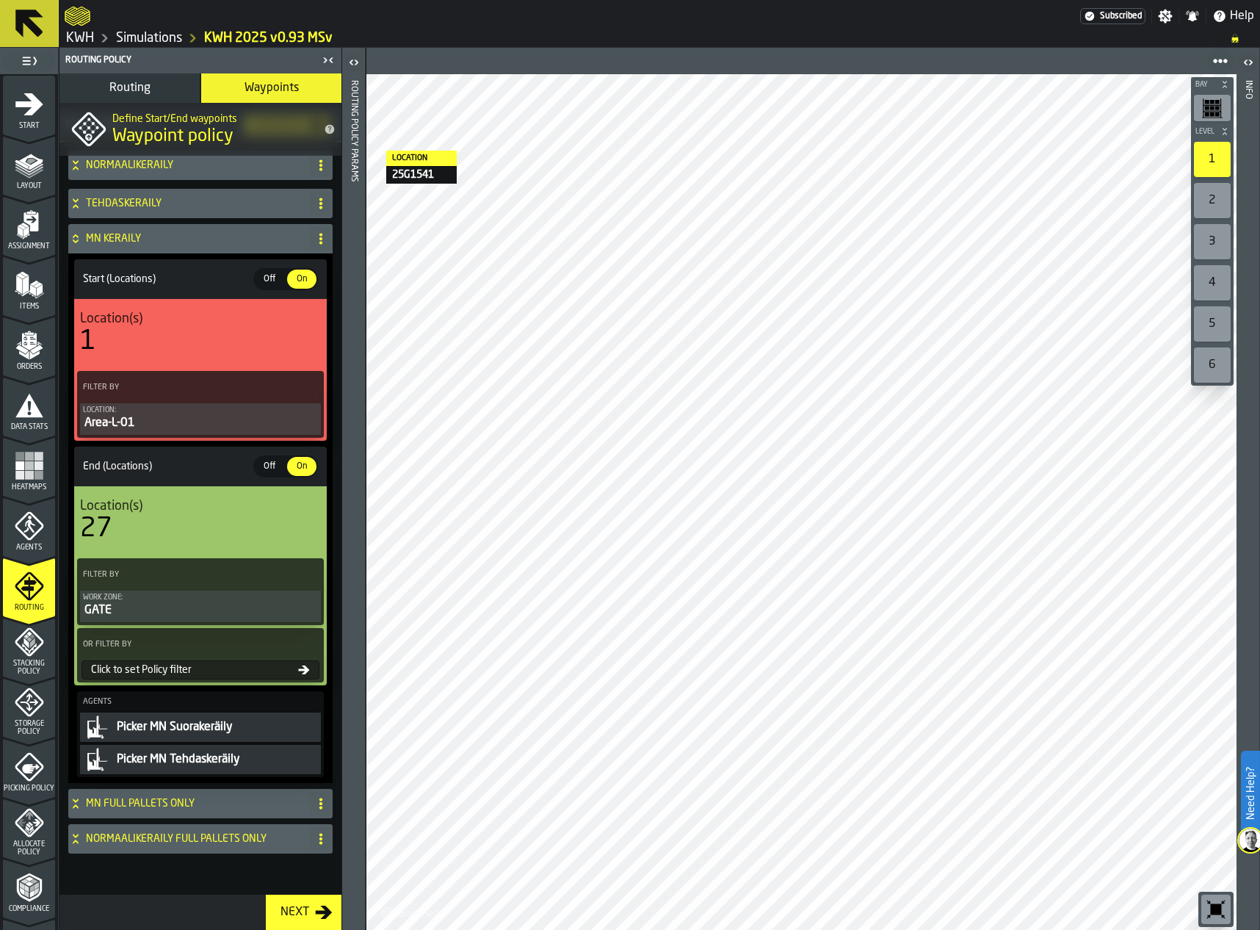
drag, startPoint x: 71, startPoint y: 234, endPoint x: 85, endPoint y: 239, distance: 14.6
click at [73, 235] on icon at bounding box center [75, 239] width 15 height 12
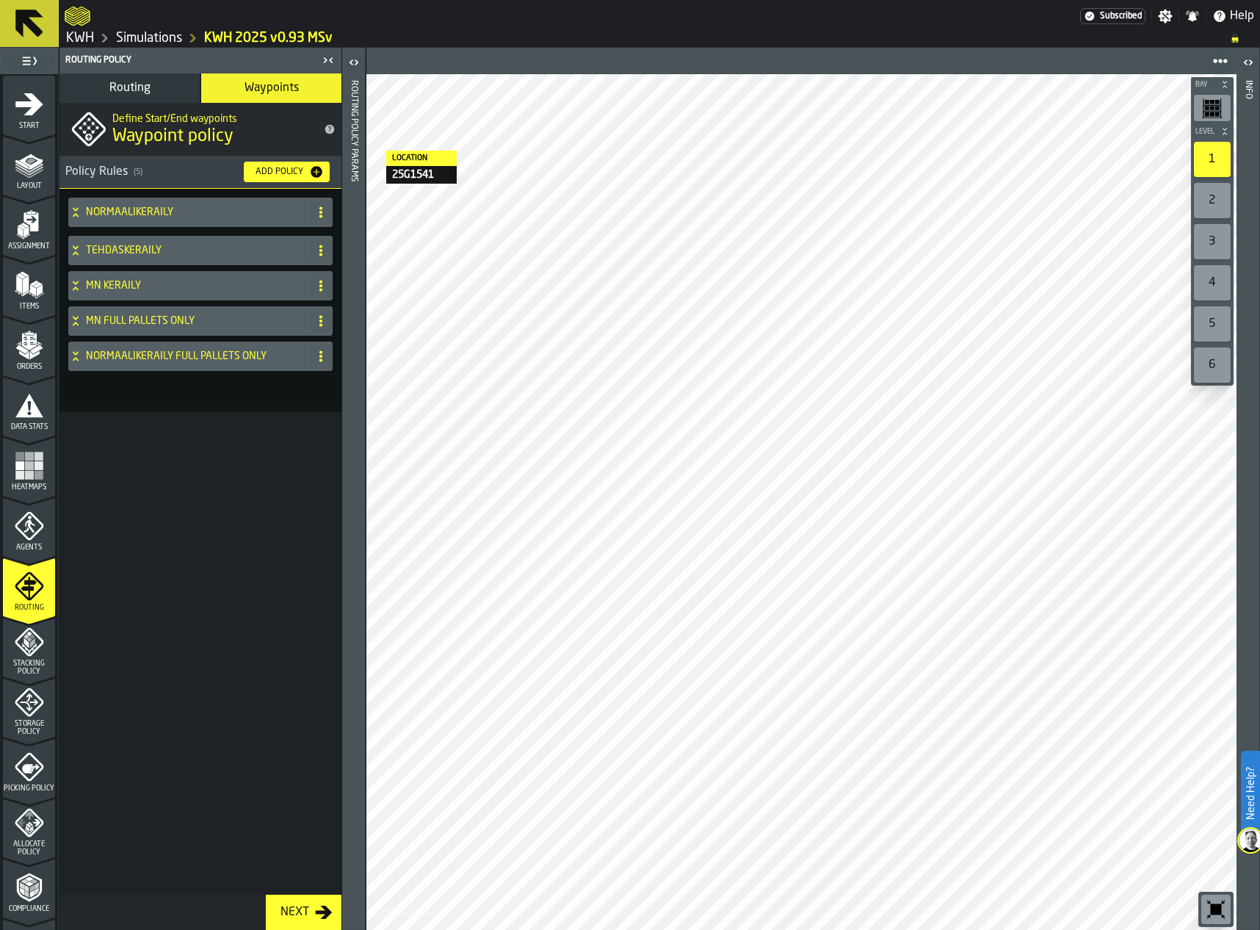
scroll to position [0, 0]
click at [136, 90] on span "Routing" at bounding box center [129, 88] width 41 height 12
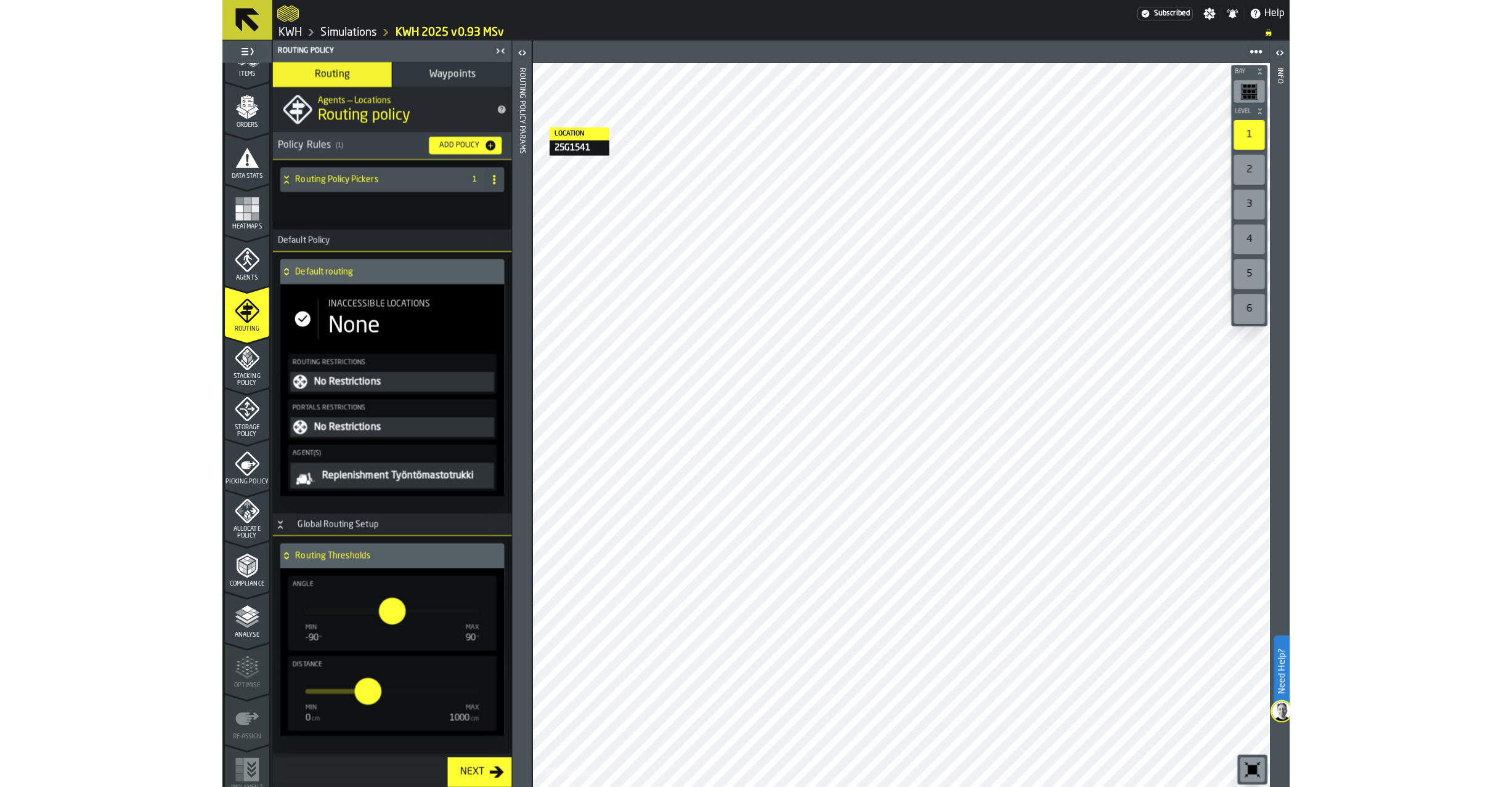
scroll to position [185, 0]
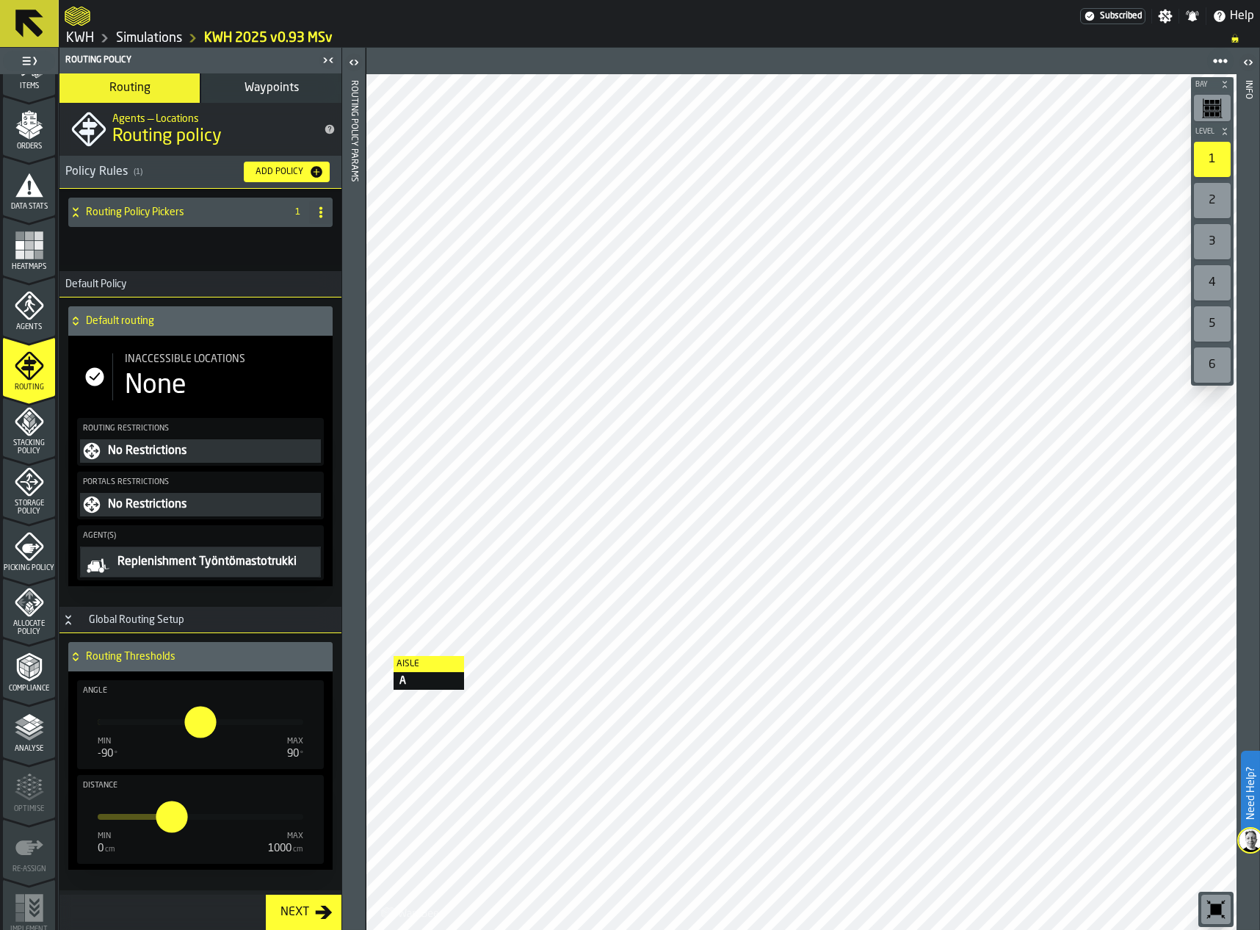
click at [30, 732] on polyline "menu Analyse" at bounding box center [29, 730] width 29 height 10
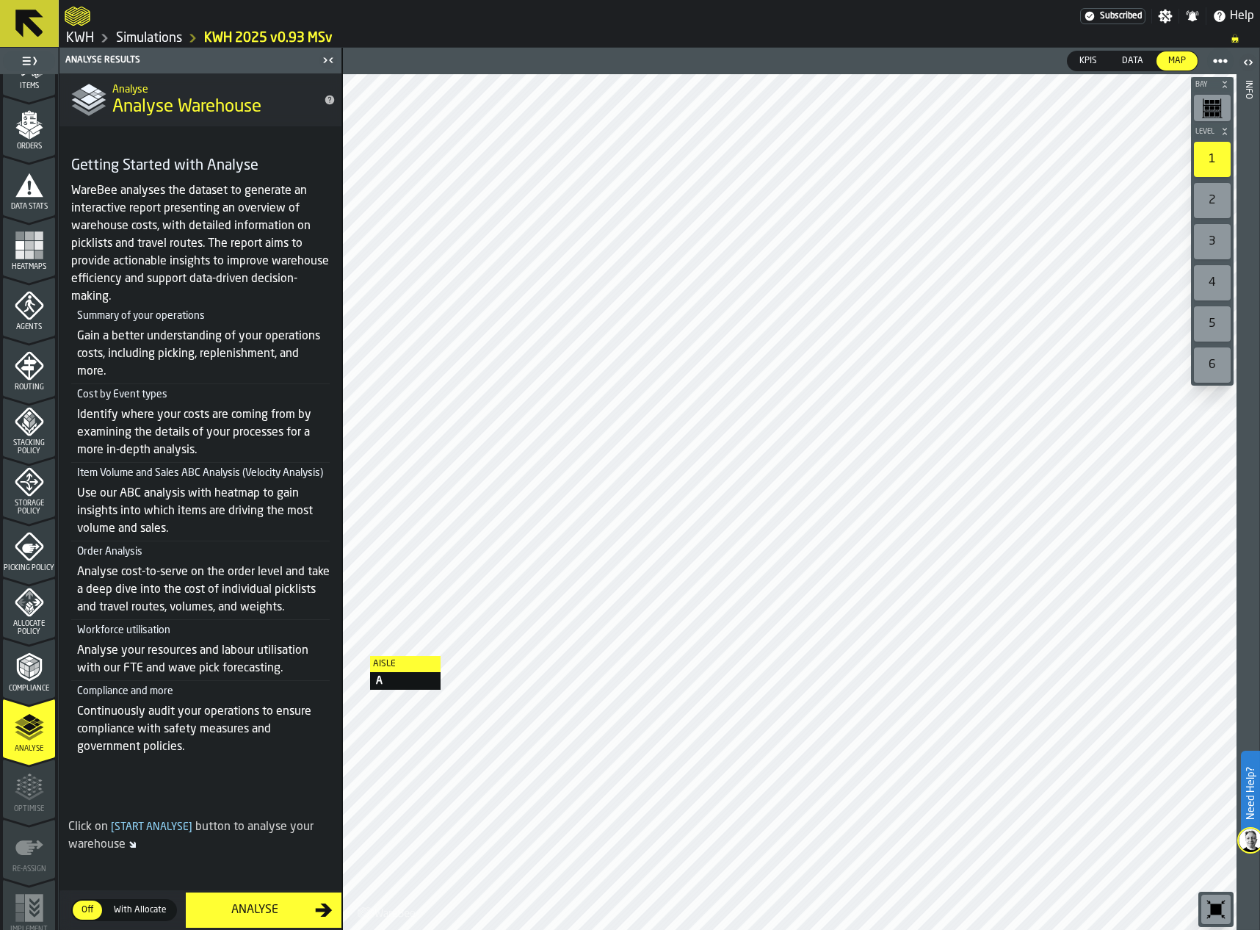
click at [250, 900] on div "Analyse" at bounding box center [255, 910] width 120 height 18
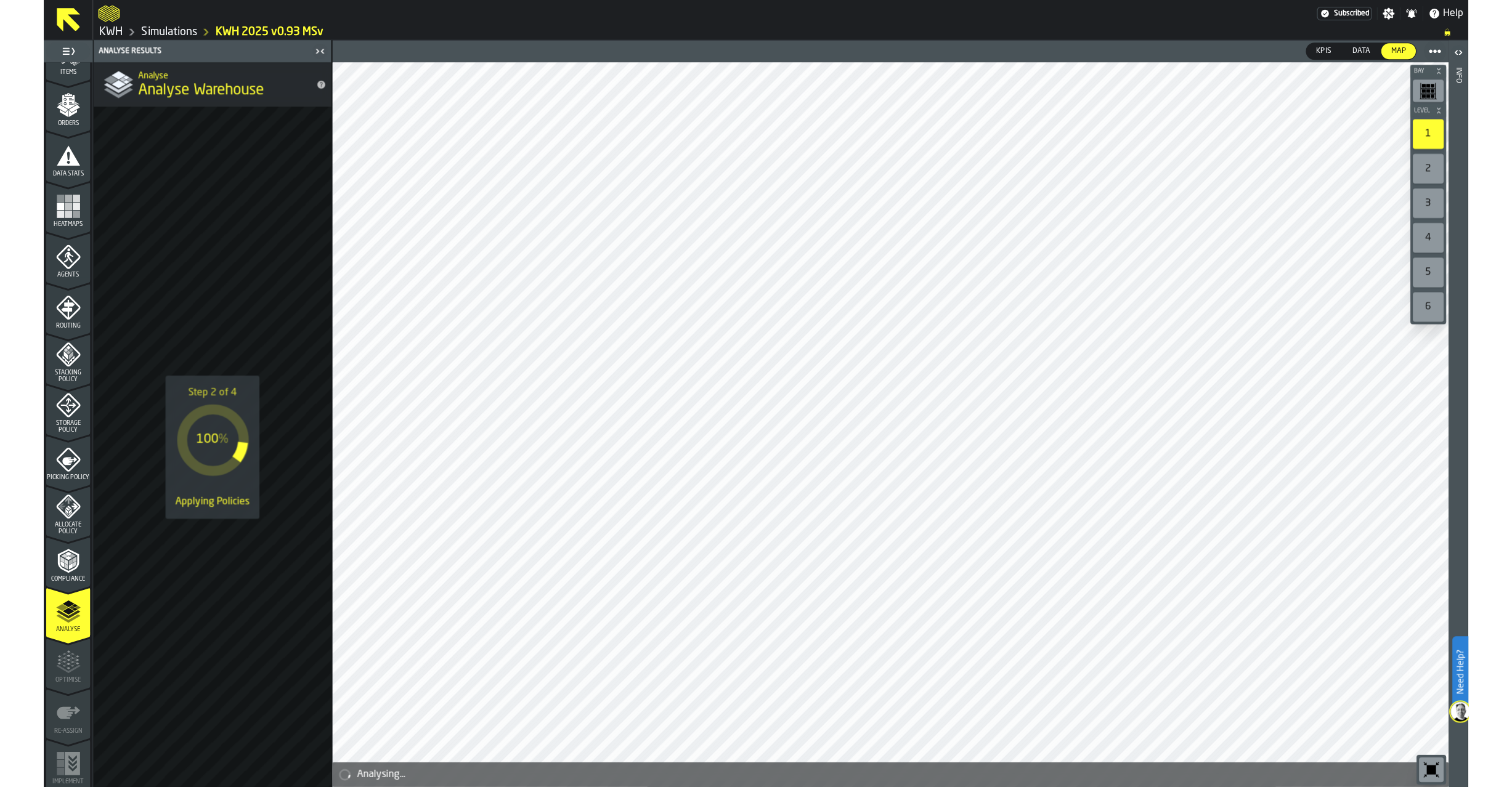
scroll to position [185, 0]
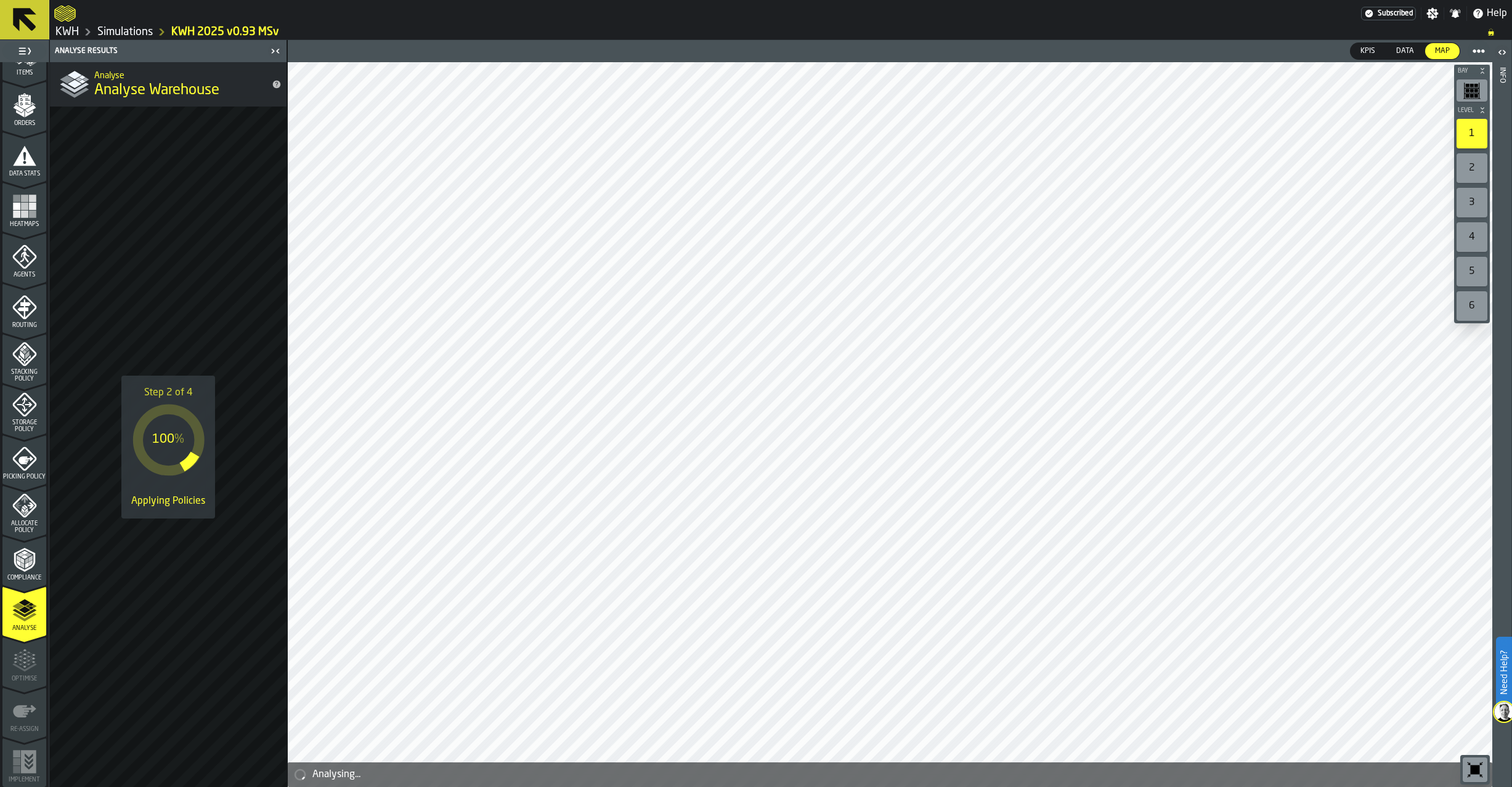
click at [24, 254] on icon "menu Agents" at bounding box center [25, 257] width 8 height 11
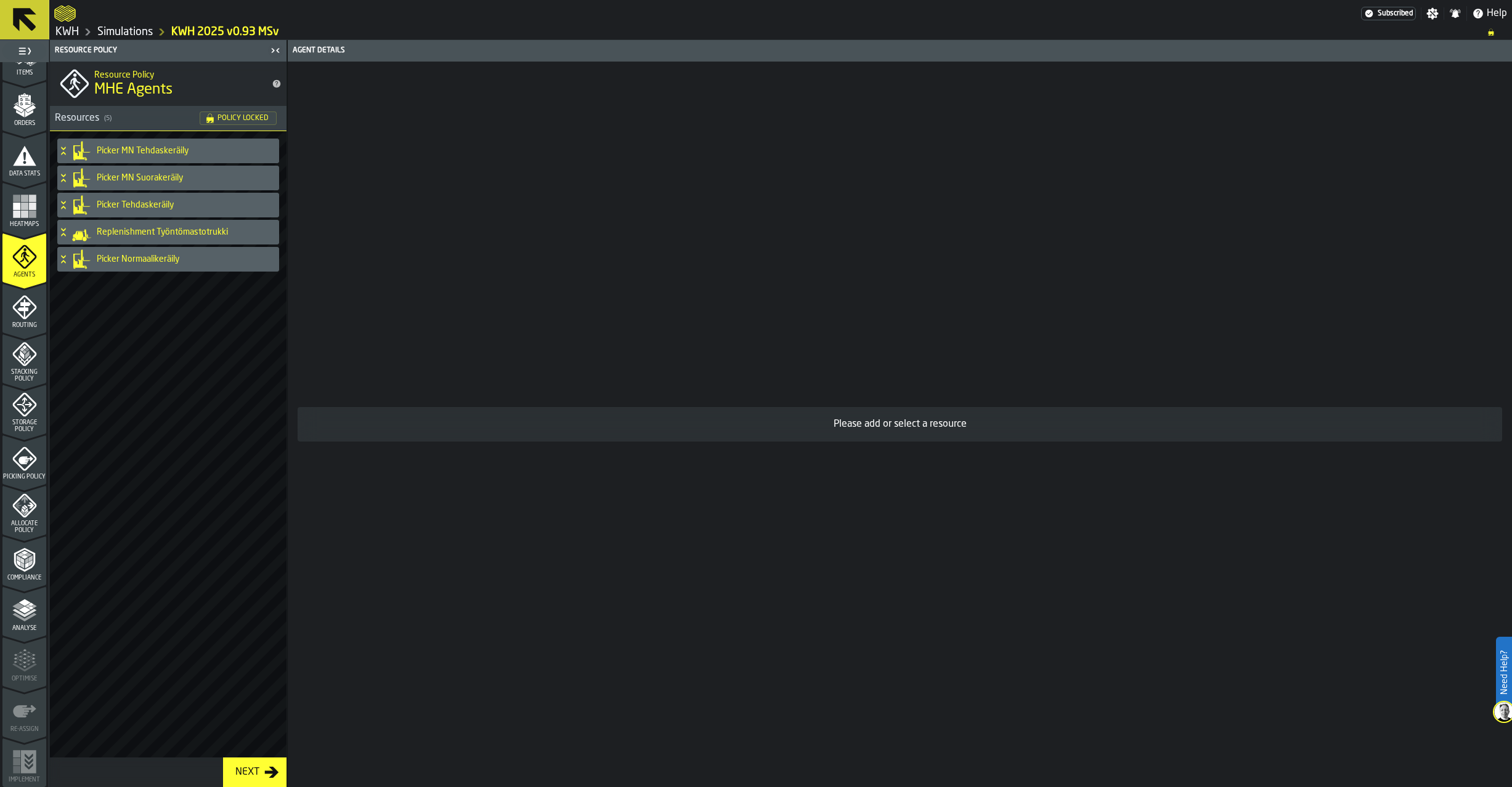
click at [65, 150] on icon at bounding box center [63, 151] width 13 height 10
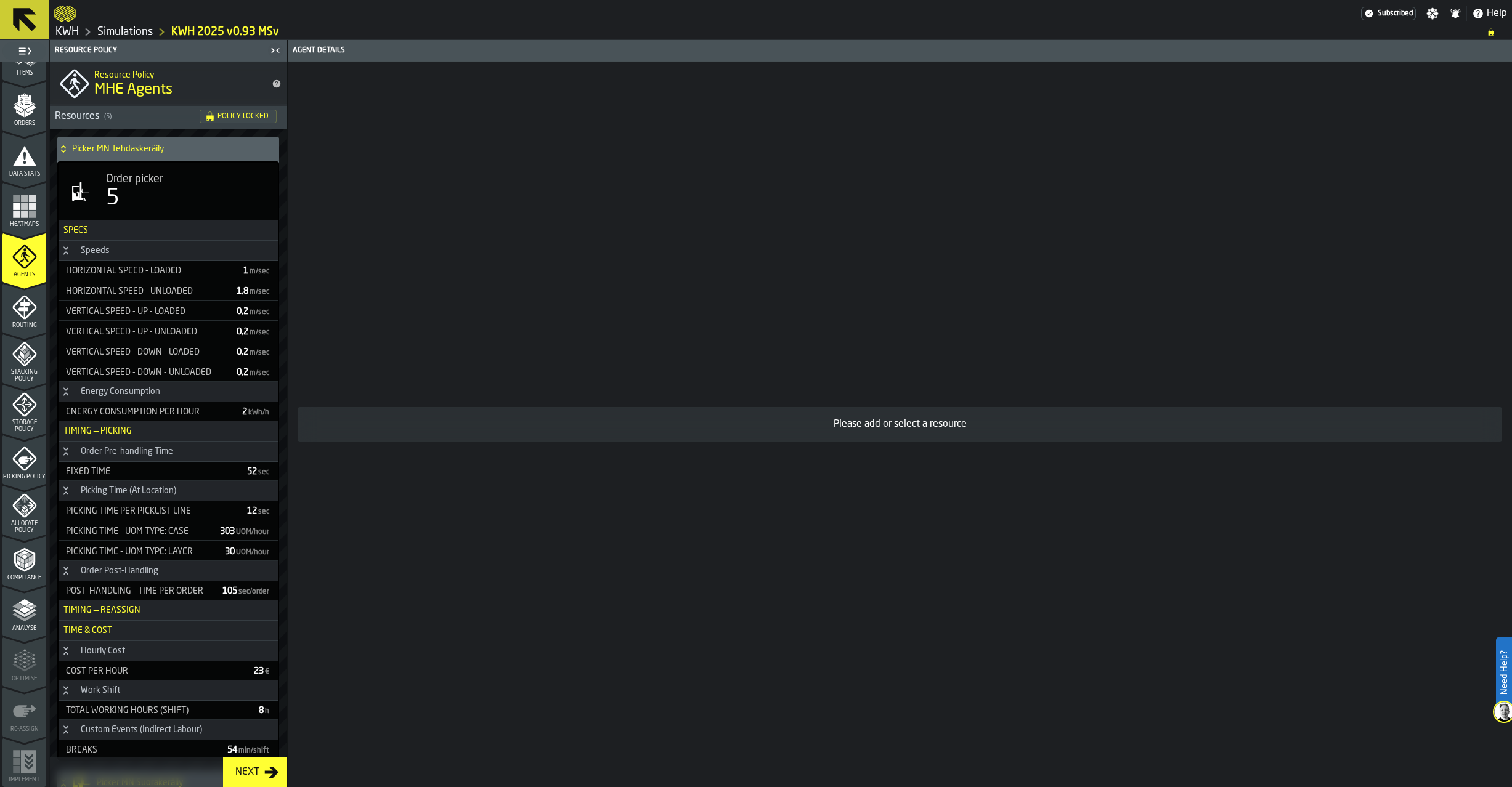
scroll to position [0, 0]
click at [63, 149] on icon at bounding box center [63, 149] width 4 height 3
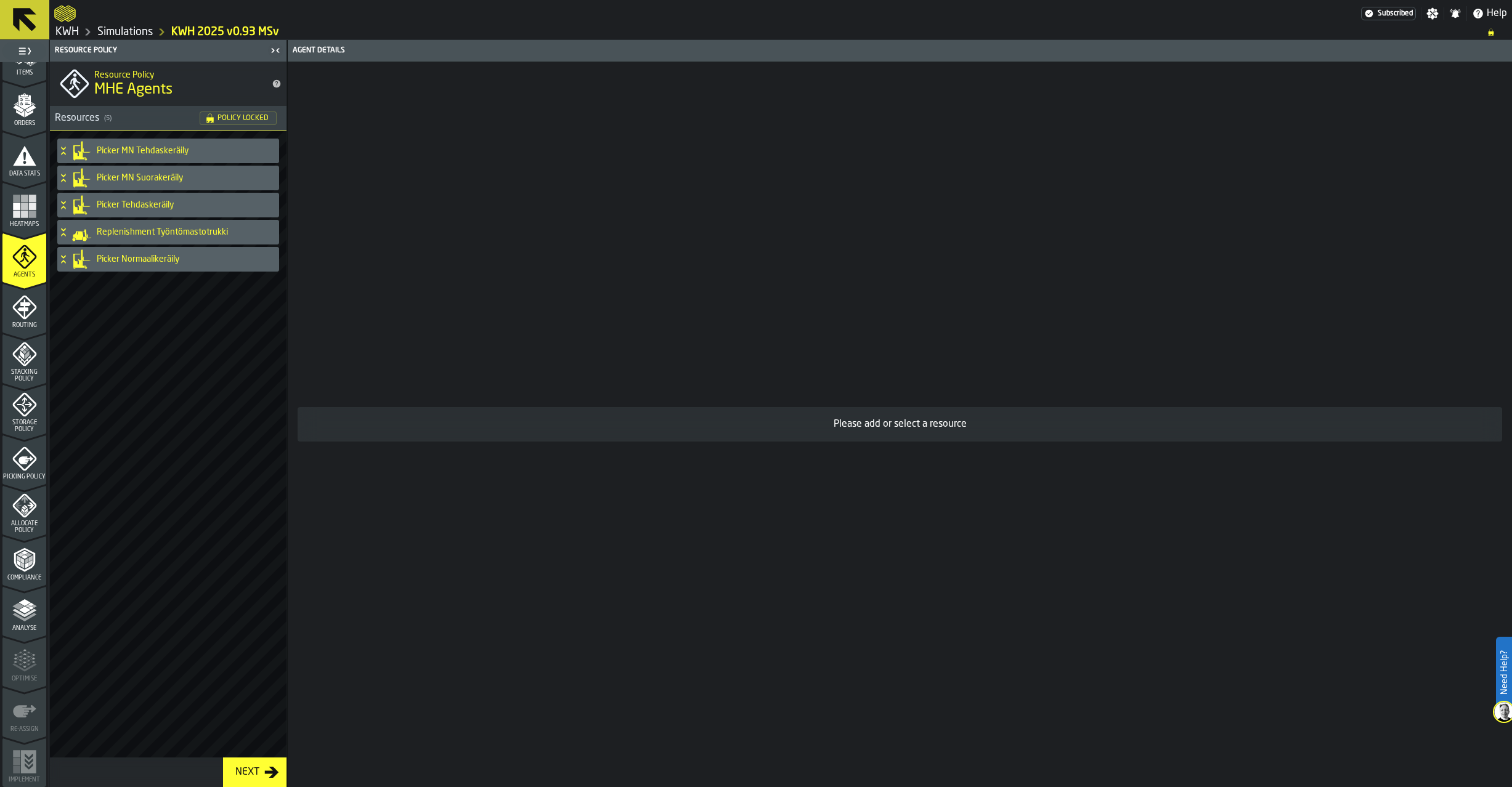
click at [59, 177] on icon at bounding box center [63, 178] width 13 height 10
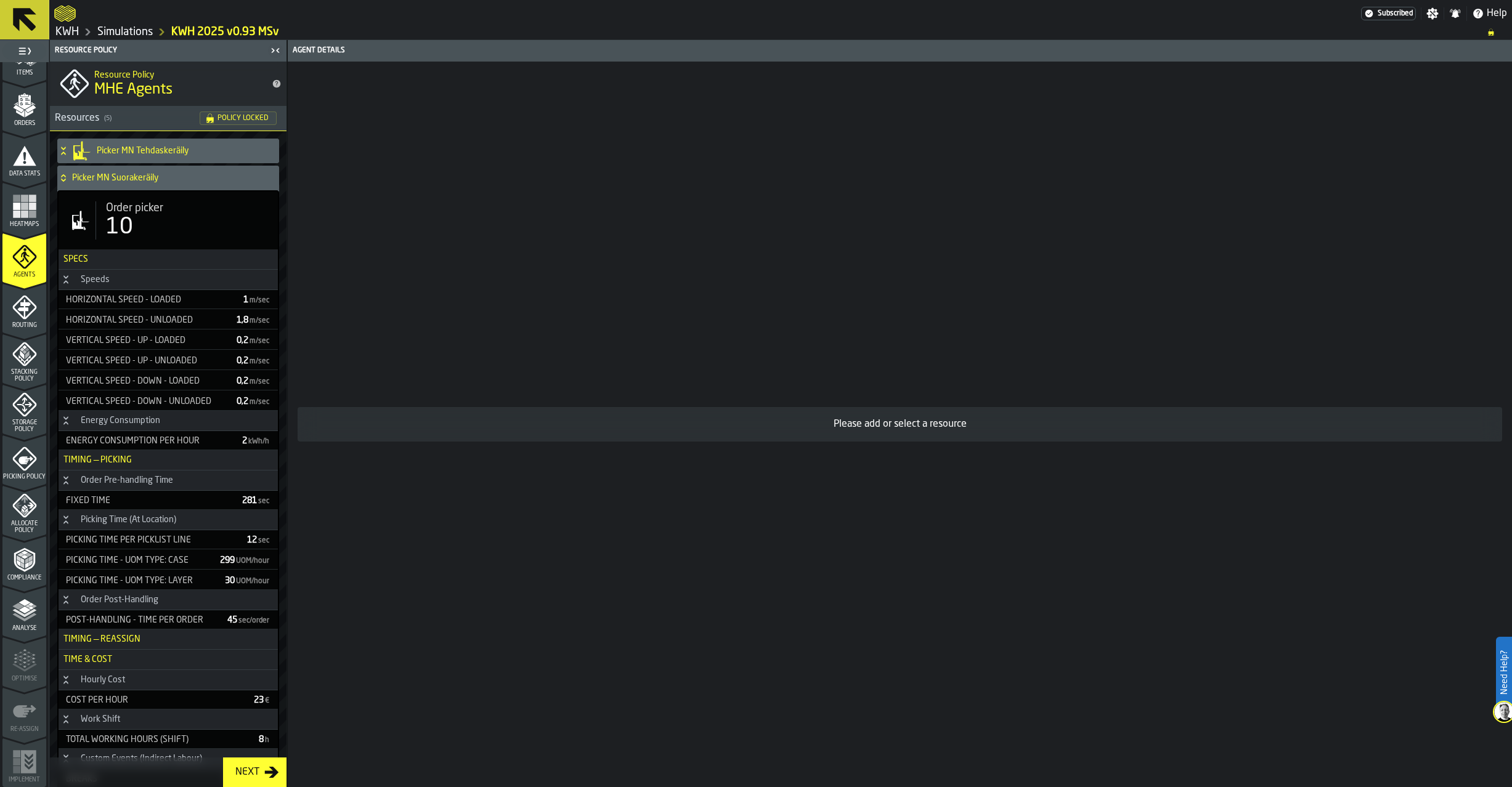
click at [146, 224] on div "10" at bounding box center [186, 227] width 162 height 24
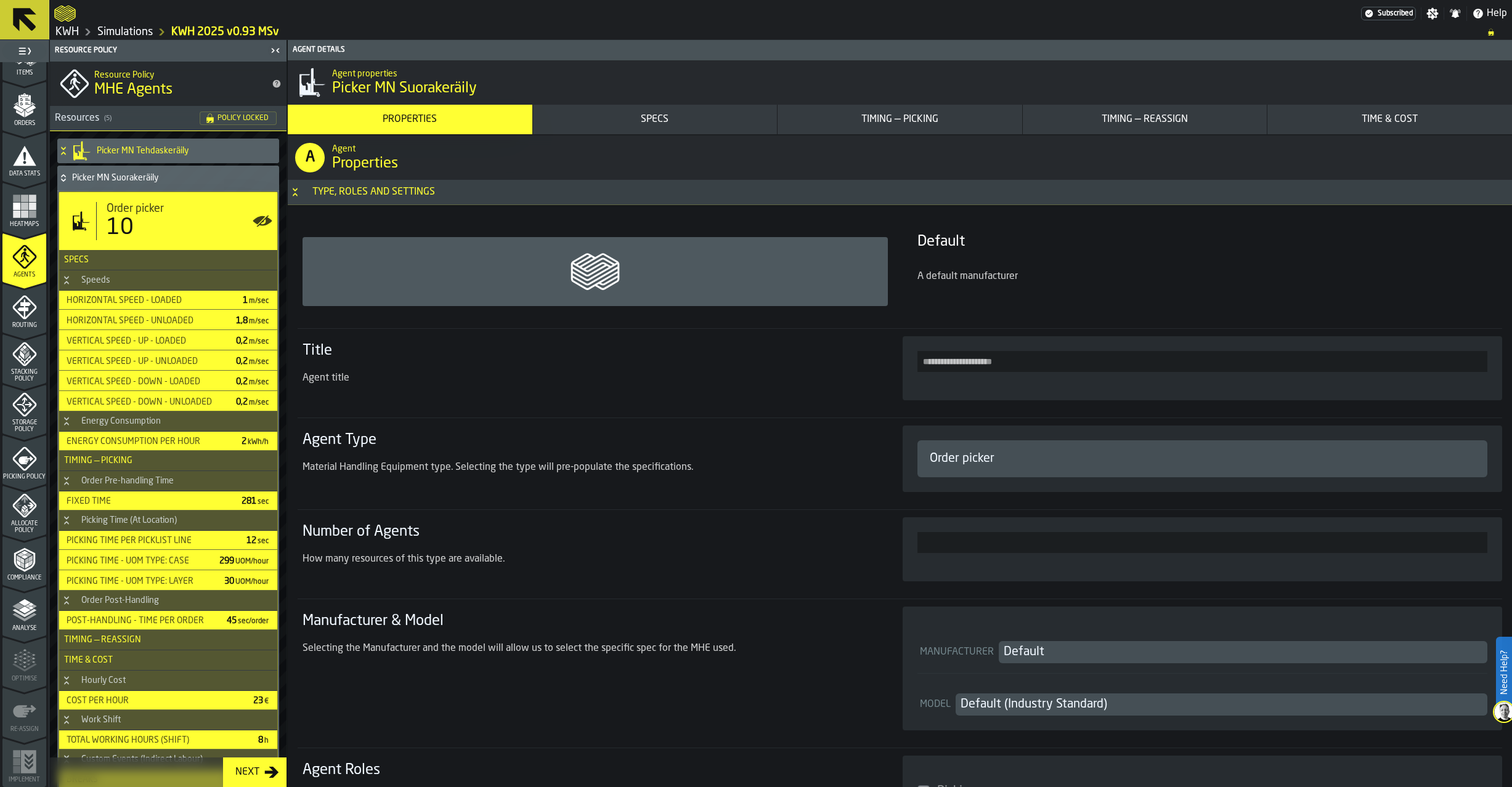
click at [64, 177] on icon at bounding box center [63, 178] width 13 height 10
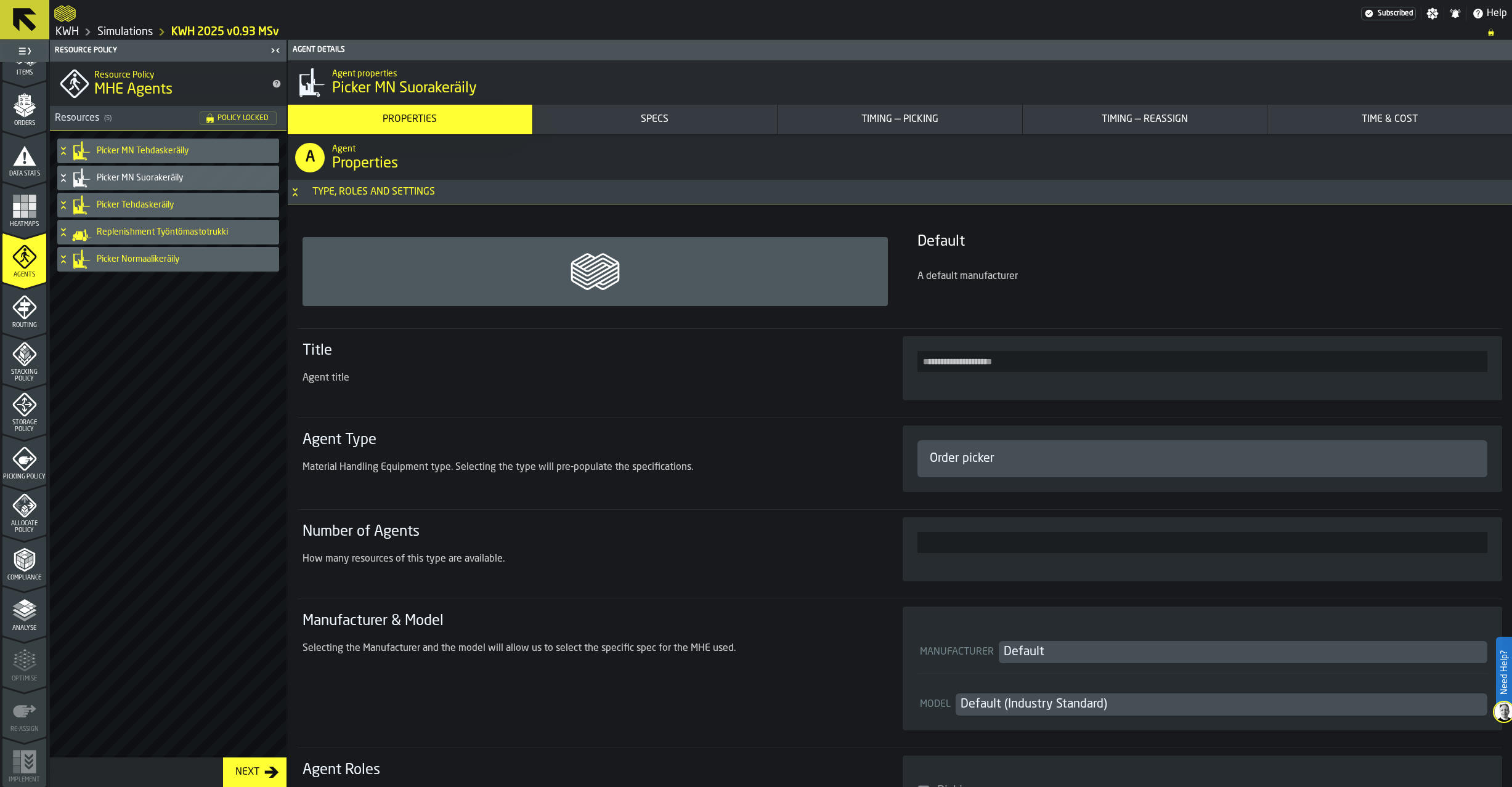
click at [62, 202] on icon at bounding box center [63, 202] width 4 height 3
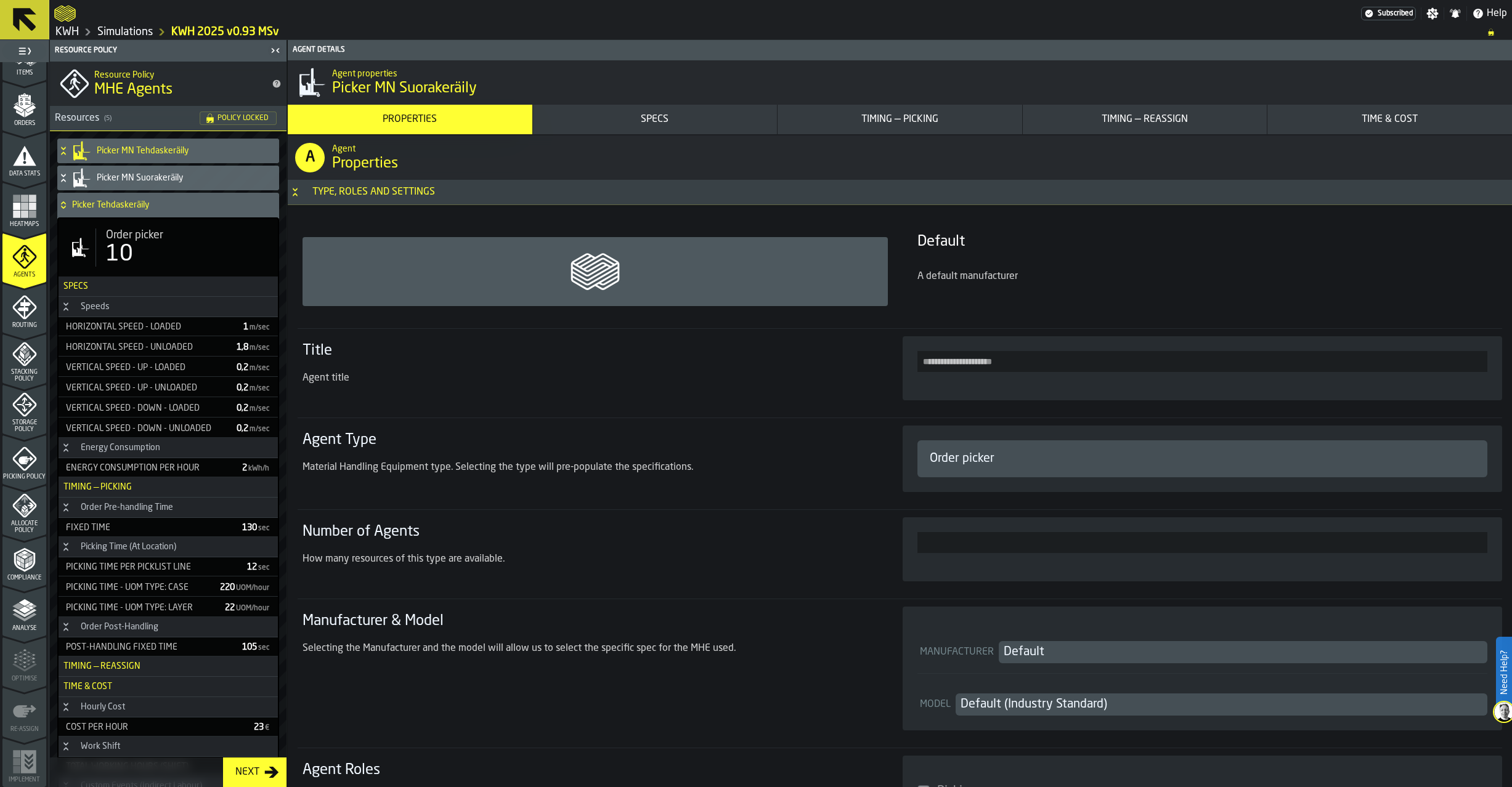
click at [152, 250] on div "10" at bounding box center [186, 254] width 162 height 24
type input "**********"
type input "***"
type input "****"
type input "***"
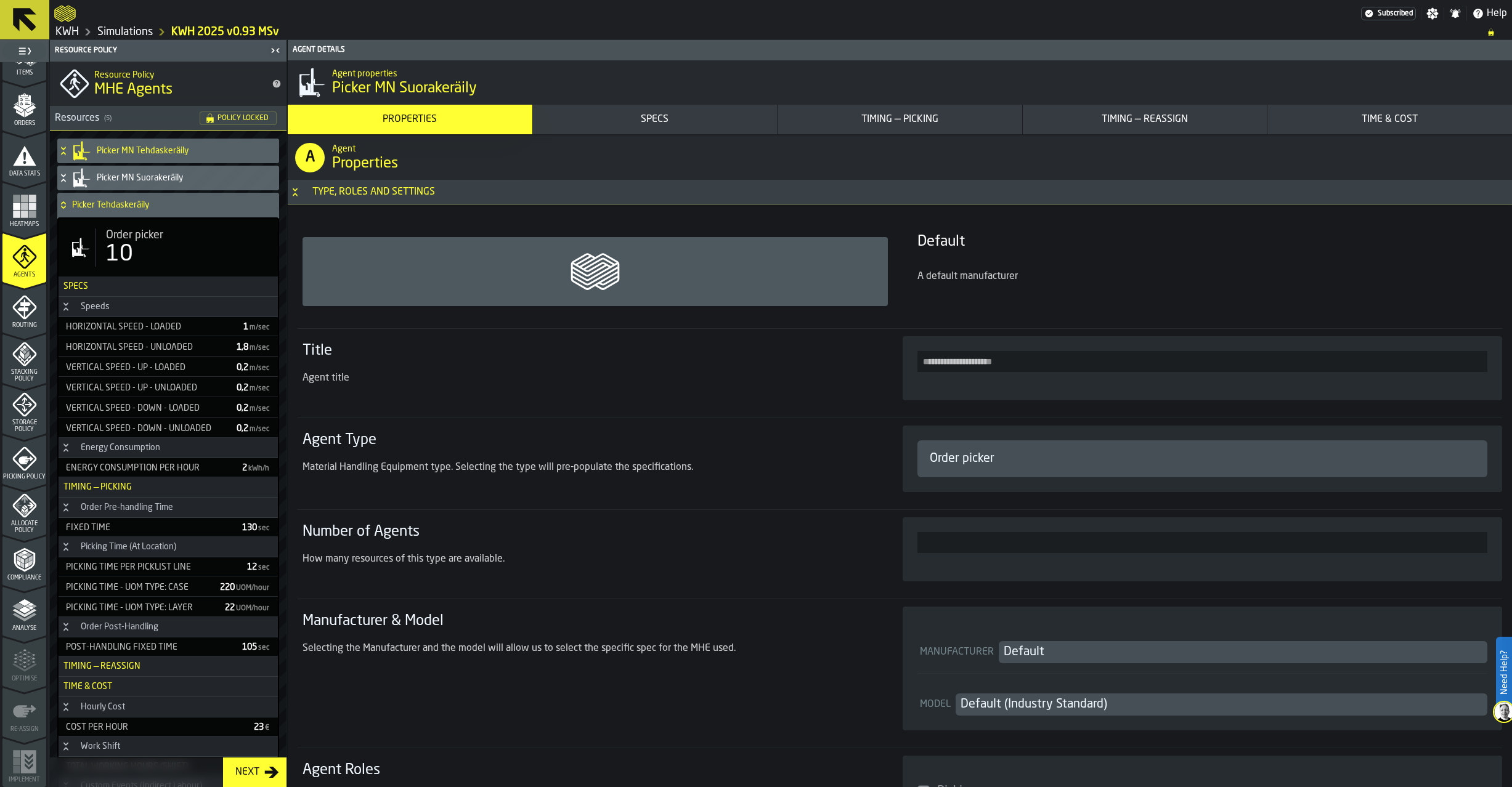
type input "**"
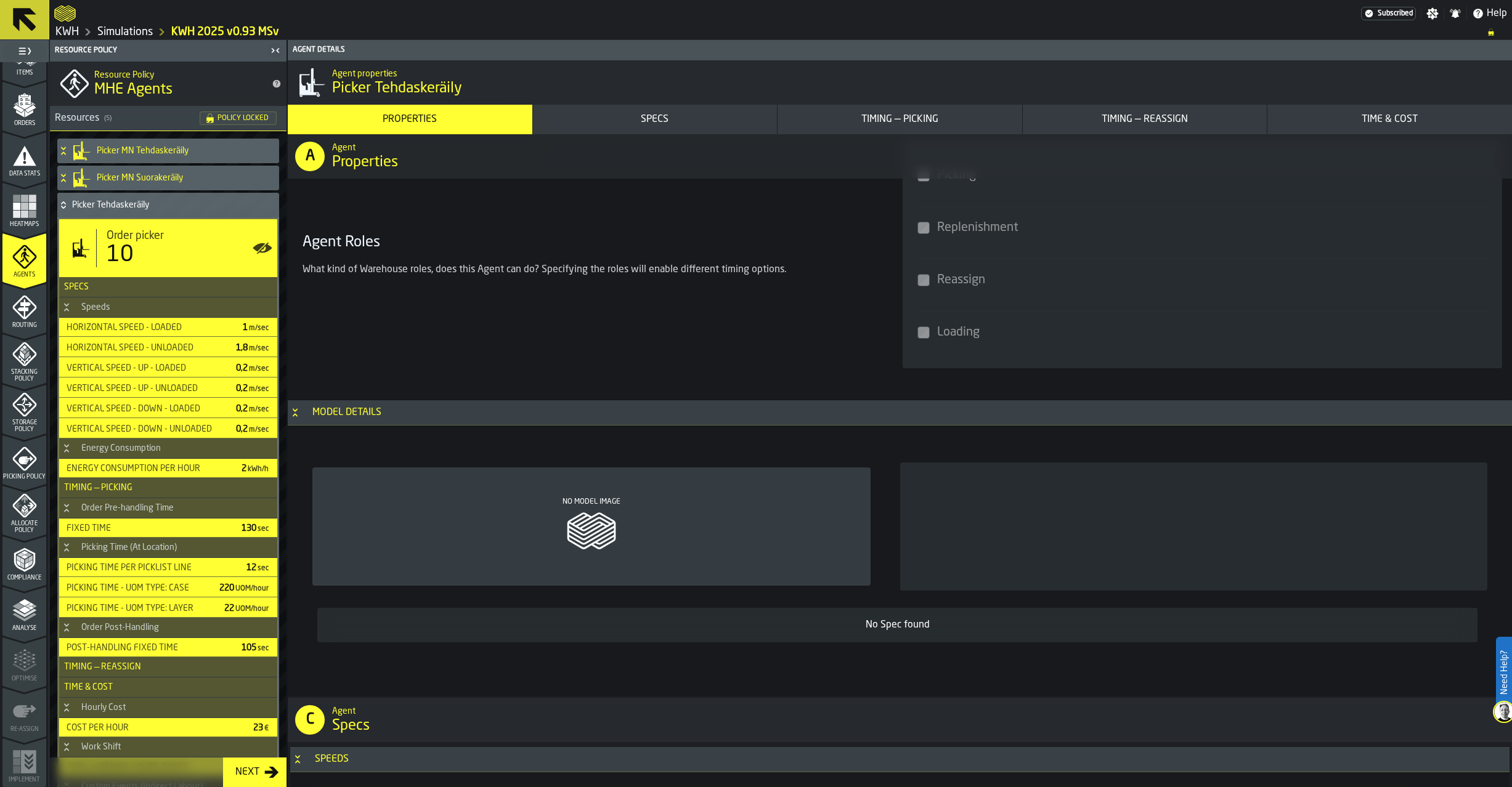
scroll to position [924, 0]
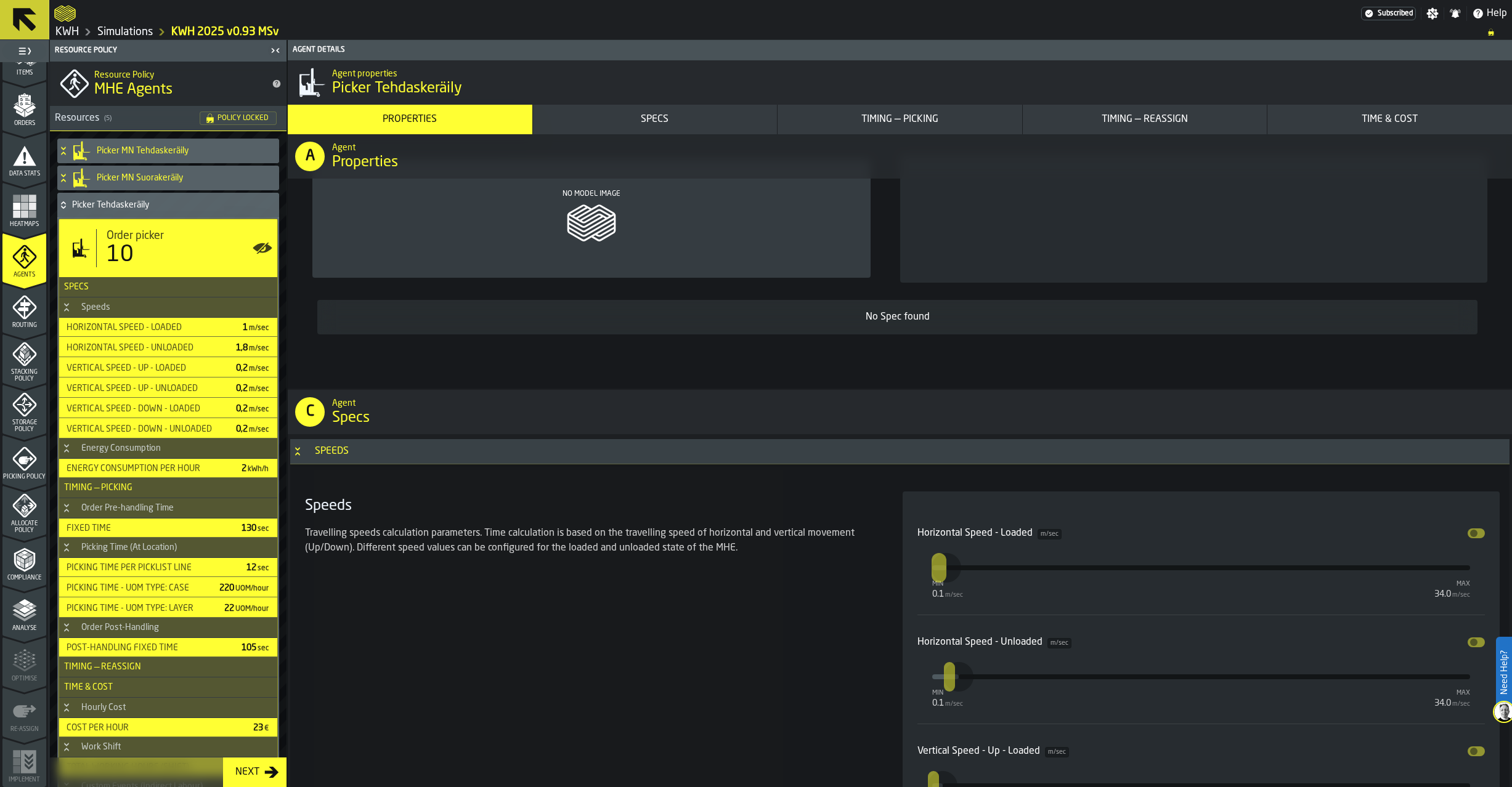
click at [894, 115] on div "Timing — Picking" at bounding box center [900, 120] width 235 height 15
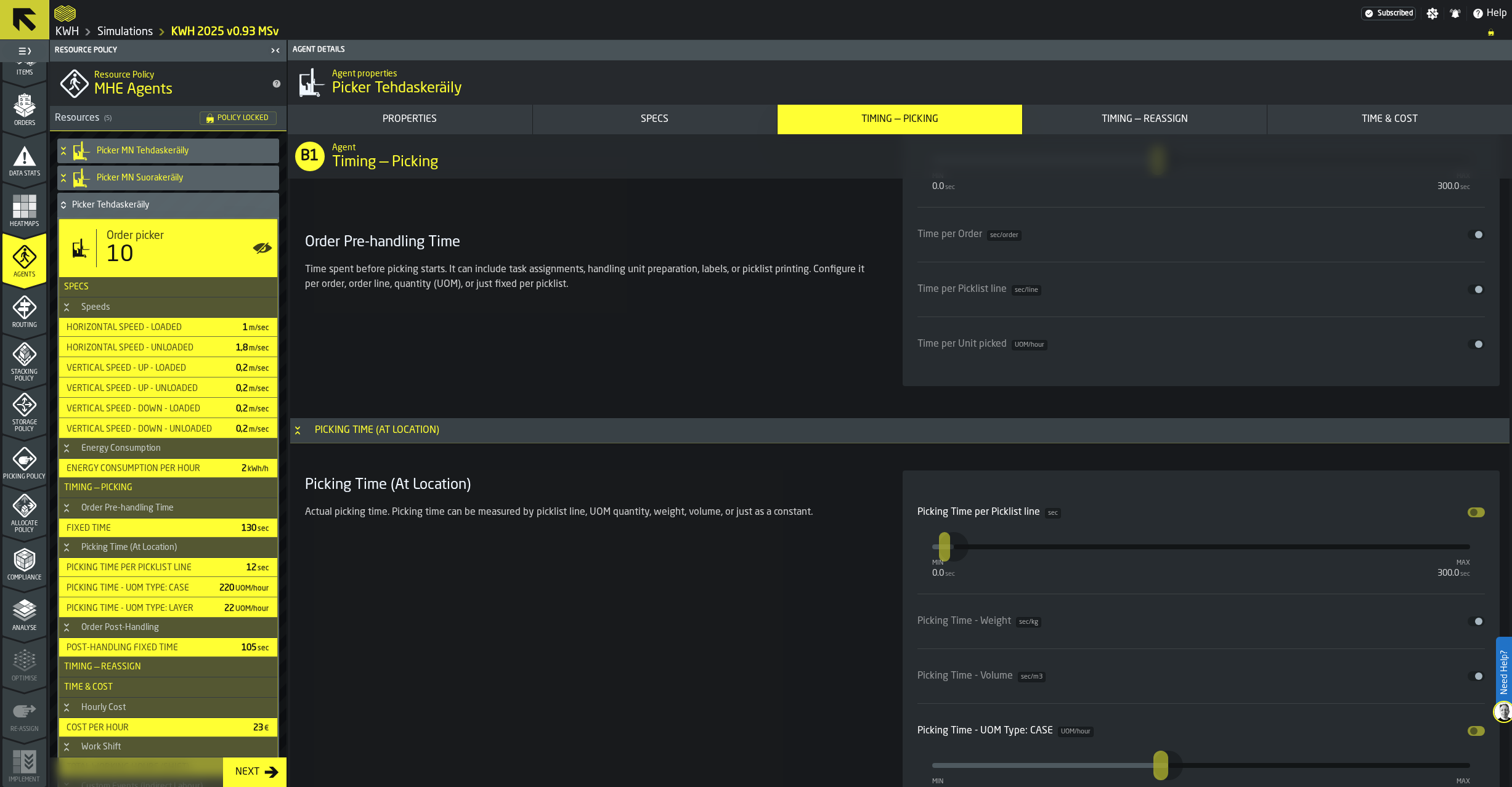
scroll to position [3076, 0]
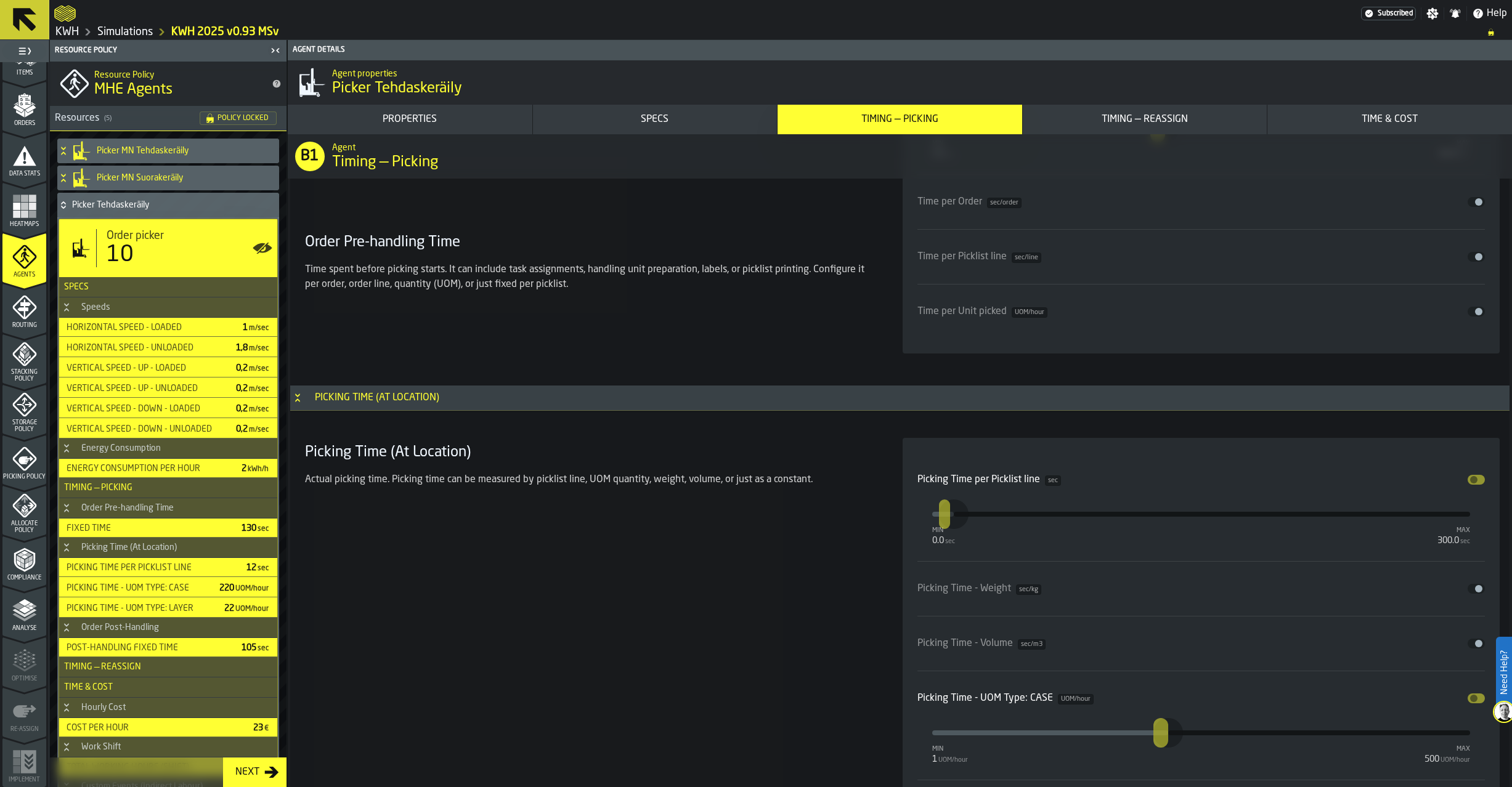
click at [64, 207] on icon at bounding box center [63, 206] width 13 height 10
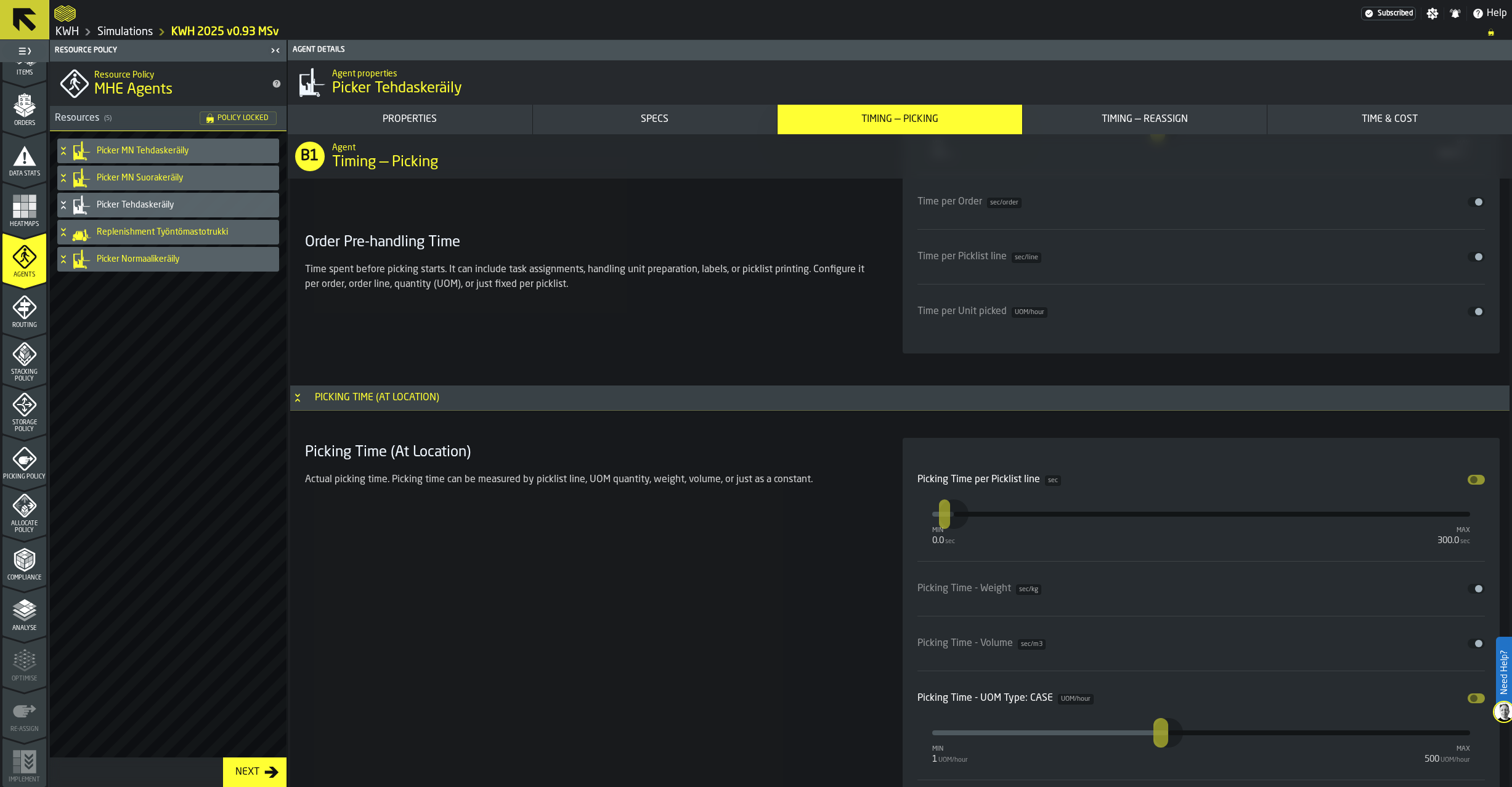
click at [61, 261] on icon at bounding box center [63, 259] width 13 height 10
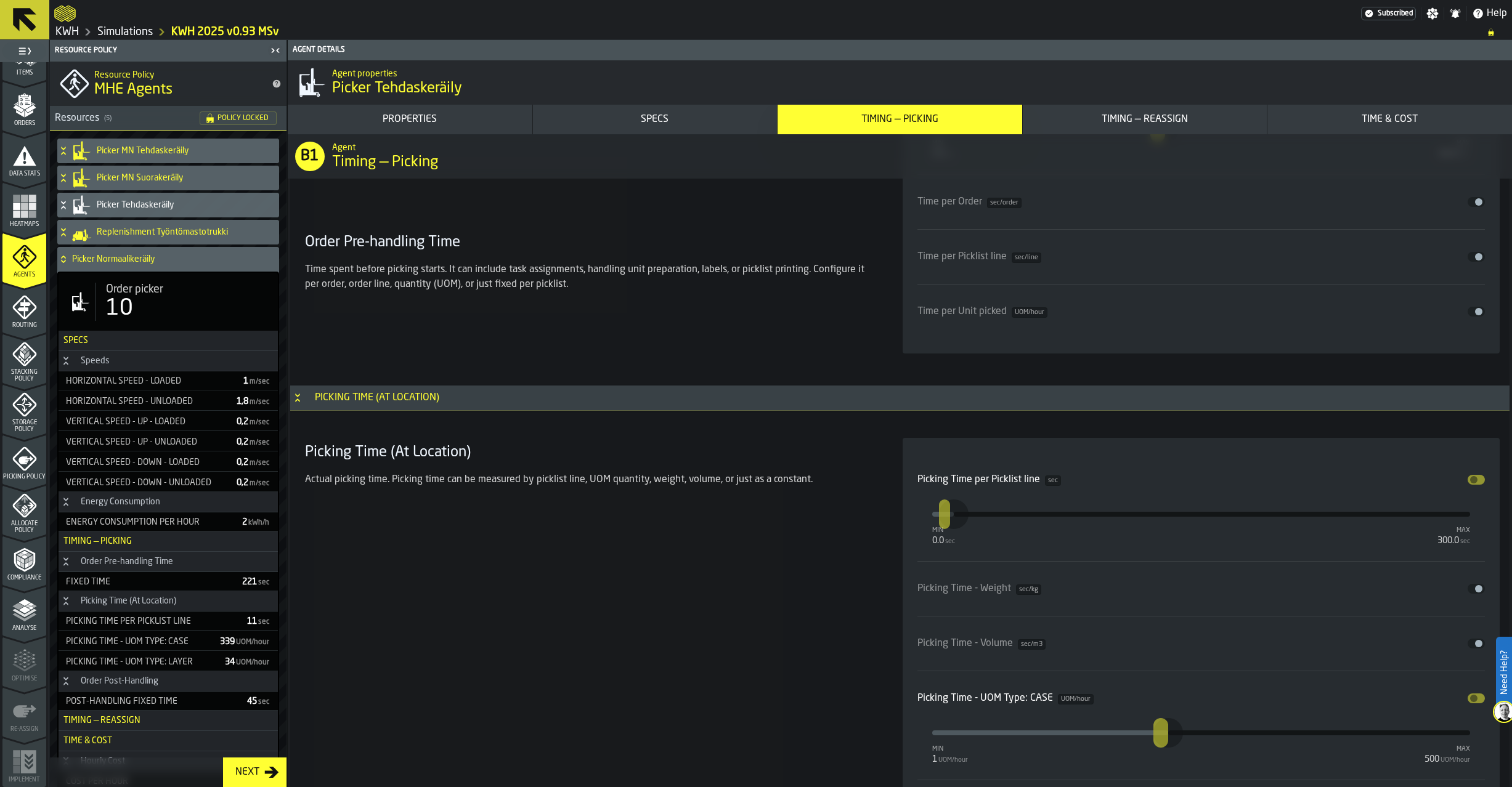
click at [153, 294] on span "Order picker" at bounding box center [134, 289] width 57 height 13
type input "**********"
type input "***"
type input "****"
type input "***"
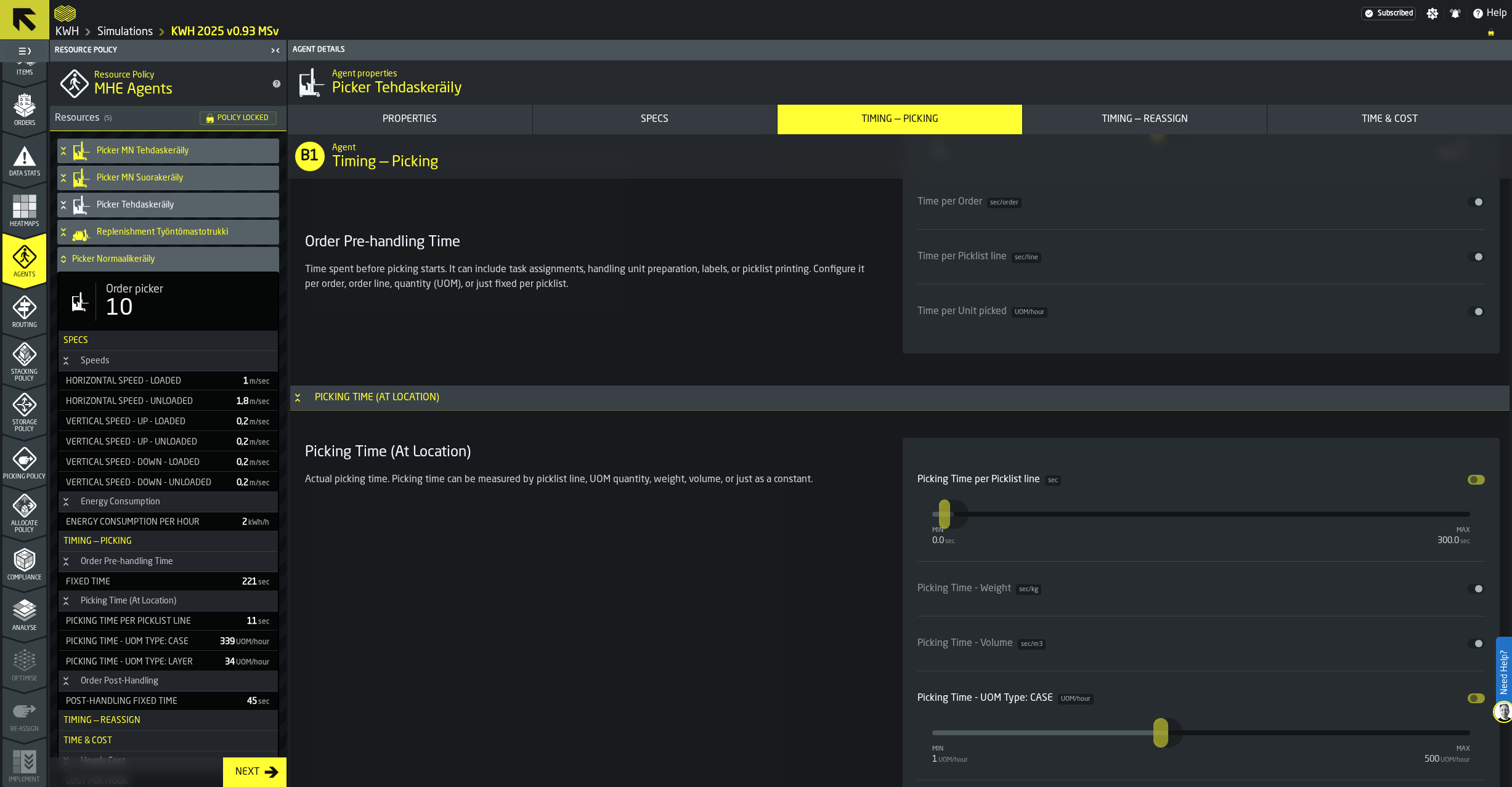
type input "**"
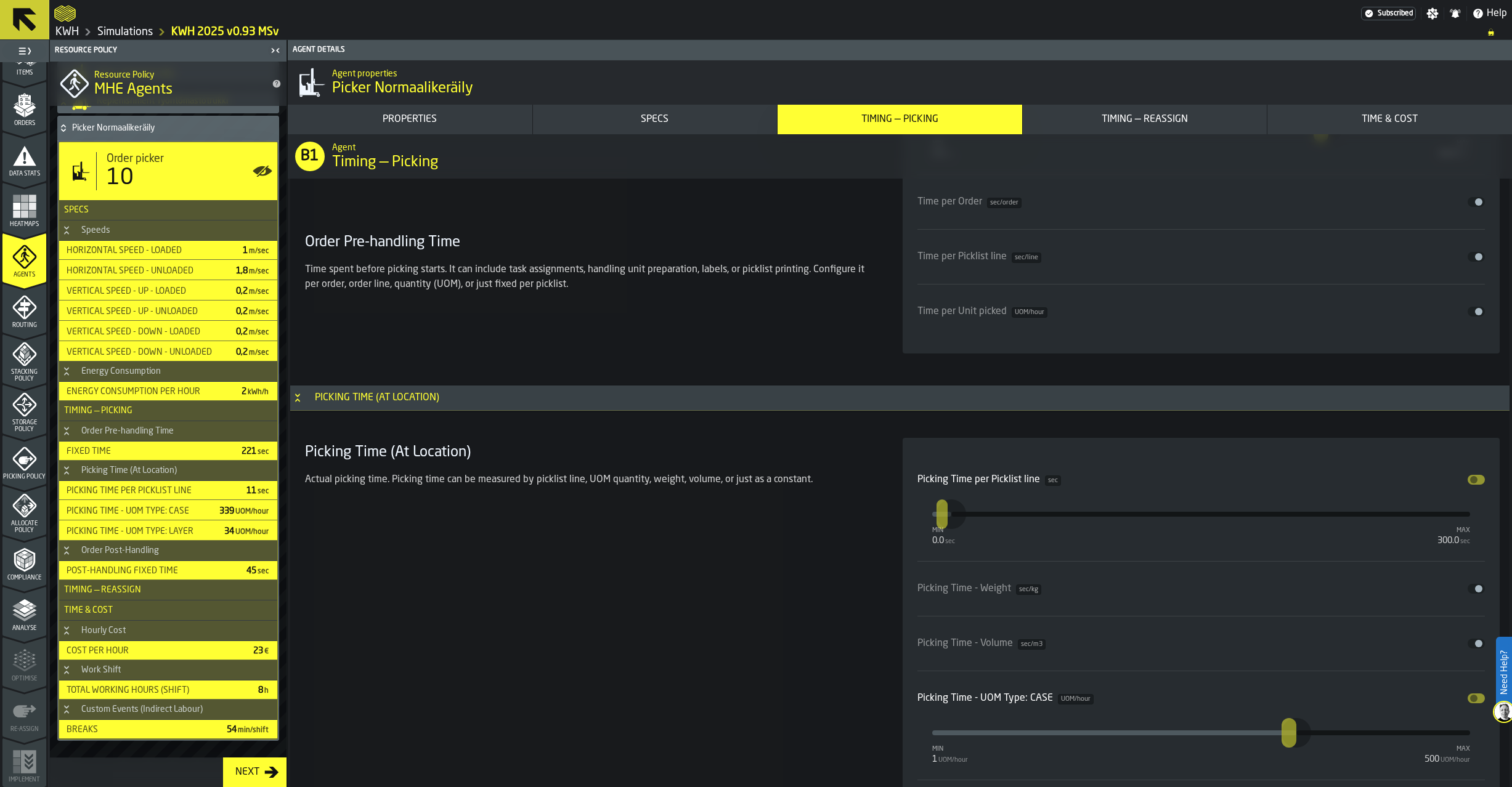
scroll to position [132, 0]
click at [19, 607] on polygon "menu Analyse" at bounding box center [18, 606] width 12 height 7
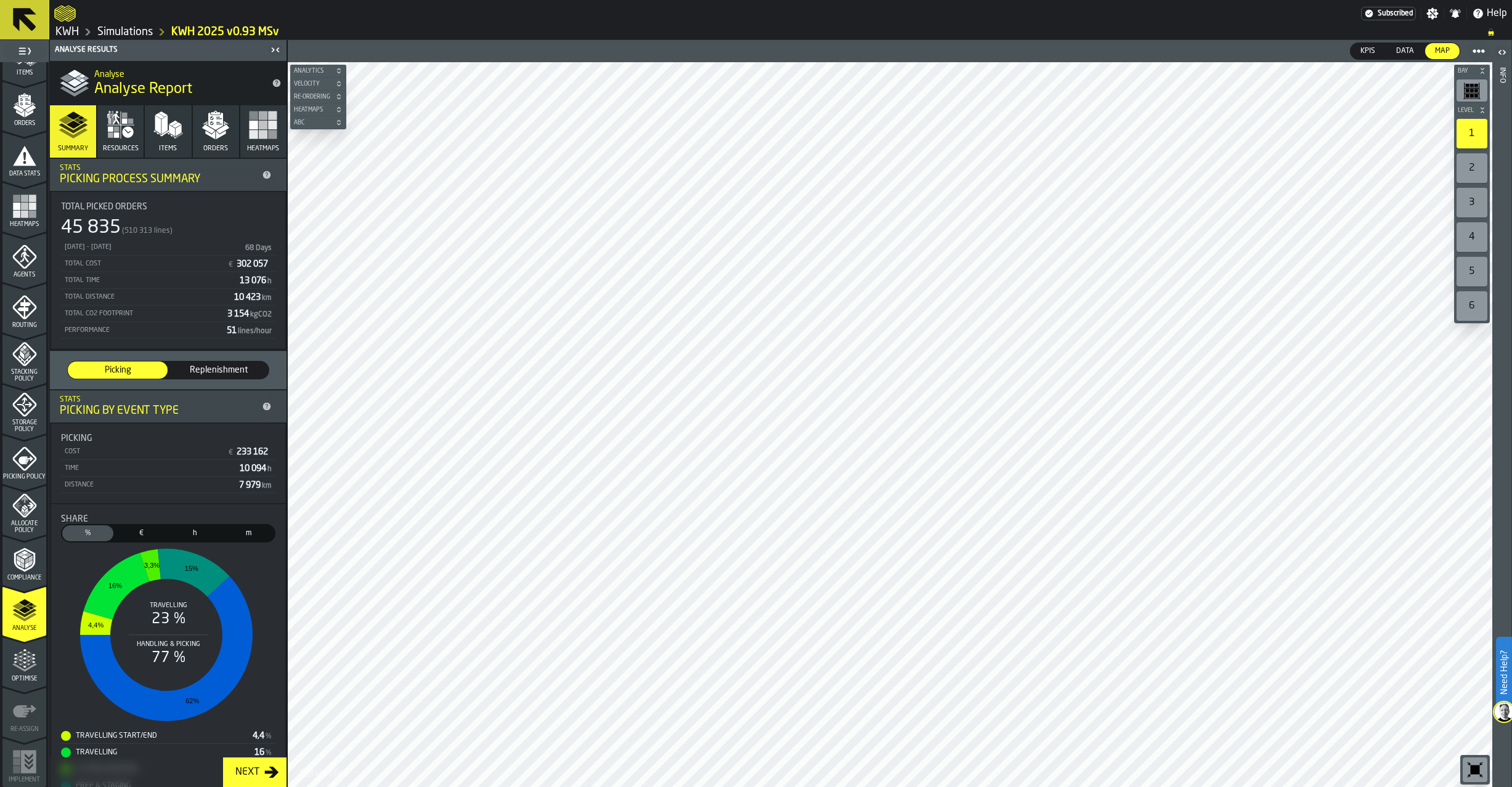
click at [133, 31] on link "Simulations" at bounding box center [125, 32] width 55 height 13
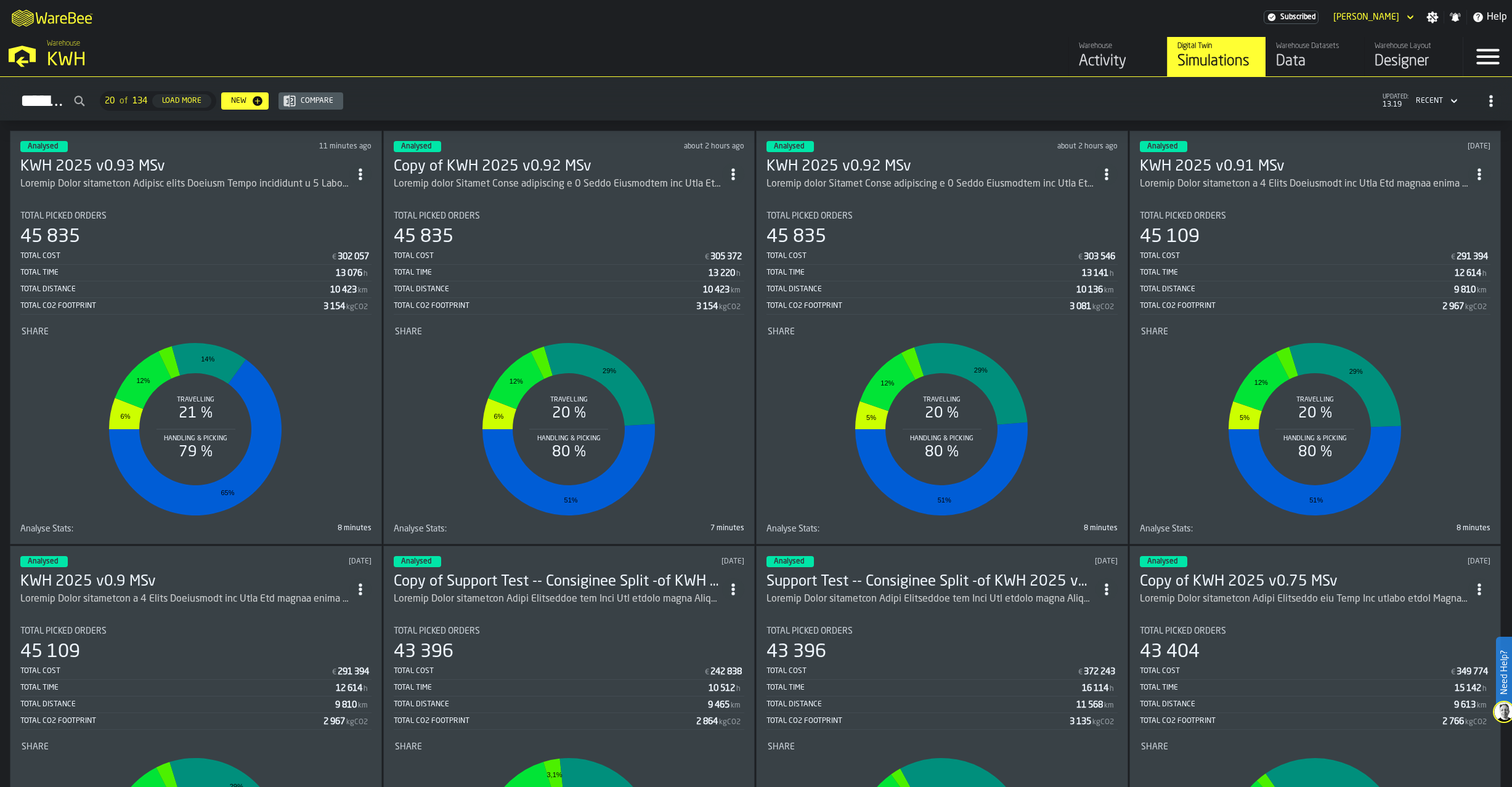
click at [132, 162] on h3 "KWH 2025 v0.93 MSv" at bounding box center [185, 166] width 329 height 19
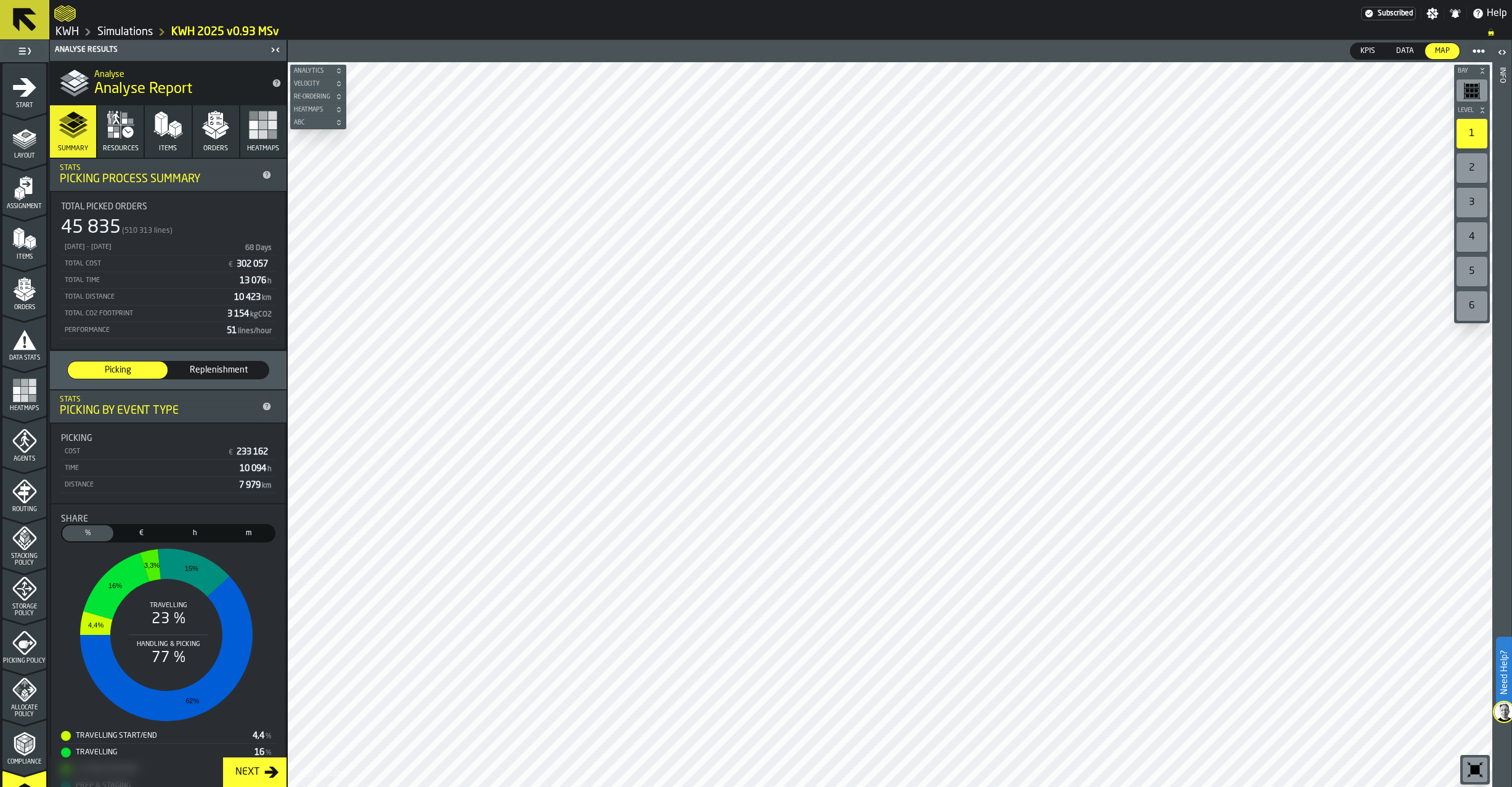
click at [127, 133] on icon "button" at bounding box center [127, 132] width 11 height 11
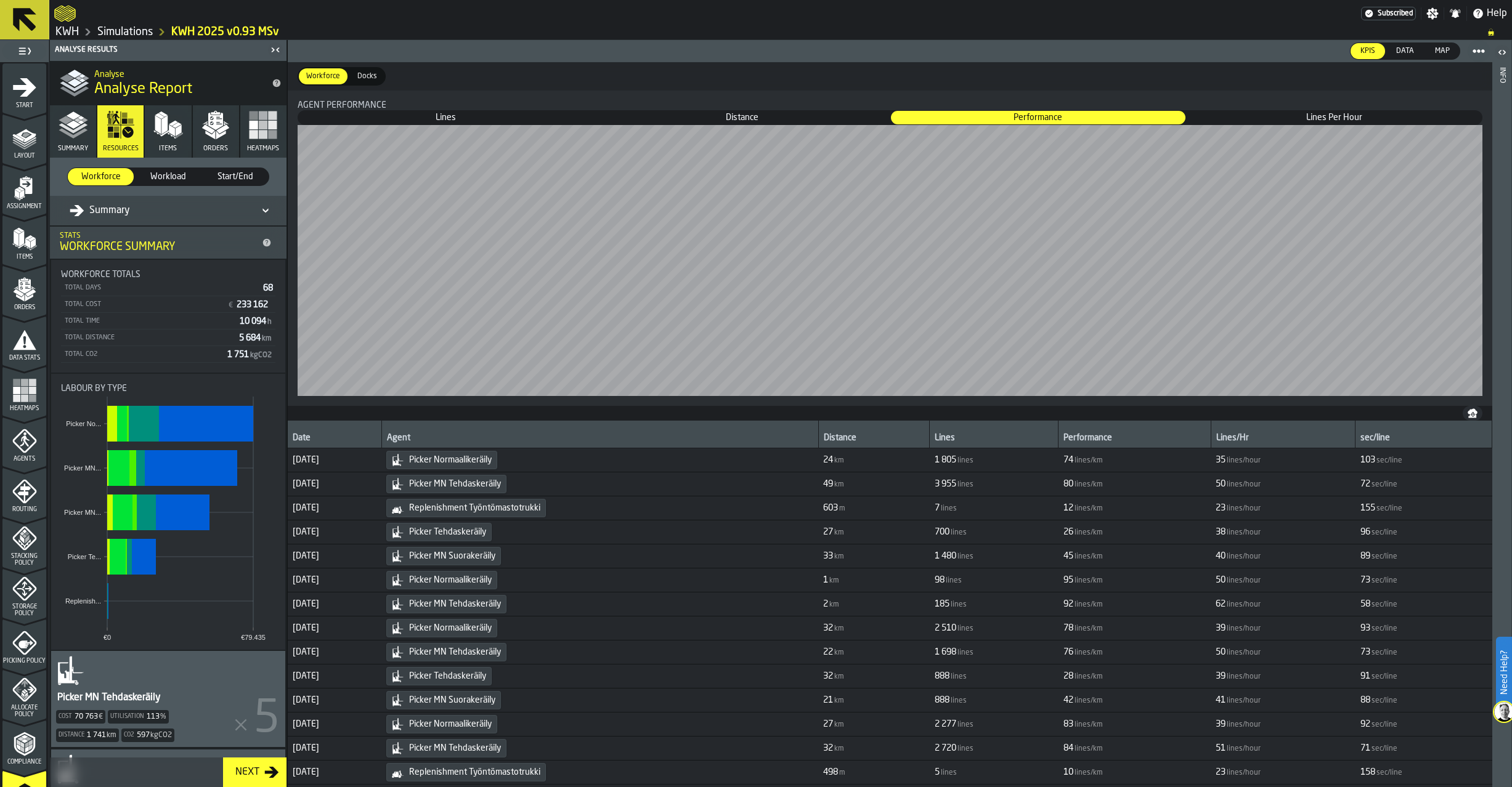
click at [121, 205] on div "Summary" at bounding box center [100, 211] width 60 height 15
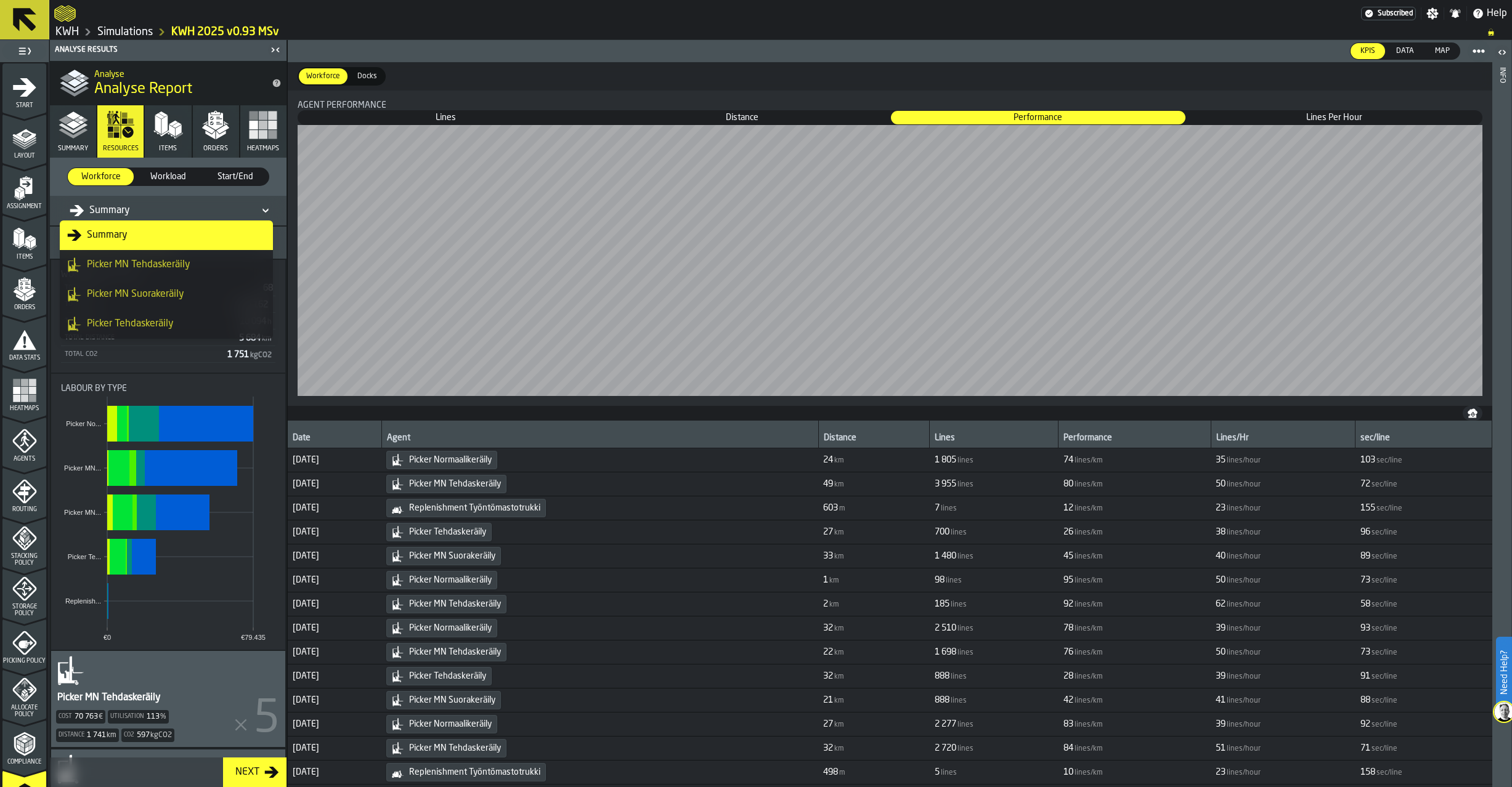
click at [130, 262] on div "Picker MN Tehdaskeräily" at bounding box center [166, 265] width 198 height 15
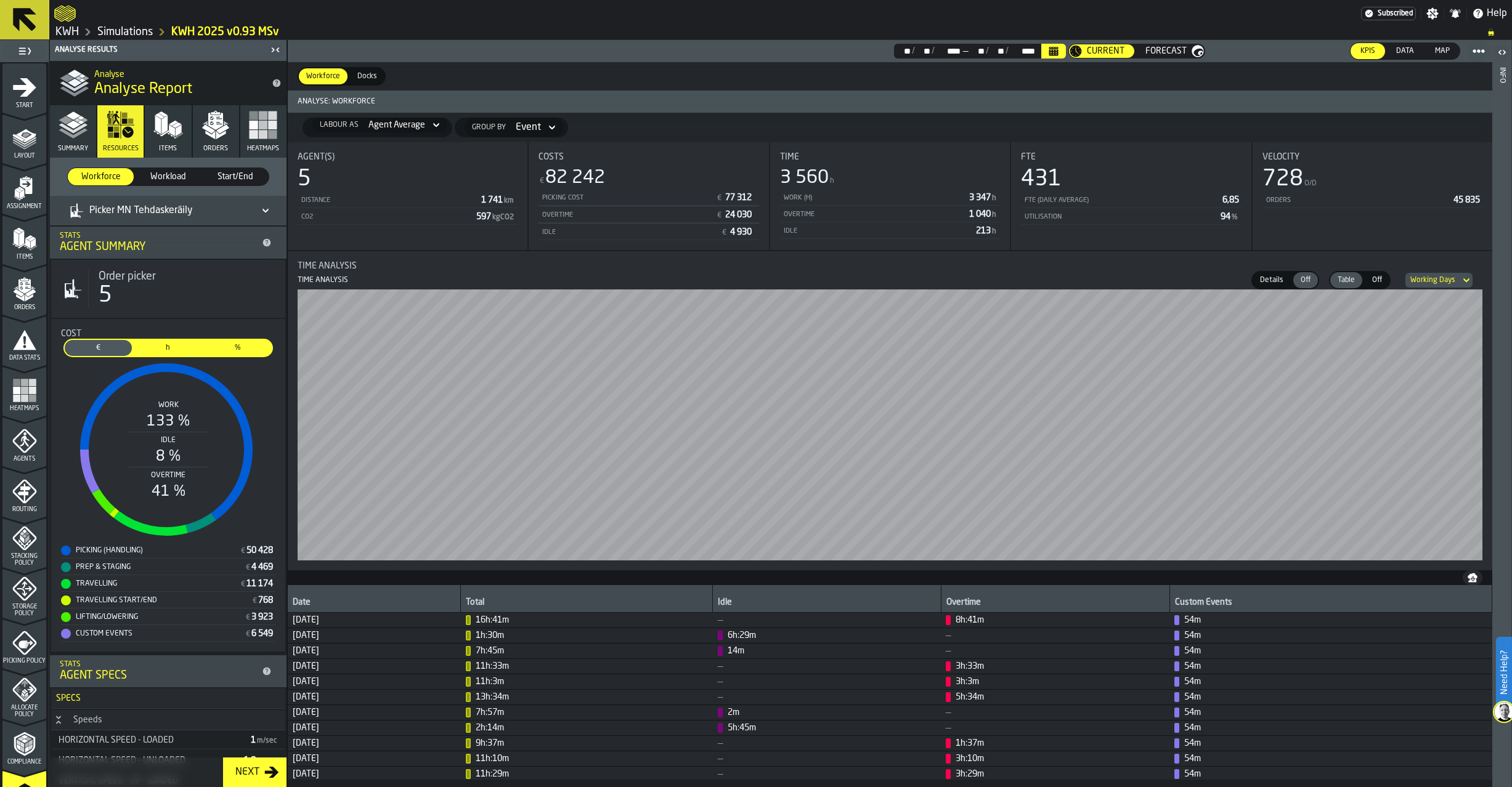
click at [1447, 284] on div "Working Days" at bounding box center [1433, 280] width 45 height 8
click at [1445, 336] on div "Calendar Days" at bounding box center [1441, 333] width 64 height 15
click at [149, 215] on div "Picker MN Tehdaskeräily" at bounding box center [131, 211] width 123 height 15
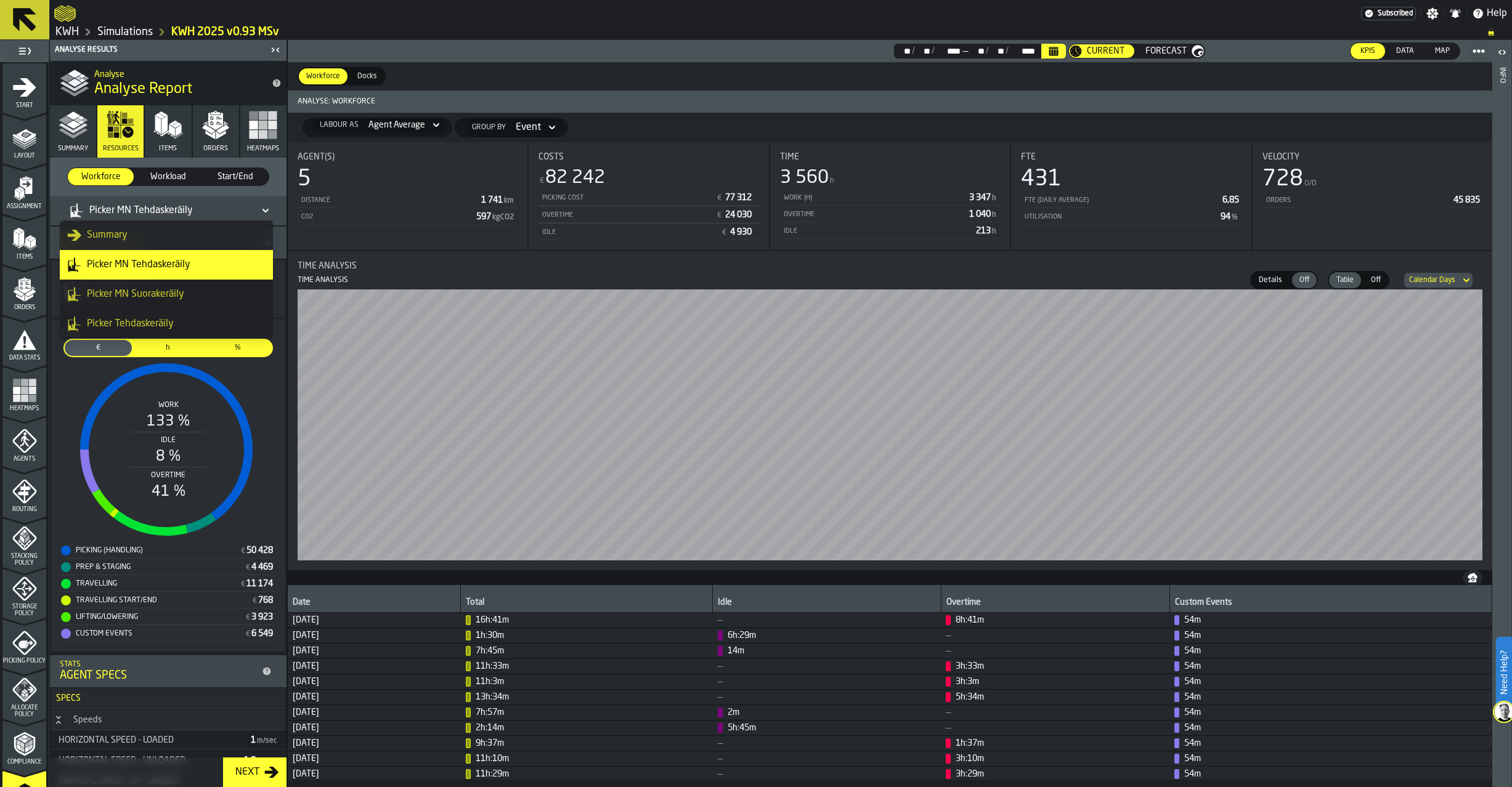
click at [140, 289] on div "Picker MN Suorakeräily" at bounding box center [166, 294] width 198 height 15
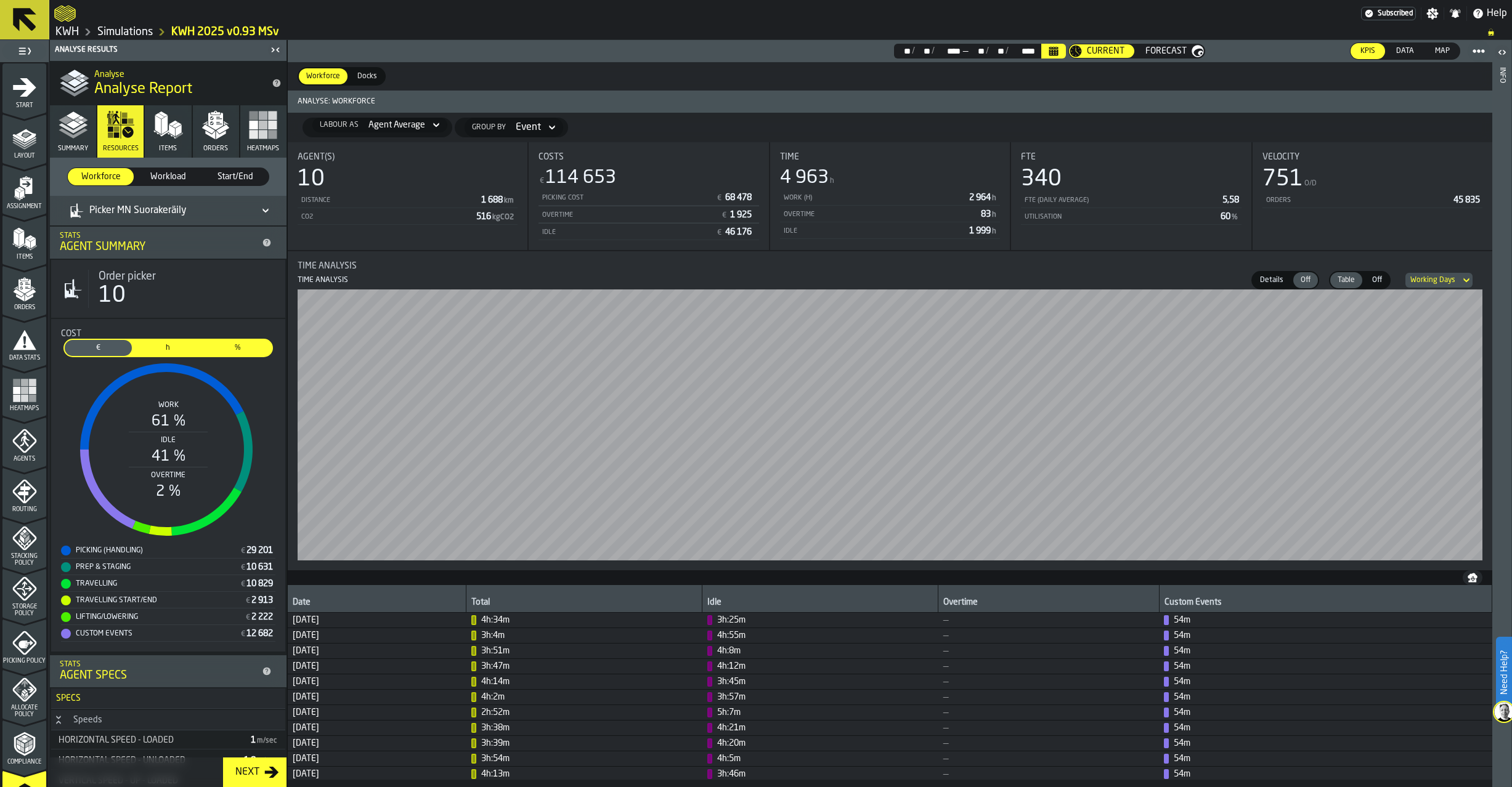
click at [1431, 279] on div "Working Days" at bounding box center [1433, 280] width 45 height 8
click at [1442, 332] on div "Calendar Days" at bounding box center [1441, 333] width 64 height 15
click at [263, 209] on icon at bounding box center [265, 211] width 13 height 15
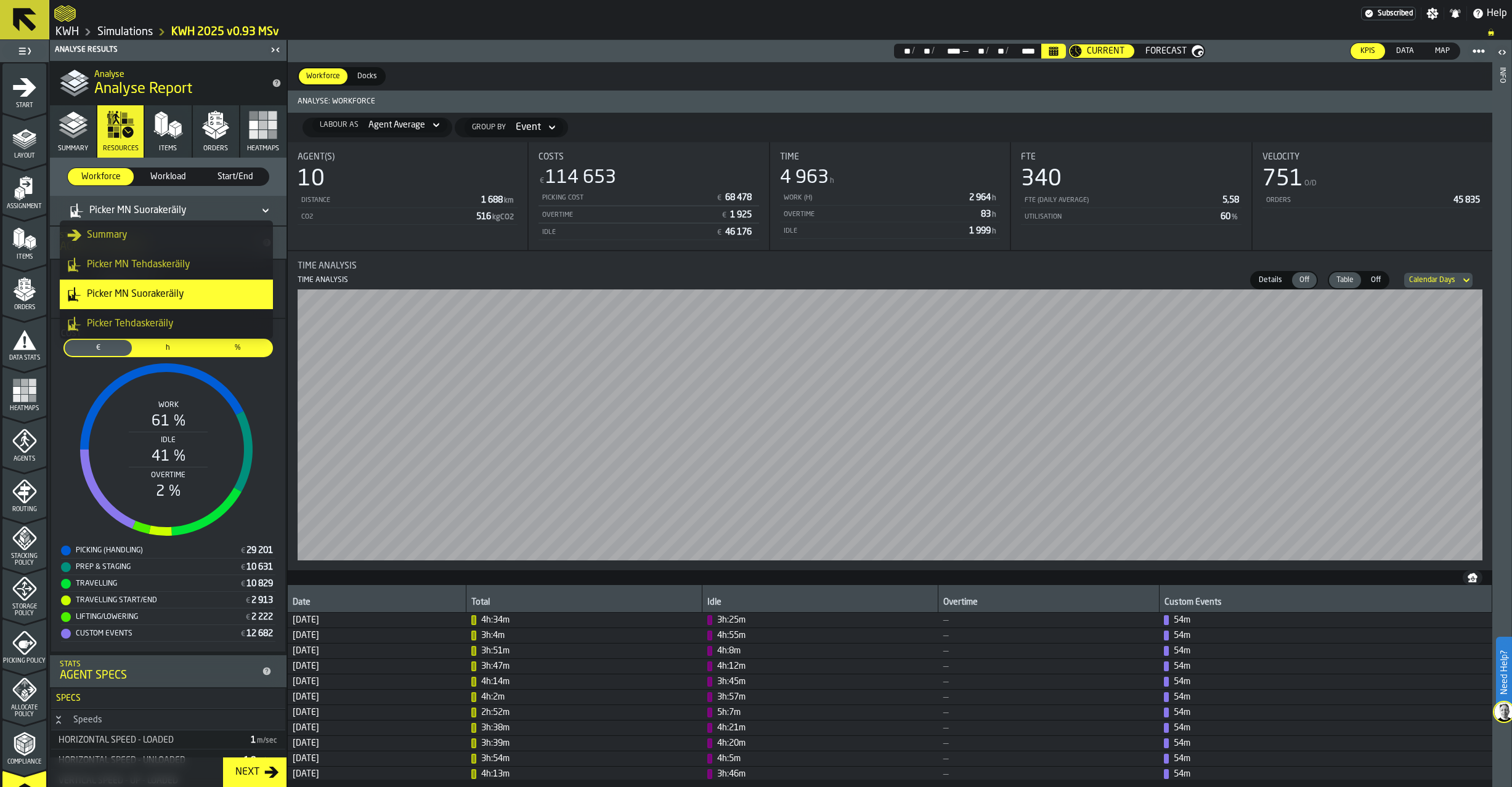
click at [136, 321] on div "Picker Tehdaskeräily" at bounding box center [166, 324] width 198 height 15
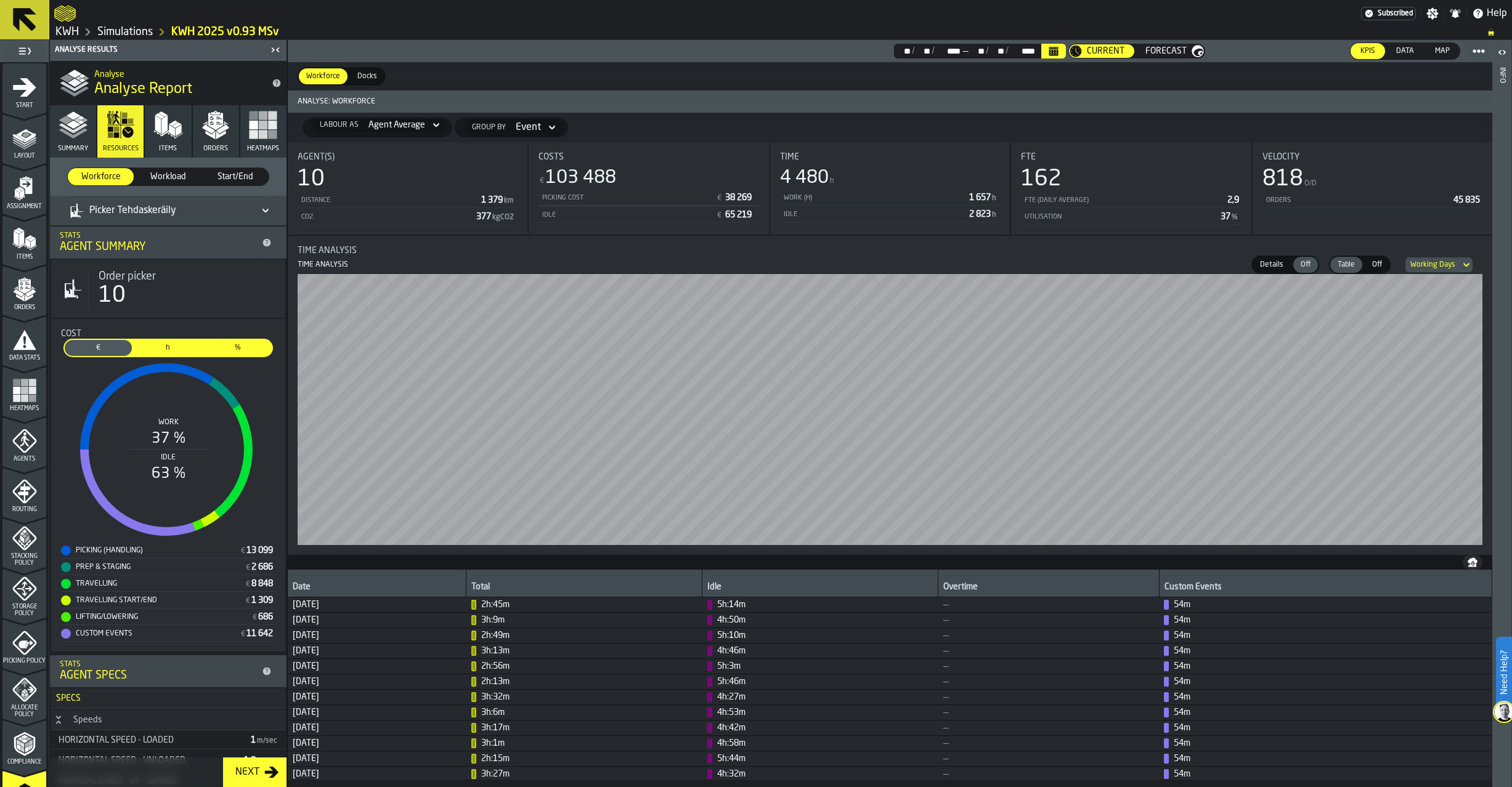
click at [196, 216] on div "Picker Tehdaskeräily" at bounding box center [162, 211] width 185 height 15
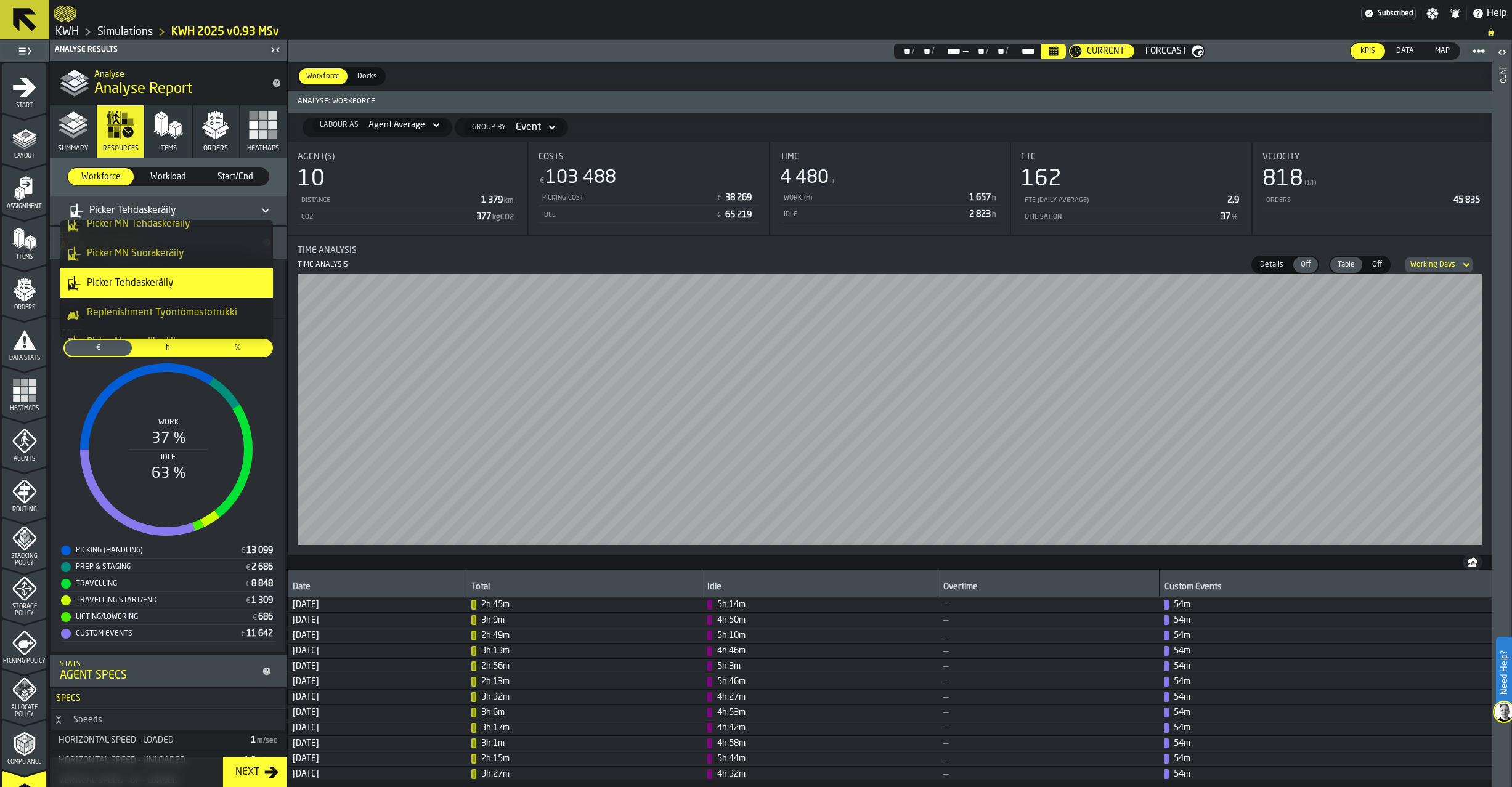
scroll to position [59, 0]
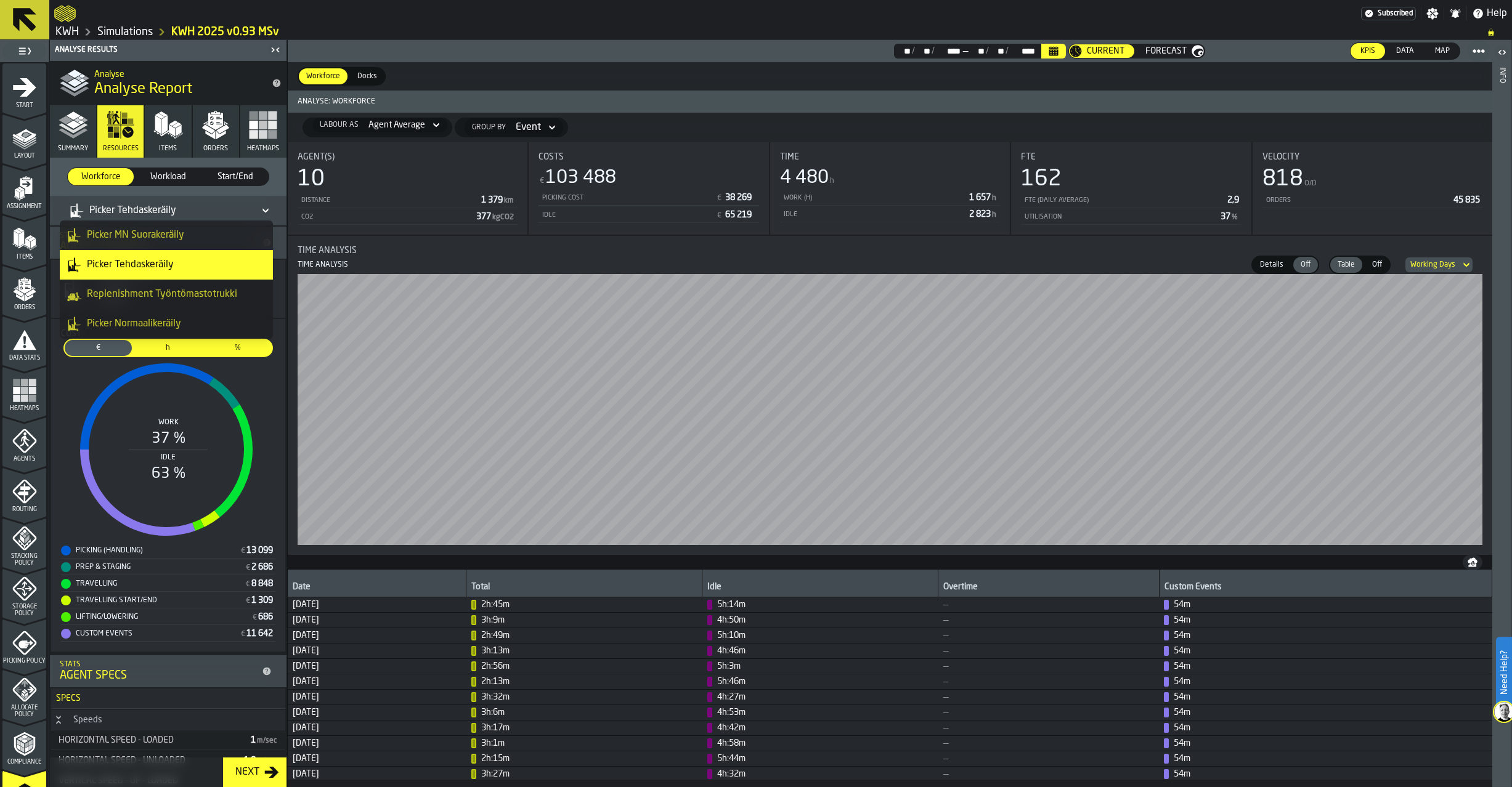
click at [150, 321] on div "Picker Normaalikeräily" at bounding box center [166, 324] width 198 height 15
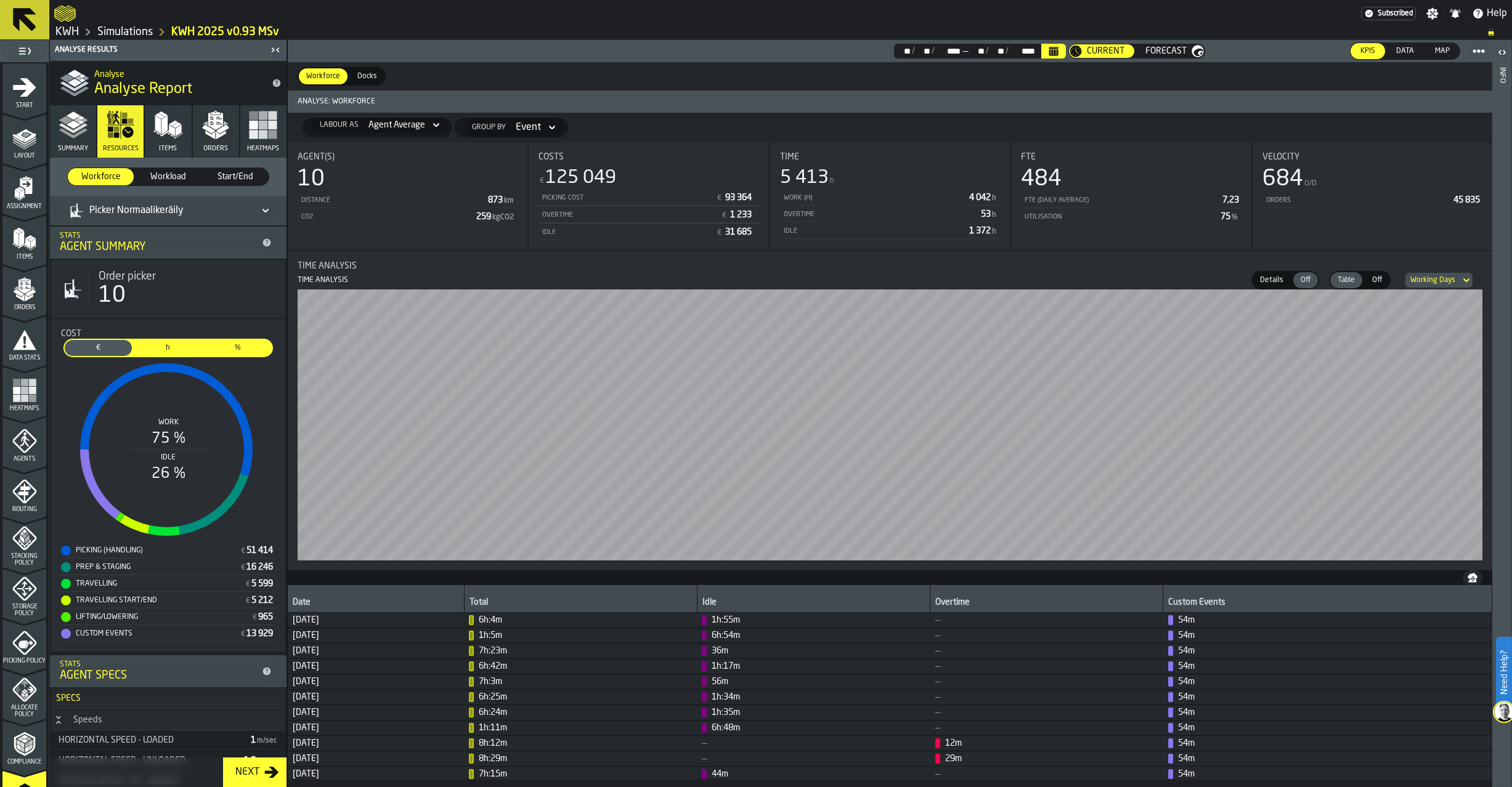
click at [1425, 284] on div "Working Days" at bounding box center [1433, 280] width 45 height 8
click at [1435, 326] on div "Calendar Days" at bounding box center [1441, 333] width 64 height 15
click at [261, 210] on icon at bounding box center [265, 211] width 13 height 15
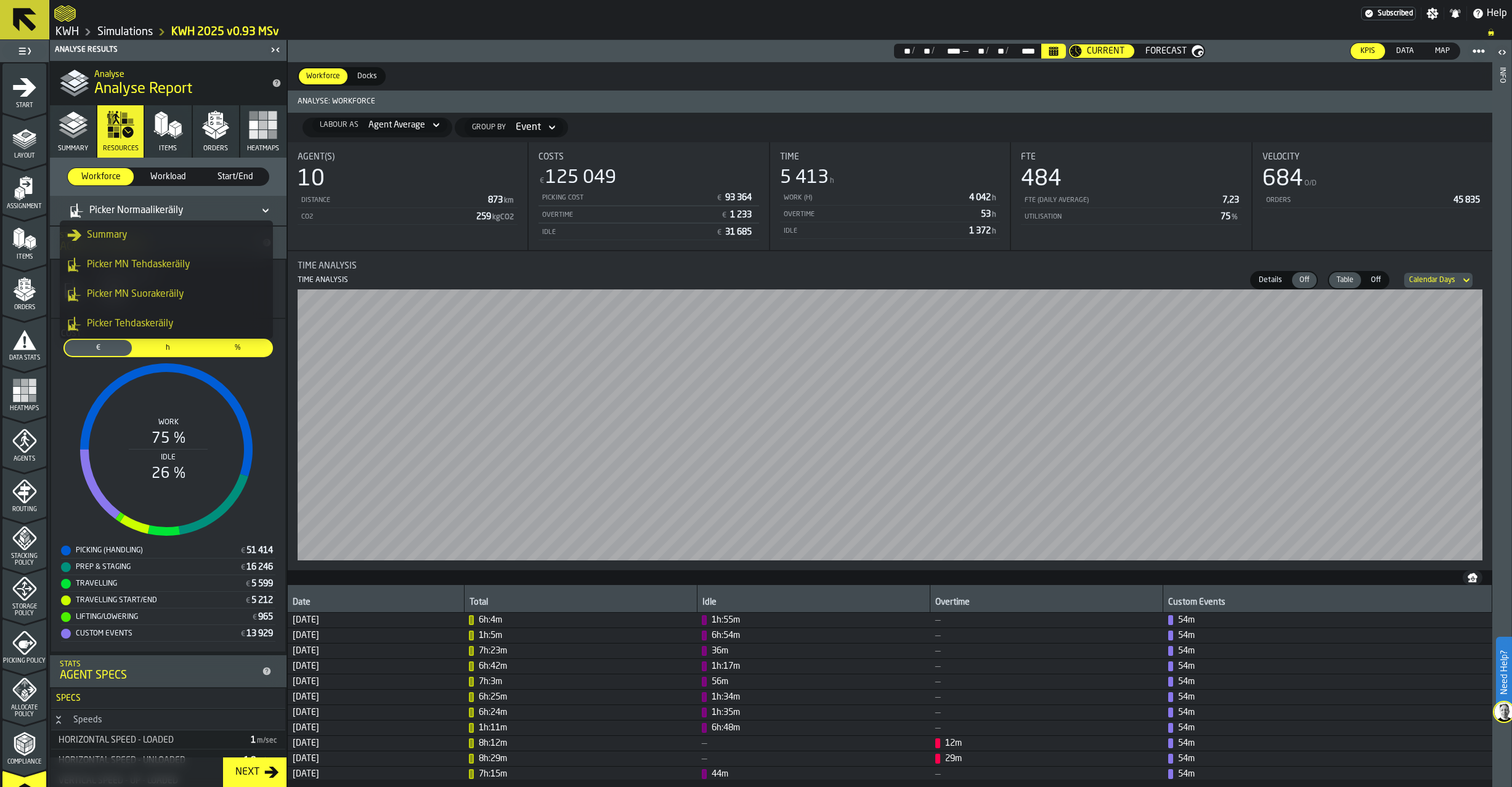
click at [168, 266] on div "Picker MN Tehdaskeräily" at bounding box center [166, 265] width 198 height 15
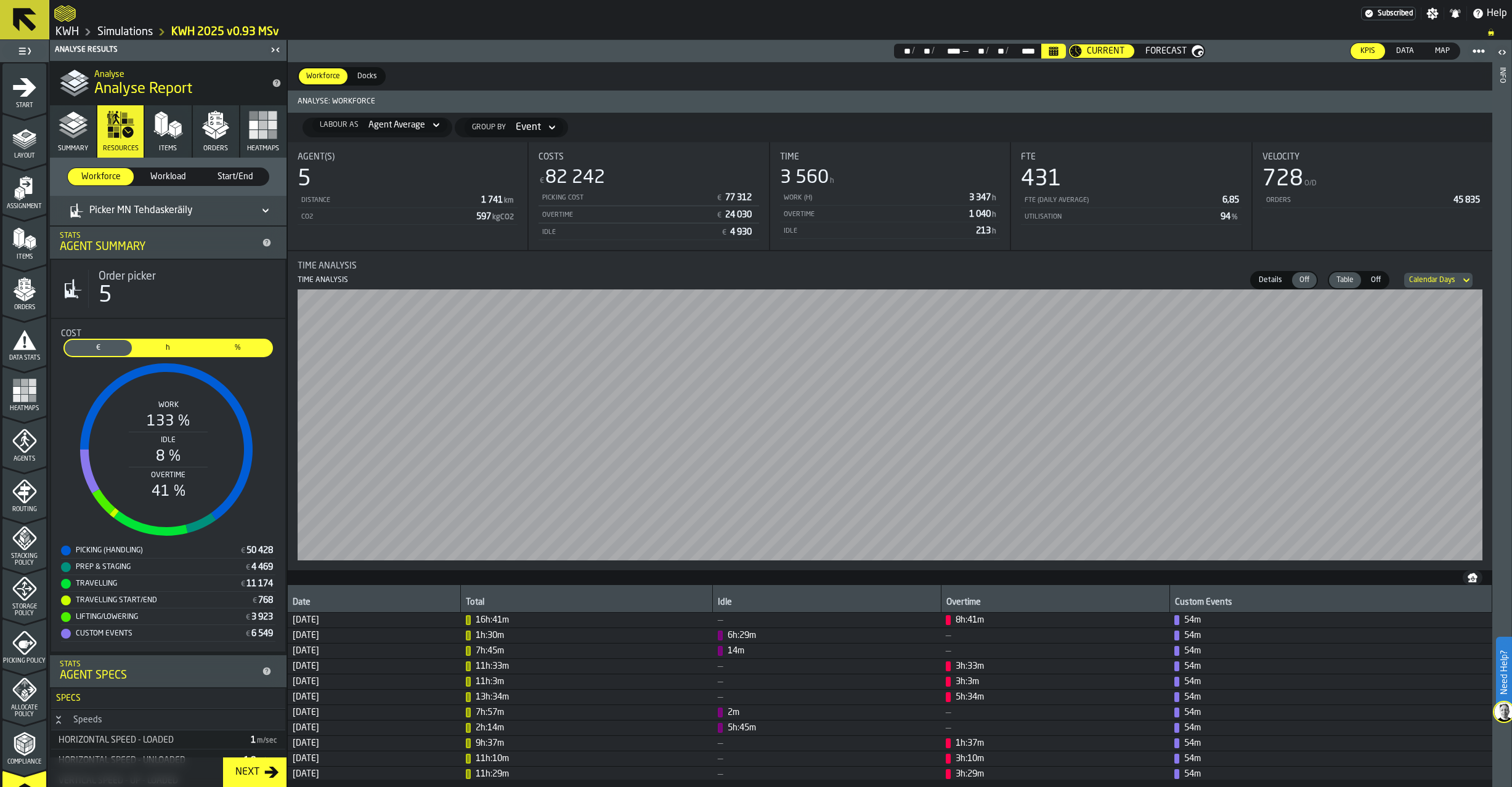
click at [15, 287] on icon "menu Orders" at bounding box center [24, 289] width 24 height 24
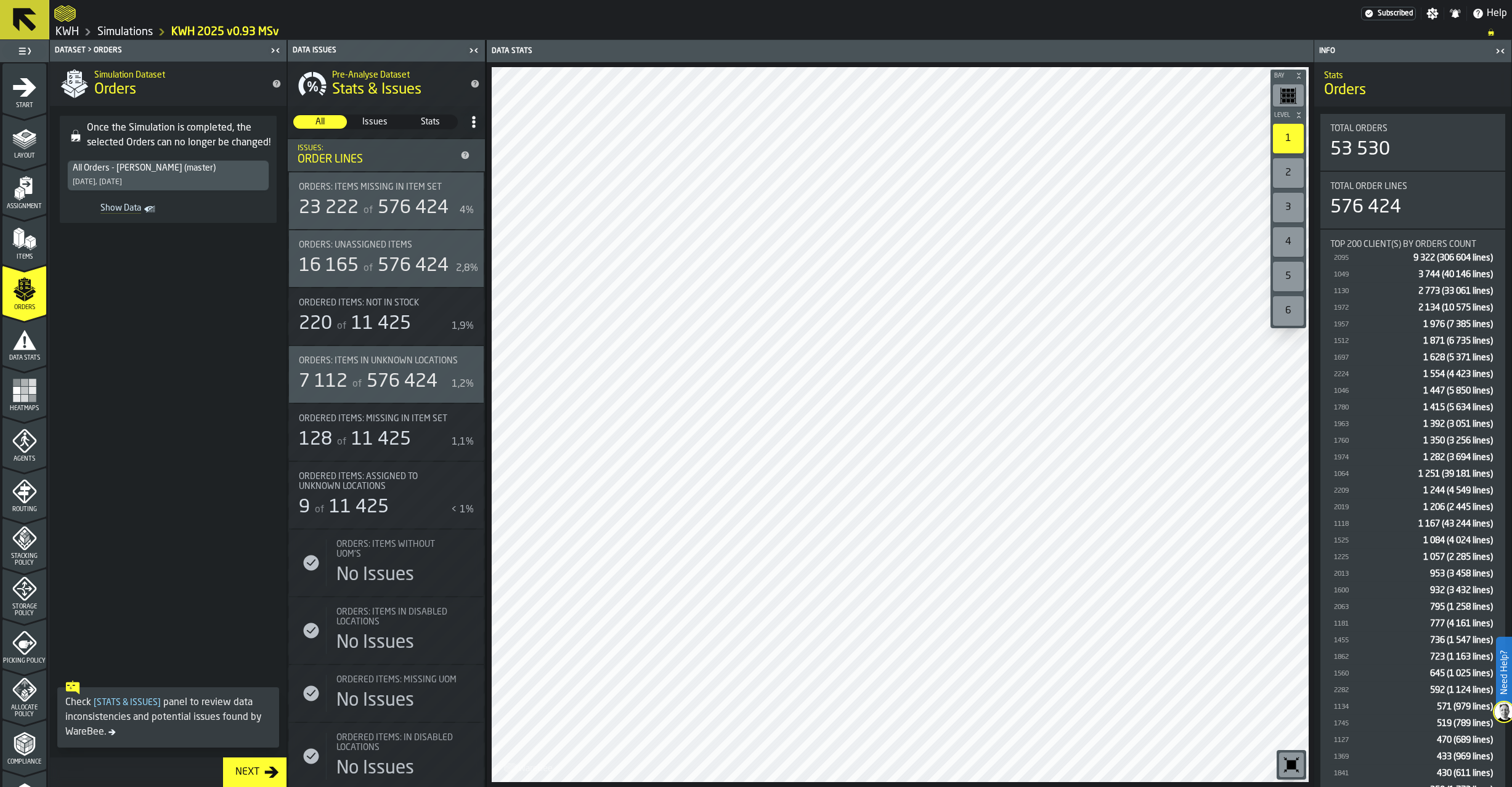
click at [143, 33] on link "Simulations" at bounding box center [125, 32] width 55 height 13
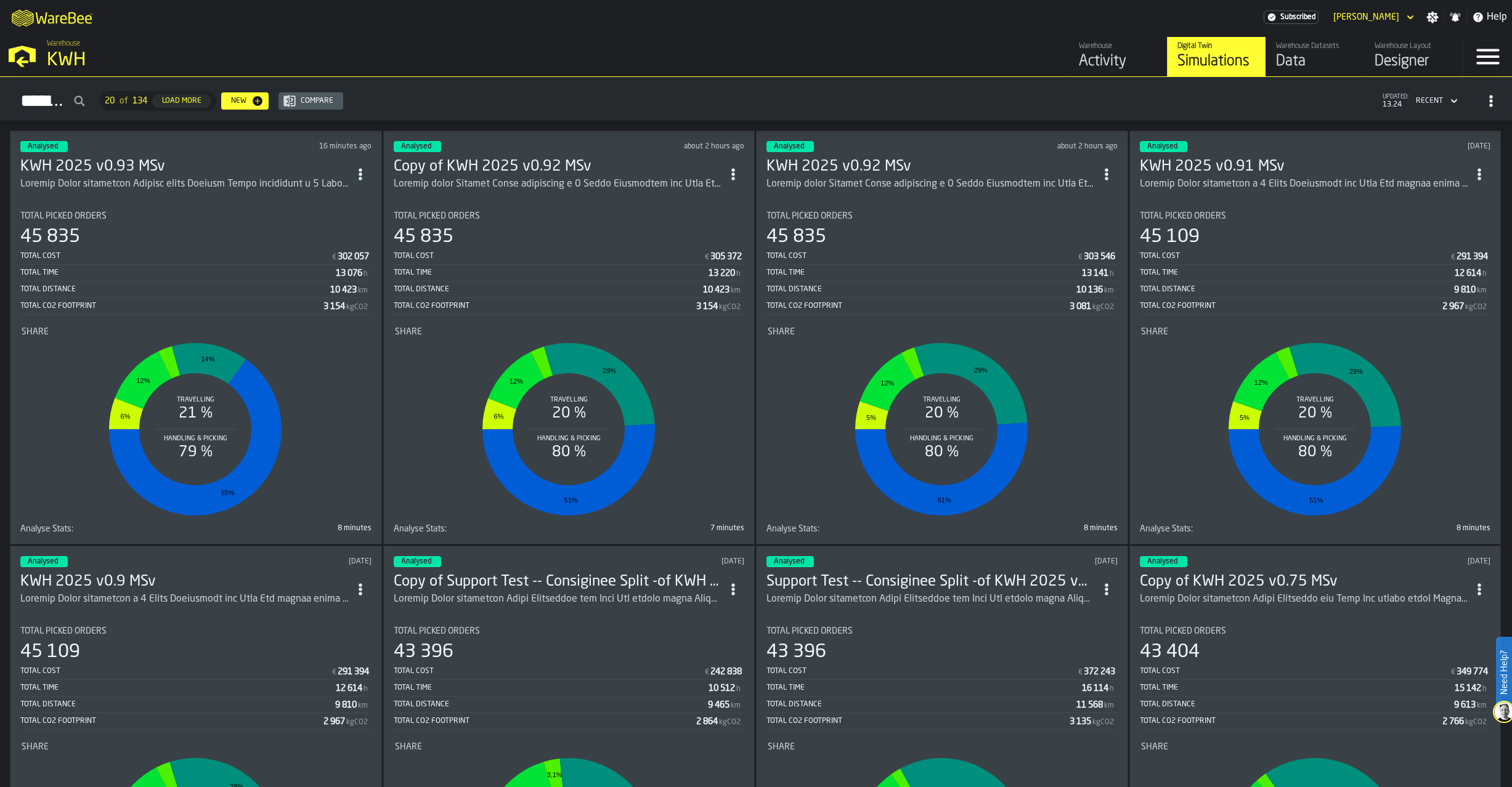
click at [1239, 170] on h3 "KWH 2025 v0.91 MSv" at bounding box center [1304, 166] width 329 height 19
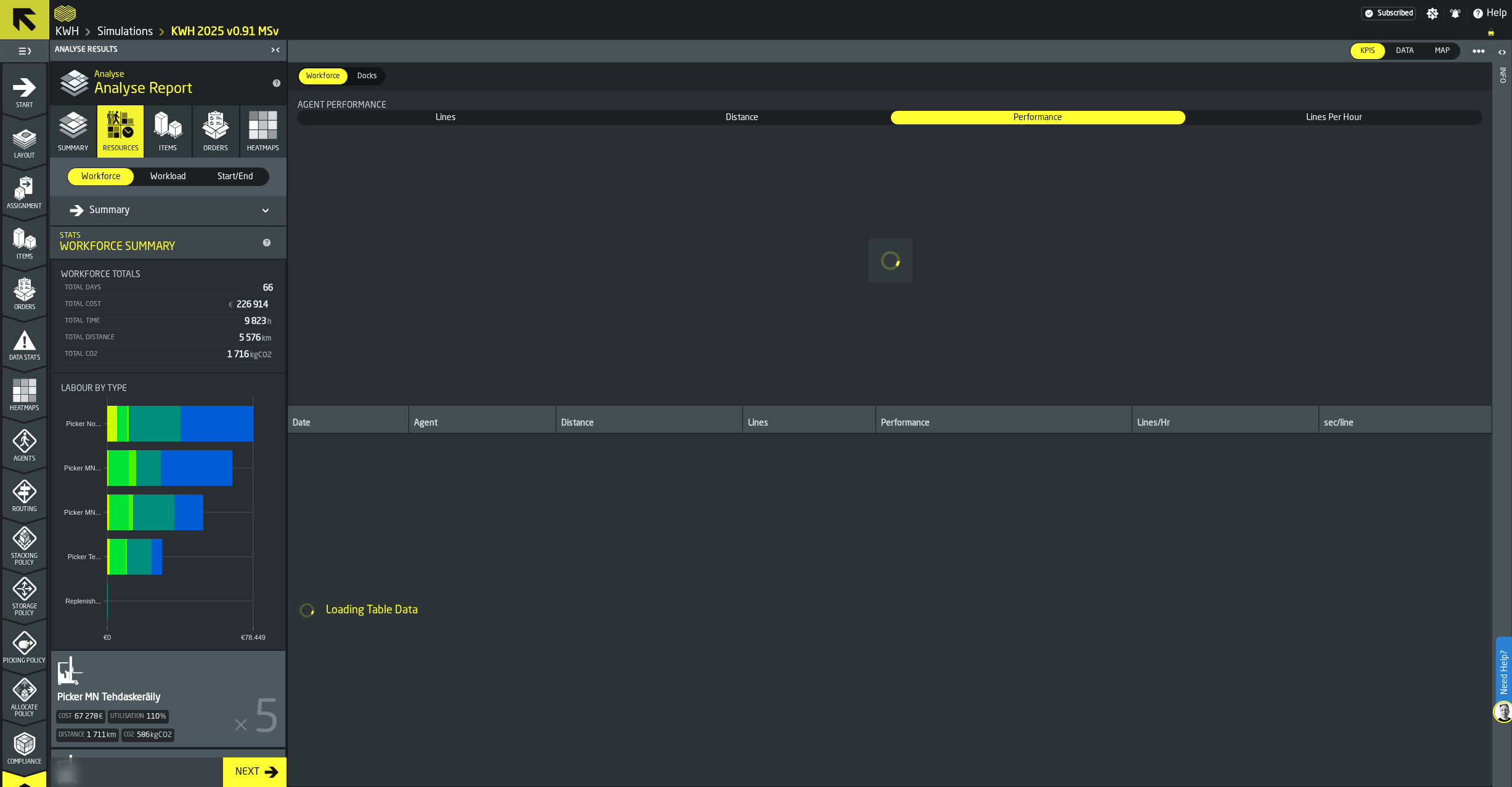
click at [29, 289] on icon "menu Orders" at bounding box center [23, 286] width 13 height 14
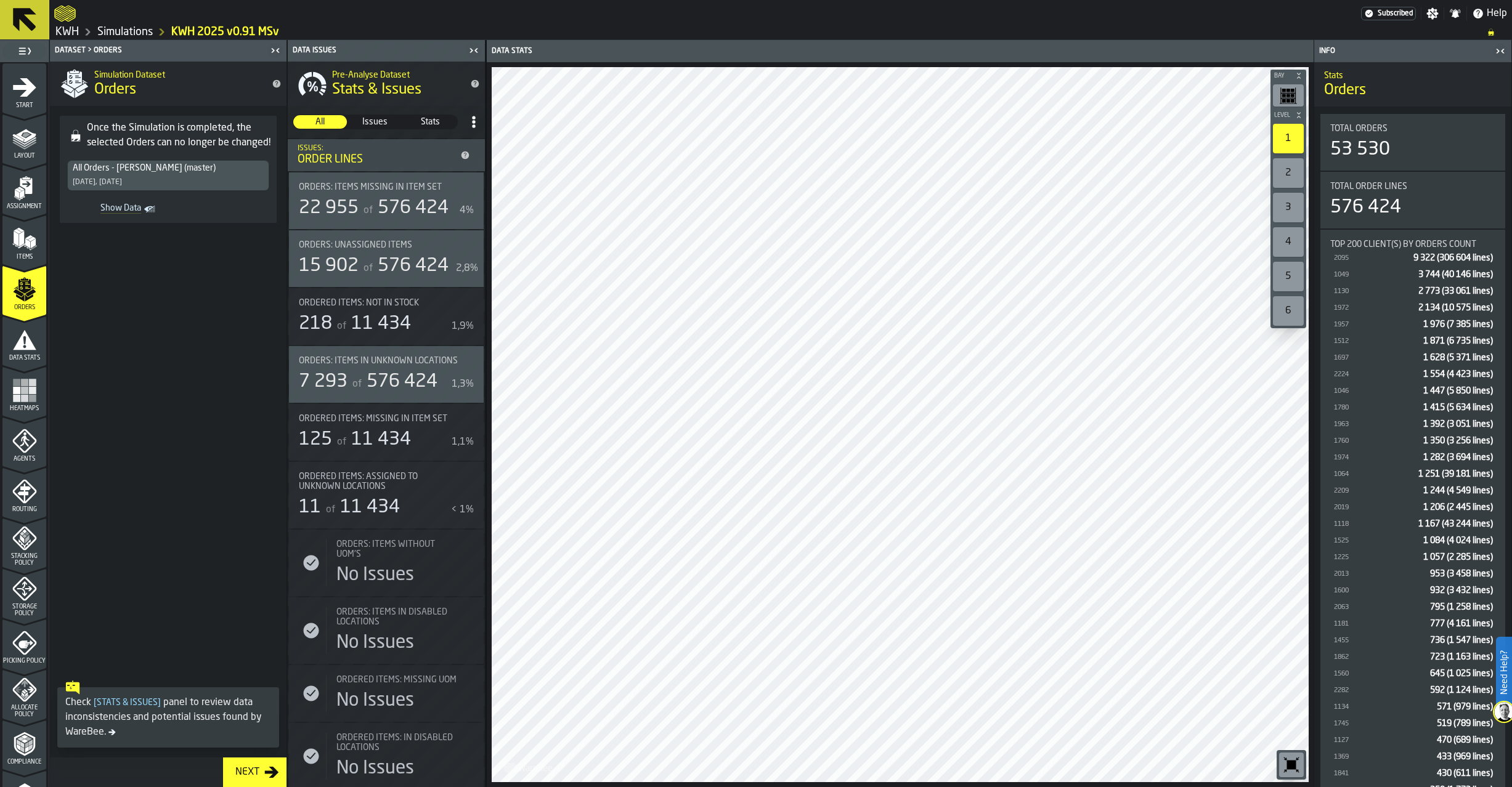
click at [137, 29] on link "Simulations" at bounding box center [125, 32] width 55 height 13
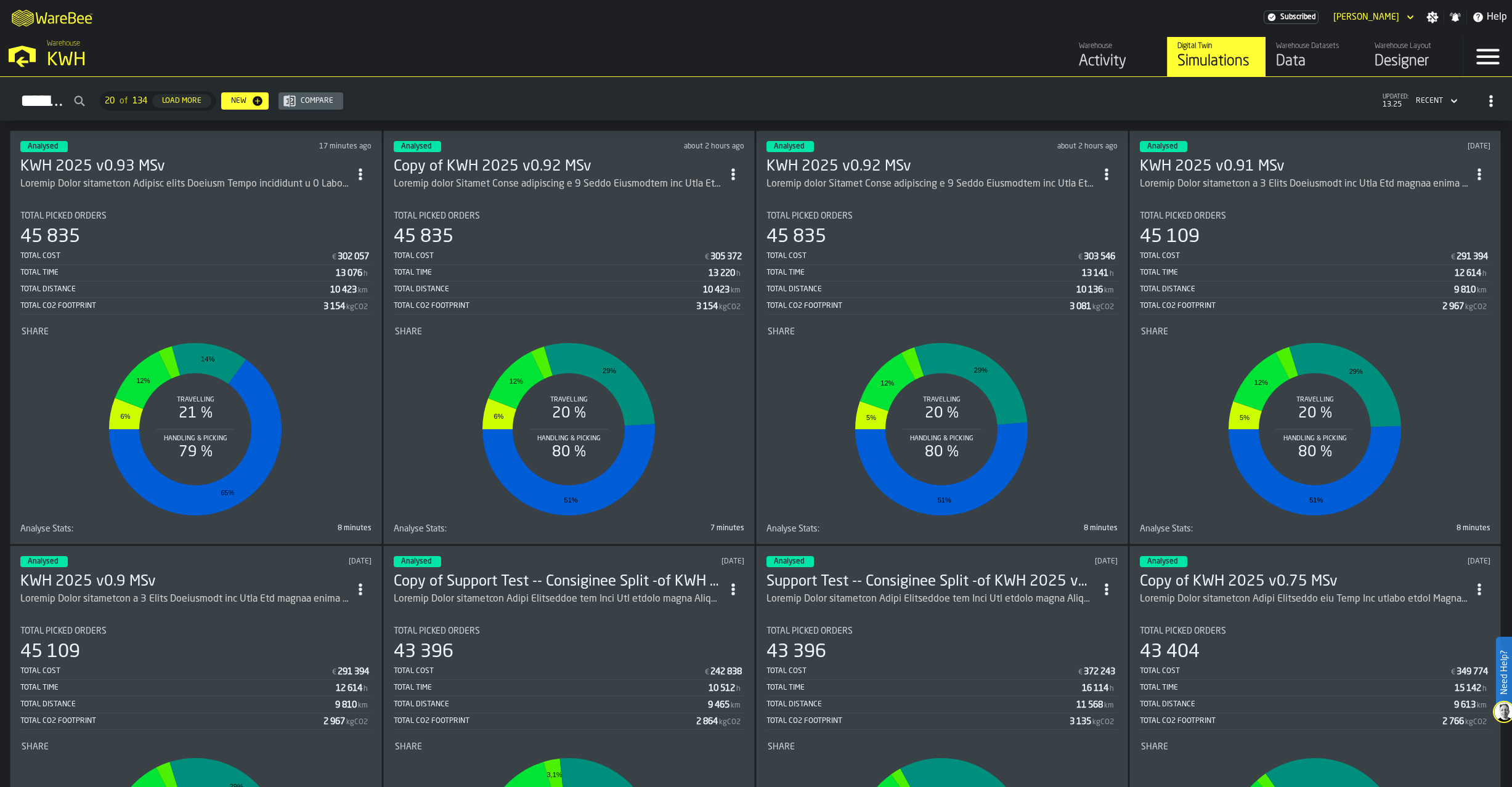
click at [156, 168] on h3 "KWH 2025 v0.93 MSv" at bounding box center [185, 166] width 329 height 19
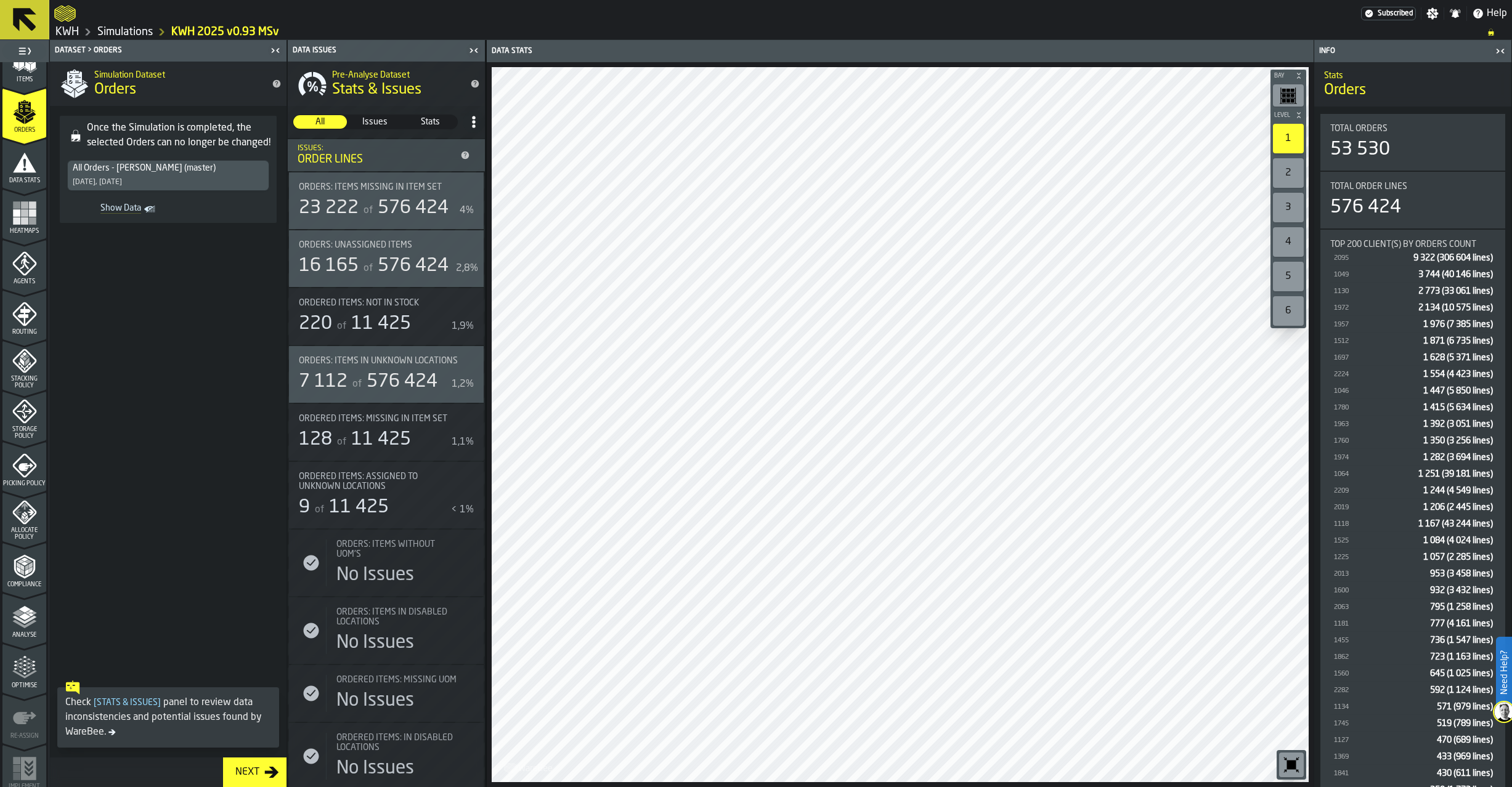
scroll to position [185, 0]
click at [18, 620] on icon "menu Analyse" at bounding box center [24, 610] width 24 height 24
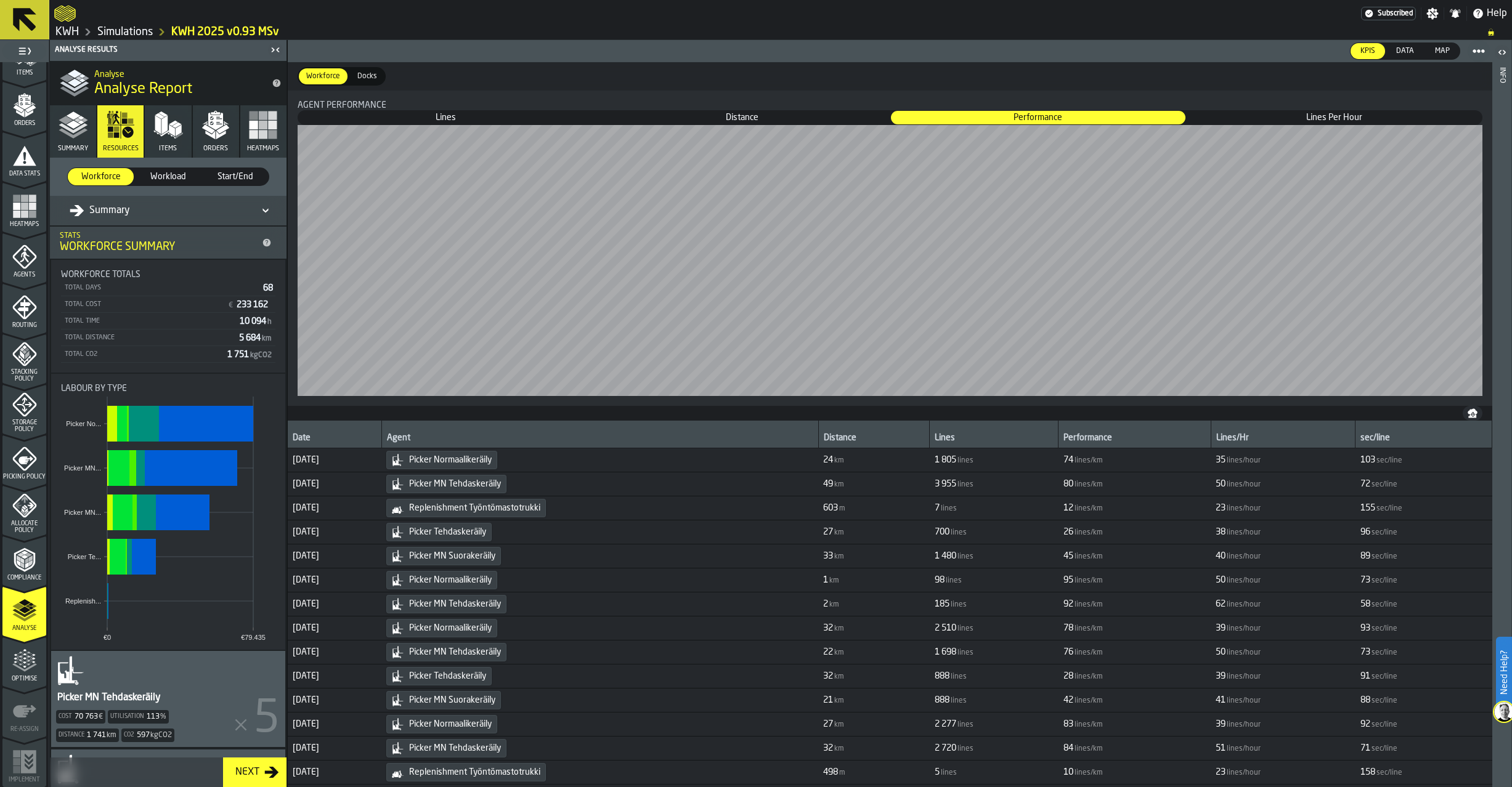
click at [220, 131] on polygon "button" at bounding box center [222, 128] width 13 height 9
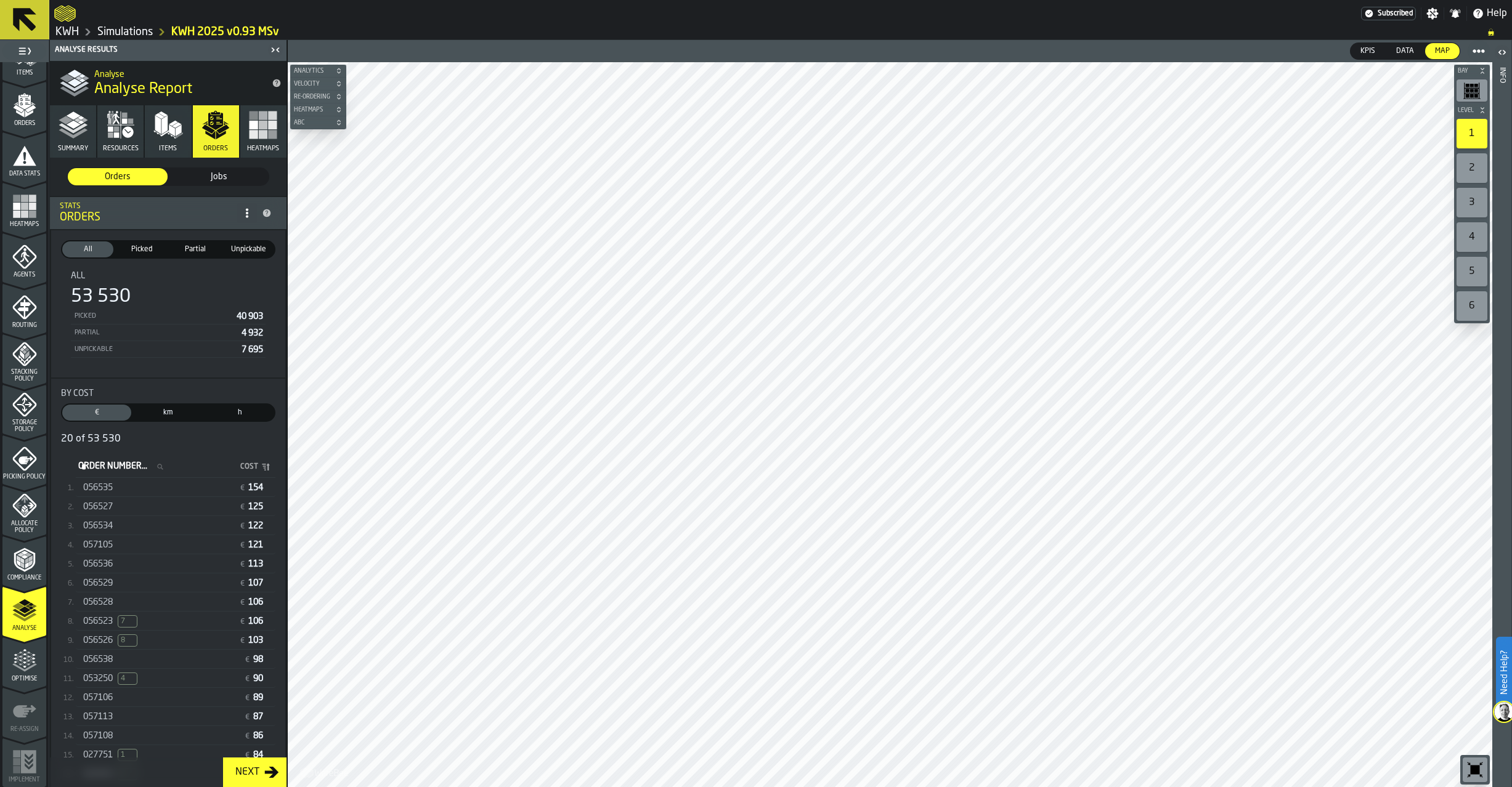
click at [108, 486] on span "056535" at bounding box center [97, 488] width 29 height 10
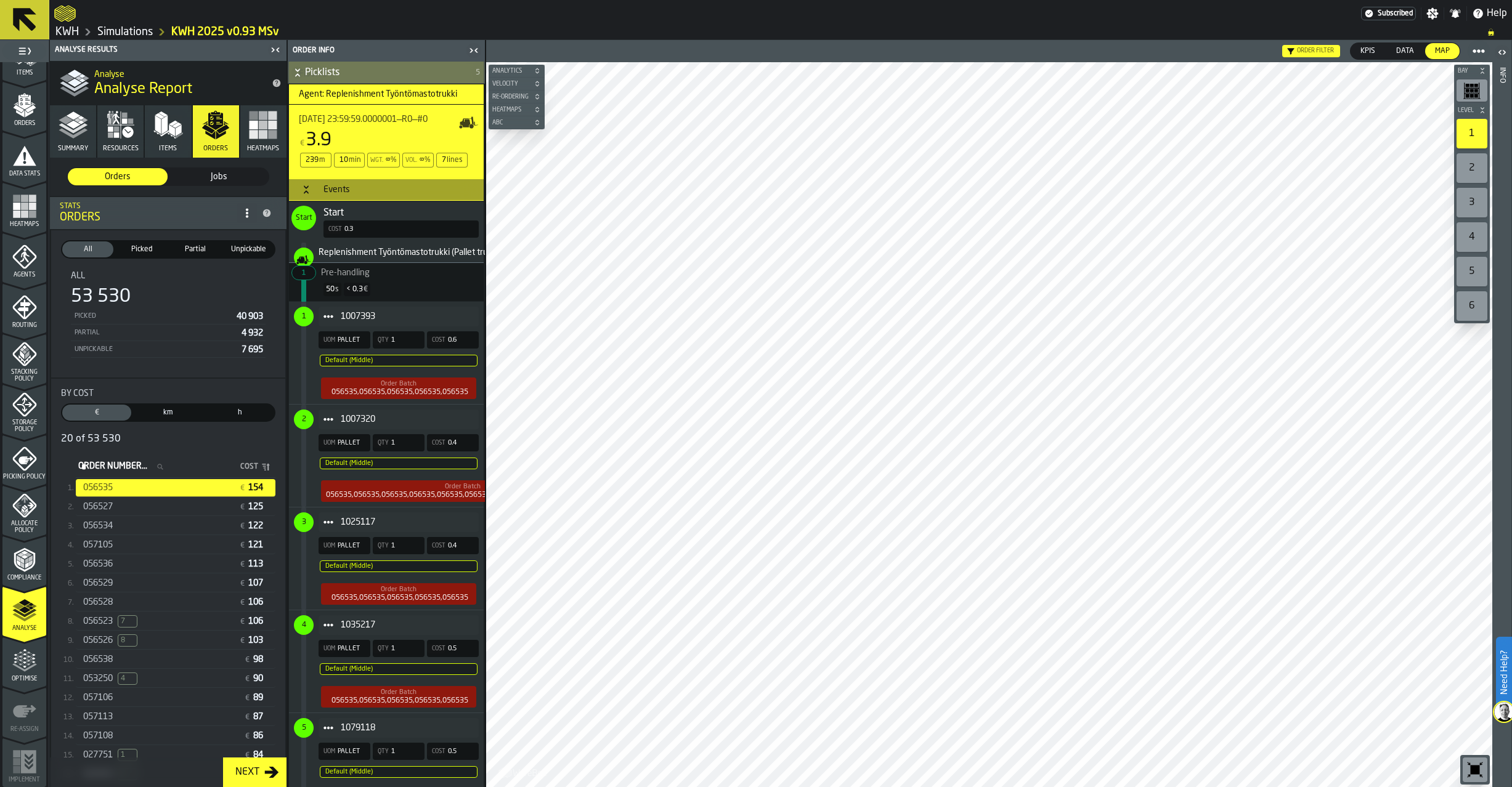
scroll to position [370, 0]
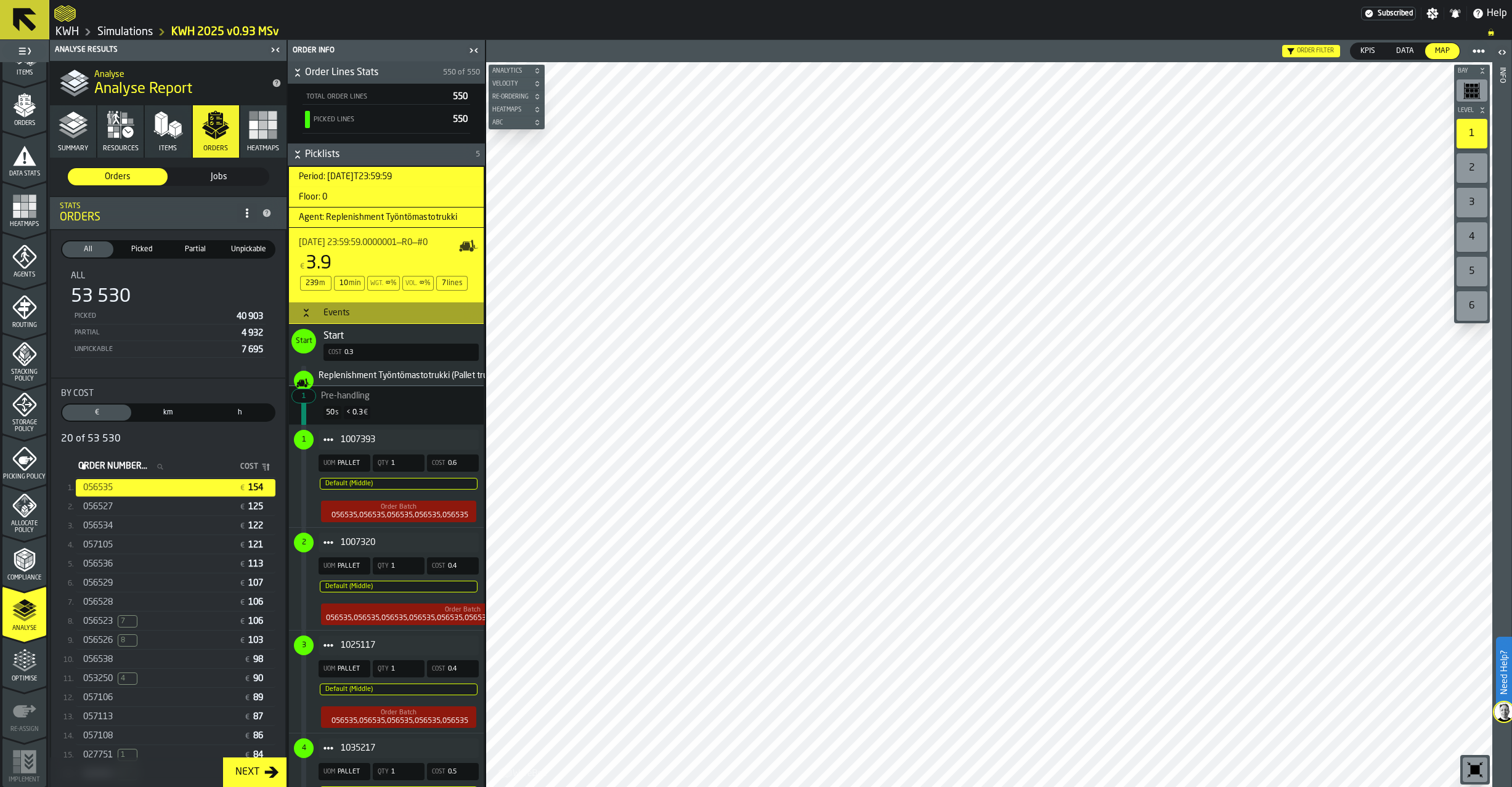
click at [328, 441] on circle "Item" at bounding box center [328, 440] width 3 height 3
click at [350, 509] on div "Show Items" at bounding box center [362, 508] width 73 height 8
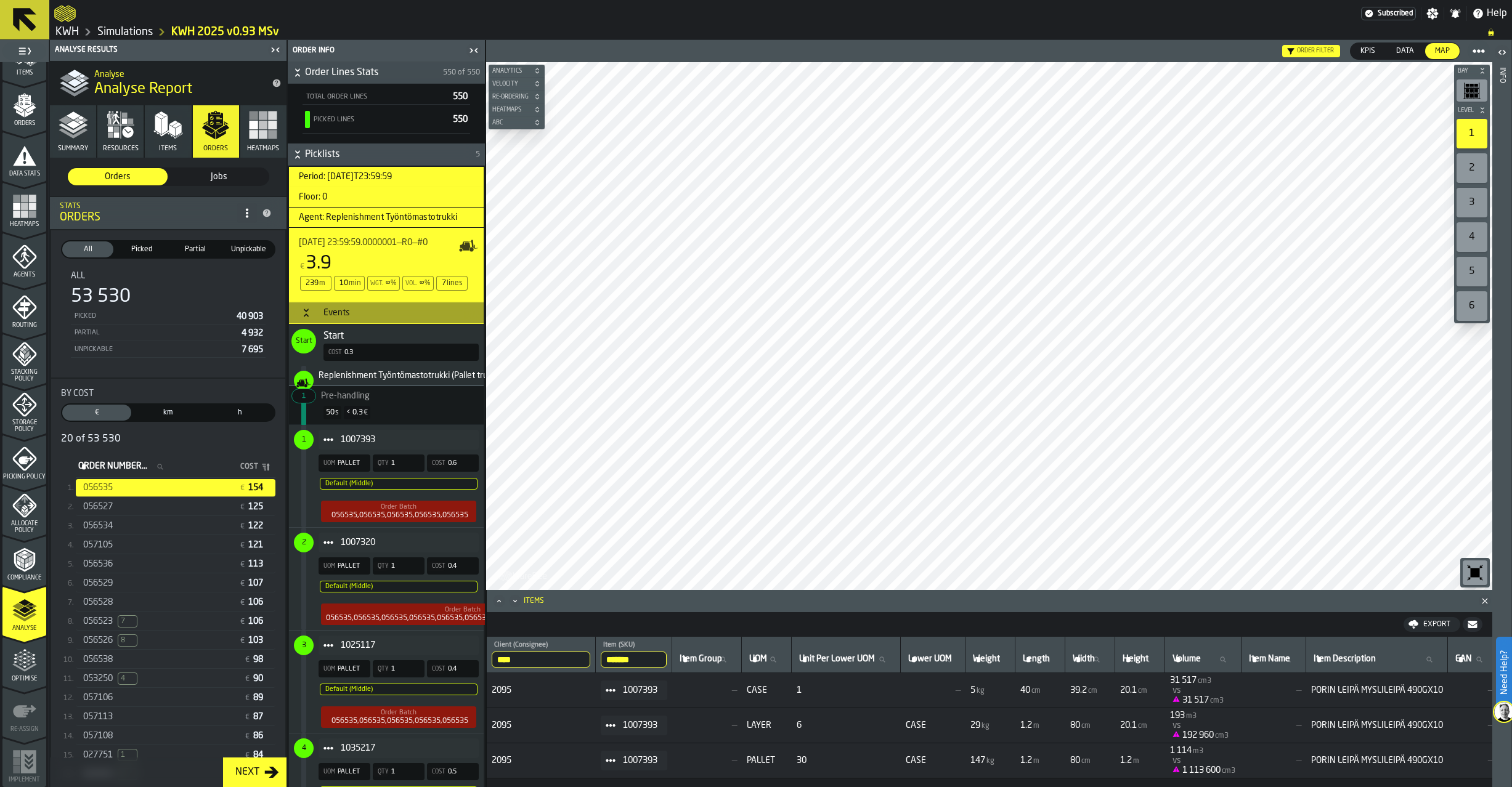
click at [324, 544] on icon "Item" at bounding box center [329, 543] width 10 height 10
click at [347, 614] on div "Show Items" at bounding box center [362, 612] width 73 height 8
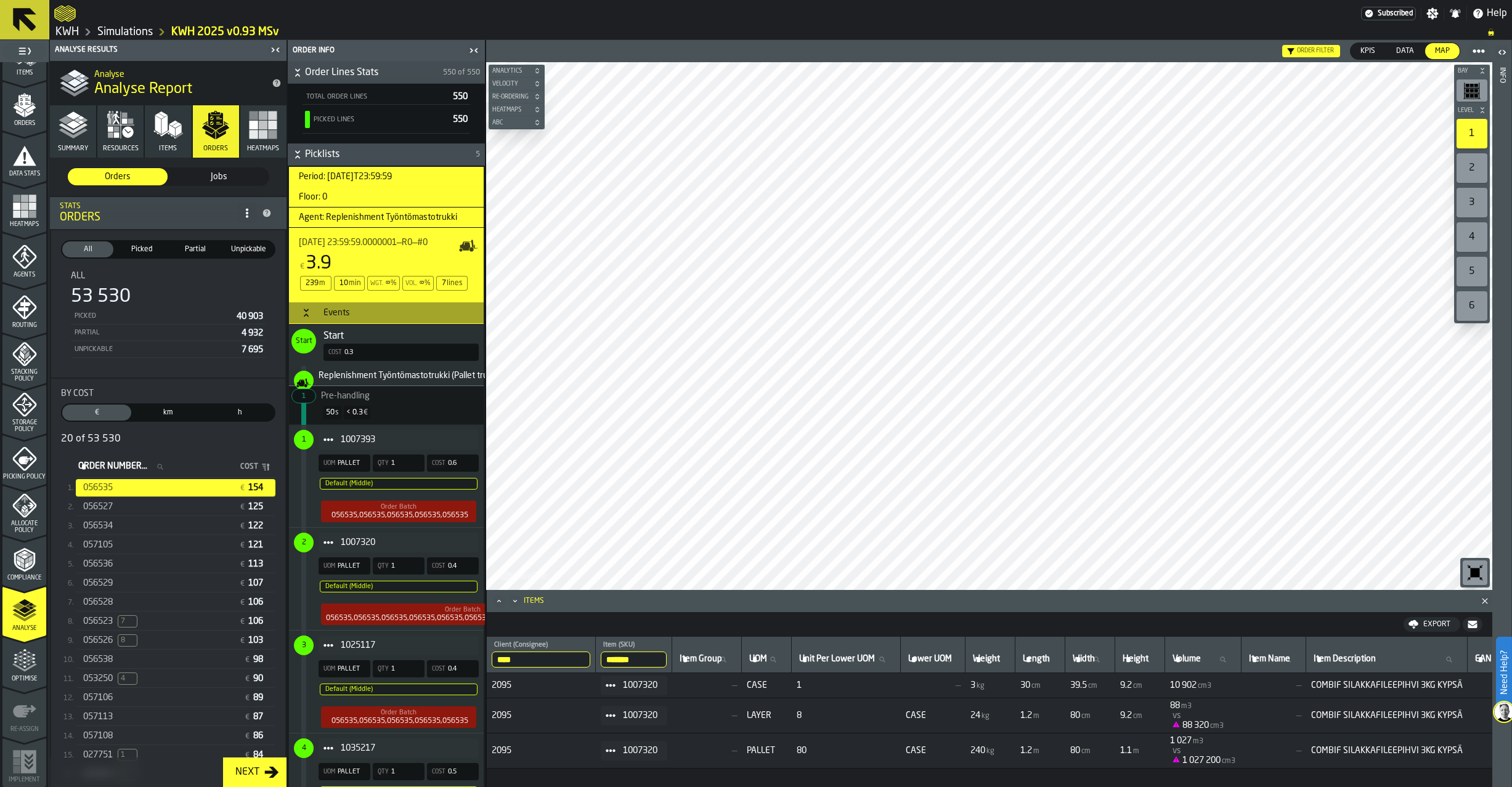
click at [320, 644] on span "Item" at bounding box center [328, 645] width 19 height 19
click at [349, 714] on div "Show Items" at bounding box center [362, 715] width 73 height 8
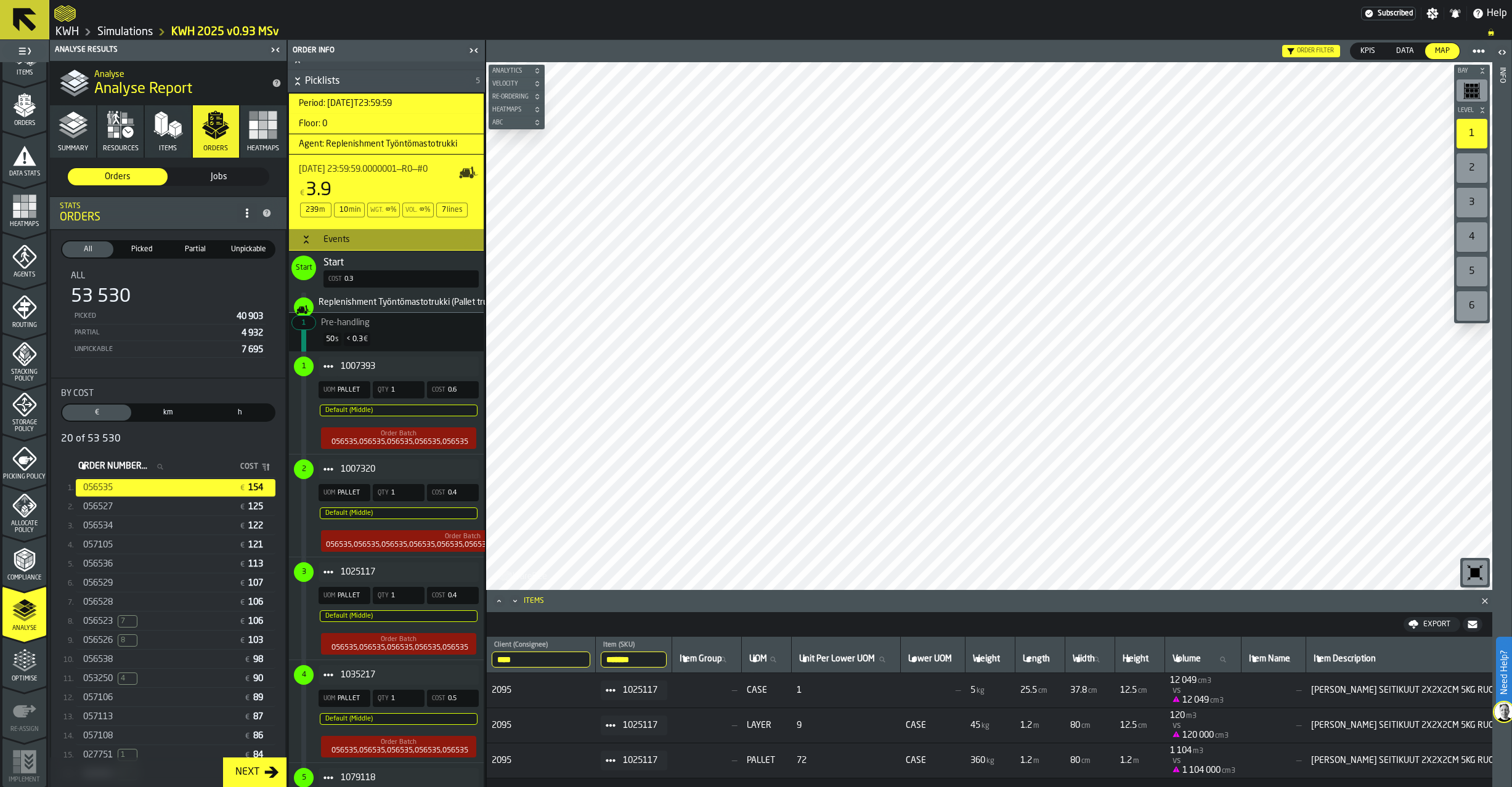
scroll to position [616, 0]
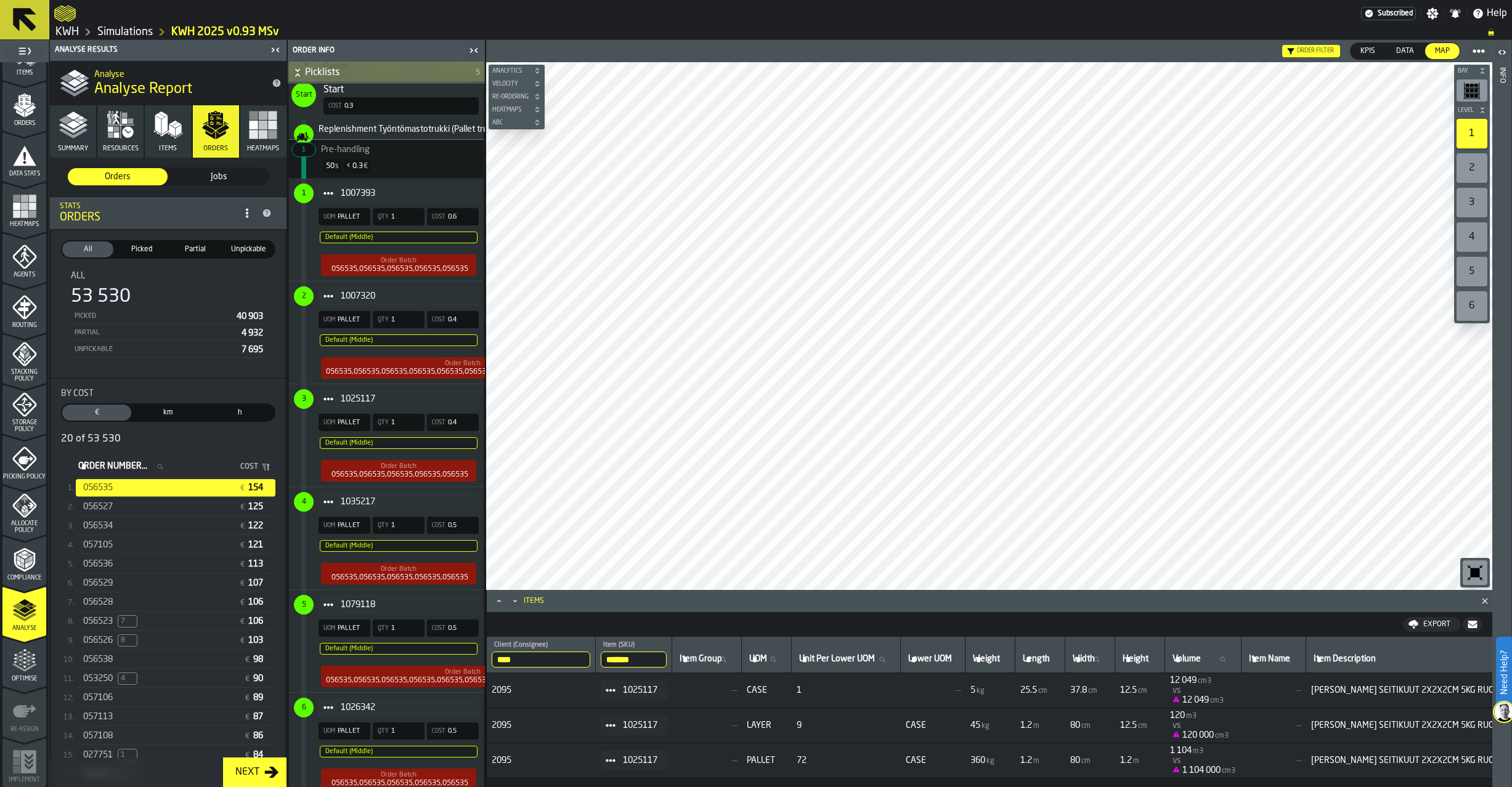
click at [331, 503] on icon "Item" at bounding box center [329, 503] width 10 height 10
click at [342, 570] on div "Show Items" at bounding box center [362, 572] width 73 height 8
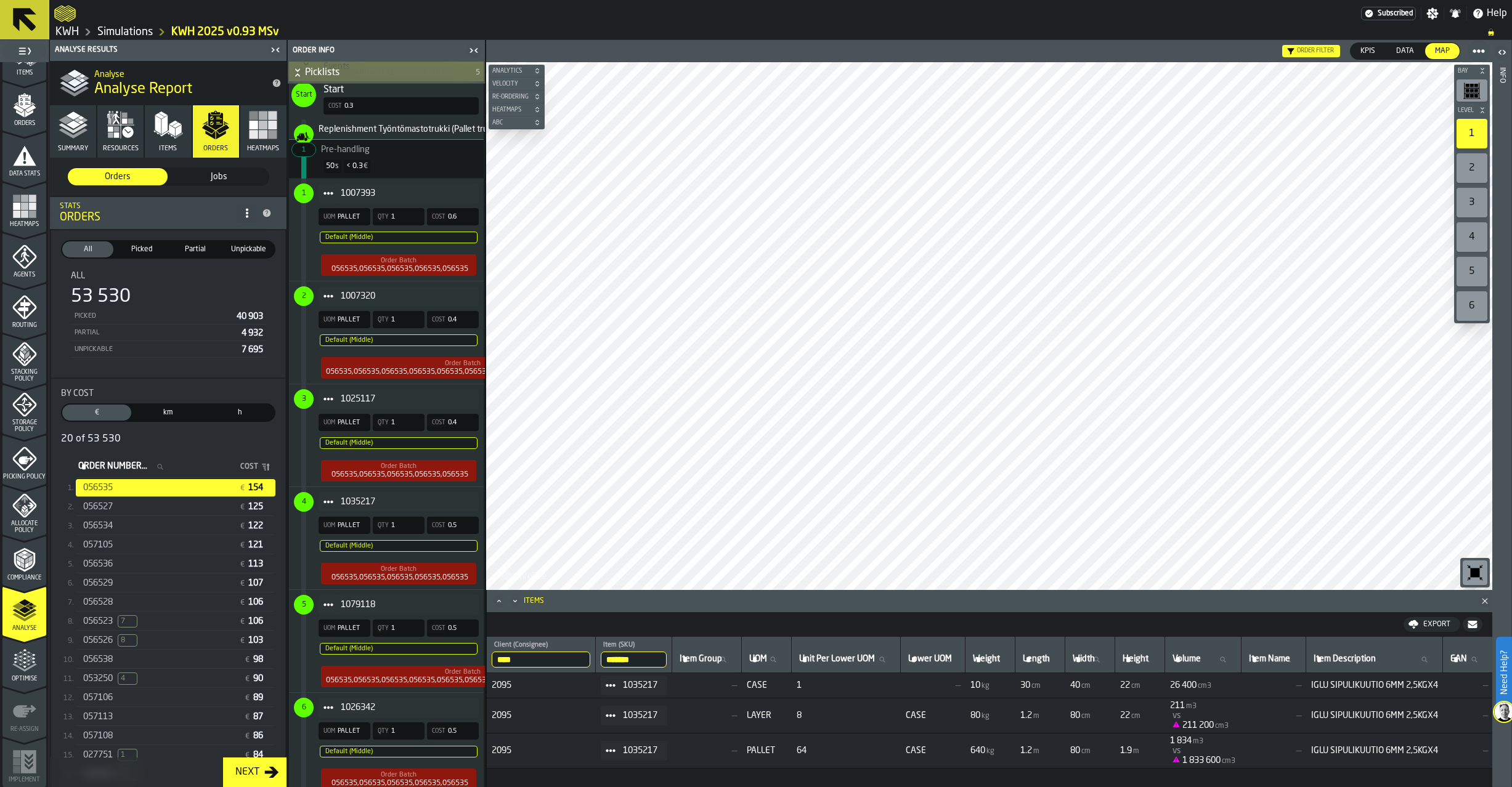
click at [650, 659] on input "*******" at bounding box center [633, 659] width 66 height 16
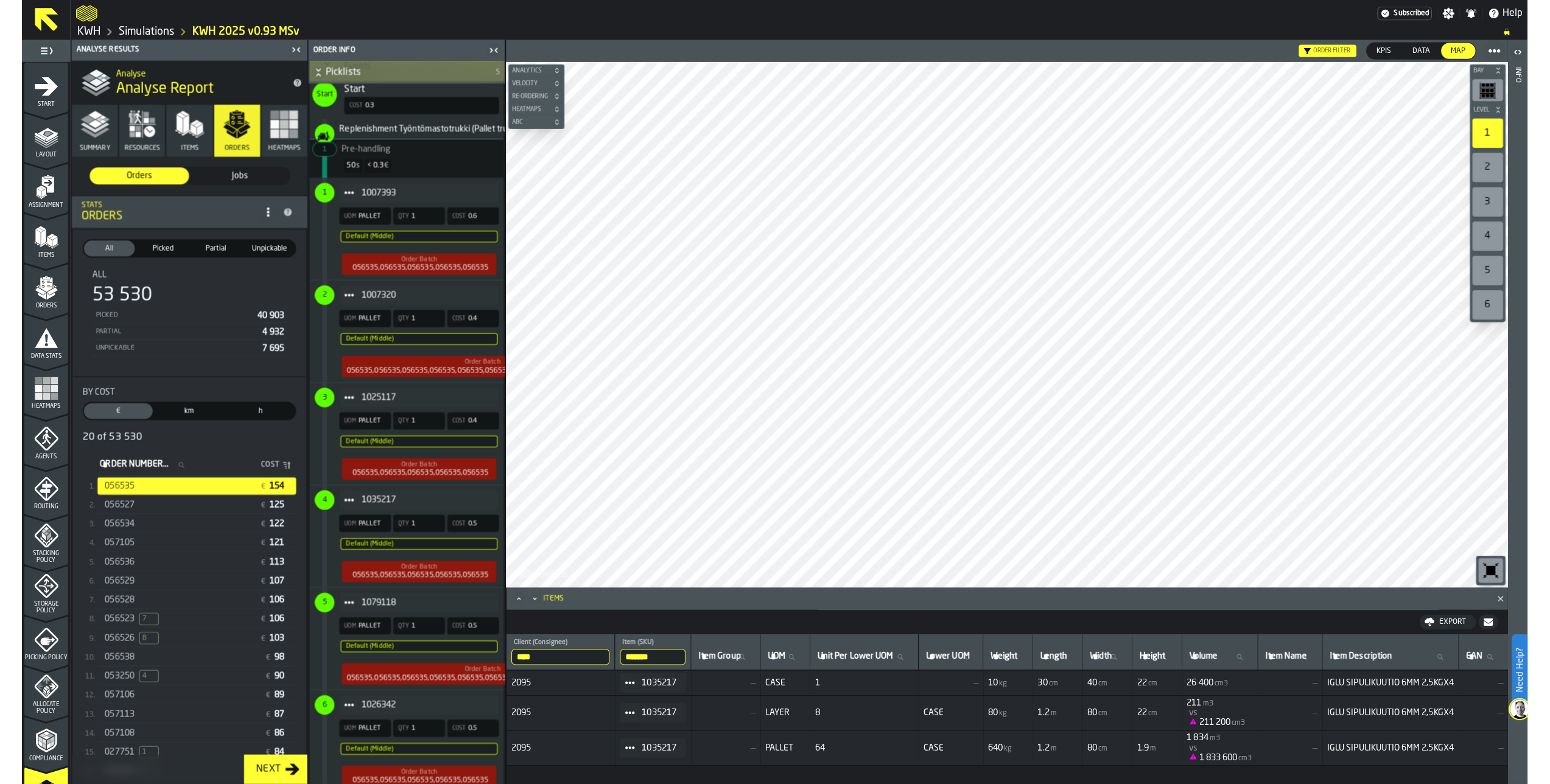
scroll to position [0, 0]
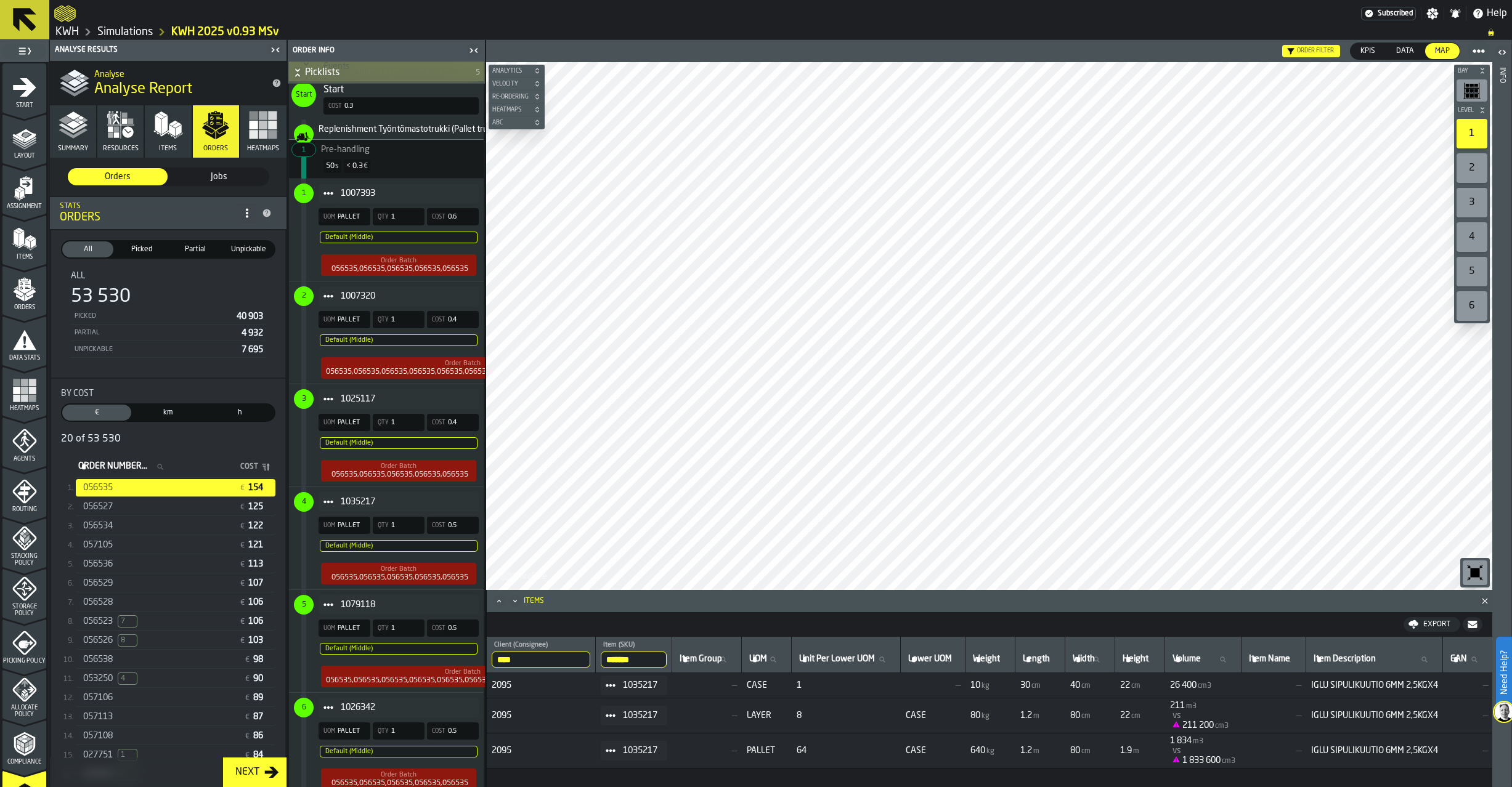
click at [25, 238] on polygon "menu Items" at bounding box center [28, 237] width 8 height 4
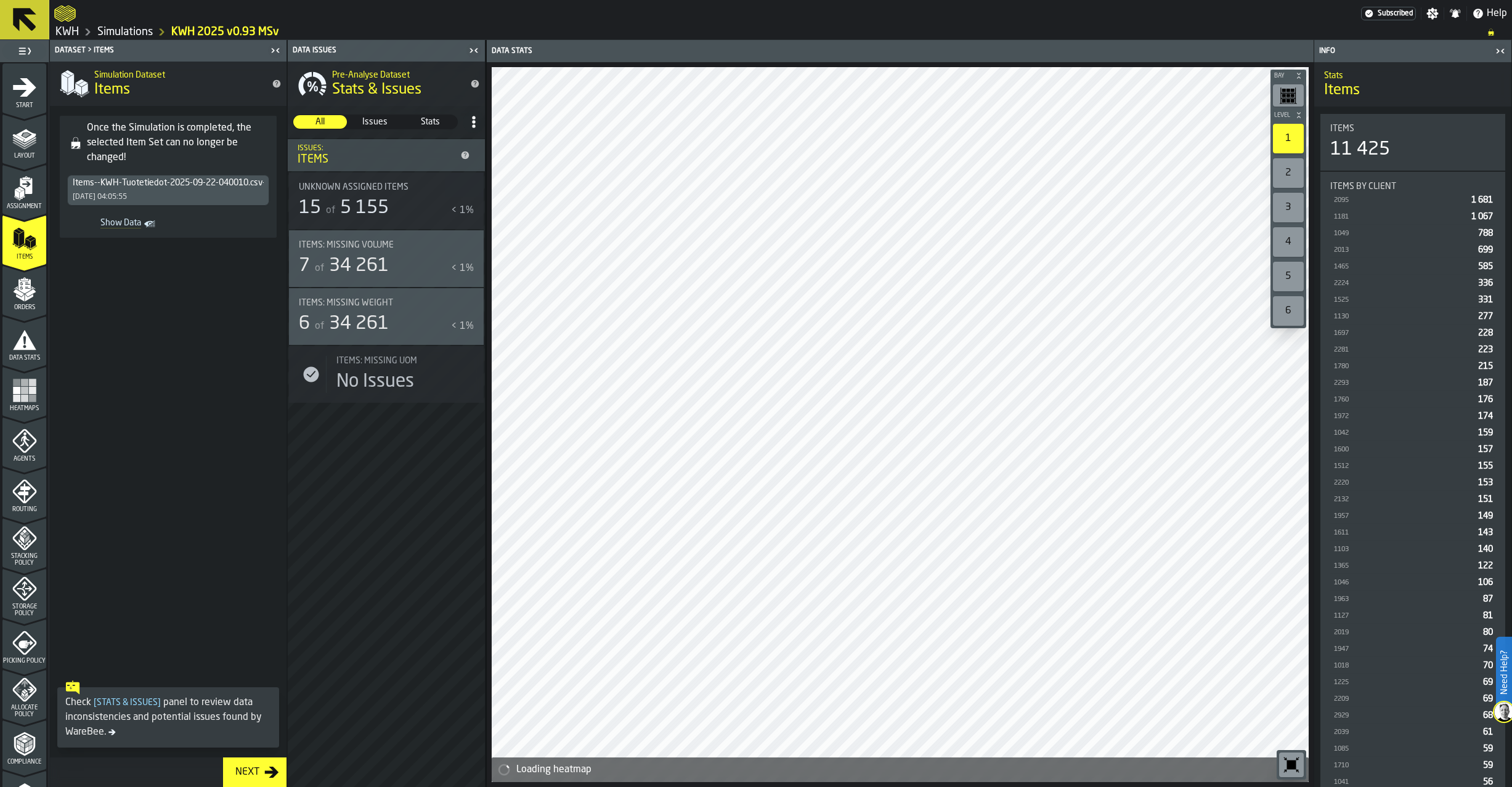
click at [145, 220] on icon "toggle-dataset-table-Show Data" at bounding box center [149, 224] width 13 height 13
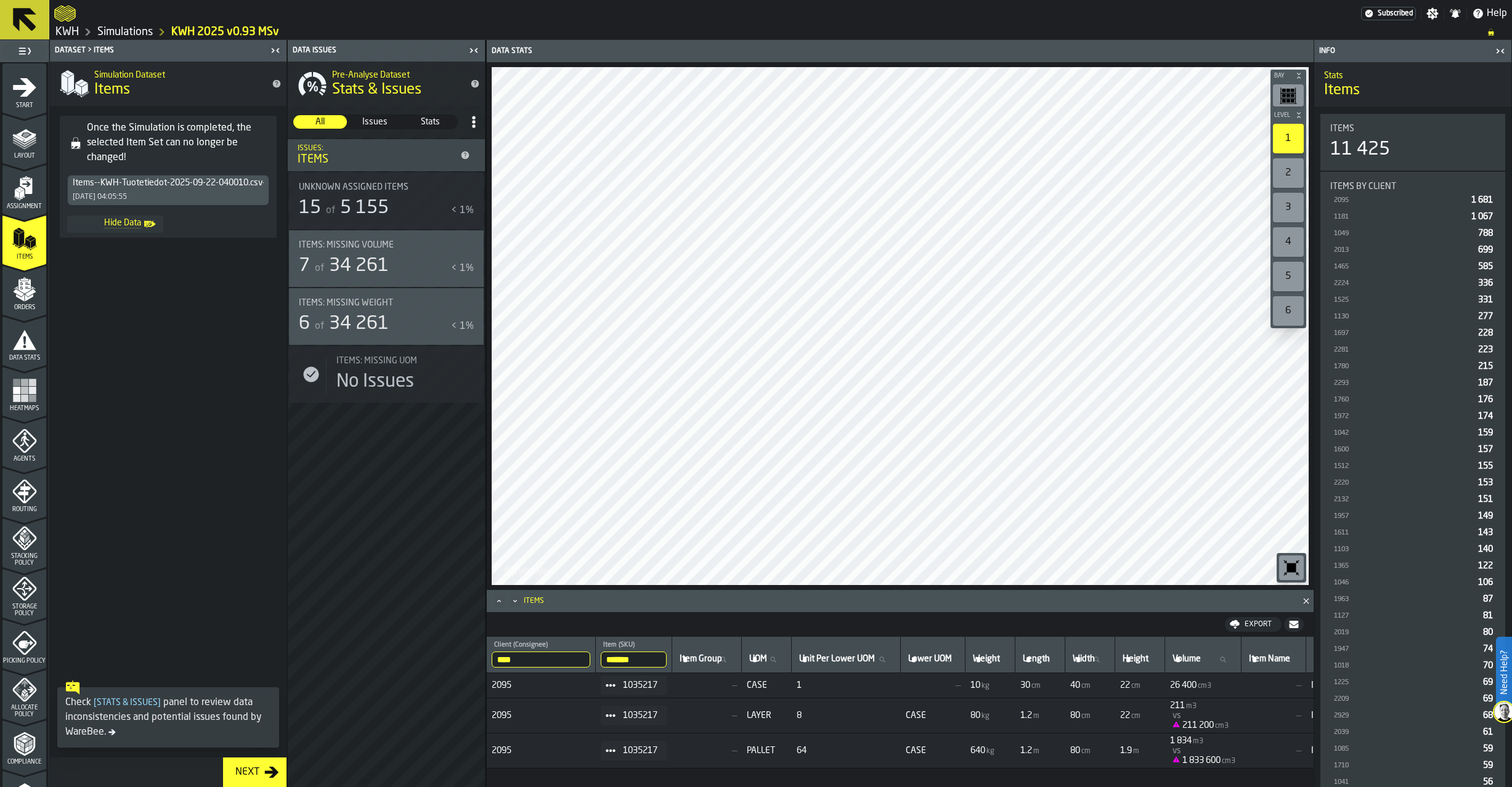
drag, startPoint x: 659, startPoint y: 658, endPoint x: 586, endPoint y: 653, distance: 73.2
click at [586, 653] on tr "**** Client (Consignee) 2095 ******* Item (SKU) 1035217 Item Group Item Group U…" at bounding box center [1352, 654] width 1731 height 36
click at [588, 657] on input "****" at bounding box center [540, 659] width 98 height 16
click at [587, 659] on input "****" at bounding box center [540, 659] width 98 height 16
drag, startPoint x: 650, startPoint y: 656, endPoint x: 560, endPoint y: 658, distance: 90.0
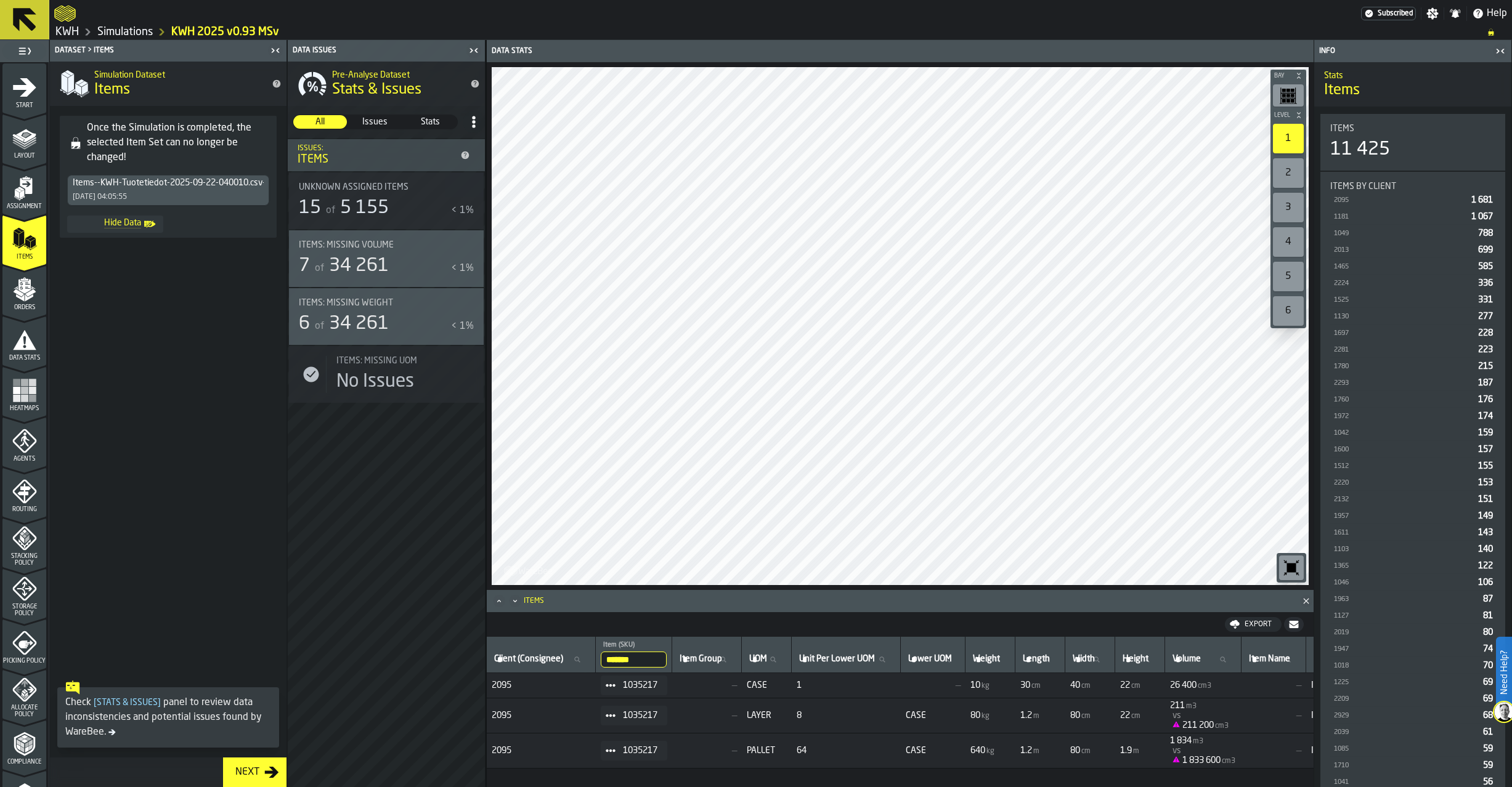
click at [560, 658] on tr "Client (Consignee) Client (Consignee) ******* Item (SKU) 1035217 Item Group Ite…" at bounding box center [1352, 654] width 1731 height 36
click at [1511, 787] on html "Need Help? Subscribed Settings Notifications Help KWH Simulations KWH 2025 v0.9…" at bounding box center [756, 394] width 1512 height 787
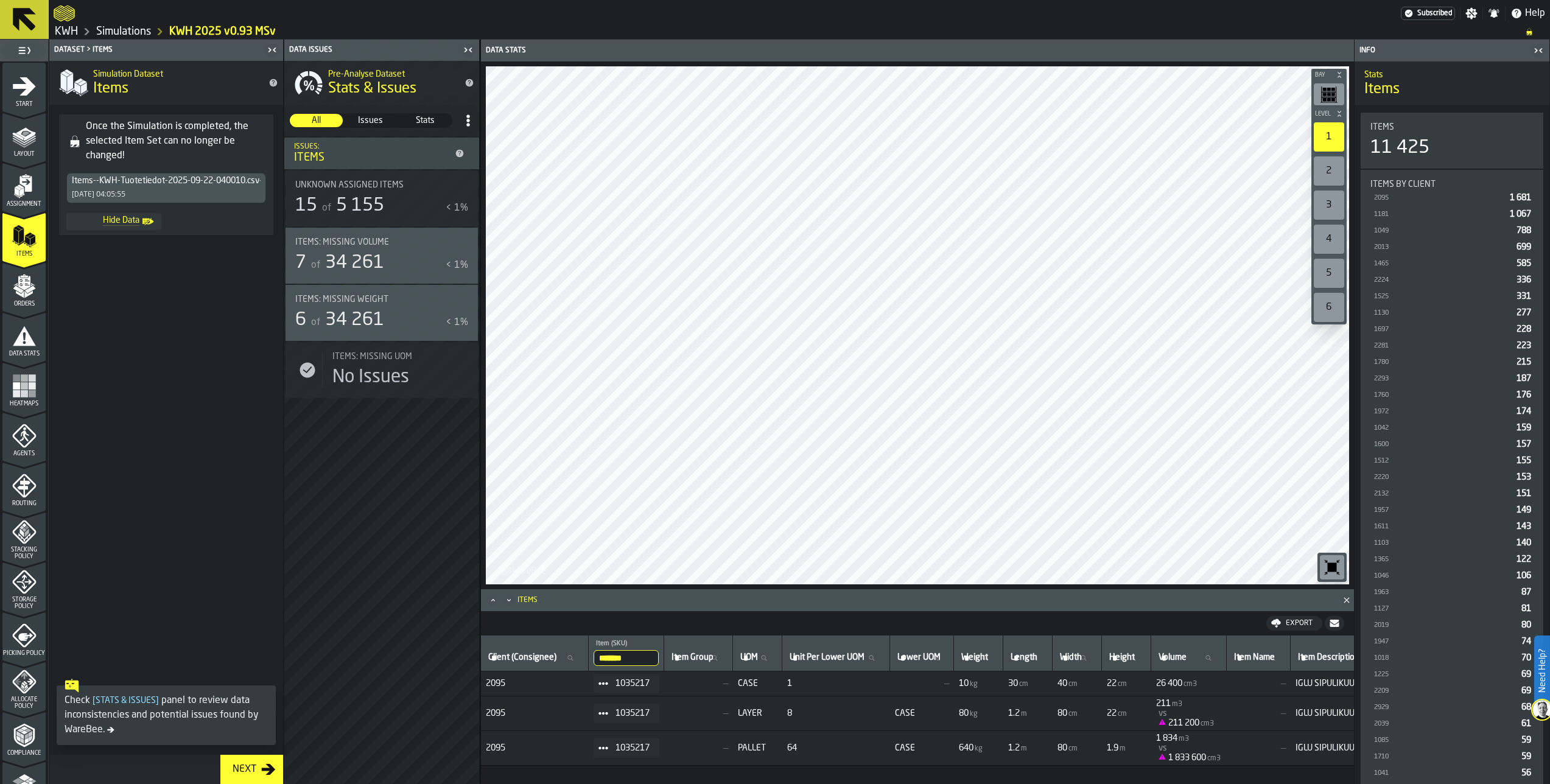
click at [1493, 51] on icon "button-toggle-Close me" at bounding box center [1538, 51] width 15 height 15
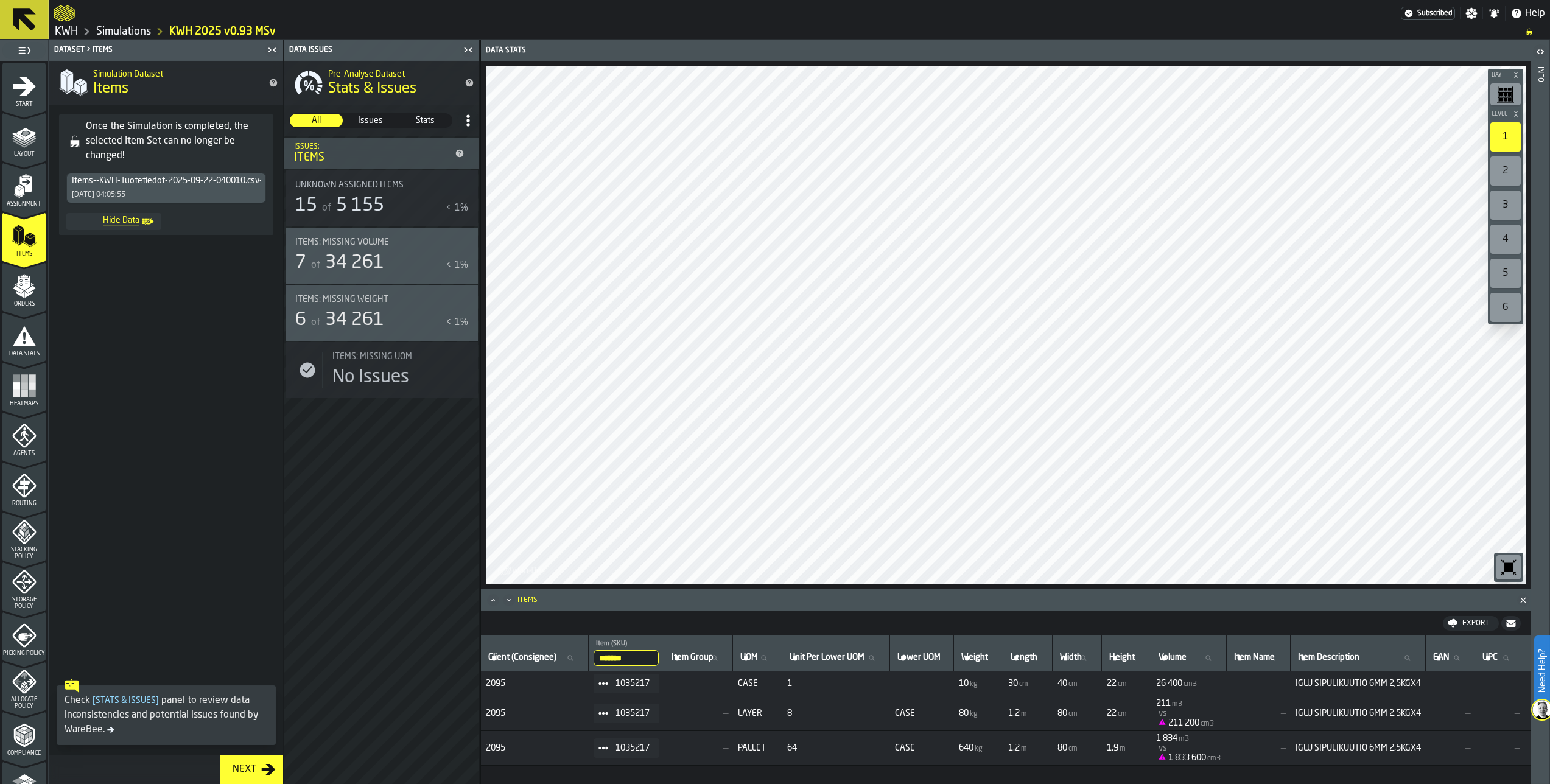
click at [21, 294] on polygon "menu Orders" at bounding box center [20, 293] width 8 height 7
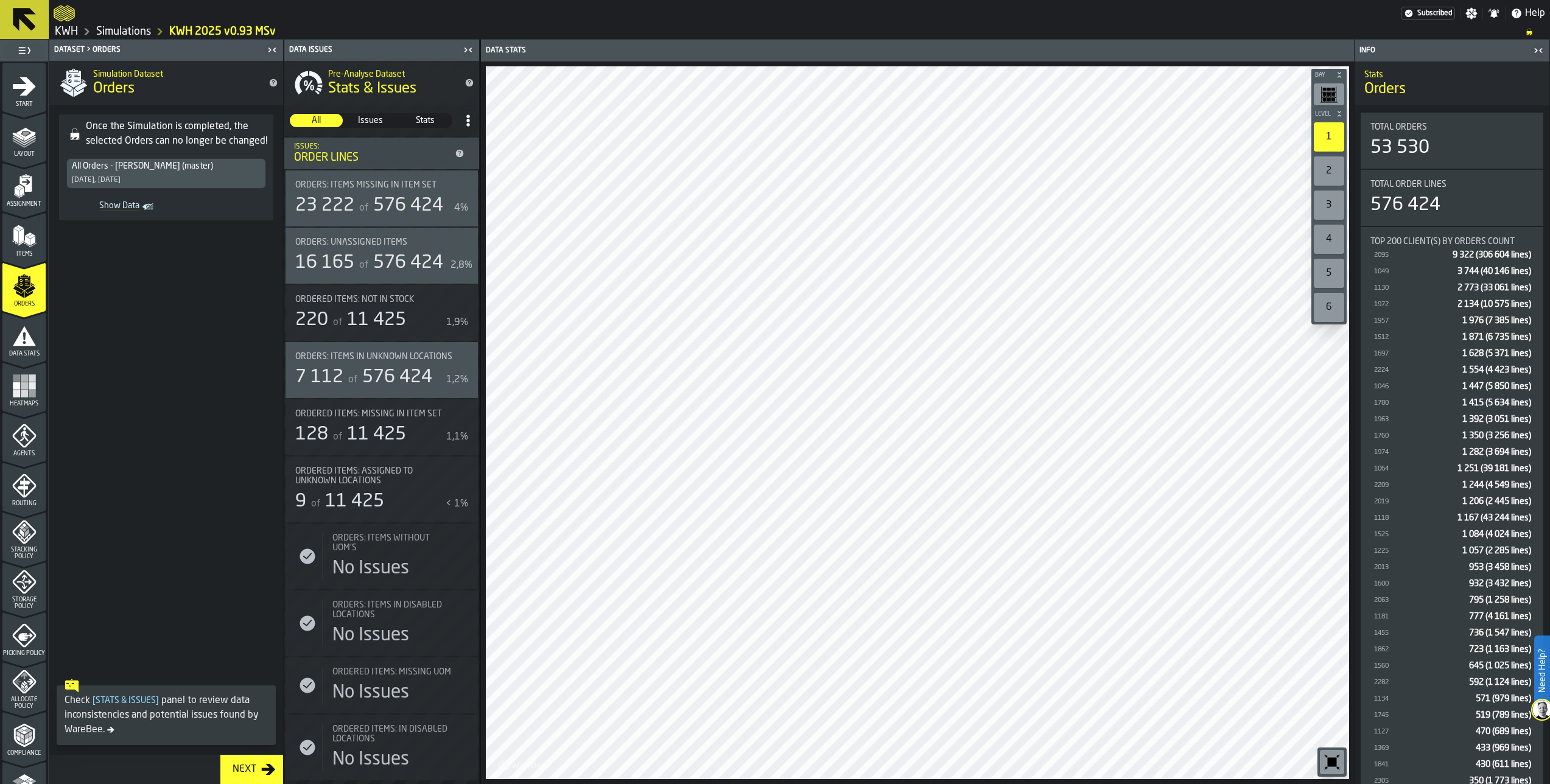
scroll to position [176, 0]
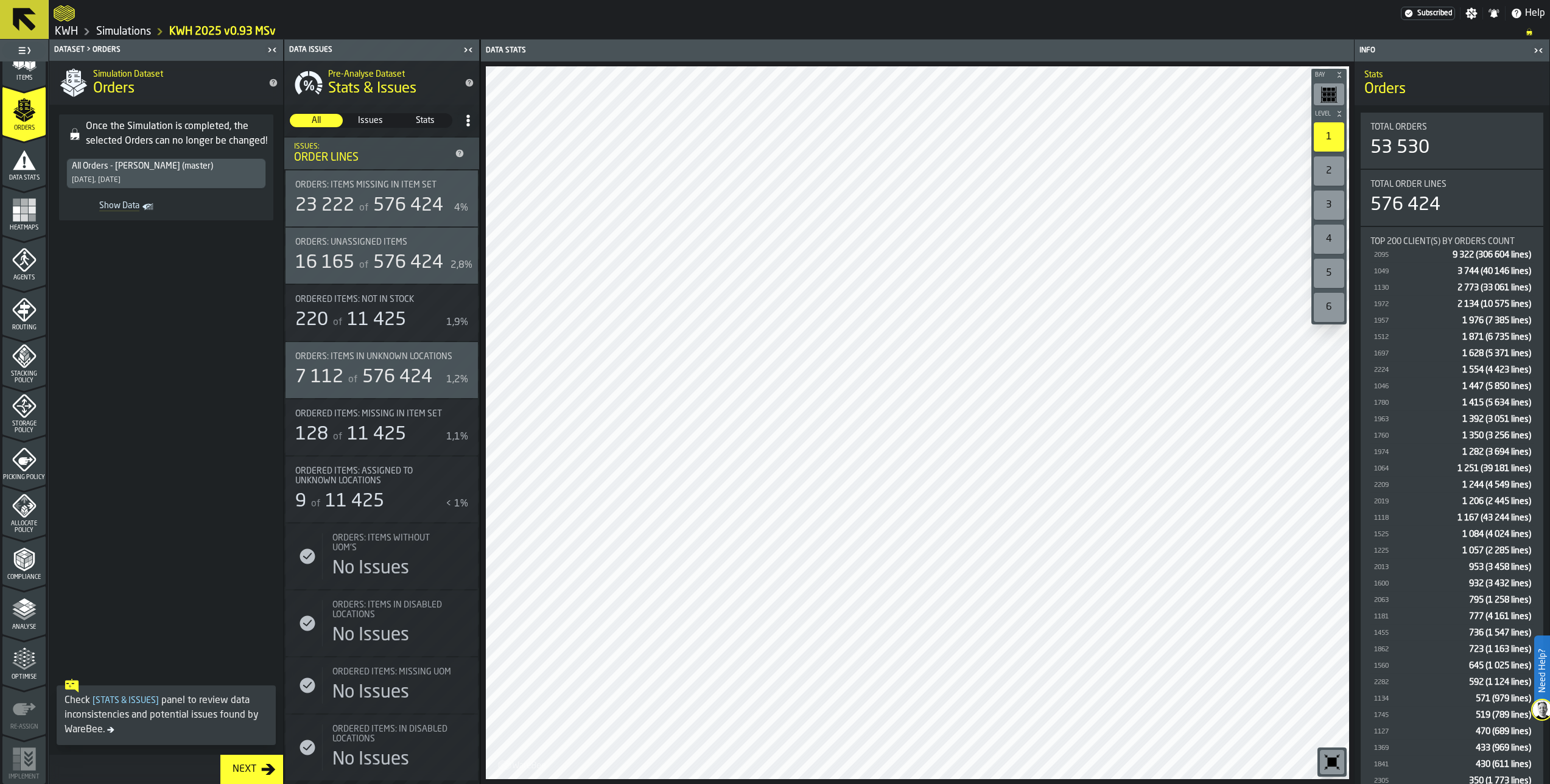
click at [22, 613] on polyline "menu Analyse" at bounding box center [24, 612] width 24 height 8
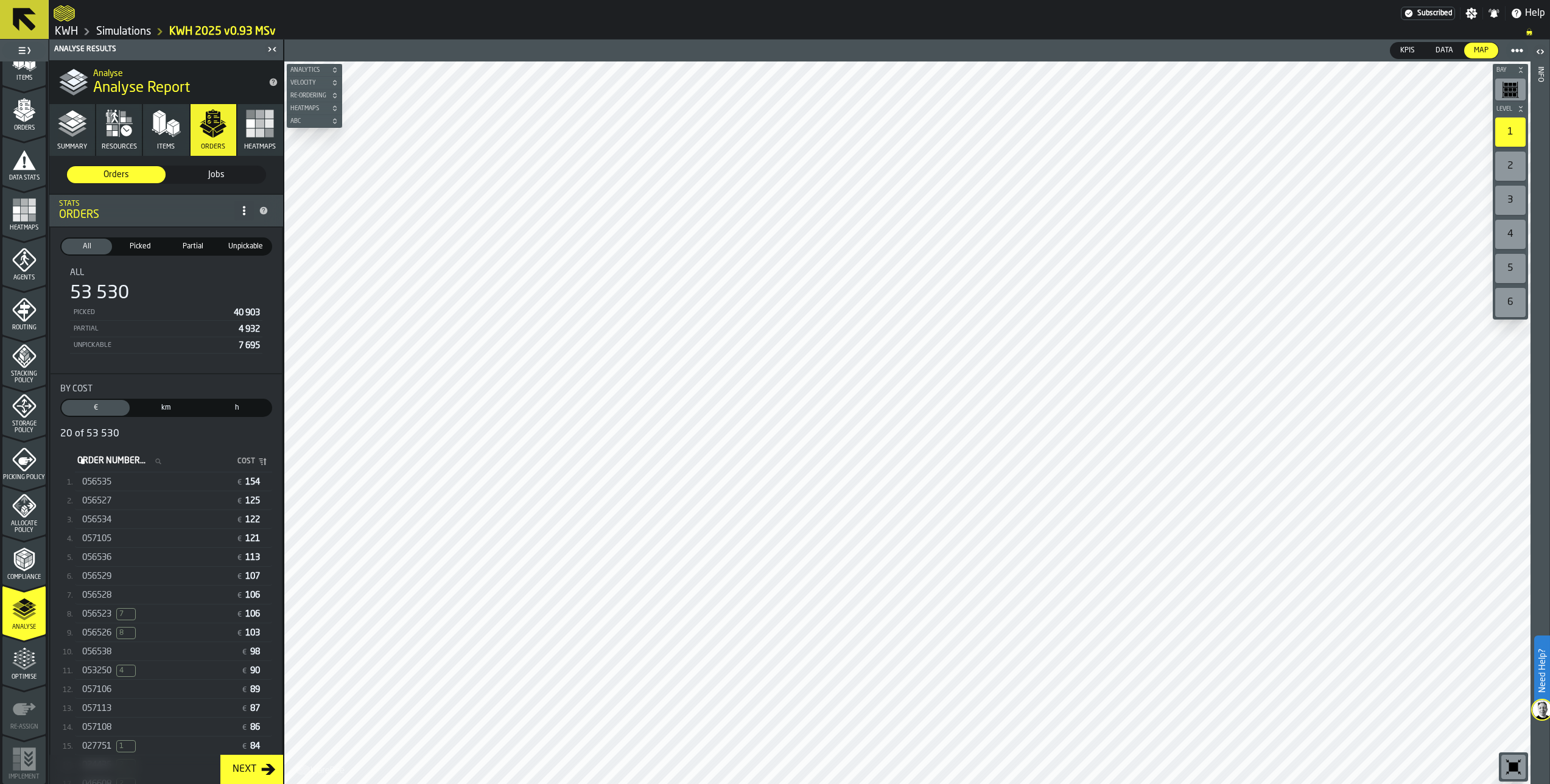
click at [109, 484] on span "056535" at bounding box center [96, 482] width 29 height 10
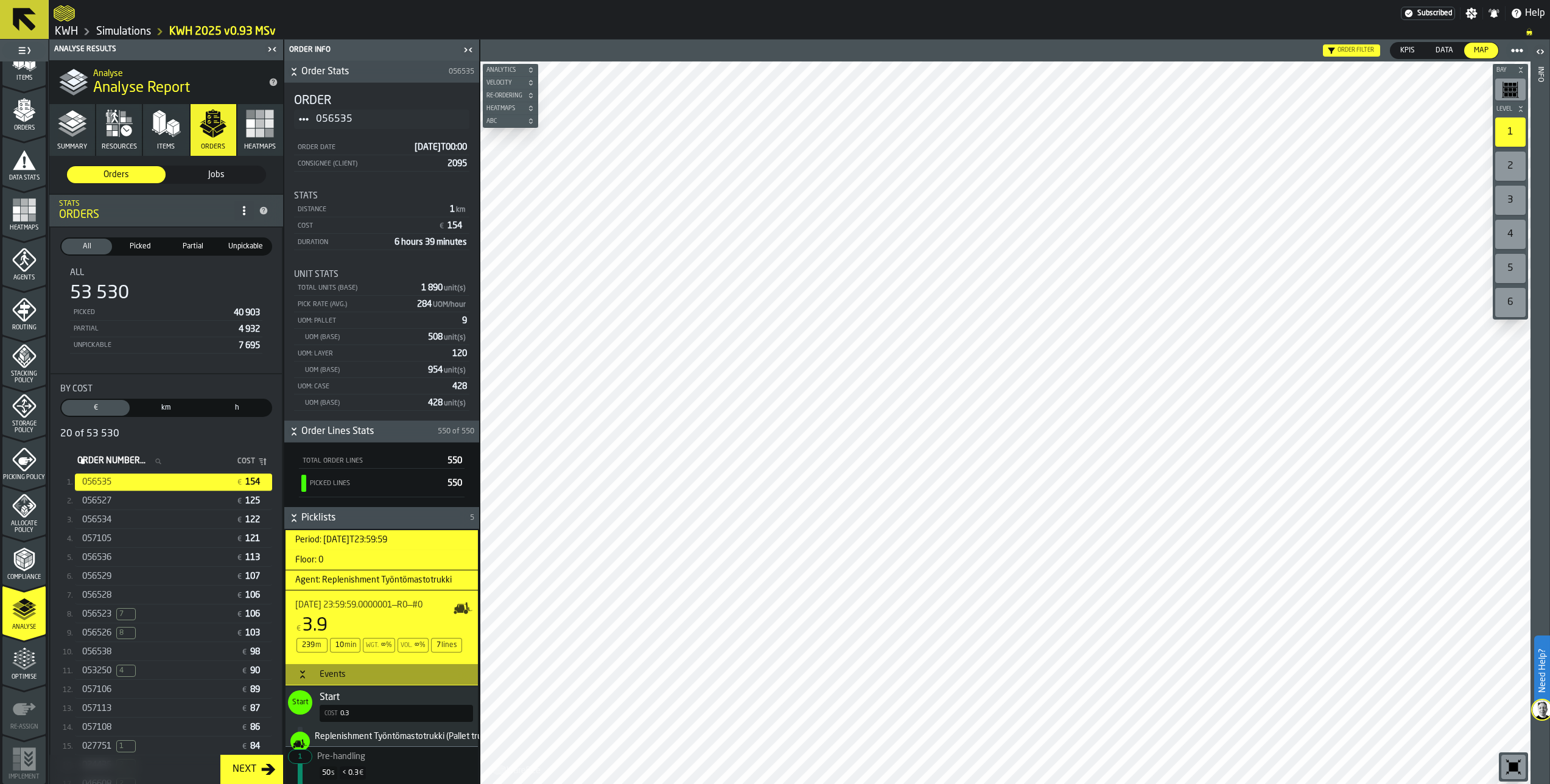
click at [128, 31] on link "Simulations" at bounding box center [124, 31] width 55 height 13
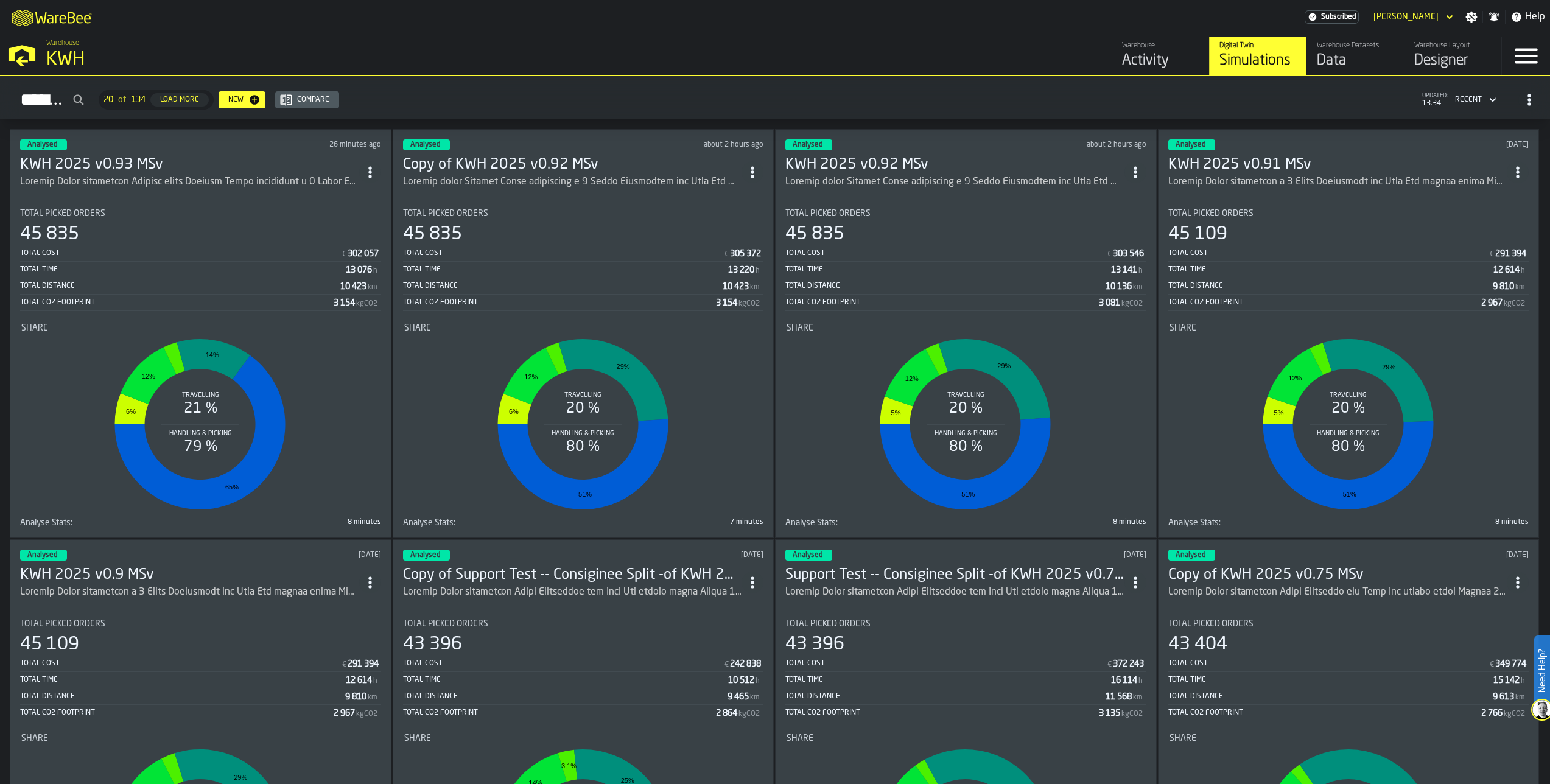
click at [1339, 56] on div "Data" at bounding box center [1354, 60] width 77 height 19
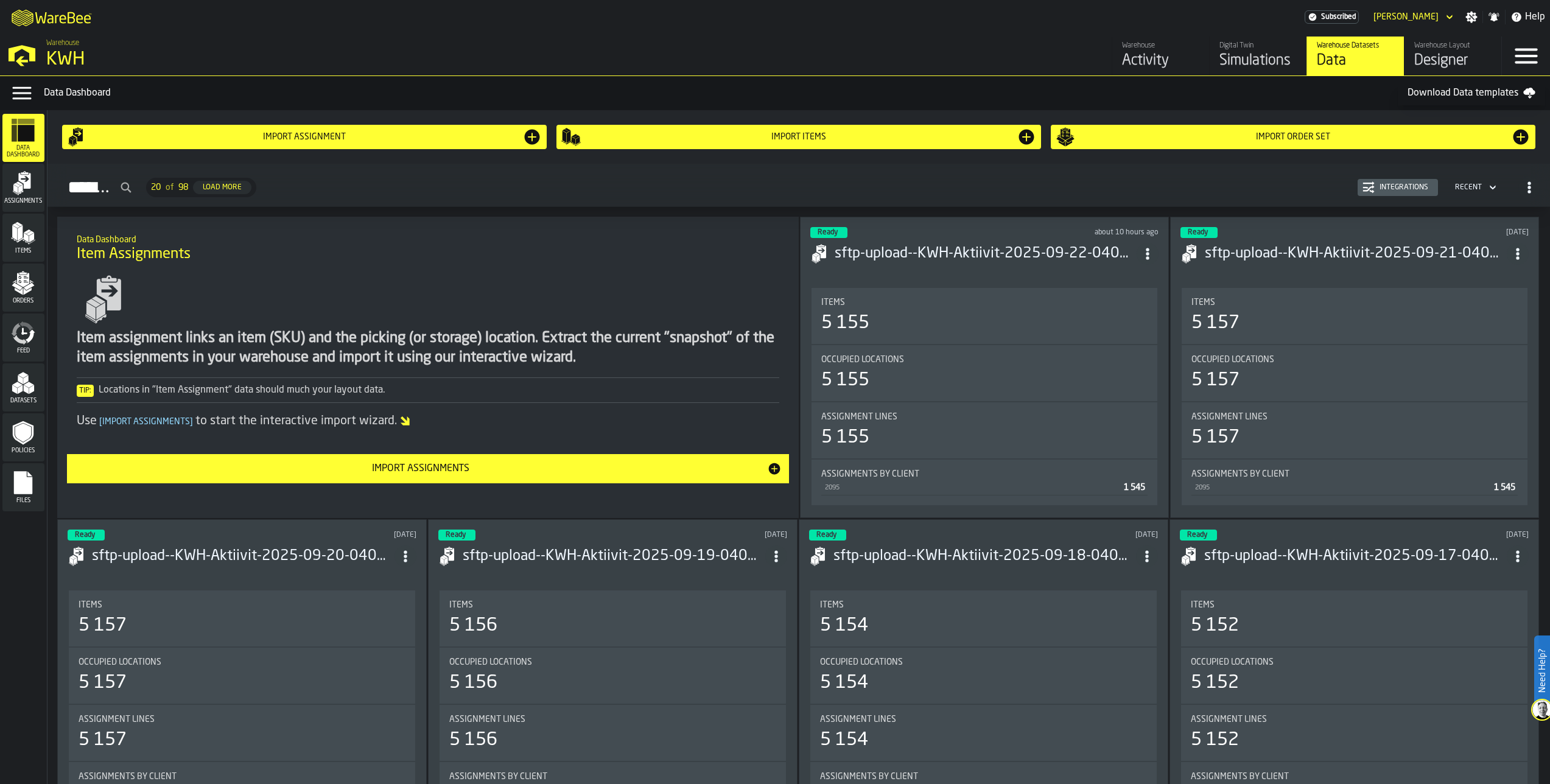
click at [9, 290] on div "Orders" at bounding box center [23, 288] width 42 height 33
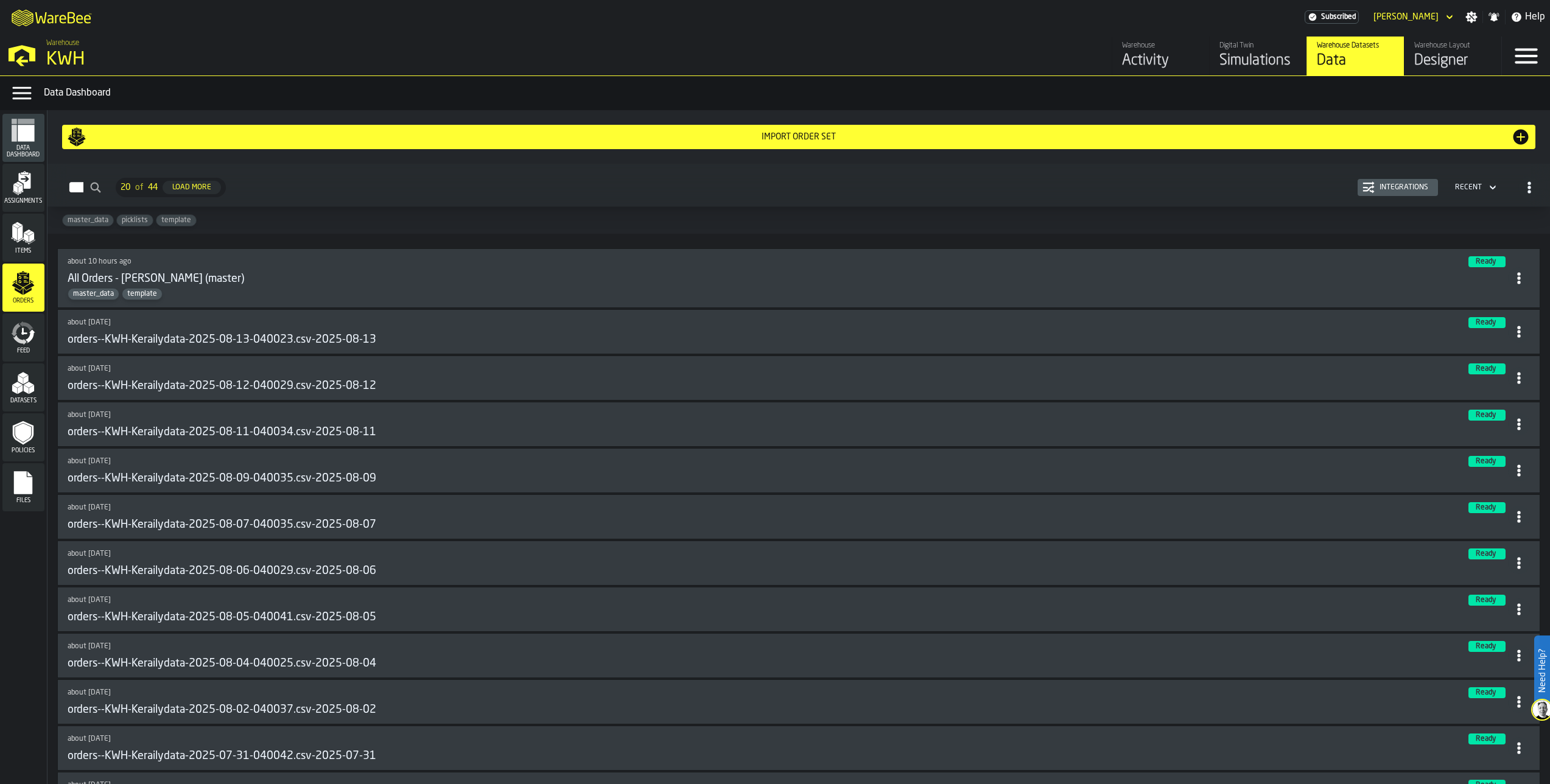
click at [1390, 185] on div "Integrations" at bounding box center [1403, 187] width 58 height 8
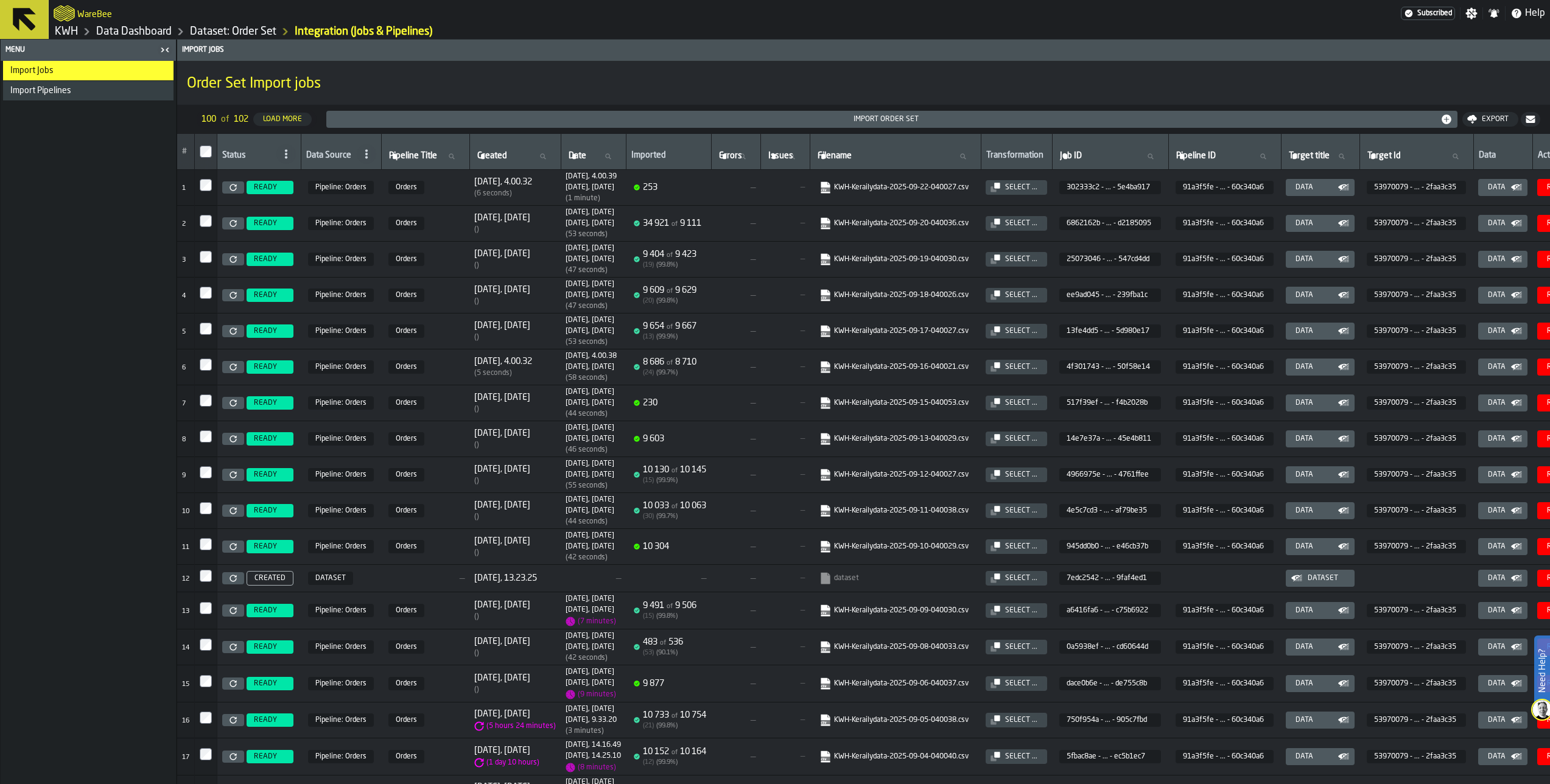
click at [826, 225] on icon "link-to-https://s3.eu-west-1.amazonaws.com/import.app.warebee.com/6862162b-e91e…" at bounding box center [821, 220] width 10 height 10
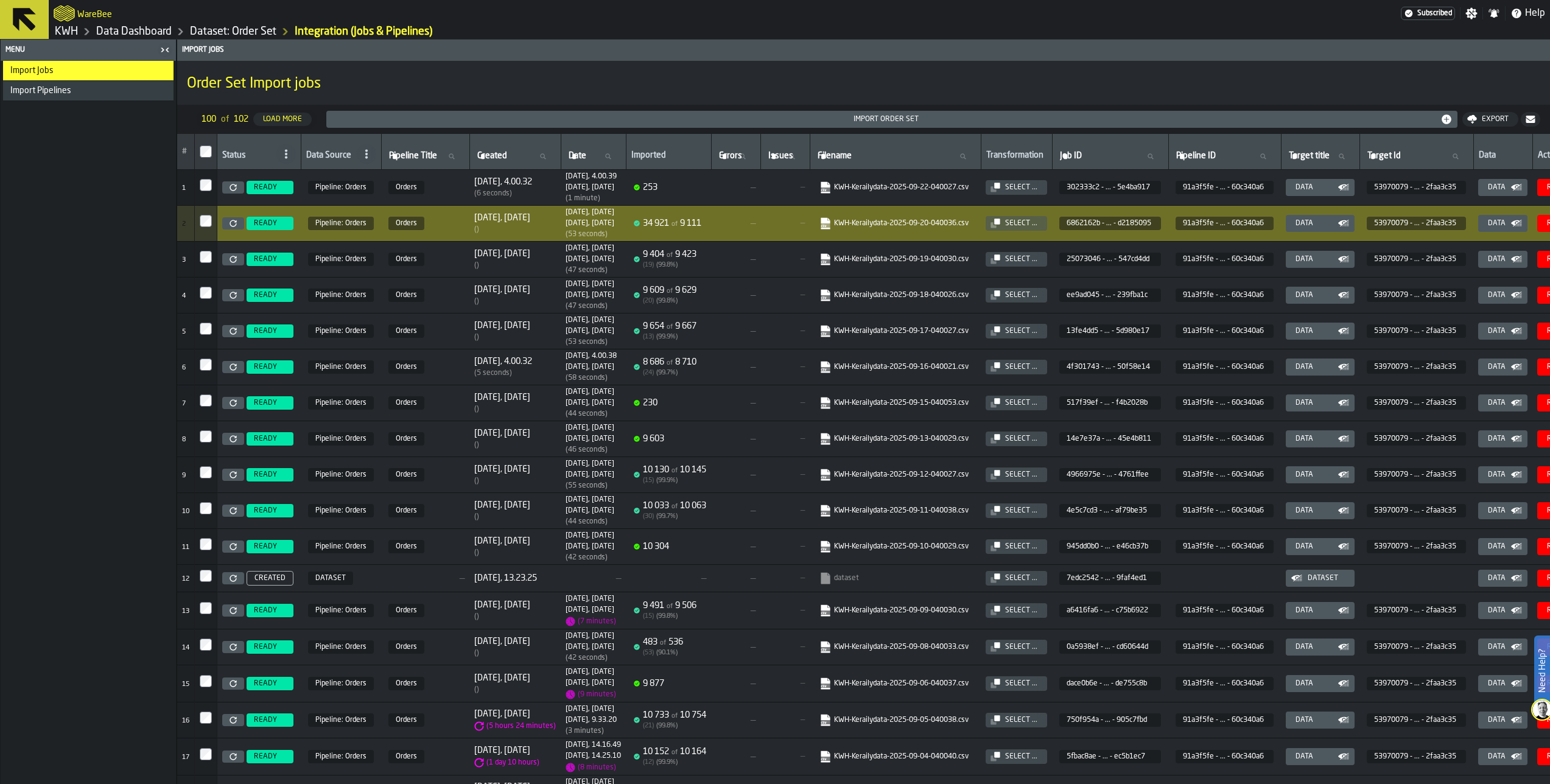
click at [65, 438] on div "Import Jobs Import Pipelines" at bounding box center [88, 422] width 175 height 723
click at [146, 33] on link "Data Dashboard" at bounding box center [133, 31] width 75 height 13
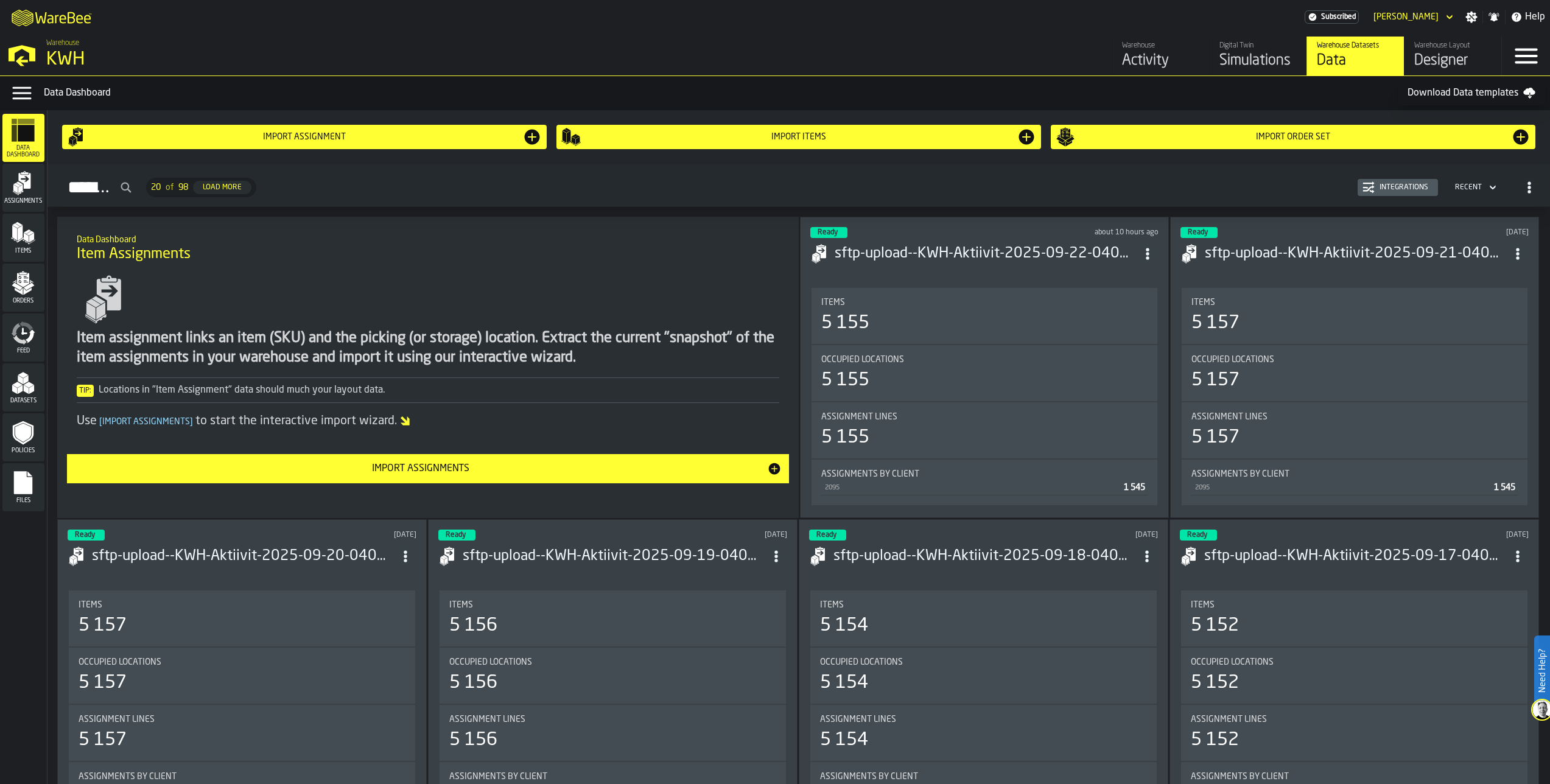
click at [1238, 65] on div "Simulations" at bounding box center [1257, 60] width 77 height 19
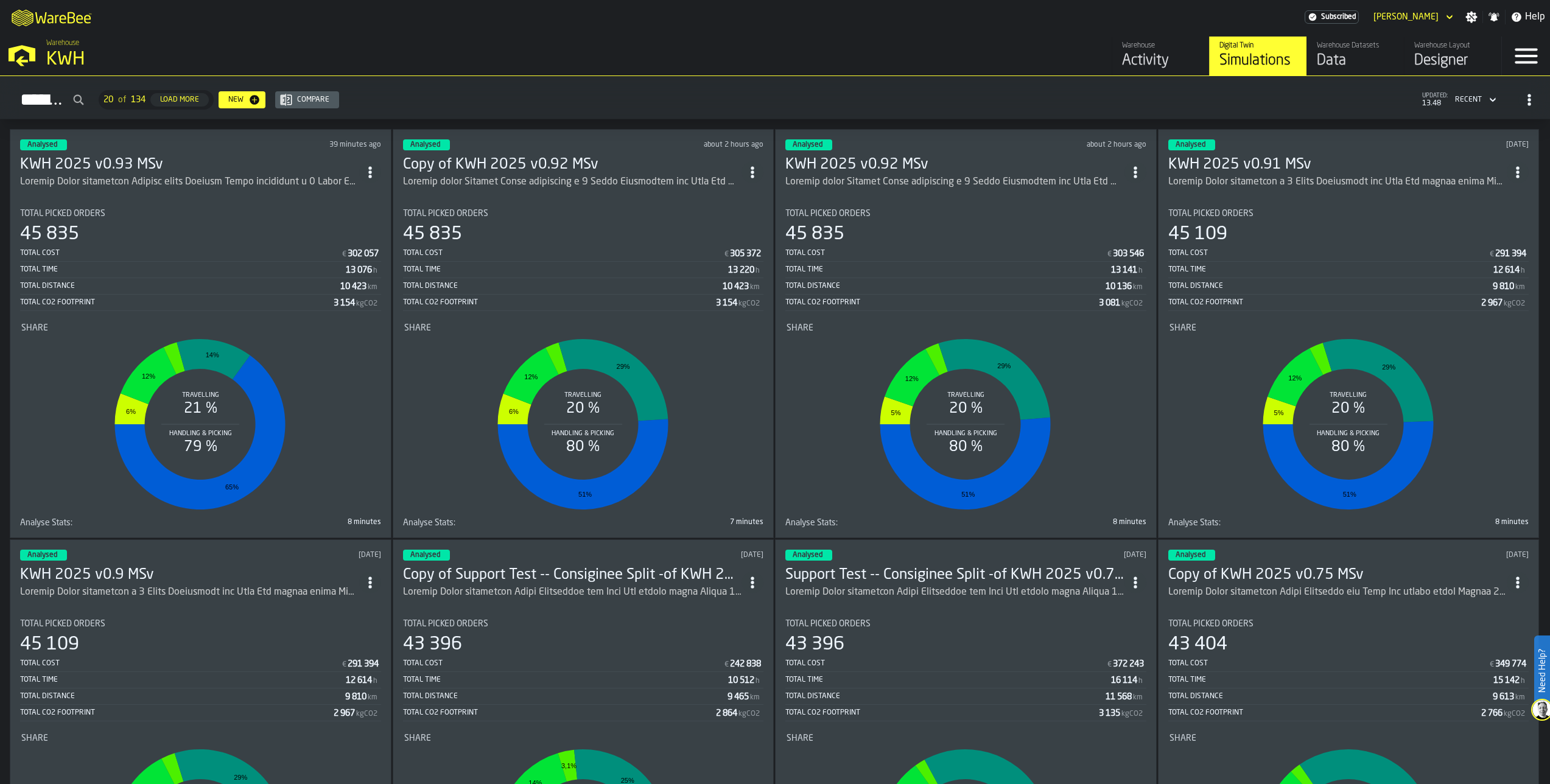
click at [127, 162] on h3 "KWH 2025 v0.93 MSv" at bounding box center [189, 164] width 339 height 19
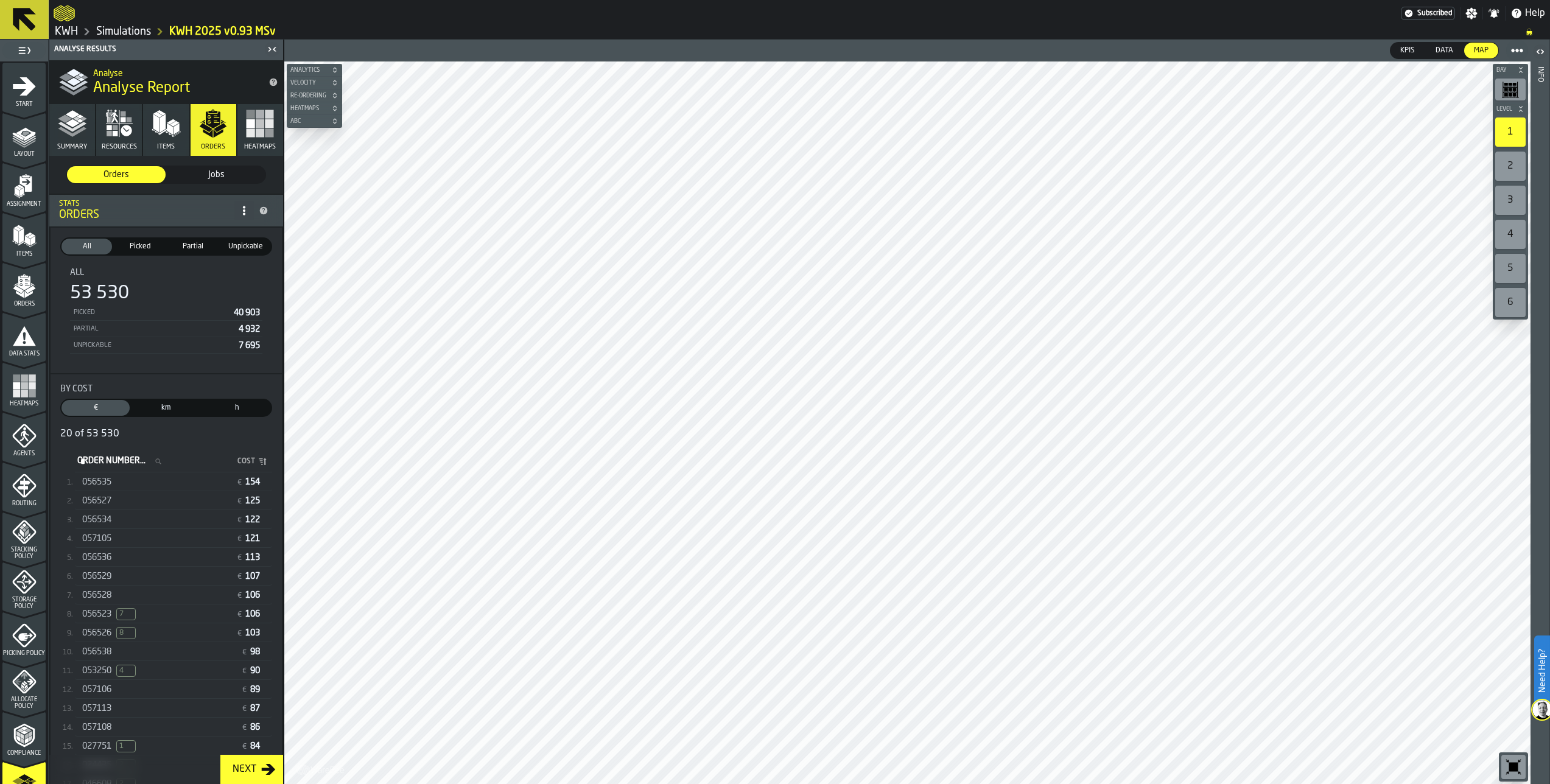
click at [99, 467] on input "Order Number... Order Number..." at bounding box center [123, 461] width 96 height 16
paste input "******"
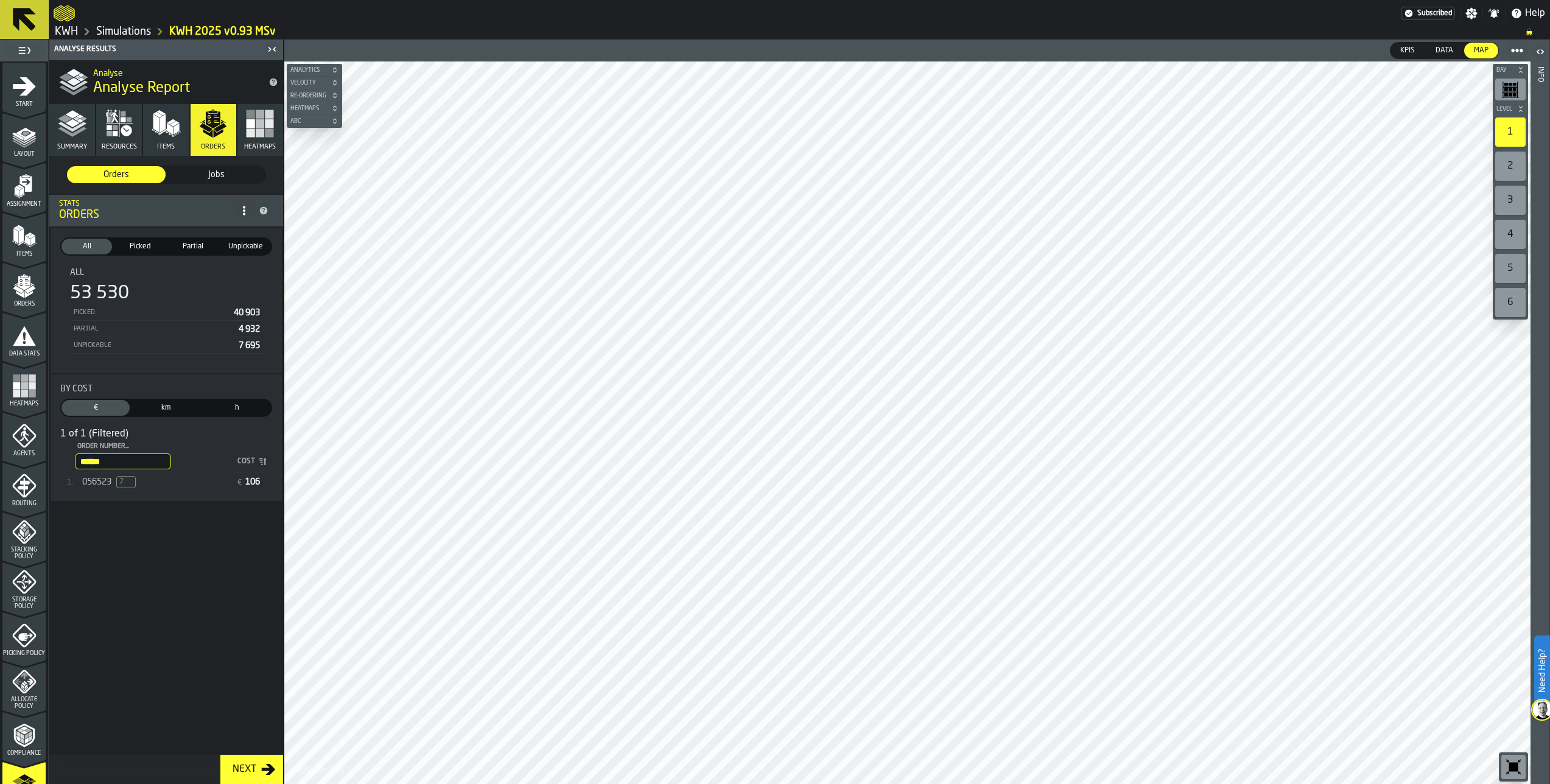
type input "******"
click at [102, 485] on span "056523" at bounding box center [96, 482] width 29 height 10
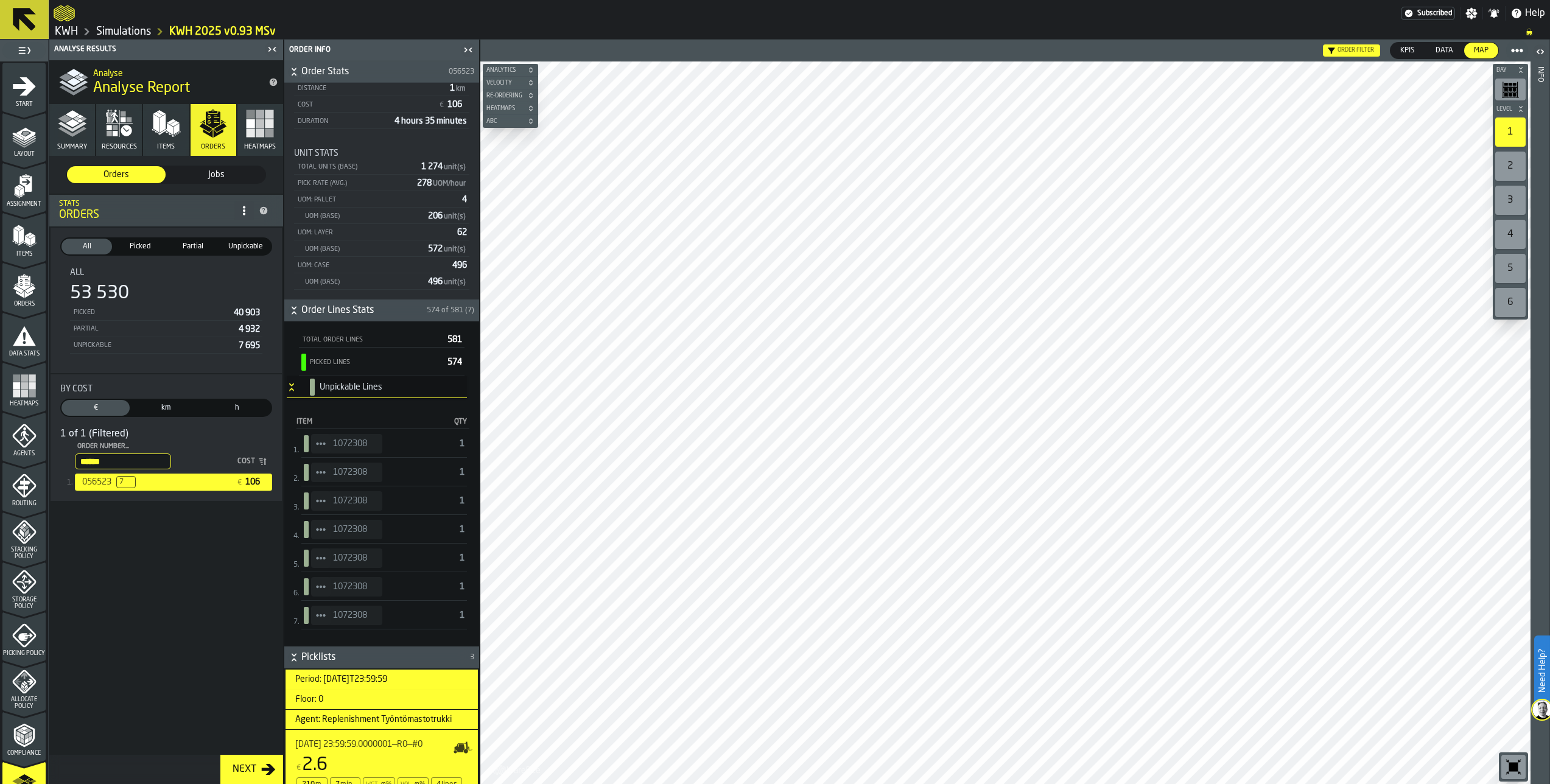
scroll to position [122, 0]
click at [322, 446] on icon "StatList-item-1072308" at bounding box center [321, 443] width 10 height 10
click at [333, 506] on div "Show Items" at bounding box center [354, 510] width 72 height 8
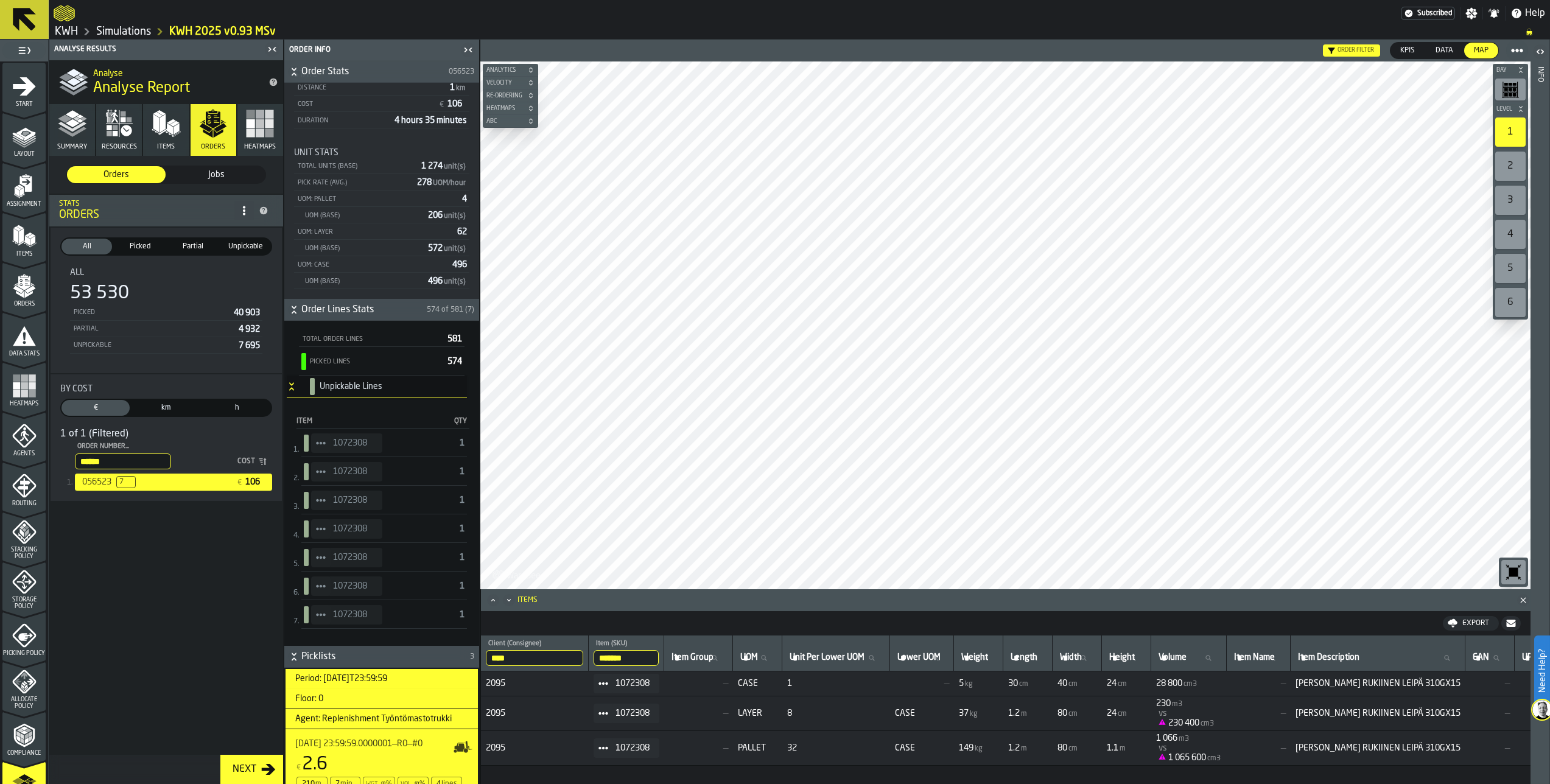
drag, startPoint x: 645, startPoint y: 656, endPoint x: 596, endPoint y: 655, distance: 49.0
click at [593, 654] on th "******* Item (SKU) 1072308" at bounding box center [626, 653] width 75 height 36
click at [19, 255] on span "Items" at bounding box center [24, 254] width 43 height 7
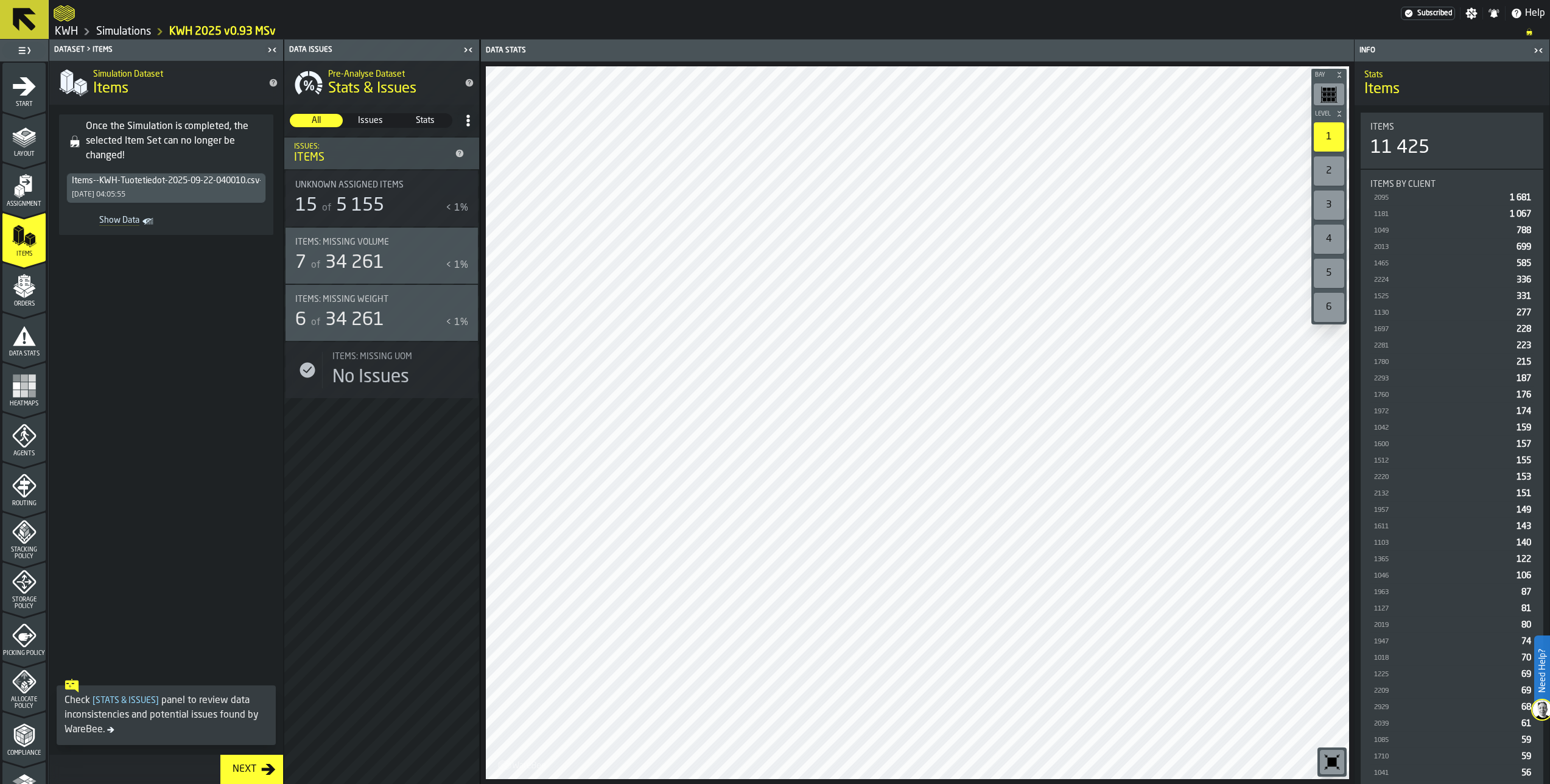
click at [141, 223] on link "Show Data" at bounding box center [114, 221] width 95 height 17
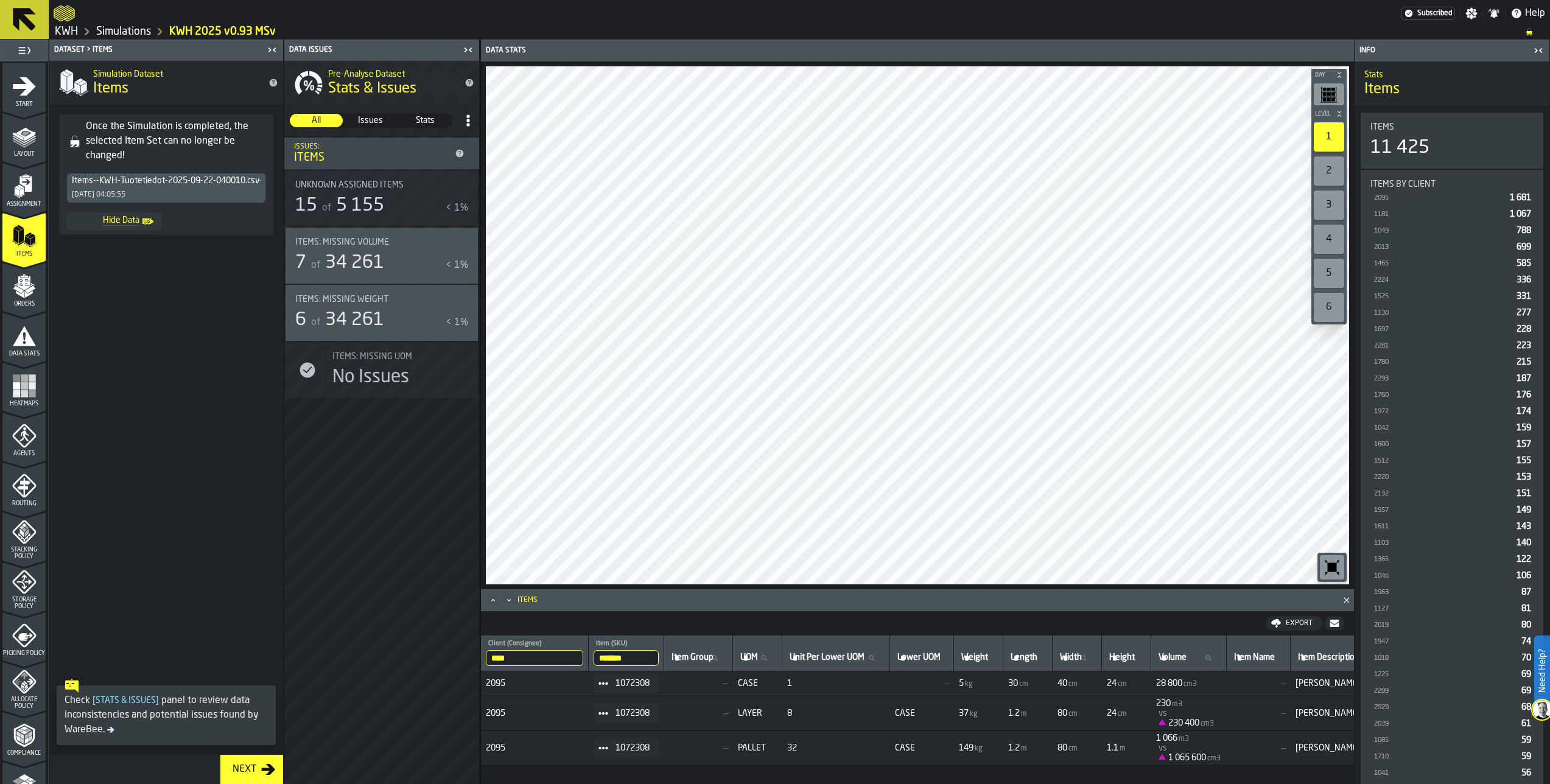
click at [18, 189] on polygon "menu Assignment" at bounding box center [17, 187] width 7 height 4
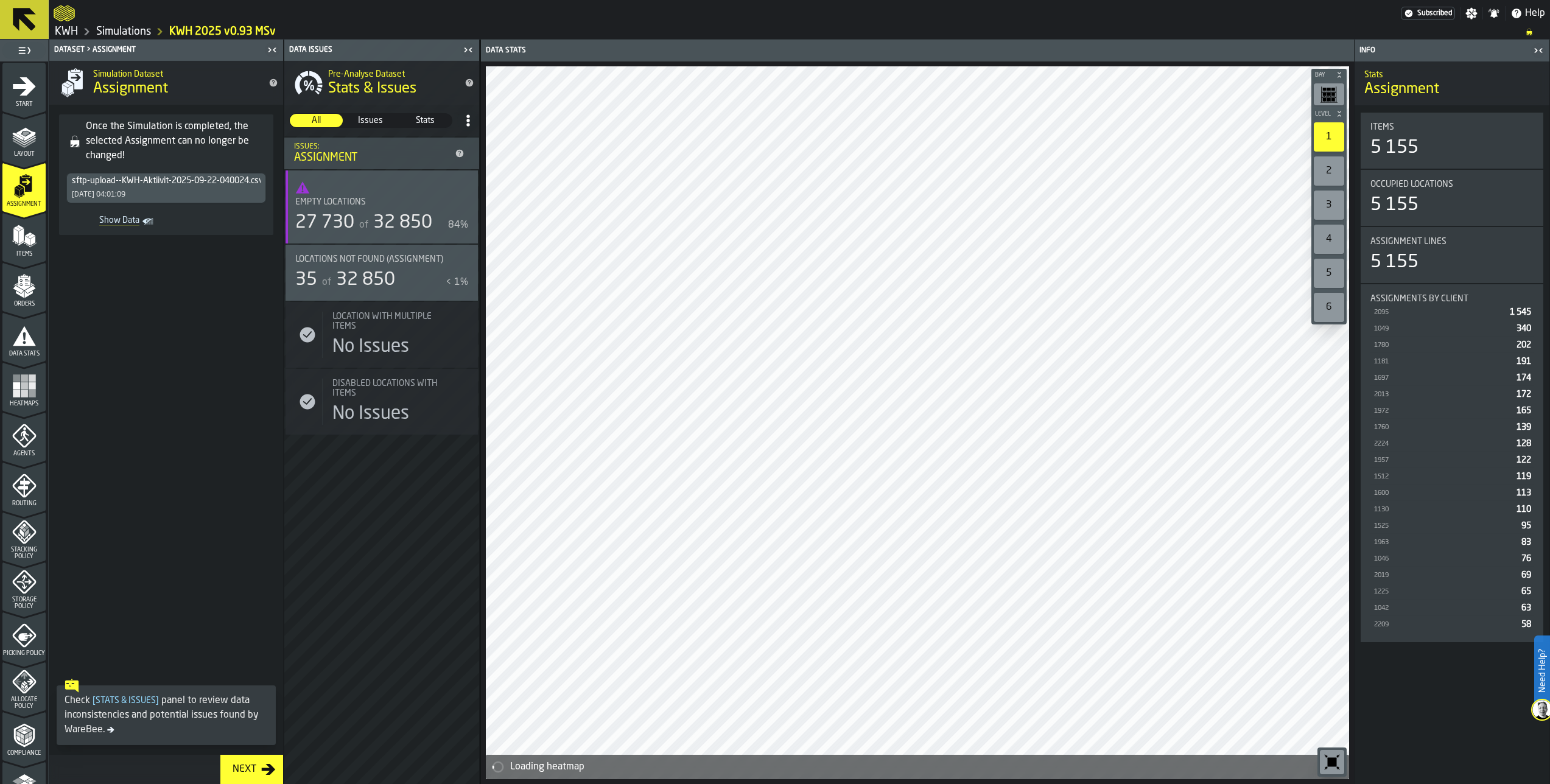
click at [124, 219] on span "Show Data" at bounding box center [105, 221] width 68 height 12
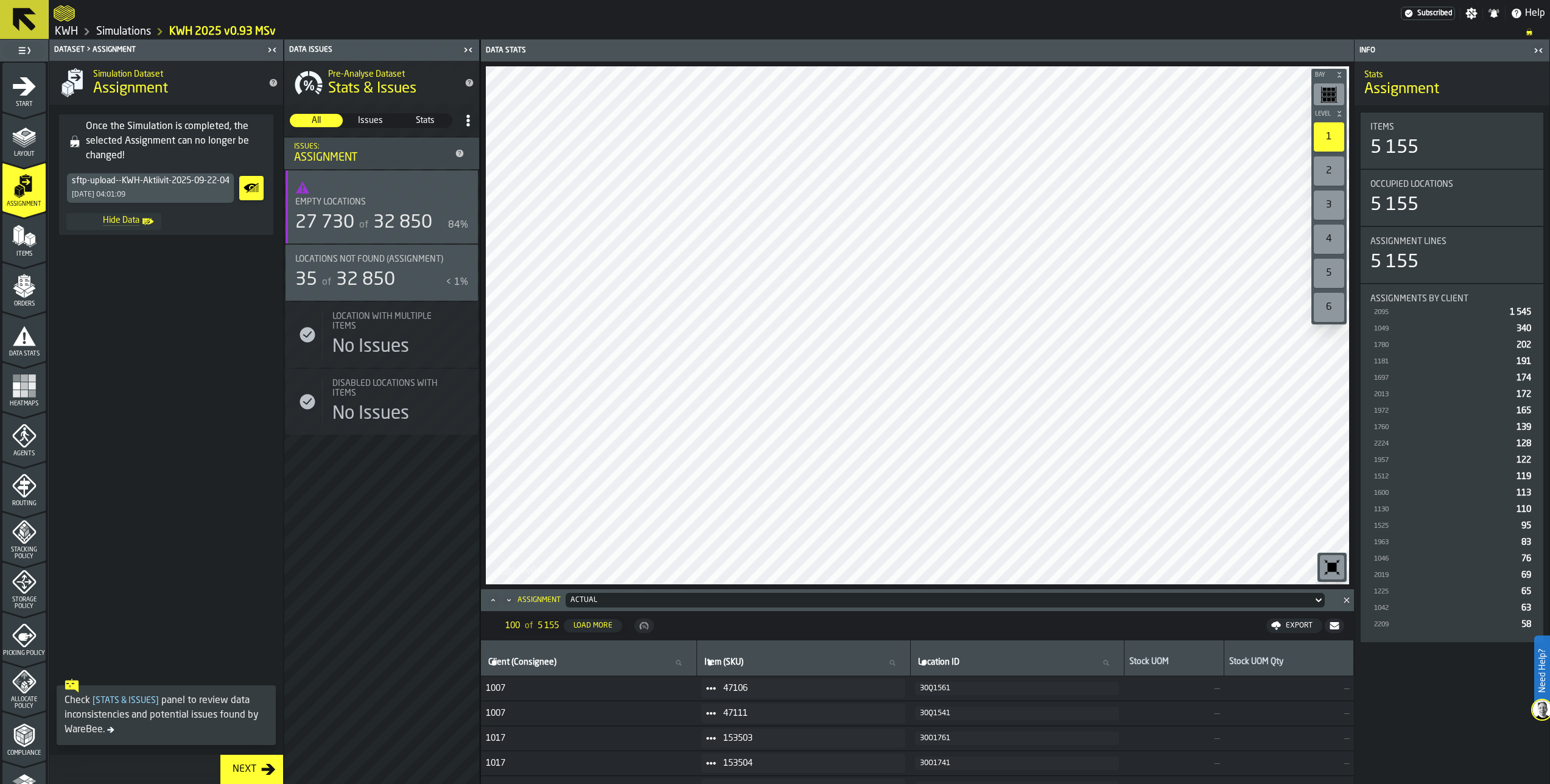
click at [732, 665] on label "Item (SKU) Item (SKU)" at bounding box center [803, 662] width 203 height 16
click at [732, 665] on input "Item (SKU) Item (SKU)" at bounding box center [803, 662] width 203 height 16
paste input "*******"
type input "*******"
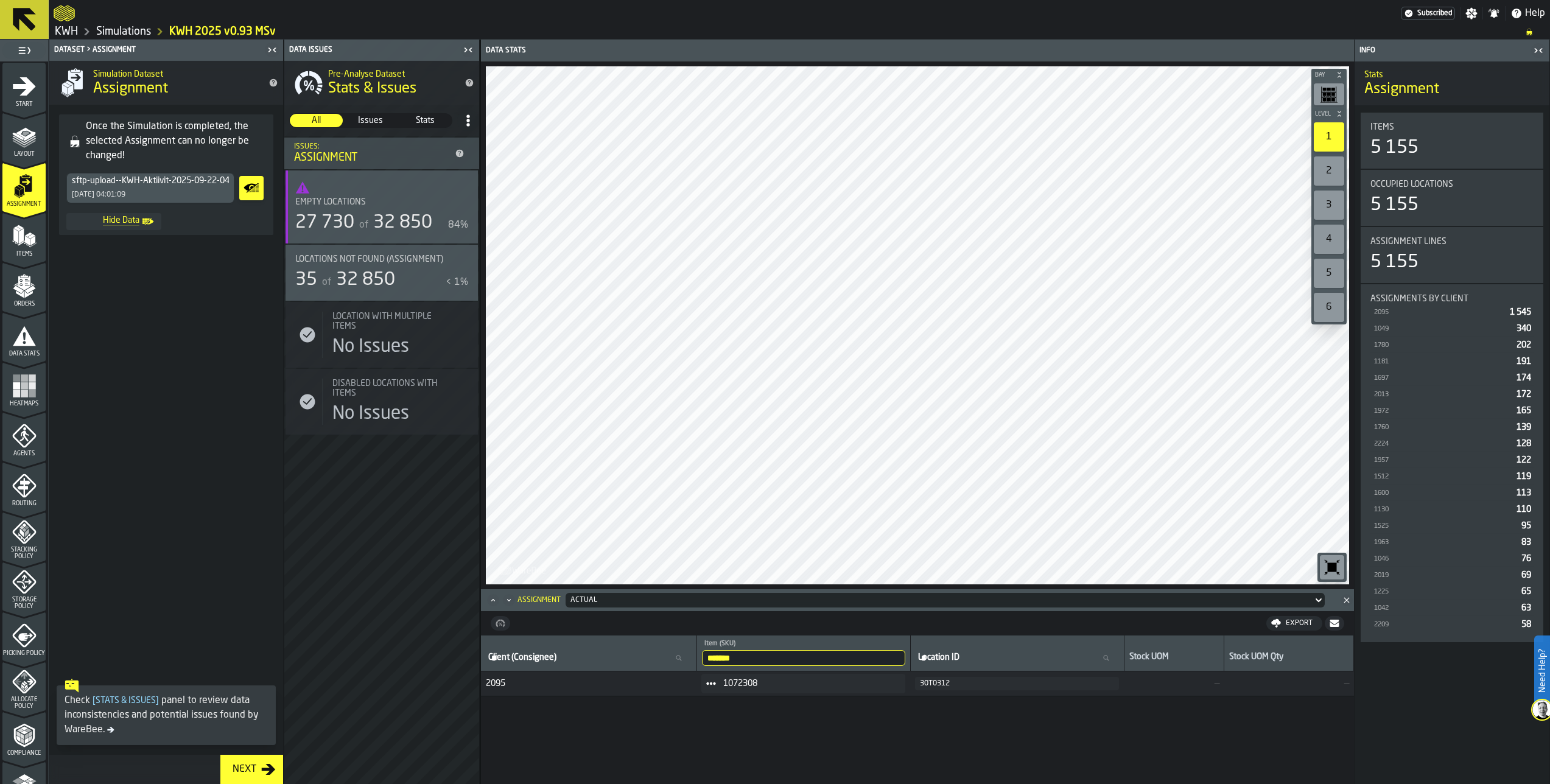
click at [950, 684] on div "30T0312" at bounding box center [1017, 684] width 194 height 8
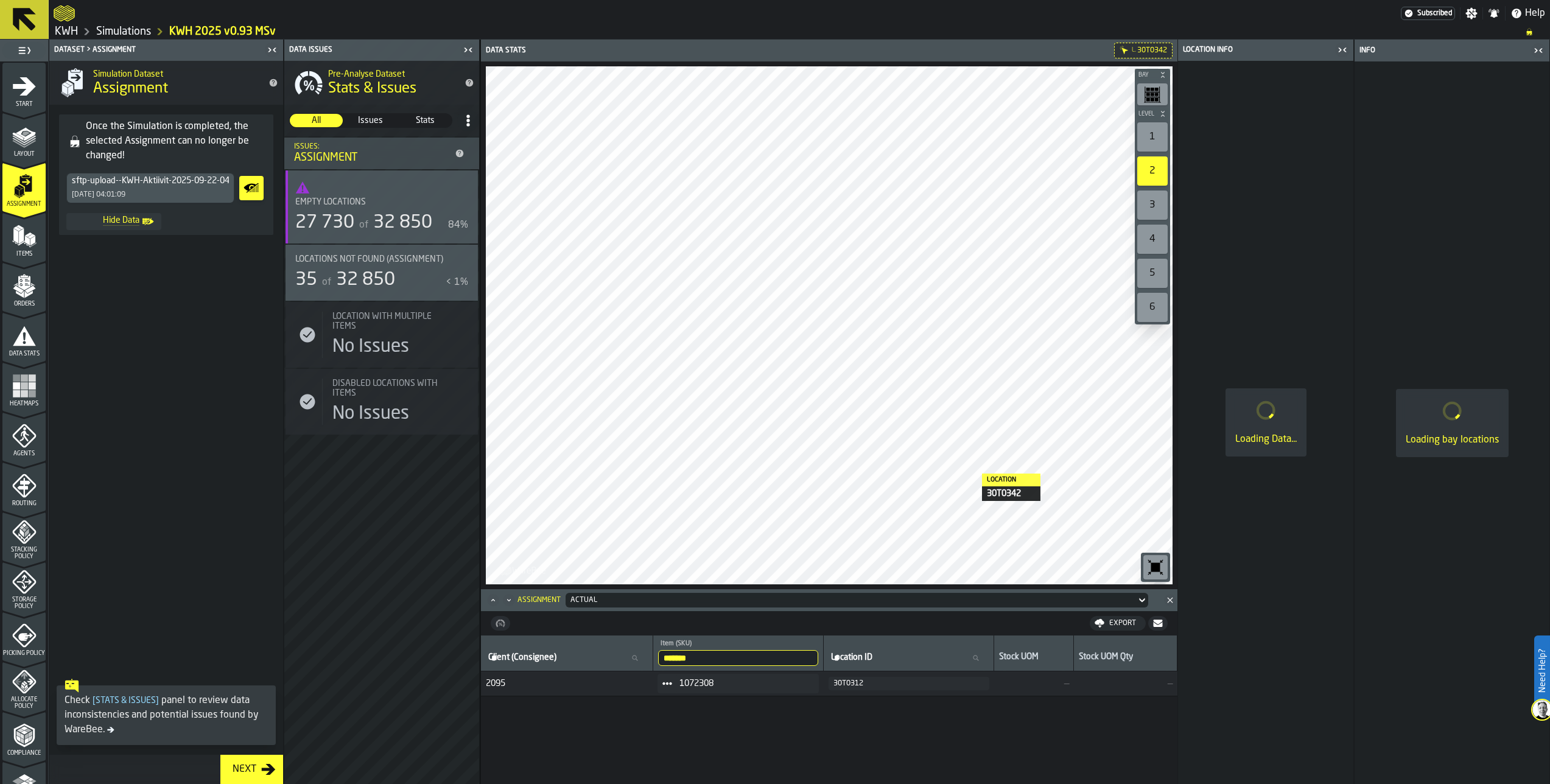
scroll to position [0, 0]
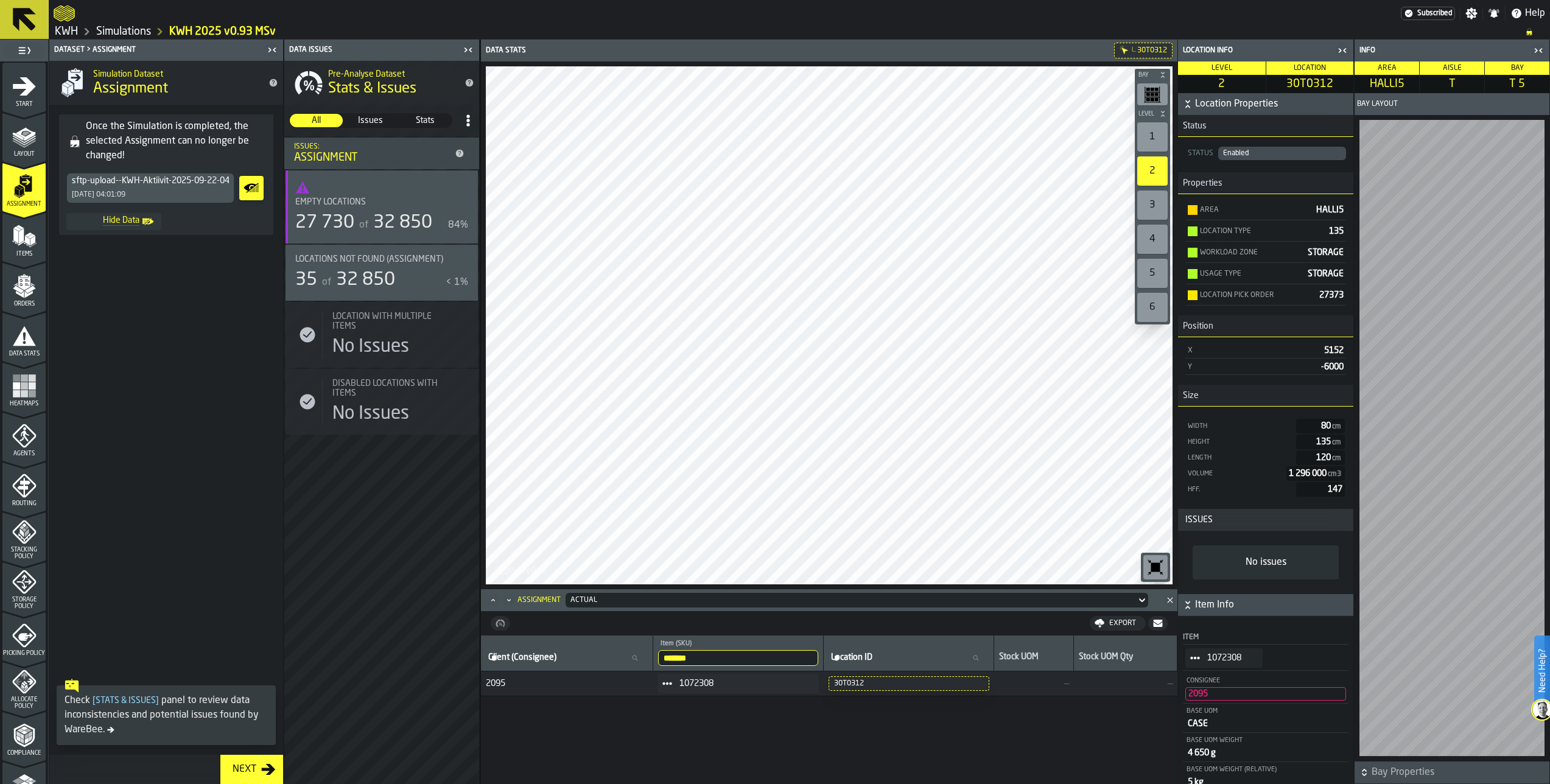
click at [132, 30] on link "Simulations" at bounding box center [124, 31] width 55 height 13
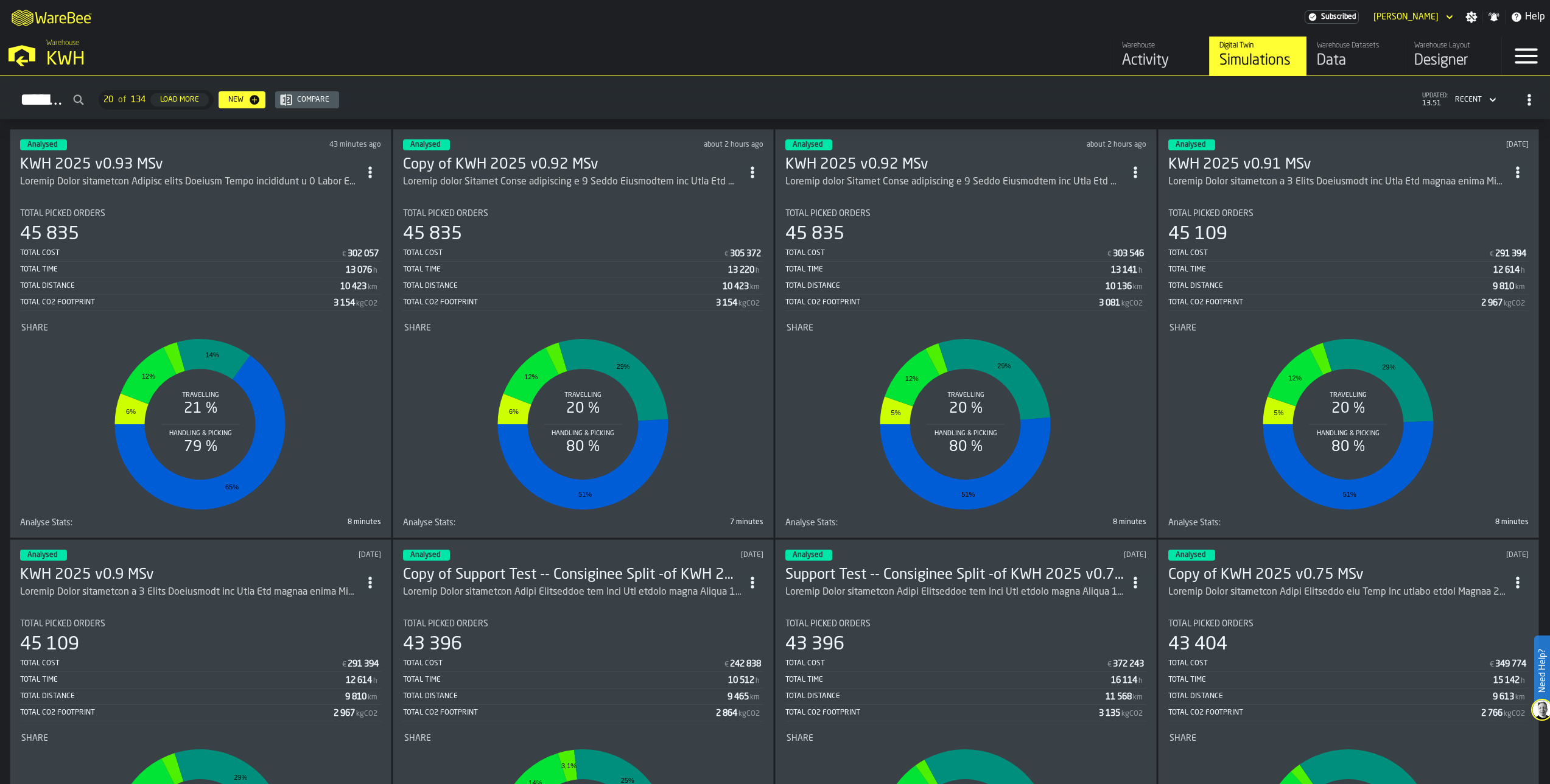
click at [142, 164] on h3 "KWH 2025 v0.93 MSv" at bounding box center [189, 164] width 339 height 19
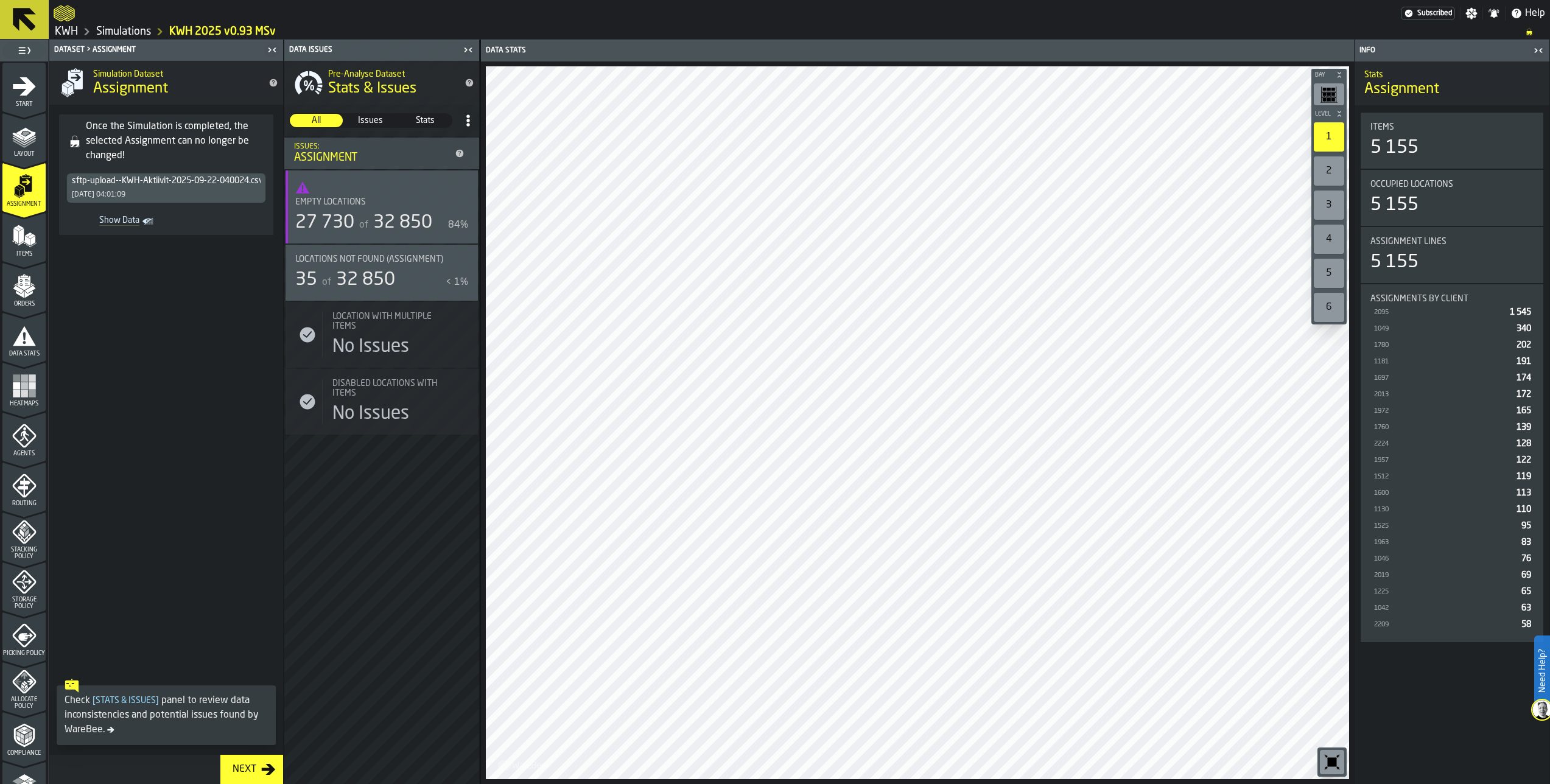
click at [15, 290] on polygon "menu Orders" at bounding box center [17, 288] width 10 height 7
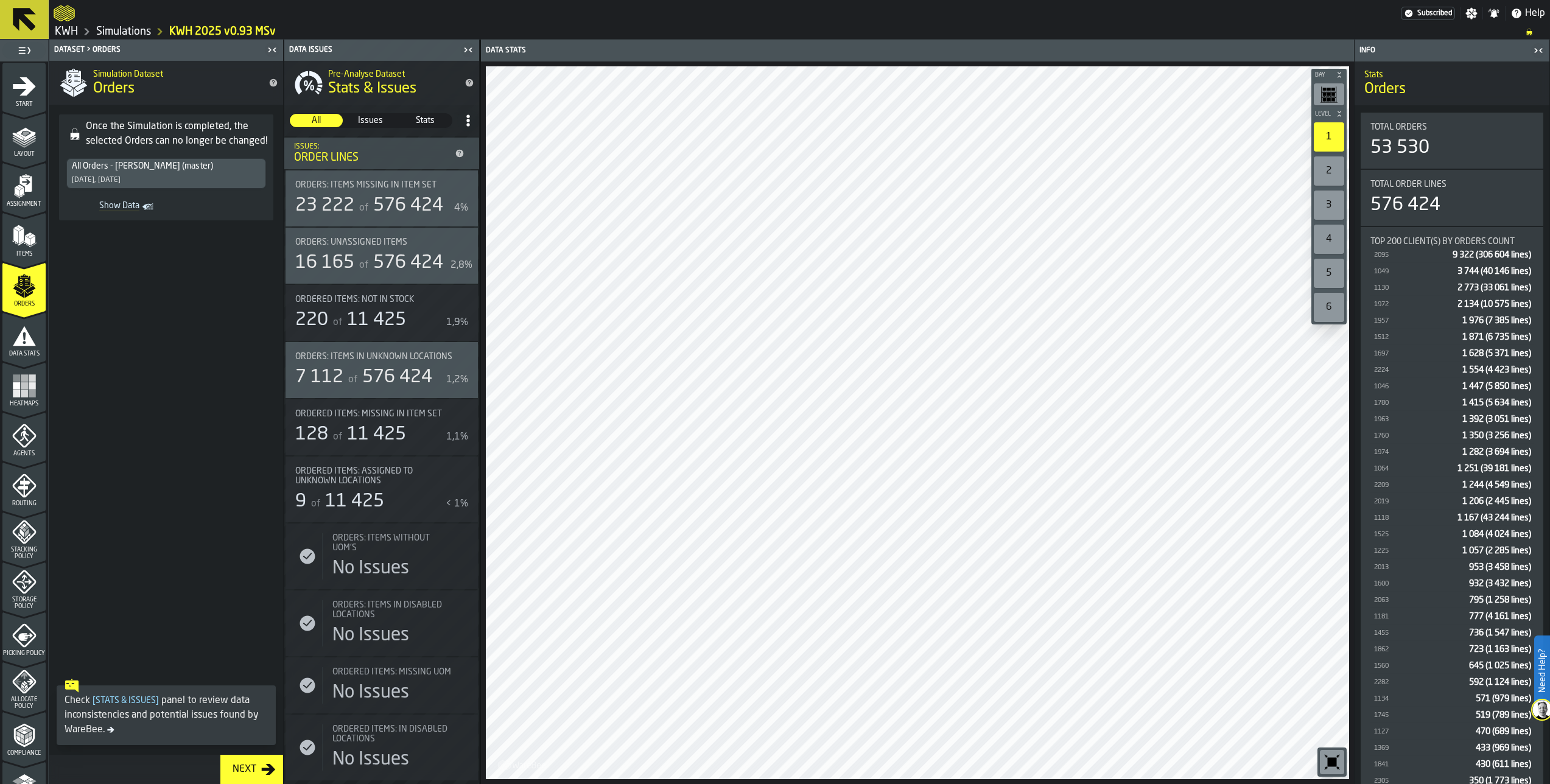
click at [140, 36] on link "Simulations" at bounding box center [124, 31] width 55 height 13
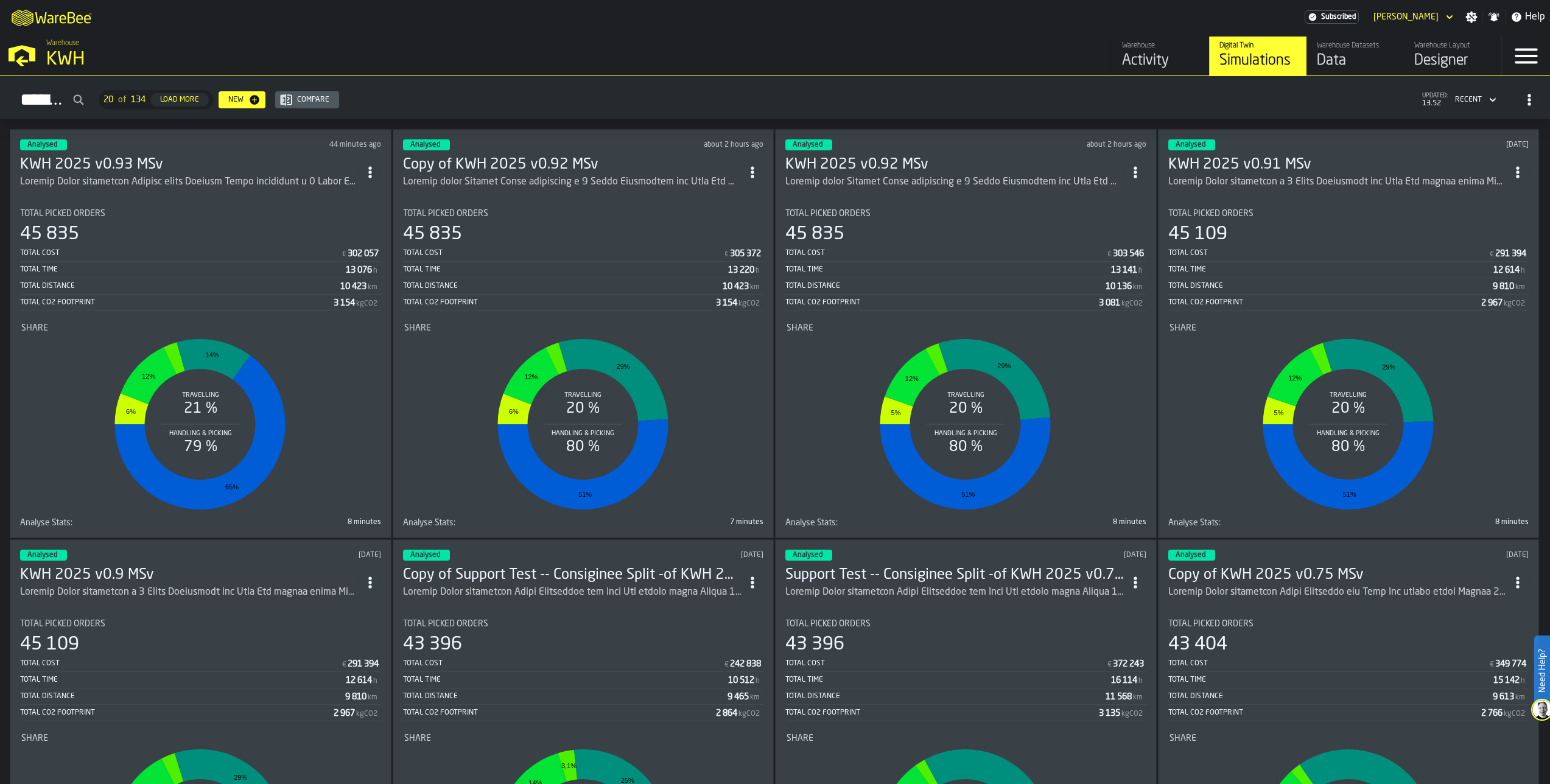
click at [1350, 50] on div "Warehouse Datasets" at bounding box center [1354, 46] width 77 height 8
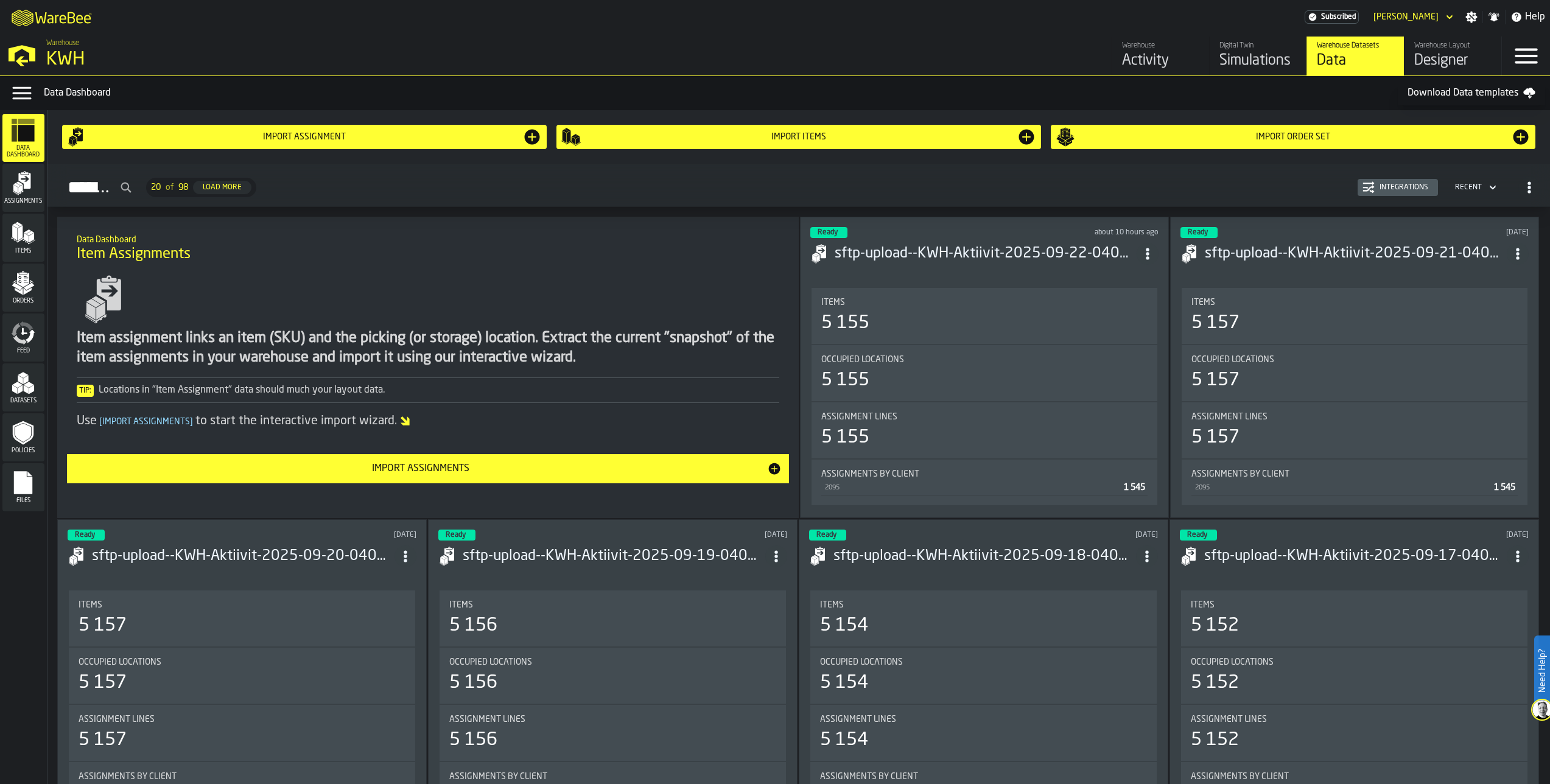
click at [33, 281] on icon "menu Orders" at bounding box center [22, 283] width 24 height 24
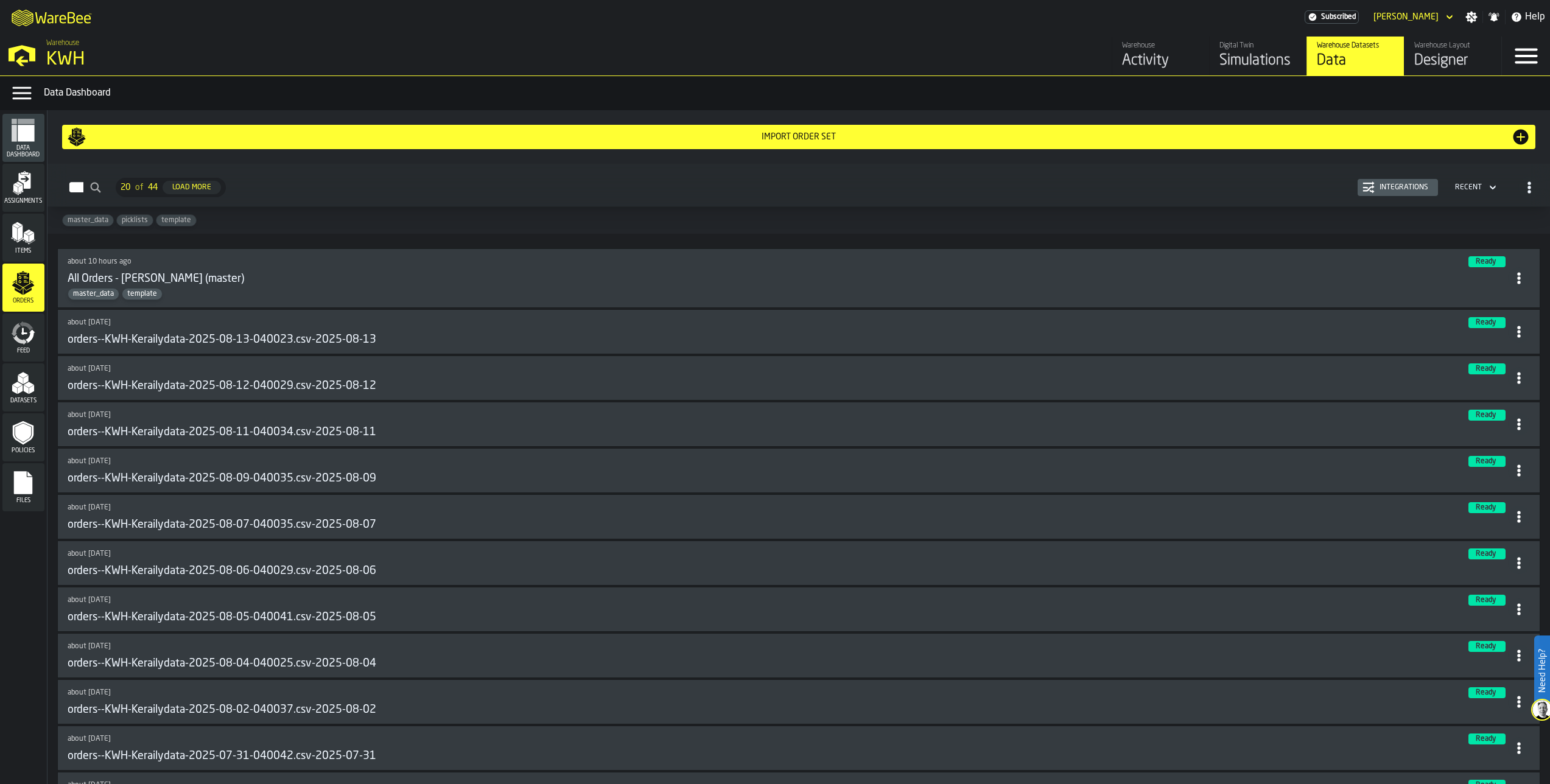
click at [1236, 60] on div "Simulations" at bounding box center [1257, 60] width 77 height 19
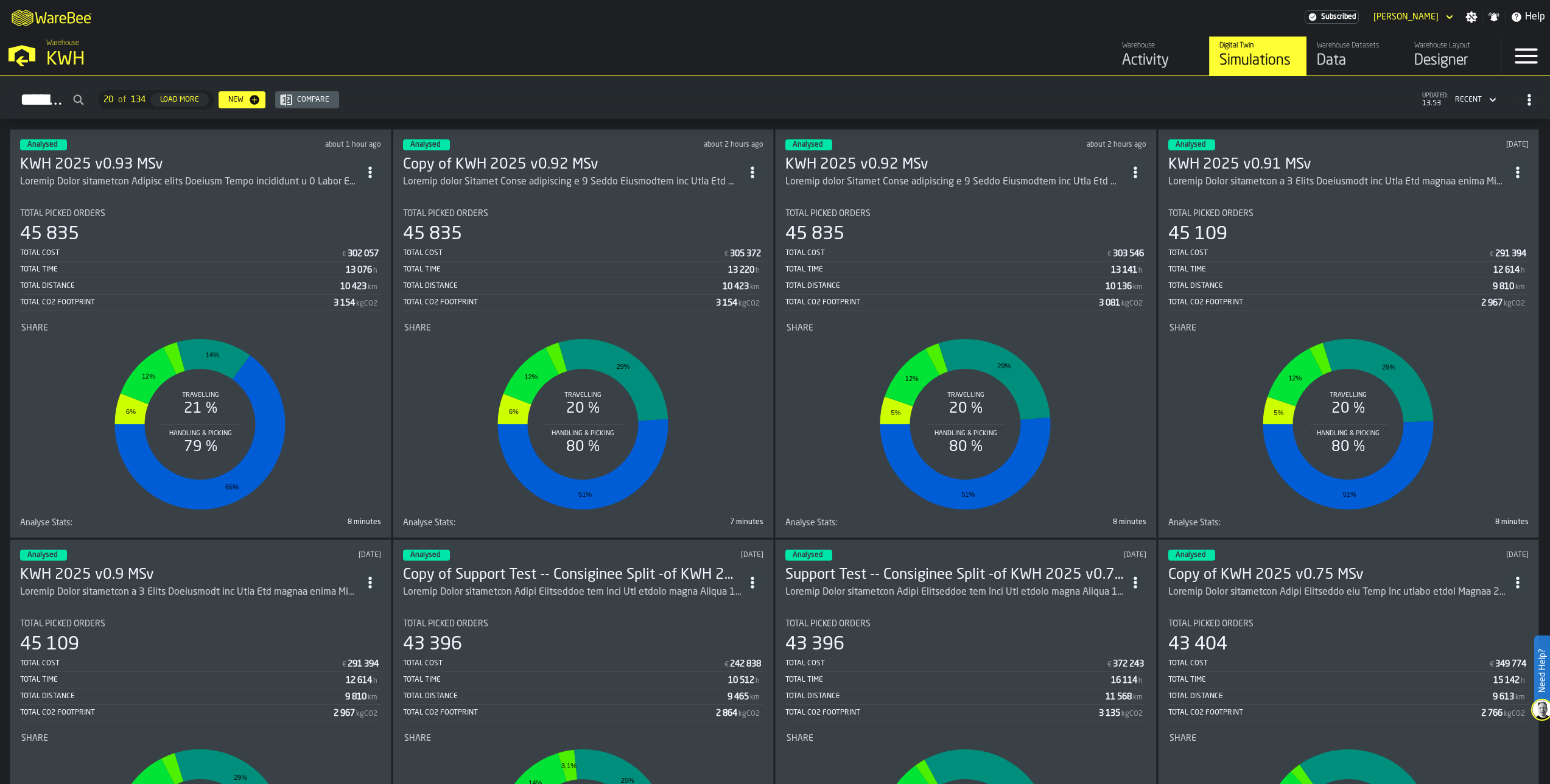
click at [148, 177] on div "ItemListCard-DashboardItemContainer" at bounding box center [189, 182] width 339 height 15
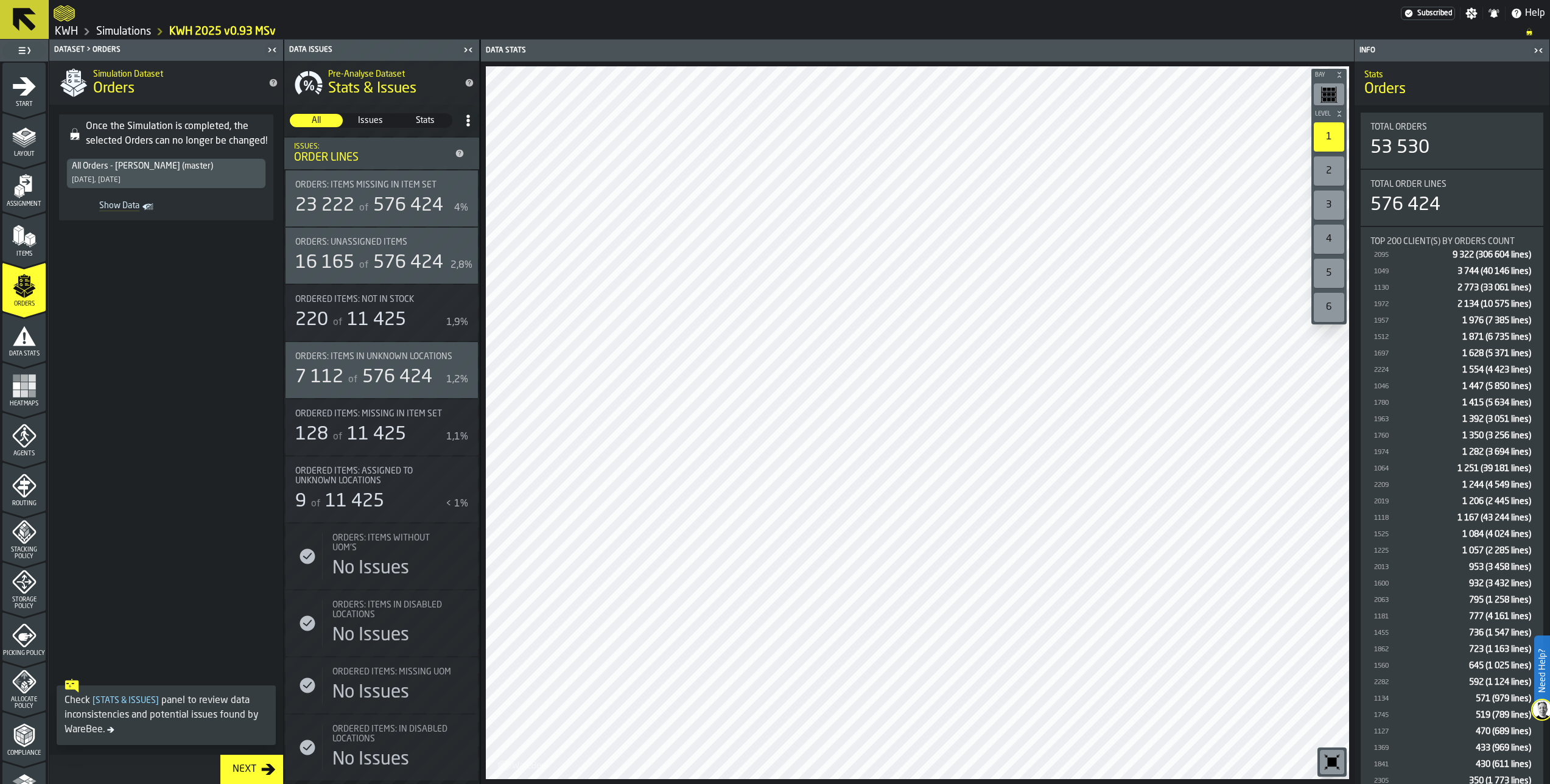
click at [61, 464] on span at bounding box center [166, 452] width 234 height 443
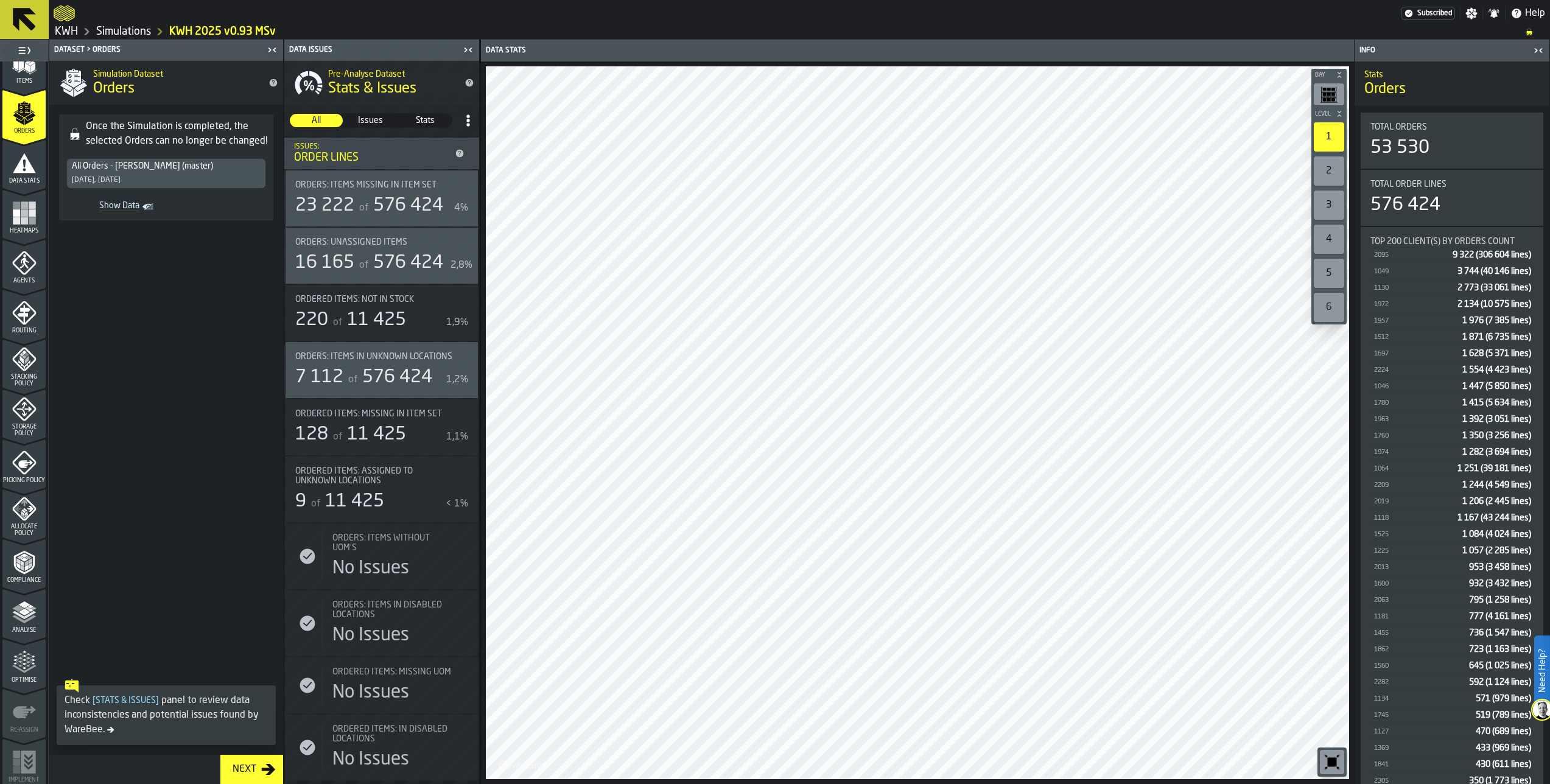
scroll to position [176, 0]
click at [15, 624] on span "Analyse" at bounding box center [24, 627] width 43 height 7
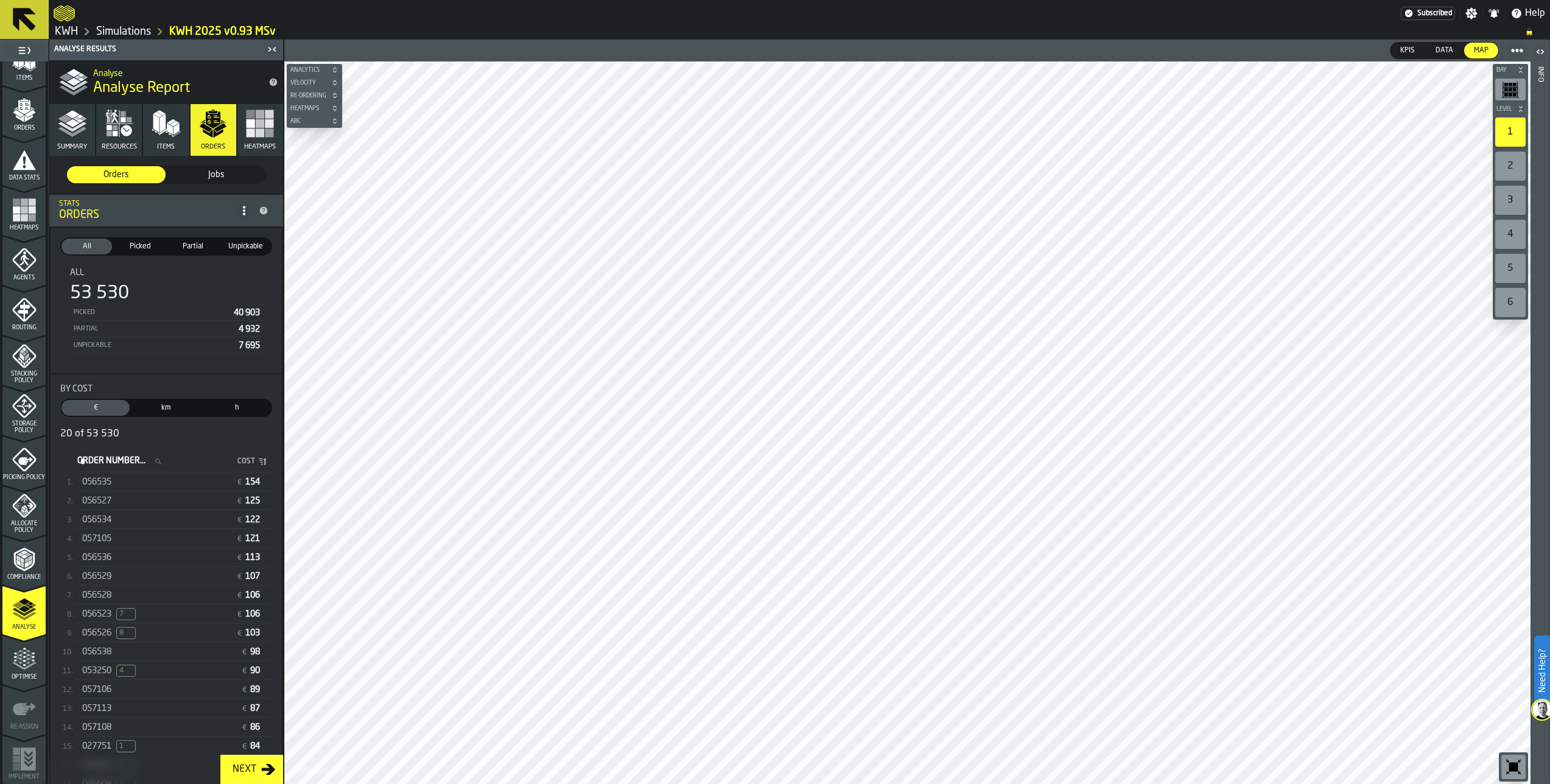
click at [77, 136] on icon "button" at bounding box center [72, 123] width 29 height 29
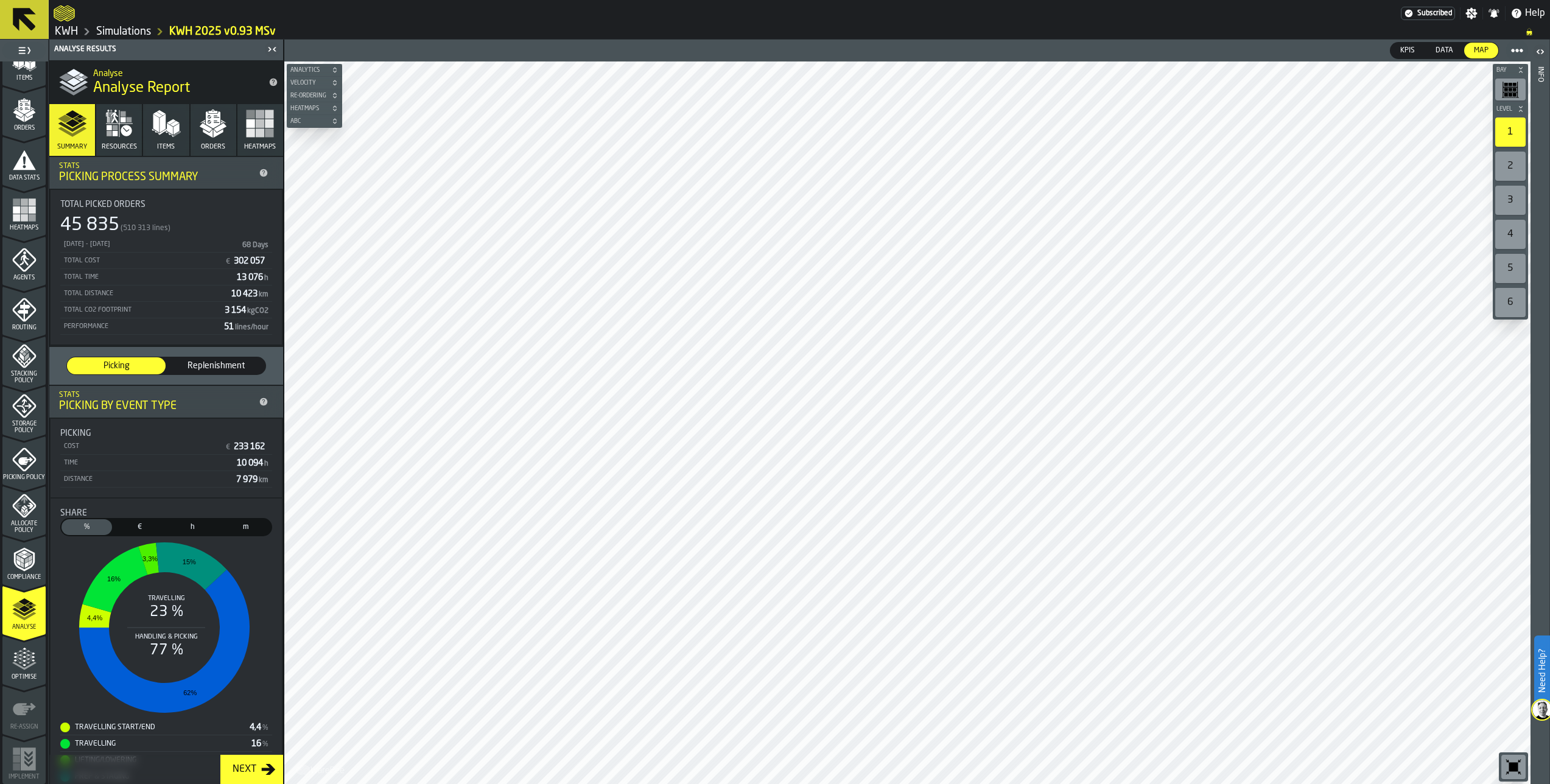
click at [123, 132] on icon "button" at bounding box center [125, 130] width 11 height 11
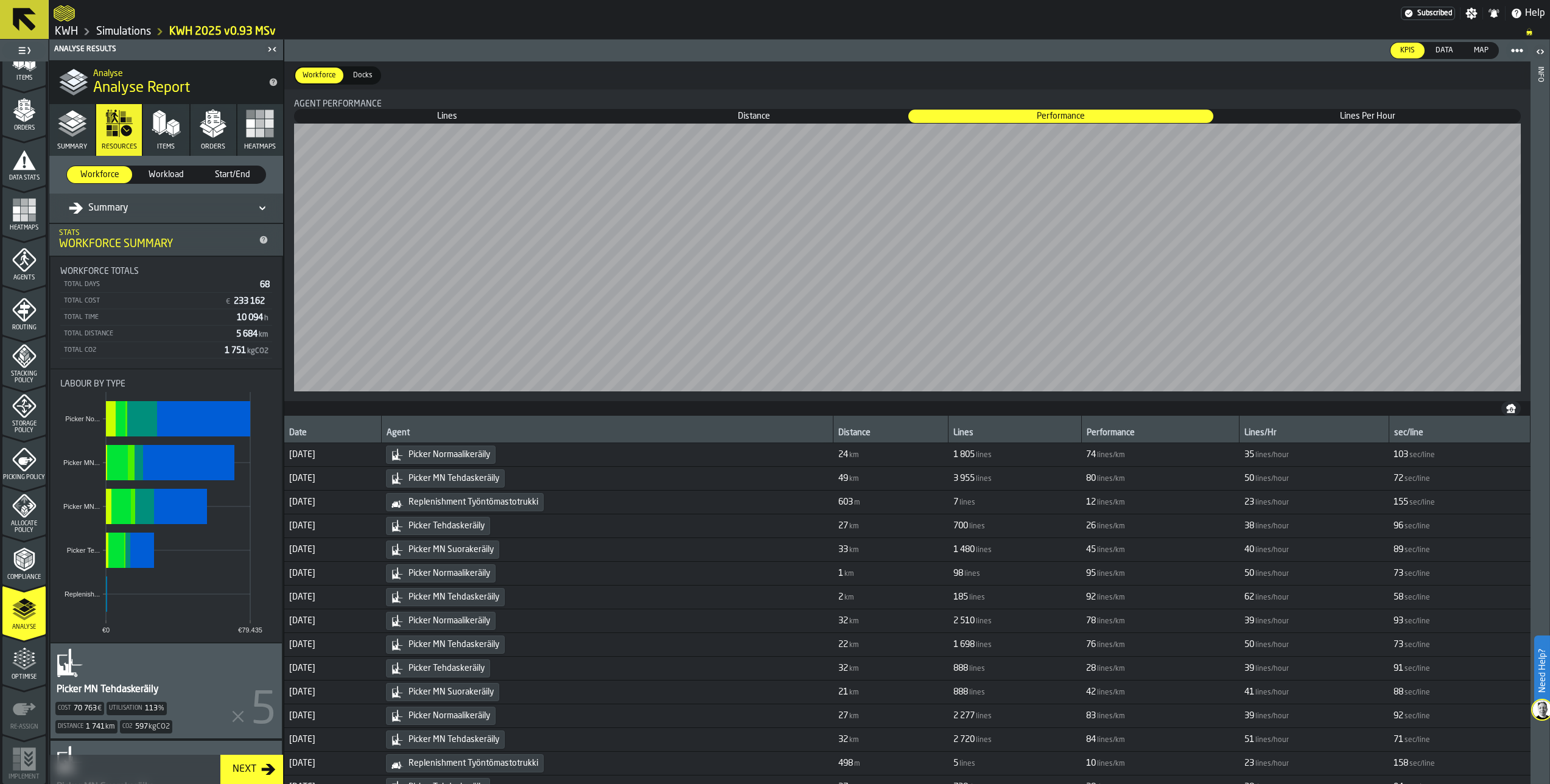
click at [121, 207] on div "Summary" at bounding box center [99, 208] width 60 height 15
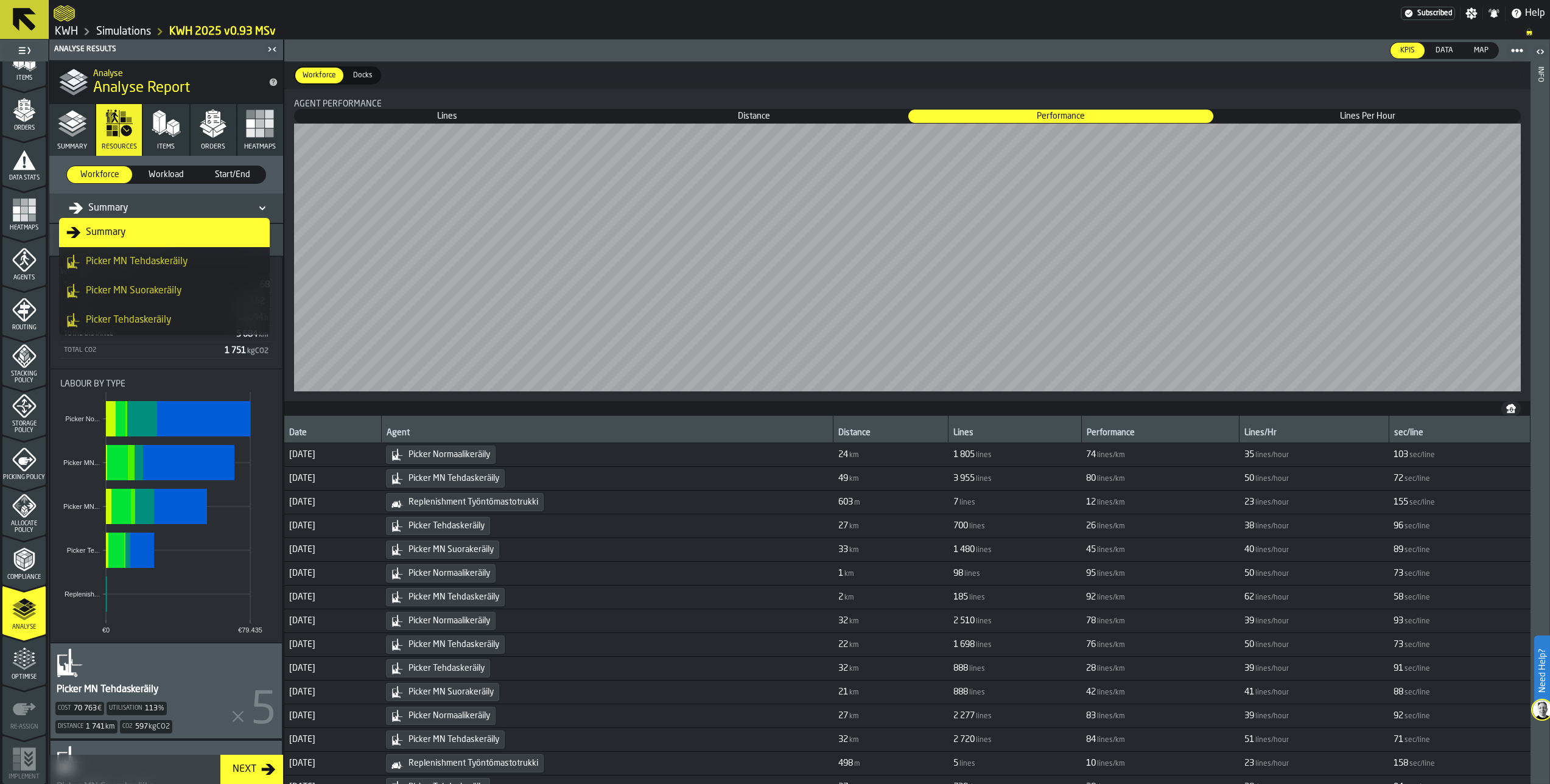
click at [113, 264] on div "Picker MN Tehdaskeräily" at bounding box center [164, 262] width 196 height 15
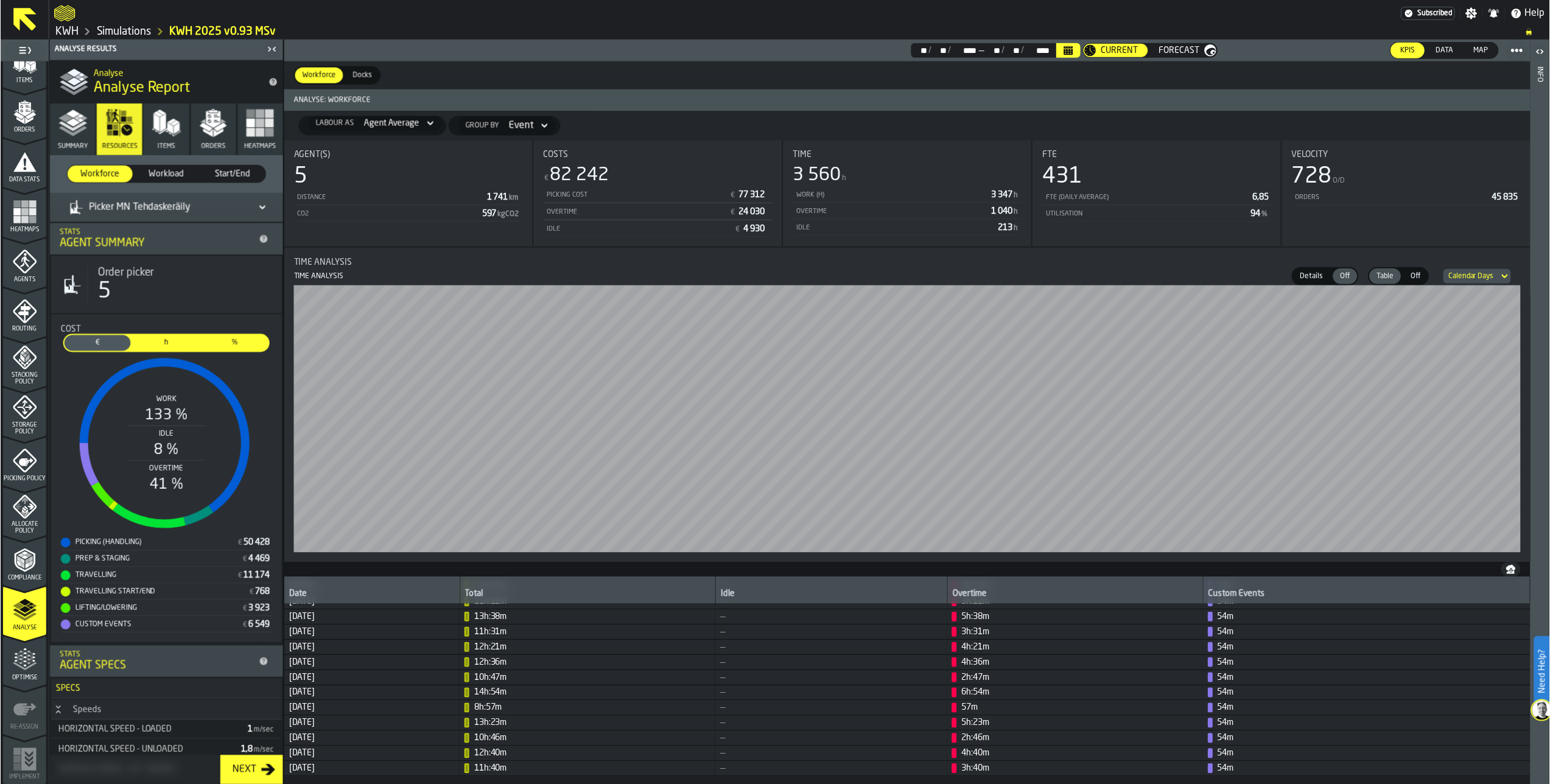
scroll to position [772, 0]
drag, startPoint x: 303, startPoint y: 768, endPoint x: 366, endPoint y: 771, distance: 63.1
click at [366, 771] on span "18 September, 2025" at bounding box center [372, 771] width 166 height 10
click at [991, 771] on span "3h:40m" at bounding box center [977, 771] width 28 height 10
drag, startPoint x: 290, startPoint y: 770, endPoint x: 362, endPoint y: 771, distance: 72.0
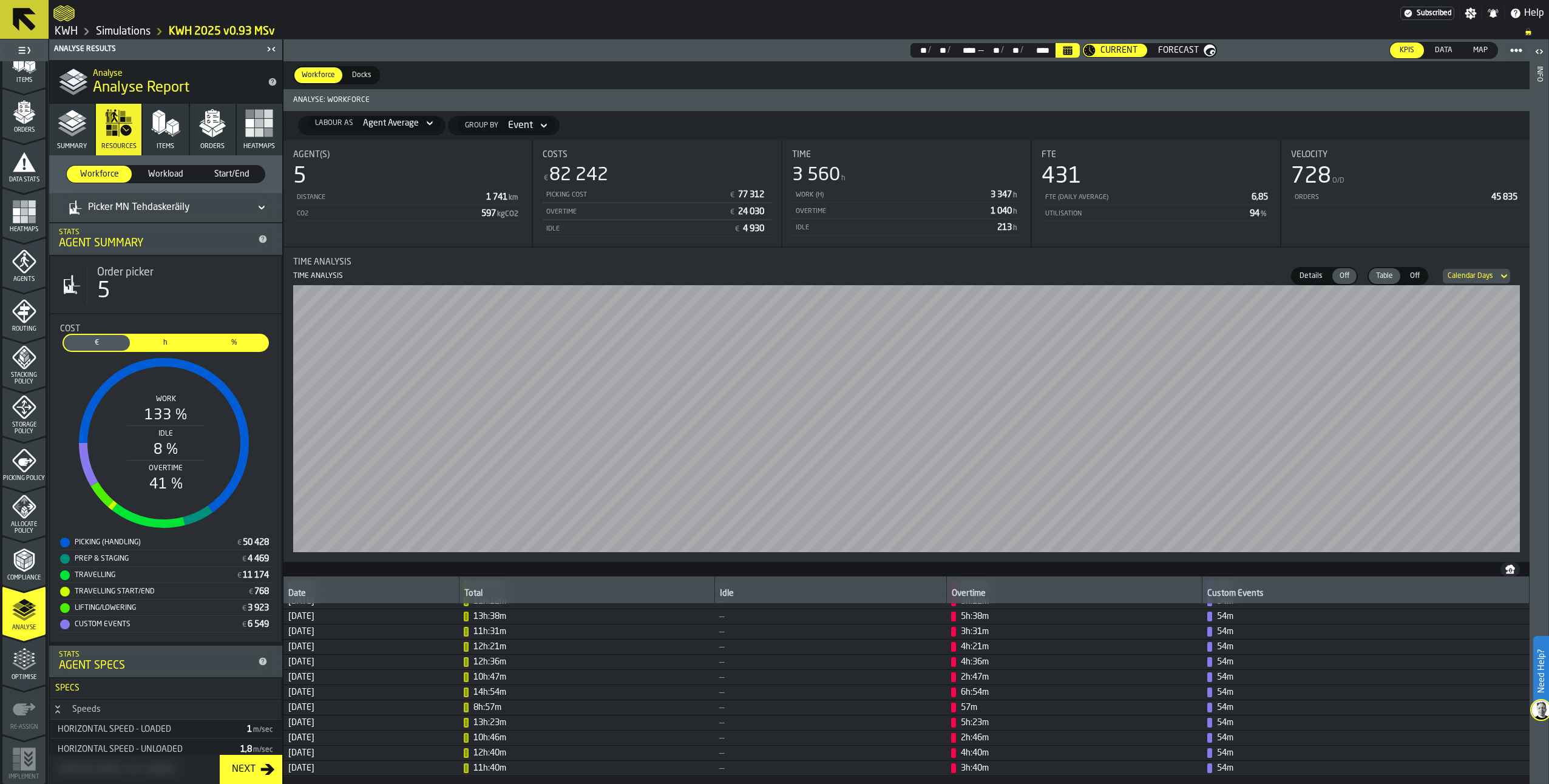
click at [361, 768] on span "18 September, 2025" at bounding box center [371, 768] width 165 height 10
drag, startPoint x: 361, startPoint y: 768, endPoint x: 336, endPoint y: 767, distance: 25.0
click at [336, 767] on span "18 September, 2025" at bounding box center [371, 768] width 165 height 10
click at [1489, 775] on div "Agent(s) 5 Distance 1 741 km CO2 597 kgCO2 Costs € 82 242 Picking Cost € 77 312…" at bounding box center [907, 462] width 1246 height 644
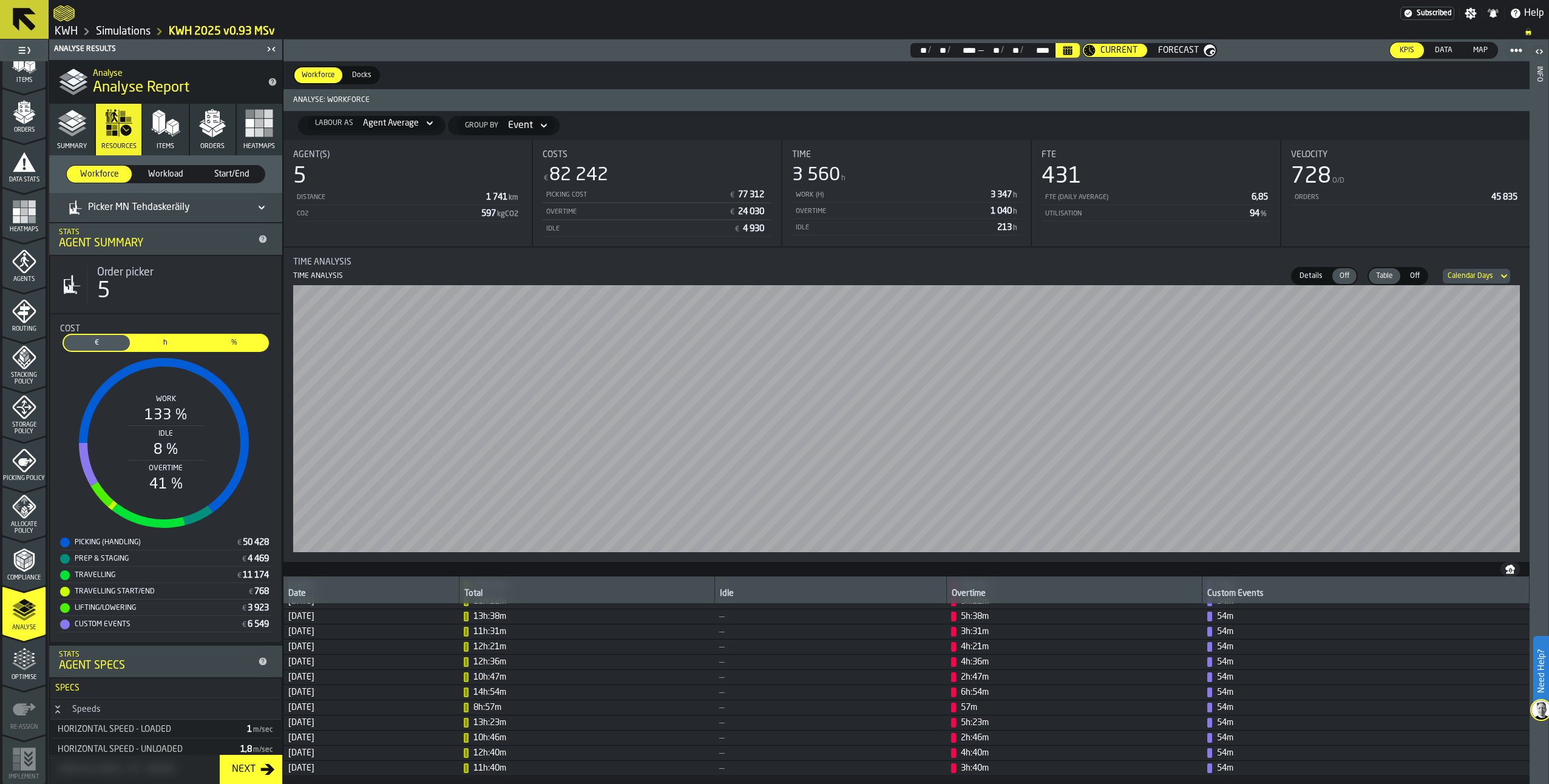
click at [1489, 775] on div "Agent(s) 5 Distance 1 741 km CO2 597 kgCO2 Costs € 82 242 Picking Cost € 77 312…" at bounding box center [907, 462] width 1246 height 644
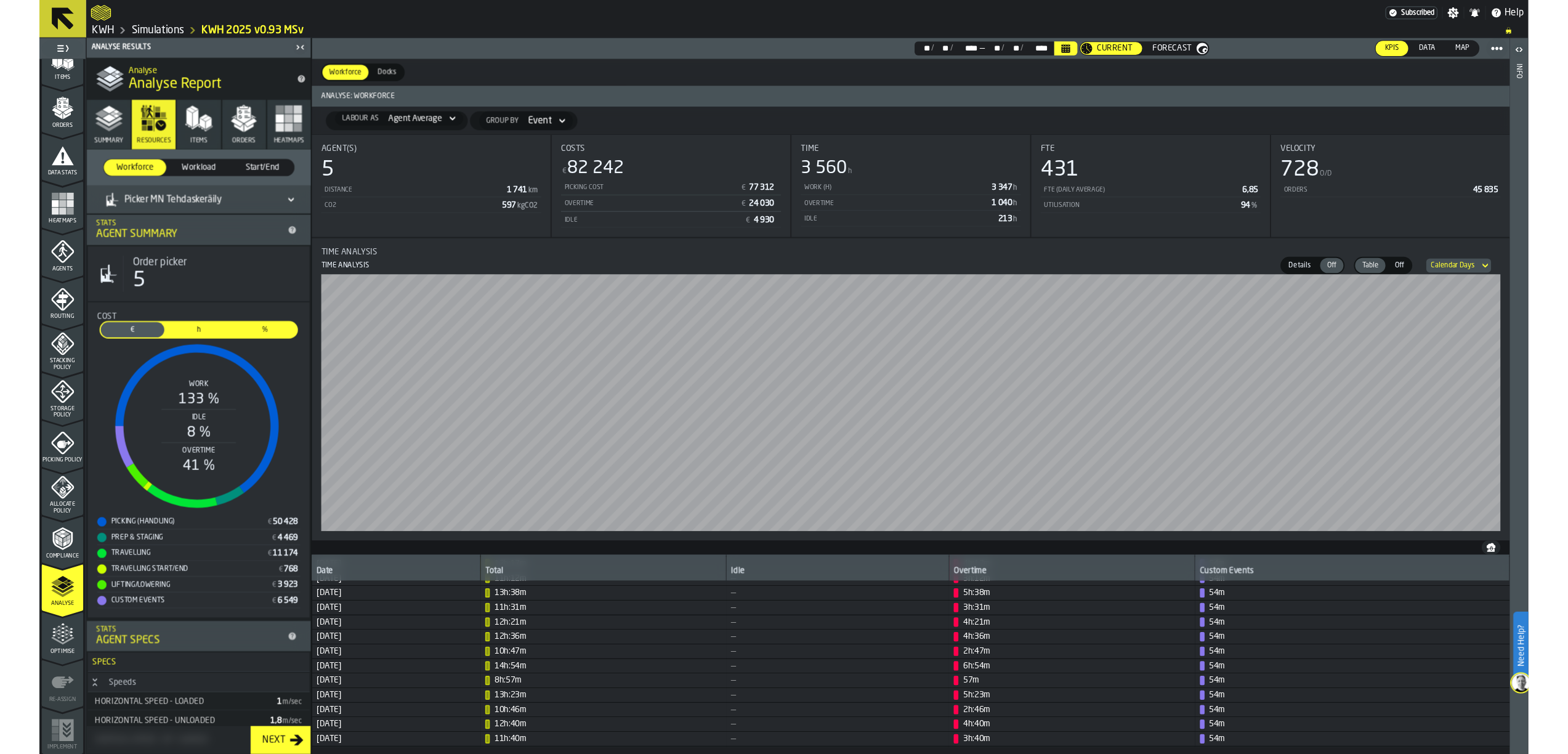
scroll to position [178, 0]
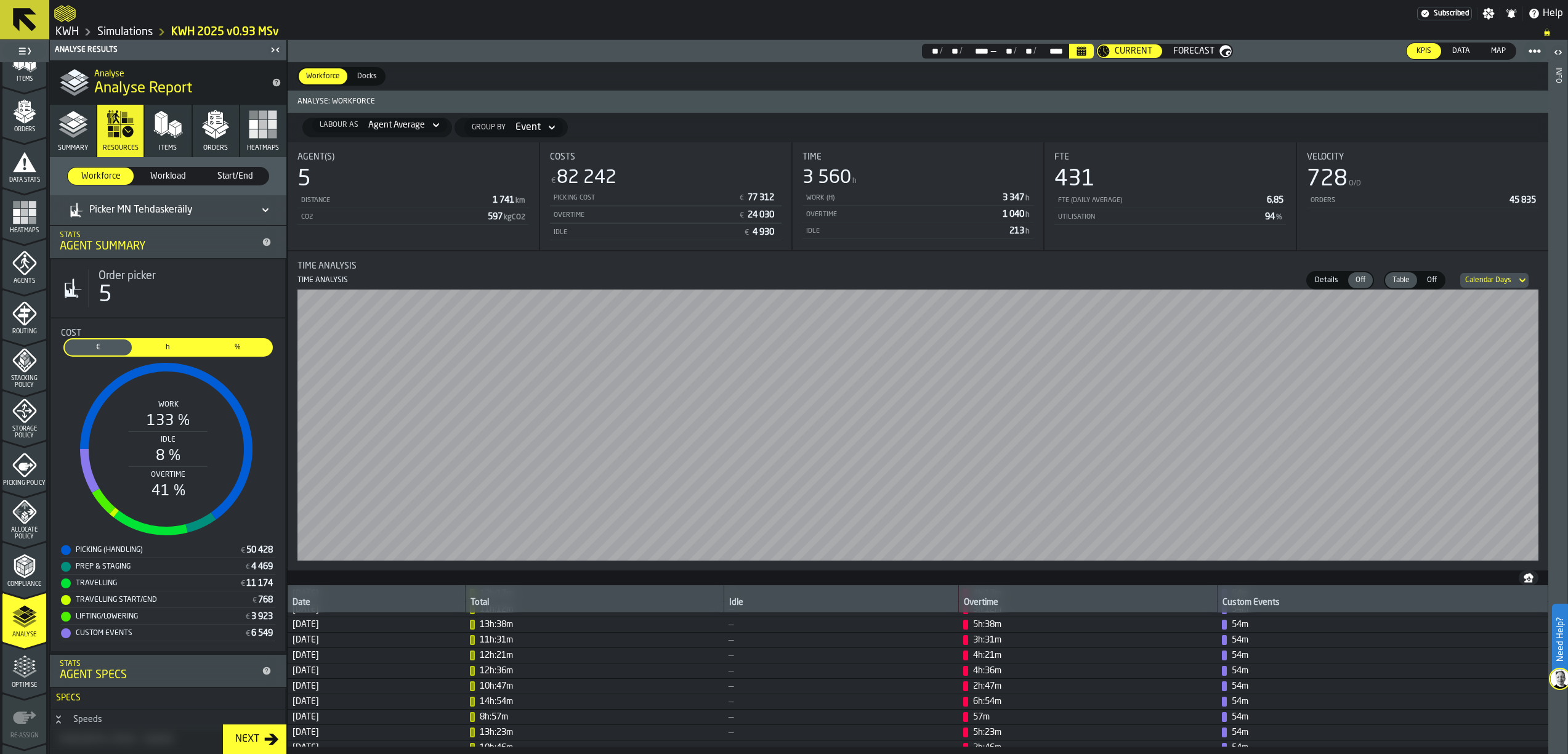
click at [1510, 747] on main "1 Start 1.1 Layout 1.2 Assignment 1.3 Items 1.4 Orders 1.5 Data Stats 1.6 Heatm…" at bounding box center [784, 397] width 1568 height 714
click at [1510, 751] on main "1 Start 1.1 Layout 1.2 Assignment 1.3 Items 1.4 Orders 1.5 Data Stats 1.6 Heatm…" at bounding box center [784, 397] width 1568 height 714
click at [1510, 751] on header "Info" at bounding box center [1557, 397] width 19 height 714
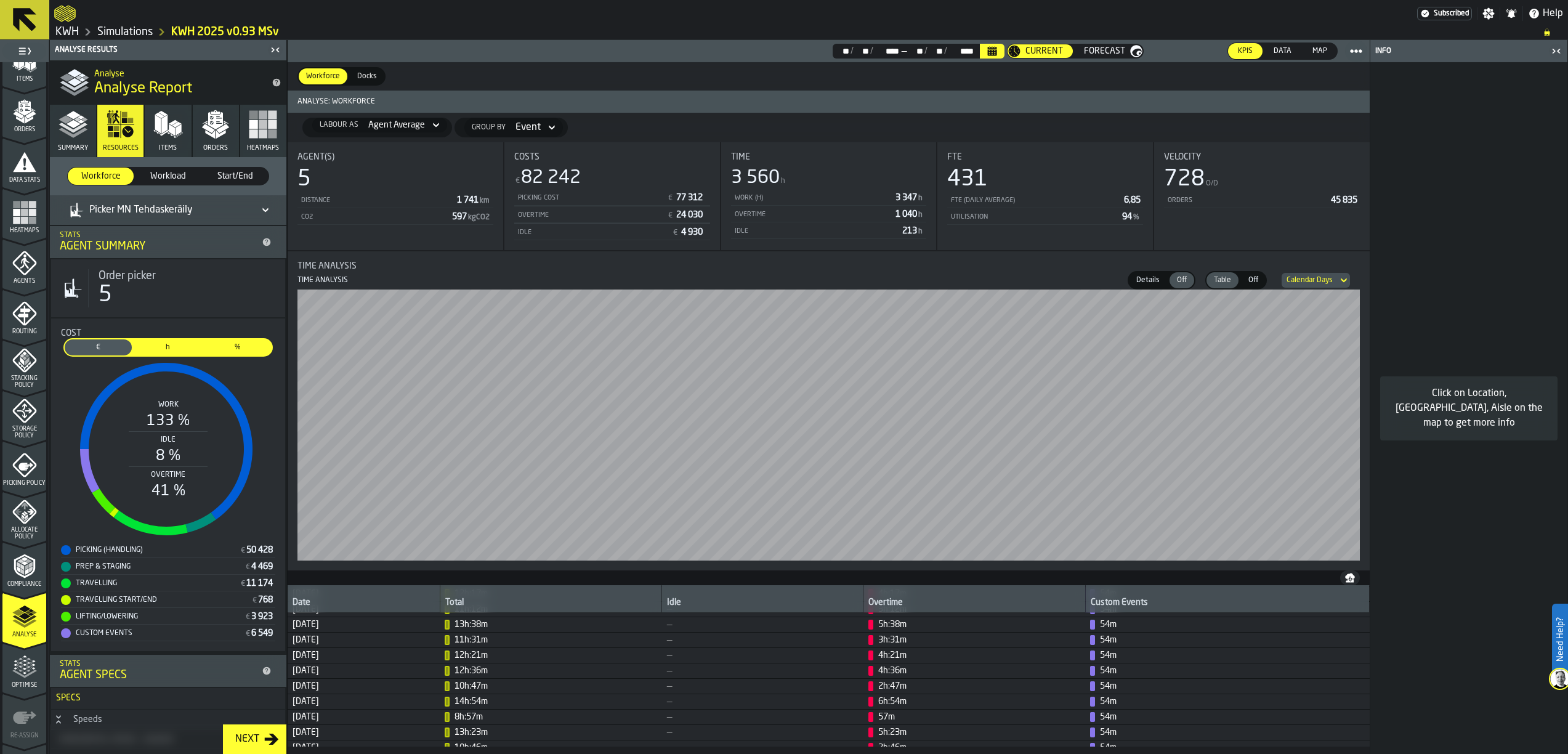
drag, startPoint x: 1557, startPoint y: 48, endPoint x: 1411, endPoint y: 101, distance: 155.3
click at [1510, 48] on icon "button-toggle-Close me" at bounding box center [1556, 51] width 15 height 15
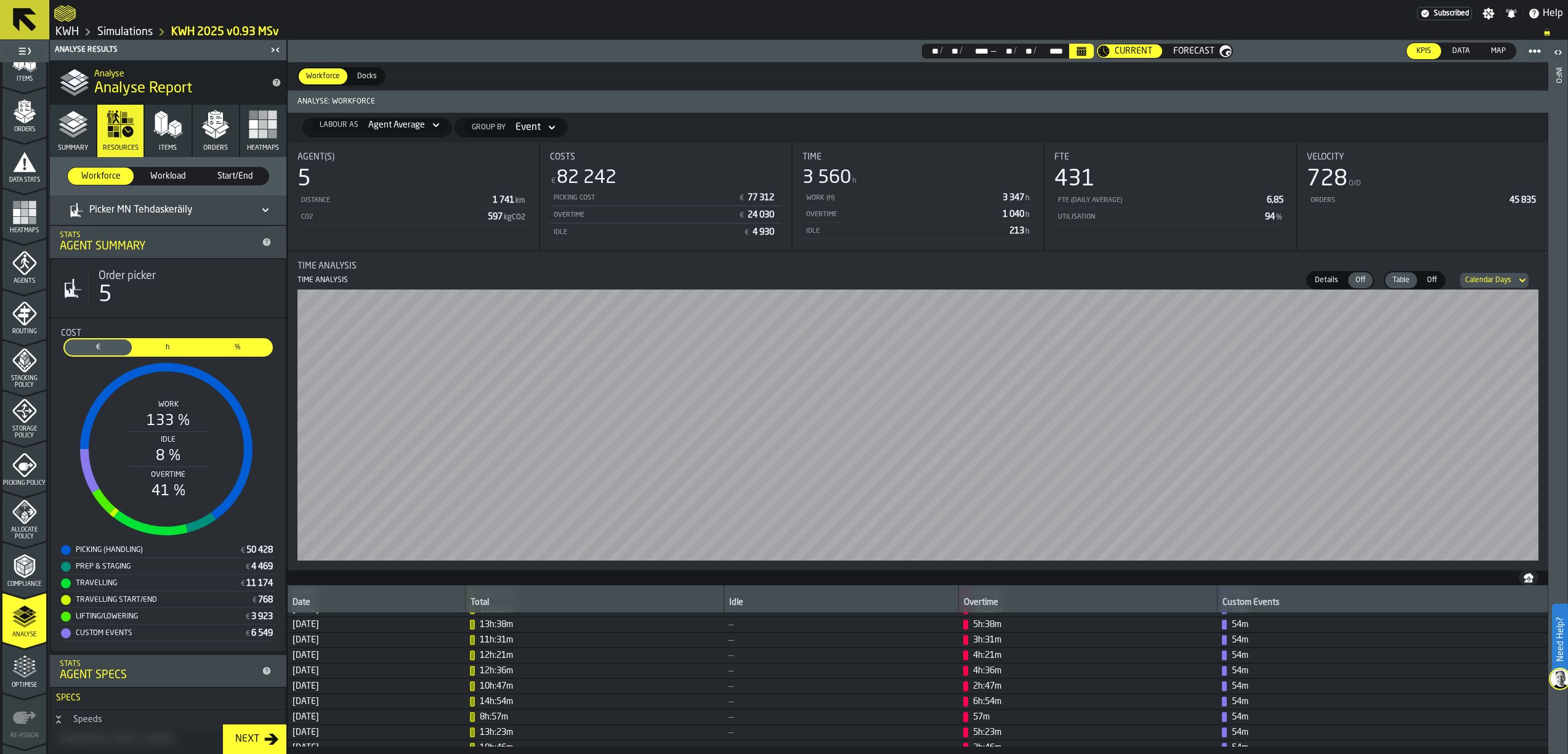
click at [164, 344] on span "h" at bounding box center [168, 347] width 62 height 11
click at [145, 214] on div "Picker MN Tehdaskeräily" at bounding box center [131, 211] width 123 height 15
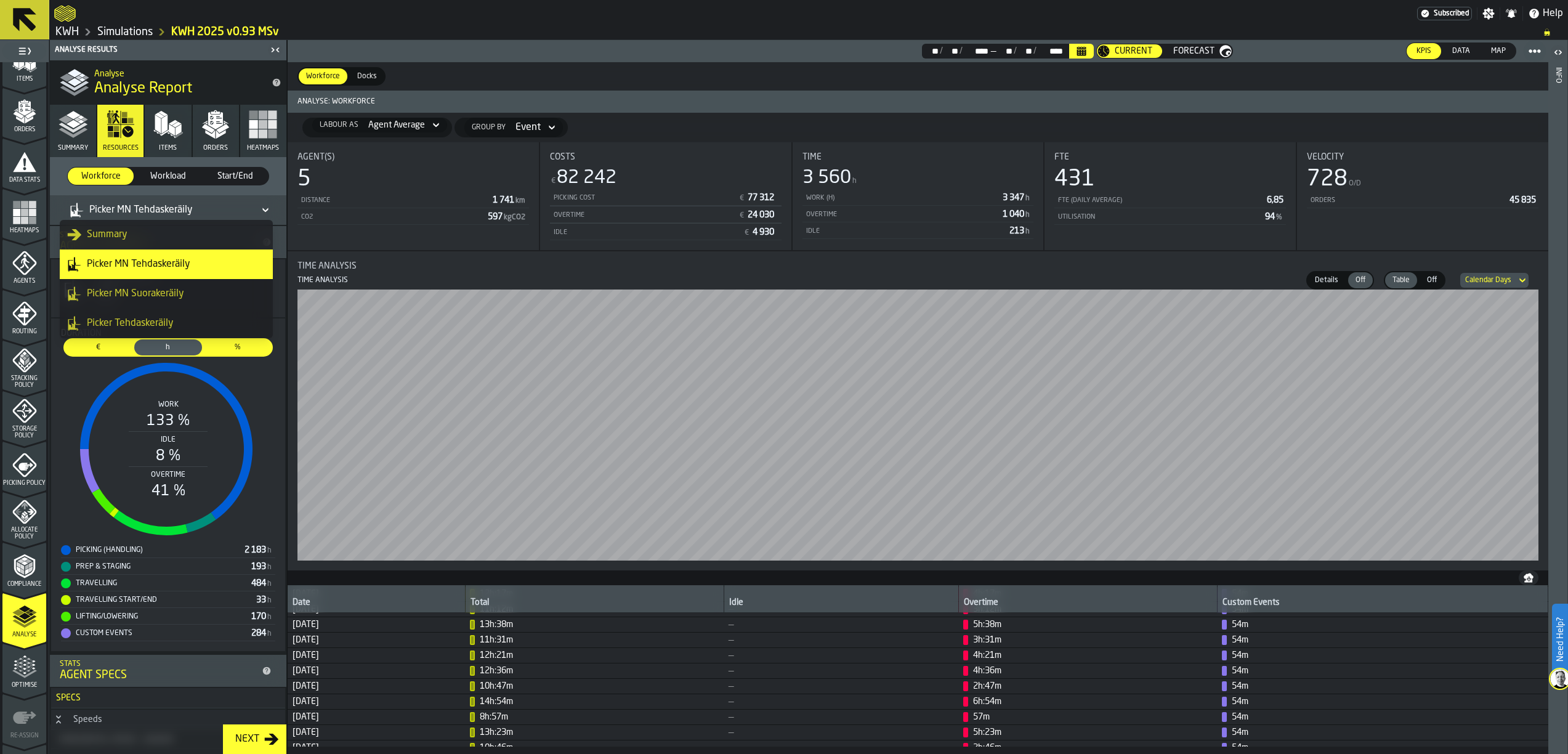
click at [132, 289] on div "Picker MN Suorakeräily" at bounding box center [166, 294] width 198 height 15
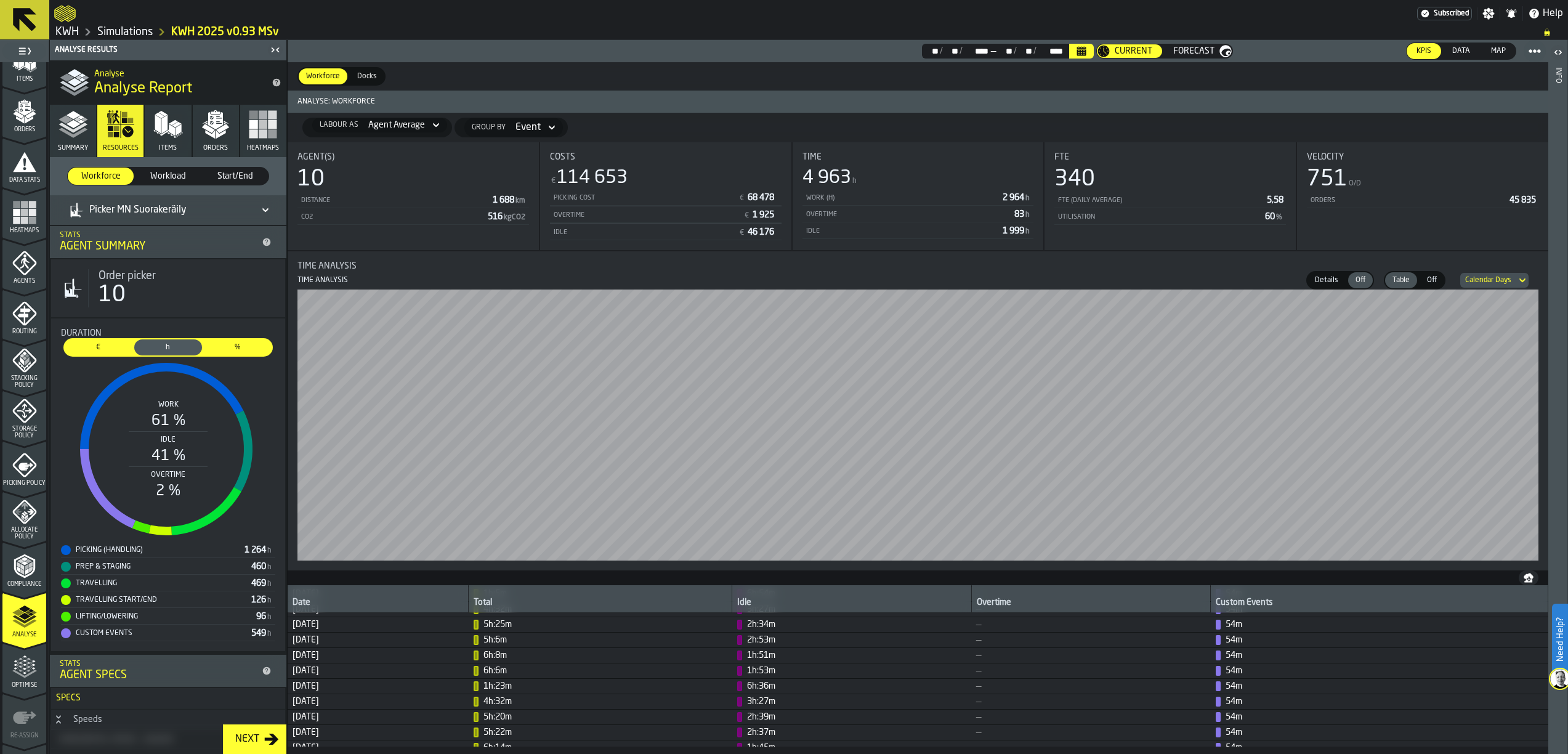
click at [259, 206] on icon at bounding box center [265, 211] width 13 height 15
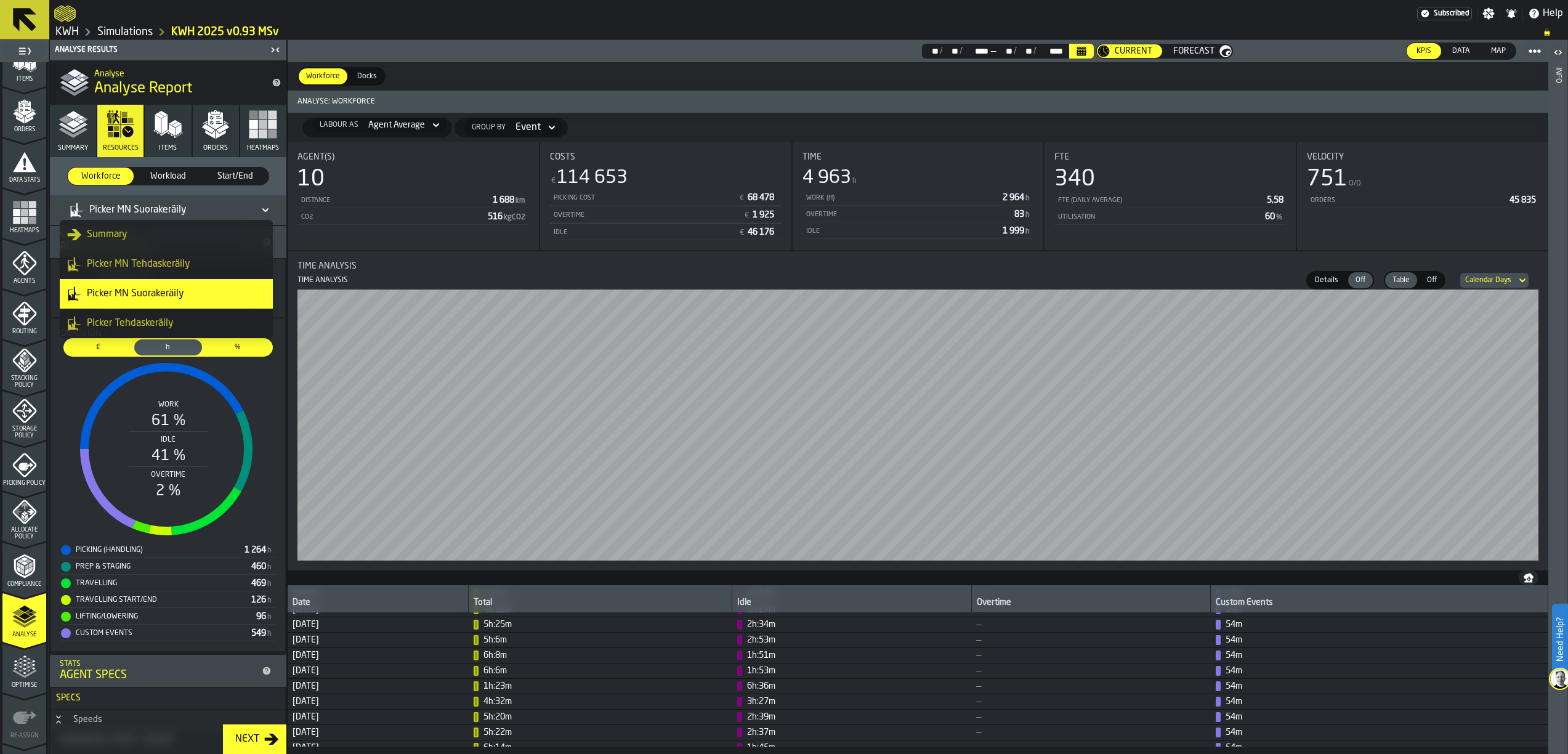
click at [162, 261] on div "Picker MN Tehdaskeräily" at bounding box center [166, 264] width 198 height 15
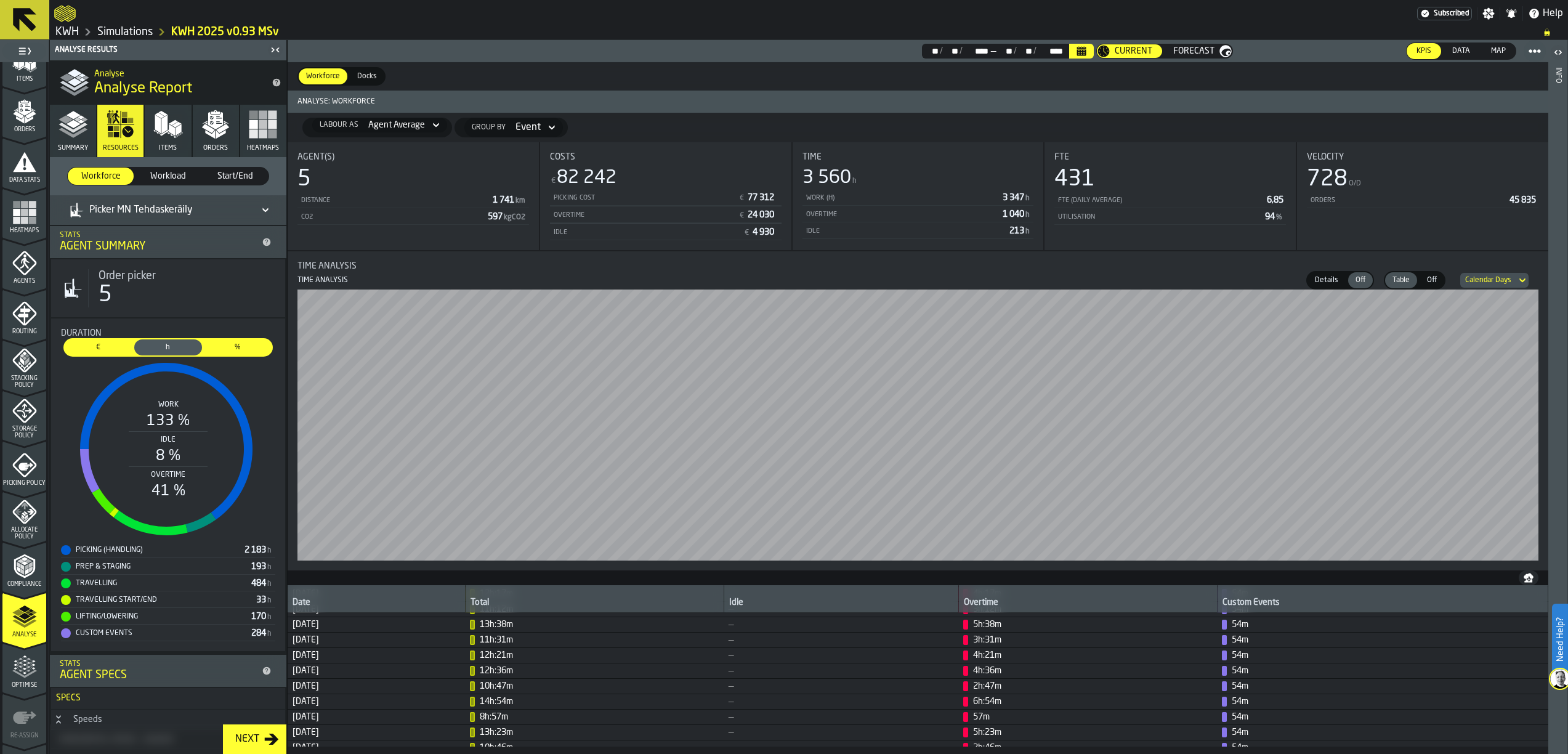
click at [260, 206] on icon at bounding box center [265, 211] width 13 height 15
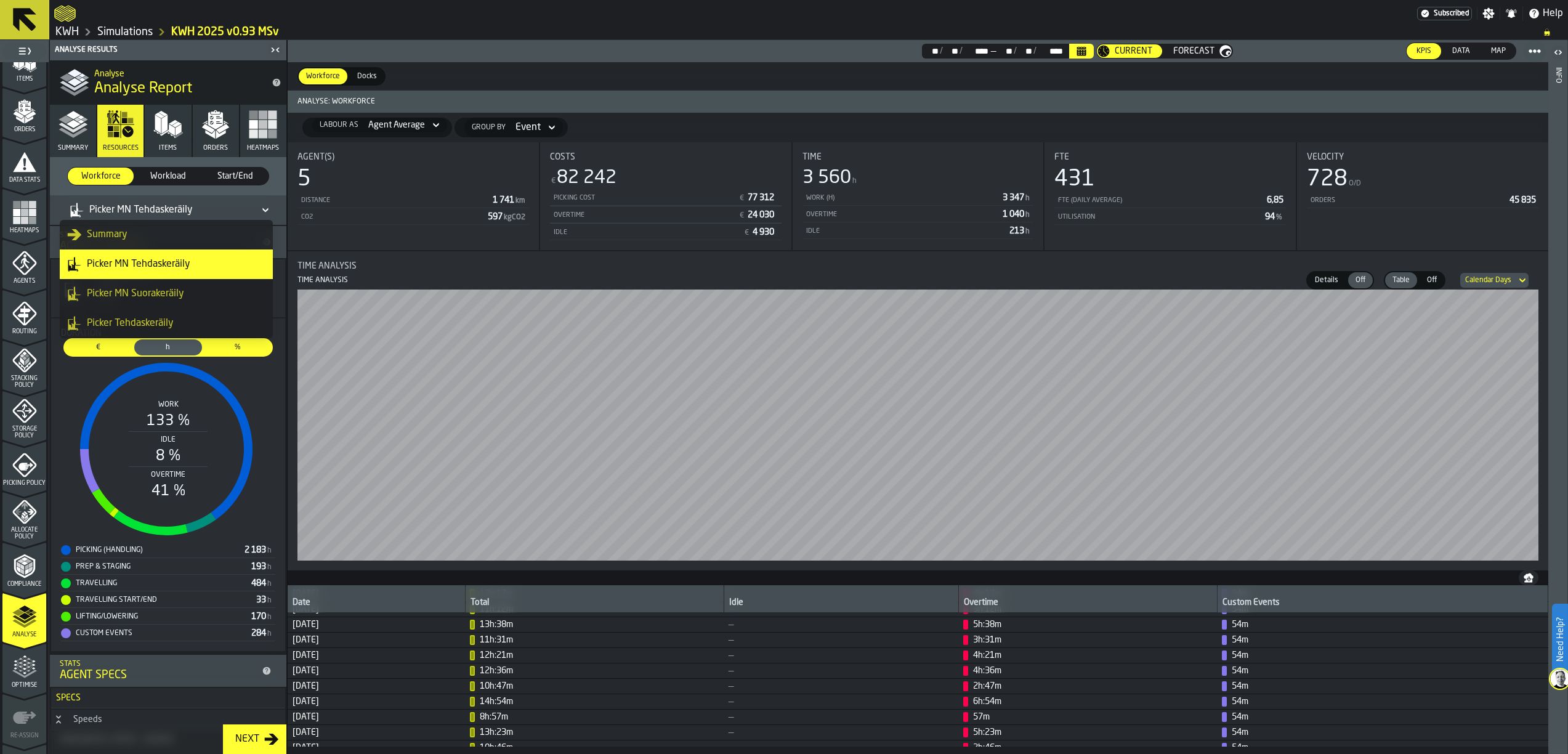
click at [147, 318] on div "Picker Tehdaskeräily" at bounding box center [166, 324] width 198 height 15
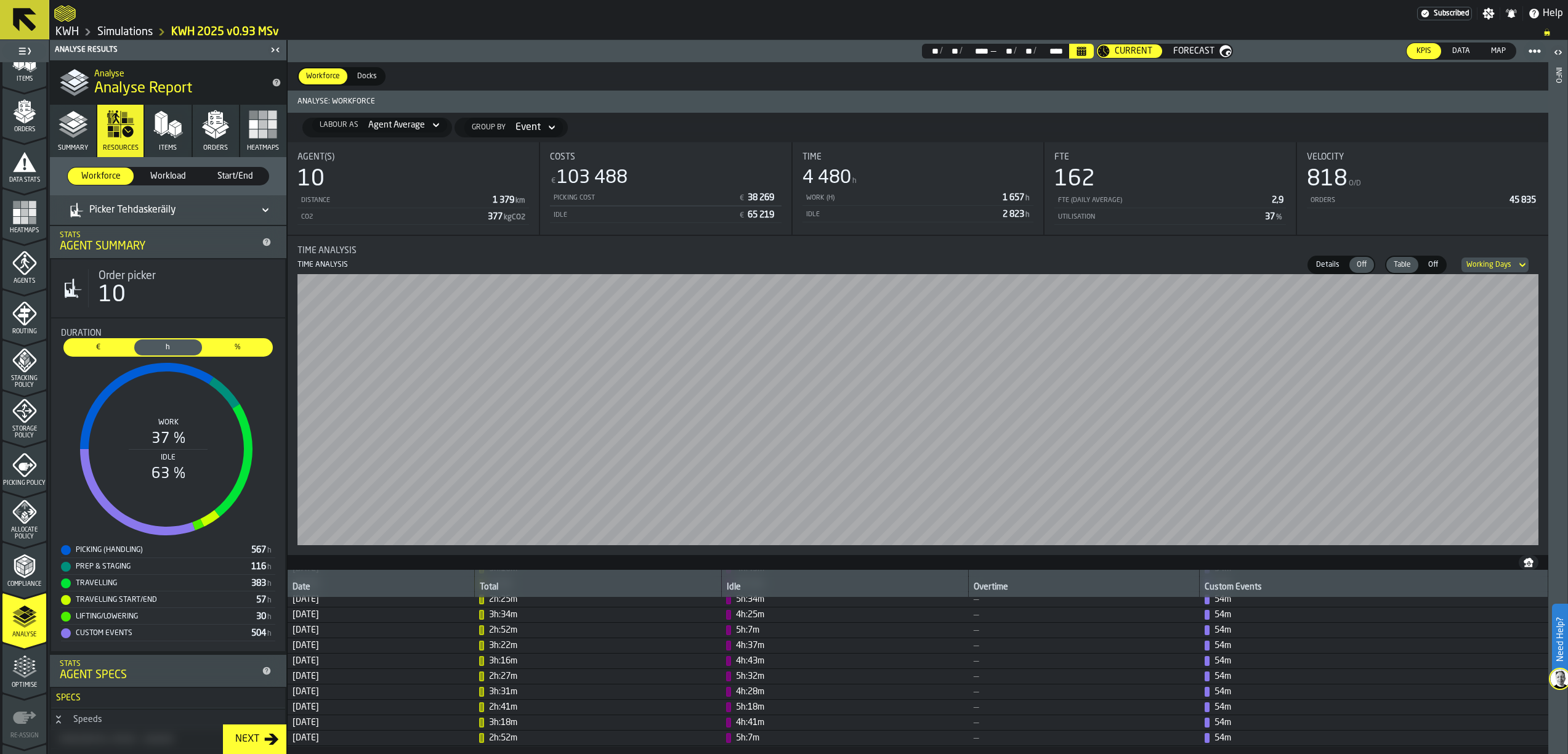
scroll to position [699, 0]
drag, startPoint x: 312, startPoint y: 736, endPoint x: 370, endPoint y: 733, distance: 58.1
click at [370, 733] on span "18 September, 2025" at bounding box center [381, 738] width 177 height 10
drag, startPoint x: 370, startPoint y: 733, endPoint x: 324, endPoint y: 742, distance: 46.9
click at [324, 742] on span "18 September, 2025" at bounding box center [381, 738] width 177 height 10
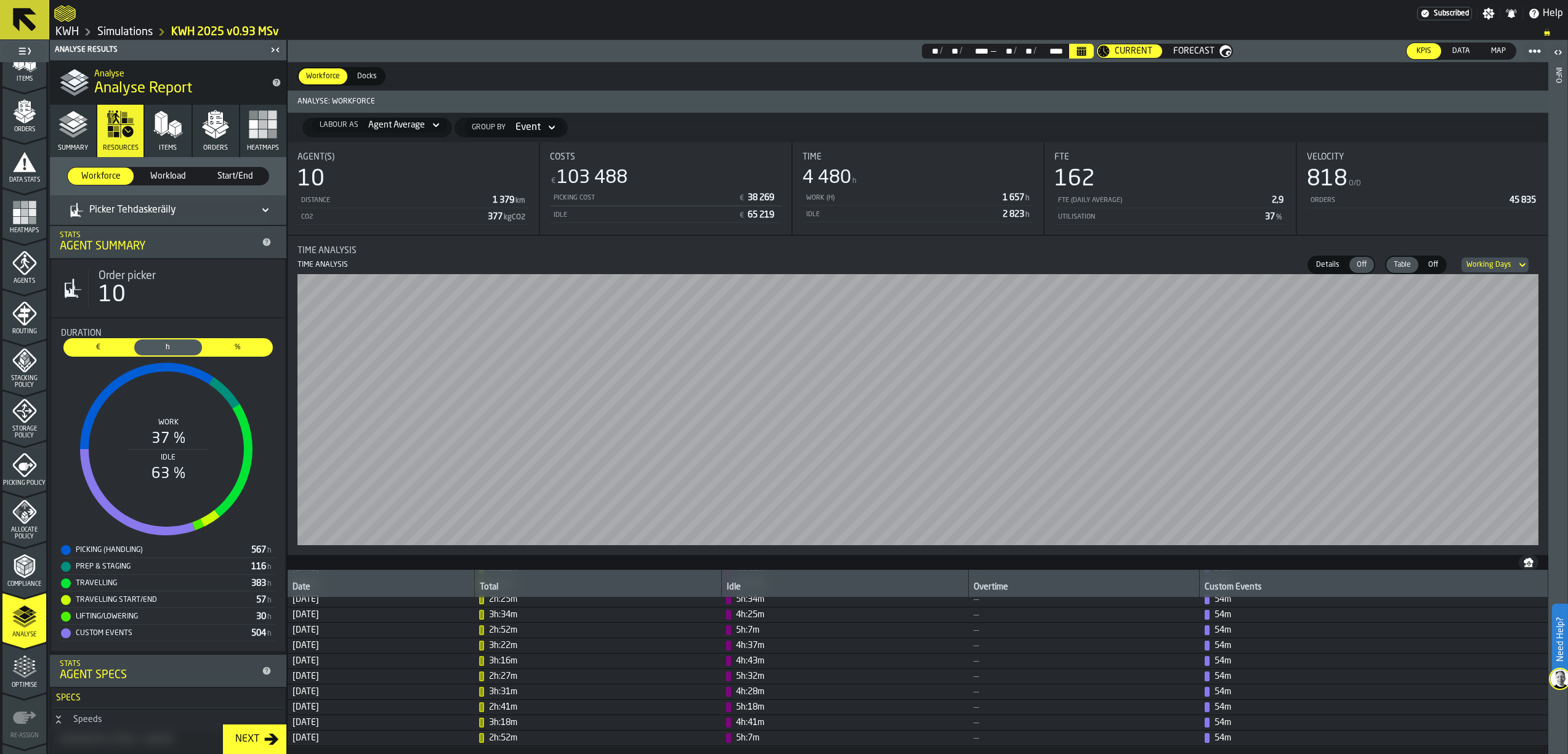
click at [263, 205] on icon at bounding box center [265, 211] width 13 height 15
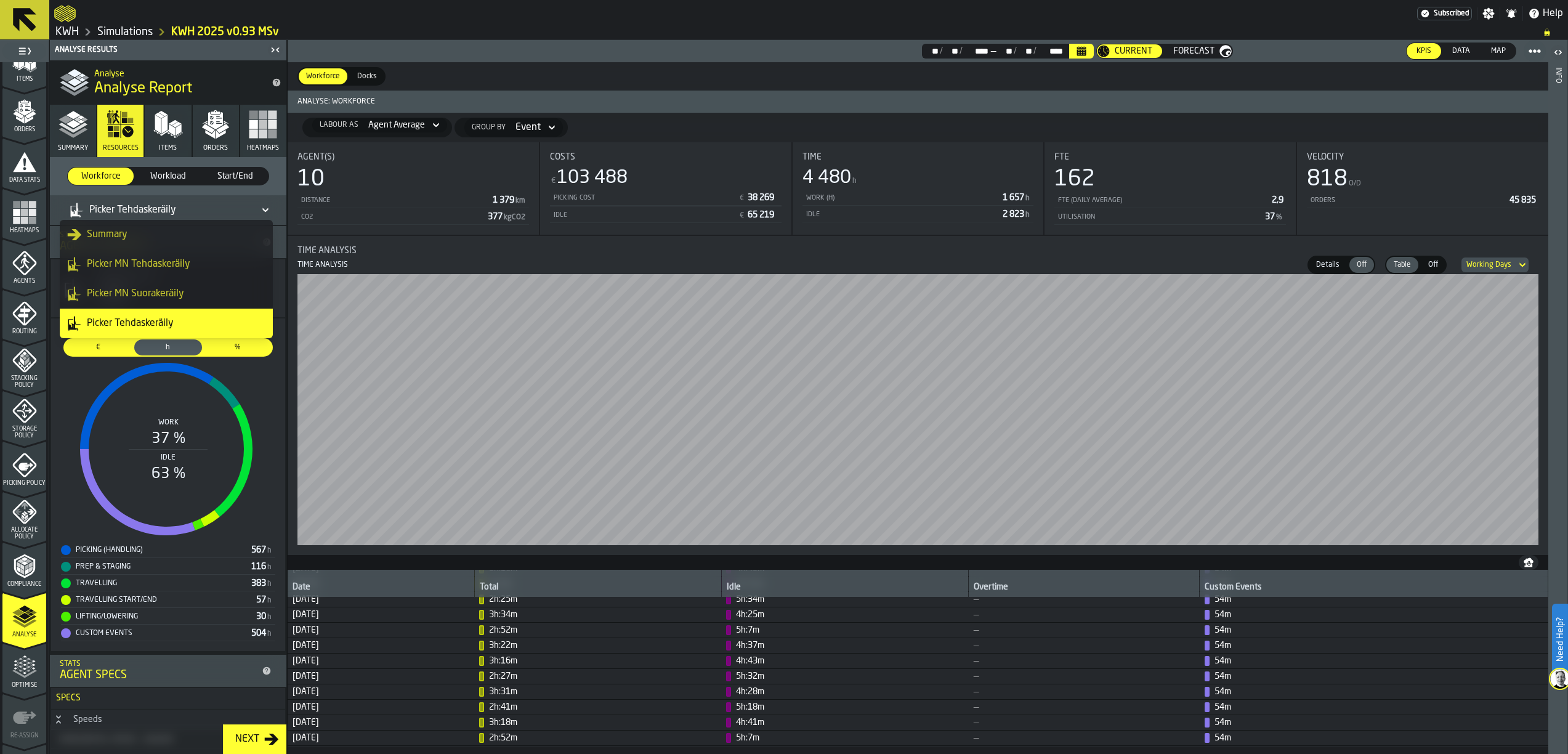
click at [149, 268] on div "Picker MN Tehdaskeräily" at bounding box center [166, 264] width 198 height 15
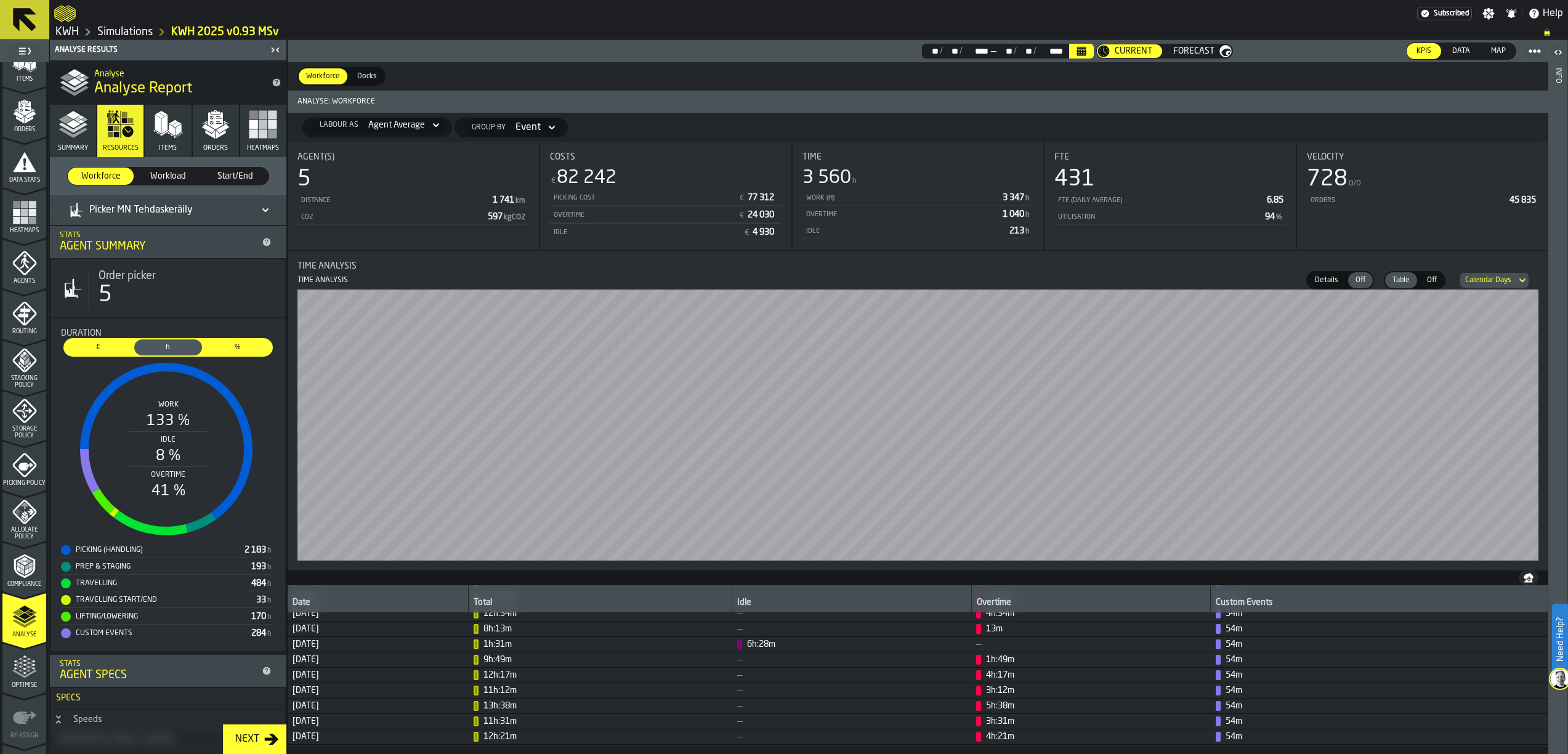
click at [262, 203] on icon at bounding box center [265, 211] width 13 height 15
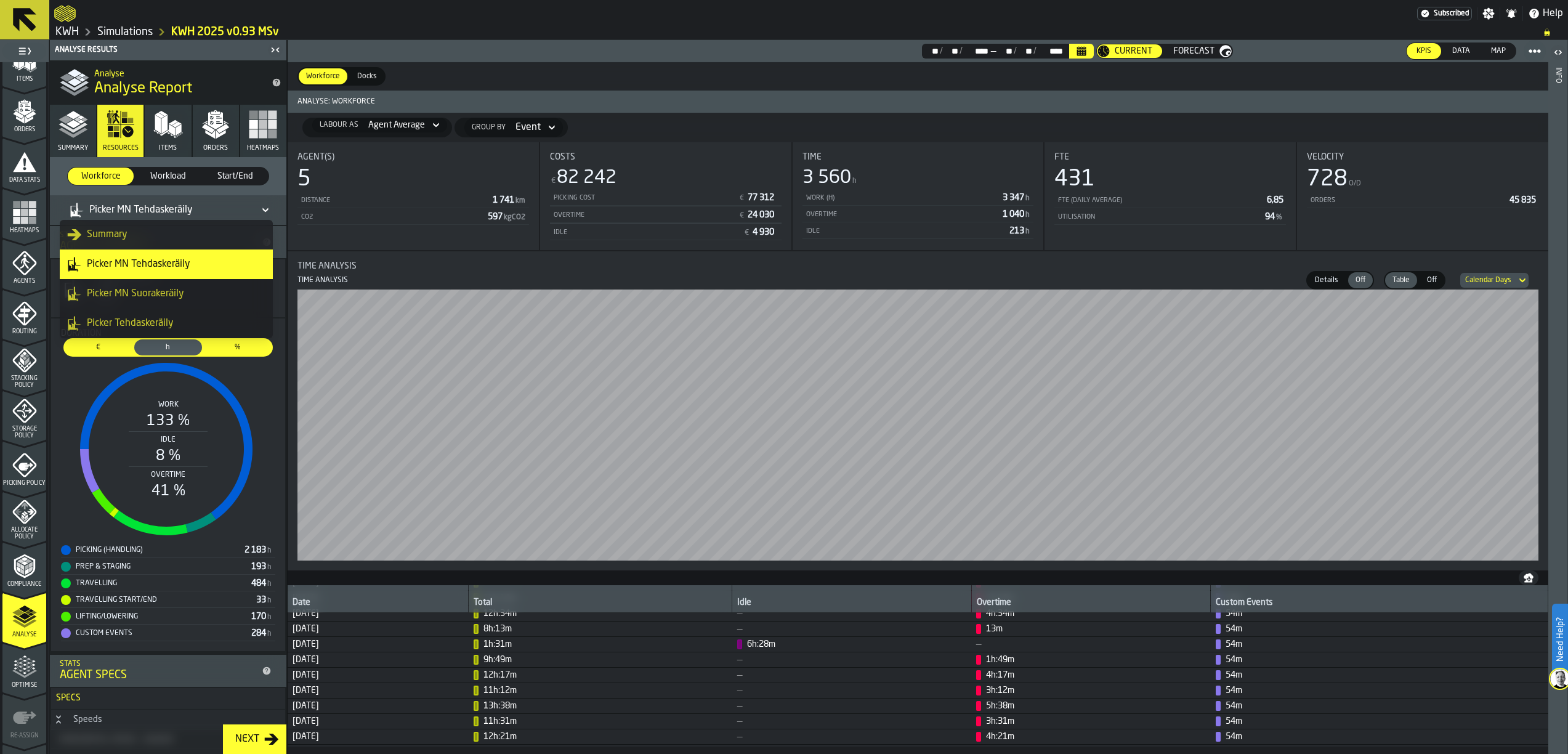
click at [161, 297] on div "Picker MN Suorakeräily" at bounding box center [166, 294] width 198 height 15
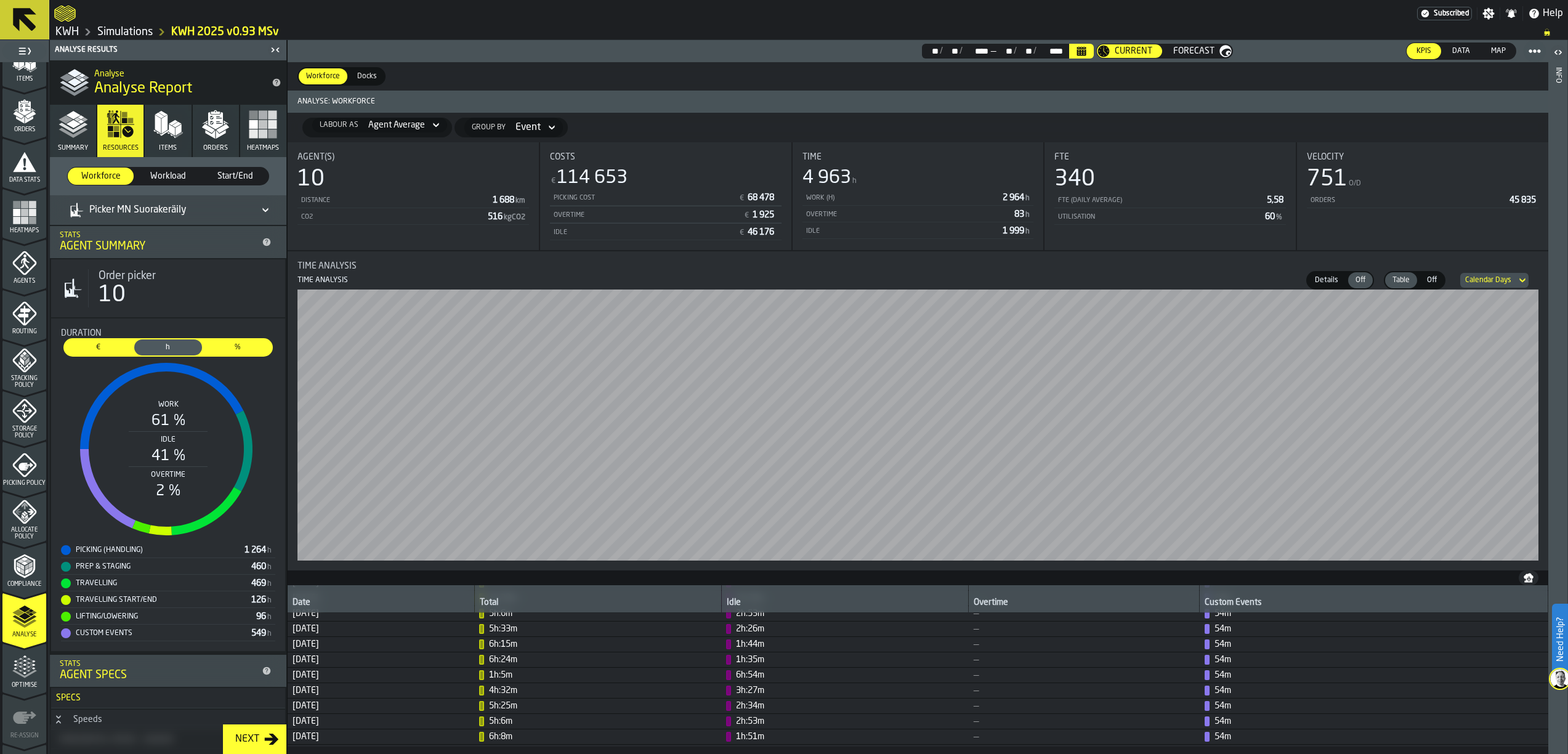
click at [14, 258] on icon "menu Agents" at bounding box center [24, 263] width 24 height 24
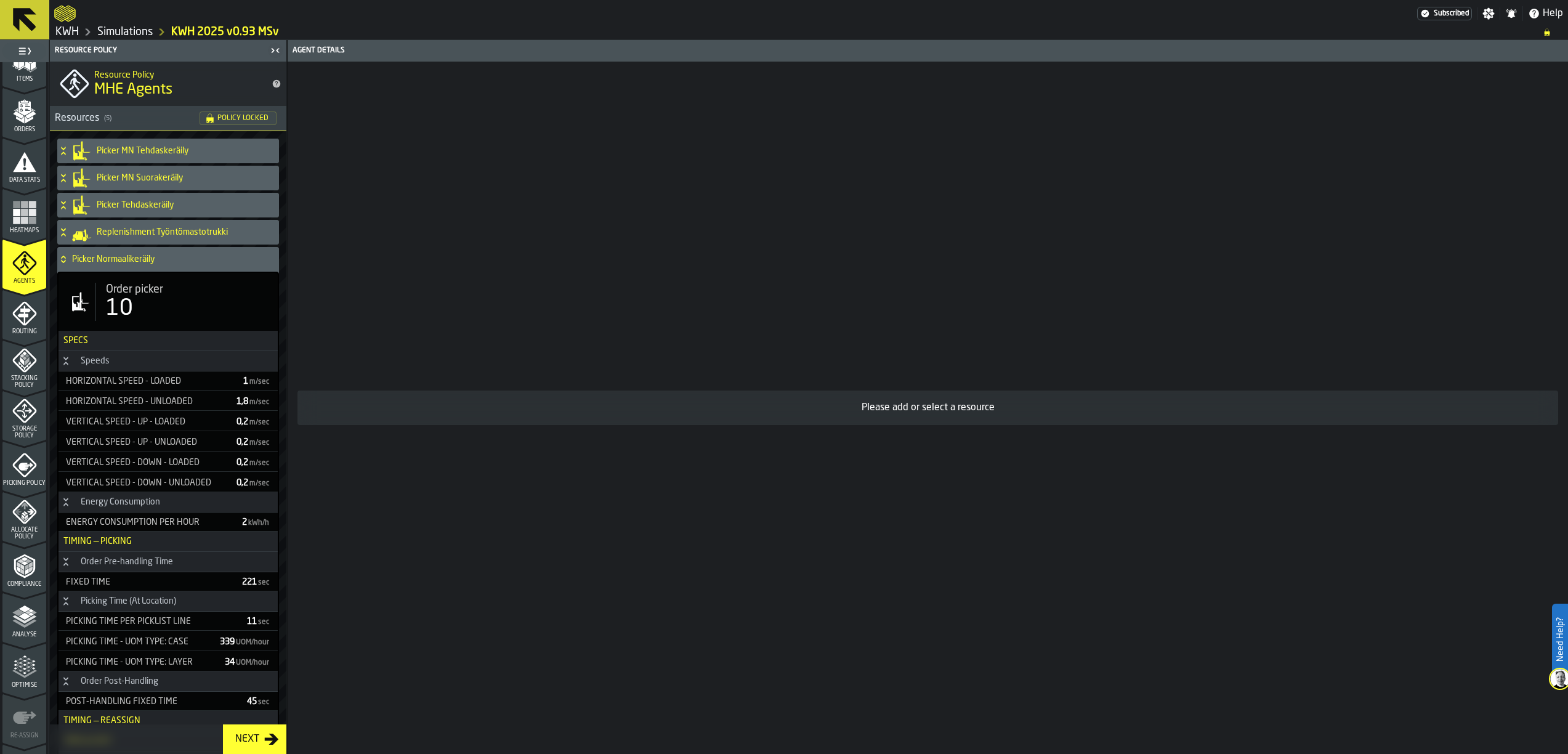
click at [128, 291] on span "Order picker" at bounding box center [134, 289] width 57 height 13
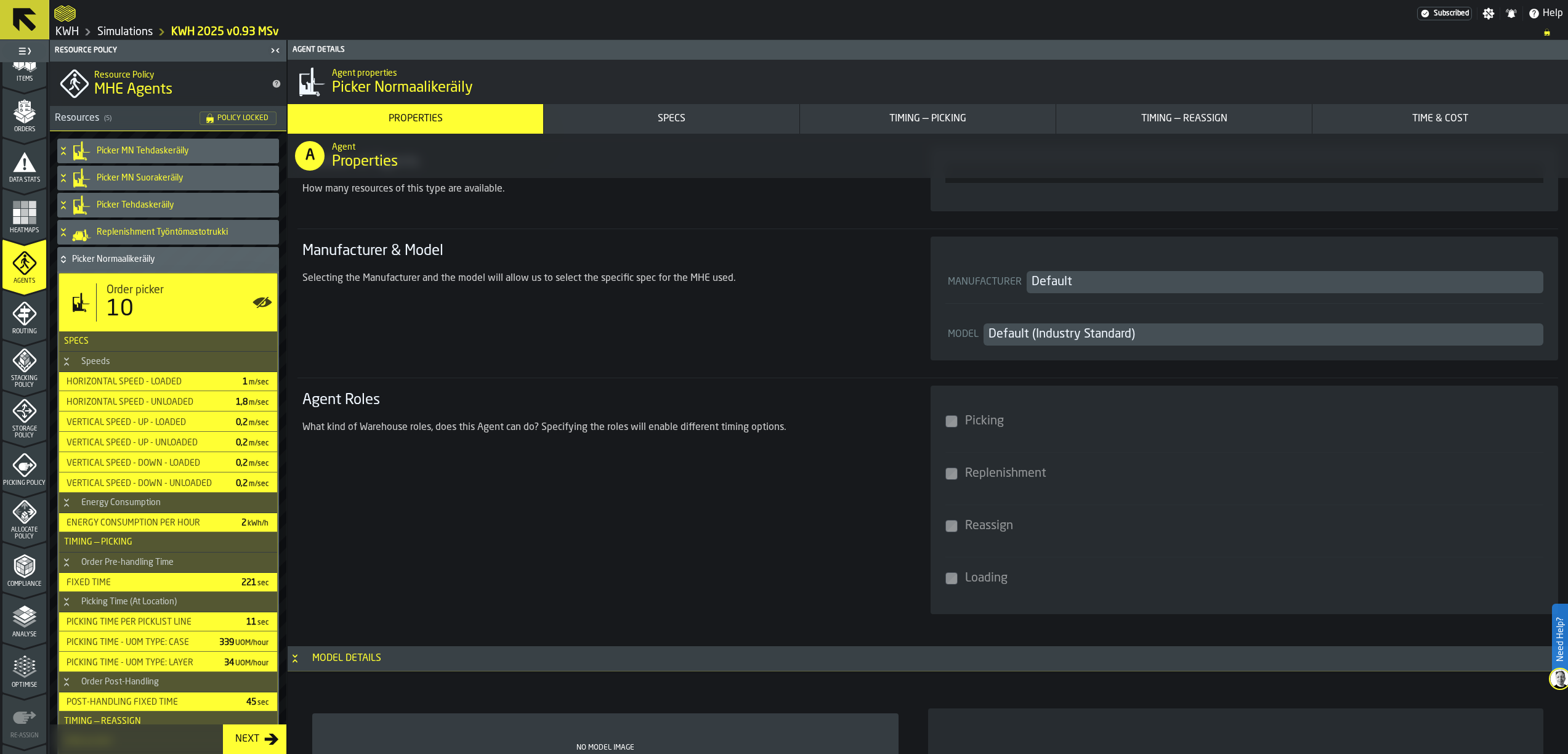
scroll to position [0, 0]
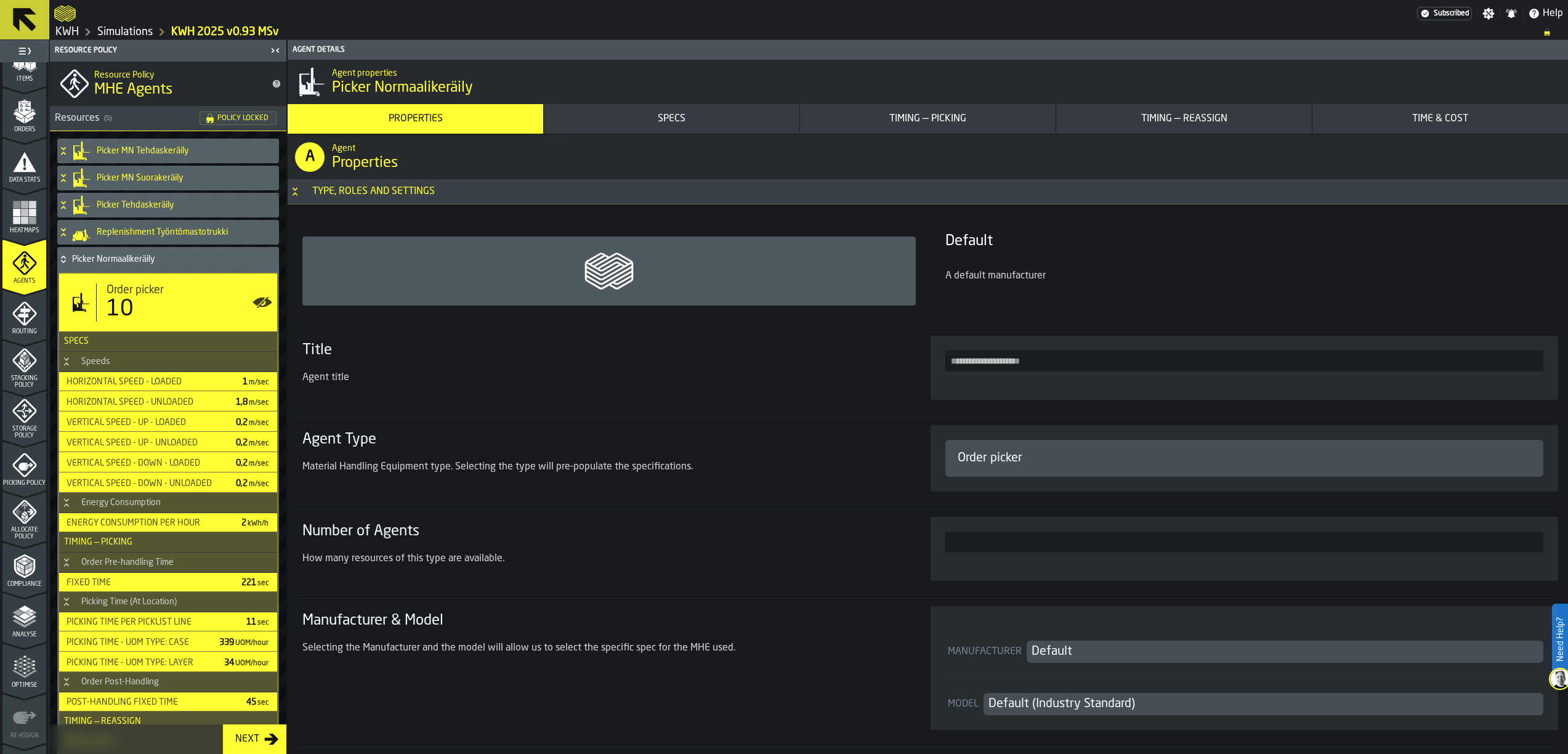
click at [295, 189] on icon "Button-Type, Roles and Settings-open" at bounding box center [295, 191] width 10 height 10
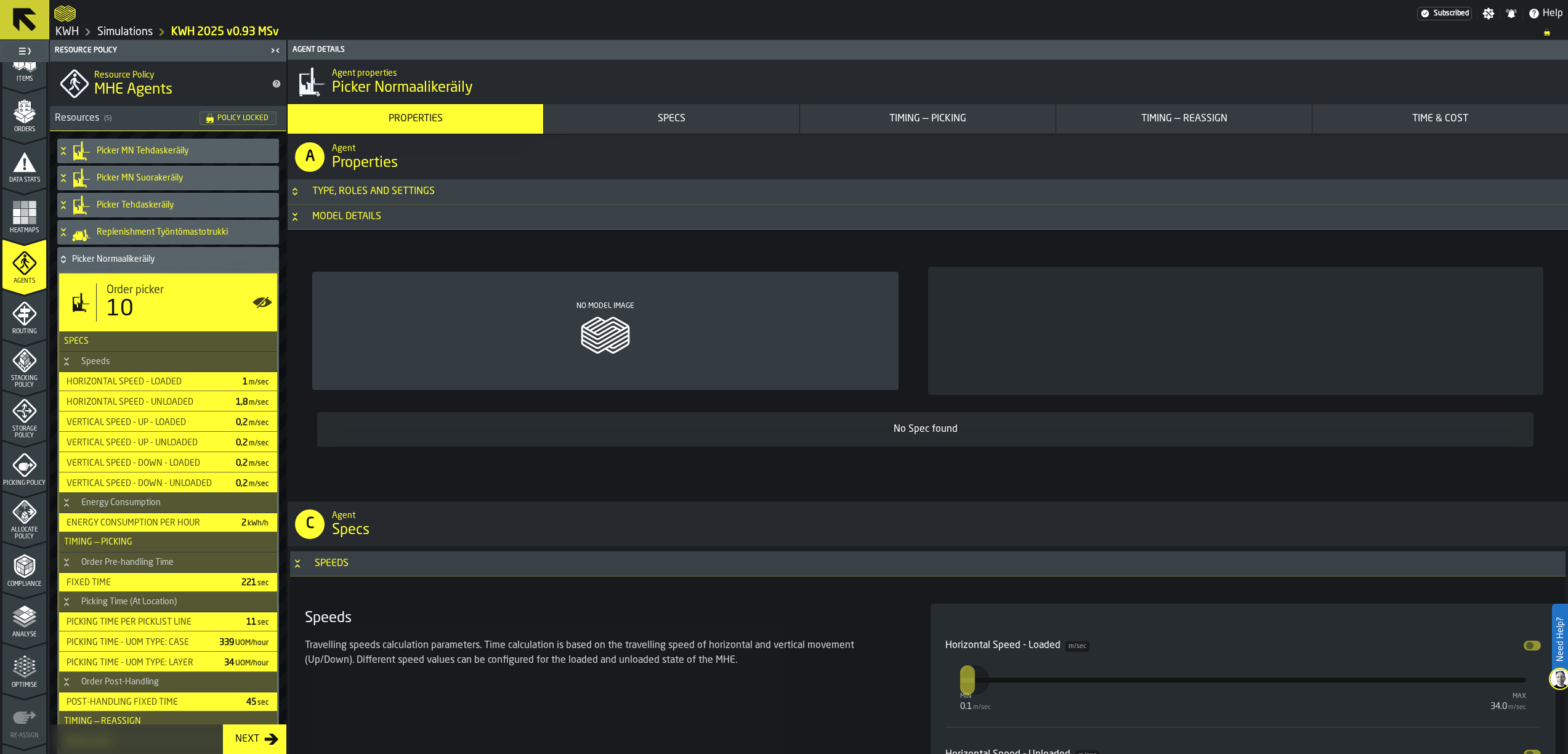
click at [295, 189] on icon "Button-Type, Roles and Settings-closed" at bounding box center [294, 190] width 4 height 3
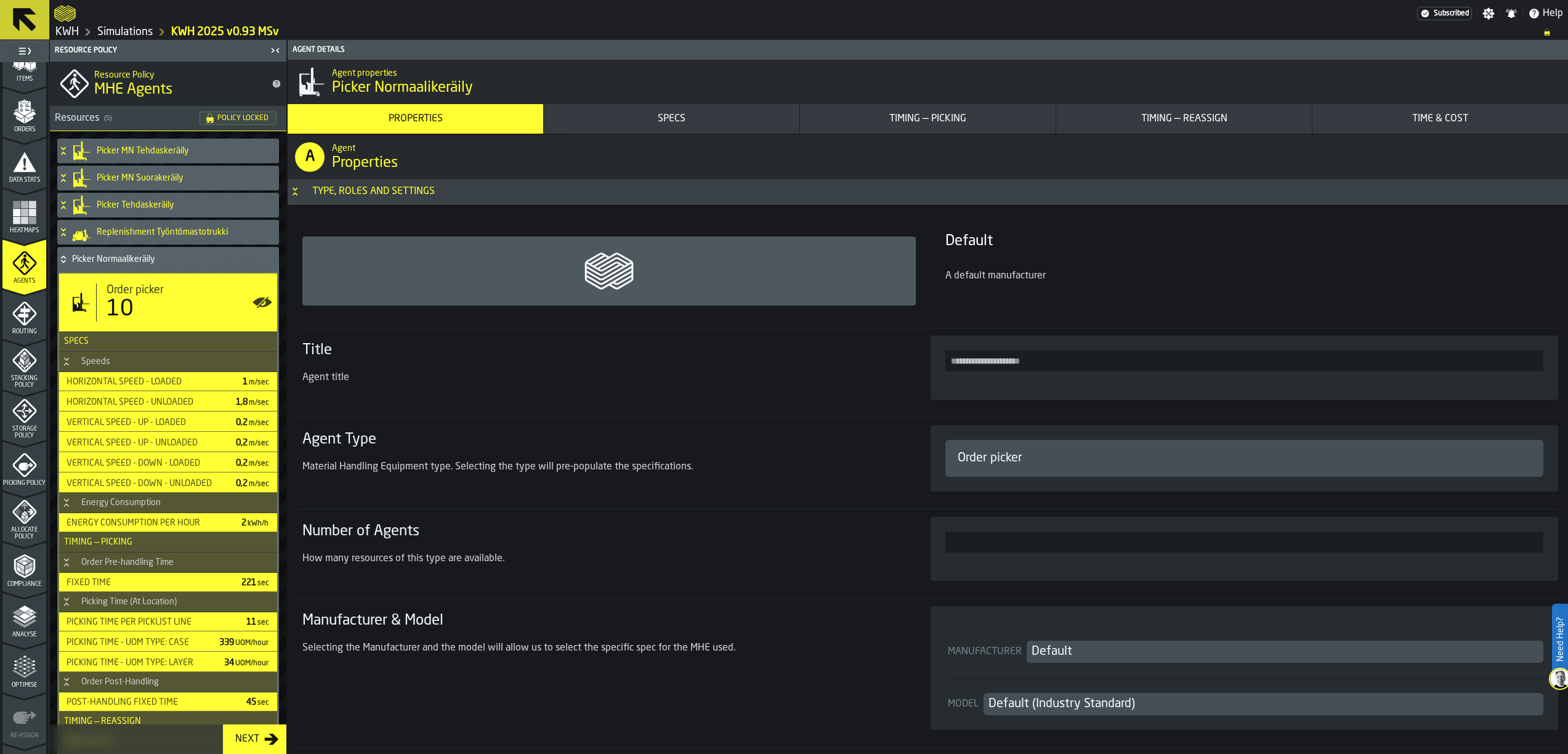
click at [1469, 118] on div "Time & Cost" at bounding box center [1440, 119] width 246 height 15
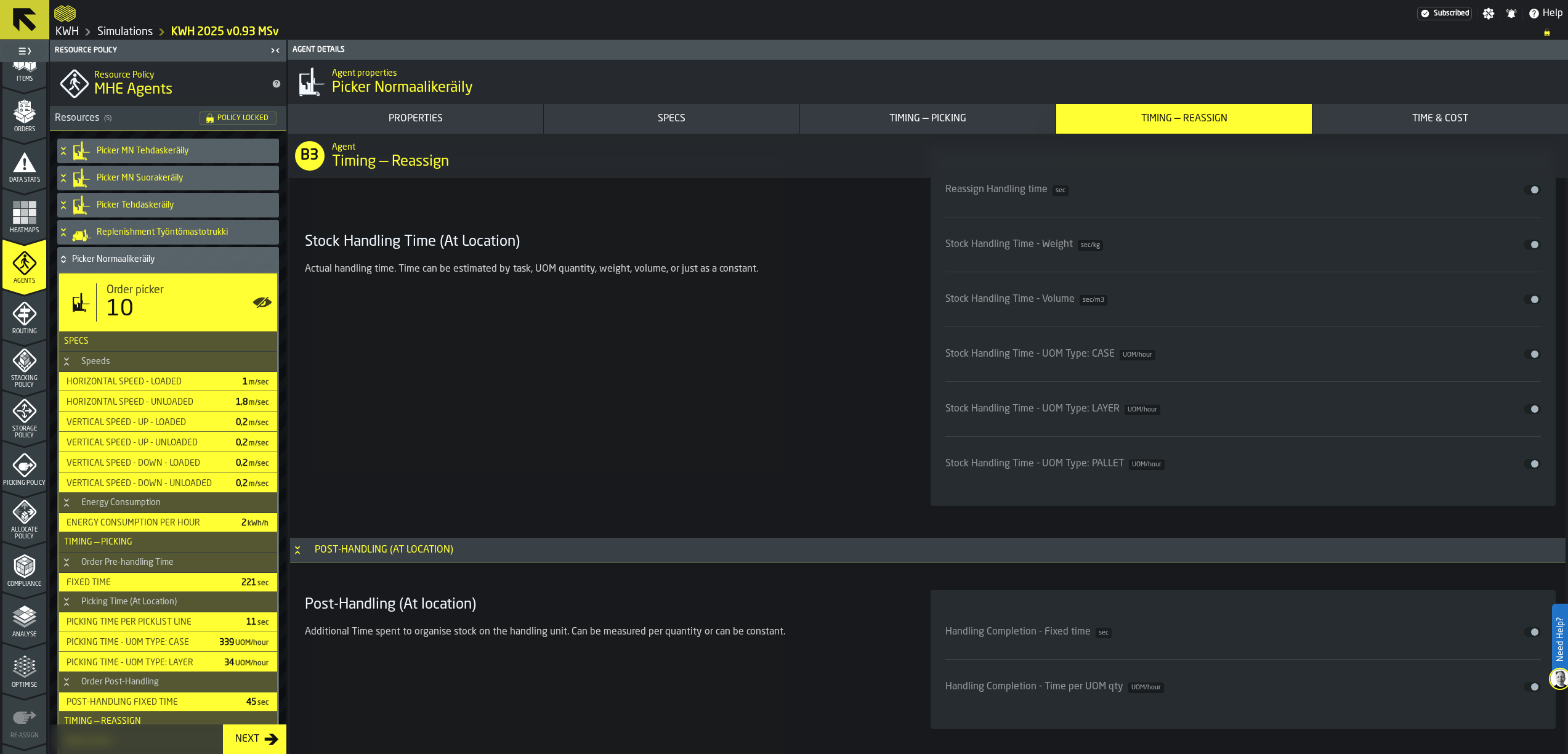
scroll to position [5744, 0]
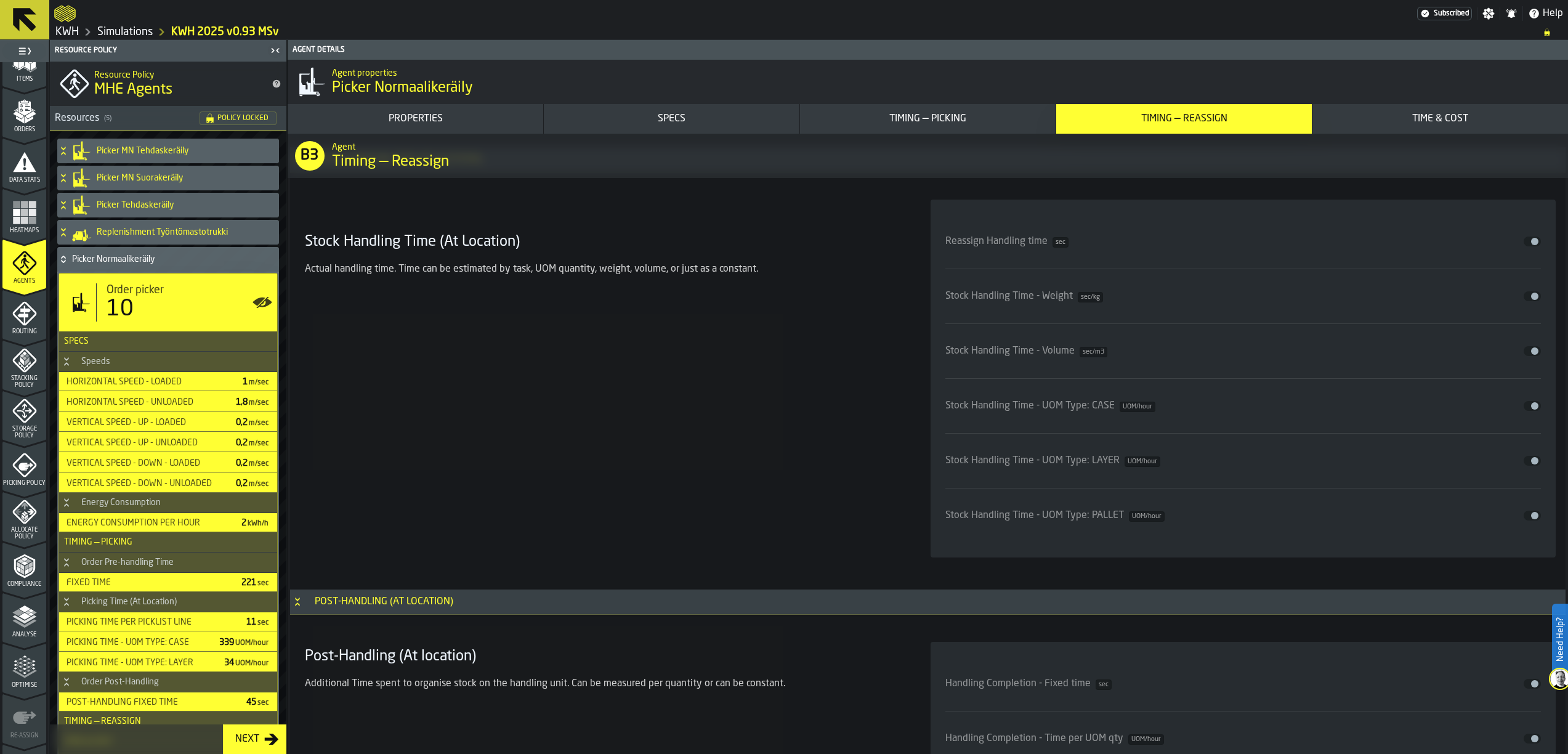
click at [63, 257] on icon at bounding box center [63, 257] width 4 height 3
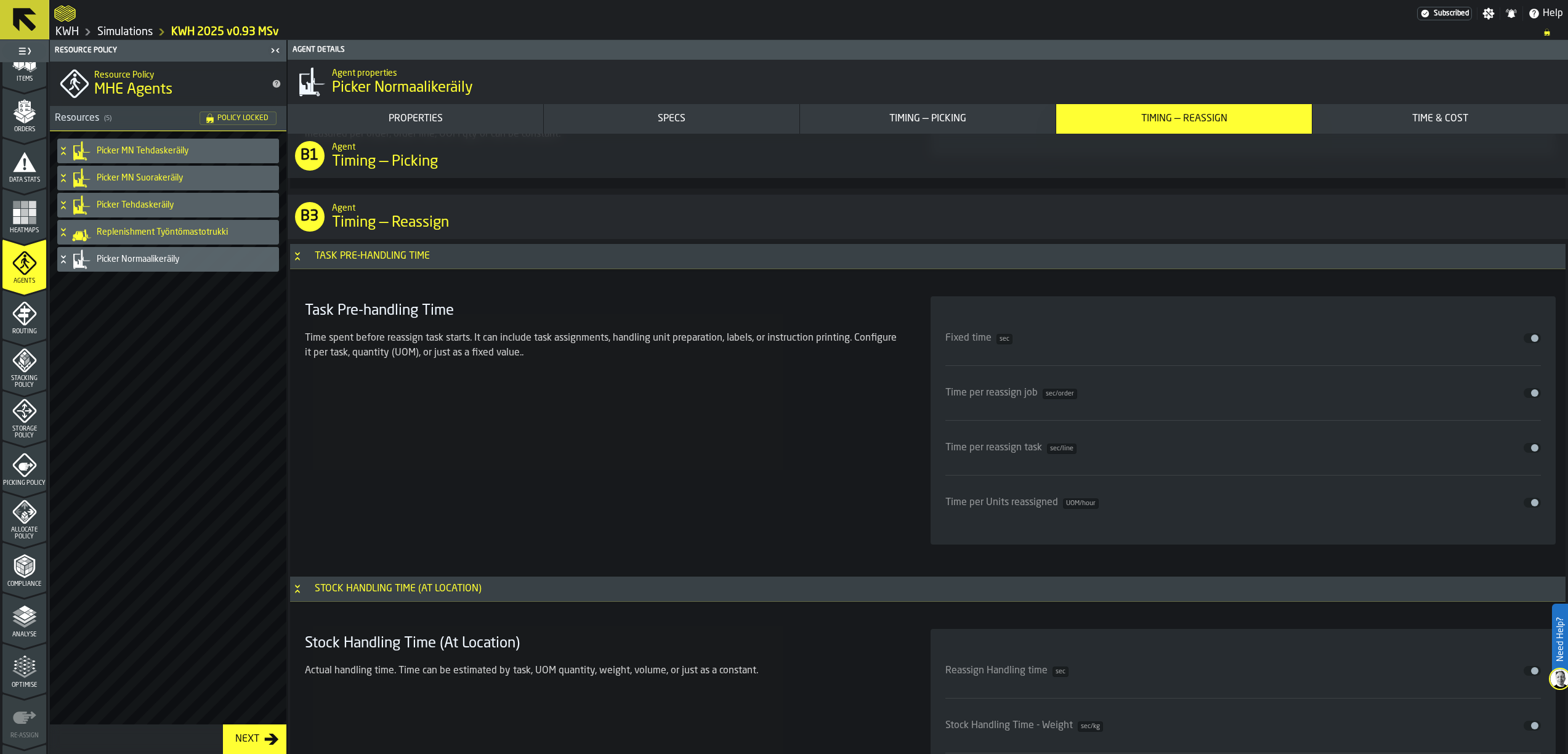
scroll to position [5129, 0]
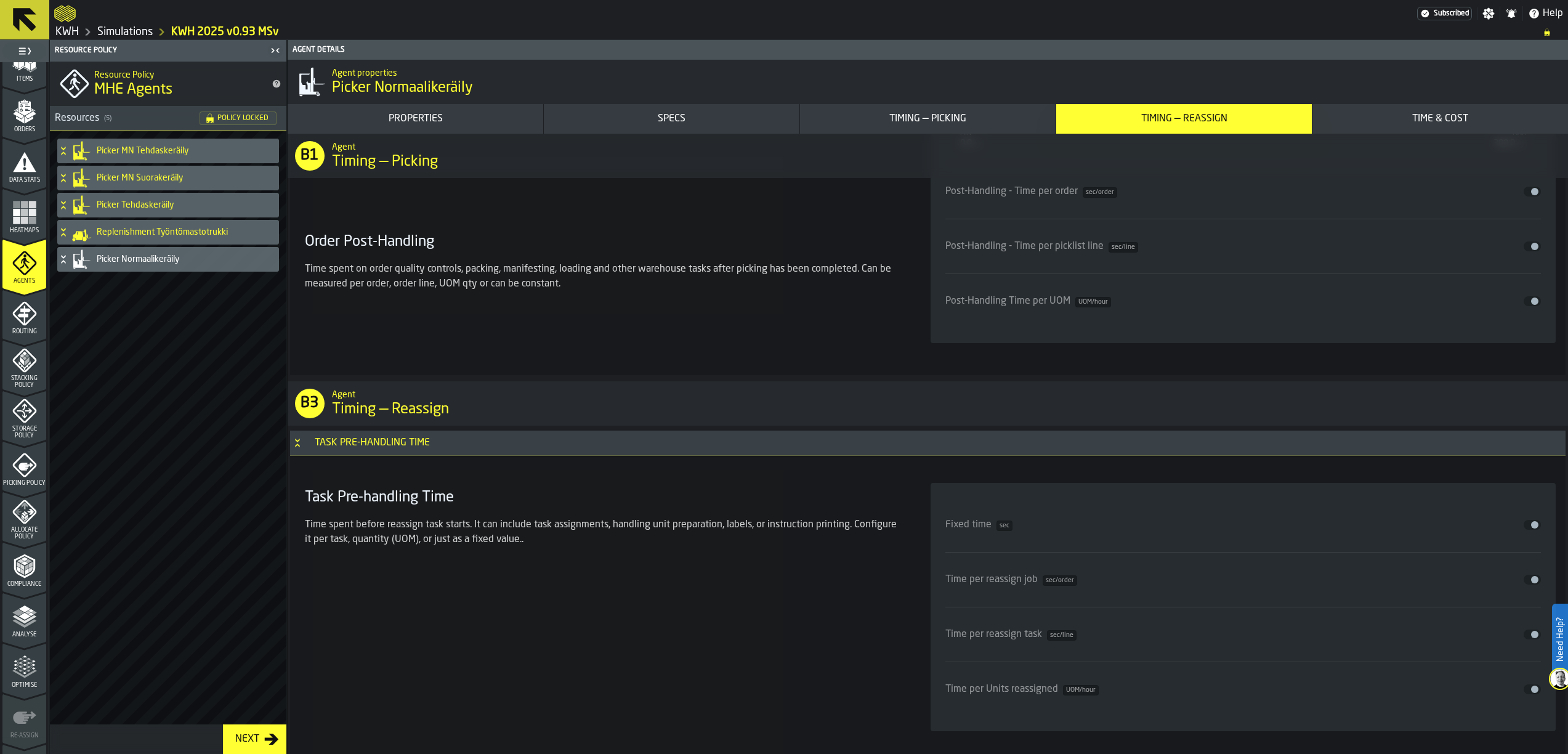
click at [652, 116] on div "Specs" at bounding box center [671, 119] width 246 height 15
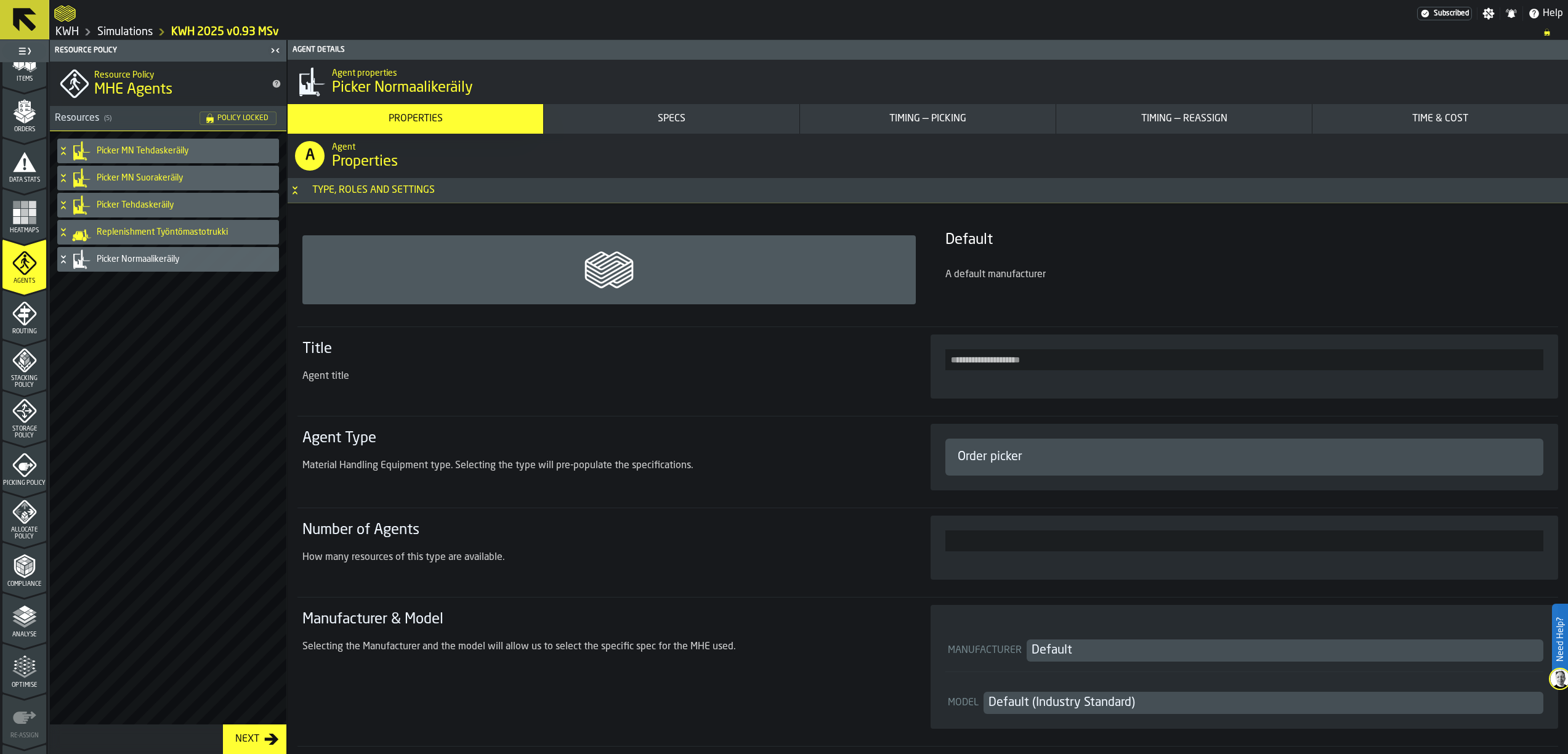
scroll to position [0, 0]
click at [59, 257] on icon at bounding box center [63, 259] width 13 height 10
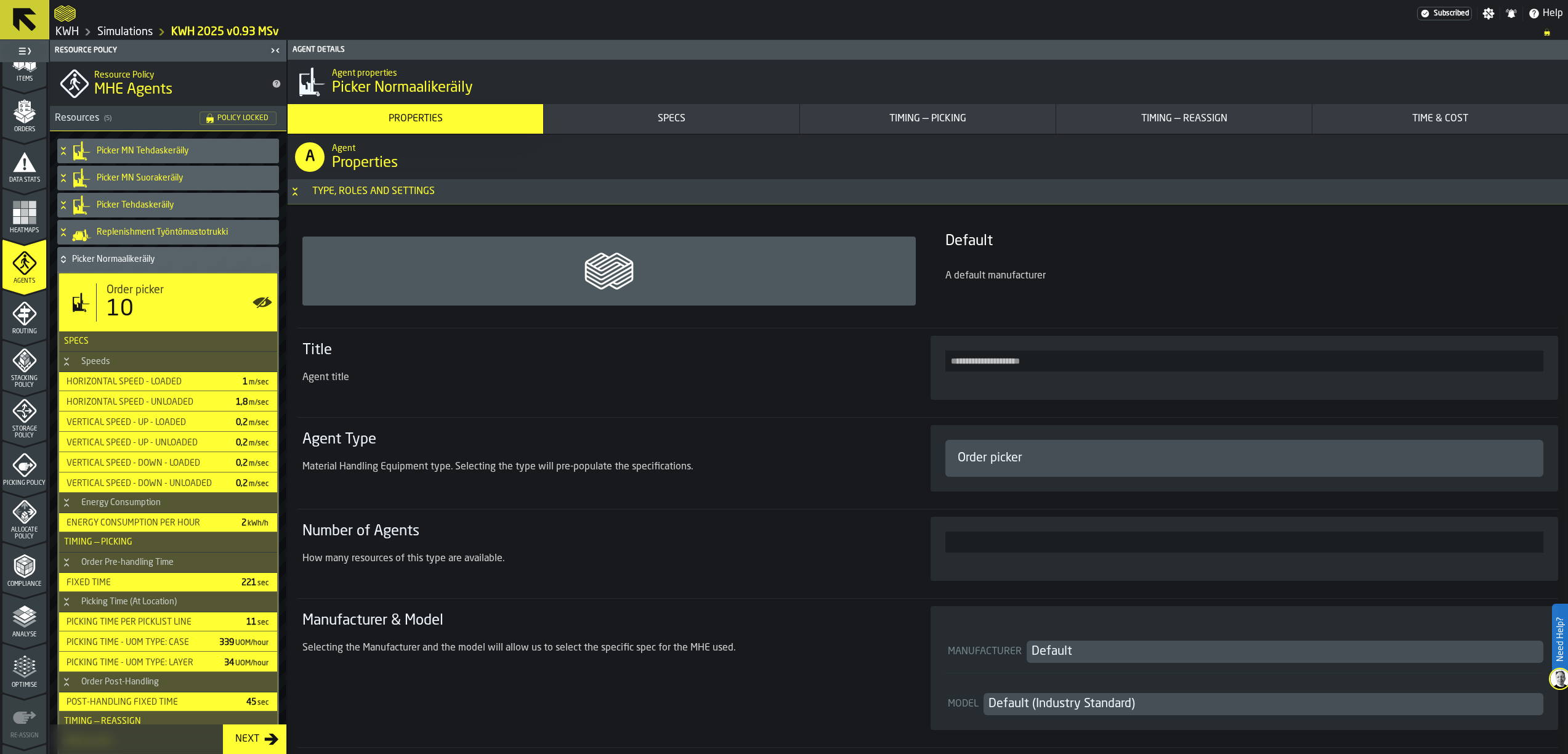
click at [128, 307] on div "10" at bounding box center [120, 309] width 27 height 24
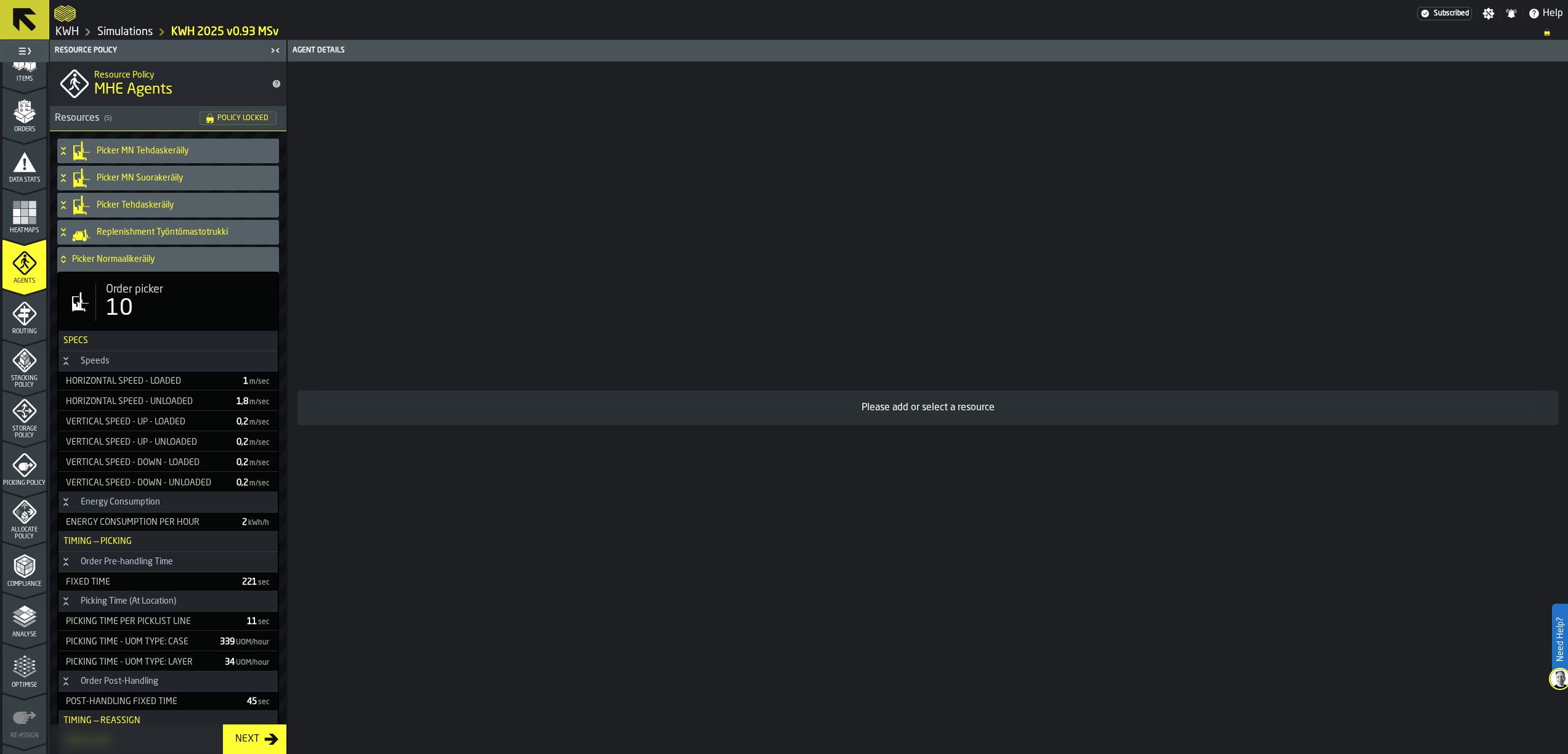
click at [124, 307] on div "10" at bounding box center [119, 308] width 27 height 24
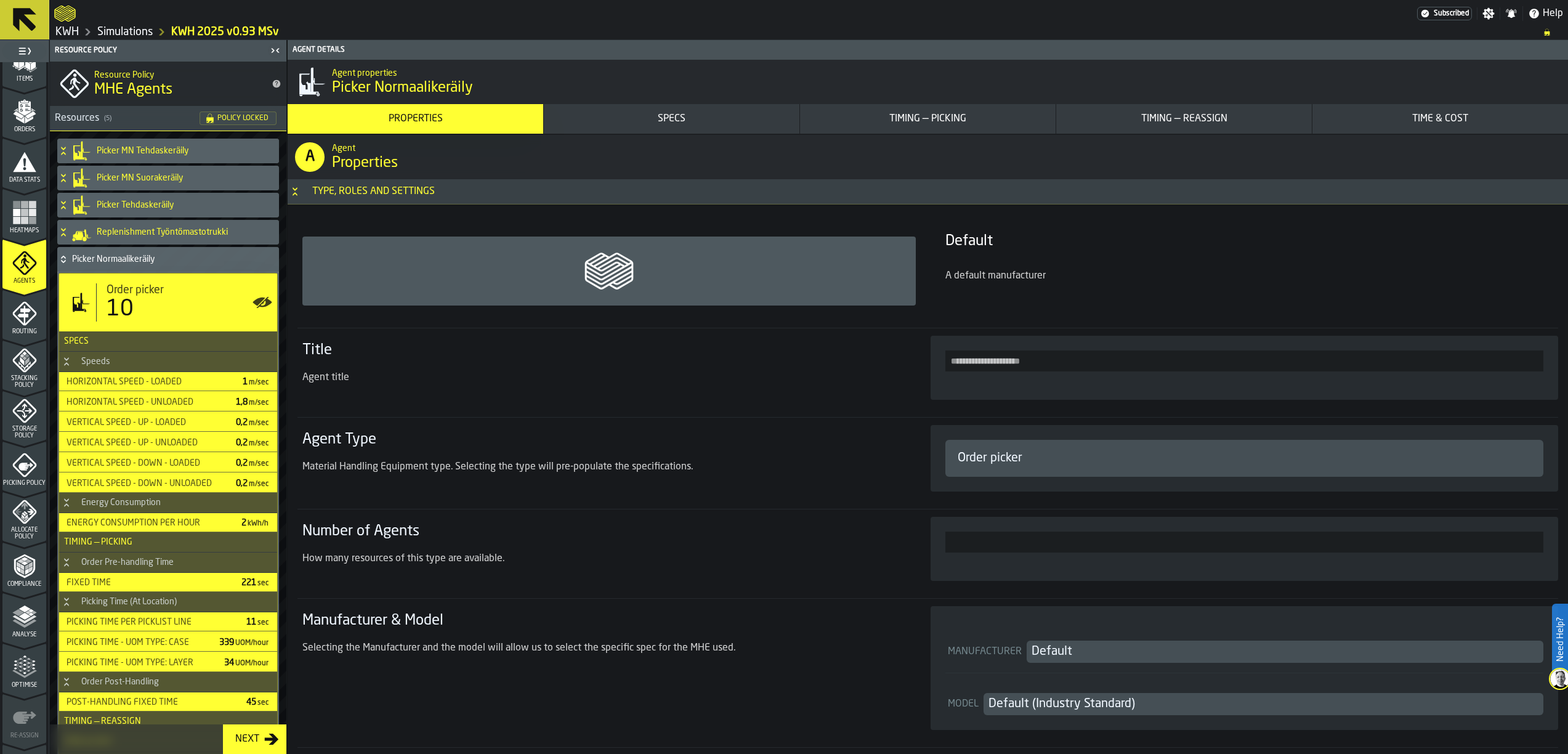
click at [124, 307] on div "10" at bounding box center [120, 309] width 27 height 24
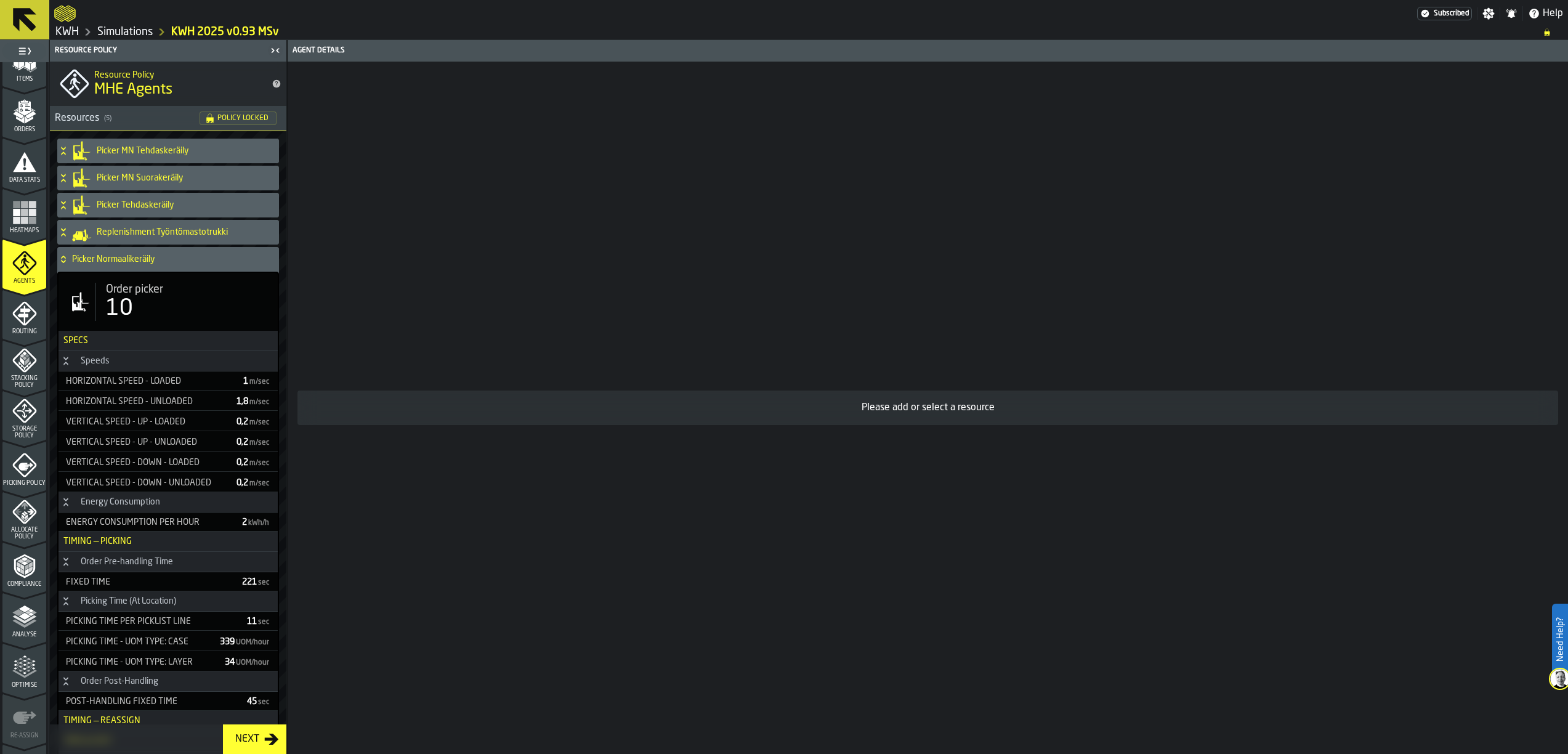
click at [124, 307] on div "10" at bounding box center [119, 308] width 27 height 24
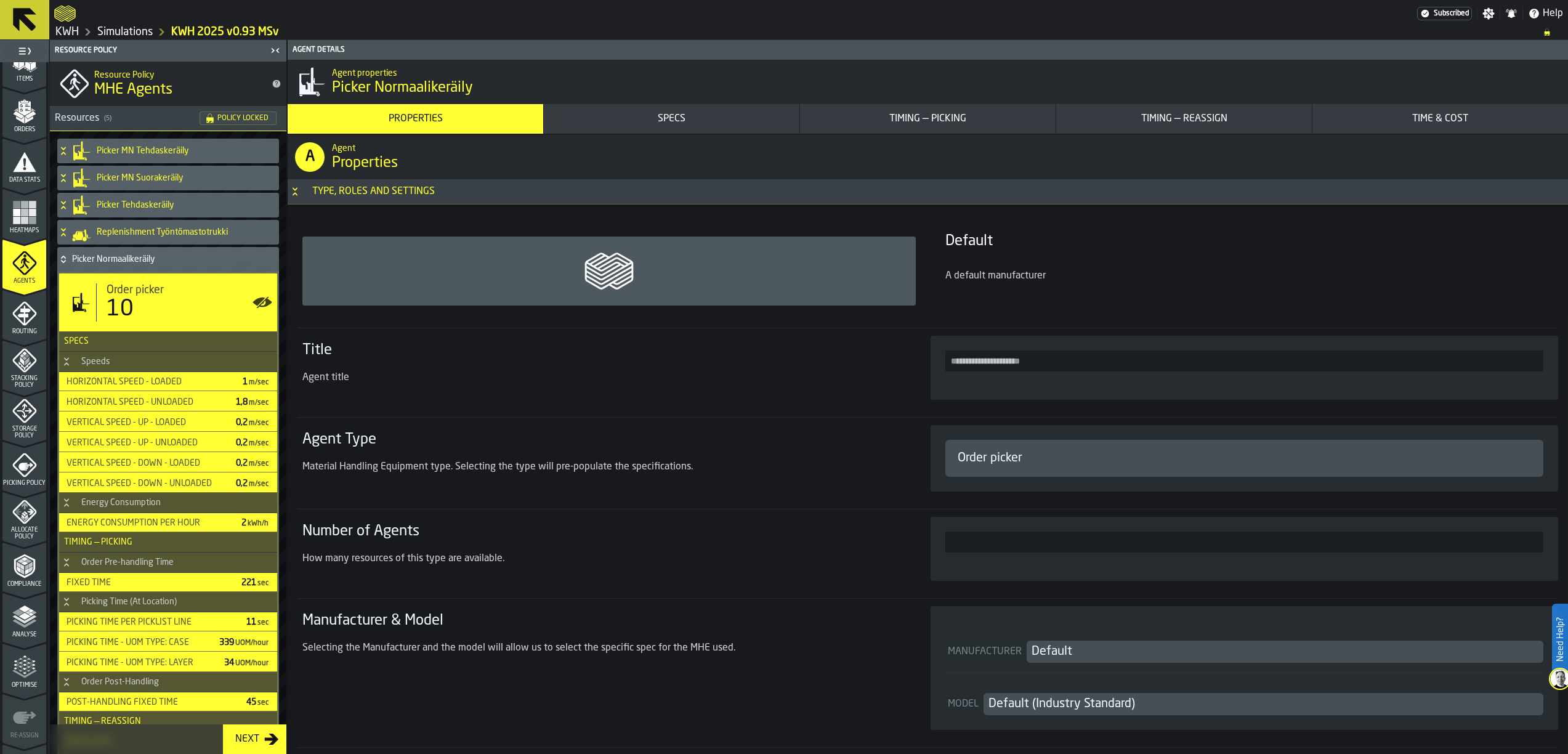
click at [124, 307] on div "10" at bounding box center [120, 309] width 27 height 24
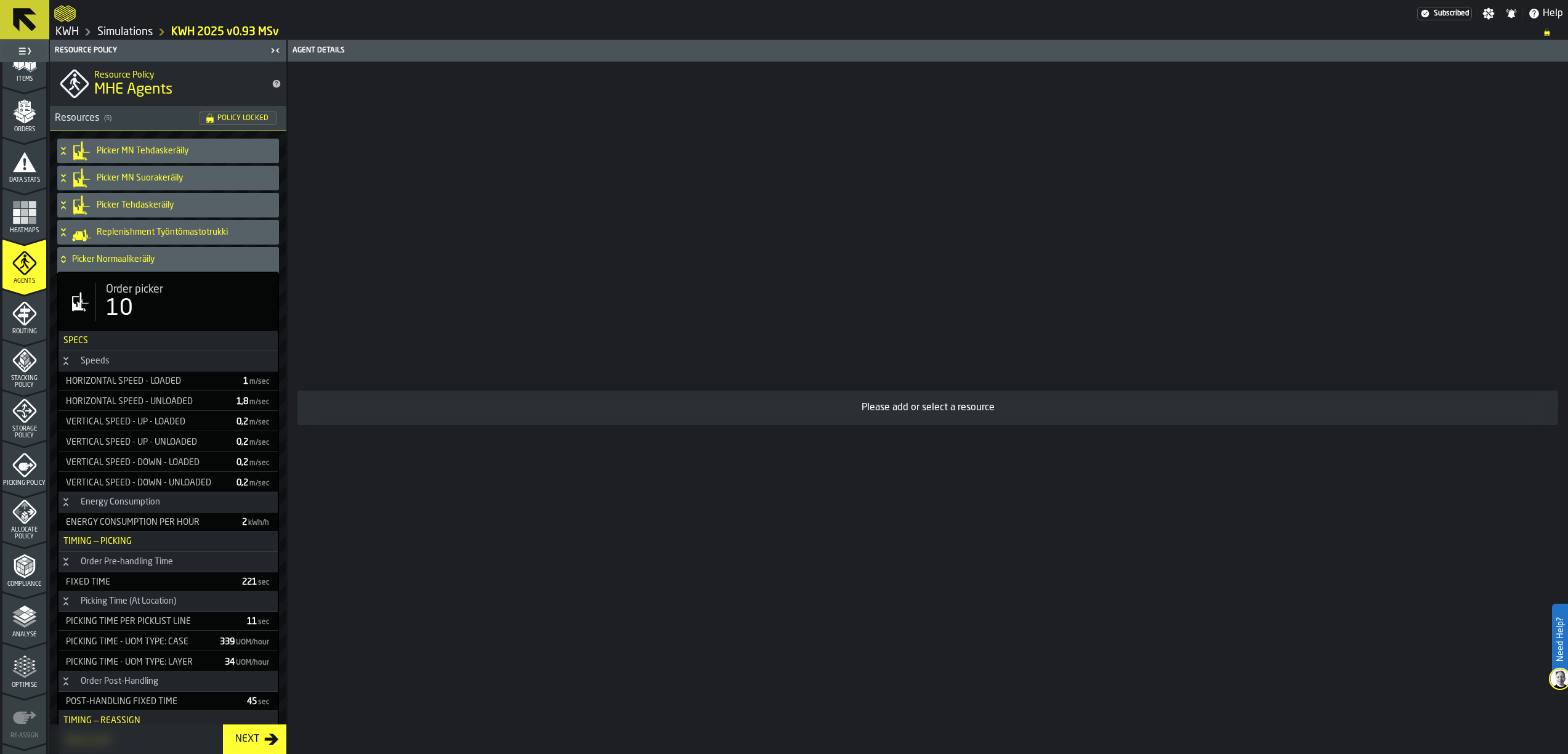
click at [258, 299] on icon "button-toggle-Show on Map" at bounding box center [262, 301] width 19 height 19
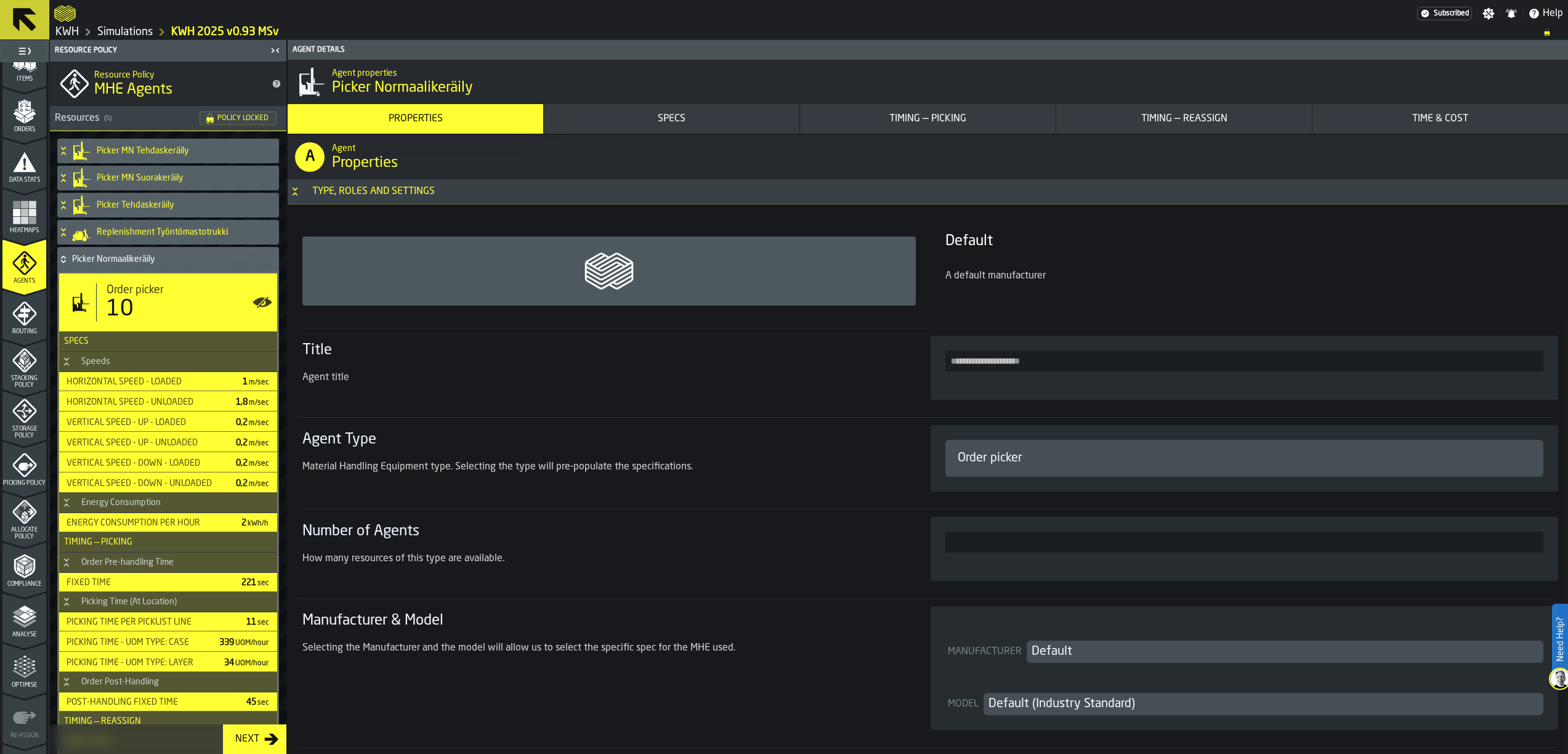
click at [258, 299] on icon "button-toggle-Show on Map" at bounding box center [258, 302] width 13 height 8
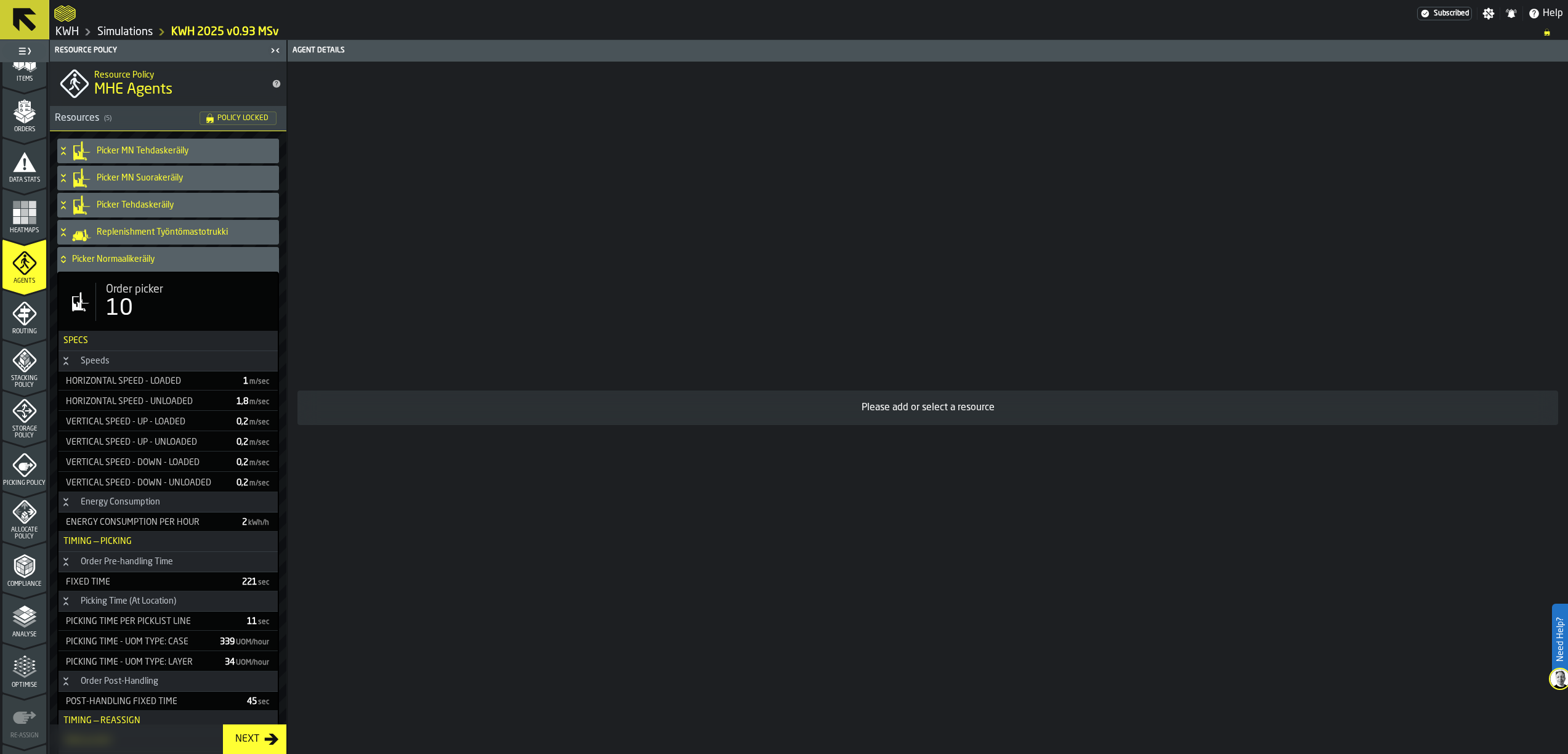
drag, startPoint x: 120, startPoint y: 312, endPoint x: 116, endPoint y: 306, distance: 7.2
click at [116, 306] on div "10" at bounding box center [119, 308] width 27 height 24
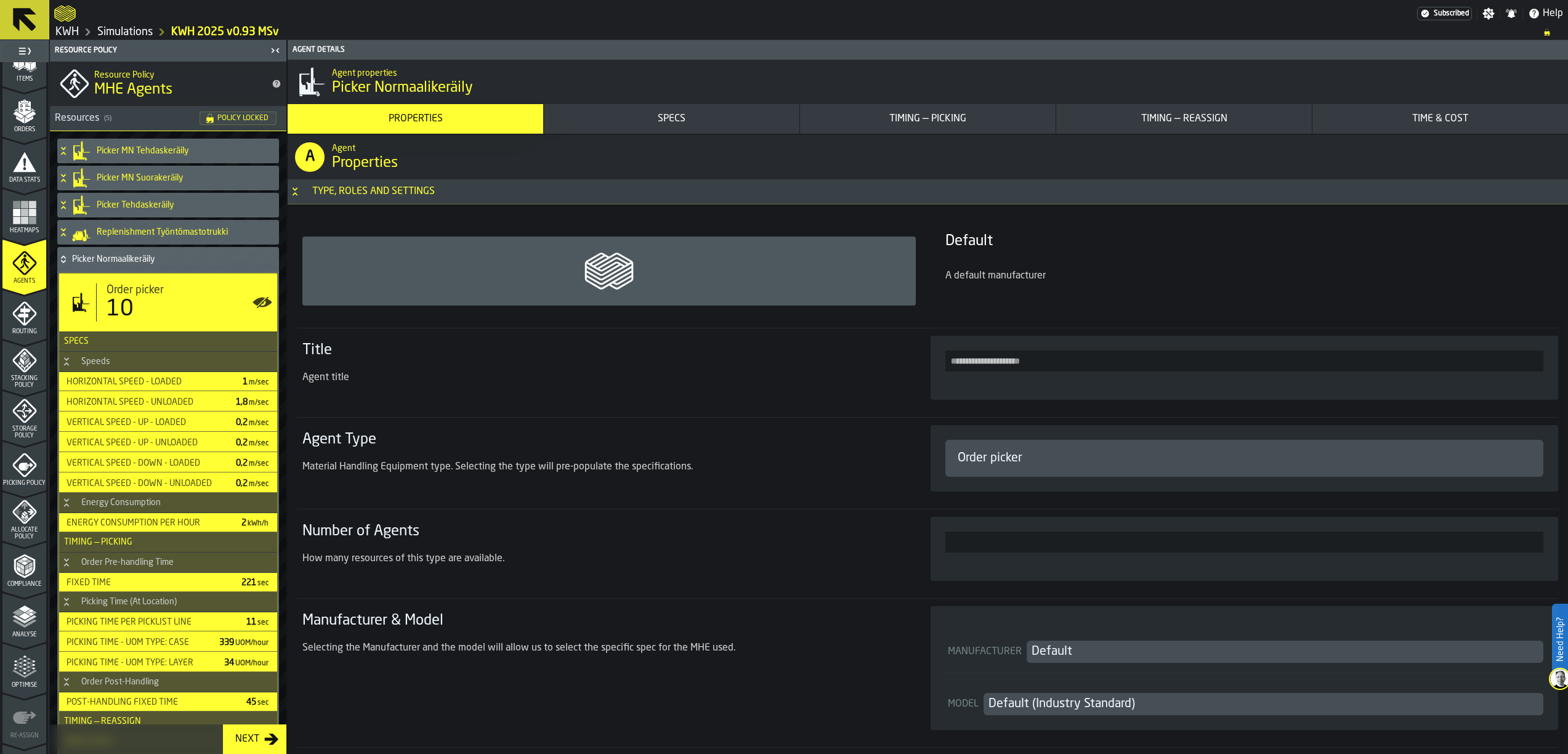
click at [886, 465] on div "Material Handling Equipment type. Selecting the type will pre-populate the spec…" at bounding box center [602, 467] width 599 height 15
click at [64, 257] on icon at bounding box center [63, 257] width 4 height 3
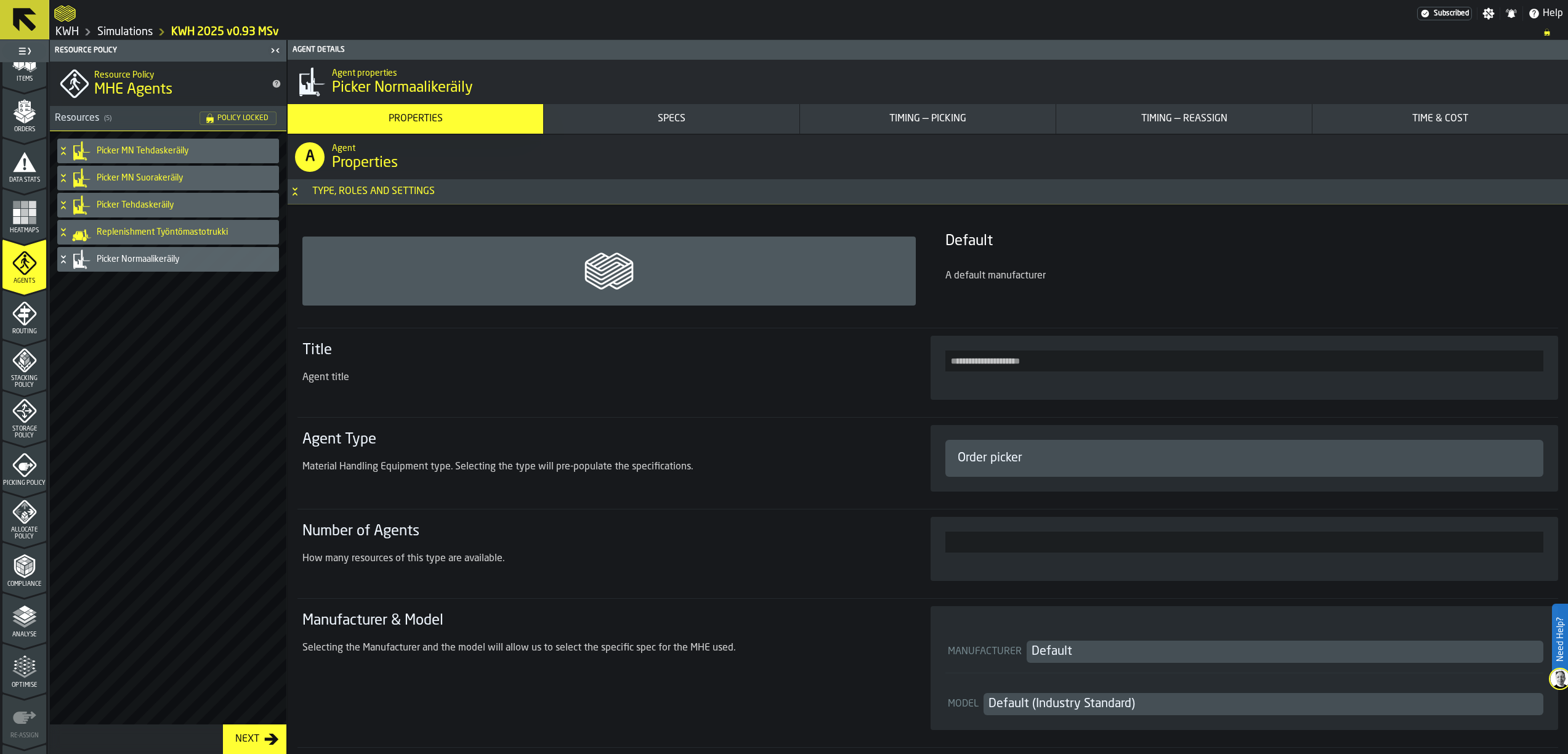
click at [61, 229] on icon at bounding box center [63, 230] width 4 height 3
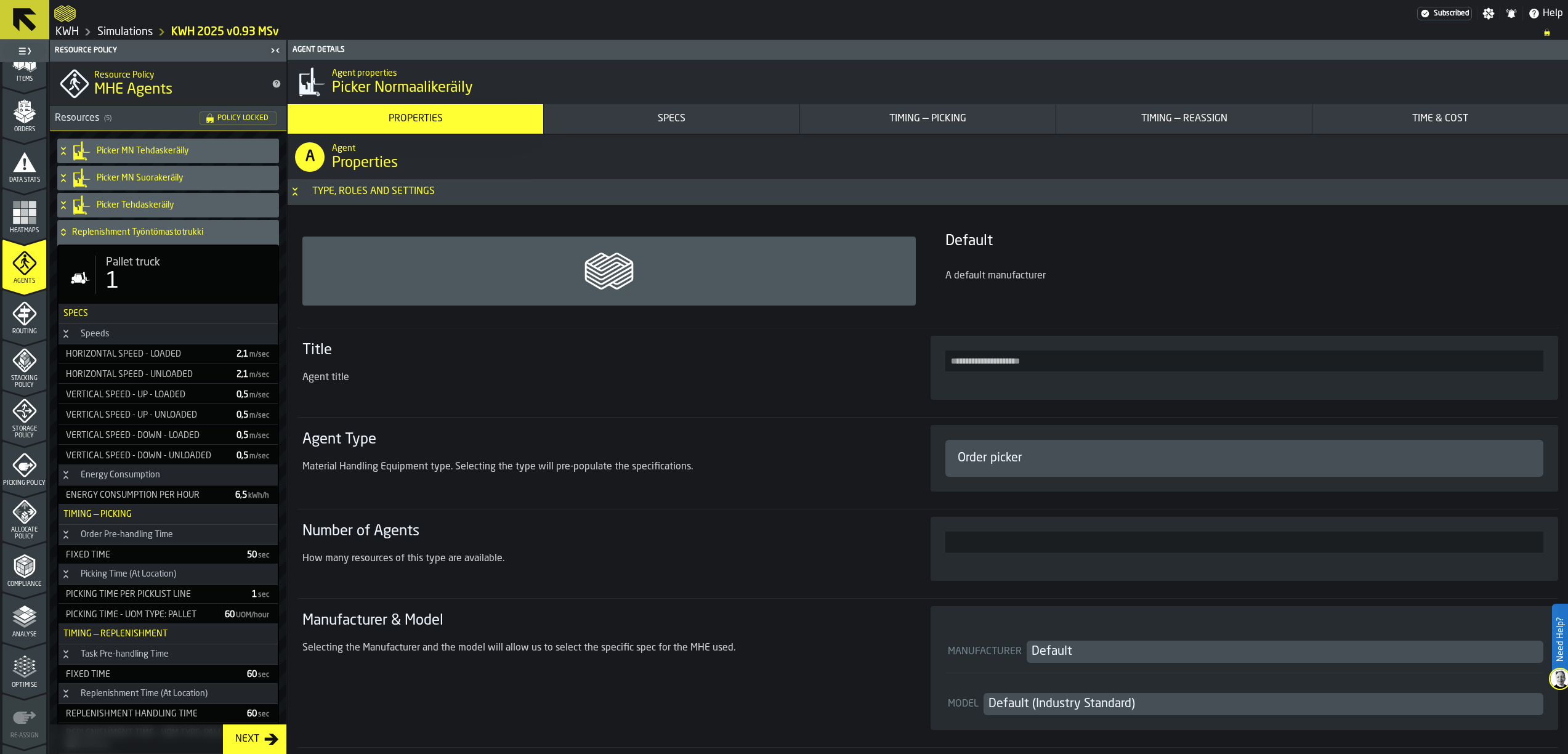
click at [61, 229] on icon at bounding box center [63, 232] width 13 height 10
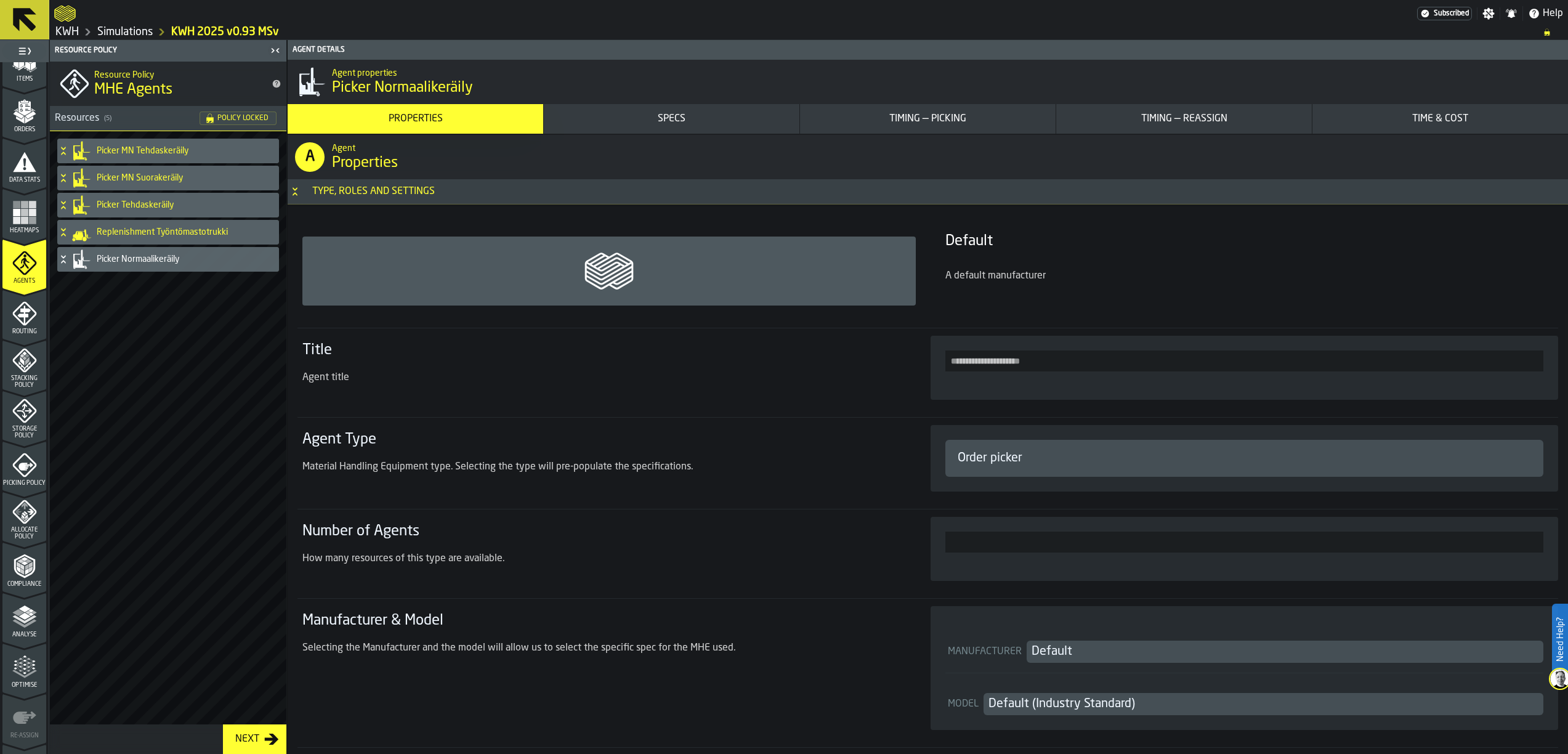
click at [117, 304] on div "Picker MN Tehdaskeräily Picker MN Suorakeräily Picker Tehdaskeräily Replenishme…" at bounding box center [168, 427] width 236 height 593
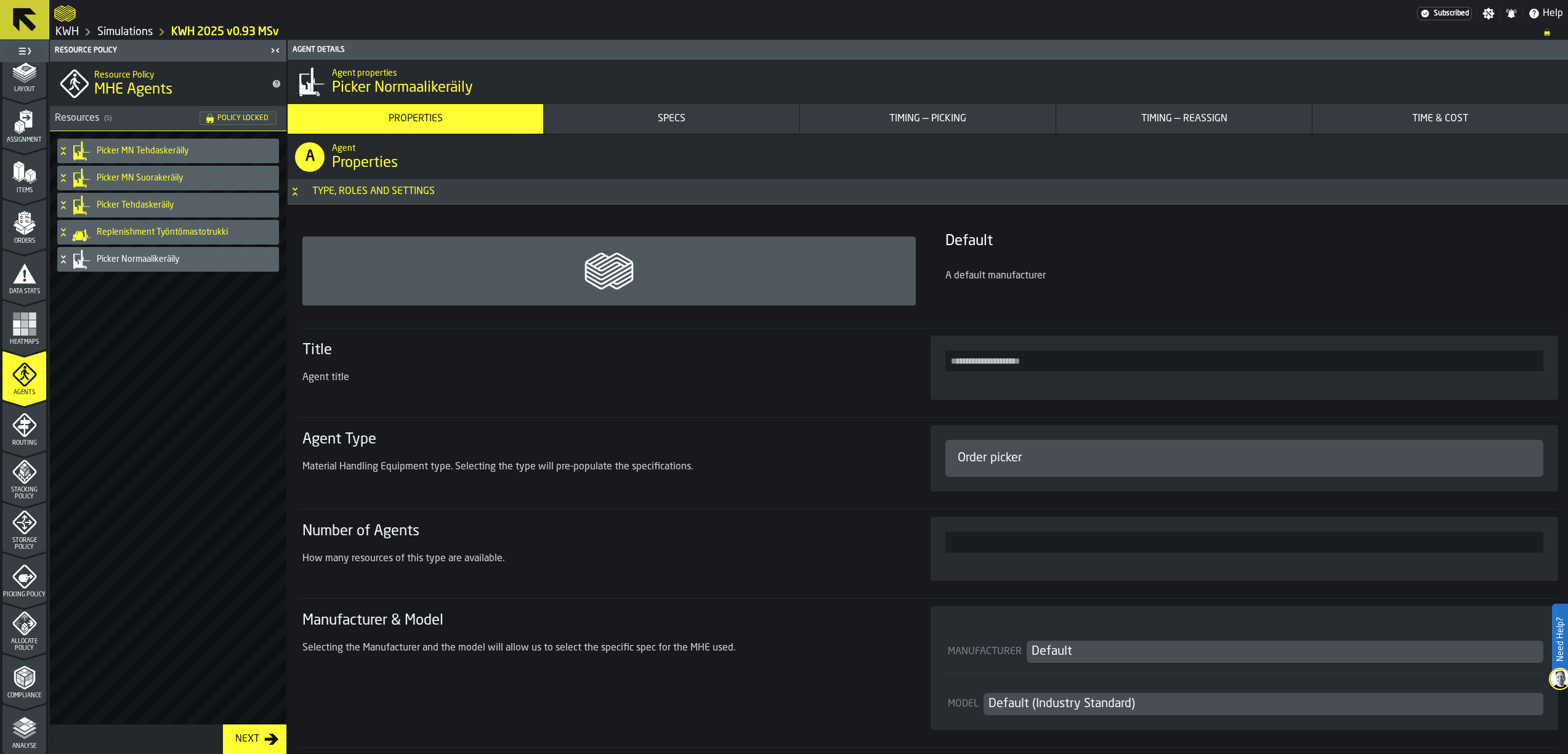
scroll to position [217, 0]
click at [24, 576] on polygon "menu Analyse" at bounding box center [24, 576] width 12 height 7
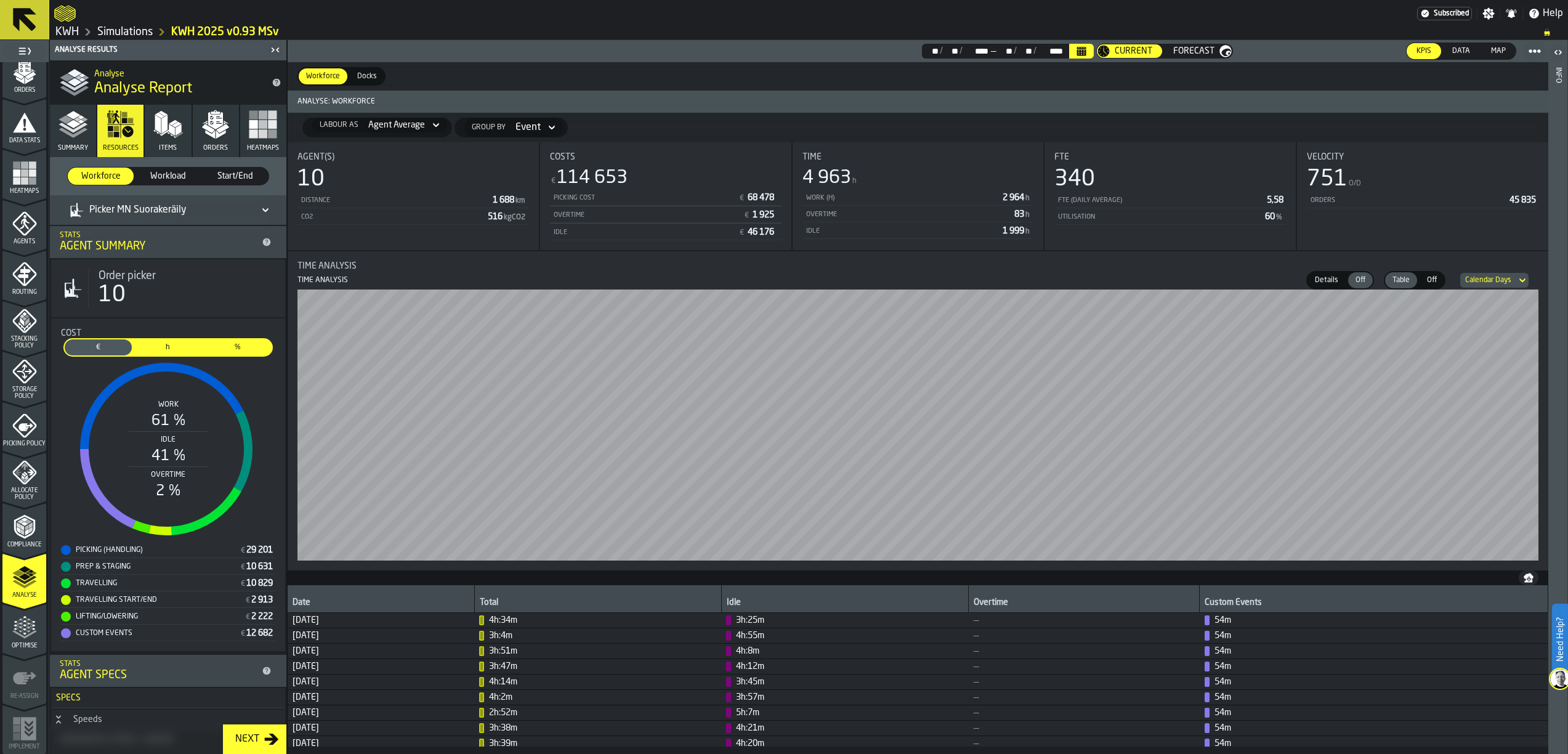
click at [430, 125] on icon at bounding box center [436, 125] width 13 height 15
click at [328, 234] on div "Picklists" at bounding box center [346, 237] width 64 height 15
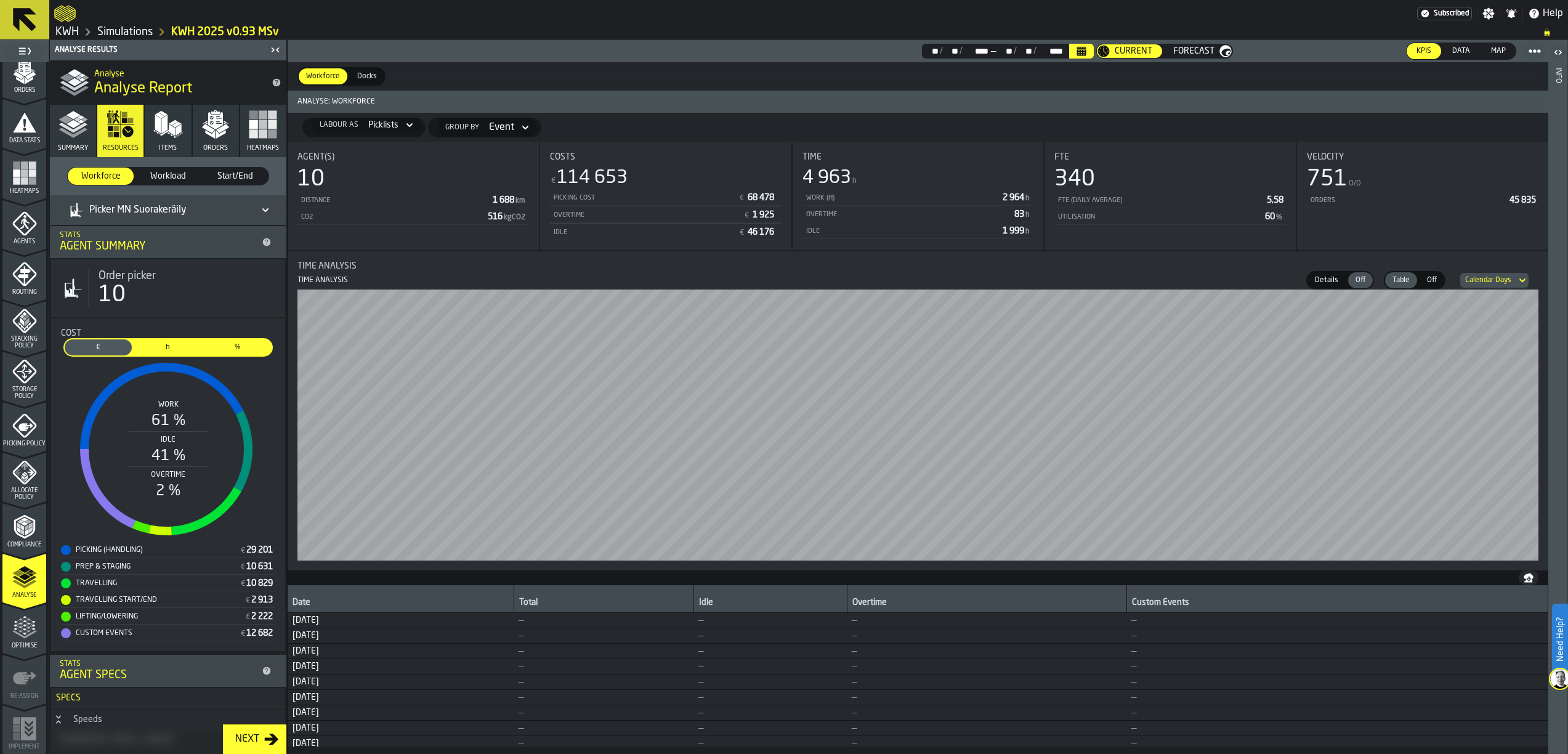
click at [1199, 46] on span "Forecast" at bounding box center [1193, 51] width 41 height 10
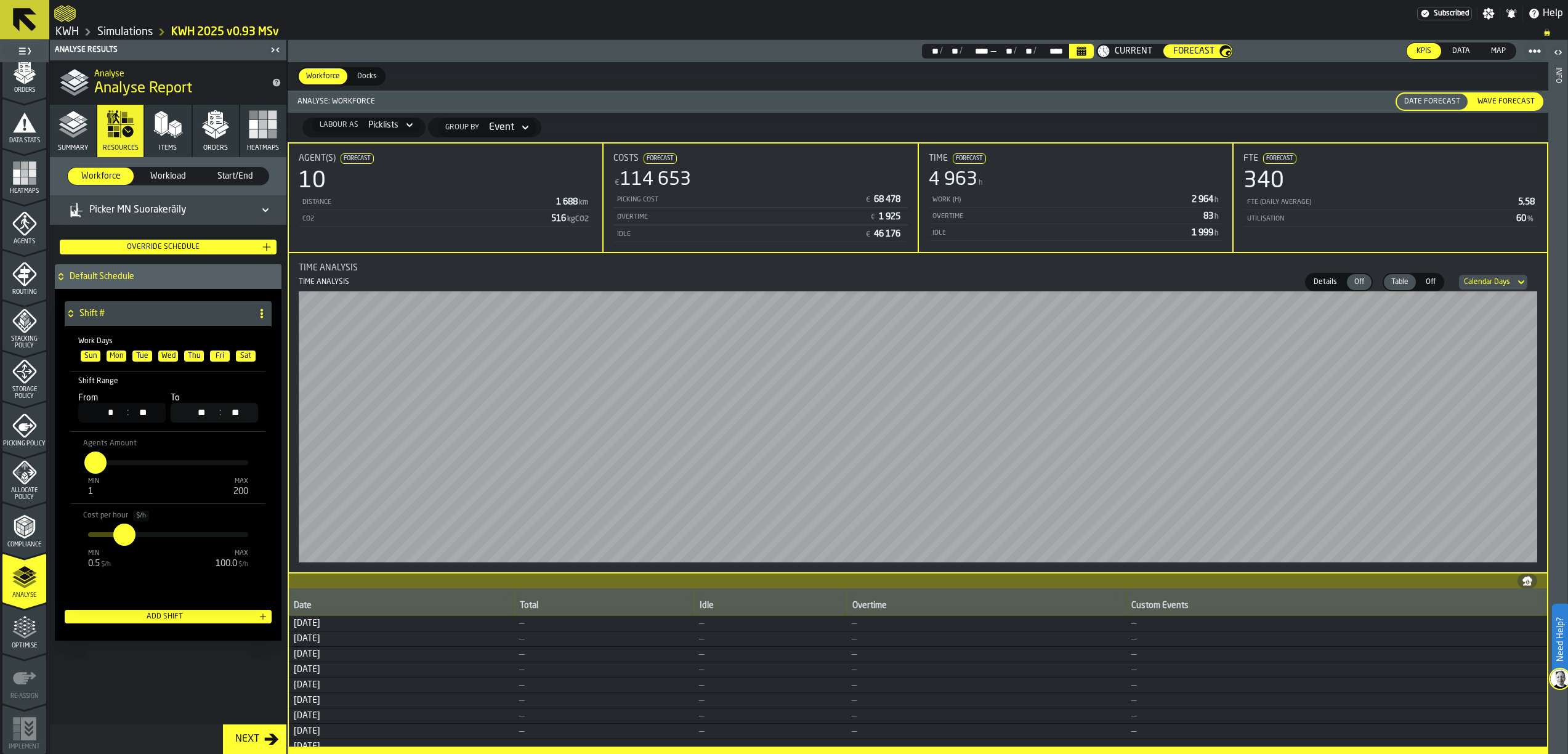
click at [1134, 46] on span "Current" at bounding box center [1133, 51] width 38 height 10
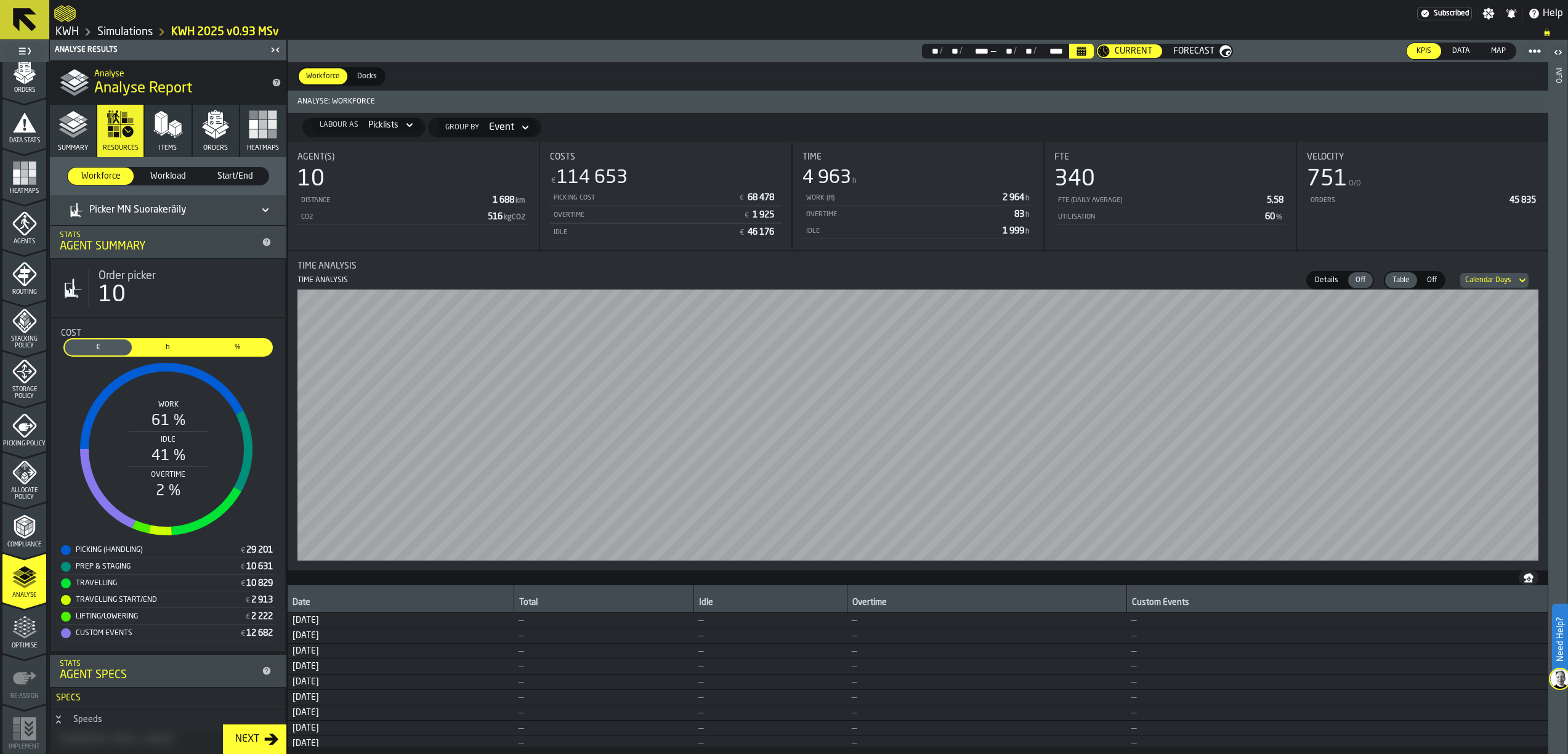
click at [1510, 674] on img at bounding box center [1559, 678] width 19 height 19
click at [23, 430] on icon "menu Picking Policy" at bounding box center [24, 425] width 24 height 24
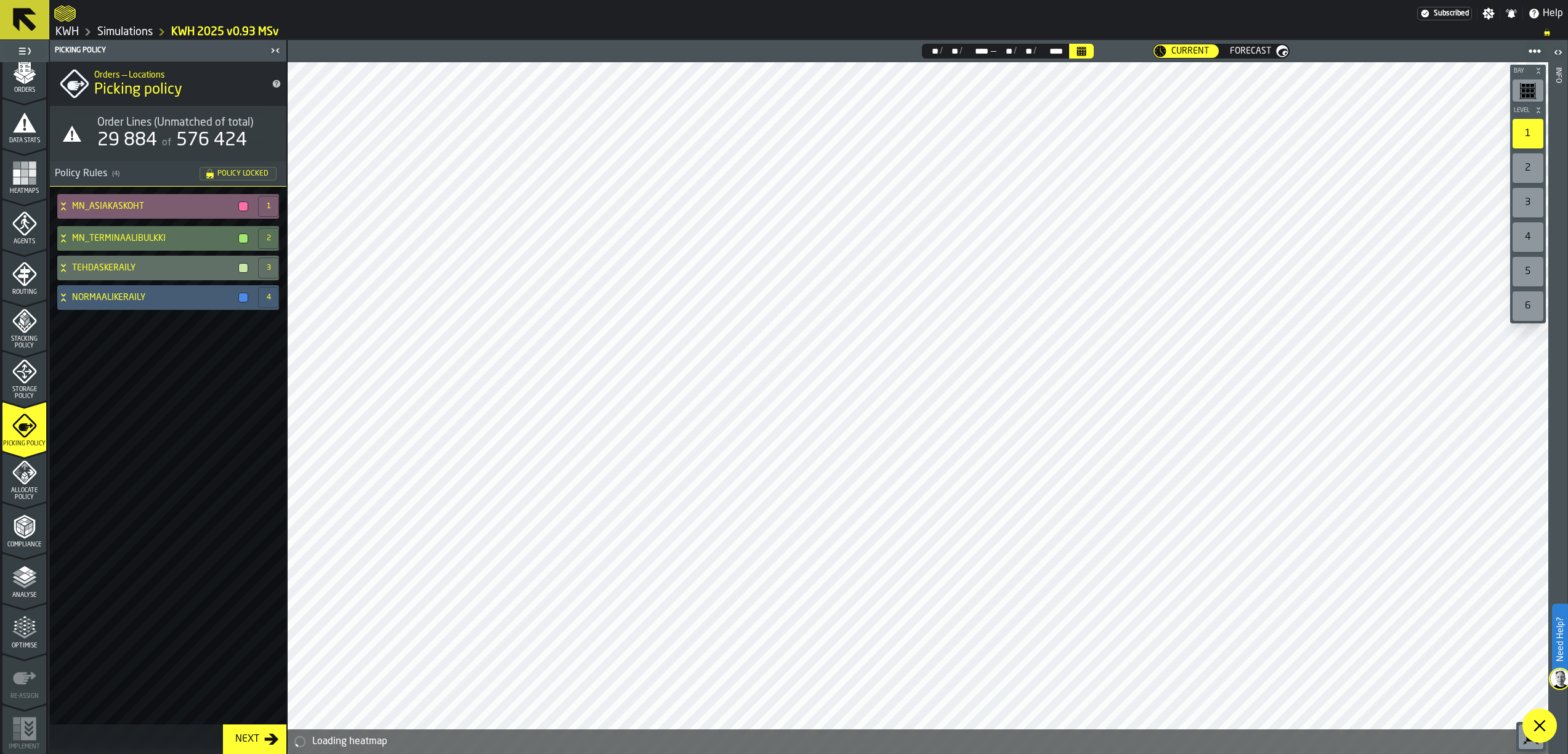
click at [66, 205] on icon at bounding box center [63, 206] width 13 height 10
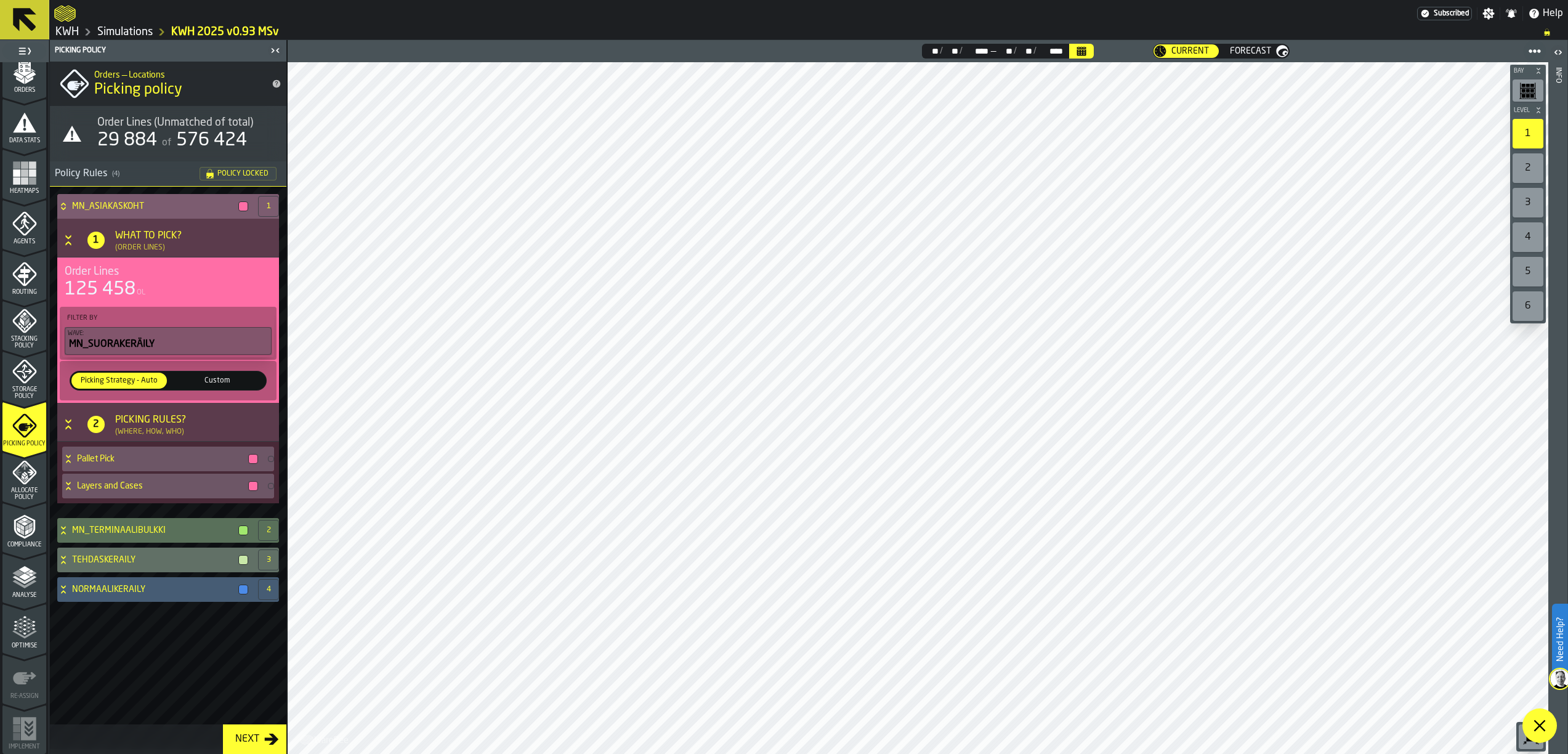
click at [215, 378] on span "Custom" at bounding box center [217, 380] width 91 height 11
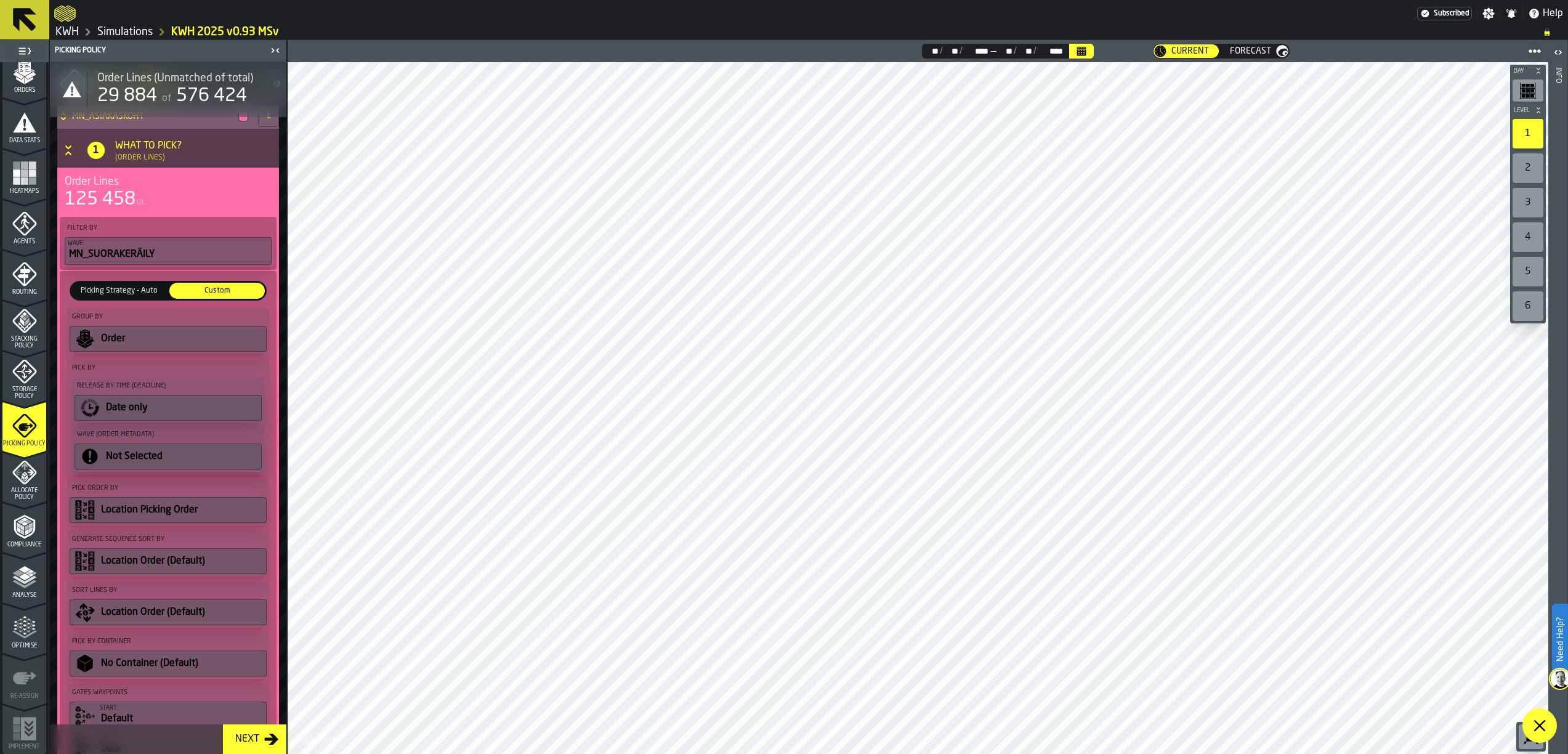
scroll to position [0, 0]
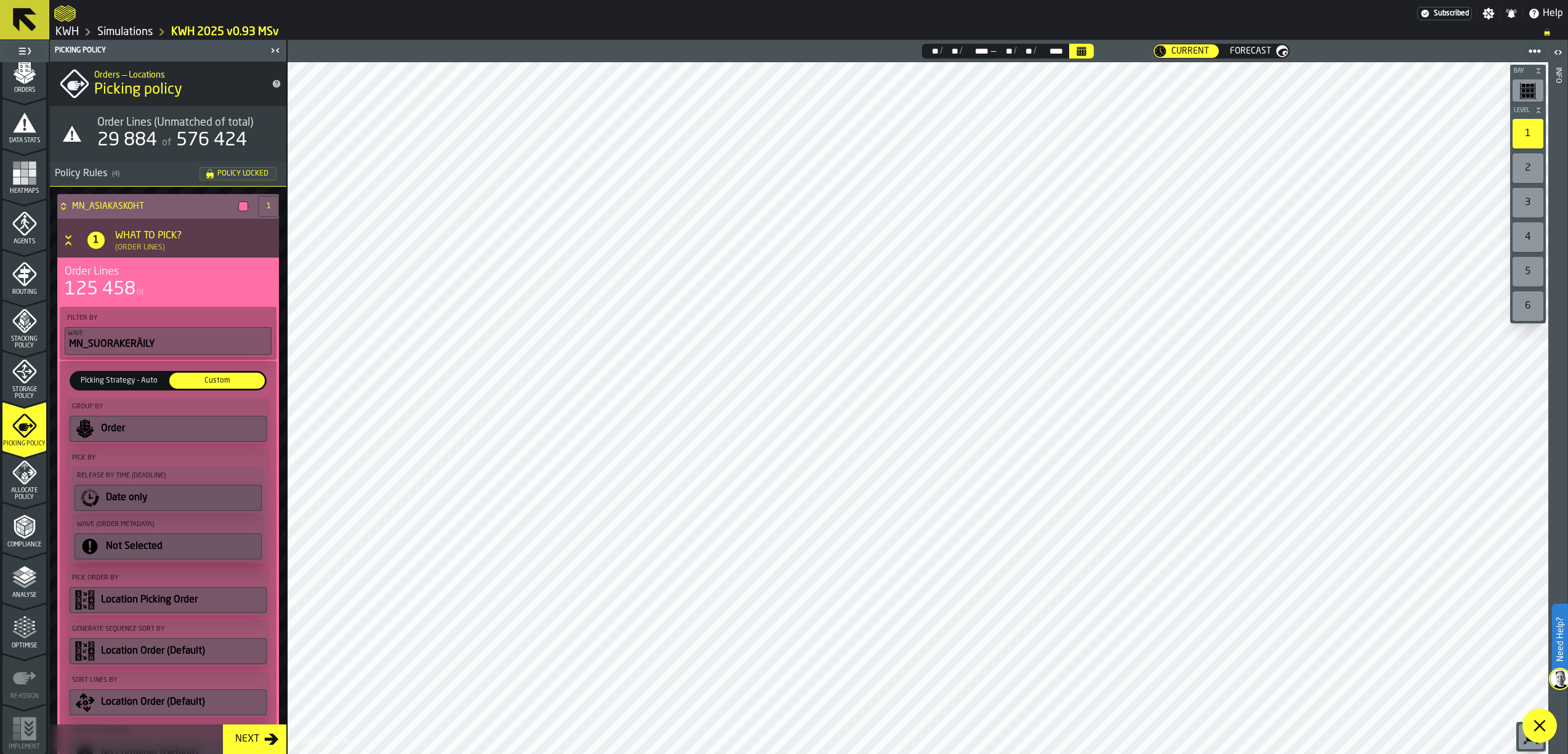
click at [69, 241] on icon "Button-[object Object]-open" at bounding box center [68, 240] width 13 height 13
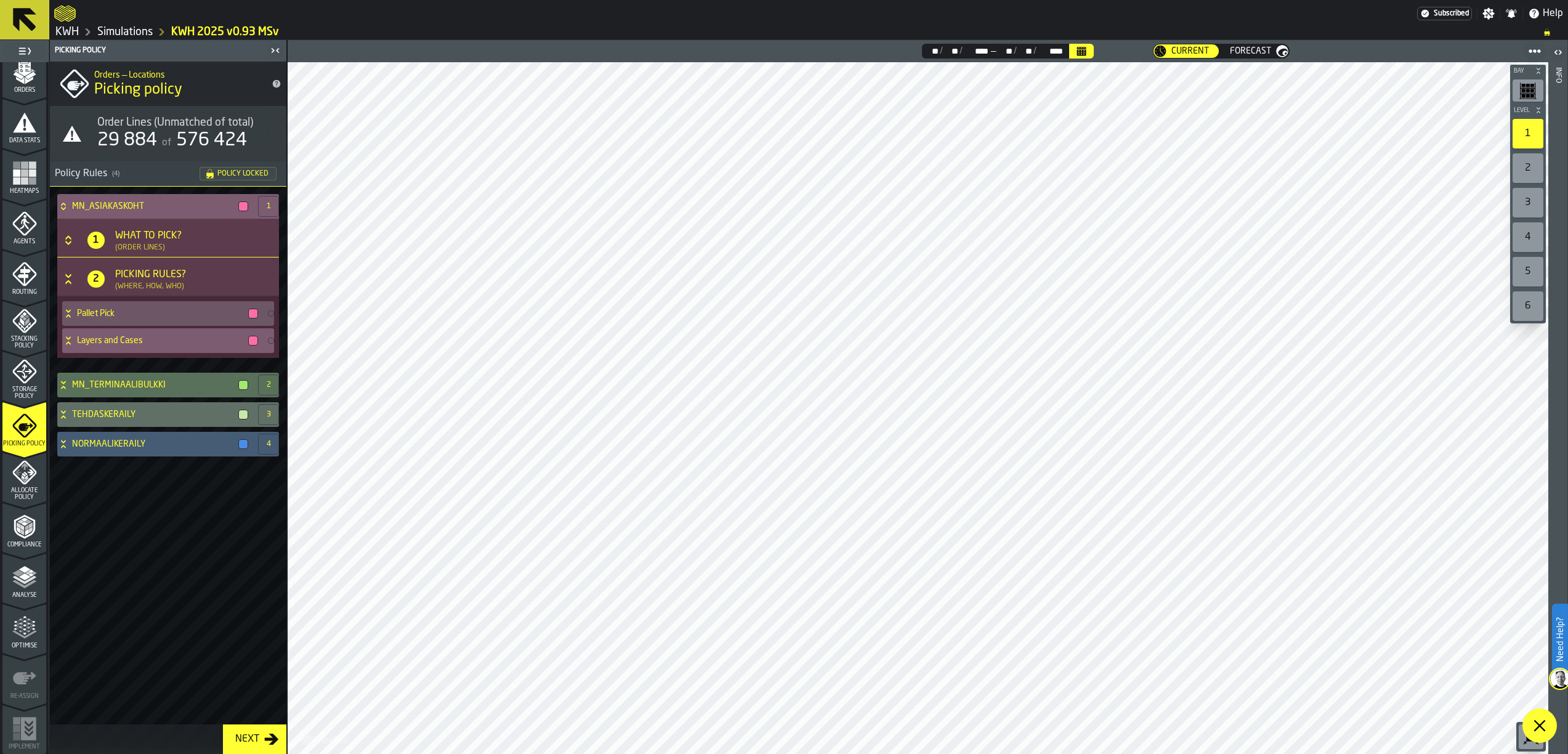
click at [69, 340] on icon at bounding box center [68, 338] width 4 height 3
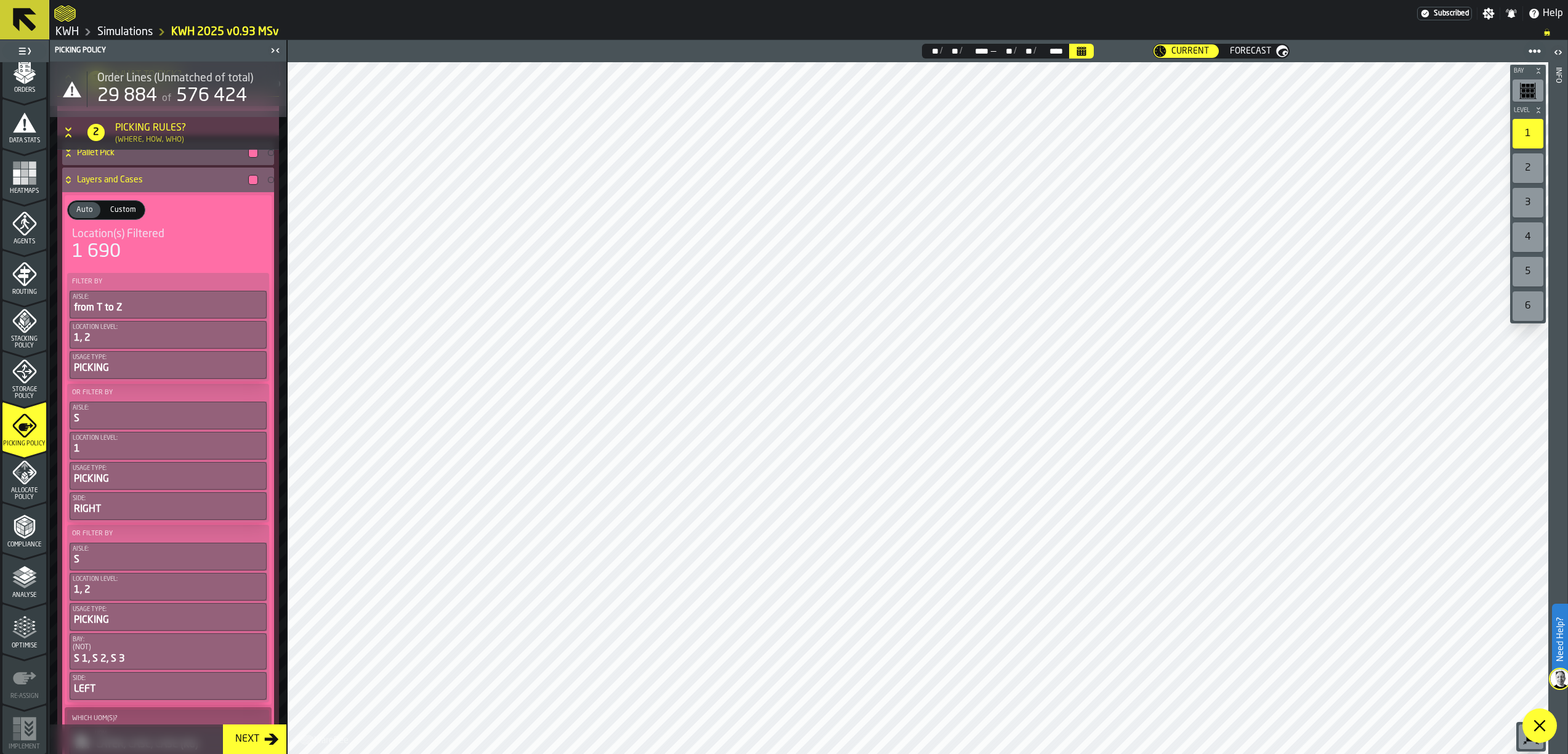
scroll to position [38, 0]
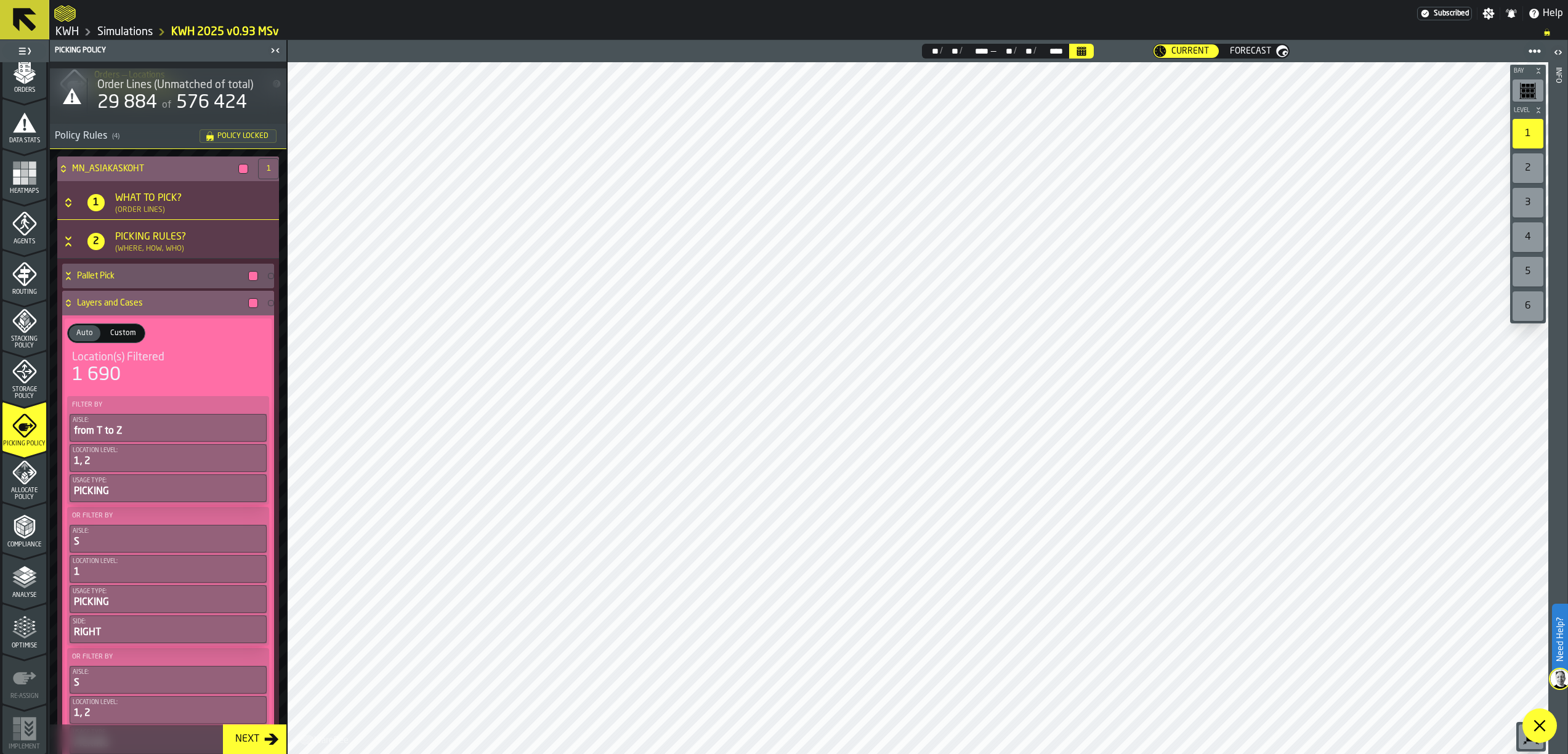
click at [64, 298] on div "Layers and Cases" at bounding box center [162, 303] width 200 height 24
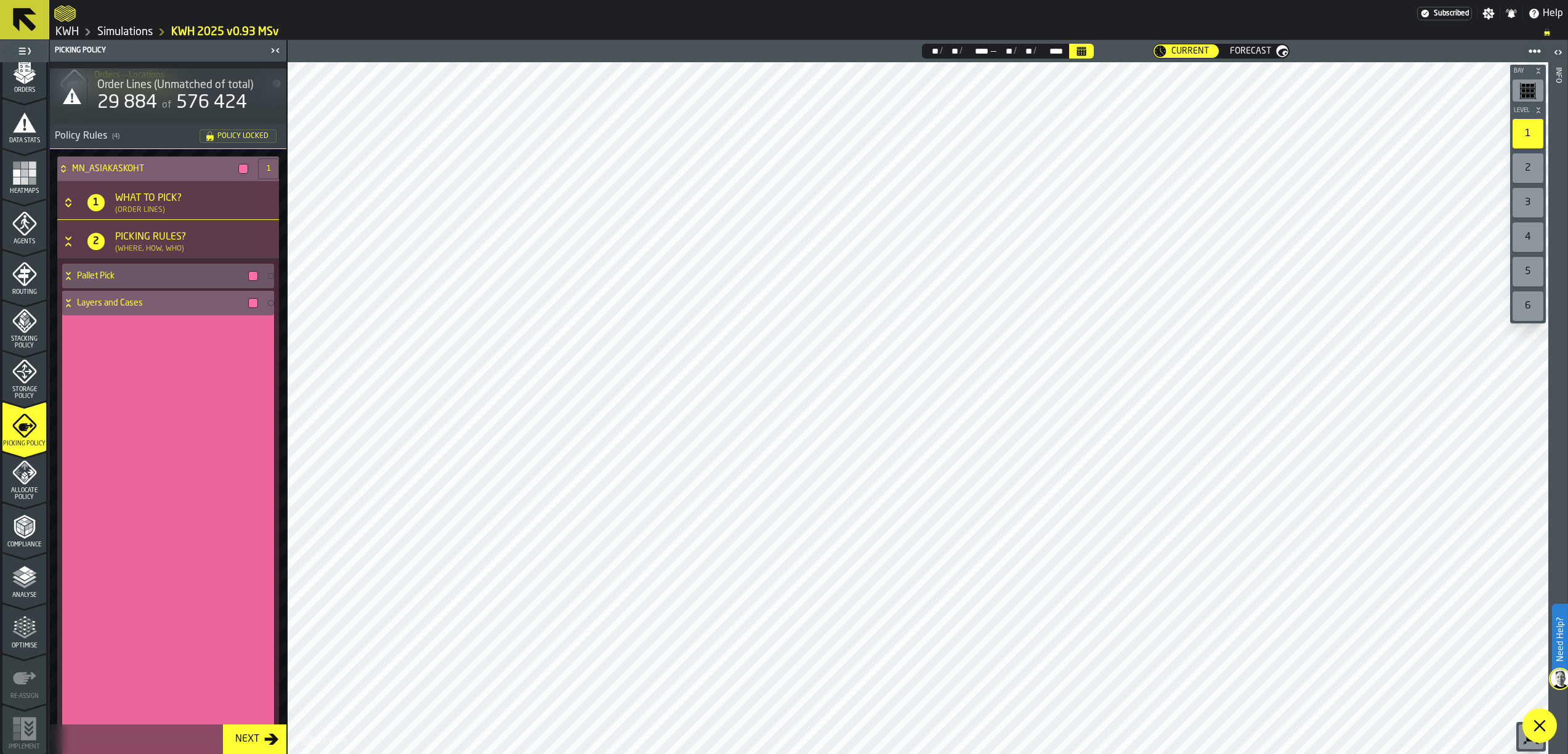
scroll to position [0, 0]
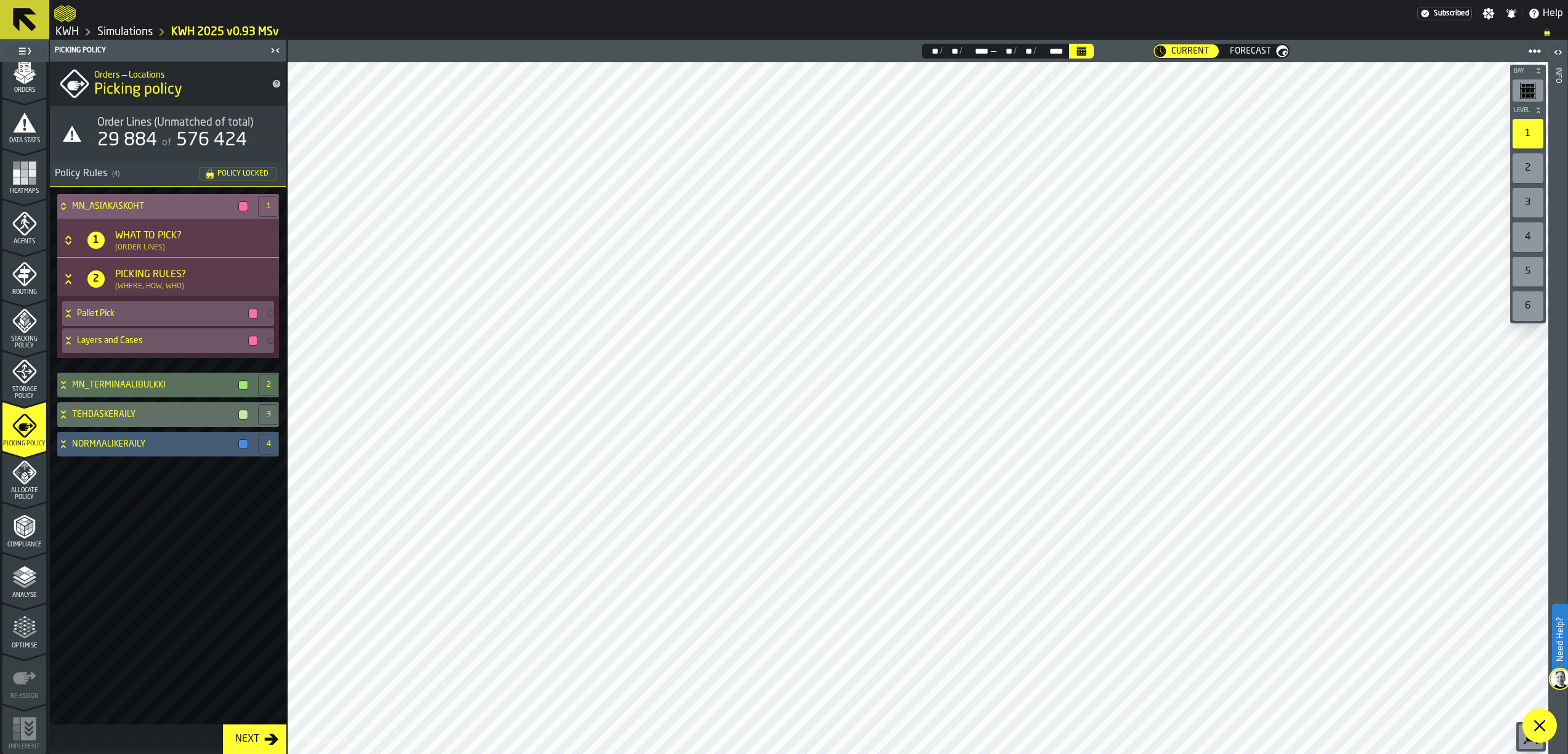
click at [61, 201] on icon at bounding box center [63, 206] width 13 height 10
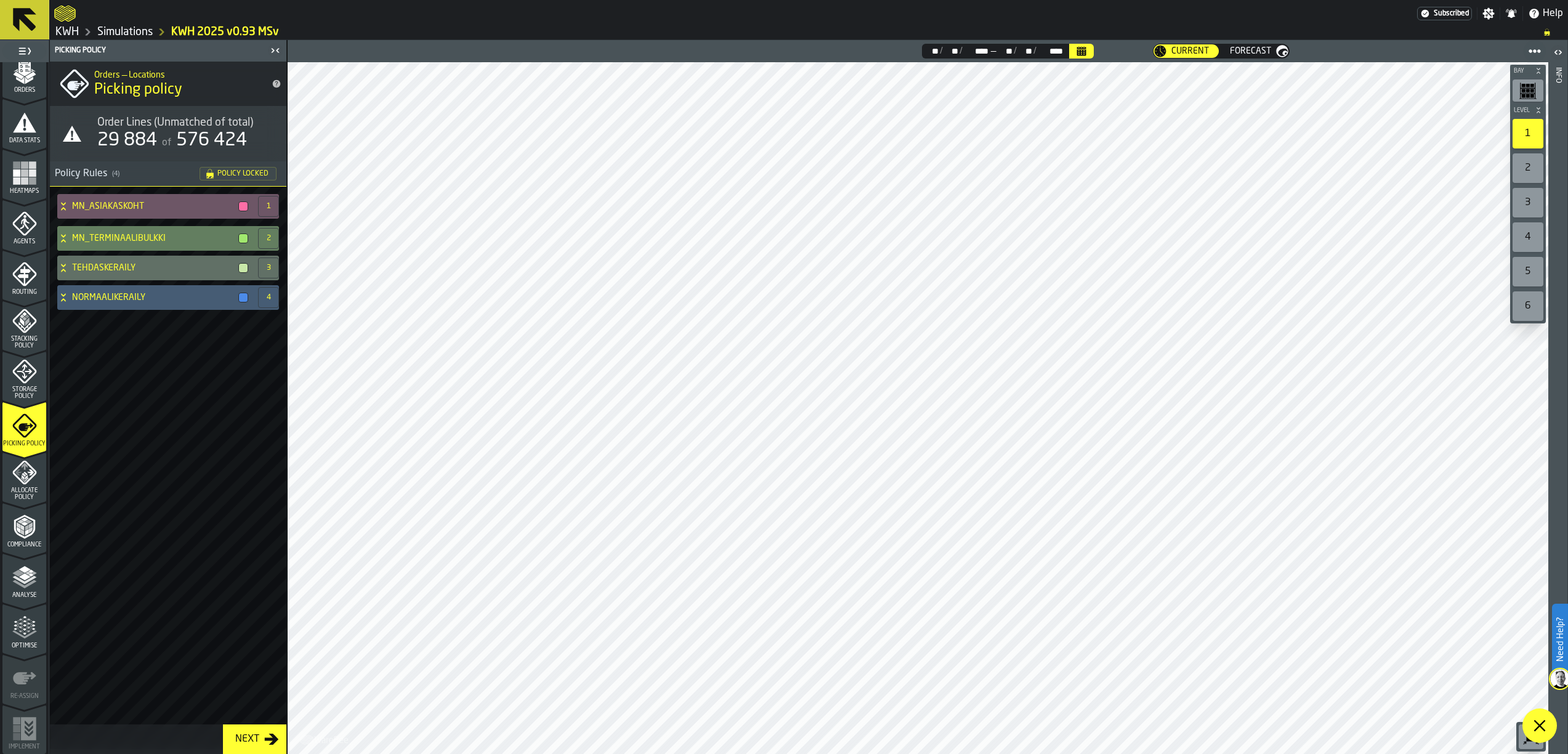
click at [59, 236] on icon at bounding box center [63, 238] width 13 height 10
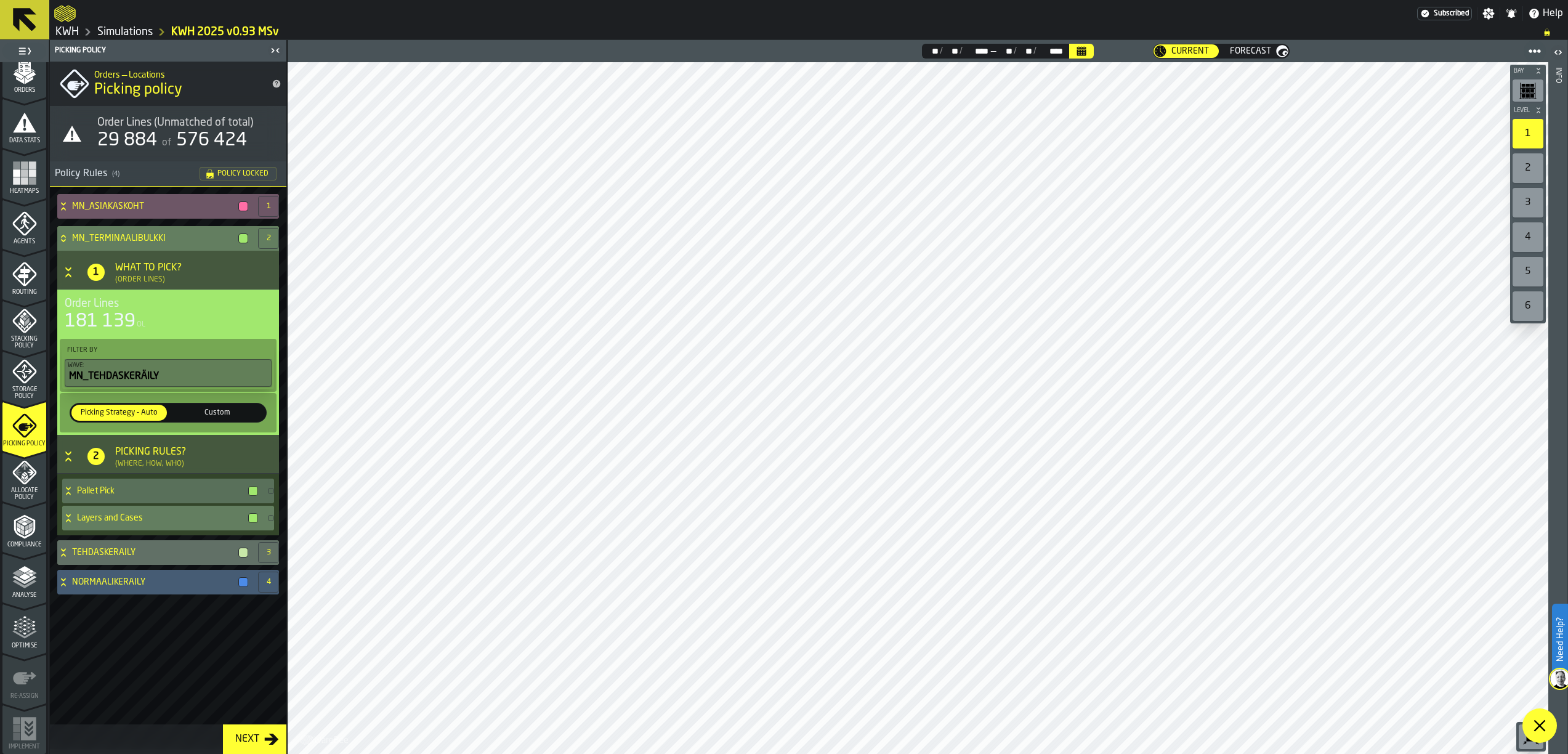
click at [73, 519] on icon at bounding box center [68, 518] width 13 height 10
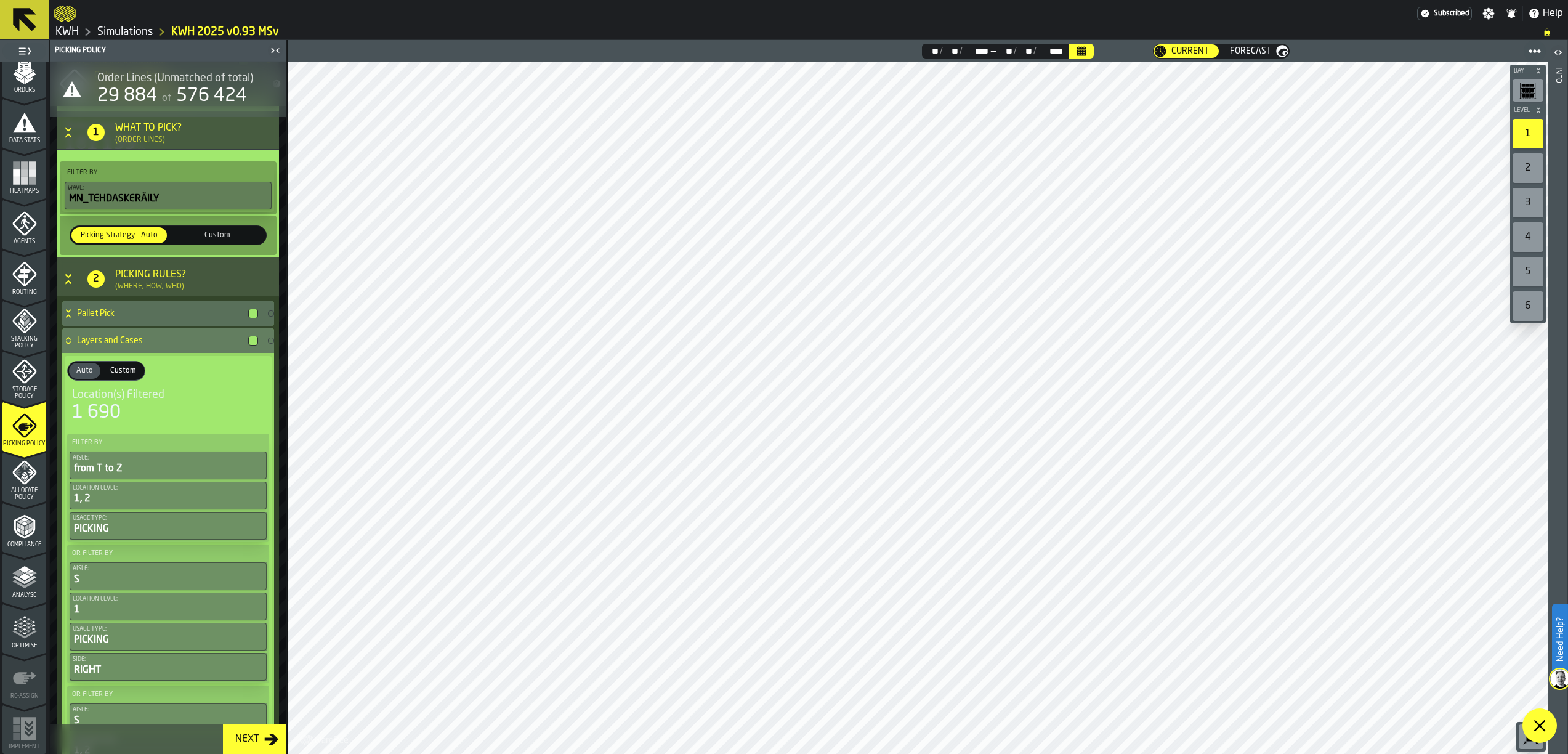
scroll to position [176, 0]
click at [68, 282] on icon "Button-[object Object]-open" at bounding box center [68, 280] width 13 height 13
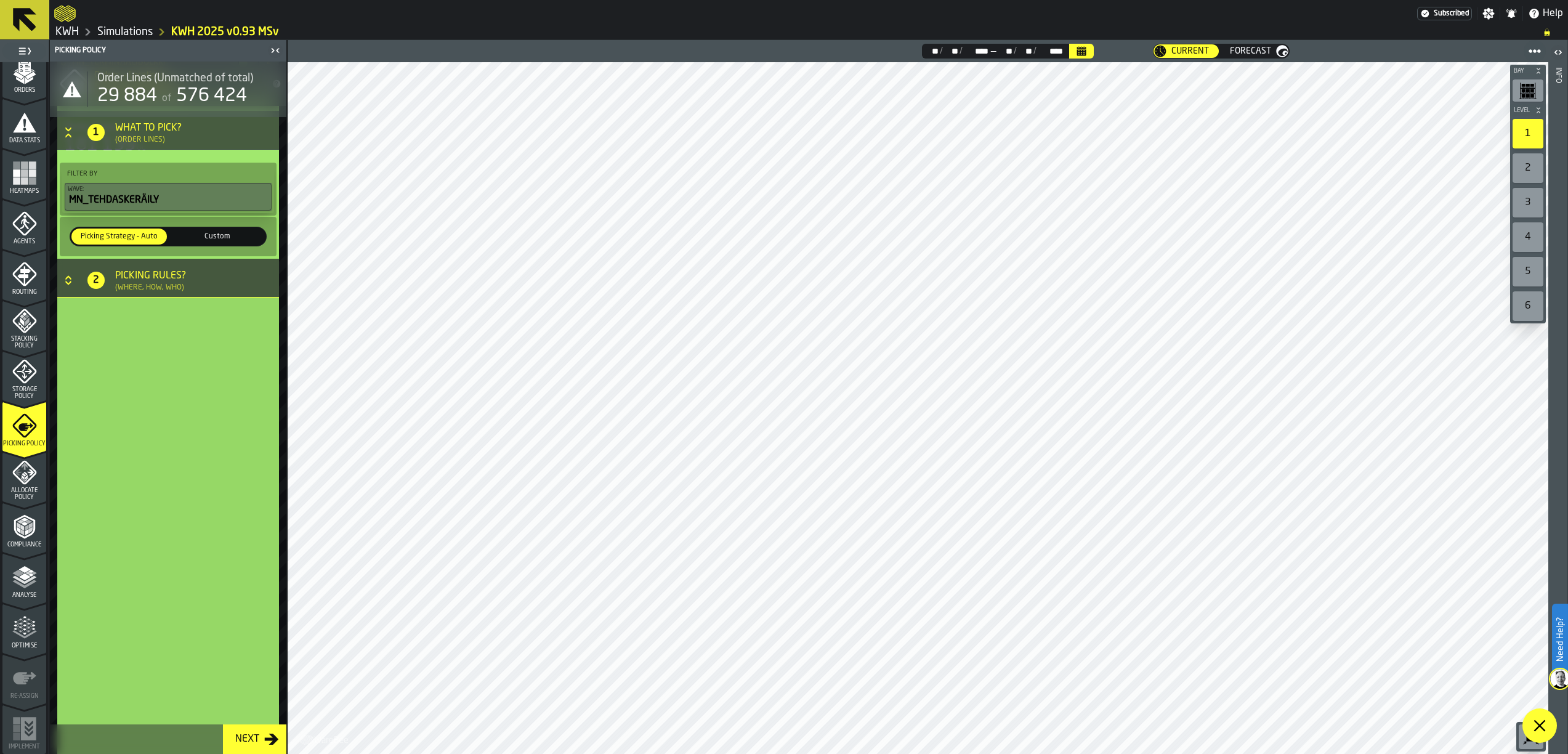
scroll to position [0, 0]
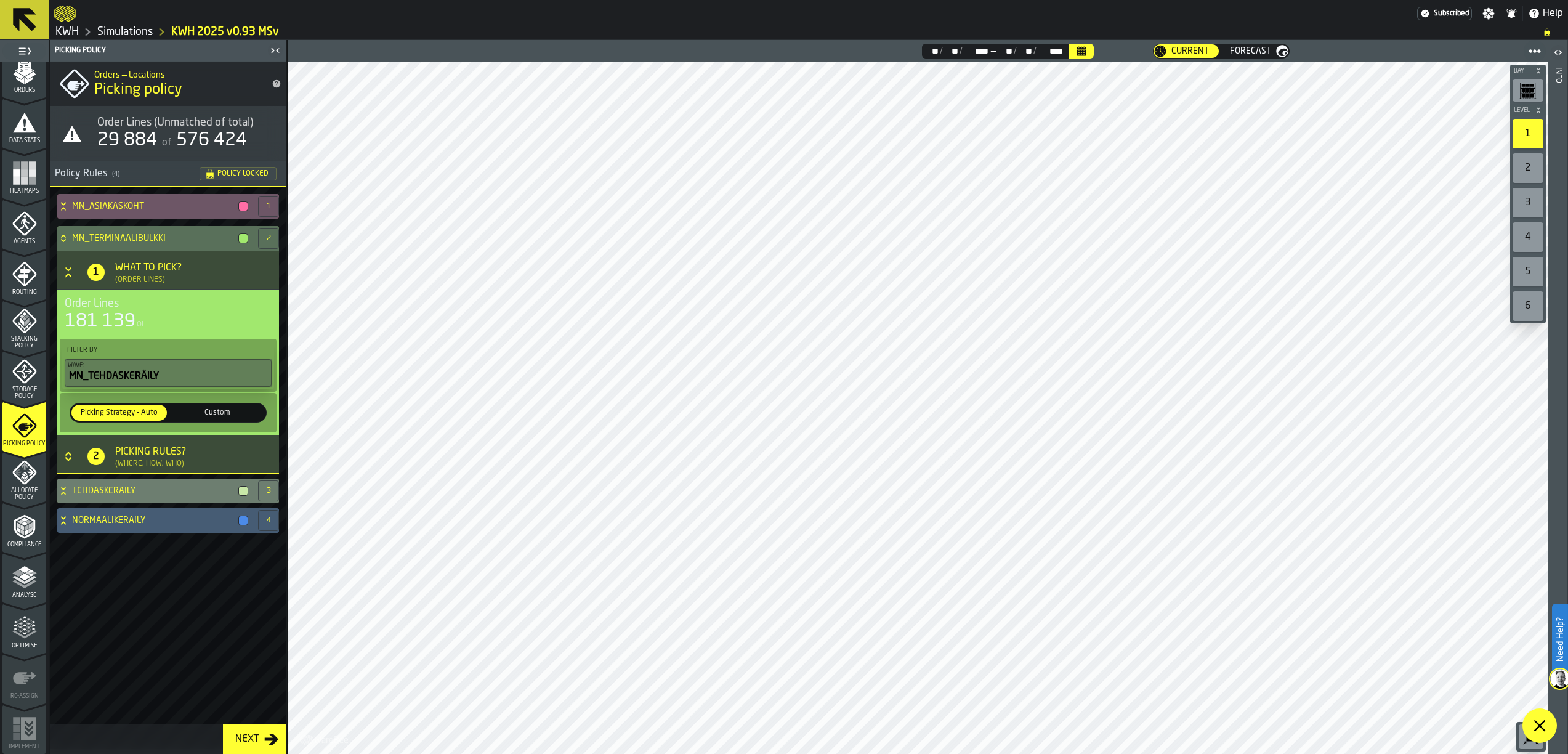
click at [58, 490] on icon at bounding box center [63, 491] width 13 height 10
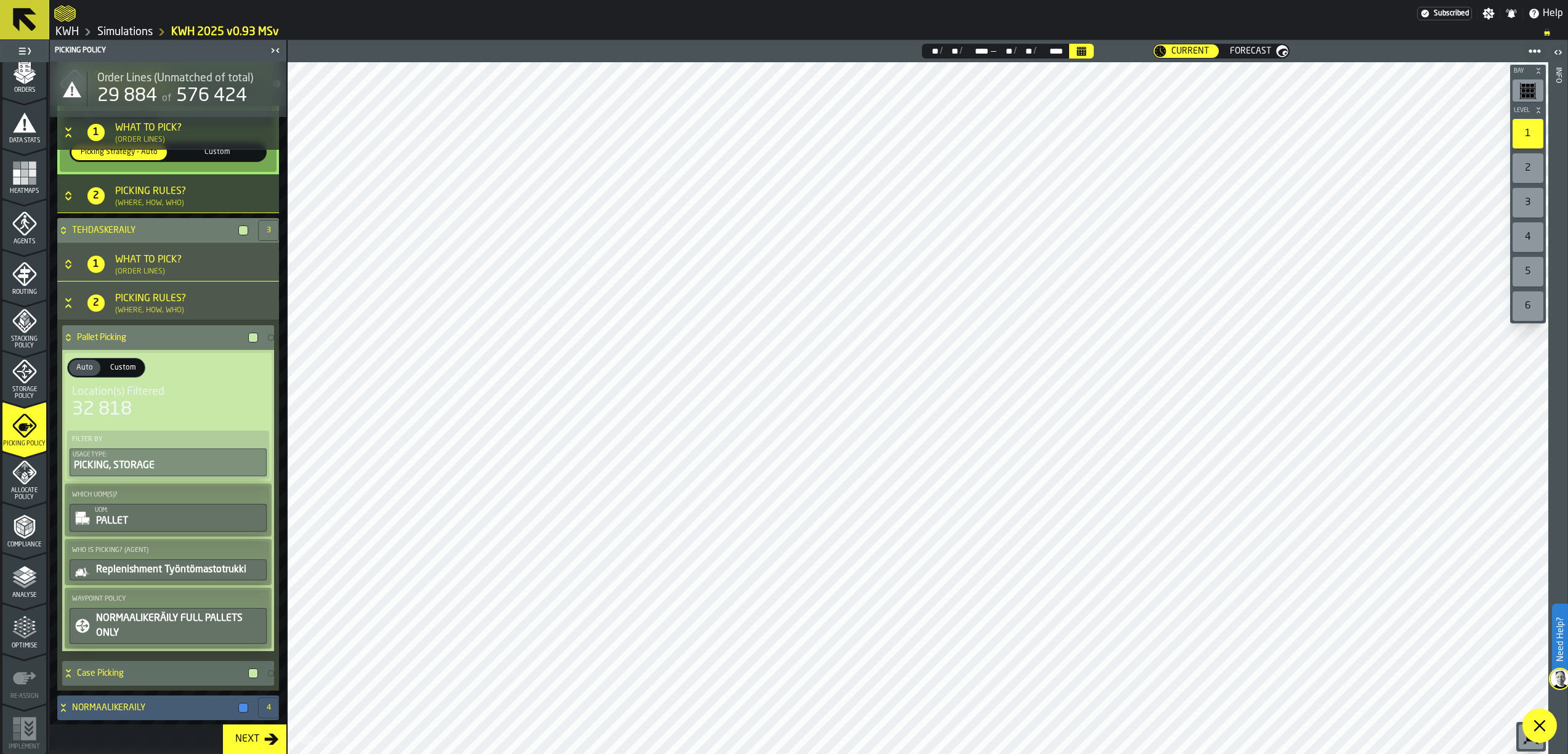
scroll to position [265, 0]
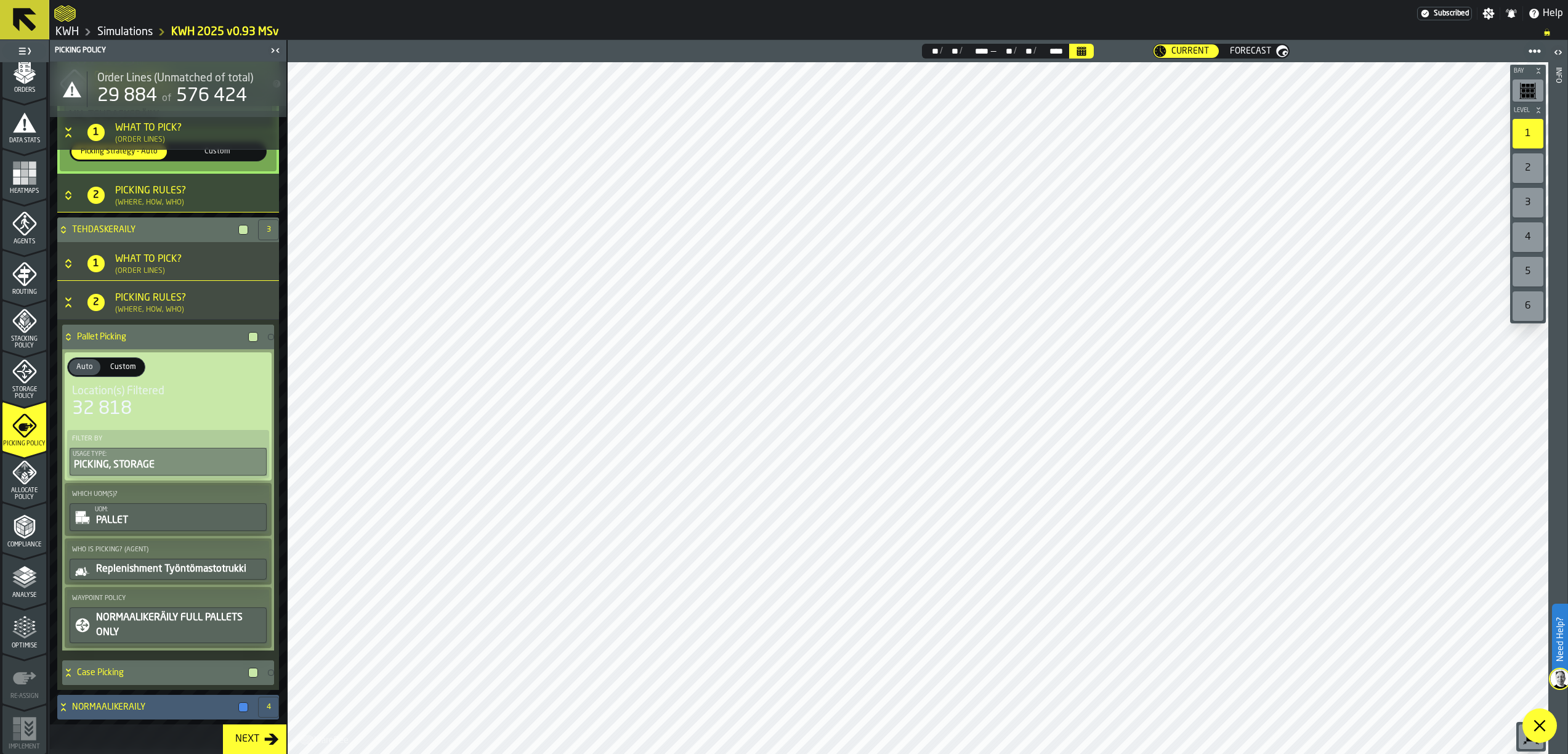
click at [128, 36] on link "Simulations" at bounding box center [125, 32] width 55 height 13
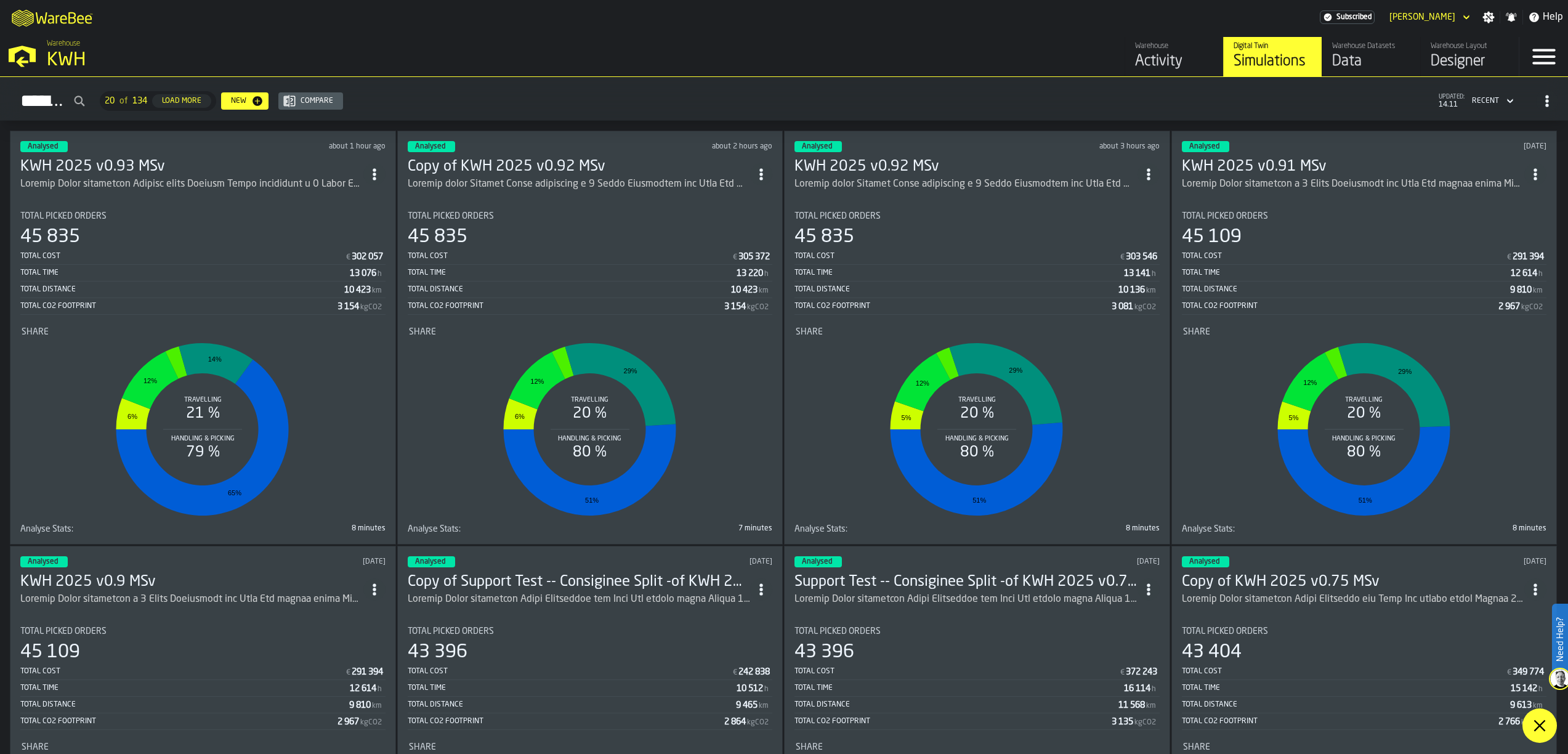
click at [1287, 161] on h3 "KWH 2025 v0.91 MSv" at bounding box center [1353, 166] width 343 height 19
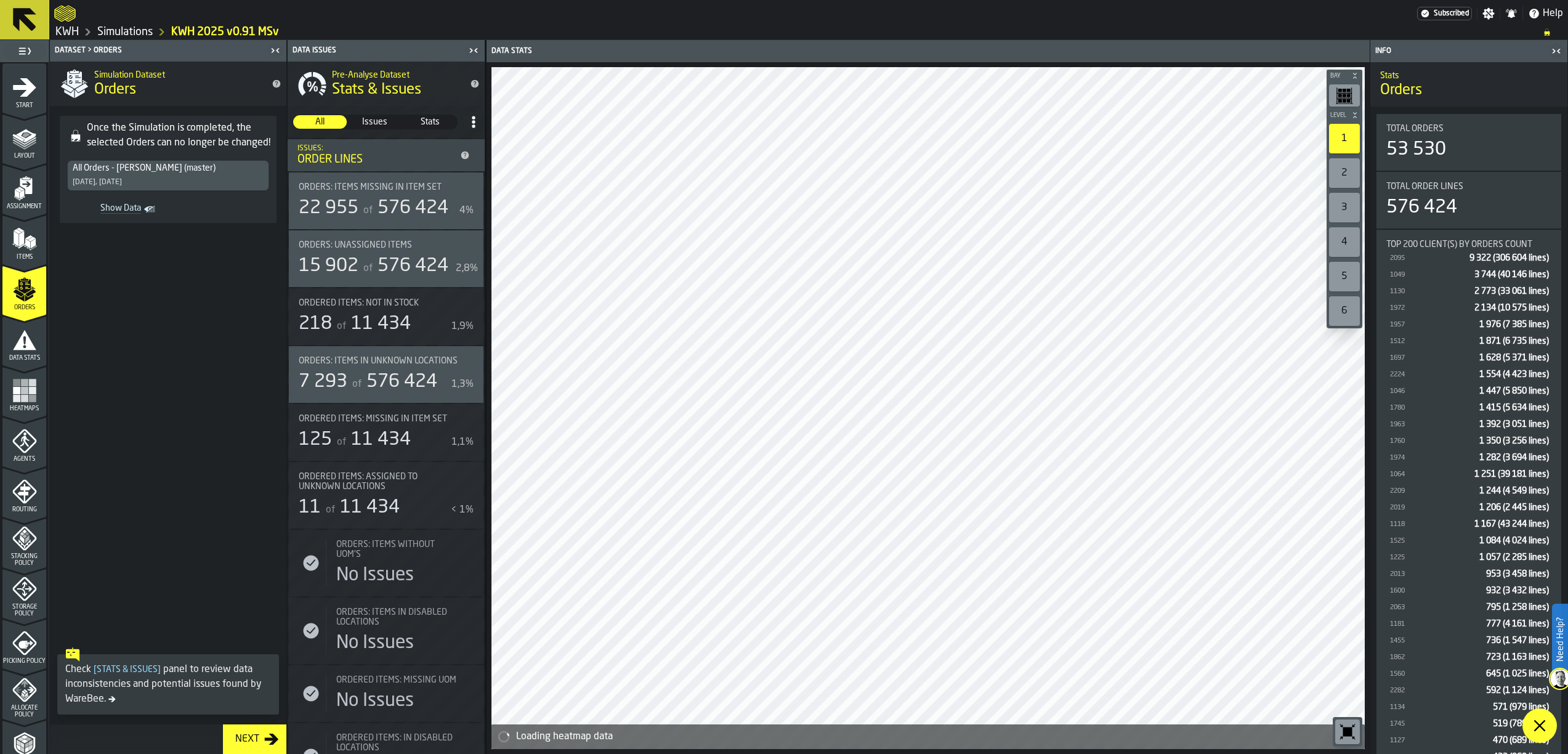
scroll to position [217, 0]
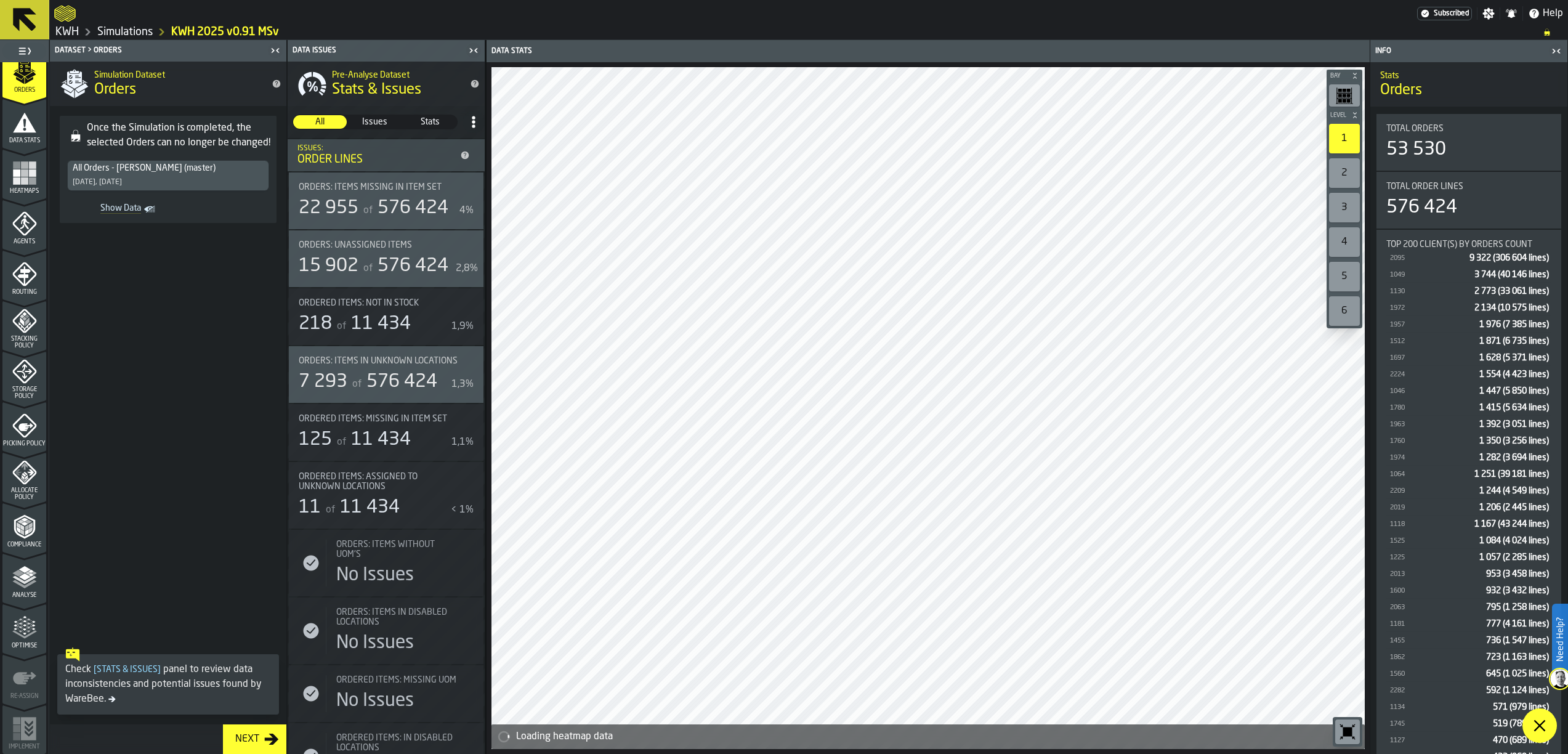
click at [12, 440] on span "Picking Policy" at bounding box center [24, 444] width 44 height 7
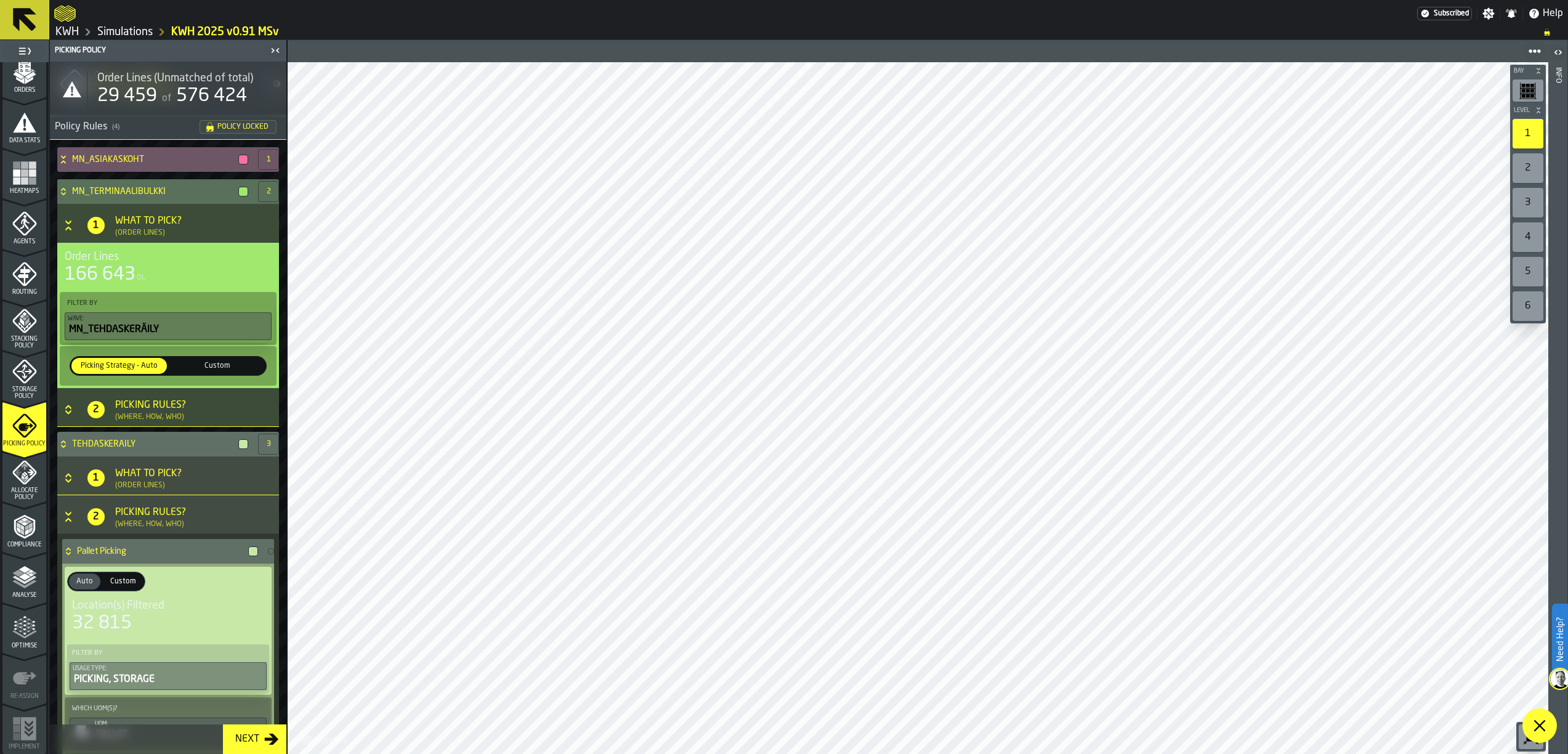
scroll to position [1, 0]
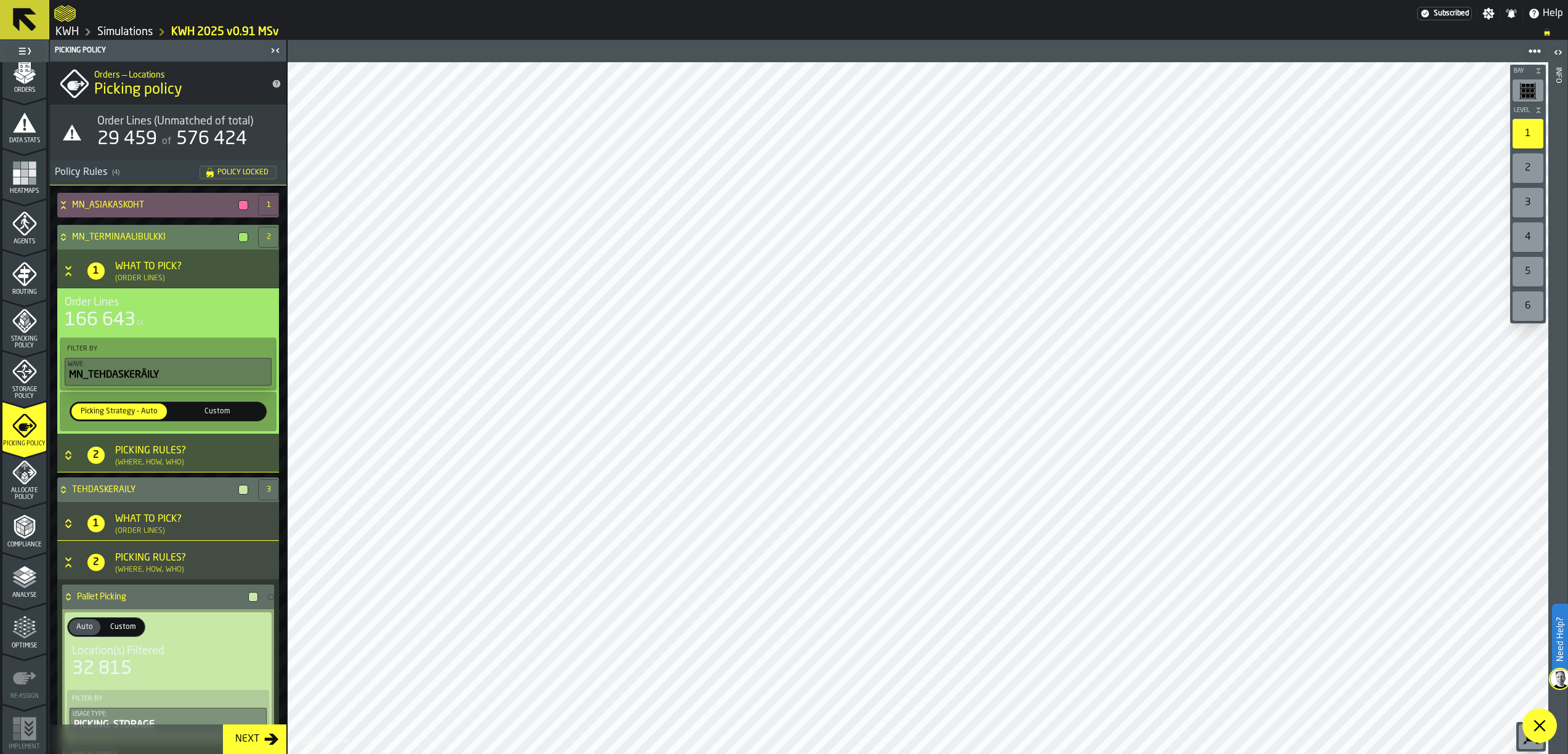
click at [61, 235] on icon at bounding box center [63, 237] width 13 height 10
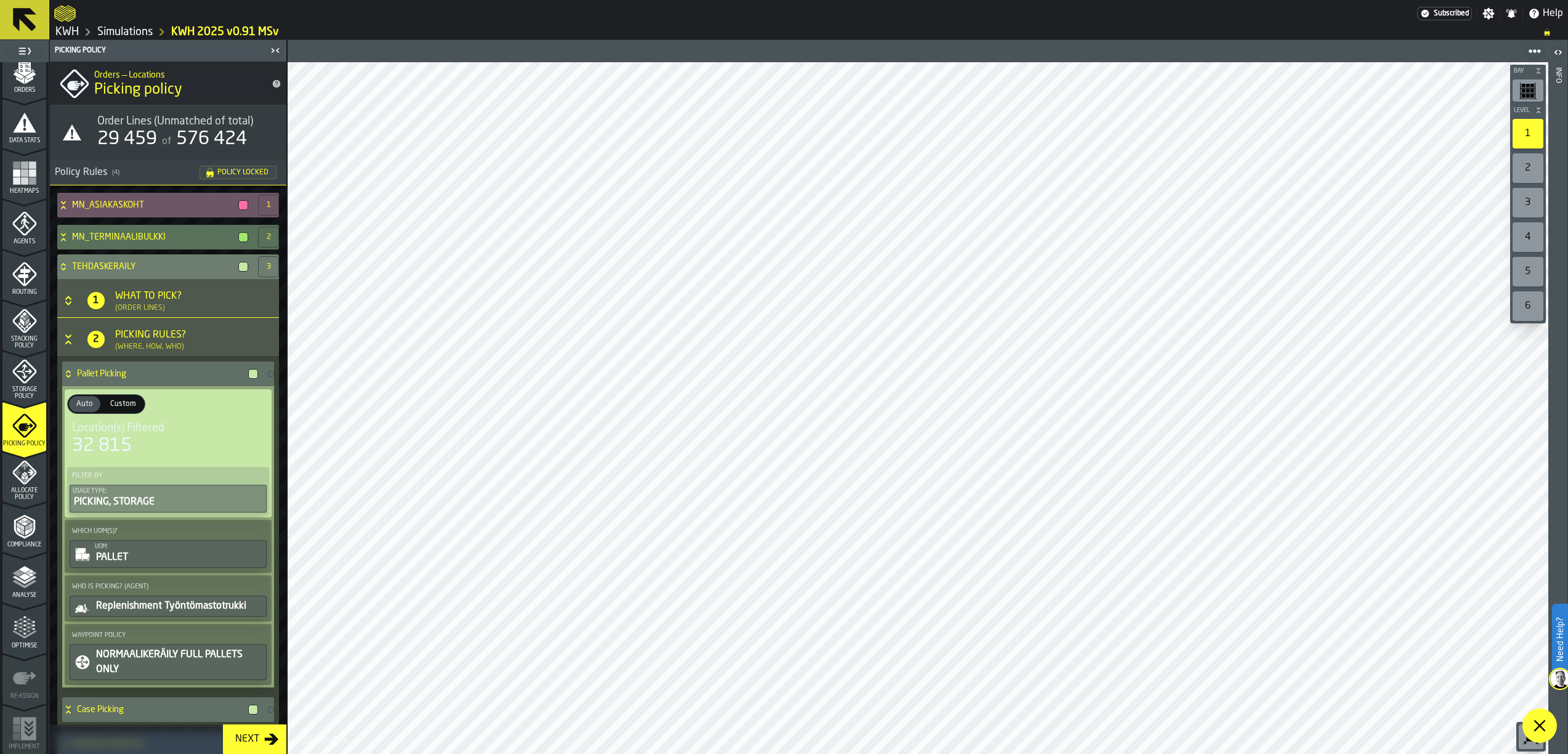
click at [61, 265] on icon at bounding box center [63, 267] width 13 height 10
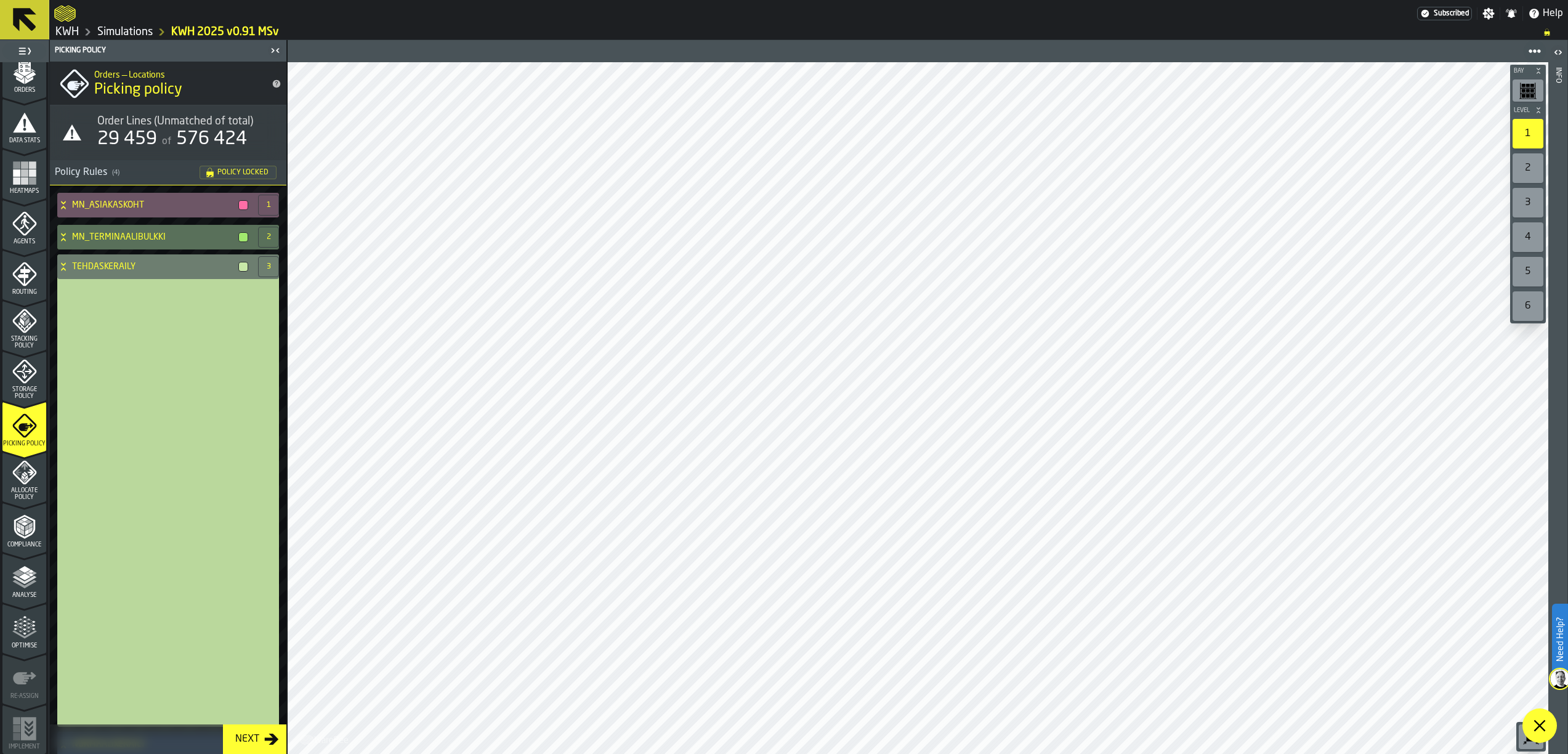
scroll to position [0, 0]
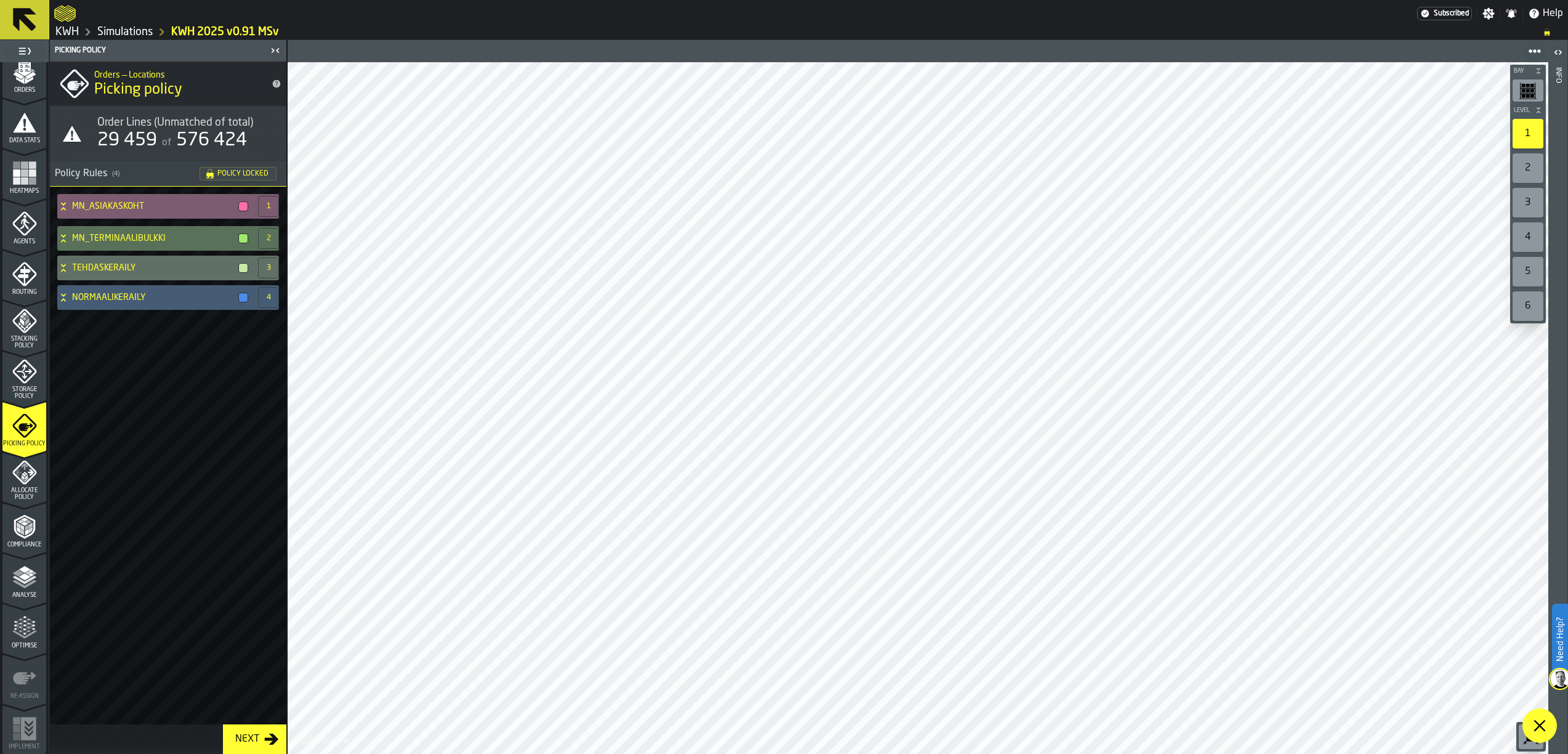
click at [66, 200] on div "MN_ASIAKASKOHT" at bounding box center [155, 205] width 196 height 24
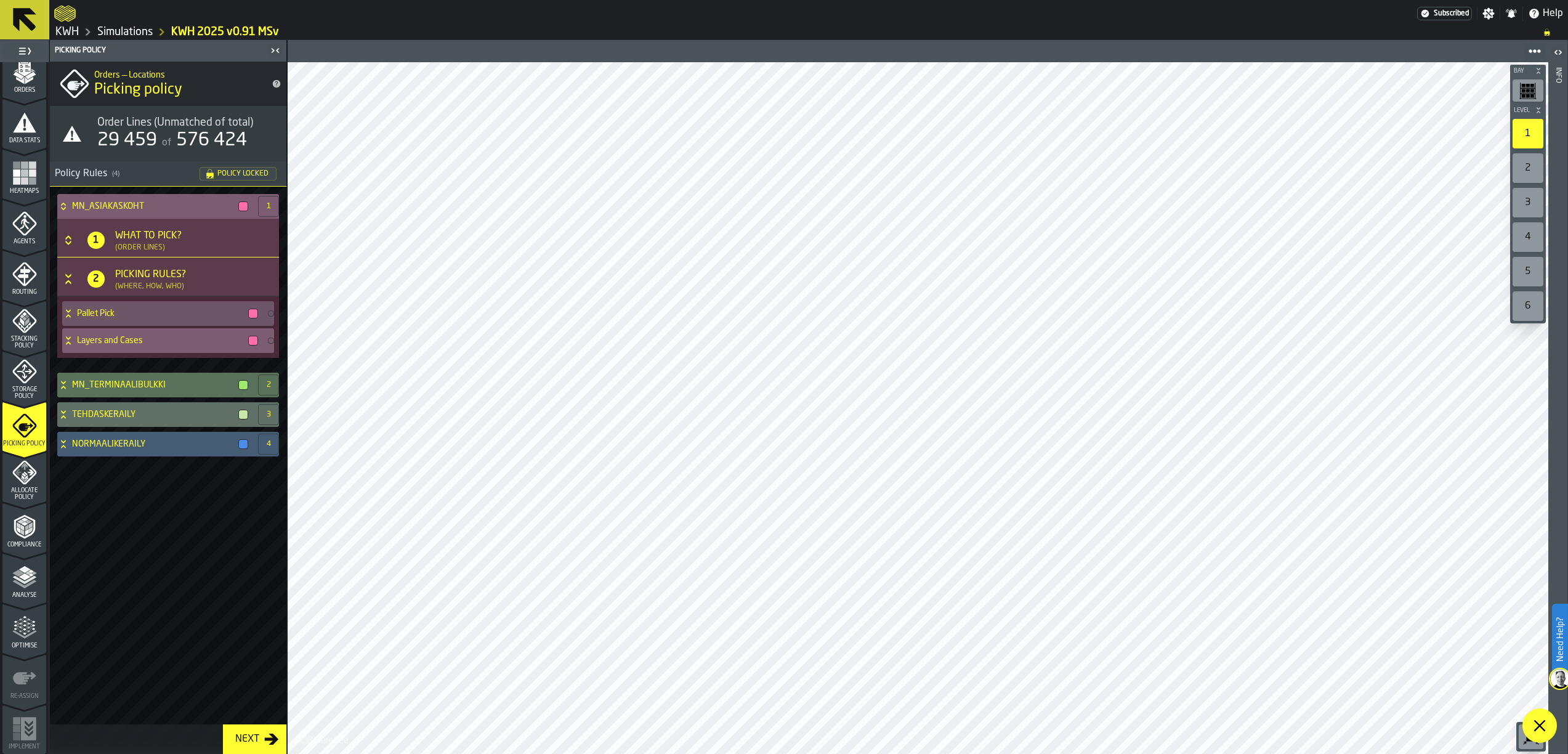
click at [64, 341] on icon at bounding box center [68, 341] width 13 height 10
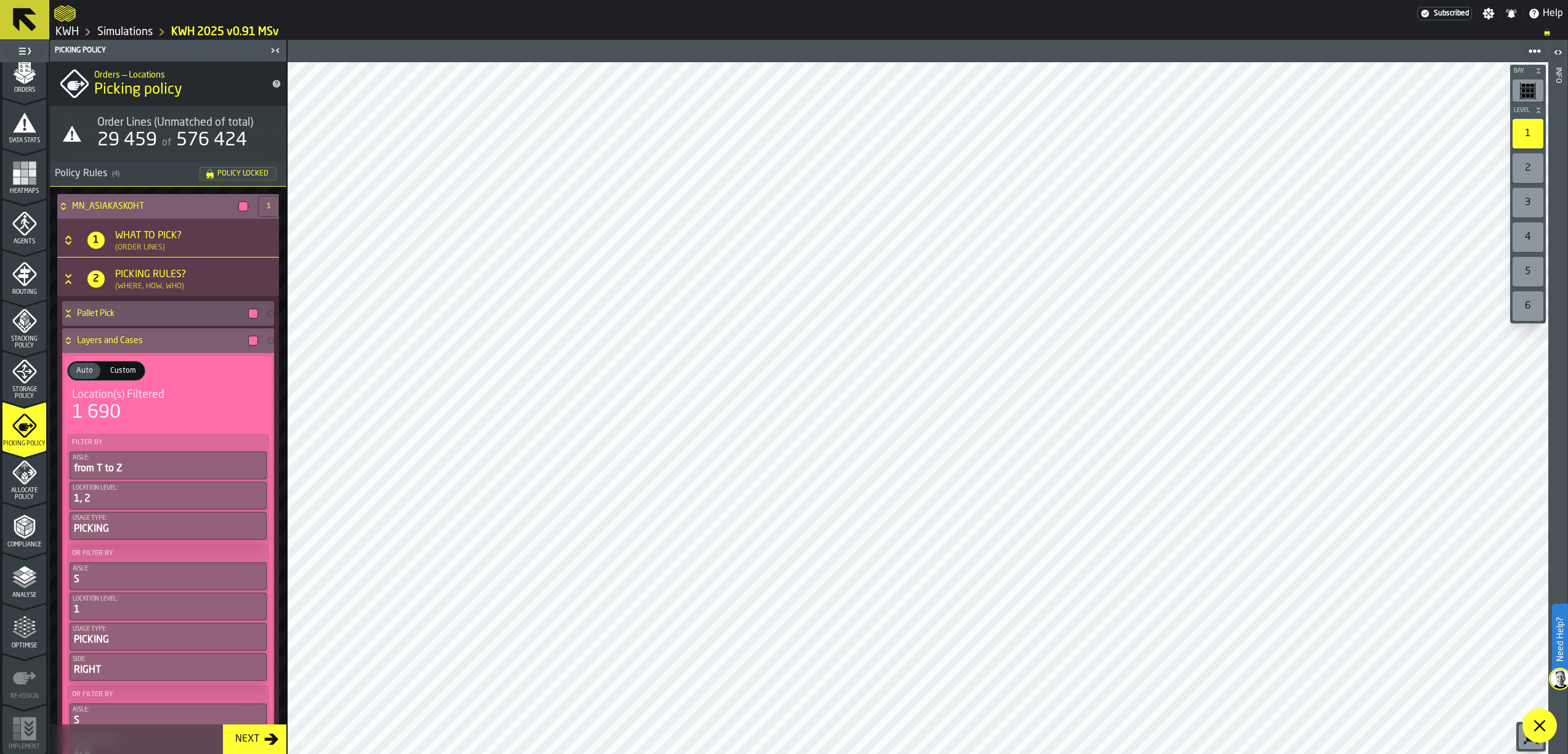
click at [65, 343] on icon at bounding box center [68, 341] width 13 height 10
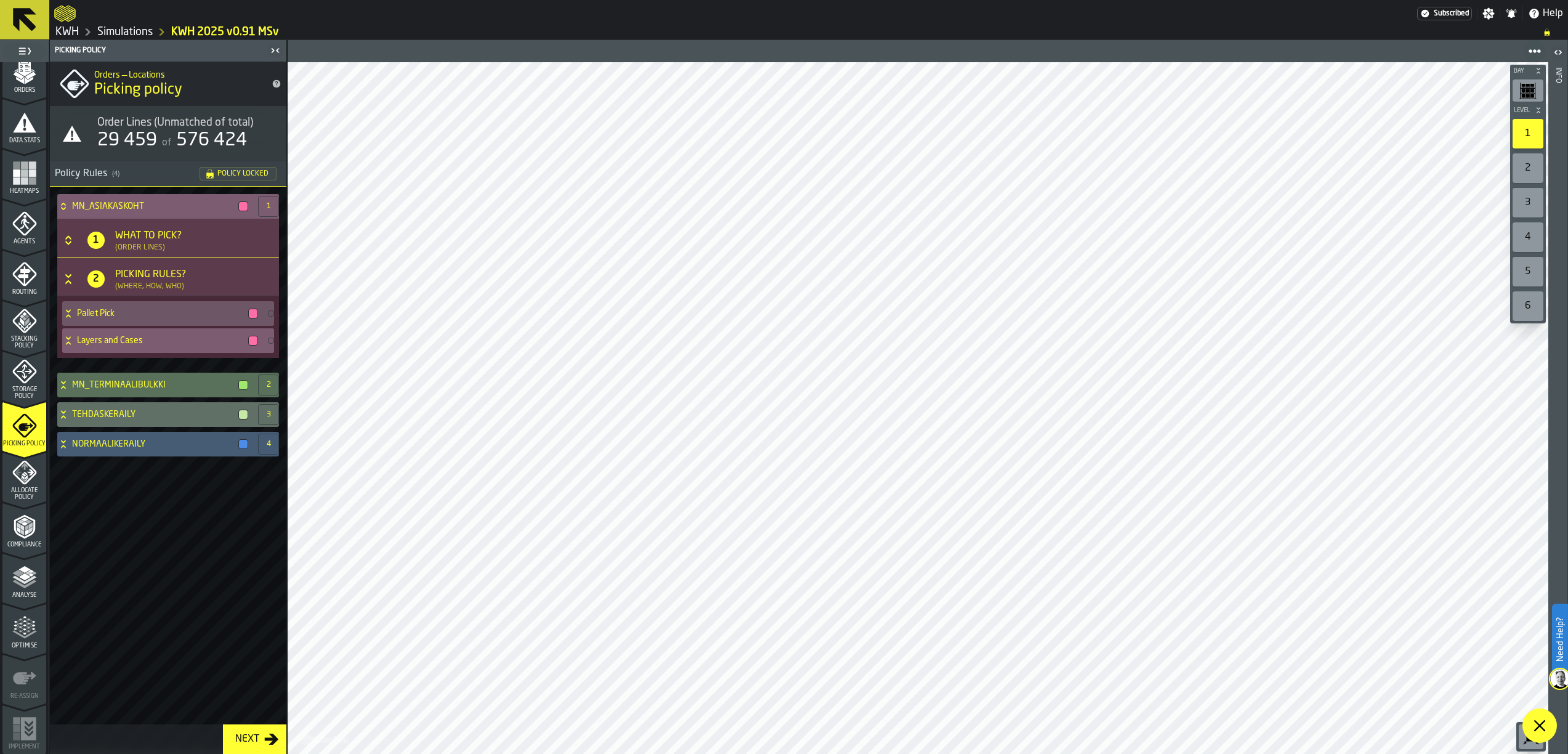
click at [64, 340] on icon at bounding box center [68, 341] width 13 height 10
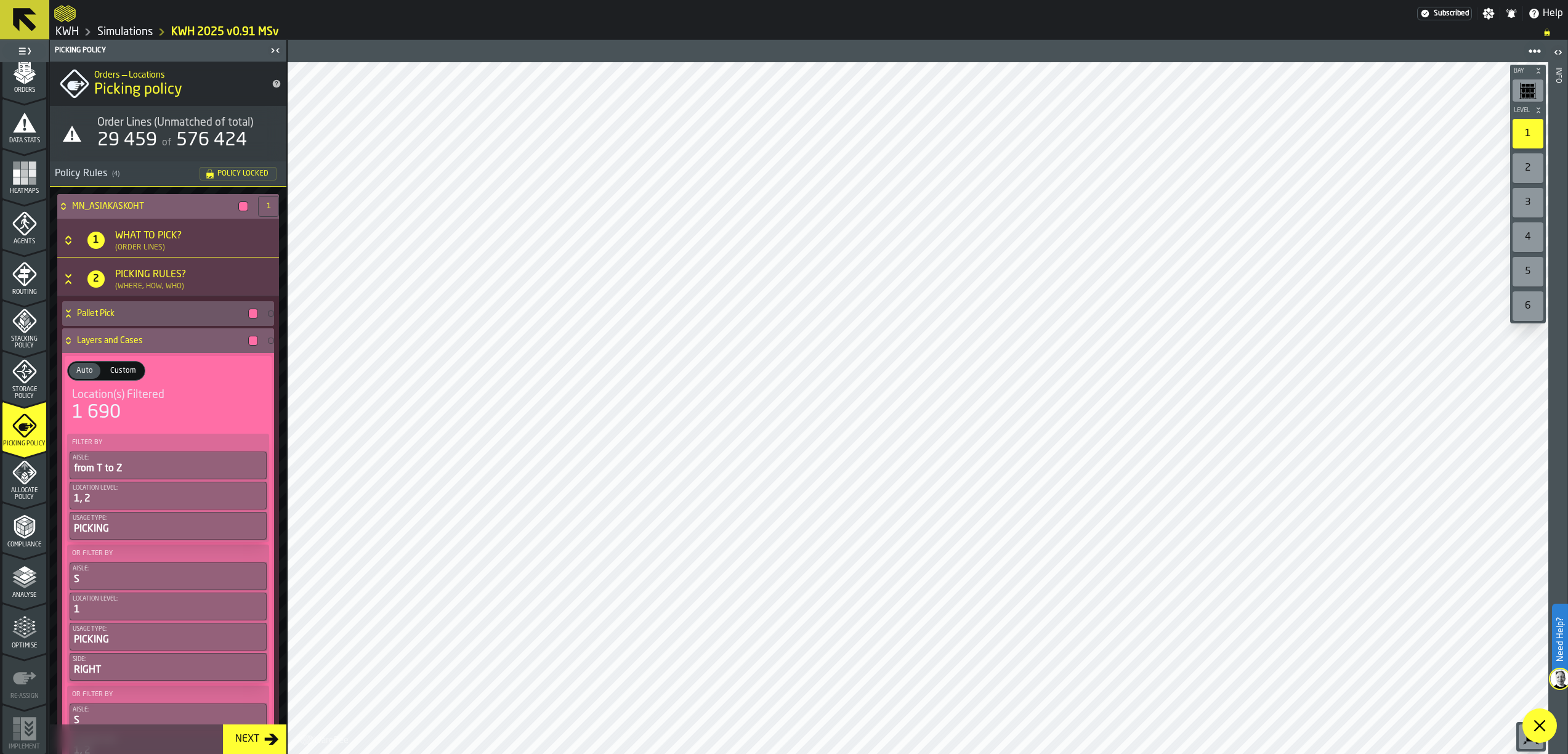
click at [122, 367] on span "Custom" at bounding box center [123, 370] width 36 height 11
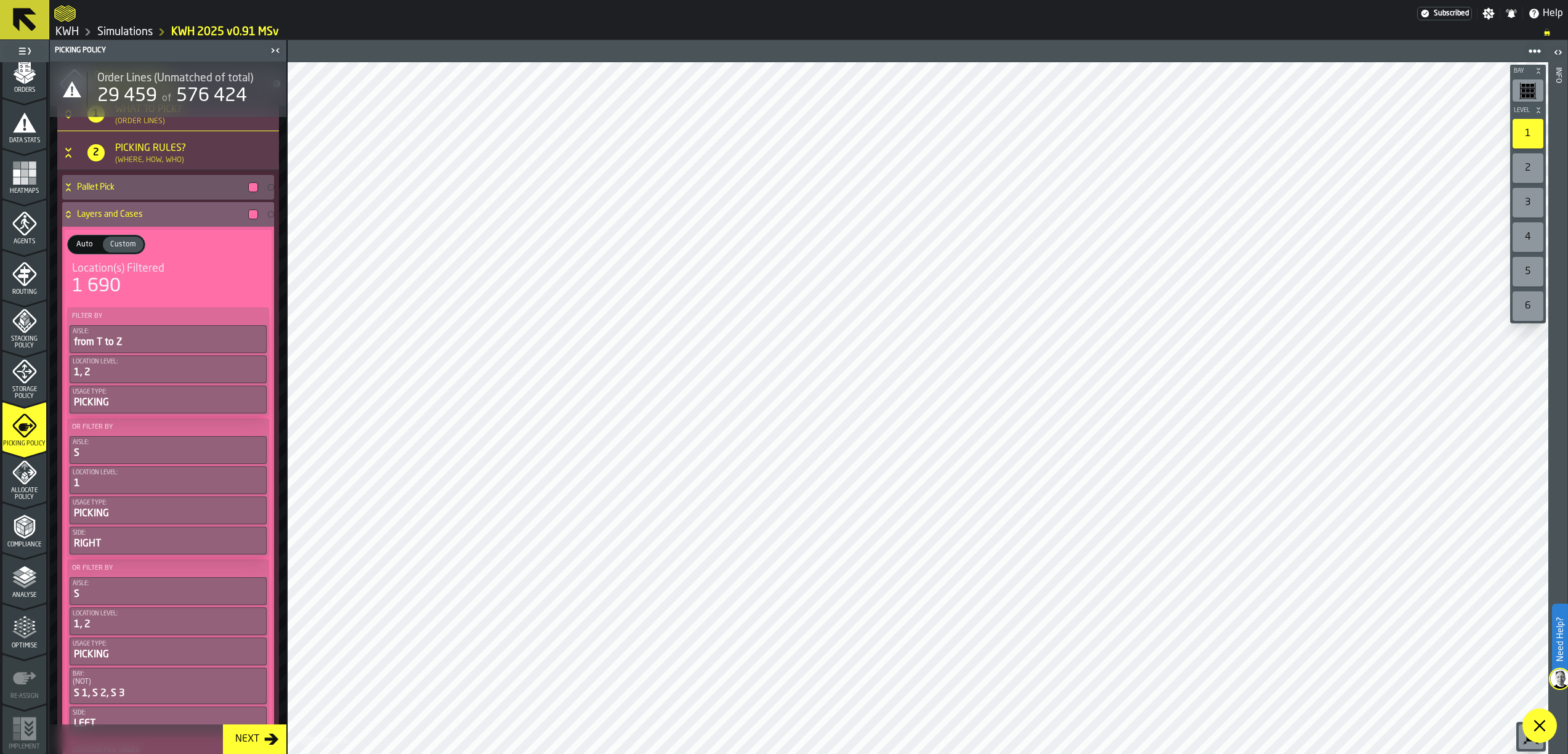
scroll to position [123, 0]
click at [66, 216] on icon at bounding box center [68, 217] width 13 height 10
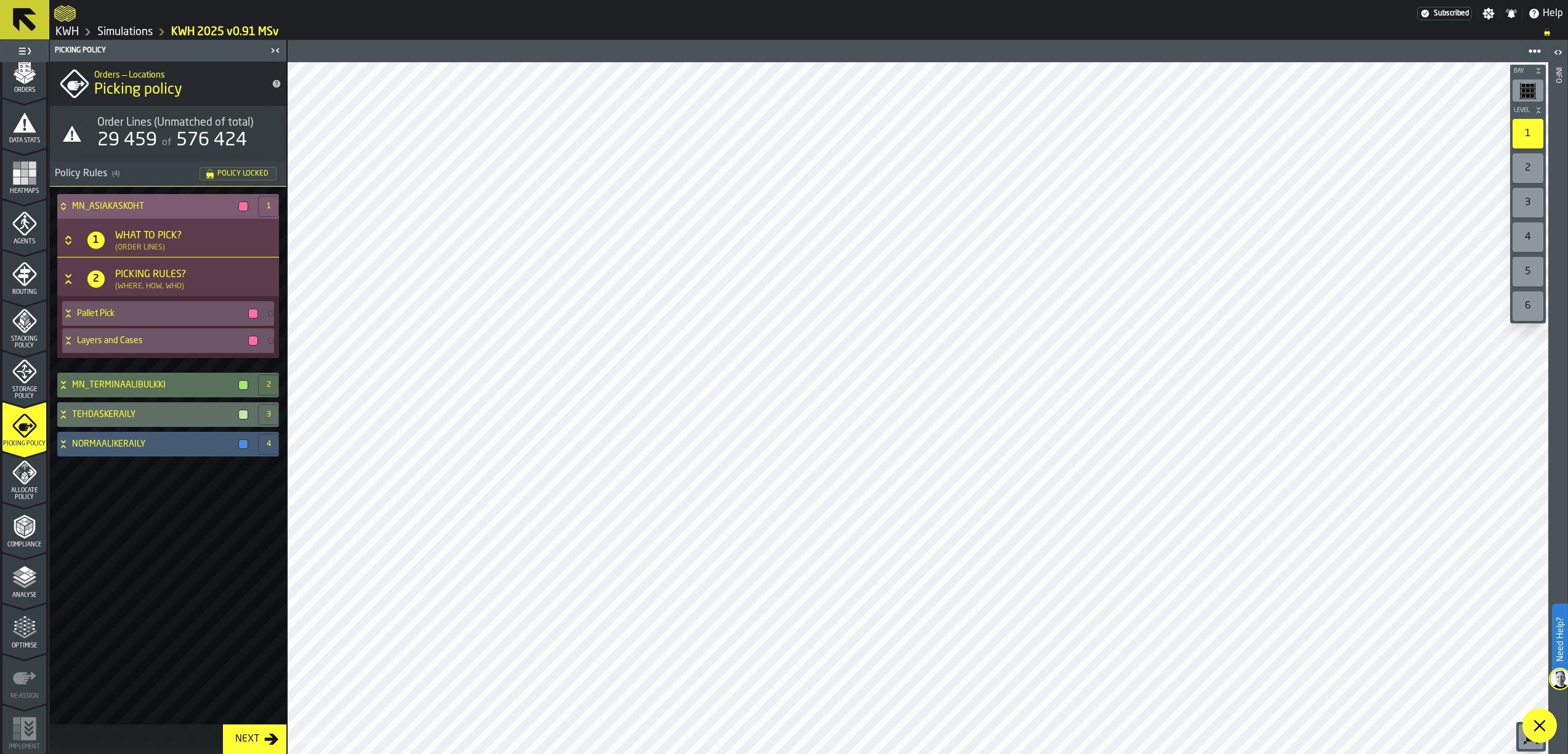
scroll to position [0, 0]
click at [61, 205] on icon at bounding box center [63, 205] width 4 height 3
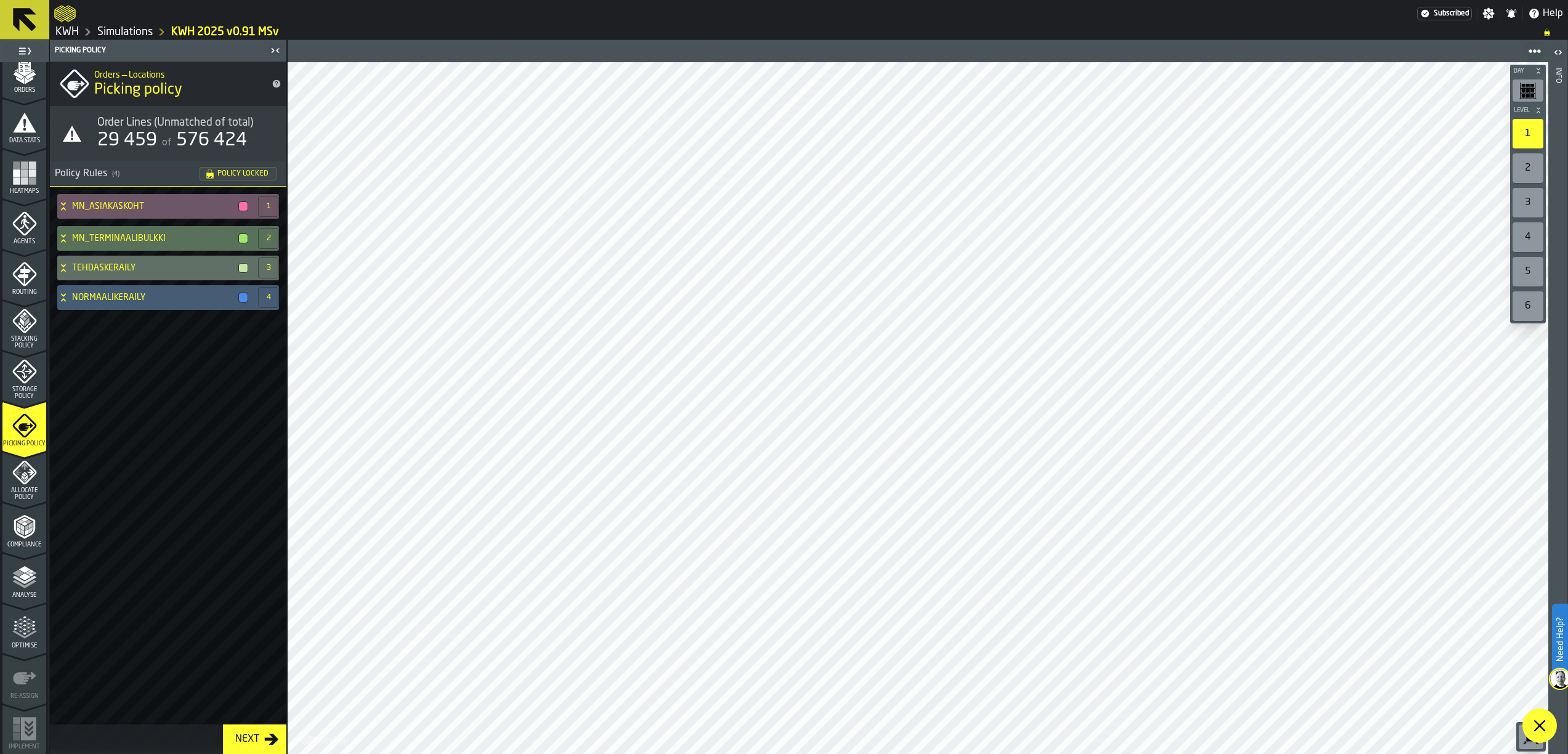
click at [140, 33] on link "Simulations" at bounding box center [125, 32] width 55 height 13
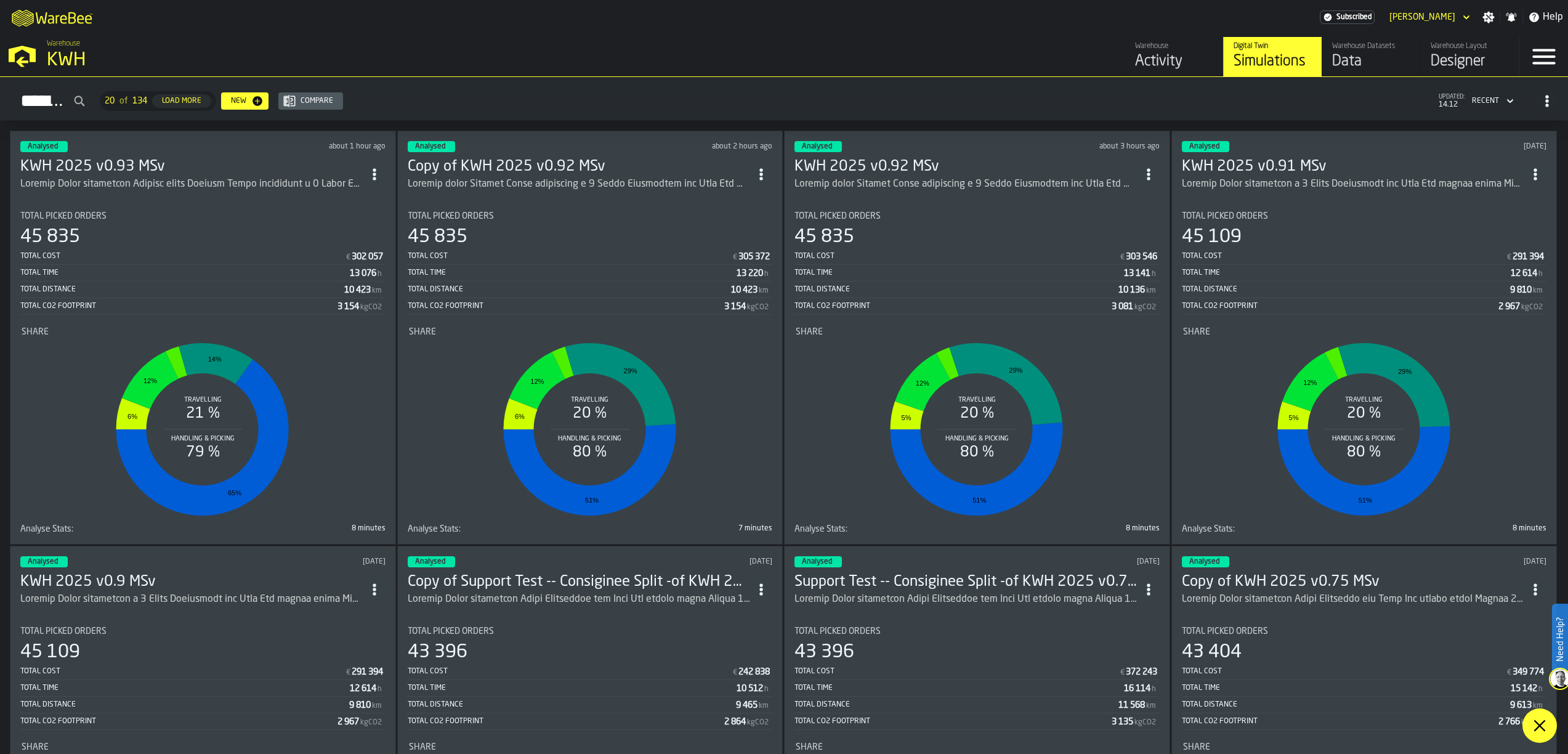
click at [108, 163] on h3 "KWH 2025 v0.93 MSv" at bounding box center [191, 166] width 343 height 19
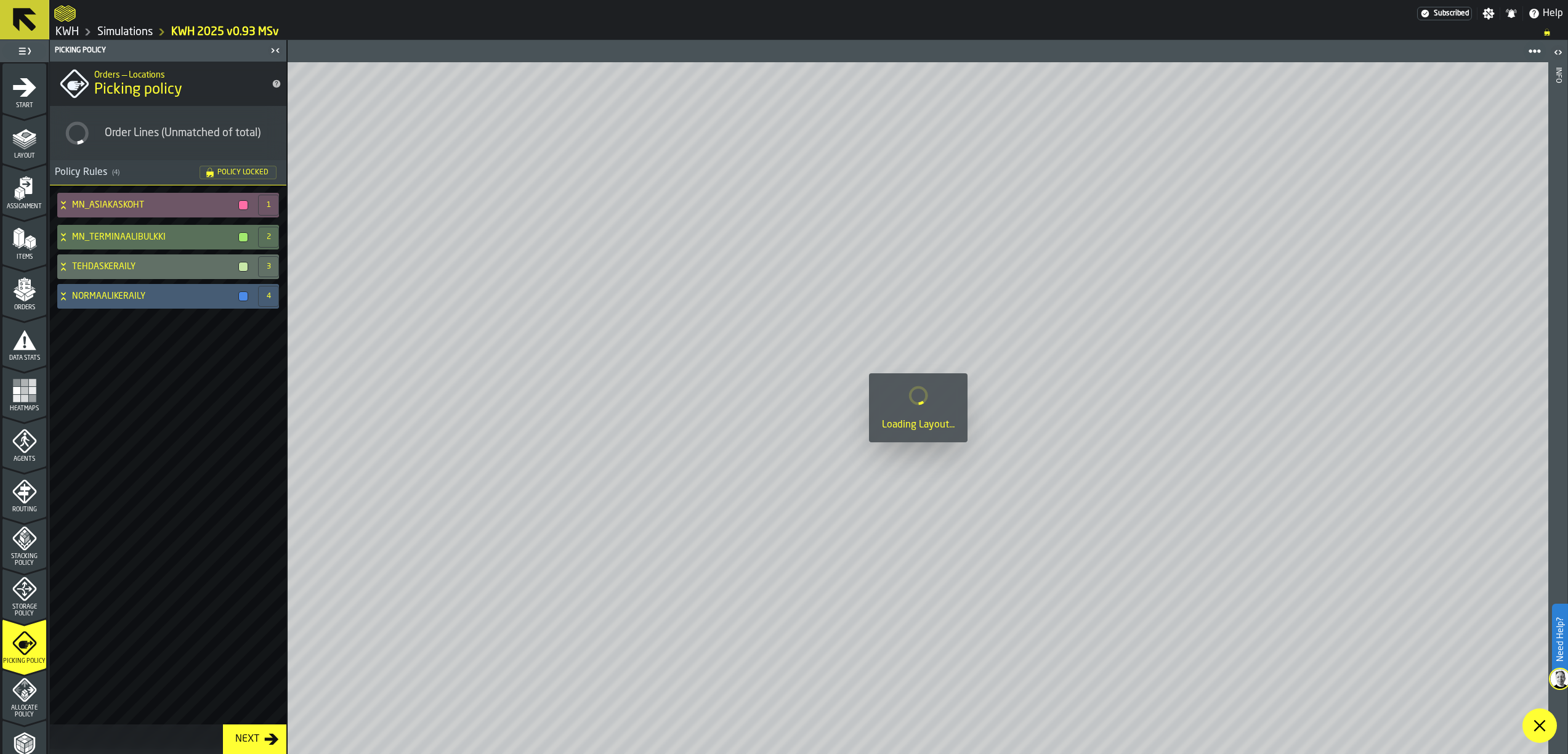
scroll to position [217, 0]
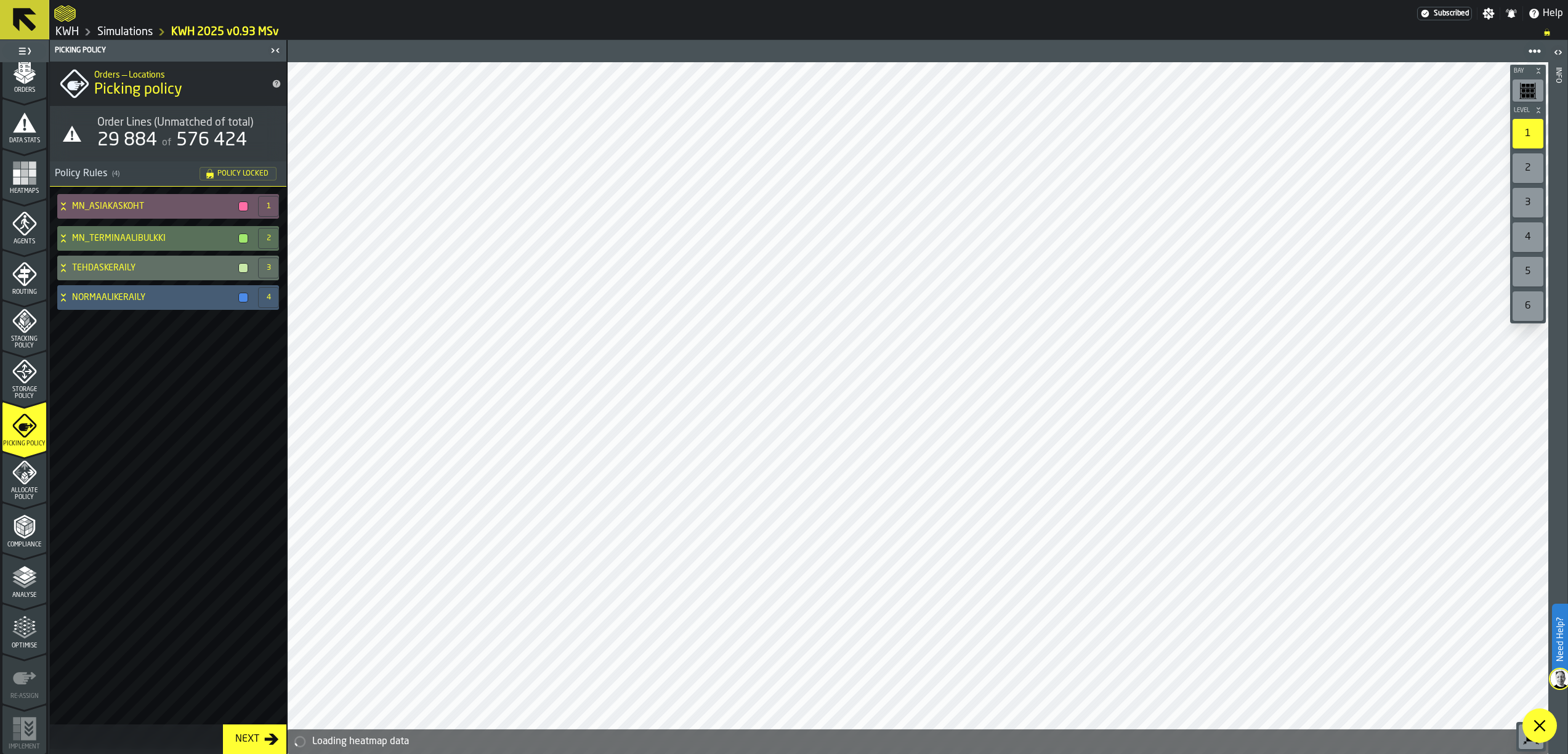
click at [18, 585] on icon "menu Analyse" at bounding box center [24, 576] width 24 height 24
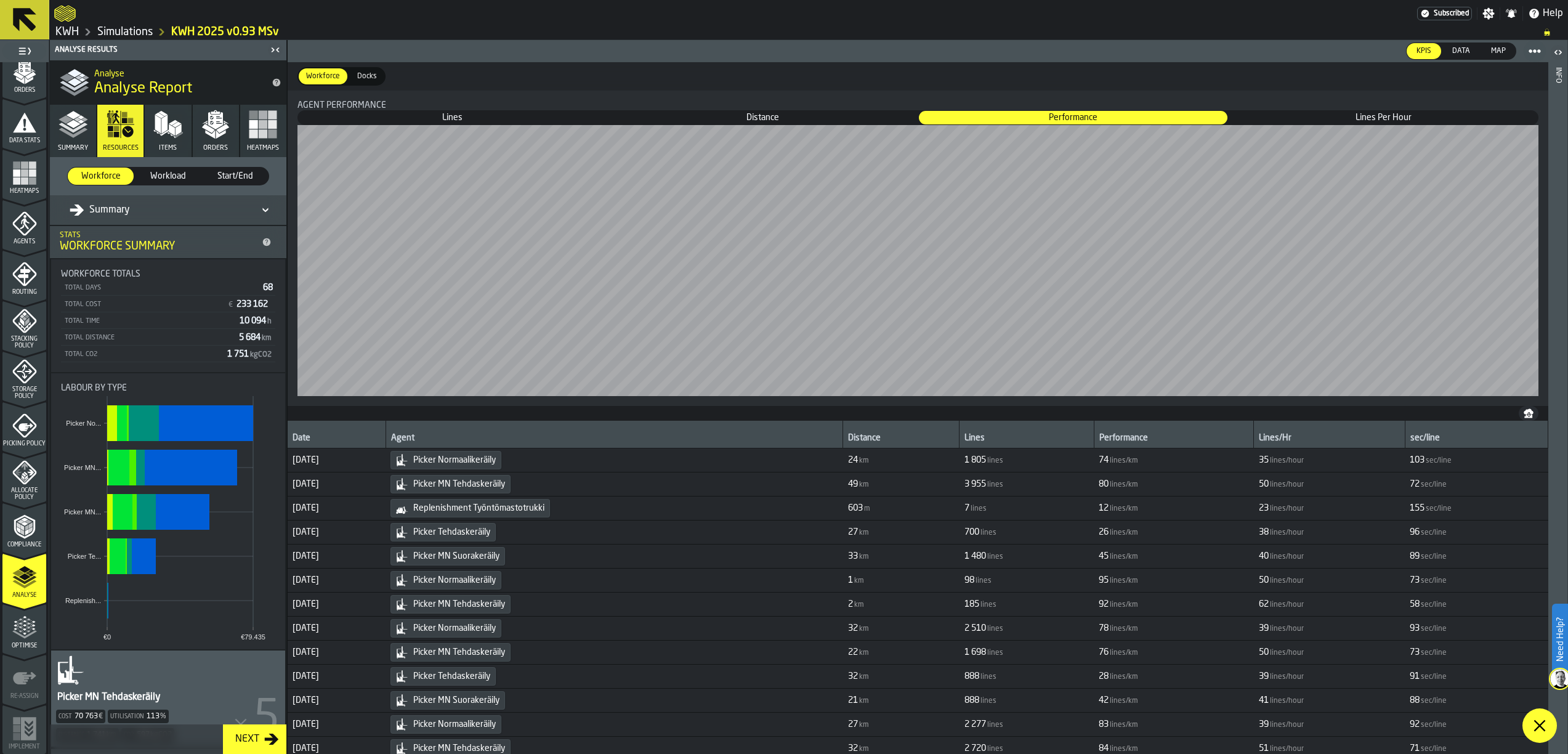
click at [212, 130] on icon "button" at bounding box center [215, 124] width 29 height 29
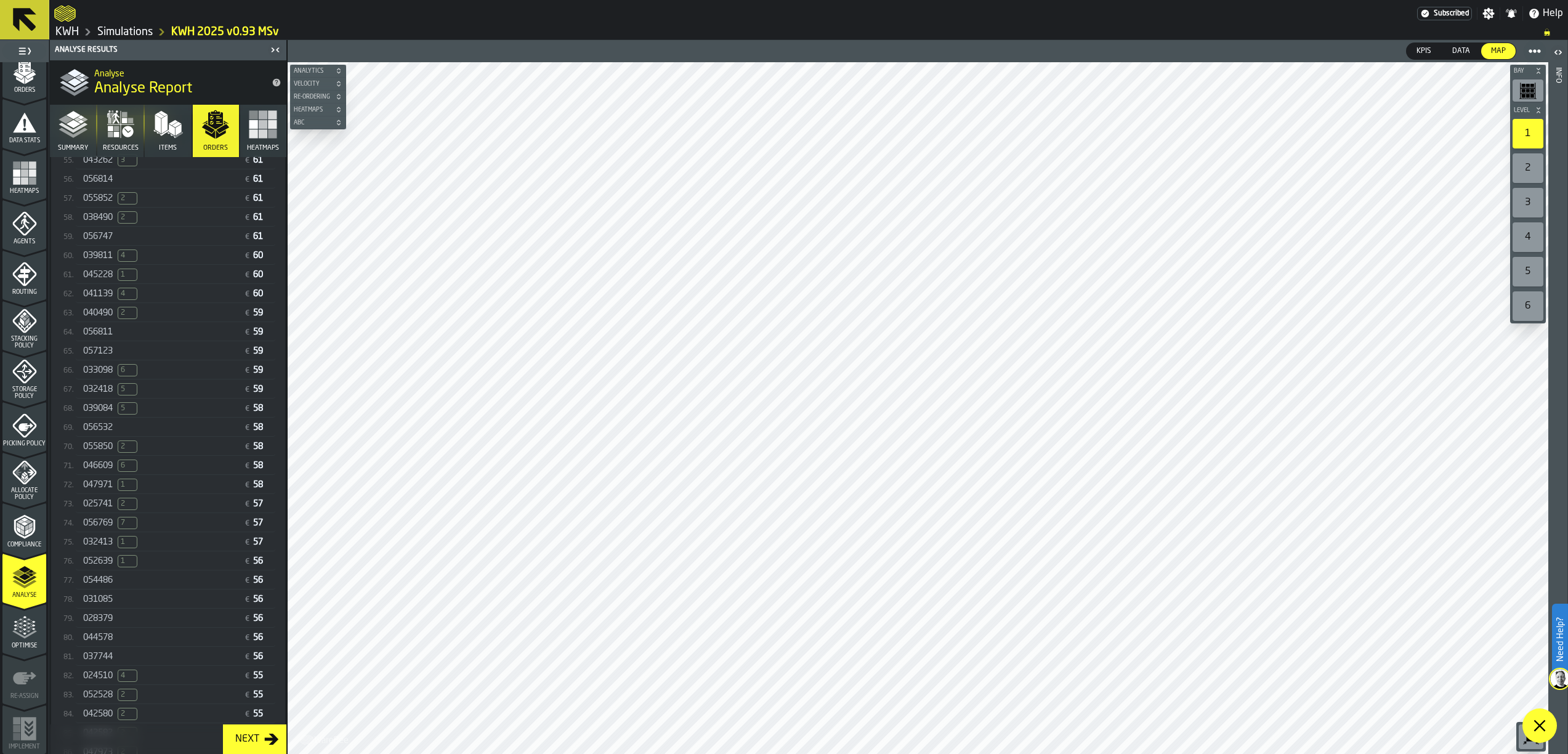
scroll to position [1346, 0]
click at [99, 654] on span "044578" at bounding box center [97, 649] width 29 height 10
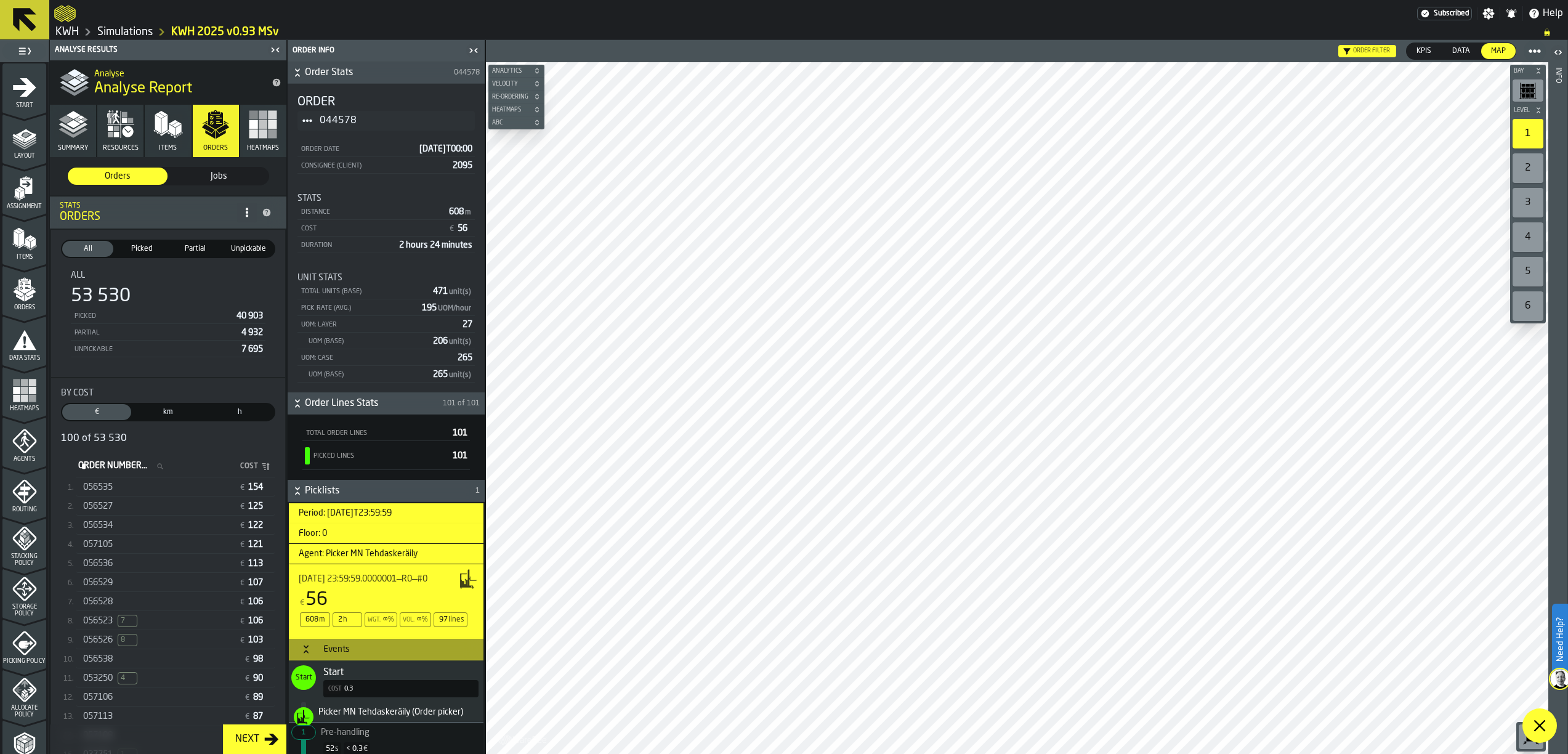
scroll to position [1346, 0]
